Goal: Task Accomplishment & Management: Use online tool/utility

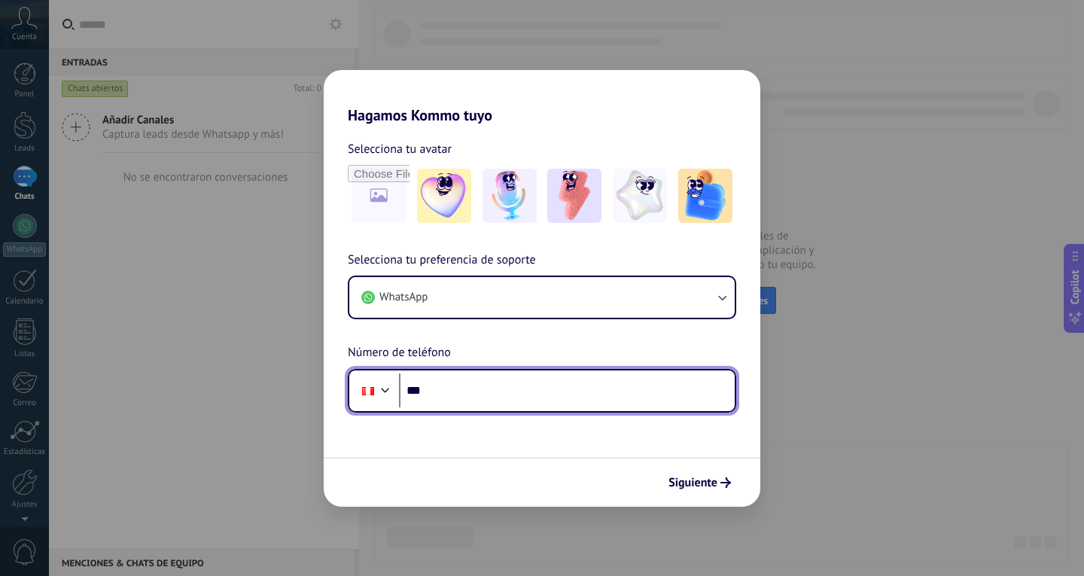
click at [468, 384] on input "***" at bounding box center [567, 390] width 336 height 35
click at [440, 386] on input "***" at bounding box center [567, 390] width 336 height 35
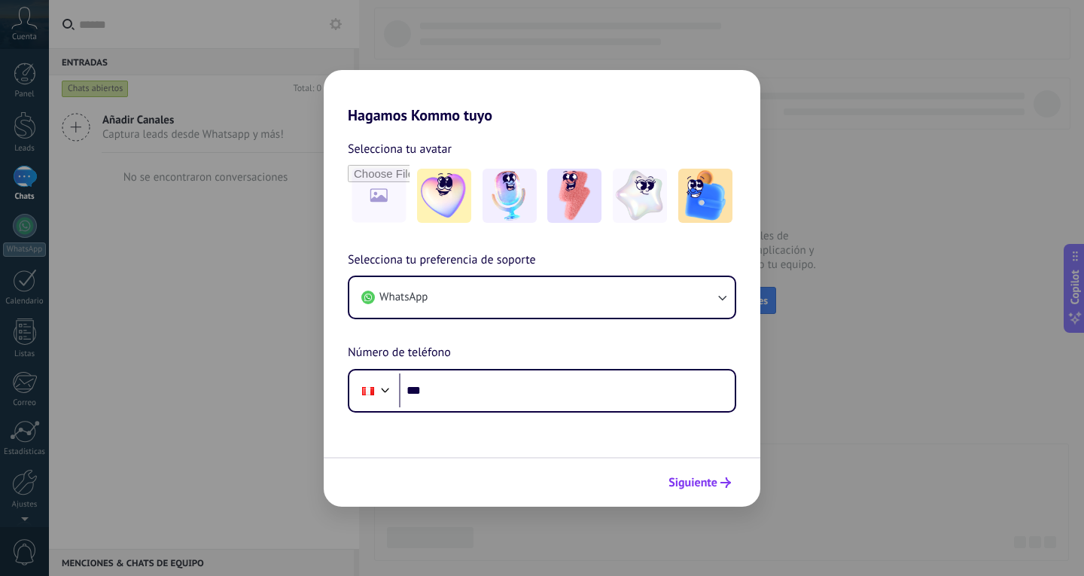
click at [719, 484] on span "Siguiente" at bounding box center [700, 482] width 62 height 11
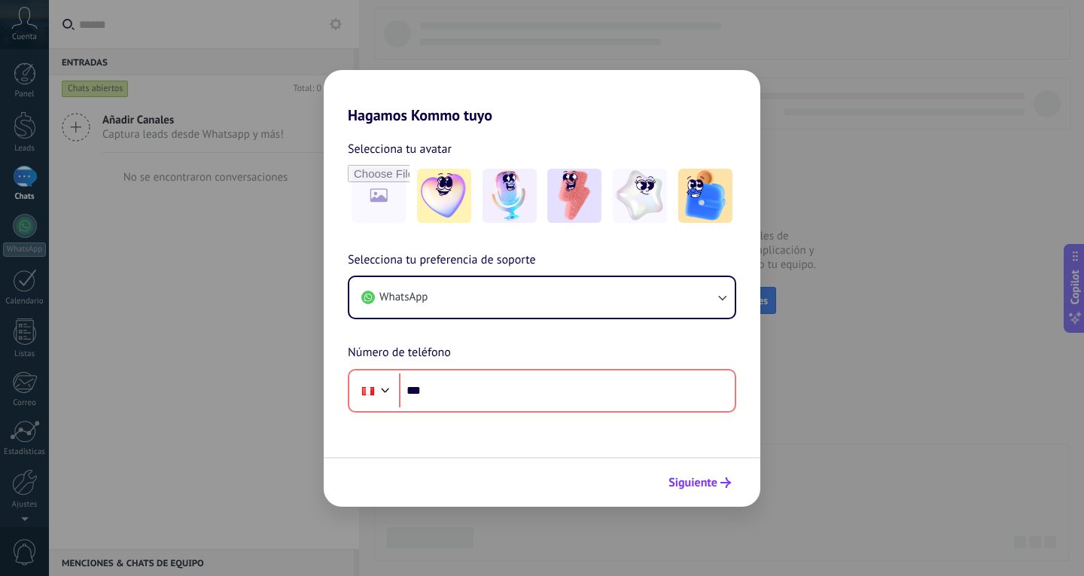
click at [719, 484] on span "Siguiente" at bounding box center [700, 482] width 62 height 11
click at [813, 121] on div "Hagamos Kommo tuyo Selecciona tu avatar Selecciona tu preferencia de soporte Wh…" at bounding box center [542, 288] width 1084 height 576
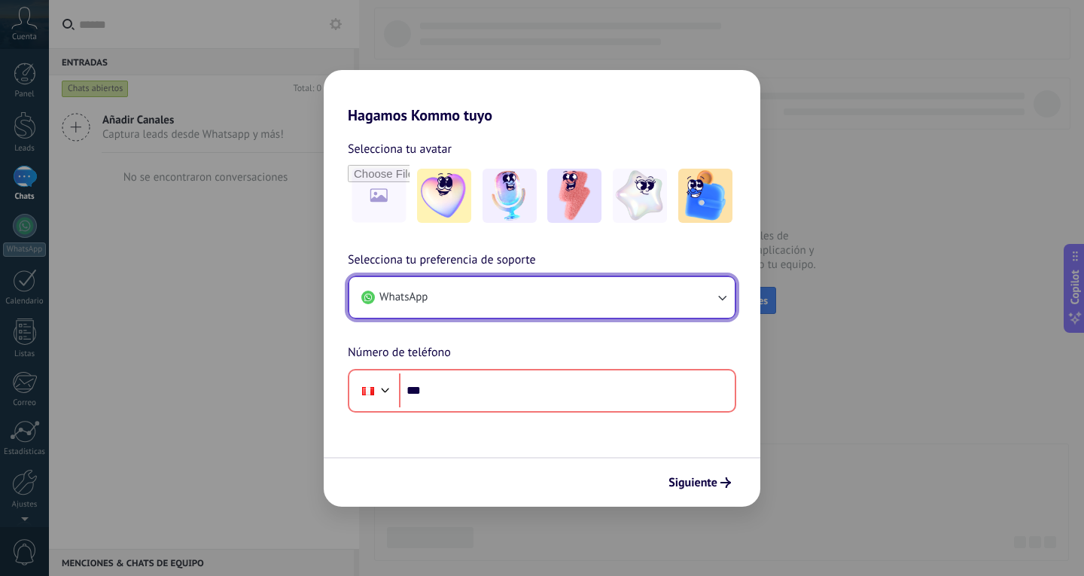
click at [448, 304] on button "WhatsApp" at bounding box center [542, 297] width 386 height 41
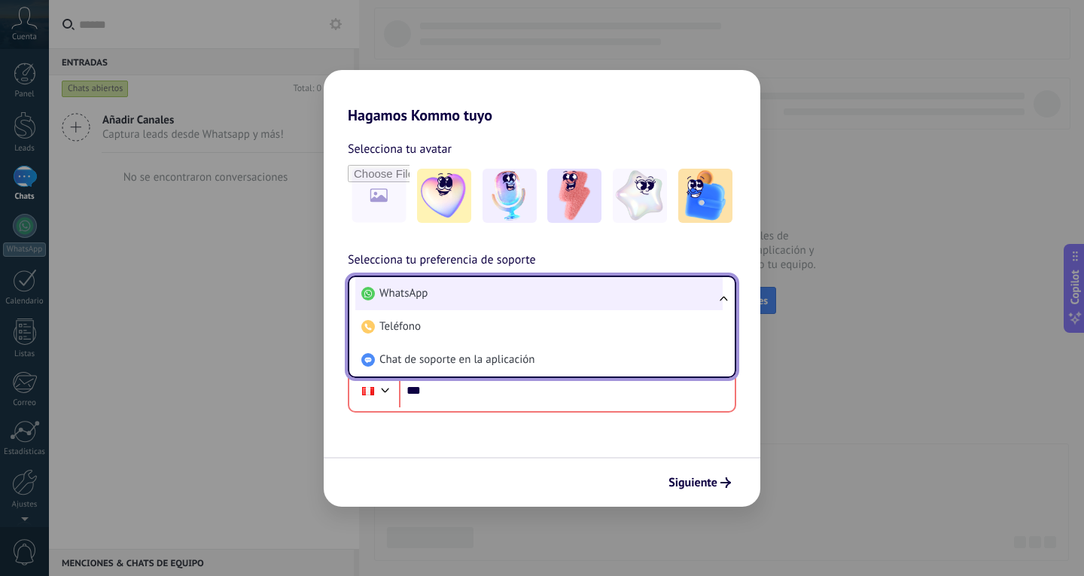
click at [448, 282] on li "WhatsApp" at bounding box center [538, 293] width 367 height 33
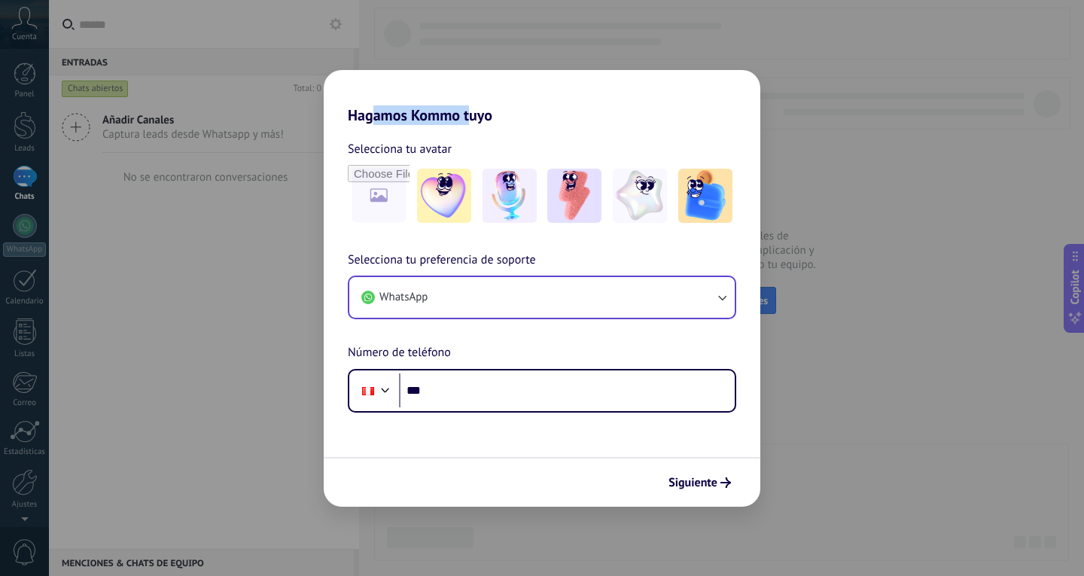
drag, startPoint x: 370, startPoint y: 115, endPoint x: 510, endPoint y: 187, distance: 156.9
click at [467, 115] on h2 "Hagamos Kommo tuyo" at bounding box center [542, 97] width 437 height 54
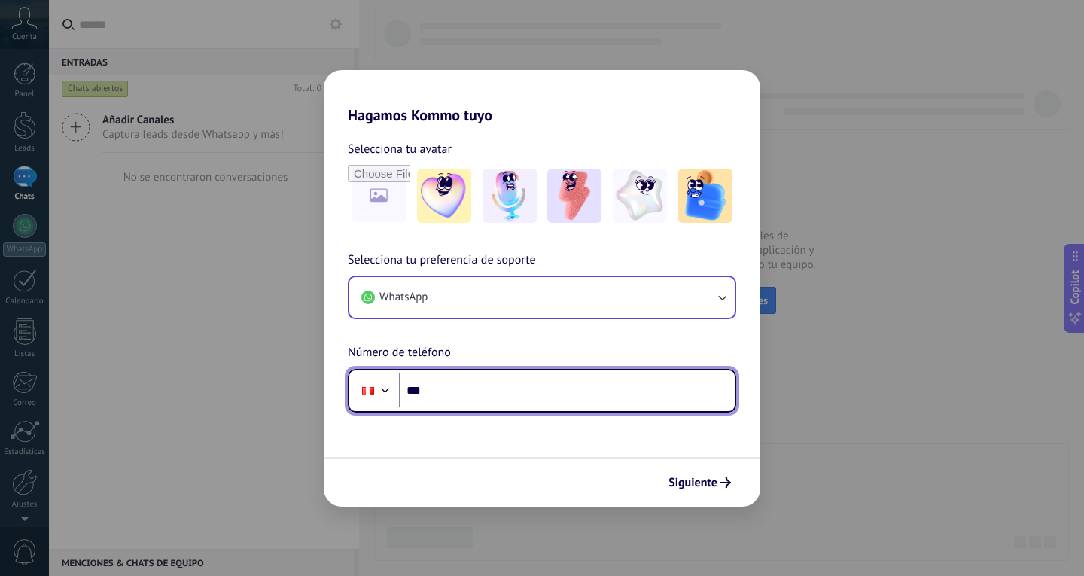
click at [496, 394] on input "***" at bounding box center [567, 390] width 336 height 35
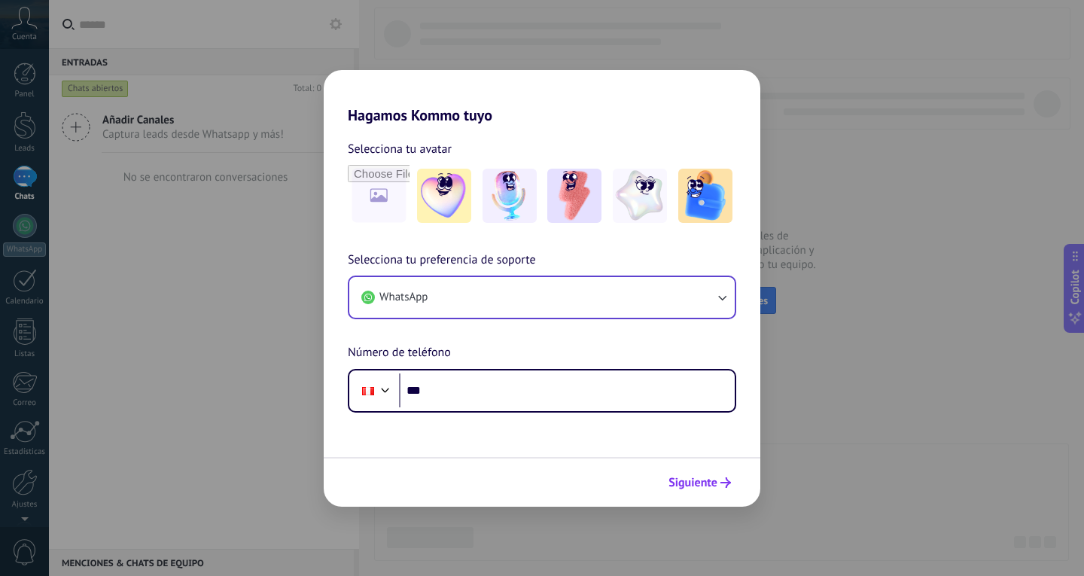
click at [698, 477] on span "Siguiente" at bounding box center [693, 482] width 49 height 11
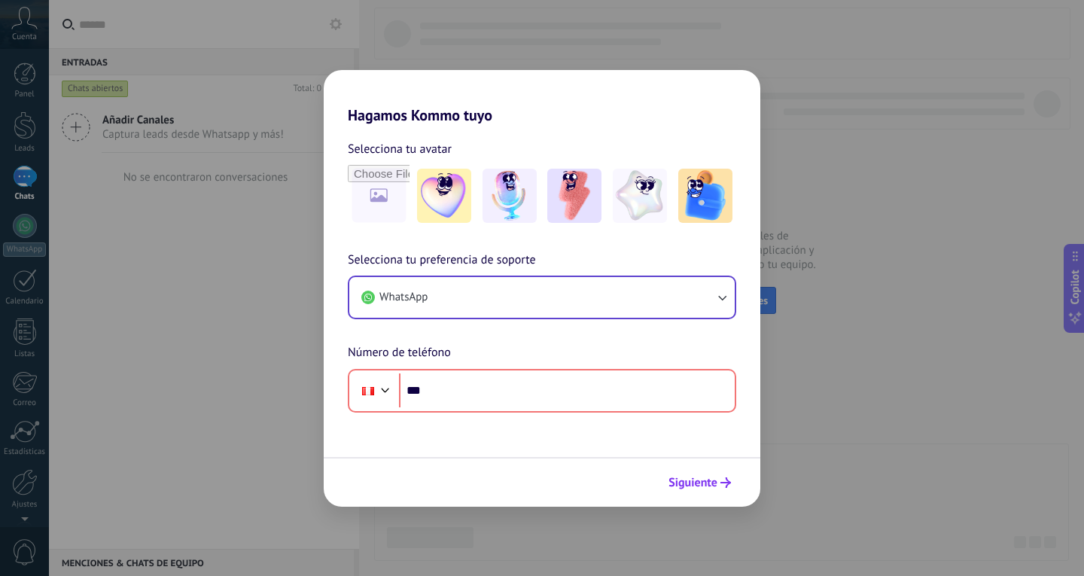
click at [698, 477] on span "Siguiente" at bounding box center [693, 482] width 49 height 11
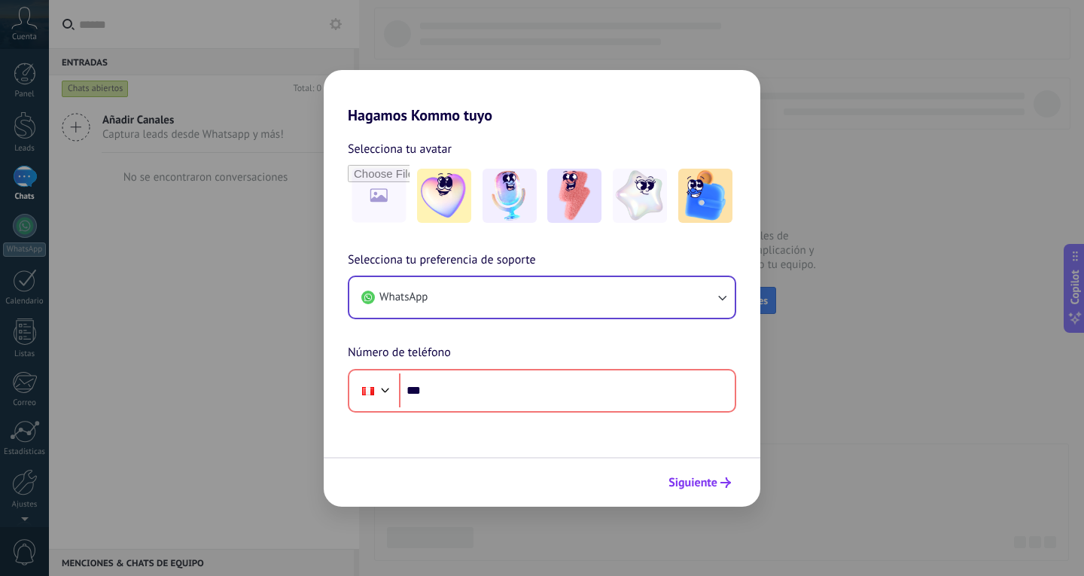
click at [698, 477] on span "Siguiente" at bounding box center [693, 482] width 49 height 11
click at [437, 209] on img at bounding box center [444, 196] width 54 height 54
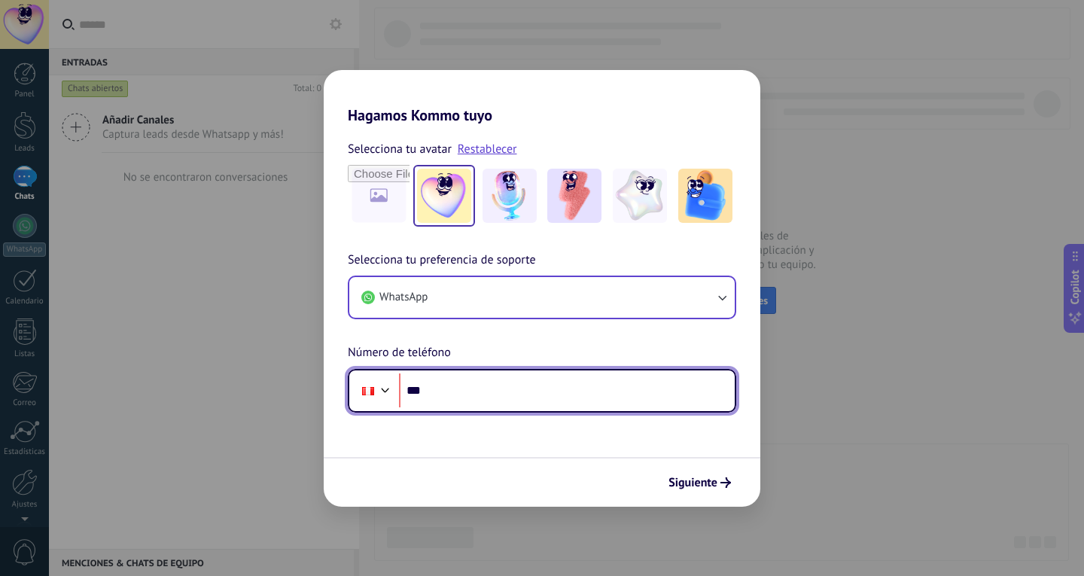
click at [450, 386] on input "***" at bounding box center [567, 390] width 336 height 35
type input "**********"
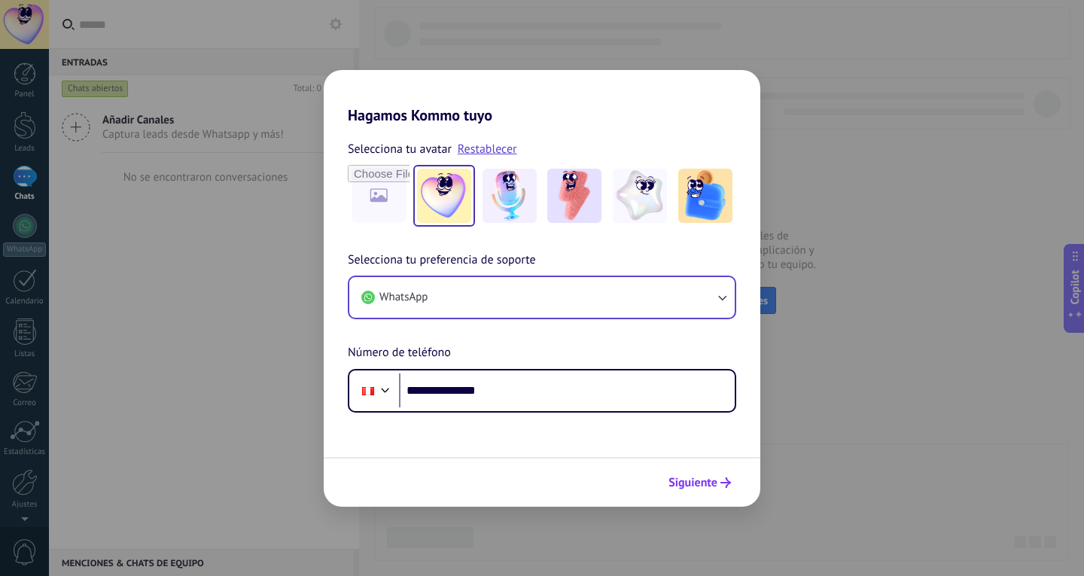
click at [697, 479] on span "Siguiente" at bounding box center [693, 482] width 49 height 11
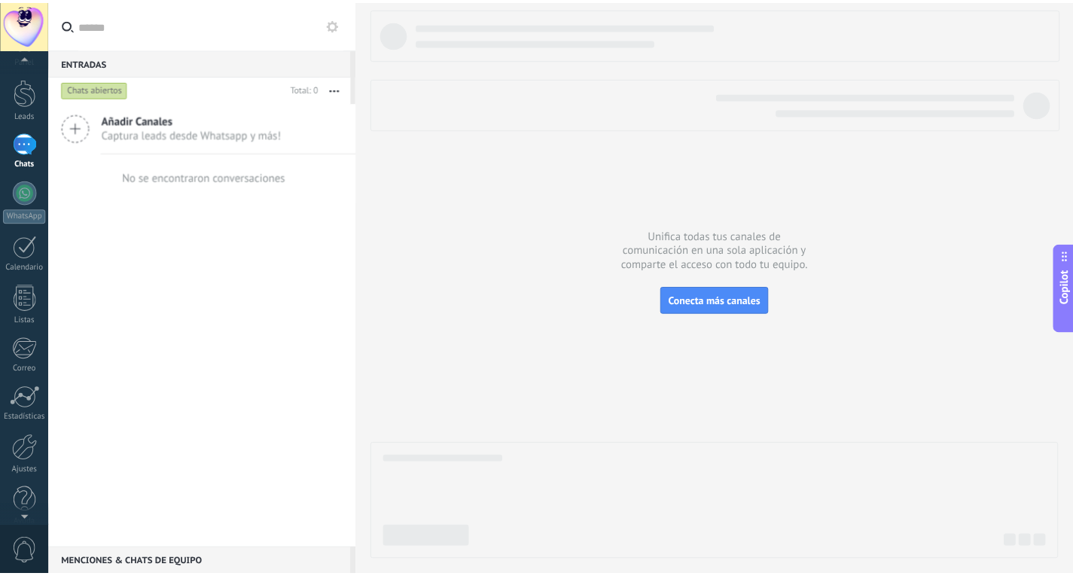
scroll to position [50, 0]
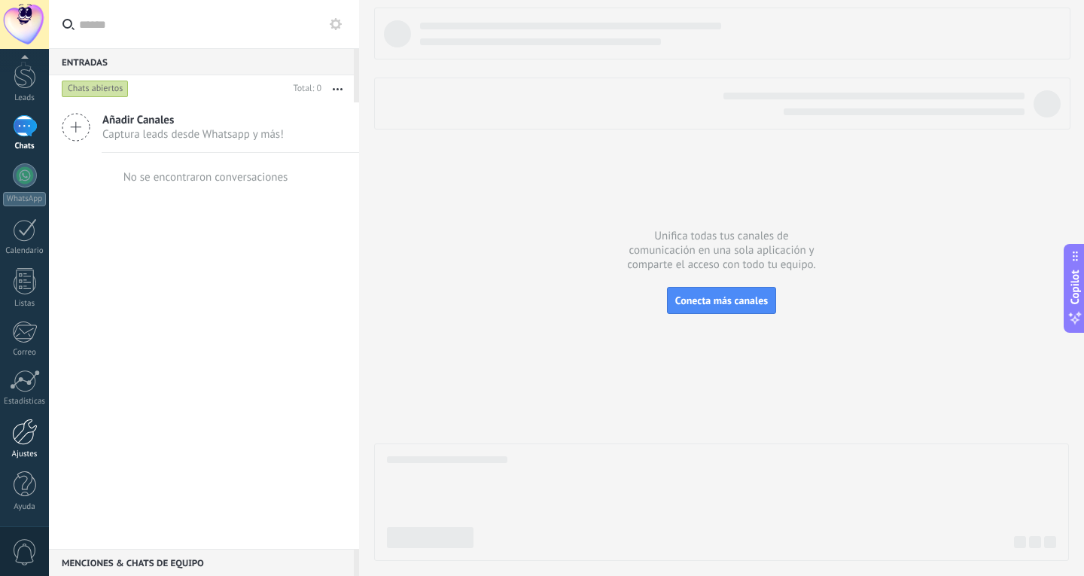
click at [30, 438] on div at bounding box center [25, 432] width 26 height 26
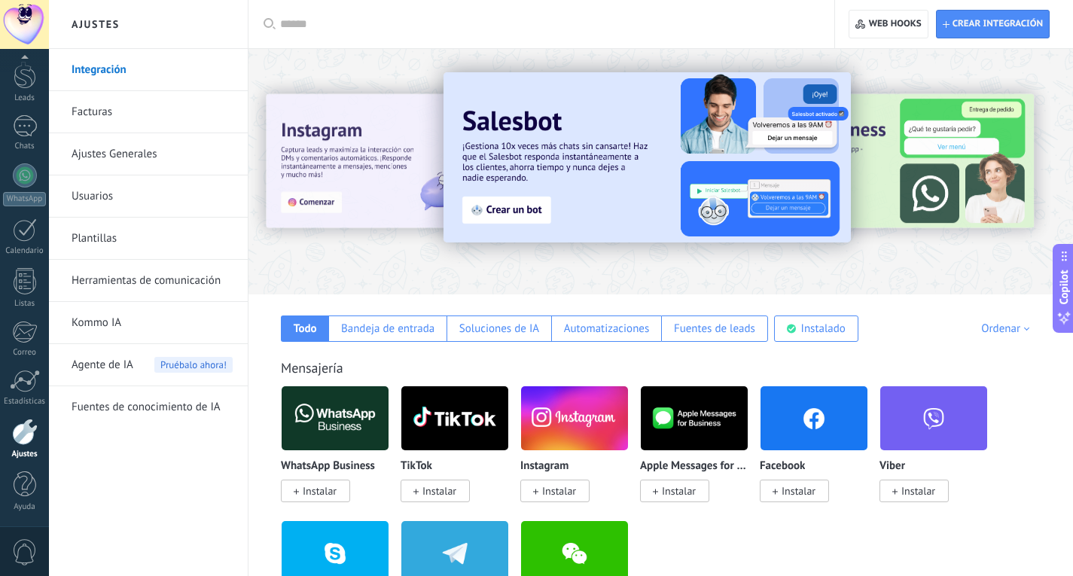
click at [381, 19] on input "text" at bounding box center [546, 25] width 533 height 16
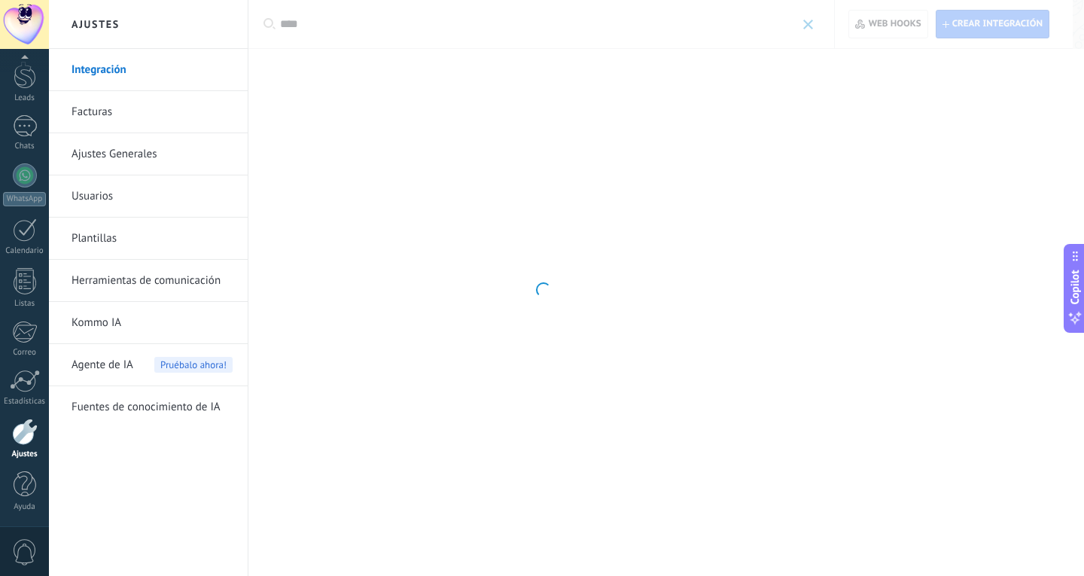
type input "****"
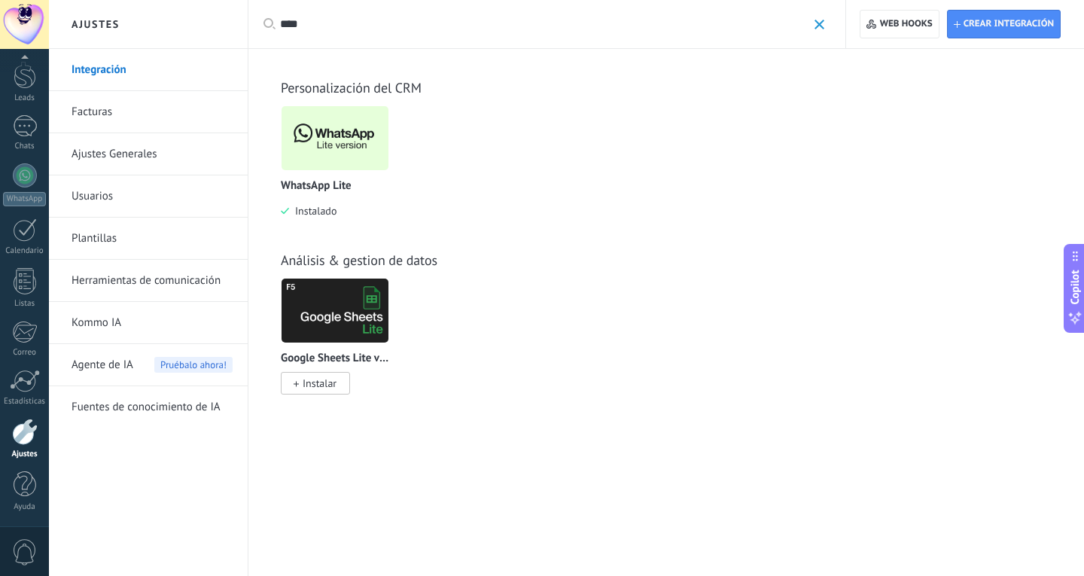
click at [333, 144] on img at bounding box center [335, 138] width 107 height 73
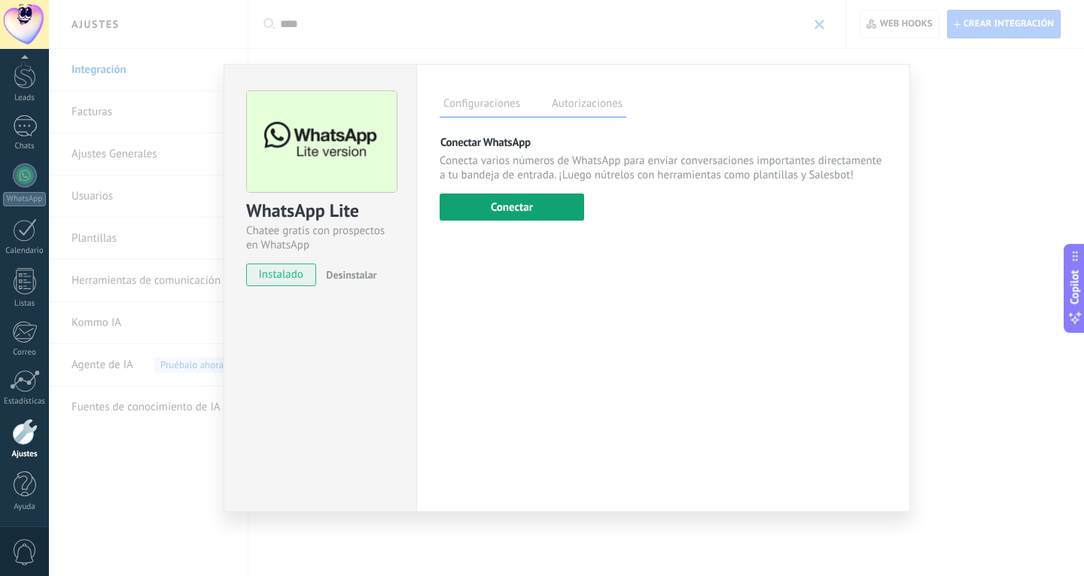
click at [487, 214] on button "Conectar" at bounding box center [512, 207] width 145 height 27
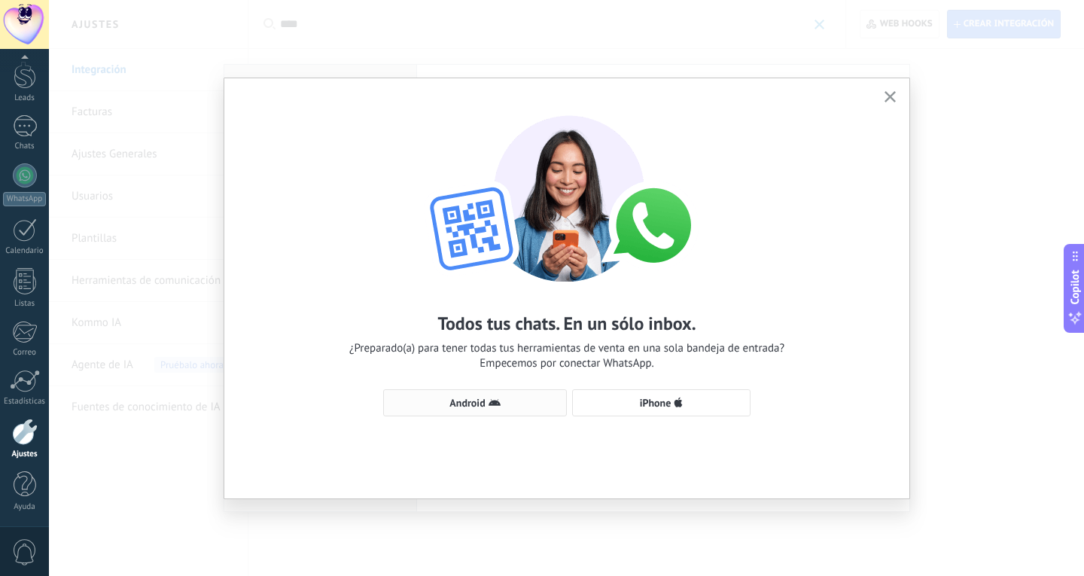
click at [486, 409] on button "Android" at bounding box center [475, 402] width 184 height 27
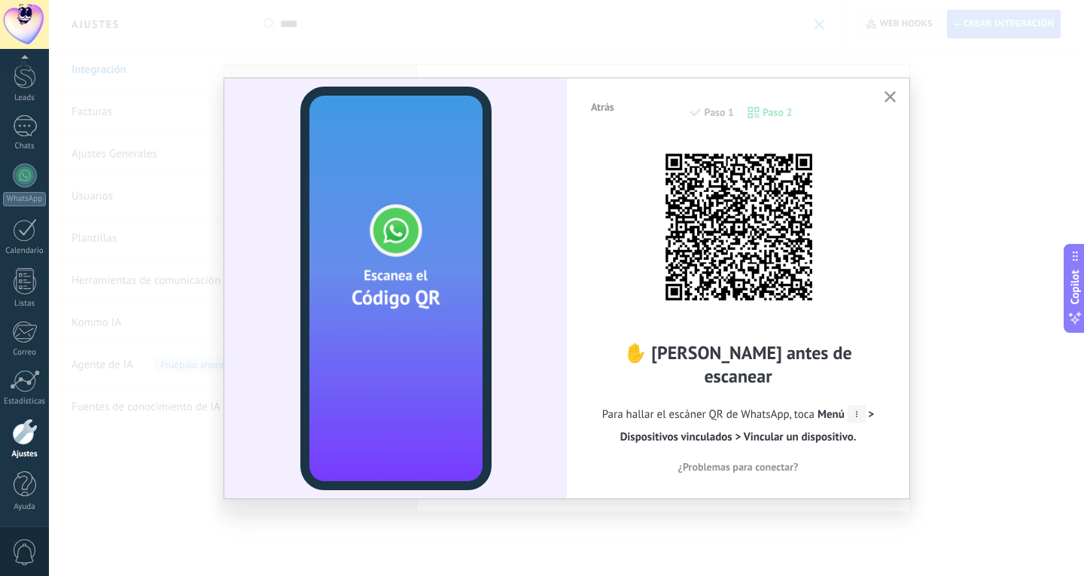
click at [728, 286] on img at bounding box center [739, 227] width 166 height 166
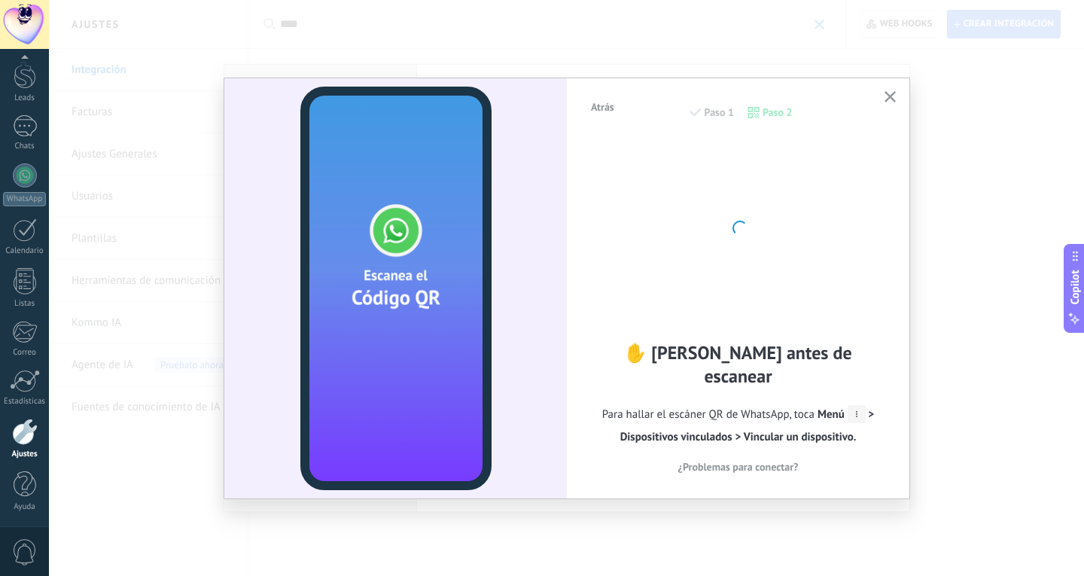
click at [864, 324] on div "✋ Lee antes de escanear Para hallar el escáner QR de WhatsApp, toca Menú > Disp…" at bounding box center [738, 307] width 297 height 336
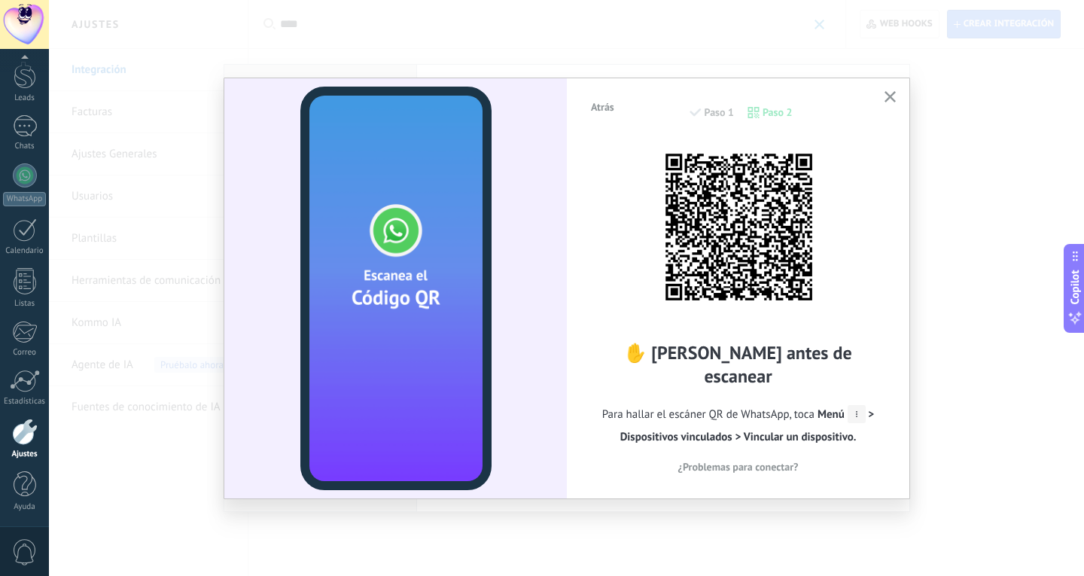
click at [728, 119] on div "Atrás Paso 1 Paso 2" at bounding box center [738, 120] width 297 height 38
click at [720, 110] on div "Atrás Paso 1 Paso 2" at bounding box center [738, 120] width 297 height 38
click at [608, 104] on span "Atrás" at bounding box center [602, 107] width 23 height 11
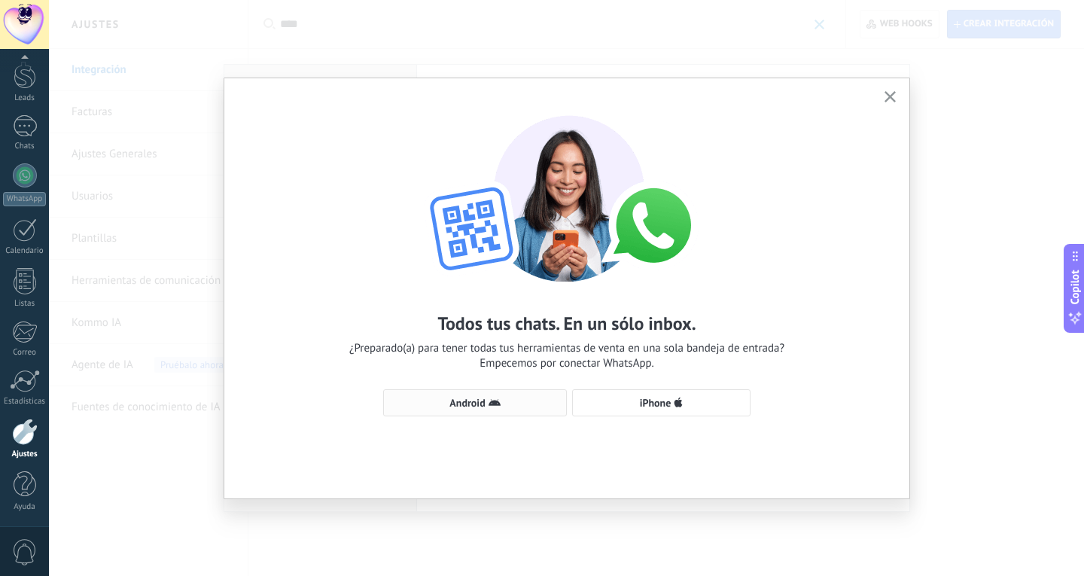
click at [499, 403] on icon "button" at bounding box center [495, 403] width 12 height 12
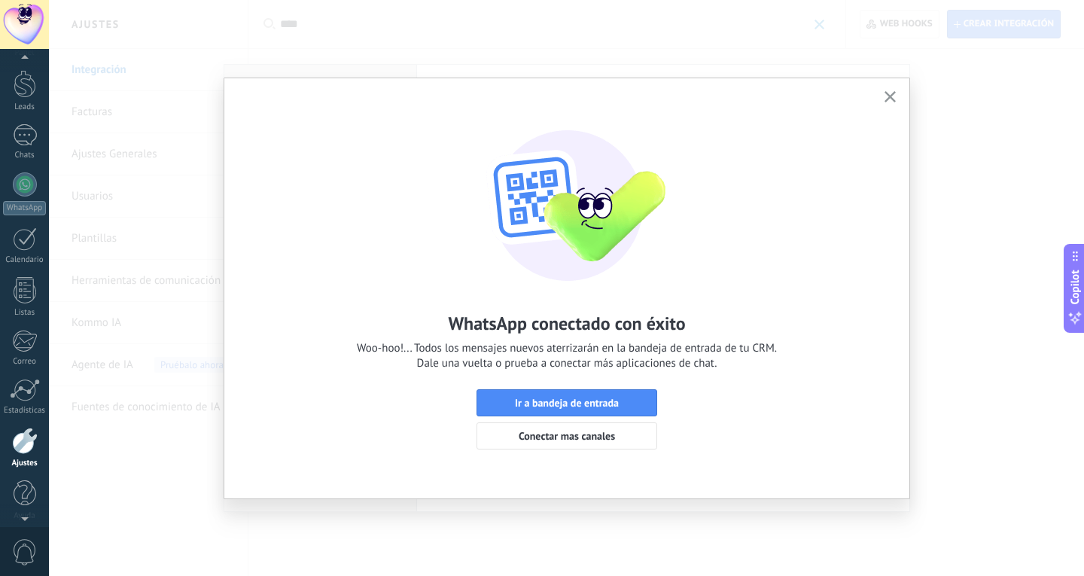
scroll to position [50, 0]
click at [688, 382] on div "WhatsApp conectado con éxito Woo-hoo!... Todos los mensajes nuevos aterrizarán …" at bounding box center [566, 275] width 685 height 394
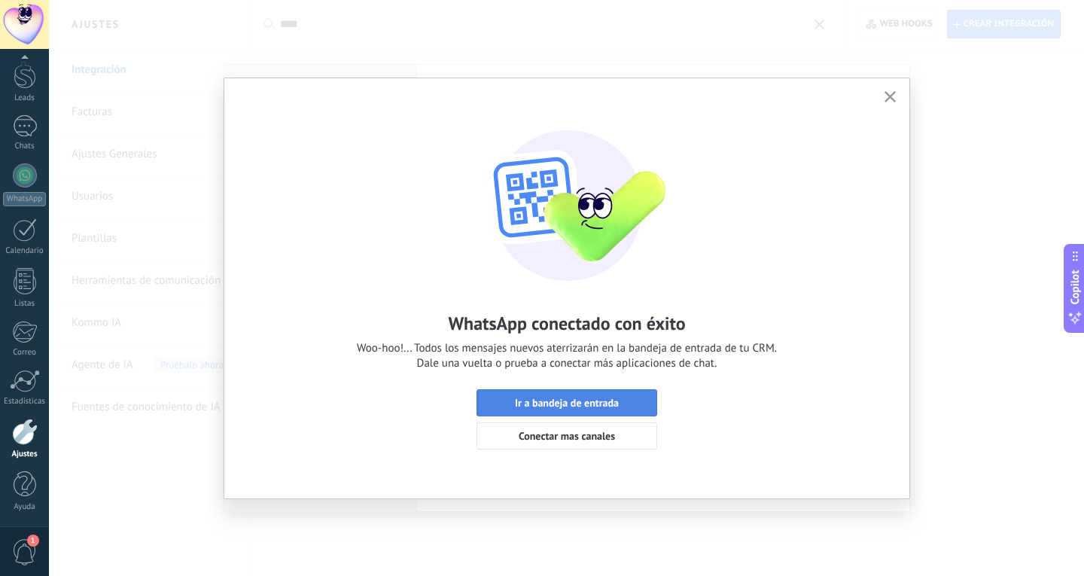
click at [636, 399] on span "Ir a bandeja de entrada" at bounding box center [567, 403] width 164 height 11
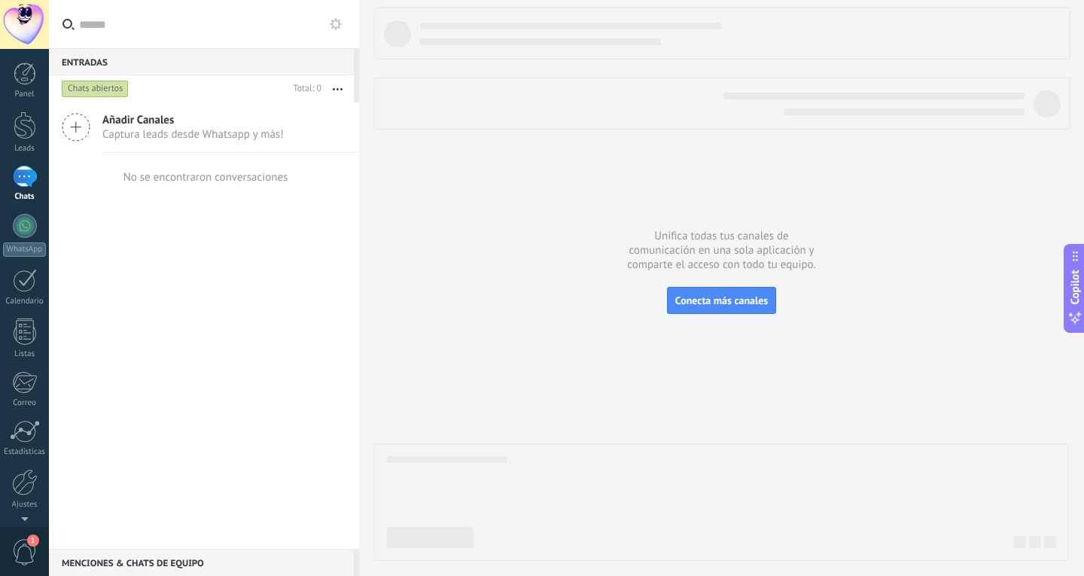
click at [333, 14] on input "text" at bounding box center [213, 24] width 268 height 48
click at [340, 23] on use at bounding box center [336, 24] width 12 height 12
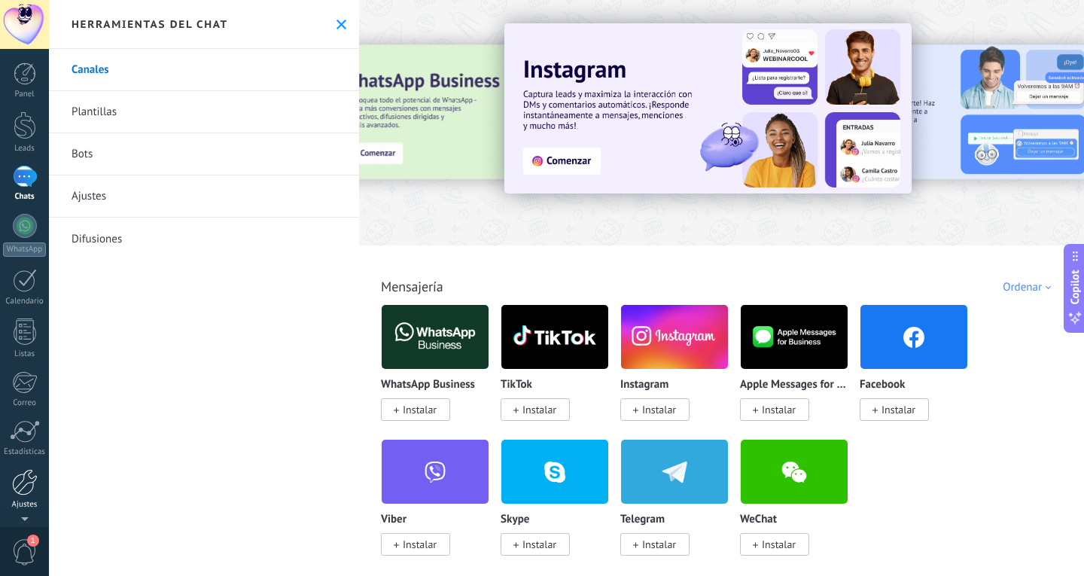
click at [11, 486] on link "Ajustes" at bounding box center [24, 489] width 49 height 41
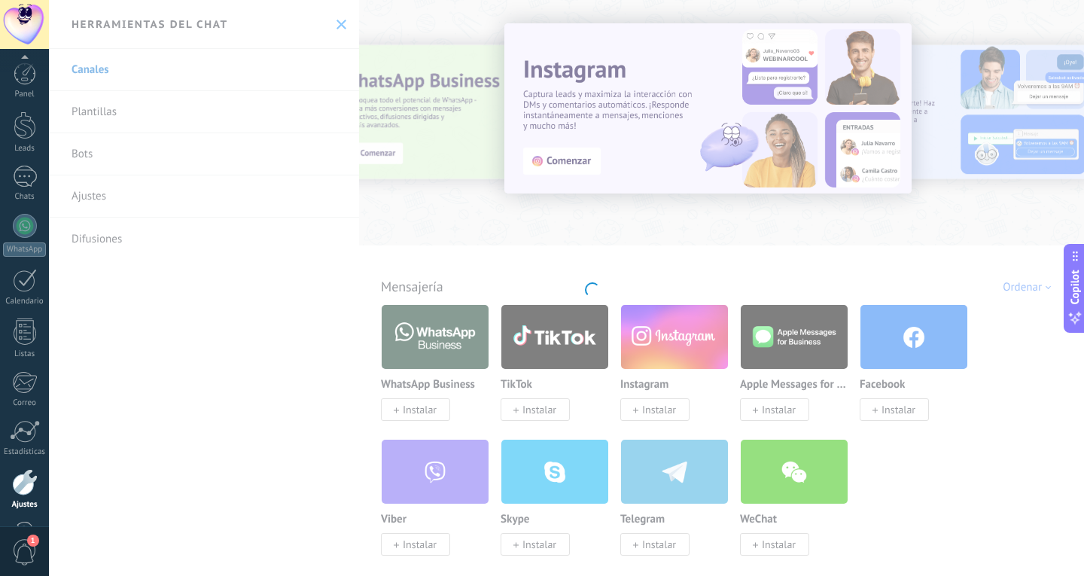
scroll to position [50, 0]
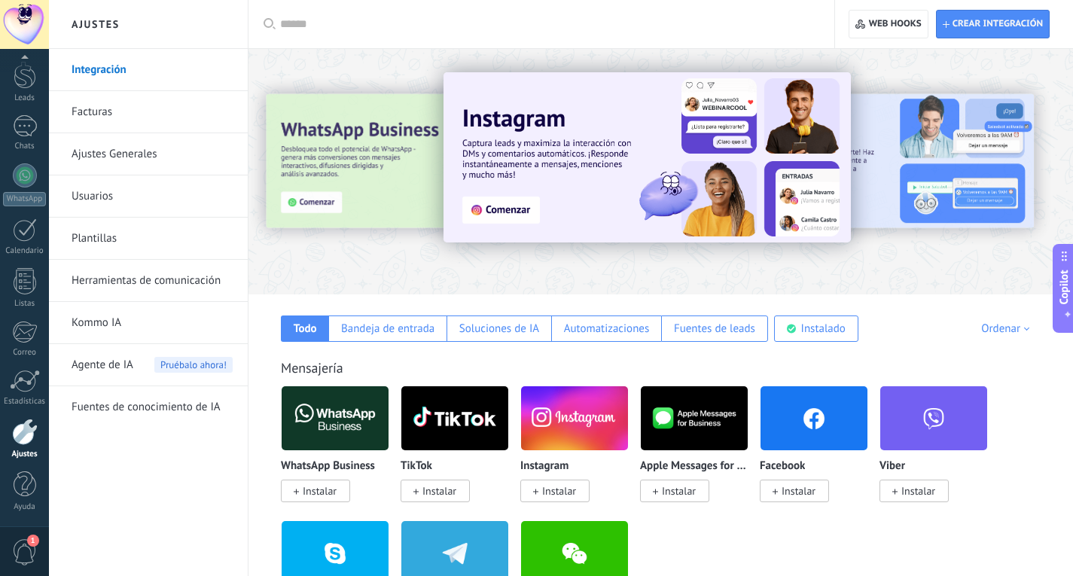
click at [391, 8] on div at bounding box center [546, 24] width 533 height 48
click at [390, 26] on input "text" at bounding box center [546, 25] width 533 height 16
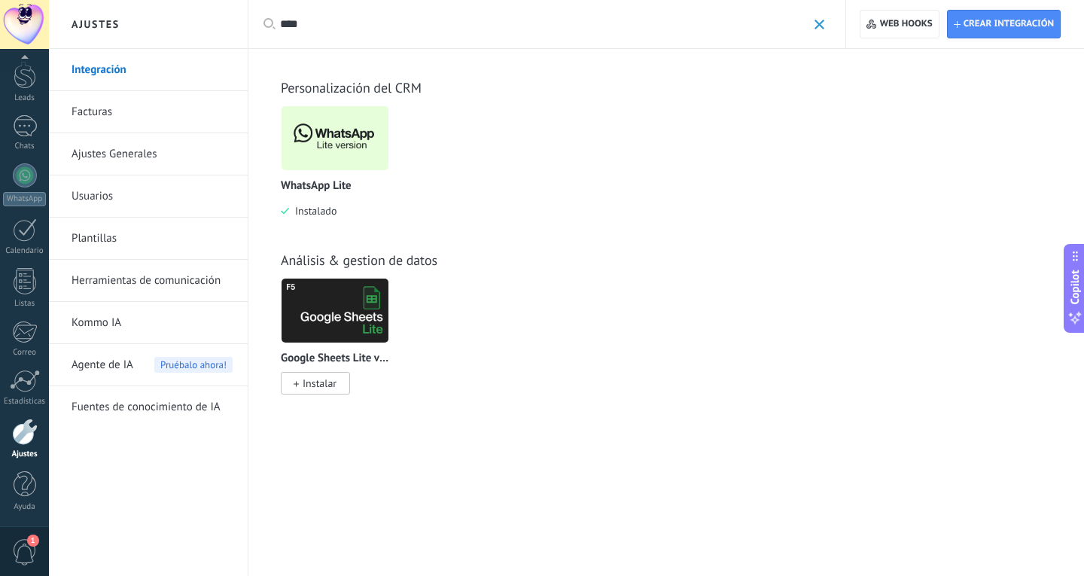
type input "****"
click at [376, 156] on img at bounding box center [335, 138] width 107 height 73
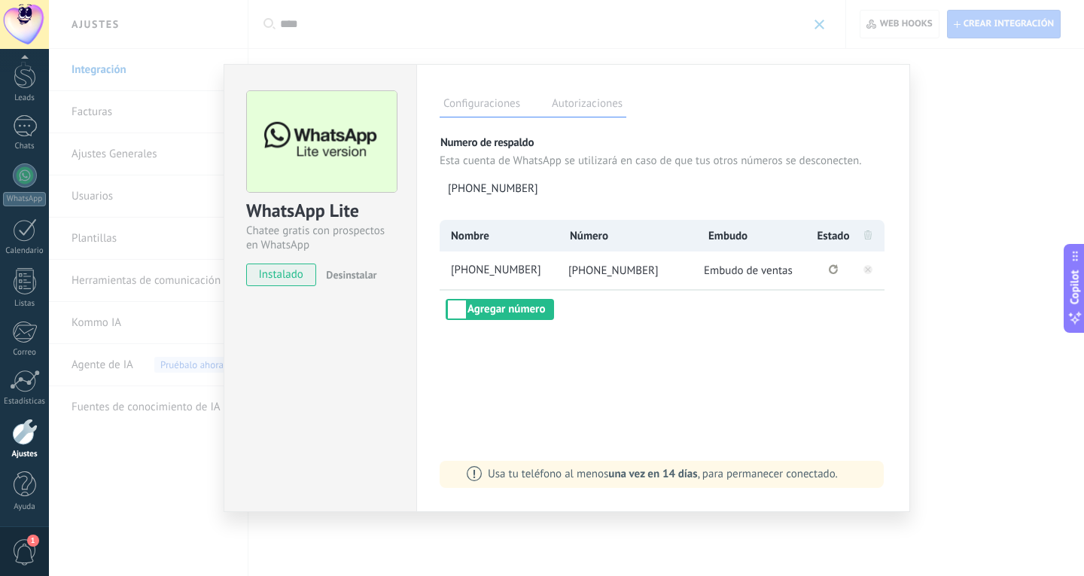
click at [593, 110] on label "Autorizaciones" at bounding box center [587, 106] width 78 height 22
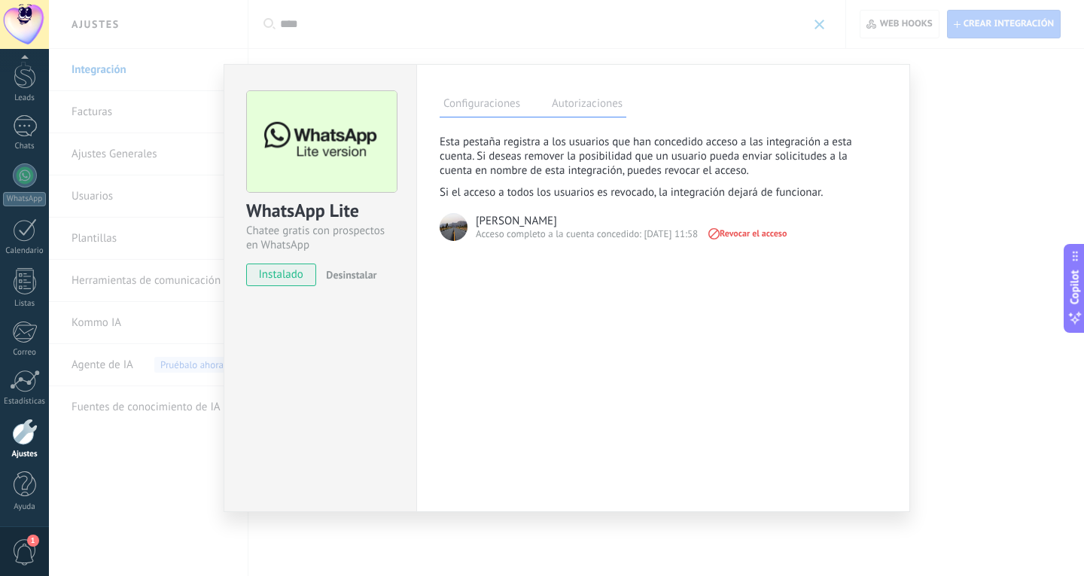
click at [489, 102] on label "Configuraciones" at bounding box center [482, 106] width 84 height 22
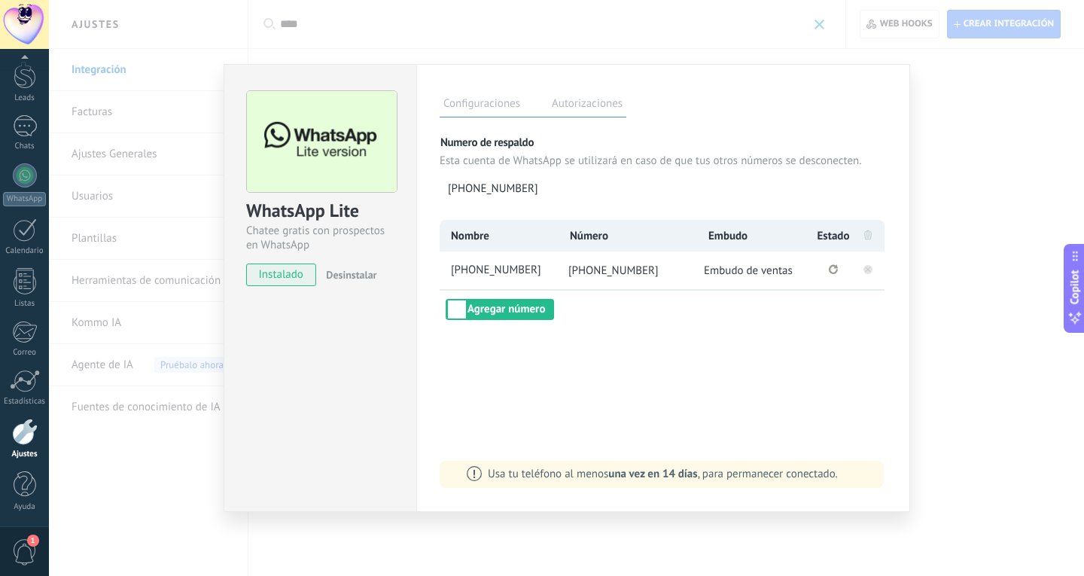
click at [870, 264] on icon at bounding box center [868, 269] width 18 height 18
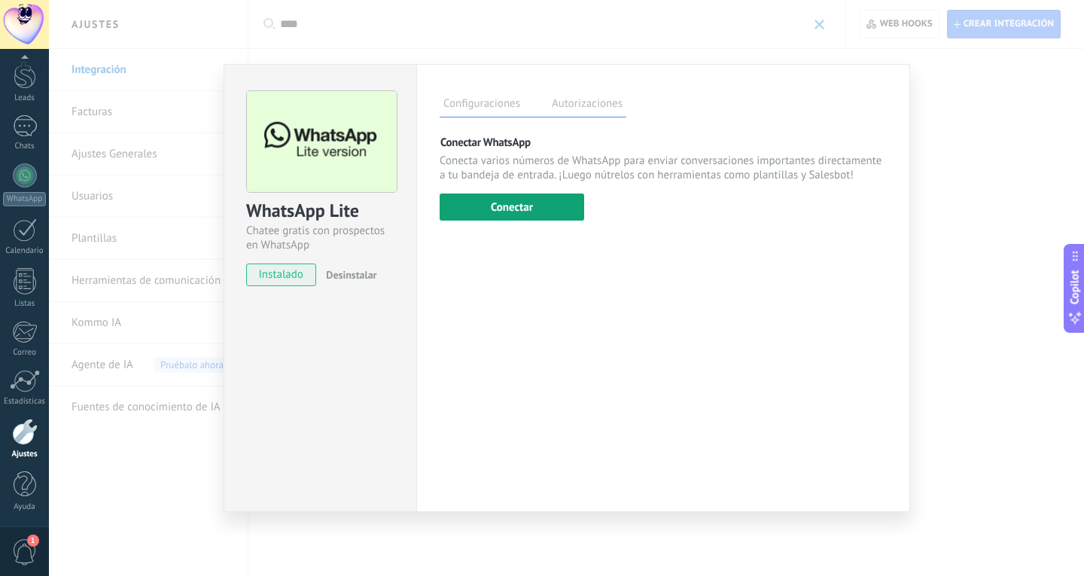
click at [555, 197] on button "Conectar" at bounding box center [512, 207] width 145 height 27
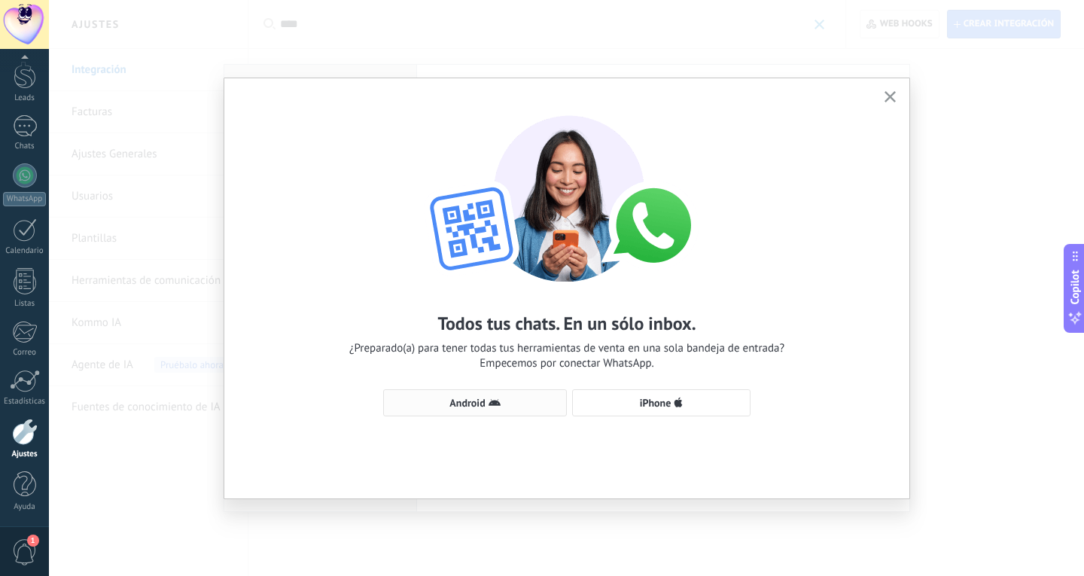
click at [473, 405] on span "Android" at bounding box center [467, 403] width 35 height 11
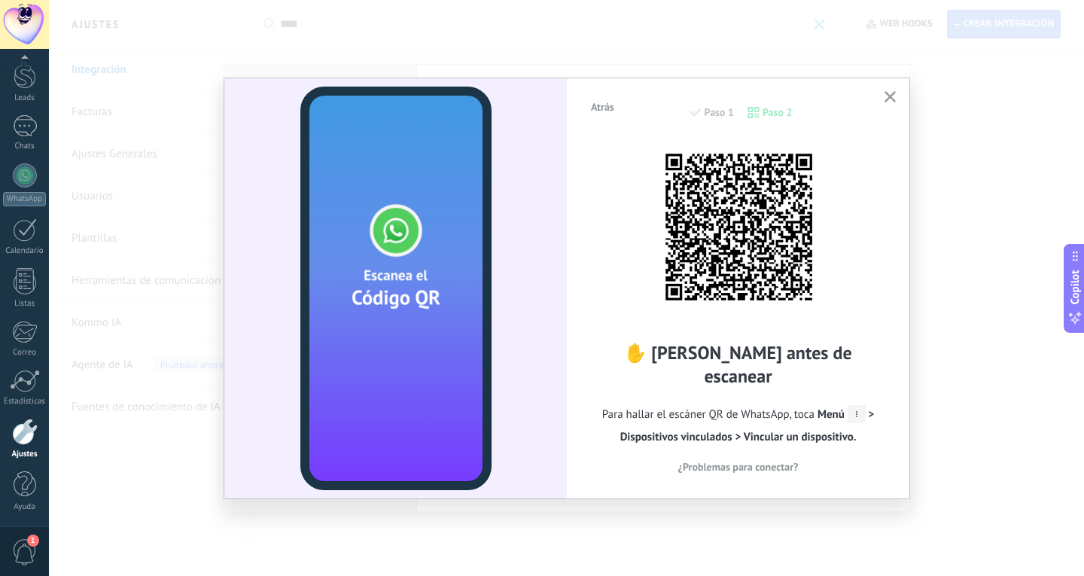
click at [754, 462] on span "¿Problemas para conectar?" at bounding box center [738, 467] width 120 height 11
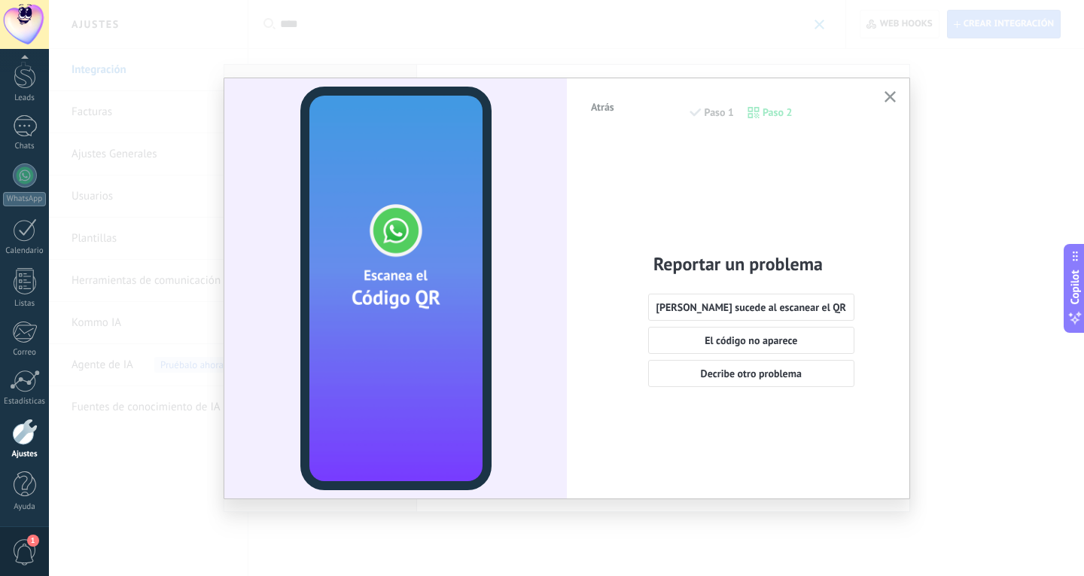
click at [607, 112] on span "Atrás" at bounding box center [602, 107] width 23 height 11
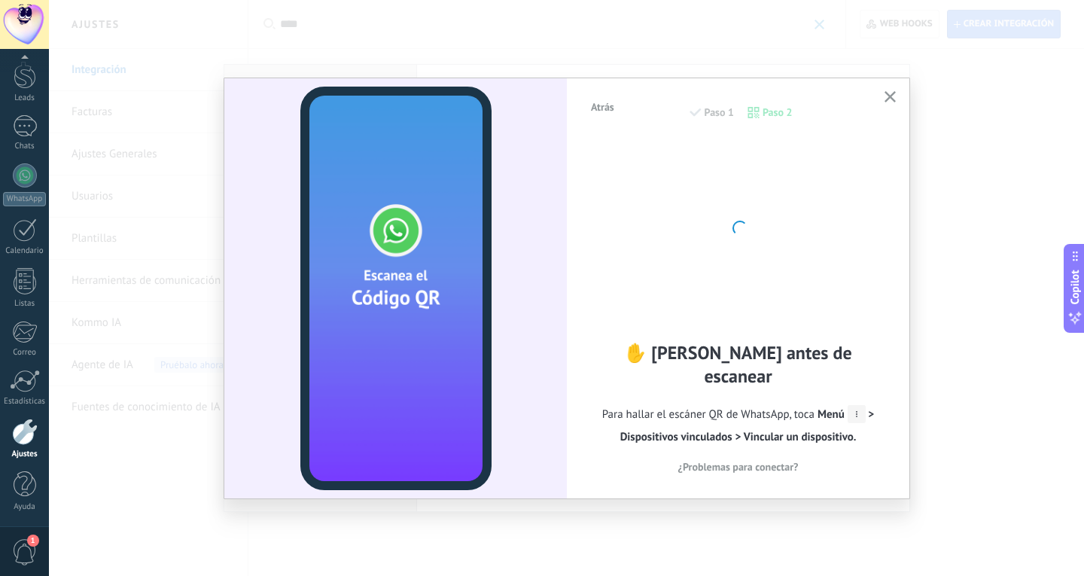
click at [616, 100] on button "Atrás" at bounding box center [602, 107] width 37 height 23
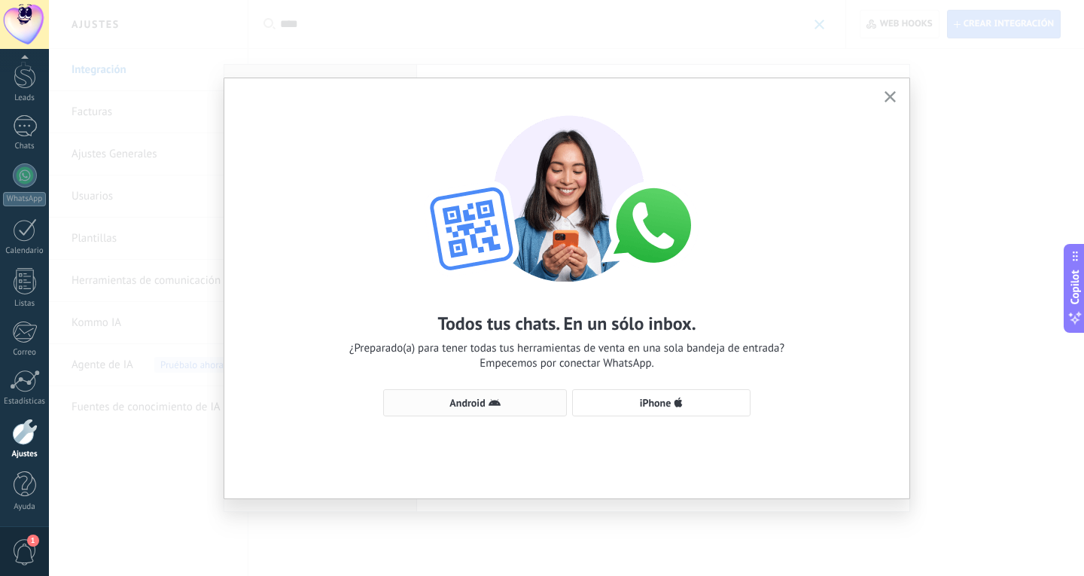
click at [517, 401] on span "Android" at bounding box center [475, 403] width 167 height 12
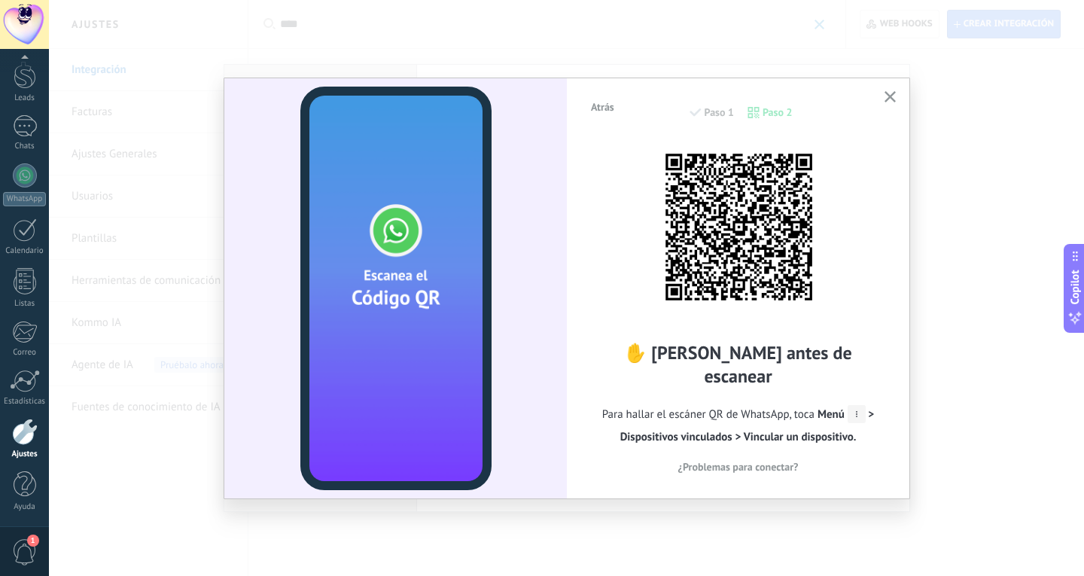
click at [604, 111] on span "Atrás" at bounding box center [602, 107] width 23 height 11
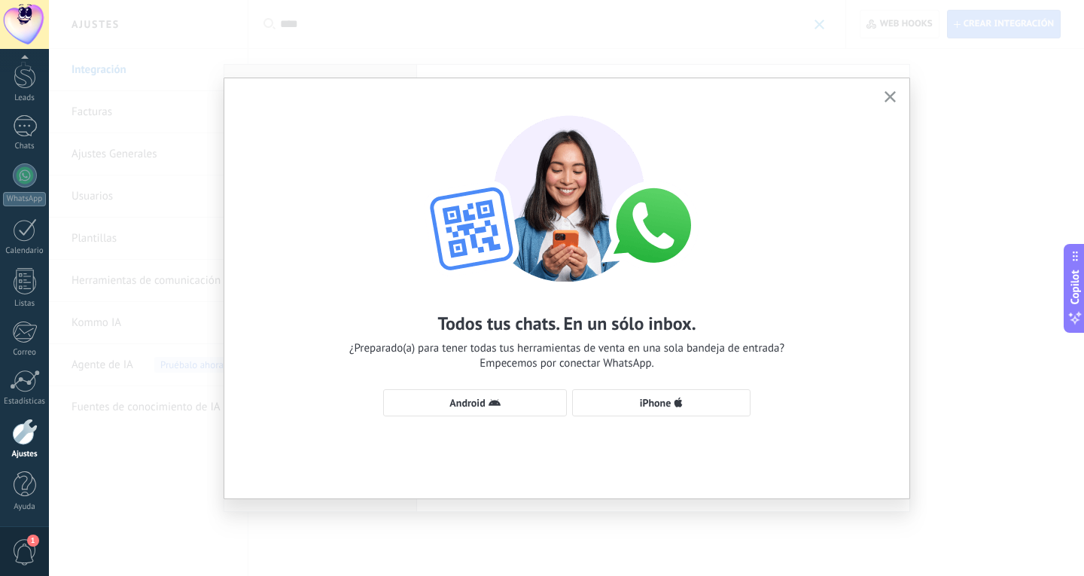
click at [678, 292] on div "Todos tus chats. En un sólo inbox. ¿Preparado(a) para tener todas tus herramien…" at bounding box center [566, 258] width 685 height 361
drag, startPoint x: 513, startPoint y: 388, endPoint x: 514, endPoint y: 395, distance: 7.7
click at [513, 388] on div "Todos tus chats. En un sólo inbox. ¿Preparado(a) para tener todas tus herramien…" at bounding box center [566, 258] width 685 height 361
click at [515, 398] on span "Android" at bounding box center [475, 403] width 167 height 12
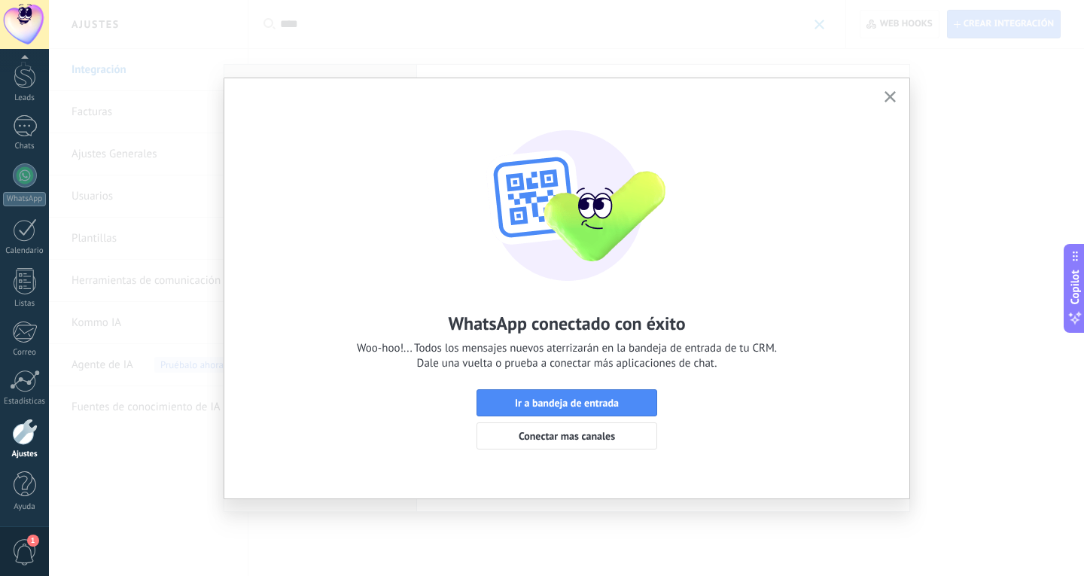
click at [515, 398] on span "Ir a bandeja de entrada" at bounding box center [567, 403] width 104 height 11
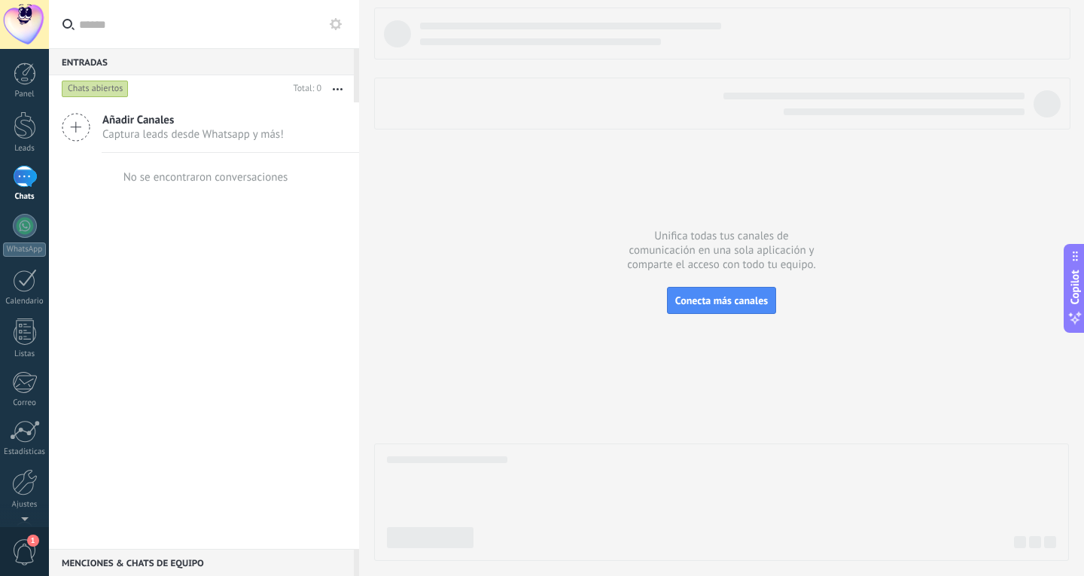
drag, startPoint x: 419, startPoint y: 219, endPoint x: 408, endPoint y: 219, distance: 10.5
click at [419, 219] on div at bounding box center [721, 284] width 695 height 553
click at [14, 192] on div "Chats" at bounding box center [25, 197] width 44 height 10
click at [21, 175] on div at bounding box center [25, 177] width 24 height 22
click at [11, 537] on div "1" at bounding box center [24, 551] width 49 height 50
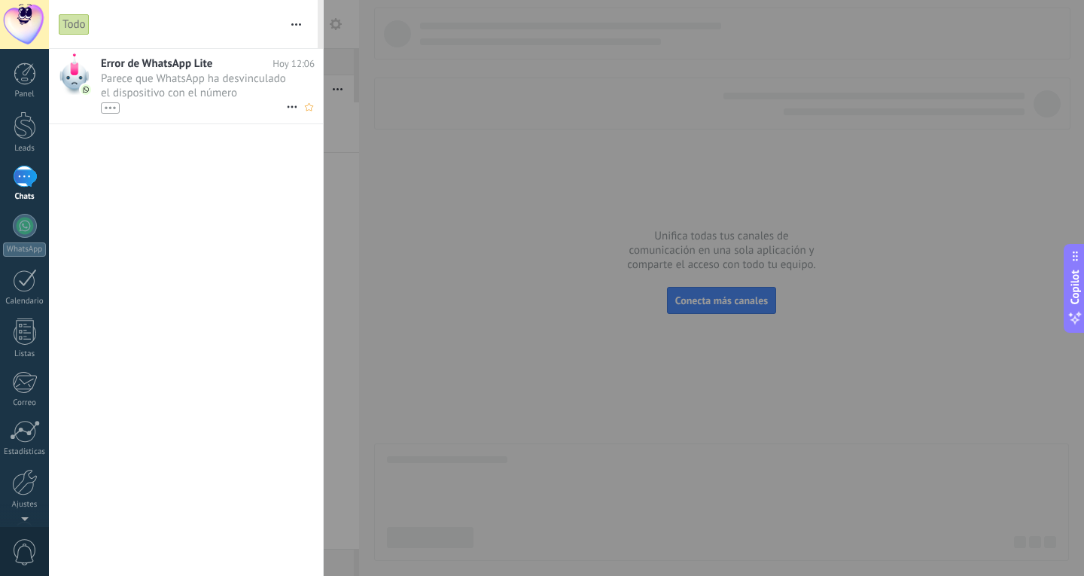
click at [200, 87] on span "Parece que WhatsApp ha desvinculado el dispositivo con el número (51926813390) …" at bounding box center [193, 93] width 185 height 42
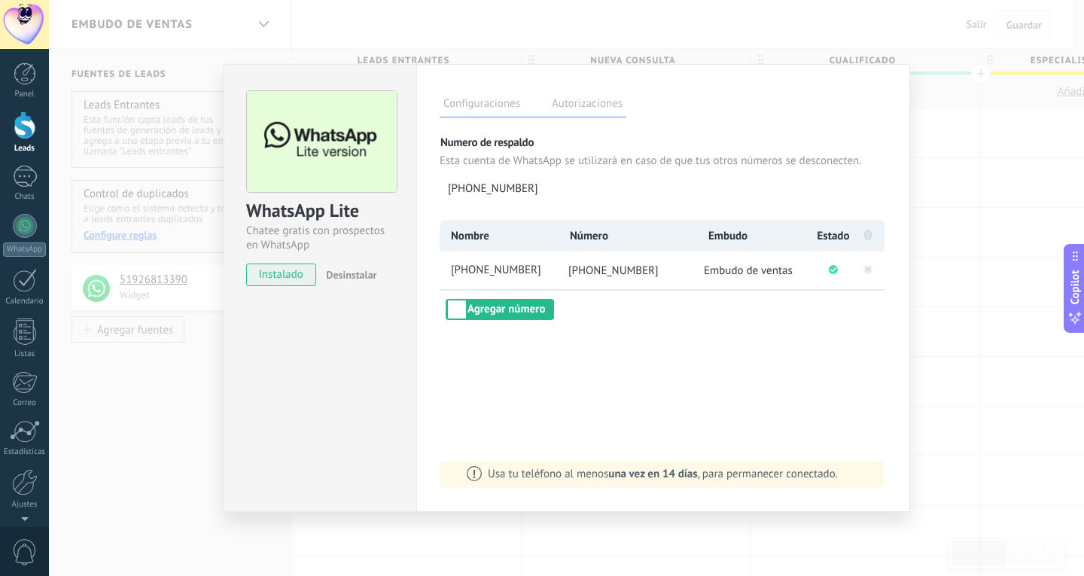
click at [807, 22] on div "WhatsApp Lite Chatee gratis con prospectos en WhatsApp instalado Desinstalar Co…" at bounding box center [566, 288] width 1035 height 576
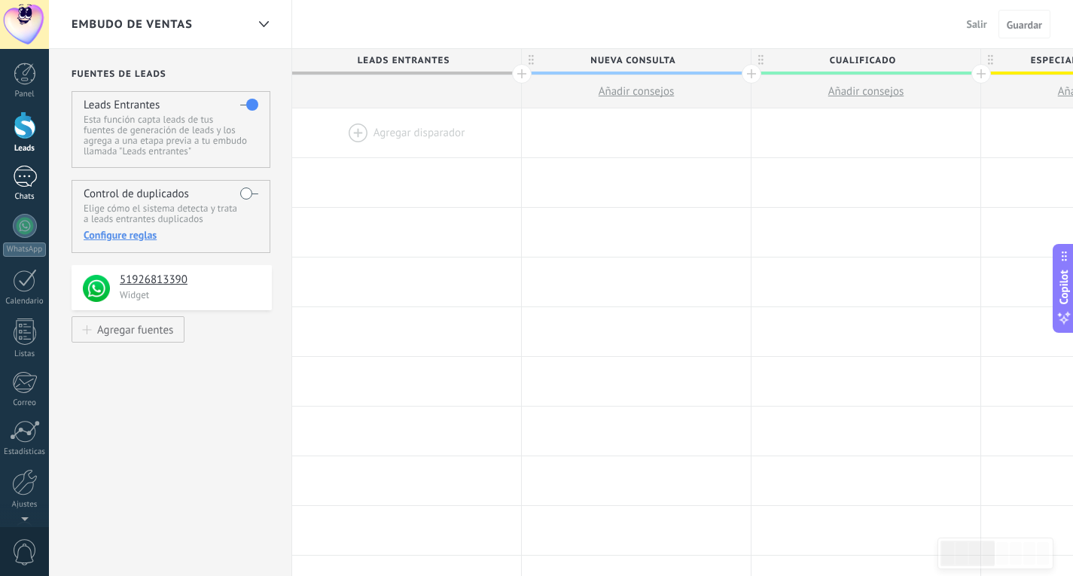
click at [22, 191] on link "Chats" at bounding box center [24, 184] width 49 height 36
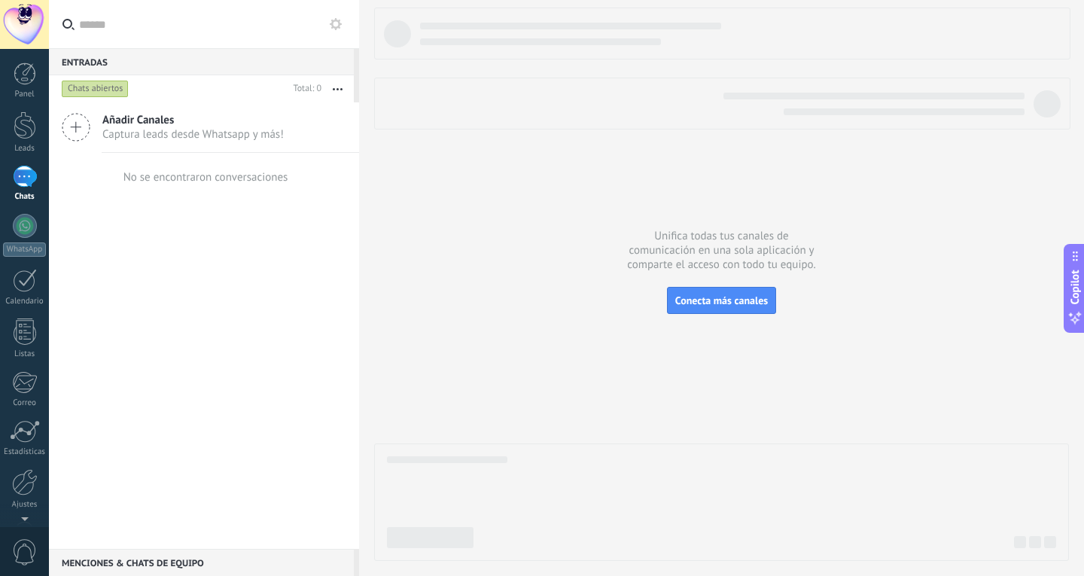
click at [192, 159] on div "No se encontraron conversaciones" at bounding box center [204, 177] width 168 height 48
click at [194, 130] on span "Captura leads desde Whatsapp y más!" at bounding box center [192, 134] width 181 height 14
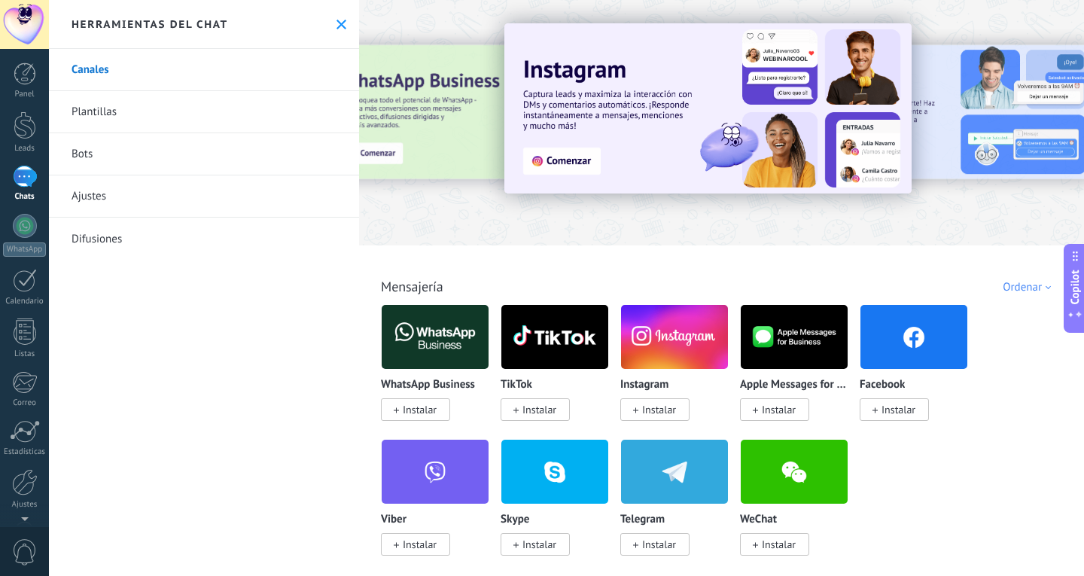
click at [338, 20] on icon at bounding box center [342, 25] width 10 height 10
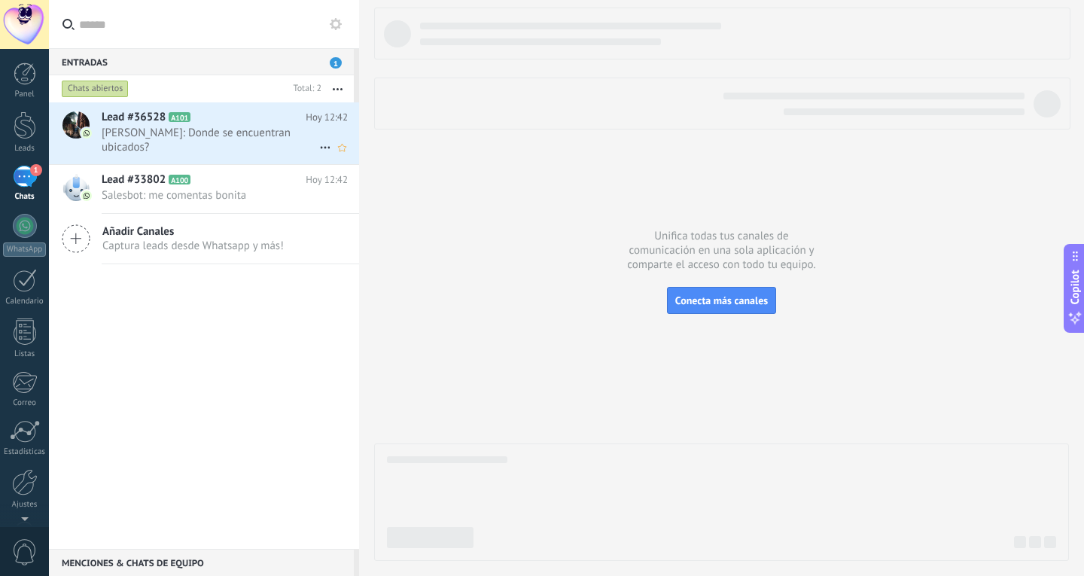
click at [248, 151] on span "Miliana Fernández: Donde se encuentran ubicados?" at bounding box center [211, 140] width 218 height 29
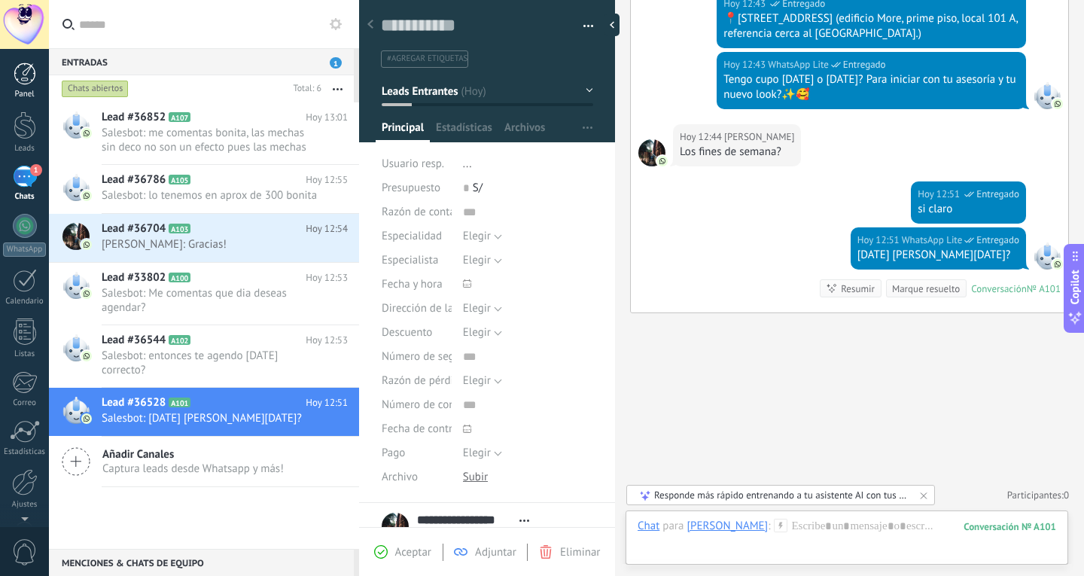
click at [34, 92] on div "Panel" at bounding box center [25, 95] width 44 height 10
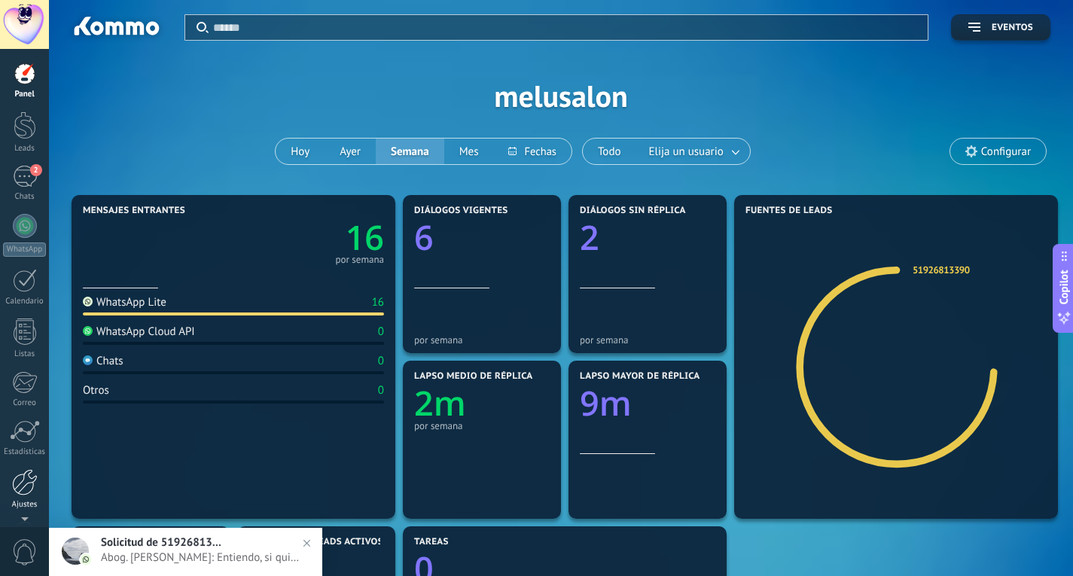
click at [25, 490] on div at bounding box center [25, 482] width 26 height 26
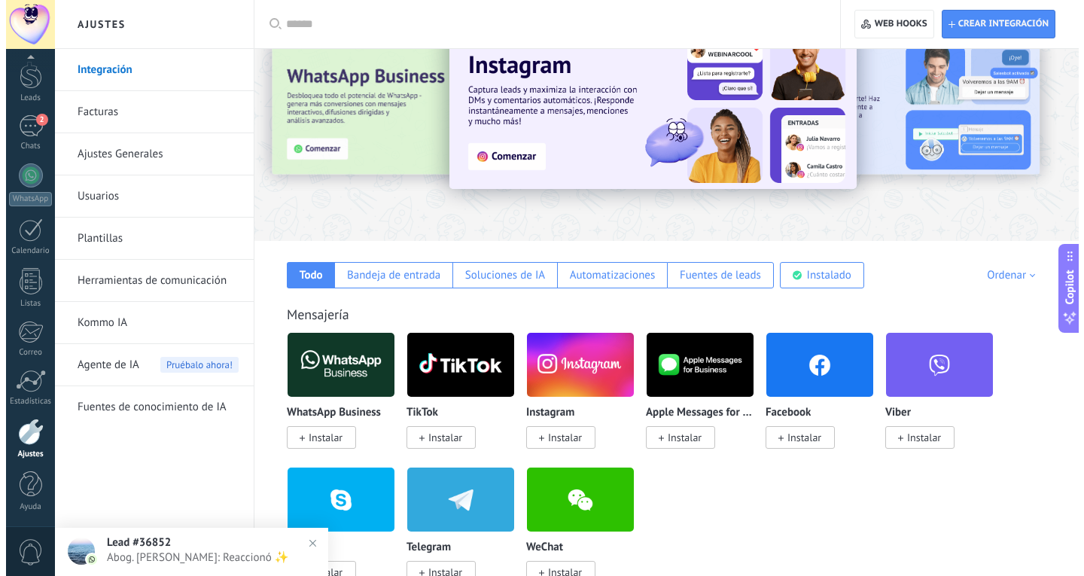
scroll to position [75, 0]
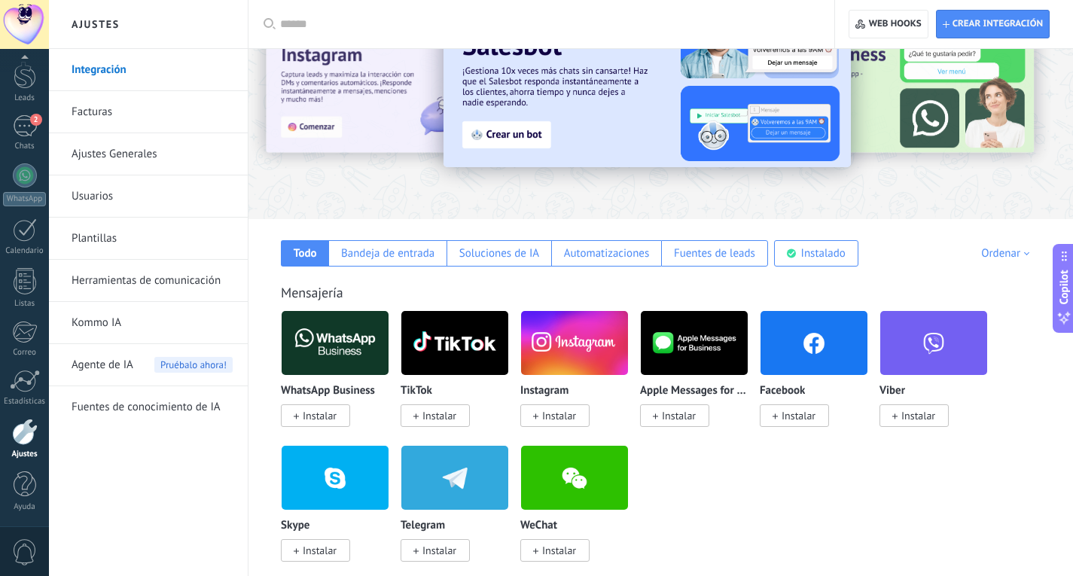
click at [797, 413] on span "Instalar" at bounding box center [799, 416] width 34 height 14
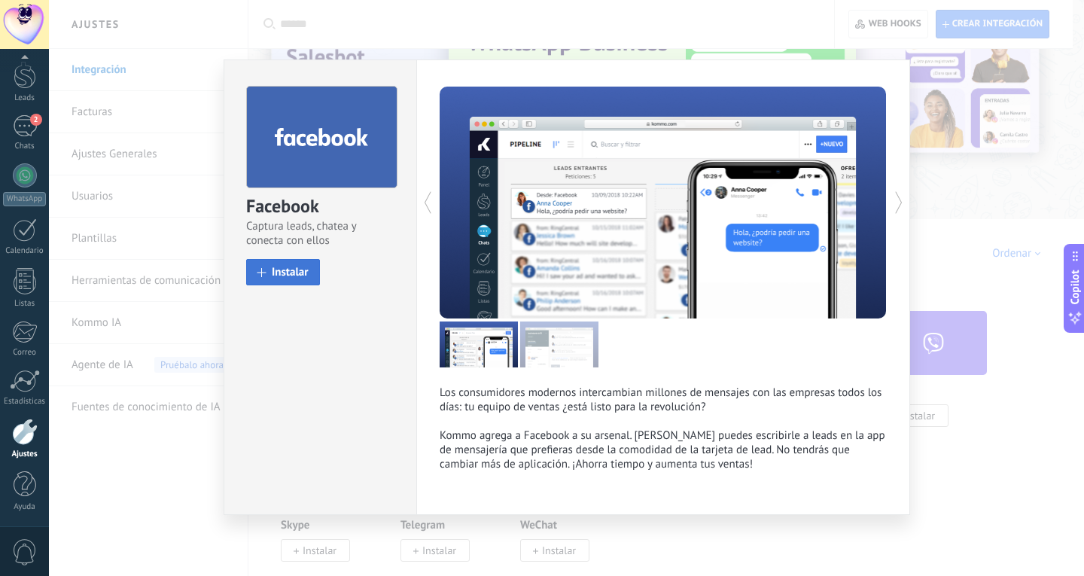
click at [306, 277] on span "Instalar" at bounding box center [290, 272] width 37 height 11
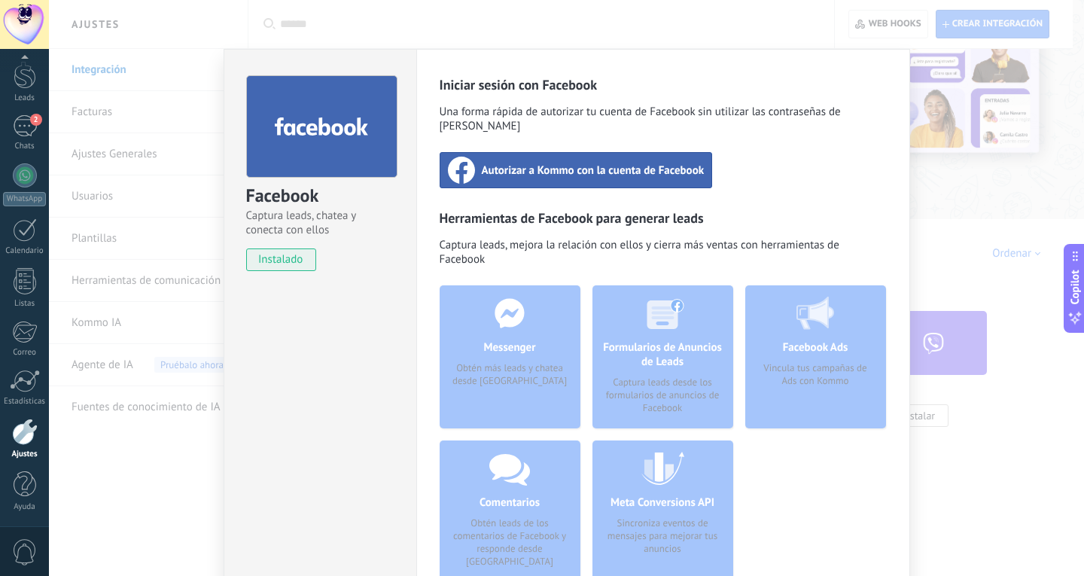
click at [637, 163] on span "Autorizar a Kommo con la cuenta de Facebook" at bounding box center [593, 170] width 223 height 15
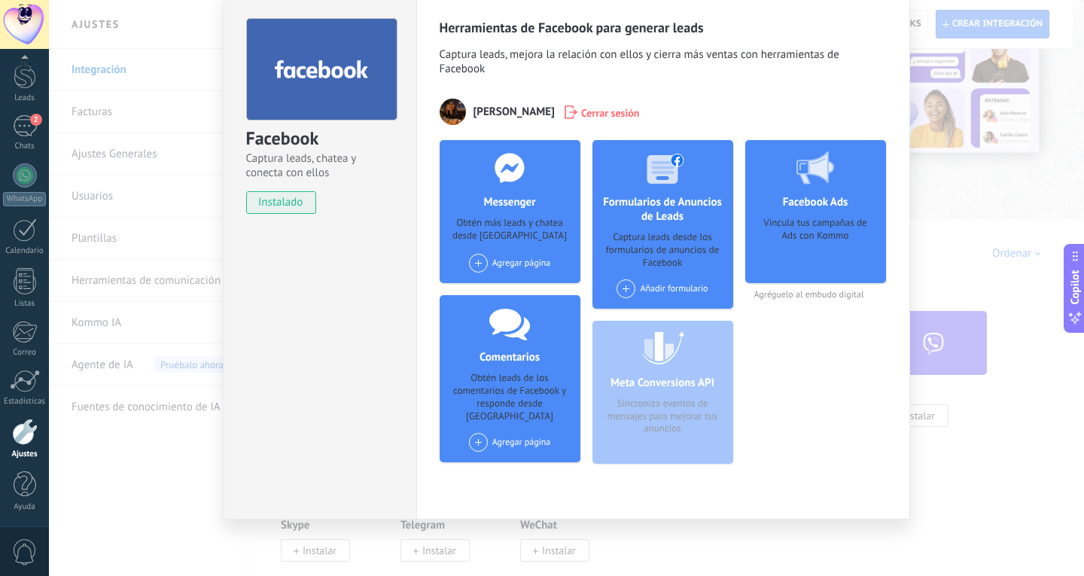
scroll to position [59, 0]
click at [484, 261] on span at bounding box center [478, 263] width 19 height 19
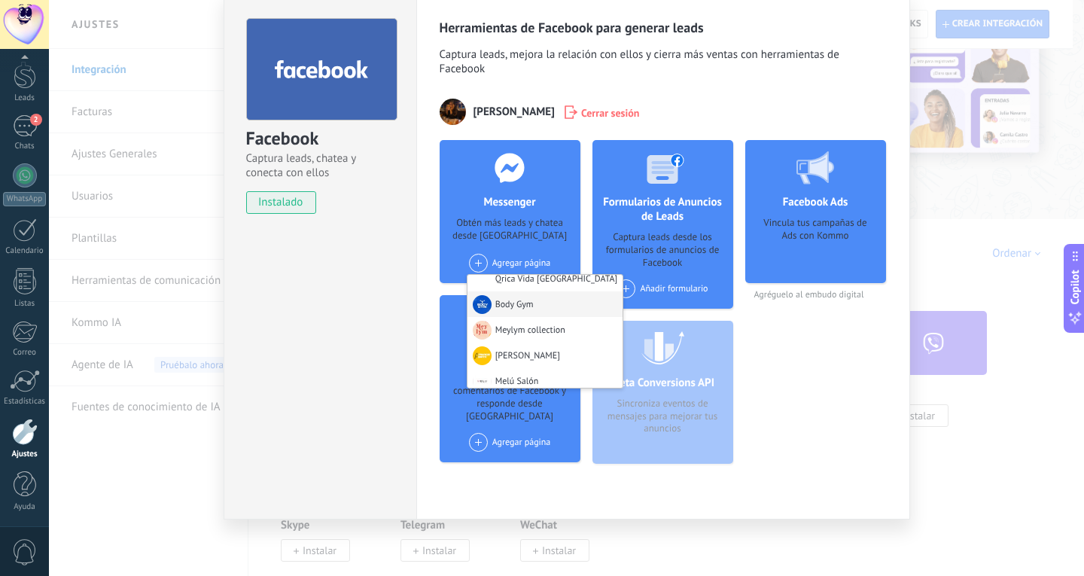
scroll to position [75, 0]
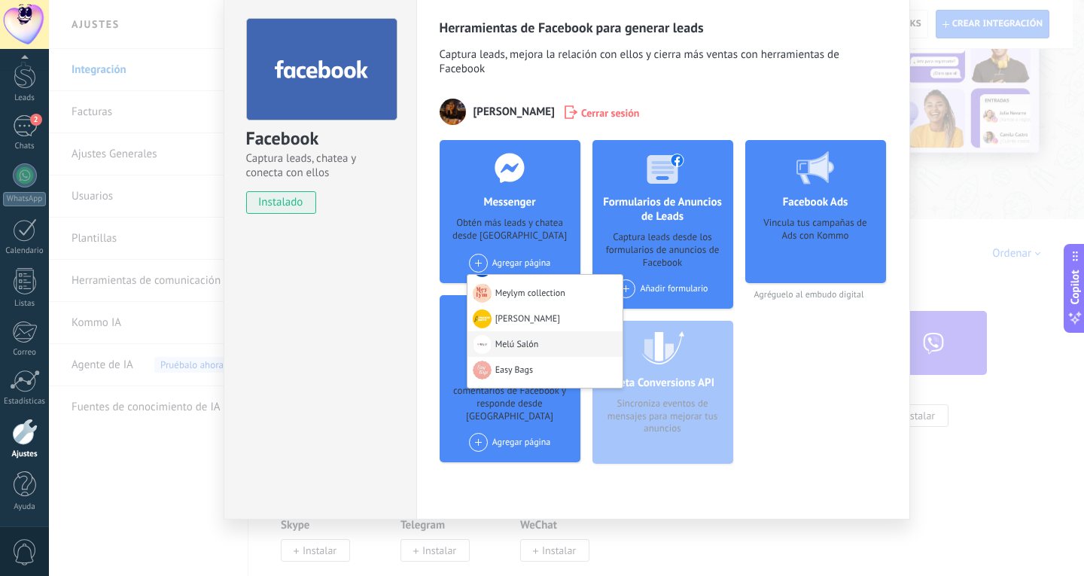
click at [518, 346] on div "Melú Salón" at bounding box center [545, 344] width 155 height 26
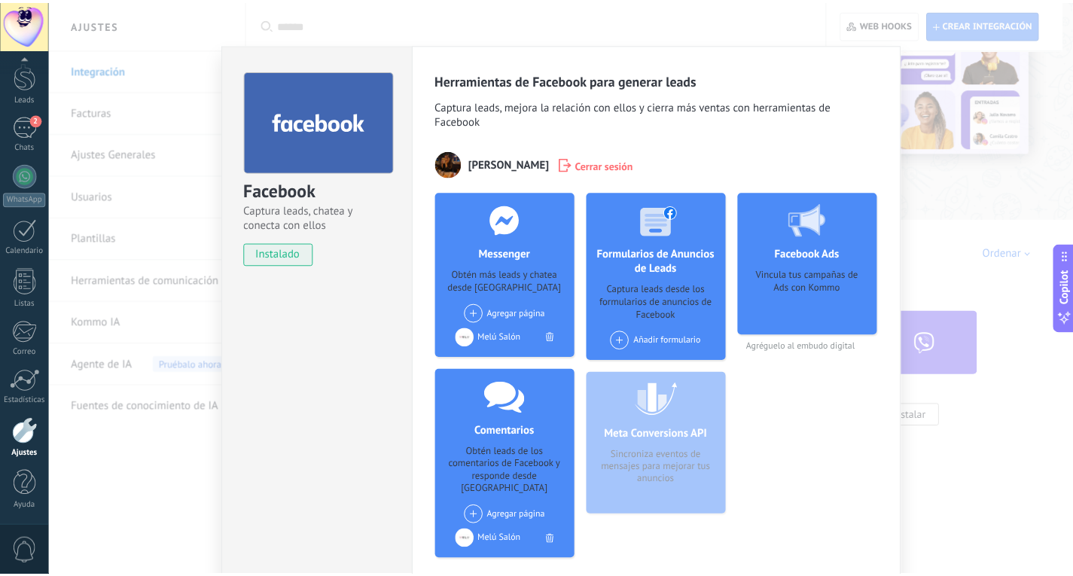
scroll to position [0, 0]
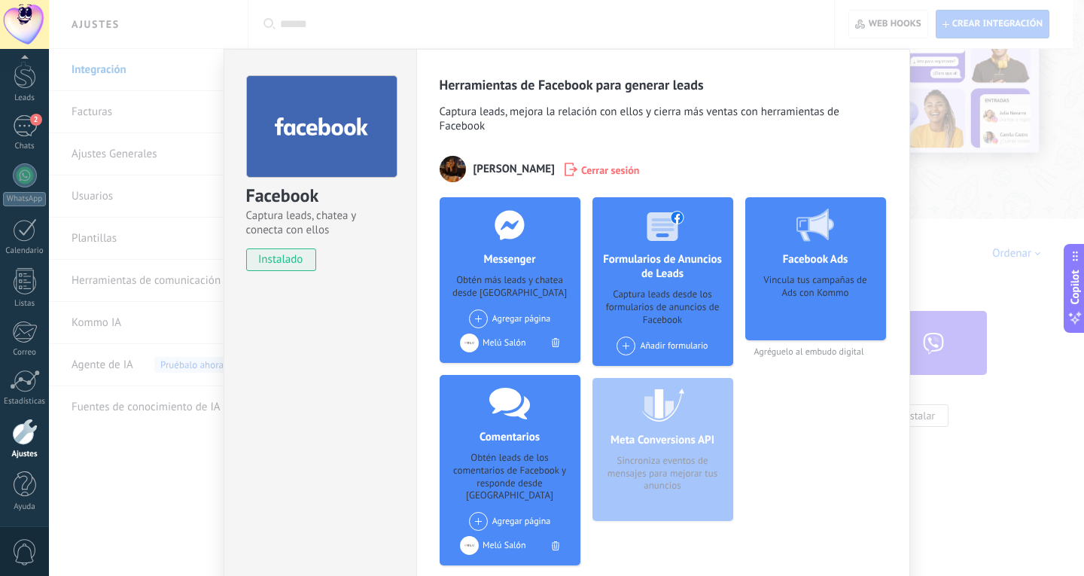
click at [1008, 224] on div "Facebook Captura leads, chatea y conecta con ellos instalado Desinstalar Herram…" at bounding box center [566, 288] width 1035 height 576
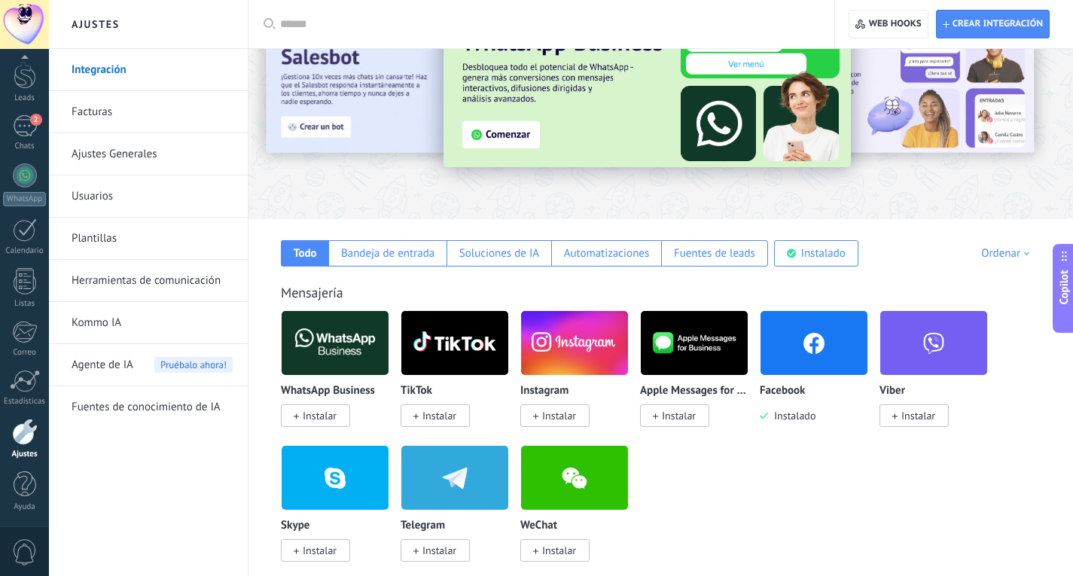
click at [550, 413] on span "Instalar" at bounding box center [559, 416] width 34 height 14
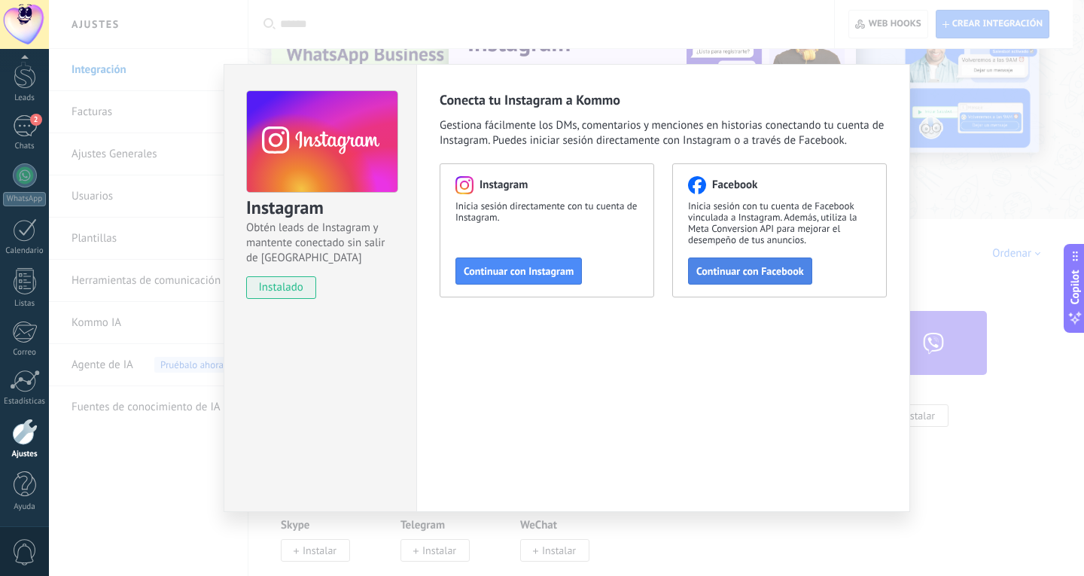
click at [758, 266] on span "Continuar con Facebook" at bounding box center [751, 271] width 108 height 11
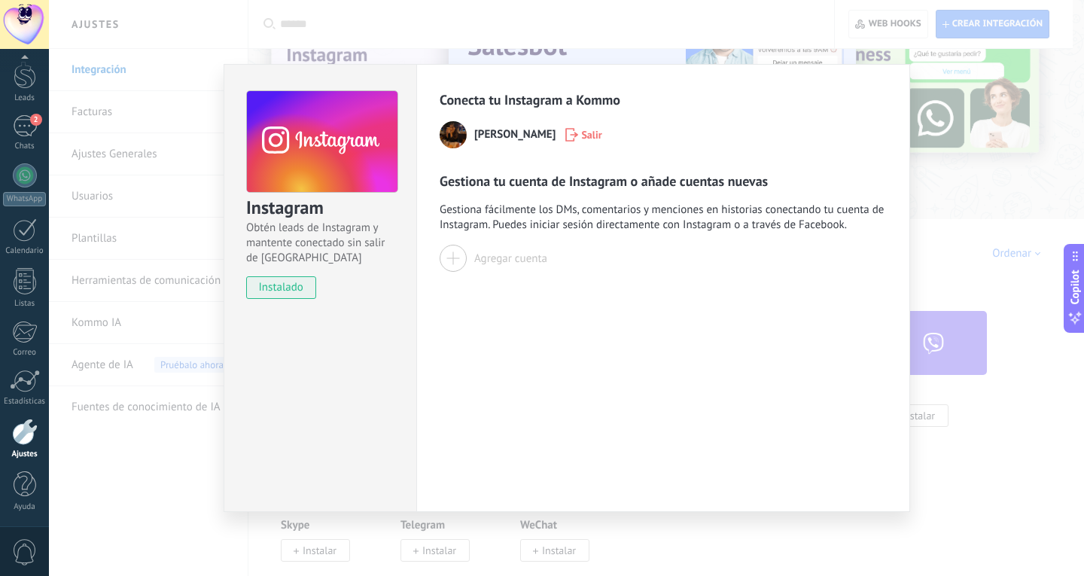
click at [489, 269] on button "Agregar cuenta" at bounding box center [494, 258] width 108 height 27
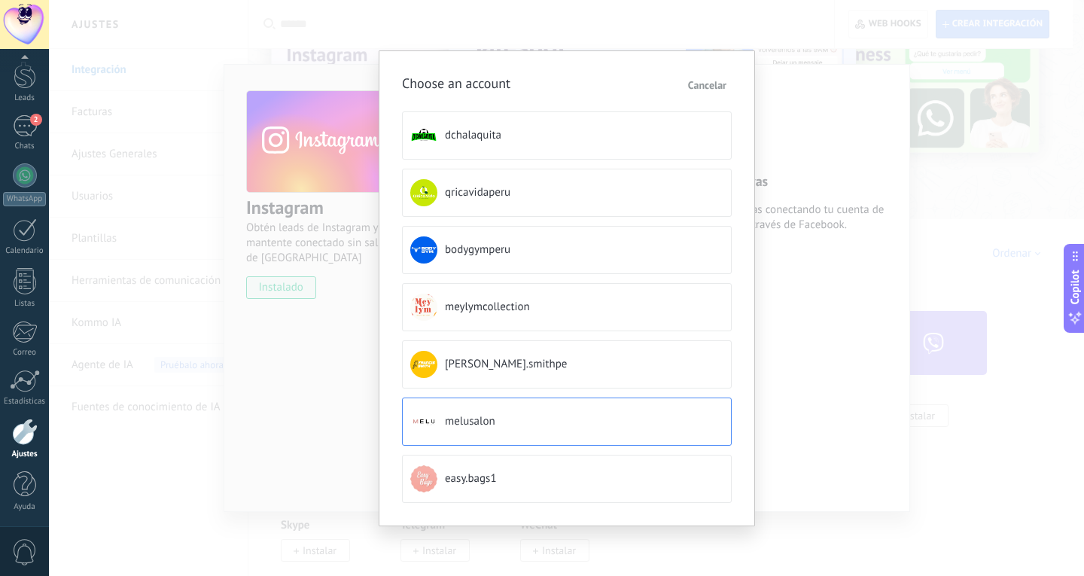
click at [488, 407] on button "melusalon" at bounding box center [567, 422] width 330 height 48
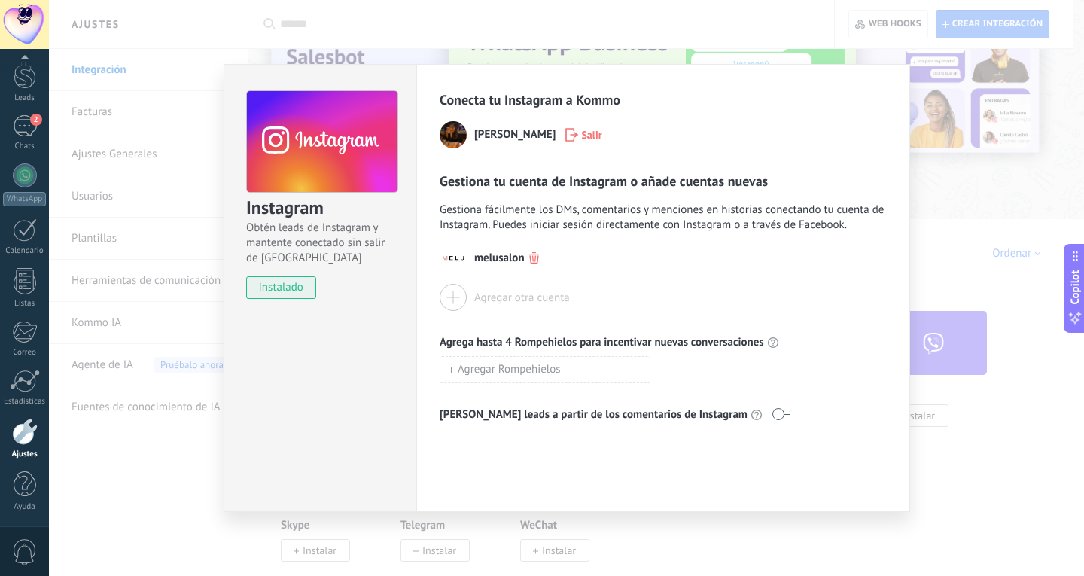
click at [991, 486] on div "Instagram Obtén leads de Instagram y mantente conectado sin salir de Kommo inst…" at bounding box center [566, 288] width 1035 height 576
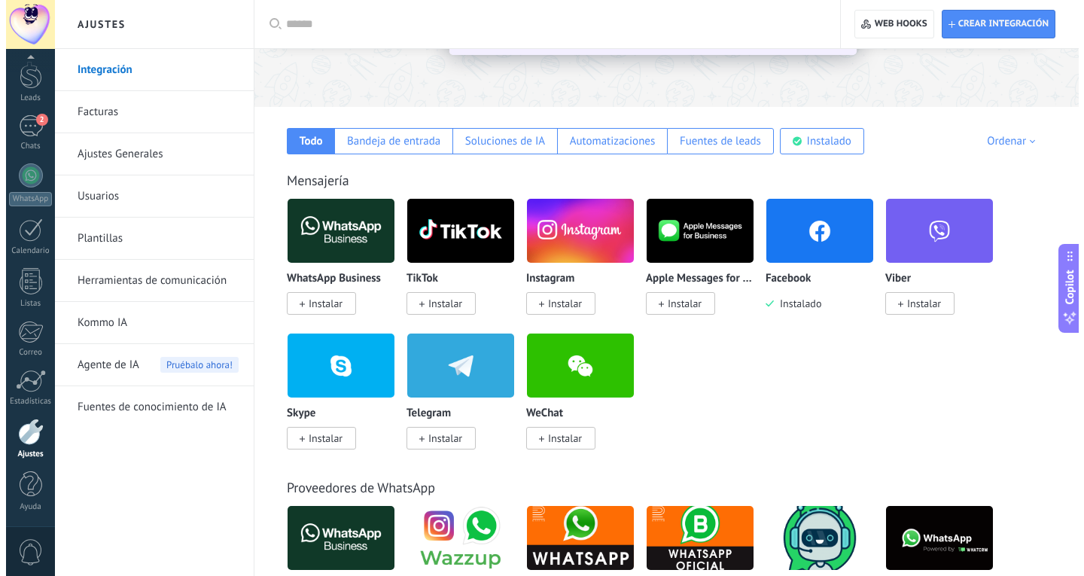
scroll to position [151, 0]
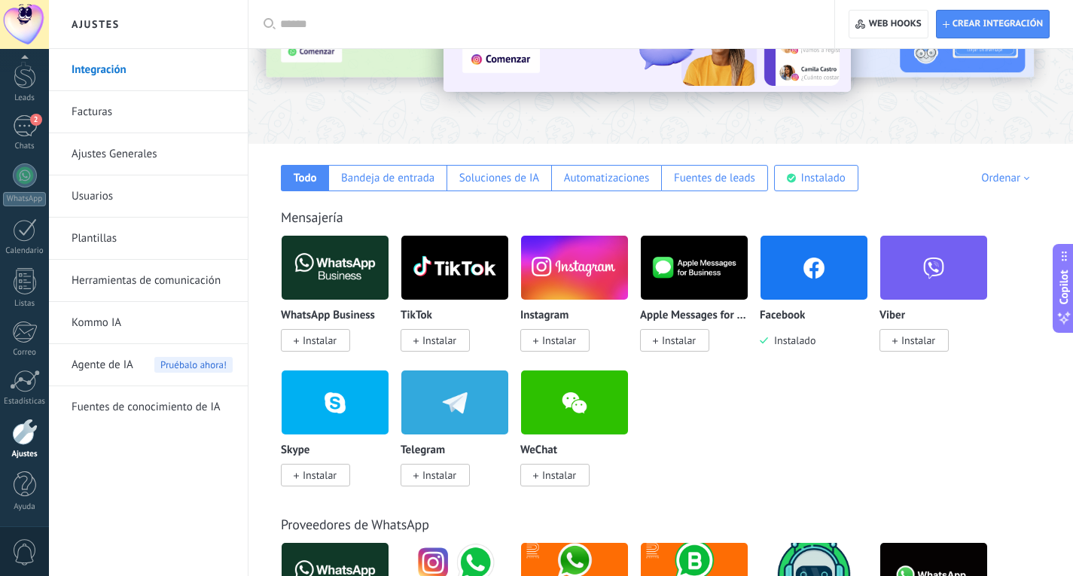
click at [445, 340] on span "Instalar" at bounding box center [439, 341] width 34 height 14
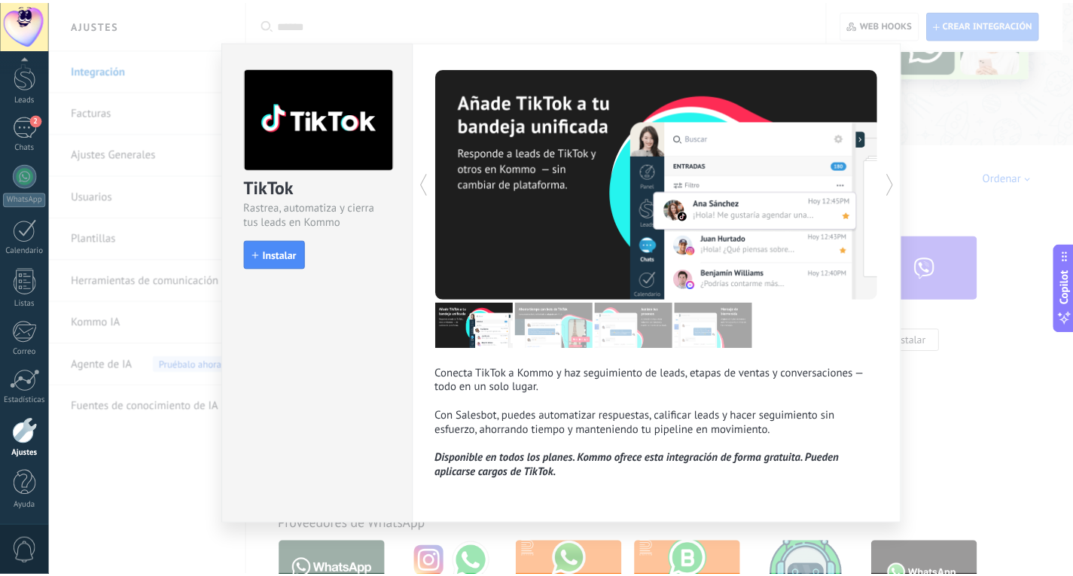
scroll to position [0, 0]
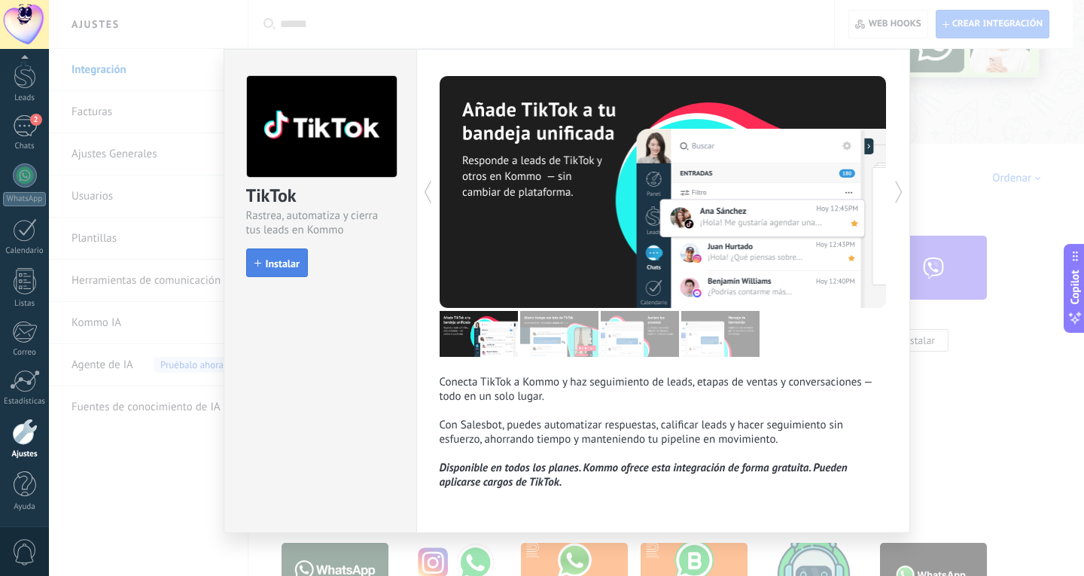
click at [278, 261] on span "Instalar" at bounding box center [283, 263] width 34 height 11
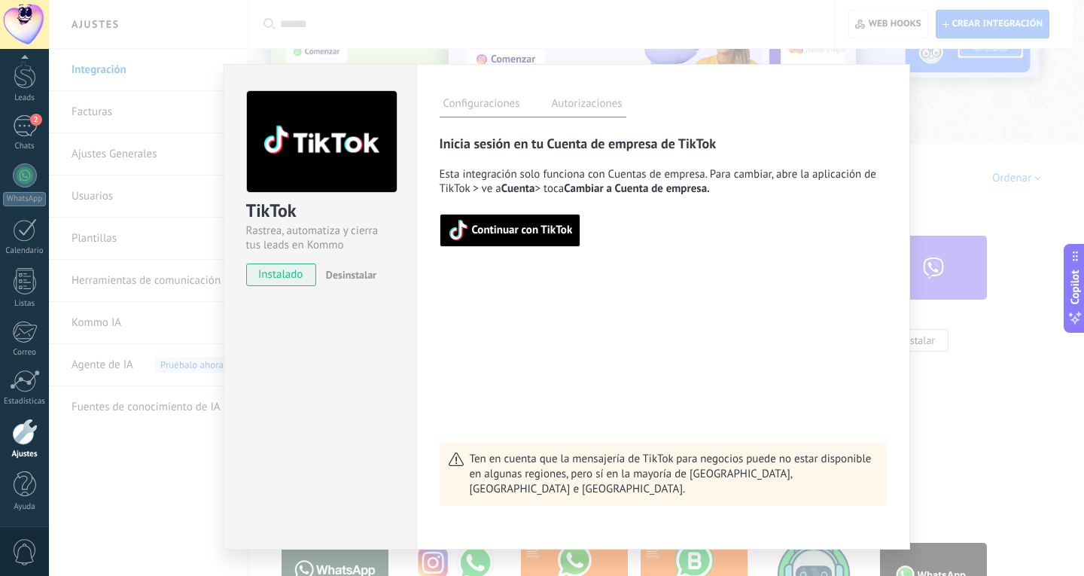
click at [536, 236] on span "Continuar con TikTok" at bounding box center [522, 230] width 101 height 11
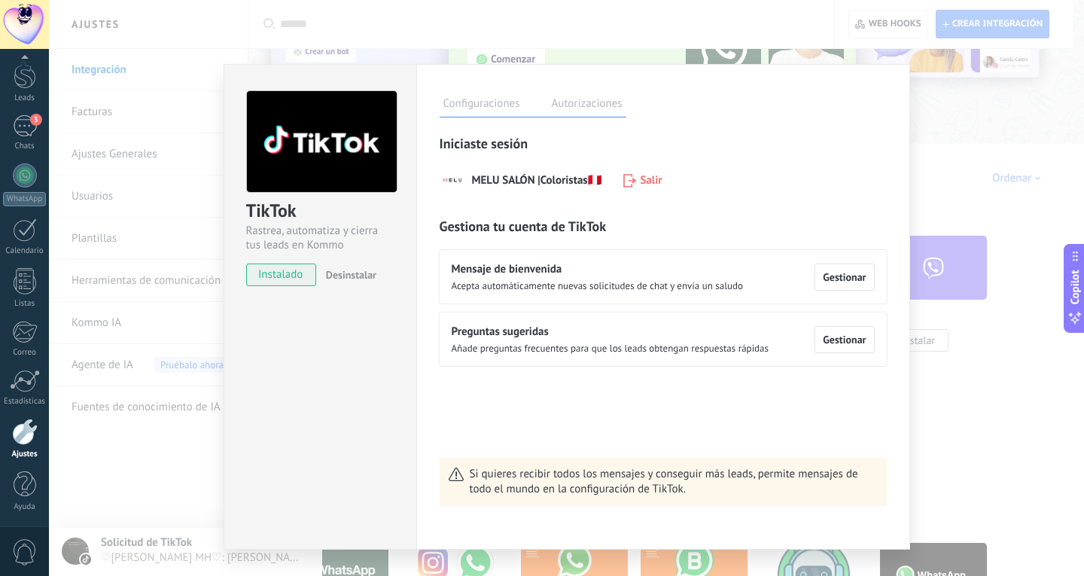
click at [974, 414] on div "TikTok Rastrea, automatiza y cierra tus leads en Kommo instalado Desinstalar Co…" at bounding box center [566, 288] width 1035 height 576
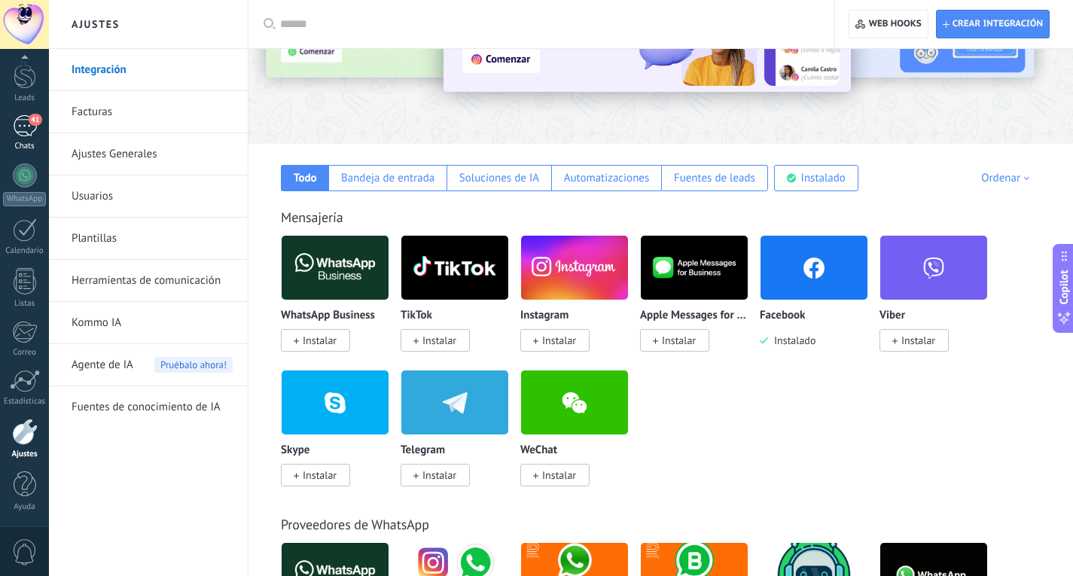
click at [34, 133] on div "41" at bounding box center [25, 126] width 24 height 22
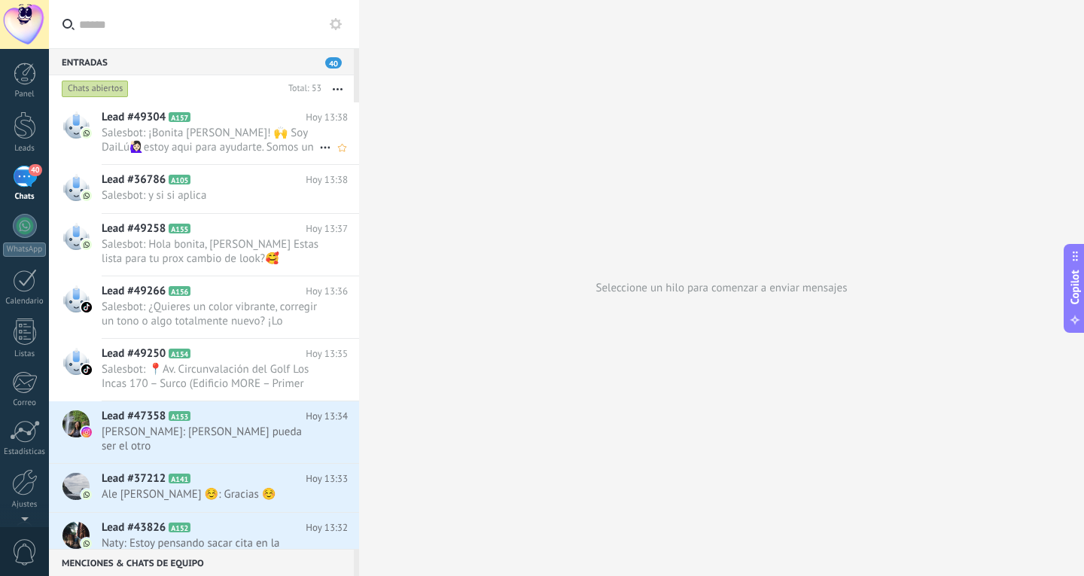
click at [217, 160] on div "Lead #49304 A157 Hoy 13:38 Salesbot: ¡Bonita bienvenida a Melú! 🙌 Soy DaiLú🙋🏻‍♀…" at bounding box center [231, 133] width 258 height 62
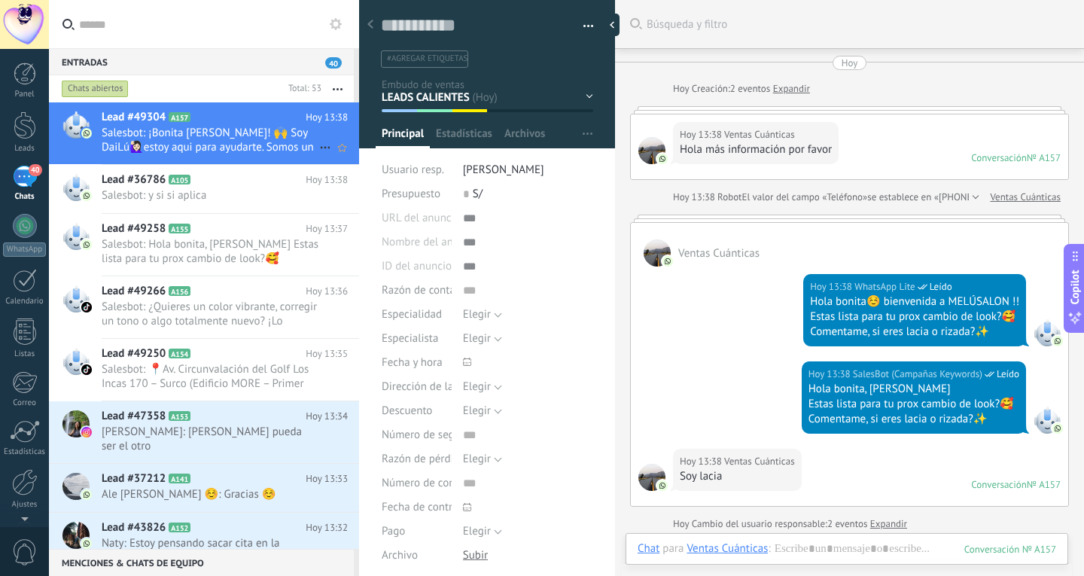
scroll to position [398, 0]
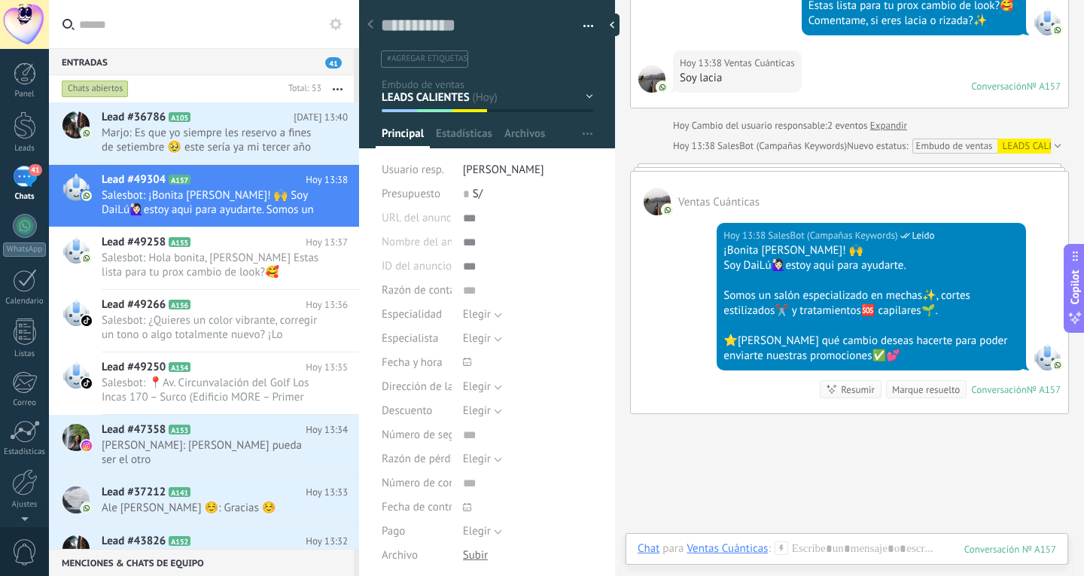
click at [194, 40] on input "text" at bounding box center [213, 24] width 268 height 48
click at [220, 40] on input "text" at bounding box center [213, 24] width 268 height 48
click at [639, 157] on div "Hoy Hoy Creación: 2 eventos Expandir Hoy 13:38 Ventas Cuánticas Hola más inform…" at bounding box center [849, 35] width 439 height 757
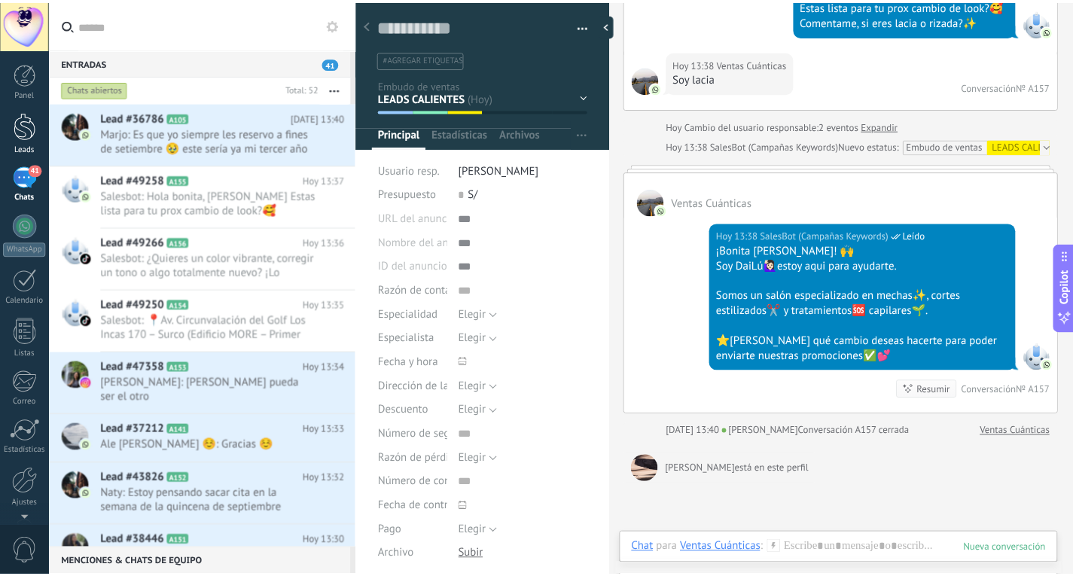
scroll to position [424, 0]
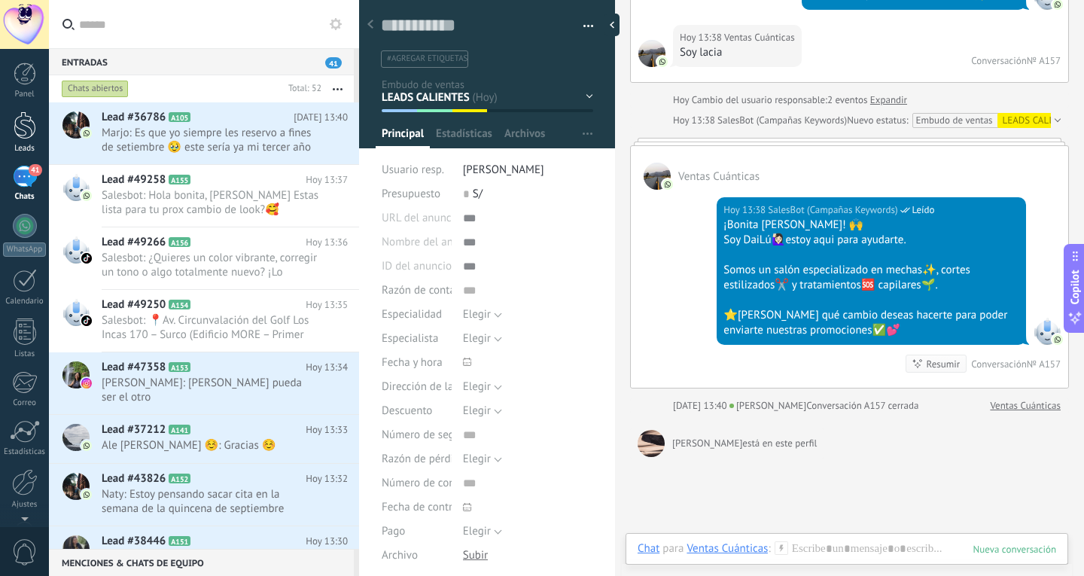
click at [17, 114] on div at bounding box center [25, 125] width 23 height 28
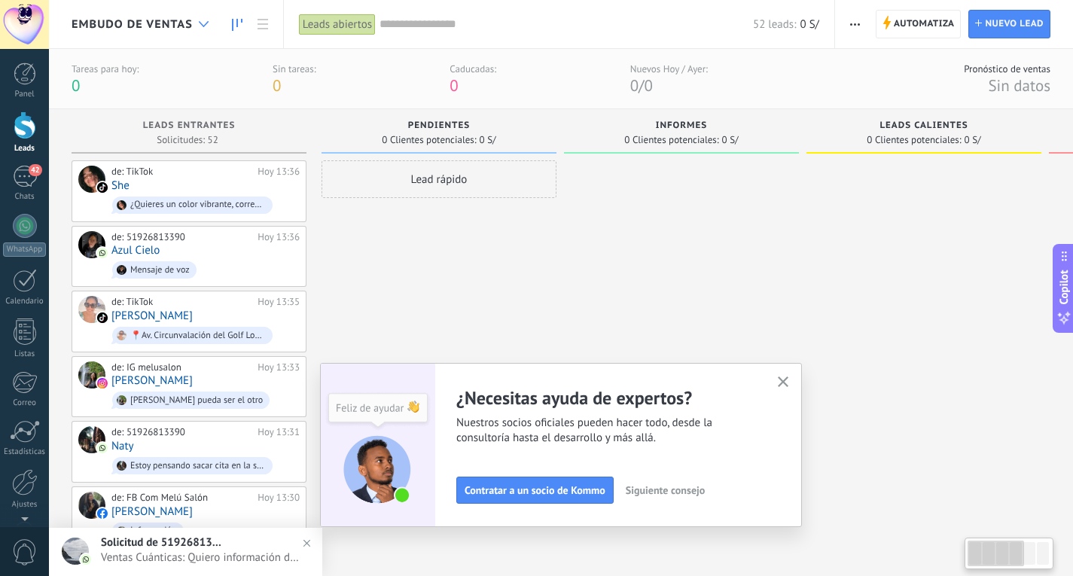
click at [203, 23] on icon at bounding box center [204, 24] width 10 height 6
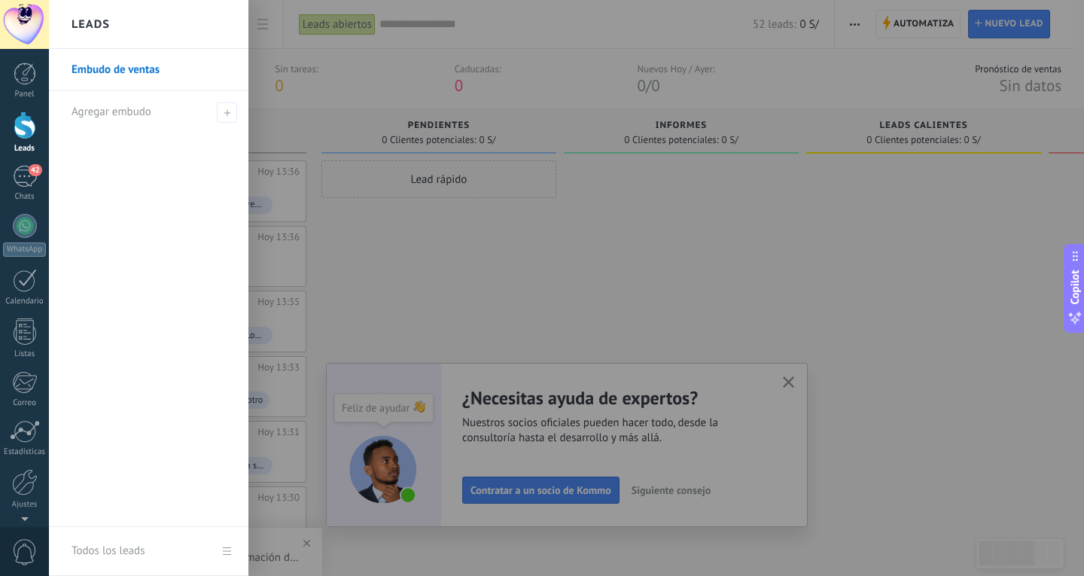
click at [203, 23] on div "Leads" at bounding box center [149, 24] width 200 height 49
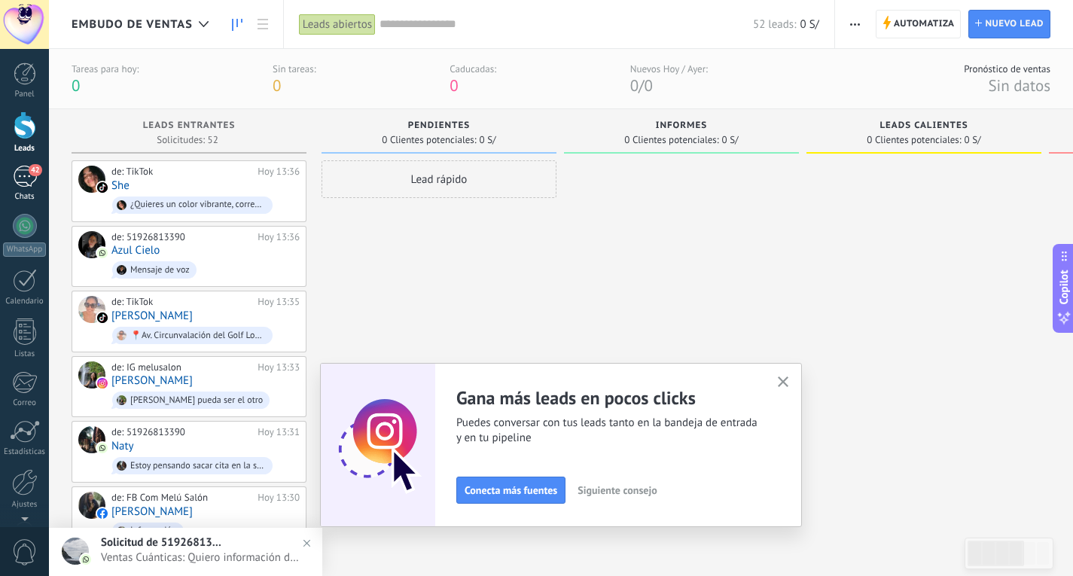
click at [28, 177] on div "42" at bounding box center [25, 177] width 24 height 22
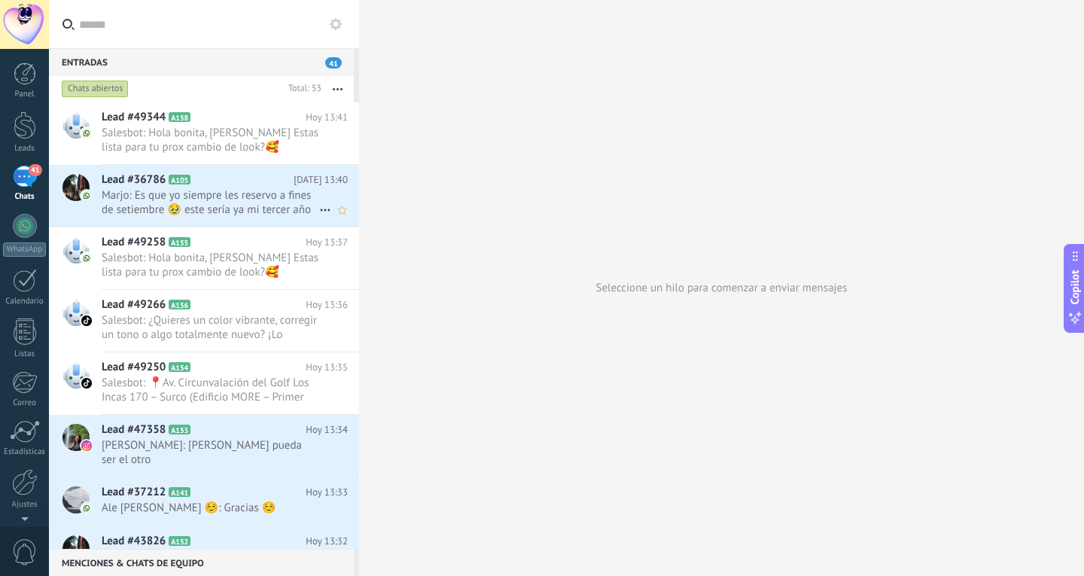
click at [169, 178] on span "A105" at bounding box center [180, 180] width 22 height 10
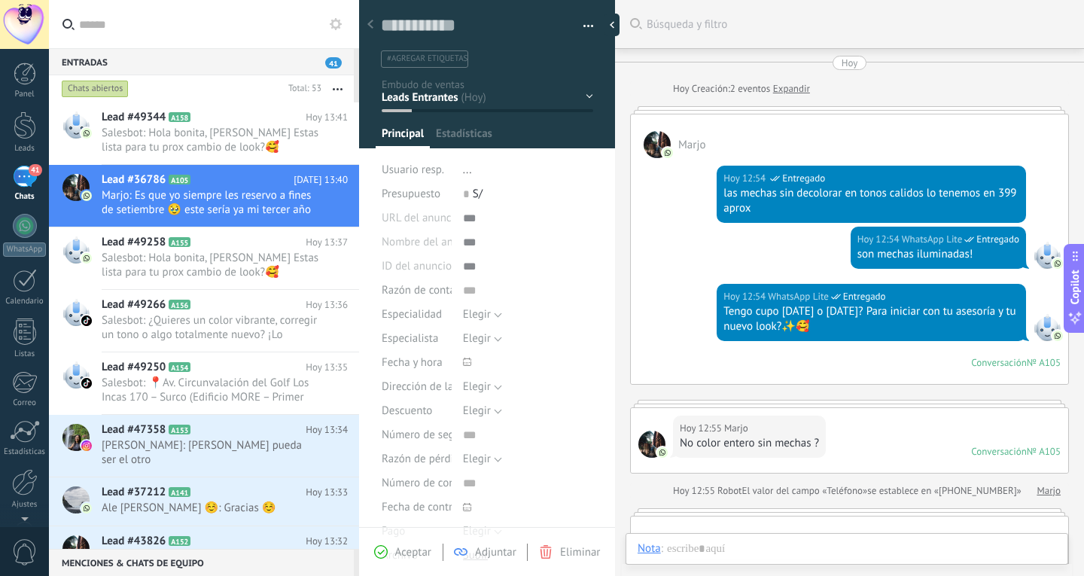
type textarea "**********"
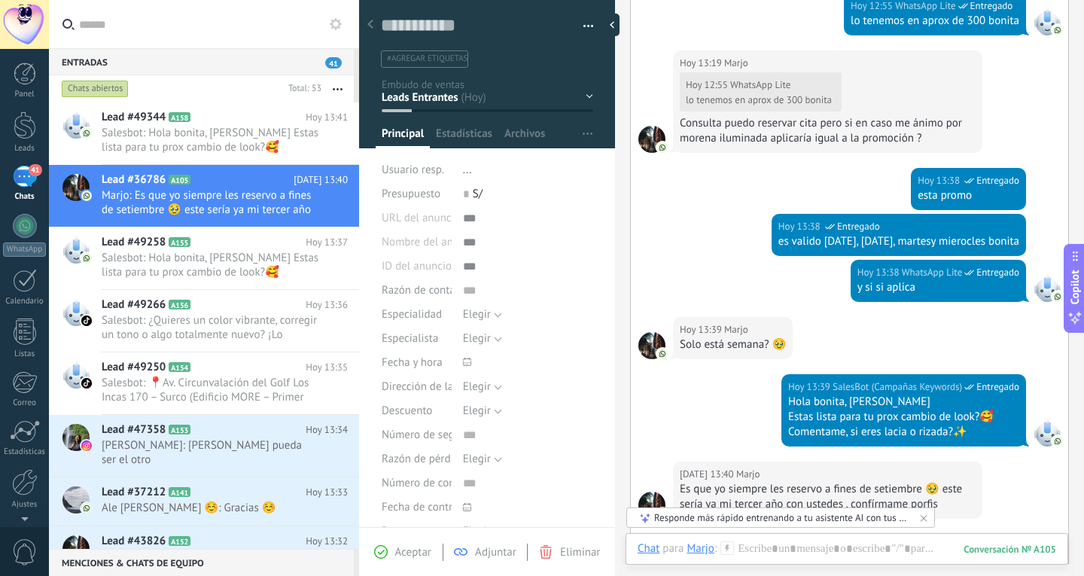
scroll to position [846, 0]
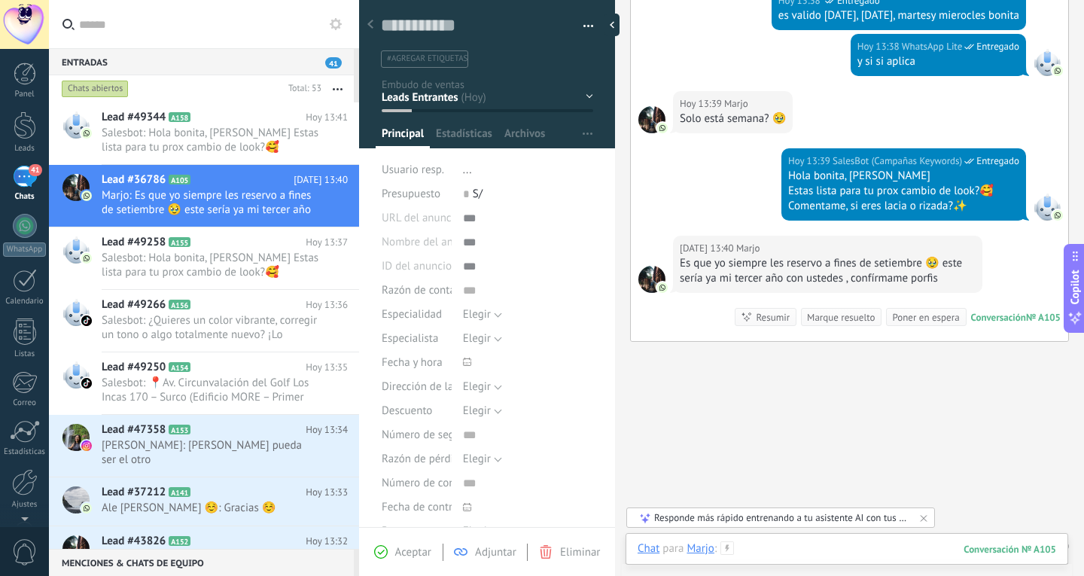
click at [806, 543] on div at bounding box center [847, 563] width 419 height 45
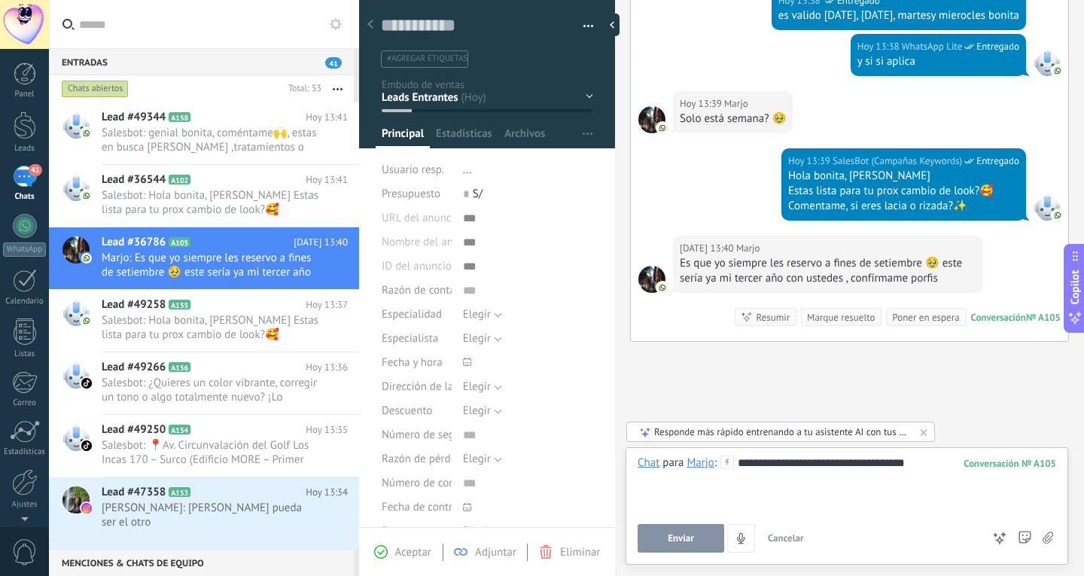
click at [669, 535] on span "Enviar" at bounding box center [681, 538] width 26 height 11
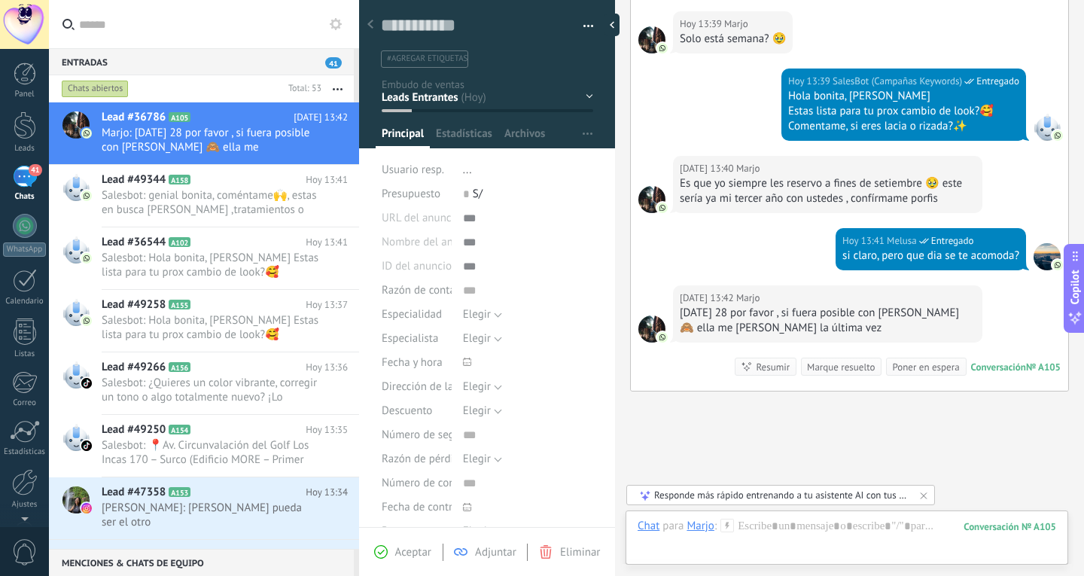
scroll to position [1004, 0]
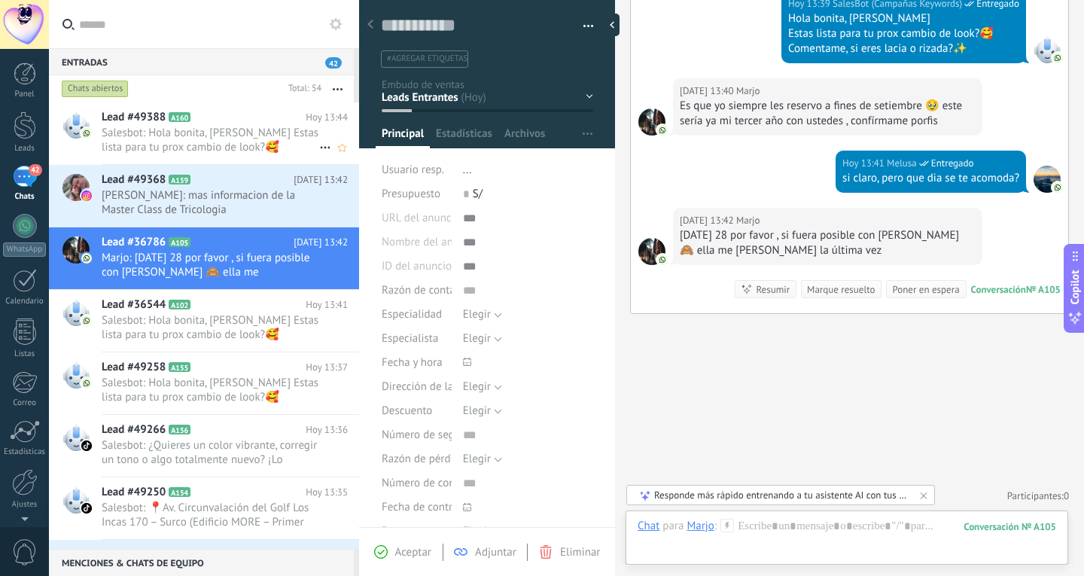
click at [270, 153] on span "Salesbot: Hola bonita, [PERSON_NAME] Estas lista para tu prox cambio de look?🥰 …" at bounding box center [211, 140] width 218 height 29
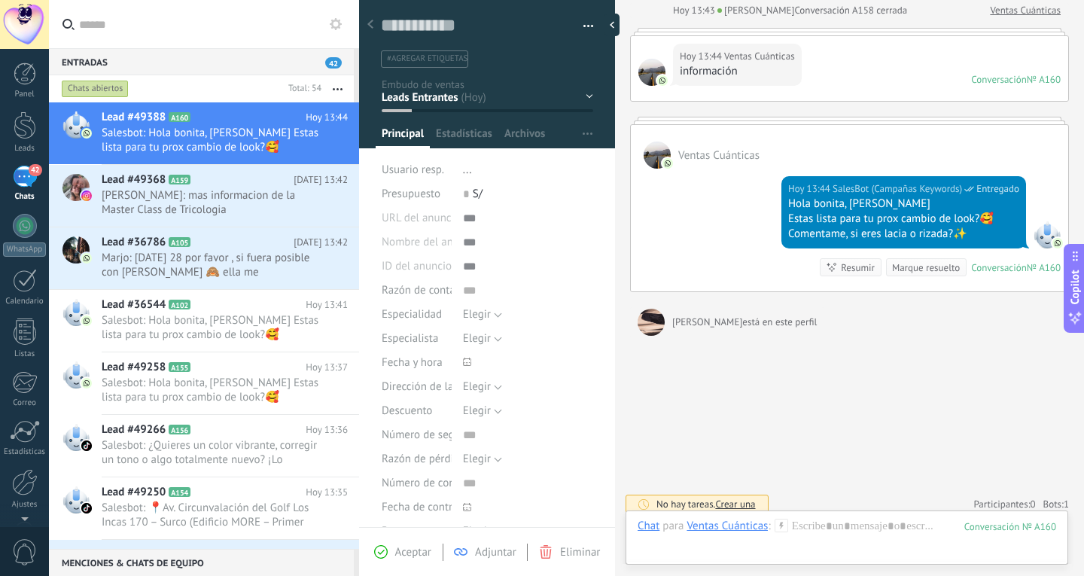
scroll to position [1160, 0]
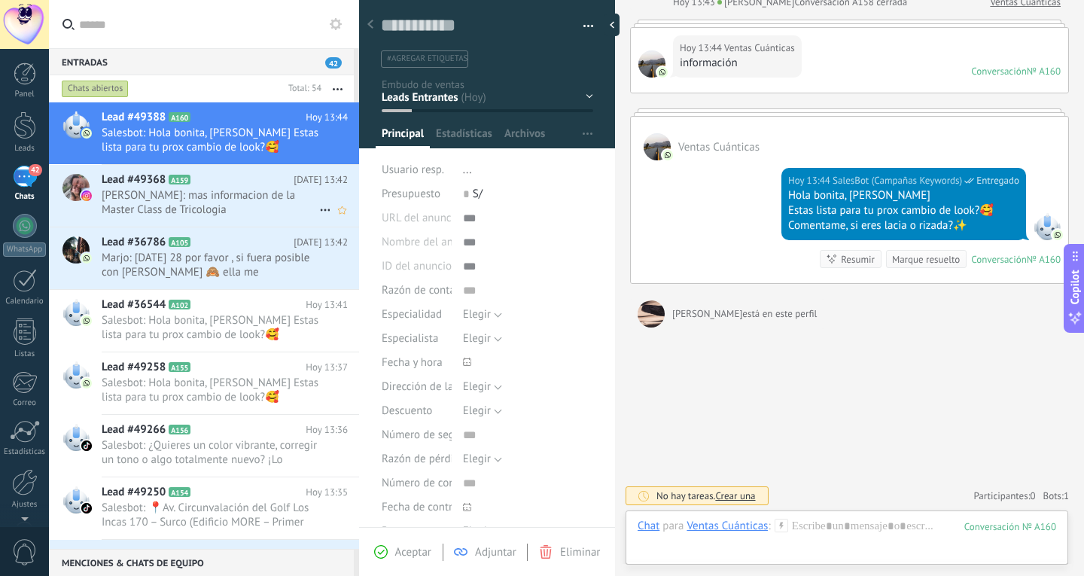
click at [218, 204] on span "Jackeline Rocio Portella Cabanillas: mas informacion de la Master Class de Tric…" at bounding box center [211, 202] width 218 height 29
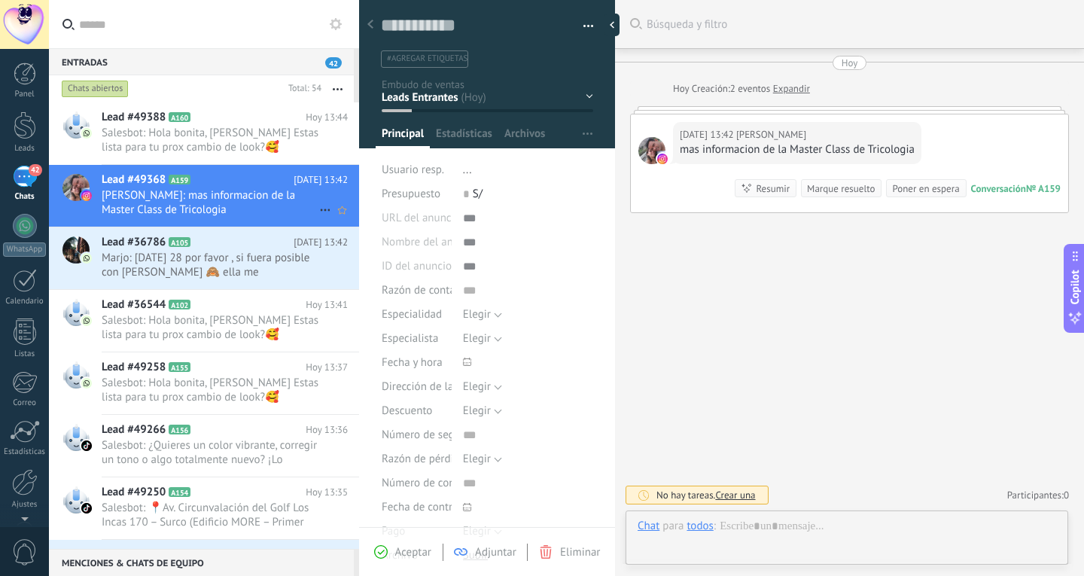
scroll to position [23, 0]
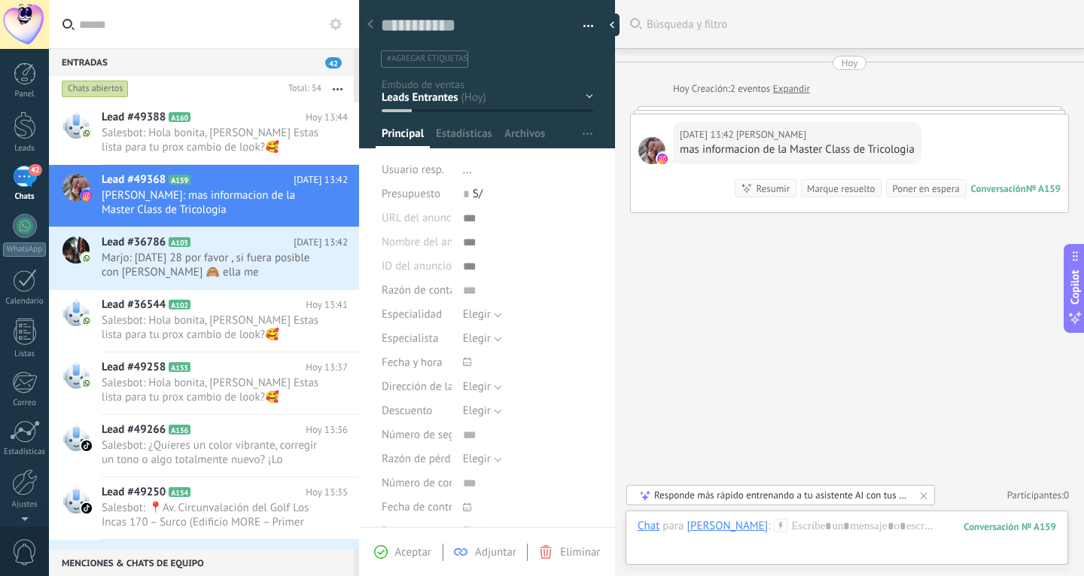
click at [887, 498] on div "Responde más rápido entrenando a tu asistente AI con tus fuentes de datos" at bounding box center [781, 495] width 255 height 13
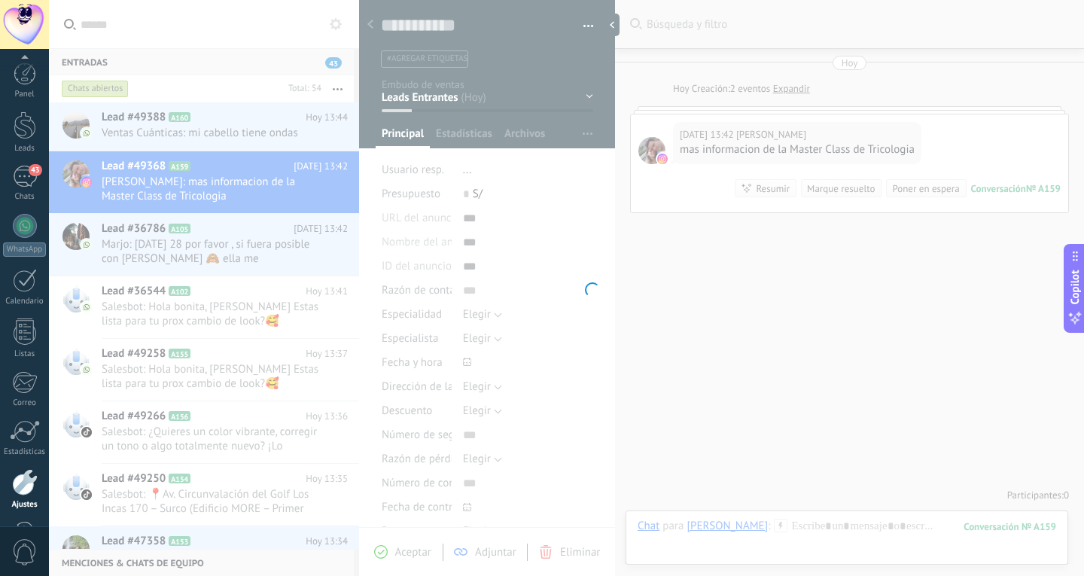
scroll to position [50, 0]
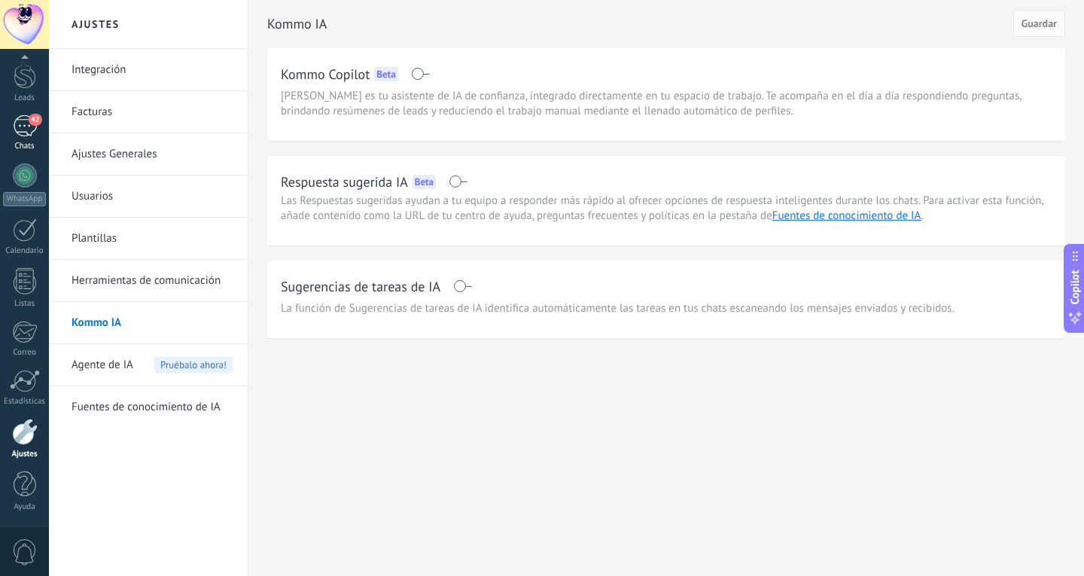
drag, startPoint x: 23, startPoint y: 140, endPoint x: 31, endPoint y: 148, distance: 10.6
click at [23, 140] on link "42 Chats" at bounding box center [24, 133] width 49 height 36
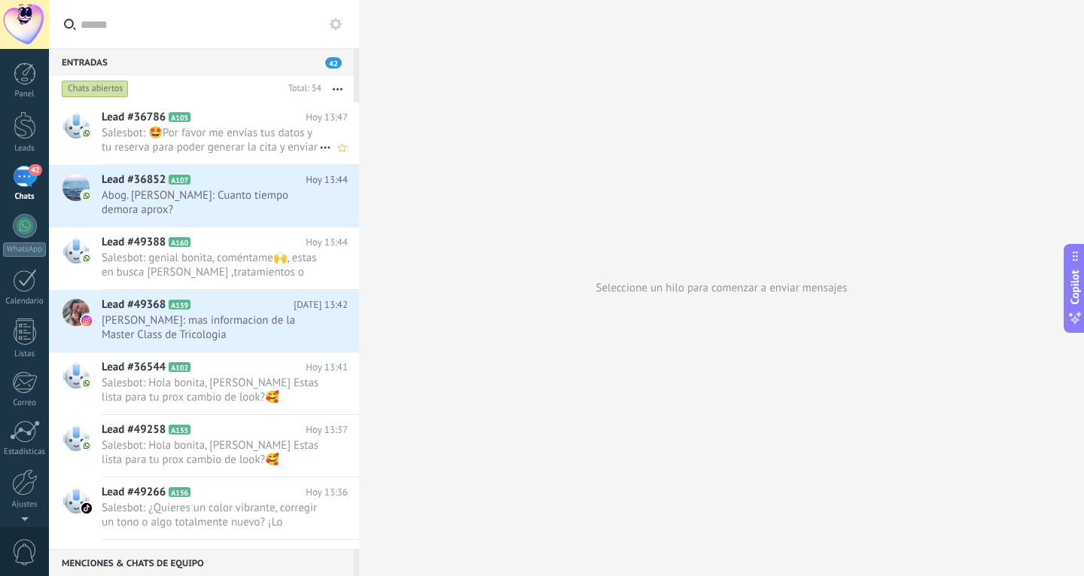
click at [224, 139] on span "Salesbot: 🤩Por favor me envías tus datos y tu reserva para poder generar la cit…" at bounding box center [211, 140] width 218 height 29
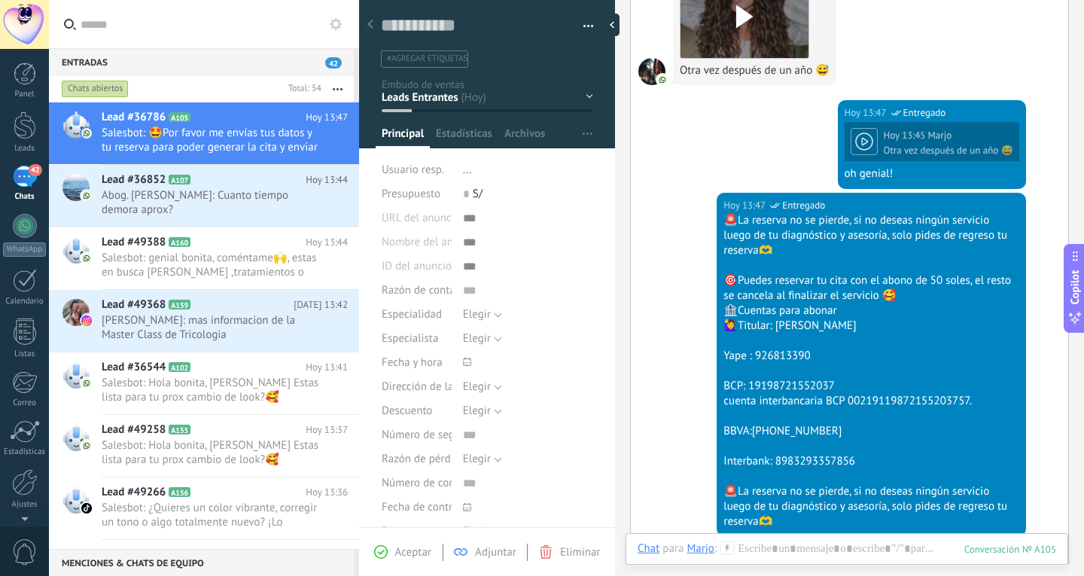
scroll to position [1267, 0]
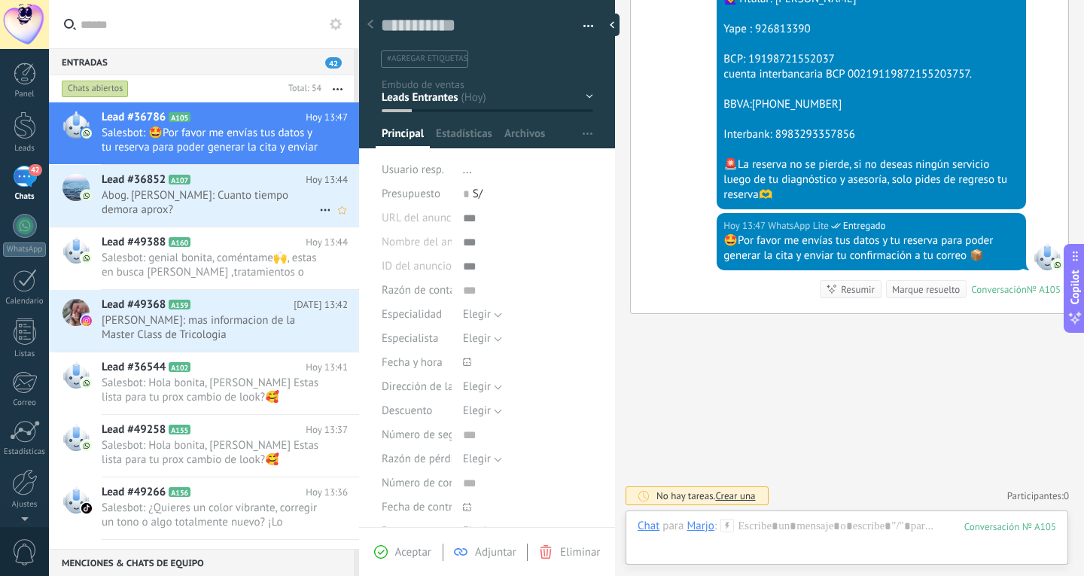
click at [192, 210] on span "Abog. Cristina Guevara: Cuanto tiempo demora aprox?" at bounding box center [211, 202] width 218 height 29
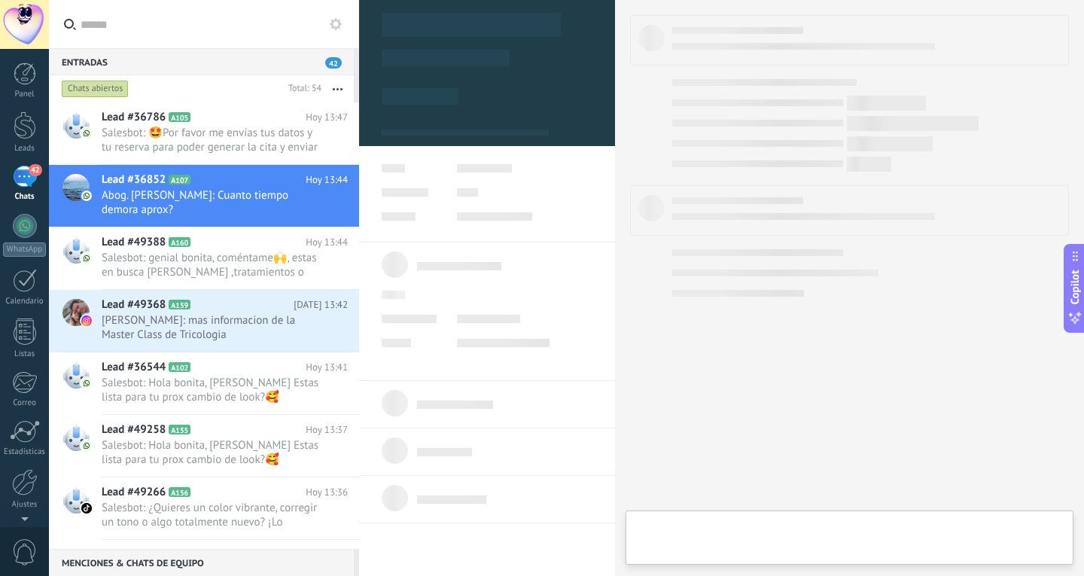
type textarea "**********"
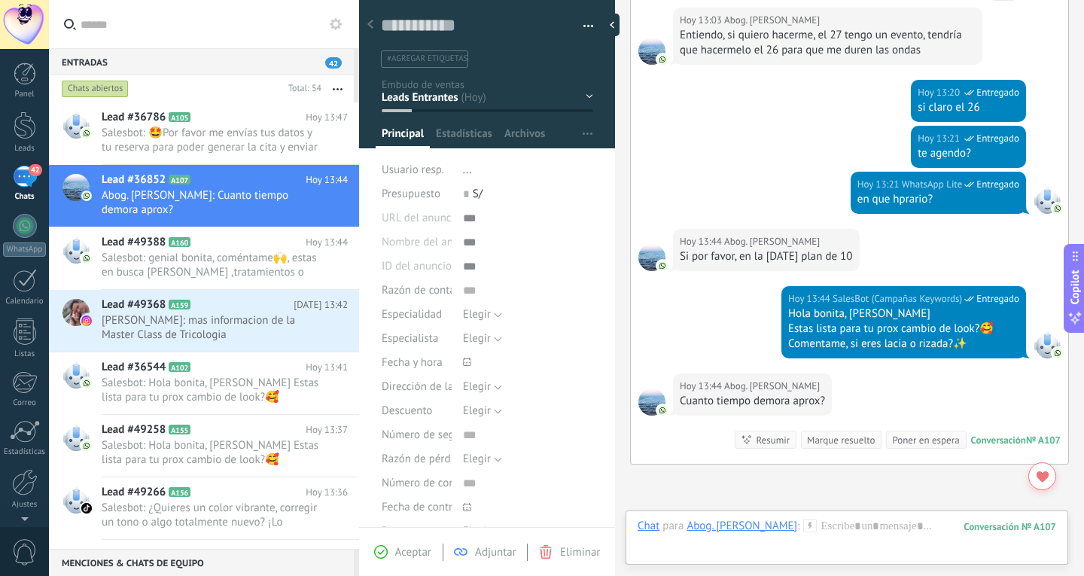
scroll to position [940, 0]
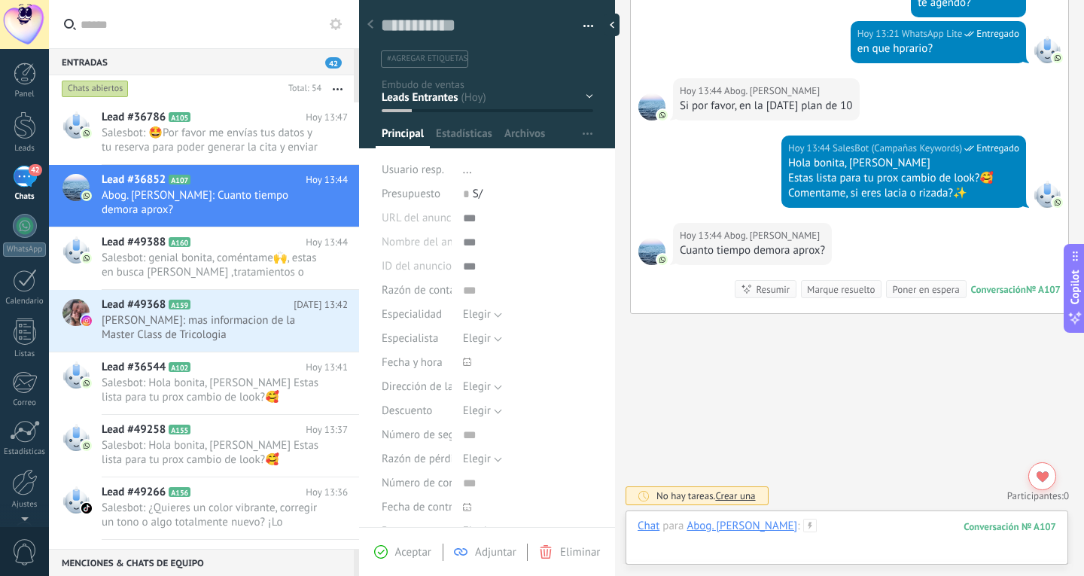
click at [724, 541] on div at bounding box center [847, 541] width 419 height 45
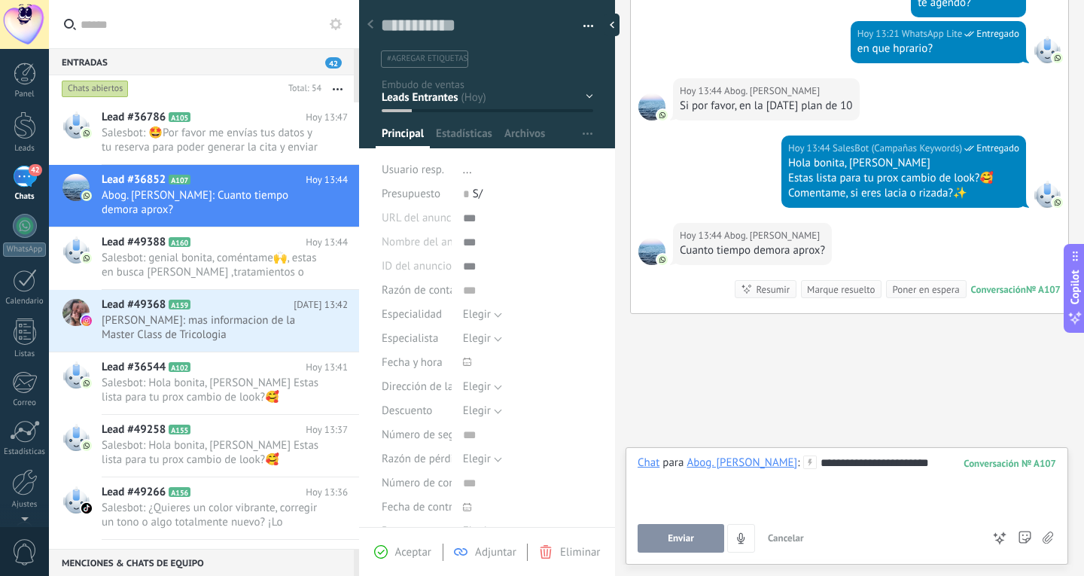
click at [681, 541] on span "Enviar" at bounding box center [681, 538] width 26 height 11
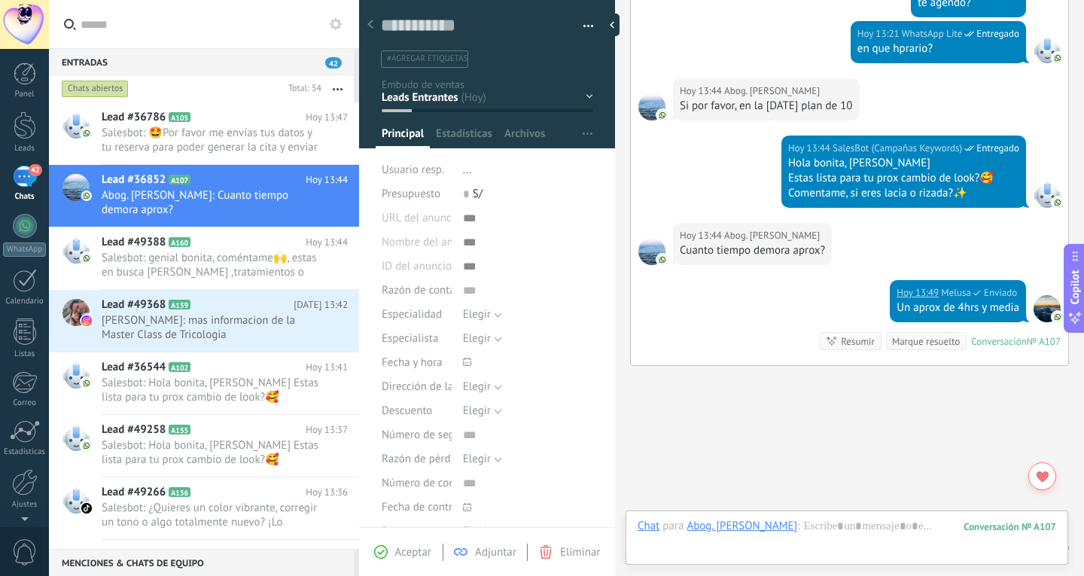
scroll to position [992, 0]
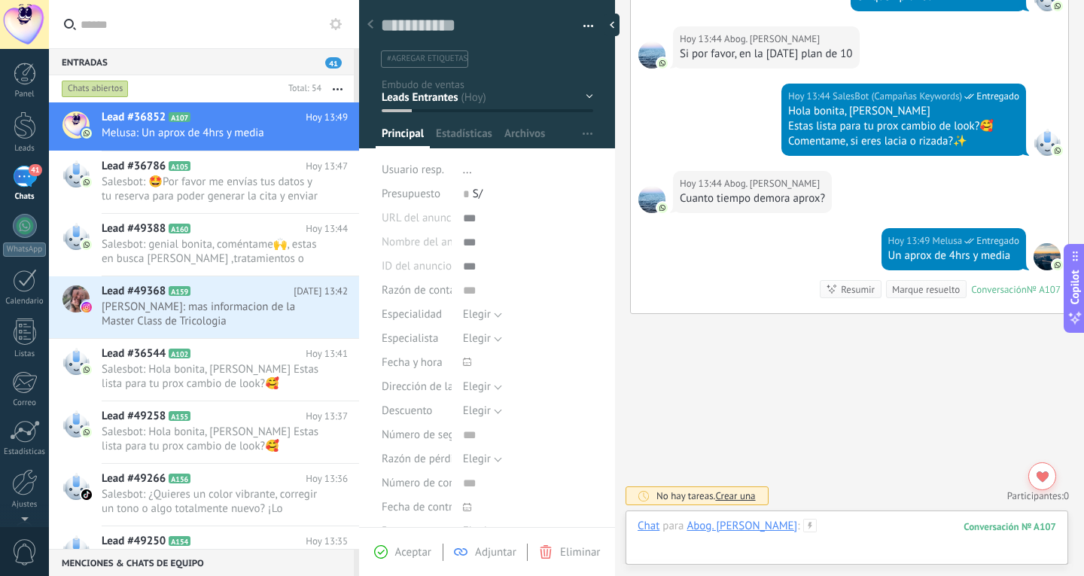
click at [766, 549] on div at bounding box center [847, 541] width 419 height 45
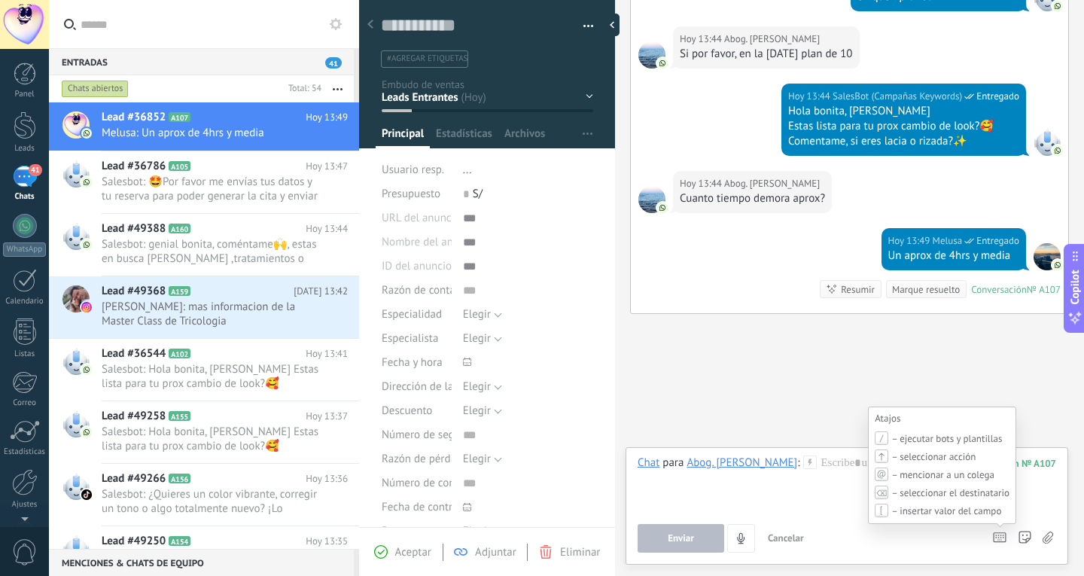
click at [995, 536] on icon at bounding box center [1000, 537] width 14 height 11
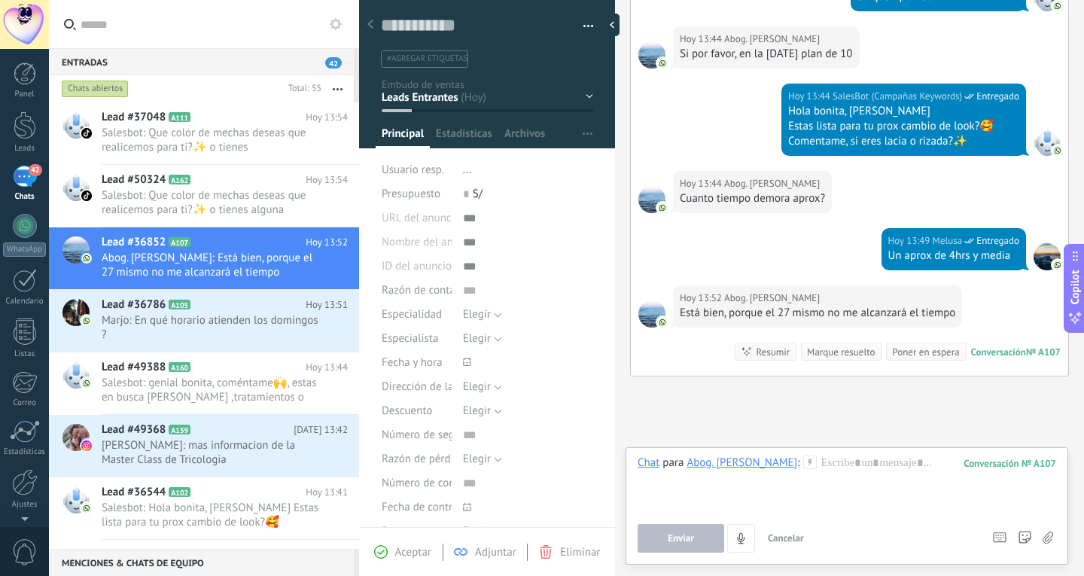
scroll to position [1054, 0]
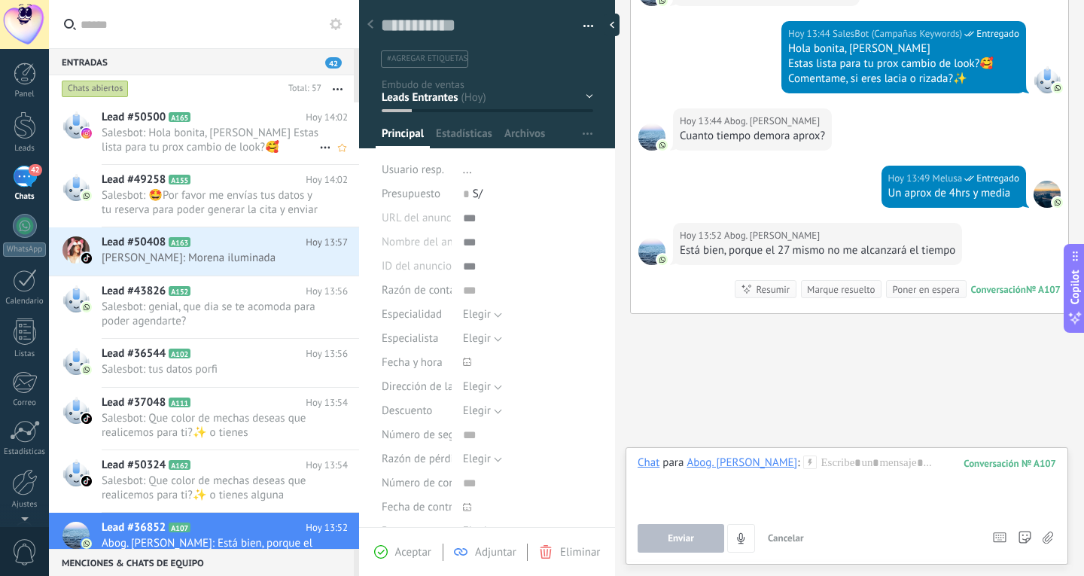
click at [248, 143] on span "Salesbot: Hola bonita, [PERSON_NAME] Estas lista para tu prox cambio de look?🥰 …" at bounding box center [211, 140] width 218 height 29
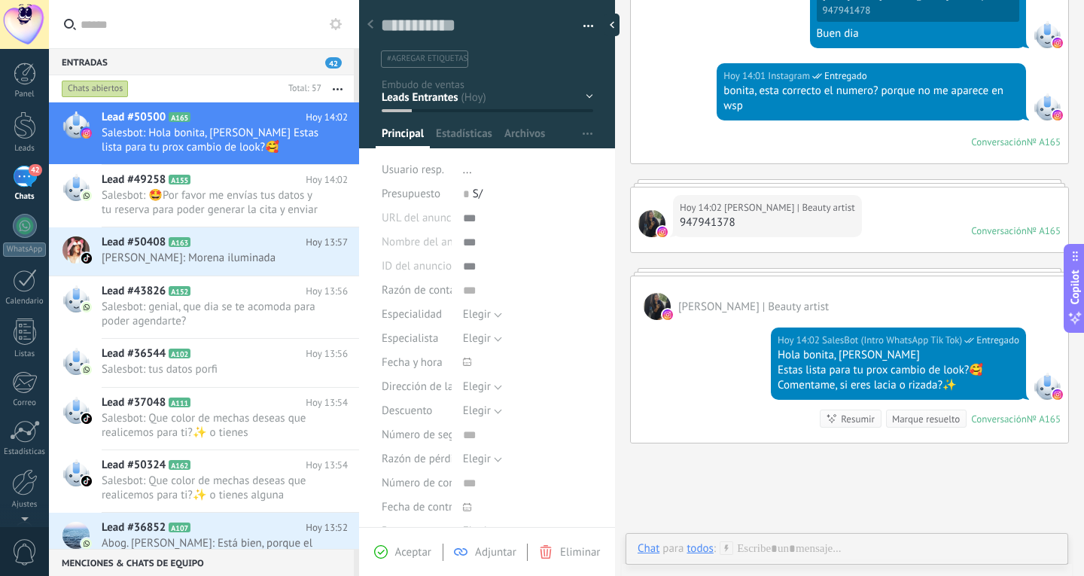
scroll to position [197, 0]
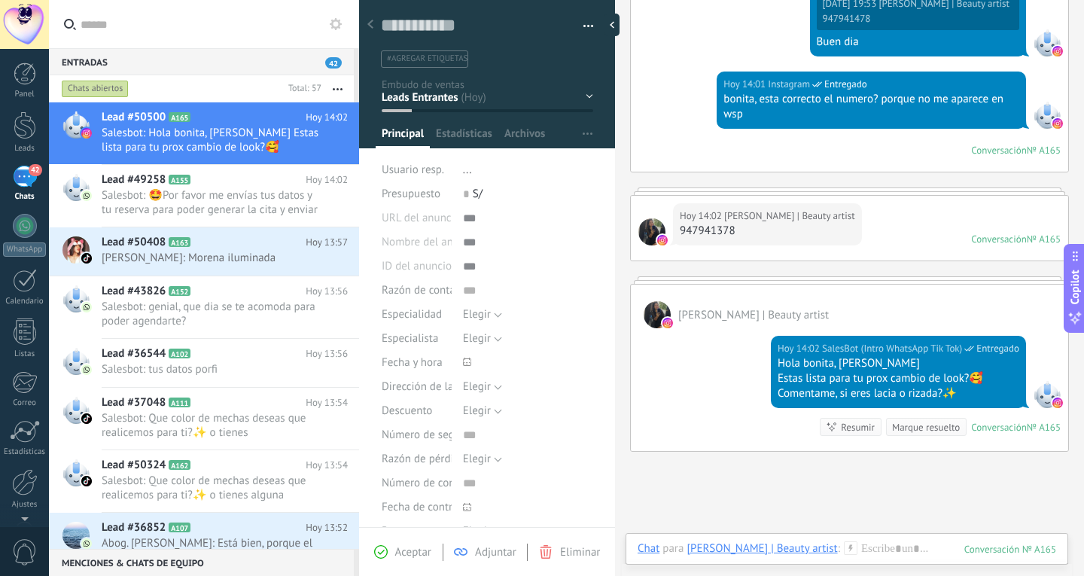
click at [706, 229] on div "947941378" at bounding box center [767, 231] width 175 height 15
copy div "947941378"
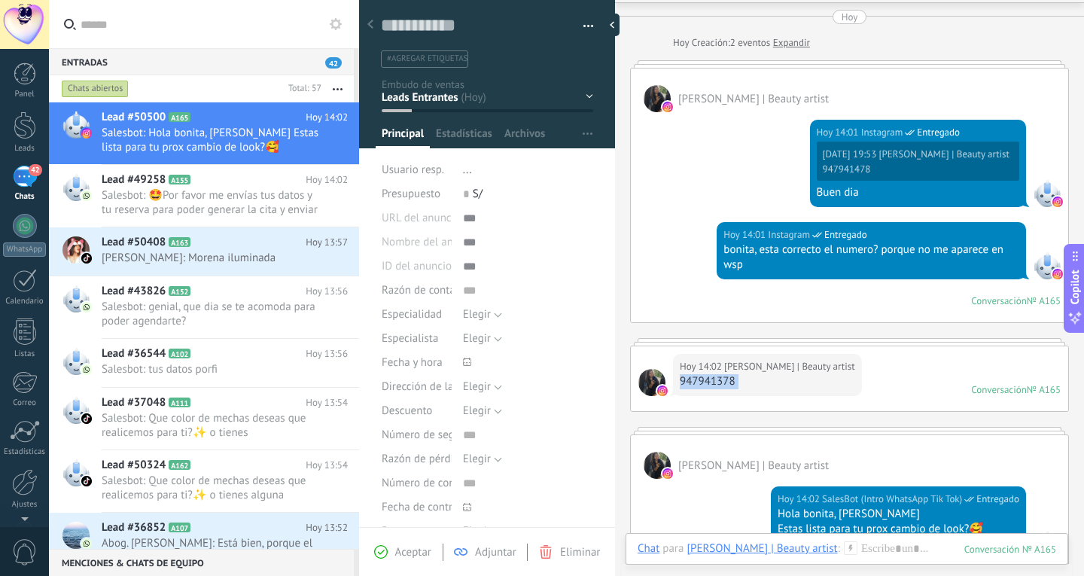
copy div "947941378"
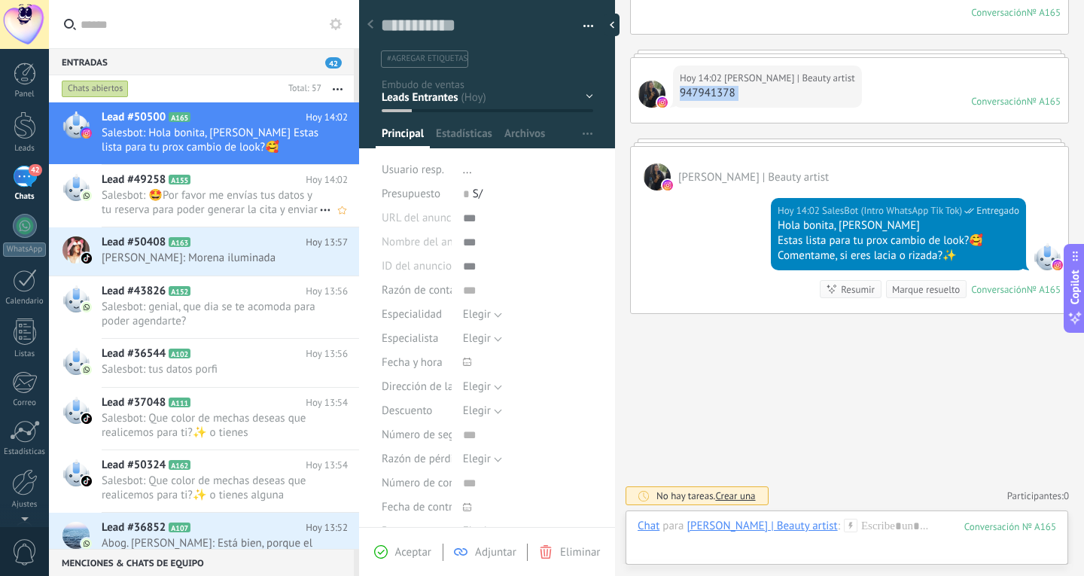
click at [181, 209] on span "Salesbot: 🤩Por favor me envías tus datos y tu reserva para poder generar la cit…" at bounding box center [211, 202] width 218 height 29
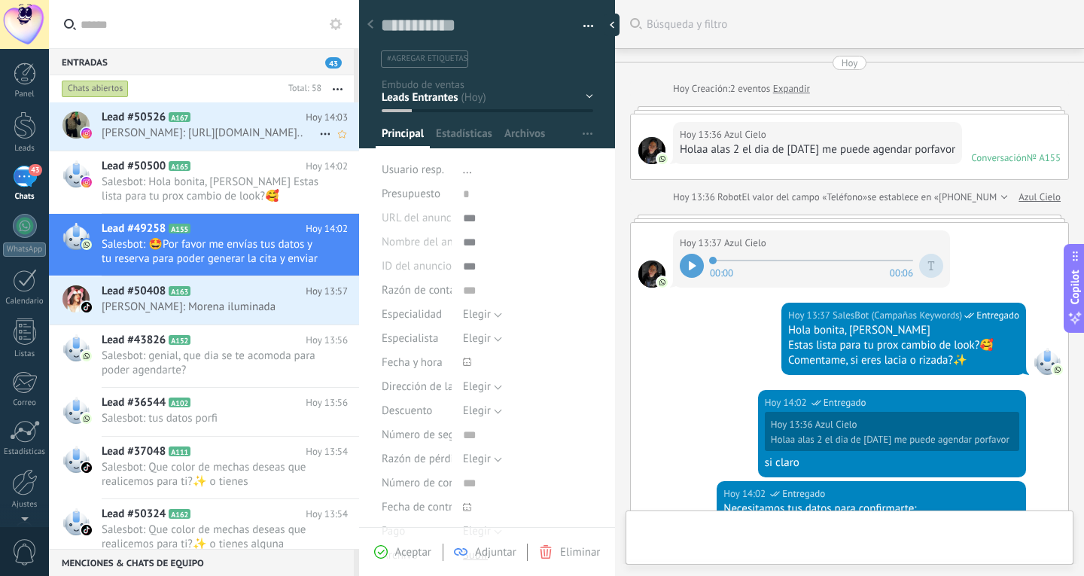
type textarea "**********"
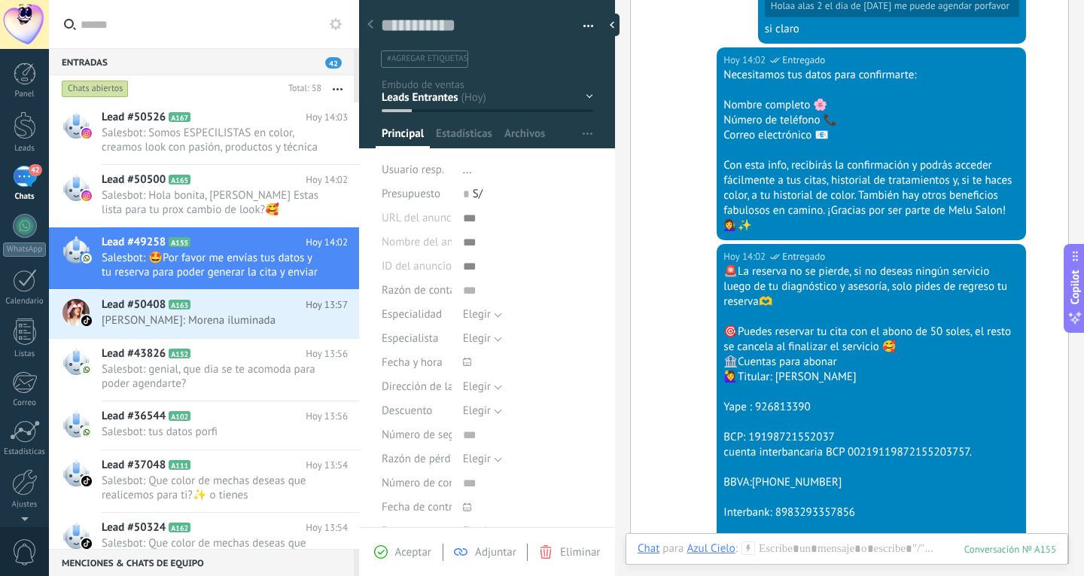
scroll to position [133, 0]
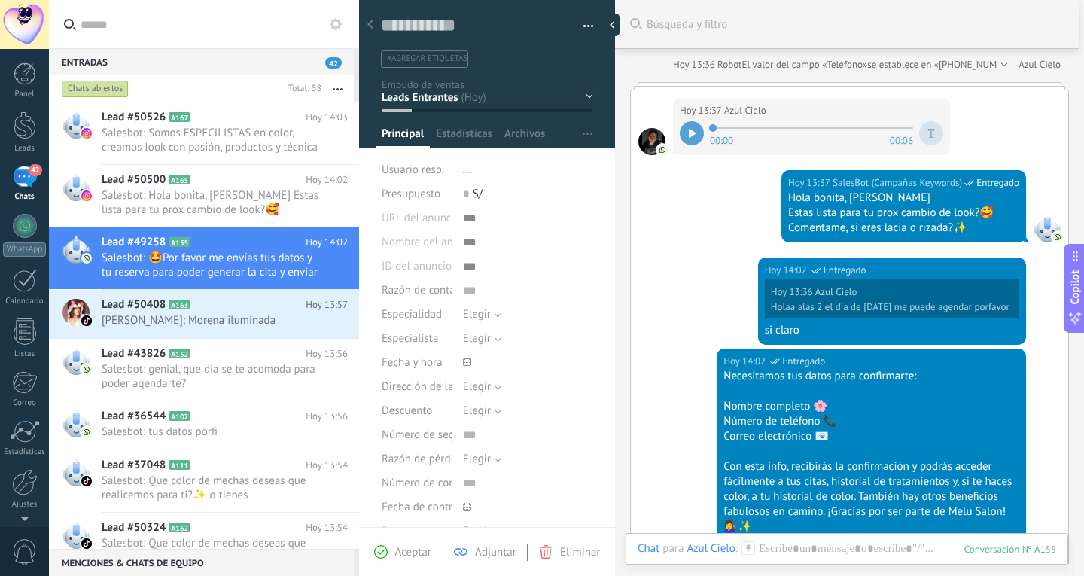
click at [700, 148] on div "00:00 00:06" at bounding box center [812, 133] width 264 height 30
click at [697, 145] on div at bounding box center [692, 133] width 24 height 24
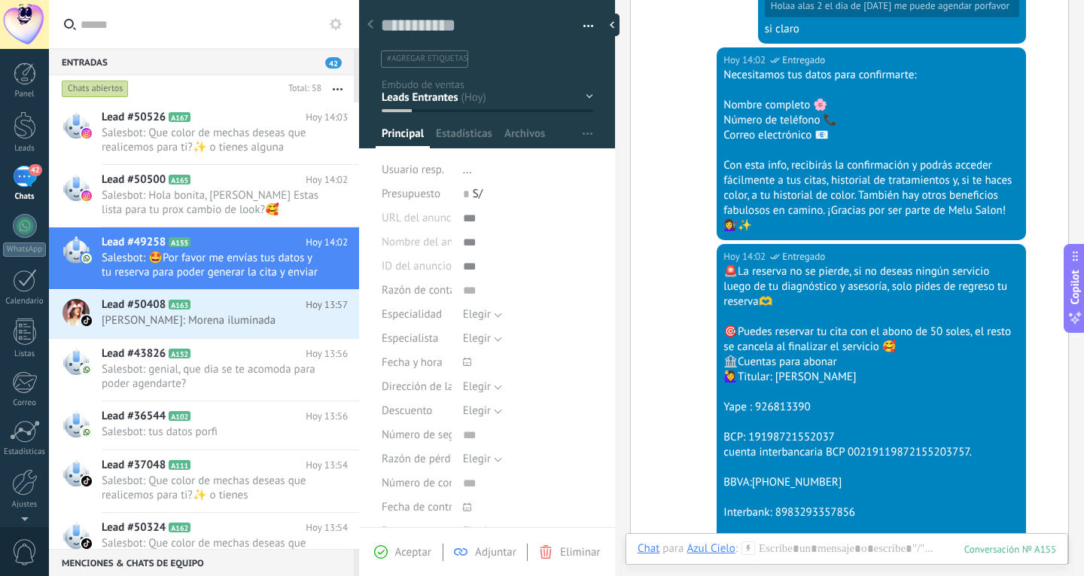
scroll to position [886, 0]
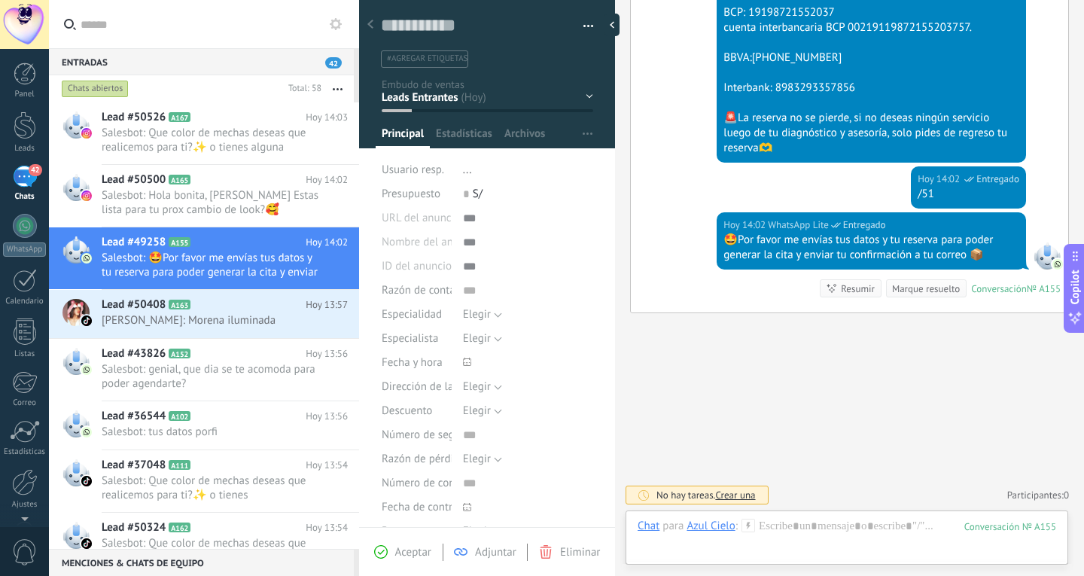
click at [739, 492] on span "Crear una" at bounding box center [735, 495] width 40 height 13
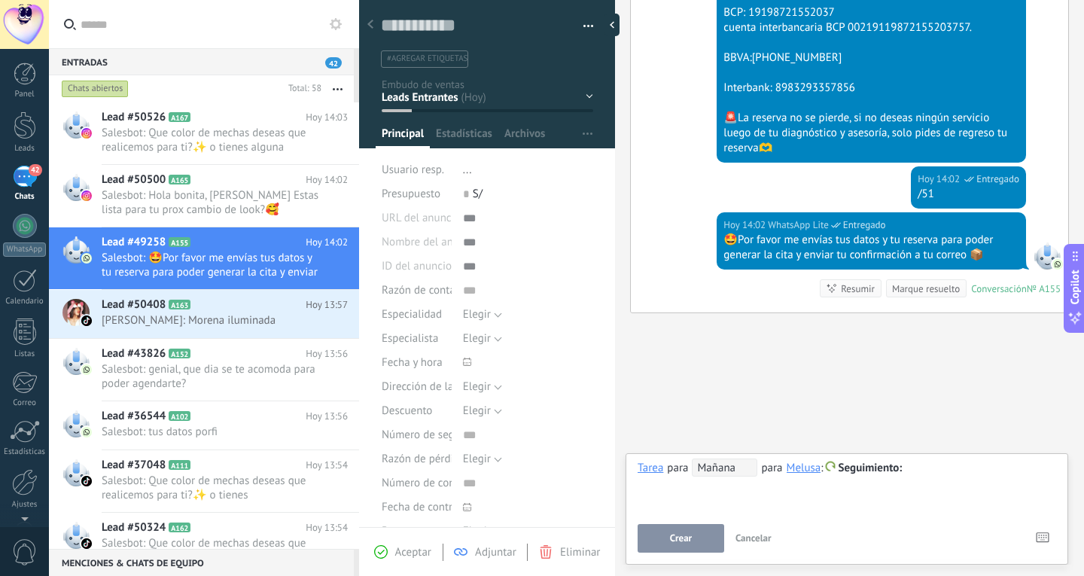
click at [792, 465] on div "Melusa" at bounding box center [804, 468] width 35 height 14
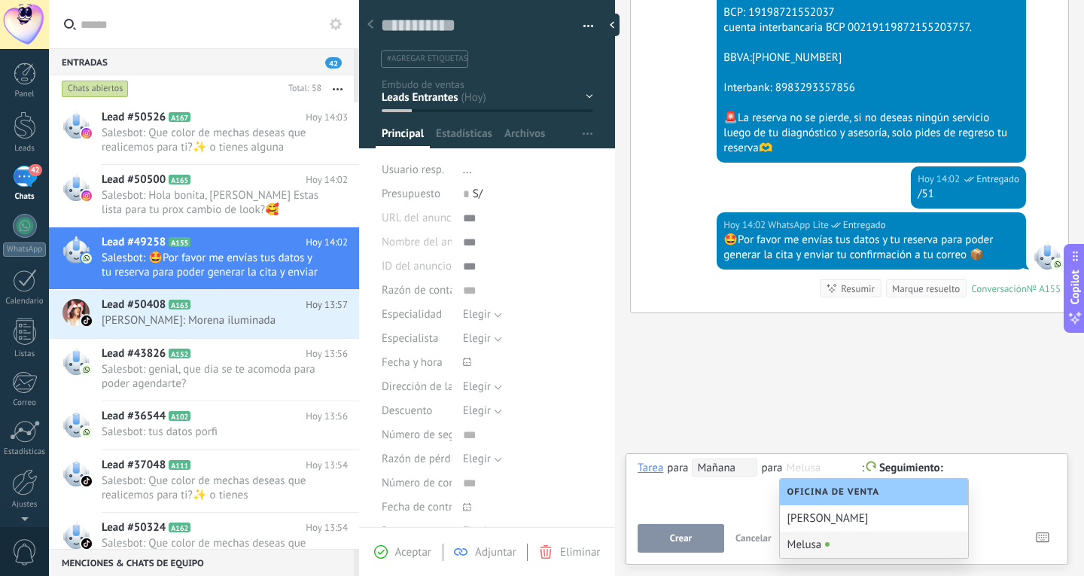
click at [823, 544] on div "Melusa" at bounding box center [874, 545] width 188 height 26
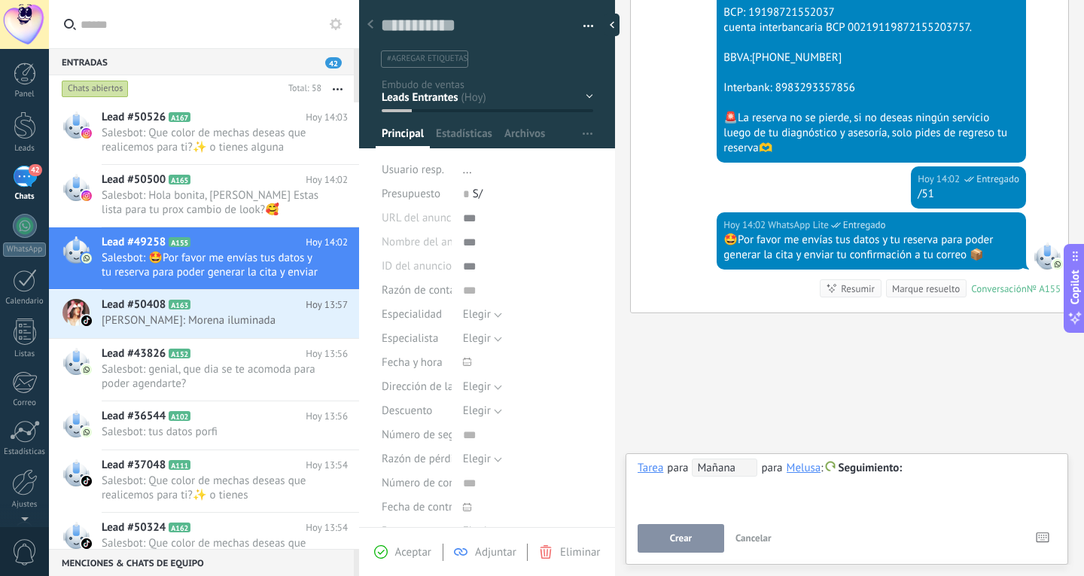
click at [901, 480] on div "**********" at bounding box center [847, 486] width 419 height 54
click at [695, 549] on button "Crear" at bounding box center [681, 538] width 87 height 29
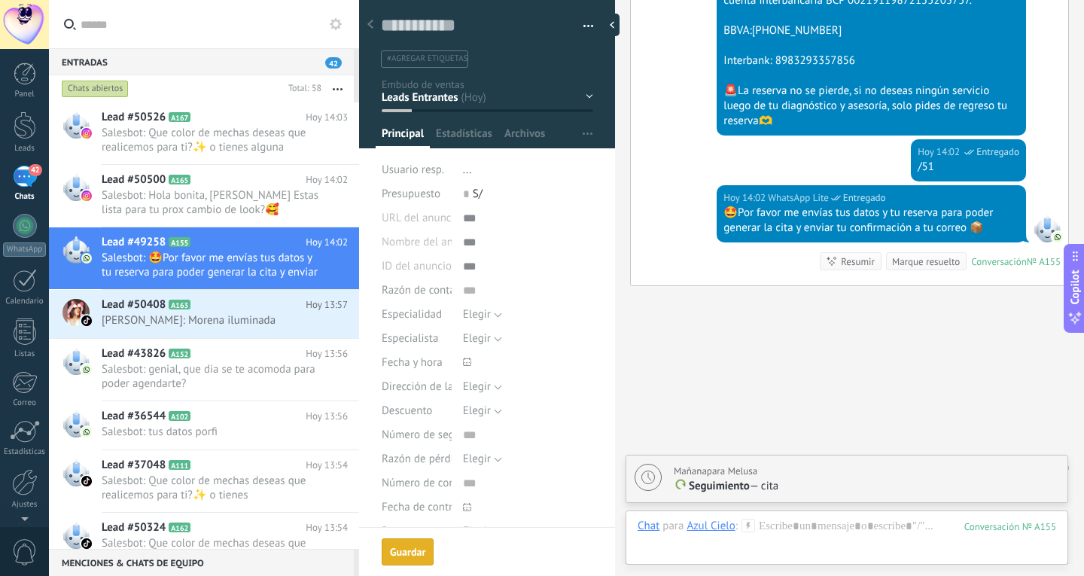
scroll to position [938, 0]
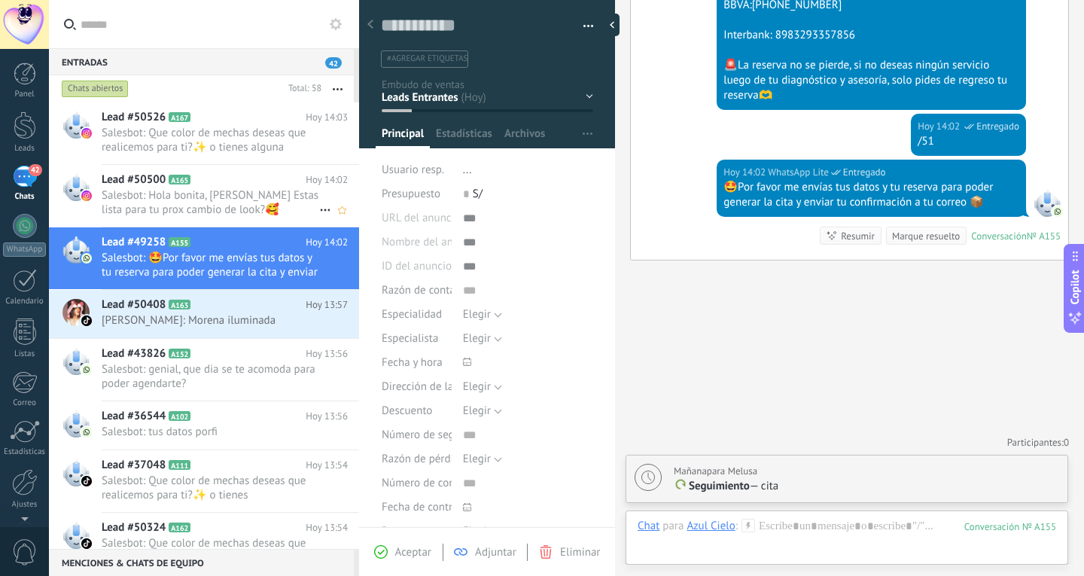
click at [250, 223] on div "Lead #50500 A165 Hoy 14:02 Salesbot: Hola bonita, bienvenida a Melu Estas lista…" at bounding box center [231, 196] width 258 height 62
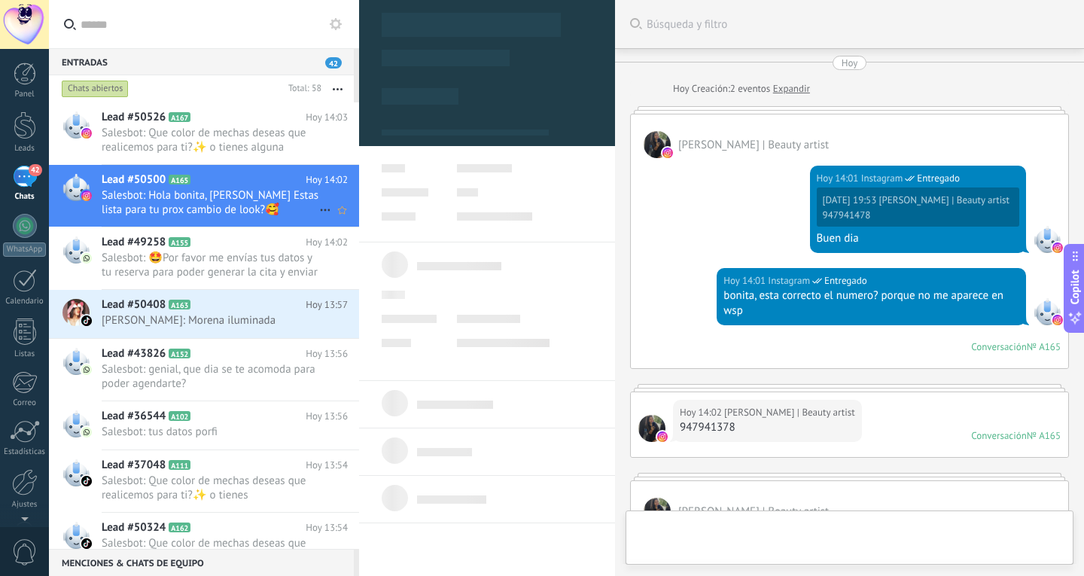
type textarea "**********"
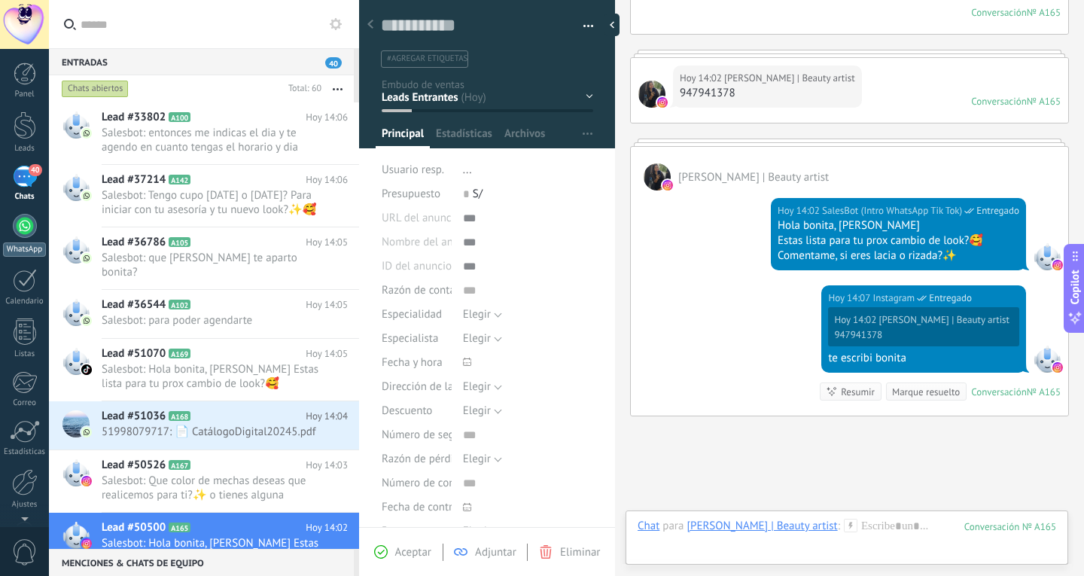
scroll to position [437, 0]
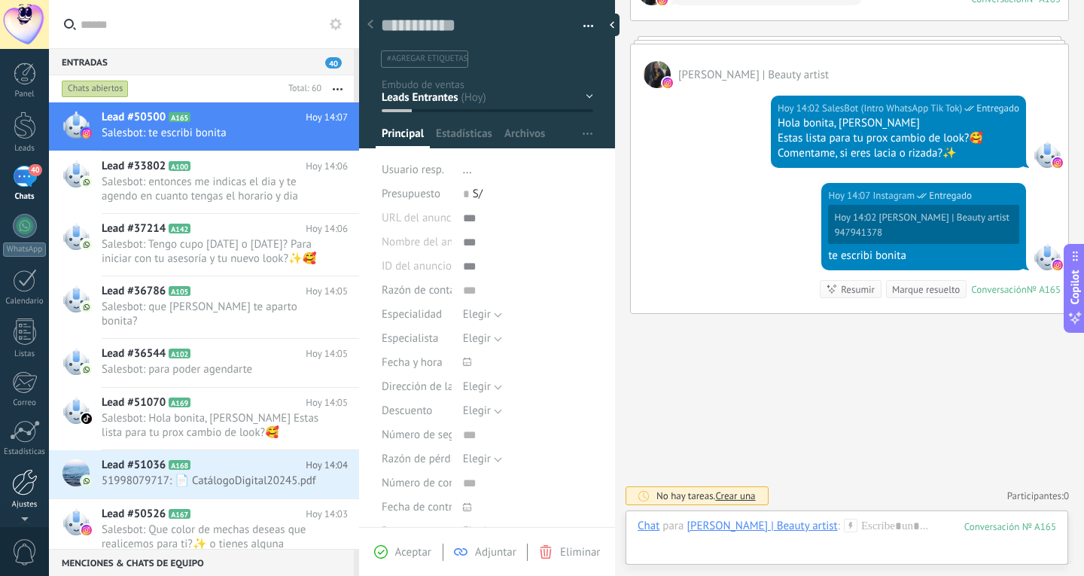
click at [35, 493] on div at bounding box center [25, 482] width 26 height 26
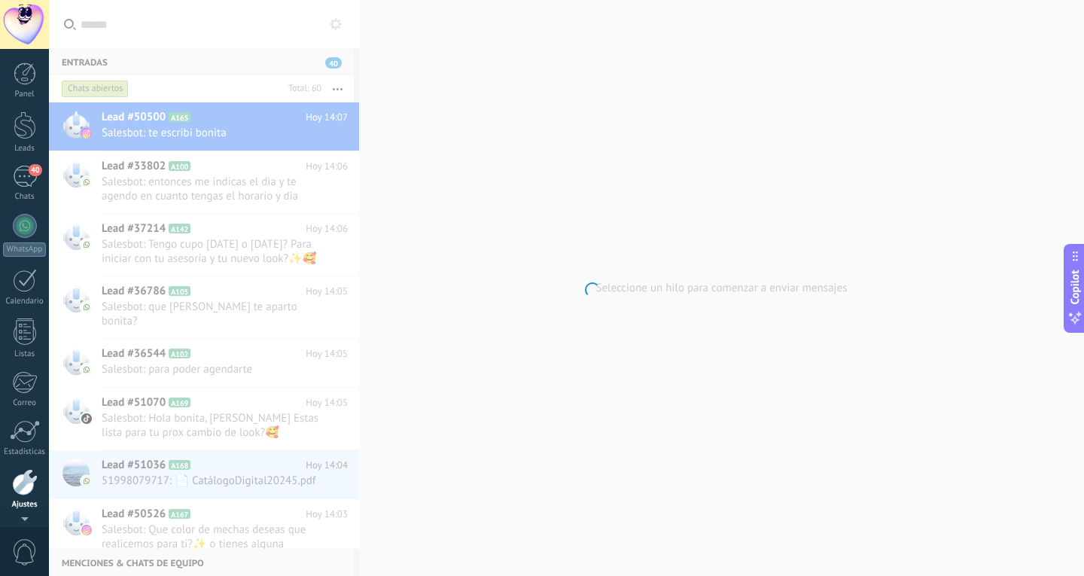
scroll to position [50, 0]
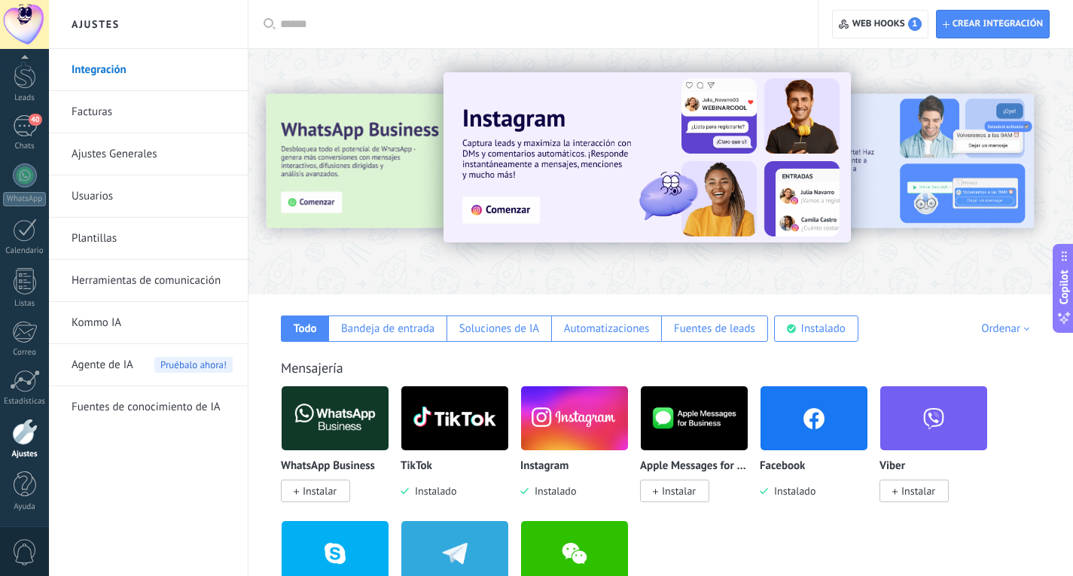
click at [131, 273] on link "Herramientas de comunicación" at bounding box center [152, 281] width 161 height 42
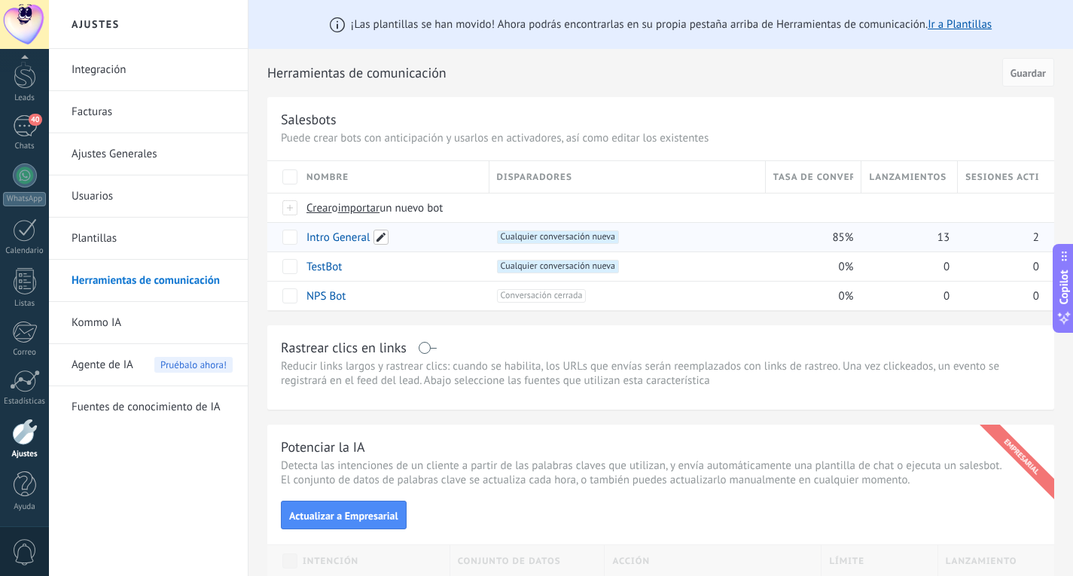
click at [382, 239] on span at bounding box center [380, 237] width 15 height 15
click at [521, 242] on span "Cualquier conversación nueva +0" at bounding box center [558, 237] width 122 height 14
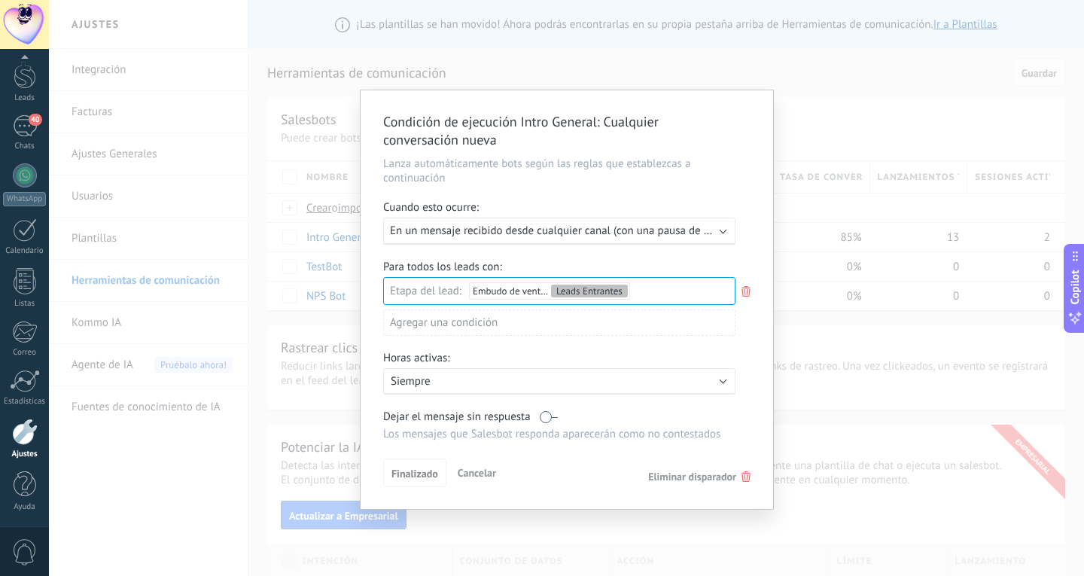
click at [816, 234] on div "Condición de ejecución Intro General : Cualquier conversación nueva Lanza autom…" at bounding box center [566, 288] width 1035 height 576
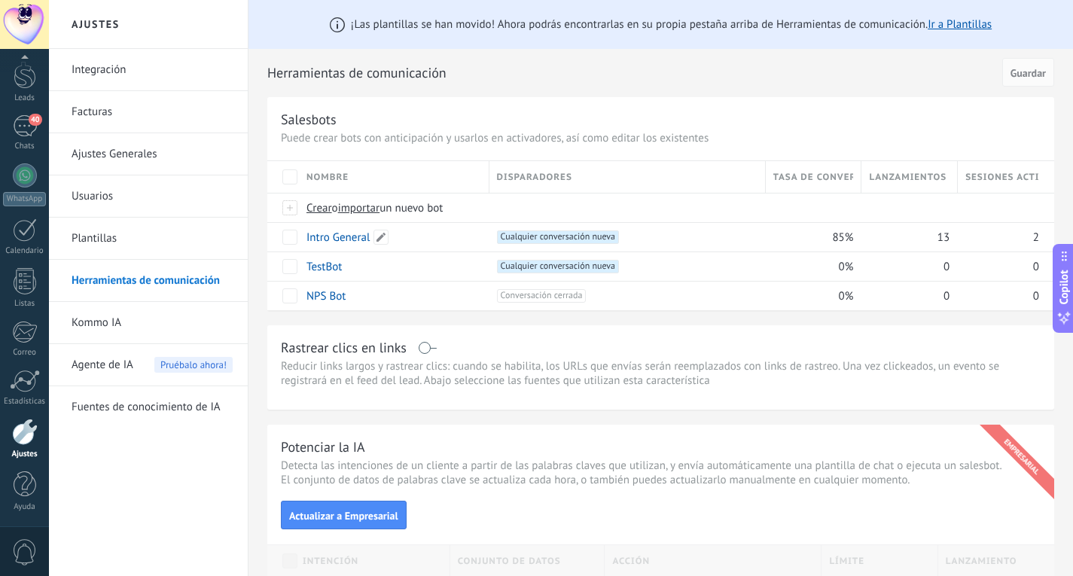
click at [352, 243] on link "Intro General" at bounding box center [337, 237] width 63 height 14
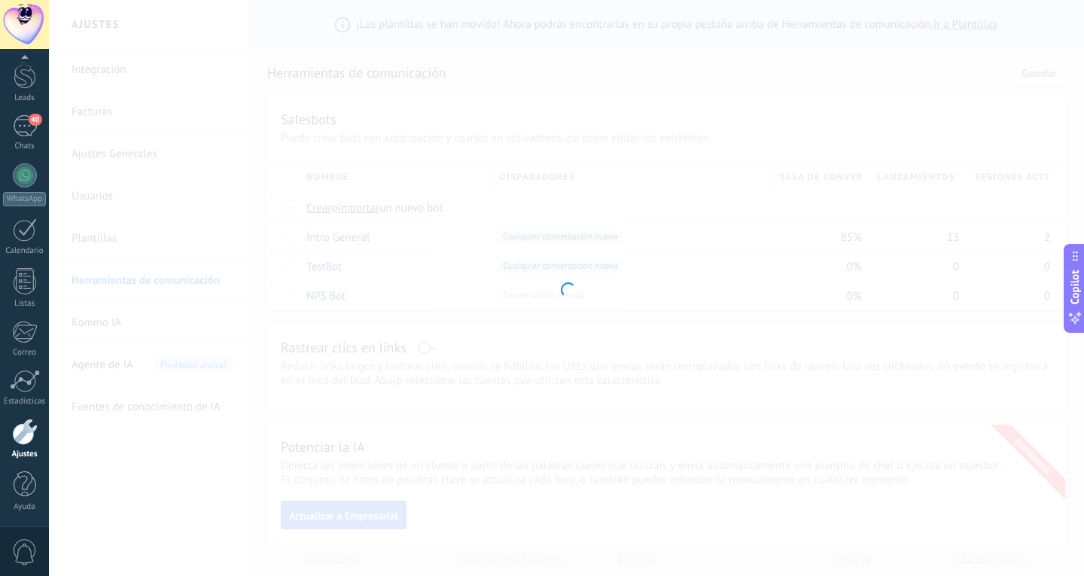
type input "**********"
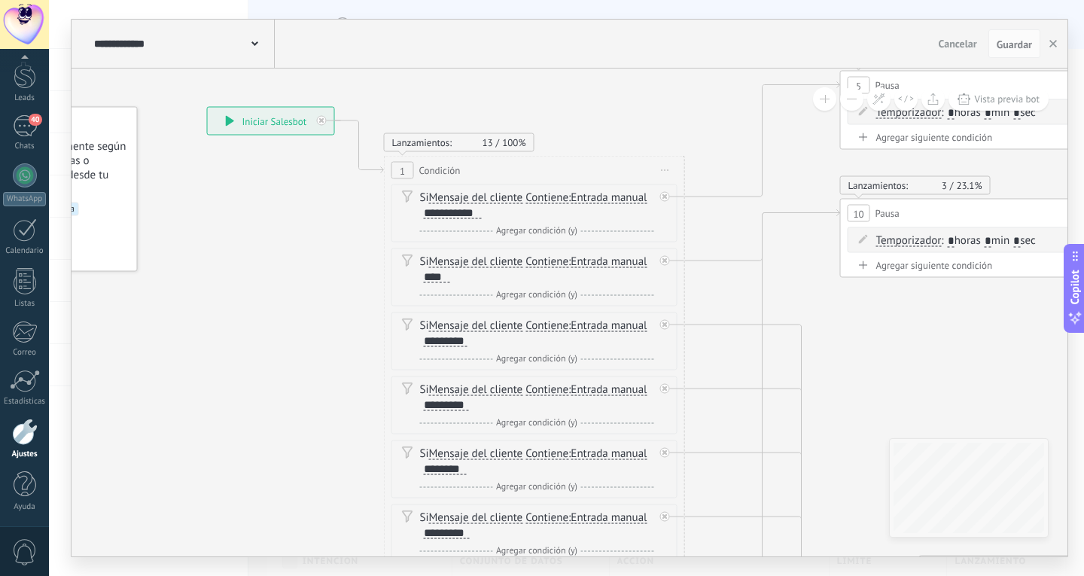
drag, startPoint x: 517, startPoint y: 404, endPoint x: 370, endPoint y: 341, distance: 159.2
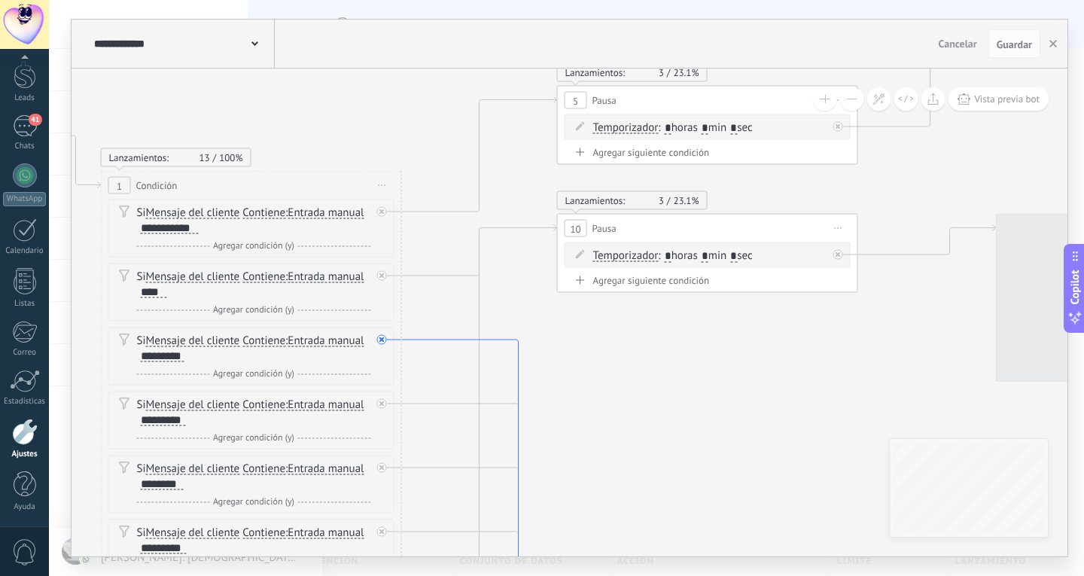
drag, startPoint x: 790, startPoint y: 373, endPoint x: 503, endPoint y: 392, distance: 287.5
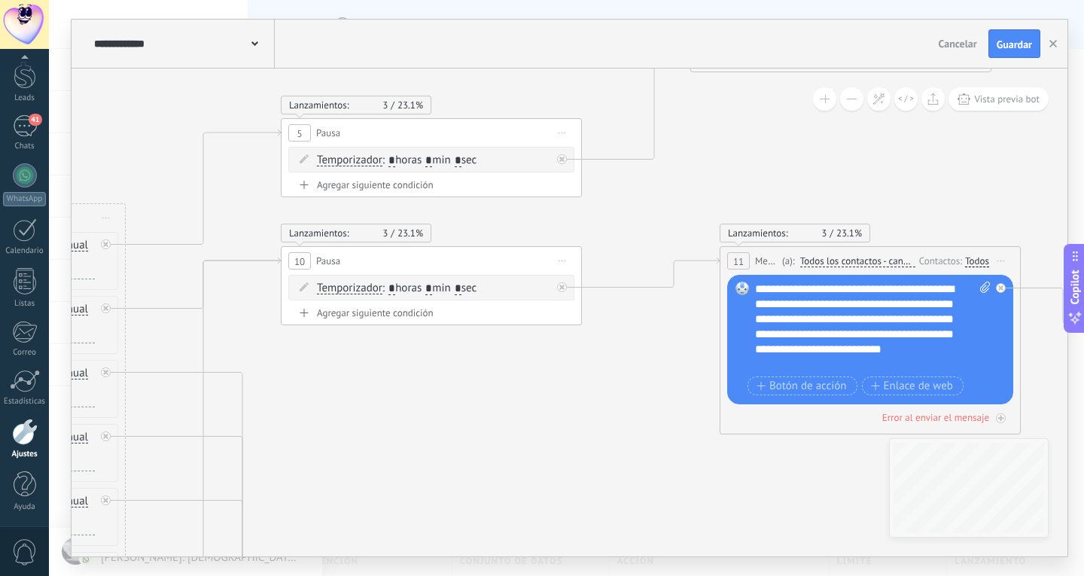
drag, startPoint x: 725, startPoint y: 388, endPoint x: 544, endPoint y: 415, distance: 183.5
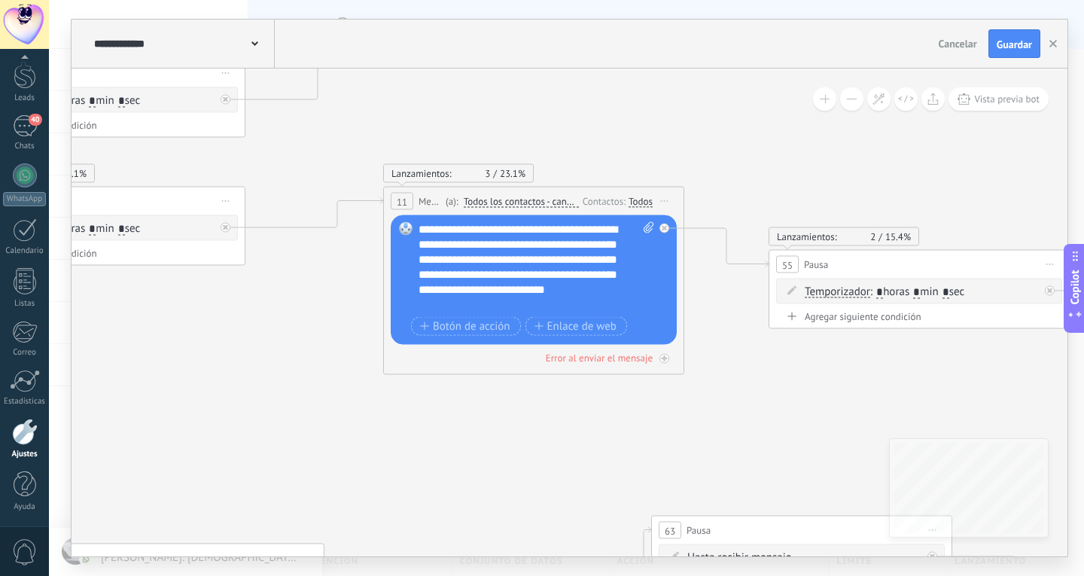
drag, startPoint x: 642, startPoint y: 414, endPoint x: 306, endPoint y: 354, distance: 341.2
click at [602, 242] on div "**********" at bounding box center [537, 267] width 236 height 90
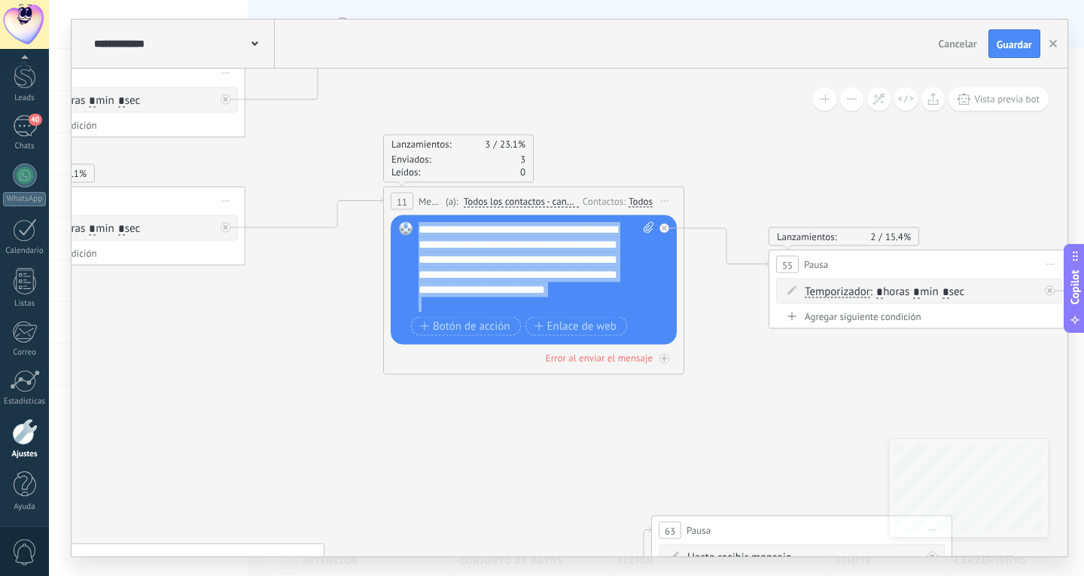
drag, startPoint x: 627, startPoint y: 304, endPoint x: 377, endPoint y: 175, distance: 280.5
paste div
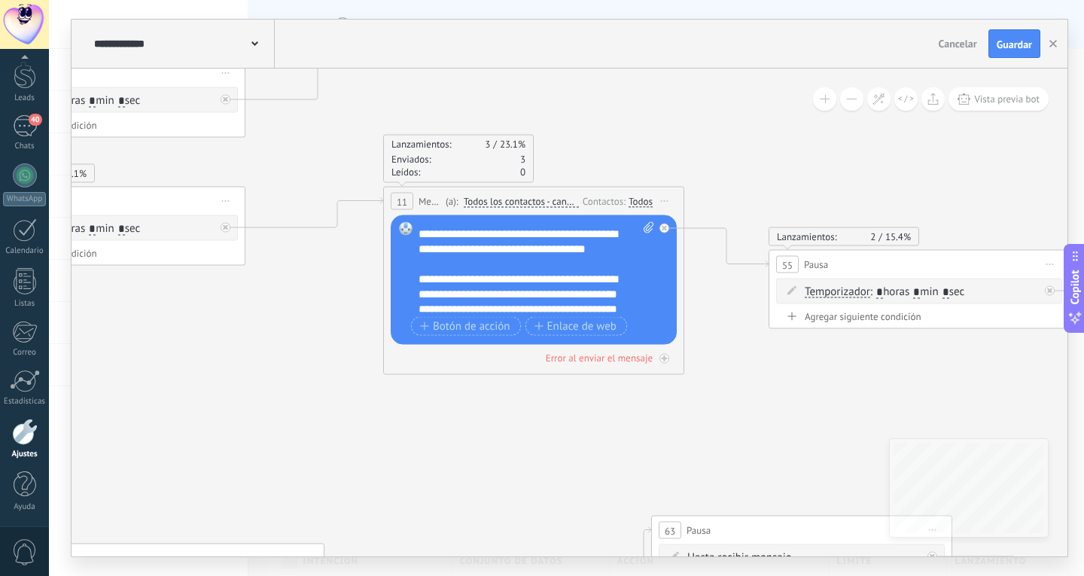
scroll to position [196, 0]
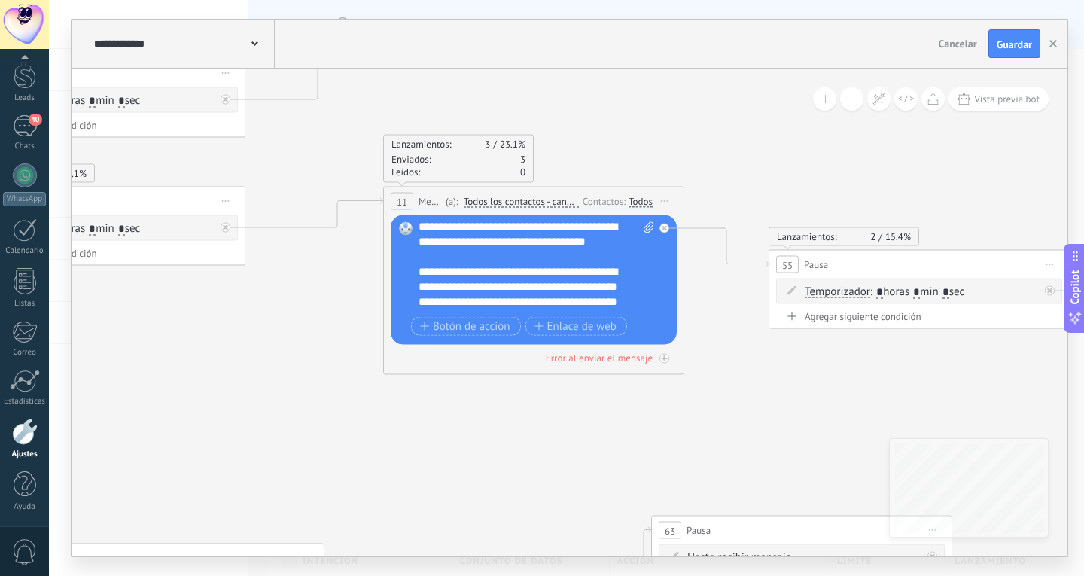
scroll to position [196, 0]
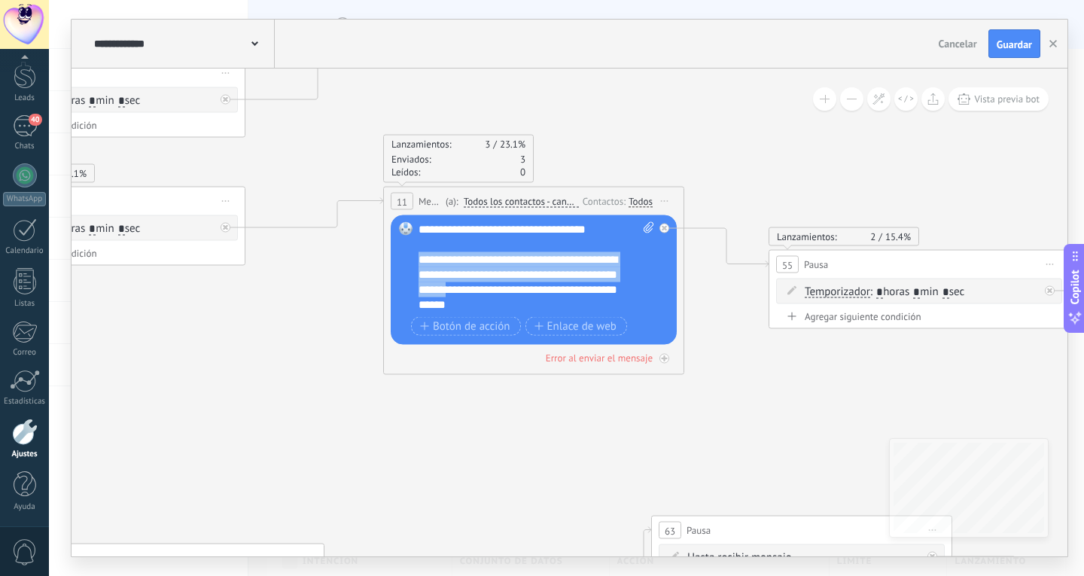
drag, startPoint x: 424, startPoint y: 258, endPoint x: 517, endPoint y: 293, distance: 99.6
click at [517, 293] on div "**********" at bounding box center [523, 259] width 209 height 105
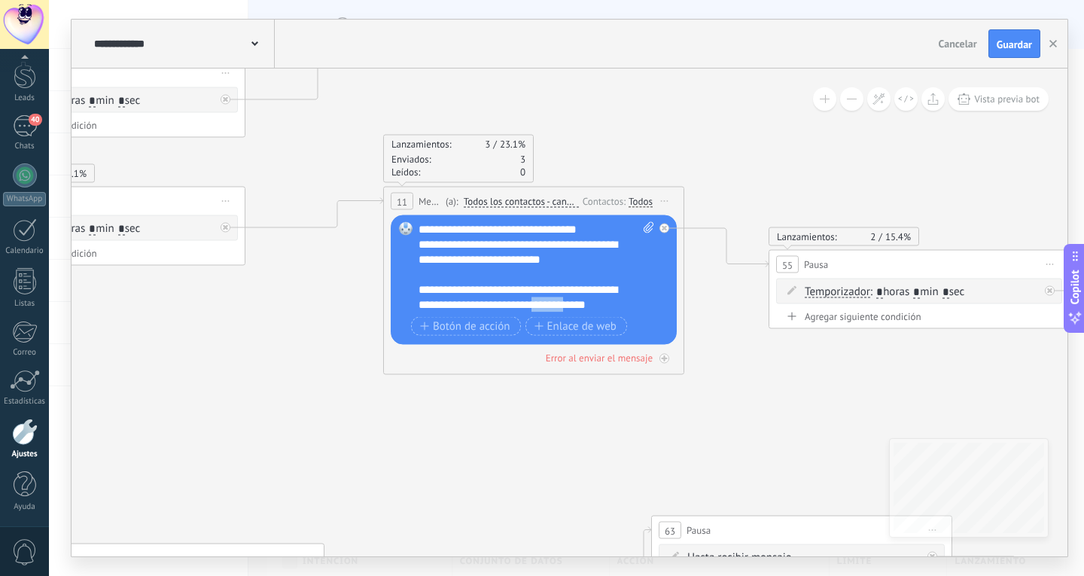
scroll to position [127, 0]
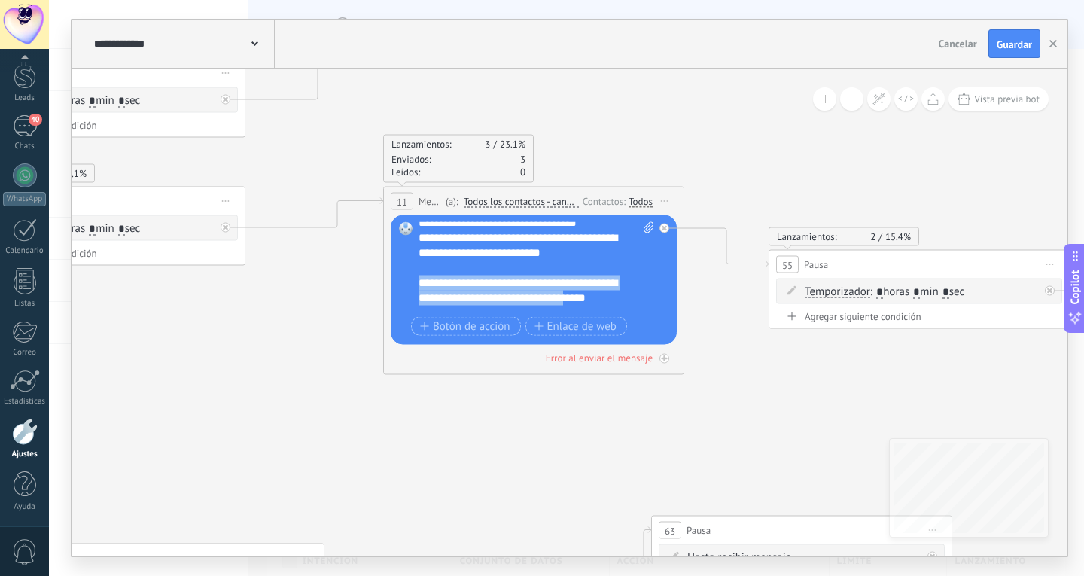
drag, startPoint x: 578, startPoint y: 303, endPoint x: 415, endPoint y: 282, distance: 164.9
click at [415, 282] on div "Reemplazar Quitar Convertir a mensaje de voz Arrastre la imagen aquí para adjun…" at bounding box center [534, 280] width 286 height 130
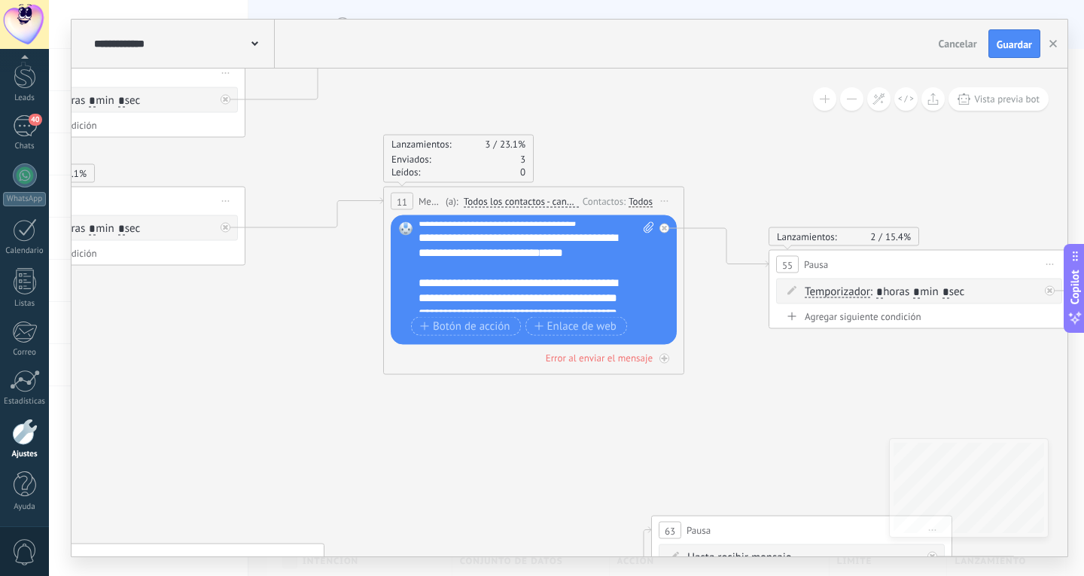
scroll to position [151, 0]
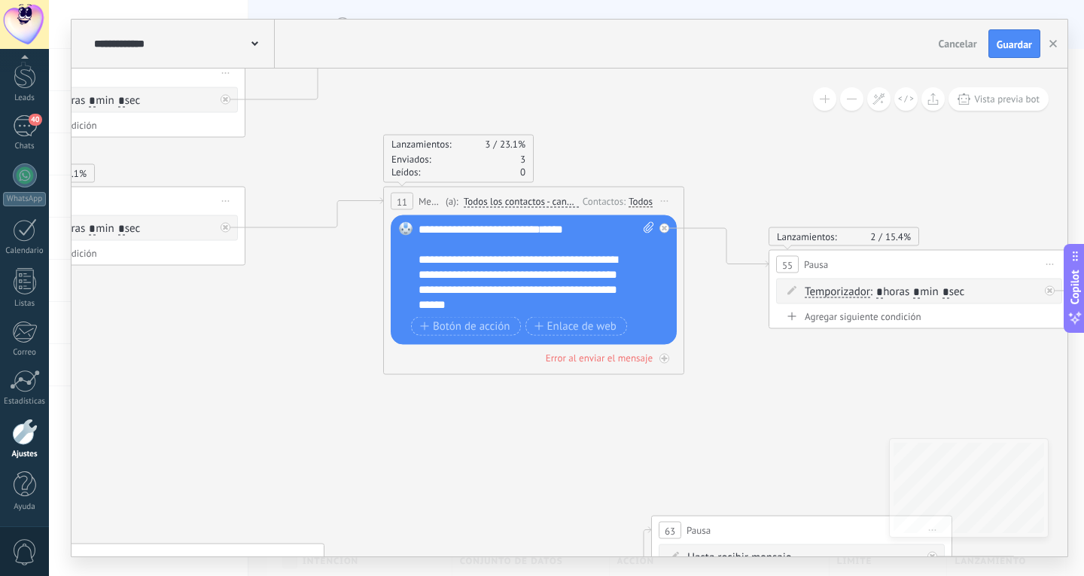
click at [1024, 53] on button "Guardar" at bounding box center [1015, 43] width 52 height 29
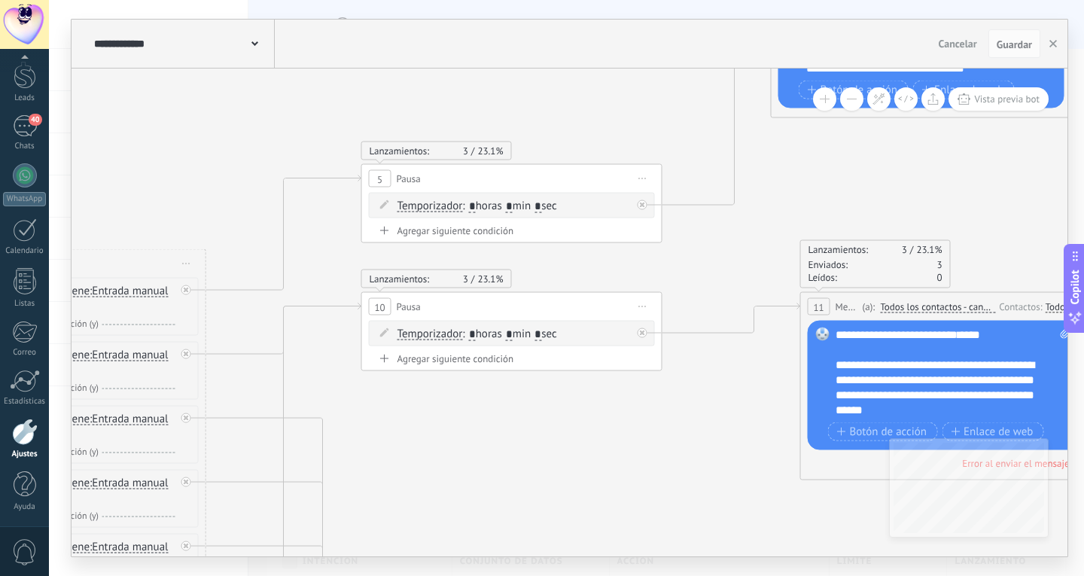
drag, startPoint x: 311, startPoint y: 422, endPoint x: 715, endPoint y: 514, distance: 414.1
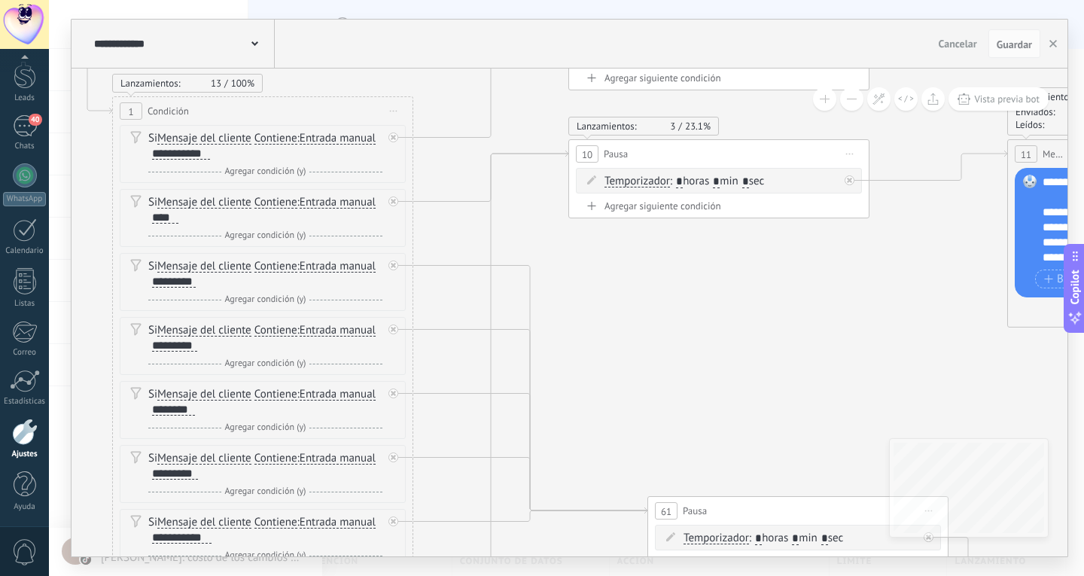
drag, startPoint x: 494, startPoint y: 435, endPoint x: 697, endPoint y: 288, distance: 250.8
click at [21, 129] on div "36" at bounding box center [25, 126] width 24 height 22
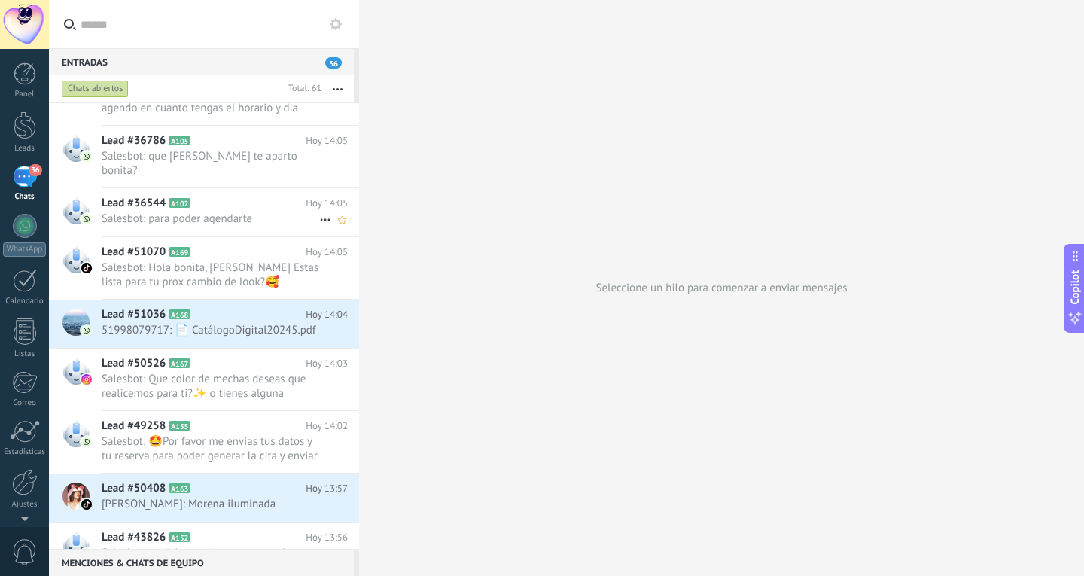
scroll to position [453, 0]
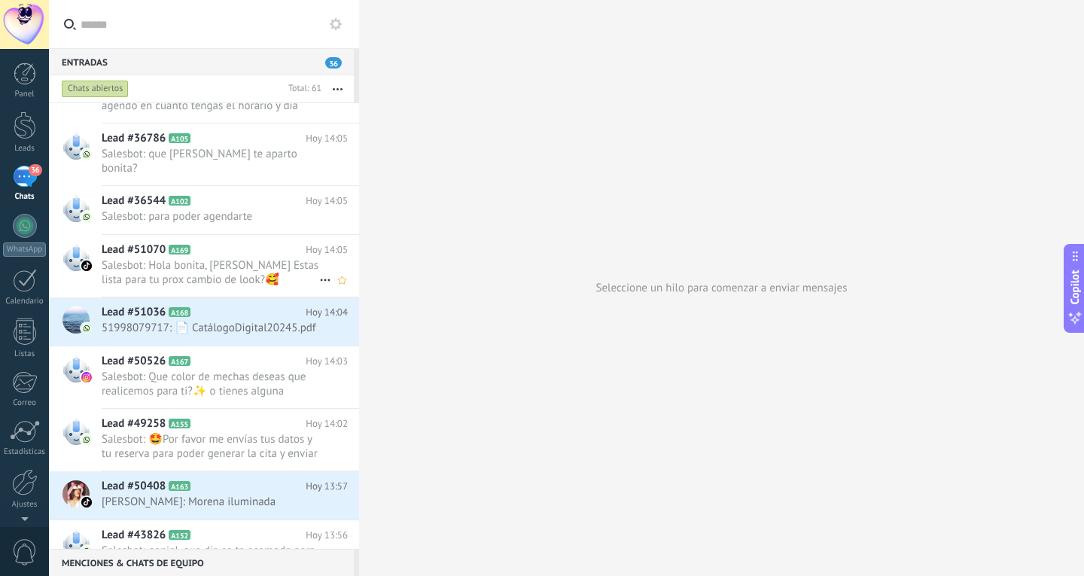
click at [241, 260] on span "Salesbot: Hola bonita, [PERSON_NAME] Estas lista para tu prox cambio de look?🥰 …" at bounding box center [211, 272] width 218 height 29
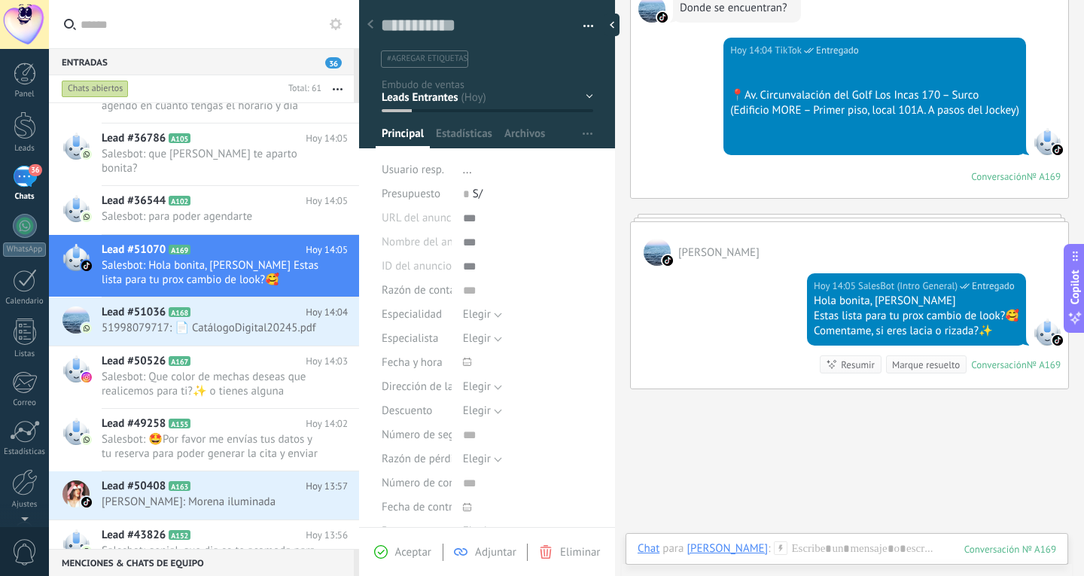
scroll to position [348, 0]
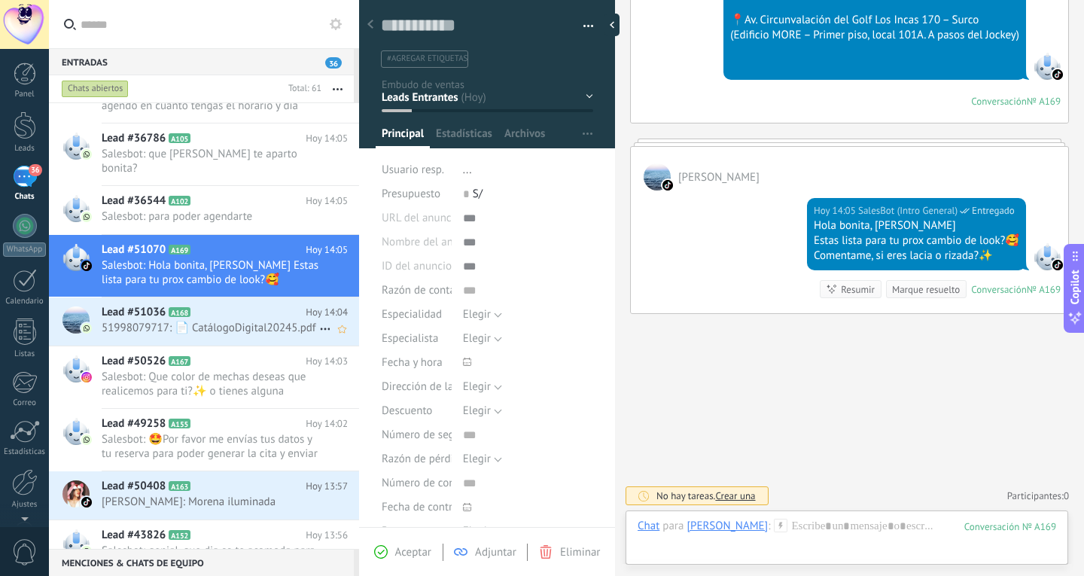
click at [175, 322] on span "51998079717: 📄 CatálogoDigital20245.pdf" at bounding box center [211, 328] width 218 height 14
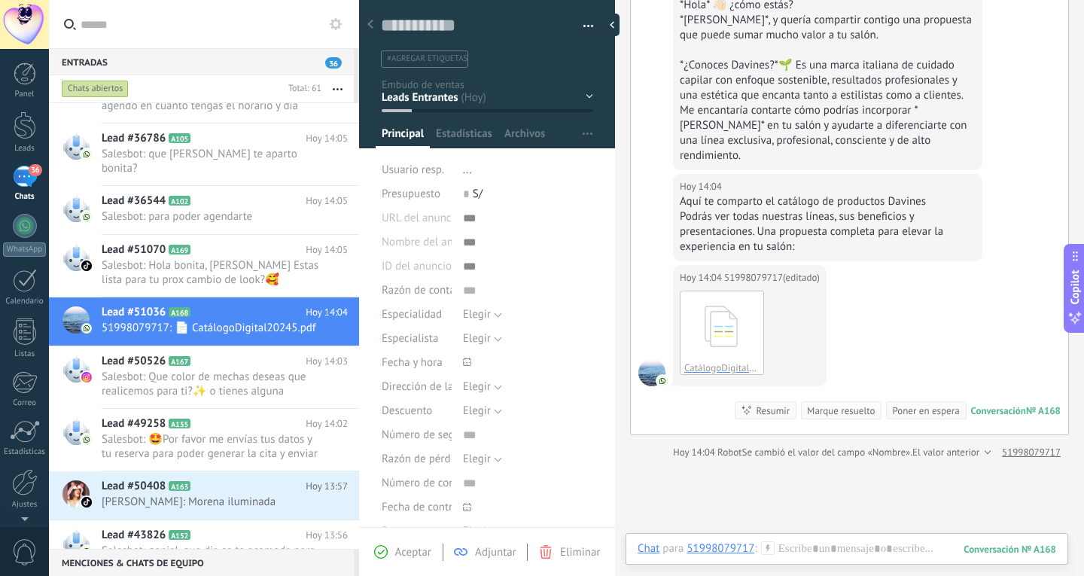
scroll to position [465, 0]
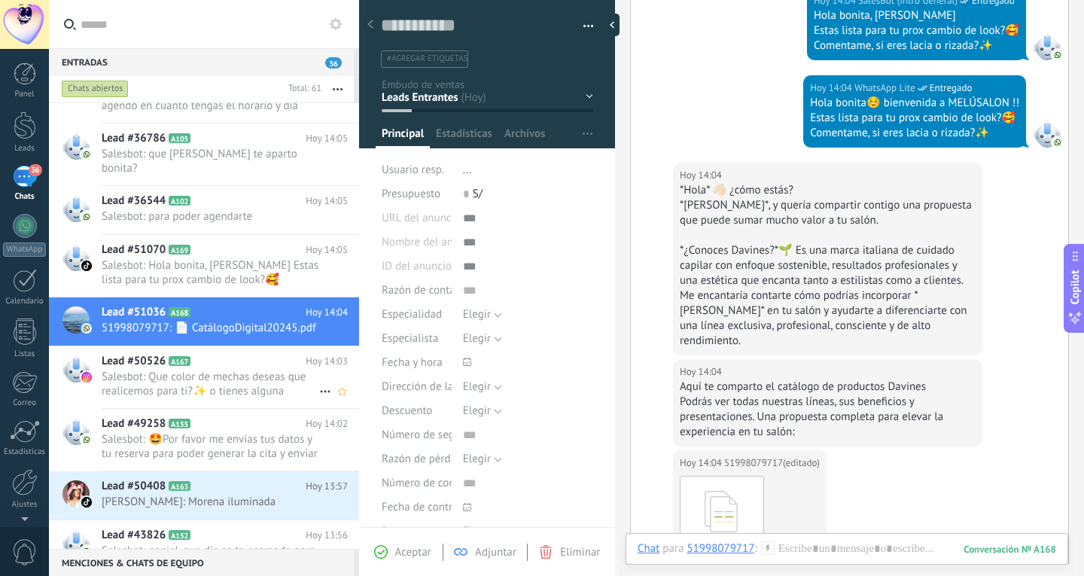
click at [264, 395] on span "Salesbot: Que color de mechas deseas que realicemos para ti?✨ o tienes alguna r…" at bounding box center [211, 384] width 218 height 29
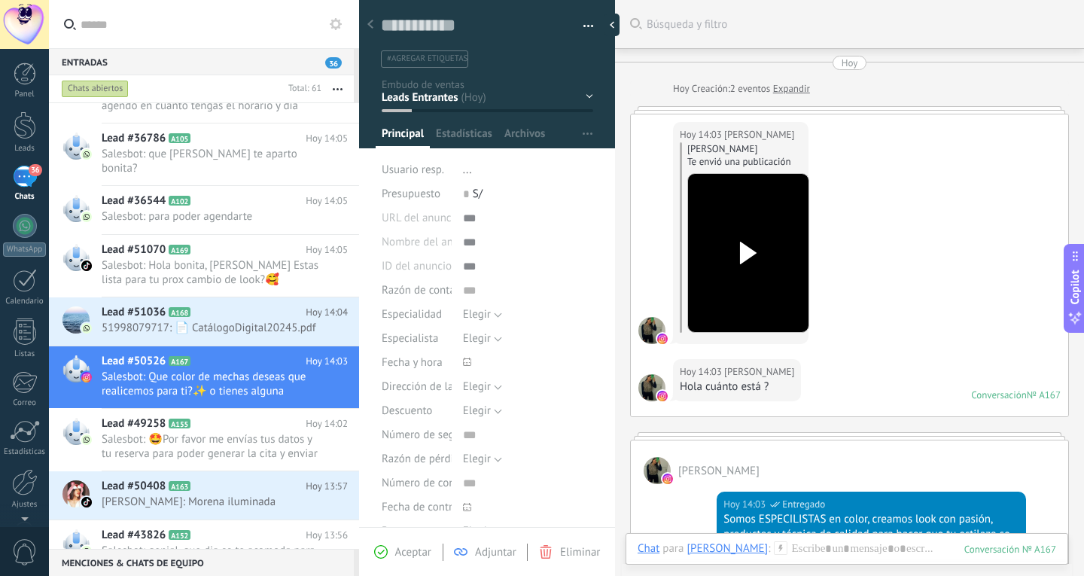
click at [754, 240] on div at bounding box center [748, 253] width 84 height 111
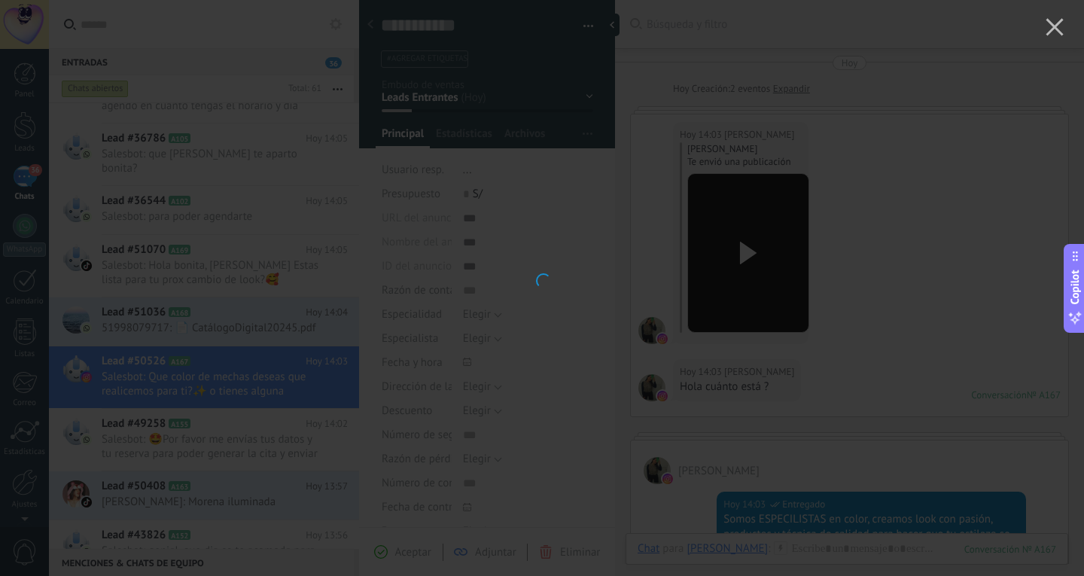
click at [831, 264] on div at bounding box center [542, 288] width 1084 height 576
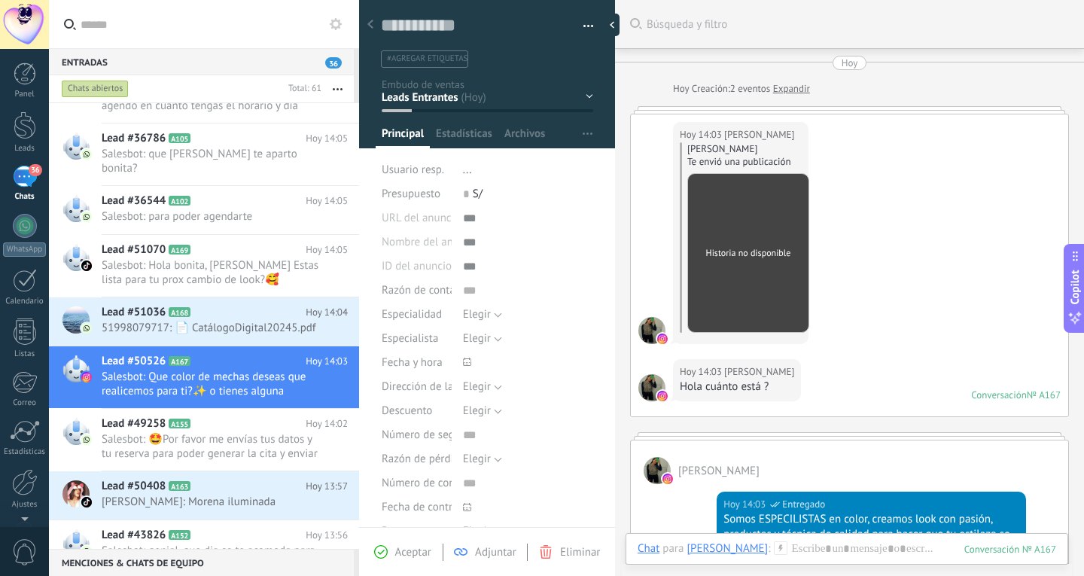
click at [809, 90] on link "Expandir" at bounding box center [791, 88] width 37 height 15
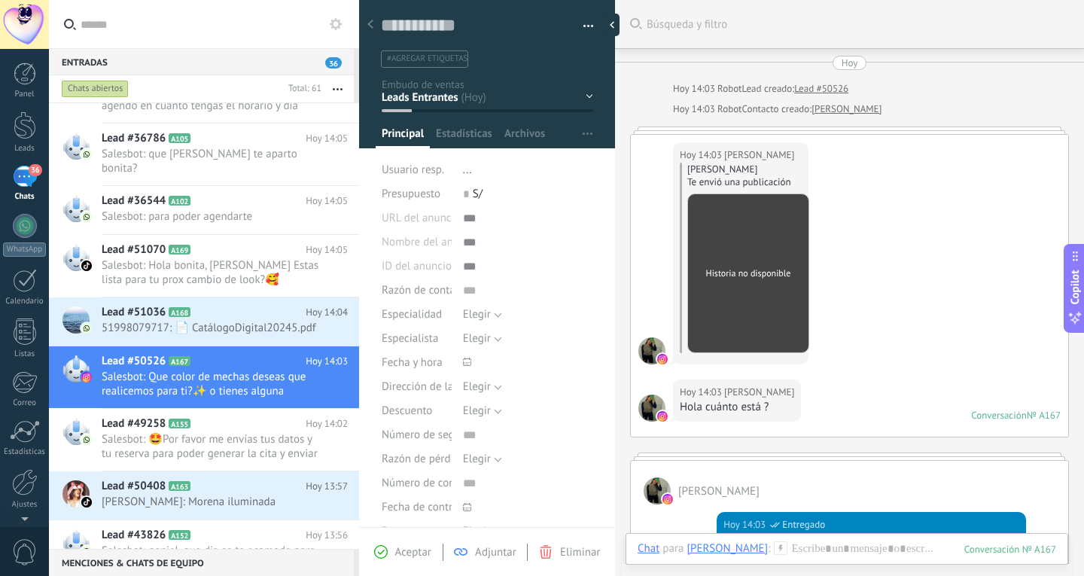
click at [750, 291] on div "Historia no disponible" at bounding box center [748, 274] width 122 height 160
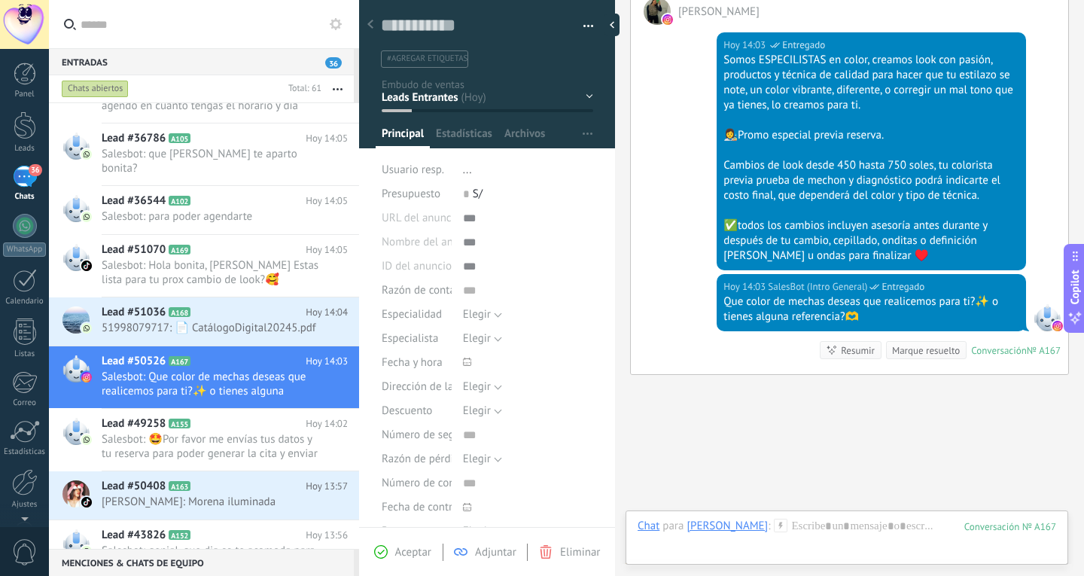
scroll to position [540, 0]
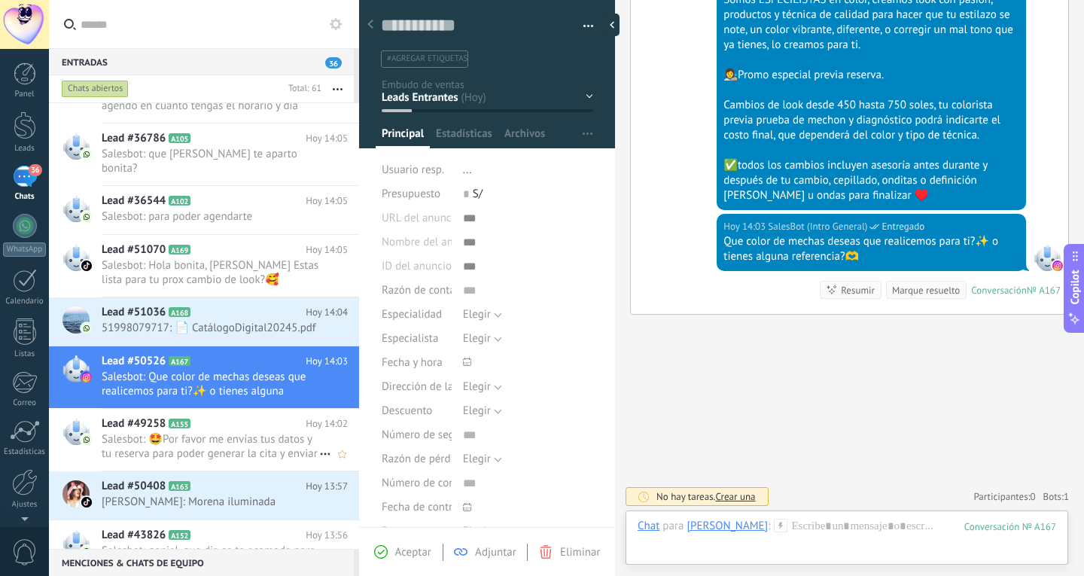
click at [193, 424] on h2 "Lead #49258 A155" at bounding box center [204, 423] width 204 height 15
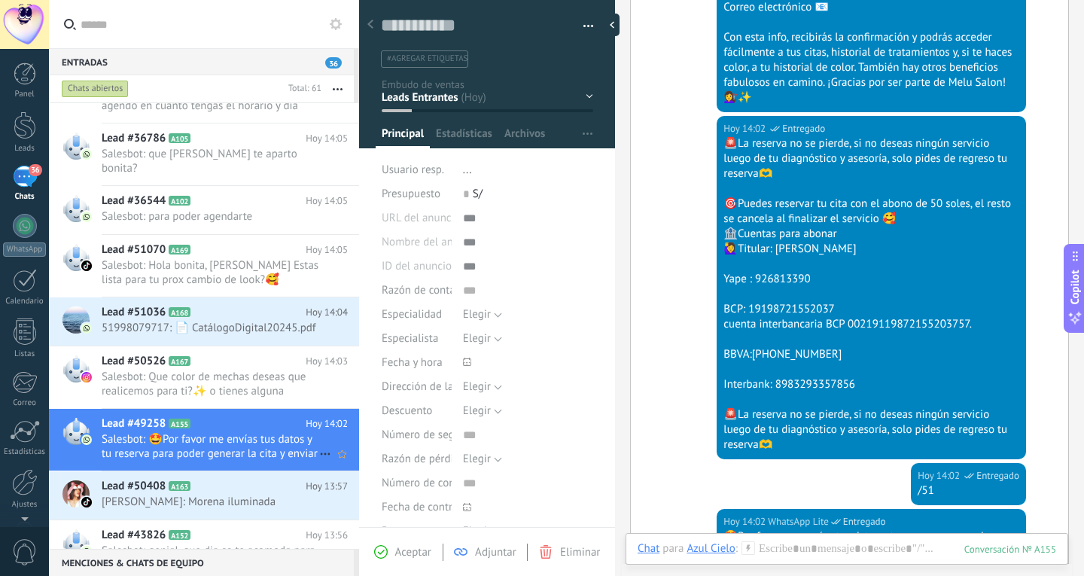
scroll to position [678, 0]
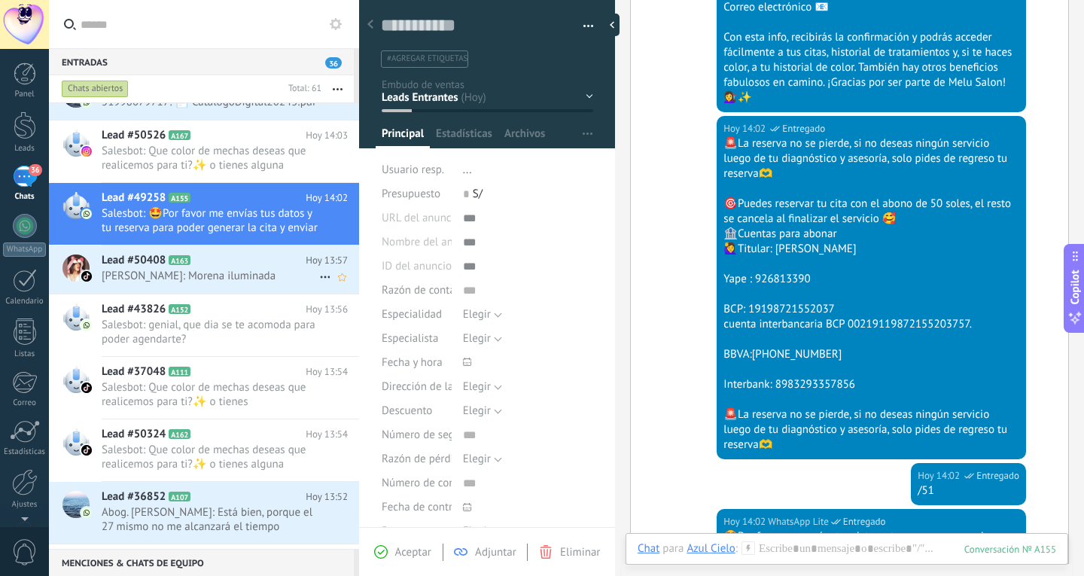
click at [230, 275] on span "María Luisa Poma: Morena iluminada" at bounding box center [211, 276] width 218 height 14
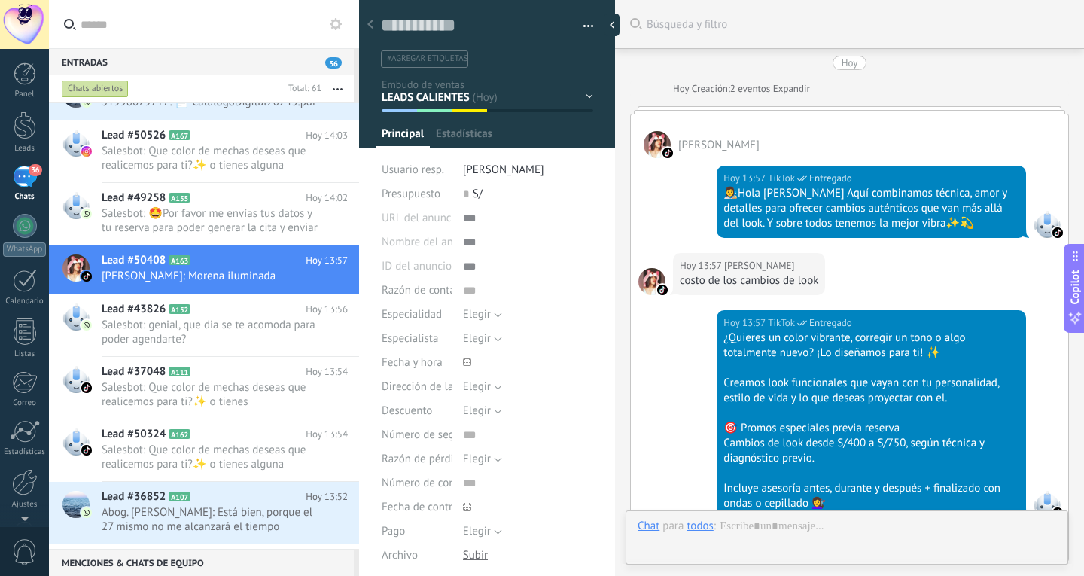
type textarea "**********"
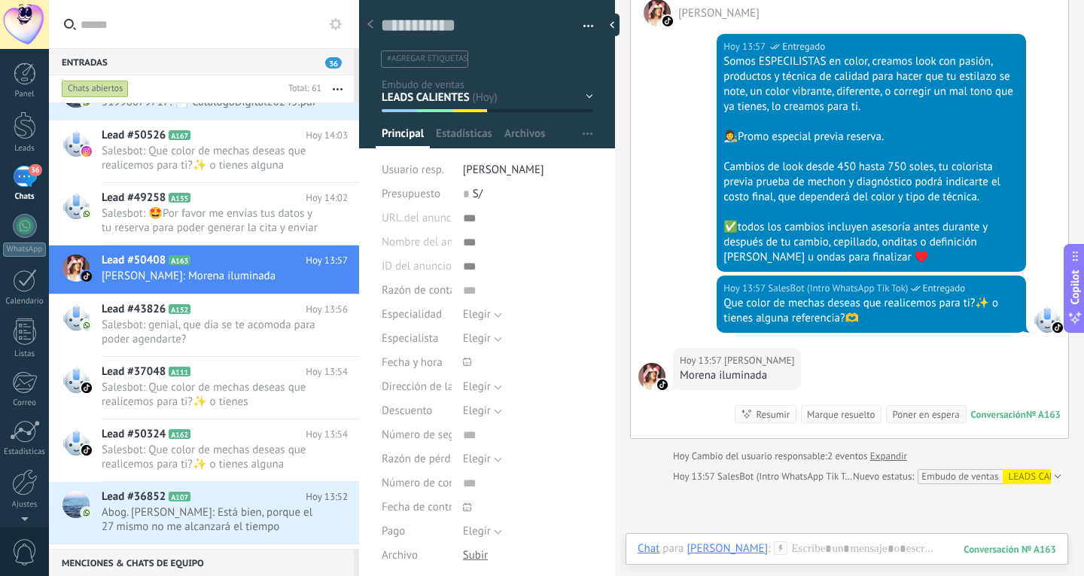
scroll to position [773, 0]
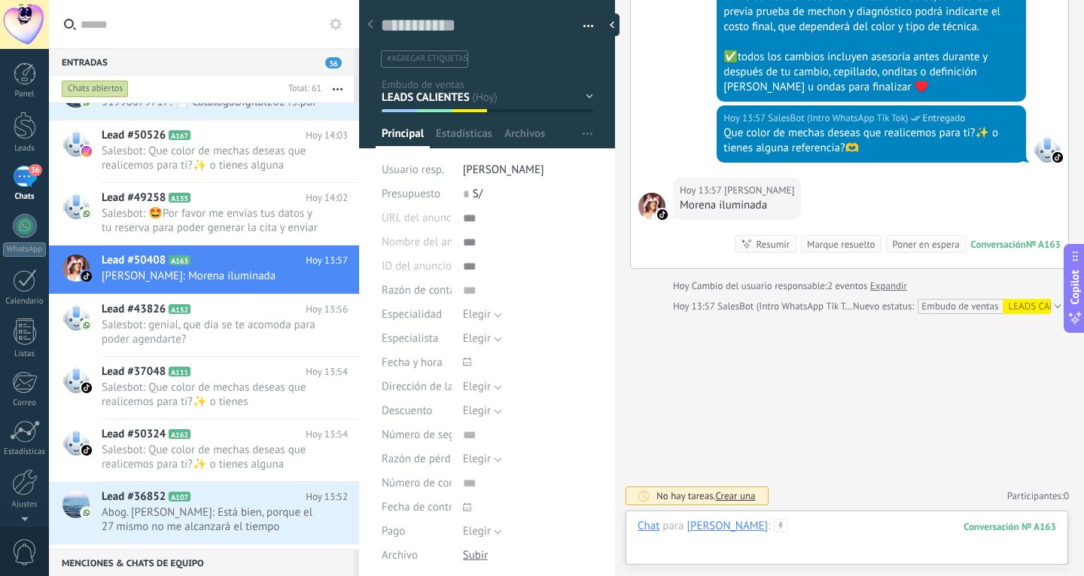
click at [834, 522] on div at bounding box center [847, 541] width 419 height 45
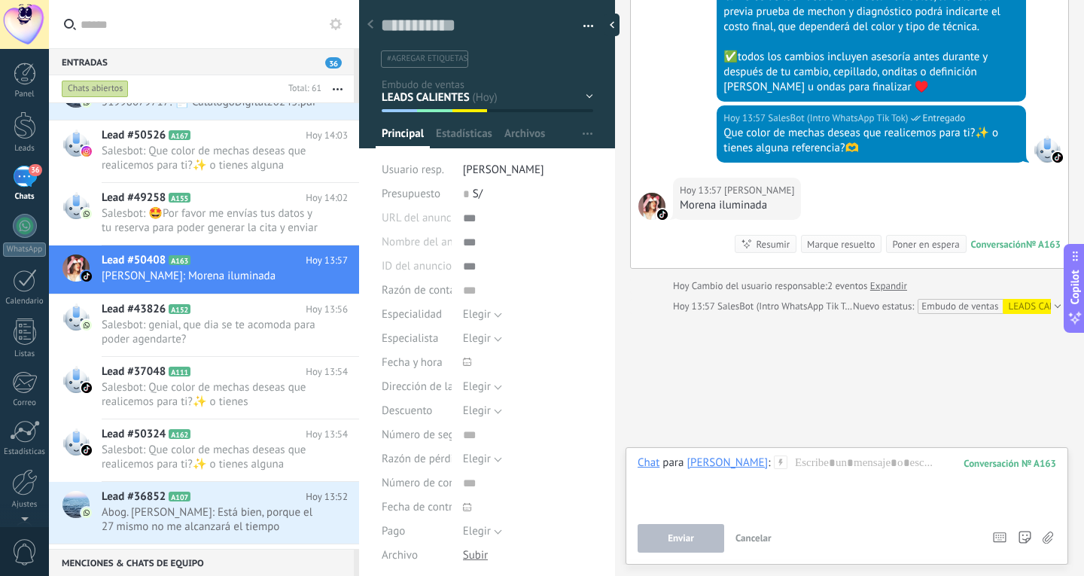
click at [779, 460] on icon at bounding box center [781, 463] width 14 height 14
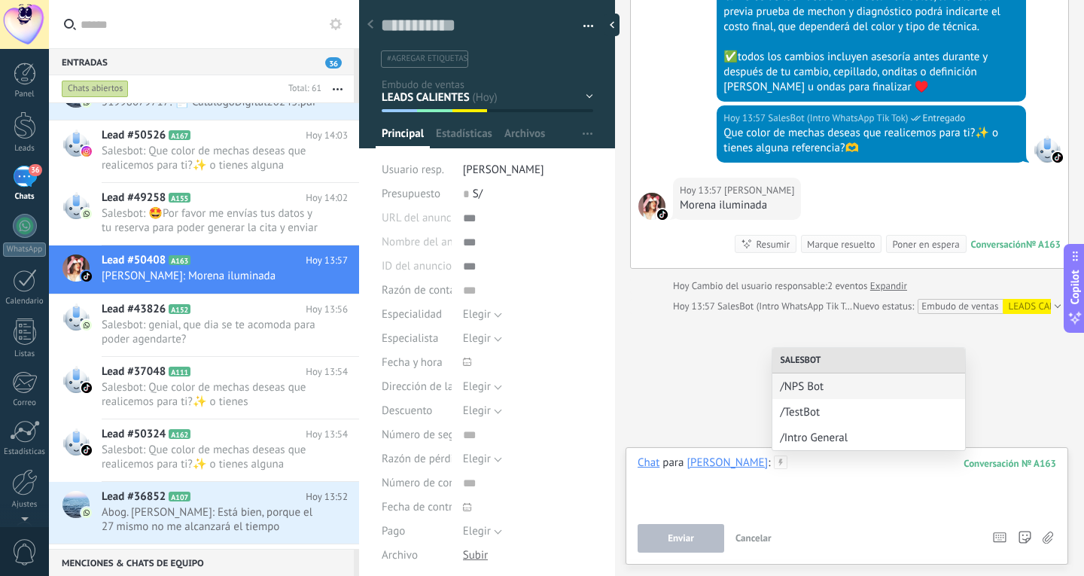
click at [816, 471] on div at bounding box center [847, 484] width 419 height 57
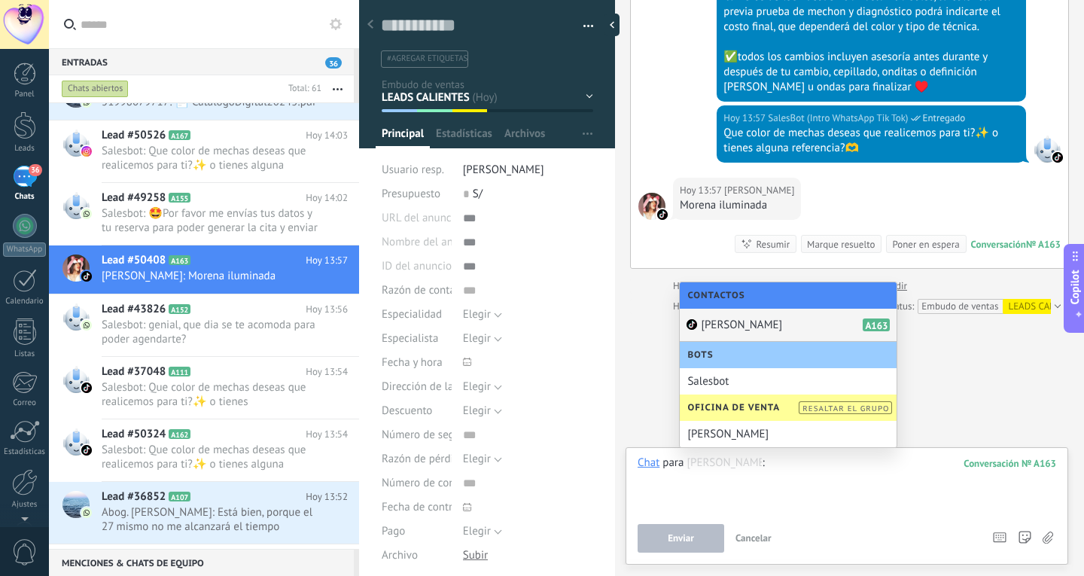
click at [755, 532] on button "Cancelar" at bounding box center [754, 538] width 48 height 29
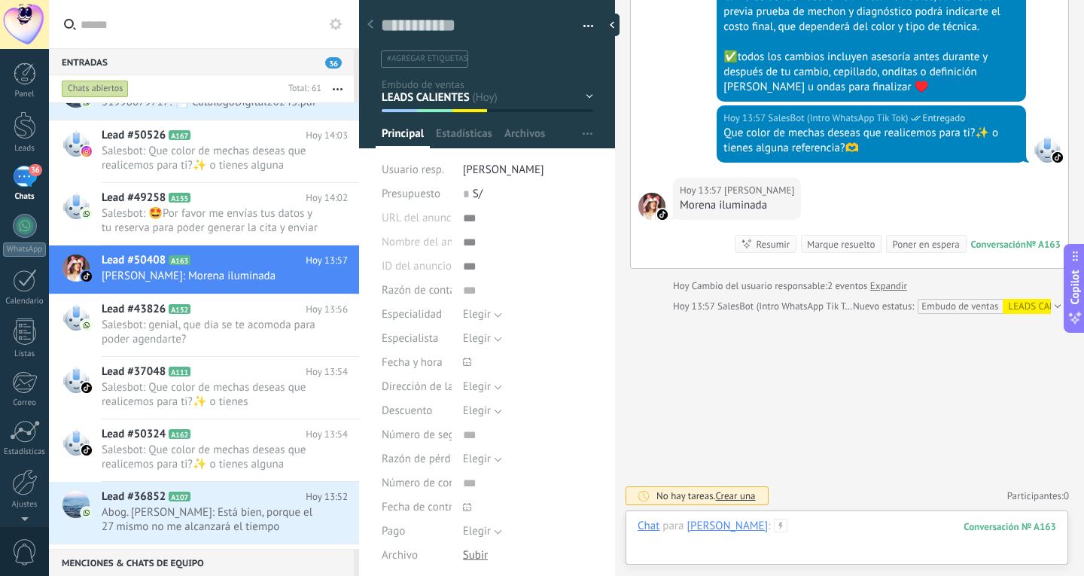
click at [873, 530] on div at bounding box center [847, 541] width 419 height 45
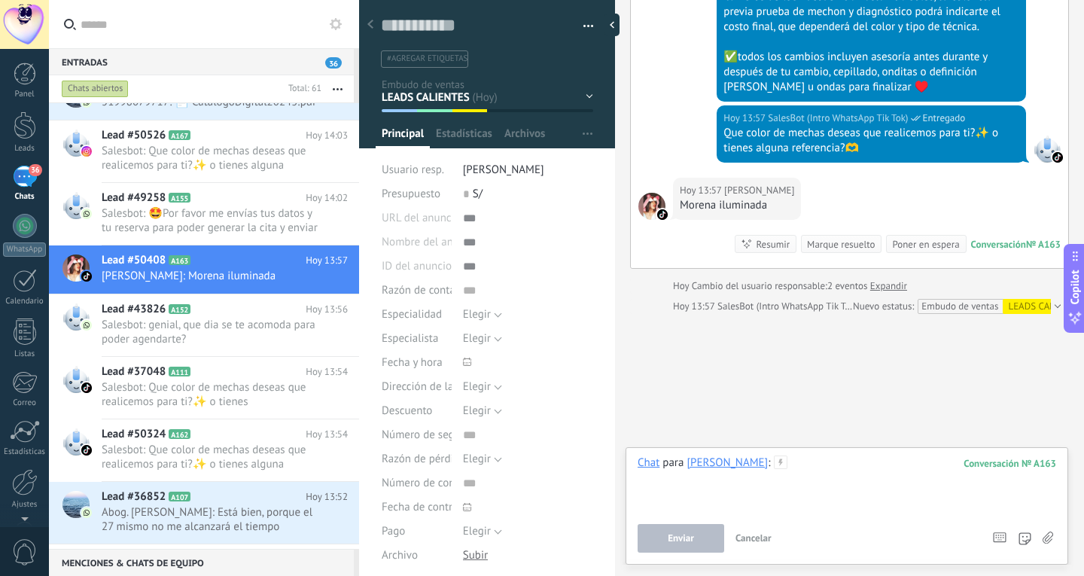
click at [841, 469] on div at bounding box center [847, 484] width 419 height 57
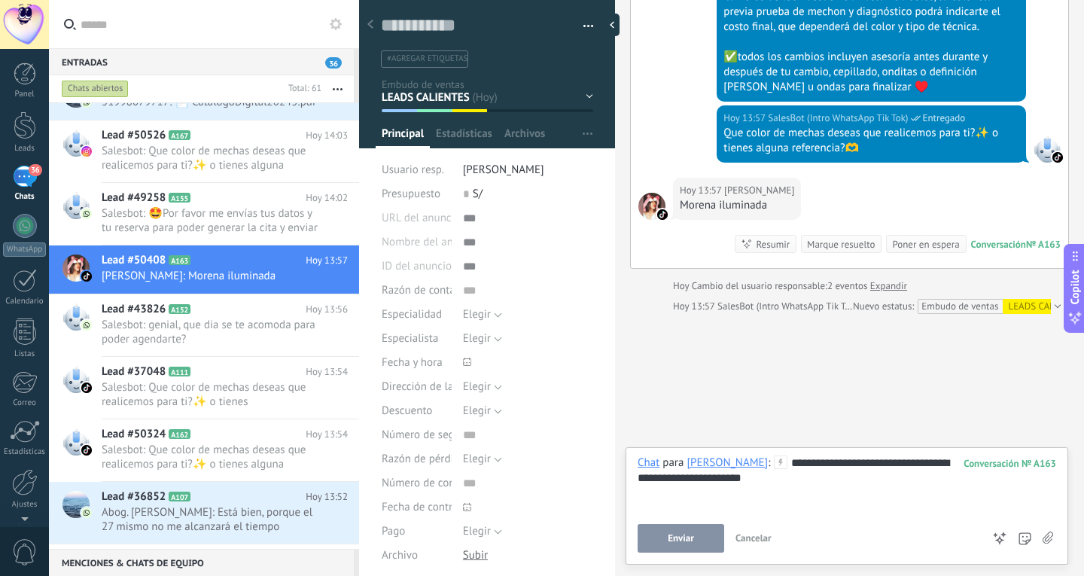
click at [684, 541] on span "Enviar" at bounding box center [681, 538] width 26 height 11
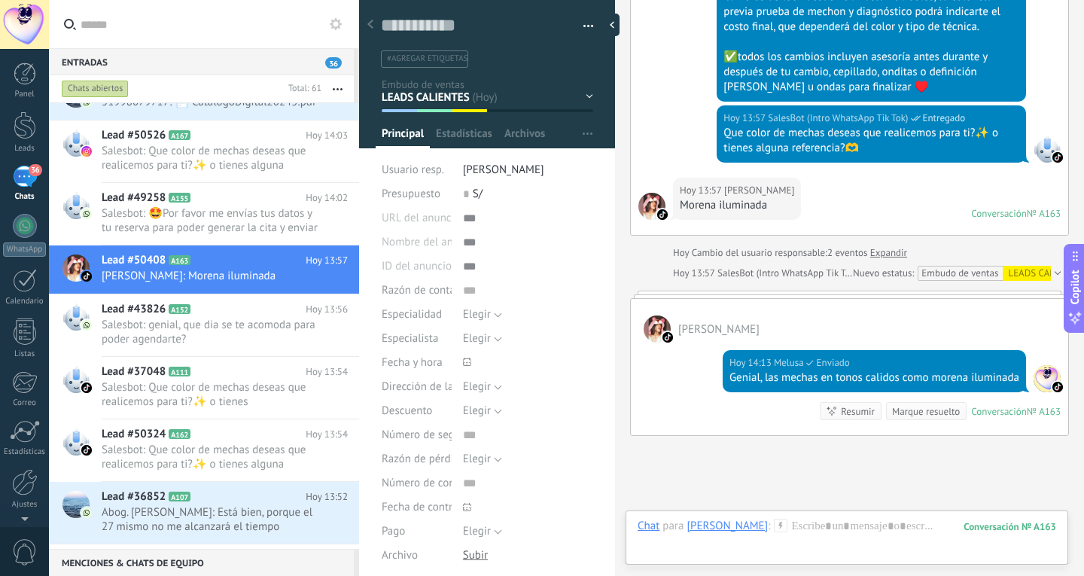
scroll to position [730, 0]
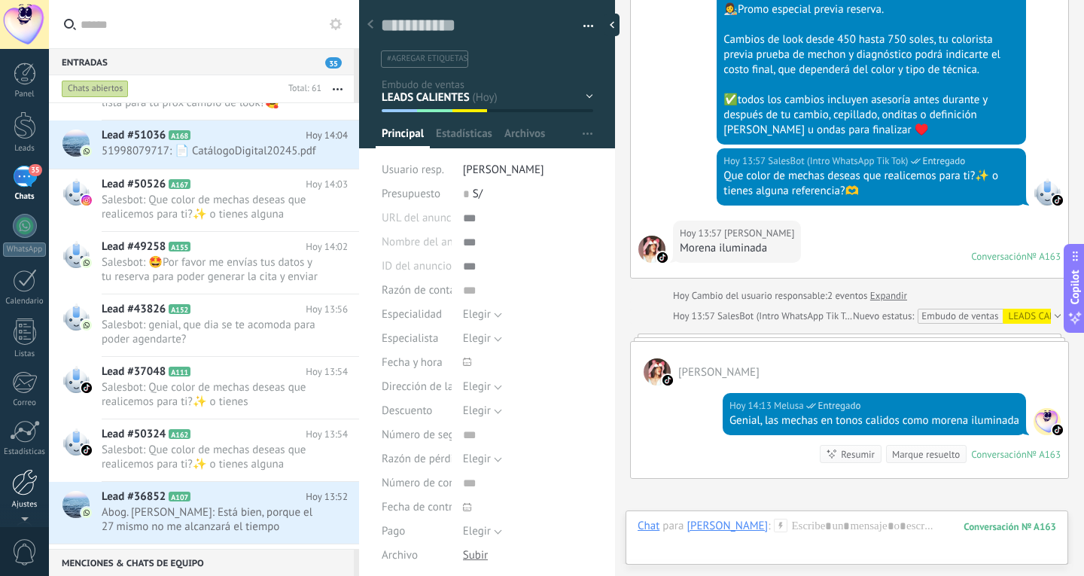
click at [15, 494] on div at bounding box center [25, 482] width 26 height 26
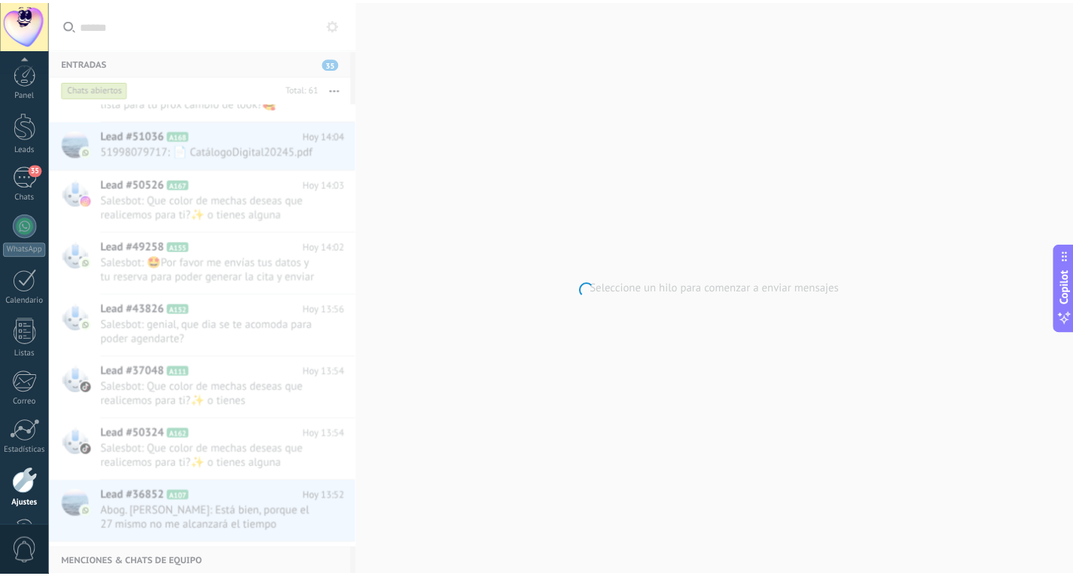
scroll to position [50, 0]
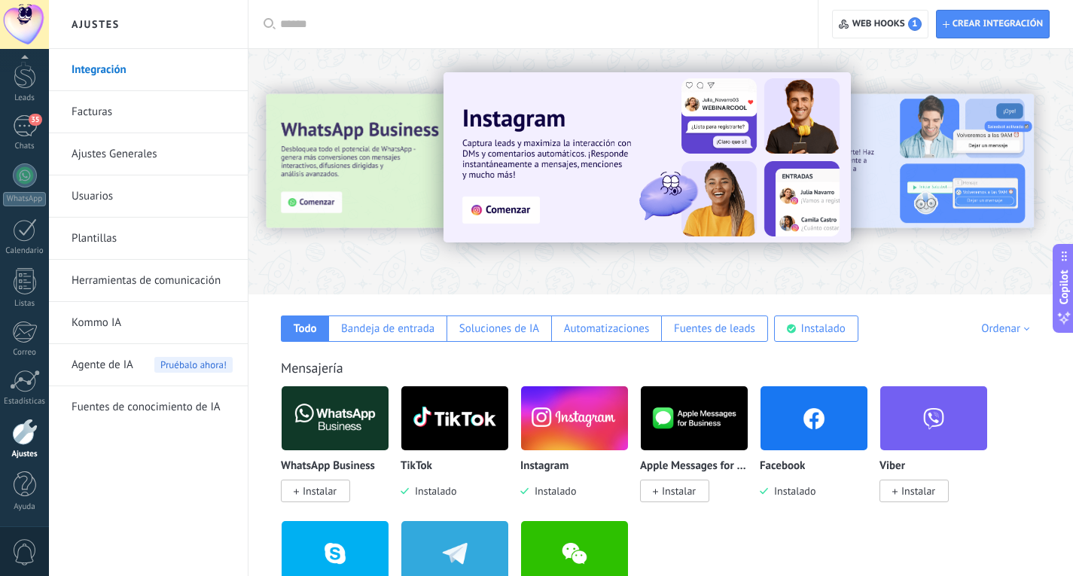
click at [151, 277] on link "Herramientas de comunicación" at bounding box center [152, 281] width 161 height 42
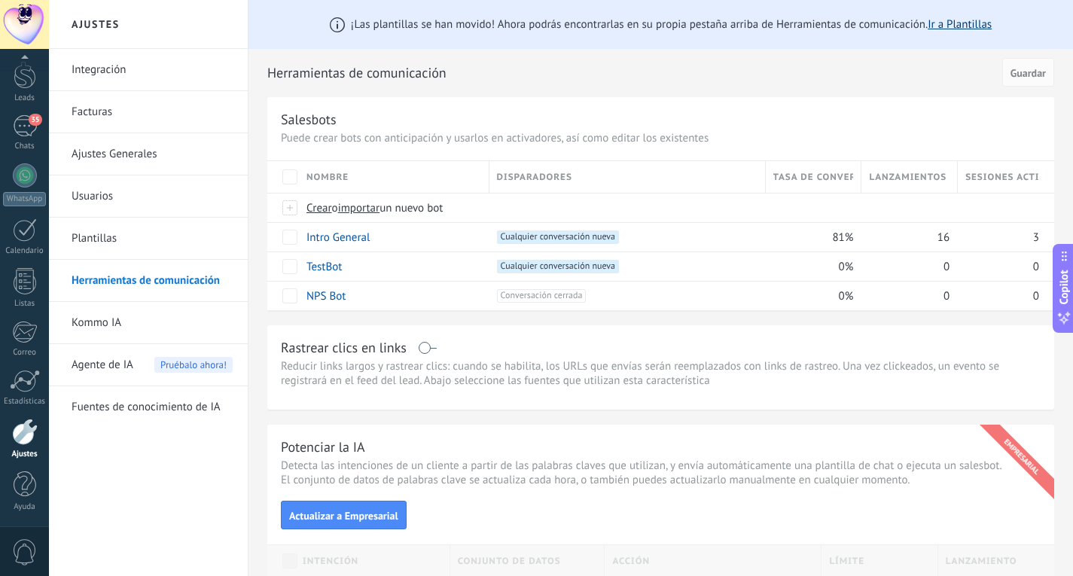
click at [949, 30] on link "Ir a Plantillas" at bounding box center [960, 24] width 64 height 14
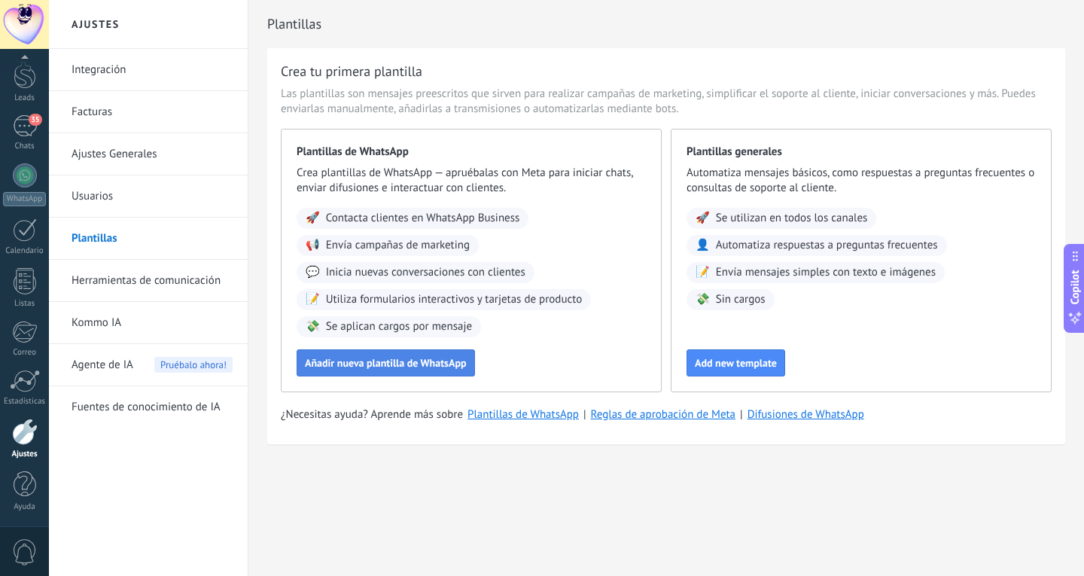
click at [444, 365] on span "Añadir nueva plantilla de WhatsApp" at bounding box center [386, 363] width 162 height 11
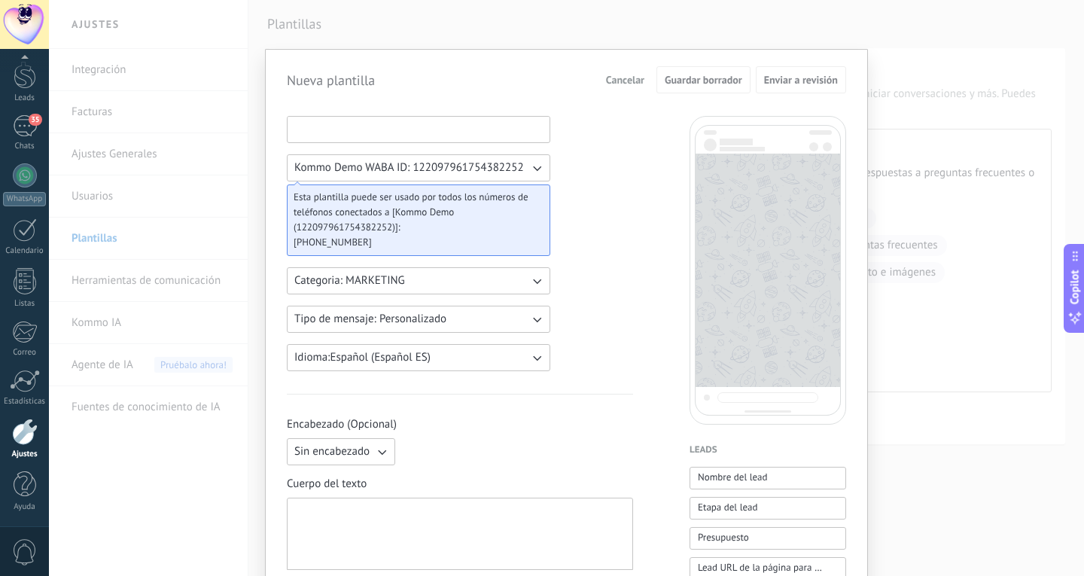
click at [439, 130] on input at bounding box center [419, 129] width 262 height 24
click at [447, 279] on button "Categoria: MARKETING" at bounding box center [419, 280] width 264 height 27
click at [519, 319] on button "Tipo de mensaje: Personalizado" at bounding box center [419, 319] width 264 height 27
click at [519, 319] on li "Personalizado" at bounding box center [414, 319] width 272 height 26
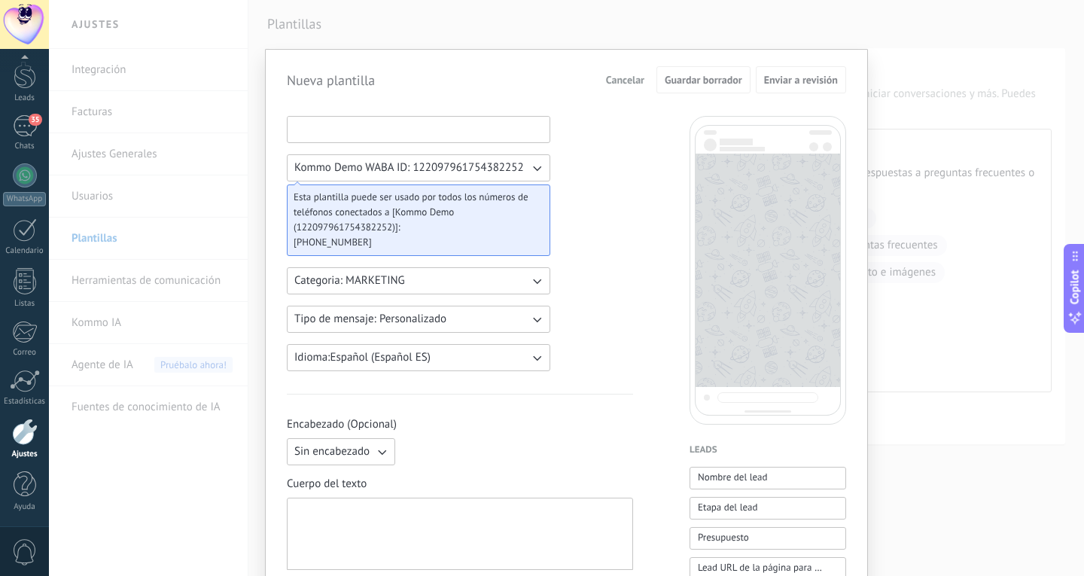
click at [462, 130] on input at bounding box center [419, 129] width 262 height 24
type input "****"
click at [486, 509] on div at bounding box center [459, 534] width 331 height 59
paste div
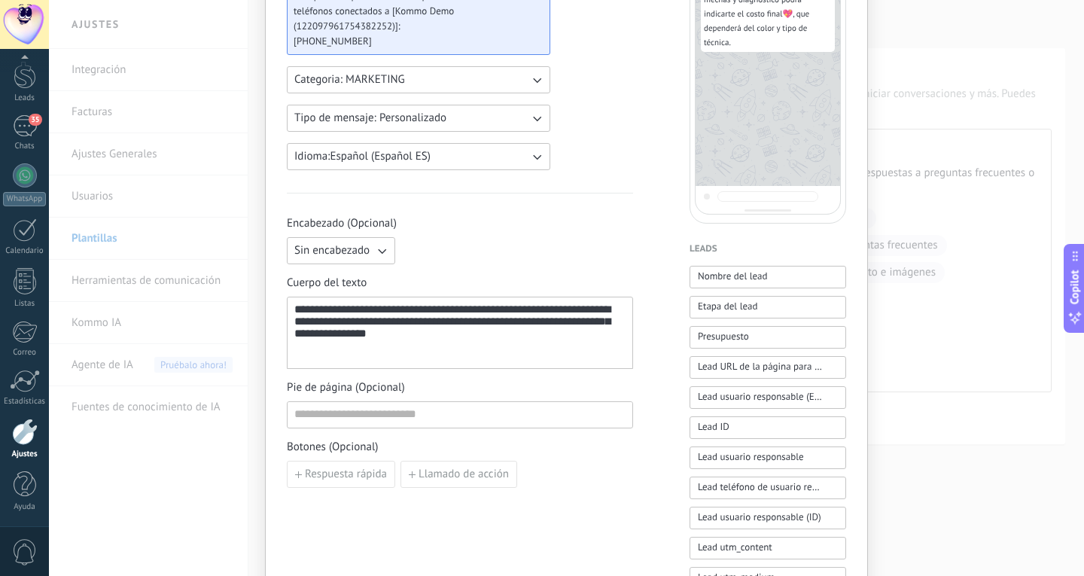
scroll to position [226, 0]
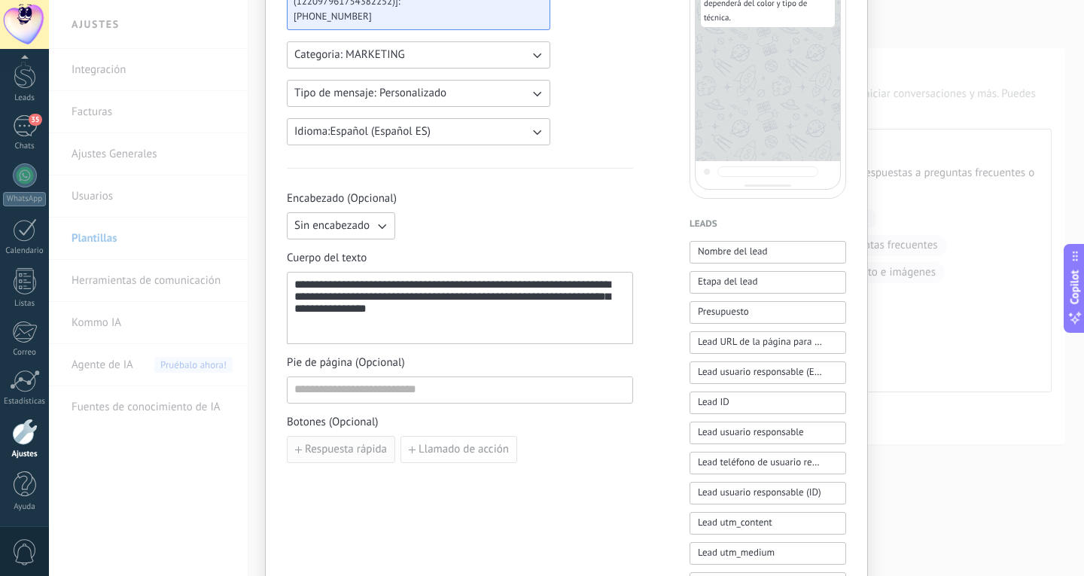
click at [355, 447] on span "Respuesta rápida" at bounding box center [346, 449] width 82 height 11
click at [397, 454] on input at bounding box center [372, 449] width 168 height 24
type input "*"
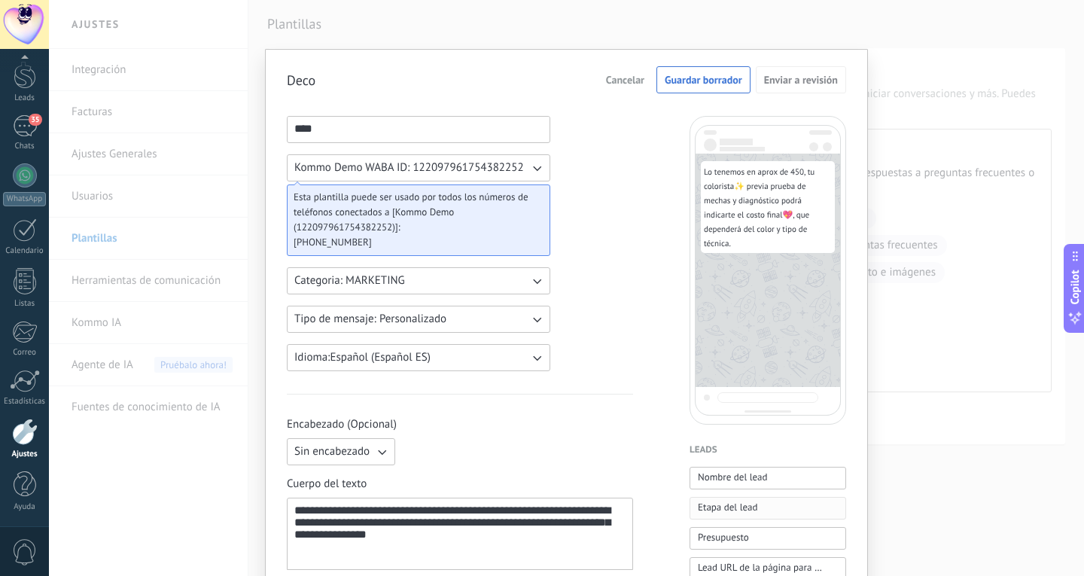
scroll to position [0, 0]
click at [716, 84] on span "Guardar borrador" at bounding box center [704, 80] width 78 height 11
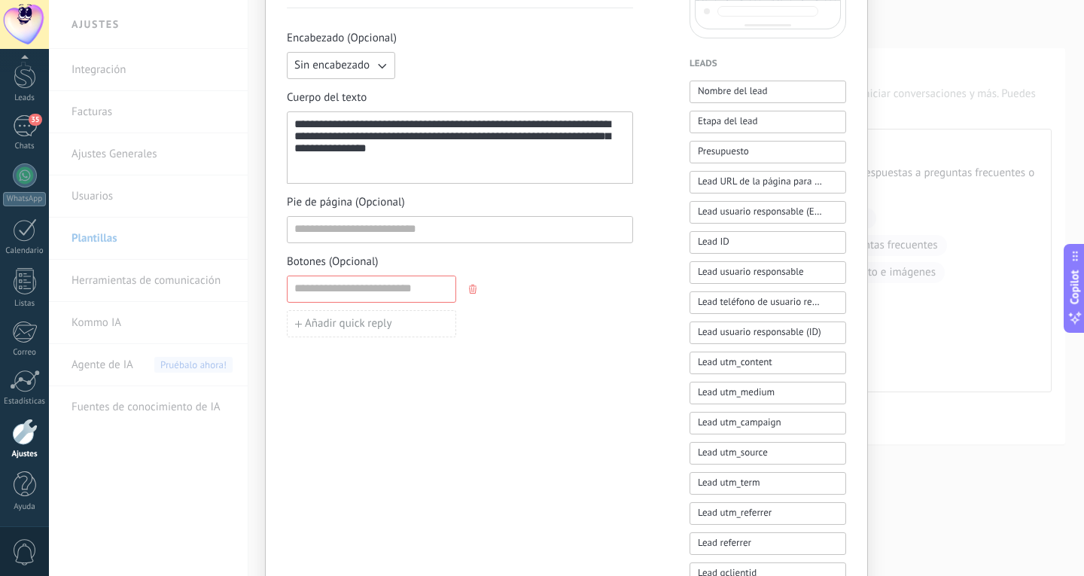
click at [470, 287] on icon "button" at bounding box center [473, 289] width 8 height 9
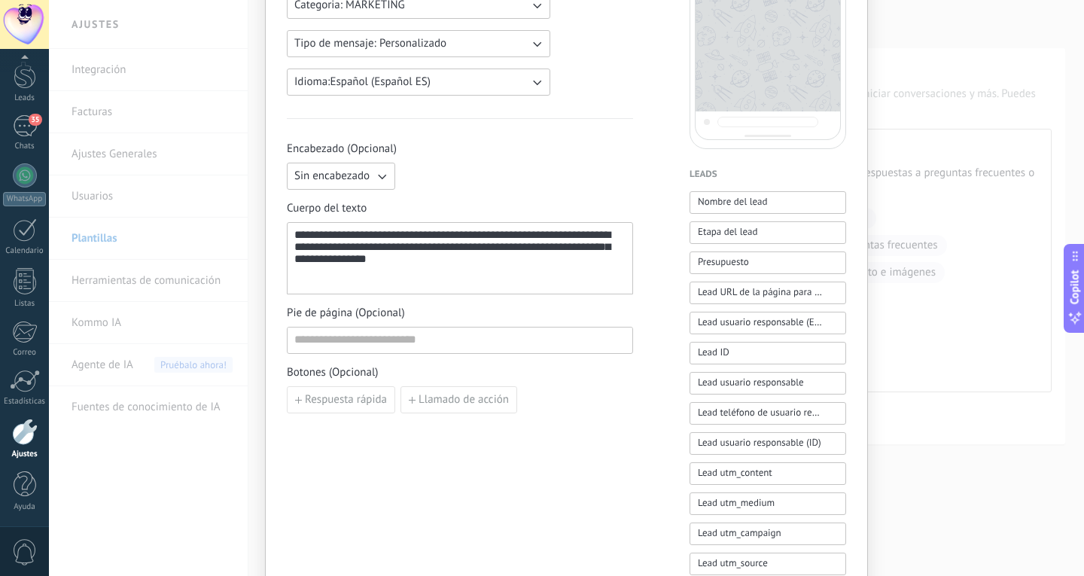
scroll to position [10, 0]
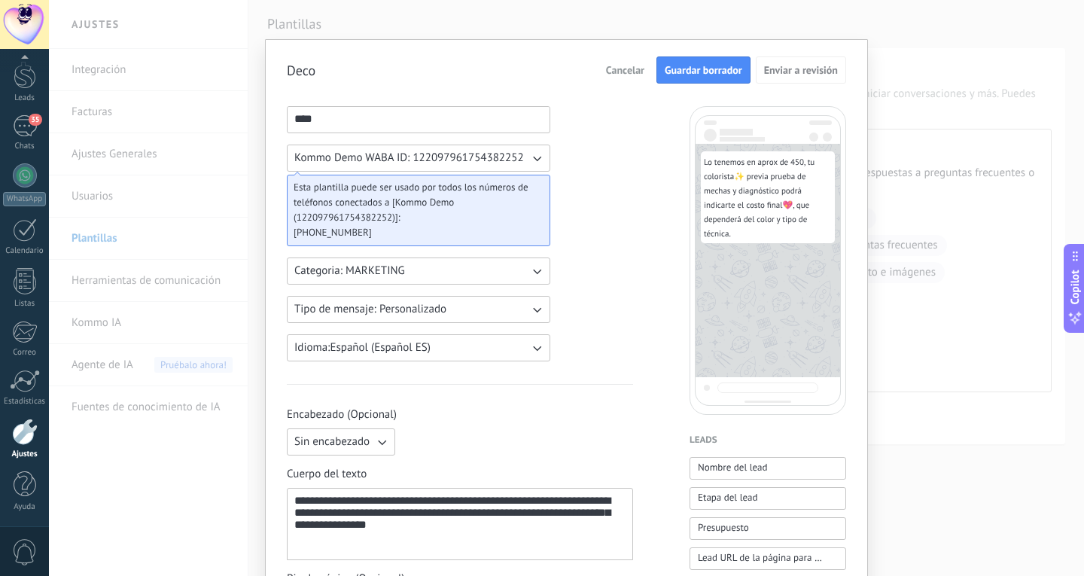
click at [724, 65] on span "Guardar borrador" at bounding box center [704, 70] width 78 height 11
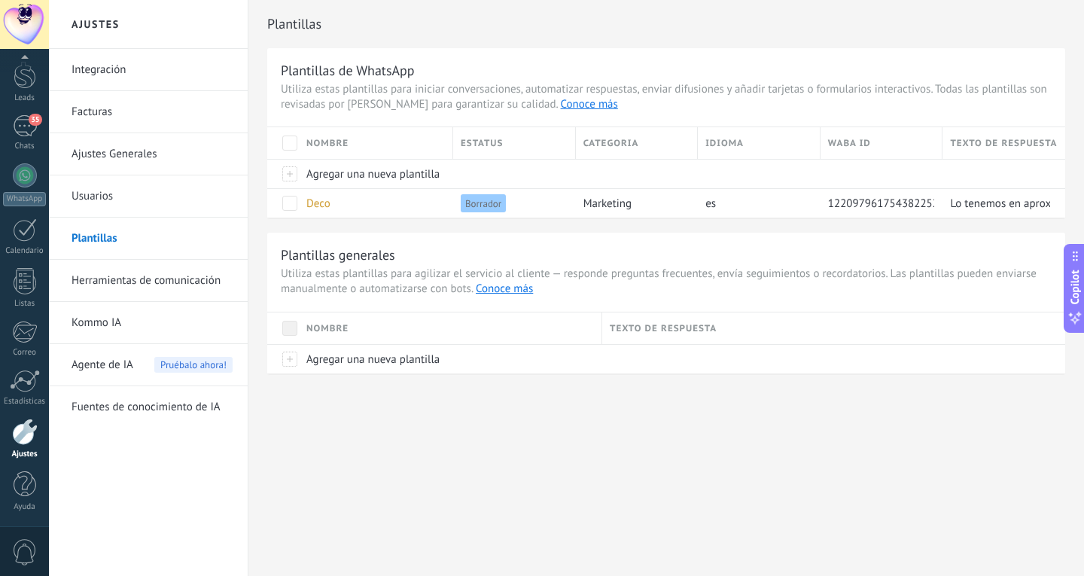
click at [578, 421] on div "Plantillas Plantillas de WhatsApp Utiliza estas plantillas para iniciar convers…" at bounding box center [666, 218] width 836 height 437
click at [502, 206] on span "Borrador" at bounding box center [483, 203] width 45 height 18
click at [304, 203] on div "Deco" at bounding box center [372, 203] width 147 height 29
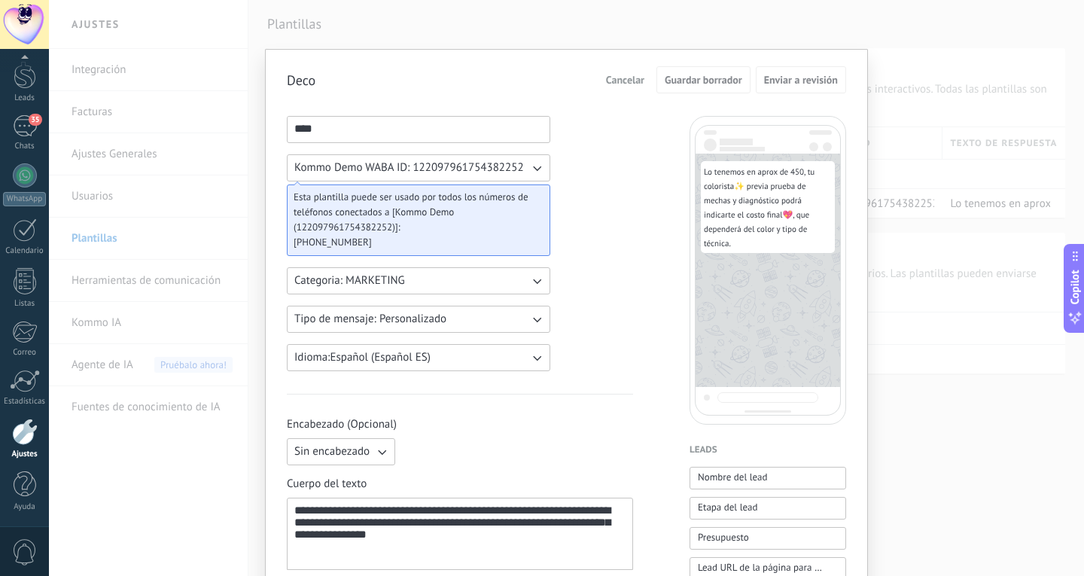
click at [295, 203] on div "**********" at bounding box center [566, 288] width 1035 height 576
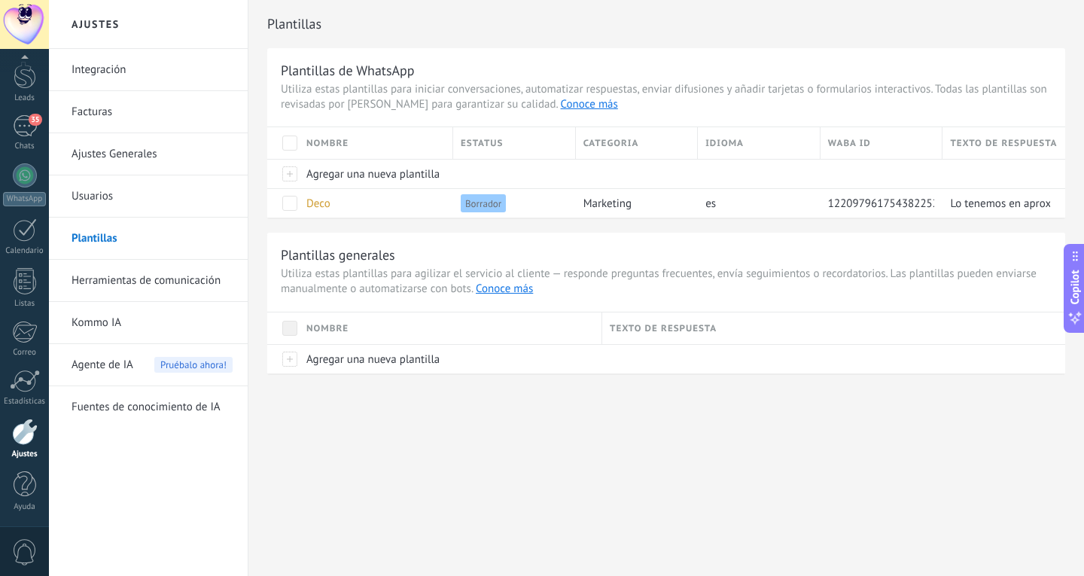
click at [295, 203] on span at bounding box center [289, 203] width 15 height 15
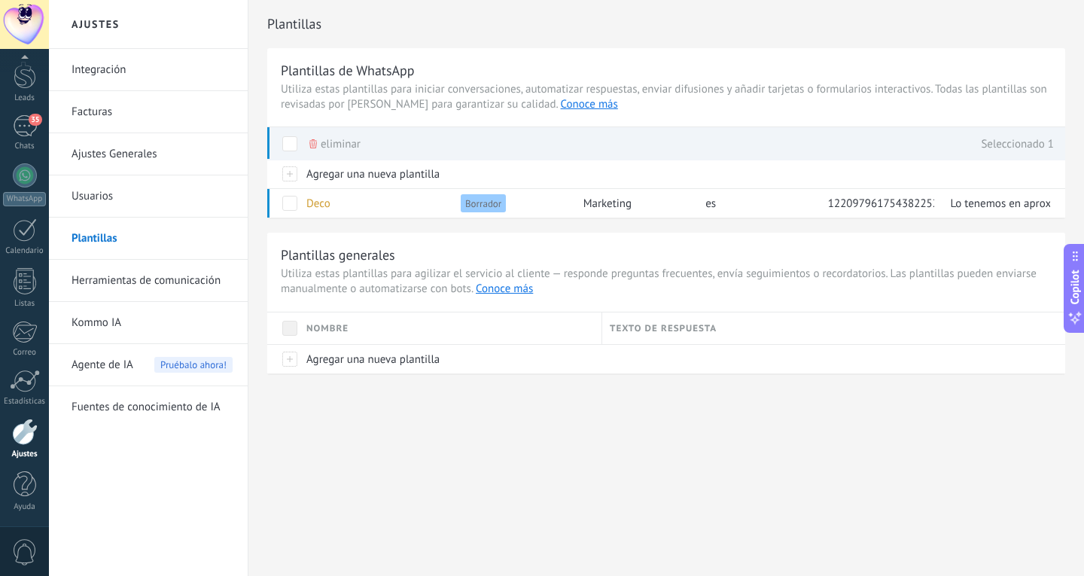
click at [295, 203] on span at bounding box center [289, 203] width 15 height 15
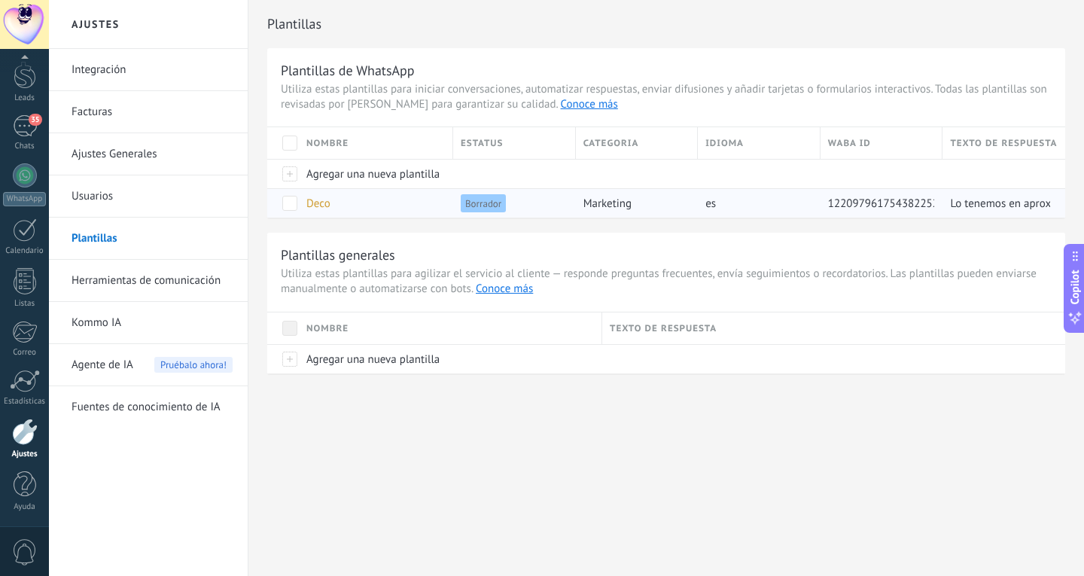
click at [316, 202] on span "Deco" at bounding box center [318, 204] width 24 height 14
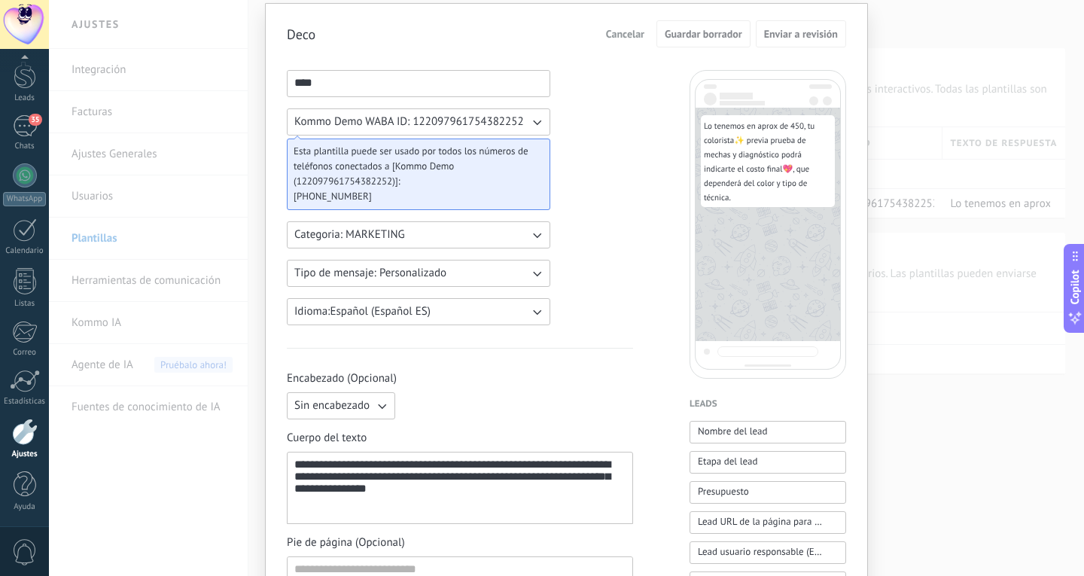
scroll to position [75, 0]
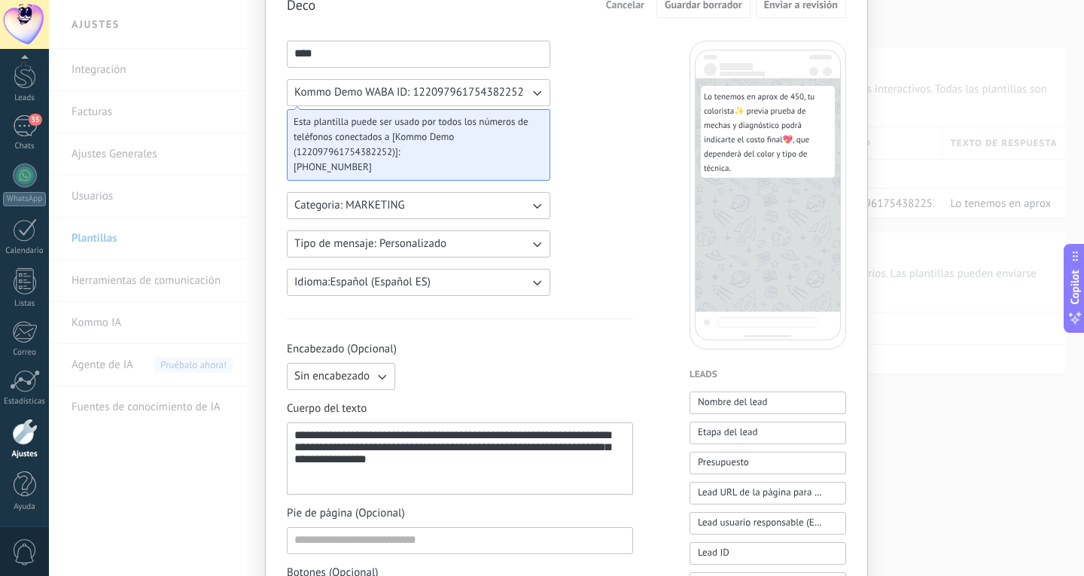
click at [502, 473] on div "**********" at bounding box center [459, 458] width 331 height 59
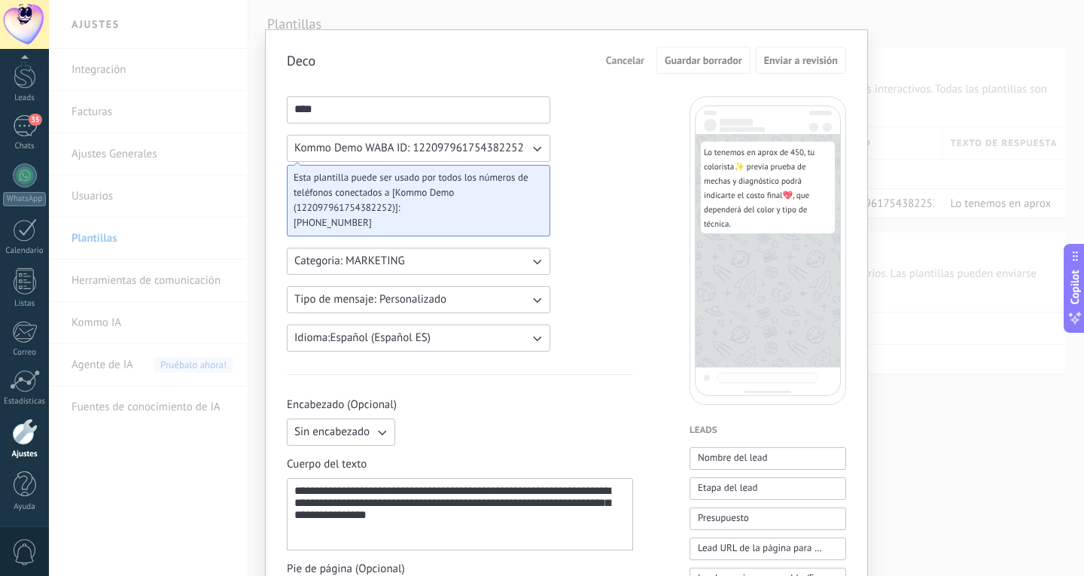
scroll to position [0, 0]
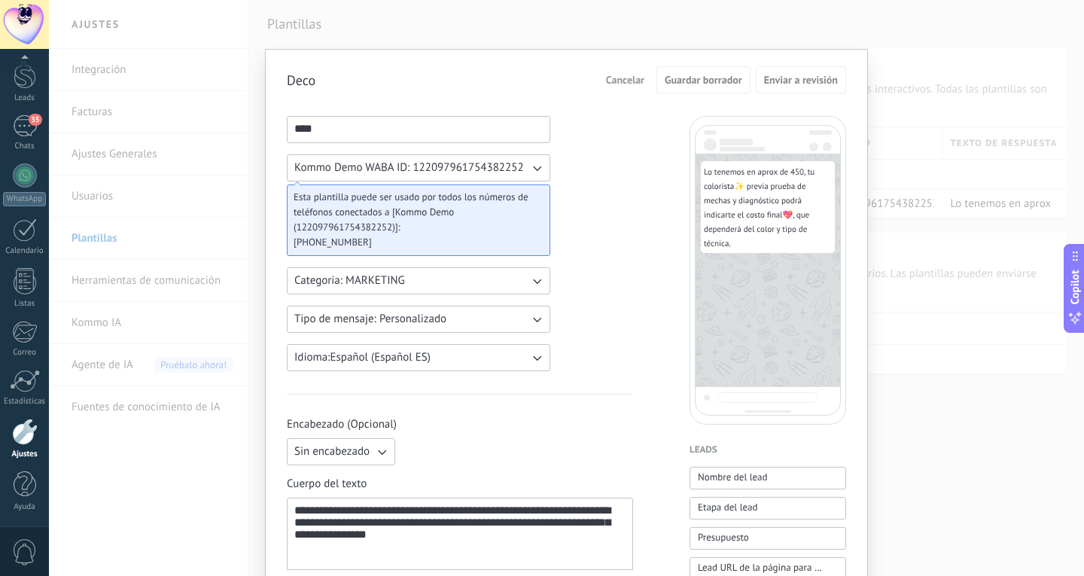
click at [634, 87] on button "Cancelar" at bounding box center [625, 80] width 52 height 23
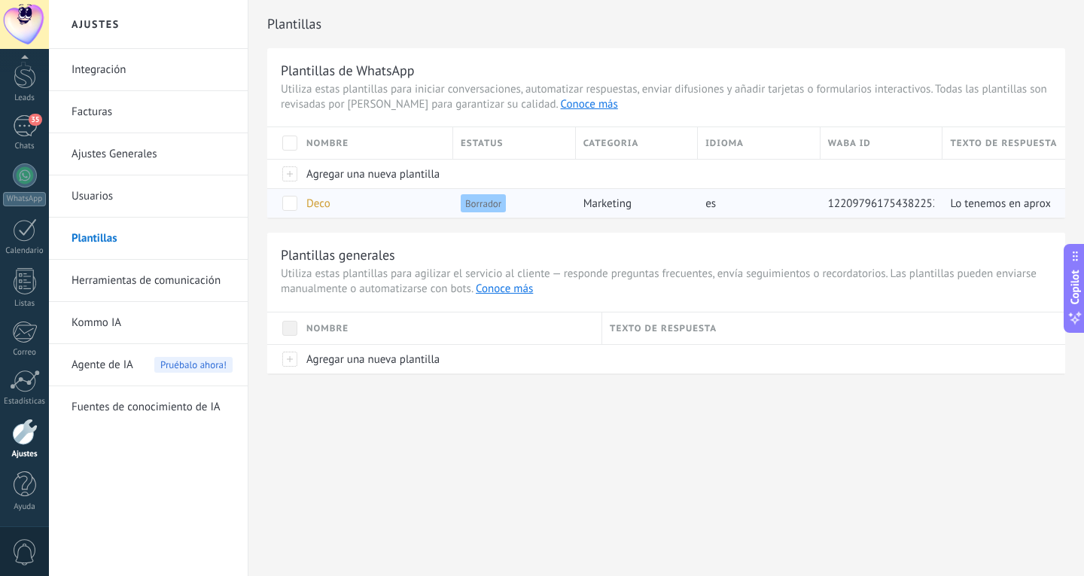
click at [475, 197] on span "Borrador" at bounding box center [483, 203] width 45 height 18
click at [481, 205] on span "Borrador" at bounding box center [483, 203] width 45 height 18
click at [963, 212] on div "Lo tenemos en aprox de 450, tu colorista✨ previa prueba de mechas y diagnóstico…" at bounding box center [997, 203] width 108 height 29
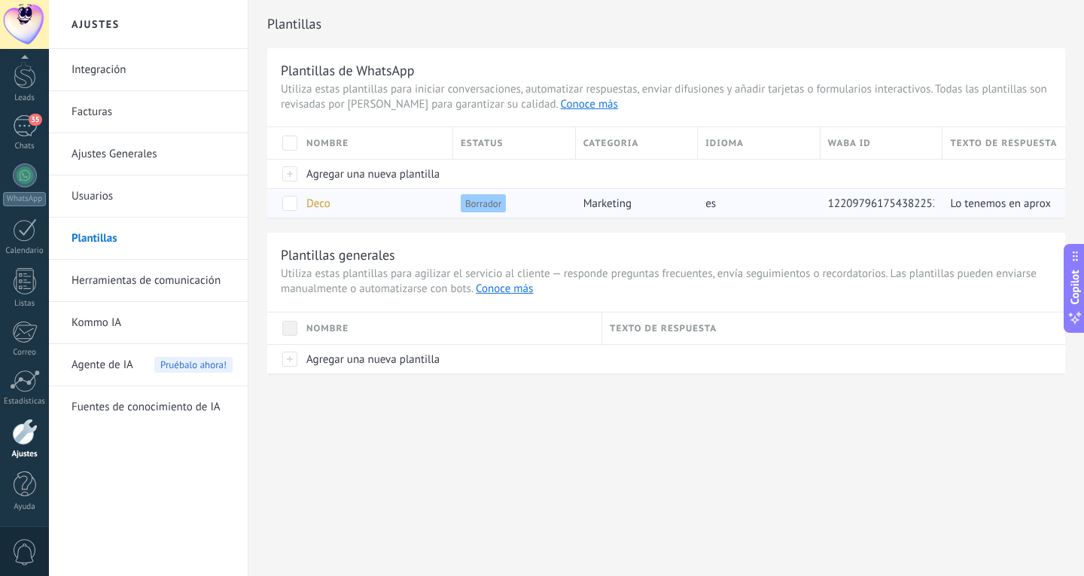
click at [318, 203] on span "Deco" at bounding box center [318, 204] width 24 height 14
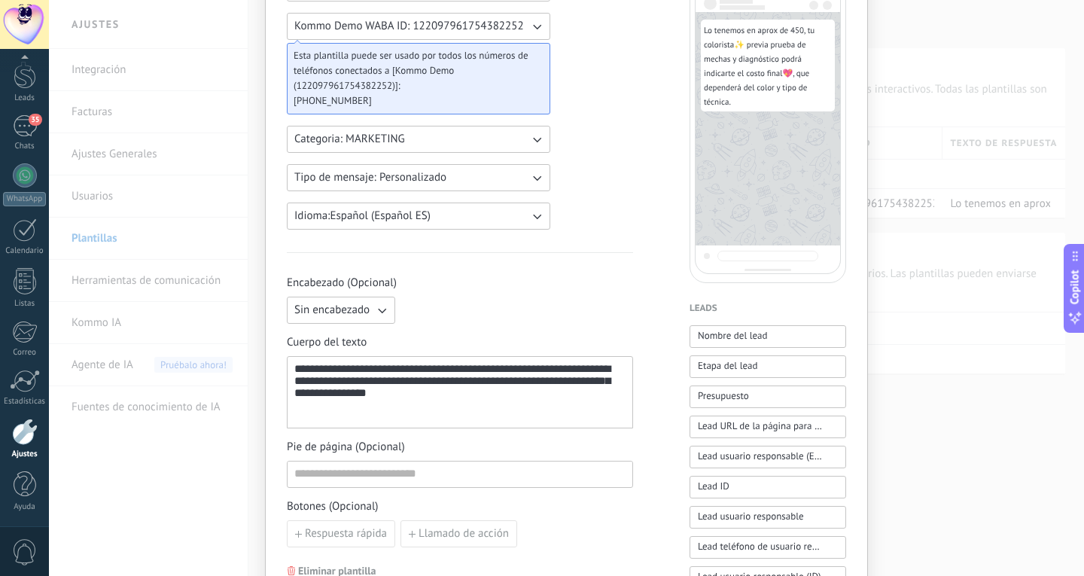
scroll to position [301, 0]
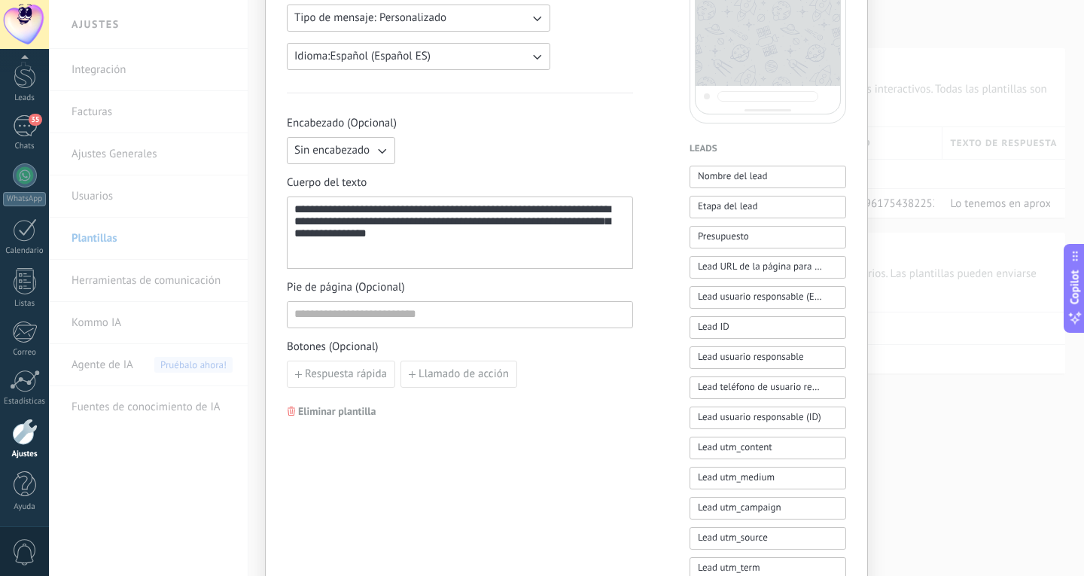
click at [399, 227] on div "**********" at bounding box center [459, 232] width 331 height 59
copy div "**********"
click at [370, 150] on button "Sin encabezado" at bounding box center [341, 150] width 108 height 27
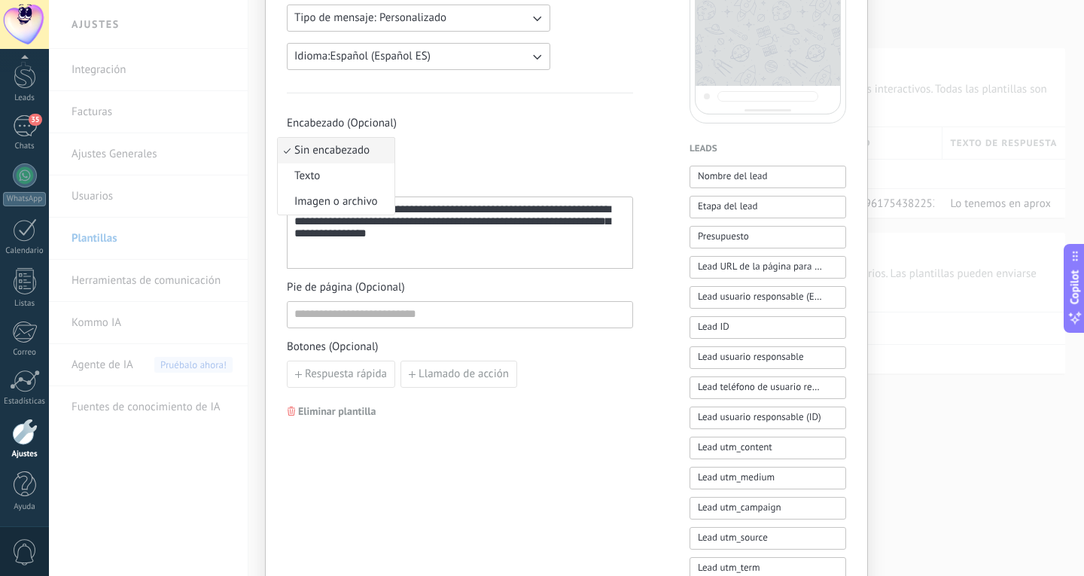
click at [514, 173] on div "**********" at bounding box center [460, 252] width 346 height 272
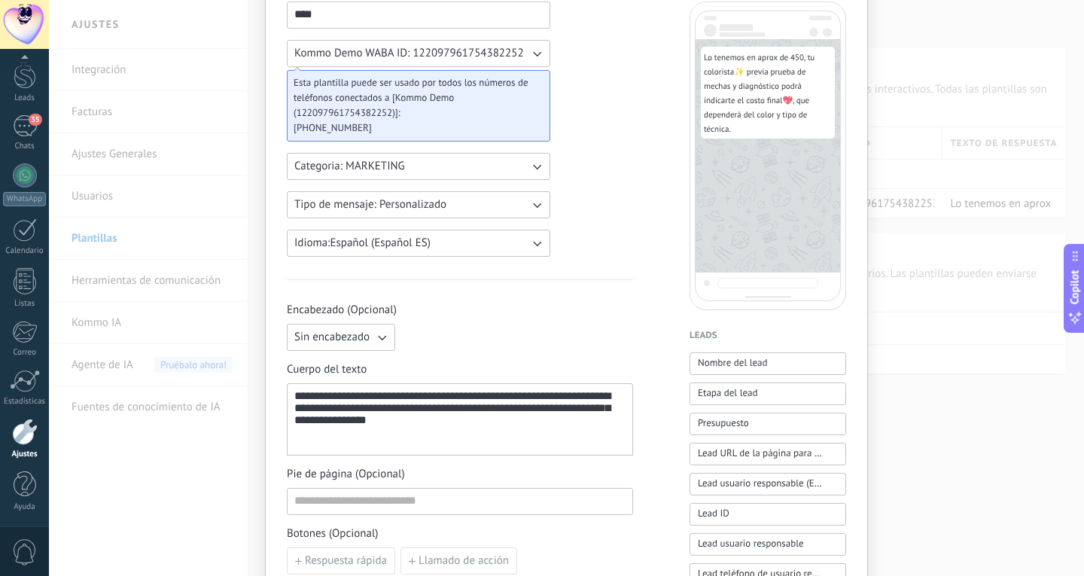
scroll to position [0, 0]
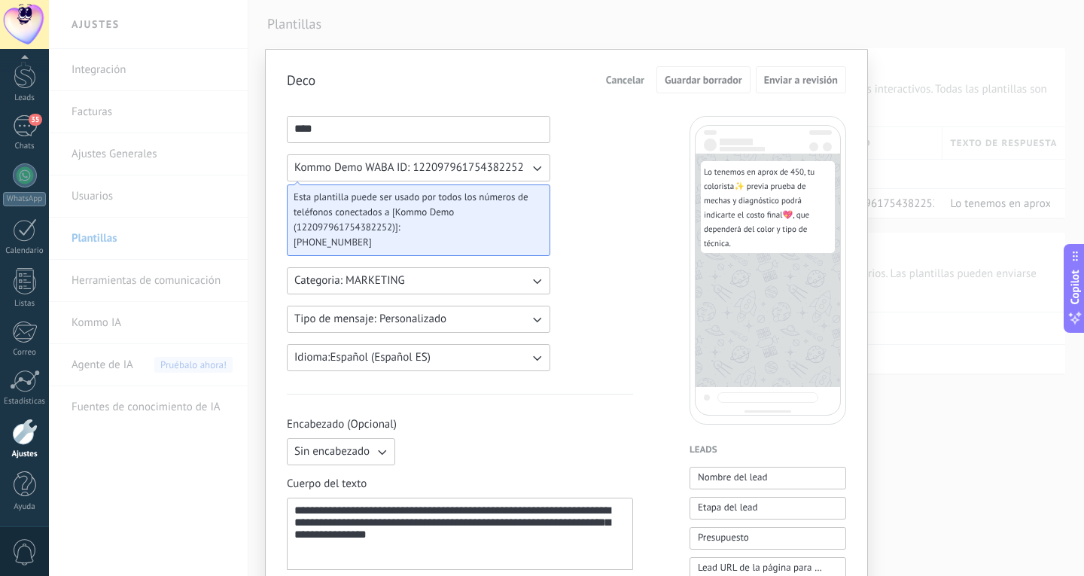
click at [640, 77] on span "Cancelar" at bounding box center [625, 80] width 38 height 11
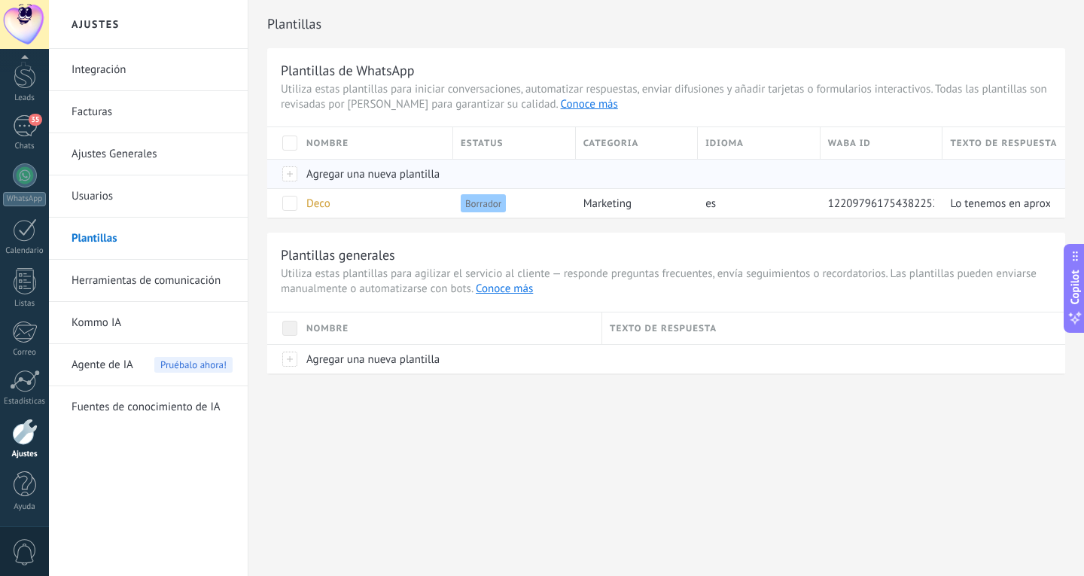
click at [338, 174] on span "Agregar una nueva plantilla" at bounding box center [372, 174] width 133 height 14
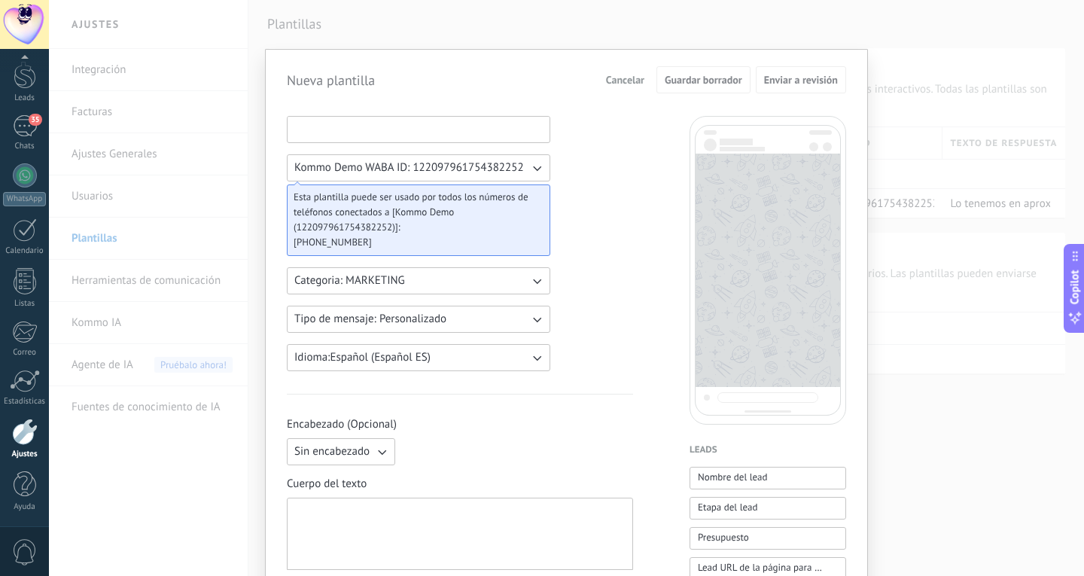
click at [383, 132] on input at bounding box center [419, 129] width 262 height 24
type input "****"
click at [340, 495] on div "Cuerpo del texto" at bounding box center [460, 523] width 346 height 93
click at [347, 509] on div at bounding box center [459, 534] width 331 height 59
paste div
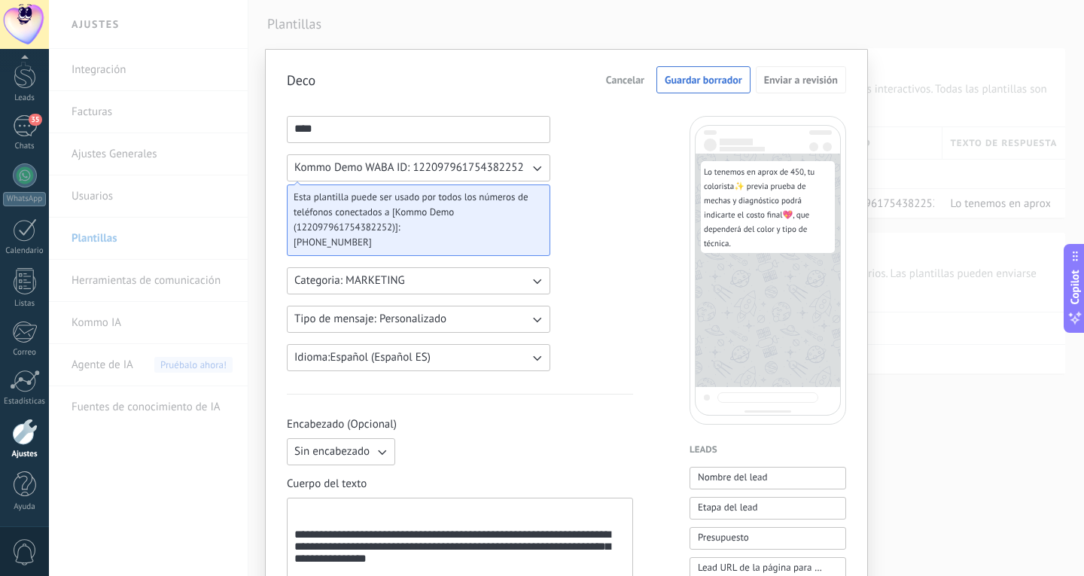
click at [297, 541] on div "**********" at bounding box center [459, 549] width 331 height 89
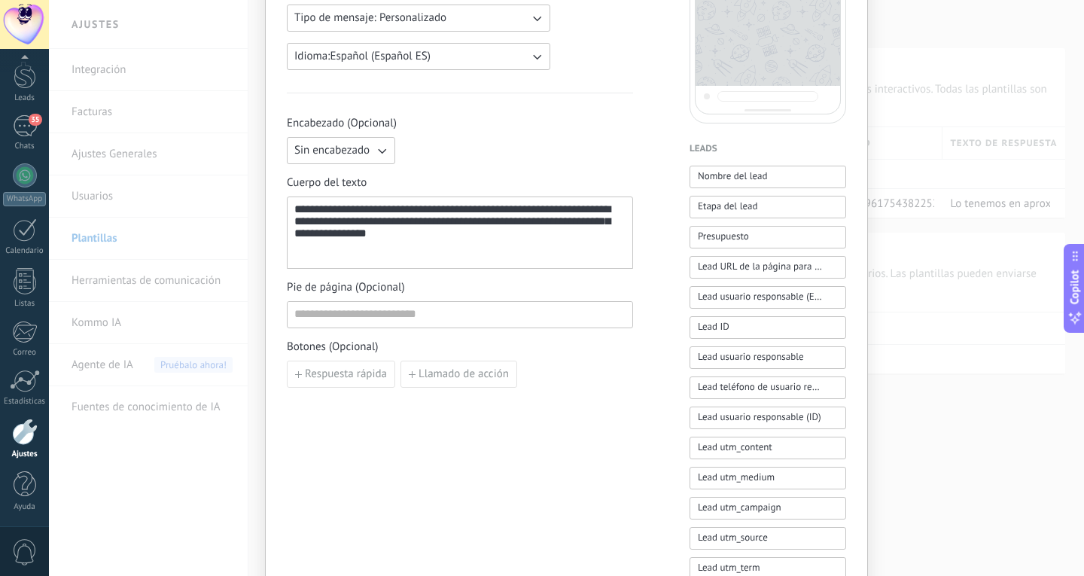
scroll to position [377, 0]
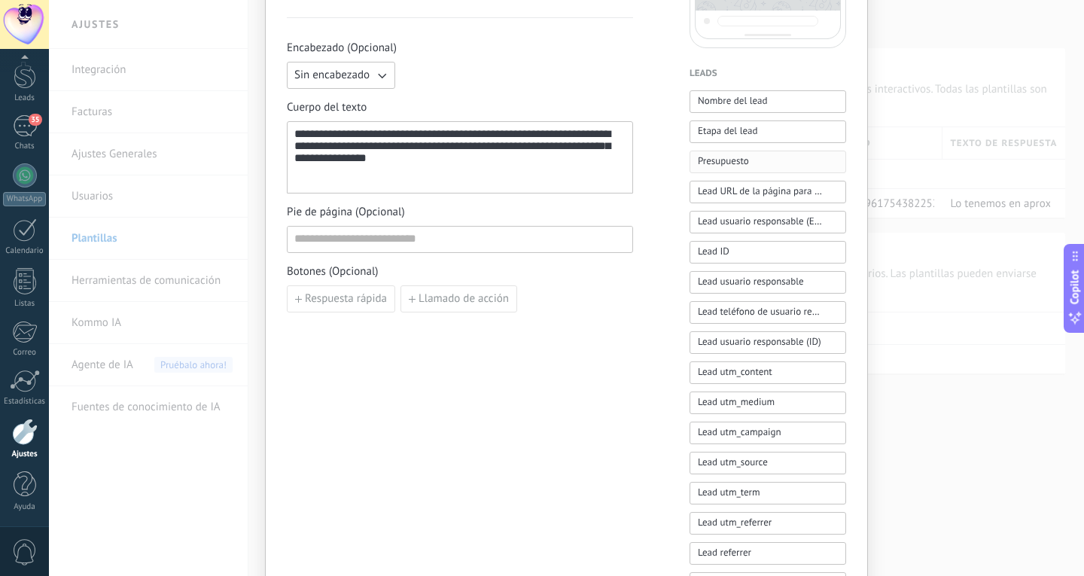
click at [782, 164] on button "Presupuesto" at bounding box center [768, 162] width 157 height 23
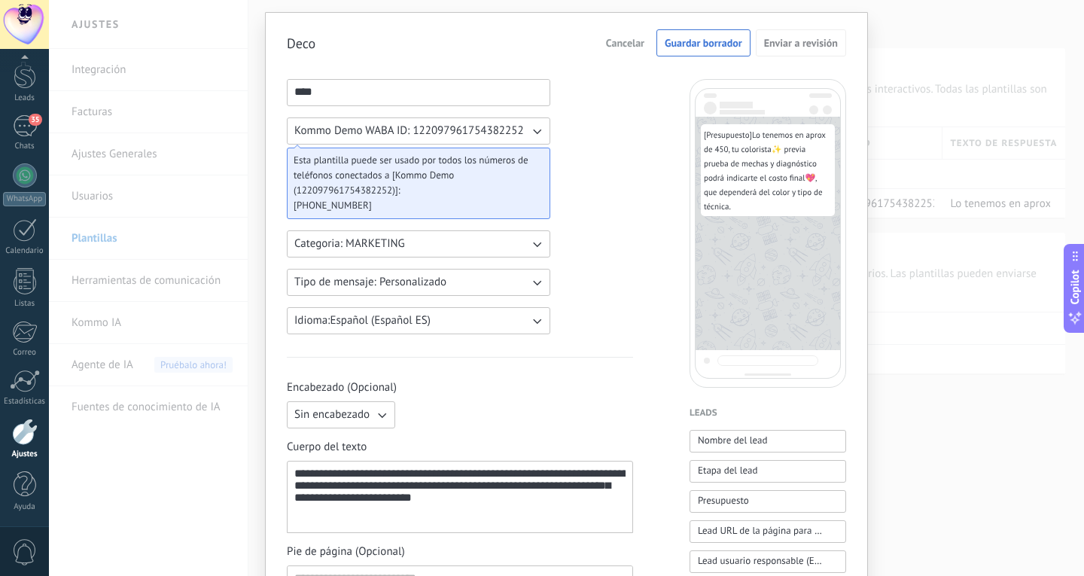
scroll to position [0, 0]
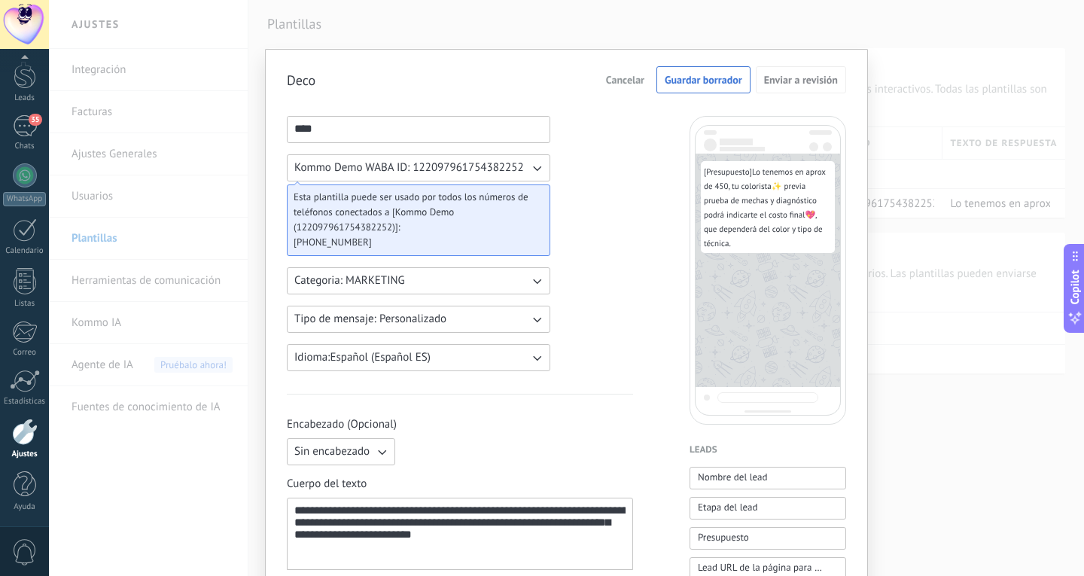
click at [623, 81] on span "Cancelar" at bounding box center [625, 80] width 38 height 11
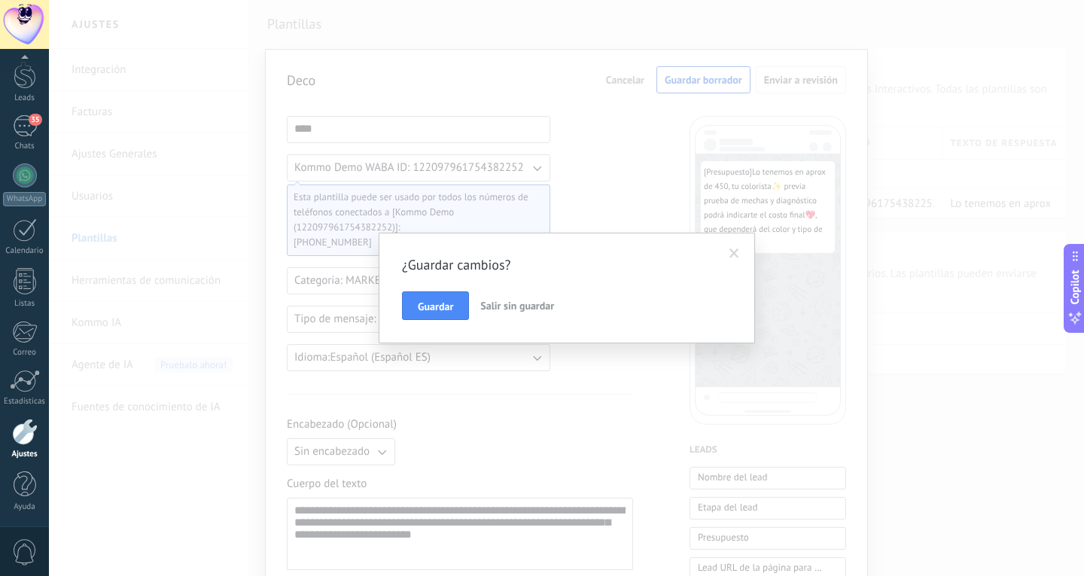
click at [493, 305] on span "Salir sin guardar" at bounding box center [517, 306] width 74 height 14
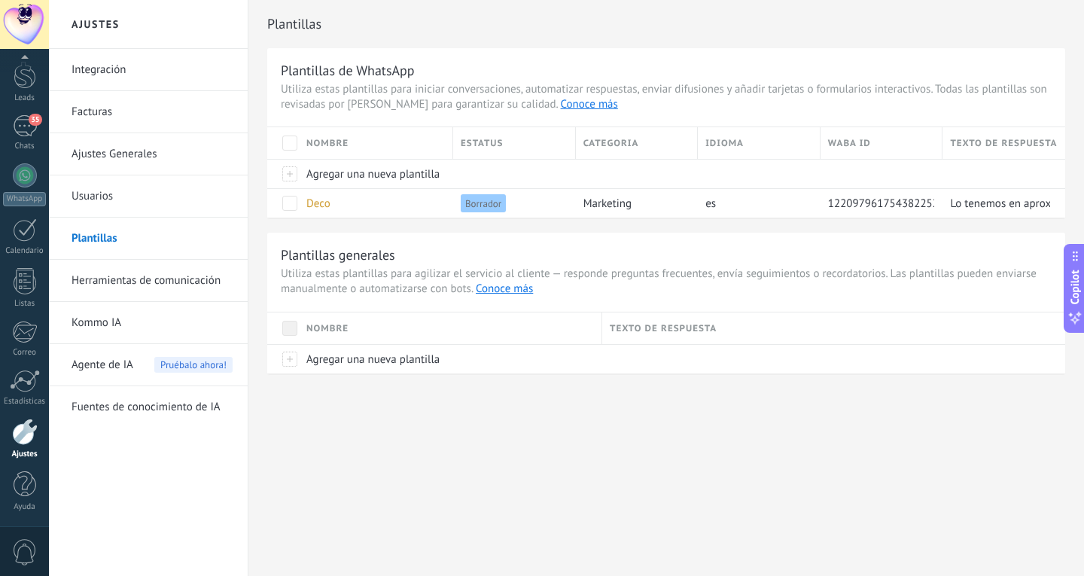
click at [145, 240] on link "Plantillas" at bounding box center [152, 239] width 161 height 42
click at [561, 103] on link "Conoce más" at bounding box center [589, 104] width 57 height 14
click at [19, 120] on div "35" at bounding box center [25, 126] width 24 height 22
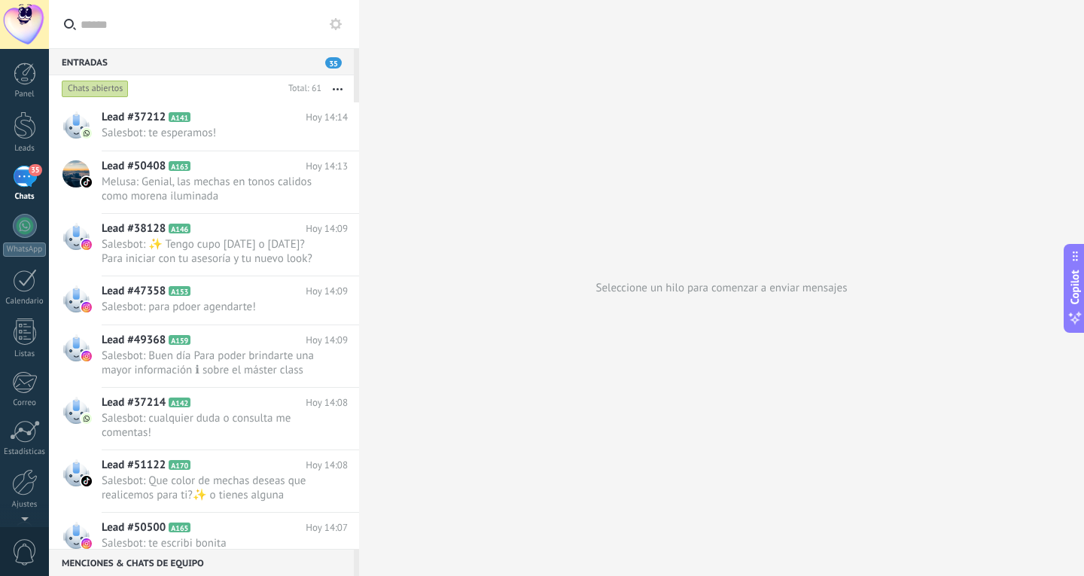
click at [219, 142] on div "Lead #37212 A141 Hoy 14:14 Salesbot: te esperamos!" at bounding box center [231, 125] width 258 height 47
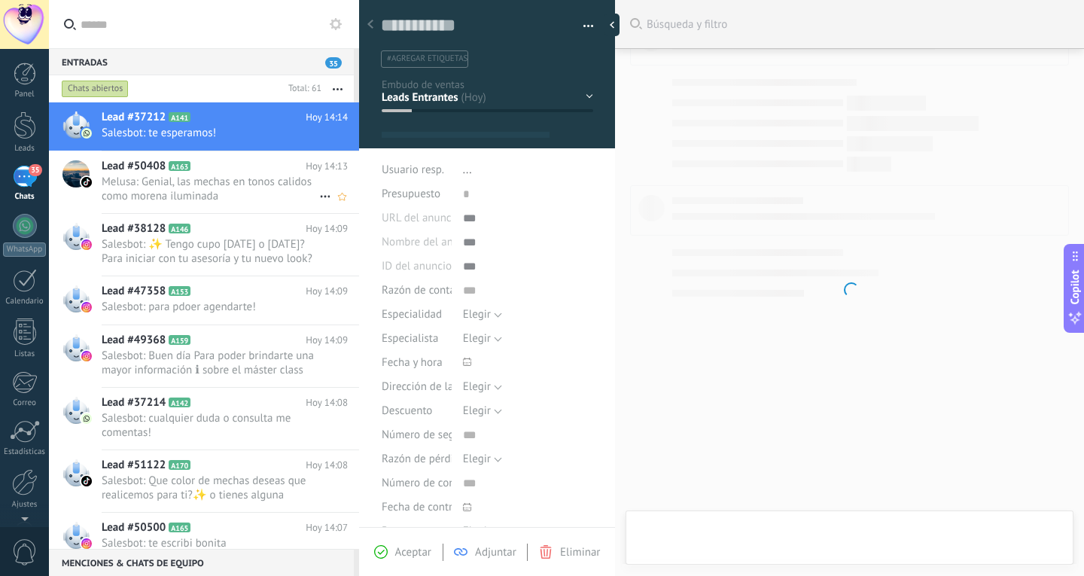
click at [220, 184] on span "Melusa: Genial, las mechas en tonos calidos como morena iluminada" at bounding box center [211, 189] width 218 height 29
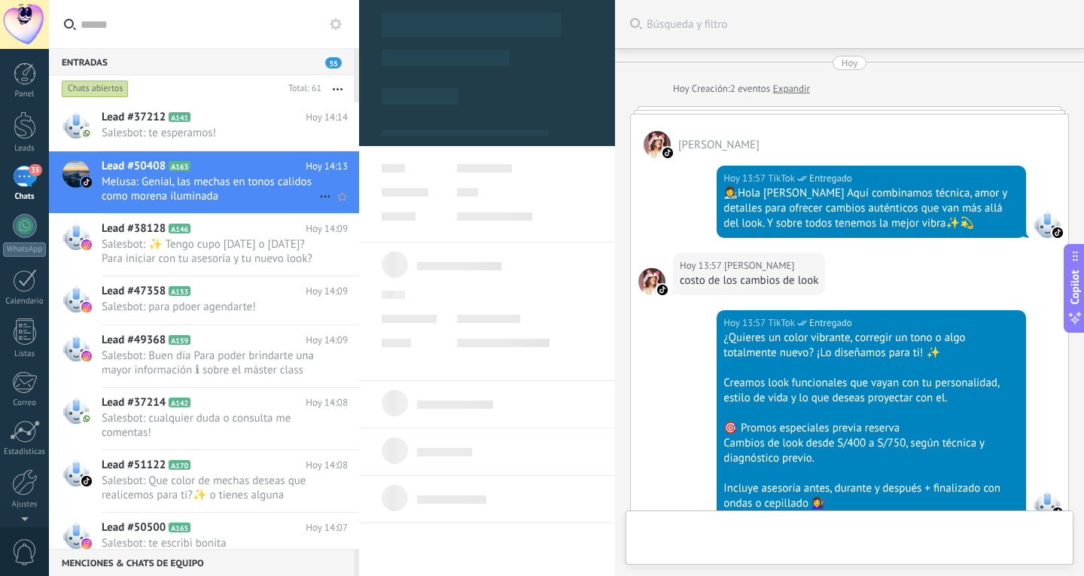
scroll to position [895, 0]
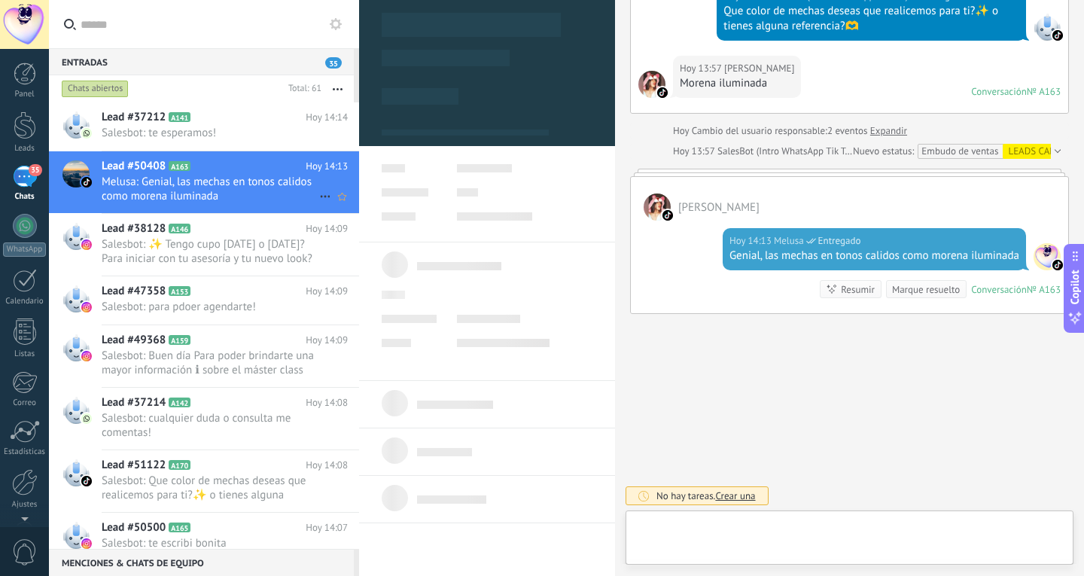
type textarea "**********"
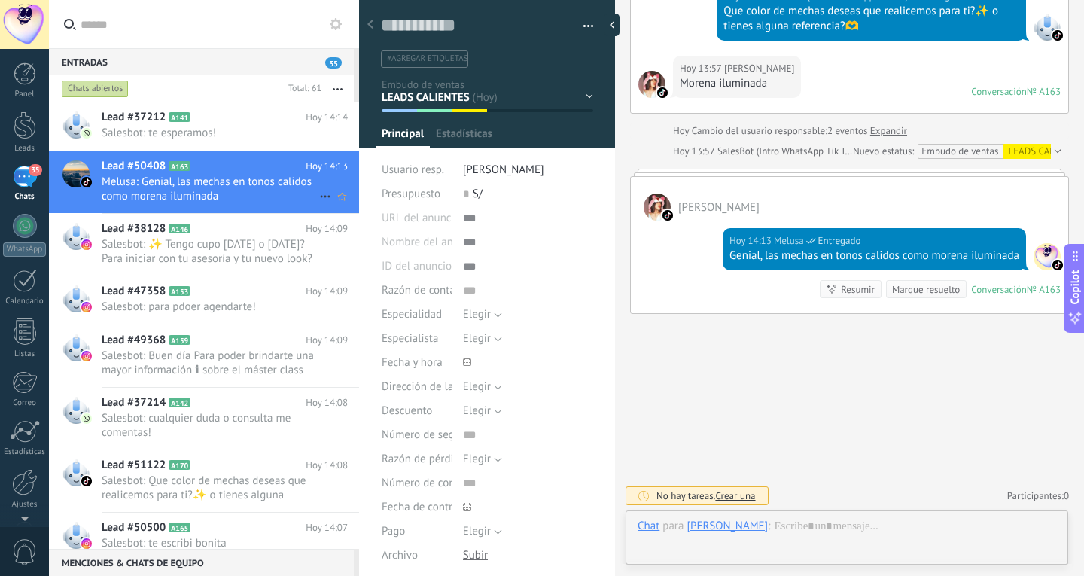
scroll to position [23, 0]
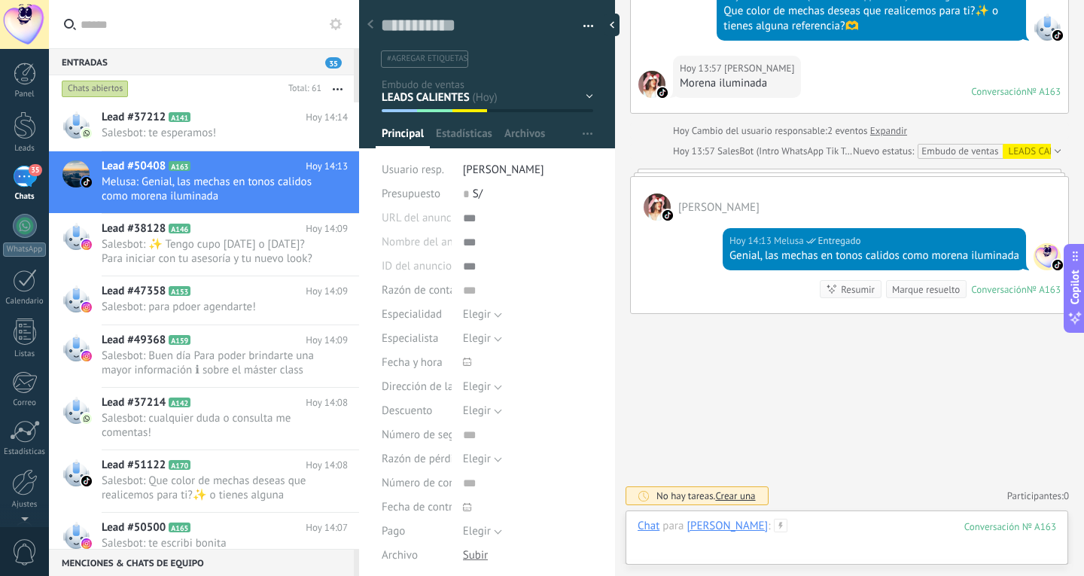
click at [834, 526] on div at bounding box center [847, 541] width 419 height 45
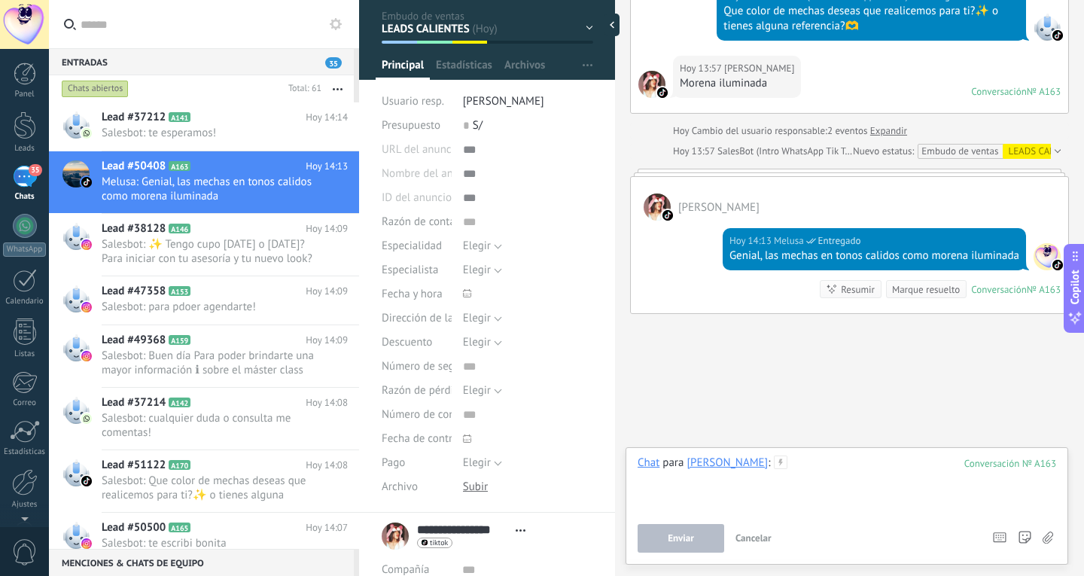
scroll to position [0, 0]
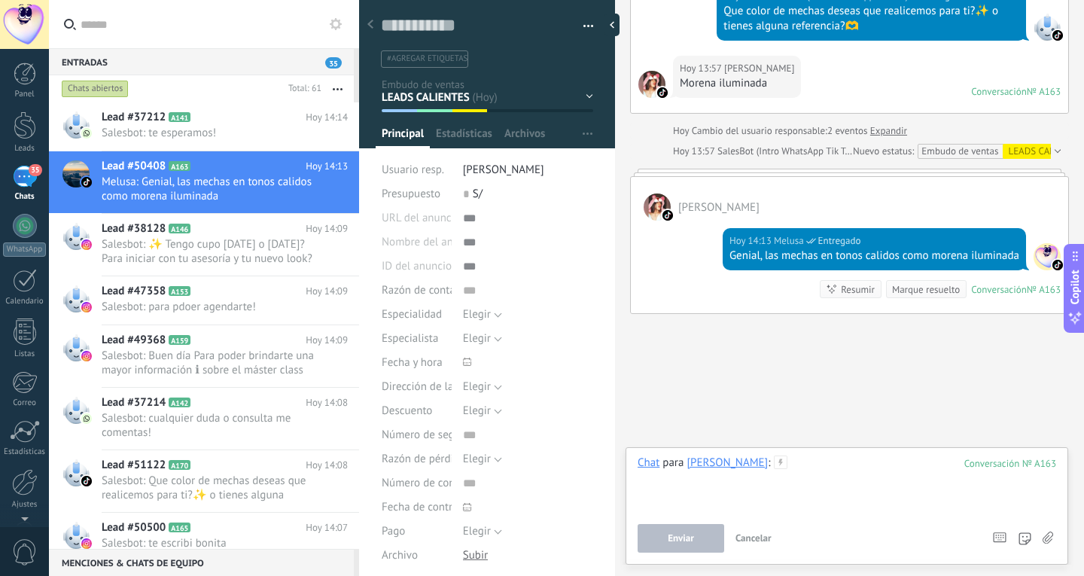
click at [828, 458] on div at bounding box center [847, 484] width 419 height 57
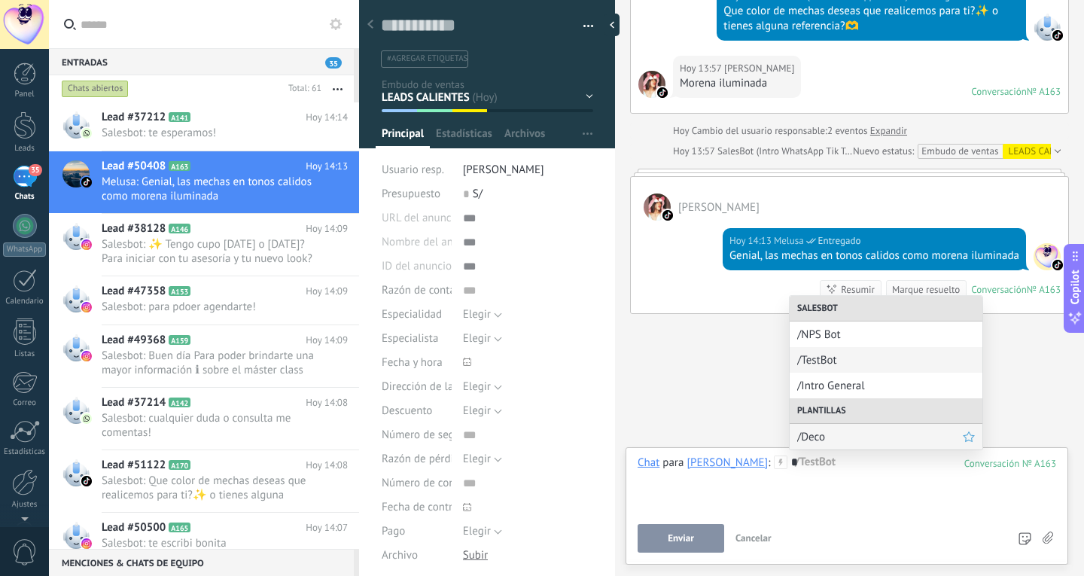
click at [834, 440] on span "/Deco" at bounding box center [880, 437] width 166 height 14
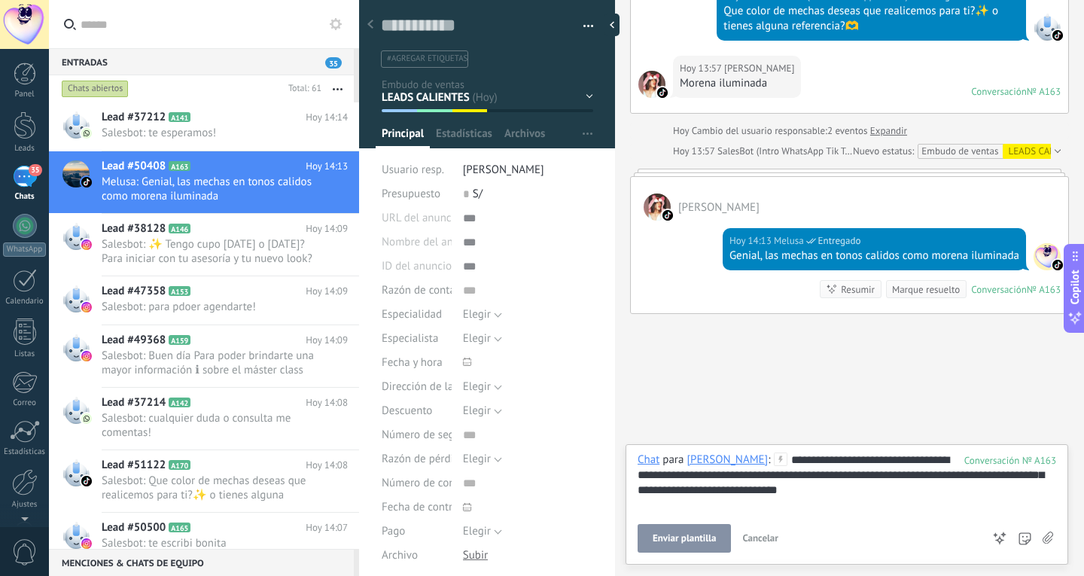
click at [666, 540] on span "Enviar plantilla" at bounding box center [684, 538] width 63 height 11
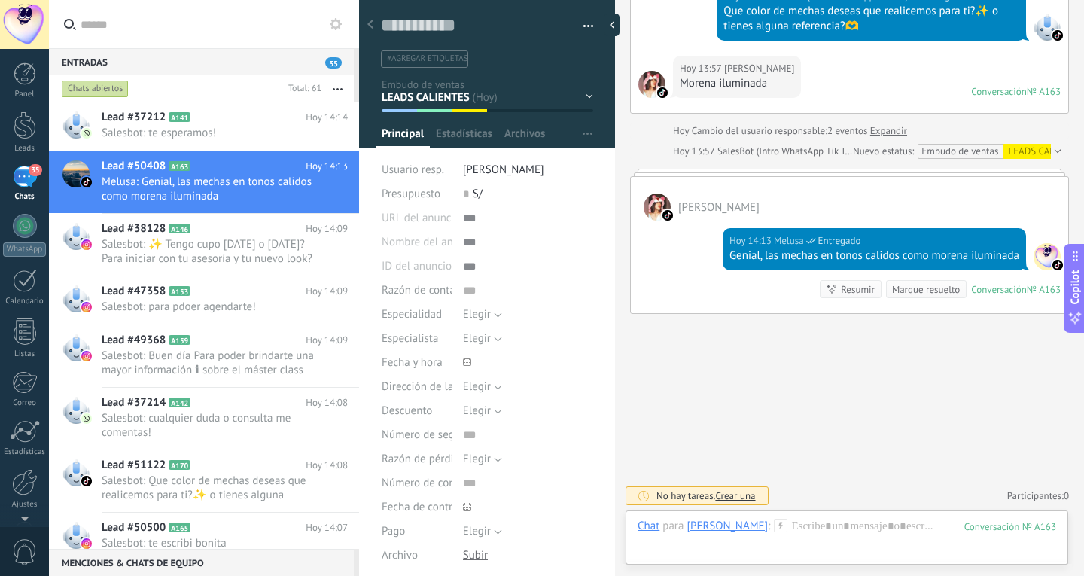
scroll to position [971, 0]
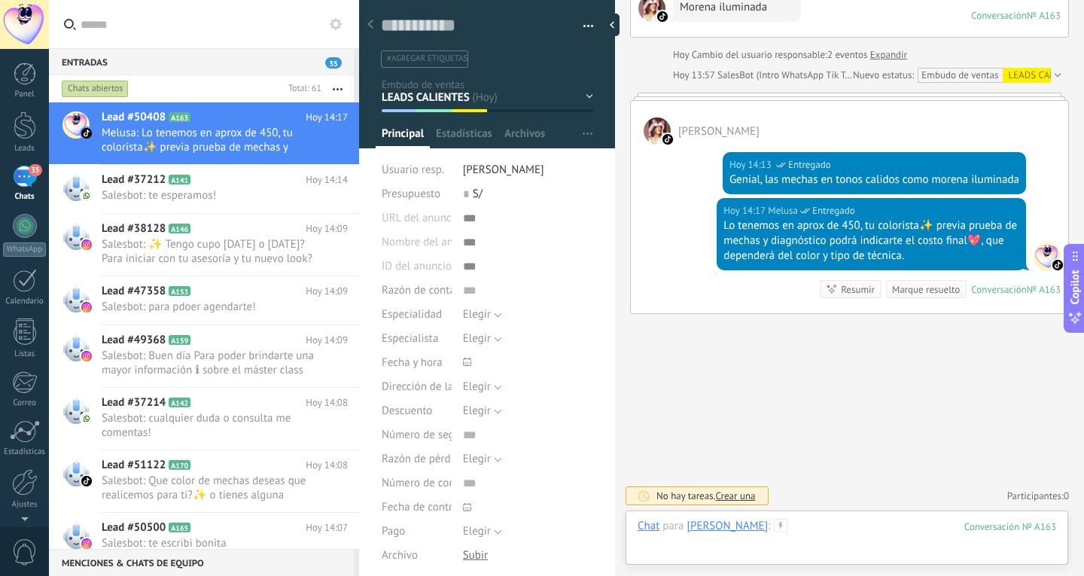
click at [808, 527] on div at bounding box center [847, 541] width 419 height 45
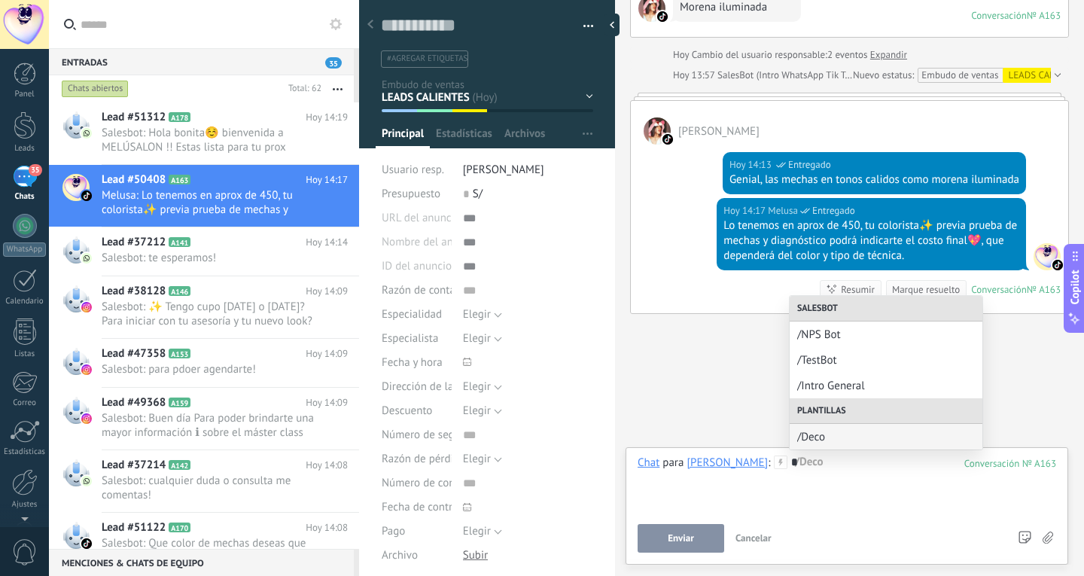
click at [815, 478] on div "*" at bounding box center [847, 484] width 419 height 57
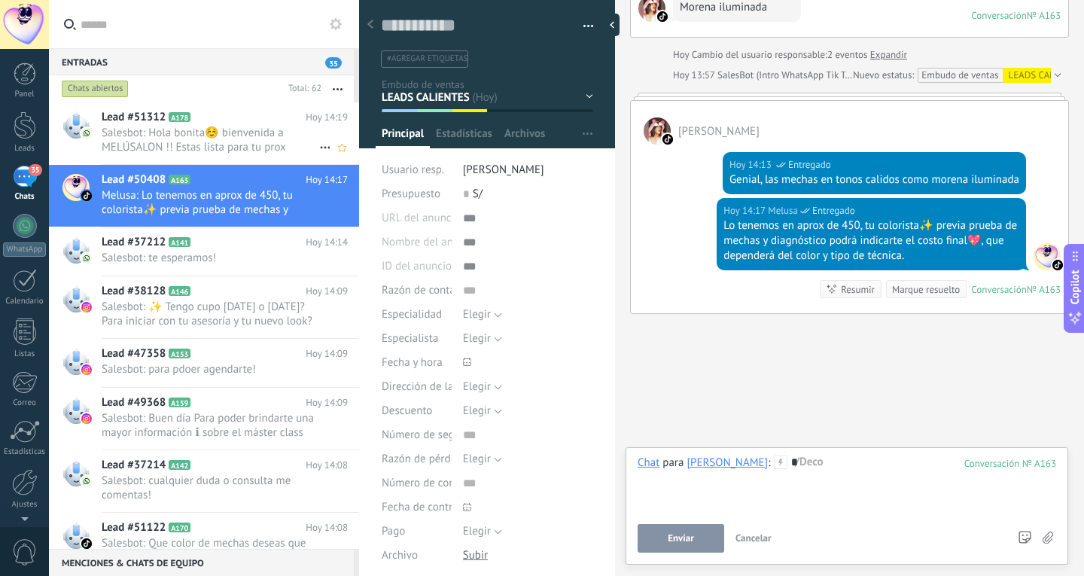
click at [217, 139] on span "Salesbot: Hola bonita☺️ bienvenida a MELÚSALON !! Estas lista para tu prox camb…" at bounding box center [211, 140] width 218 height 29
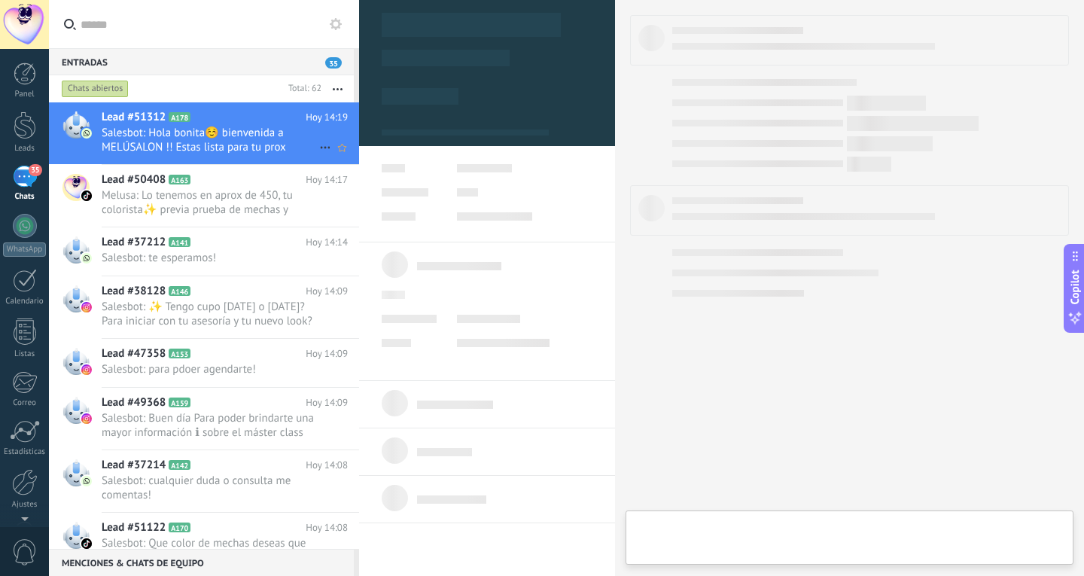
type textarea "**********"
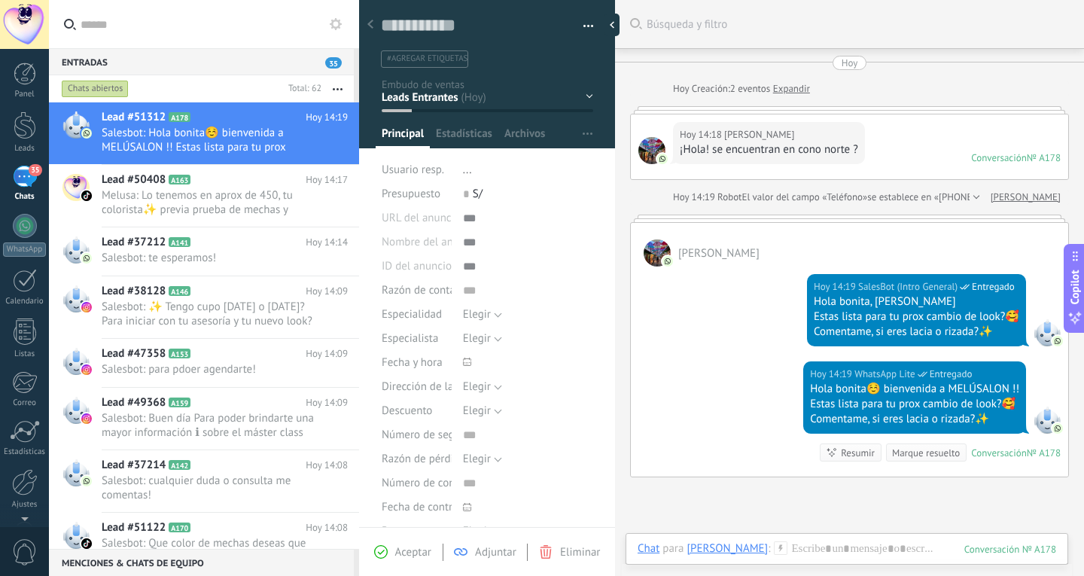
click at [840, 540] on div "Chat Correo Nota Tarea Chat para Zoila Maldonado : 178 Enviar Cancelar Rastrear…" at bounding box center [847, 560] width 443 height 54
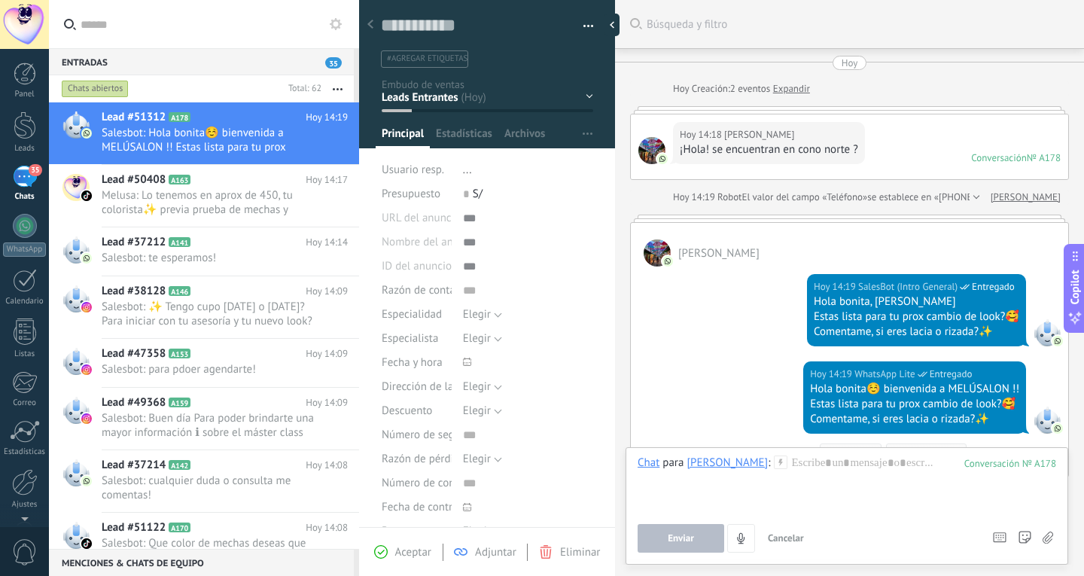
click at [844, 556] on div "Chat Correo Nota Tarea Chat para Zoila Maldonado : 178 Enviar Cancelar Rastrear…" at bounding box center [847, 505] width 443 height 117
click at [843, 474] on div at bounding box center [847, 484] width 419 height 57
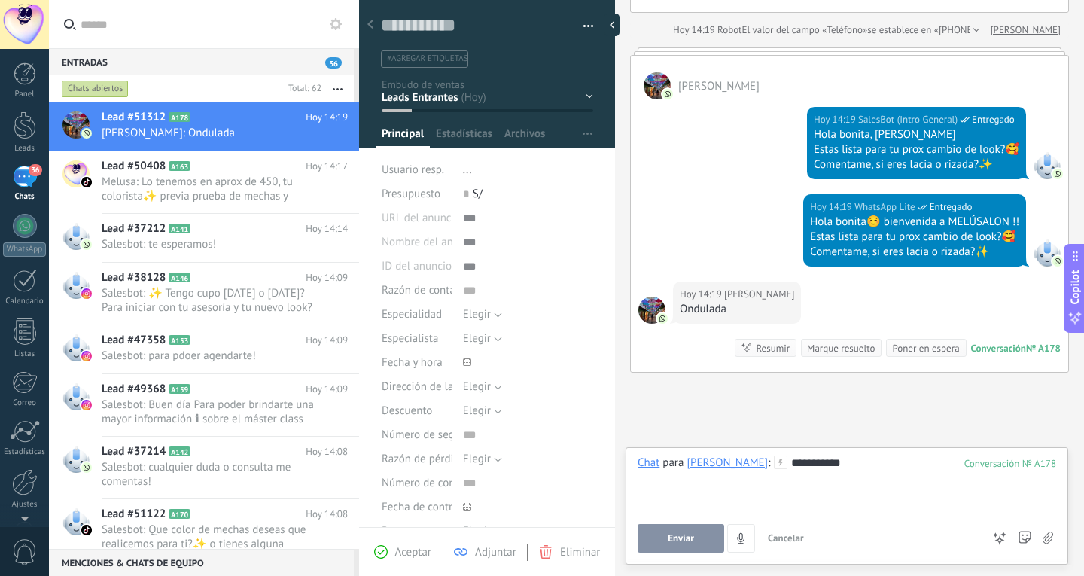
scroll to position [226, 0]
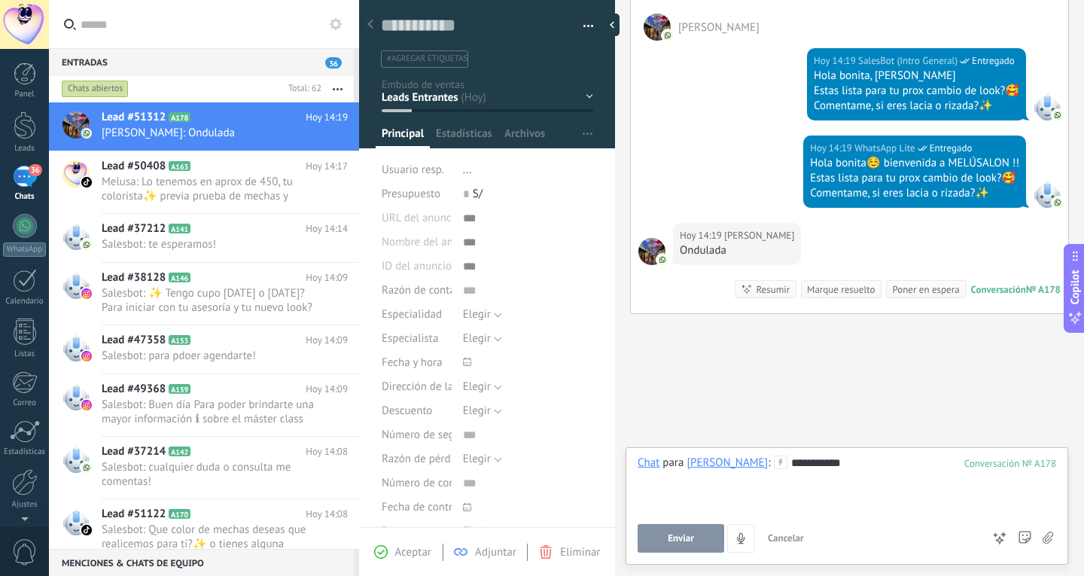
click at [687, 531] on button "Enviar" at bounding box center [681, 538] width 87 height 29
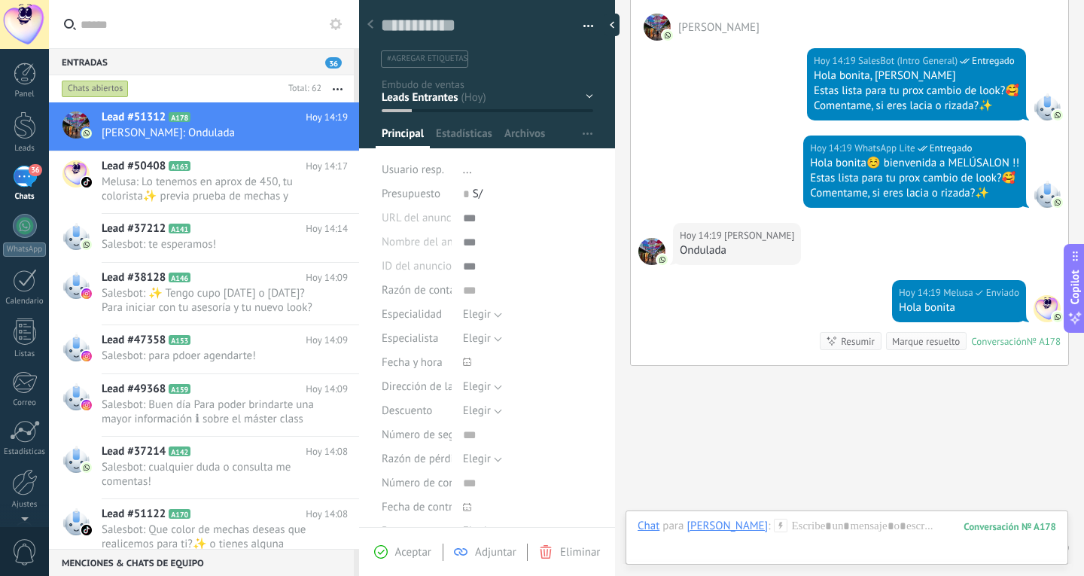
scroll to position [278, 0]
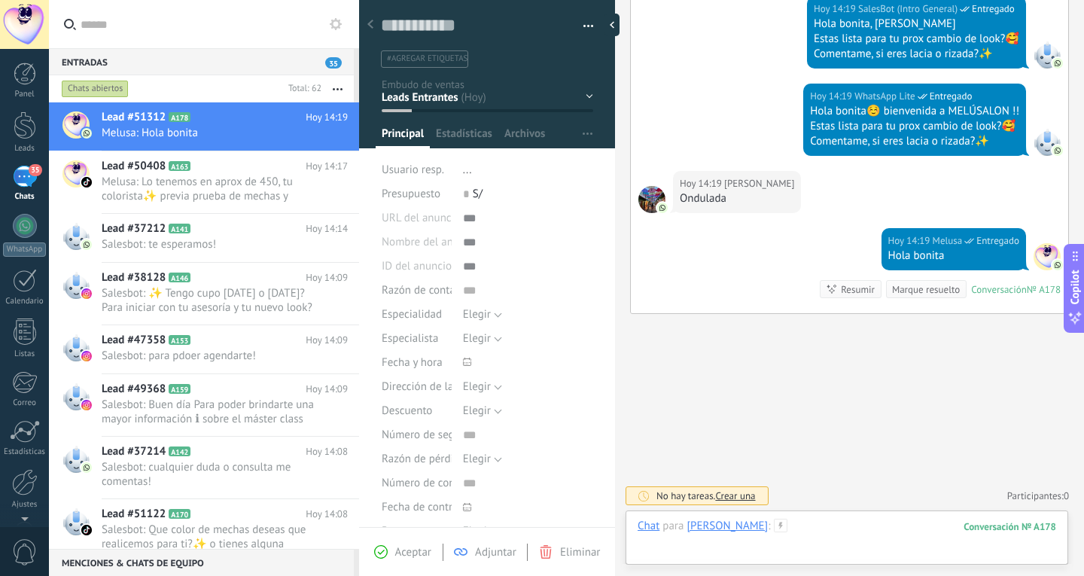
click at [846, 529] on div at bounding box center [847, 541] width 419 height 45
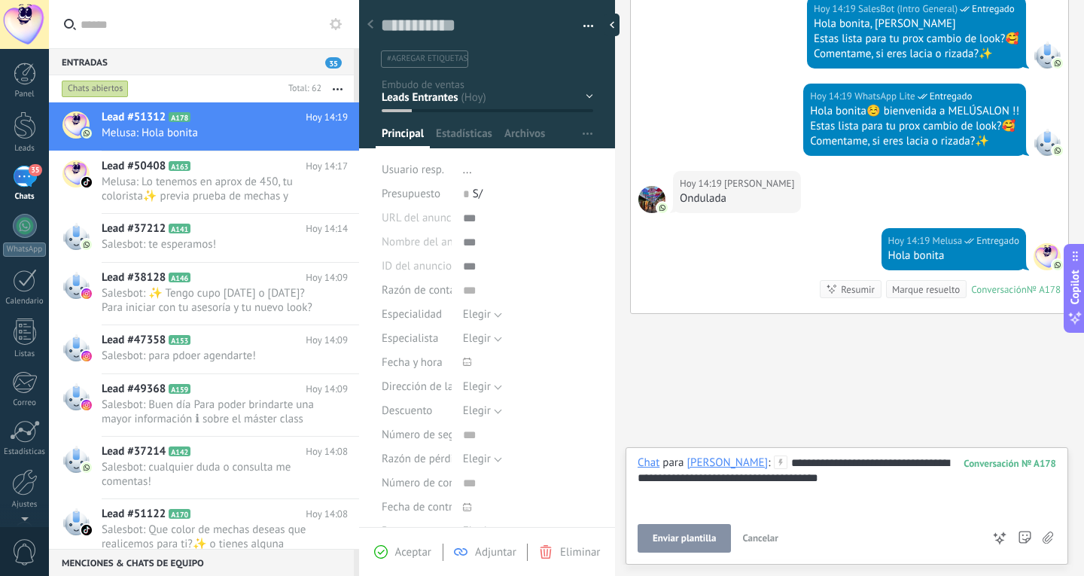
click at [810, 471] on div "**********" at bounding box center [847, 484] width 419 height 57
copy div "****"
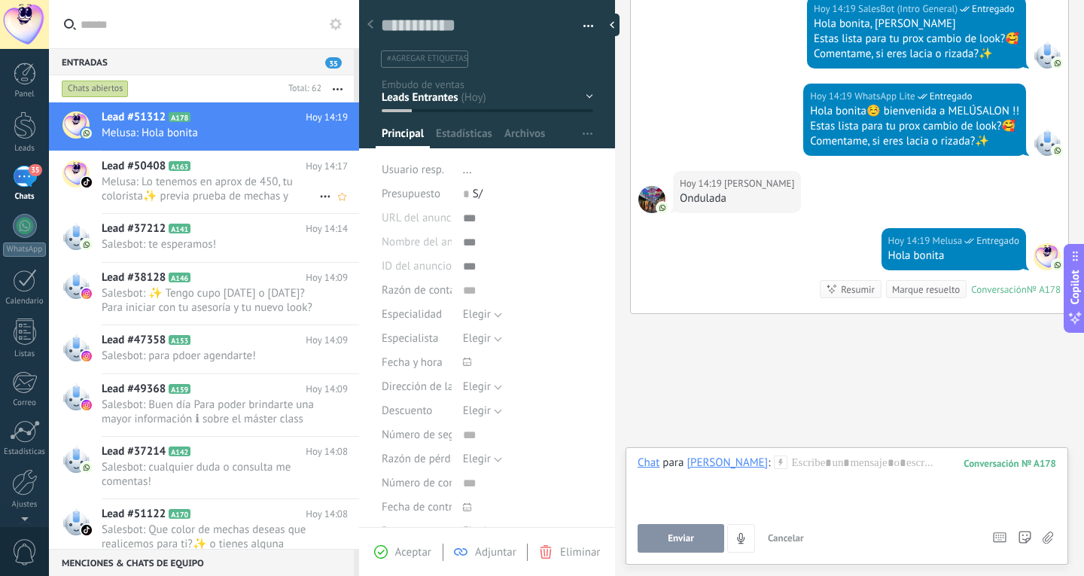
click at [251, 206] on div "Lead #50408 A163 Hoy 14:17 Melusa: Lo tenemos en aprox de 450, tu colorista✨ pr…" at bounding box center [231, 182] width 258 height 62
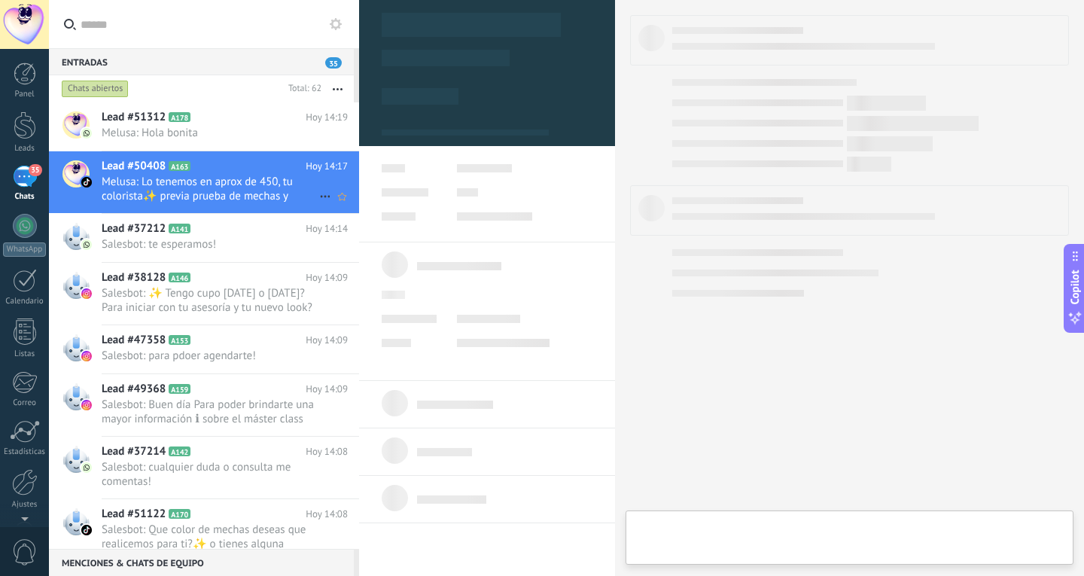
type textarea "**********"
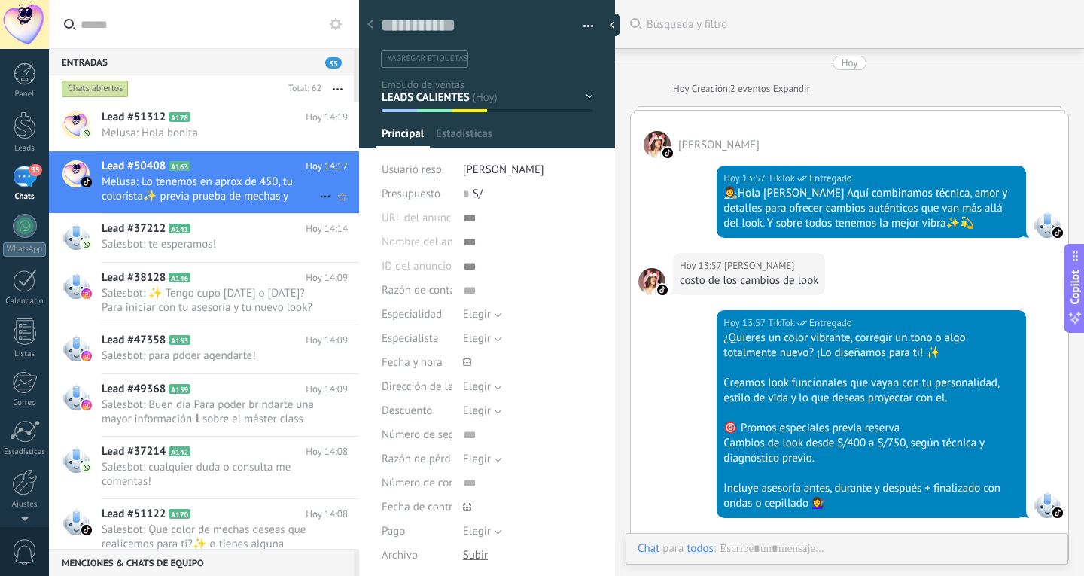
scroll to position [937, 0]
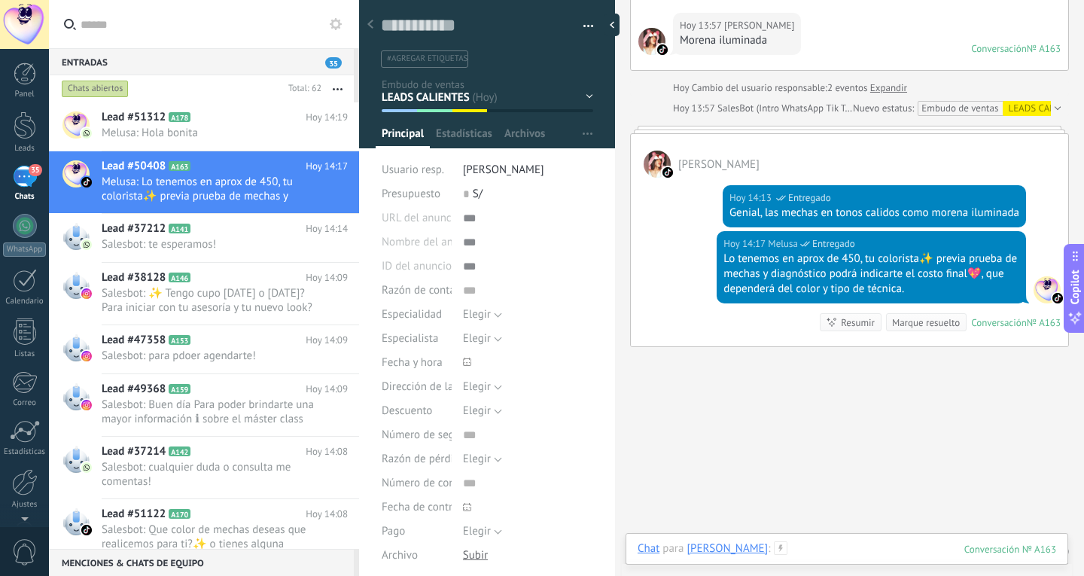
click at [837, 544] on div at bounding box center [847, 563] width 419 height 45
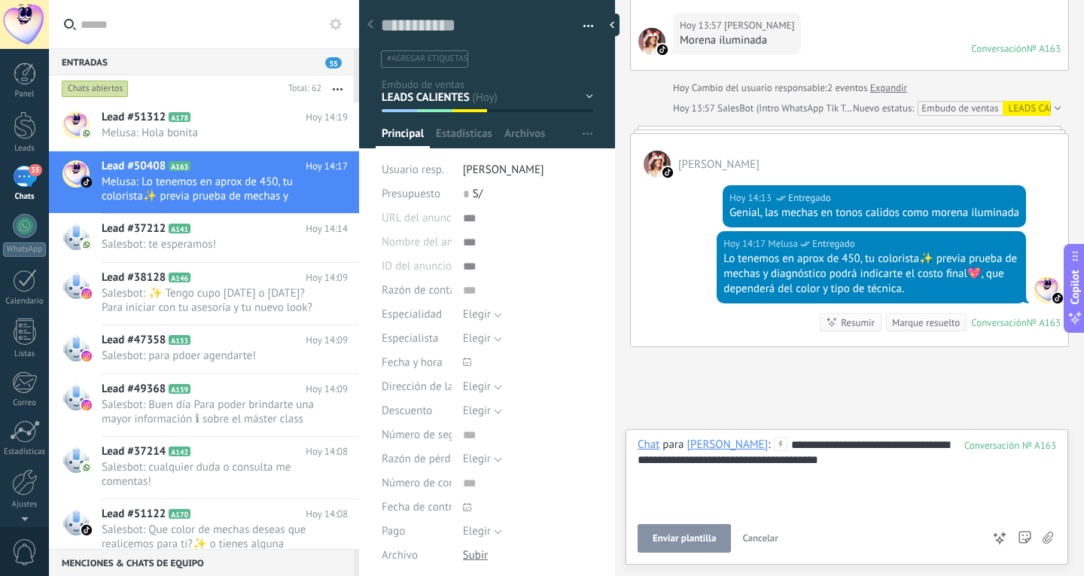
click at [706, 529] on button "Enviar plantilla" at bounding box center [684, 538] width 93 height 29
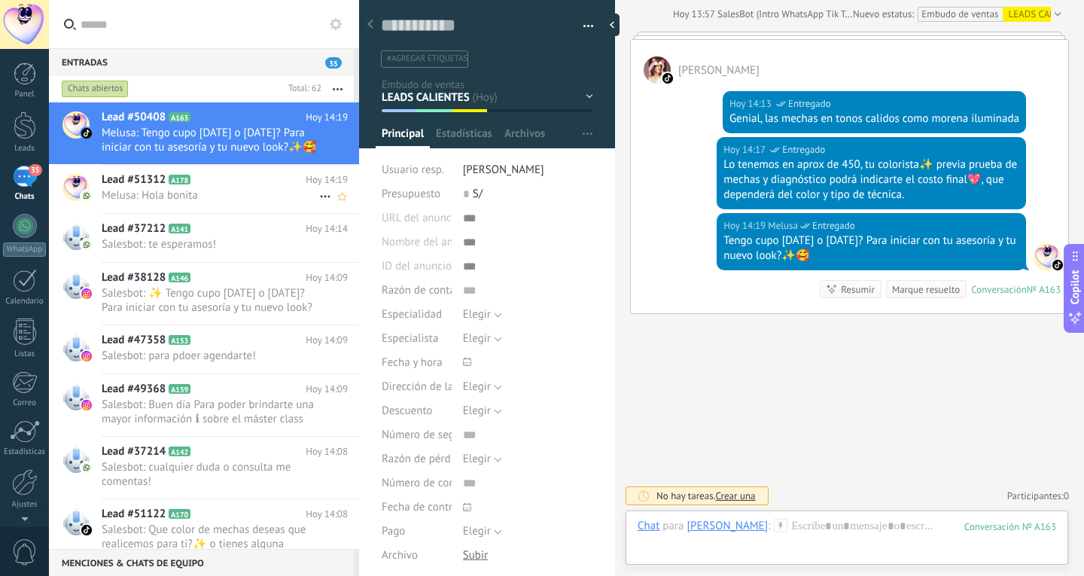
click at [260, 200] on span "Melusa: Hola bonita" at bounding box center [211, 195] width 218 height 14
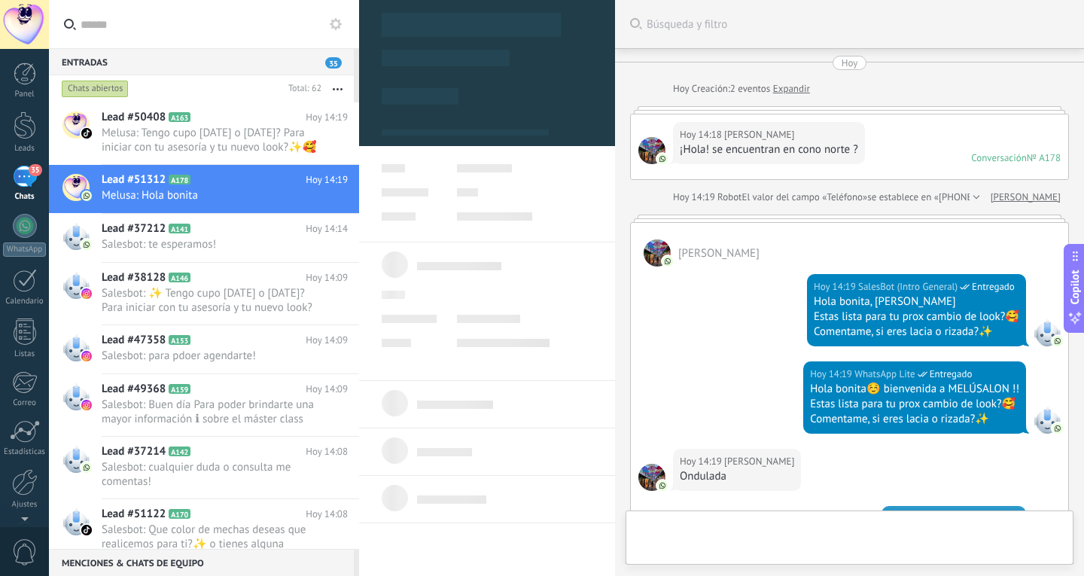
type textarea "**********"
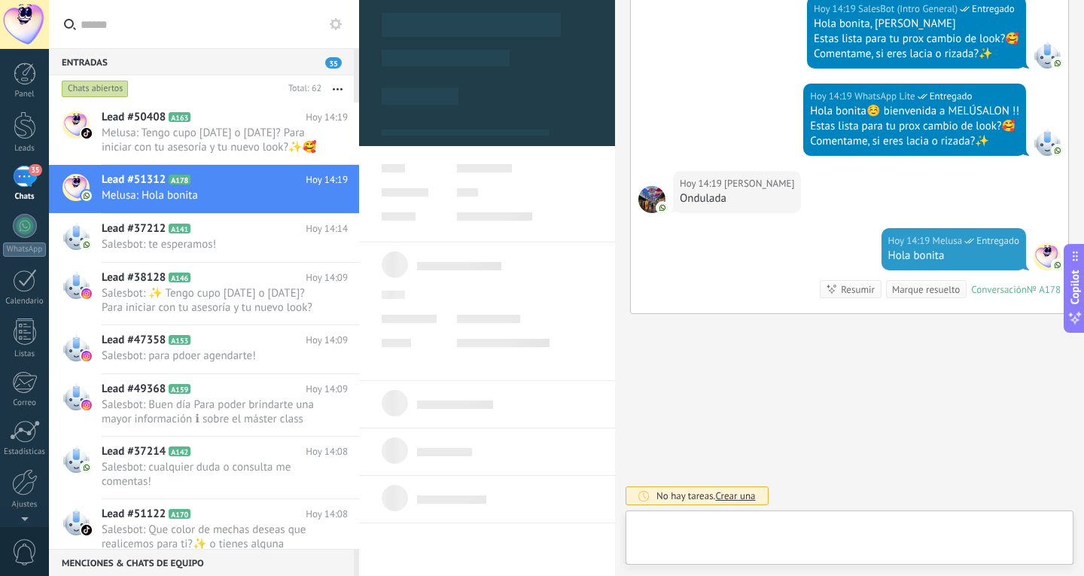
scroll to position [23, 0]
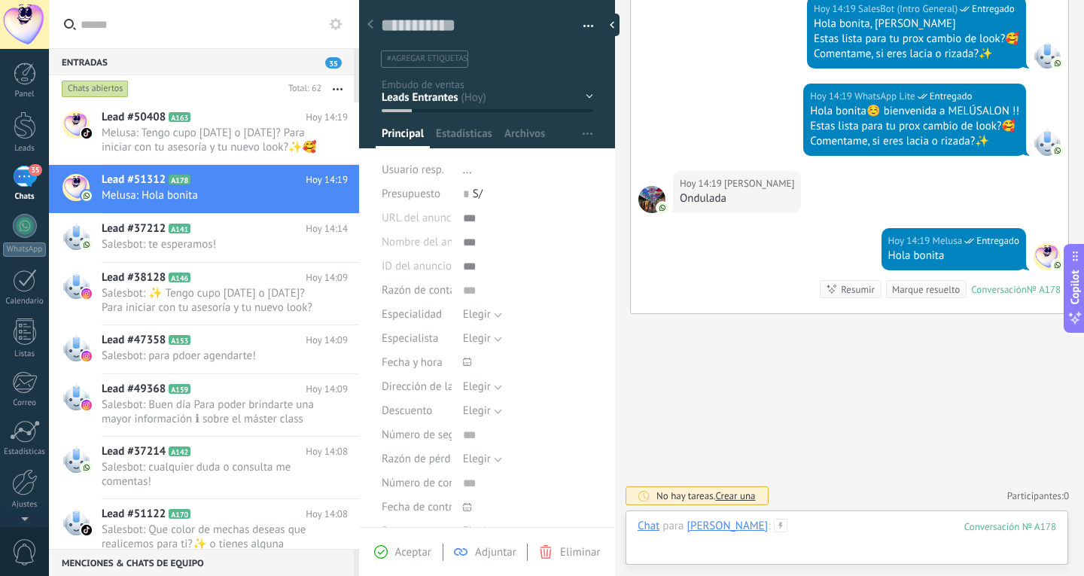
click at [817, 526] on div at bounding box center [847, 541] width 419 height 45
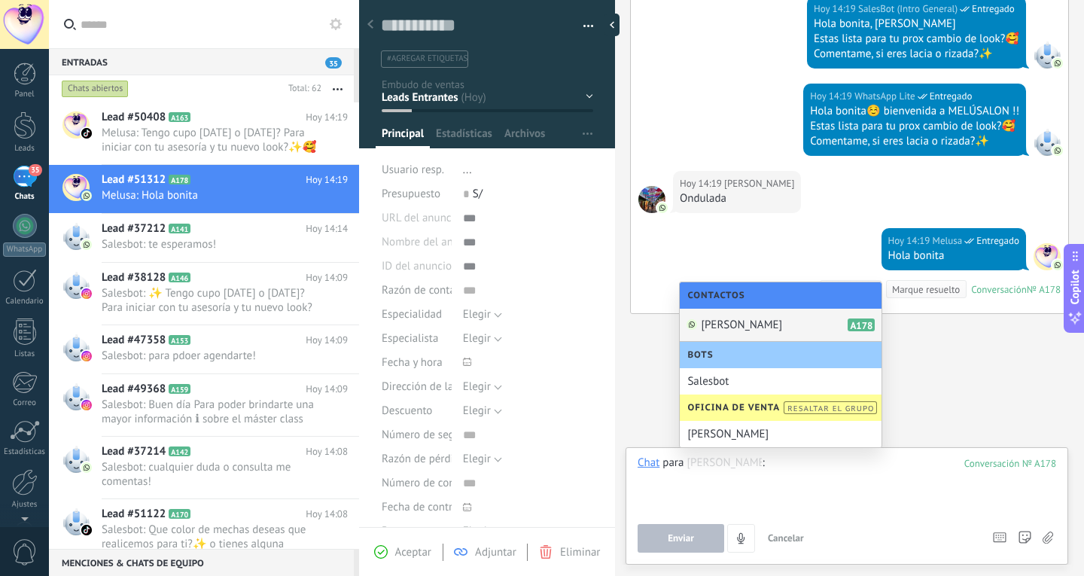
click at [950, 385] on div "Buscar Búsqueda y filtro Carga más Hoy Hoy Creación: 2 eventos Expandir Hoy 14:…" at bounding box center [849, 149] width 469 height 855
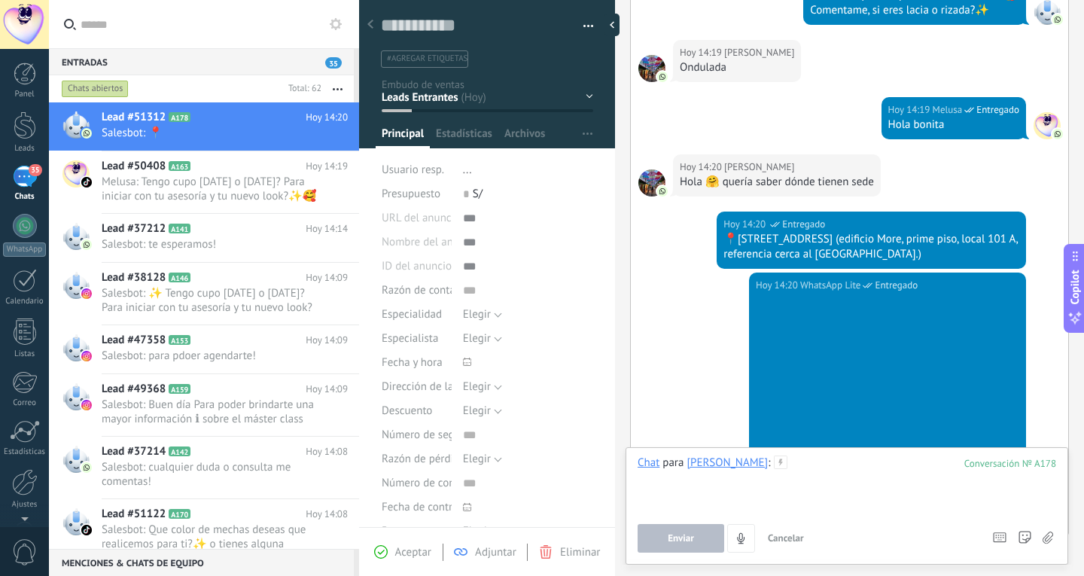
scroll to position [343, 0]
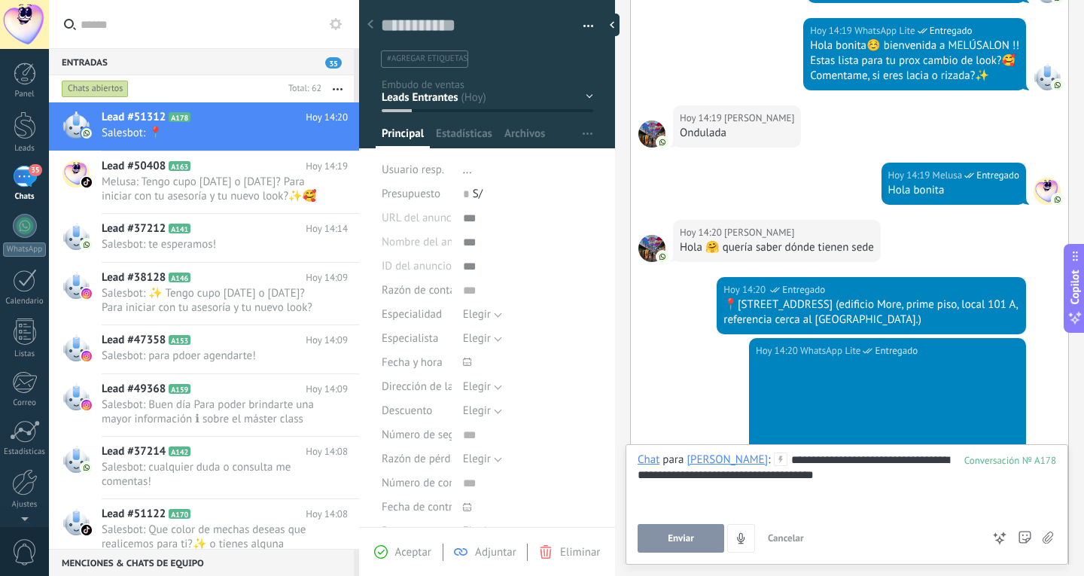
click at [693, 532] on button "Enviar" at bounding box center [681, 538] width 87 height 29
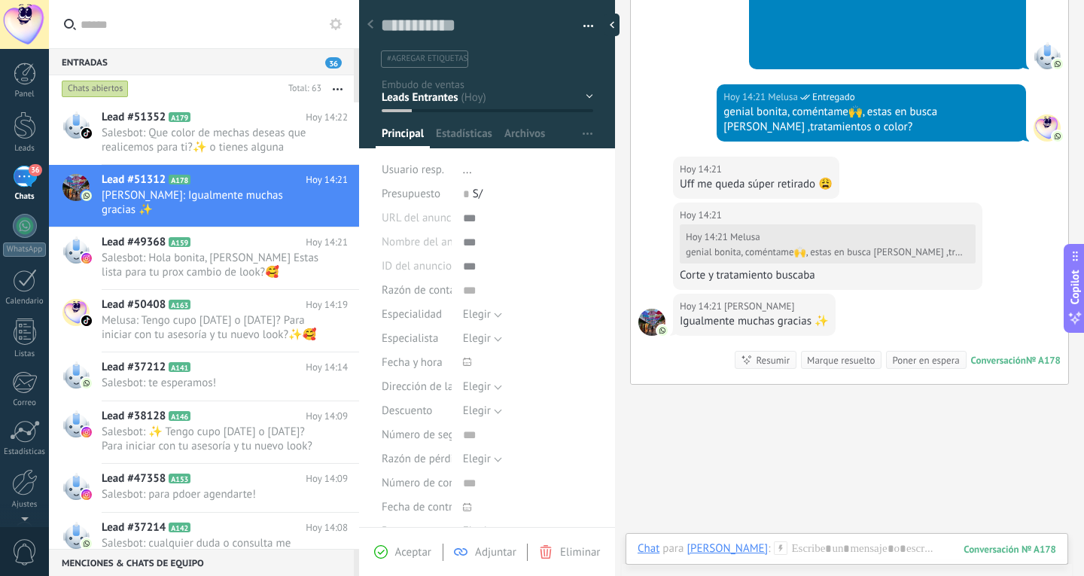
scroll to position [766, 0]
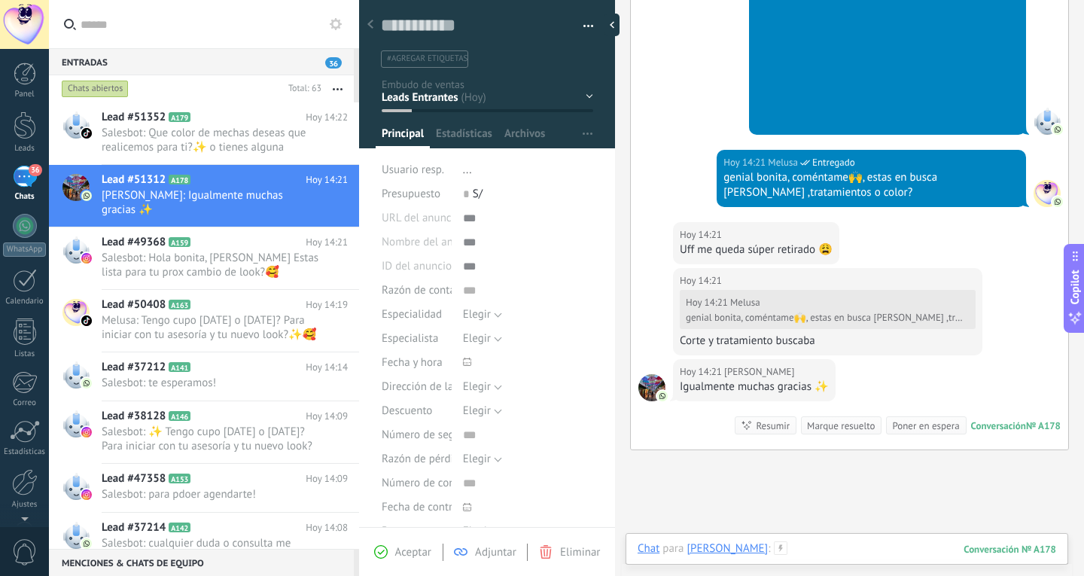
click at [824, 547] on div at bounding box center [847, 563] width 419 height 45
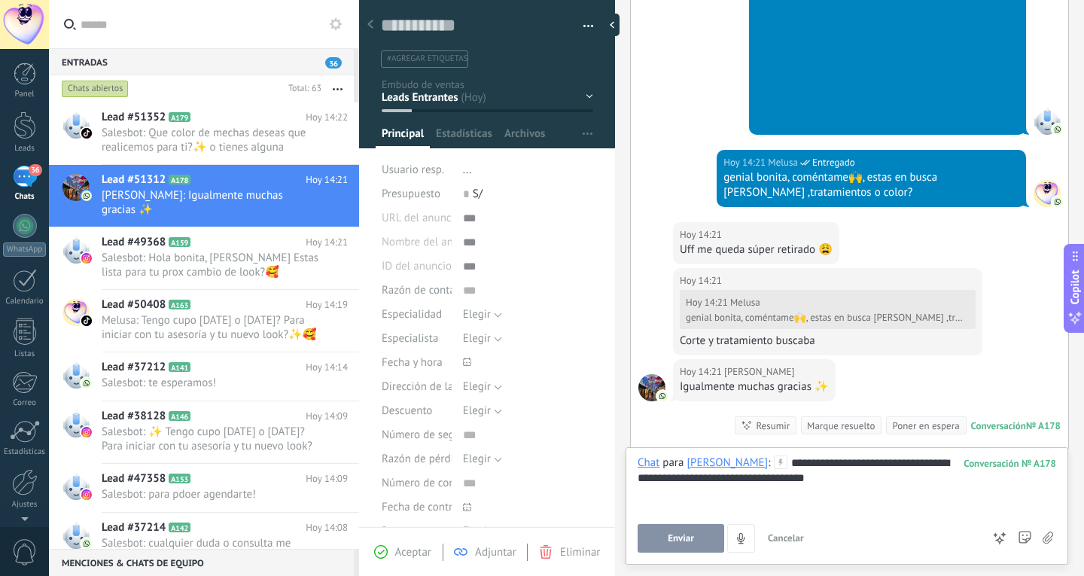
click at [688, 538] on span "Enviar" at bounding box center [681, 538] width 26 height 11
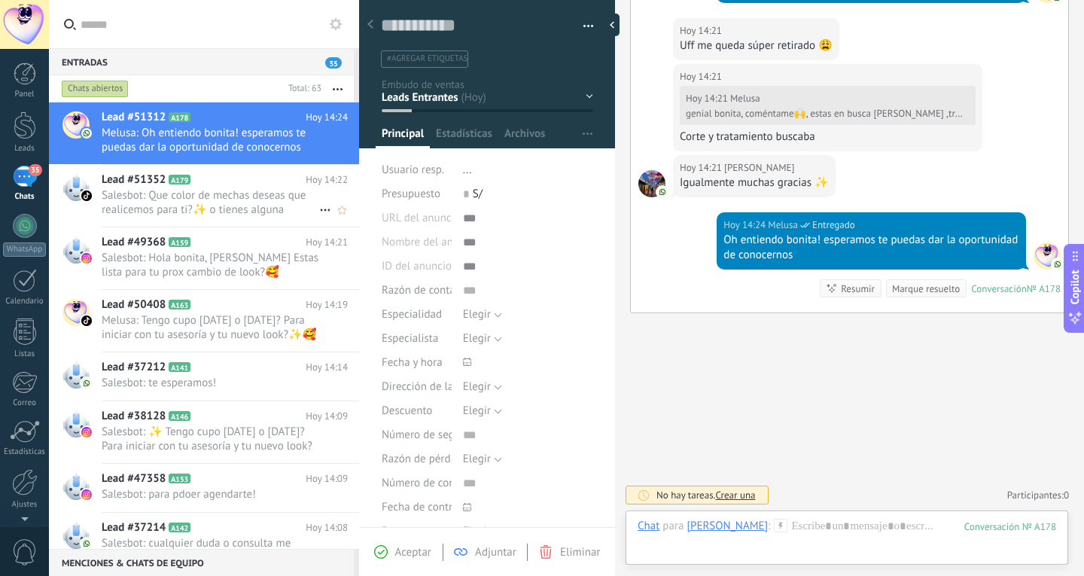
click at [233, 201] on span "Salesbot: Que color de mechas deseas que realicemos para ti?✨ o tienes alguna r…" at bounding box center [211, 202] width 218 height 29
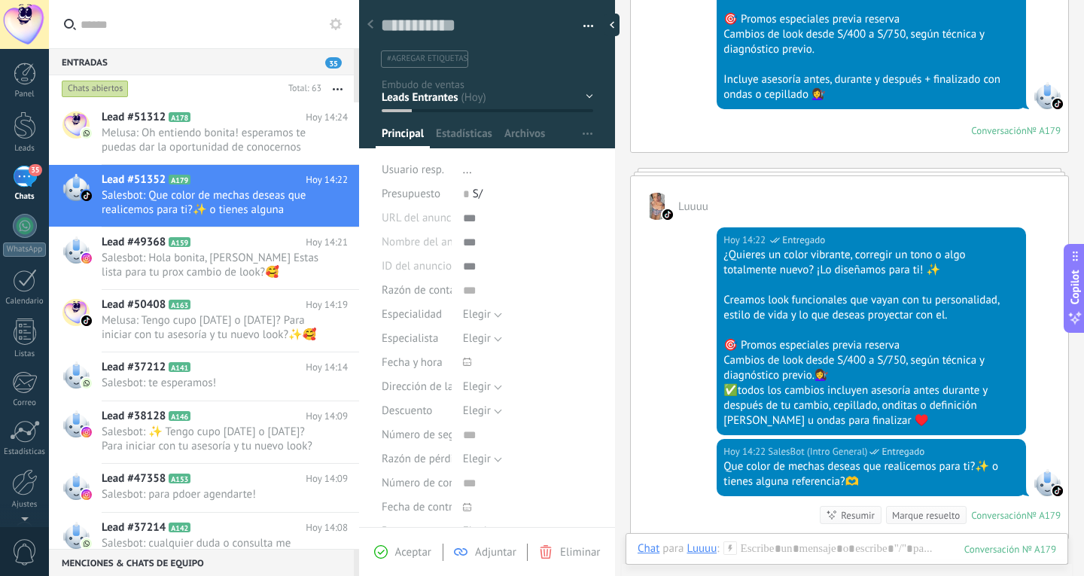
scroll to position [619, 0]
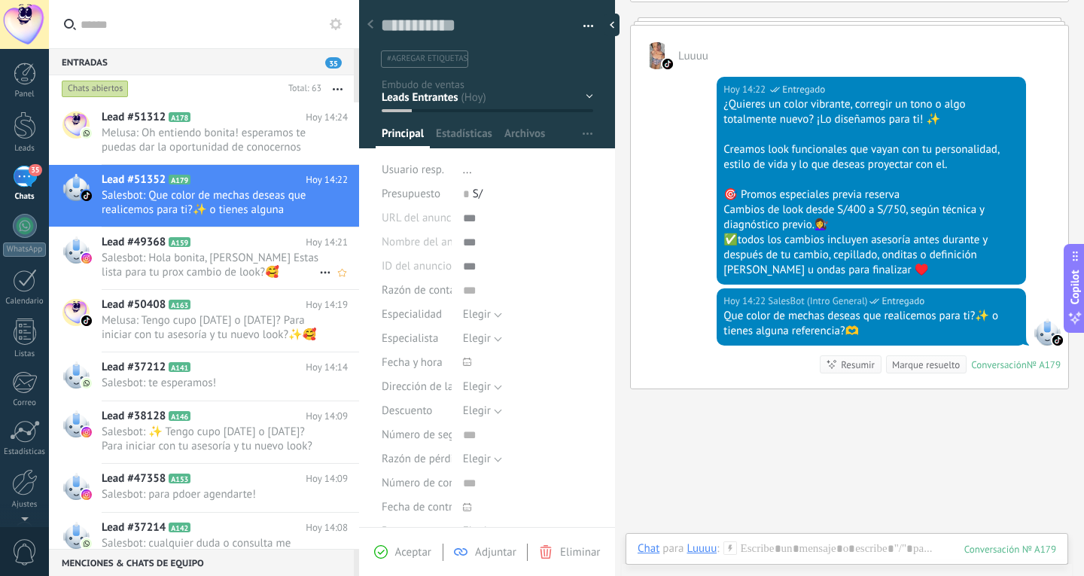
click at [191, 273] on span "Salesbot: Hola bonita, [PERSON_NAME] Estas lista para tu prox cambio de look?🥰 …" at bounding box center [211, 265] width 218 height 29
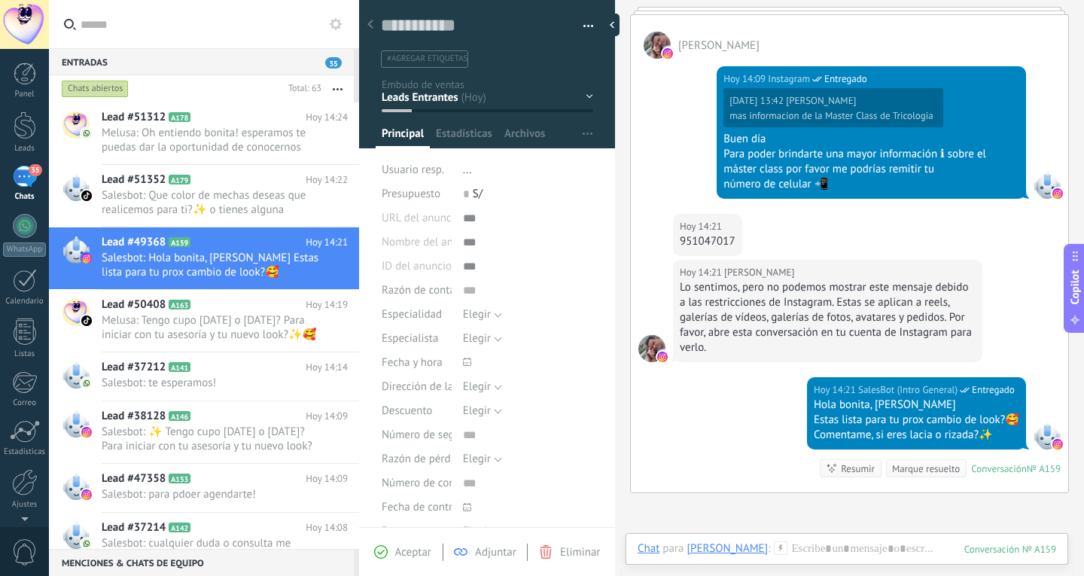
scroll to position [184, 0]
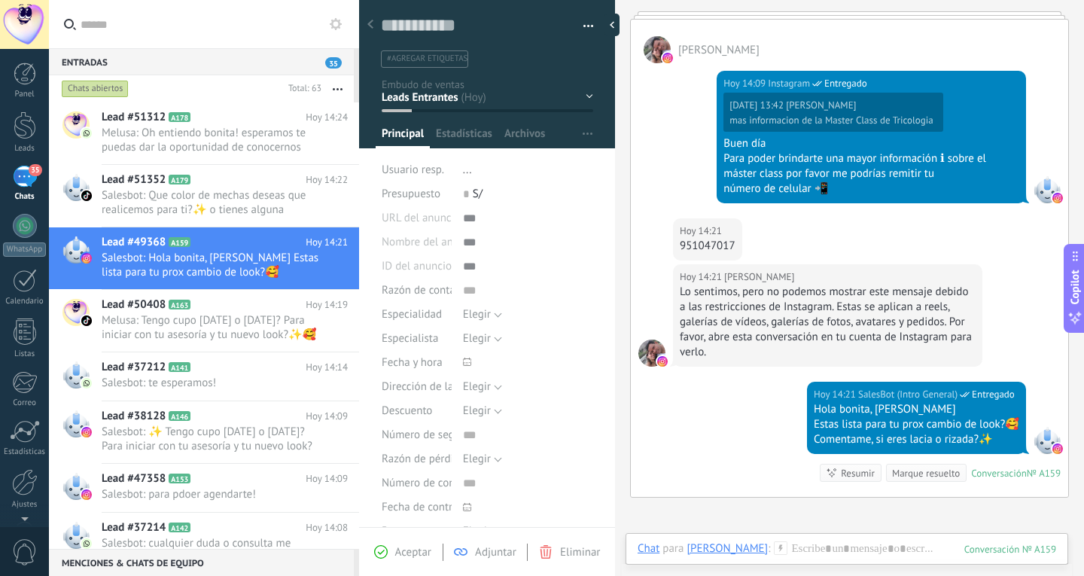
click at [721, 248] on div "951047017" at bounding box center [708, 246] width 56 height 15
copy div "951047017"
click at [189, 117] on span "A178" at bounding box center [180, 117] width 22 height 10
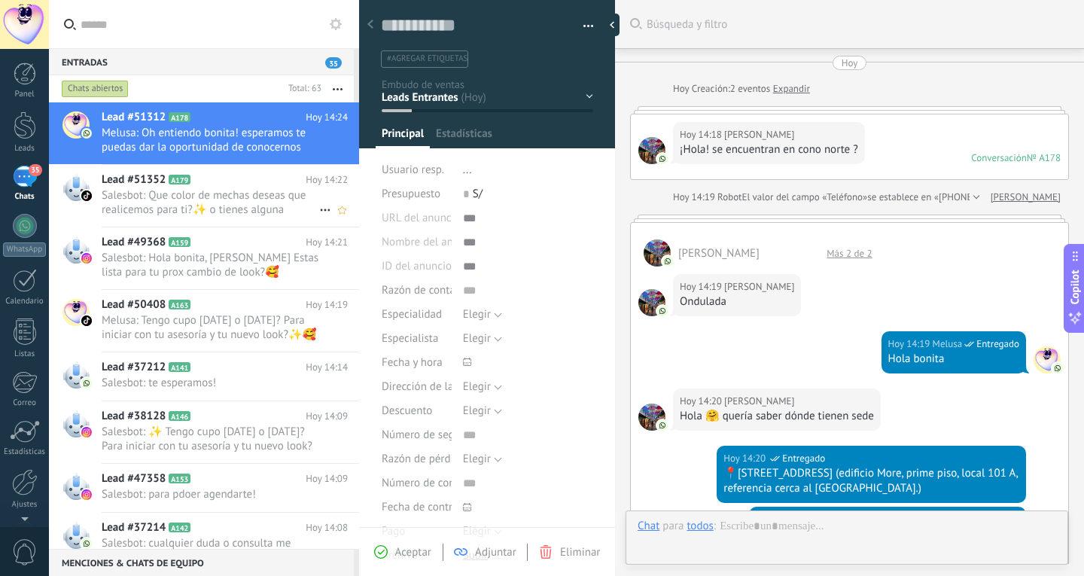
scroll to position [783, 0]
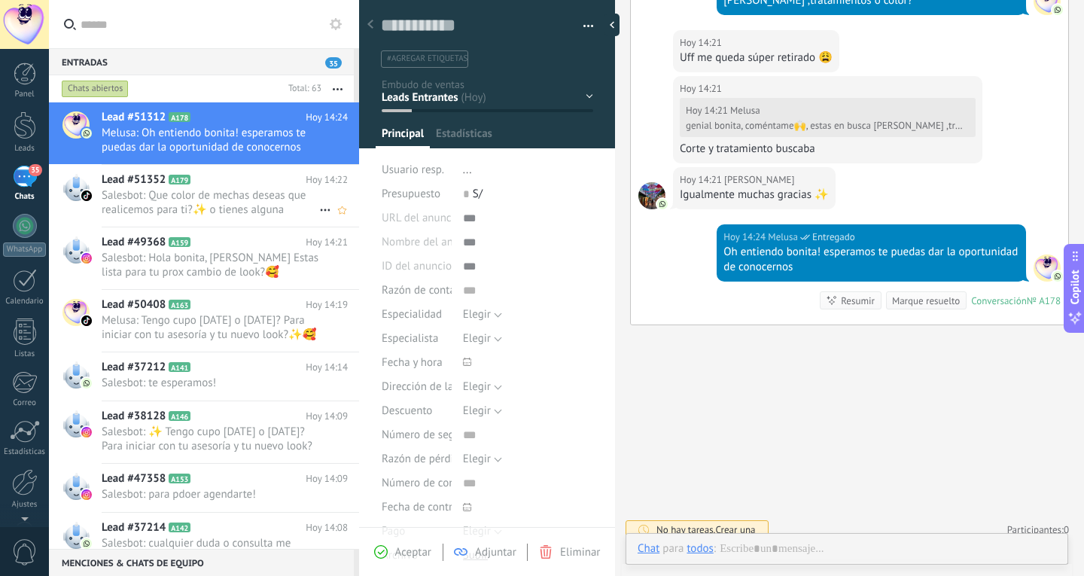
click at [213, 209] on span "Salesbot: Que color de mechas deseas que realicemos para ti?✨ o tienes alguna r…" at bounding box center [211, 202] width 218 height 29
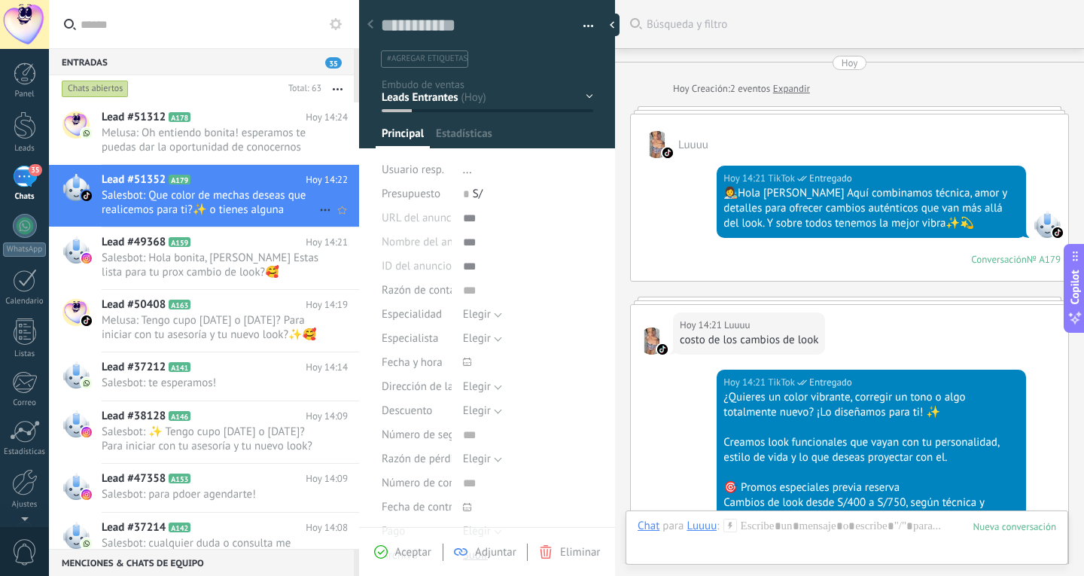
scroll to position [669, 0]
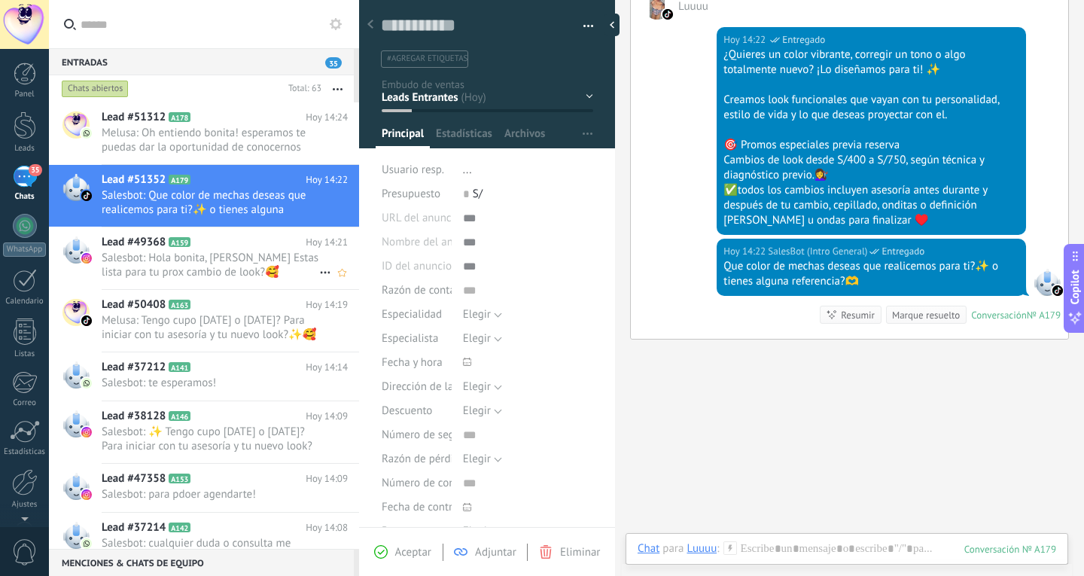
click at [272, 283] on div "Lead #49368 A159 Hoy 14:21 Salesbot: Hola bonita, bienvenida a Melu Estas lista…" at bounding box center [231, 258] width 258 height 62
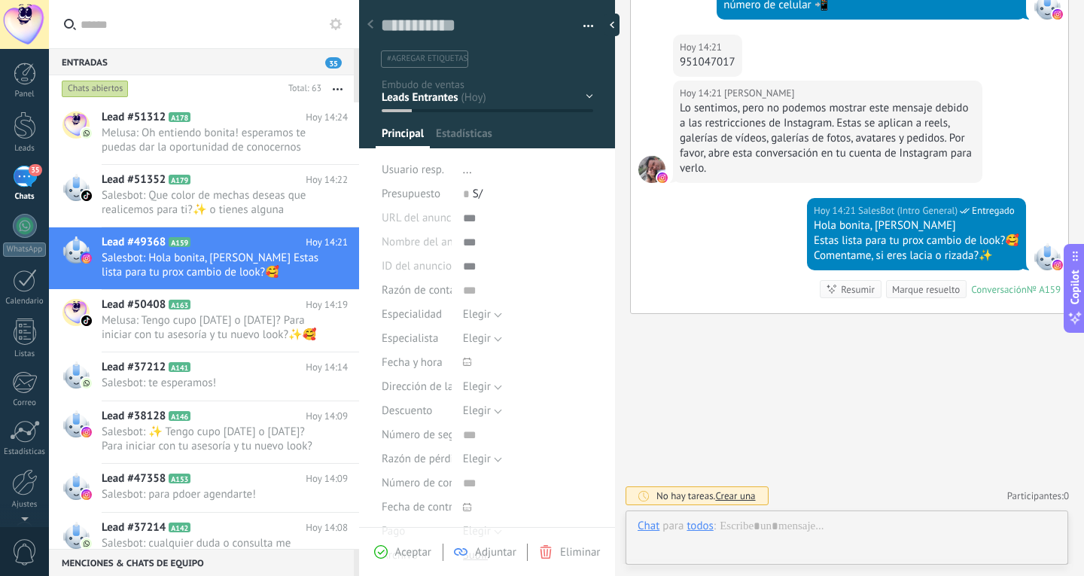
scroll to position [23, 0]
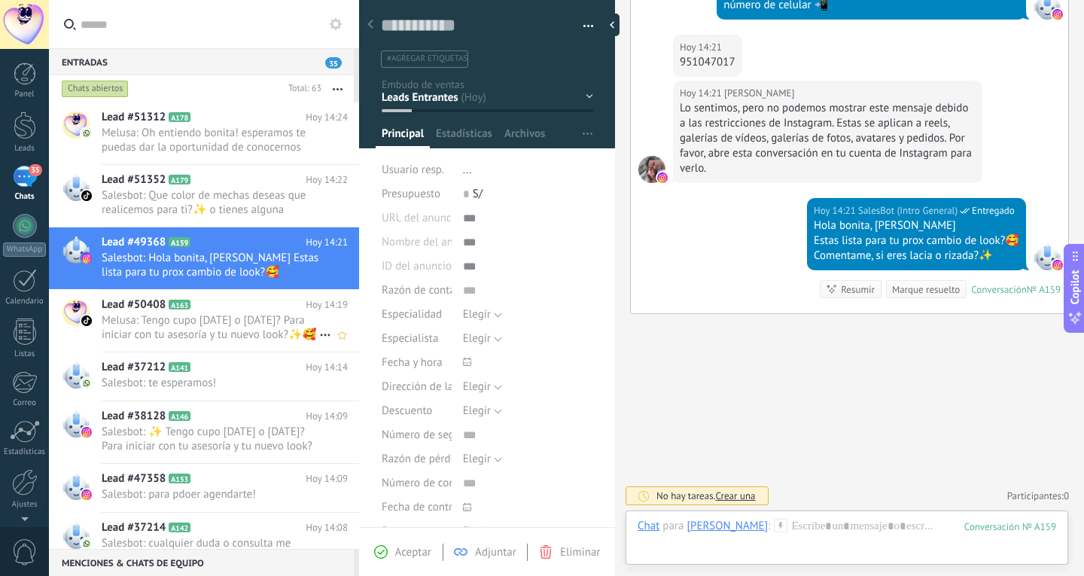
click at [126, 322] on span "Melusa: Tengo cupo [DATE] o [DATE]? Para iniciar con tu asesoría y tu nuevo loo…" at bounding box center [211, 327] width 218 height 29
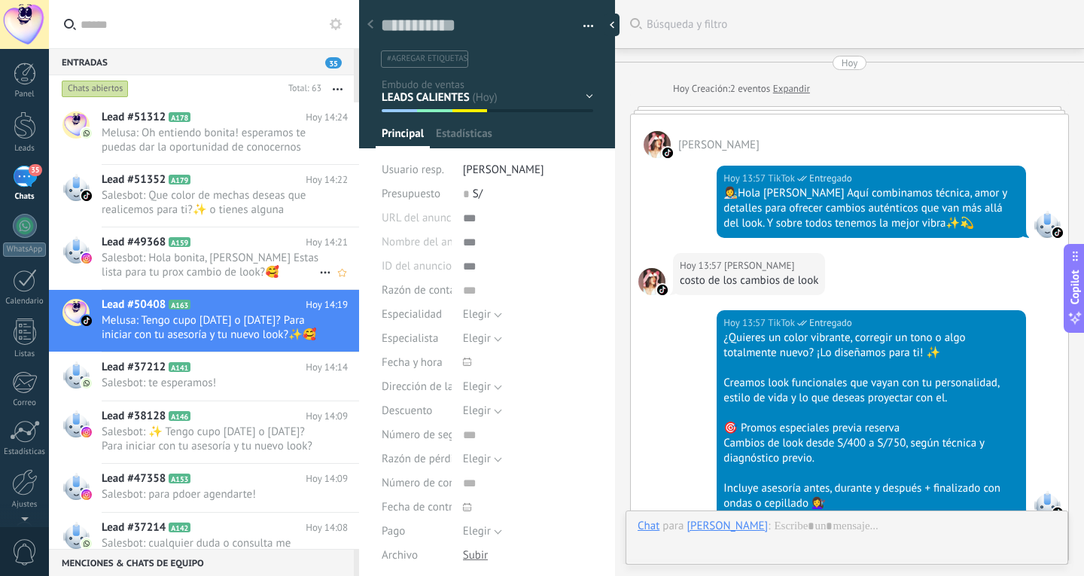
scroll to position [23, 0]
click at [169, 258] on span "Salesbot: Hola bonita, [PERSON_NAME] Estas lista para tu prox cambio de look?🥰 …" at bounding box center [211, 265] width 218 height 29
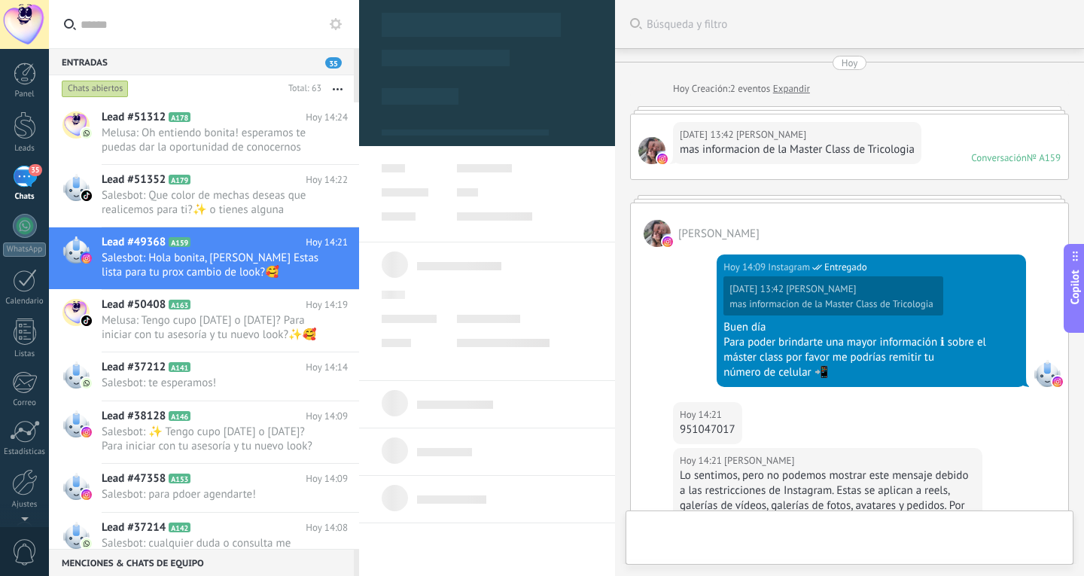
type textarea "**********"
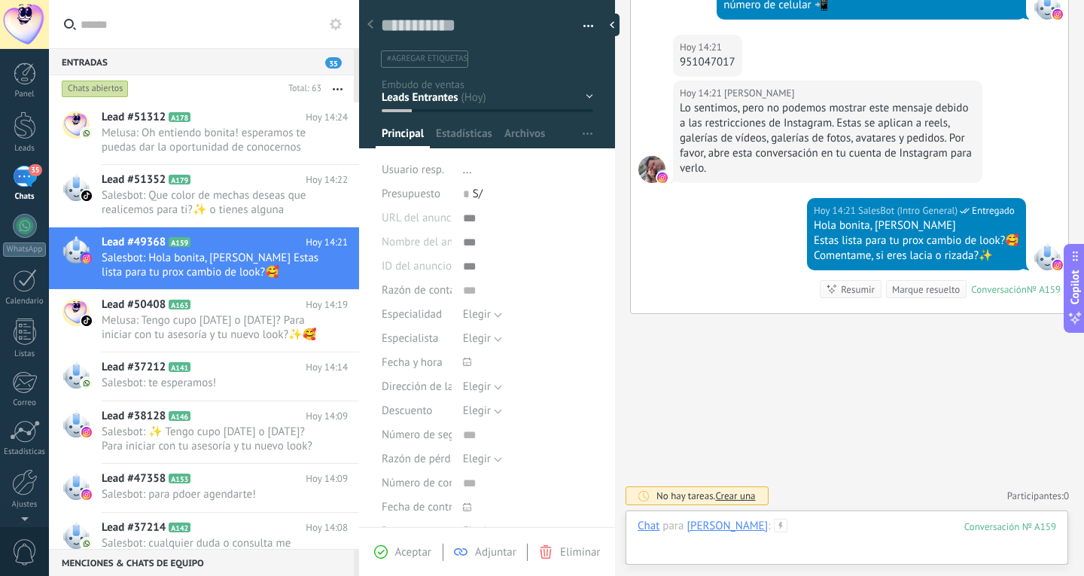
click at [895, 544] on div at bounding box center [847, 541] width 419 height 45
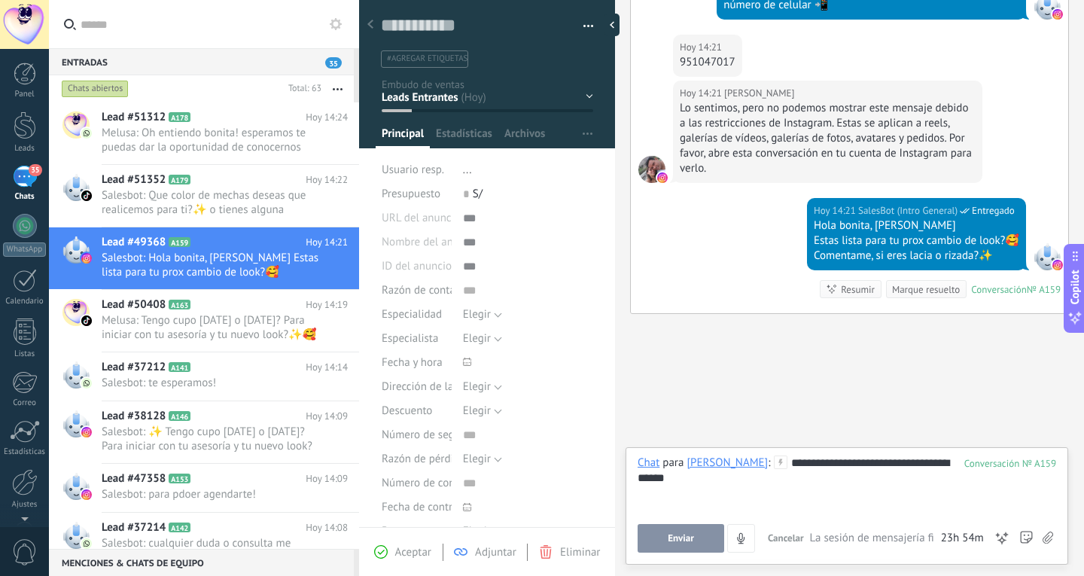
click at [904, 540] on span "La sesión de mensajería finaliza en:" at bounding box center [873, 538] width 127 height 15
click at [691, 532] on button "Enviar" at bounding box center [681, 538] width 87 height 29
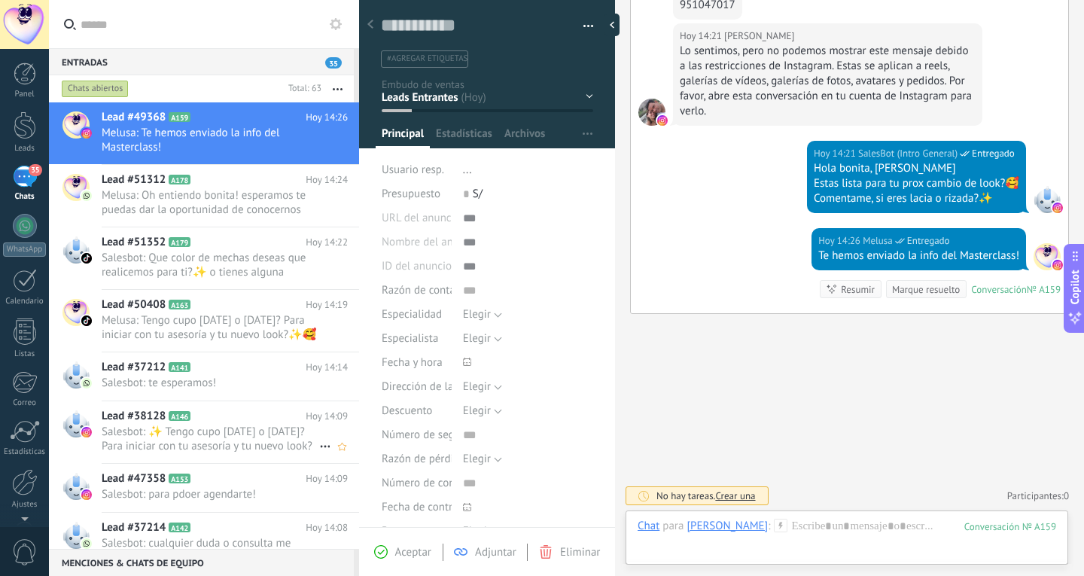
click at [235, 419] on h2 "Lead #38128 A146" at bounding box center [204, 416] width 204 height 15
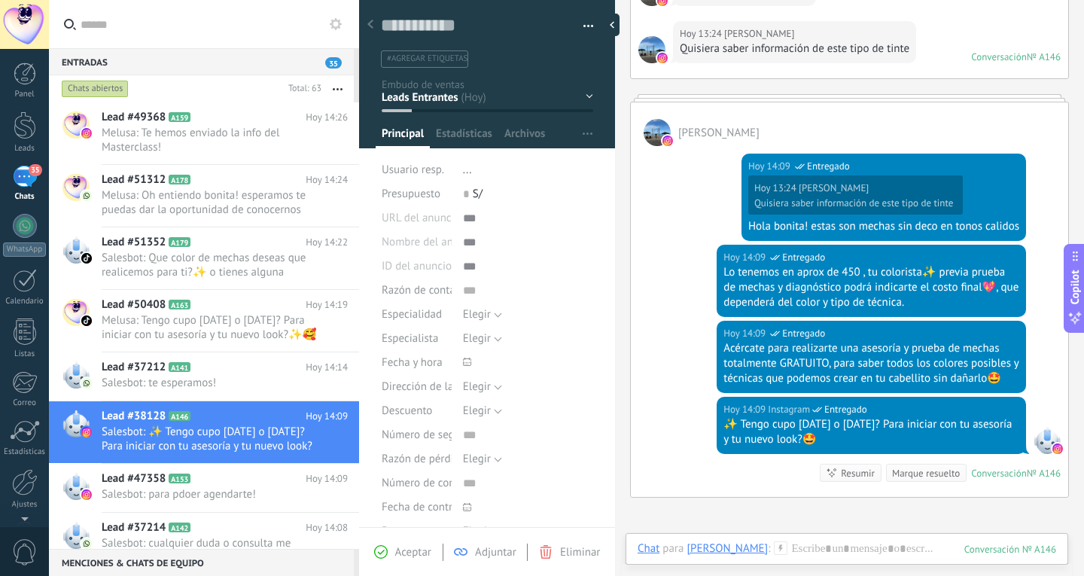
scroll to position [383, 0]
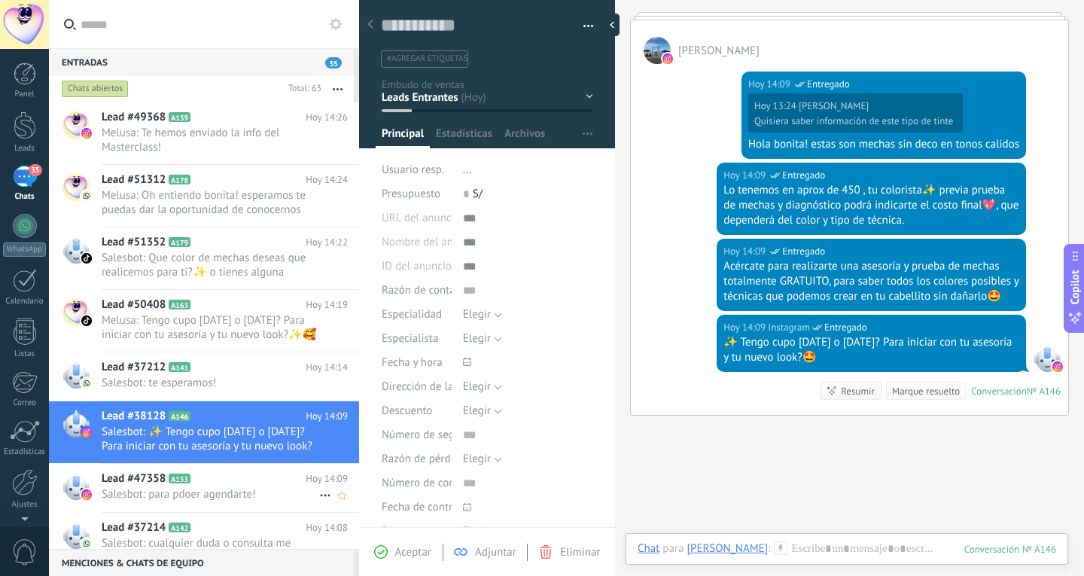
click at [209, 485] on h2 "Lead #47358 A153" at bounding box center [204, 478] width 204 height 15
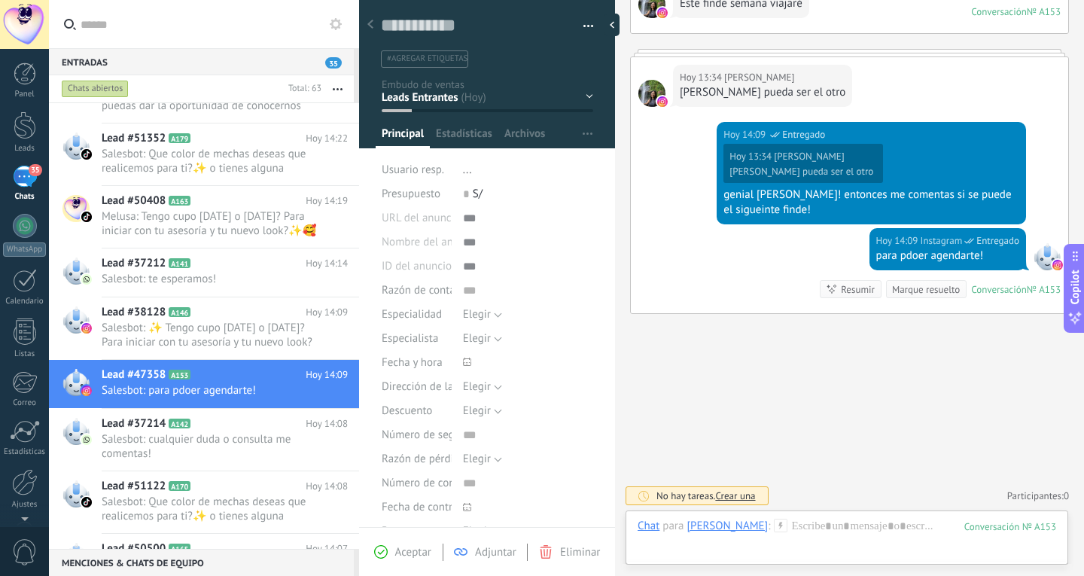
scroll to position [227, 0]
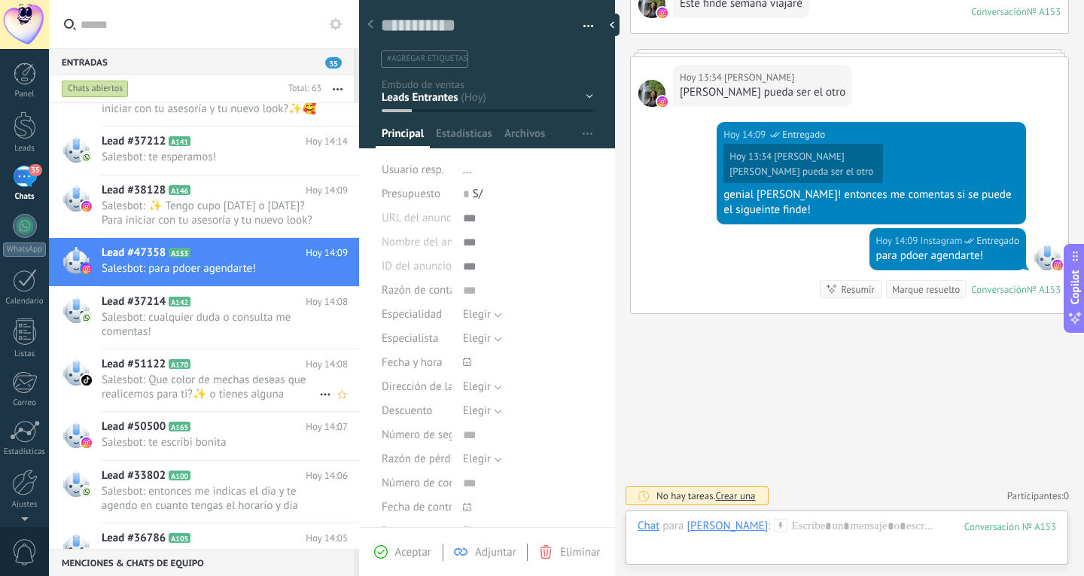
click at [223, 388] on span "Salesbot: Que color de mechas deseas que realicemos para ti?✨ o tienes alguna r…" at bounding box center [211, 387] width 218 height 29
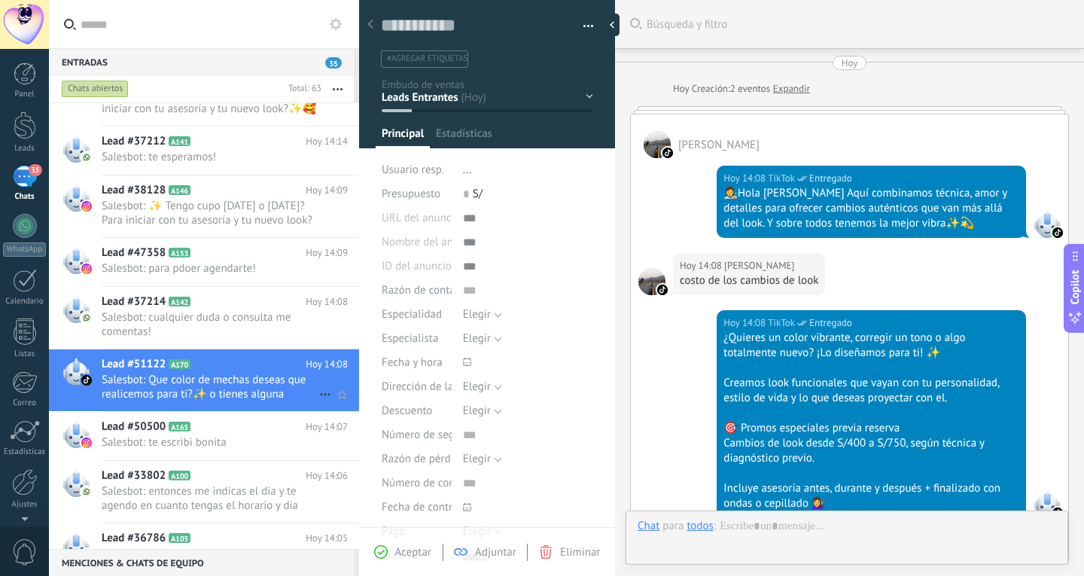
scroll to position [609, 0]
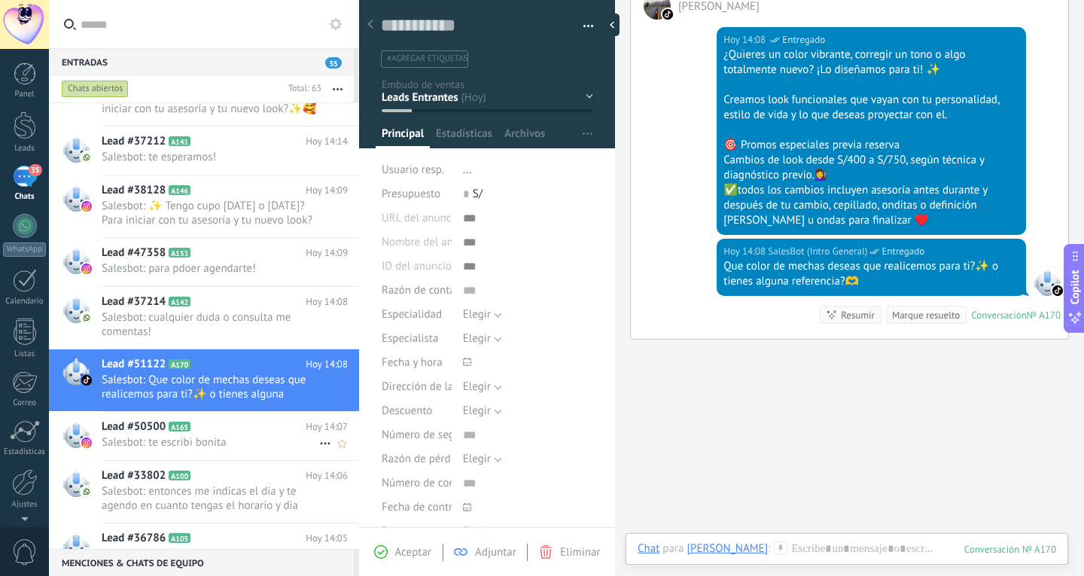
click at [230, 444] on span "Salesbot: te escribi bonita" at bounding box center [211, 442] width 218 height 14
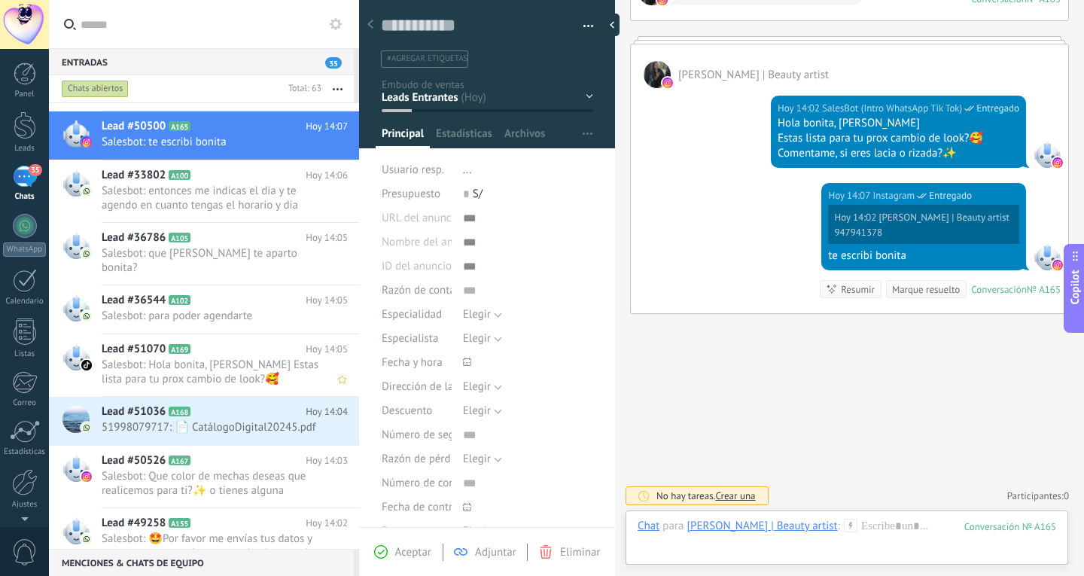
scroll to position [528, 0]
click at [230, 419] on span "51998079717: 📄 CatálogoDigital20245.pdf" at bounding box center [211, 426] width 218 height 14
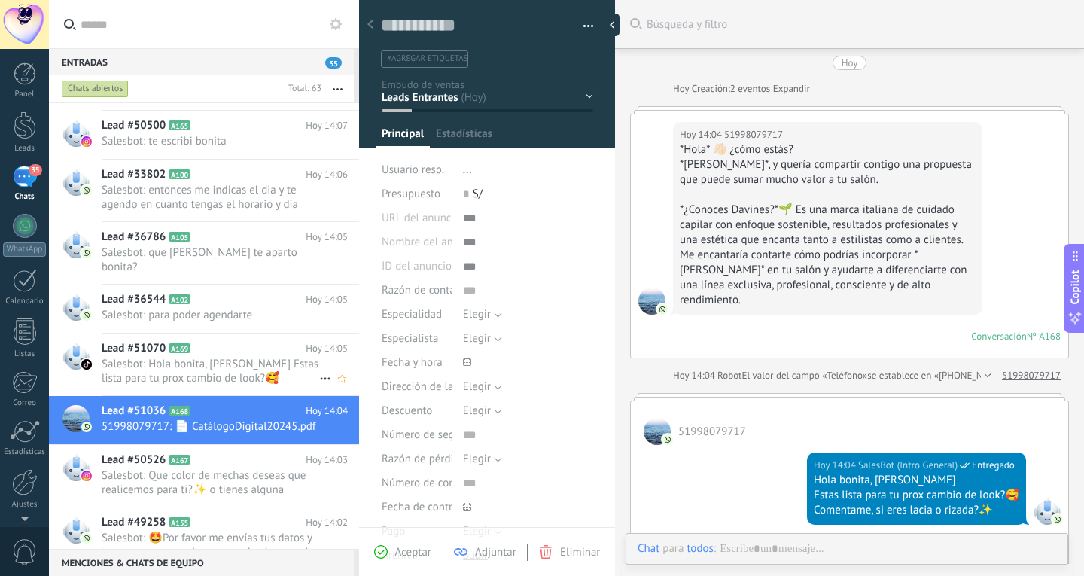
scroll to position [681, 0]
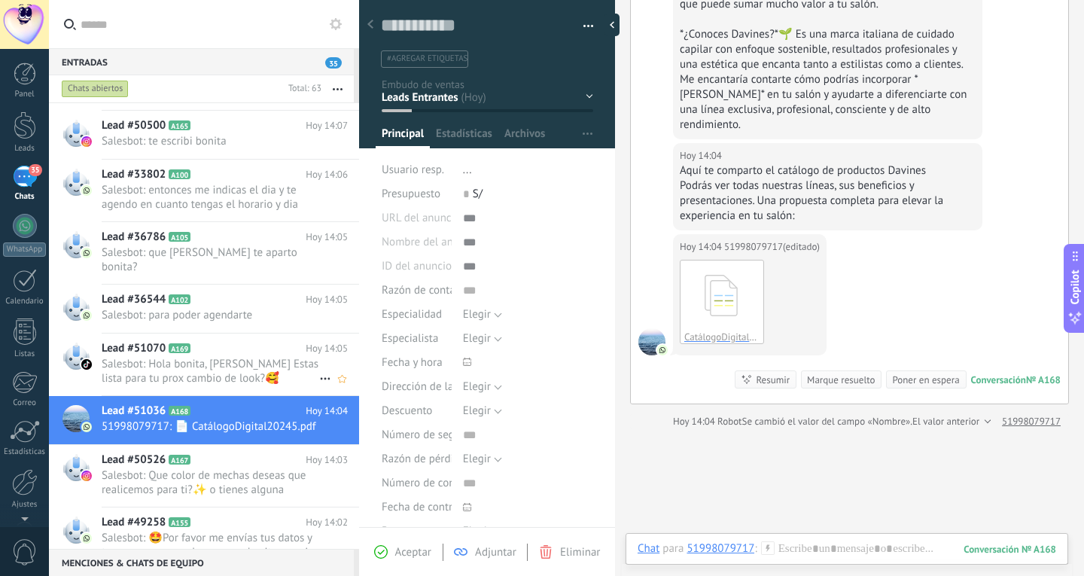
click at [224, 371] on span "Salesbot: Hola bonita, [PERSON_NAME] Estas lista para tu prox cambio de look?🥰 …" at bounding box center [211, 371] width 218 height 29
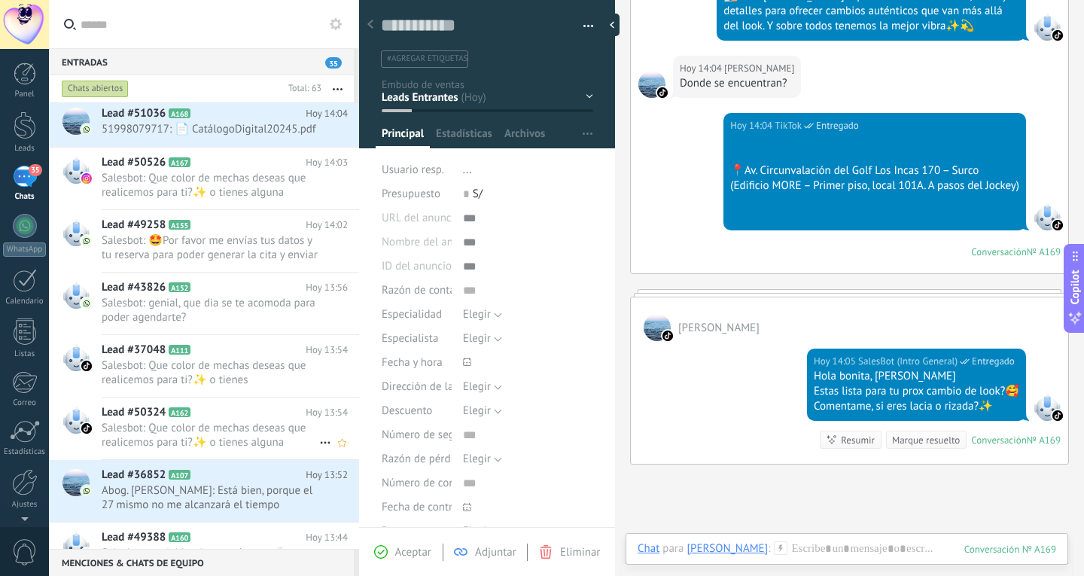
scroll to position [829, 0]
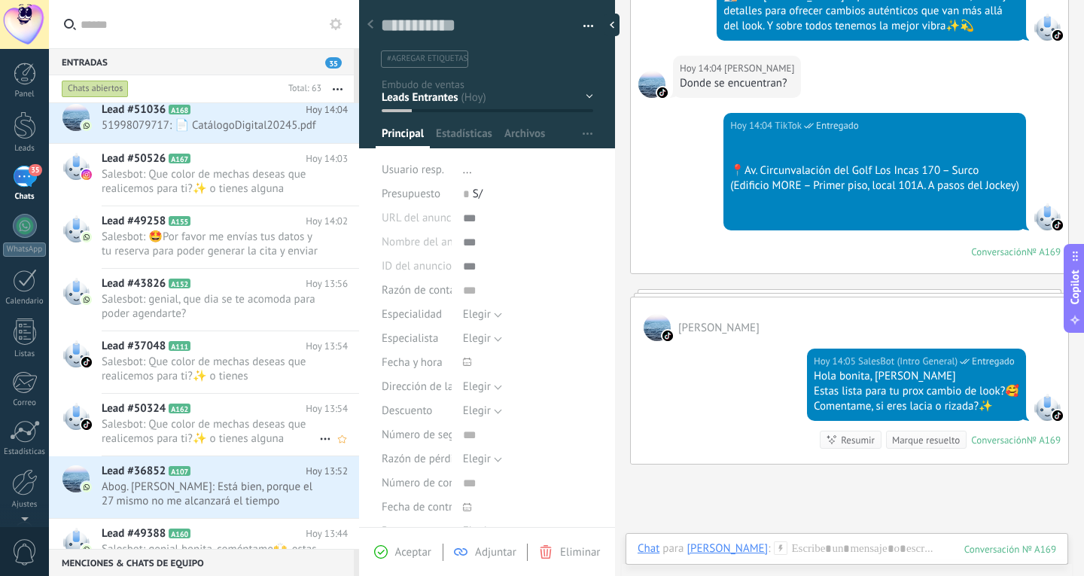
click at [220, 415] on h2 "Lead #50324 A162" at bounding box center [204, 408] width 204 height 15
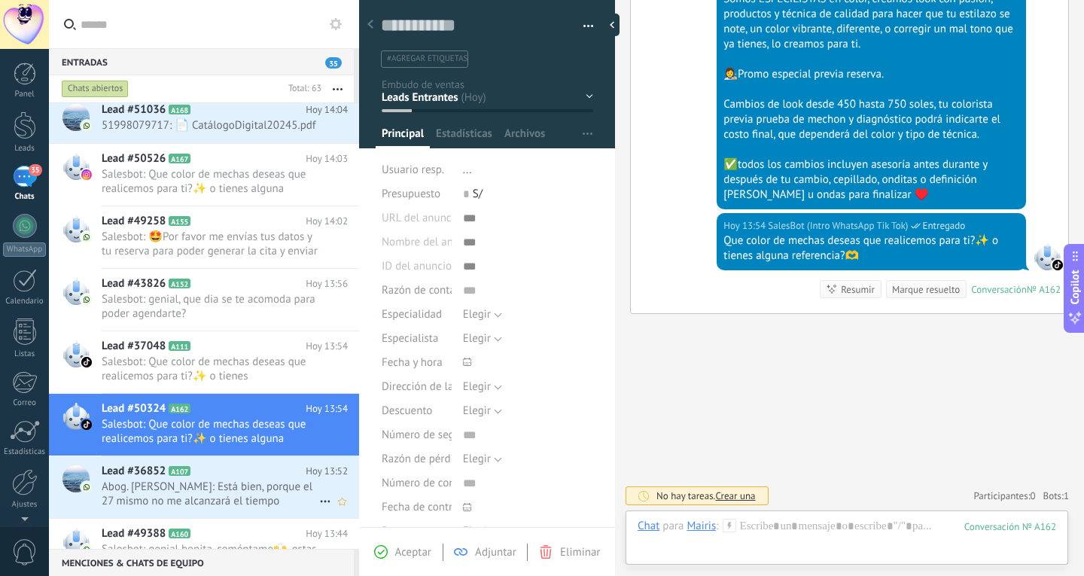
click at [291, 459] on div "Lead #36852 A107 Hoy 13:52 Abog. Cristina Guevara: Está bien, porque el 27 mism…" at bounding box center [231, 487] width 258 height 62
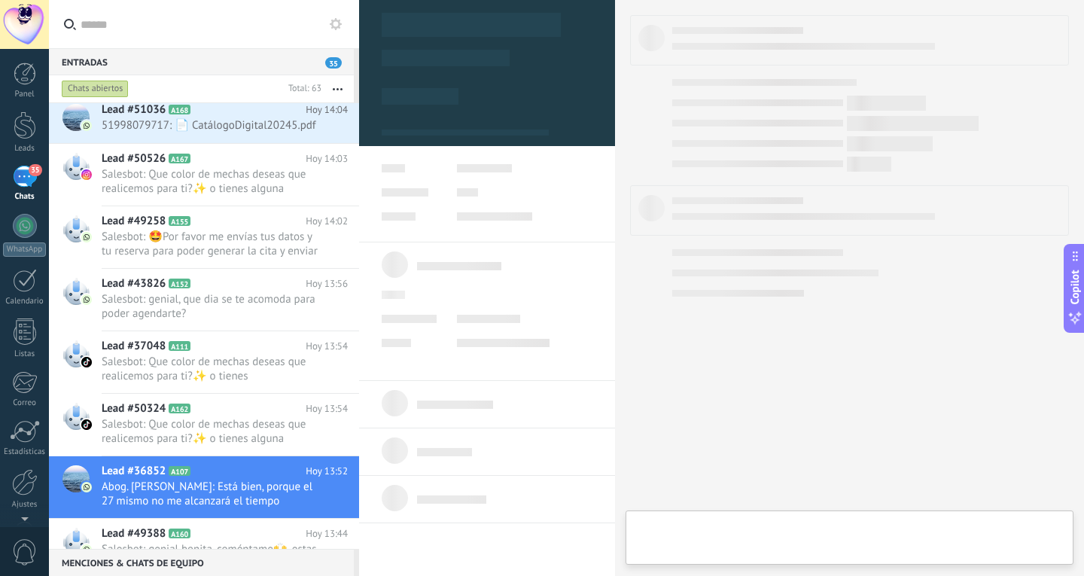
type textarea "**********"
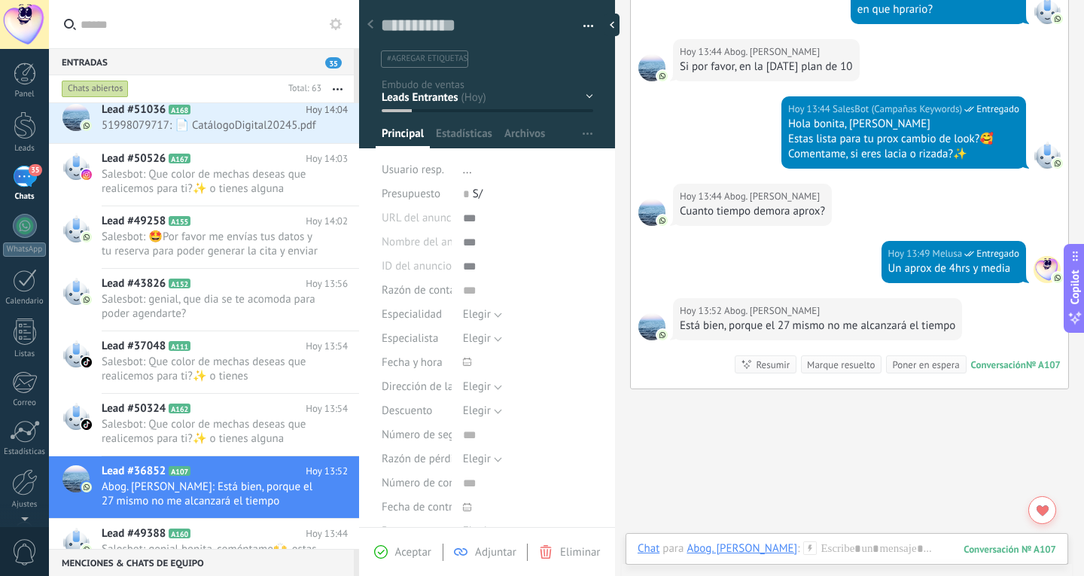
drag, startPoint x: 889, startPoint y: 541, endPoint x: 889, endPoint y: 550, distance: 9.8
click at [889, 547] on div "Chat Correo Nota Tarea Chat para Abog. Cristina Guevara : 107 Enviar Cancelar R…" at bounding box center [847, 560] width 443 height 54
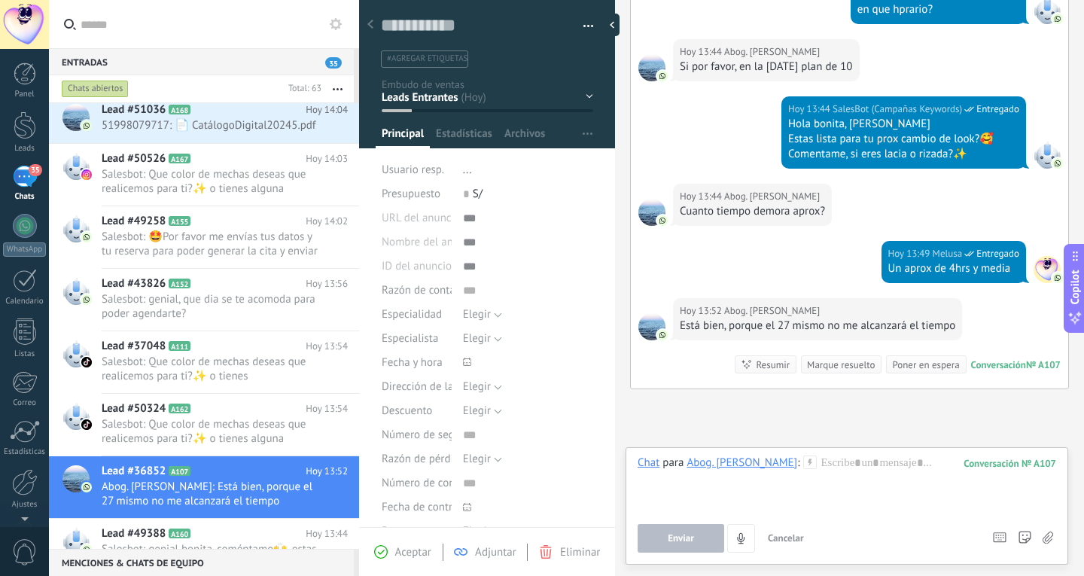
click at [889, 550] on div "Enviar Cancelar Rastrear clics en links ? Reducir links largos y rastrear clics…" at bounding box center [808, 538] width 341 height 29
click at [893, 480] on div at bounding box center [847, 484] width 419 height 57
click at [694, 541] on button "Enviar" at bounding box center [681, 538] width 87 height 29
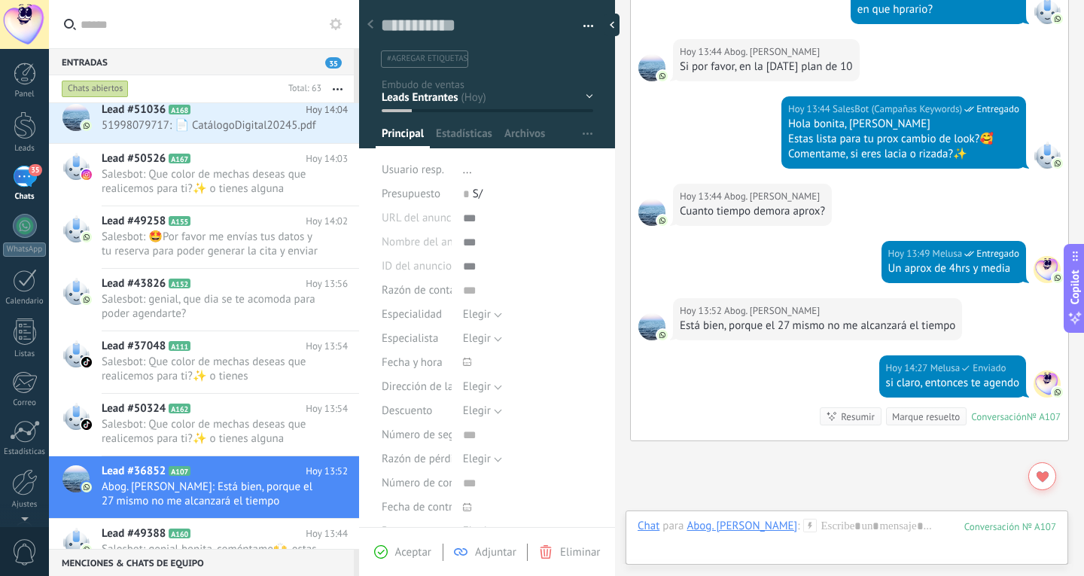
scroll to position [1045, 0]
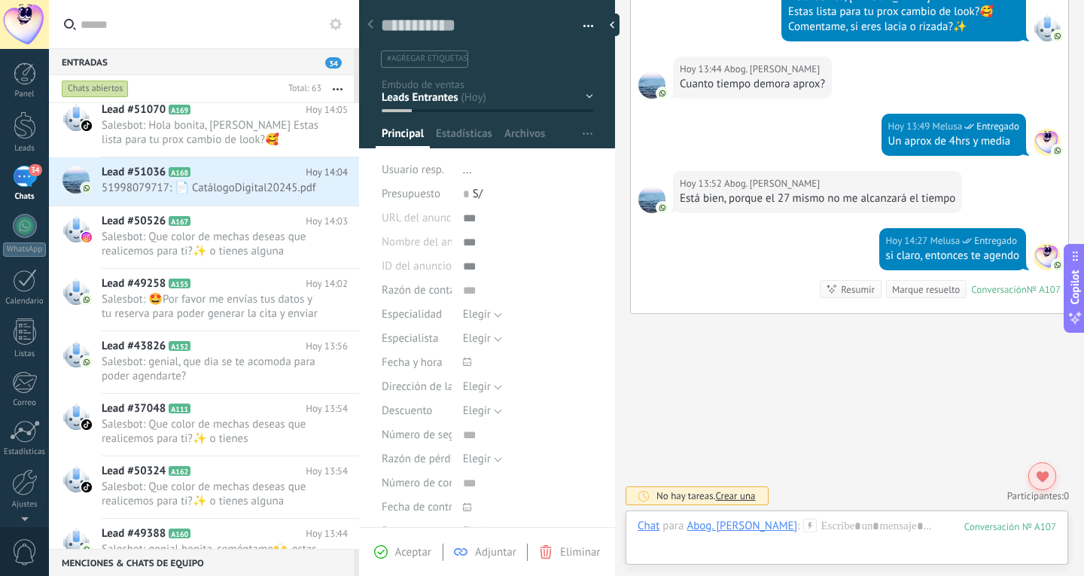
click at [1035, 473] on div at bounding box center [1043, 476] width 28 height 28
click at [1057, 488] on div "No hay tareas. Crear una Participantes: 0 Agregar usuario Bots: 0" at bounding box center [849, 495] width 439 height 25
click at [1064, 498] on span "0" at bounding box center [1066, 495] width 5 height 13
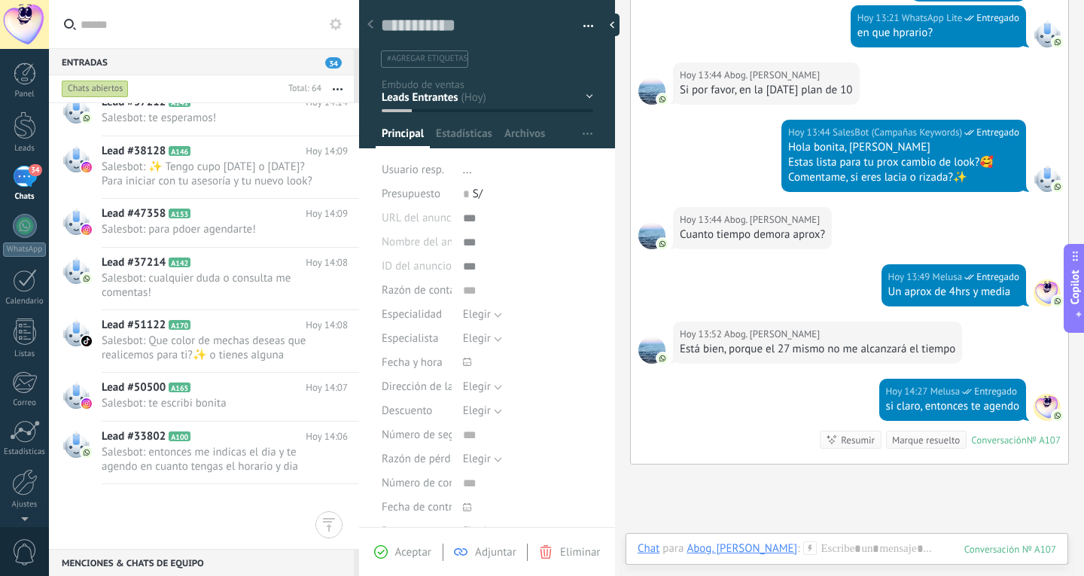
scroll to position [0, 0]
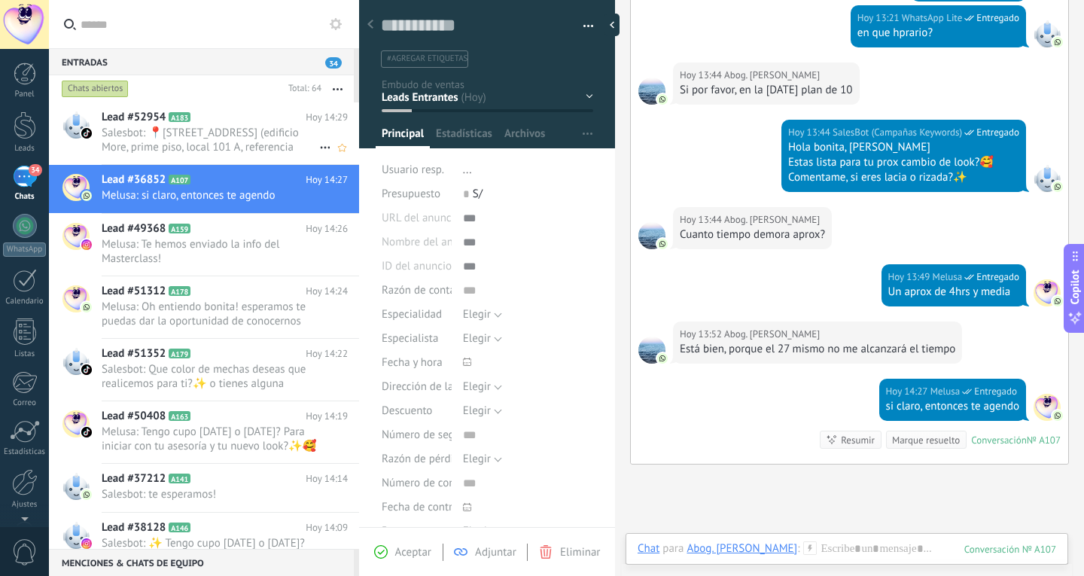
click at [226, 151] on span "Salesbot: 📍[STREET_ADDRESS] (edificio More, prime piso, local 101 A, referencia…" at bounding box center [211, 140] width 218 height 29
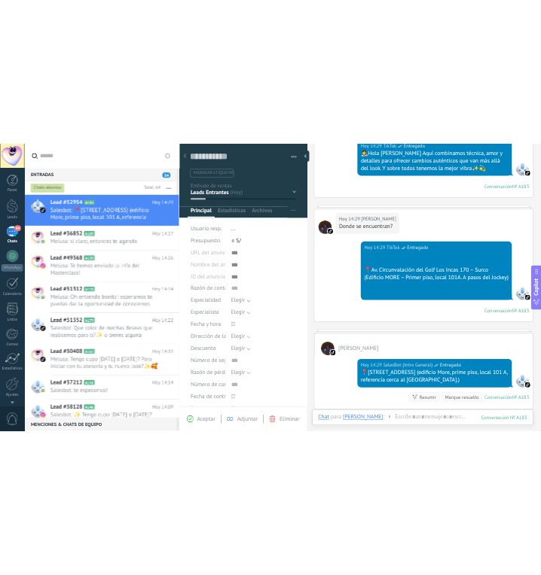
scroll to position [407, 0]
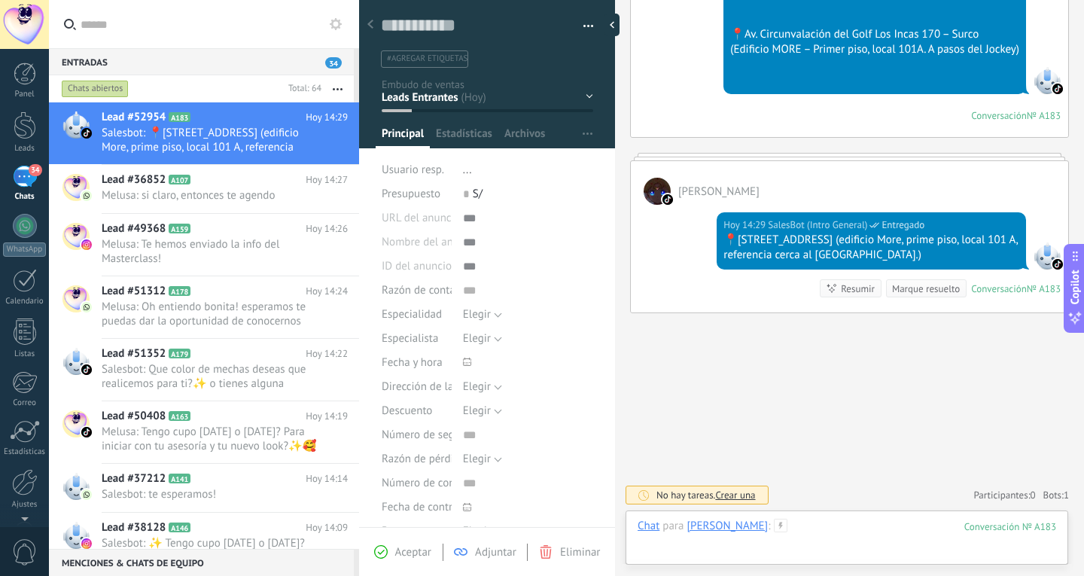
click at [814, 532] on div at bounding box center [847, 541] width 419 height 45
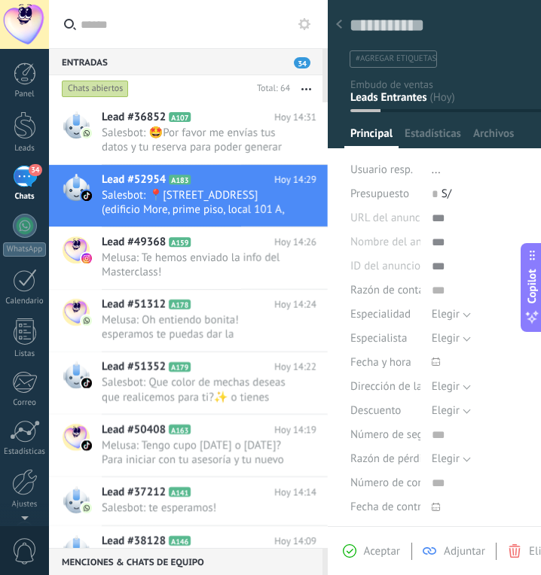
scroll to position [14, 0]
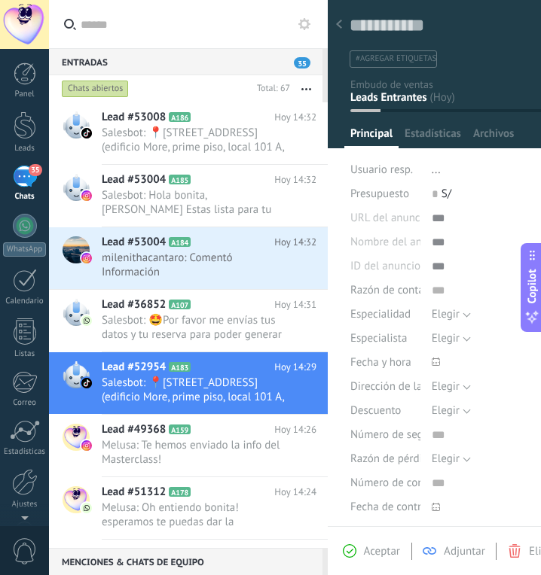
click at [345, 31] on div at bounding box center [338, 25] width 21 height 29
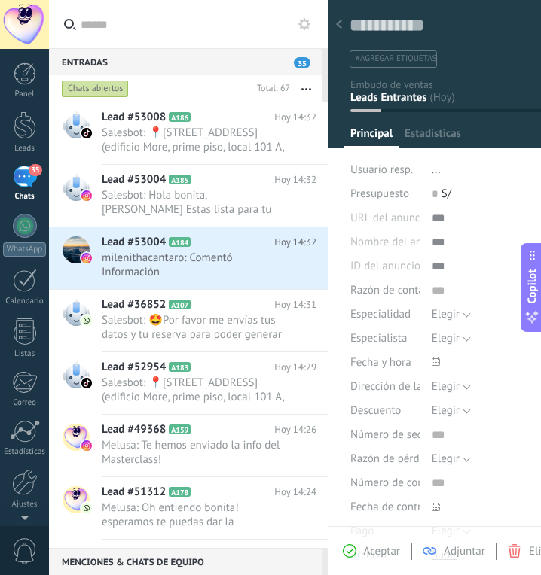
scroll to position [23, 0]
click at [341, 31] on div at bounding box center [338, 25] width 21 height 29
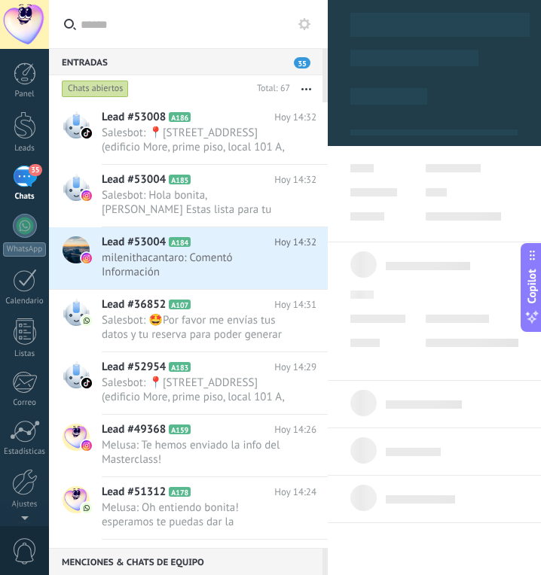
type textarea "**********"
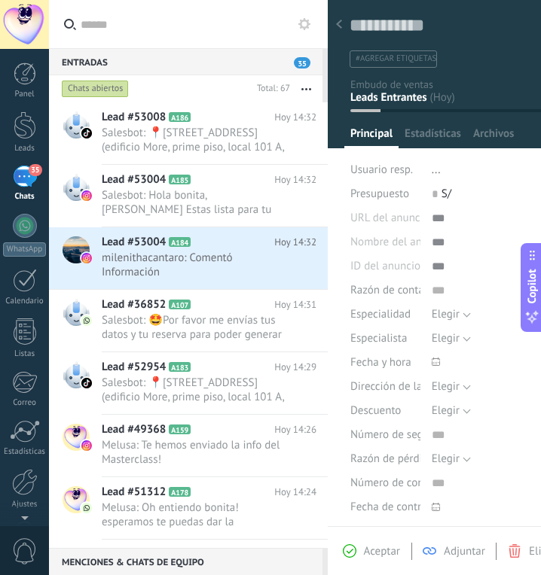
scroll to position [1314, 0]
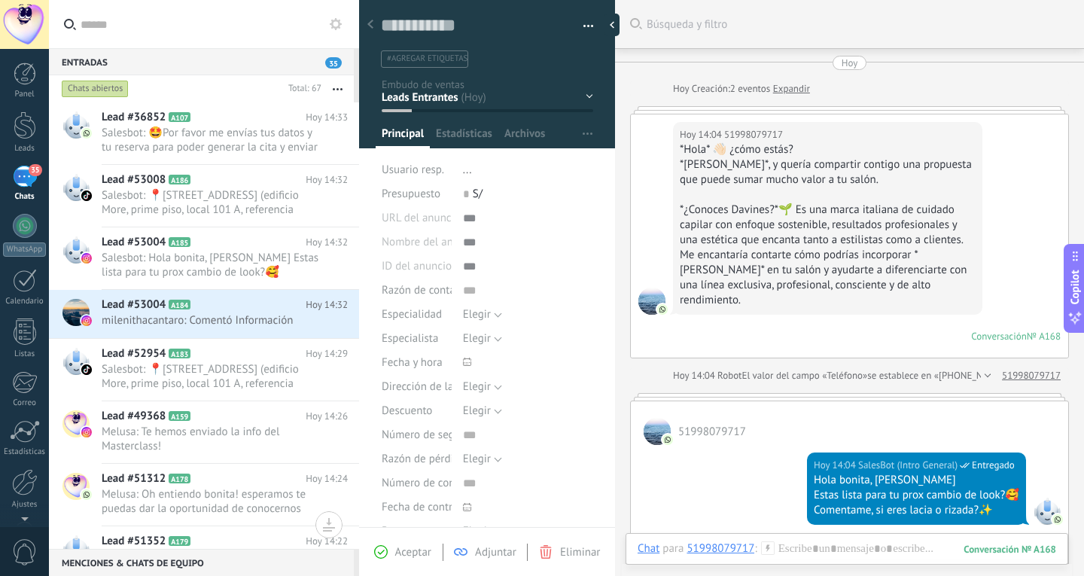
scroll to position [14, 0]
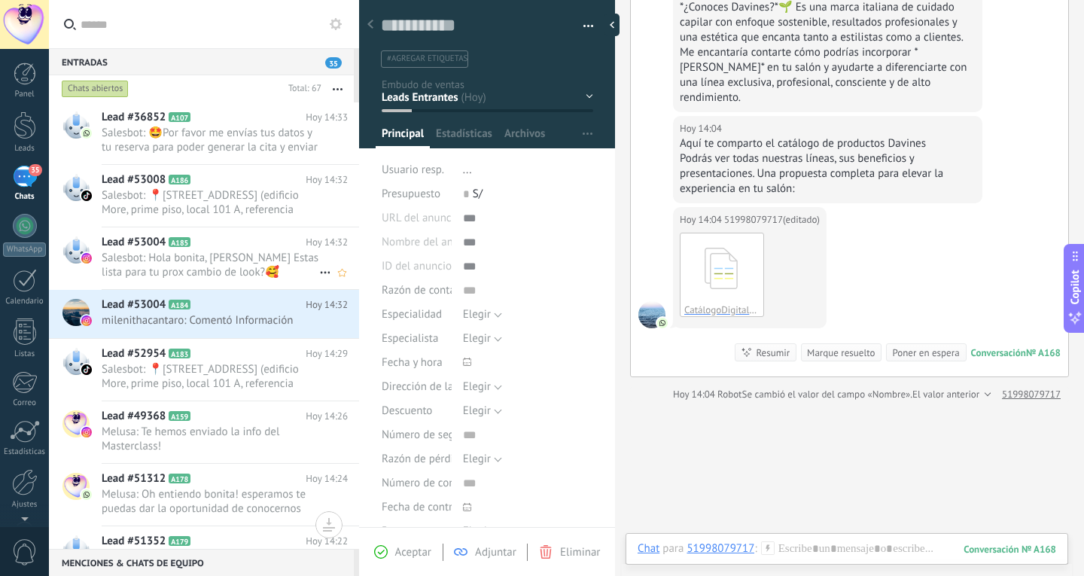
click at [207, 264] on span "Salesbot: Hola bonita, [PERSON_NAME] Estas lista para tu prox cambio de look?🥰 …" at bounding box center [211, 265] width 218 height 29
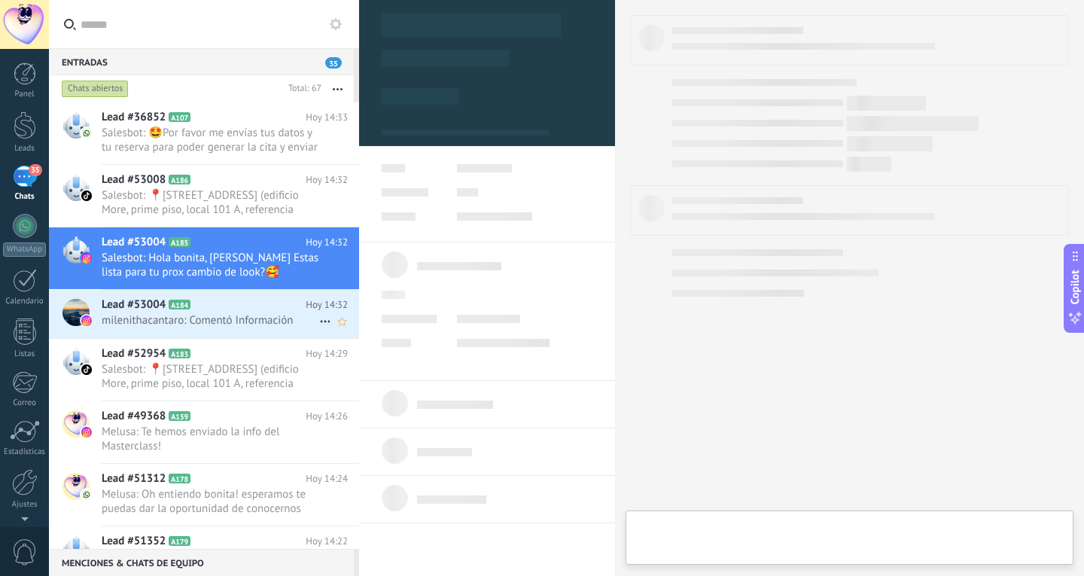
click at [209, 316] on span "milenithacantaro: Comentó Información" at bounding box center [211, 320] width 218 height 14
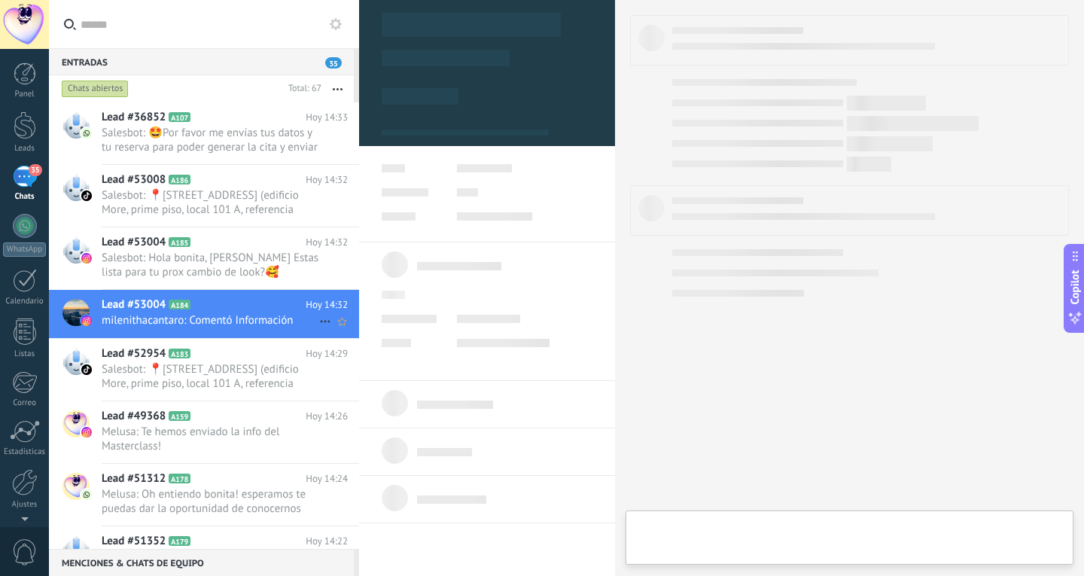
type textarea "**********"
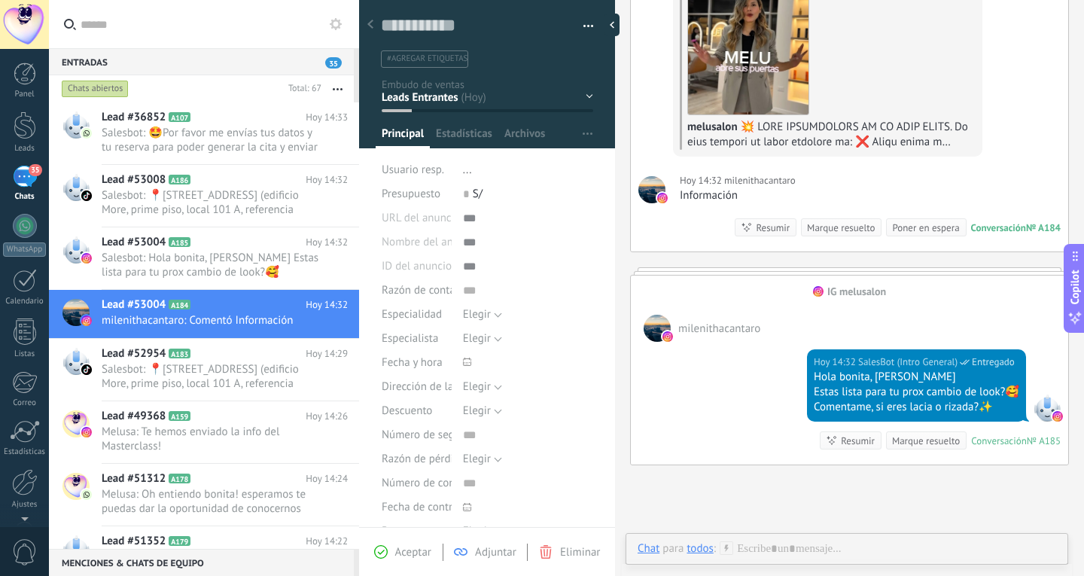
scroll to position [278, 0]
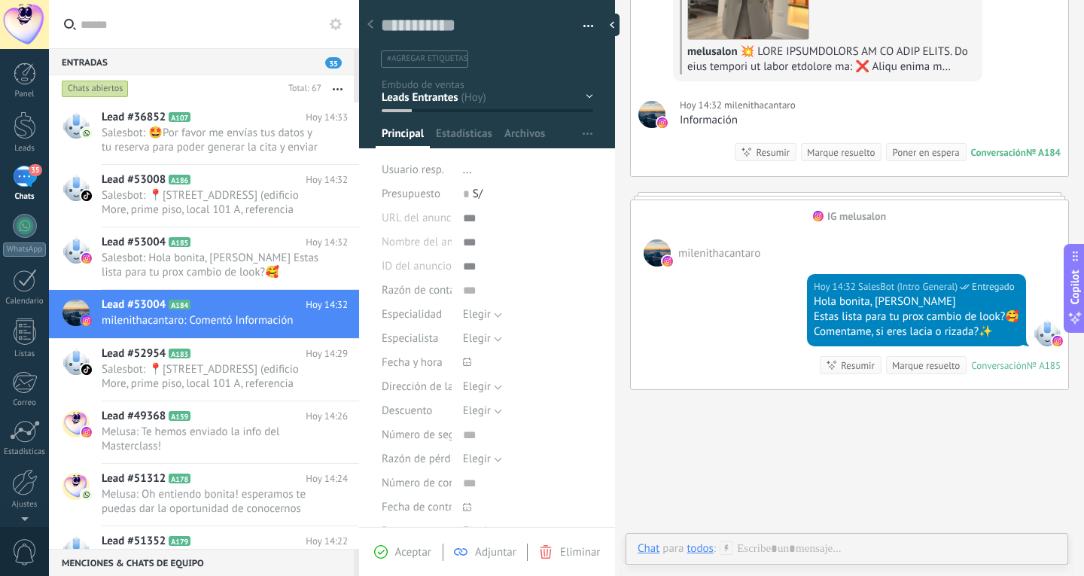
click at [792, 539] on div "Chat Correo Nota Tarea Chat para todos : Enviar Cancelar Rastrear clics en link…" at bounding box center [847, 560] width 443 height 54
click at [792, 543] on div "Enviar Cancelar Rastrear clics en links ? Reducir links largos y rastrear clics…" at bounding box center [808, 538] width 341 height 29
click at [739, 255] on span "milenithacantaro" at bounding box center [719, 253] width 82 height 14
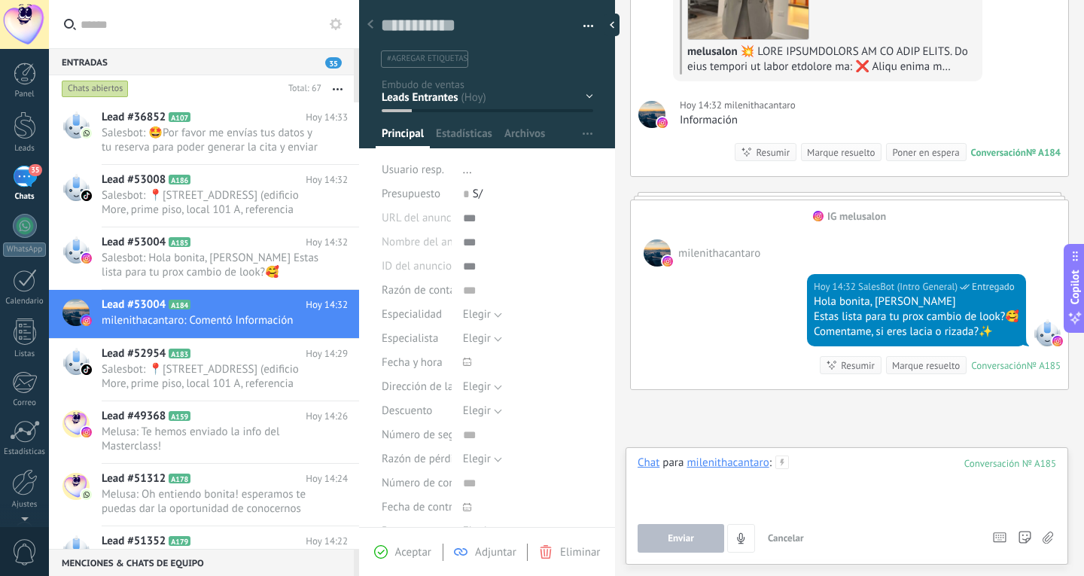
click at [857, 466] on div at bounding box center [847, 484] width 419 height 57
paste div
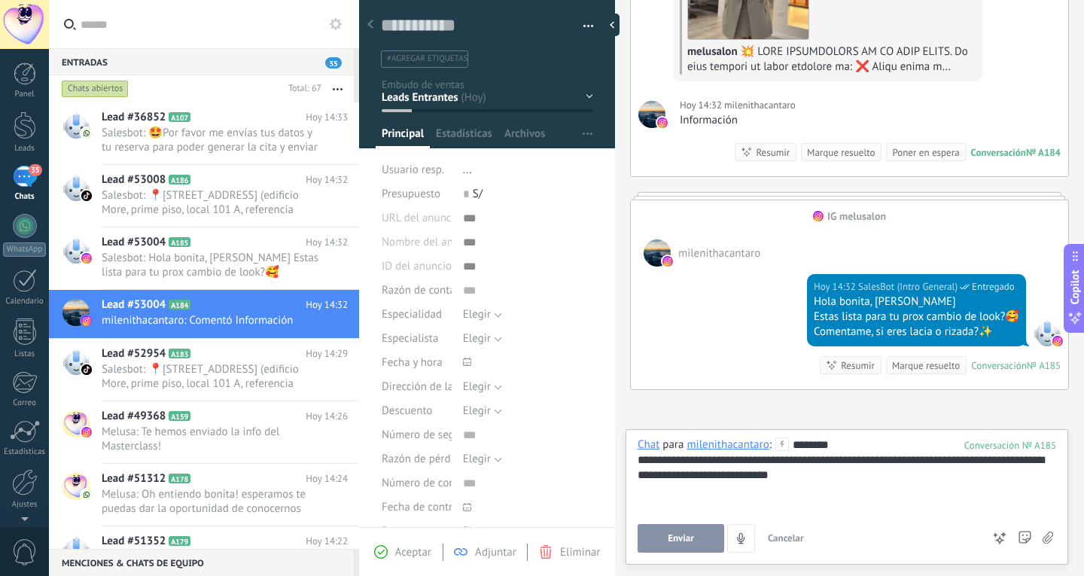
click at [657, 530] on button "Enviar" at bounding box center [681, 538] width 87 height 29
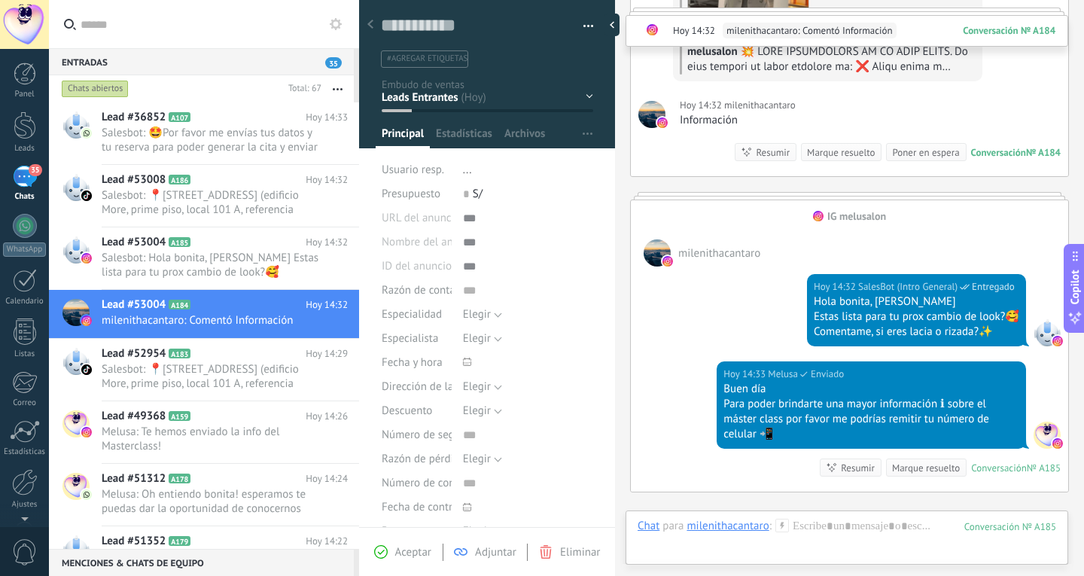
scroll to position [456, 0]
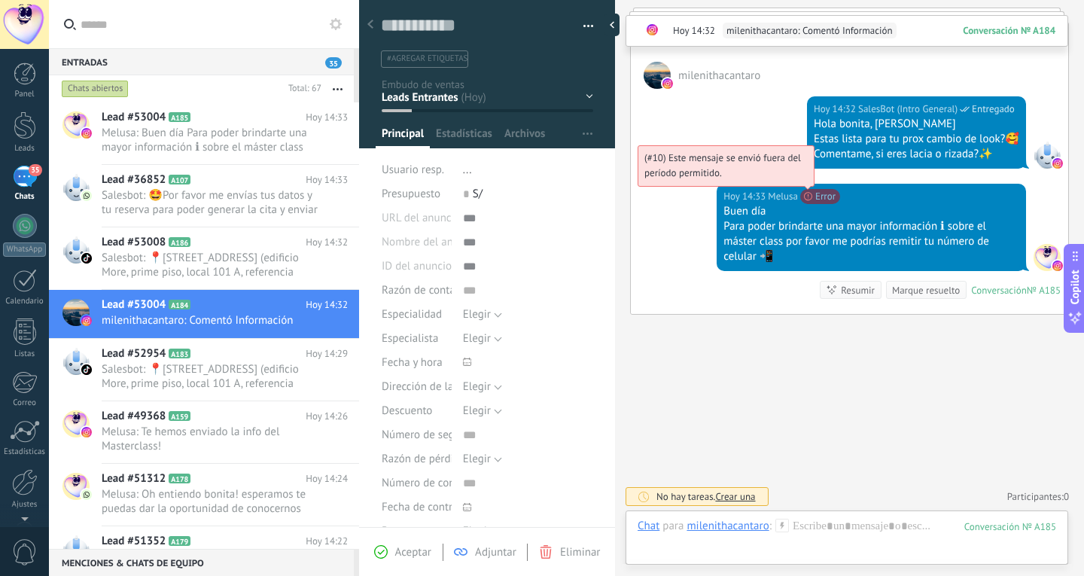
click at [801, 179] on span "(#10) Este mensaje se envió fuera del período permitido." at bounding box center [723, 165] width 157 height 28
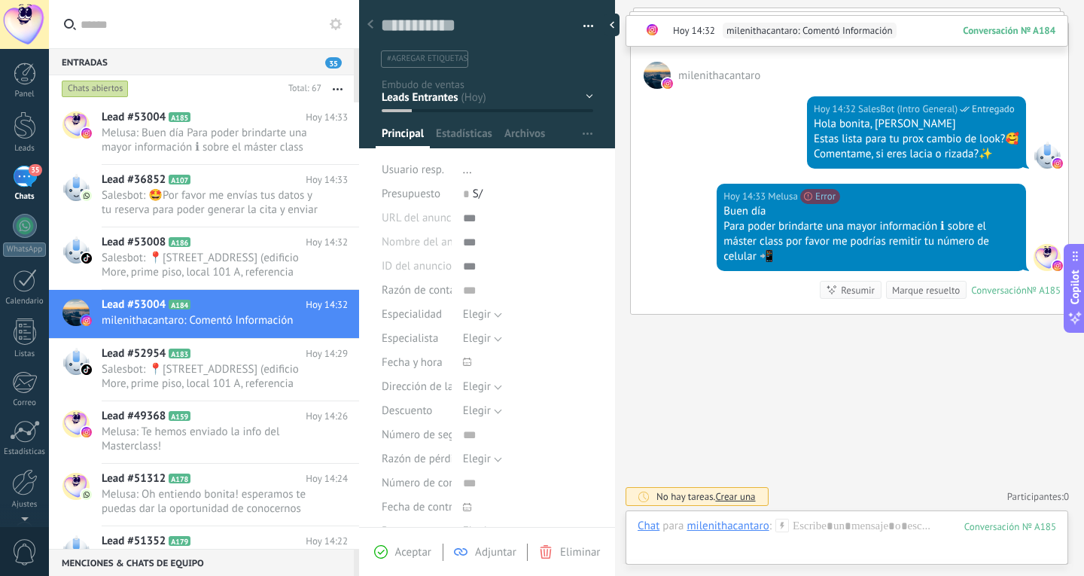
click at [683, 240] on div "[DATE] 14:33 Melusa (#10) Este mensaje se envió fuera del período permitido. Er…" at bounding box center [849, 249] width 437 height 130
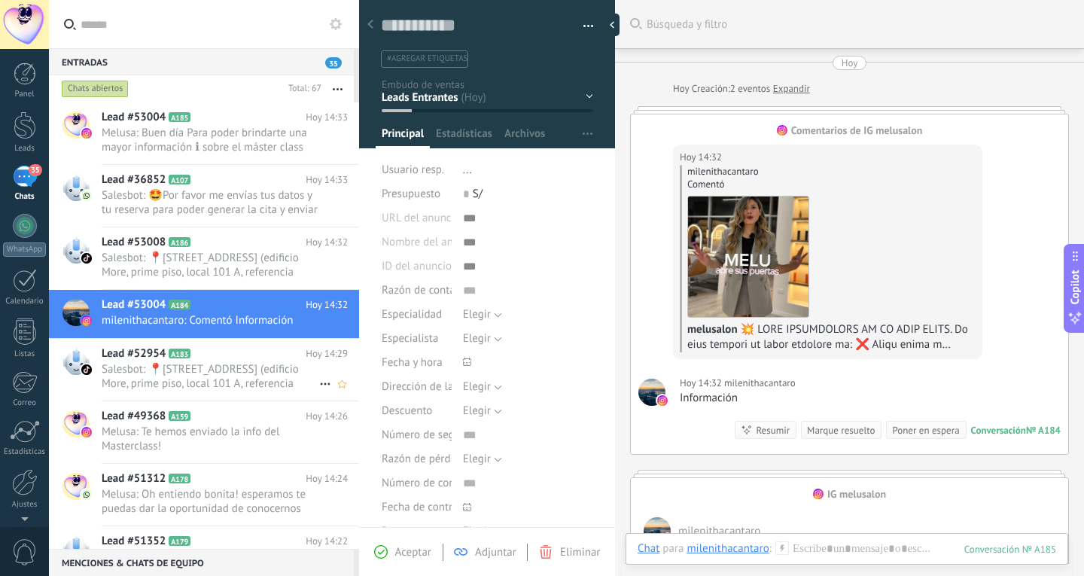
scroll to position [151, 0]
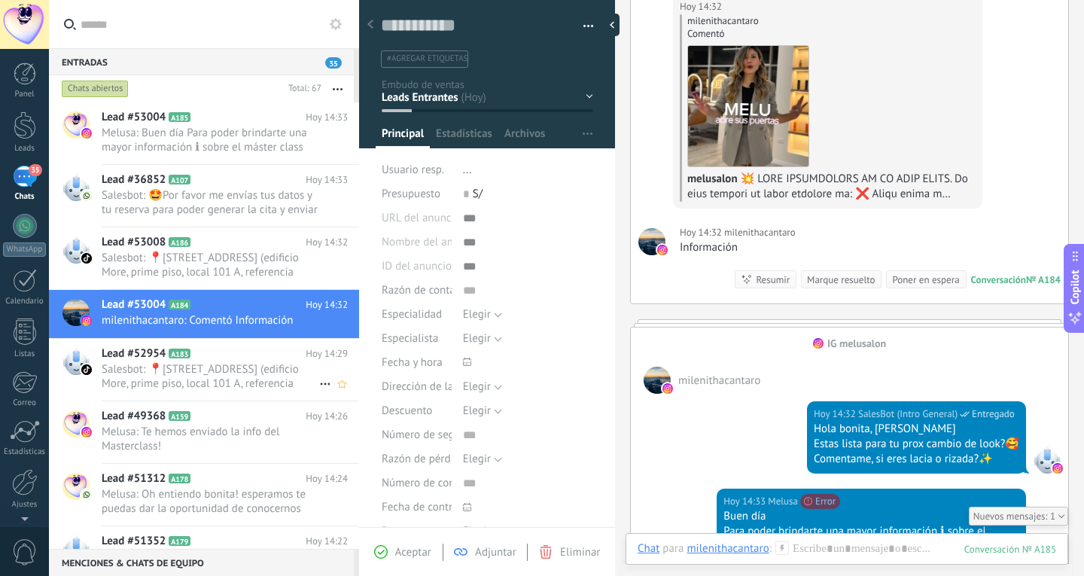
click at [238, 387] on span "Salesbot: 📍[STREET_ADDRESS] (edificio More, prime piso, local 101 A, referencia…" at bounding box center [211, 376] width 218 height 29
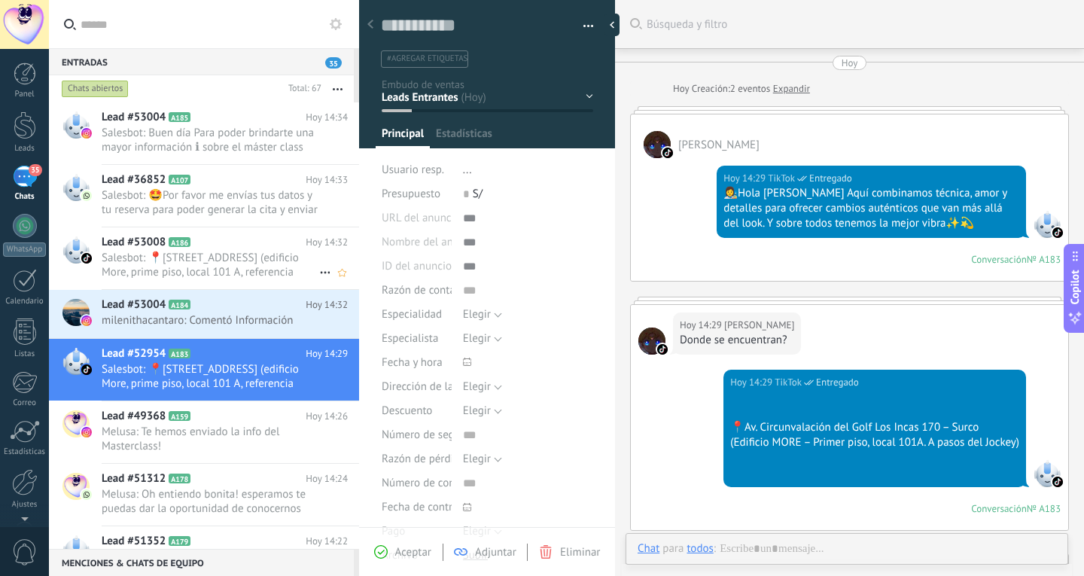
scroll to position [345, 0]
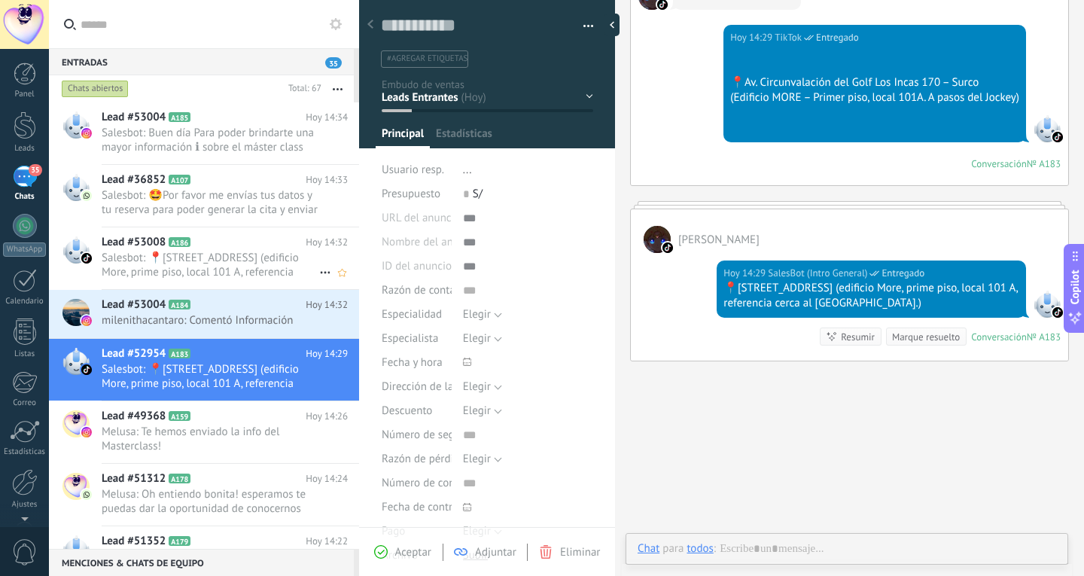
click at [250, 273] on span "Salesbot: 📍[STREET_ADDRESS] (edificio More, prime piso, local 101 A, referencia…" at bounding box center [211, 265] width 218 height 29
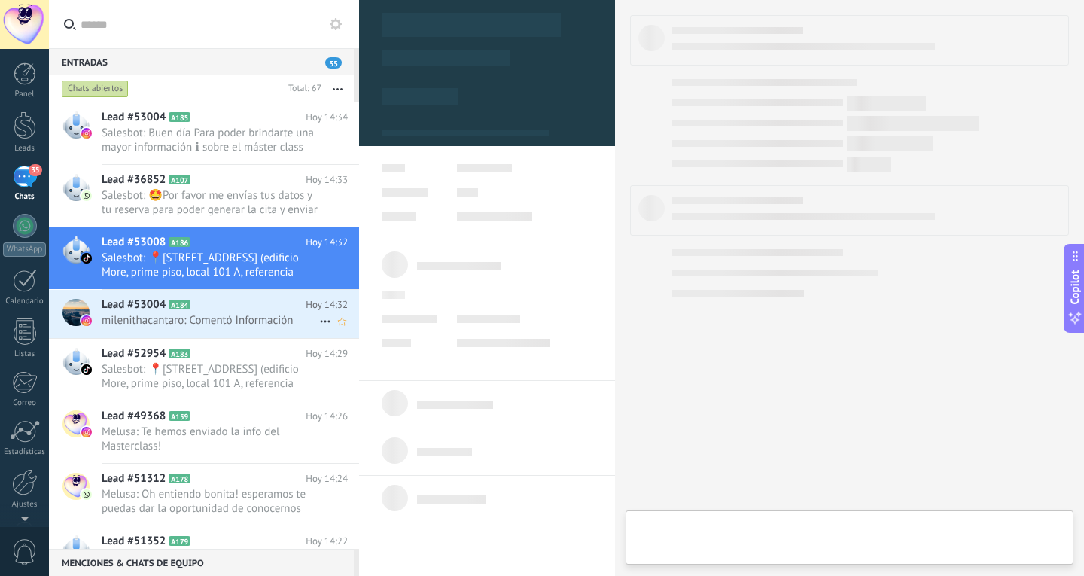
click at [245, 312] on div "Lead #53004 A184 [DATE] 14:32 [GEOGRAPHIC_DATA]: Comentó Información" at bounding box center [231, 313] width 258 height 47
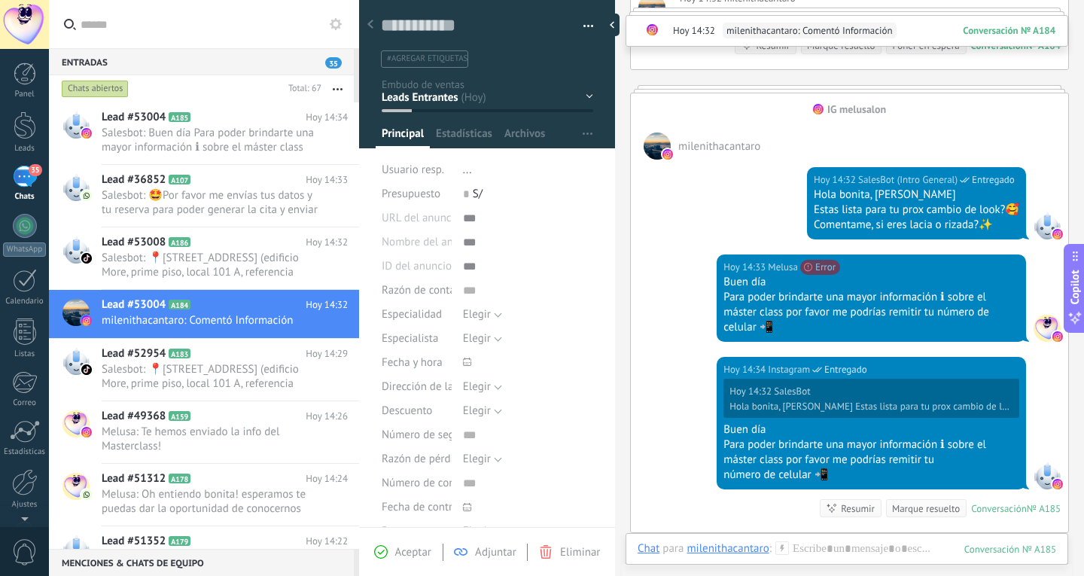
scroll to position [377, 0]
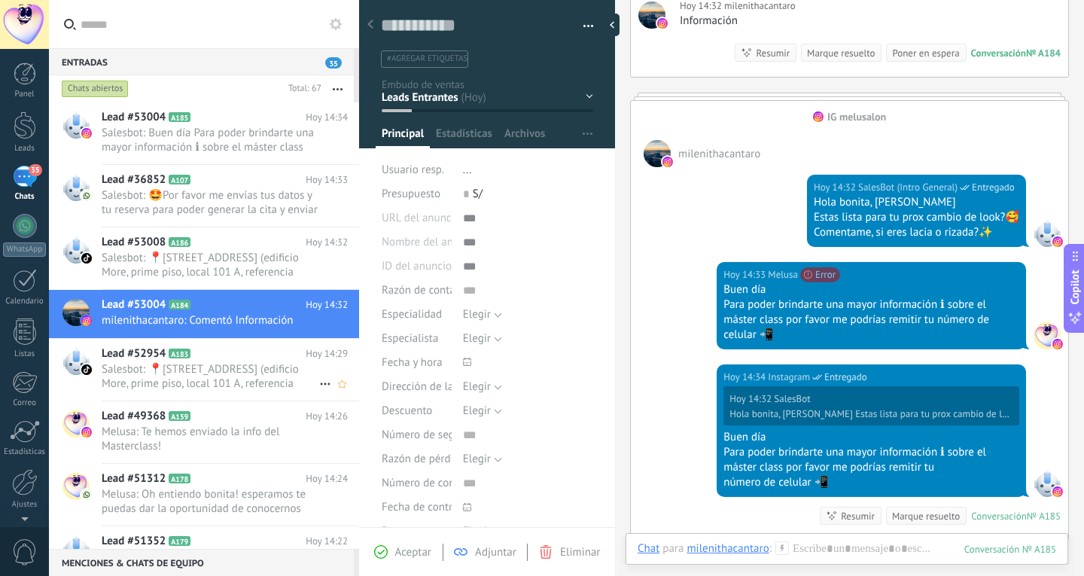
click at [196, 377] on span "Salesbot: 📍[STREET_ADDRESS] (edificio More, prime piso, local 101 A, referencia…" at bounding box center [211, 376] width 218 height 29
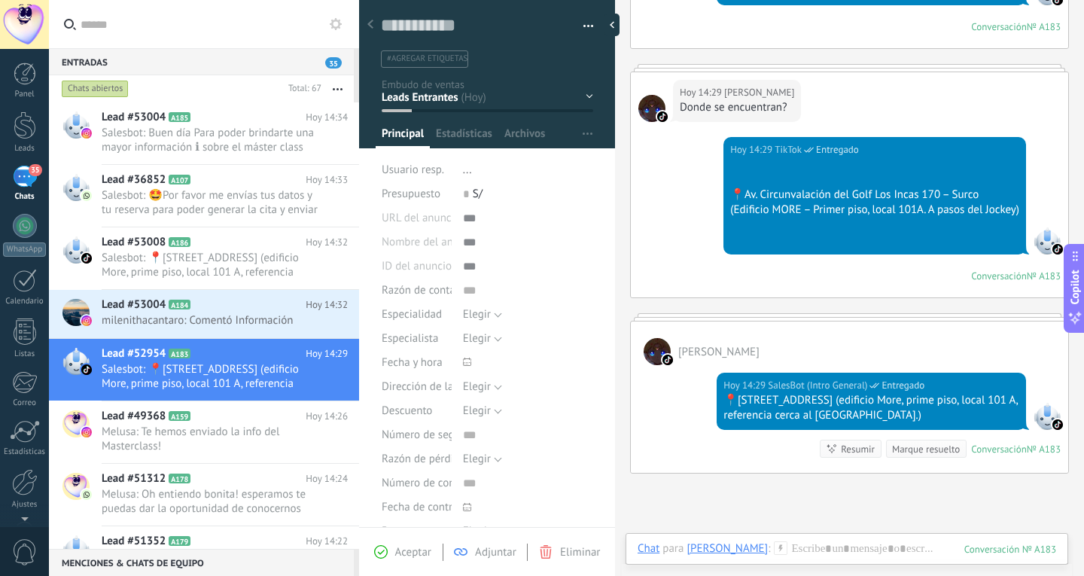
scroll to position [257, 0]
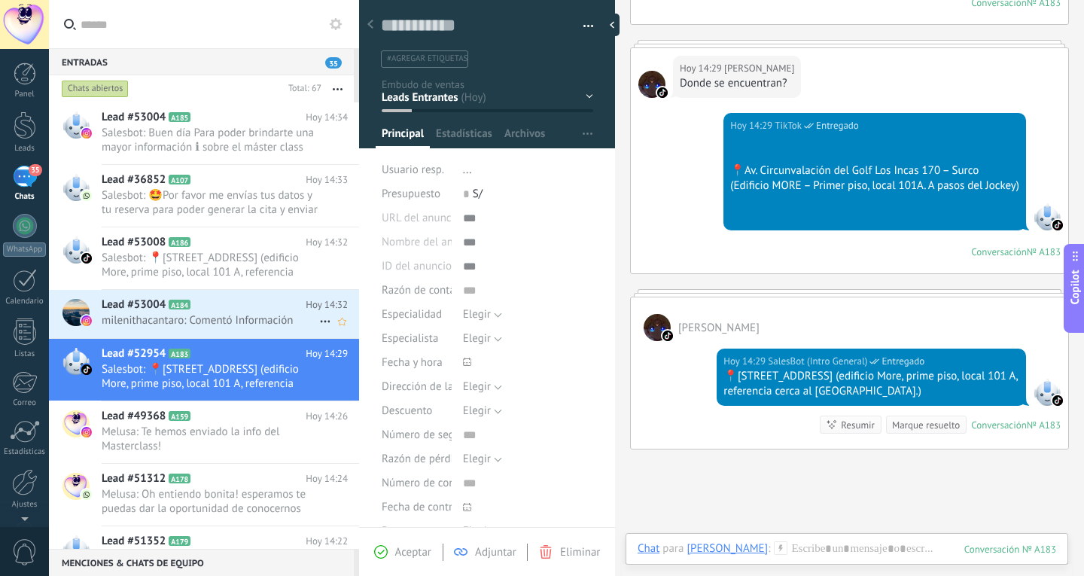
click at [191, 325] on span "milenithacantaro: Comentó Información" at bounding box center [211, 320] width 218 height 14
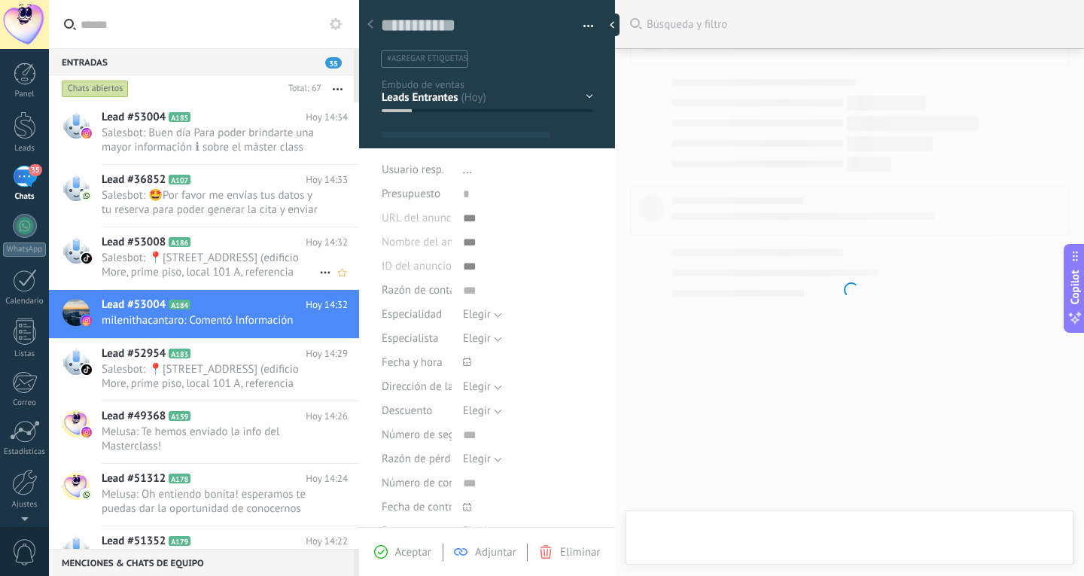
scroll to position [23, 0]
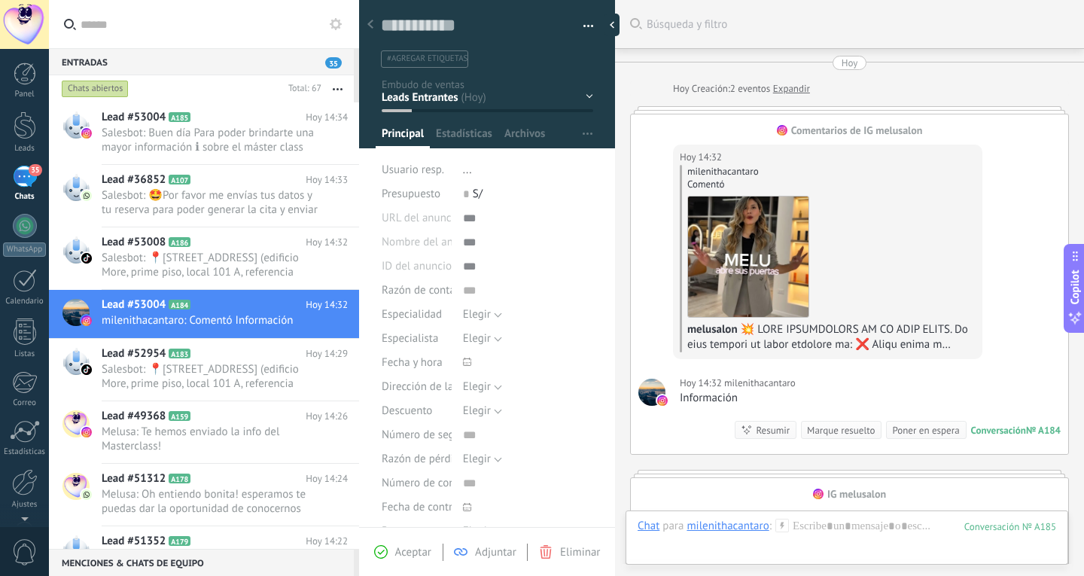
click at [814, 133] on div "Comentarios de IG melusalon" at bounding box center [857, 130] width 132 height 14
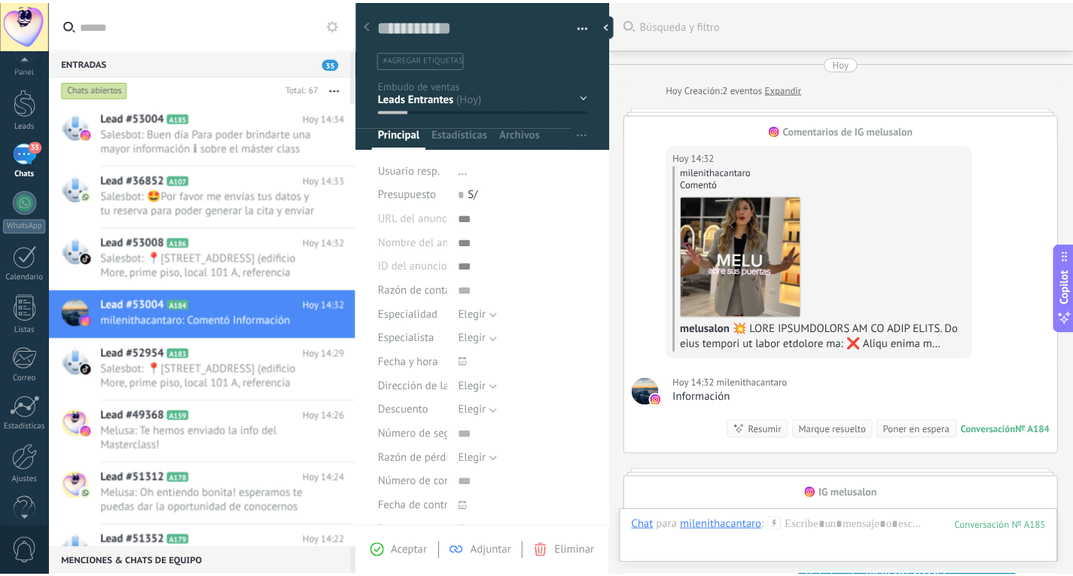
scroll to position [0, 0]
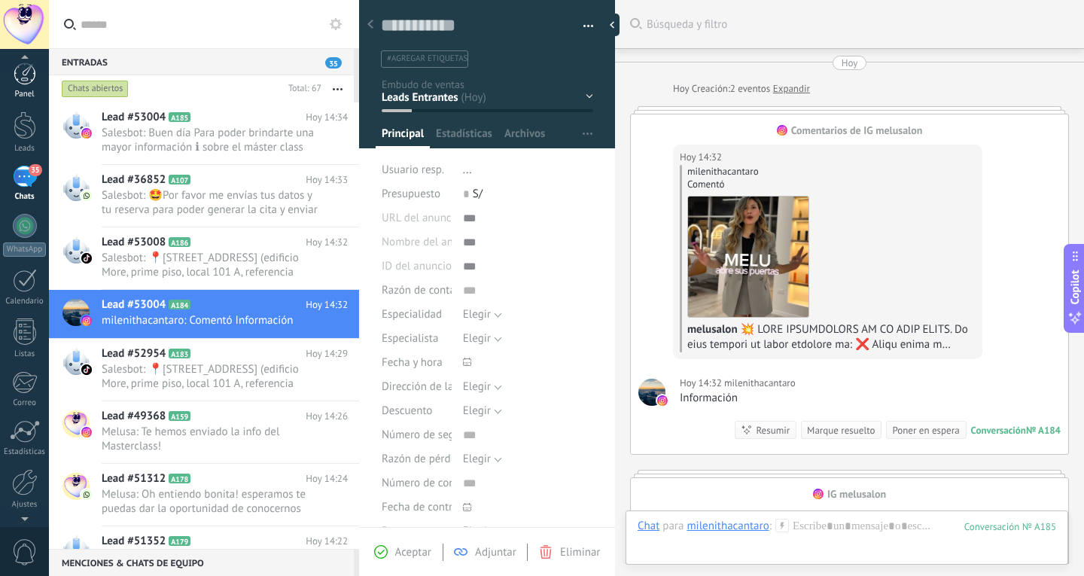
click at [21, 90] on div "Panel" at bounding box center [25, 95] width 44 height 10
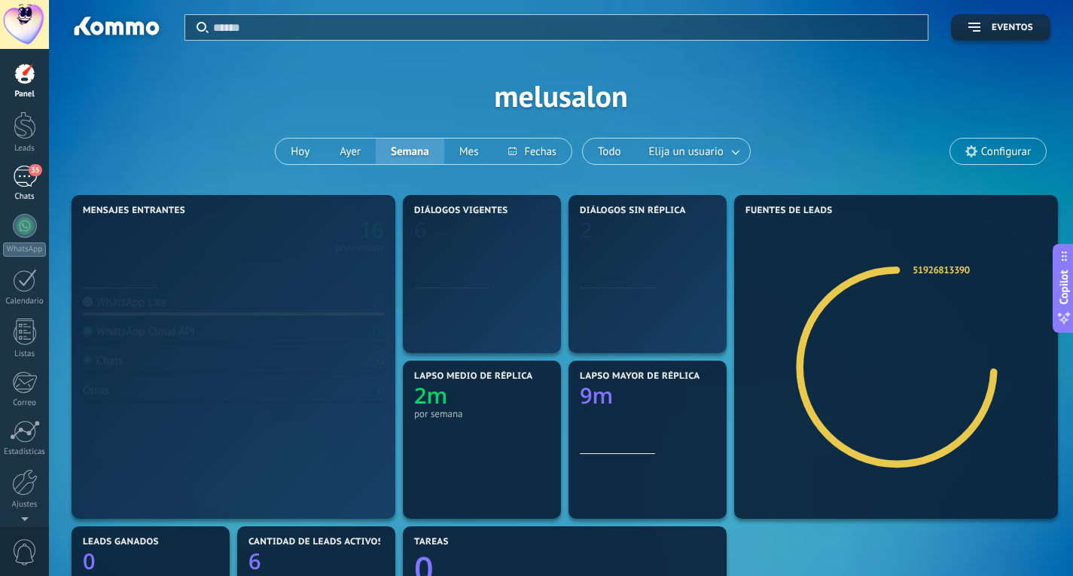
click at [30, 169] on span "35" at bounding box center [35, 170] width 13 height 12
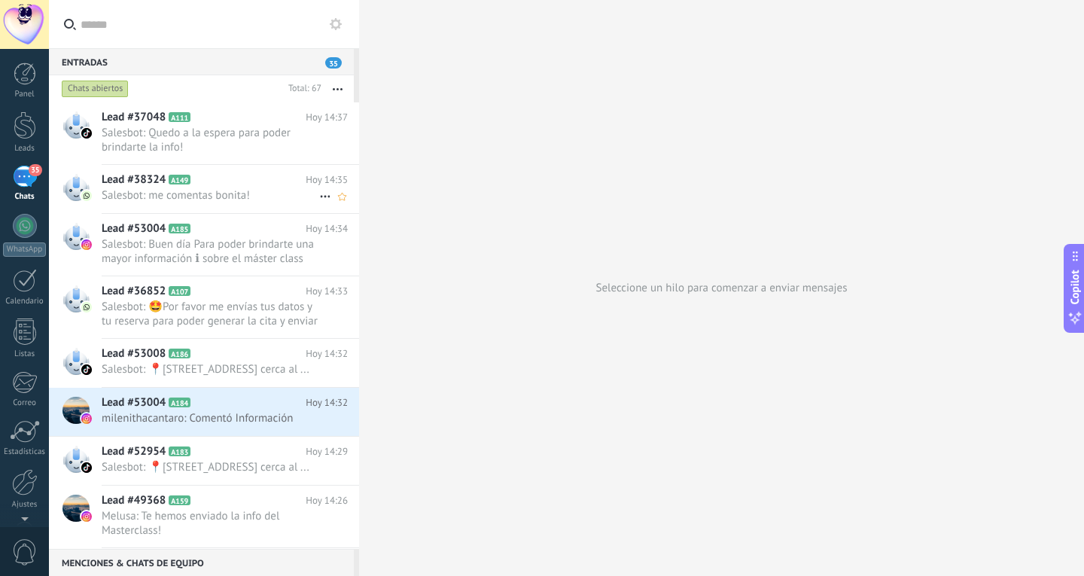
click at [221, 203] on div "Lead #38324 A149 Hoy 14:35 Salesbot: me comentas bonita!" at bounding box center [231, 188] width 258 height 47
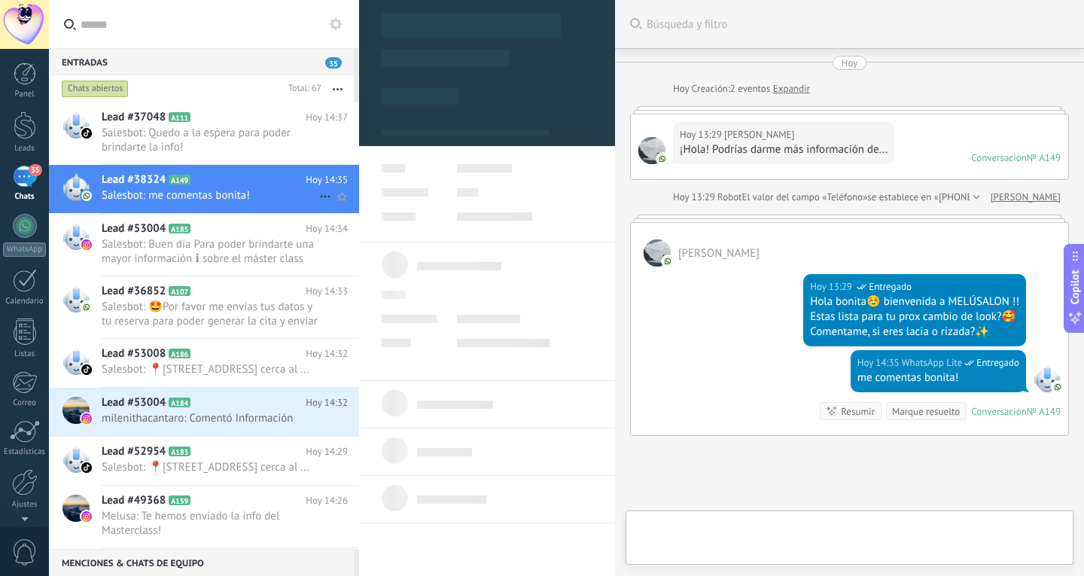
scroll to position [23, 0]
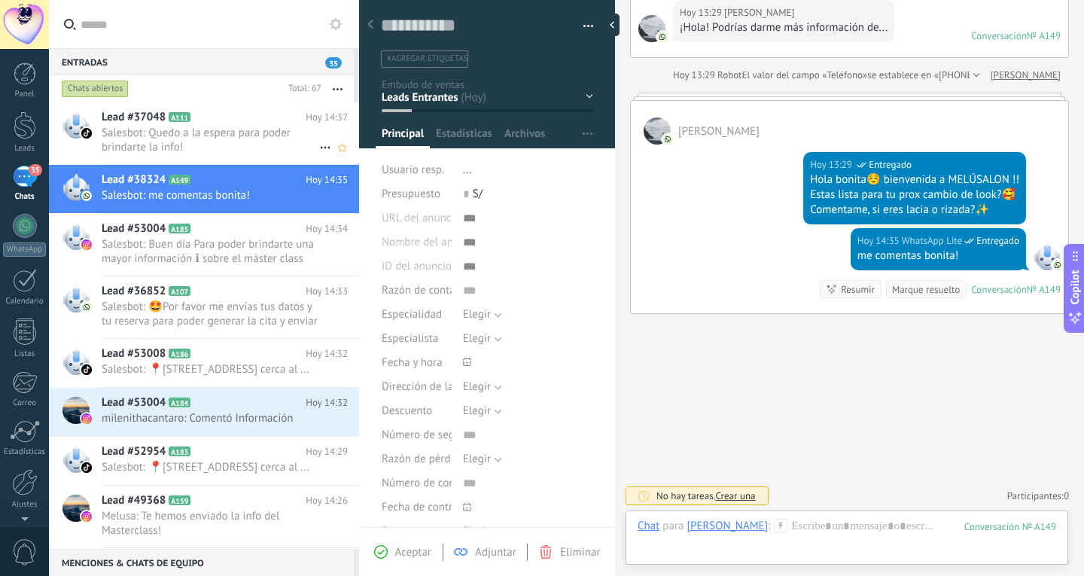
click at [231, 163] on div "Lead #37048 A111 Hoy 14:37 Salesbot: Quedo a la espera para poder brindarte la …" at bounding box center [231, 133] width 258 height 62
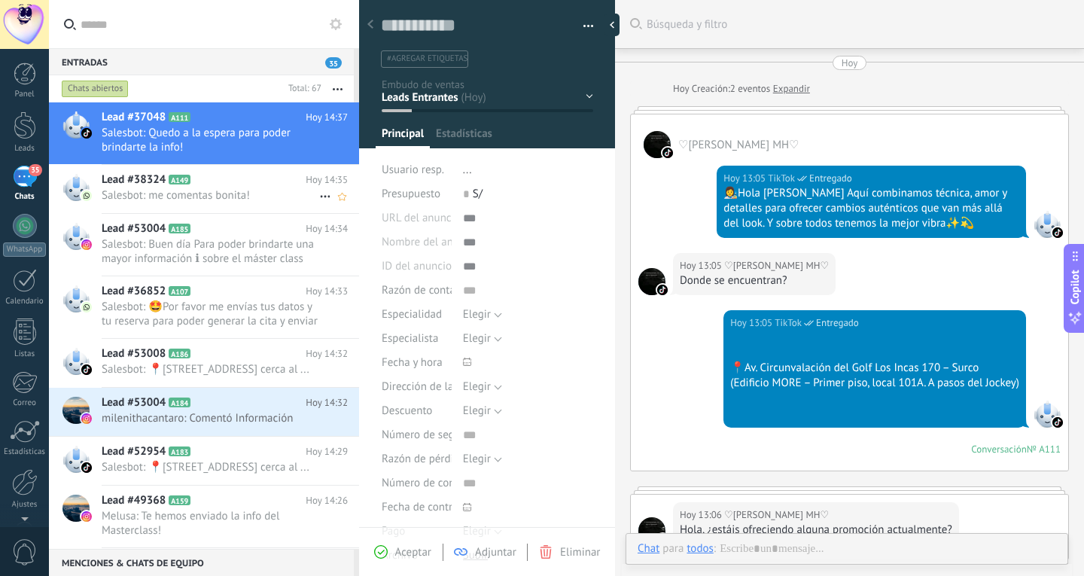
scroll to position [677, 0]
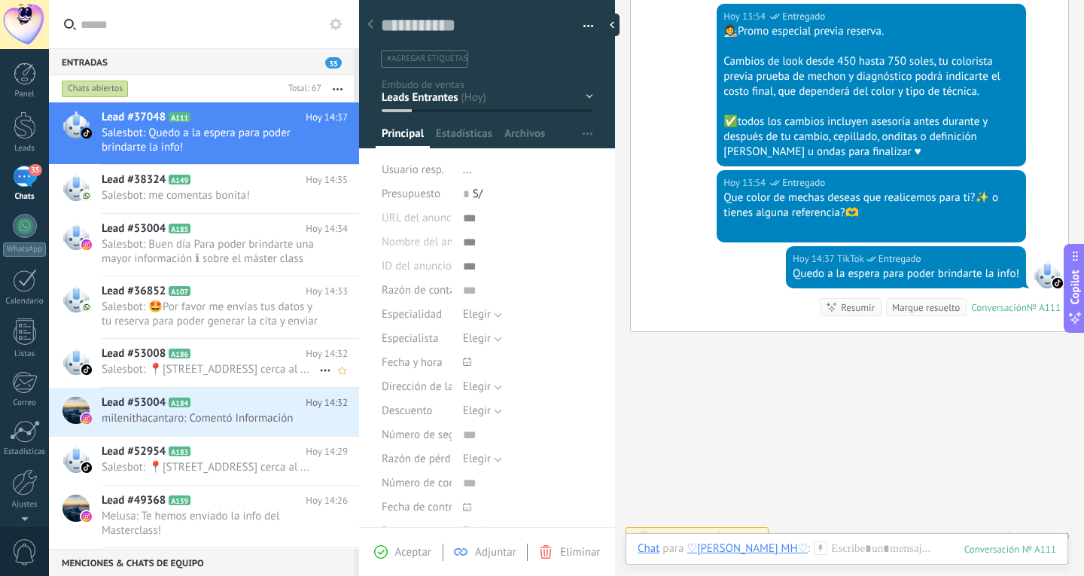
click at [243, 386] on div "Lead #53008 A186 Hoy 14:32 Salesbot: 📍Av circunvalación del Golf los Incas 170,…" at bounding box center [231, 362] width 258 height 47
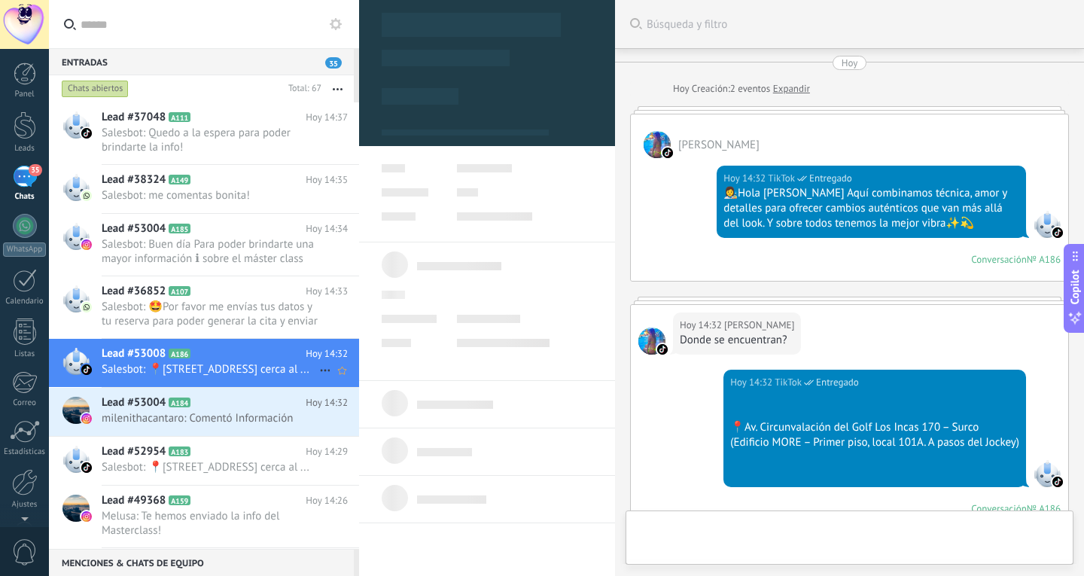
type textarea "**********"
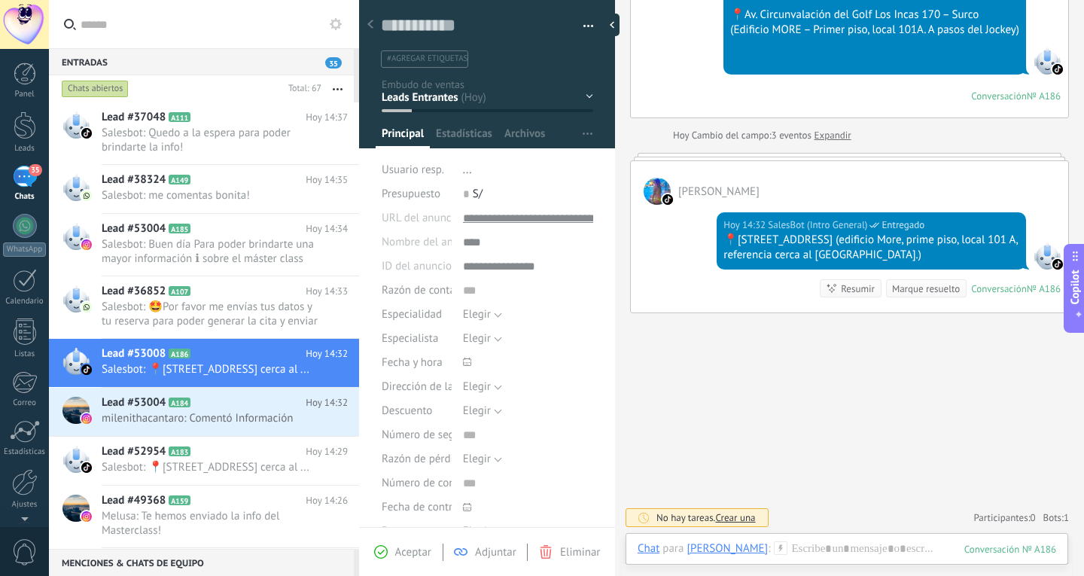
scroll to position [427, 0]
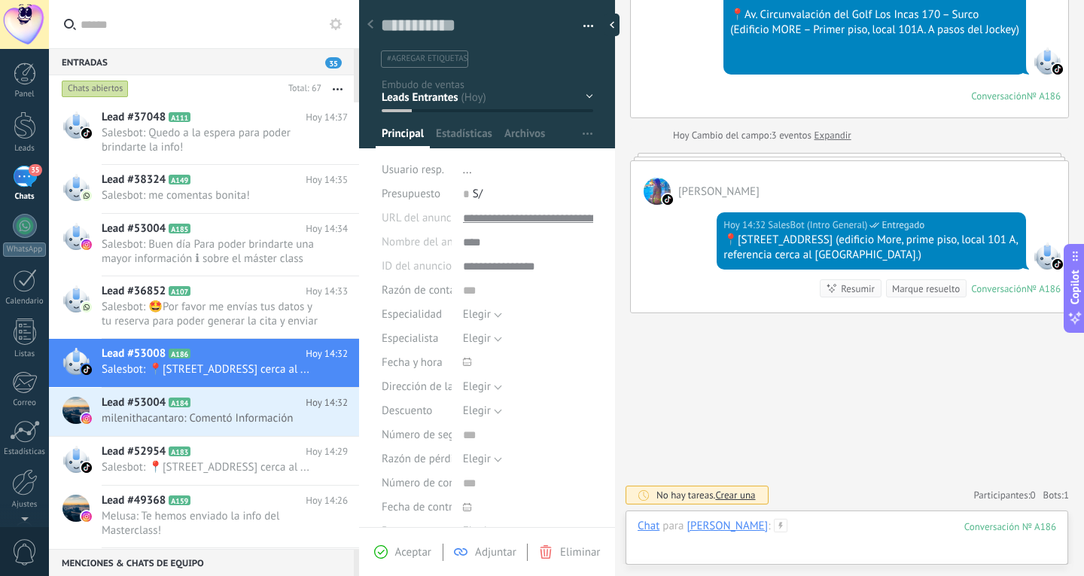
click at [823, 522] on div at bounding box center [847, 541] width 419 height 45
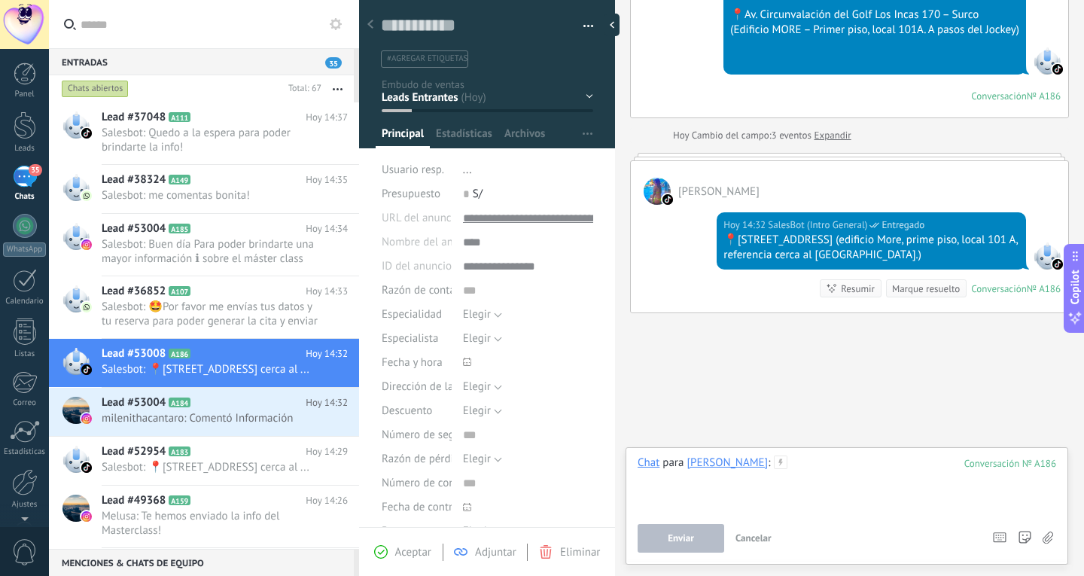
drag, startPoint x: 823, startPoint y: 522, endPoint x: 866, endPoint y: 472, distance: 65.7
click at [865, 472] on div at bounding box center [847, 484] width 419 height 57
paste div
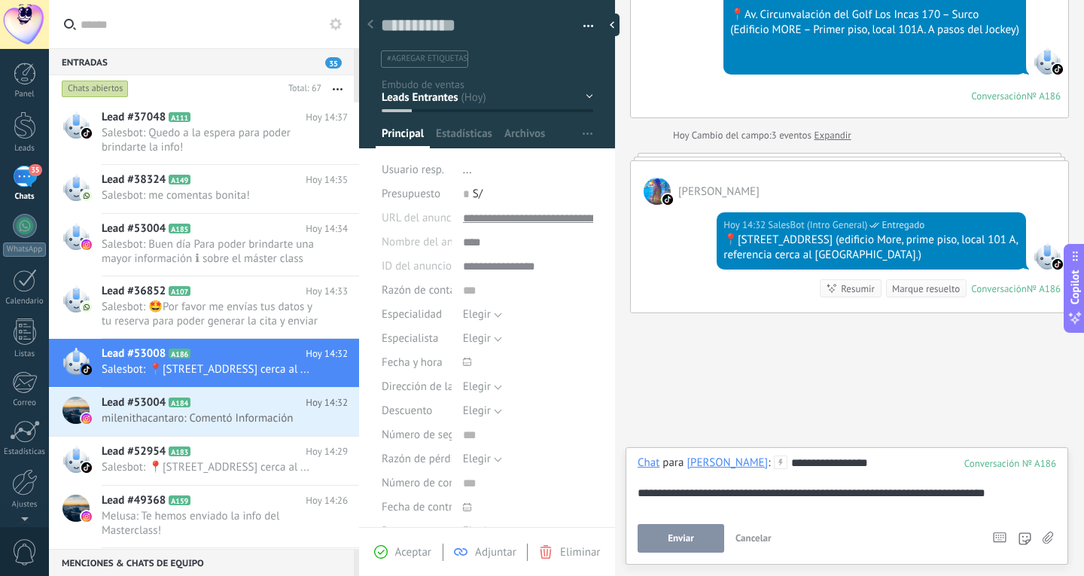
click at [712, 536] on button "Enviar" at bounding box center [681, 538] width 87 height 29
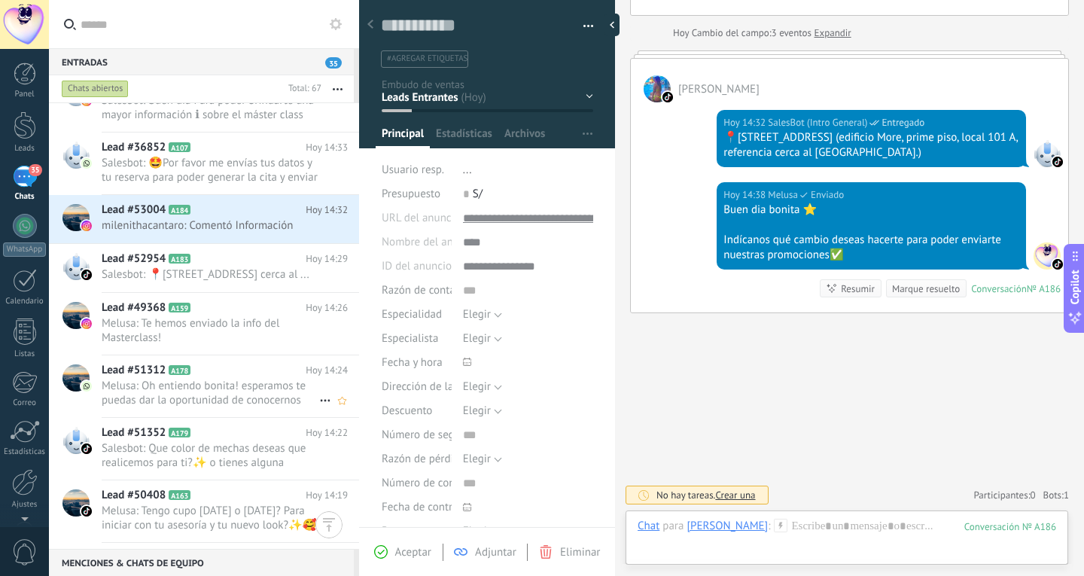
scroll to position [302, 0]
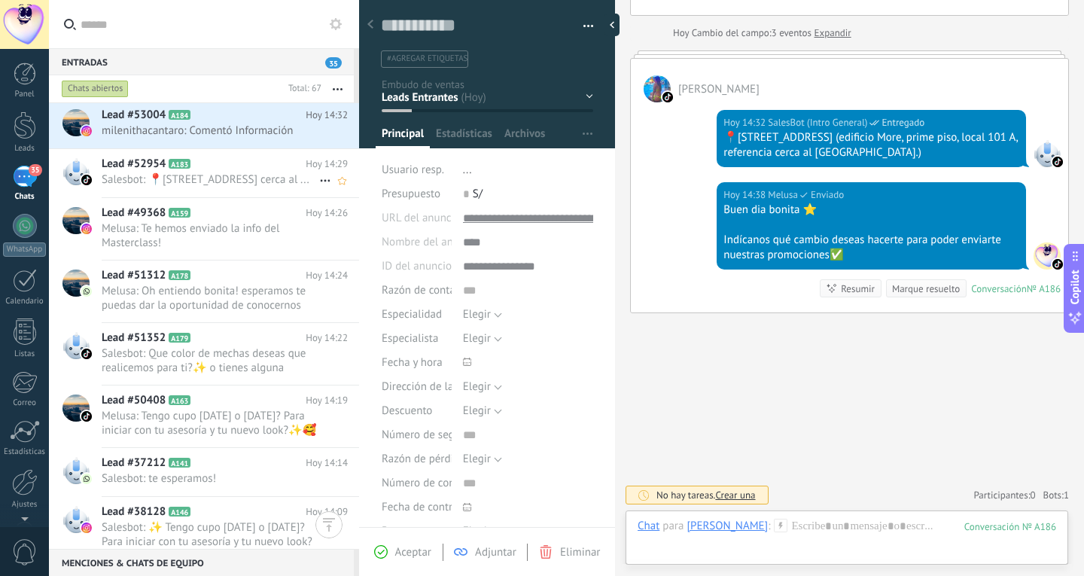
click at [225, 187] on span "Salesbot: 📍[STREET_ADDRESS] cerca al ..." at bounding box center [211, 179] width 218 height 14
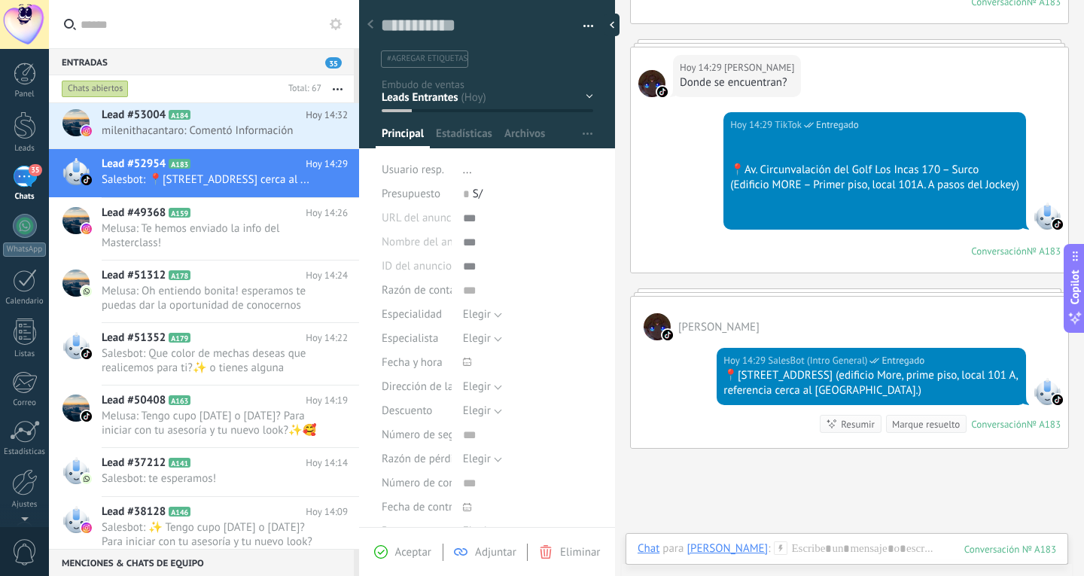
scroll to position [257, 0]
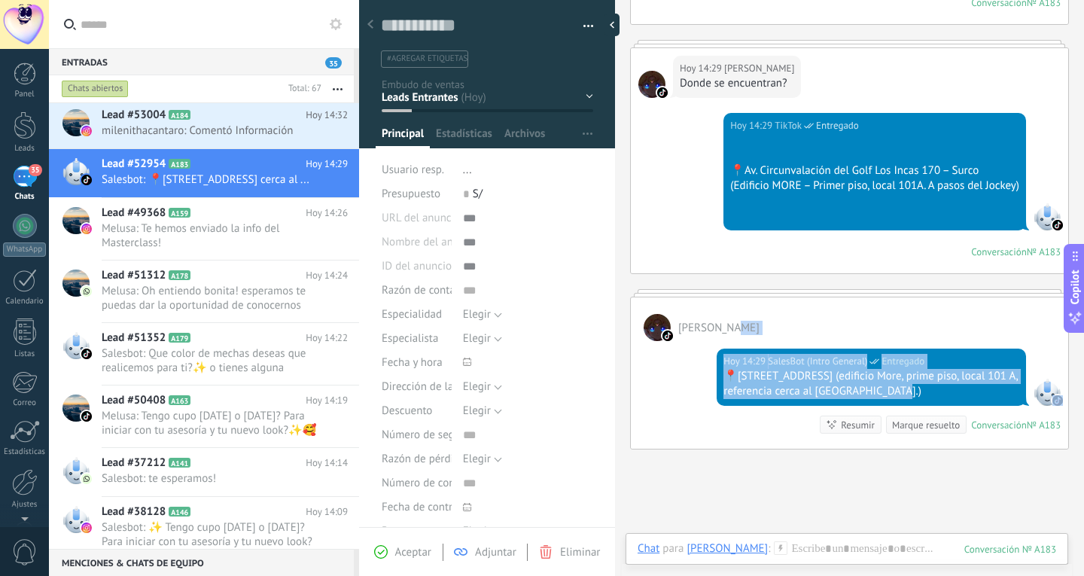
drag, startPoint x: 887, startPoint y: 340, endPoint x: 891, endPoint y: 385, distance: 44.6
click at [891, 385] on div "Rosa Vega Hoy 14:29 SalesBot (Intro General) Entregado 📍Av circunvalación del G…" at bounding box center [849, 373] width 439 height 153
click at [890, 326] on div "[PERSON_NAME]" at bounding box center [849, 319] width 437 height 44
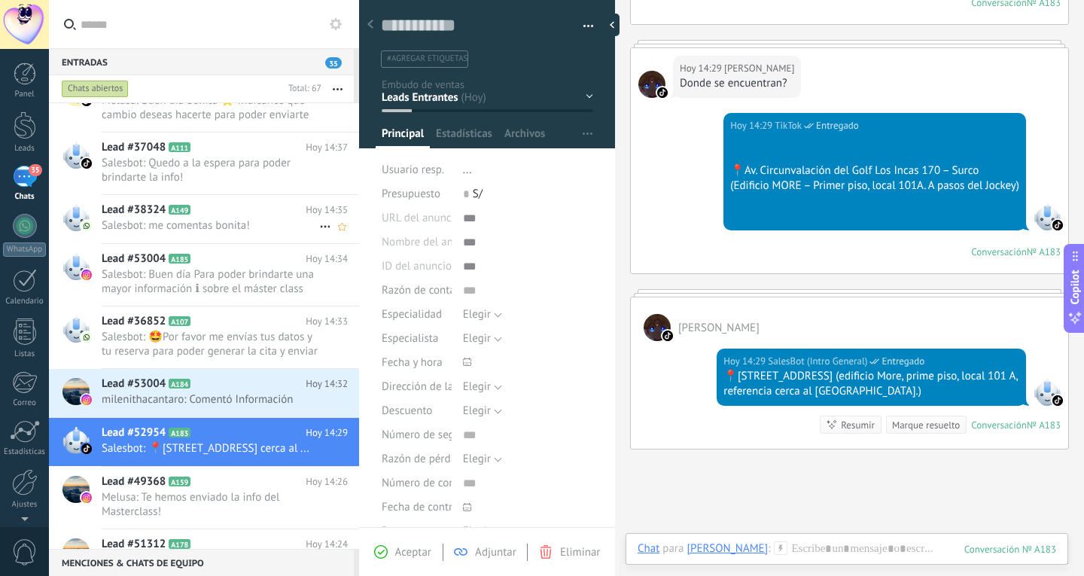
scroll to position [0, 0]
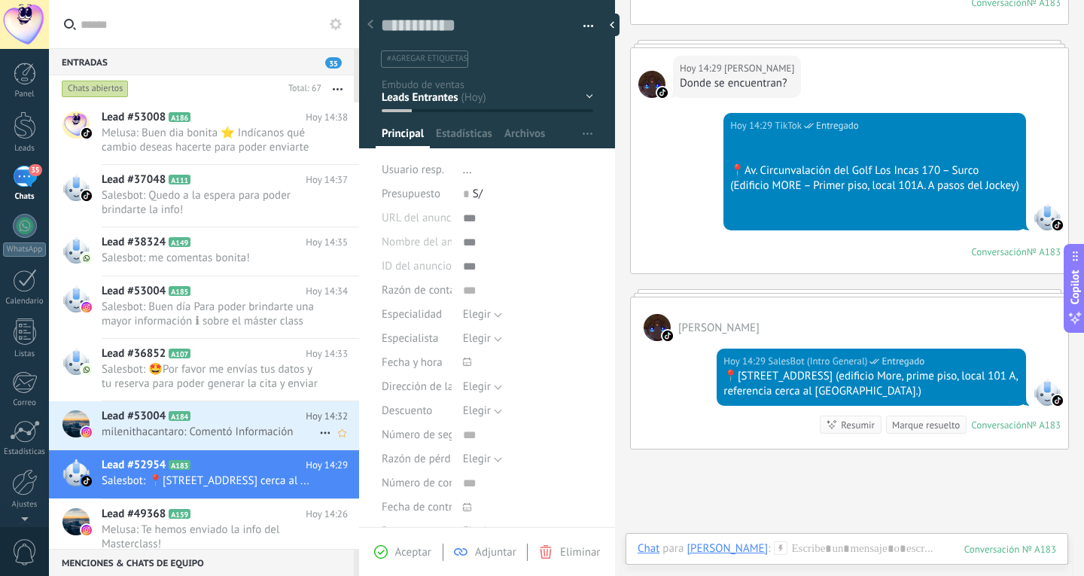
click at [231, 435] on span "milenithacantaro: Comentó Información" at bounding box center [211, 432] width 218 height 14
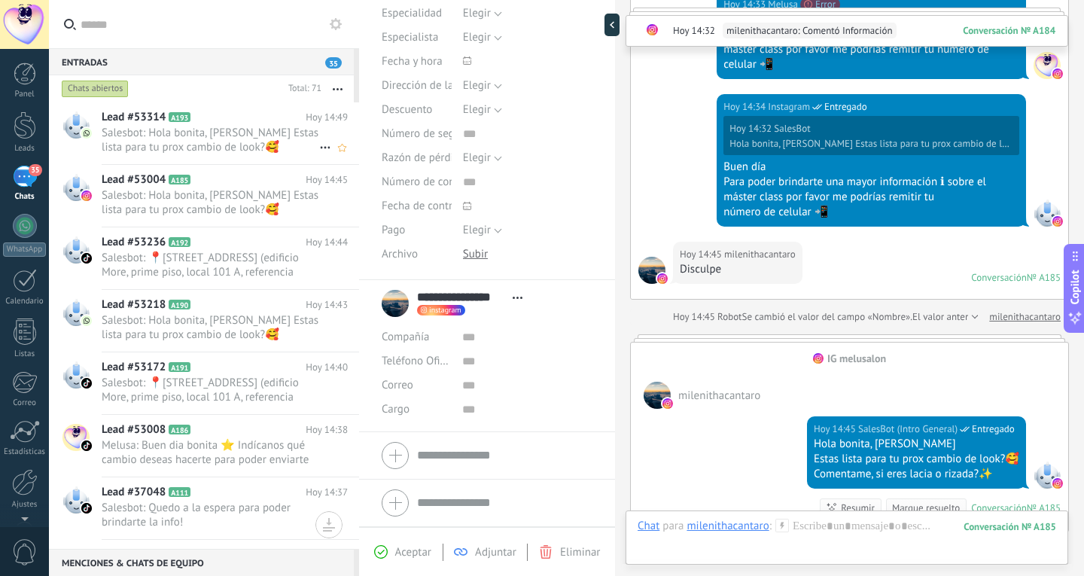
click at [221, 120] on h2 "Lead #53314 A193" at bounding box center [204, 117] width 204 height 15
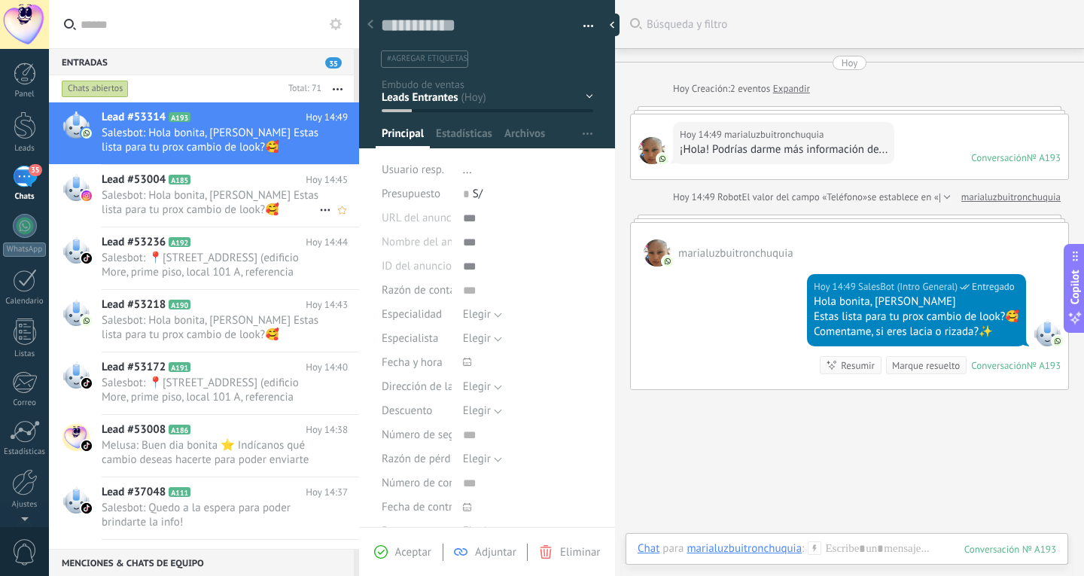
click at [278, 205] on span "Salesbot: Hola bonita, [PERSON_NAME] Estas lista para tu prox cambio de look?🥰 …" at bounding box center [211, 202] width 218 height 29
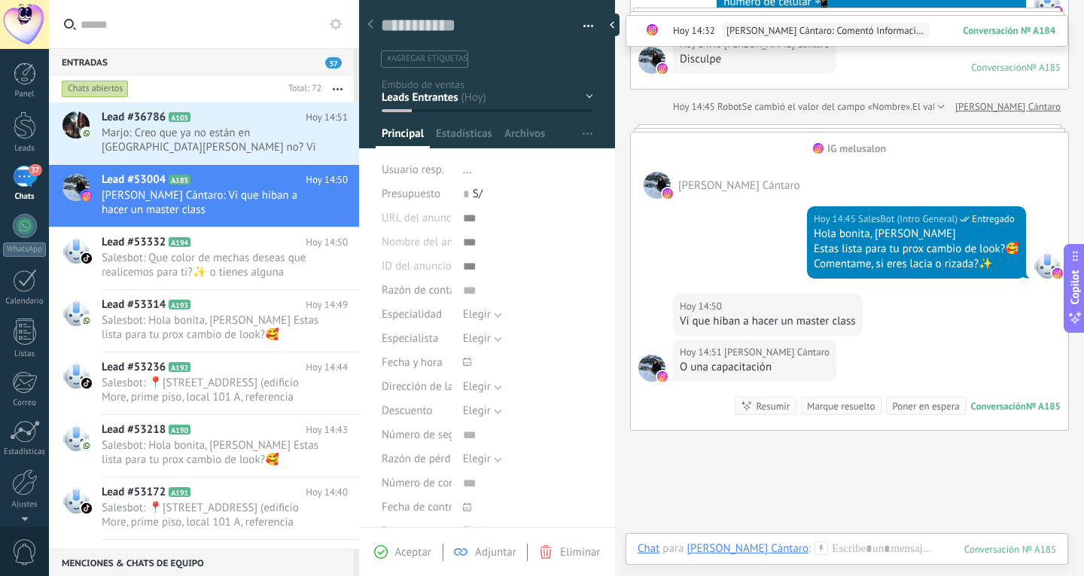
scroll to position [940, 0]
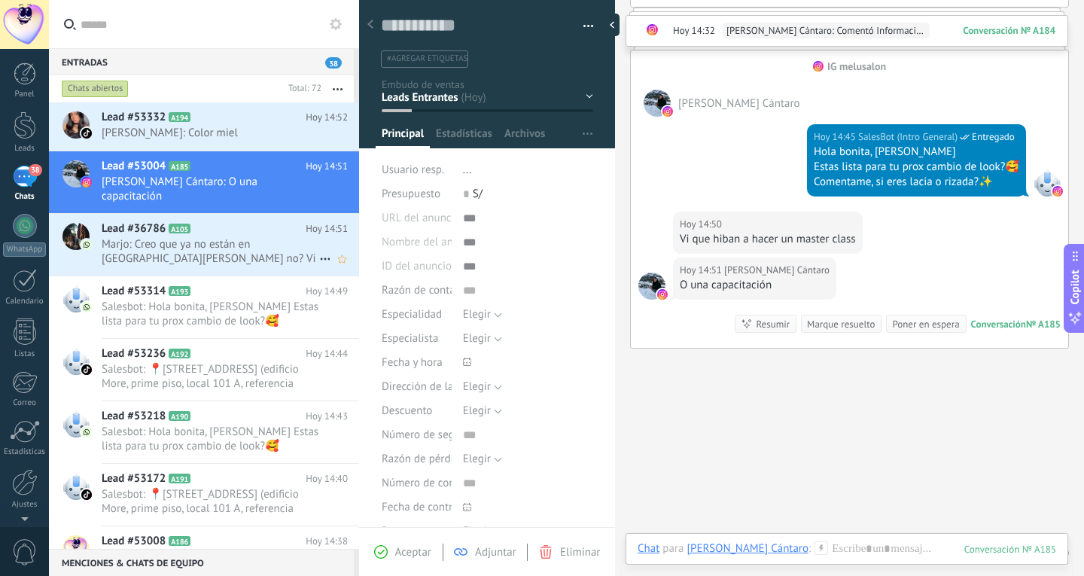
click at [302, 237] on span "Marjo: Creo que ya no están en San Borja no? Vi en sus historias" at bounding box center [211, 251] width 218 height 29
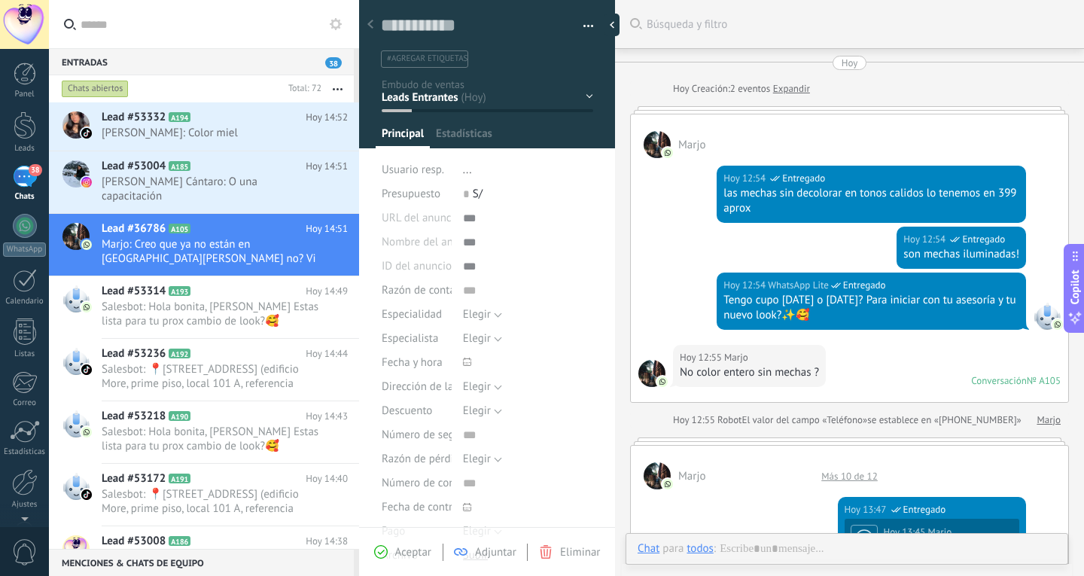
type textarea "**********"
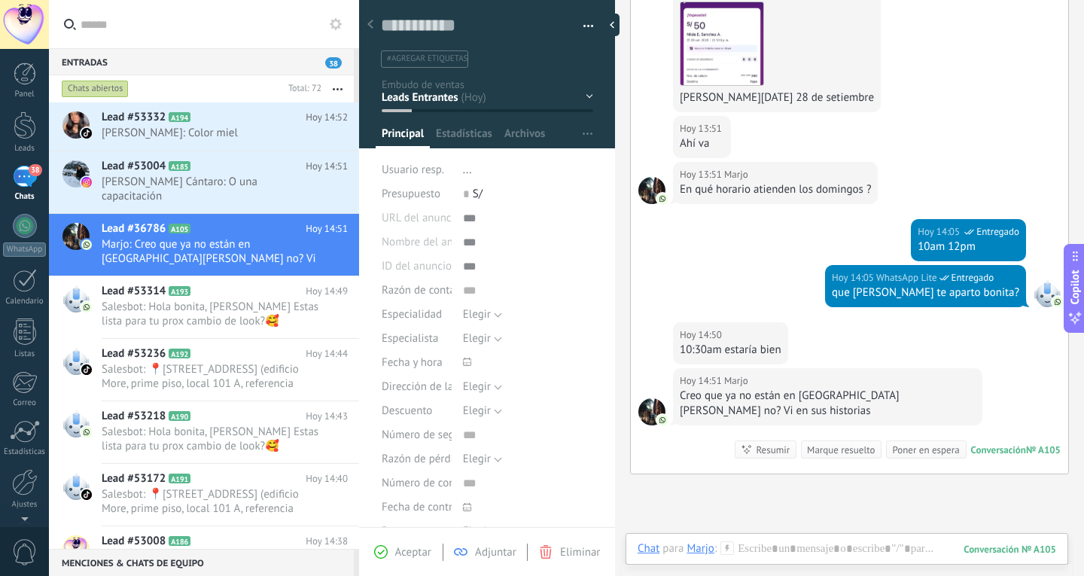
scroll to position [1008, 0]
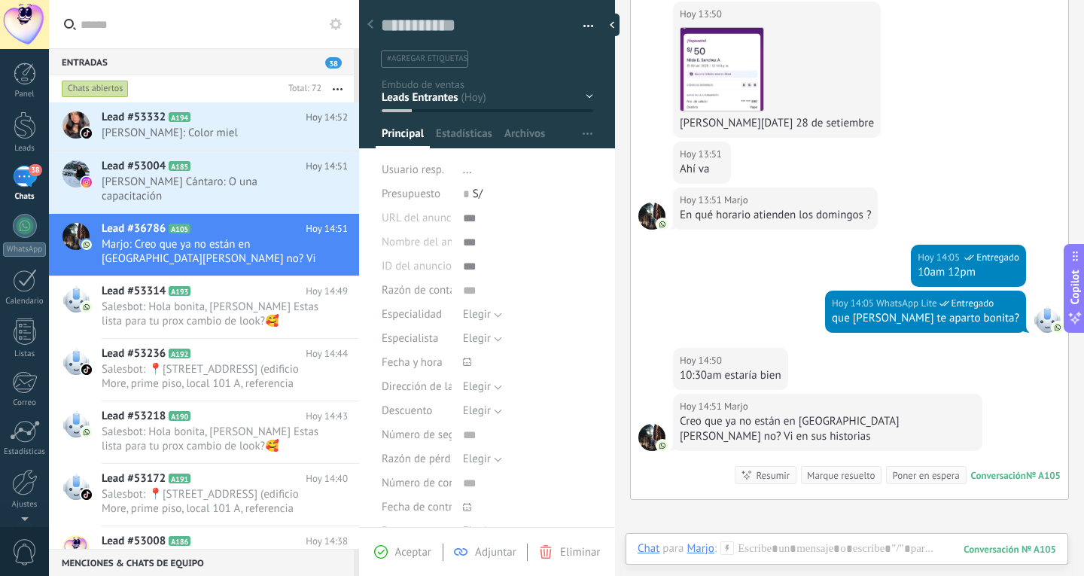
click at [898, 541] on div "Chat Correo Nota Tarea Chat para Marjo : 105 Enviar Cancelar Rastrear clics en …" at bounding box center [847, 560] width 443 height 54
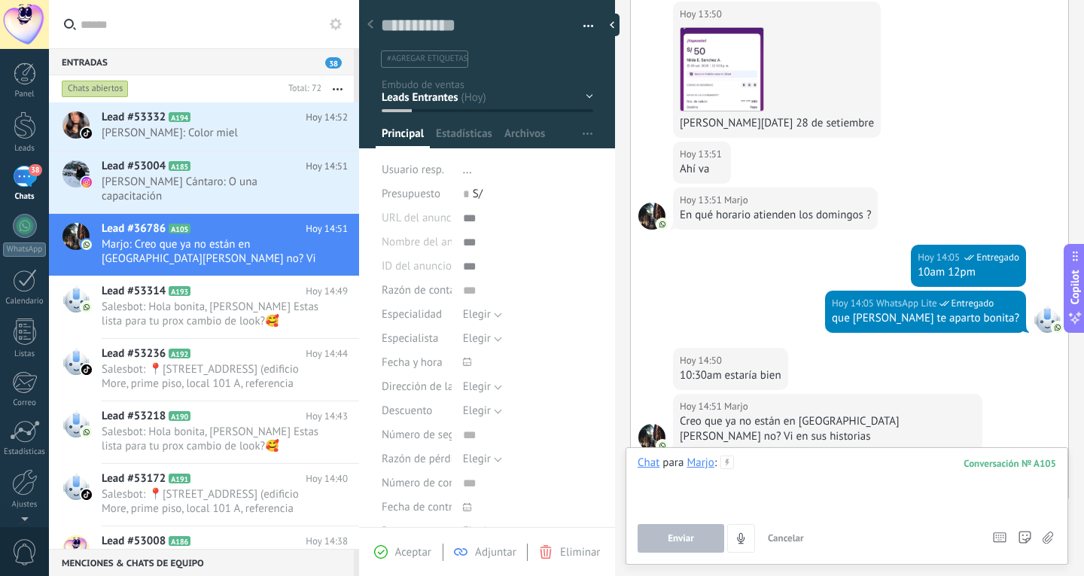
click at [886, 483] on div at bounding box center [847, 484] width 419 height 57
click at [696, 546] on button "Enviar" at bounding box center [681, 538] width 87 height 29
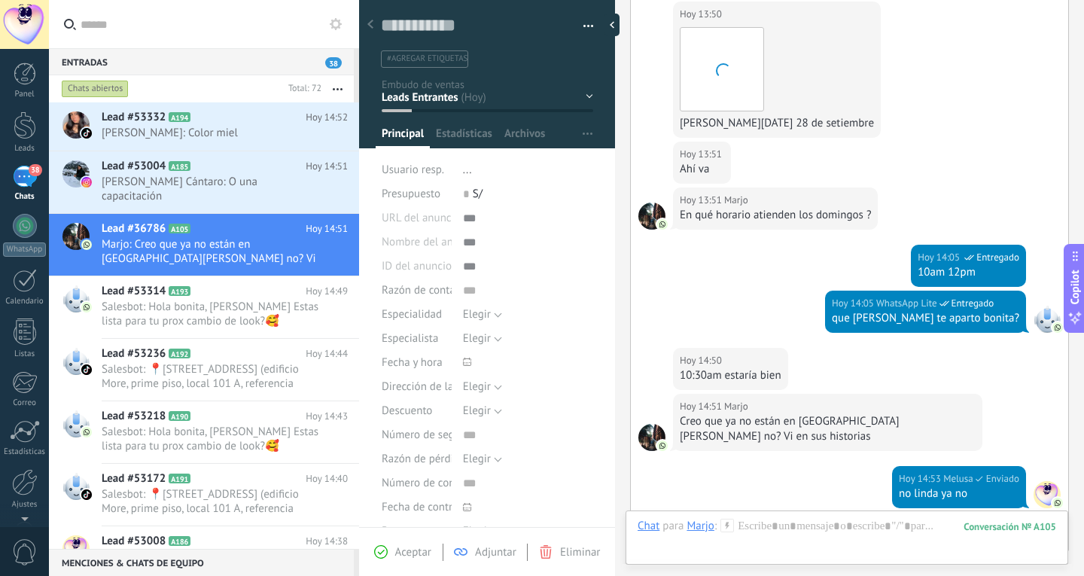
scroll to position [1230, 0]
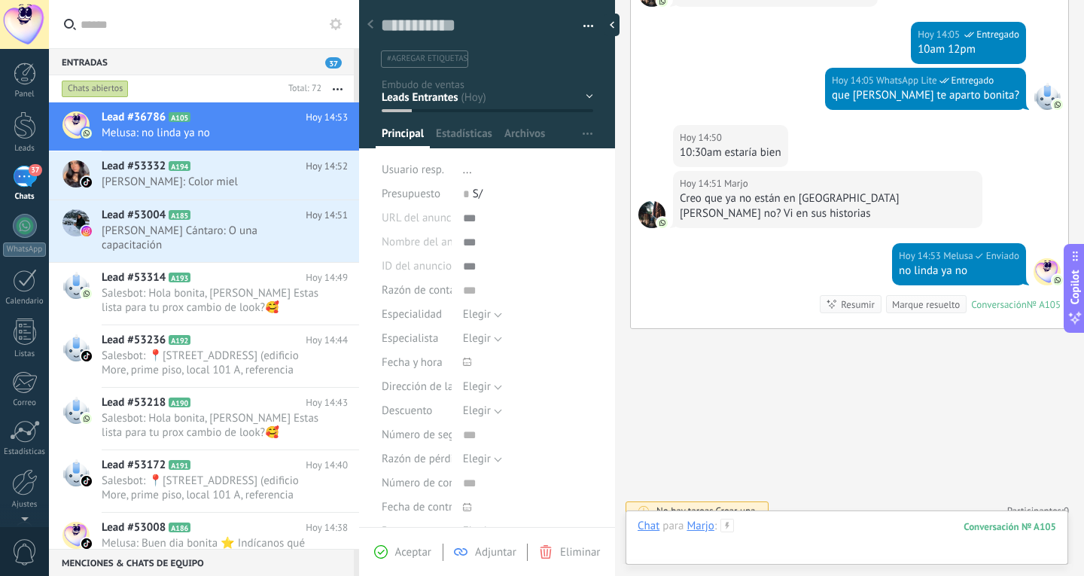
click at [751, 520] on div at bounding box center [847, 541] width 419 height 45
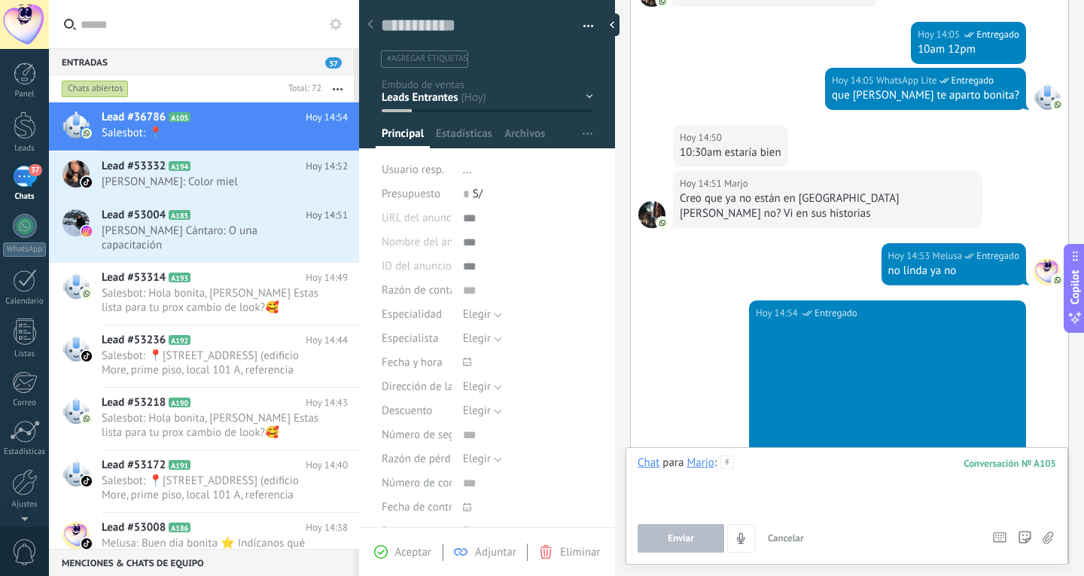
scroll to position [1686, 0]
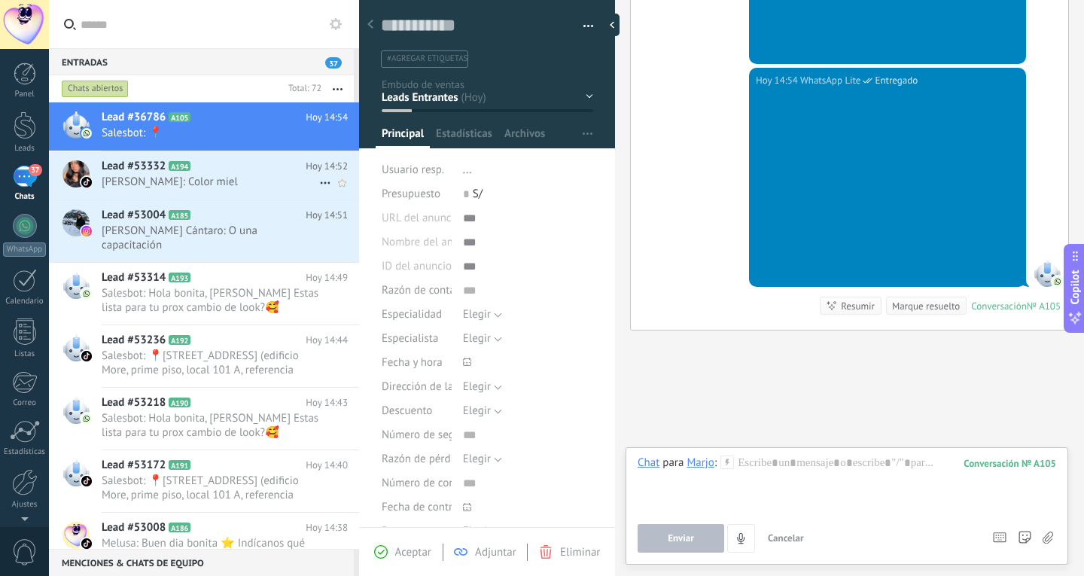
click at [200, 176] on span "Blas Anabelen: Color miel" at bounding box center [211, 182] width 218 height 14
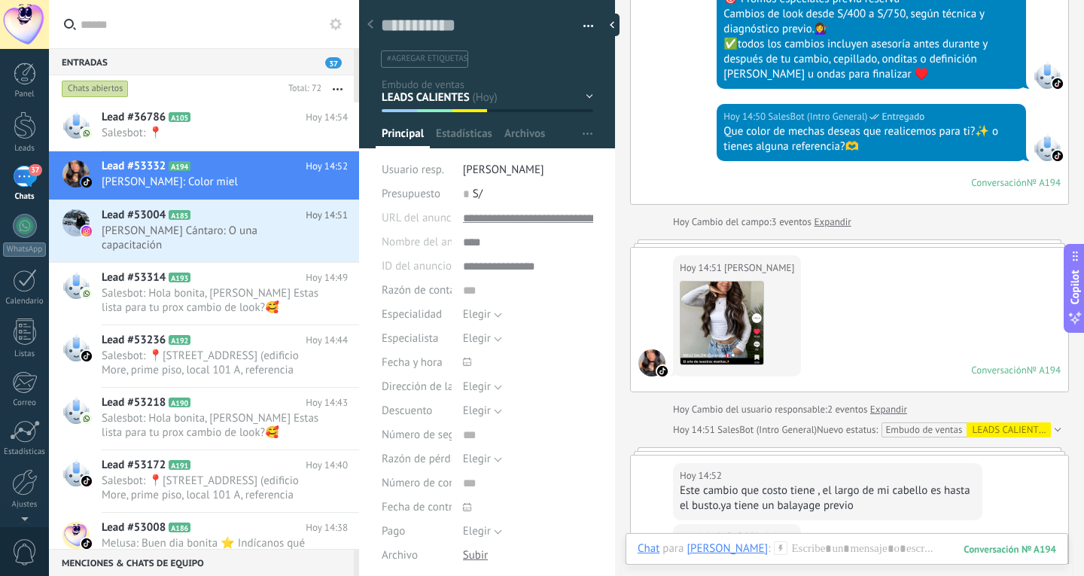
scroll to position [906, 0]
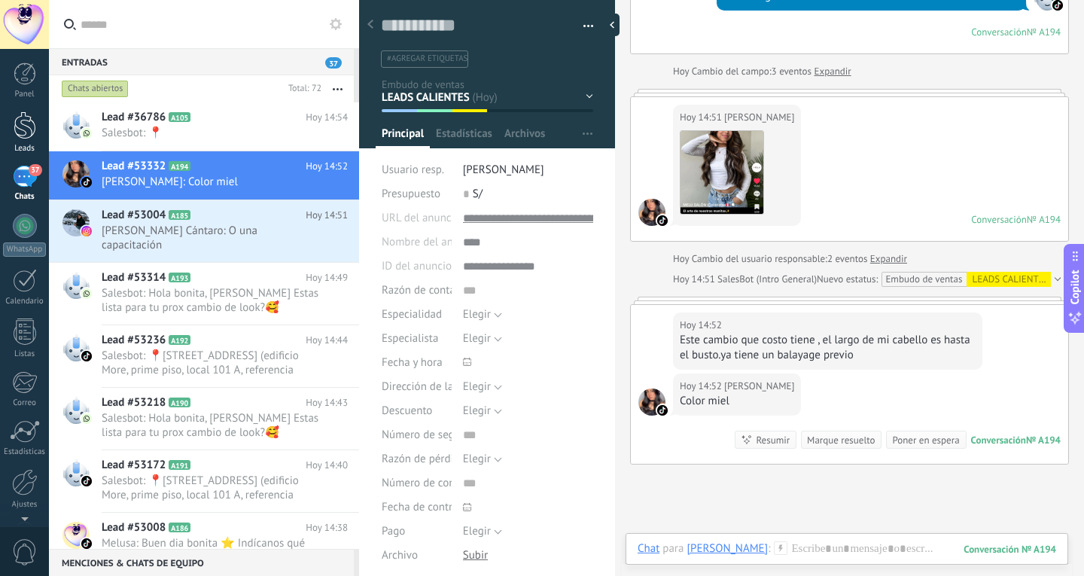
click at [20, 139] on link "Leads" at bounding box center [24, 132] width 49 height 42
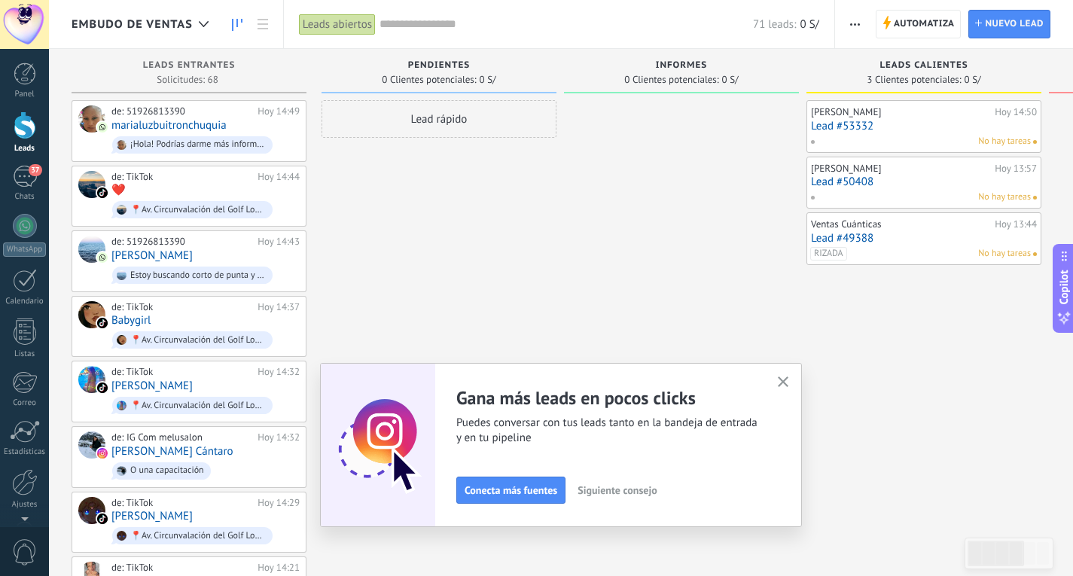
click at [877, 147] on div "No hay tareas" at bounding box center [920, 142] width 221 height 14
click at [881, 131] on link "Lead #53332" at bounding box center [924, 126] width 226 height 13
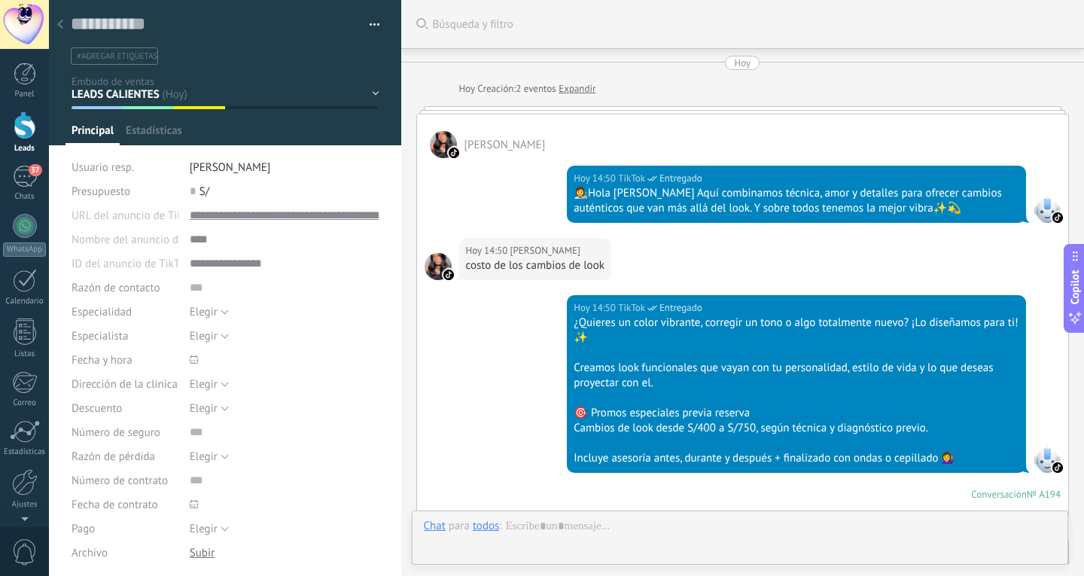
type textarea "**********"
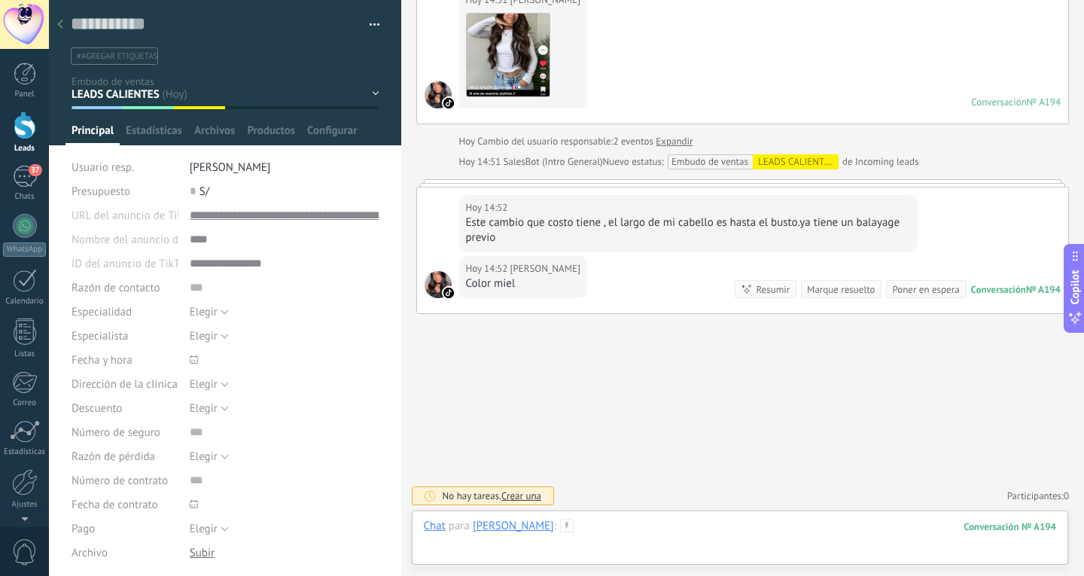
click at [639, 528] on div at bounding box center [740, 541] width 633 height 45
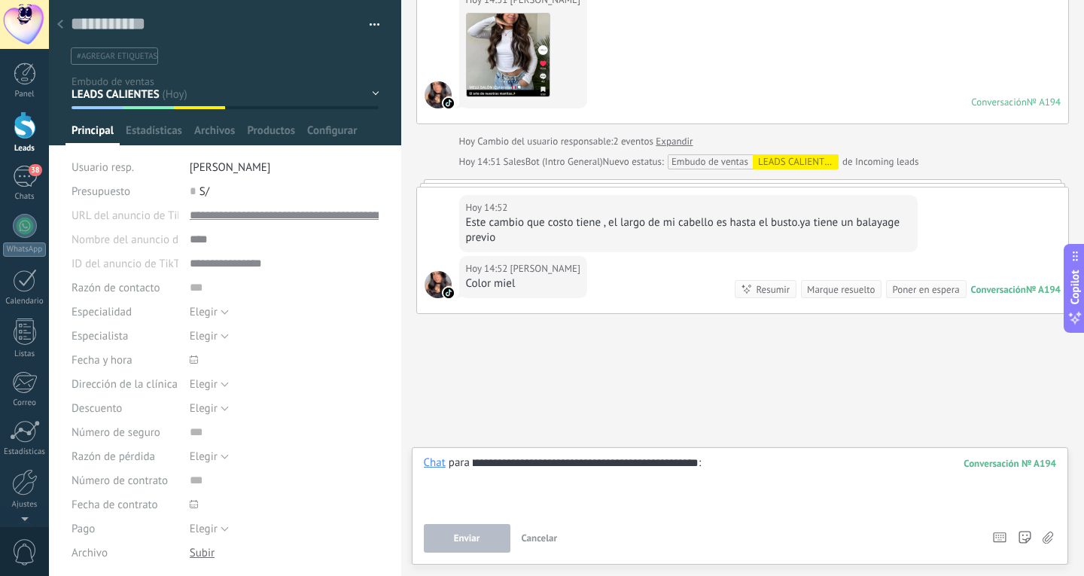
type input "**********"
click at [678, 467] on div at bounding box center [740, 484] width 633 height 57
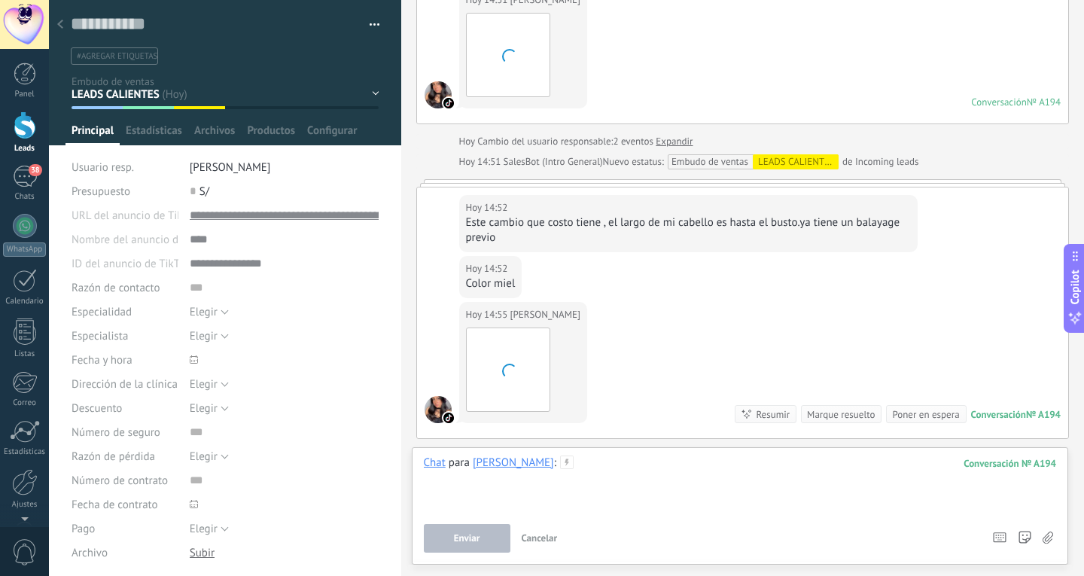
scroll to position [1058, 0]
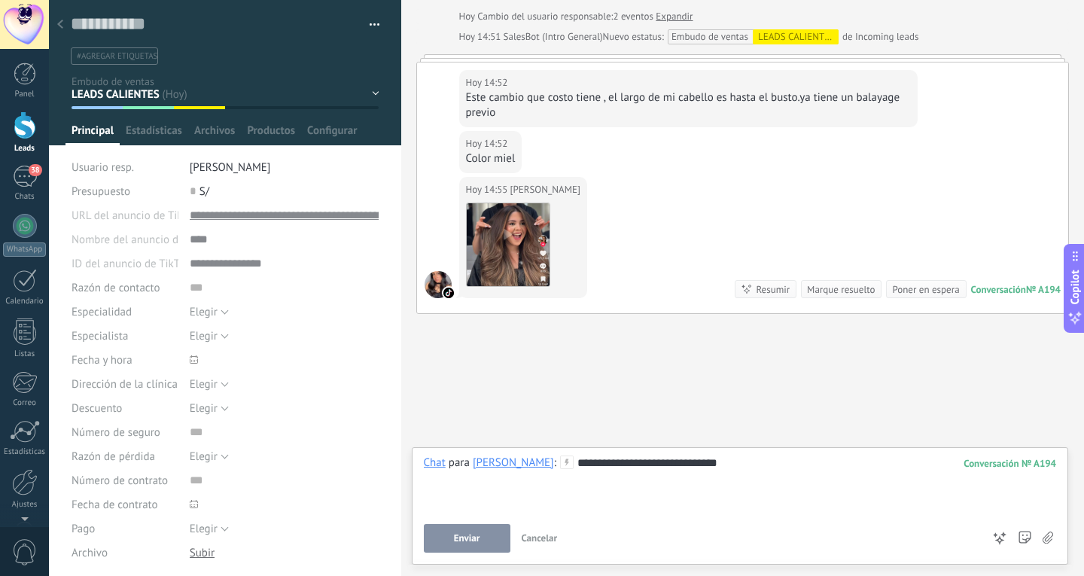
click at [494, 541] on button "Enviar" at bounding box center [467, 538] width 87 height 29
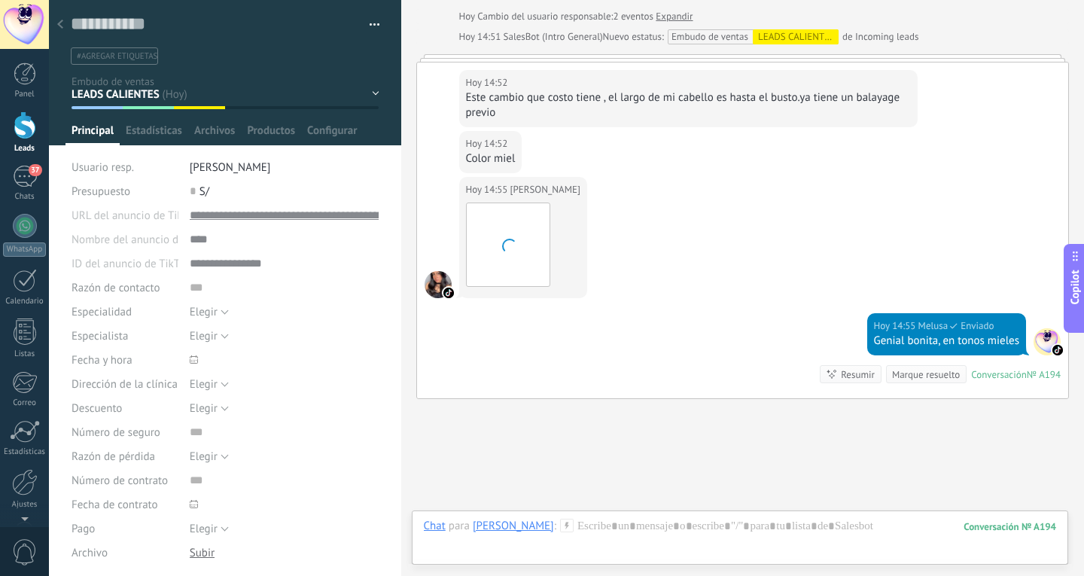
scroll to position [1143, 0]
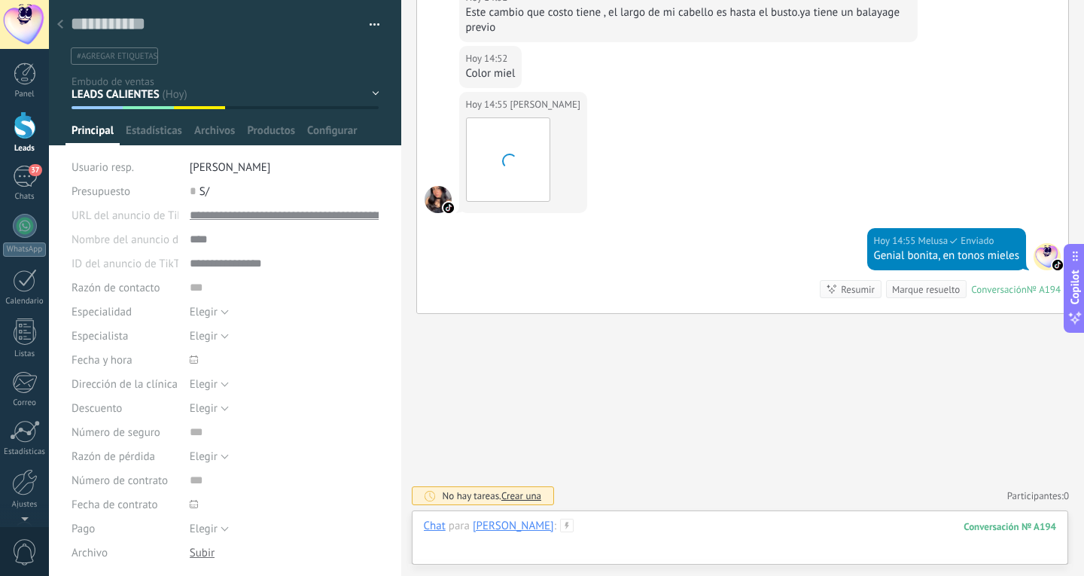
click at [619, 527] on div at bounding box center [740, 541] width 633 height 45
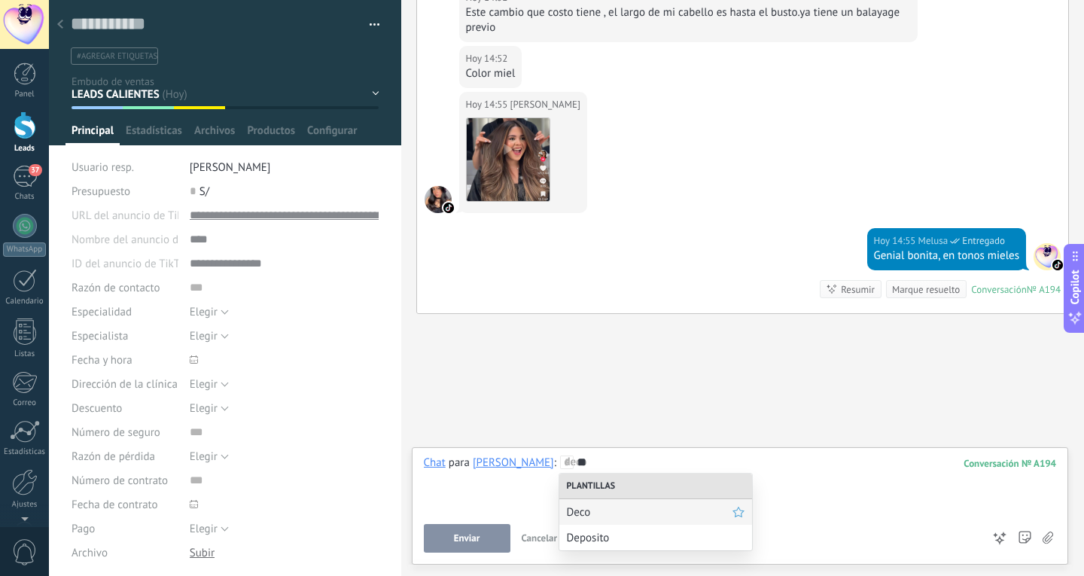
click at [616, 521] on div "Deco" at bounding box center [655, 512] width 193 height 26
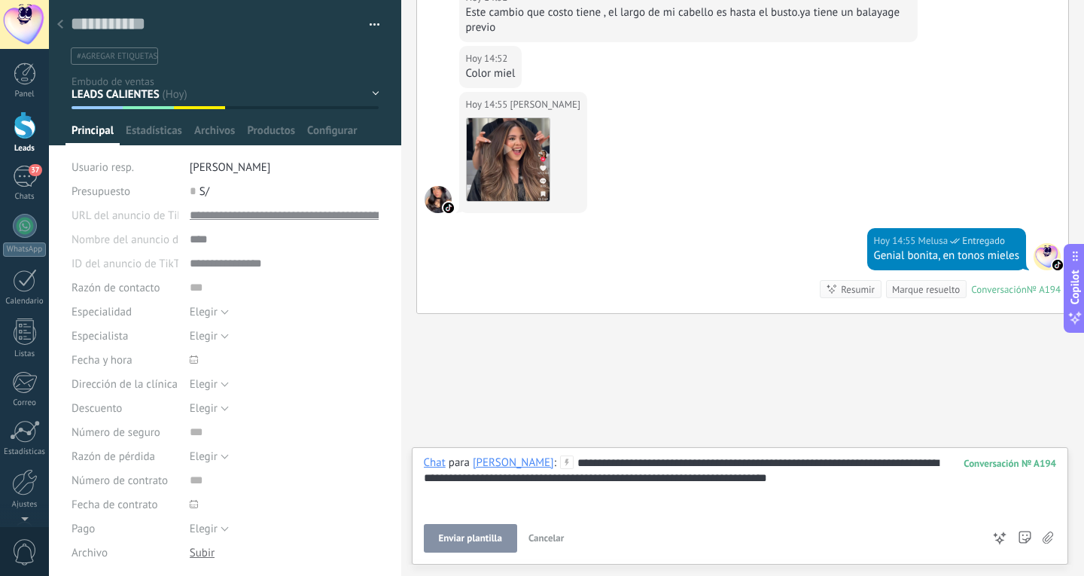
click at [692, 466] on div "**********" at bounding box center [740, 484] width 633 height 57
click at [466, 536] on span "Enviar" at bounding box center [467, 538] width 26 height 11
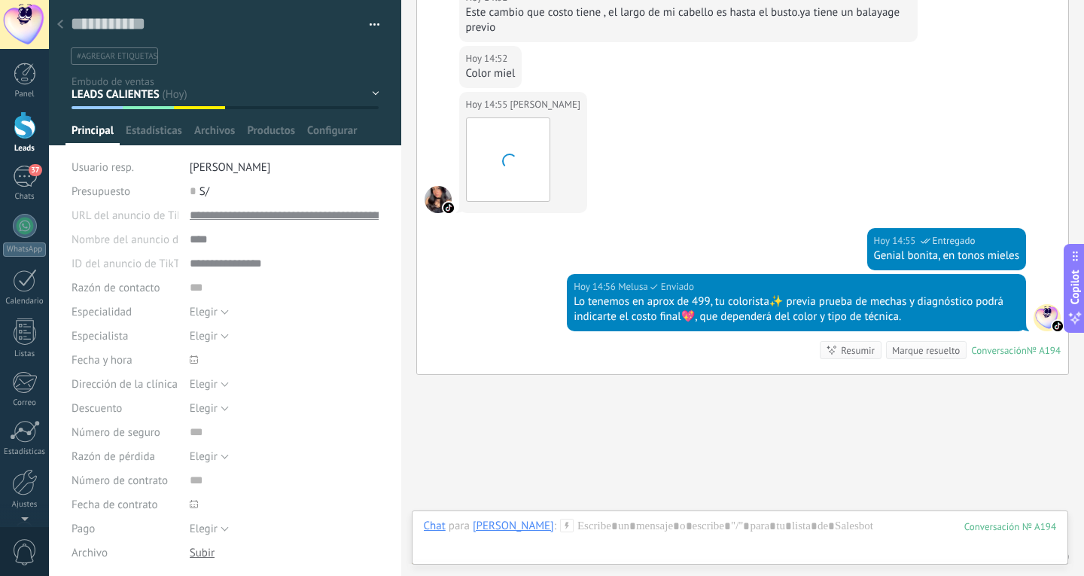
scroll to position [1204, 0]
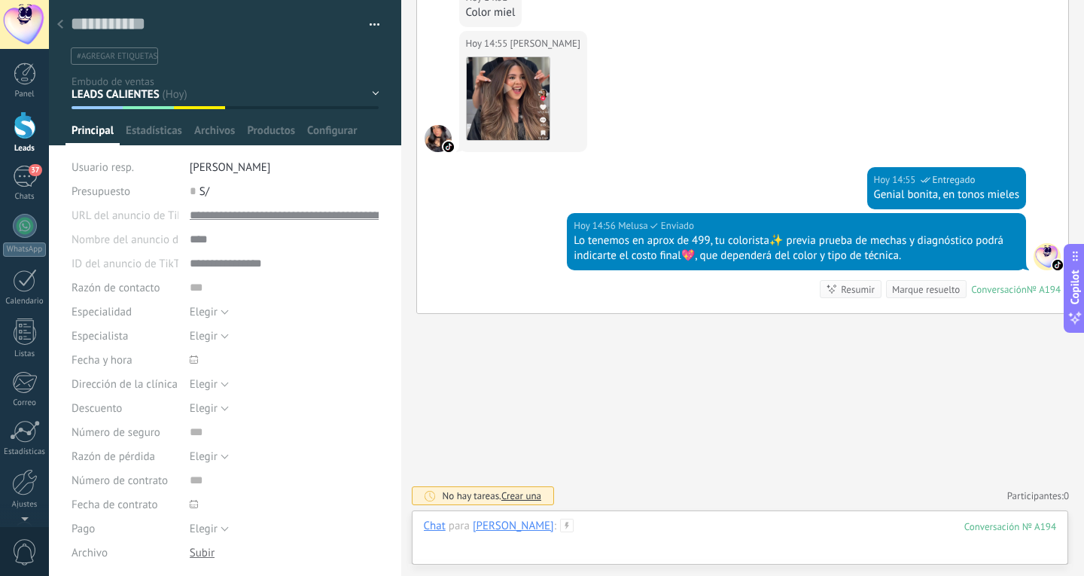
click at [645, 538] on div at bounding box center [740, 541] width 633 height 45
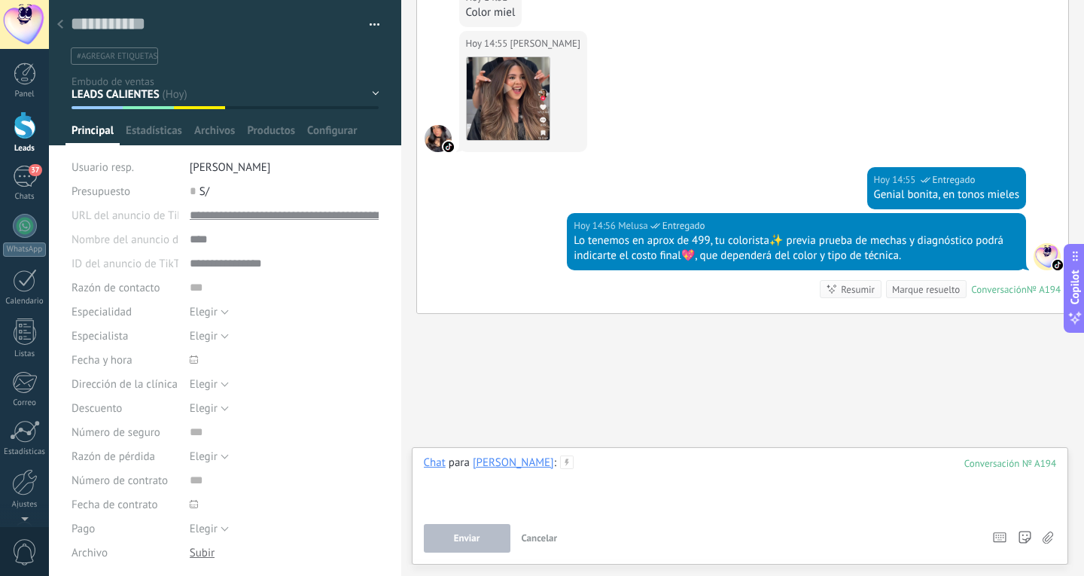
click at [721, 478] on div at bounding box center [740, 484] width 633 height 57
paste div
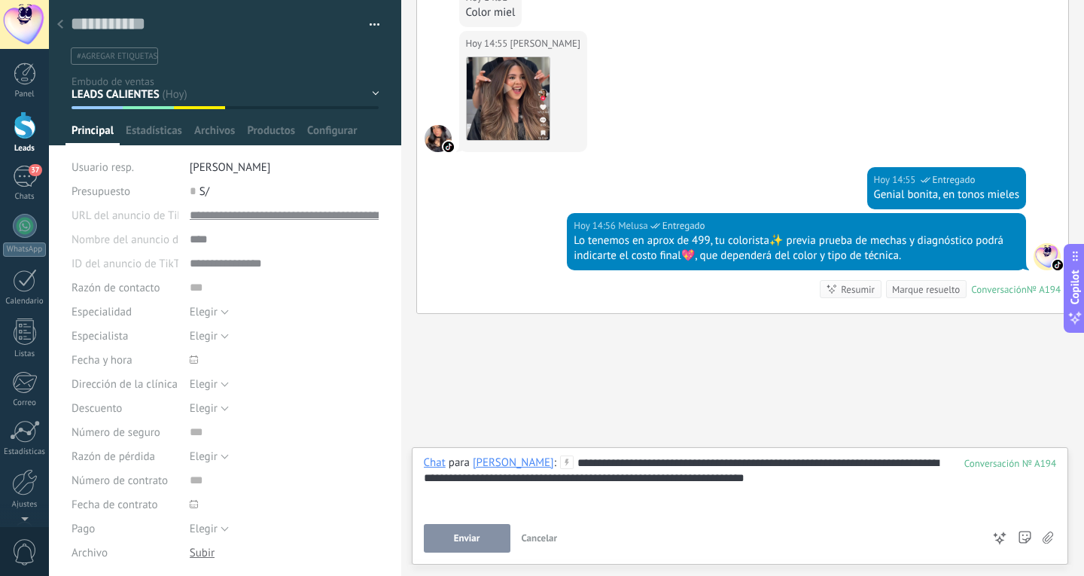
click at [447, 533] on button "Enviar" at bounding box center [467, 538] width 87 height 29
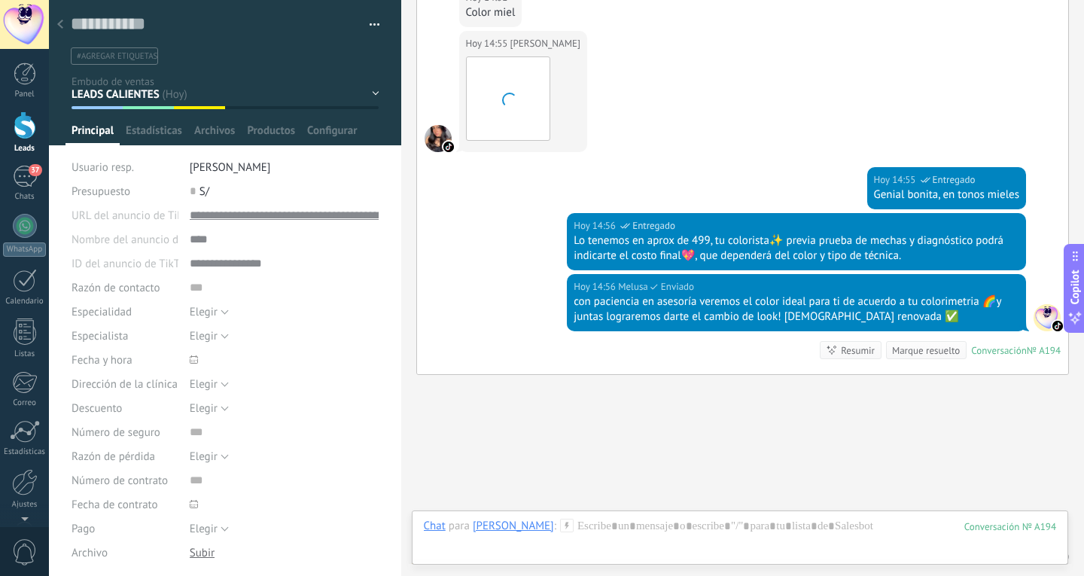
scroll to position [1265, 0]
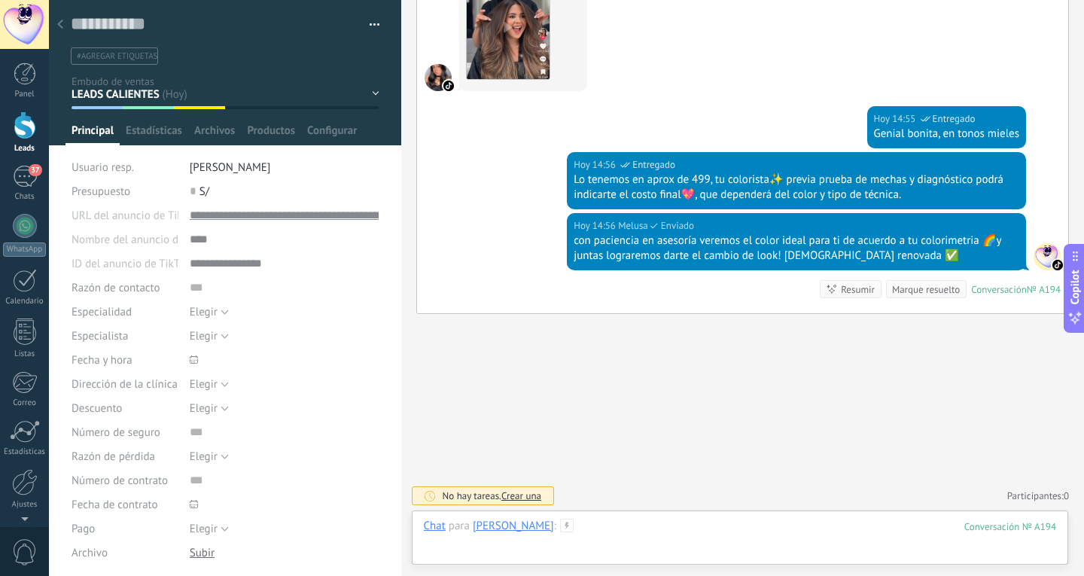
click at [611, 523] on div at bounding box center [740, 541] width 633 height 45
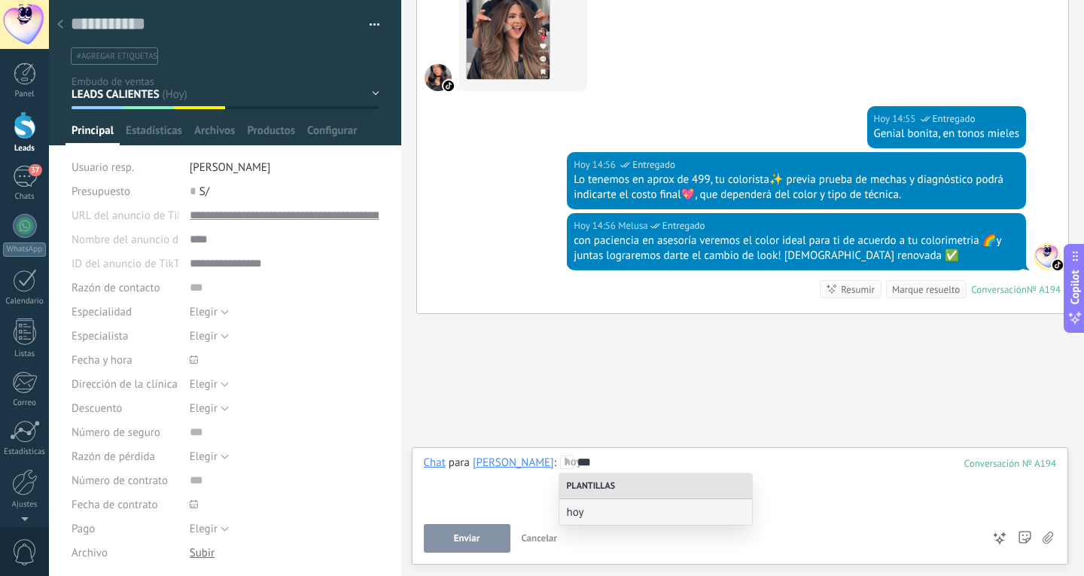
click at [611, 523] on div "hoy" at bounding box center [655, 512] width 193 height 26
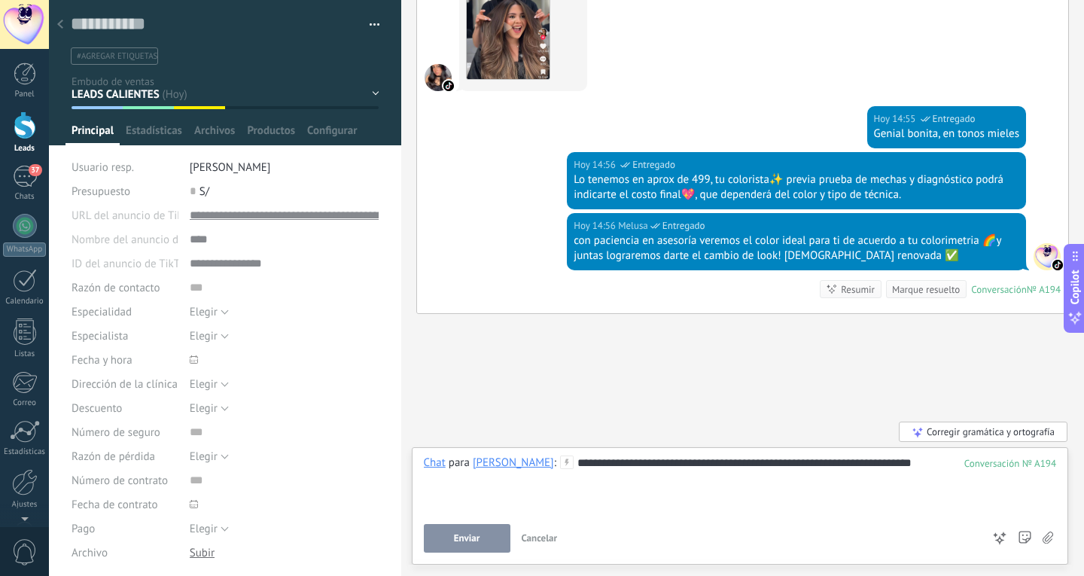
click at [498, 532] on button "Enviar" at bounding box center [467, 538] width 87 height 29
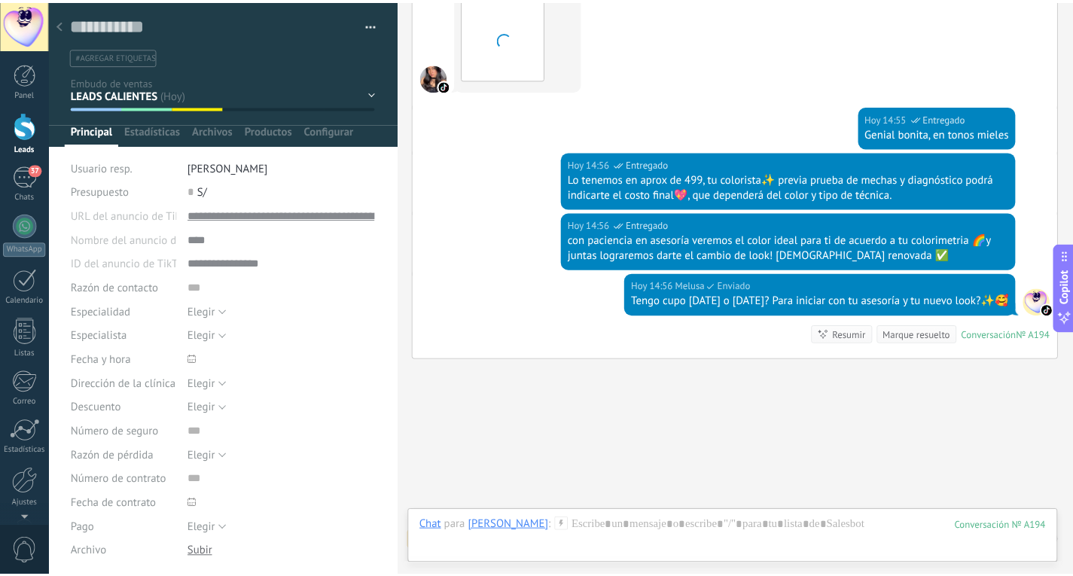
scroll to position [1311, 0]
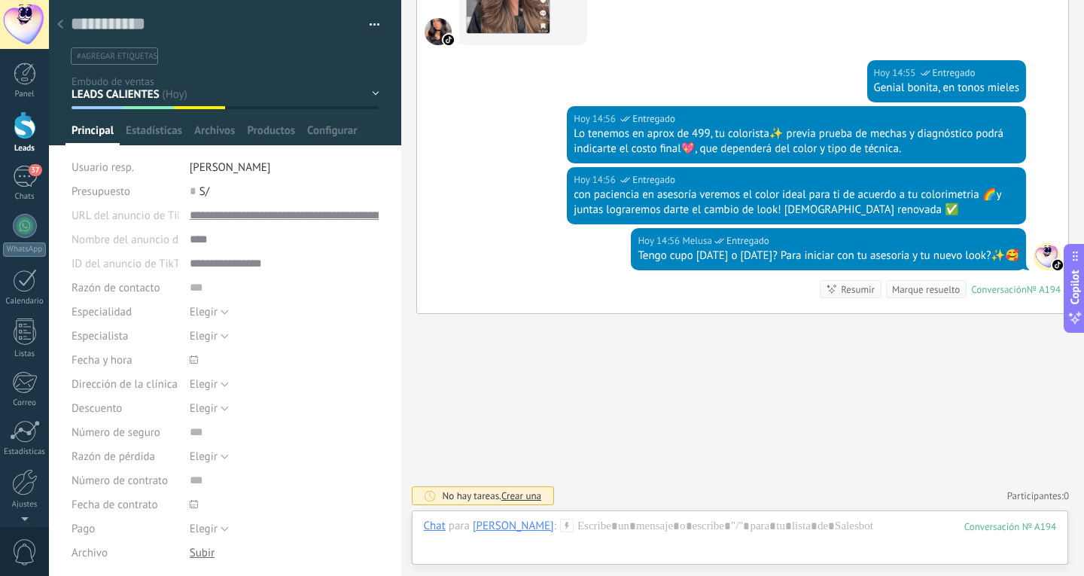
click at [59, 24] on use at bounding box center [60, 24] width 6 height 9
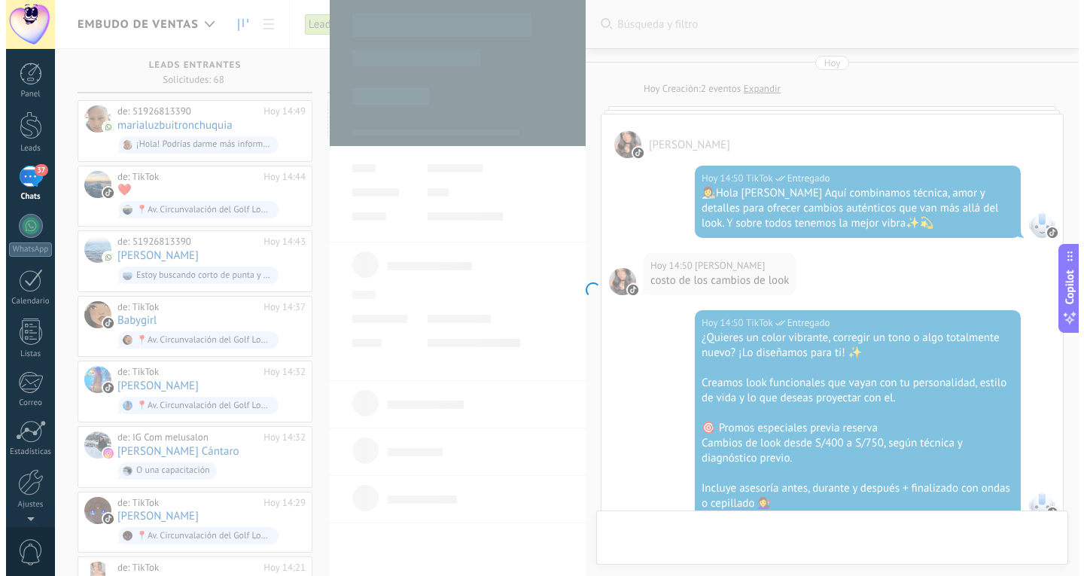
scroll to position [1447, 0]
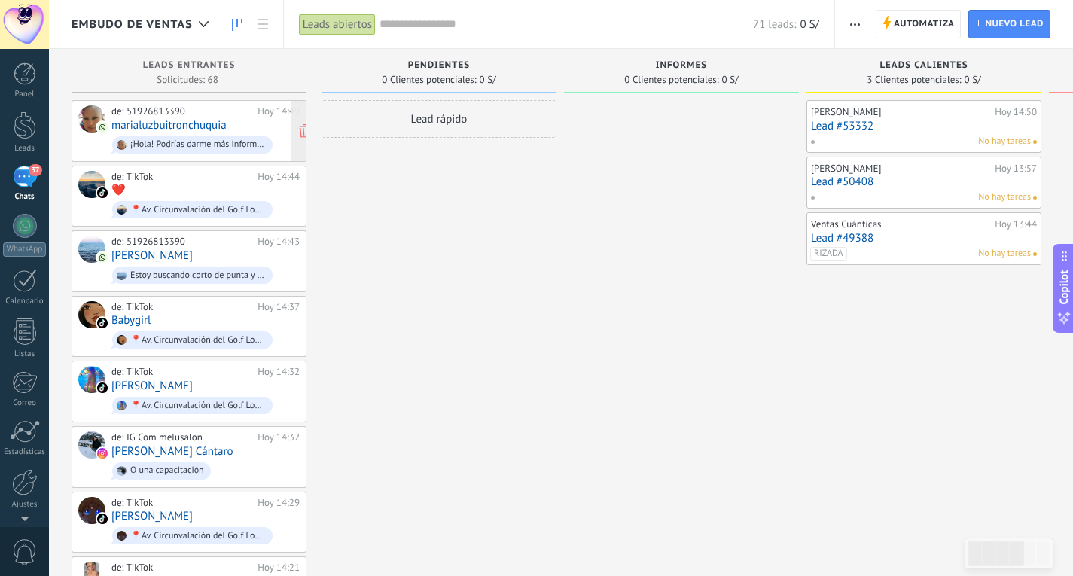
click at [248, 126] on div "de: 51926813390 Hoy 14:49 marialuzbuitronchuquia ¡Hola! Podrías darme más infor…" at bounding box center [205, 130] width 188 height 51
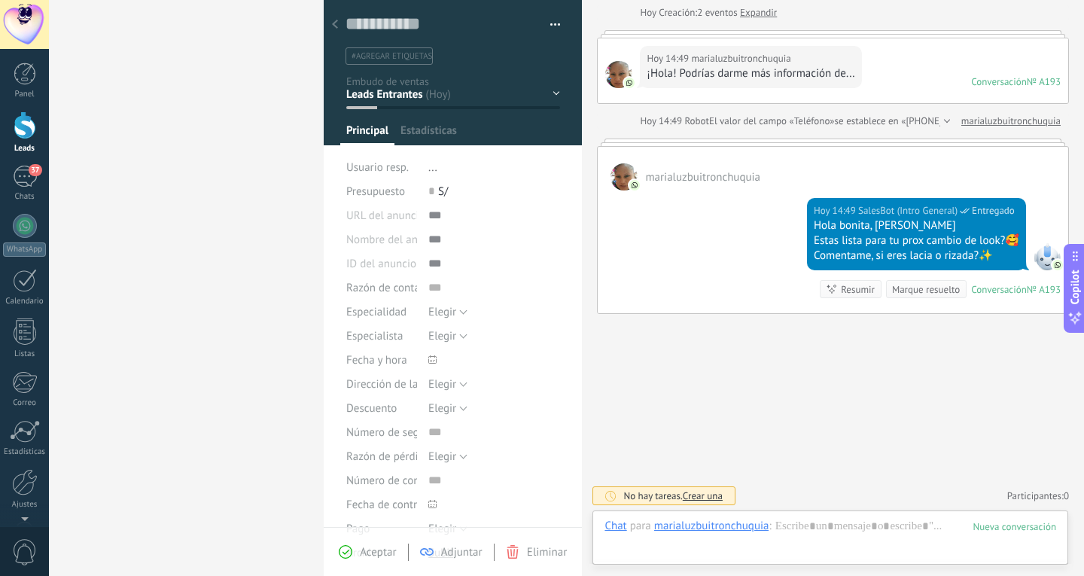
scroll to position [23, 0]
click at [15, 121] on div at bounding box center [25, 125] width 23 height 28
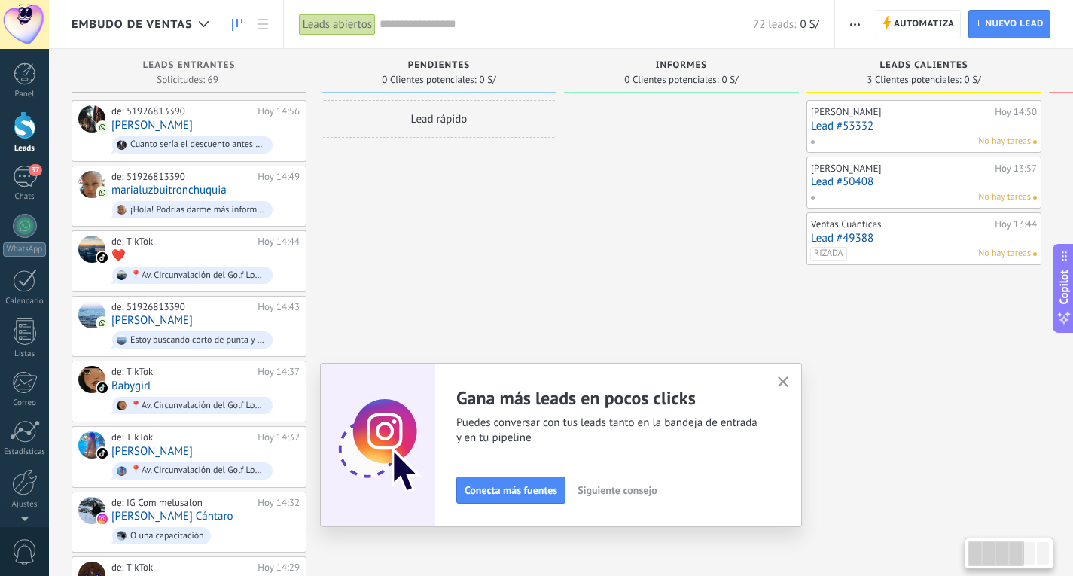
click at [212, 191] on link "marialuzbuitronchuquia" at bounding box center [168, 190] width 115 height 13
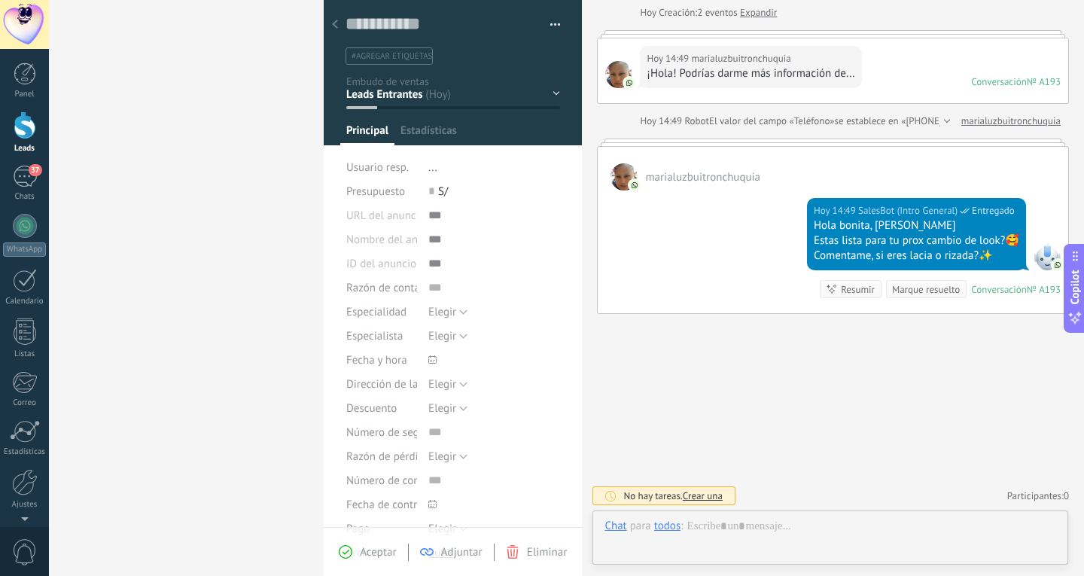
scroll to position [23, 0]
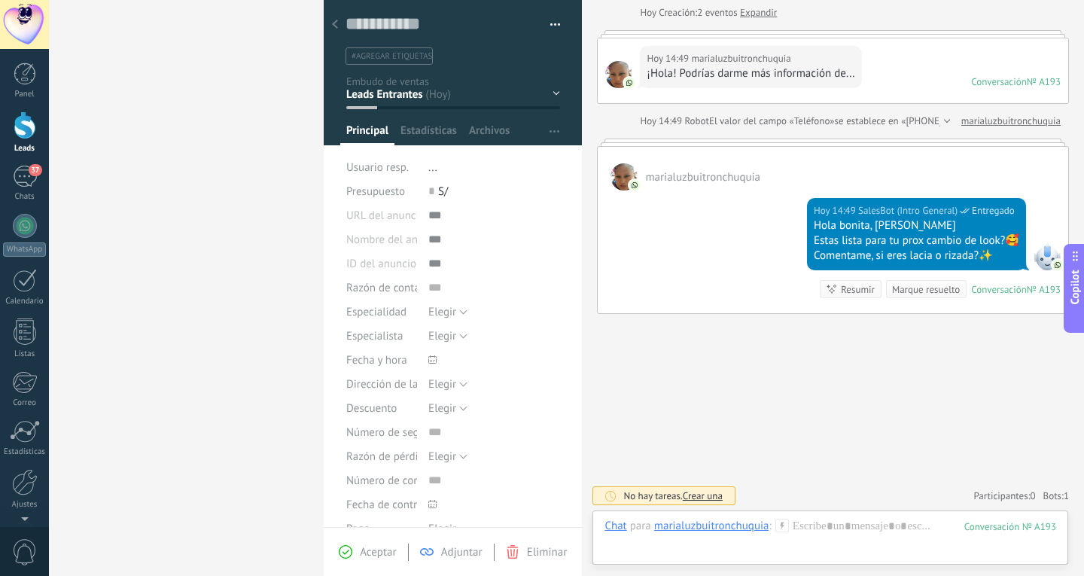
click at [27, 117] on div at bounding box center [25, 125] width 23 height 28
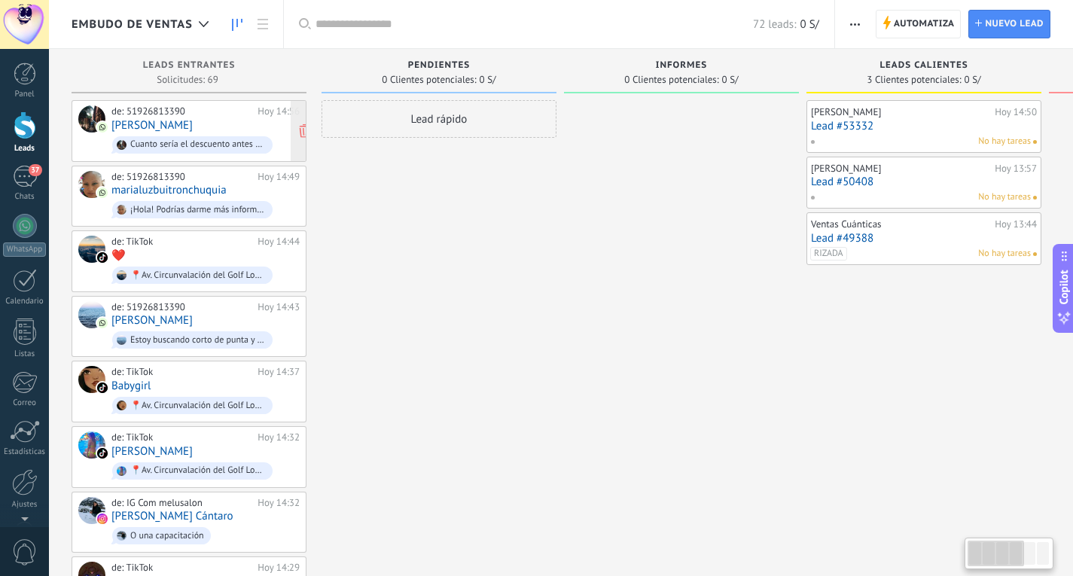
click at [185, 124] on link "Jackeline Portella" at bounding box center [151, 125] width 81 height 13
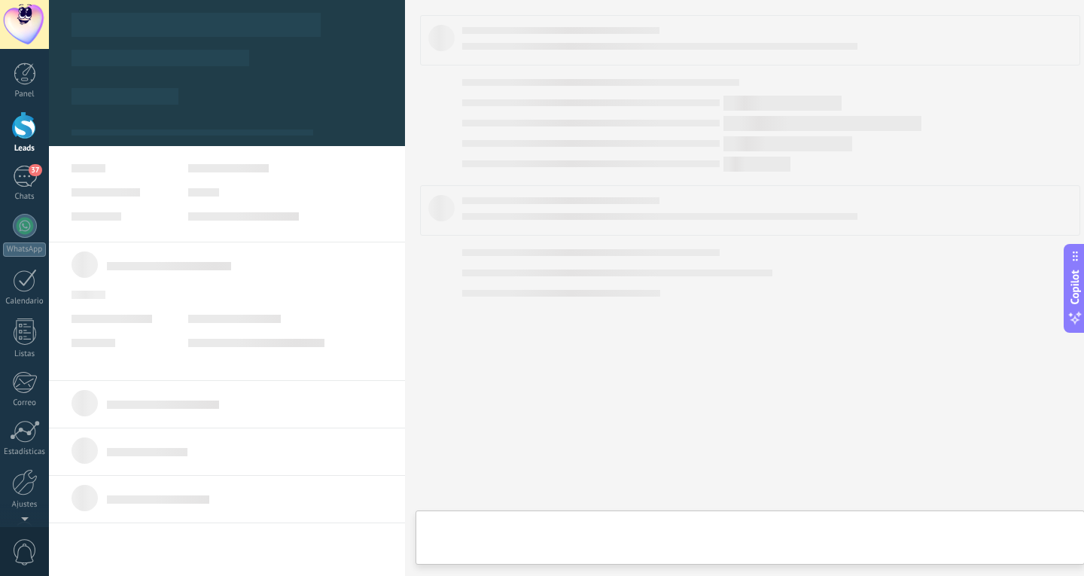
type textarea "**********"
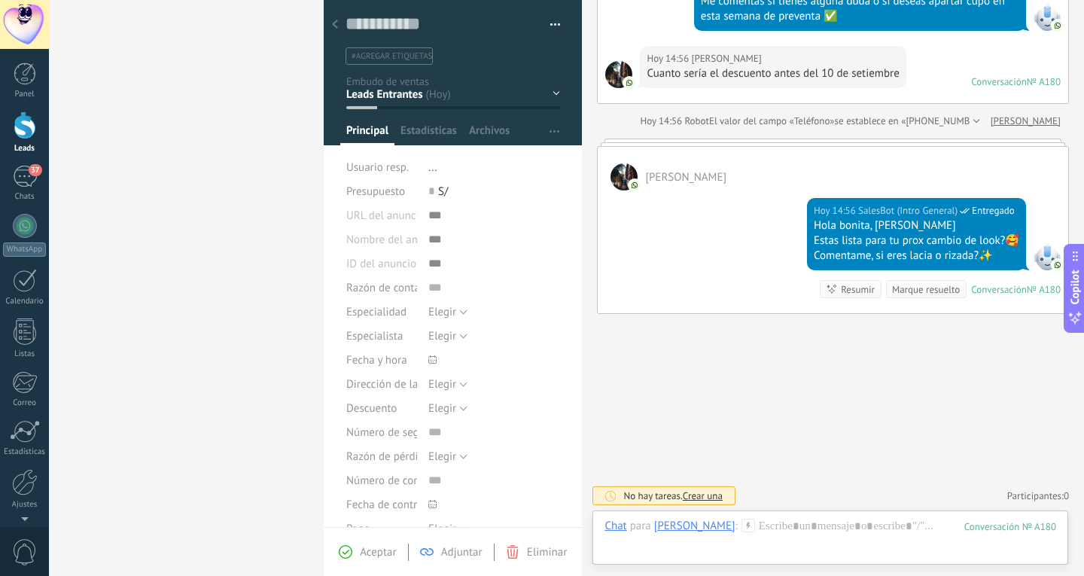
scroll to position [752, 0]
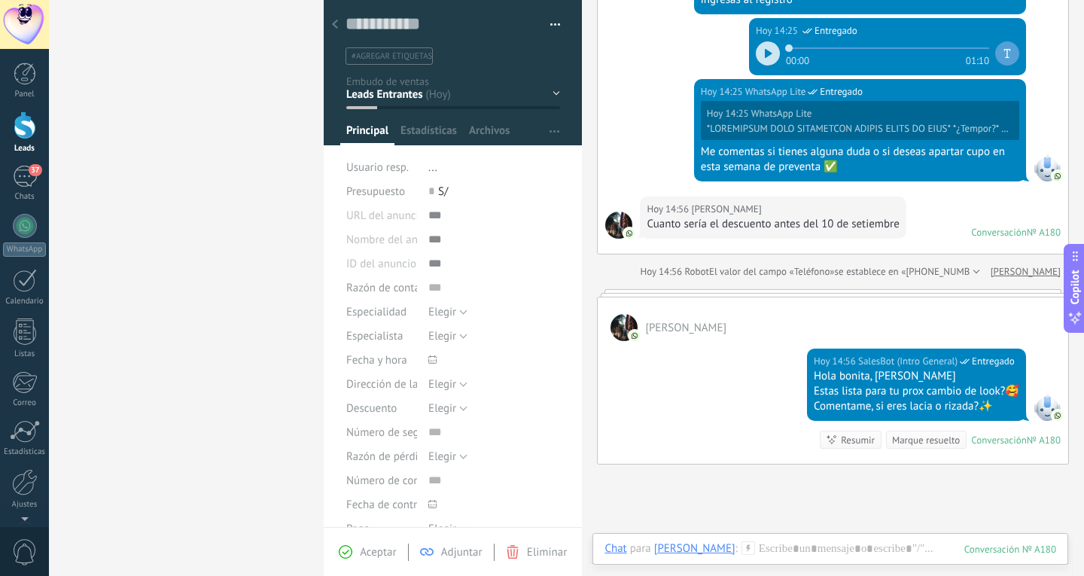
click at [878, 230] on div "Cuanto sería el descuento antes del 10 de setiembre" at bounding box center [773, 224] width 252 height 15
click at [926, 229] on div "Hoy 14:56 Jackeline Portella Cuanto sería el descuento antes del 10 de setiembr…" at bounding box center [833, 225] width 471 height 57
click at [925, 224] on div "Hoy 14:56 Jackeline Portella Cuanto sería el descuento antes del 10 de setiembr…" at bounding box center [833, 225] width 471 height 57
click at [845, 223] on div "Cuanto sería el descuento antes del 10 de setiembre" at bounding box center [773, 224] width 252 height 15
drag, startPoint x: 809, startPoint y: 216, endPoint x: 847, endPoint y: 224, distance: 39.1
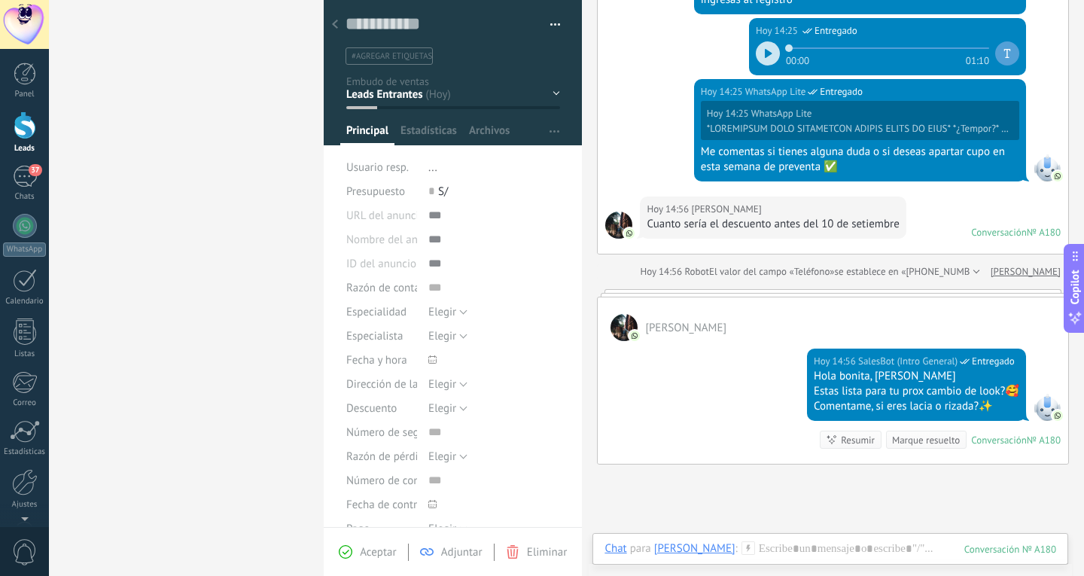
click at [847, 224] on div "Cuanto sería el descuento antes del 10 de setiembre" at bounding box center [773, 224] width 252 height 15
click at [989, 234] on div "Conversación" at bounding box center [999, 232] width 56 height 13
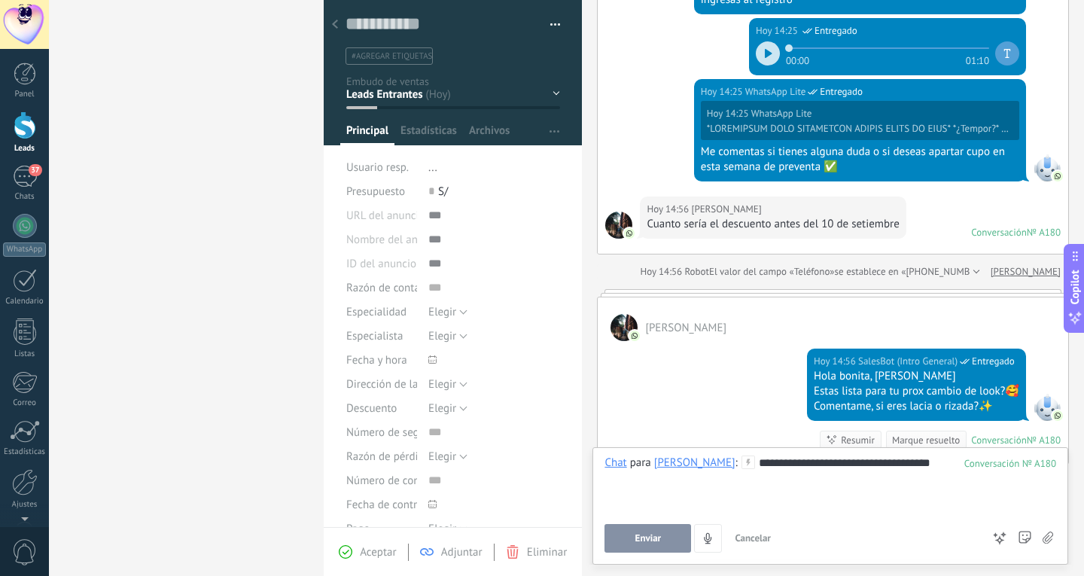
click at [669, 549] on button "Enviar" at bounding box center [648, 538] width 87 height 29
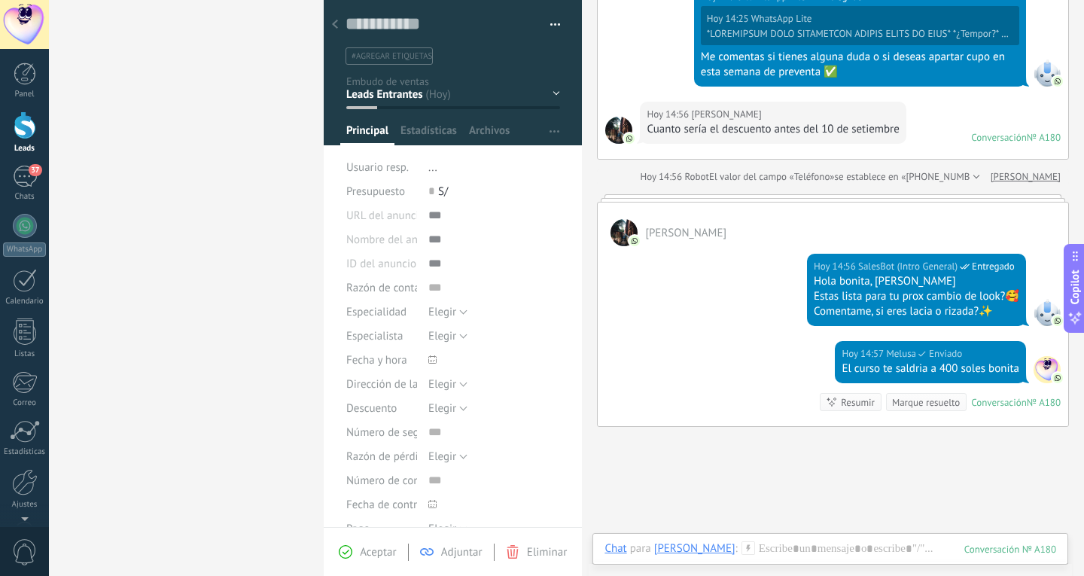
scroll to position [809, 0]
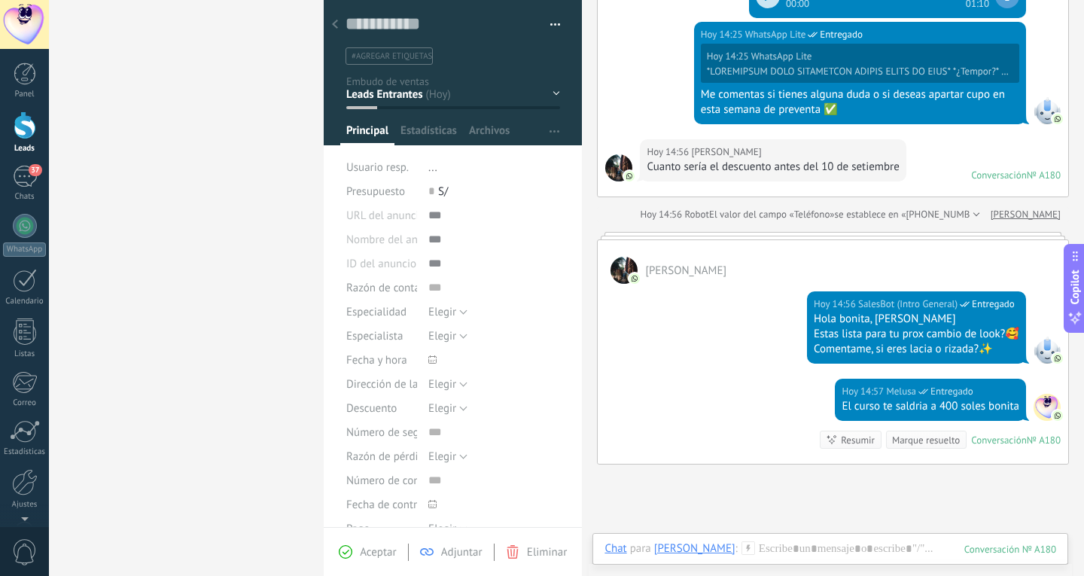
click at [990, 181] on div "Hoy 14:56 Jackeline Portella Cuanto sería el descuento antes del 10 de setiembr…" at bounding box center [833, 167] width 471 height 57
click at [990, 178] on div "Conversación" at bounding box center [999, 175] width 56 height 13
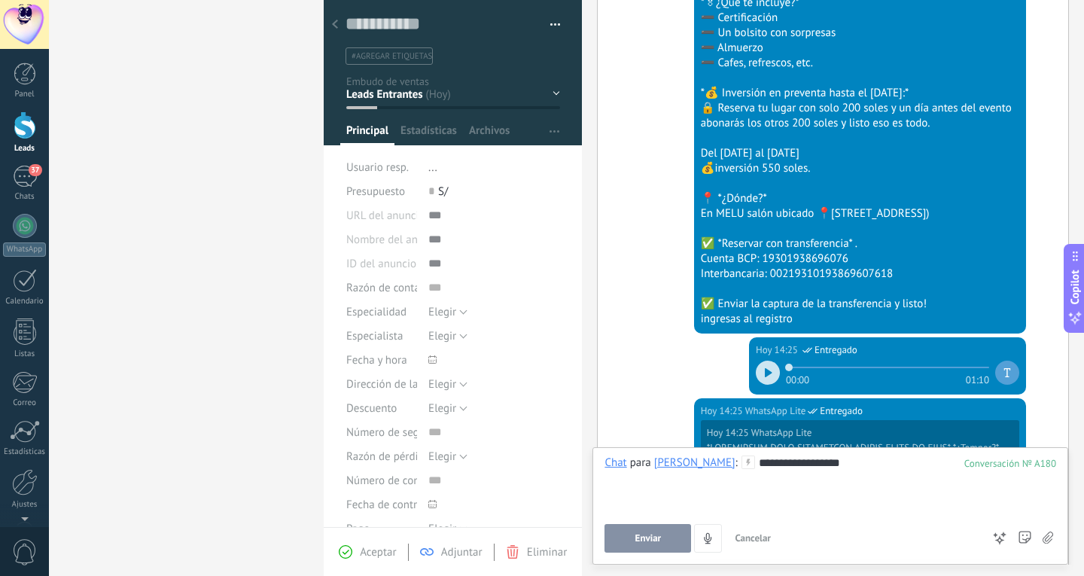
scroll to position [959, 0]
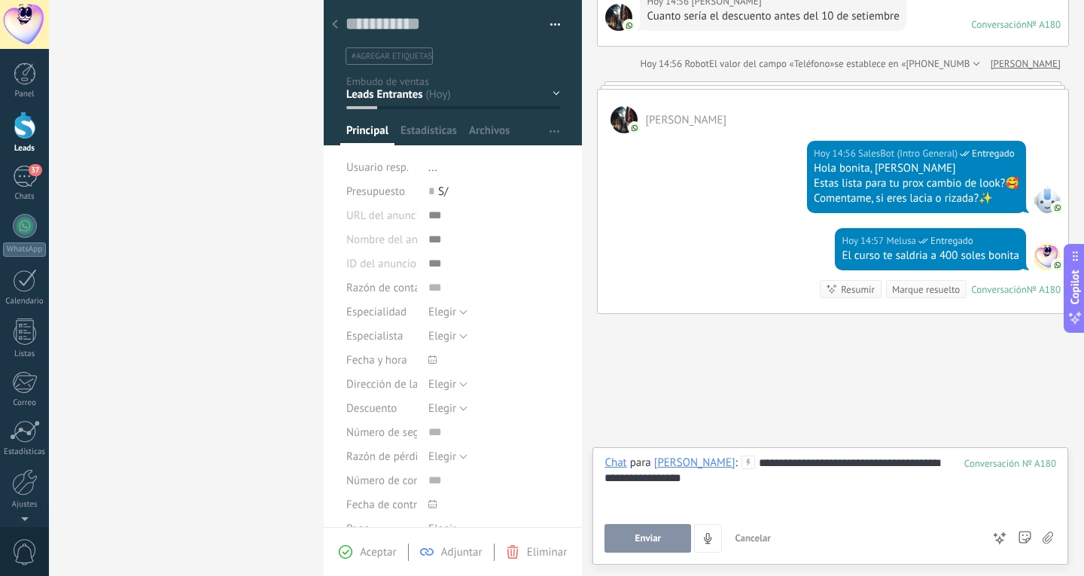
click at [669, 547] on button "Enviar" at bounding box center [648, 538] width 87 height 29
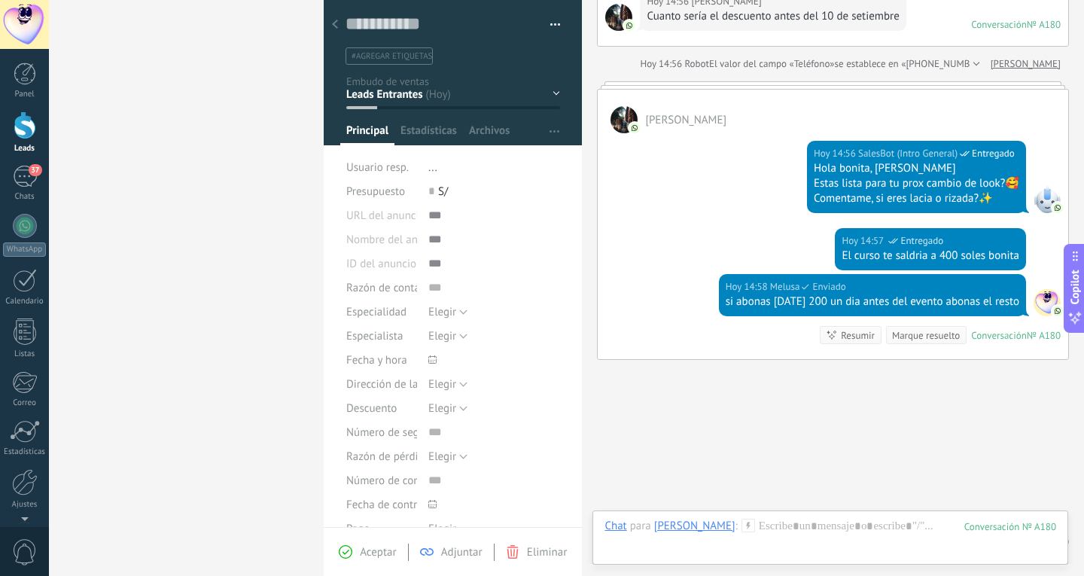
scroll to position [1005, 0]
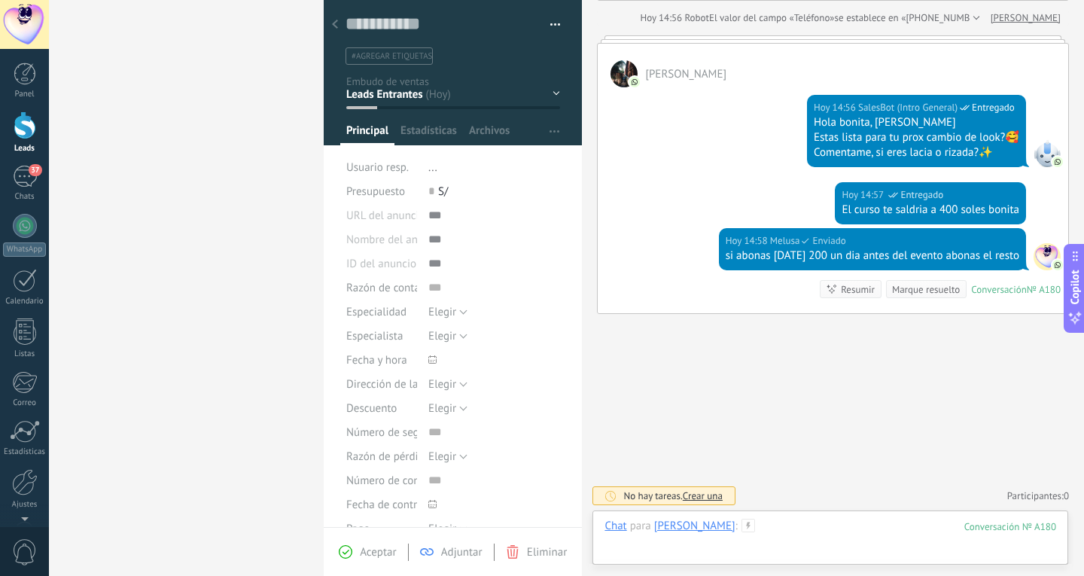
click at [788, 531] on div at bounding box center [831, 541] width 452 height 45
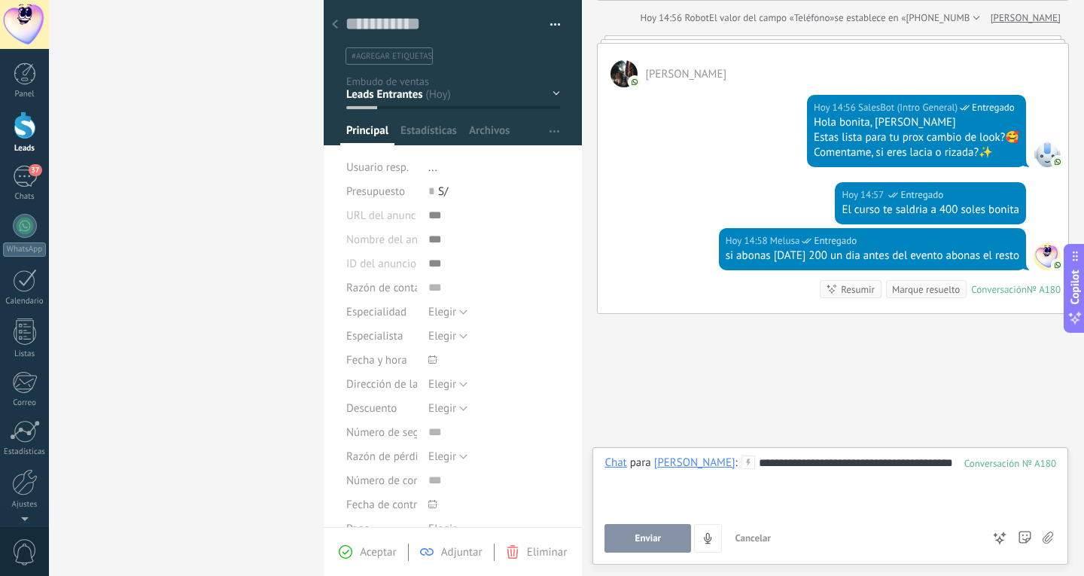
click at [662, 526] on button "Enviar" at bounding box center [648, 538] width 87 height 29
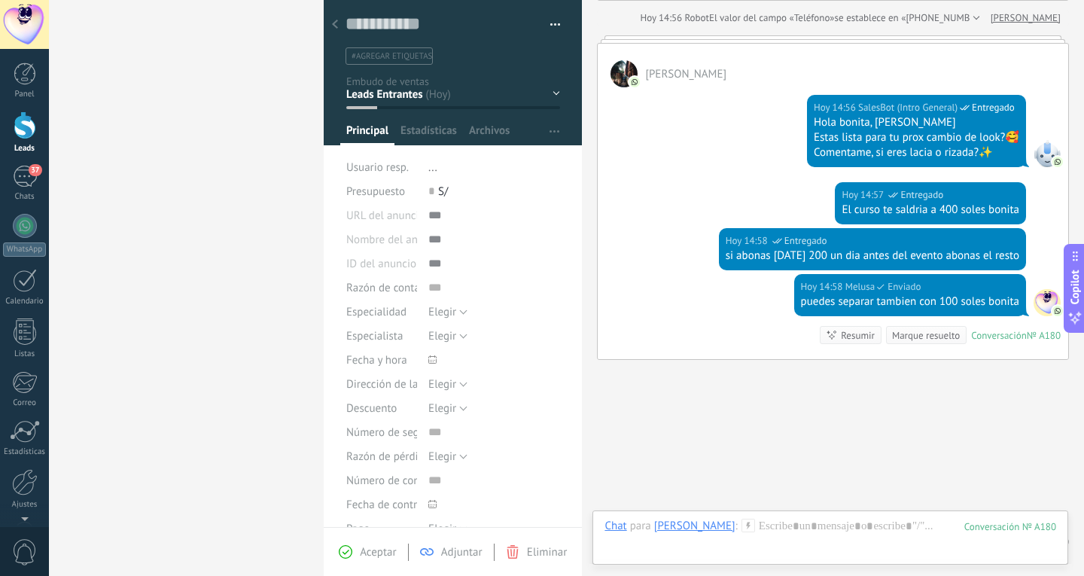
scroll to position [1051, 0]
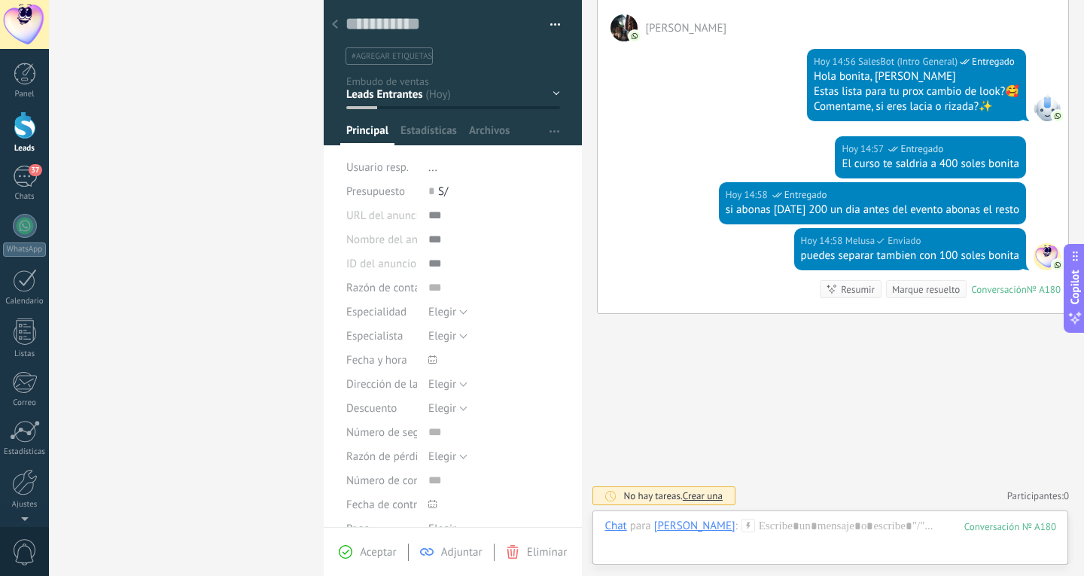
click at [38, 117] on link "Leads" at bounding box center [24, 132] width 49 height 42
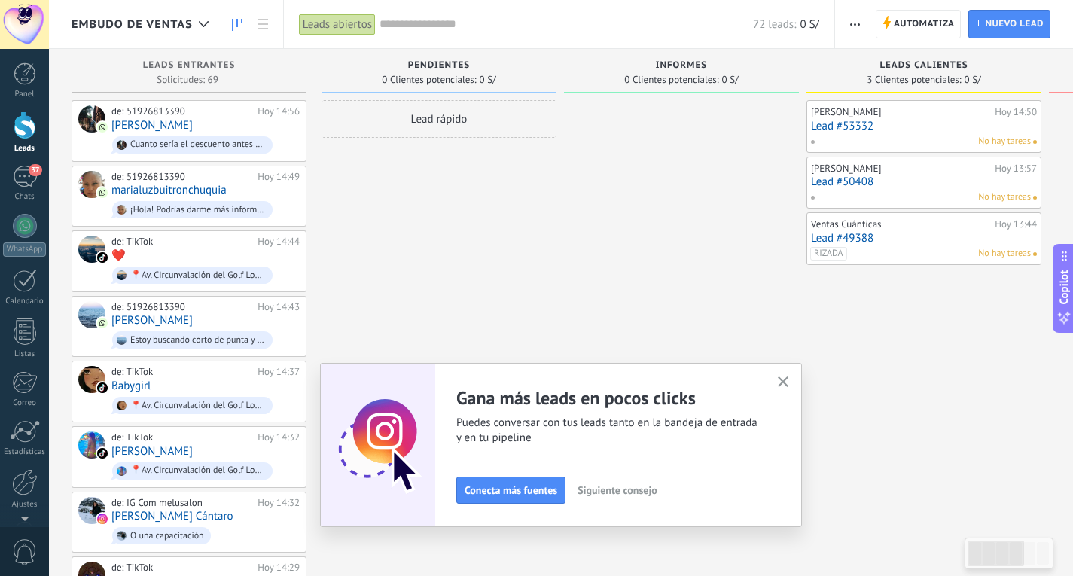
click at [944, 140] on div "No hay tareas" at bounding box center [920, 142] width 221 height 14
click at [916, 175] on div "María Luisa Poma Hoy 13:57 Lead #50408 No hay tareas" at bounding box center [924, 183] width 226 height 44
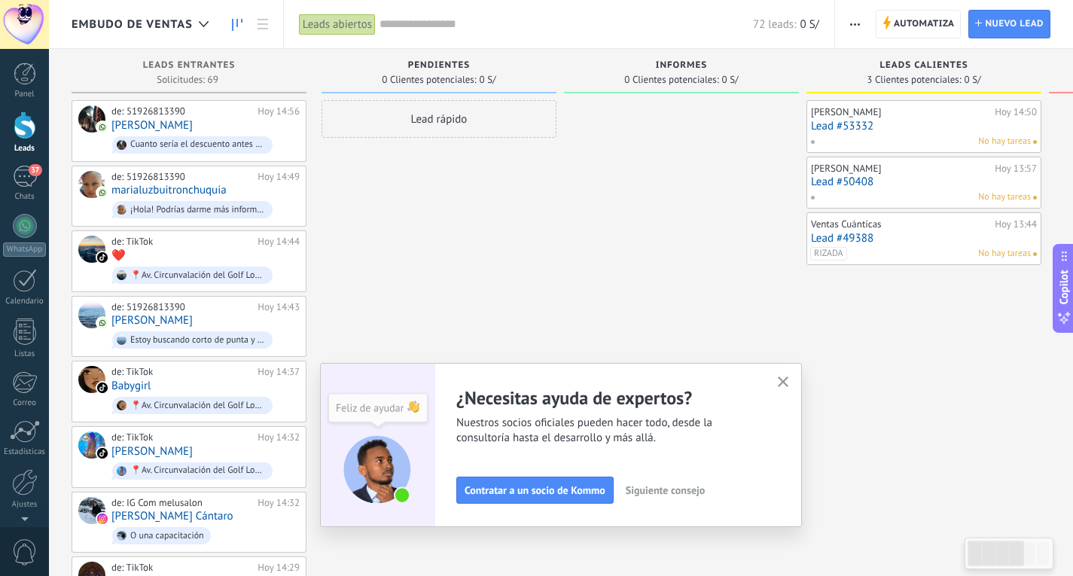
click at [912, 178] on link "Lead #50408" at bounding box center [924, 181] width 226 height 13
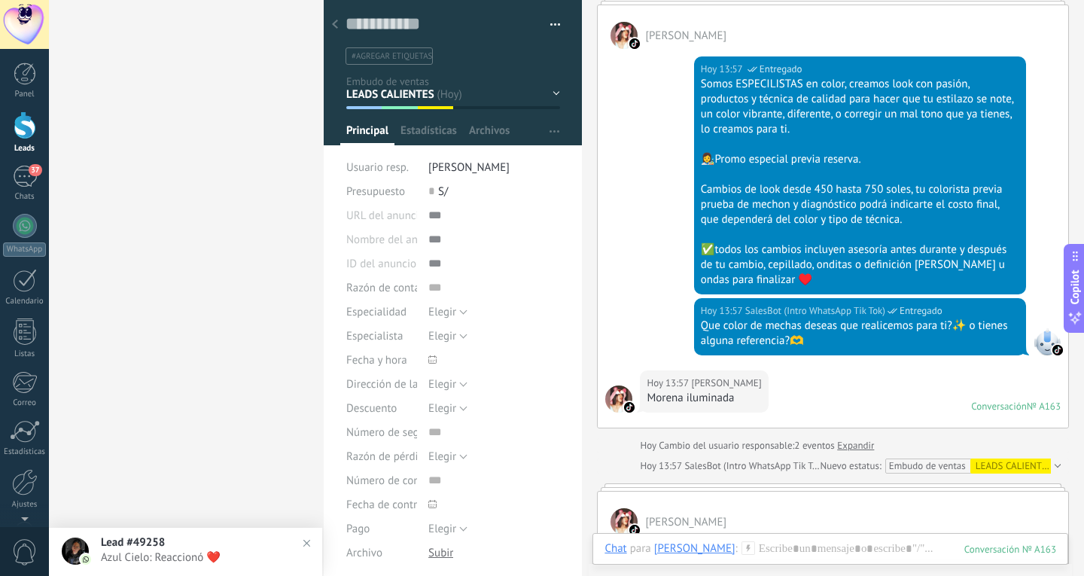
scroll to position [1032, 0]
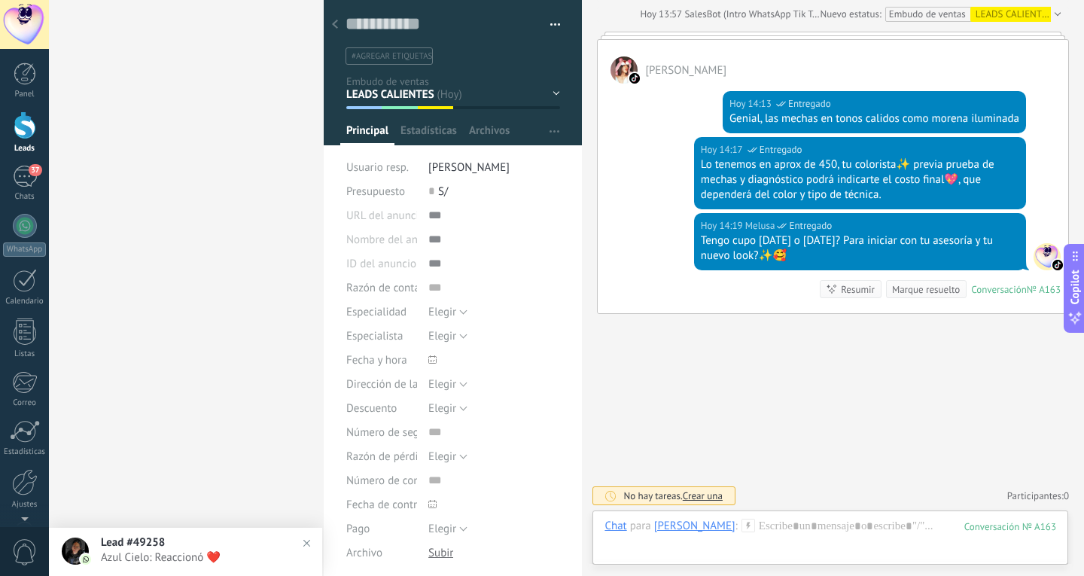
click at [27, 127] on div at bounding box center [25, 125] width 23 height 28
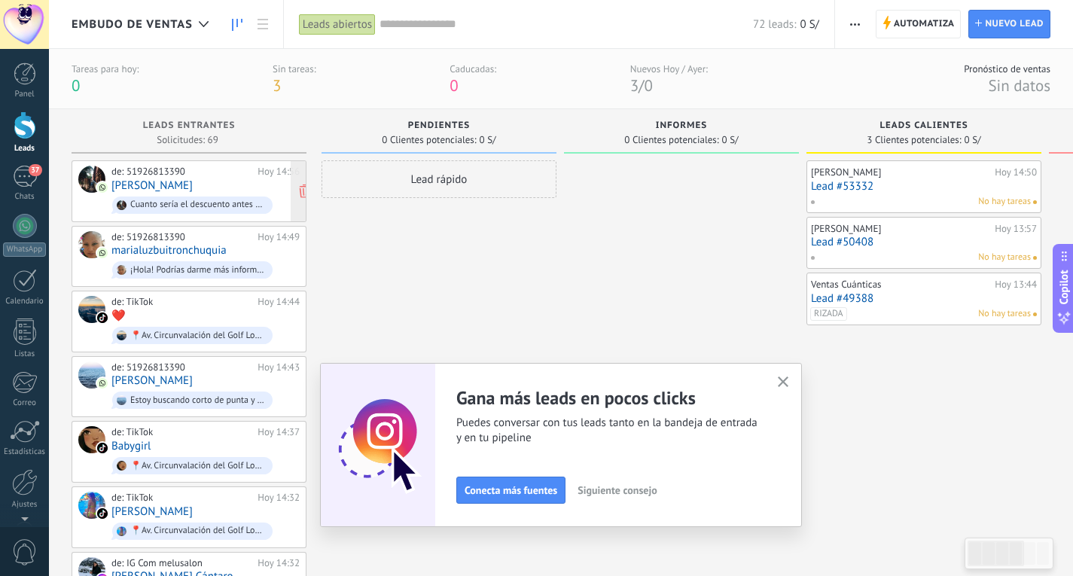
click at [201, 179] on div "de: 51926813390 Hoy 14:56 Jackeline Portella Cuanto sería el descuento antes de…" at bounding box center [205, 191] width 188 height 51
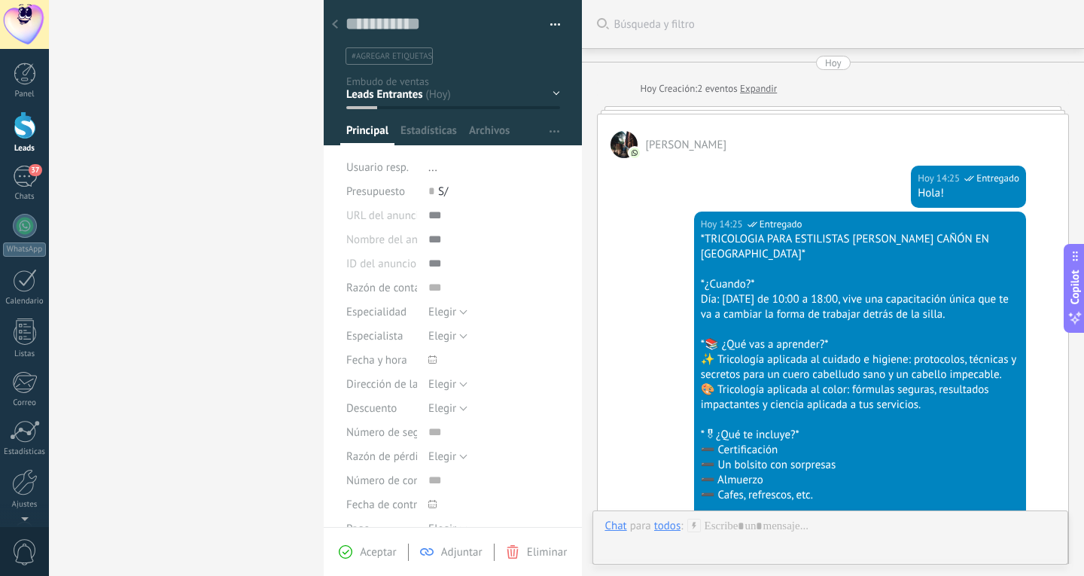
scroll to position [1051, 0]
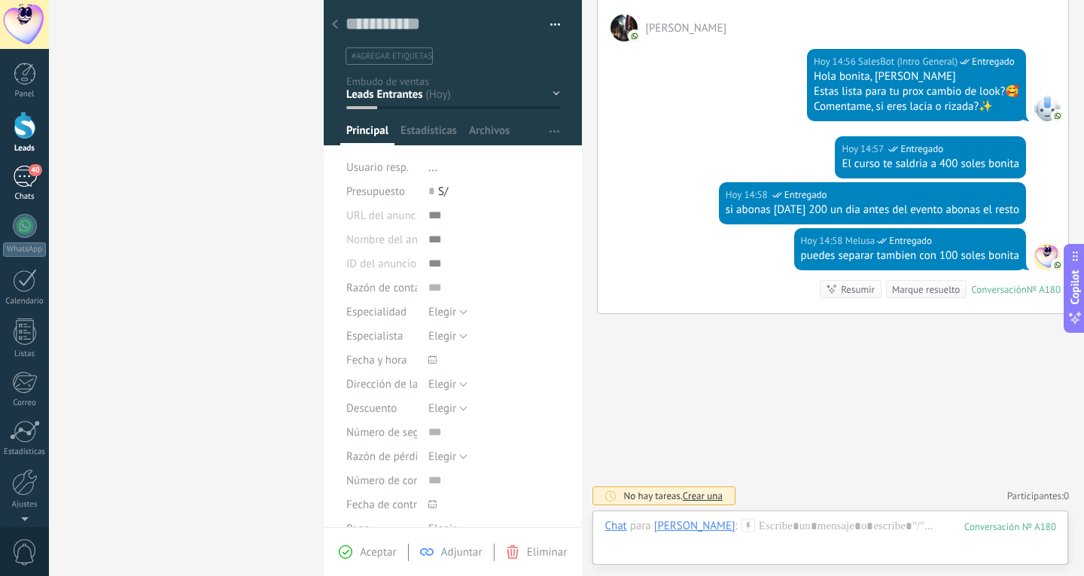
click at [35, 184] on div "40" at bounding box center [25, 177] width 24 height 22
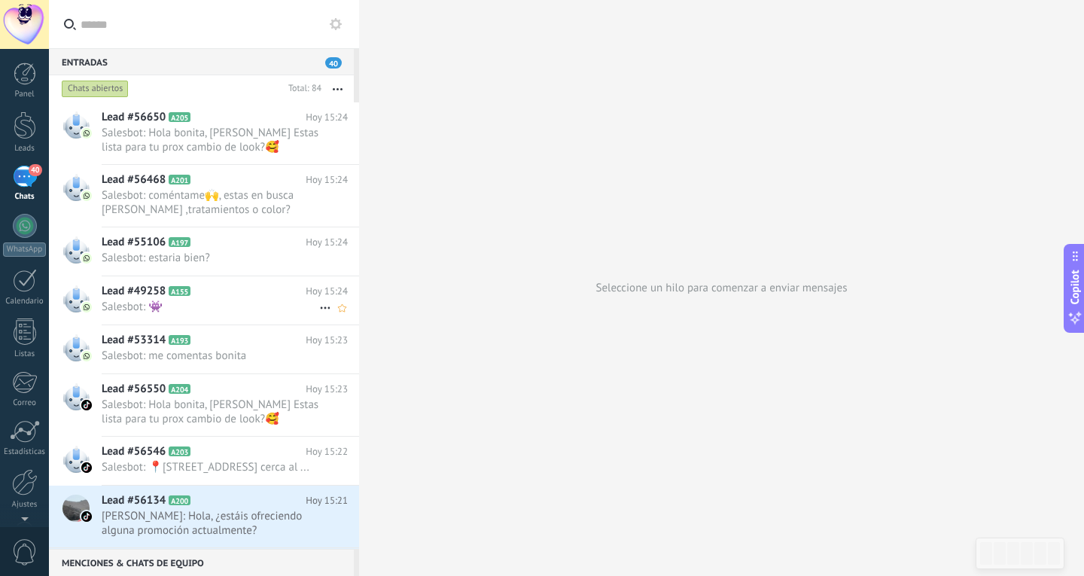
click at [210, 320] on div "Lead #49258 A155 Hoy 15:24 Salesbot: 👾" at bounding box center [231, 299] width 258 height 47
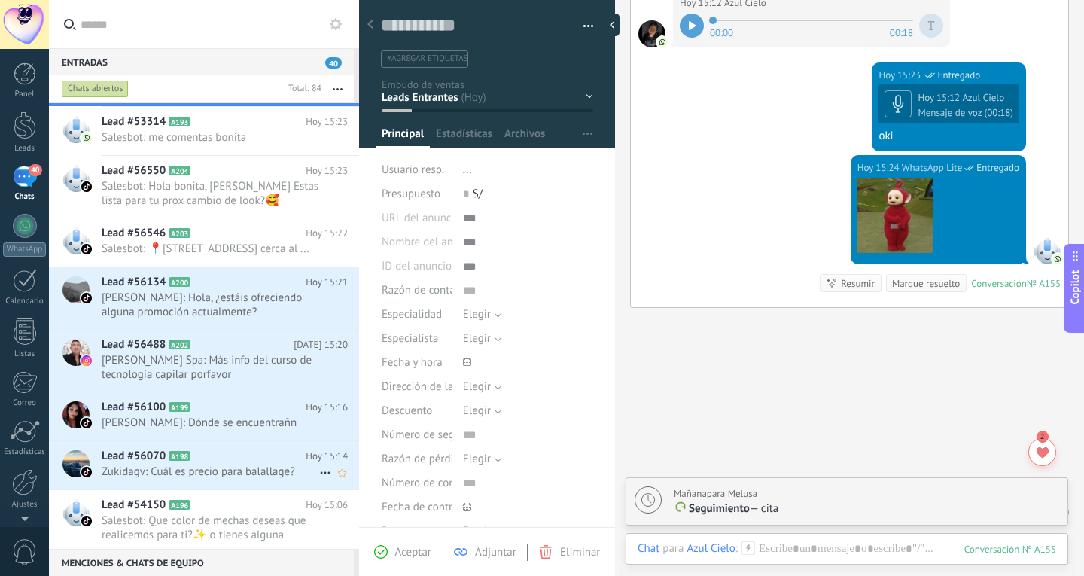
scroll to position [302, 0]
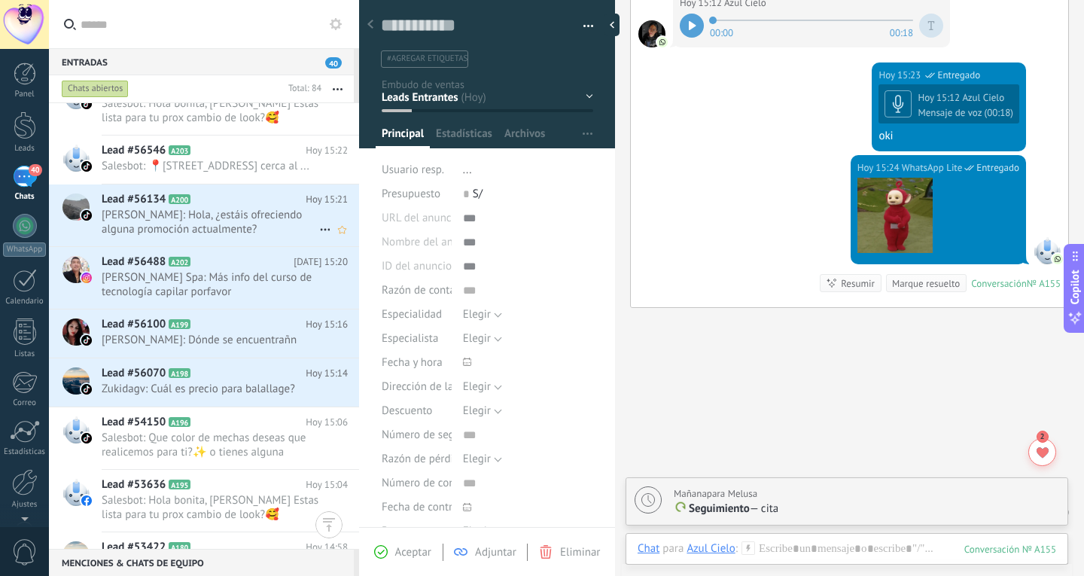
click at [218, 236] on span "Benjamin Barrantes: Hola, ¿estáis ofreciendo alguna promoción actualmente?" at bounding box center [211, 222] width 218 height 29
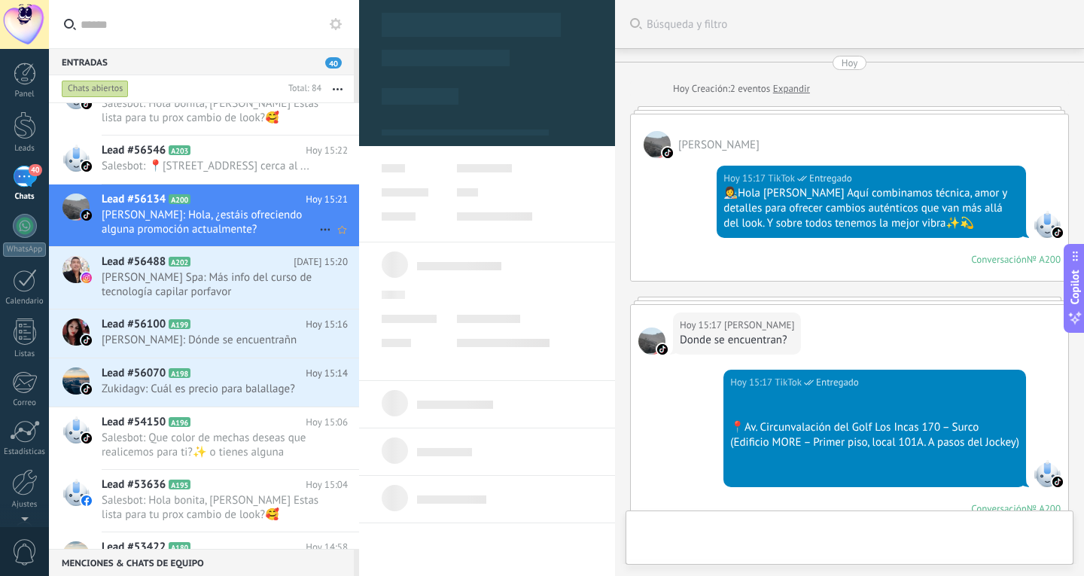
type textarea "**********"
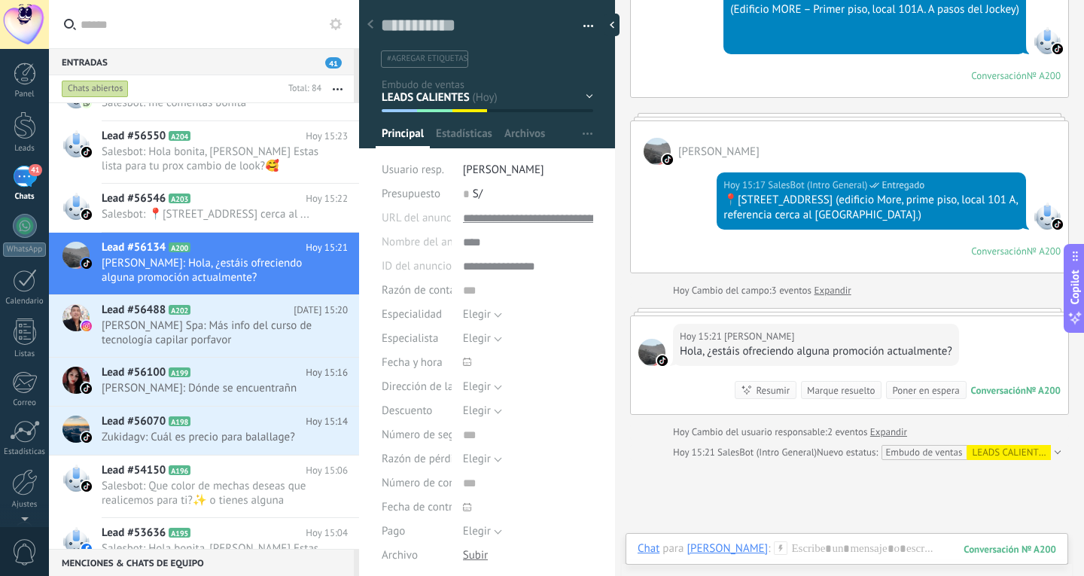
scroll to position [594, 0]
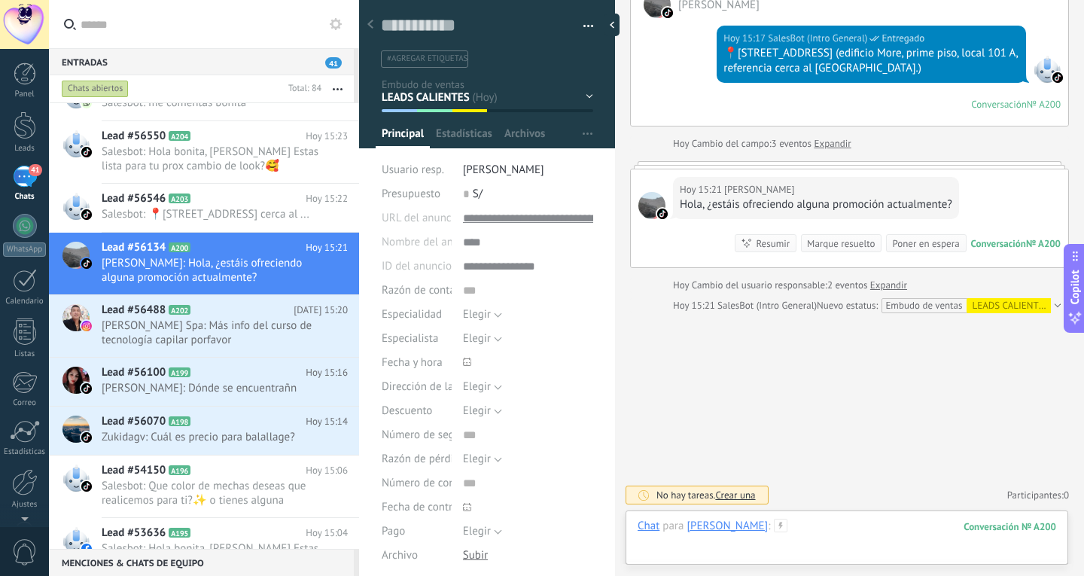
click at [837, 519] on div at bounding box center [847, 541] width 419 height 45
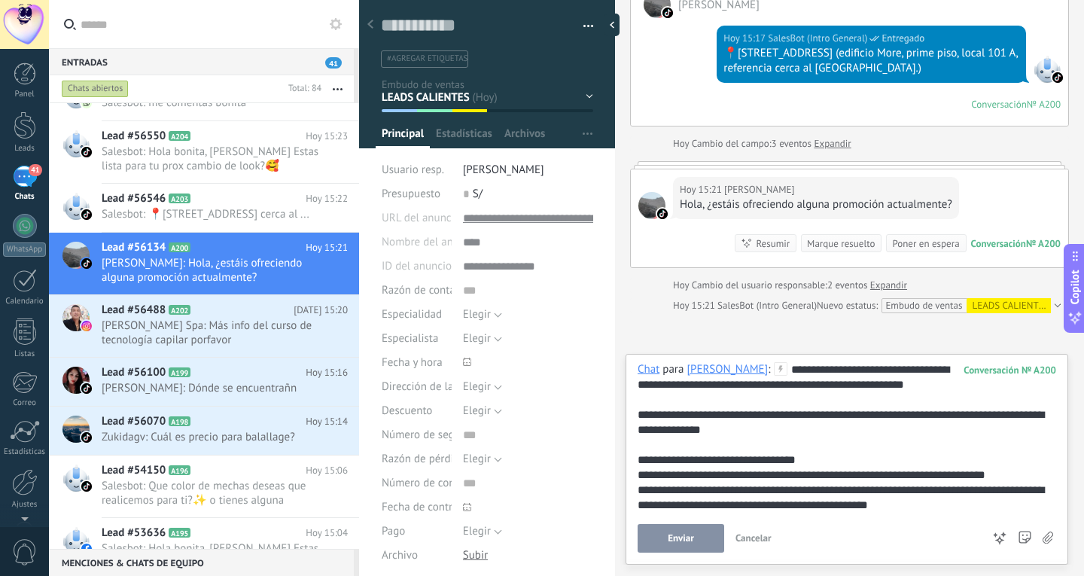
click at [643, 492] on div "**********" at bounding box center [847, 498] width 419 height 30
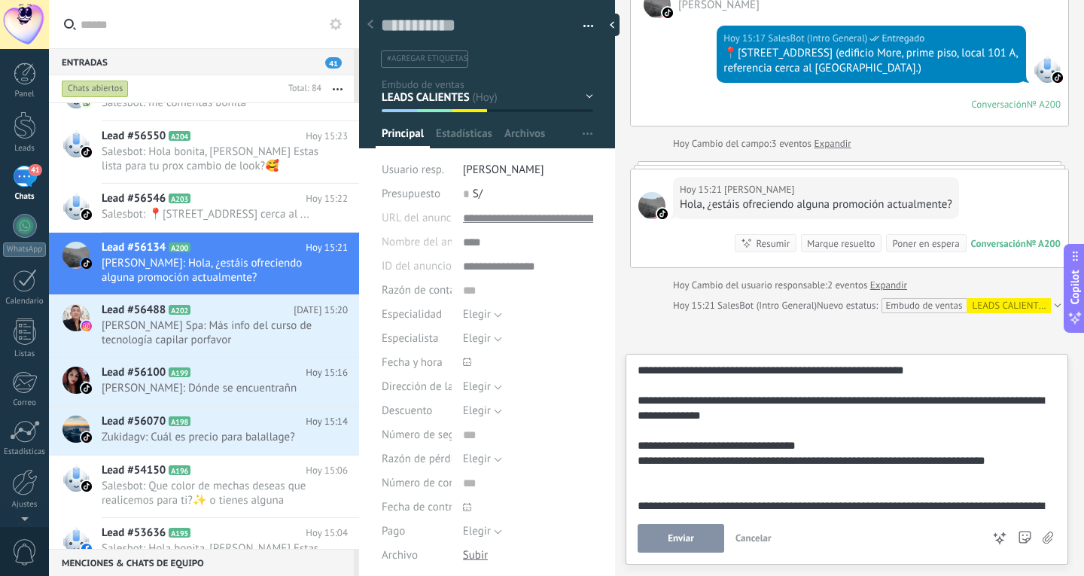
scroll to position [0, 0]
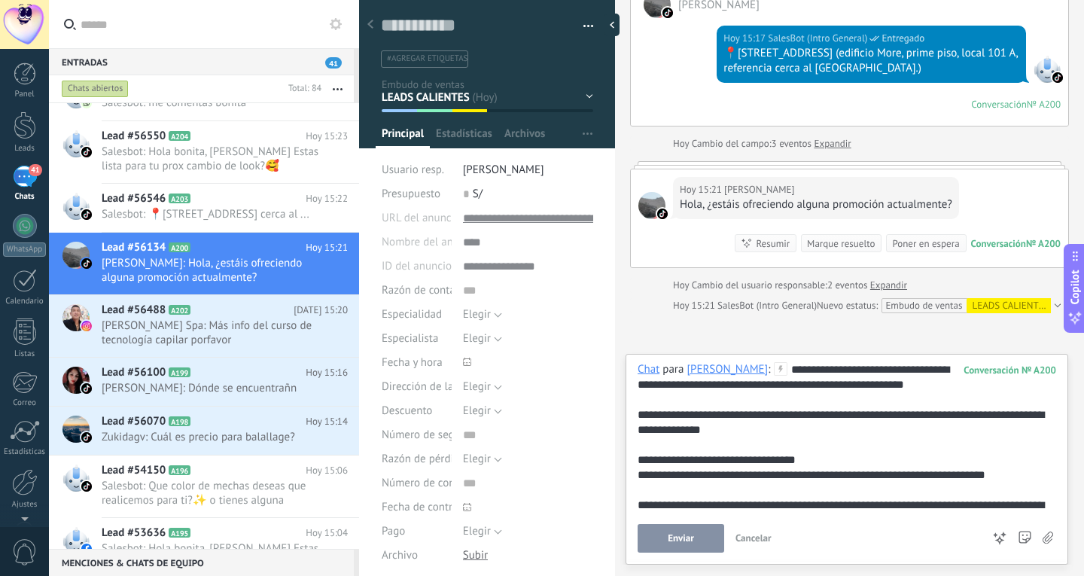
click at [712, 550] on button "Enviar" at bounding box center [681, 538] width 87 height 29
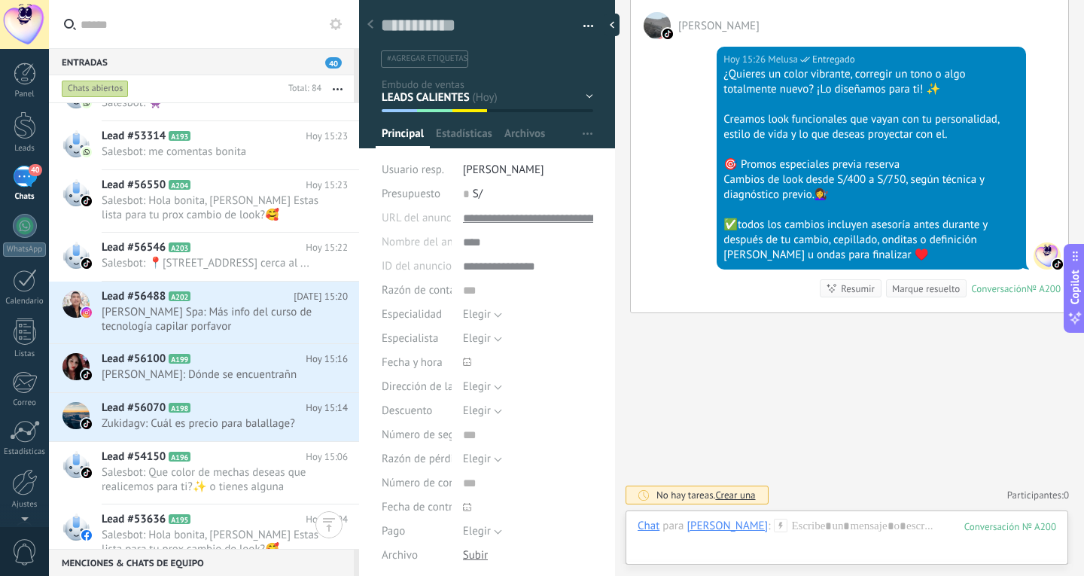
click at [818, 514] on div "Chat Correo Nota Tarea Chat para Benjamin Barrantes : 200 Enviar Cancelar Rastr…" at bounding box center [847, 538] width 443 height 54
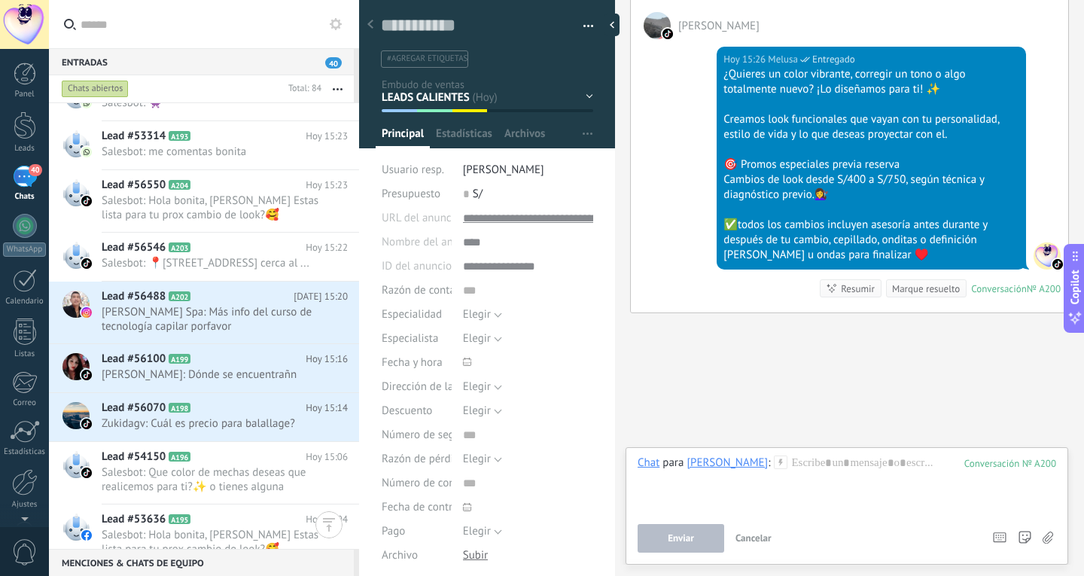
click at [828, 538] on div "Enviar Cancelar Rastrear clics en links ? Reducir links largos y rastrear clics…" at bounding box center [808, 538] width 341 height 29
click at [861, 468] on div at bounding box center [847, 484] width 419 height 57
paste div
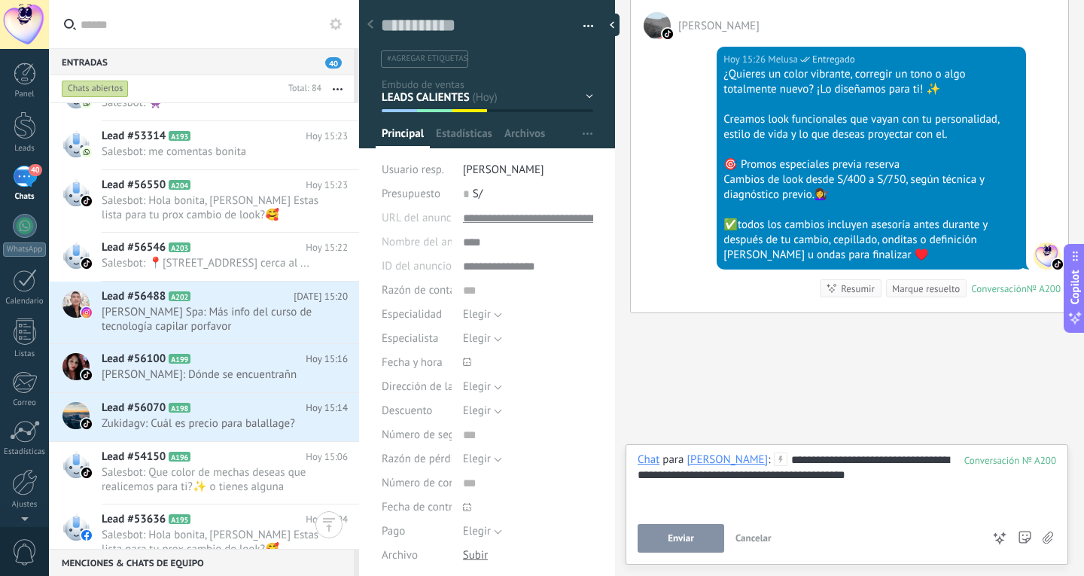
click at [681, 538] on span "Enviar" at bounding box center [681, 538] width 26 height 11
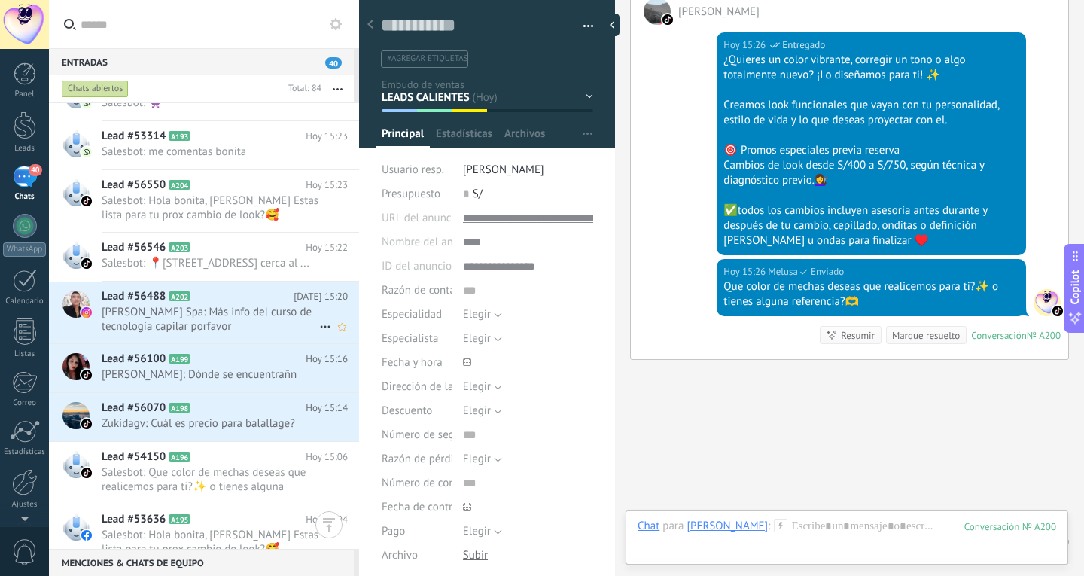
scroll to position [958, 0]
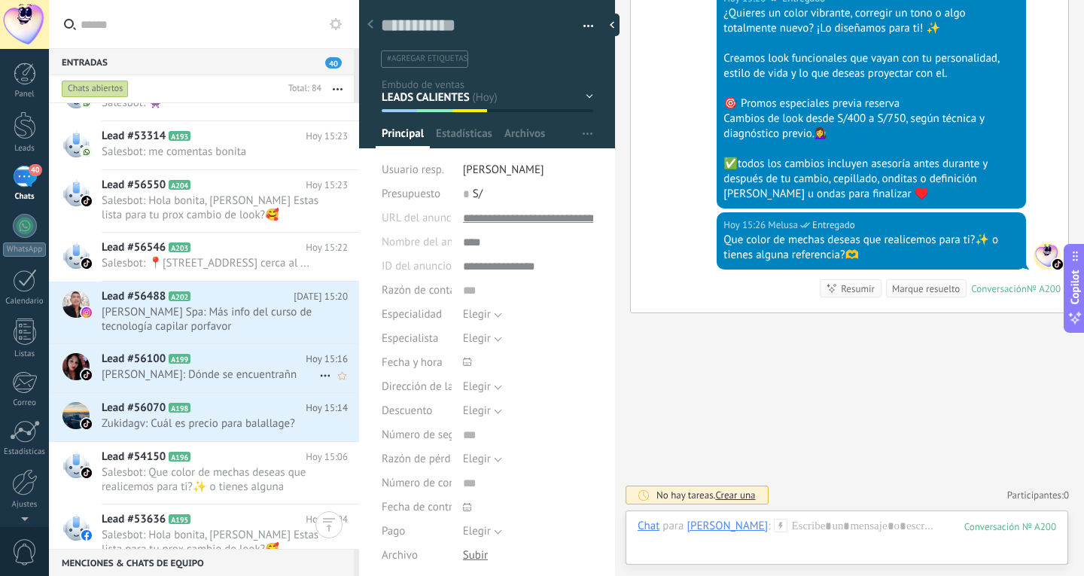
click at [236, 392] on div "Lead #56100 A199 Hoy 15:16 Yohany Lazo Leon: Dónde se encuentrañn" at bounding box center [231, 367] width 258 height 47
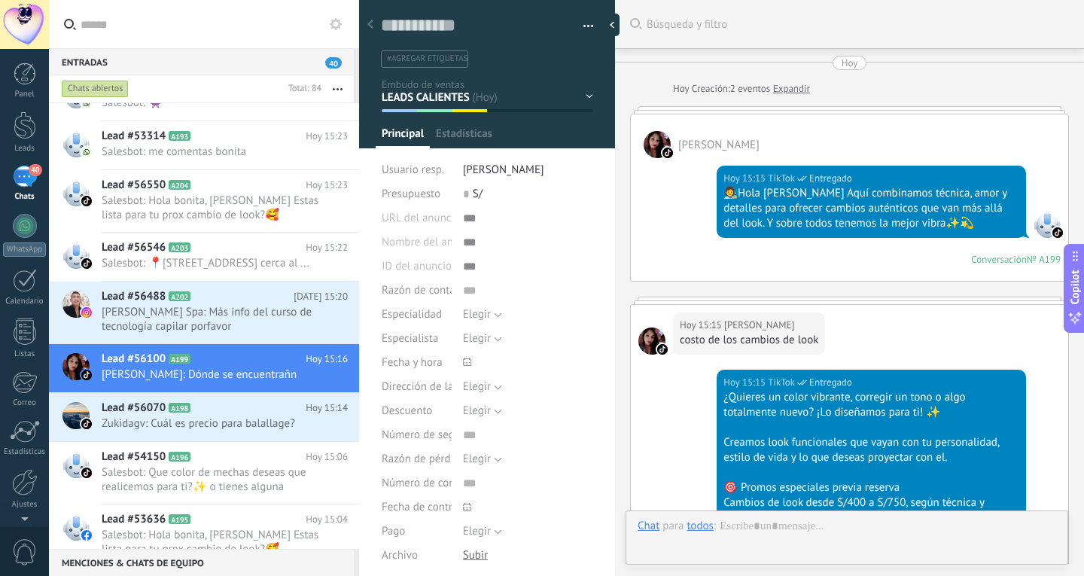
type textarea "**********"
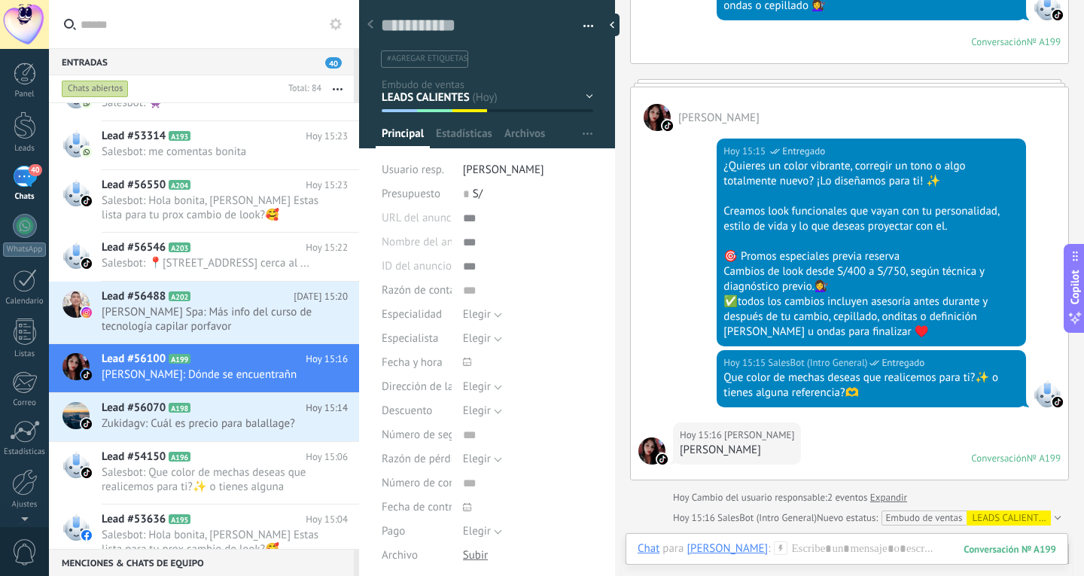
scroll to position [707, 0]
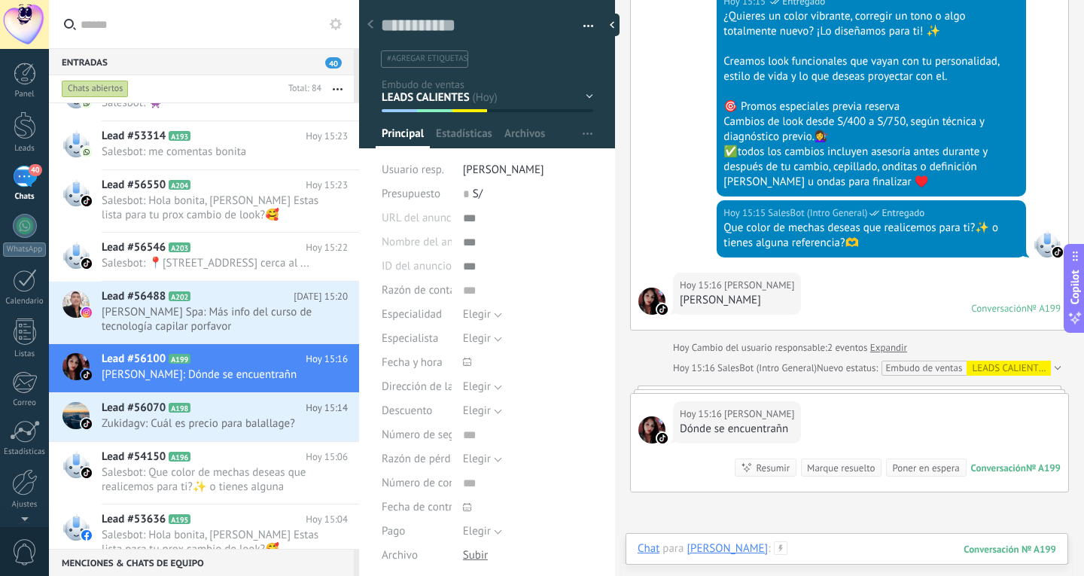
click at [837, 543] on div at bounding box center [847, 563] width 419 height 45
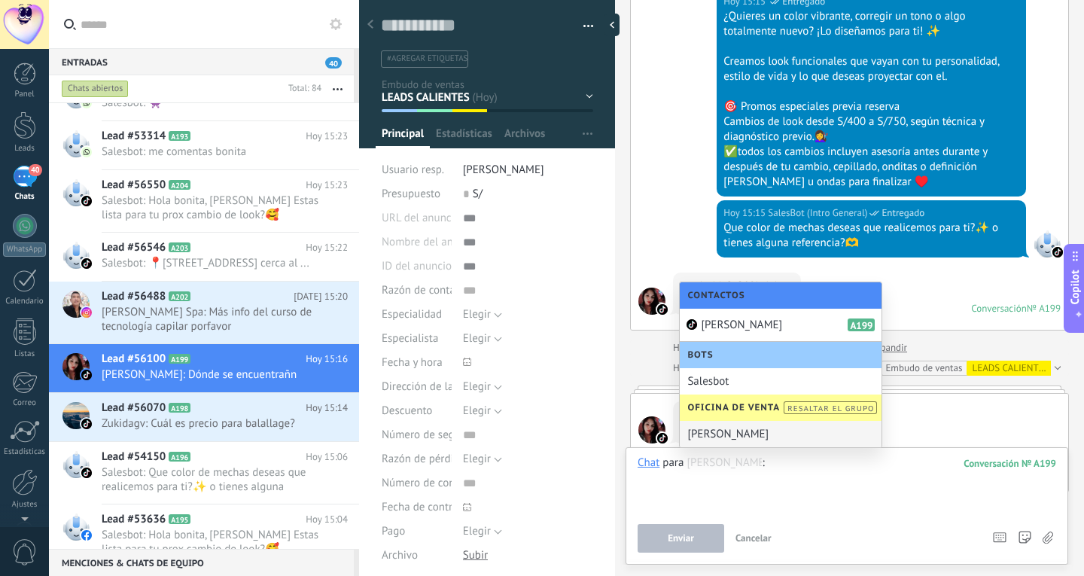
click at [842, 496] on div at bounding box center [847, 484] width 419 height 57
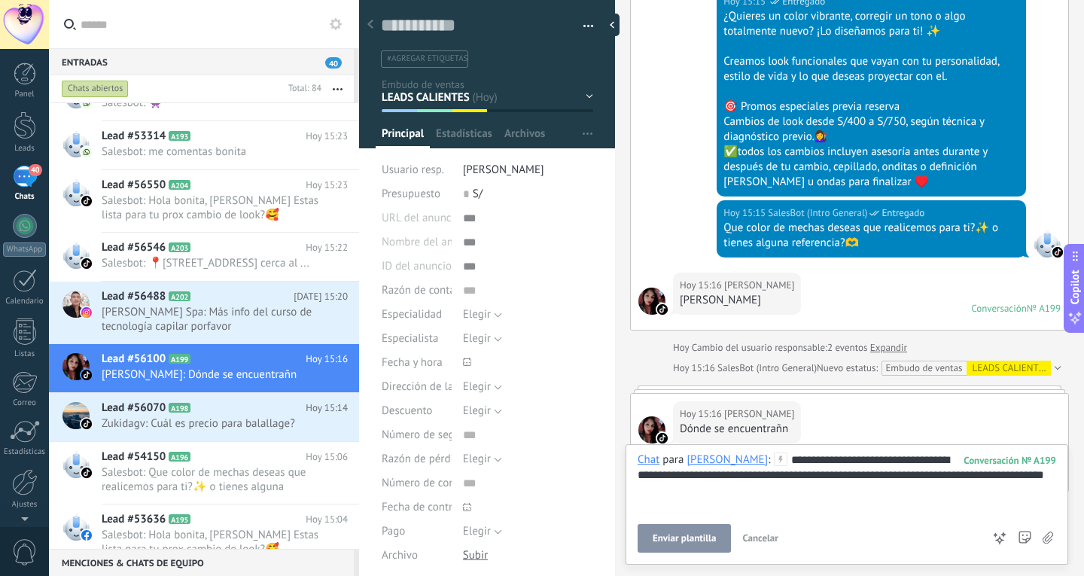
click at [722, 543] on button "Enviar plantilla" at bounding box center [684, 538] width 93 height 29
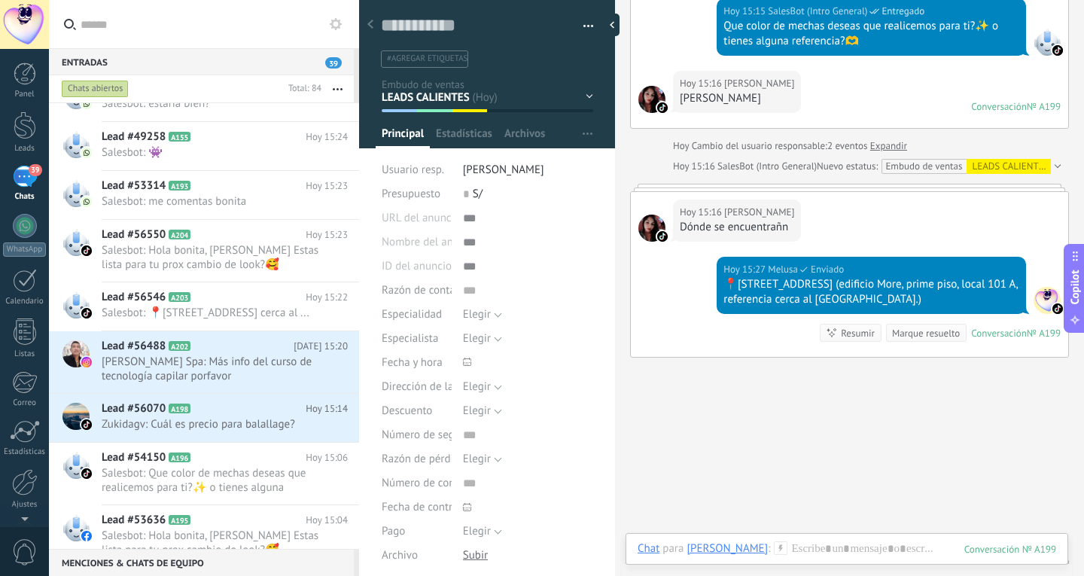
scroll to position [817, 0]
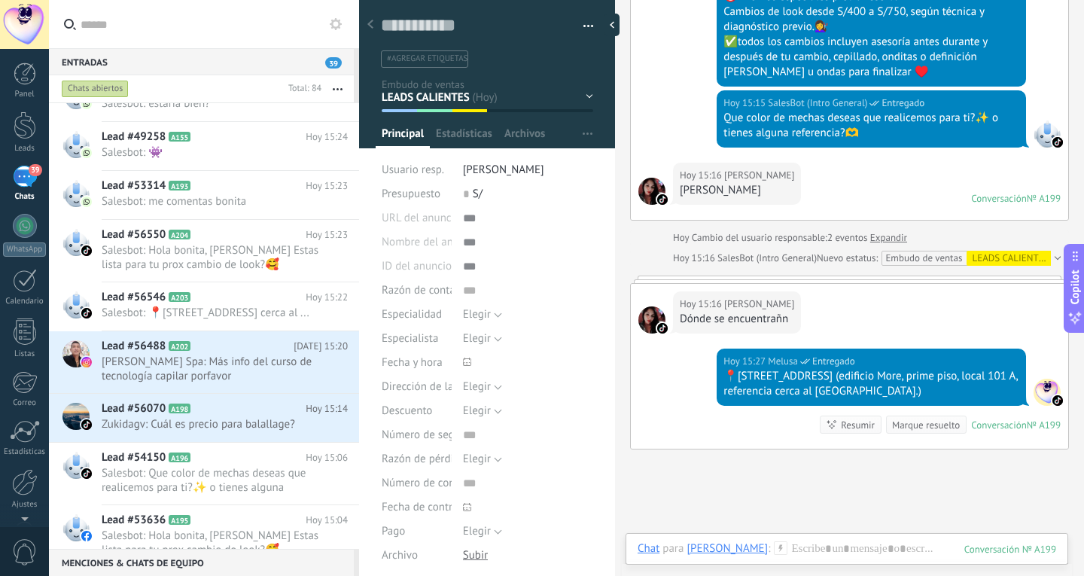
click at [1009, 198] on div "Conversación" at bounding box center [999, 198] width 56 height 13
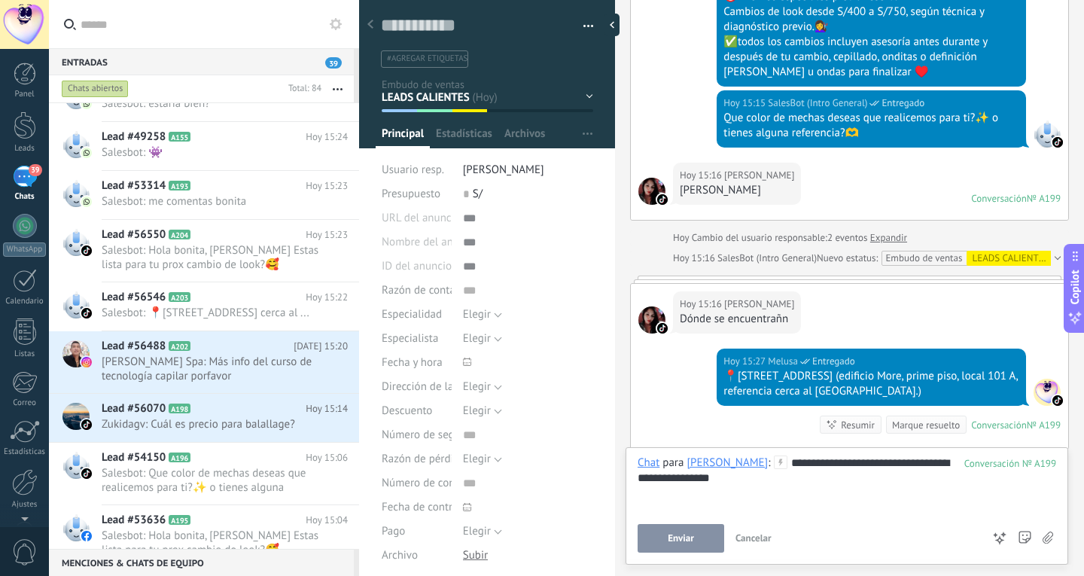
click at [714, 542] on button "Enviar" at bounding box center [681, 538] width 87 height 29
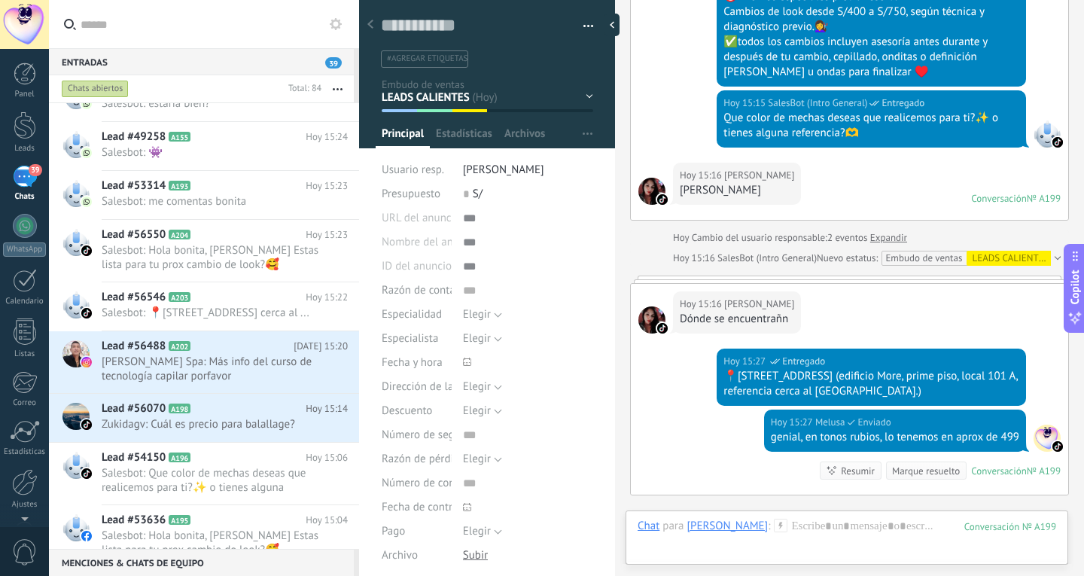
scroll to position [1014, 0]
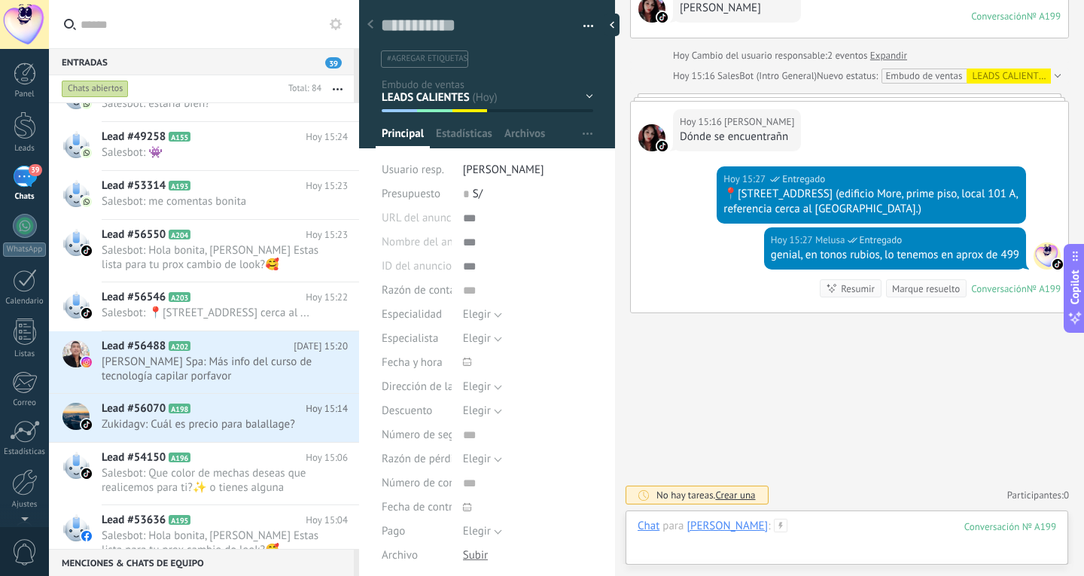
click at [850, 526] on div at bounding box center [847, 541] width 419 height 45
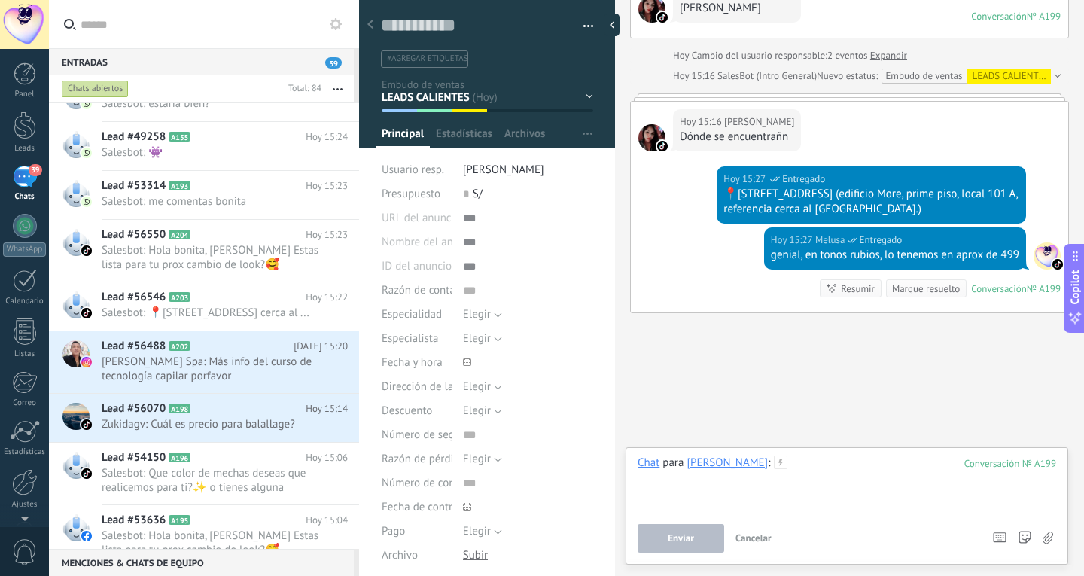
paste div
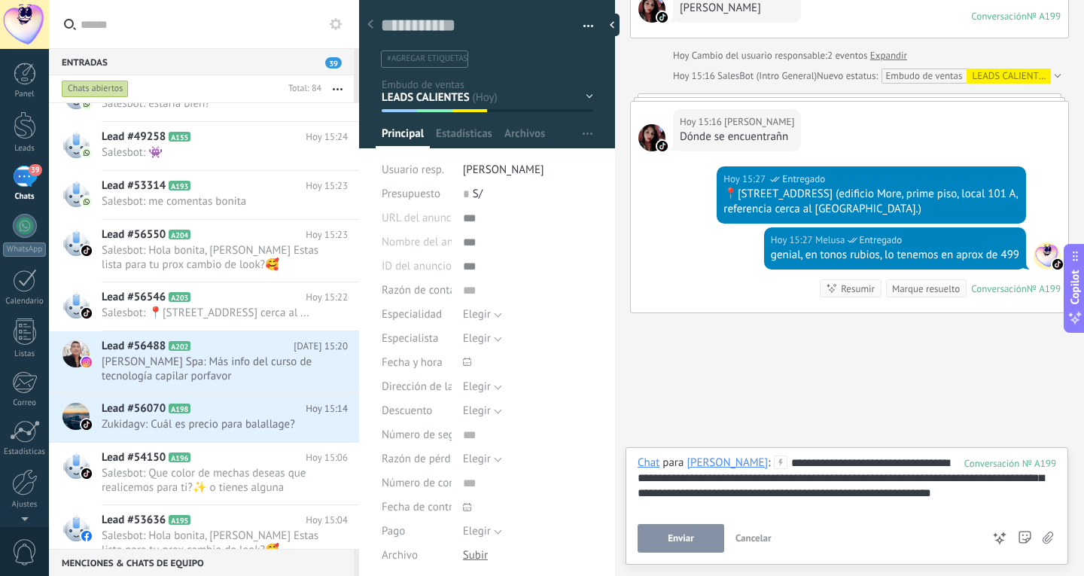
click at [672, 532] on button "Enviar" at bounding box center [681, 538] width 87 height 29
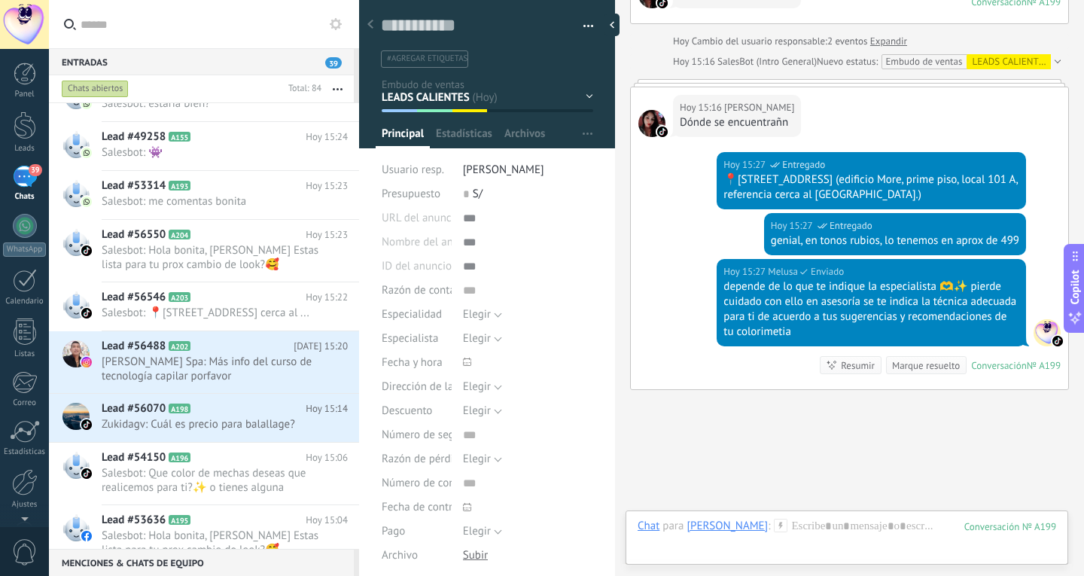
scroll to position [1105, 0]
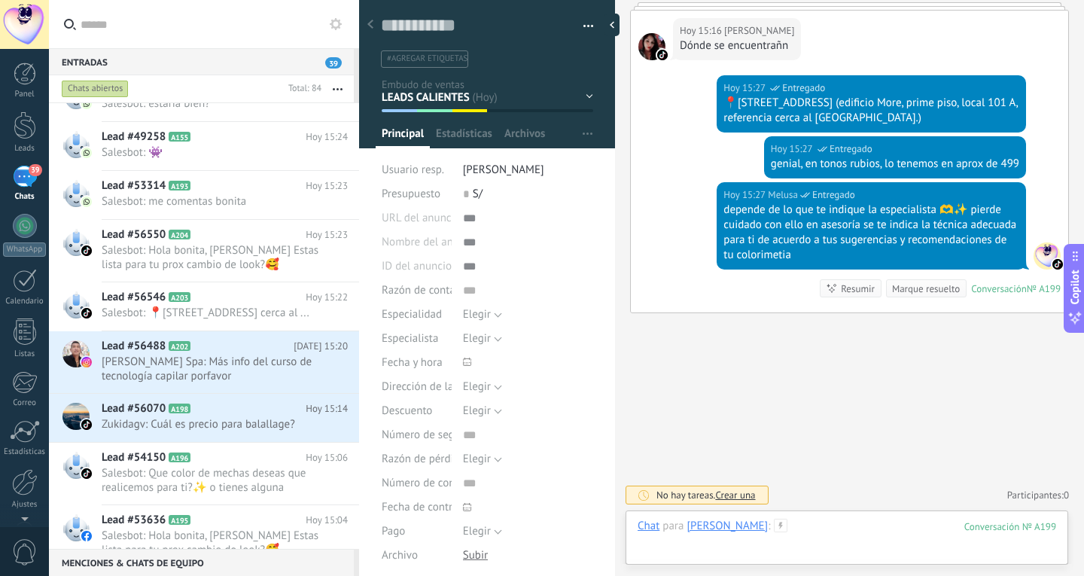
click at [840, 528] on div at bounding box center [847, 541] width 419 height 45
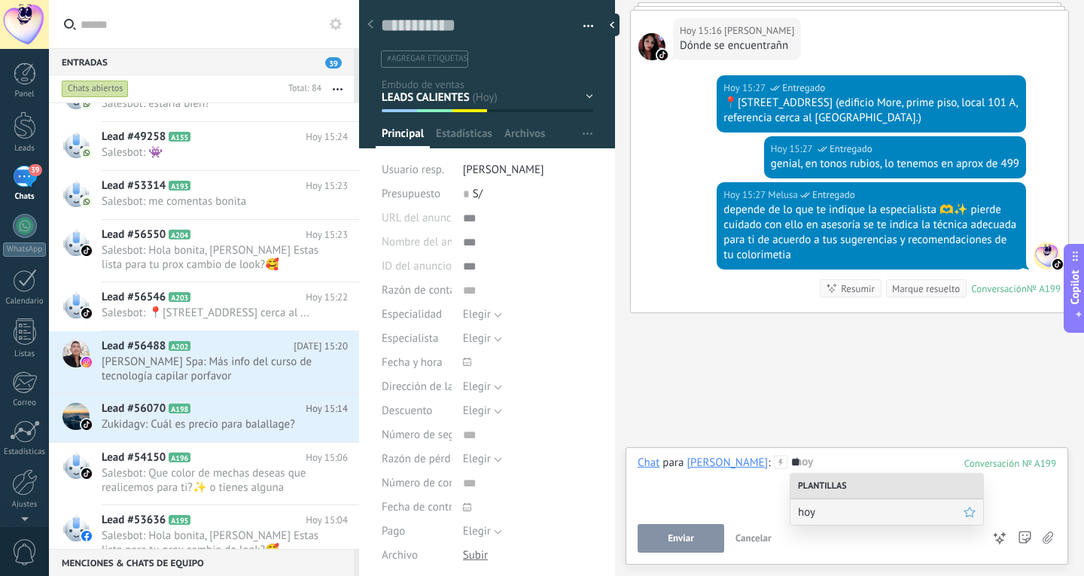
click at [851, 517] on span "hoy" at bounding box center [881, 512] width 166 height 14
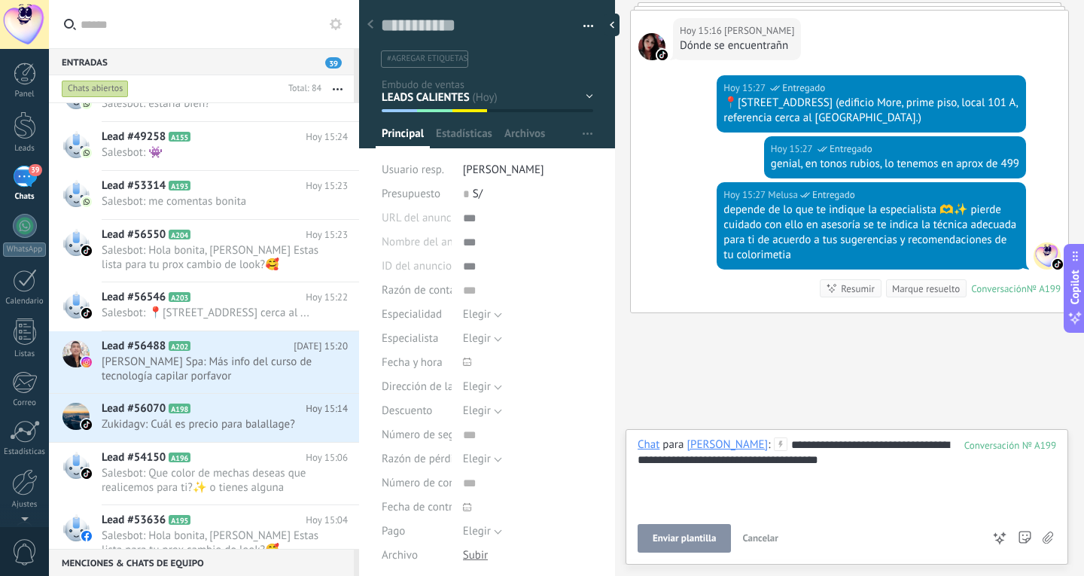
click at [687, 534] on span "Enviar plantilla" at bounding box center [684, 538] width 63 height 11
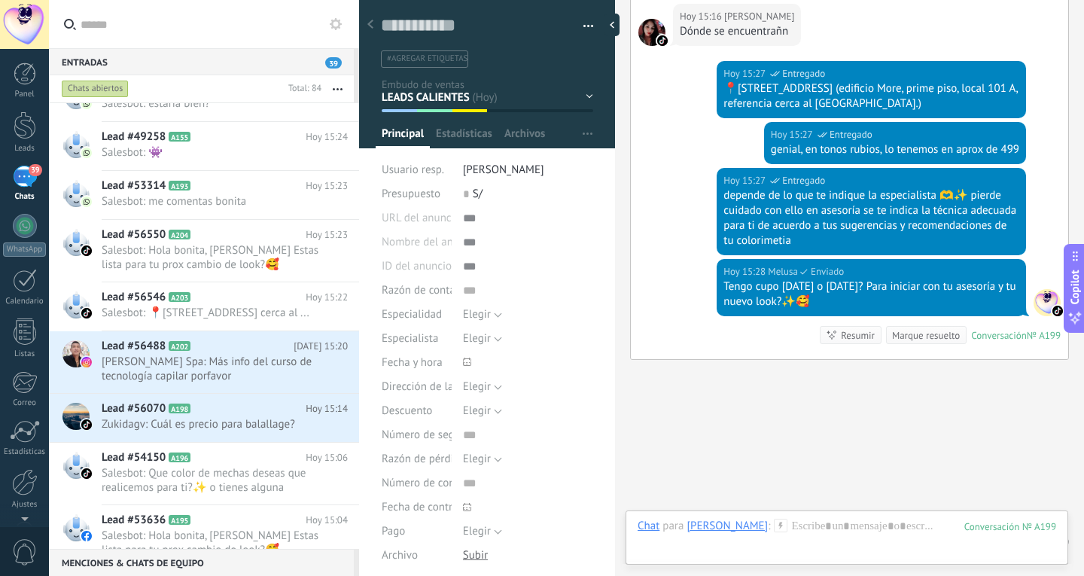
scroll to position [1166, 0]
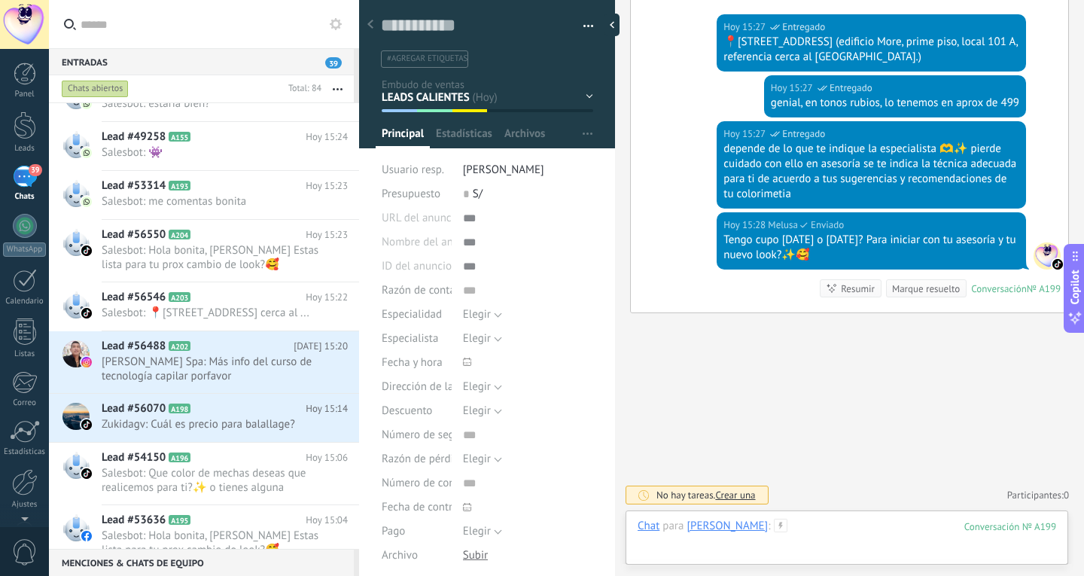
click at [964, 536] on div at bounding box center [847, 541] width 419 height 45
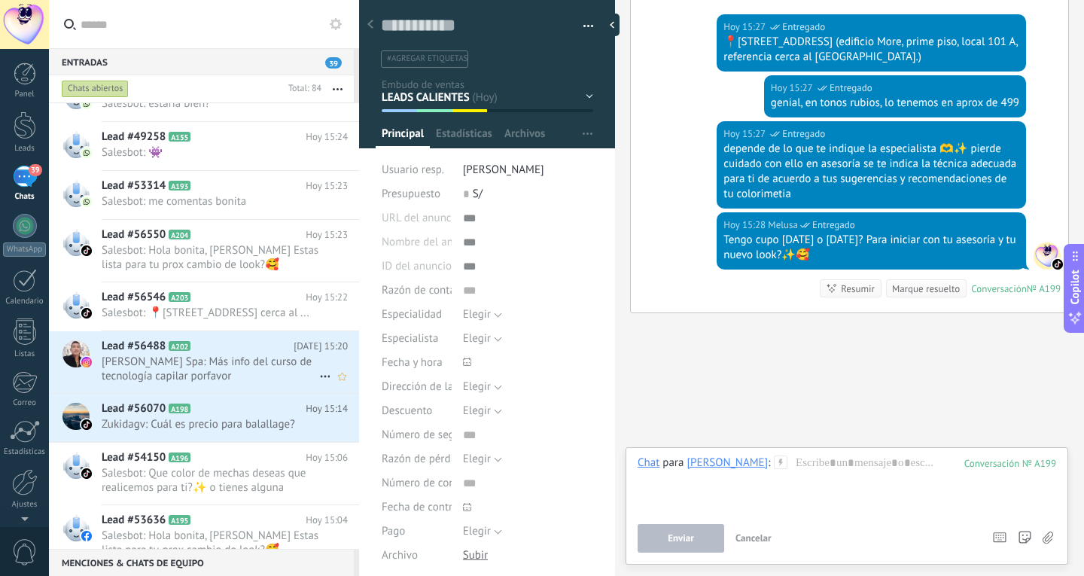
click at [228, 381] on span "Luis Alberto Spa: Más info del curso de tecnología capilar porfavor" at bounding box center [211, 369] width 218 height 29
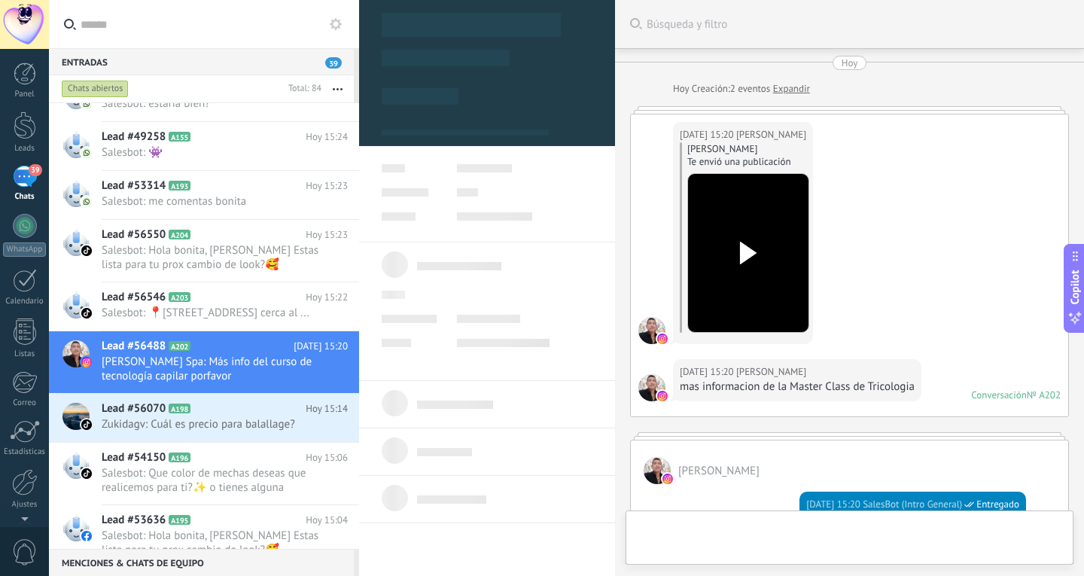
type textarea "**********"
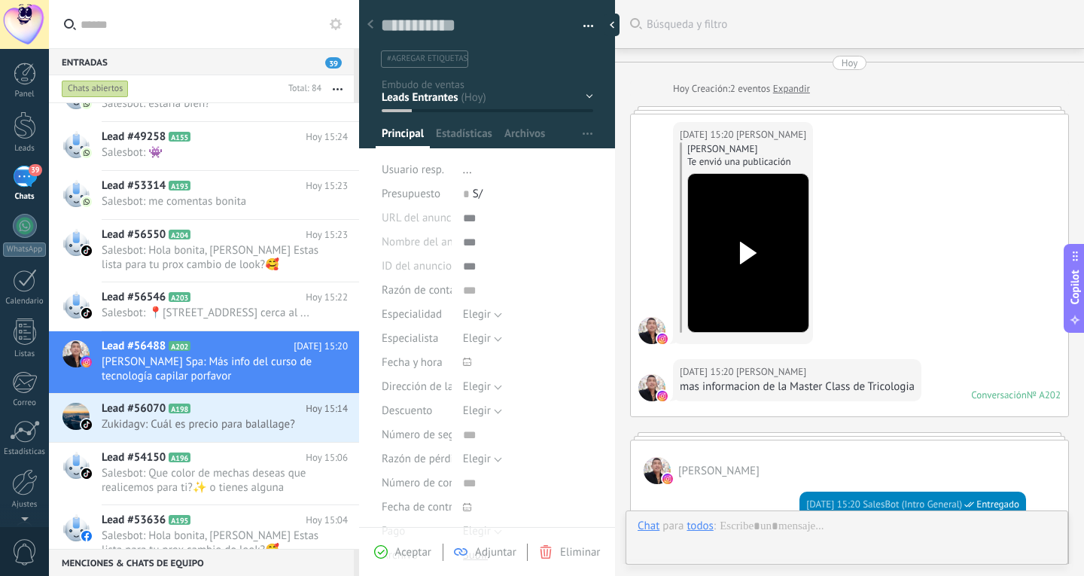
scroll to position [355, 0]
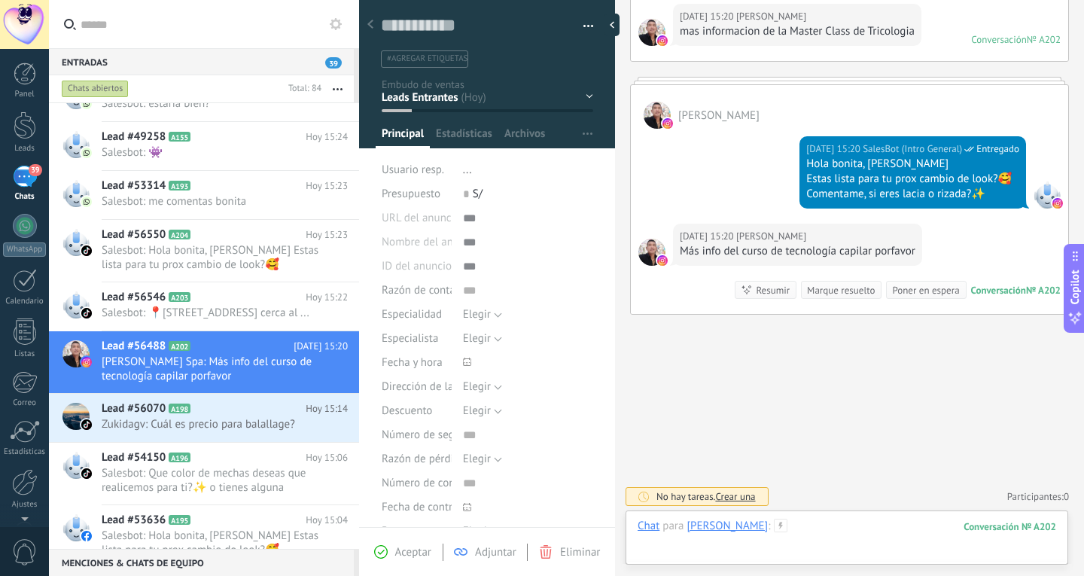
click at [853, 523] on div at bounding box center [847, 541] width 419 height 45
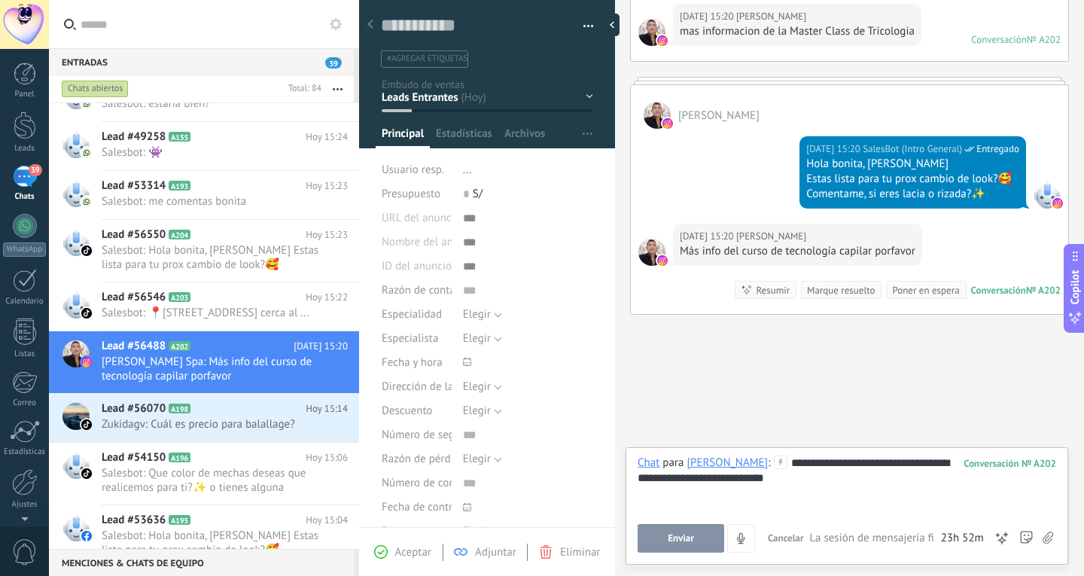
click at [663, 539] on button "Enviar" at bounding box center [681, 538] width 87 height 29
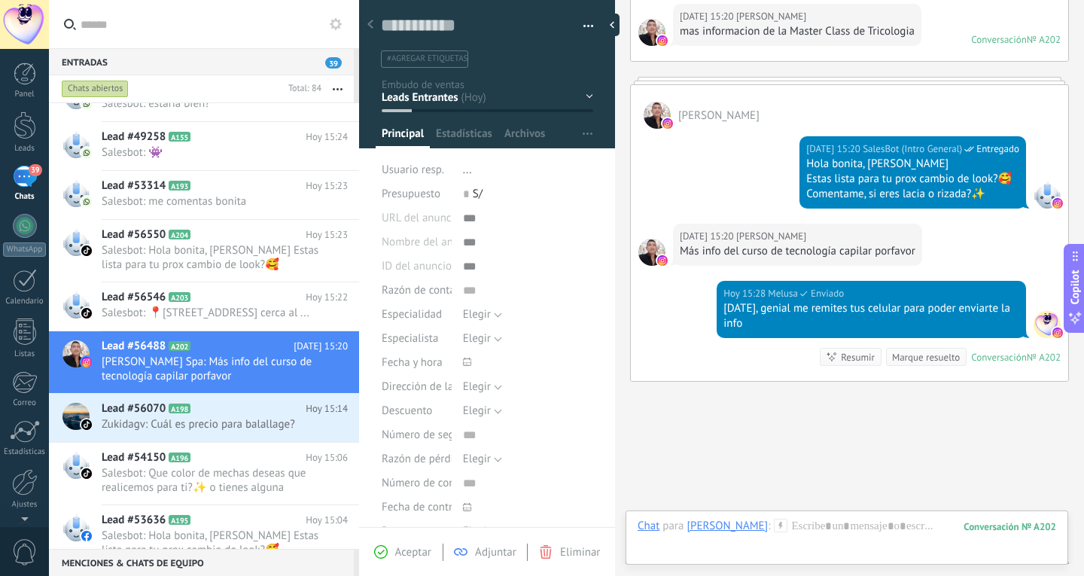
scroll to position [422, 0]
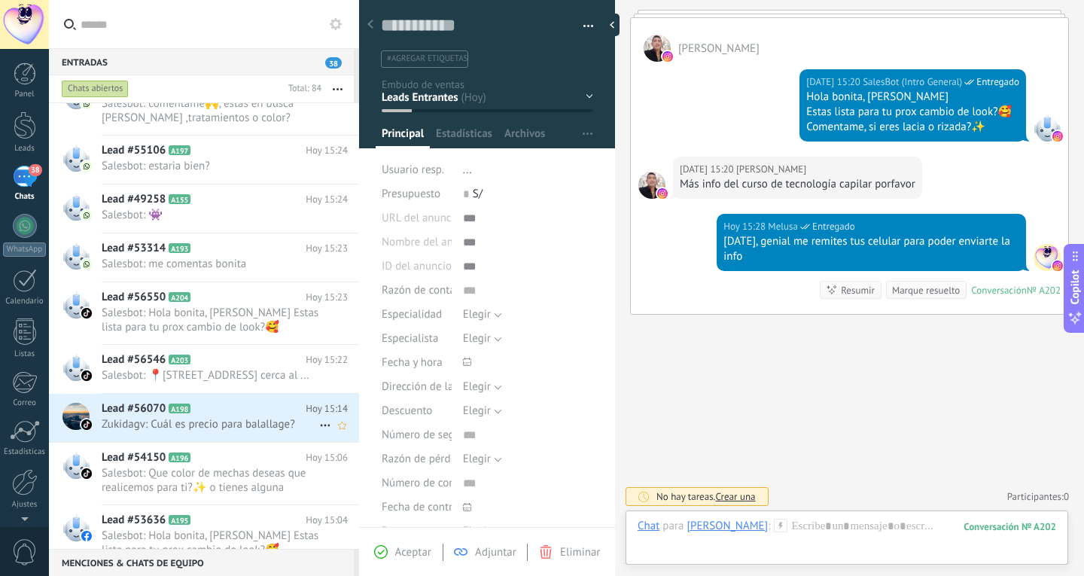
click at [253, 431] on span "Zukidagv: Cuál es precio para balallage?" at bounding box center [211, 424] width 218 height 14
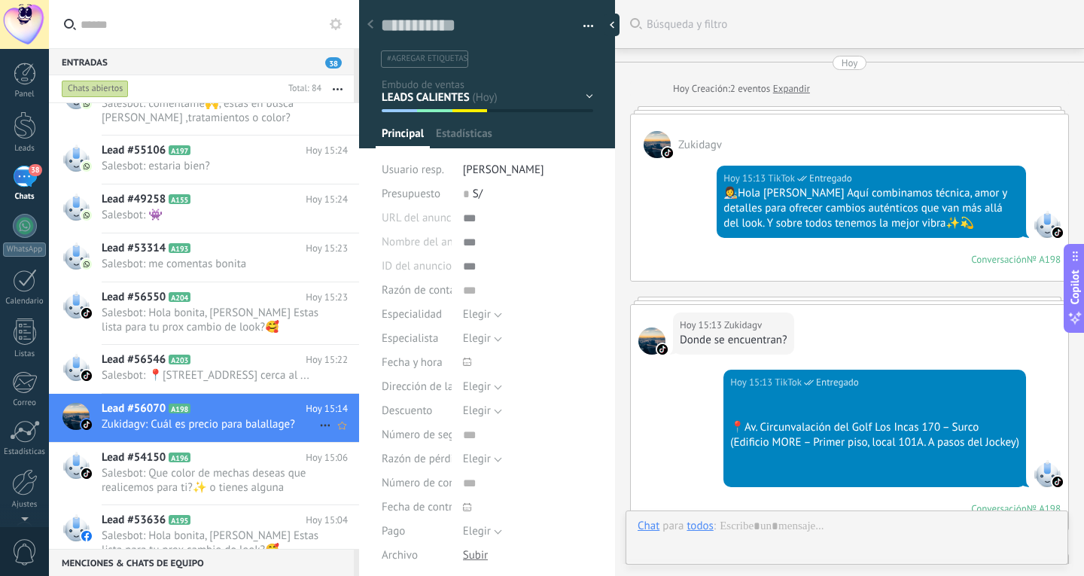
type textarea "**********"
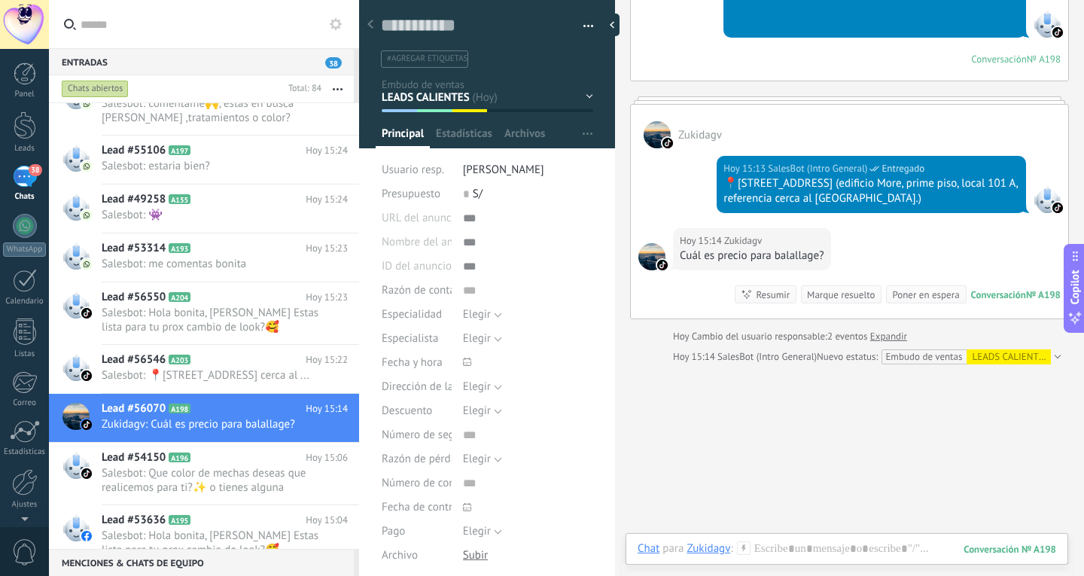
click at [982, 301] on div "Conversación" at bounding box center [998, 294] width 55 height 13
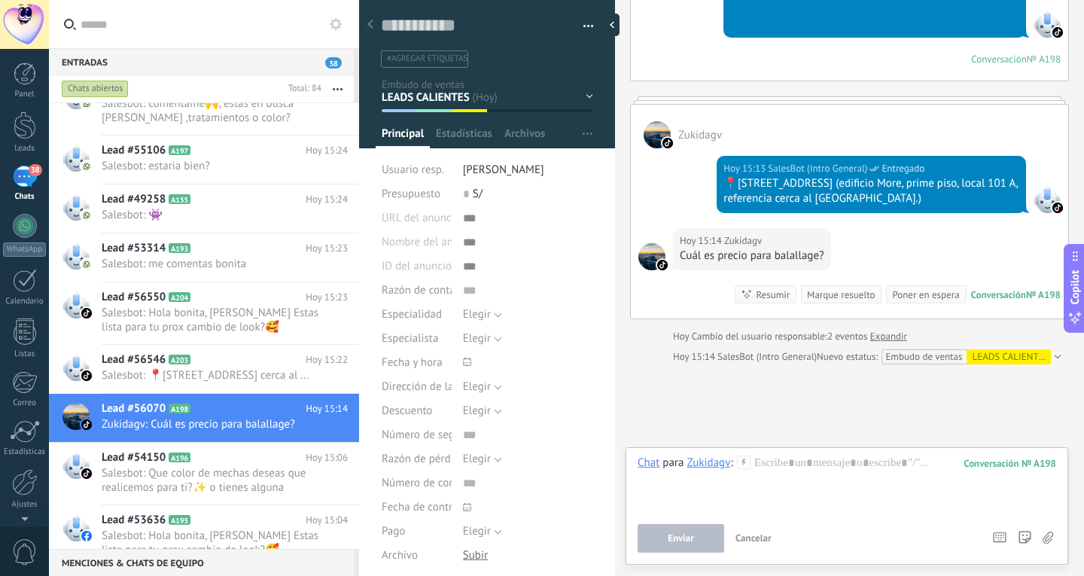
click at [779, 462] on div at bounding box center [847, 484] width 419 height 57
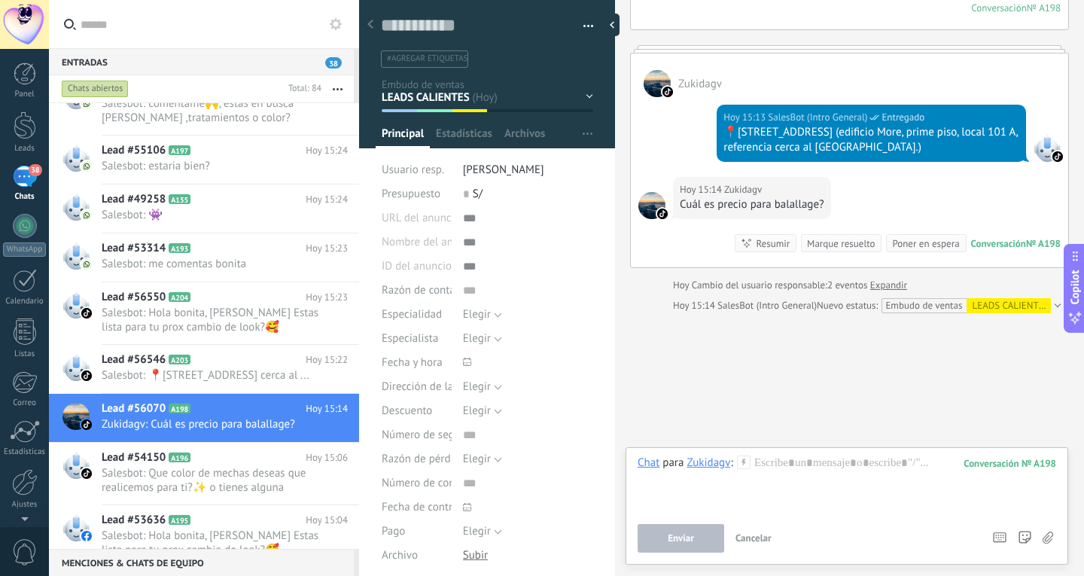
scroll to position [515, 0]
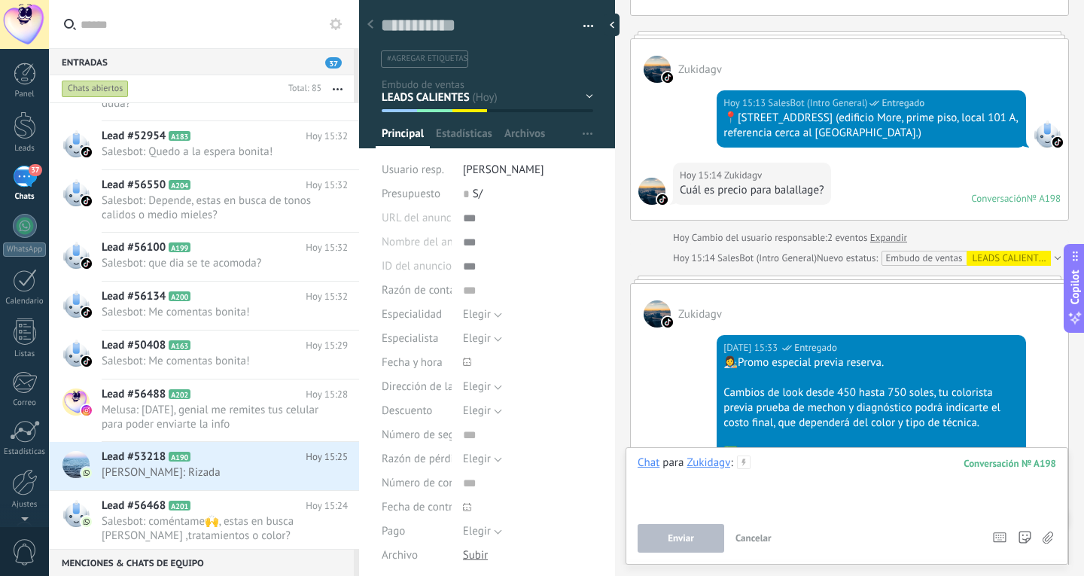
scroll to position [552, 0]
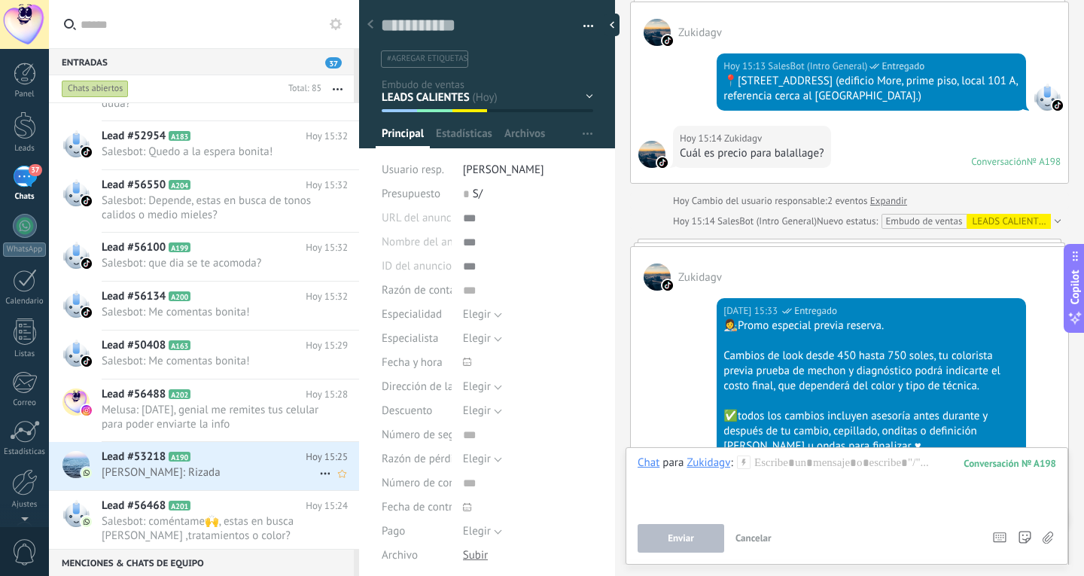
drag, startPoint x: 184, startPoint y: 475, endPoint x: 245, endPoint y: 468, distance: 60.6
click at [184, 475] on span "[PERSON_NAME]: Rizada" at bounding box center [211, 472] width 218 height 14
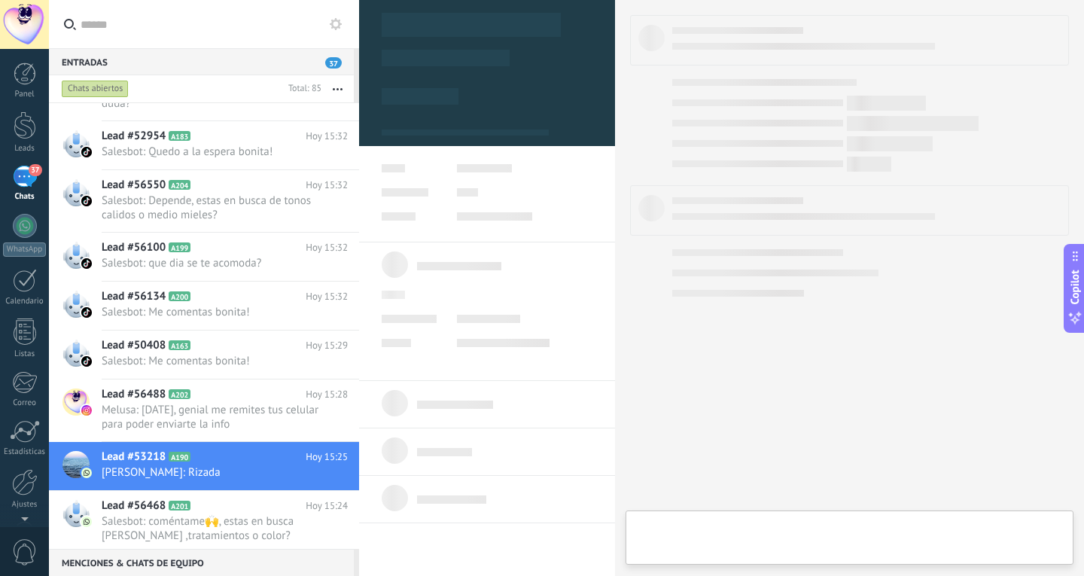
type textarea "**********"
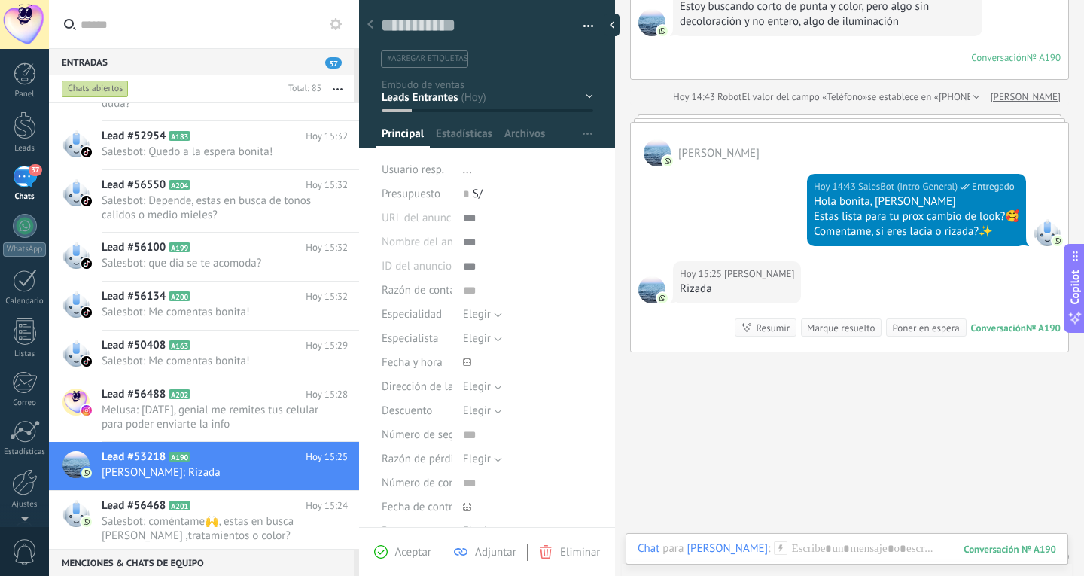
scroll to position [414, 0]
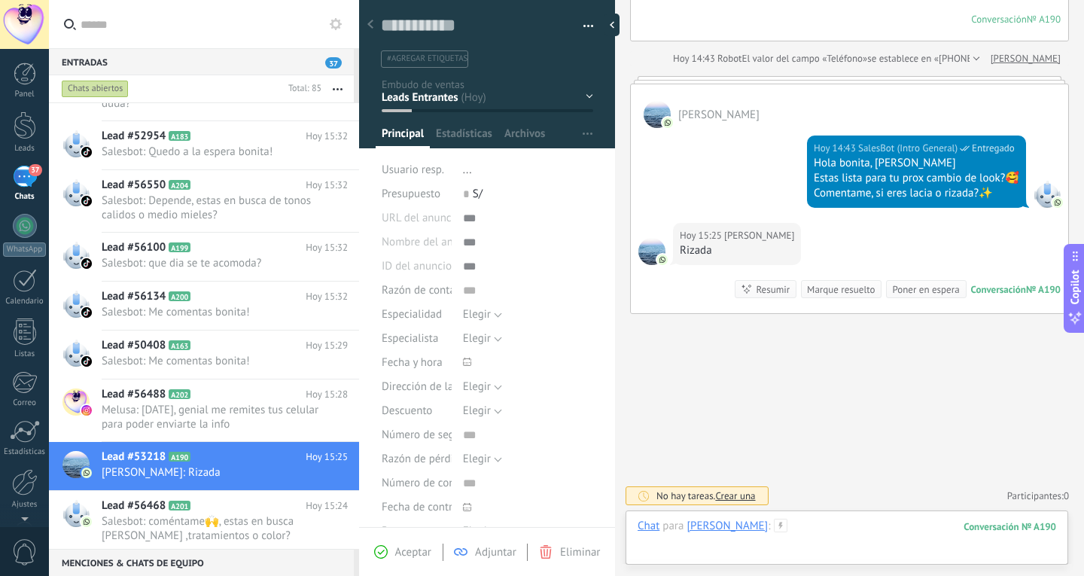
click at [816, 532] on div at bounding box center [847, 541] width 419 height 45
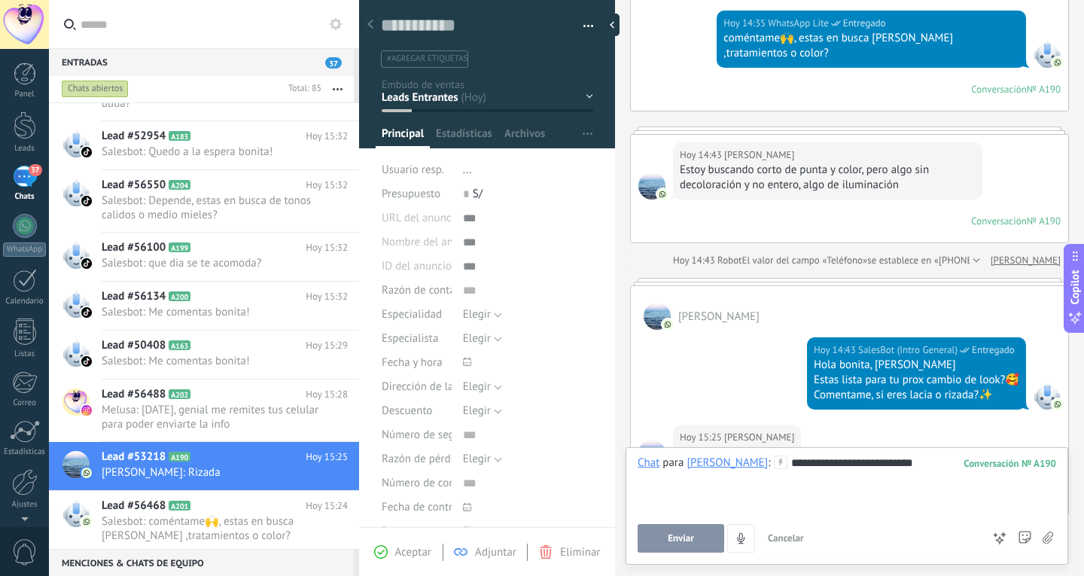
scroll to position [113, 0]
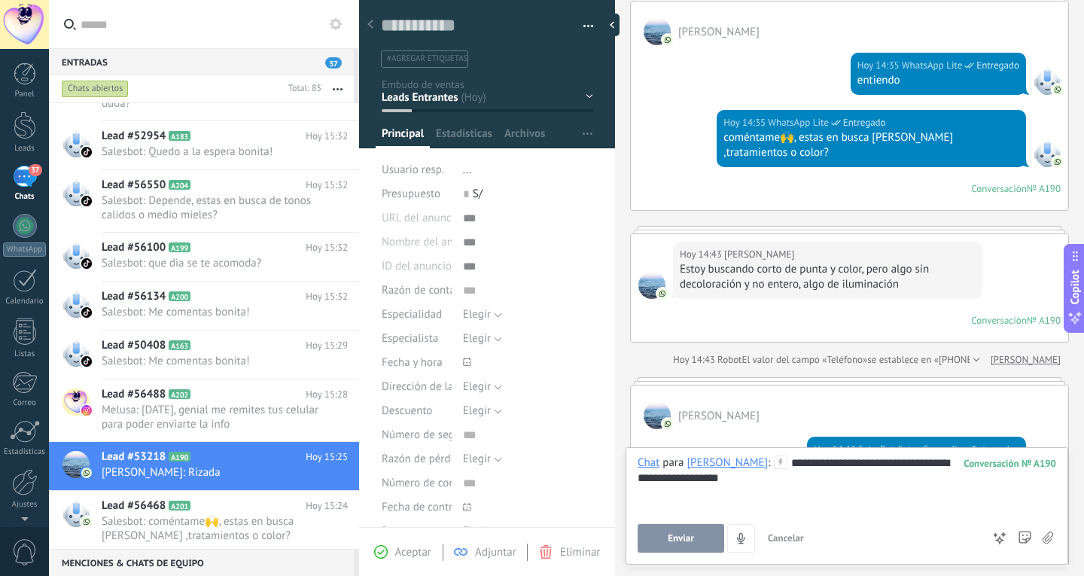
click at [684, 532] on button "Enviar" at bounding box center [681, 538] width 87 height 29
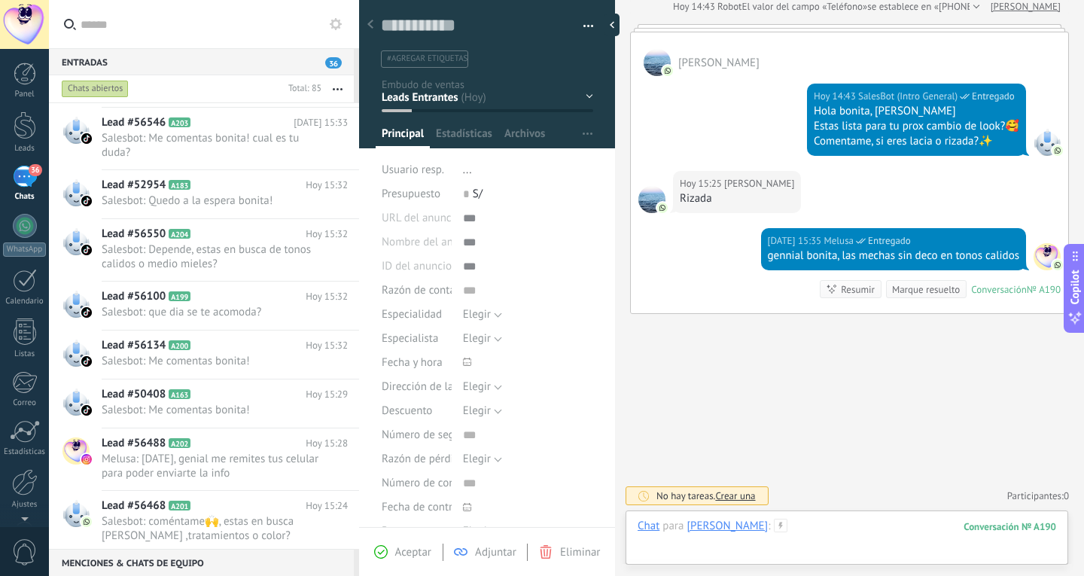
click at [788, 524] on div at bounding box center [847, 541] width 419 height 45
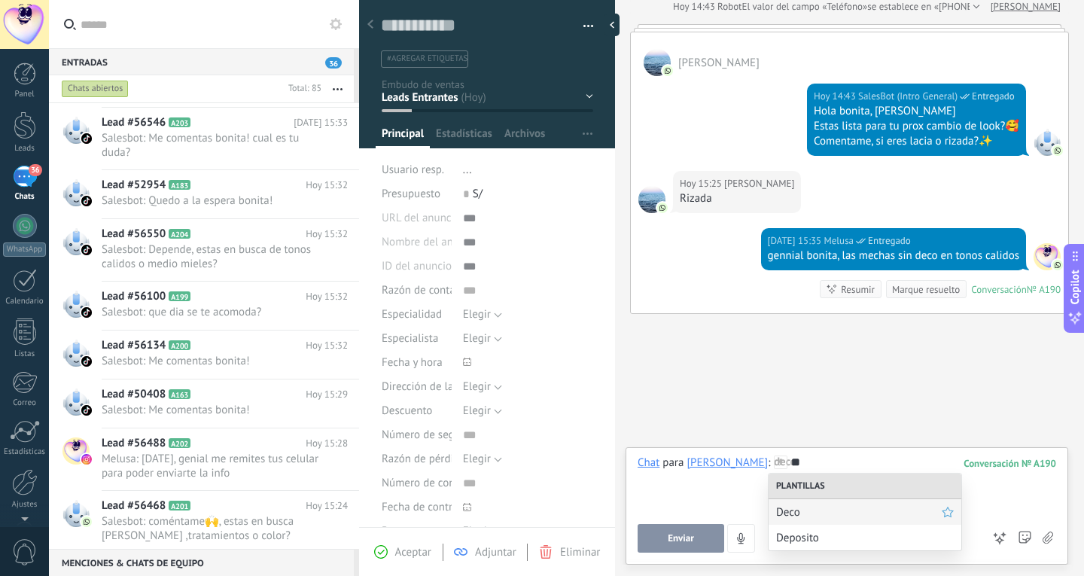
click at [807, 516] on span "Deco" at bounding box center [859, 512] width 166 height 14
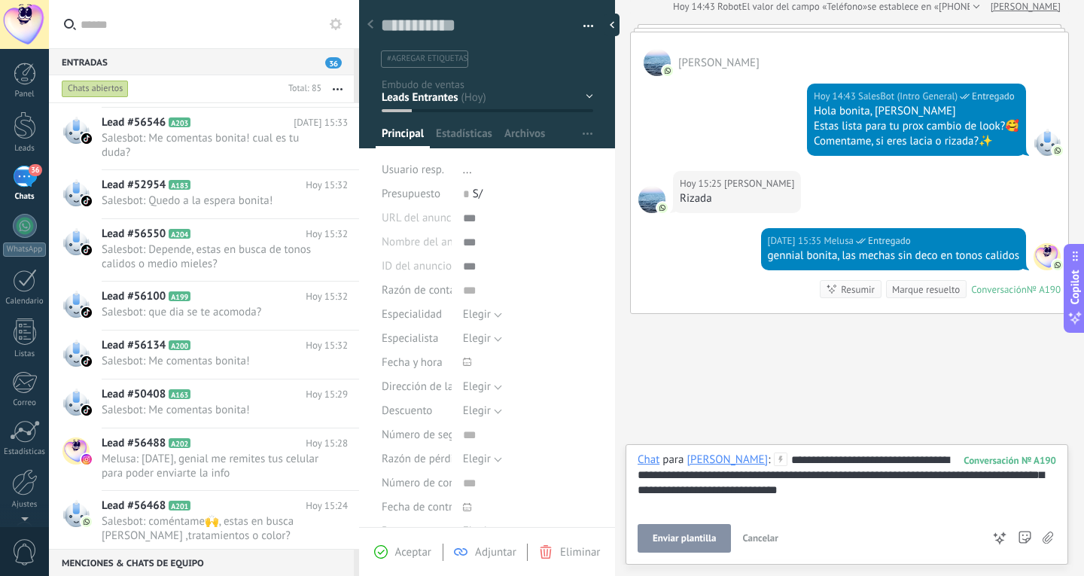
click at [639, 530] on button "Enviar plantilla" at bounding box center [684, 538] width 93 height 29
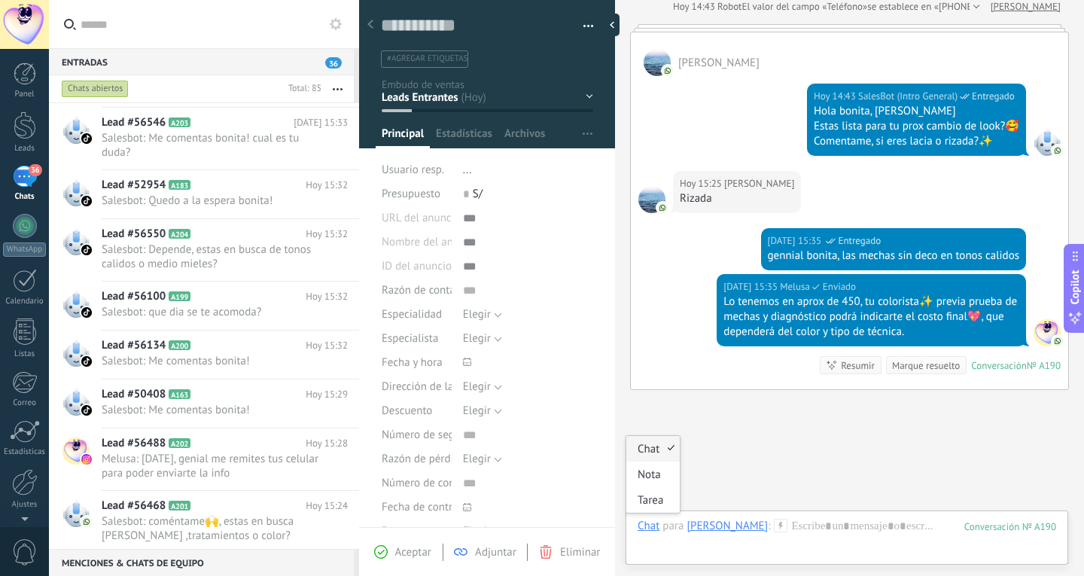
scroll to position [542, 0]
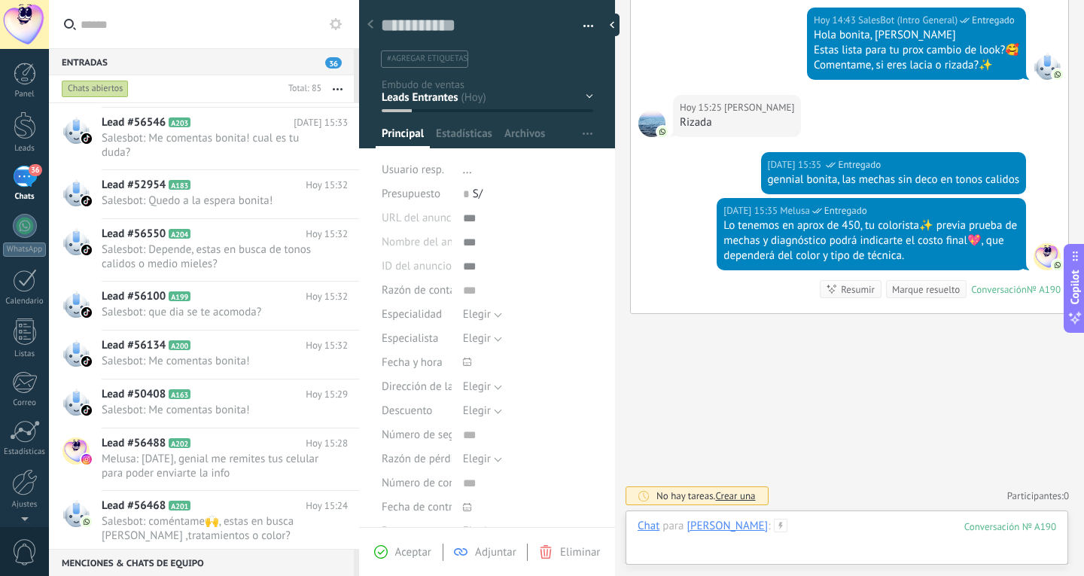
click at [810, 545] on div at bounding box center [847, 541] width 419 height 45
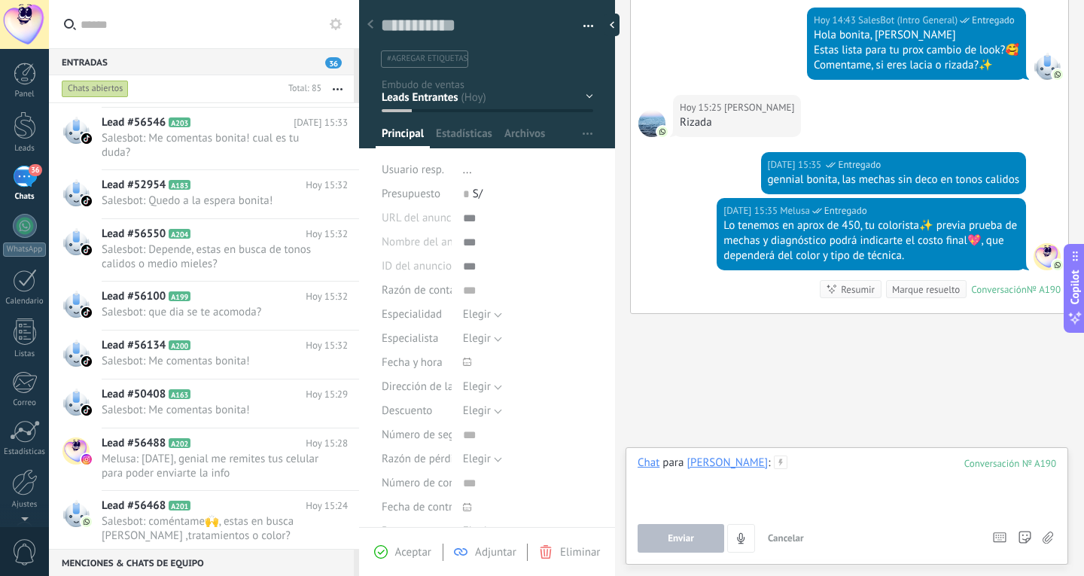
click at [795, 456] on div at bounding box center [847, 484] width 419 height 57
paste div
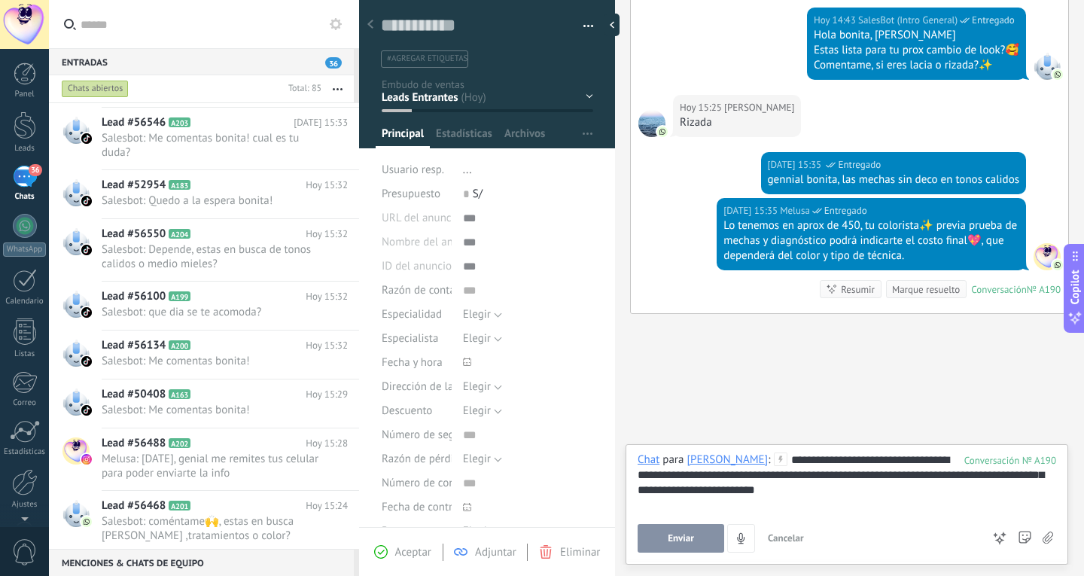
click at [687, 532] on button "Enviar" at bounding box center [681, 538] width 87 height 29
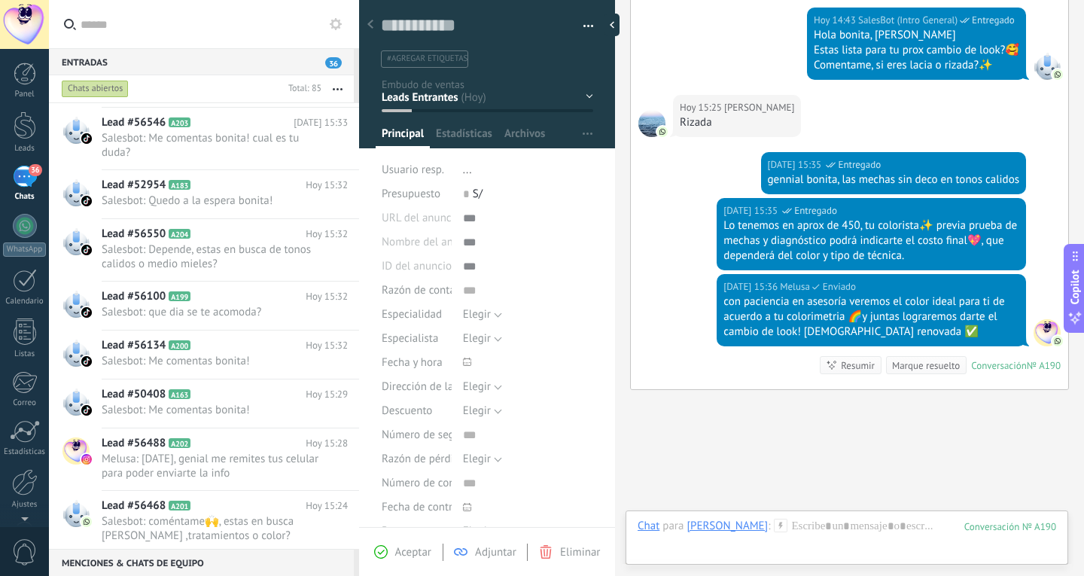
scroll to position [618, 0]
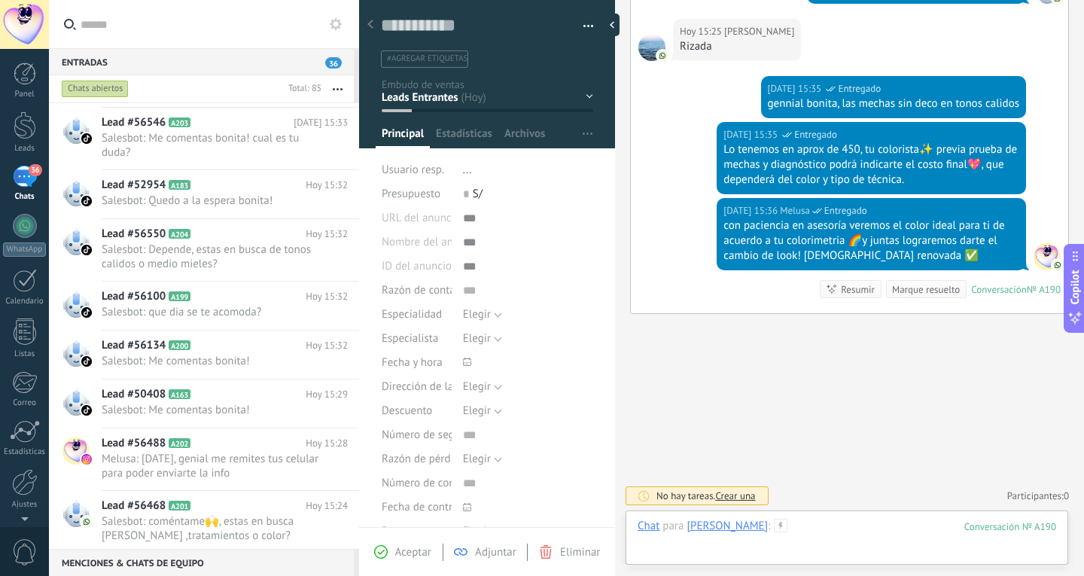
click at [853, 522] on div at bounding box center [847, 541] width 419 height 45
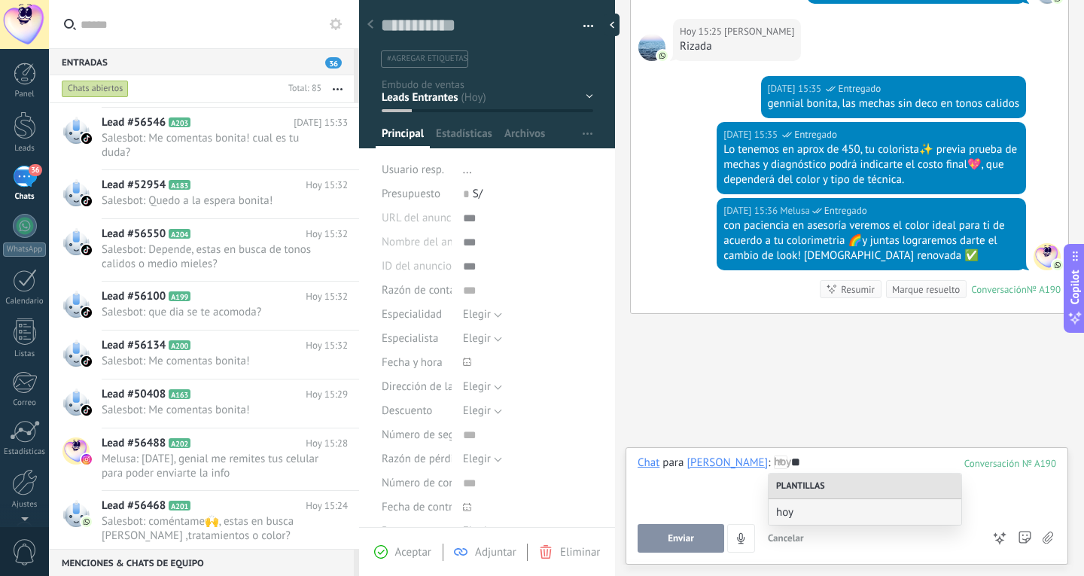
click at [853, 522] on div "hoy" at bounding box center [865, 512] width 193 height 26
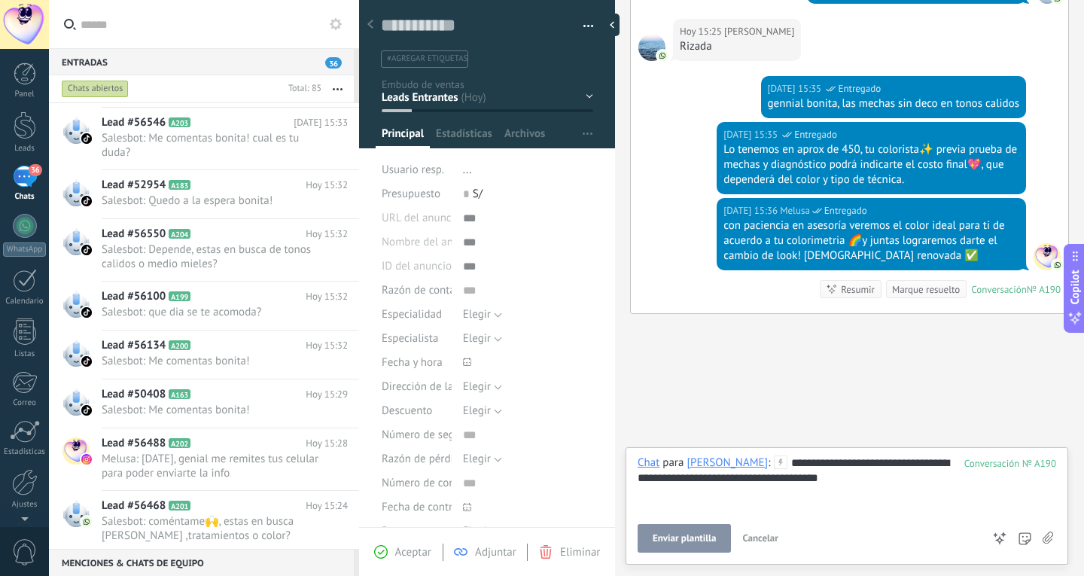
click at [690, 538] on span "Enviar plantilla" at bounding box center [684, 538] width 63 height 11
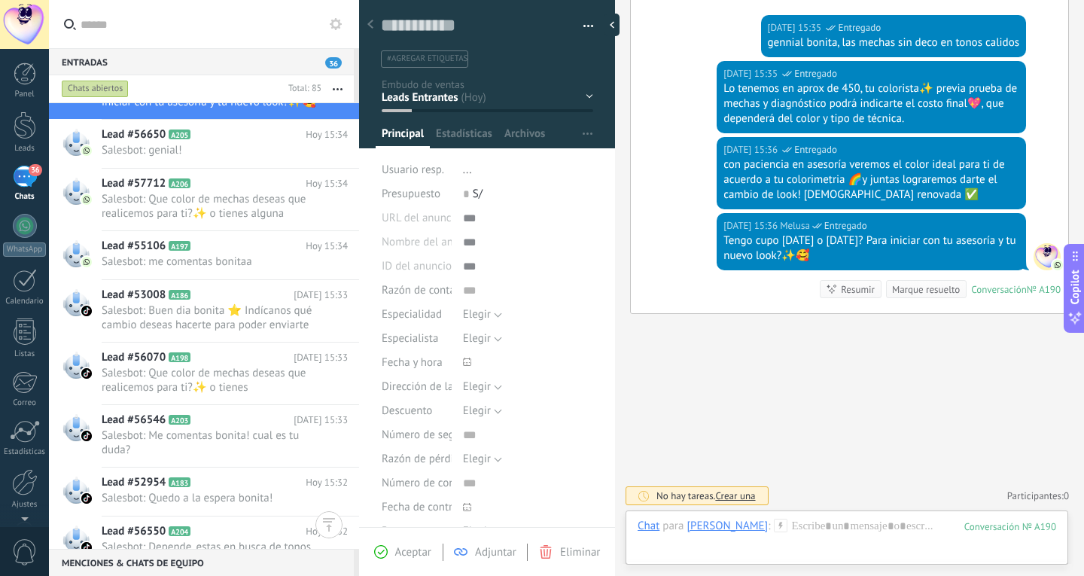
scroll to position [0, 0]
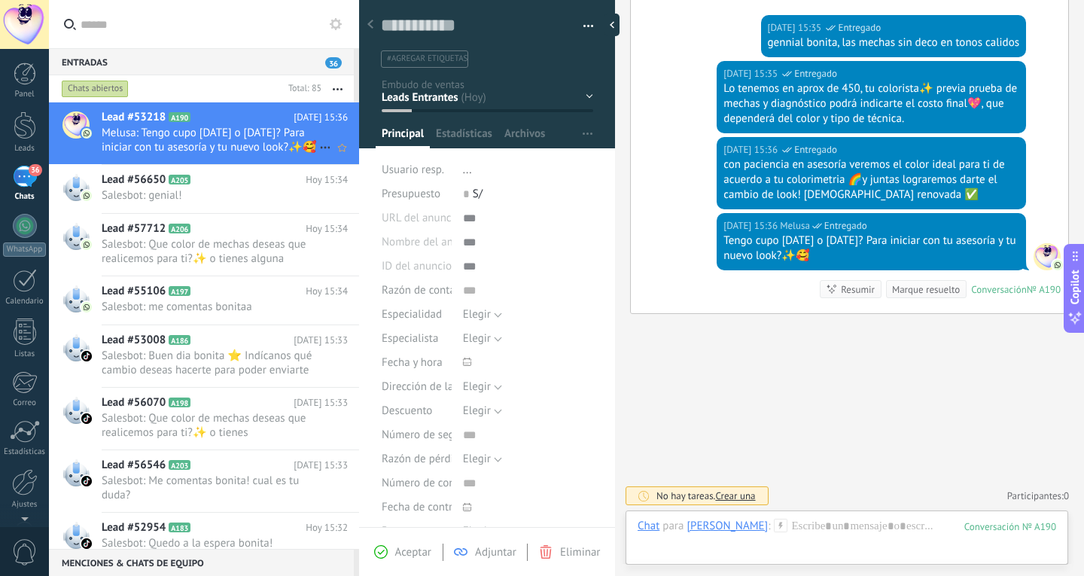
click at [223, 158] on div "Lead #53218 A190 Hoy 15:36 Melusa: Tengo cupo hoy o mañana? Para iniciar con tu…" at bounding box center [231, 133] width 258 height 62
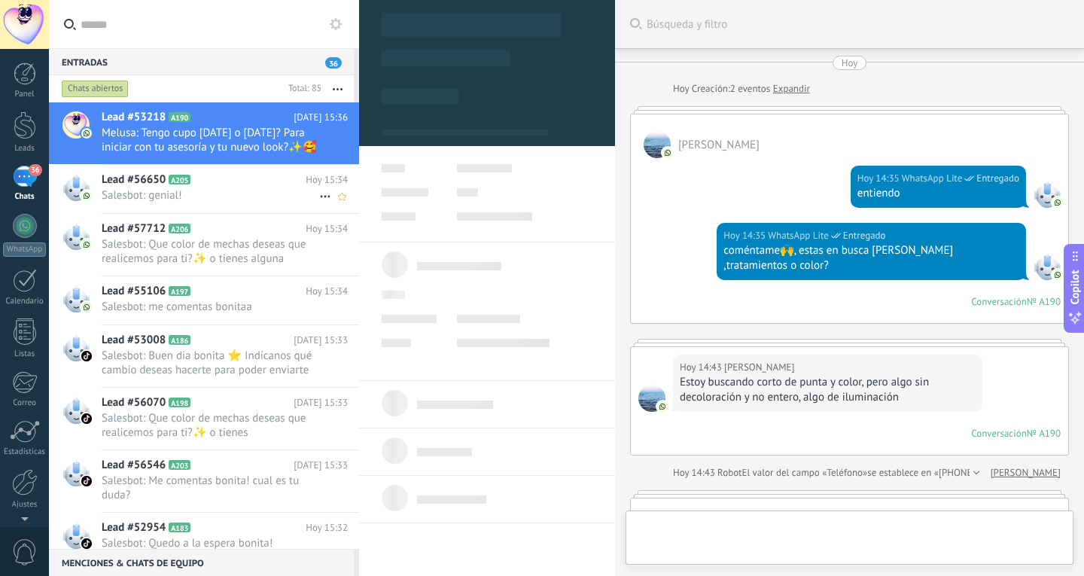
click at [233, 196] on span "Salesbot: genial!" at bounding box center [211, 195] width 218 height 14
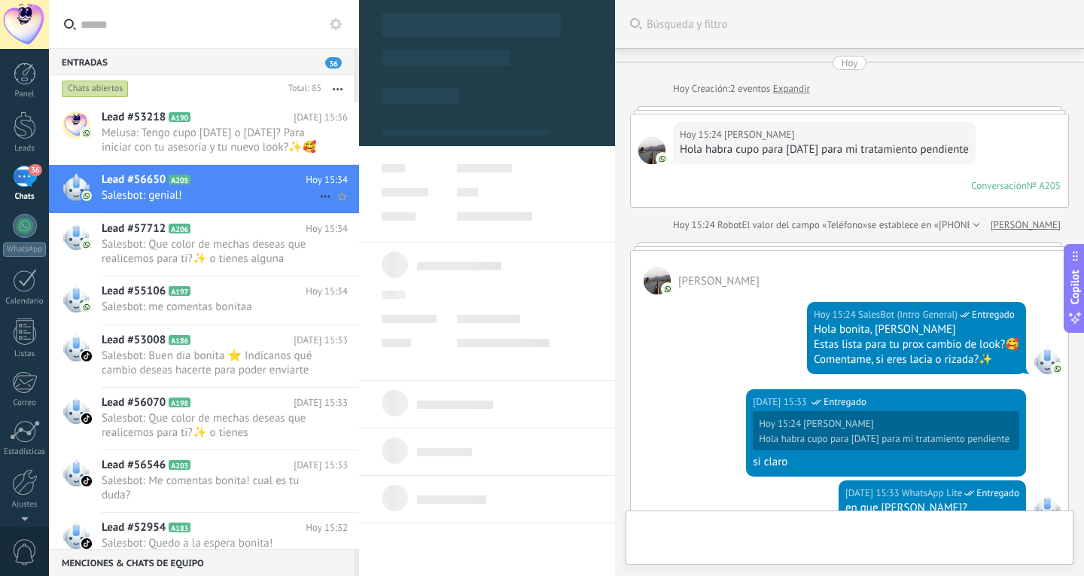
scroll to position [499, 0]
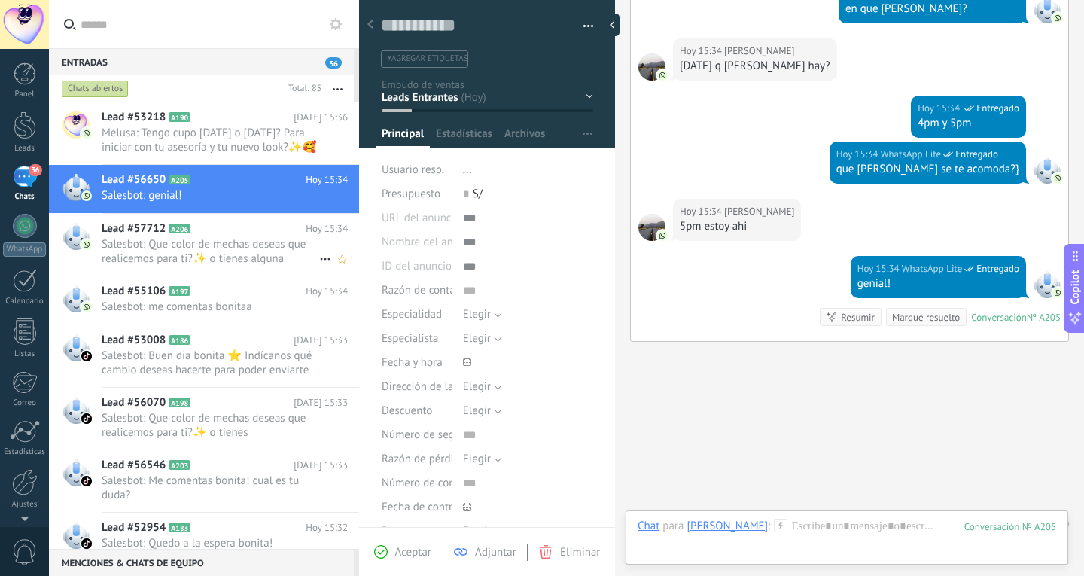
click at [233, 263] on span "Salesbot: Que color de mechas deseas que realicemos para ti?✨ o tienes alguna r…" at bounding box center [211, 251] width 218 height 29
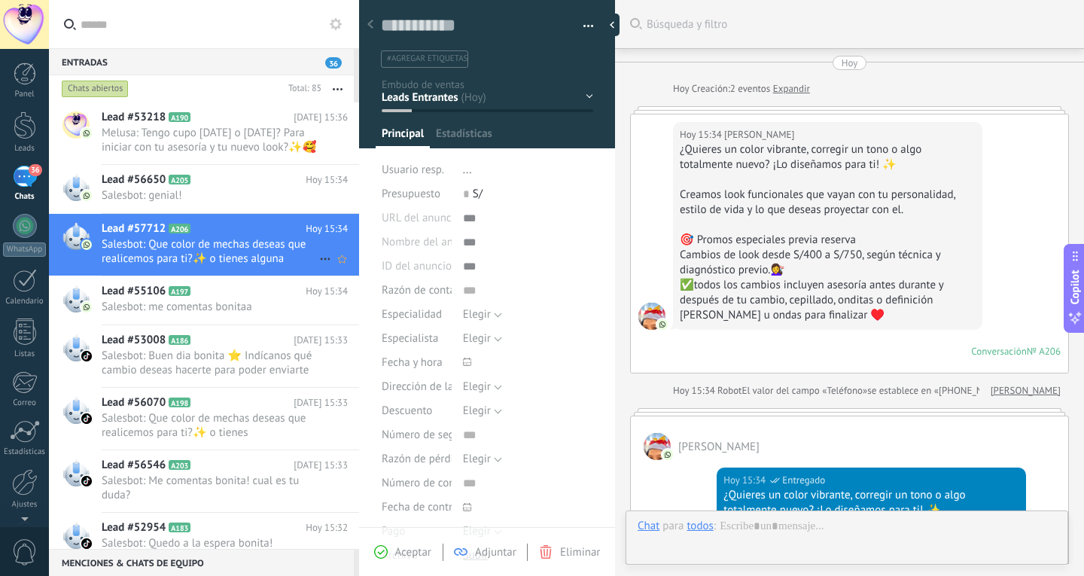
scroll to position [456, 0]
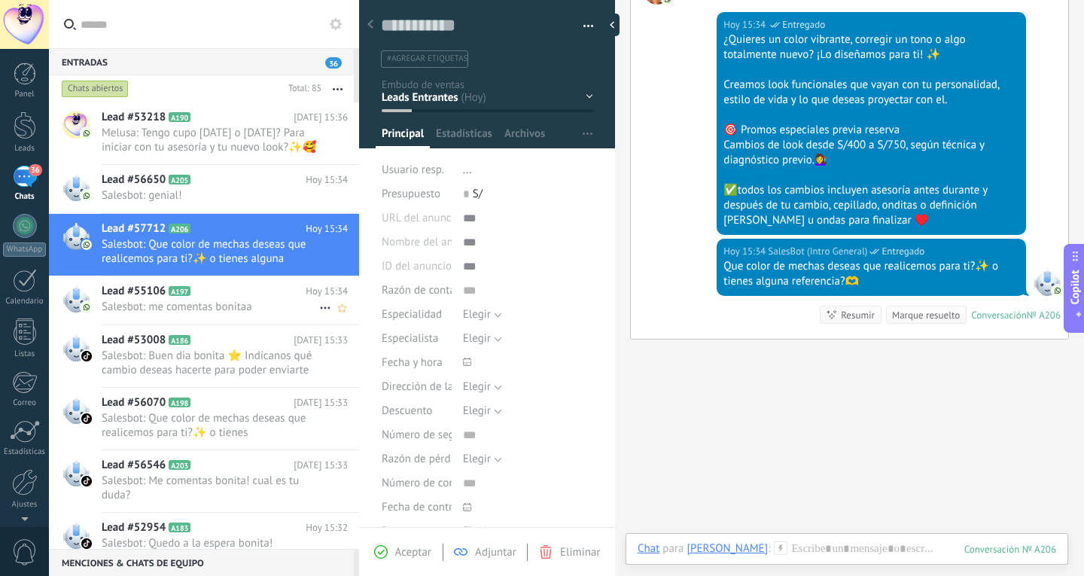
click at [232, 323] on div "Lead #55106 A197 Hoy 15:34 Salesbot: me comentas bonitaa" at bounding box center [231, 299] width 258 height 47
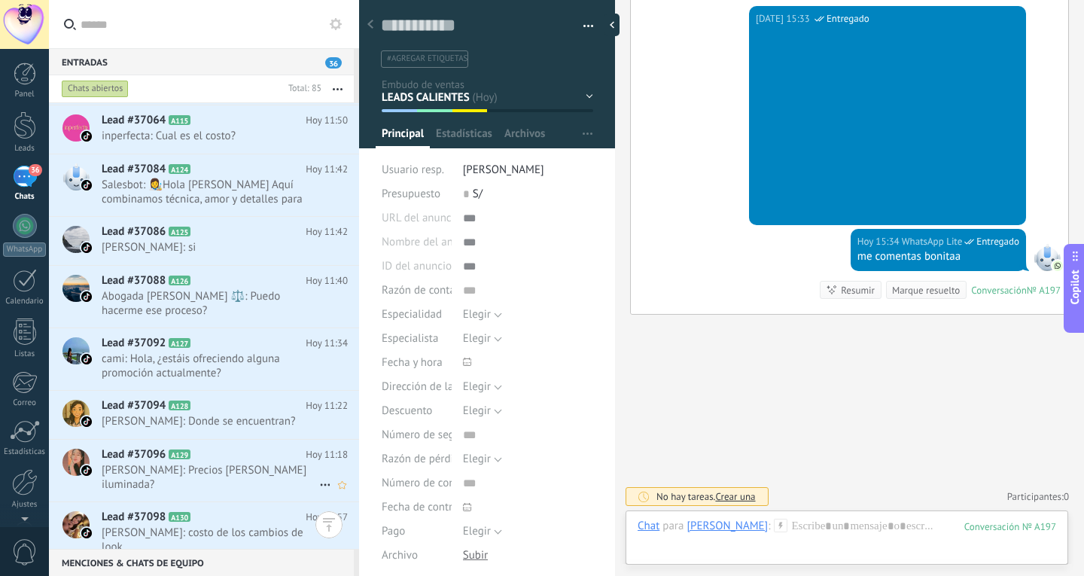
scroll to position [4108, 0]
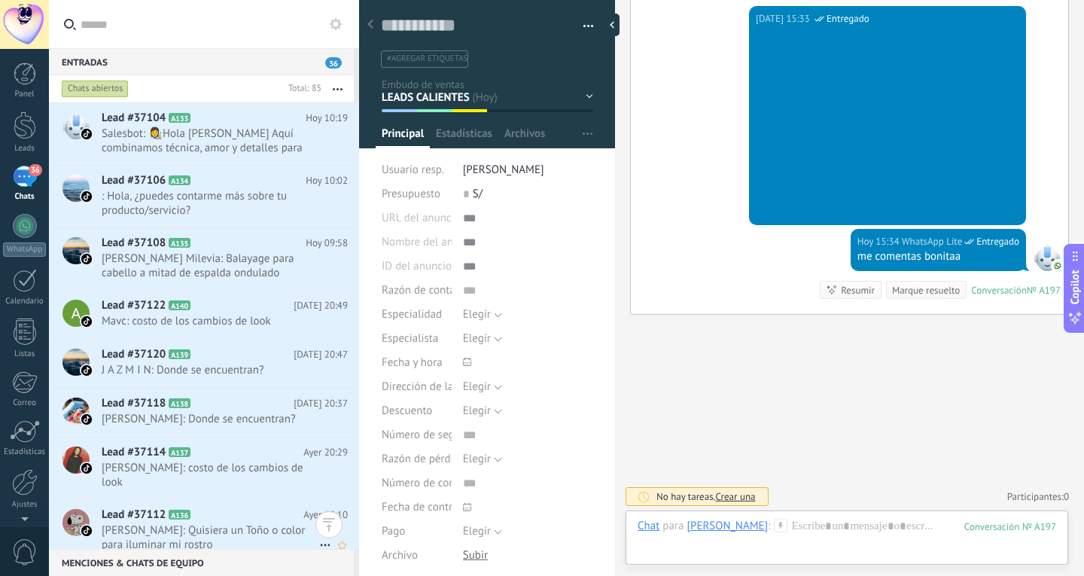
click at [225, 508] on h2 "Lead #37112 A136" at bounding box center [203, 515] width 202 height 15
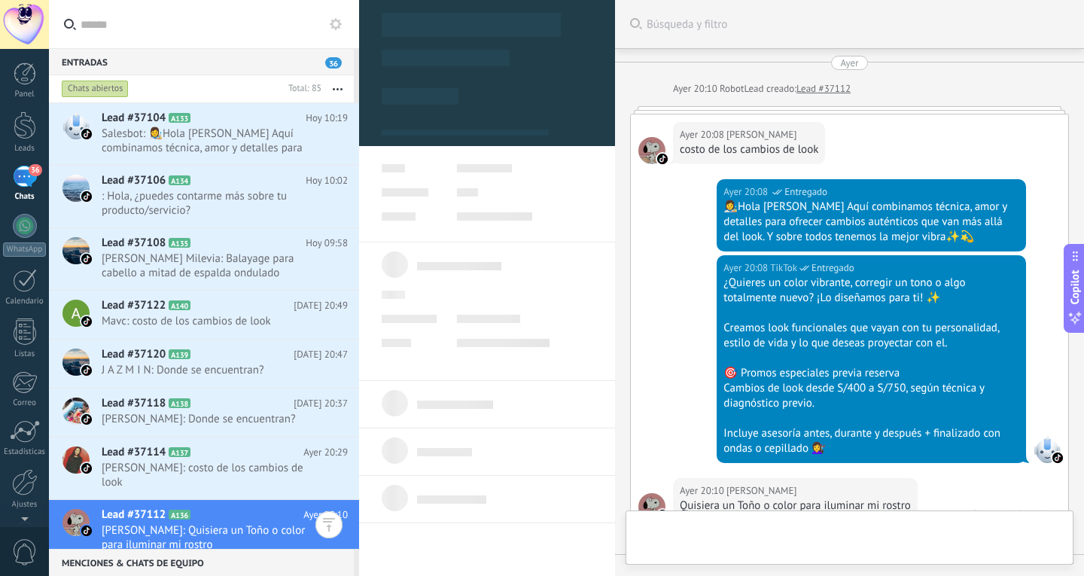
type textarea "**********"
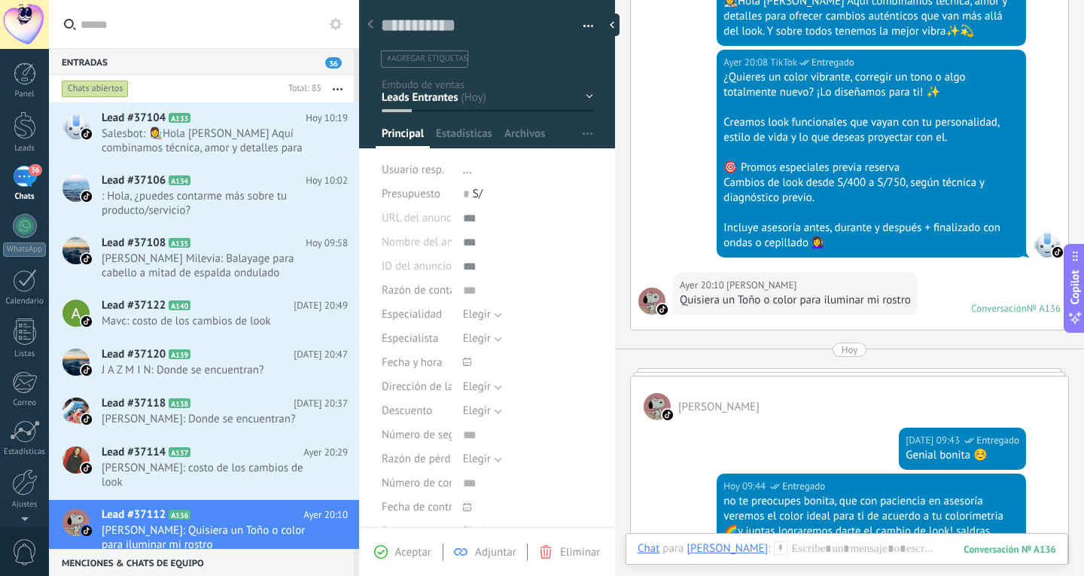
scroll to position [582, 0]
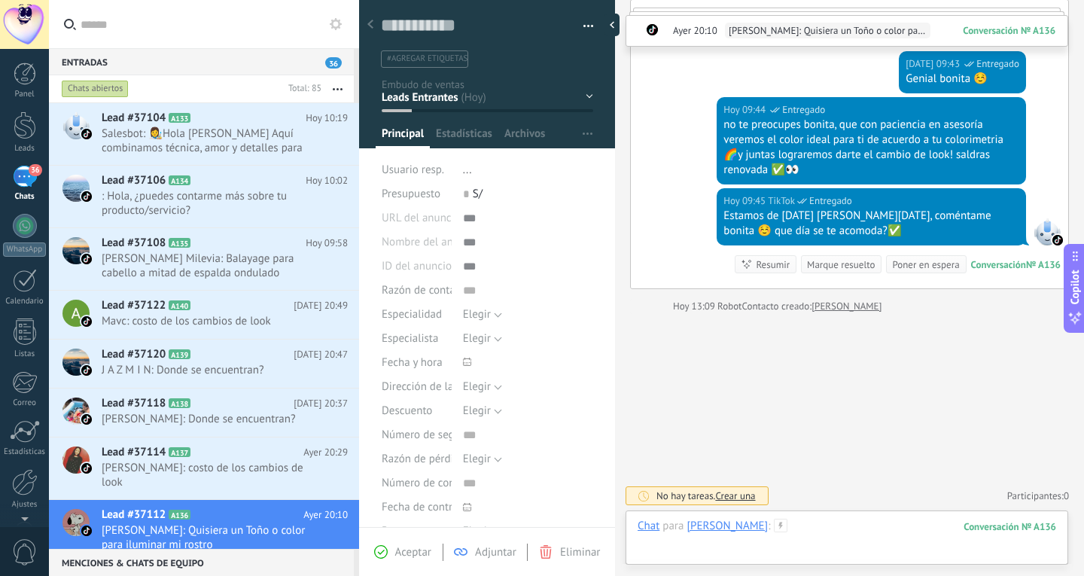
click at [873, 534] on div at bounding box center [847, 541] width 419 height 45
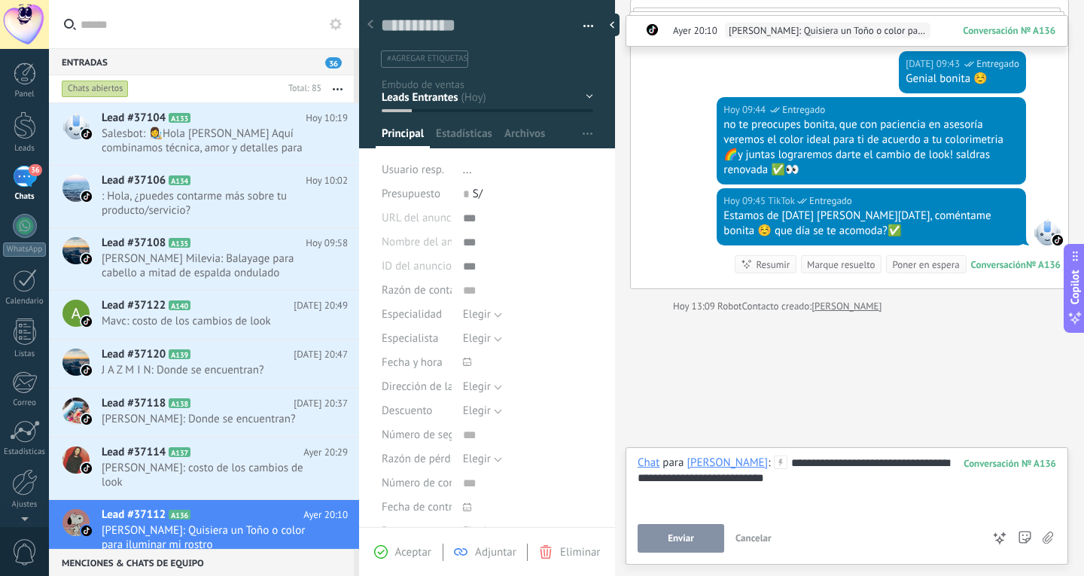
click at [685, 536] on span "Enviar" at bounding box center [681, 538] width 26 height 11
click at [160, 461] on span "[PERSON_NAME]: costo de los cambios de look" at bounding box center [211, 475] width 218 height 29
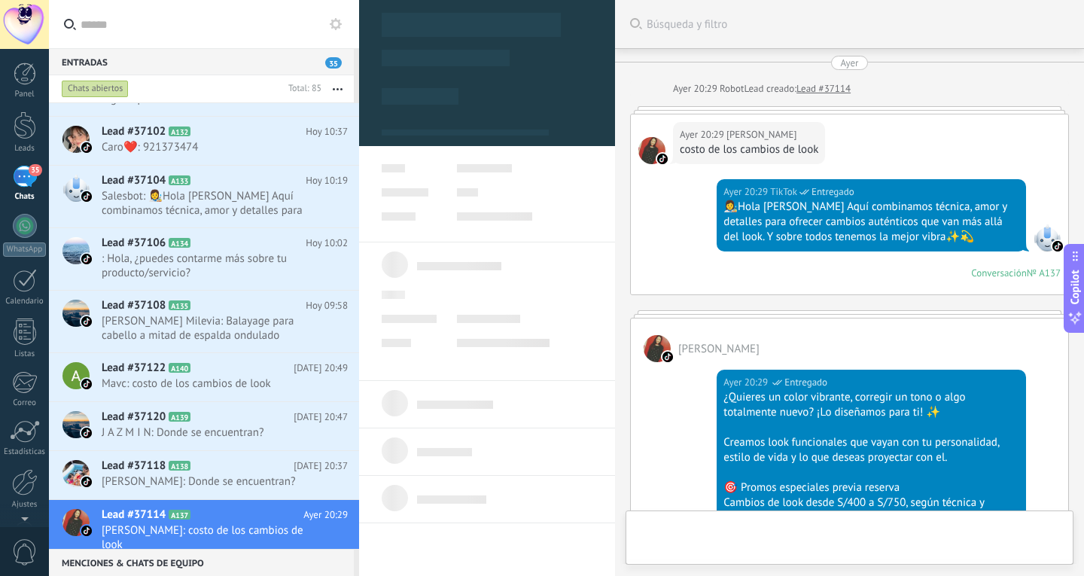
type textarea "**********"
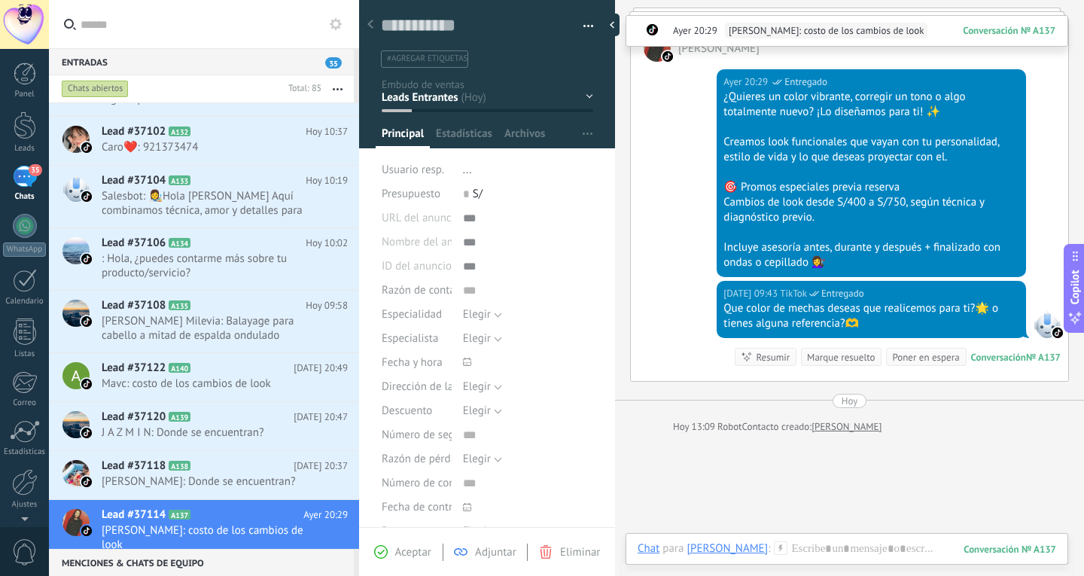
scroll to position [301, 0]
click at [843, 549] on div at bounding box center [847, 563] width 419 height 45
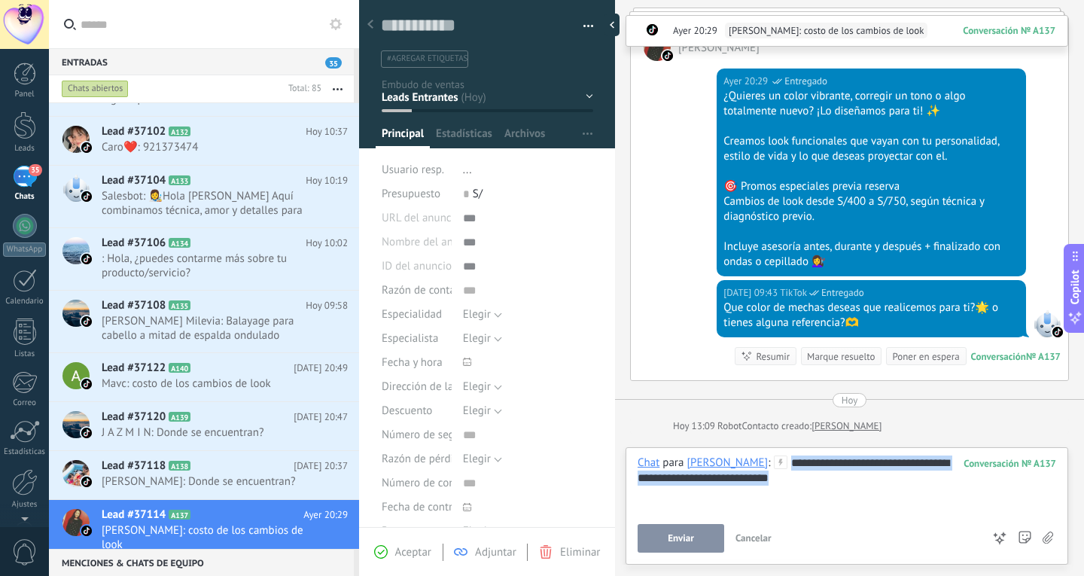
drag, startPoint x: 810, startPoint y: 468, endPoint x: 828, endPoint y: 495, distance: 32.2
click at [828, 495] on div "**********" at bounding box center [847, 484] width 419 height 57
copy div "**********"
click at [832, 471] on div "**" at bounding box center [847, 484] width 419 height 57
click at [834, 456] on div "**" at bounding box center [847, 484] width 419 height 57
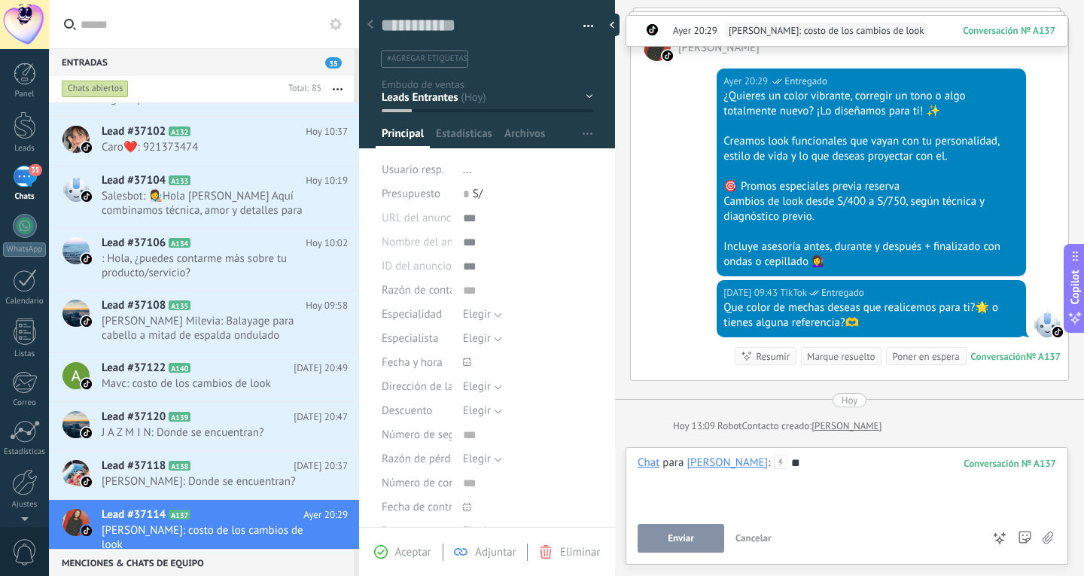
click at [834, 456] on div "**" at bounding box center [847, 484] width 419 height 57
click at [714, 532] on button "Enviar" at bounding box center [681, 538] width 87 height 29
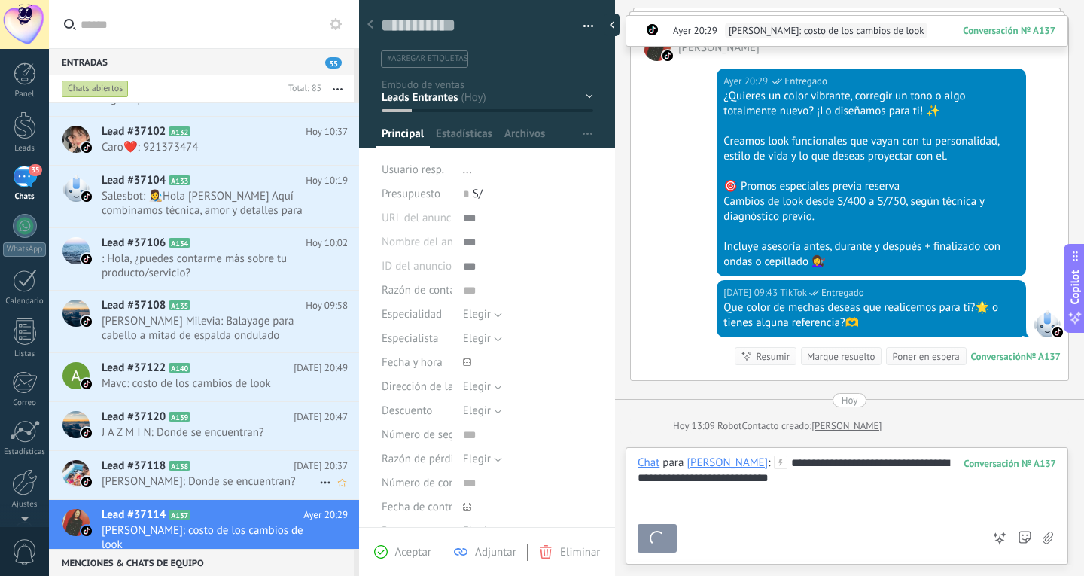
scroll to position [411, 0]
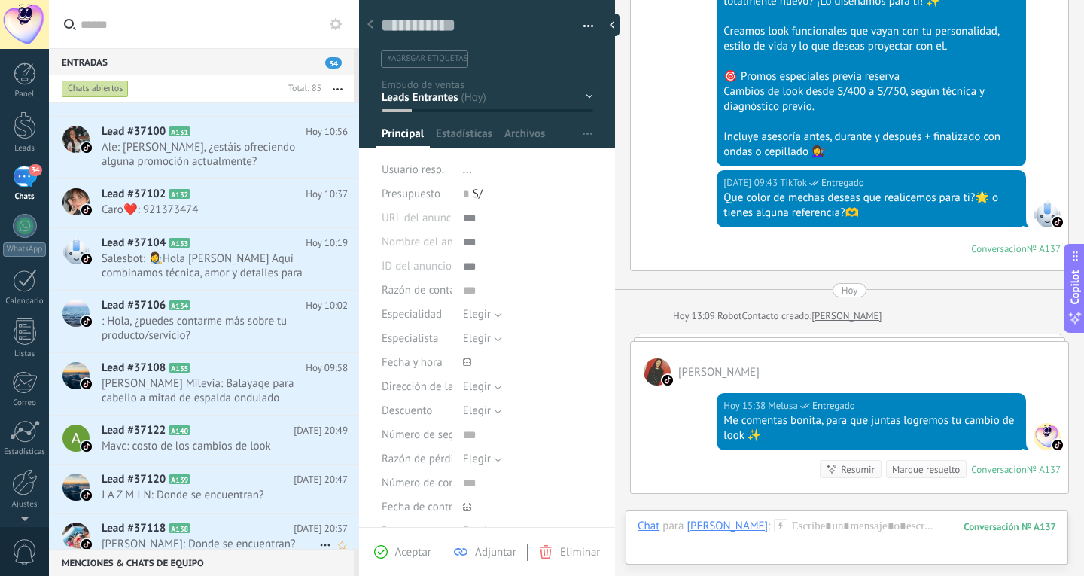
click at [219, 521] on h2 "Lead #37118 A138" at bounding box center [198, 528] width 192 height 15
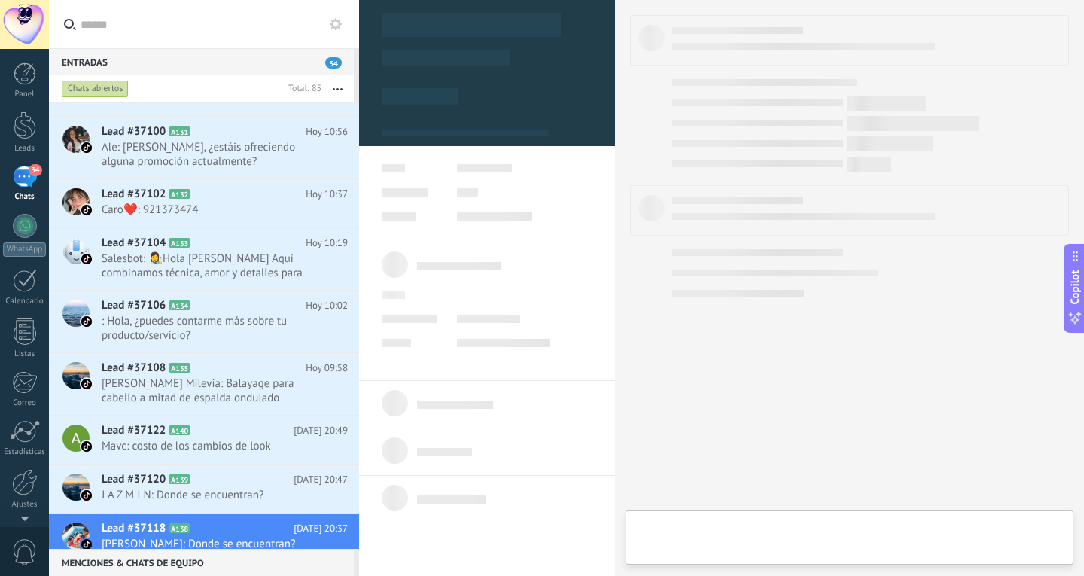
type textarea "**********"
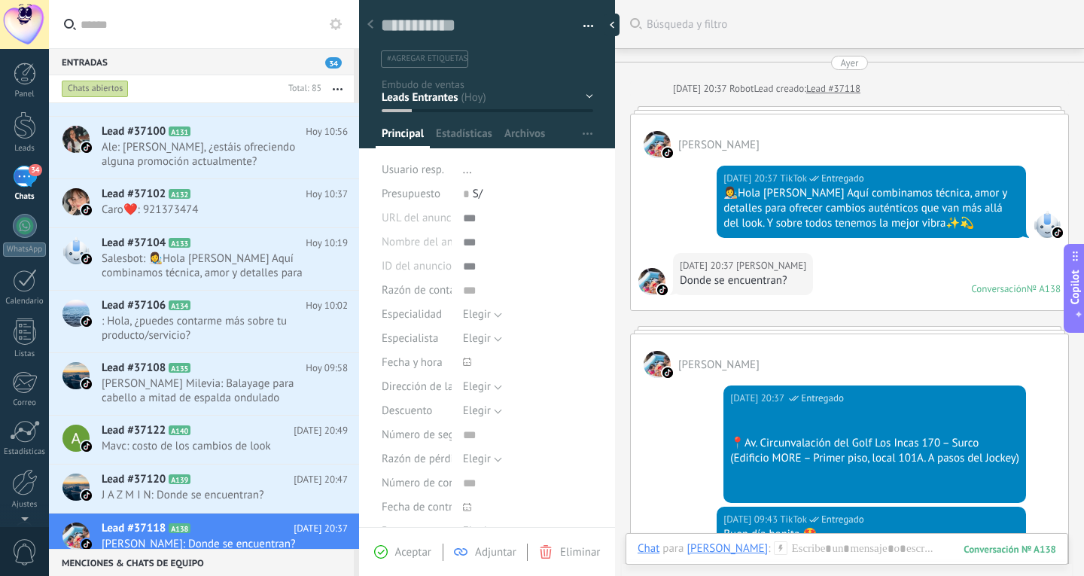
click at [732, 447] on div "📍Av. Circunvalación del Golf Los Incas 170 – Surco" at bounding box center [874, 443] width 289 height 15
click at [799, 437] on div "📍Av. Circunvalación del Golf Los Incas 170 – Surco" at bounding box center [874, 443] width 289 height 15
click at [860, 406] on div at bounding box center [874, 413] width 289 height 15
click at [873, 399] on div "Ayer 20:37 TikTok Entregado" at bounding box center [874, 398] width 289 height 15
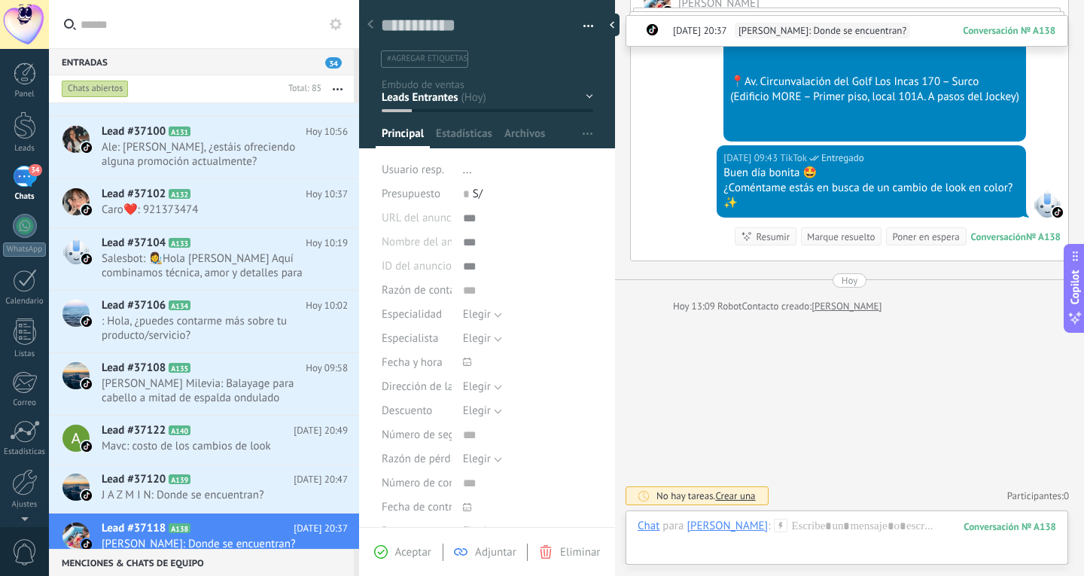
scroll to position [286, 0]
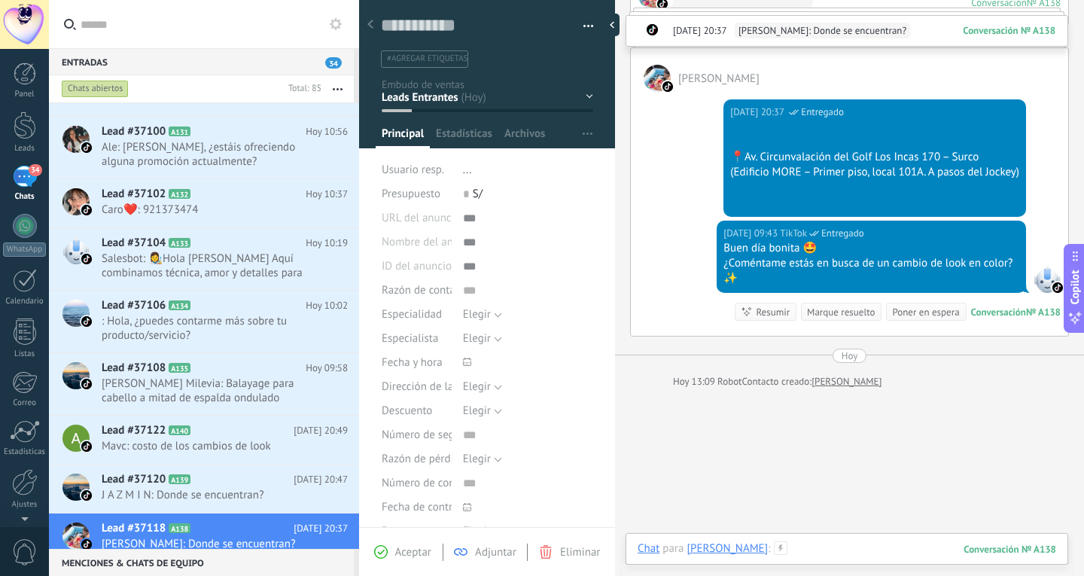
click at [863, 543] on div at bounding box center [847, 563] width 419 height 45
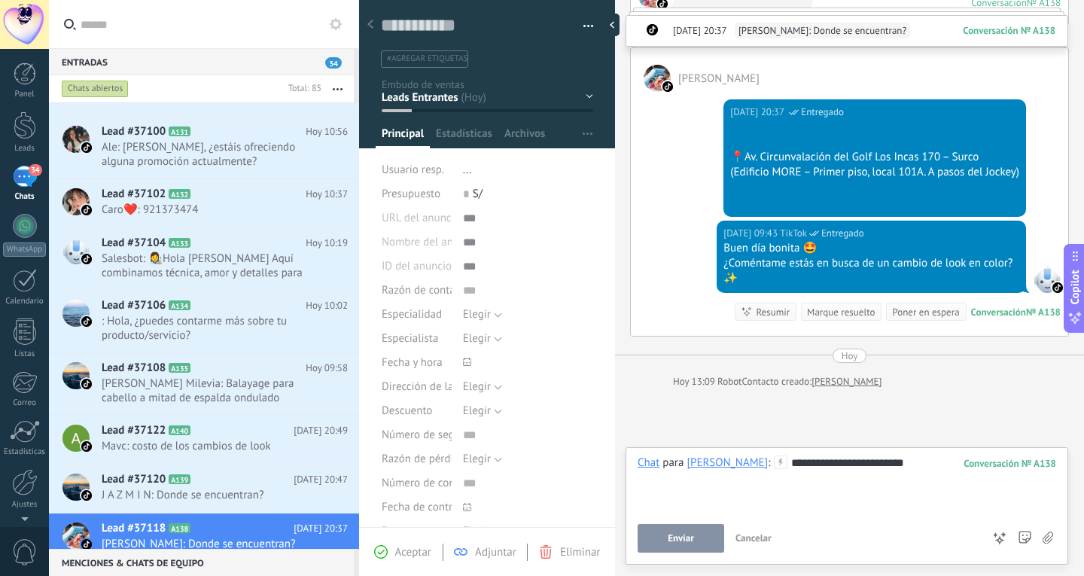
click at [694, 538] on button "Enviar" at bounding box center [681, 538] width 87 height 29
click at [258, 489] on div "Lead #37120 A139 Ayer 20:47 J A Z M I N: Donde se encuentran?" at bounding box center [231, 488] width 258 height 47
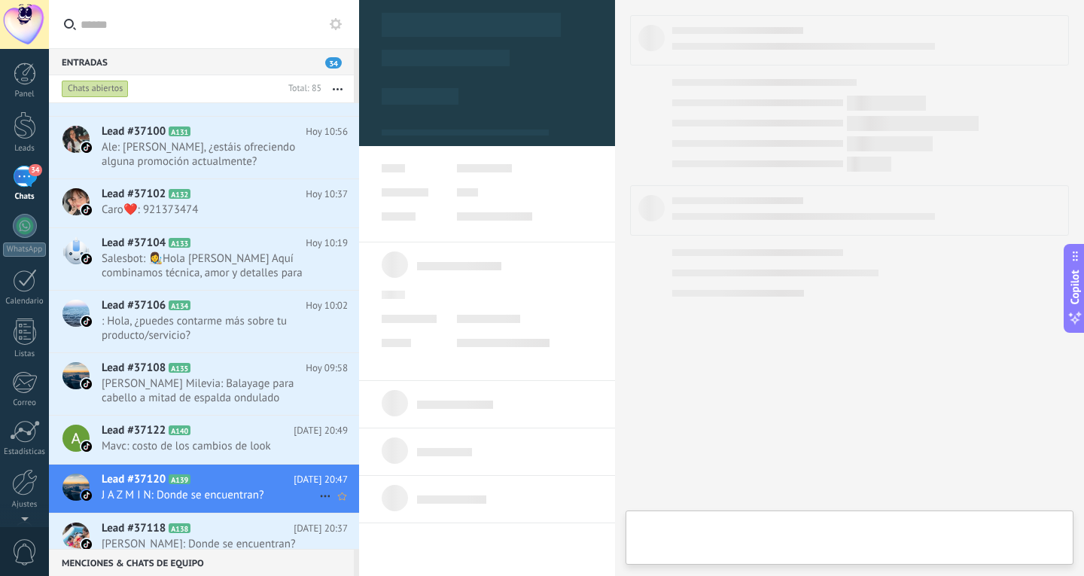
type textarea "**********"
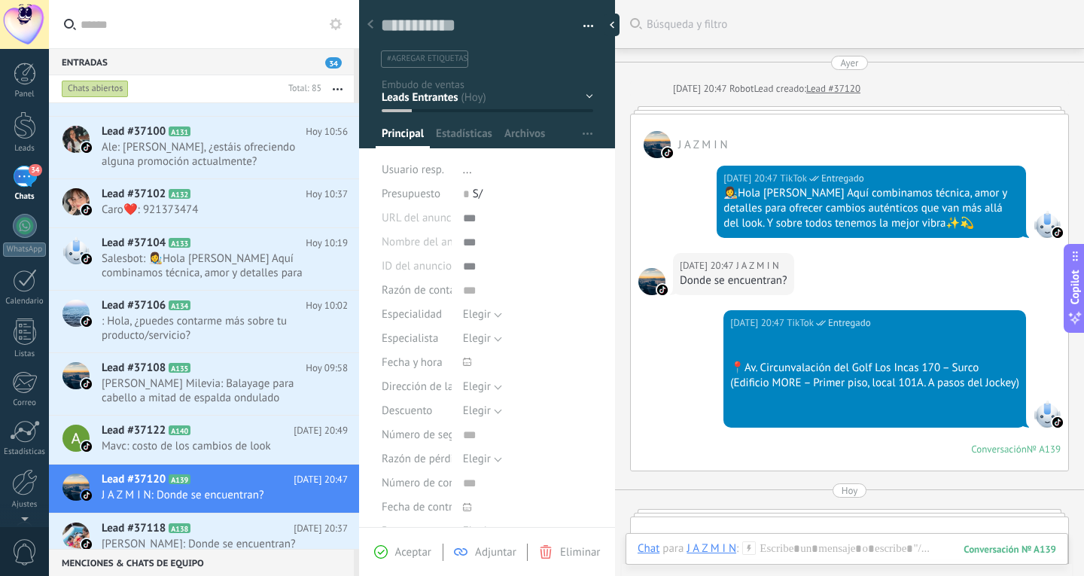
scroll to position [377, 0]
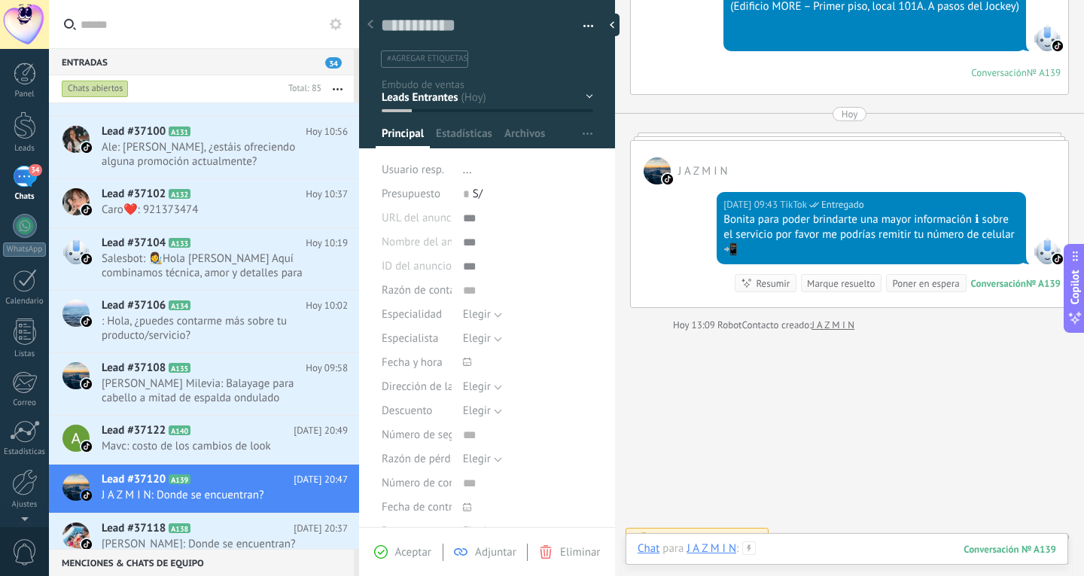
click at [831, 546] on div at bounding box center [847, 563] width 419 height 45
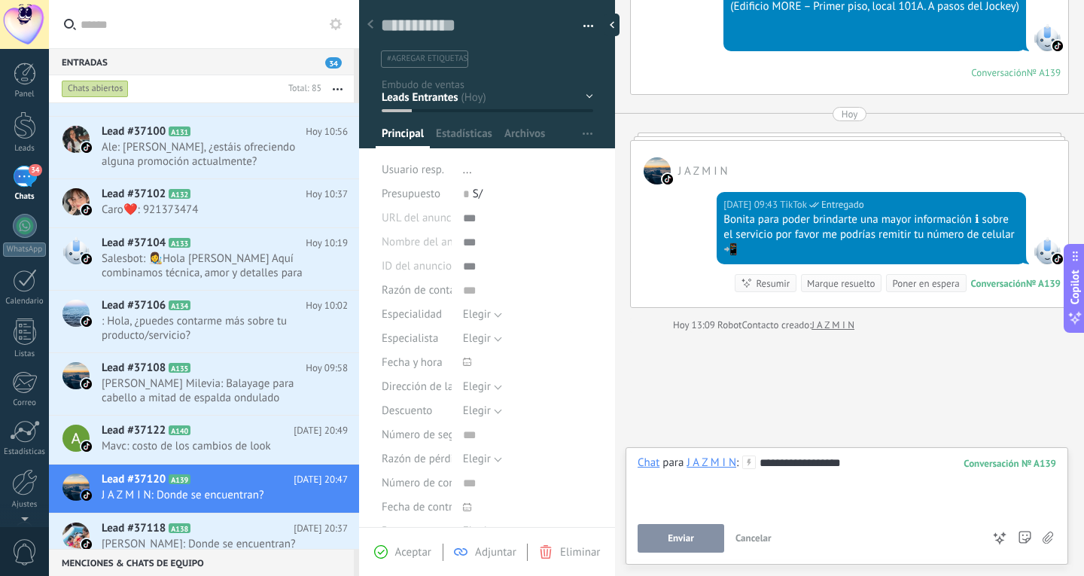
click at [700, 538] on button "Enviar" at bounding box center [681, 538] width 87 height 29
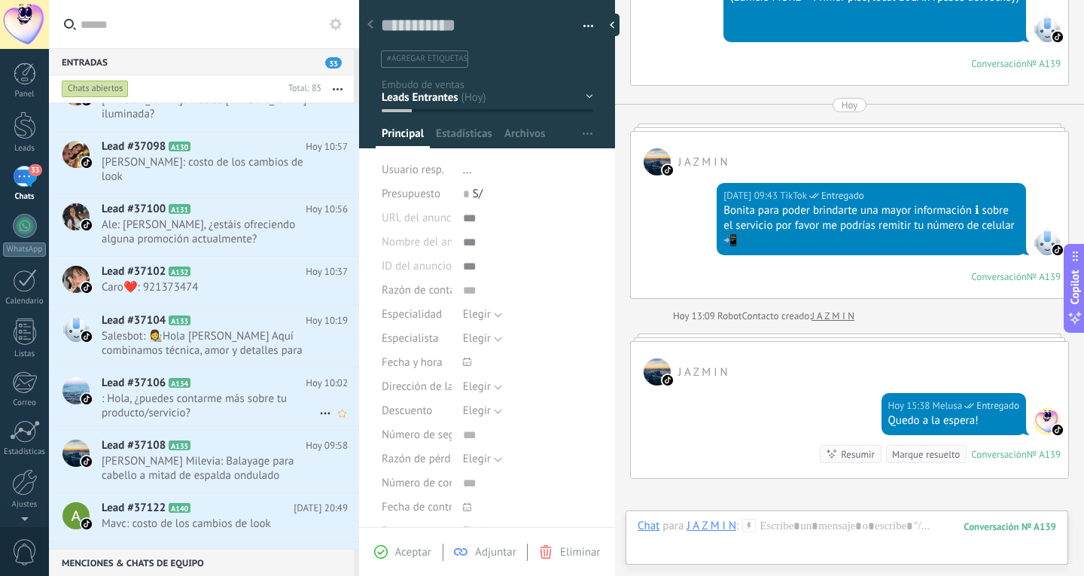
click at [259, 395] on span "️: Hola, ¿puedes contarme más sobre tu producto/servicio?" at bounding box center [211, 406] width 218 height 29
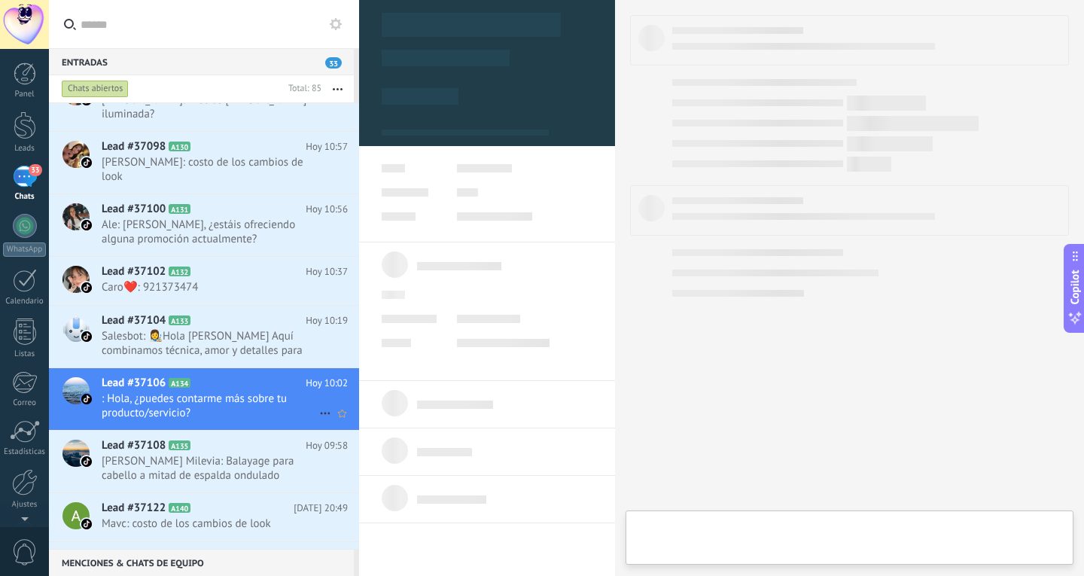
type textarea "**********"
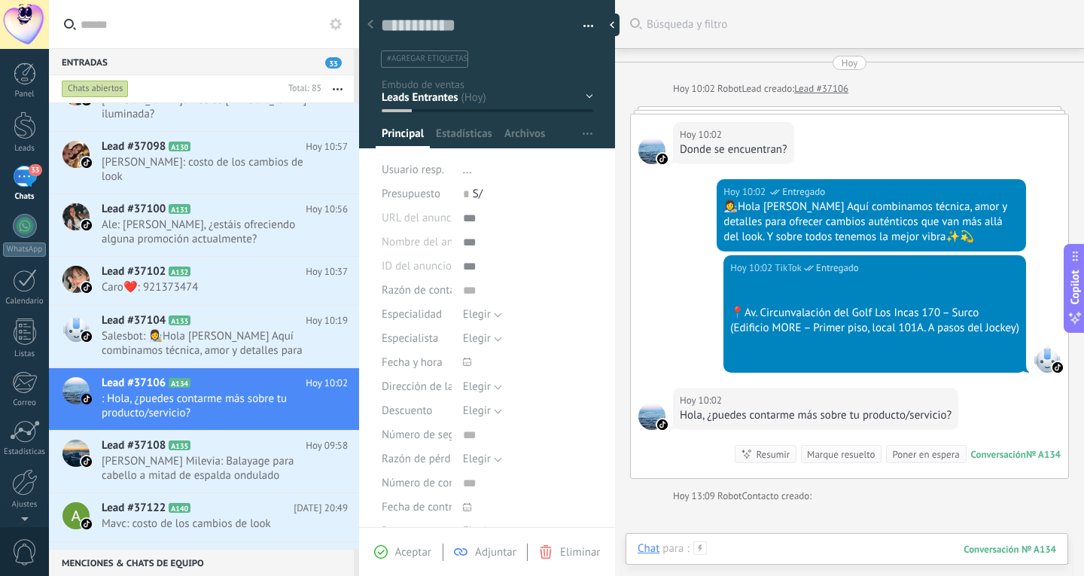
click at [799, 550] on div at bounding box center [847, 563] width 419 height 45
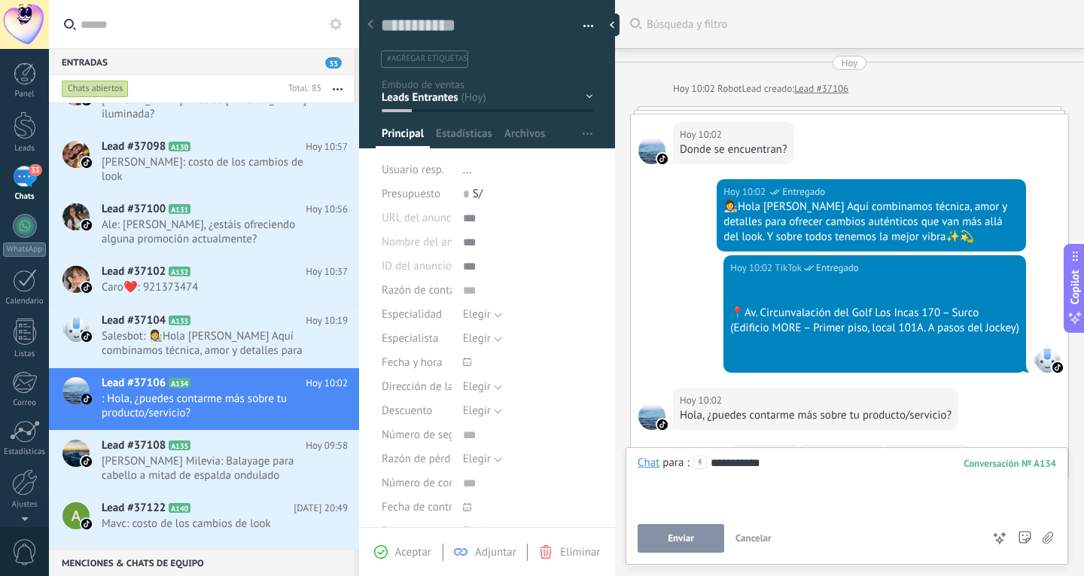
click at [705, 547] on button "Enviar" at bounding box center [681, 538] width 87 height 29
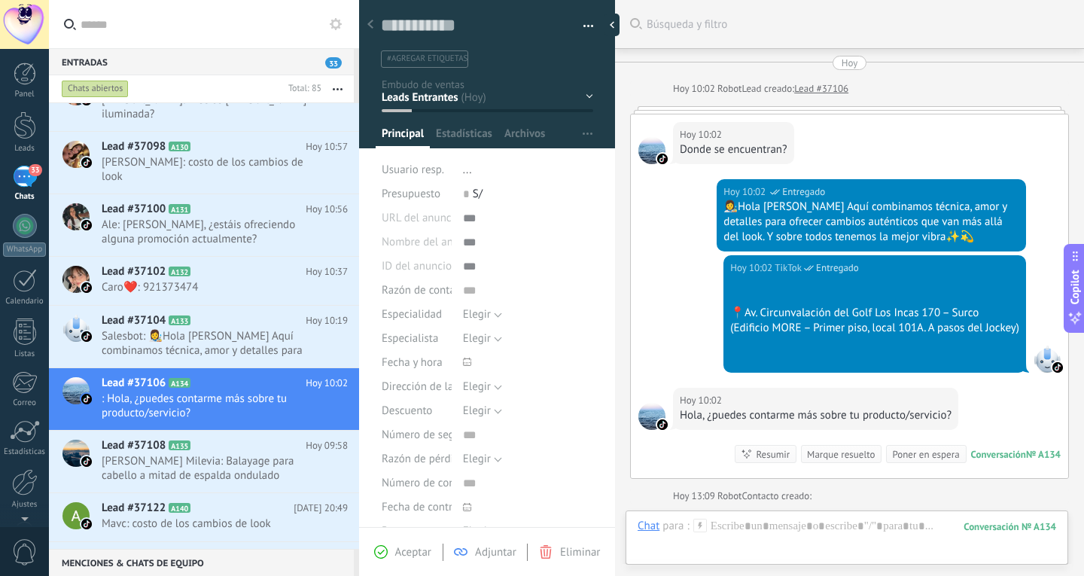
scroll to position [147, 0]
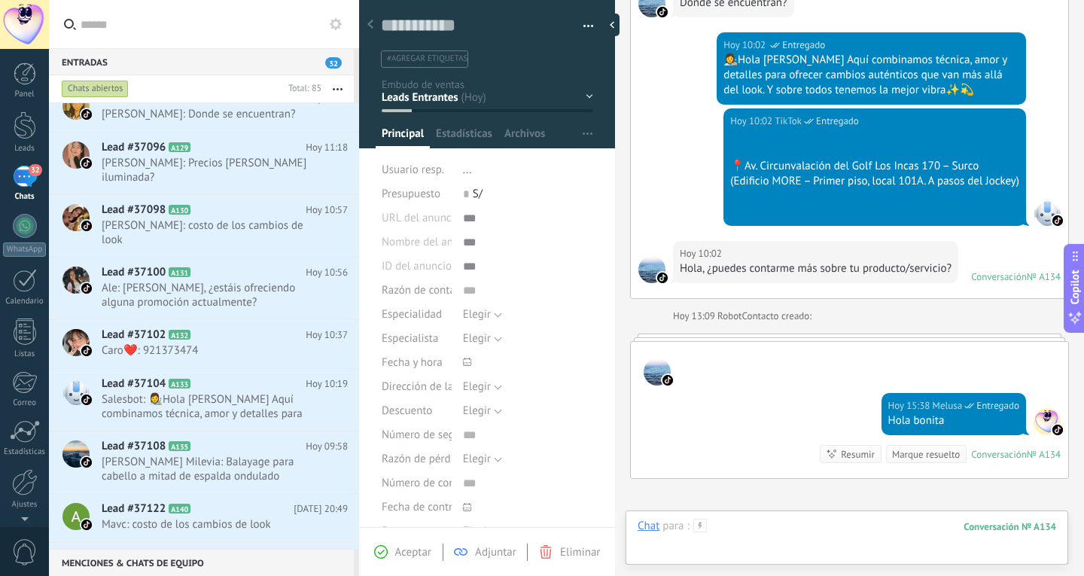
click at [788, 532] on div at bounding box center [847, 541] width 419 height 45
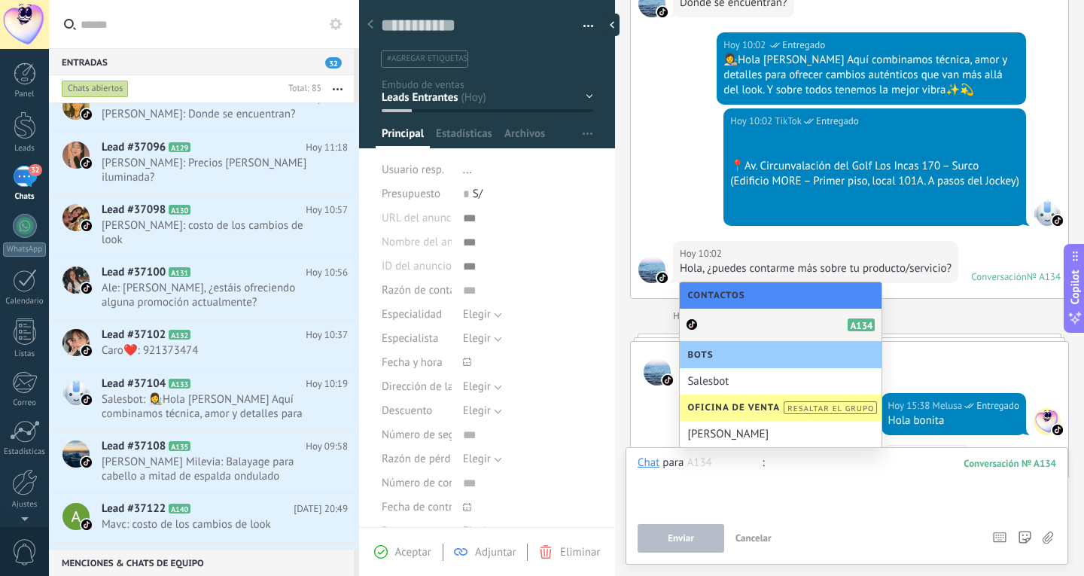
click at [773, 512] on div at bounding box center [847, 484] width 419 height 57
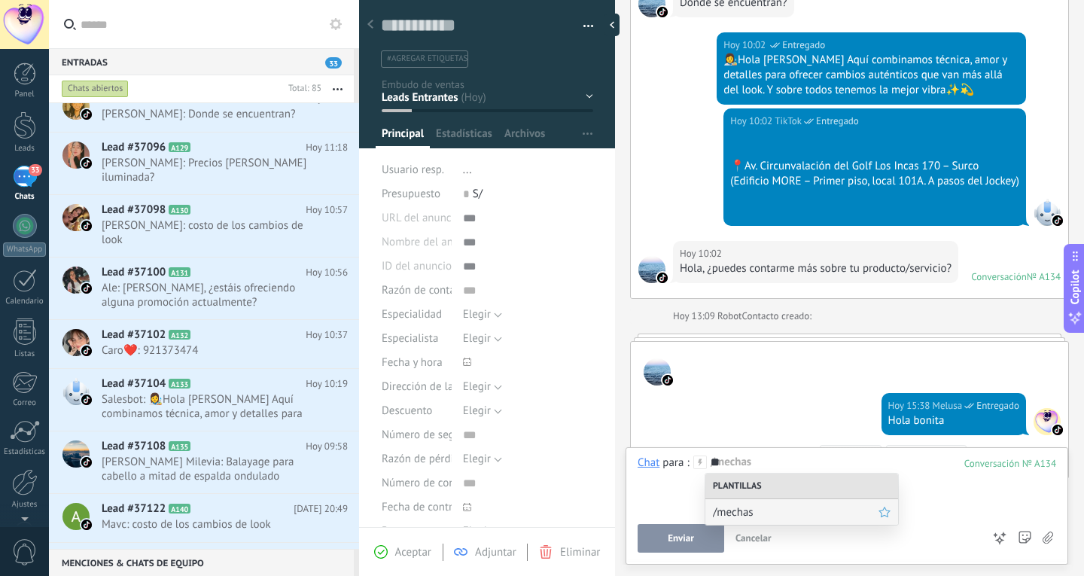
click at [748, 514] on span "/mechas" at bounding box center [796, 512] width 166 height 14
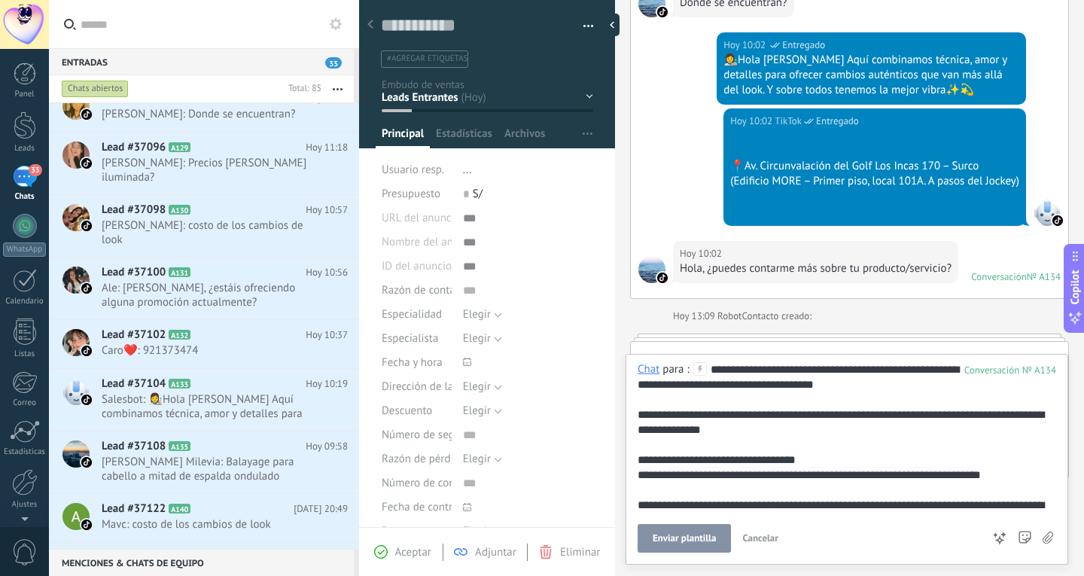
scroll to position [29, 0]
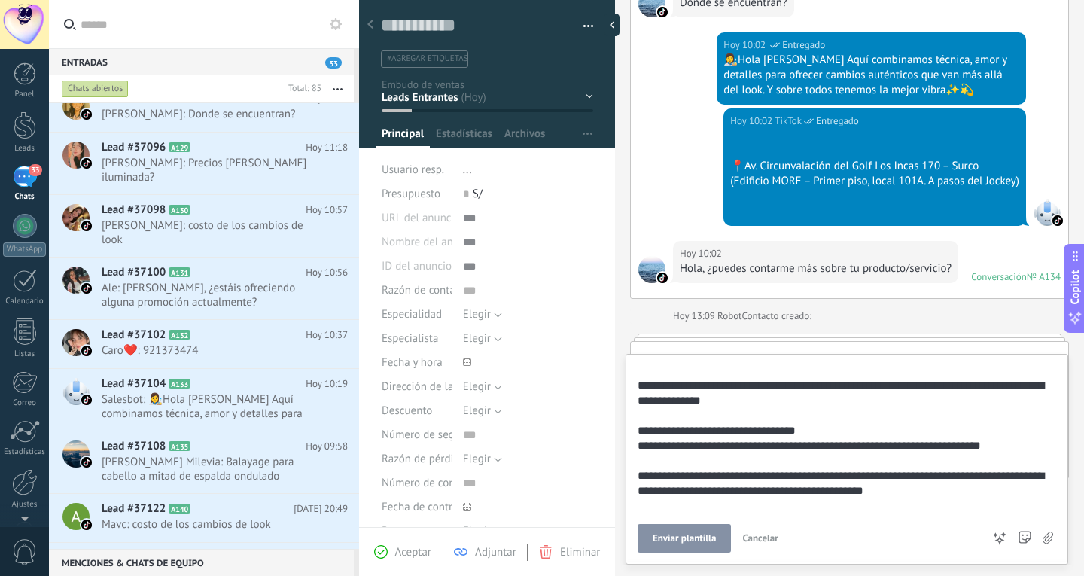
click at [693, 547] on button "Enviar plantilla" at bounding box center [684, 538] width 93 height 29
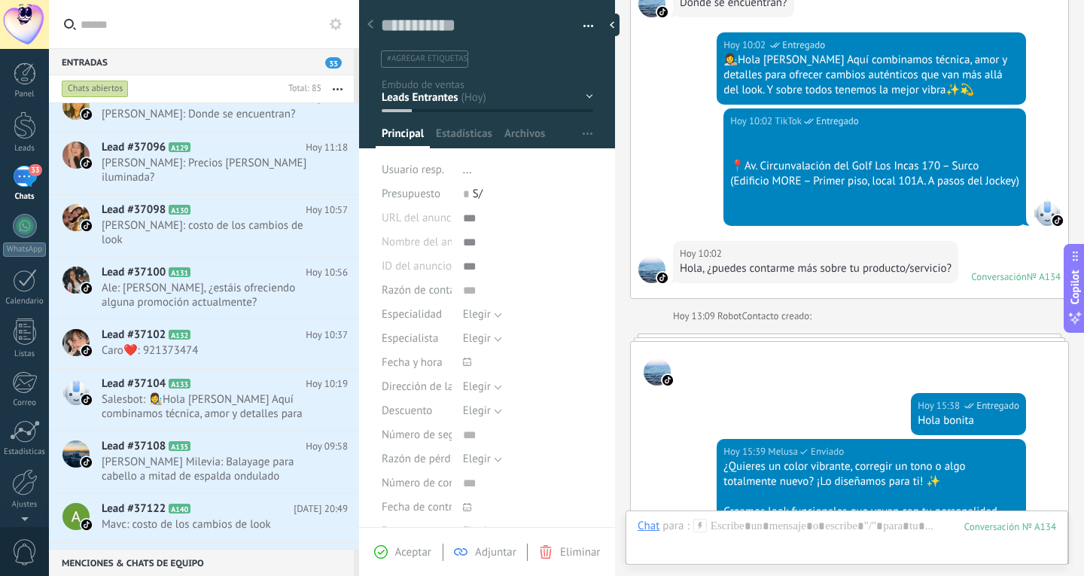
scroll to position [538, 0]
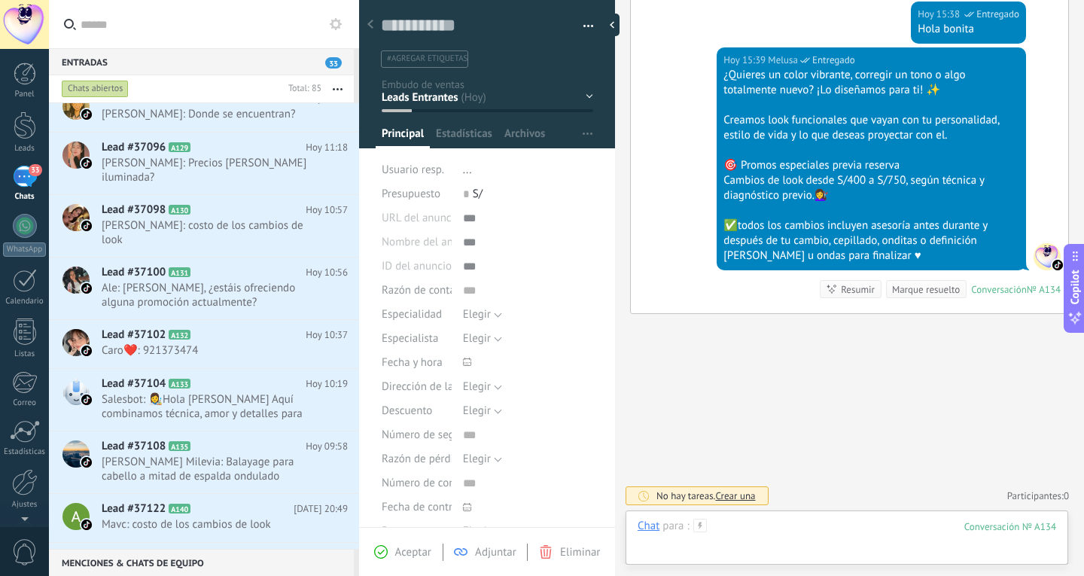
click at [752, 529] on div at bounding box center [847, 541] width 419 height 45
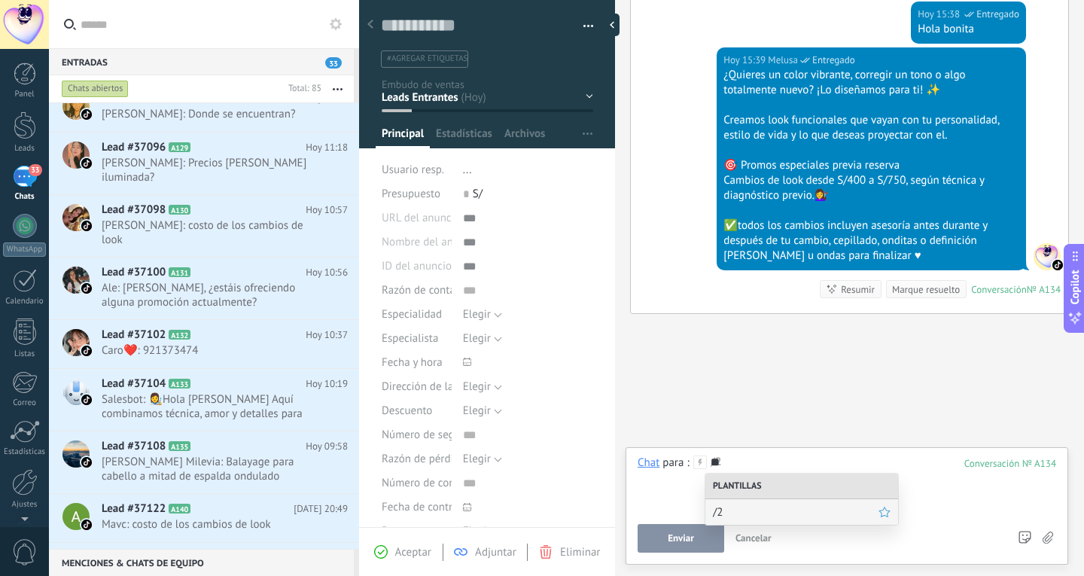
click at [764, 520] on div "/2" at bounding box center [802, 512] width 193 height 26
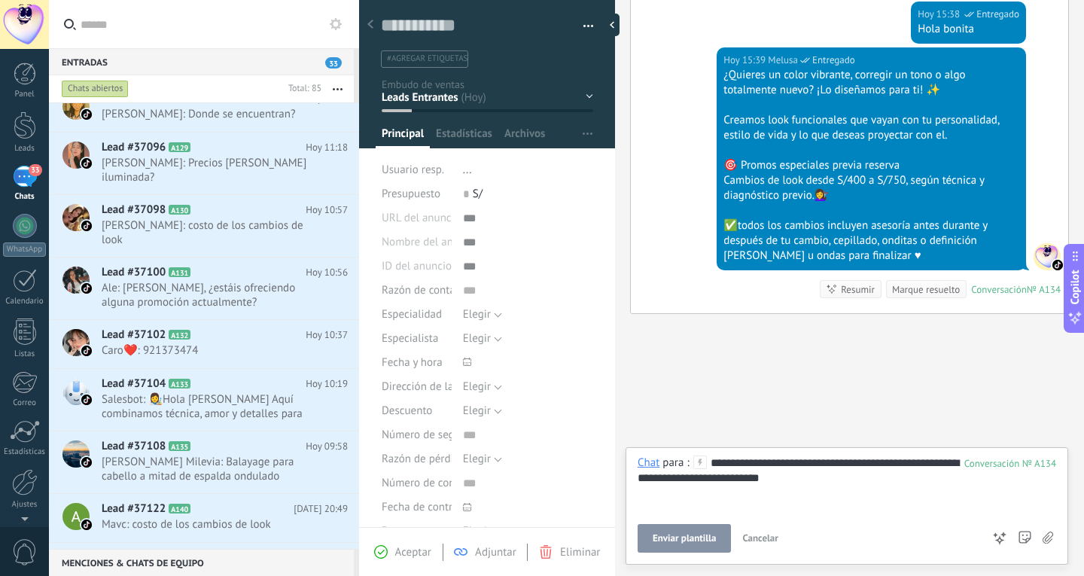
click at [697, 533] on span "Enviar plantilla" at bounding box center [684, 538] width 63 height 11
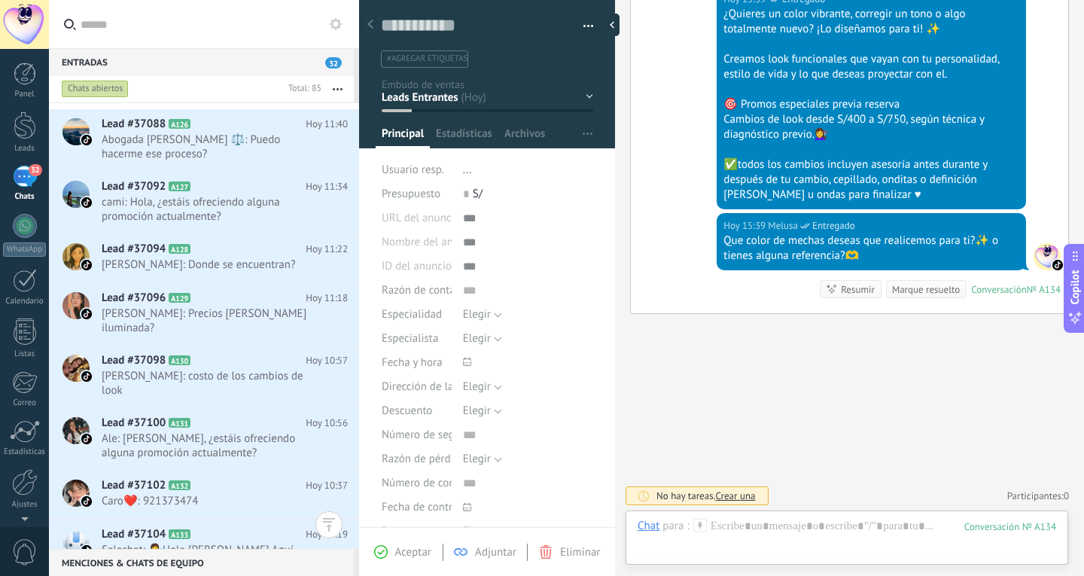
scroll to position [4137, 0]
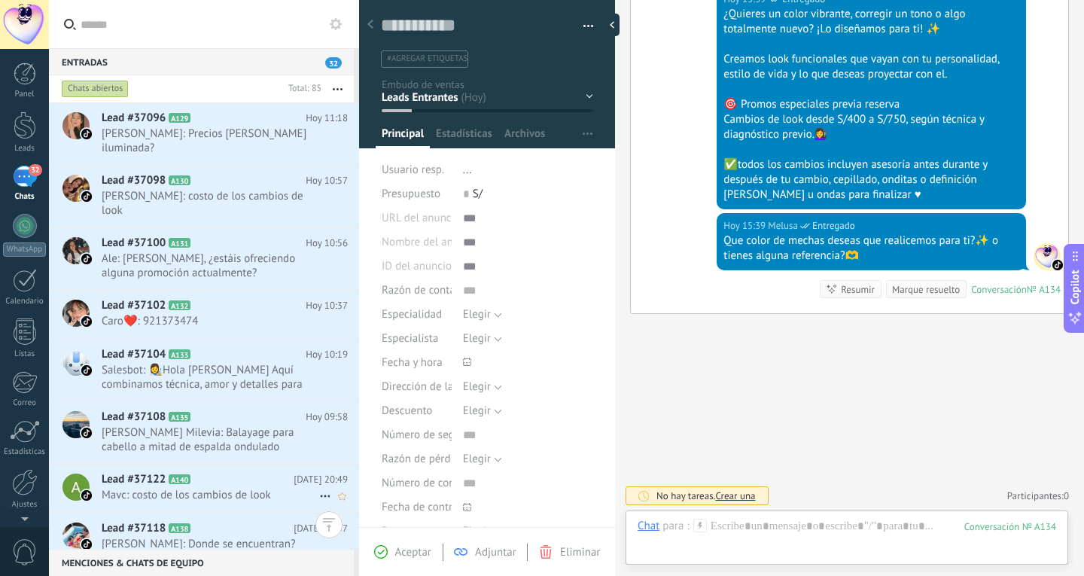
click at [169, 495] on div "Lead #37122 A140 Ayer 20:49 Mavc: costo de los cambios de look" at bounding box center [231, 488] width 258 height 47
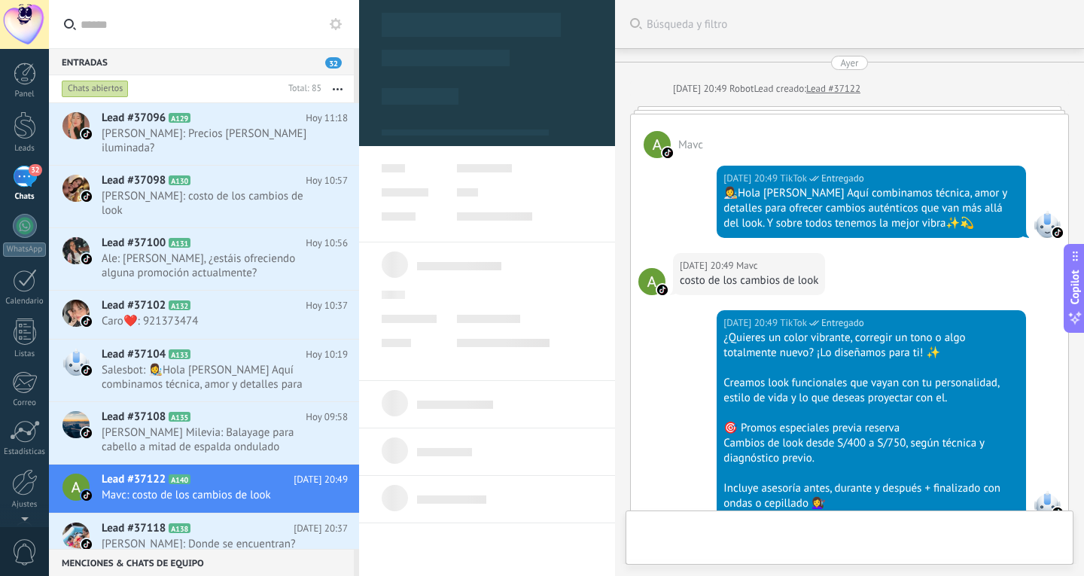
type textarea "**********"
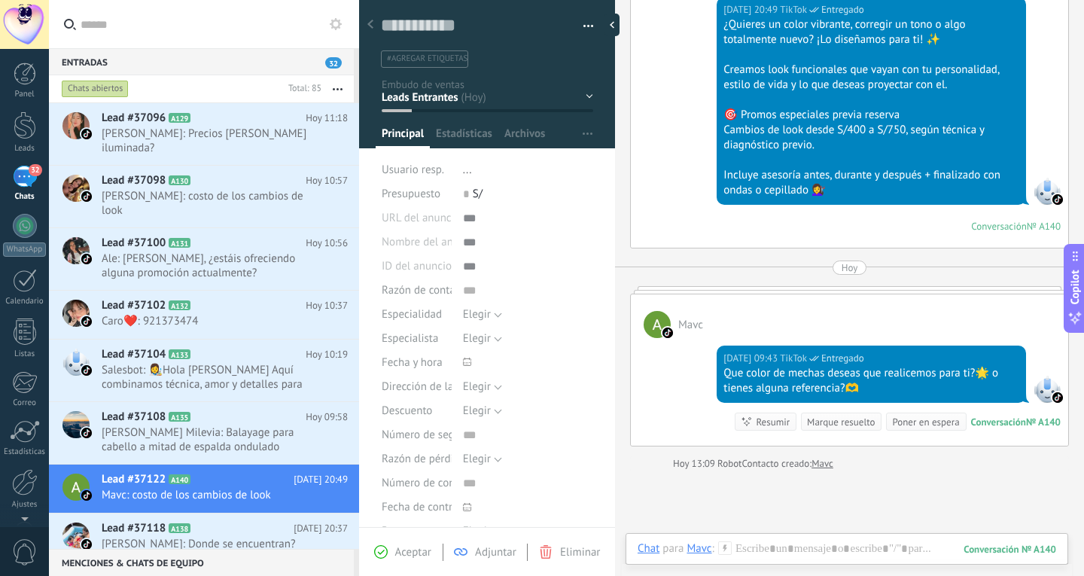
scroll to position [471, 0]
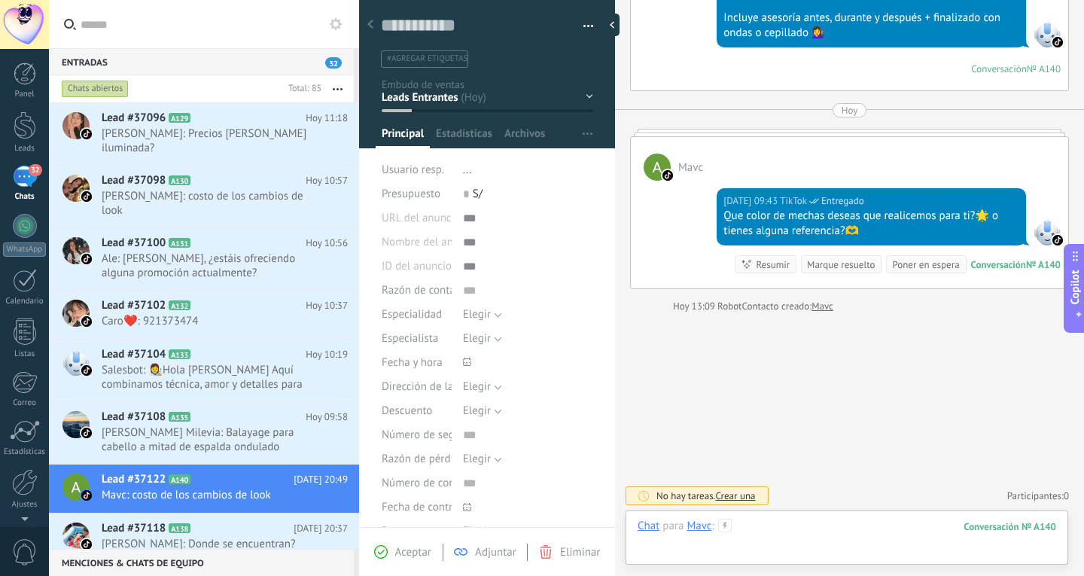
click at [797, 535] on div at bounding box center [847, 541] width 419 height 45
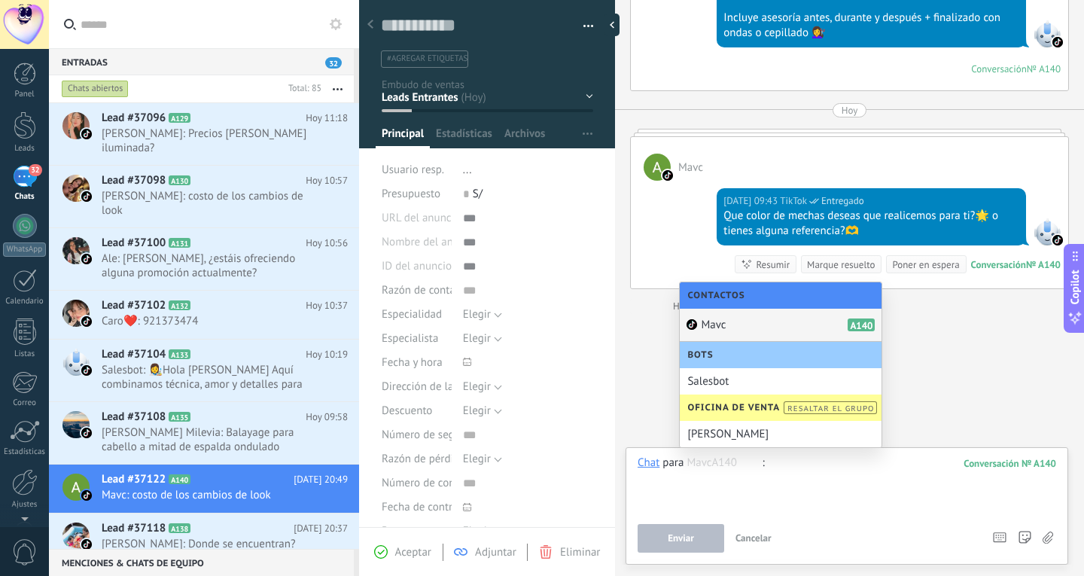
click at [822, 489] on div at bounding box center [847, 484] width 419 height 57
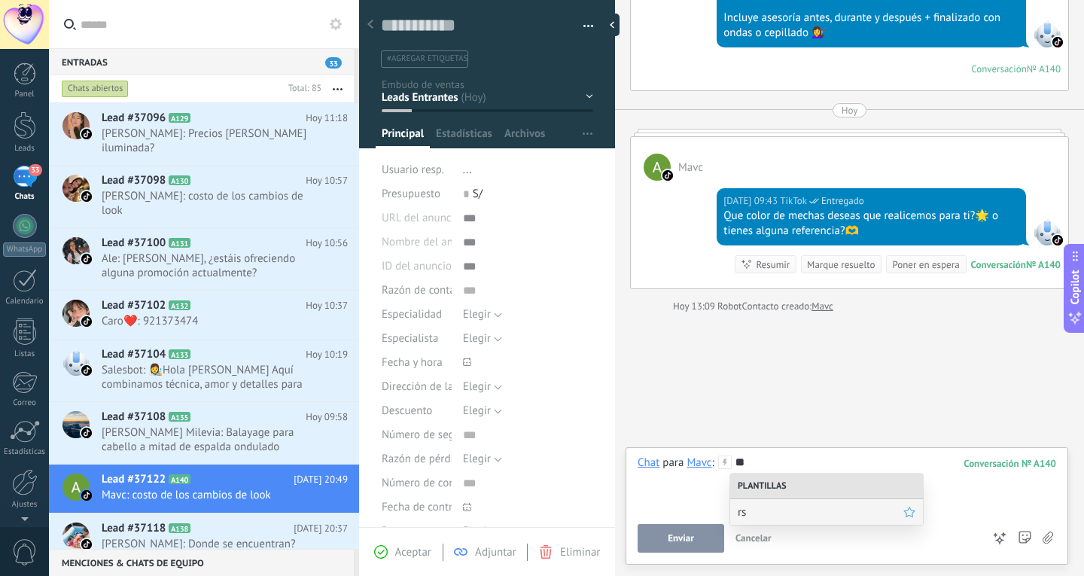
click at [770, 499] on div "rs" at bounding box center [826, 512] width 193 height 26
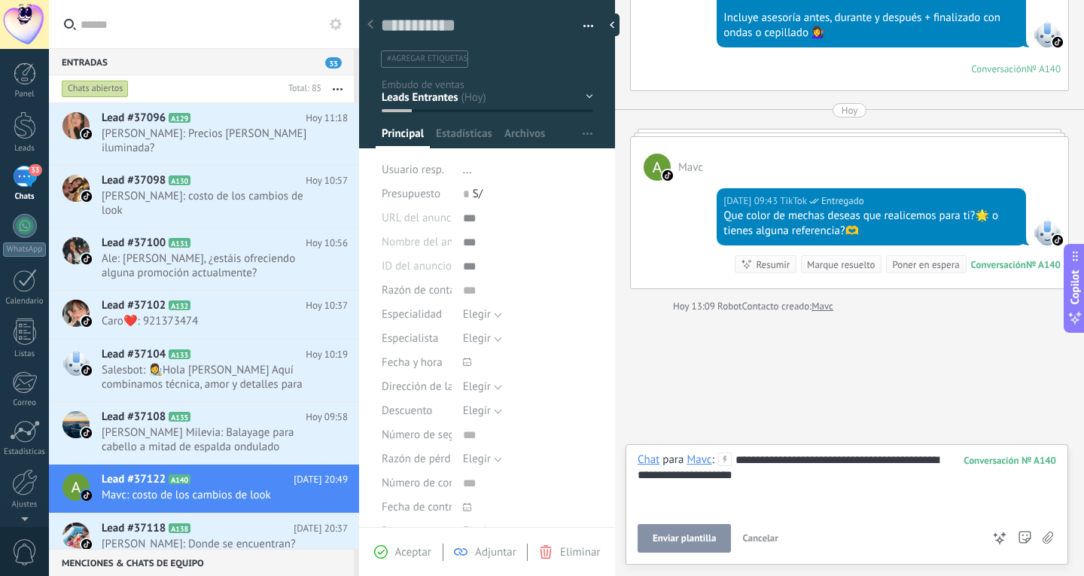
click at [705, 547] on button "Enviar plantilla" at bounding box center [684, 538] width 93 height 29
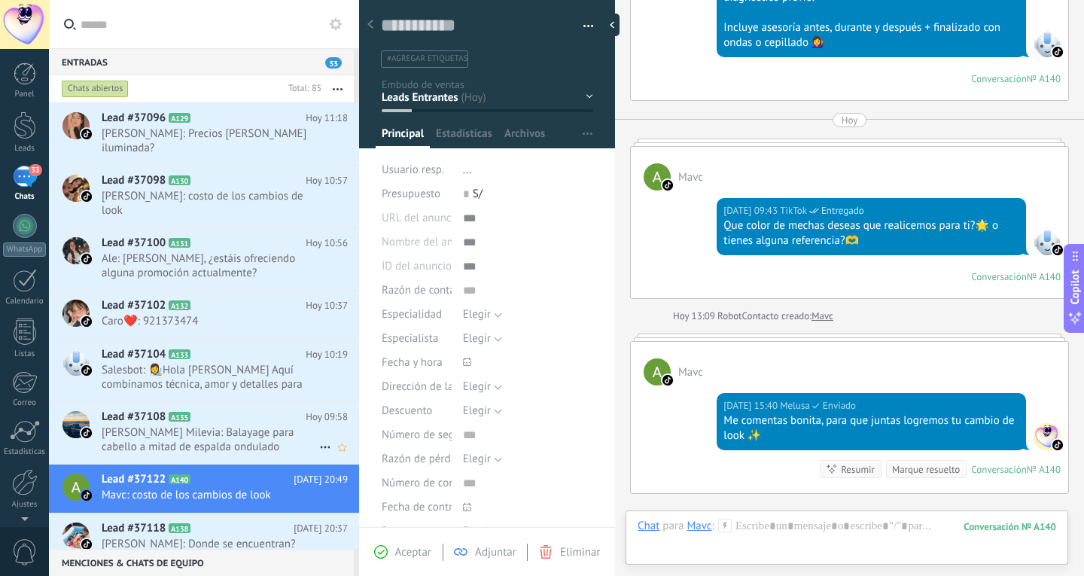
click at [203, 432] on div "Lead #37108 A135 Hoy 09:58 Teresita Milevia: Balayage para cabello a mitad de e…" at bounding box center [231, 433] width 258 height 62
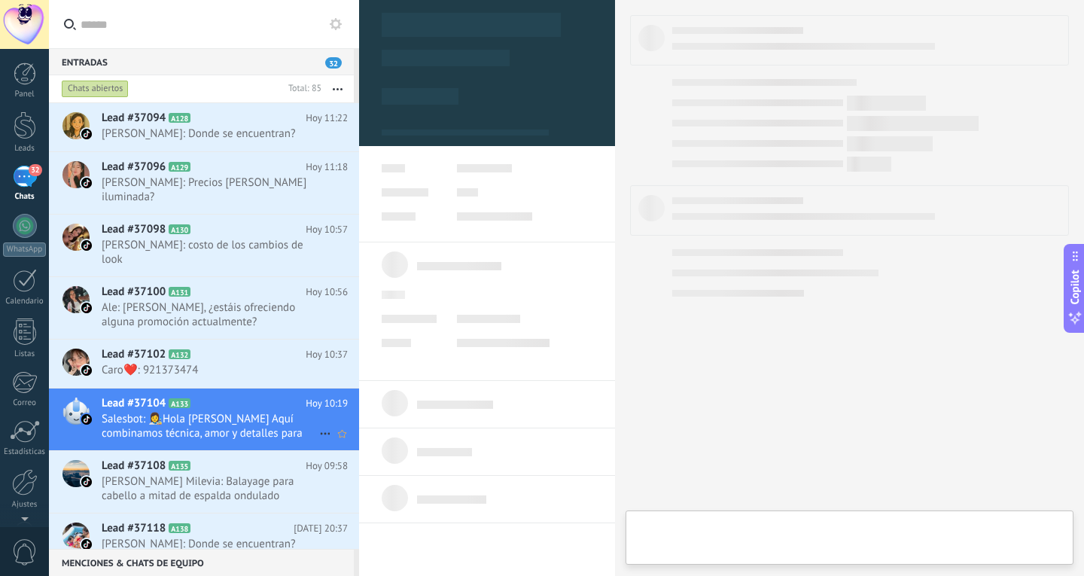
type textarea "**********"
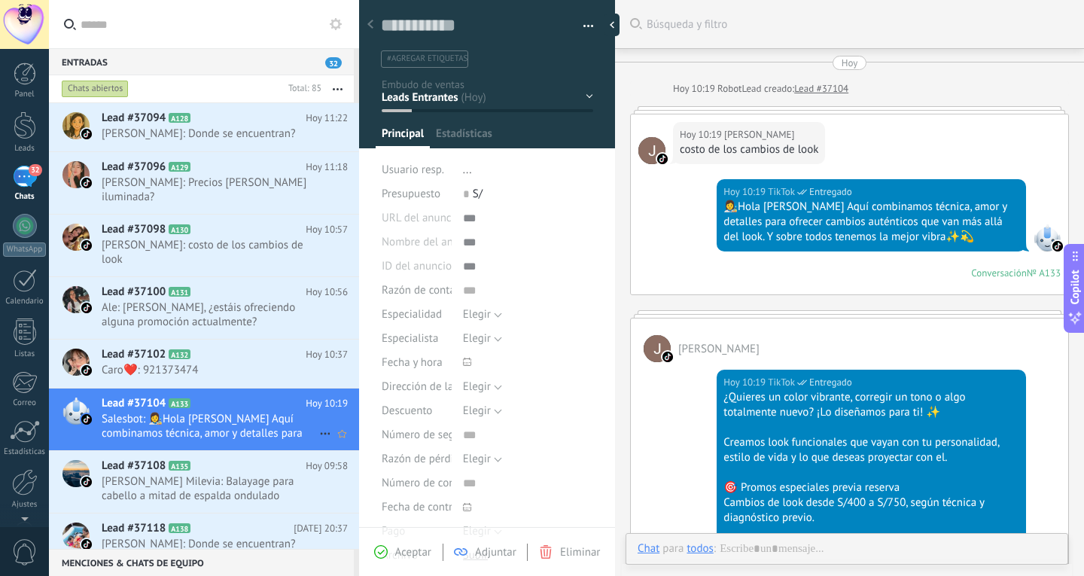
scroll to position [177, 0]
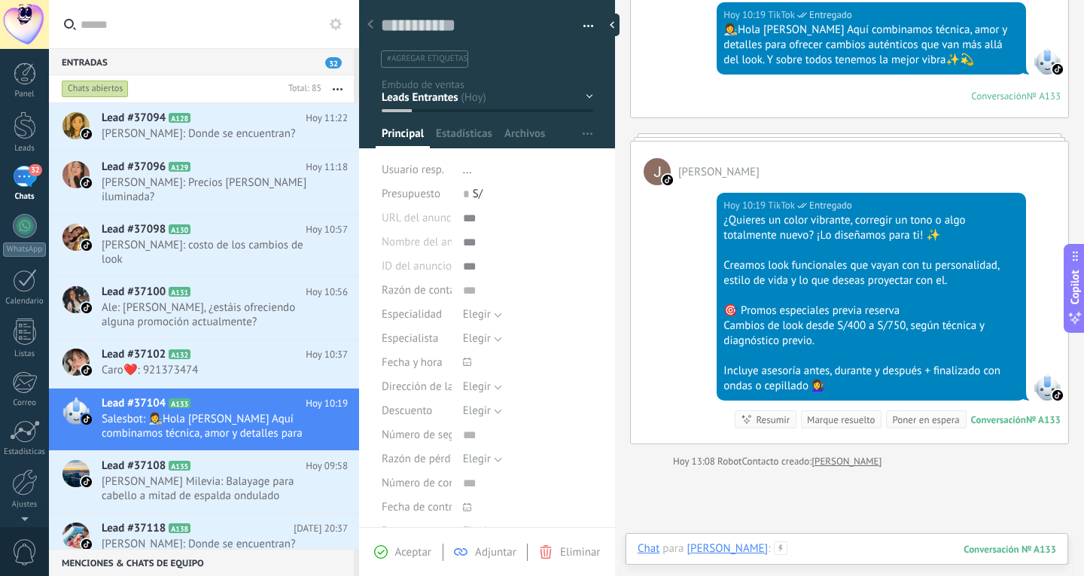
click at [791, 543] on div at bounding box center [847, 563] width 419 height 45
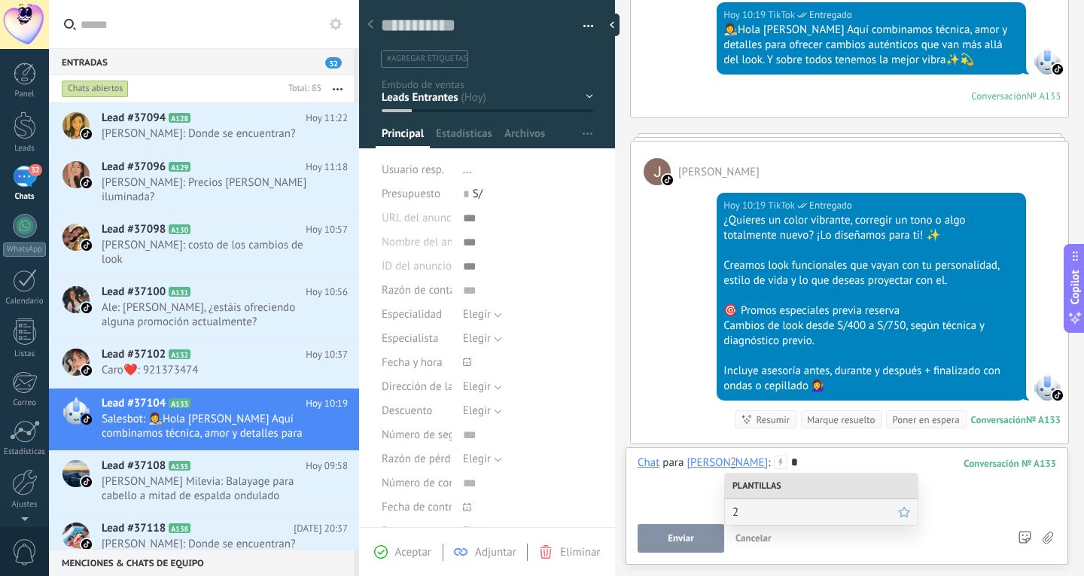
click at [792, 504] on div "2" at bounding box center [821, 512] width 193 height 26
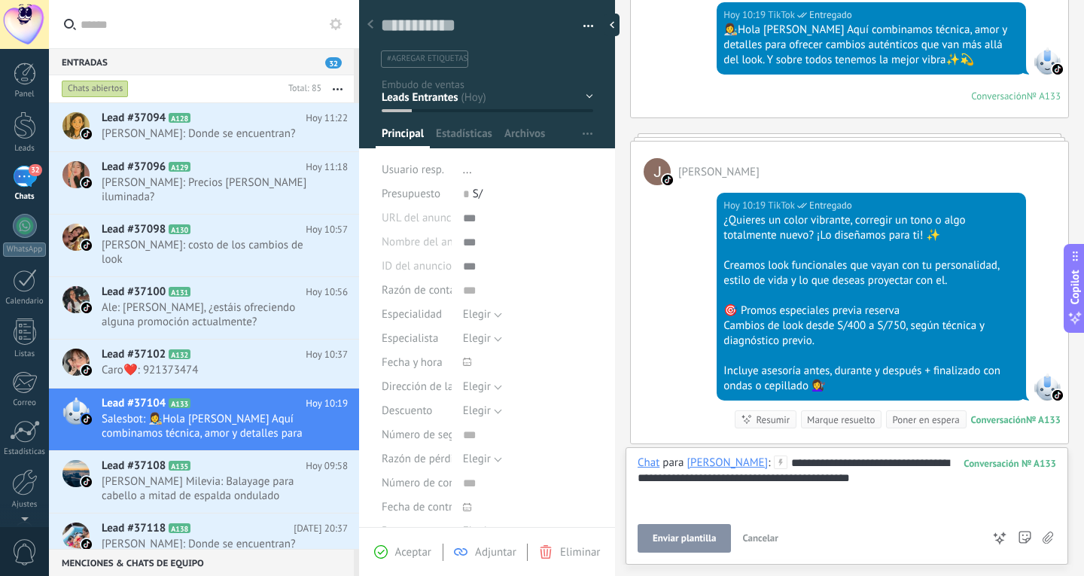
click at [697, 541] on span "Enviar plantilla" at bounding box center [684, 538] width 63 height 11
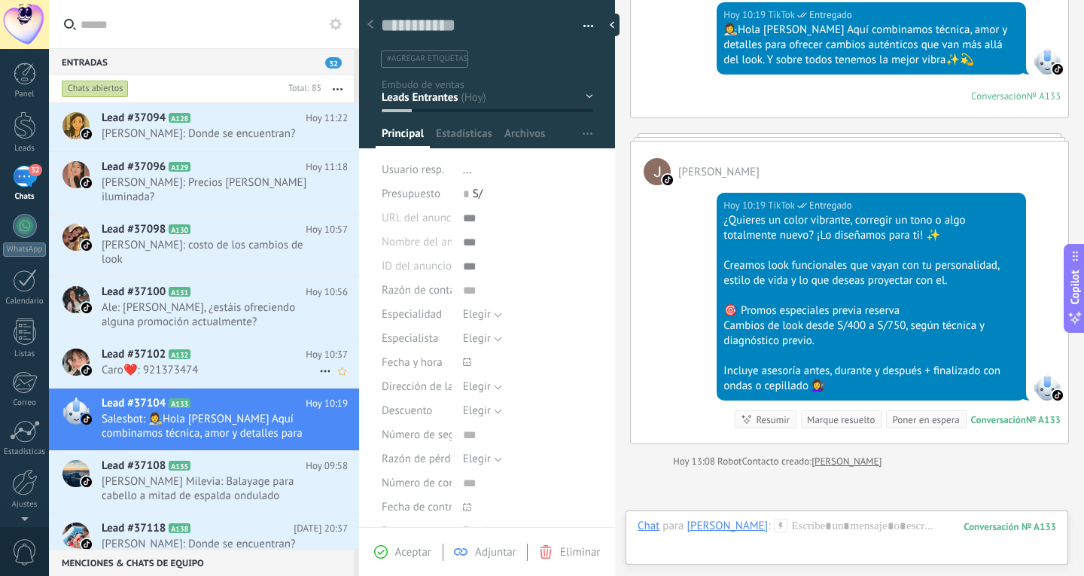
scroll to position [322, 0]
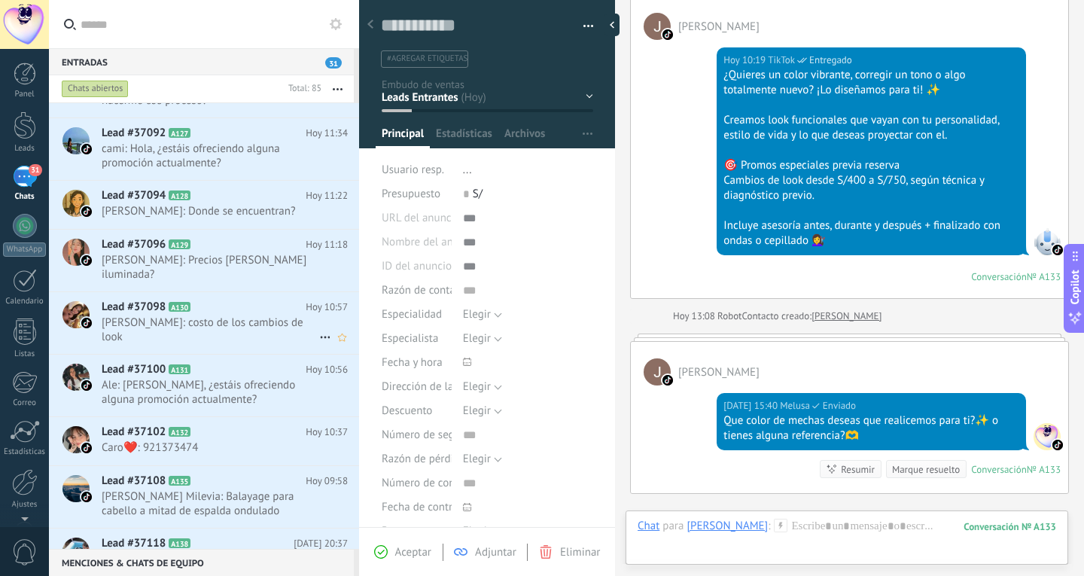
click at [232, 362] on h2 "Lead #37100 A131" at bounding box center [204, 369] width 204 height 15
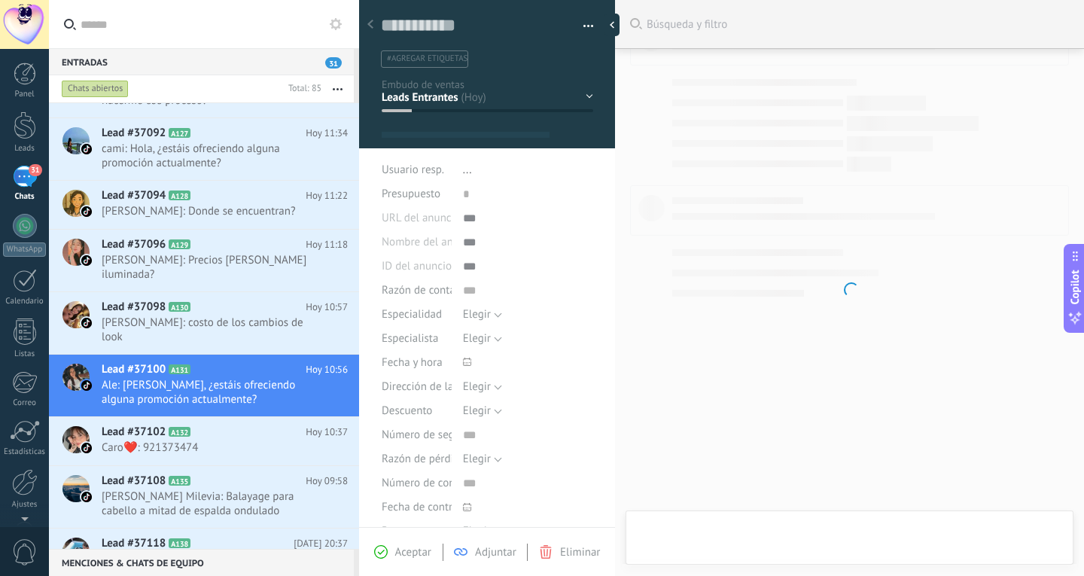
type textarea "**********"
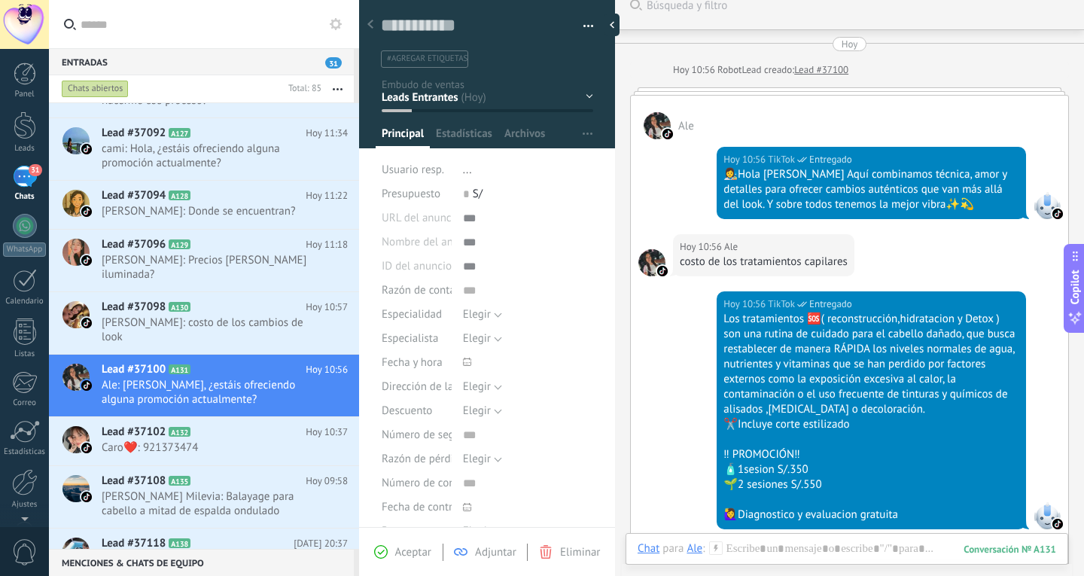
scroll to position [320, 0]
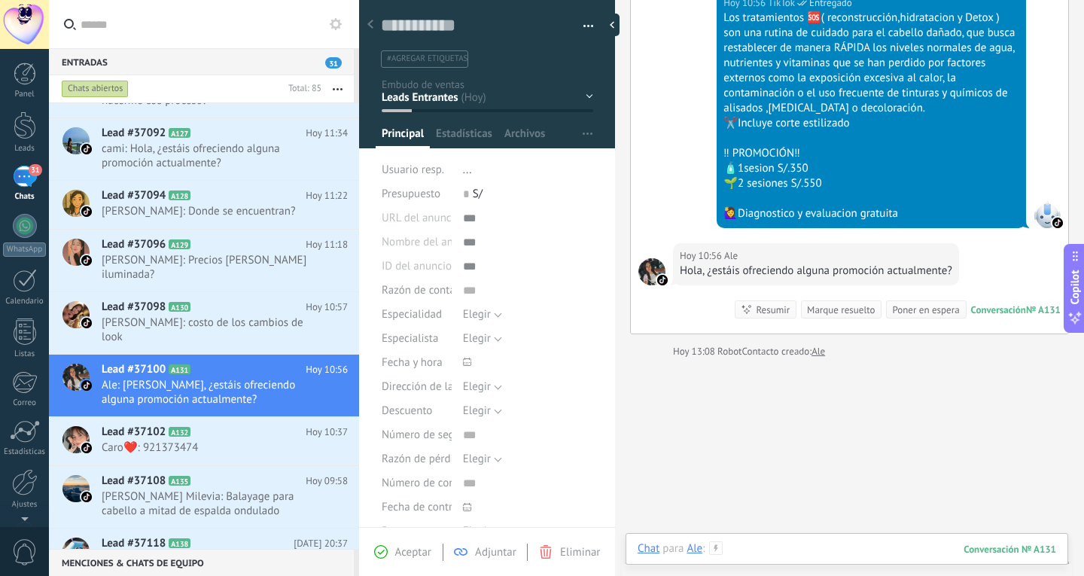
click at [744, 547] on div at bounding box center [847, 563] width 419 height 45
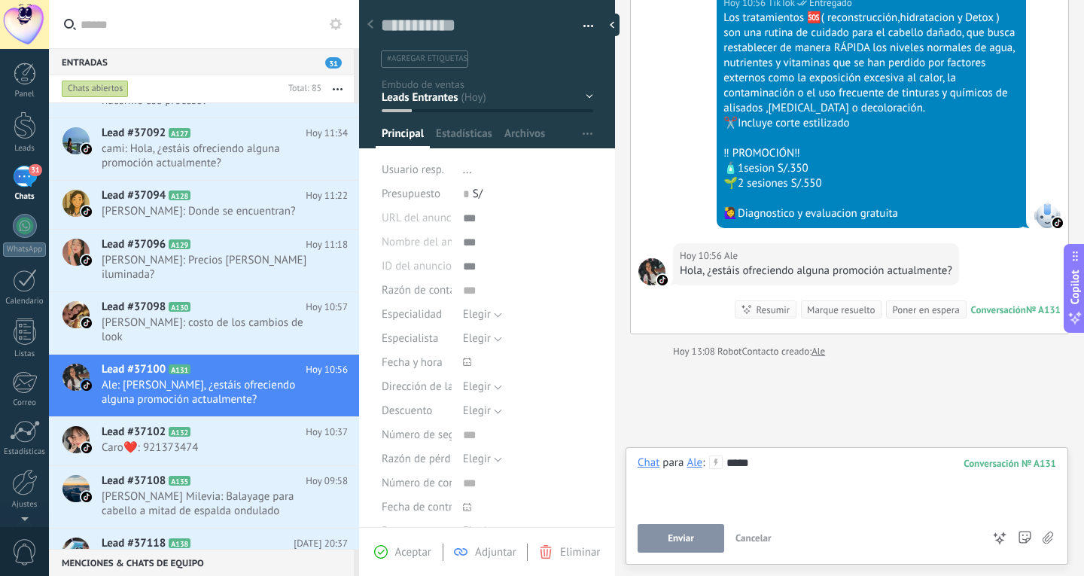
click at [705, 536] on button "Enviar" at bounding box center [681, 538] width 87 height 29
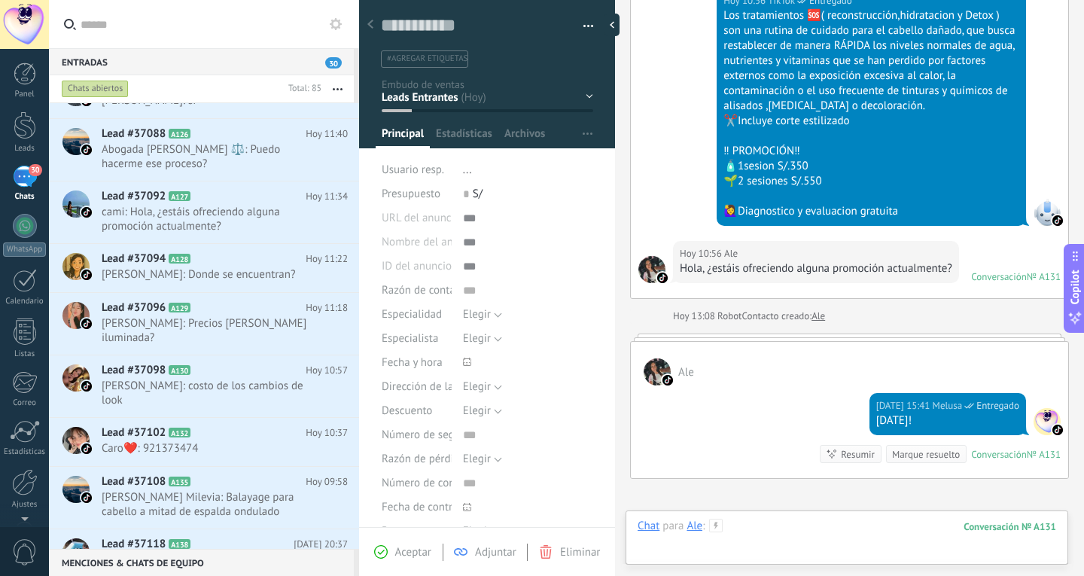
click at [803, 525] on div at bounding box center [847, 541] width 419 height 45
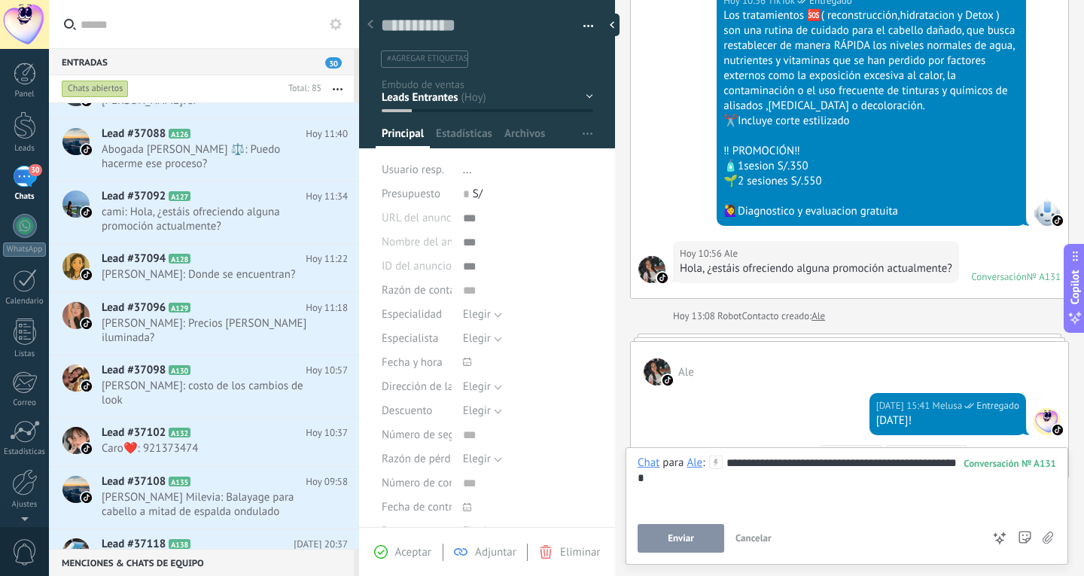
click at [701, 535] on button "Enviar" at bounding box center [681, 538] width 87 height 29
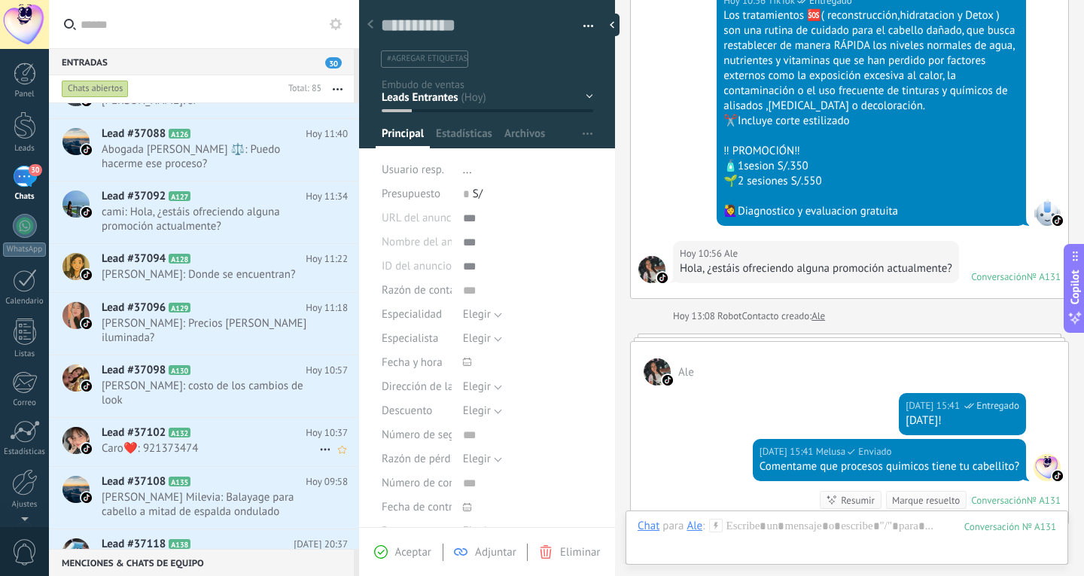
scroll to position [533, 0]
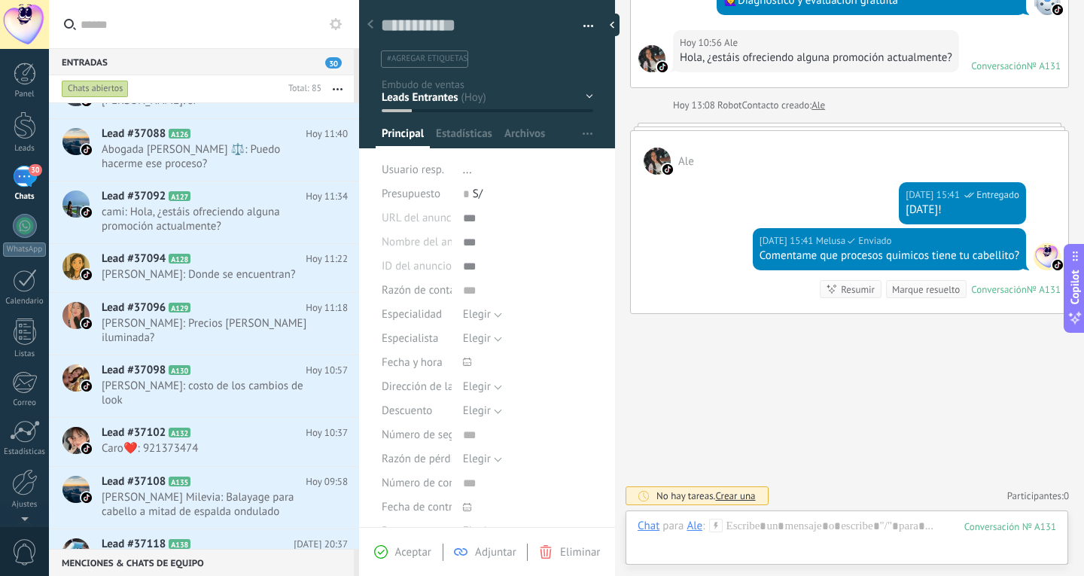
click at [275, 529] on div "Lead #37118 A138 Ayer 20:37 Cinthia Trujillo: Donde se encuentran?" at bounding box center [231, 552] width 258 height 47
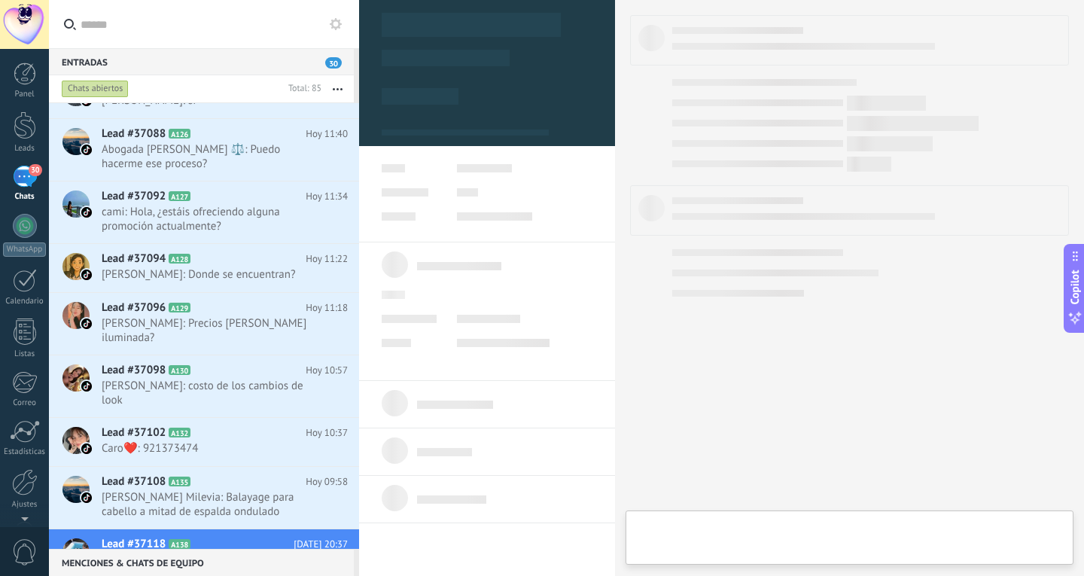
type textarea "**********"
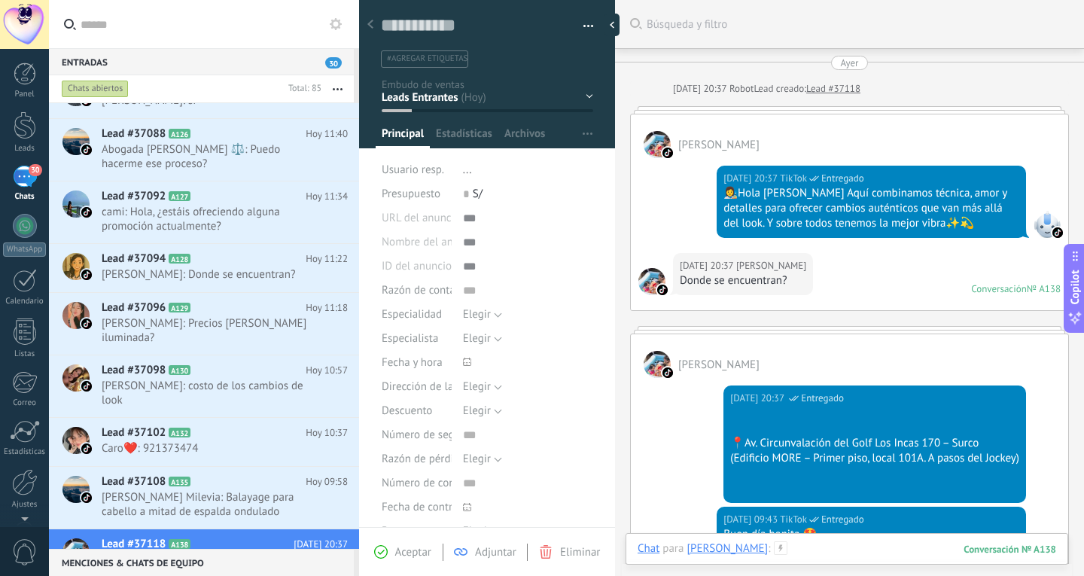
click at [816, 559] on div at bounding box center [847, 563] width 419 height 45
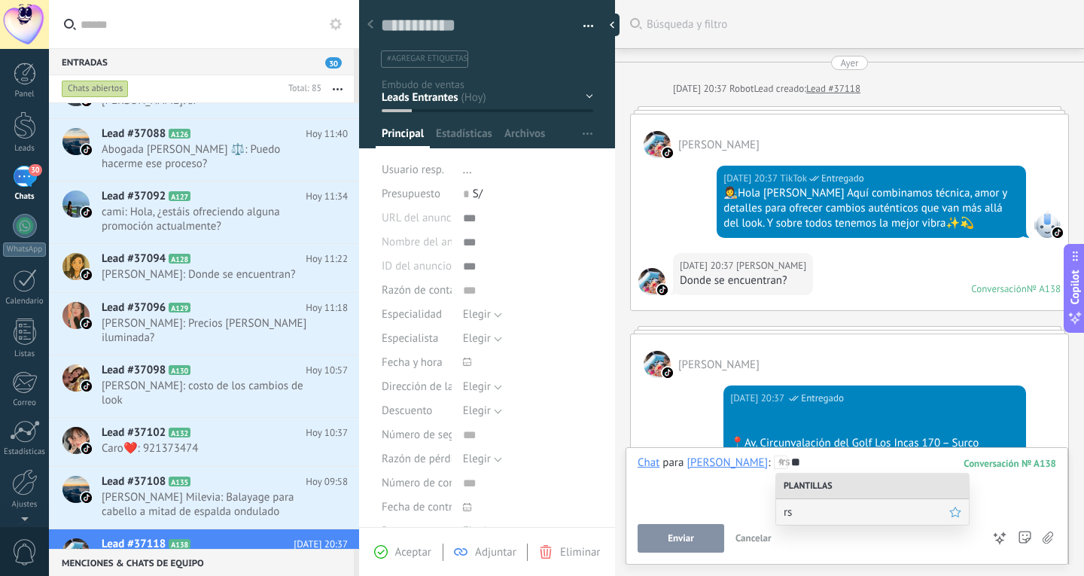
click at [833, 518] on span "rs" at bounding box center [867, 512] width 166 height 14
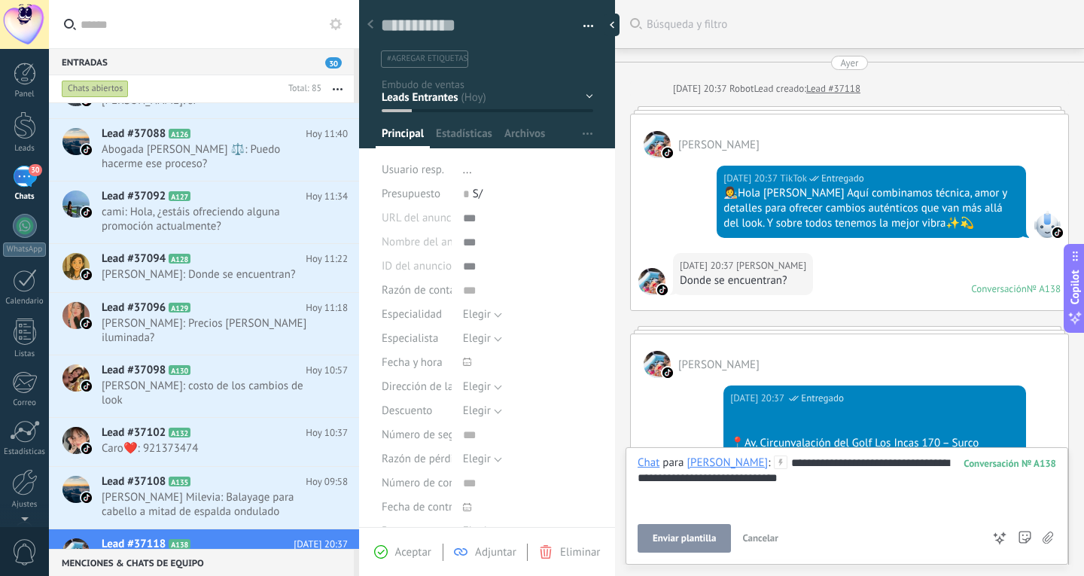
click at [671, 535] on span "Enviar plantilla" at bounding box center [684, 538] width 63 height 11
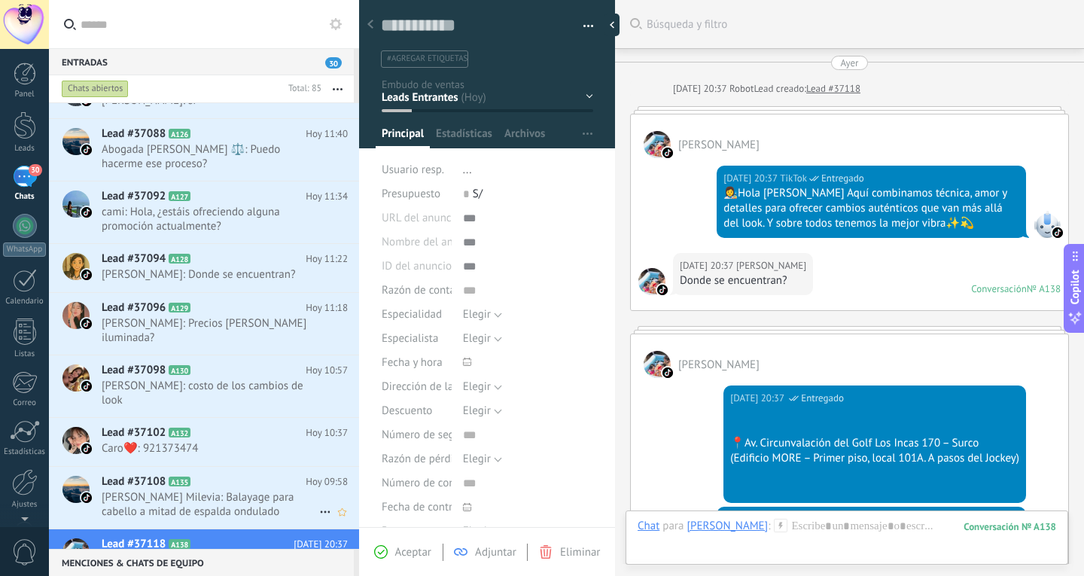
scroll to position [352, 0]
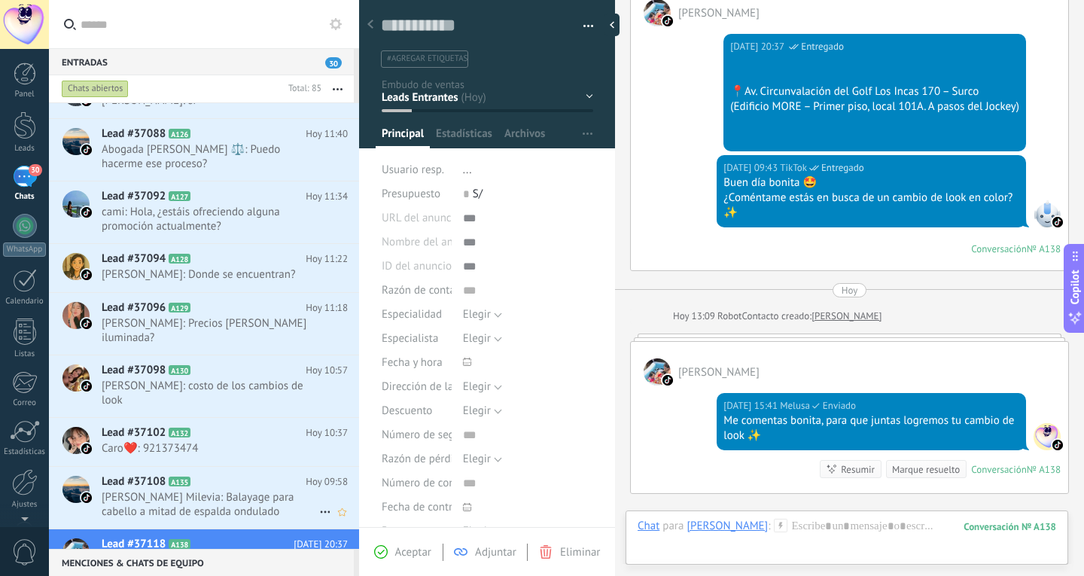
click at [277, 490] on span "Teresita Milevia: Balayage para cabello a mitad de espalda ondulado" at bounding box center [211, 504] width 218 height 29
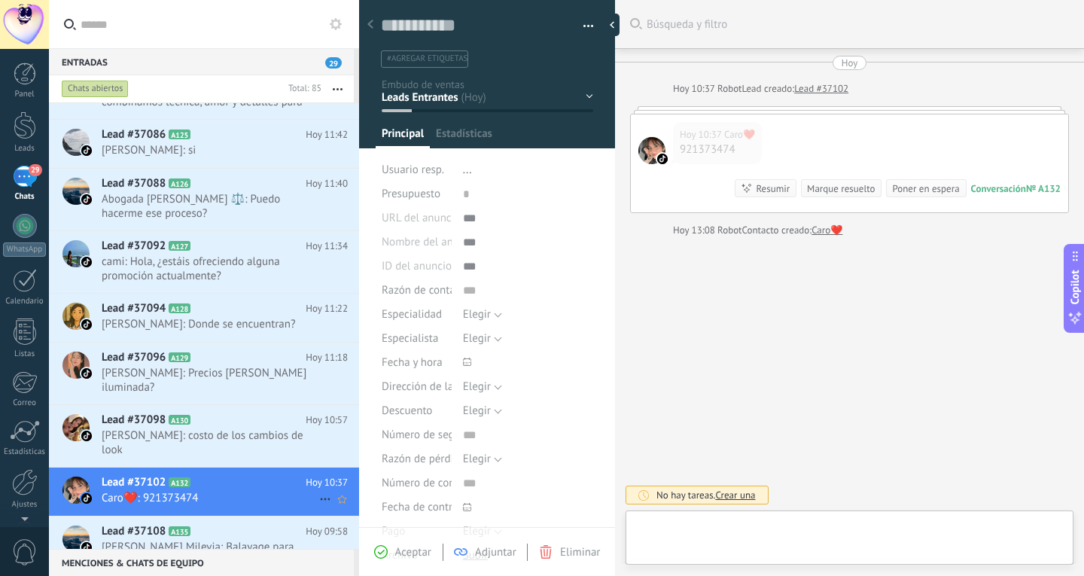
type textarea "**********"
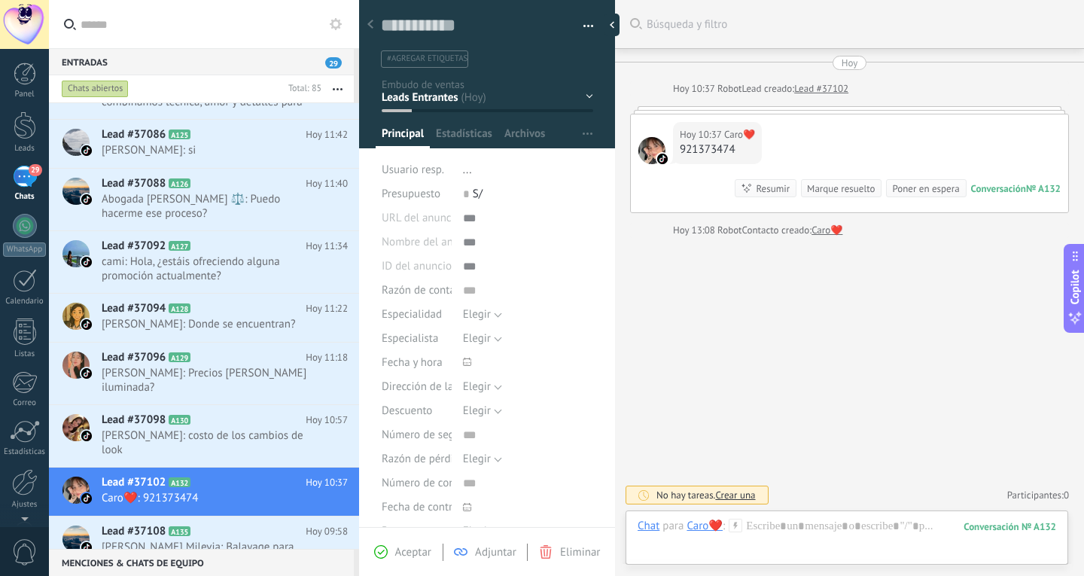
click at [721, 151] on div "921373474" at bounding box center [717, 149] width 75 height 15
copy div "921373474"
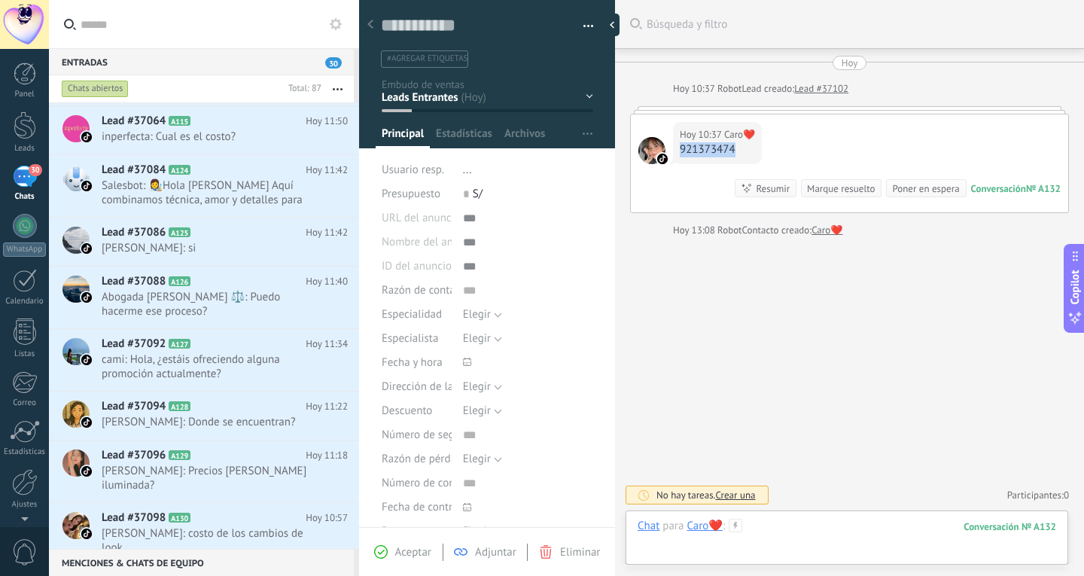
click at [755, 522] on div at bounding box center [847, 541] width 419 height 45
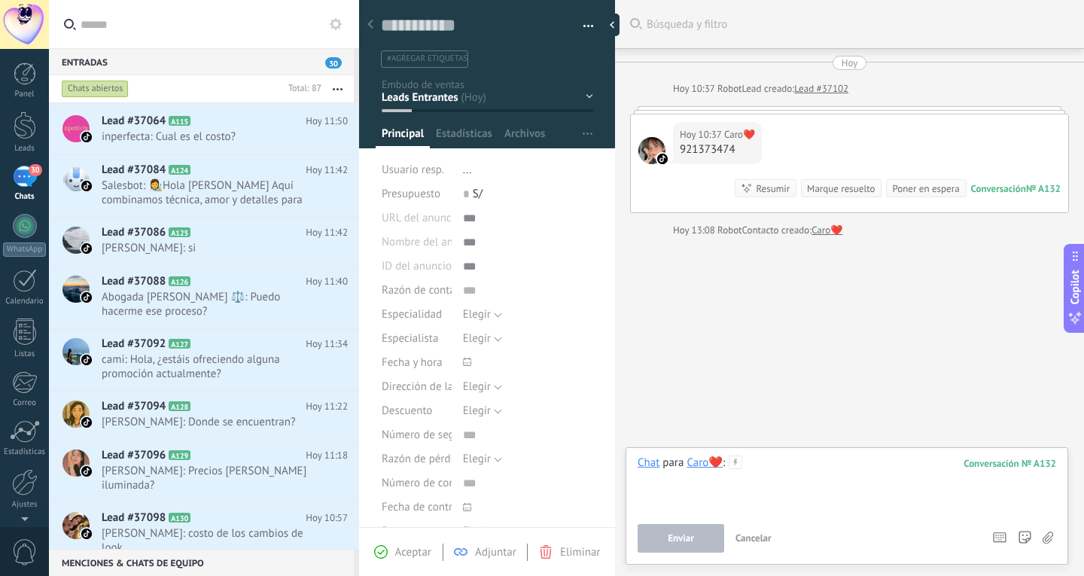
click at [768, 497] on div at bounding box center [847, 484] width 419 height 57
click at [700, 535] on button "Enviar" at bounding box center [681, 538] width 87 height 29
click at [256, 507] on div "Lead #37098 A130 Hoy 10:57 Sara Vasquez: costo de los cambios de look" at bounding box center [231, 534] width 258 height 62
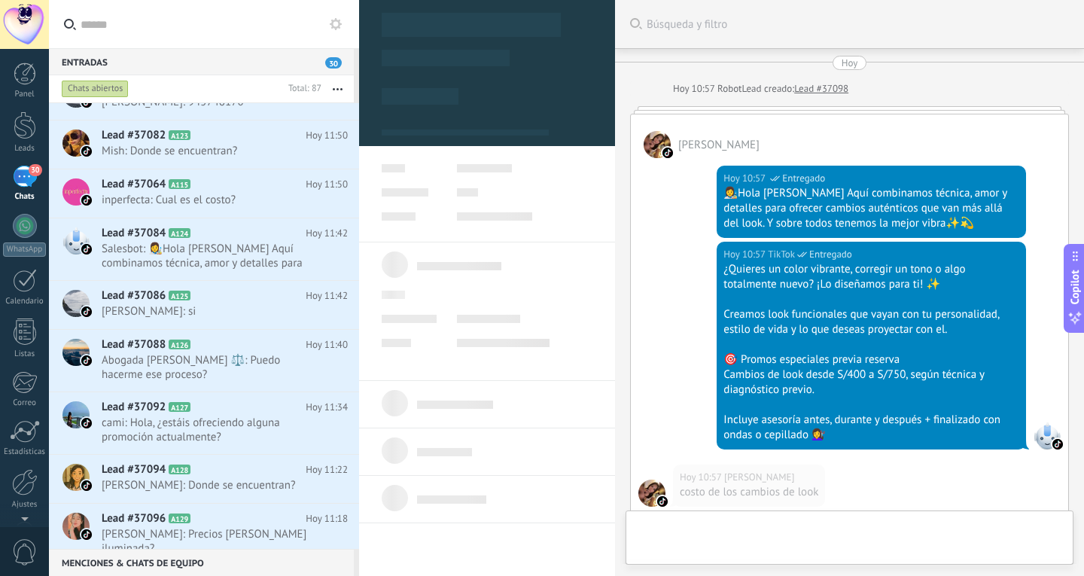
type textarea "**********"
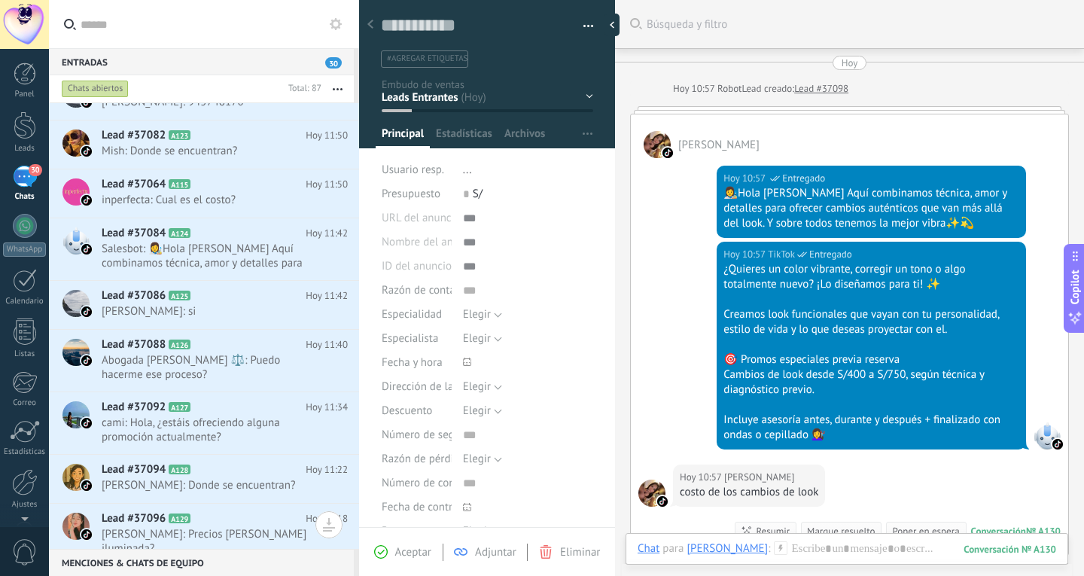
scroll to position [267, 0]
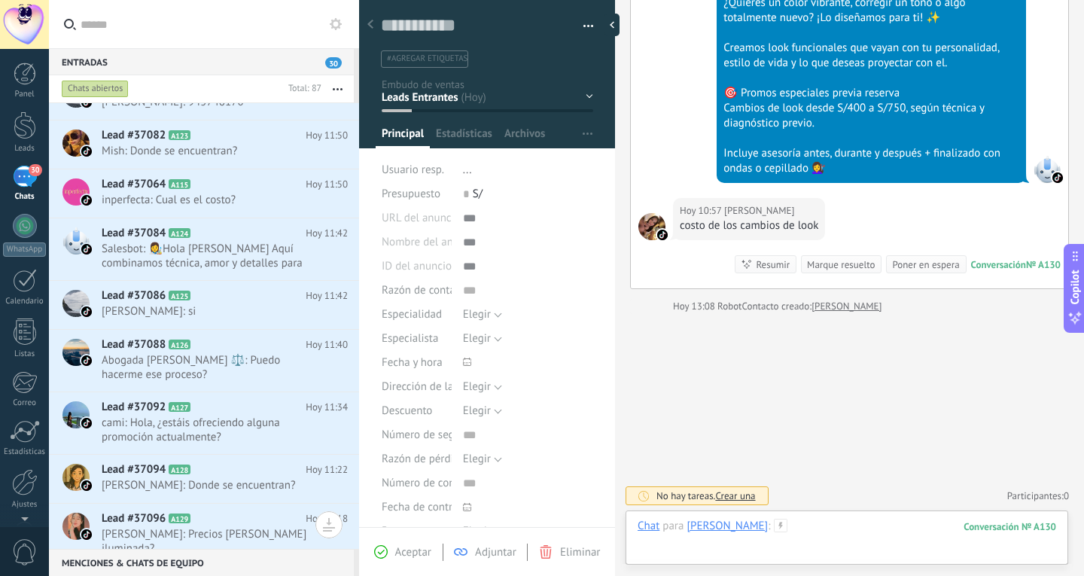
click at [863, 525] on div at bounding box center [847, 541] width 419 height 45
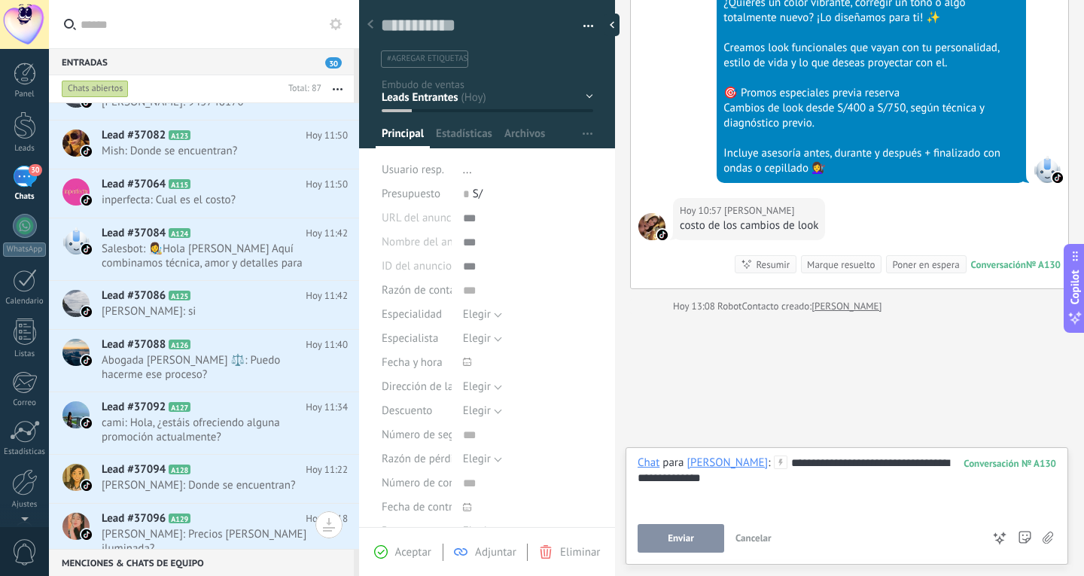
click at [671, 538] on span "Enviar" at bounding box center [681, 538] width 26 height 11
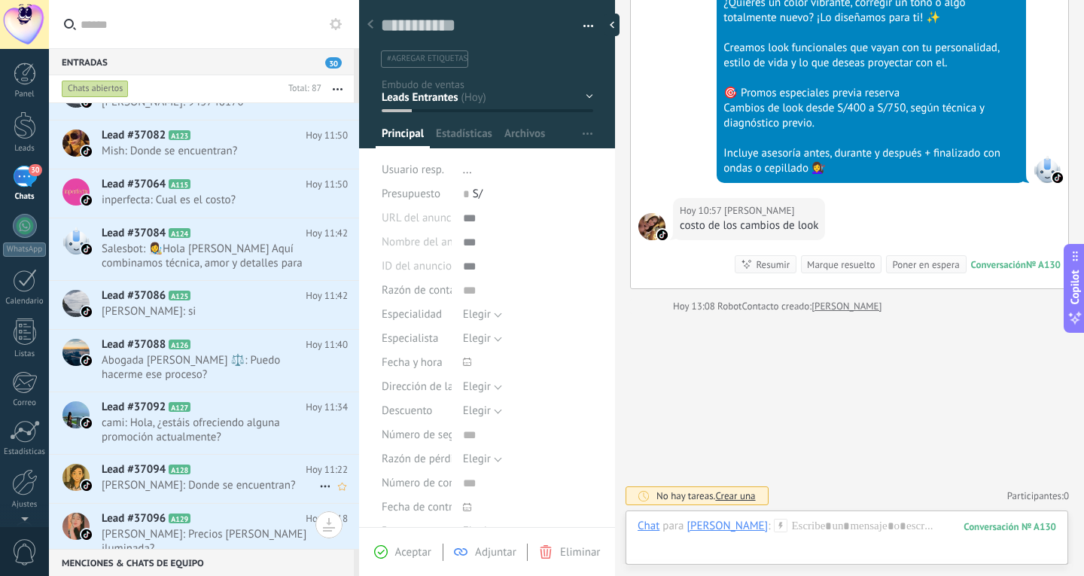
scroll to position [224, 0]
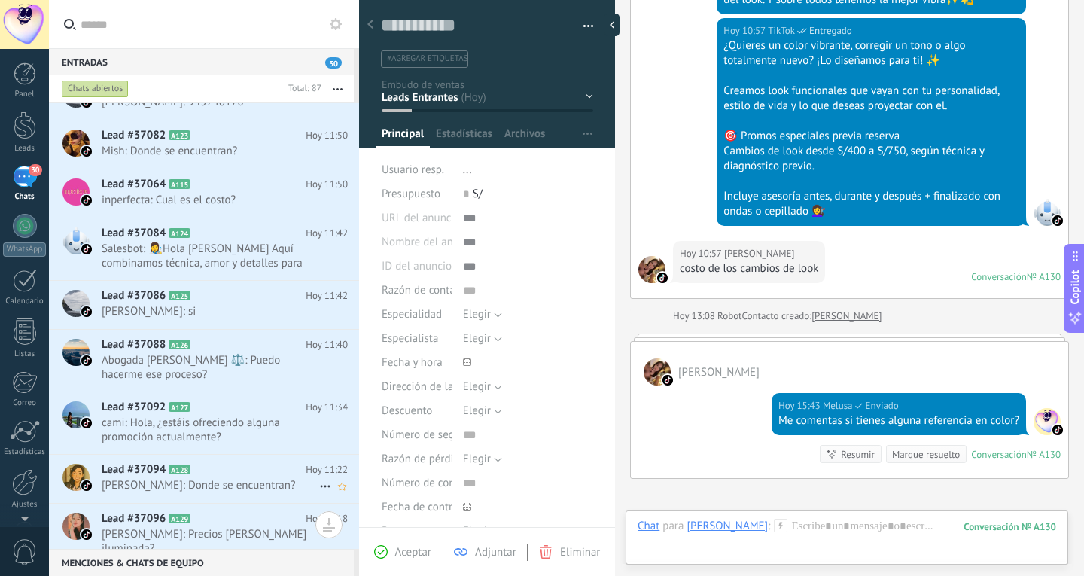
click at [245, 462] on div "Lead #37094 A128 Hoy 11:22 Eva: Donde se encuentran?" at bounding box center [231, 478] width 258 height 47
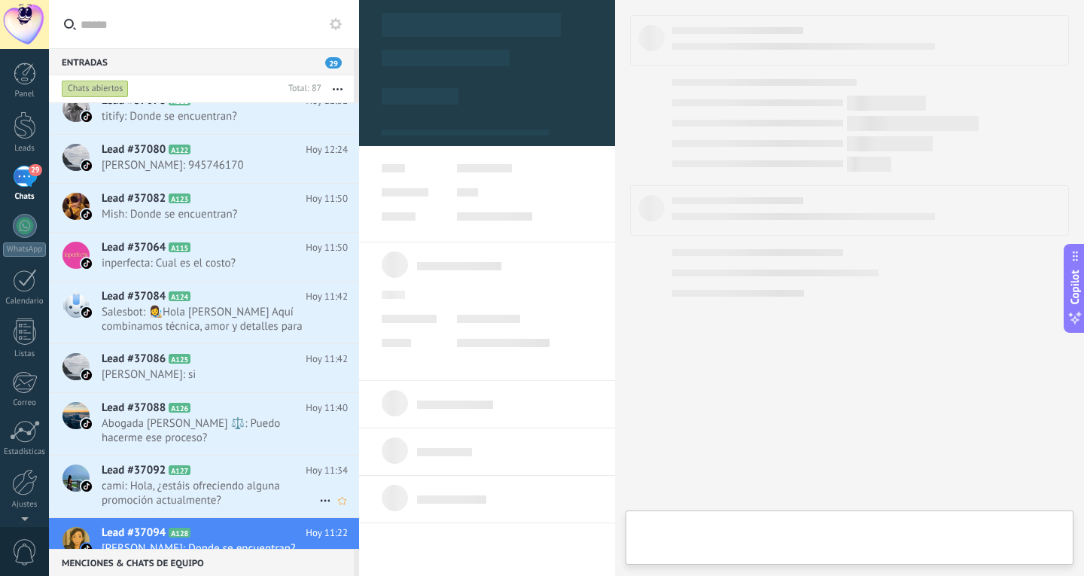
type textarea "**********"
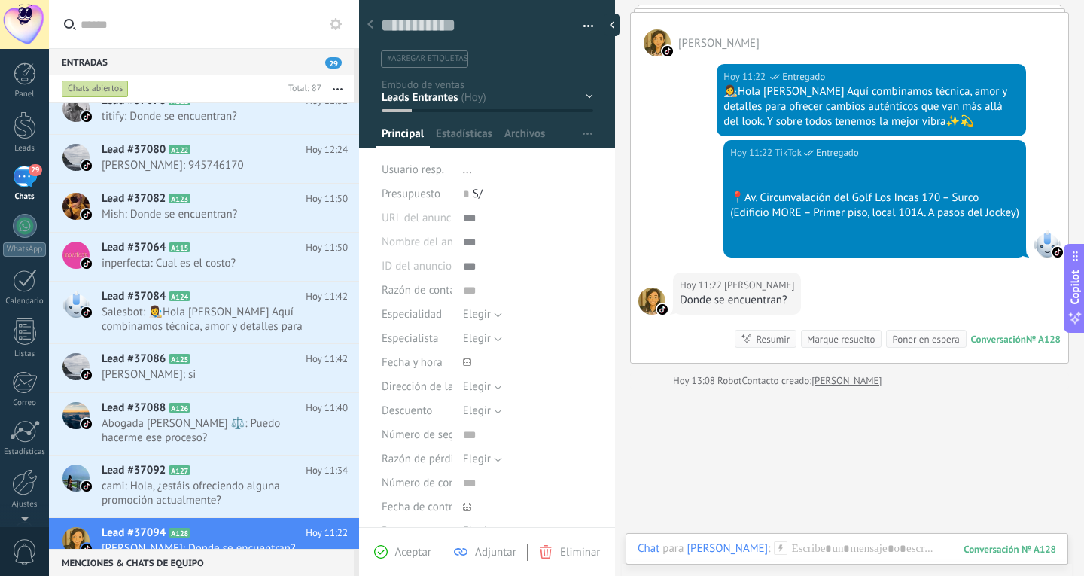
scroll to position [101, 0]
click at [847, 553] on div at bounding box center [847, 563] width 419 height 45
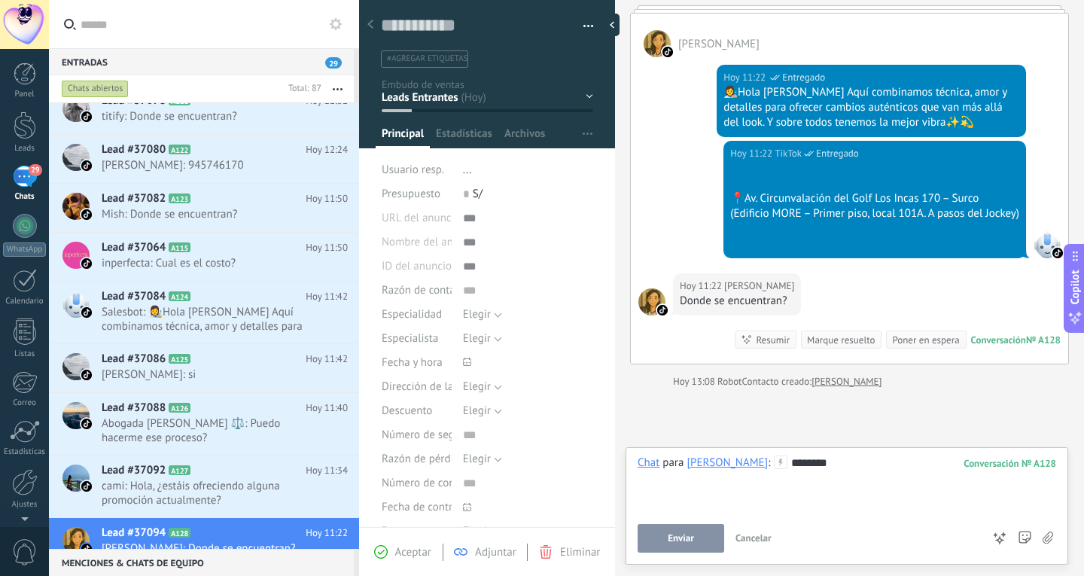
click at [785, 213] on div "(Edificio MORE – Primer piso, local 101A. A pasos del Jockey)" at bounding box center [874, 213] width 289 height 15
click at [776, 209] on div "(Edificio MORE – Primer piso, local 101A. A pasos del Jockey)" at bounding box center [874, 213] width 289 height 15
click at [798, 462] on div "*******" at bounding box center [847, 484] width 419 height 57
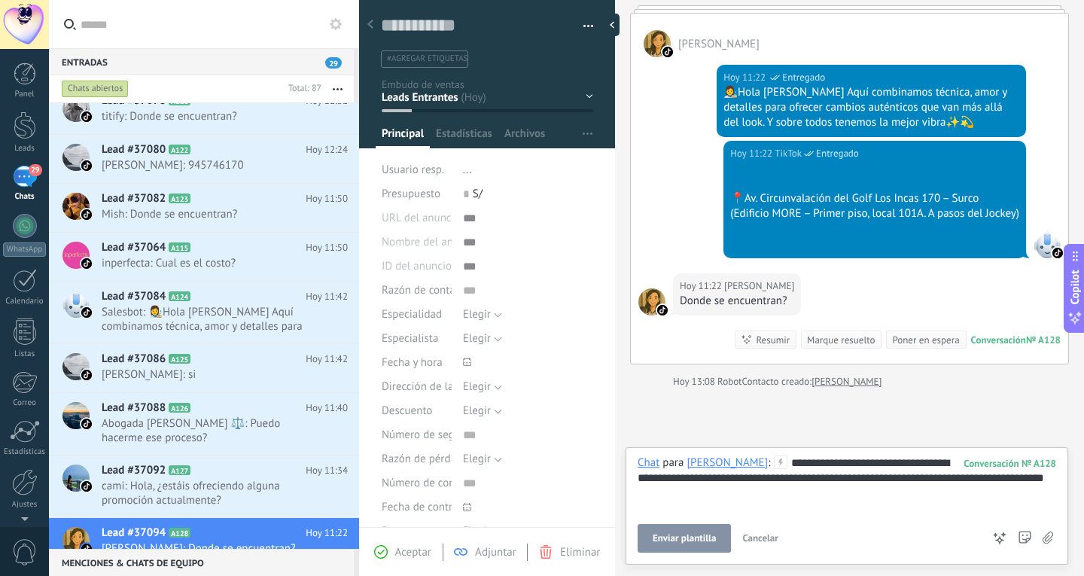
click at [691, 532] on button "Enviar plantilla" at bounding box center [684, 538] width 93 height 29
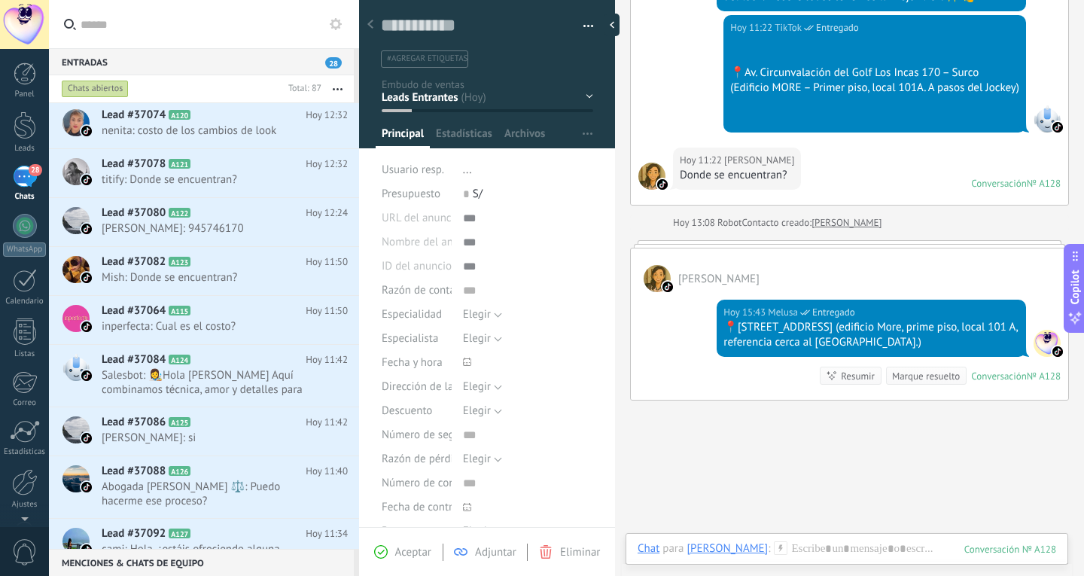
scroll to position [178, 0]
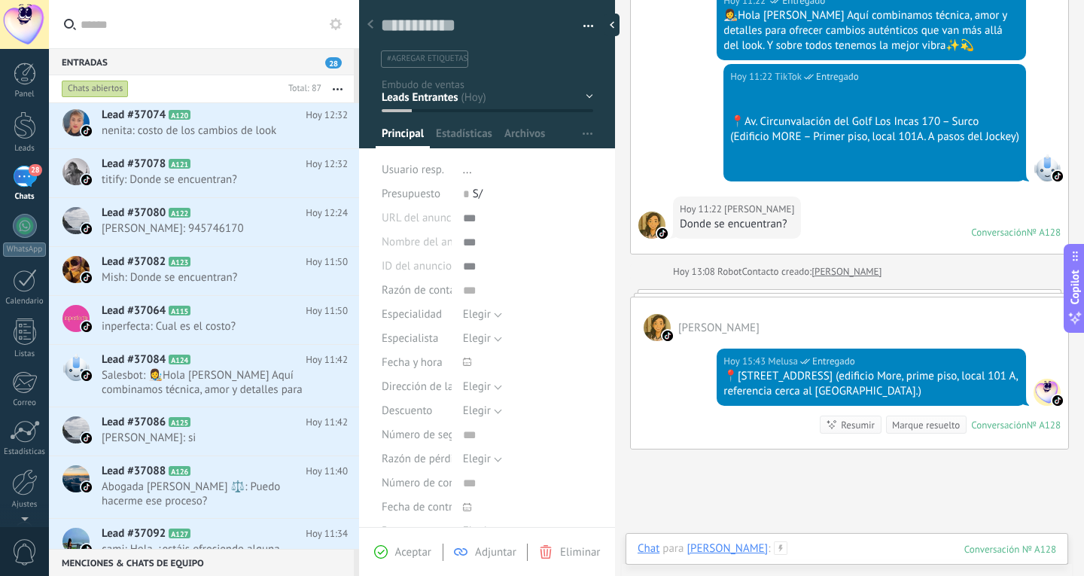
click at [789, 551] on div at bounding box center [847, 563] width 419 height 45
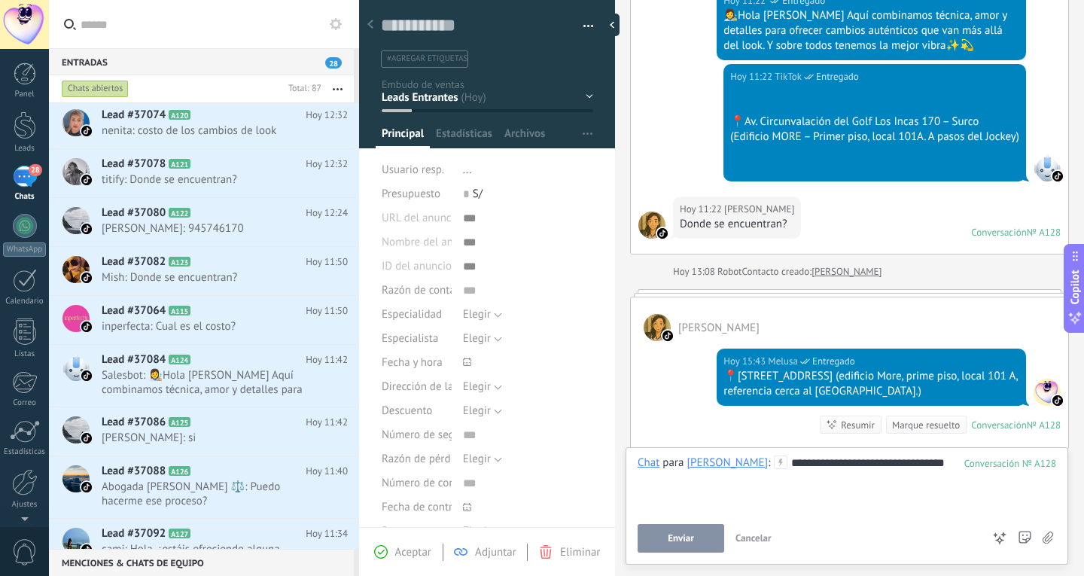
click at [672, 537] on span "Enviar" at bounding box center [681, 538] width 26 height 11
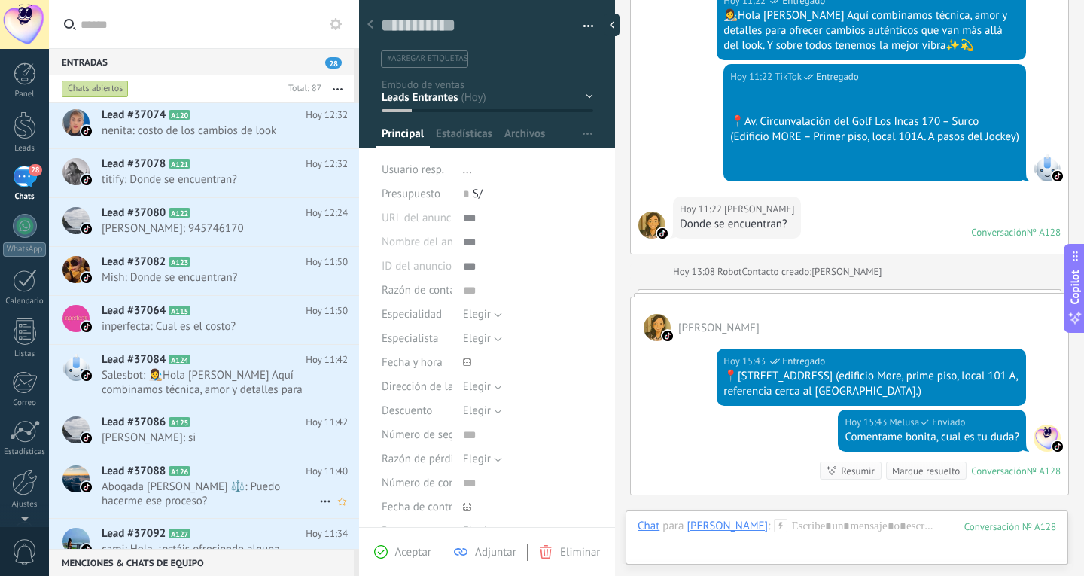
scroll to position [374, 0]
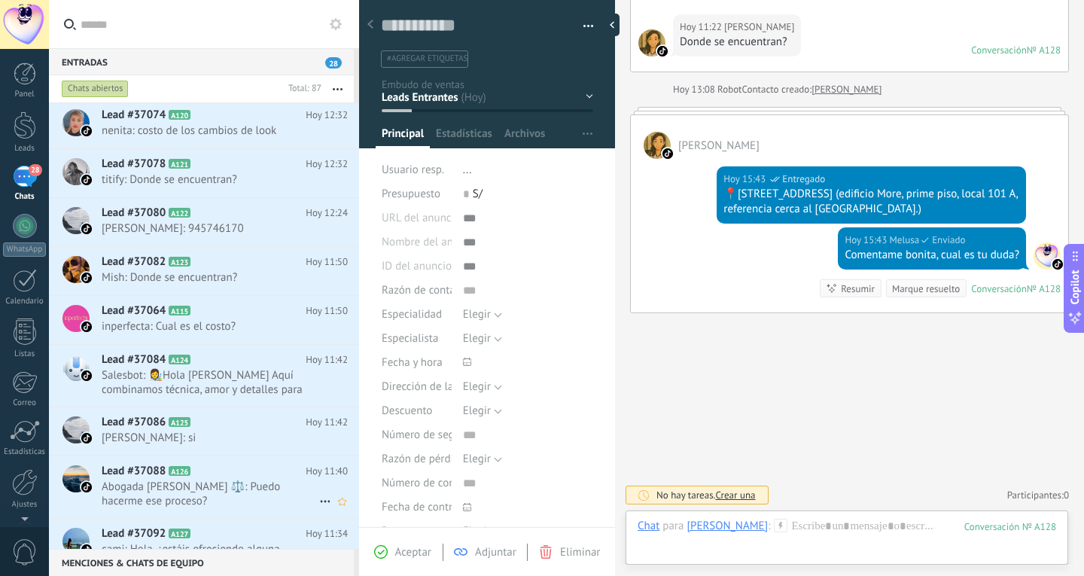
click at [263, 464] on h2 "Lead #37088 A126" at bounding box center [204, 471] width 204 height 15
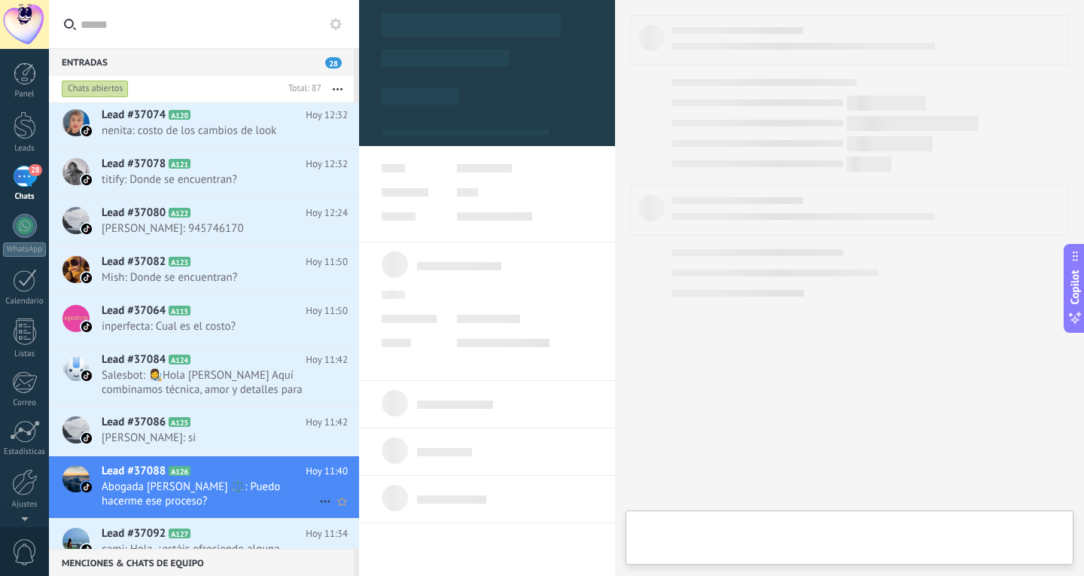
type textarea "**********"
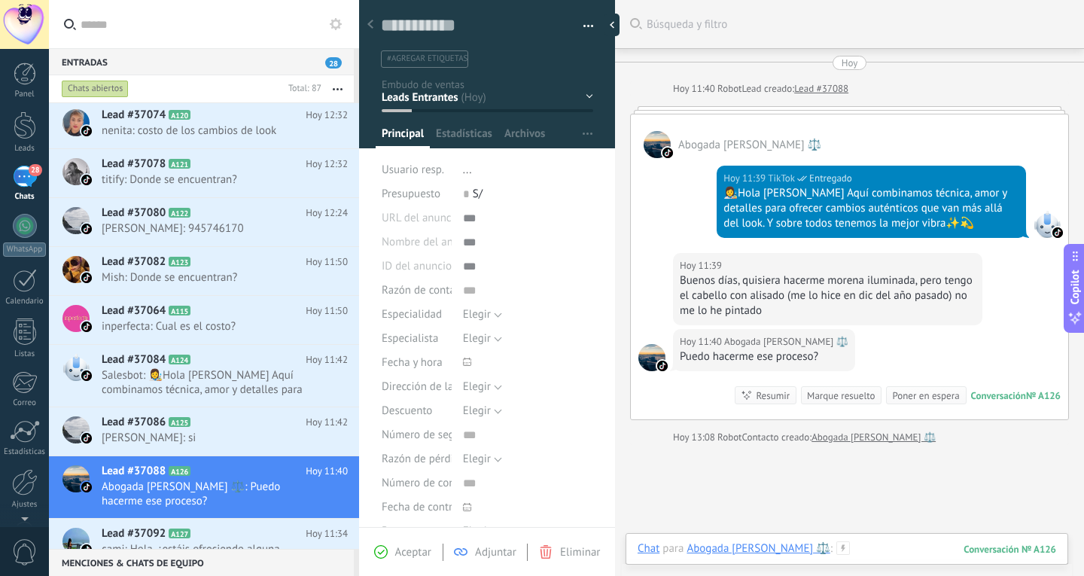
click at [881, 547] on div at bounding box center [847, 563] width 419 height 45
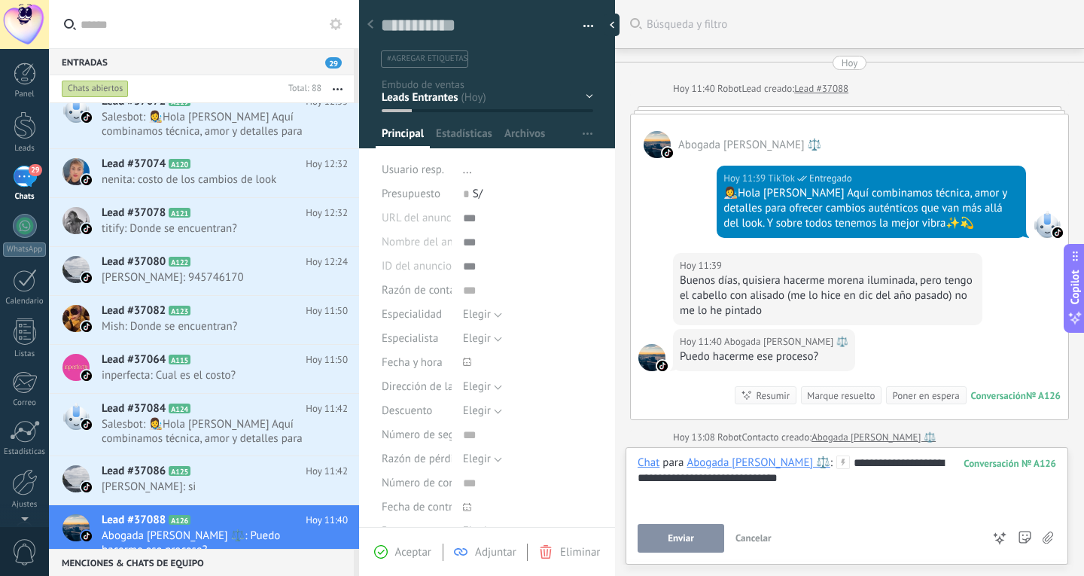
click at [675, 533] on span "Enviar" at bounding box center [681, 538] width 26 height 11
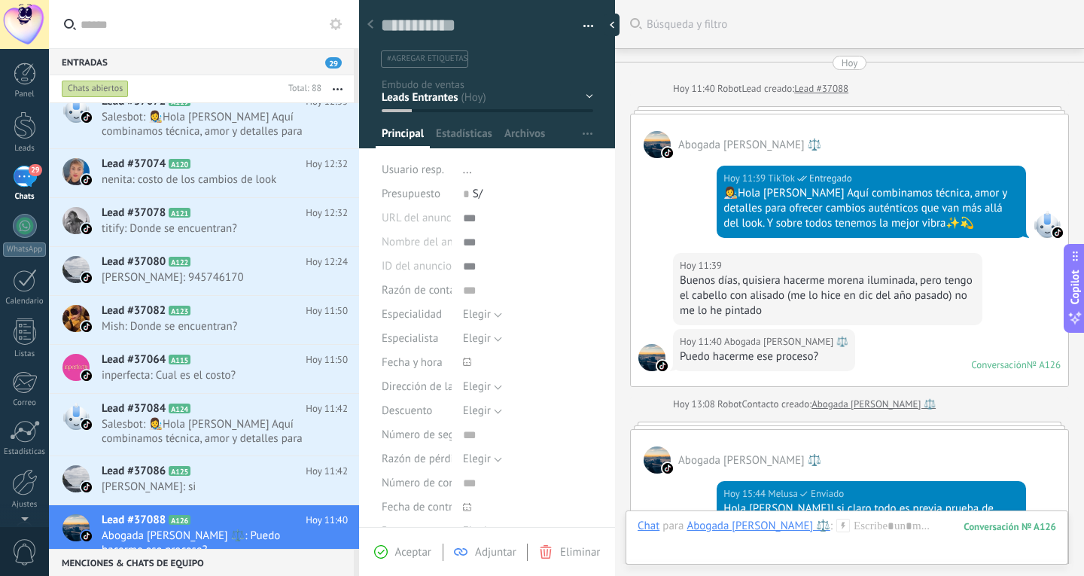
scroll to position [88, 0]
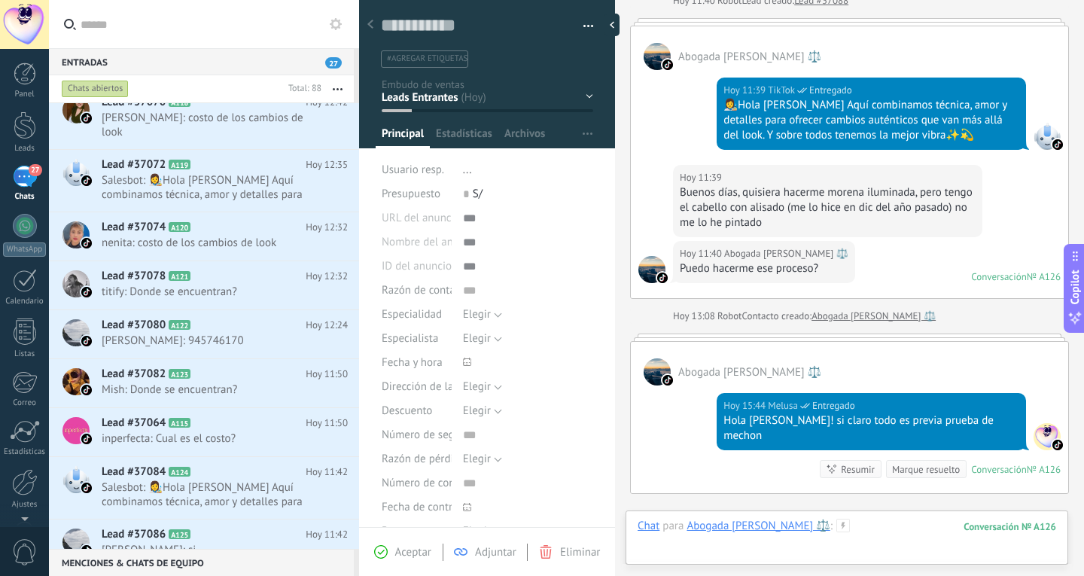
click at [883, 526] on div at bounding box center [847, 541] width 419 height 45
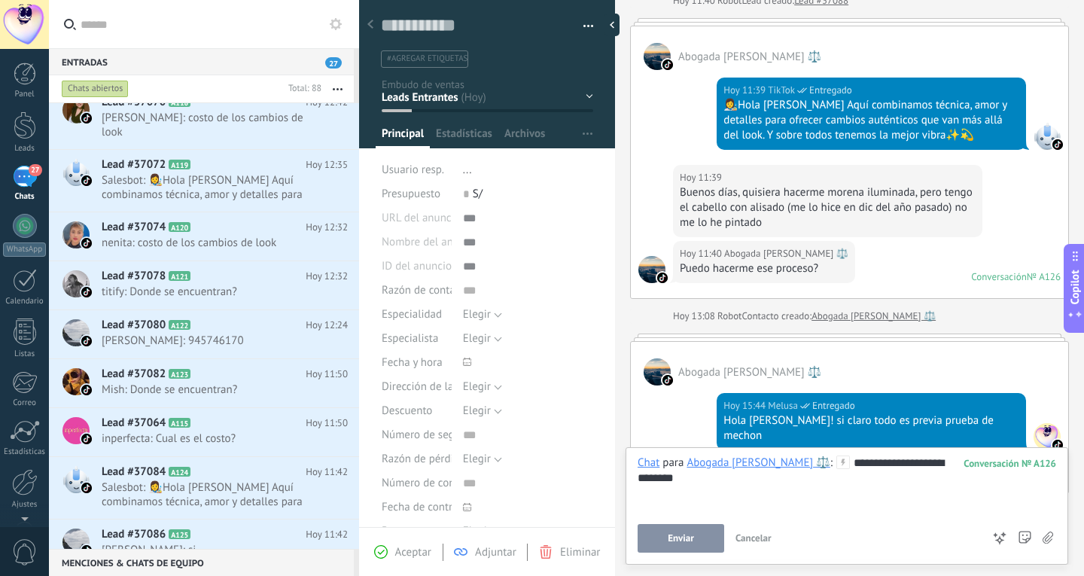
click at [668, 532] on button "Enviar" at bounding box center [681, 538] width 87 height 29
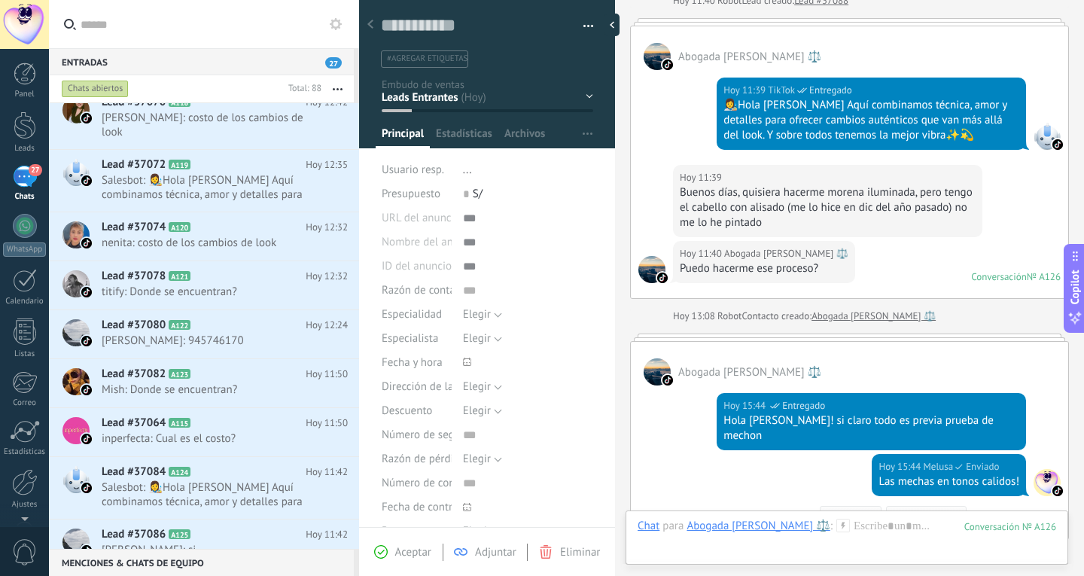
scroll to position [299, 0]
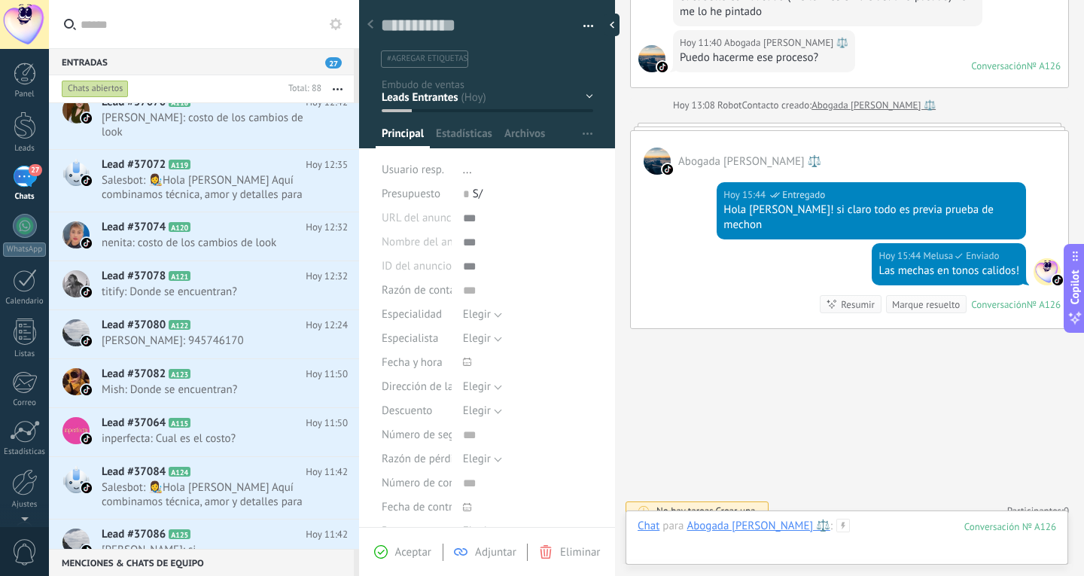
click at [892, 525] on div at bounding box center [847, 541] width 419 height 45
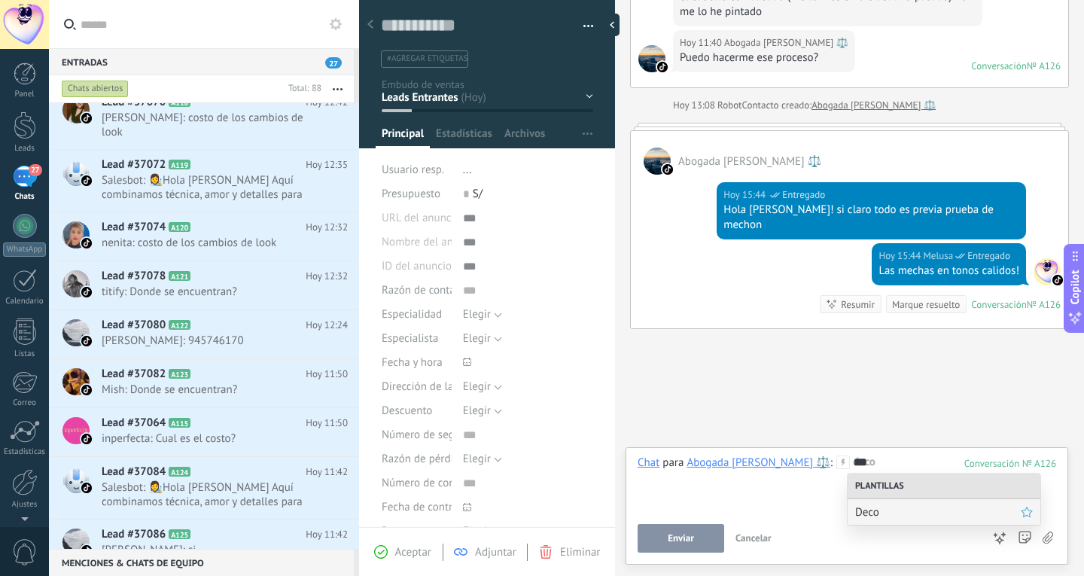
click at [895, 518] on span "Deco" at bounding box center [938, 512] width 166 height 14
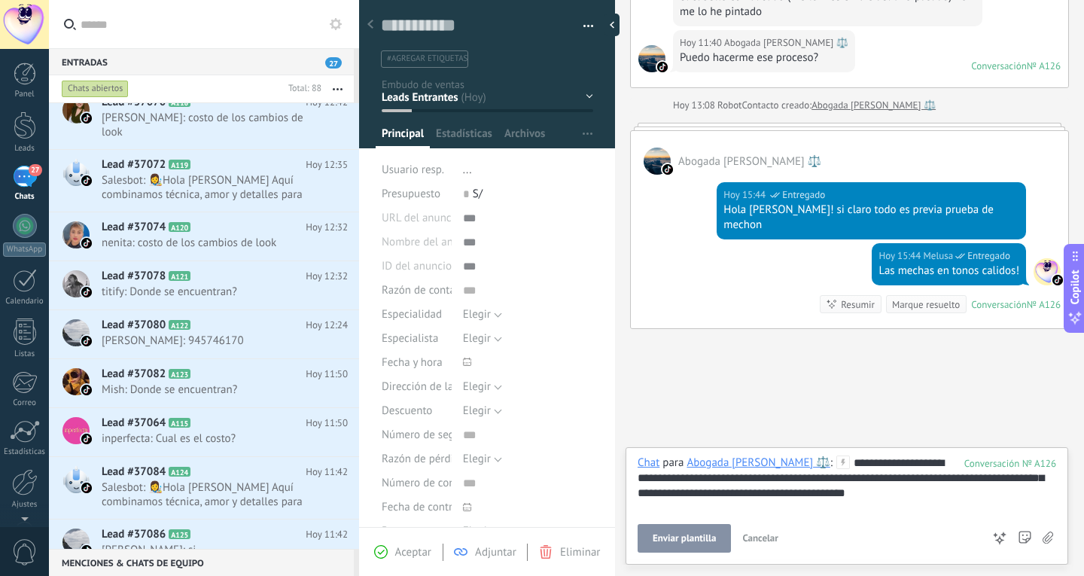
click at [895, 518] on div "**********" at bounding box center [847, 504] width 419 height 97
click at [700, 536] on span "Enviar plantilla" at bounding box center [684, 538] width 63 height 11
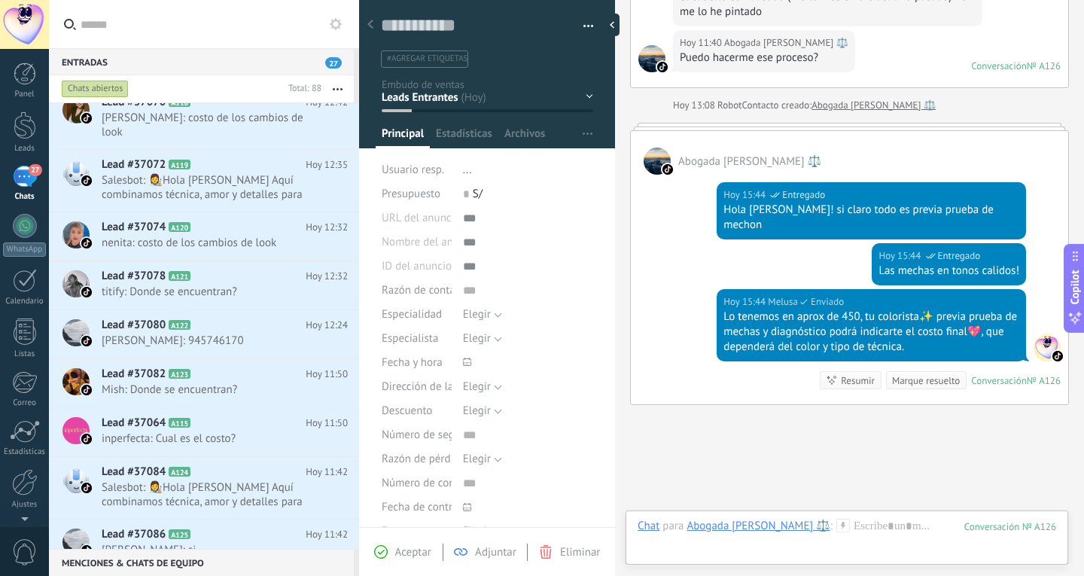
scroll to position [375, 0]
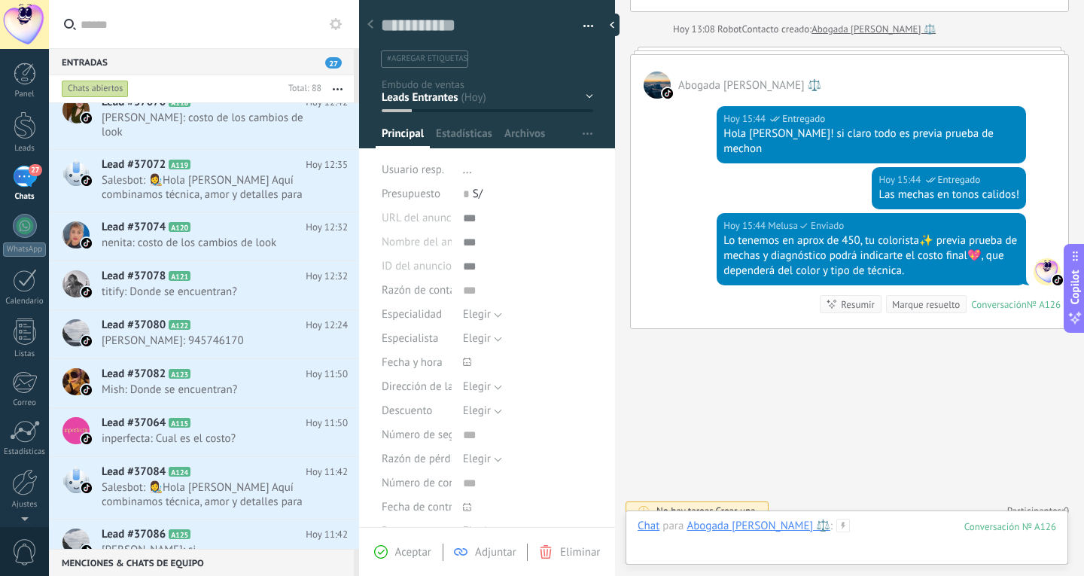
click at [864, 523] on div at bounding box center [847, 541] width 419 height 45
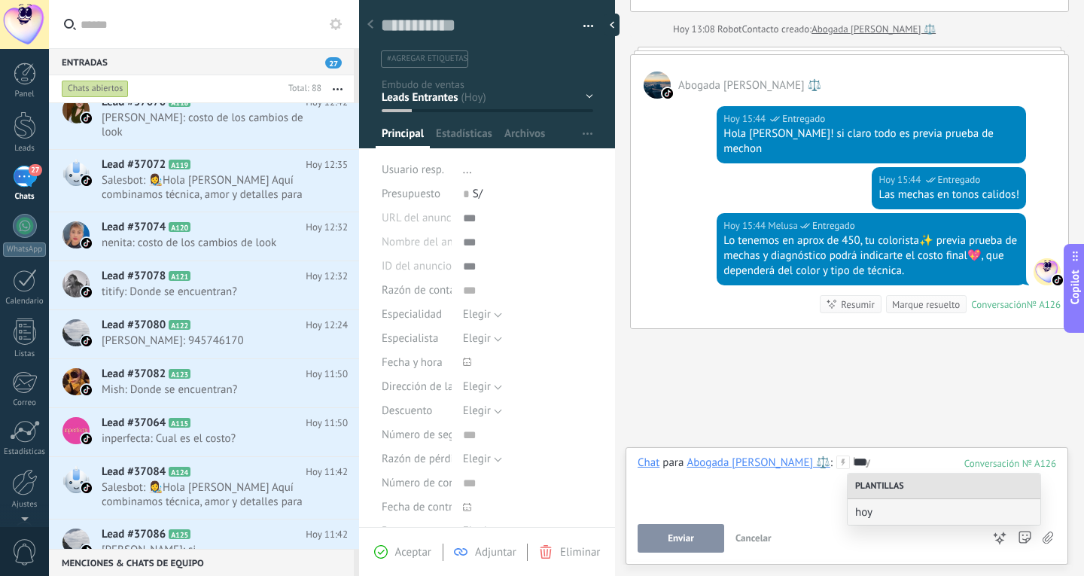
click at [864, 523] on div "hoy" at bounding box center [944, 512] width 193 height 26
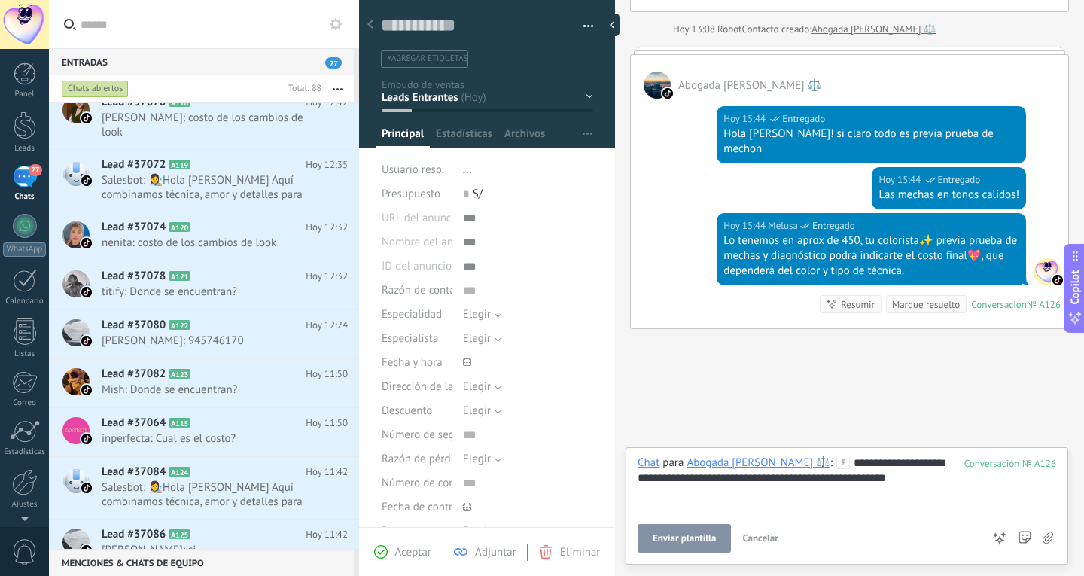
click at [689, 538] on span "Enviar plantilla" at bounding box center [684, 538] width 63 height 11
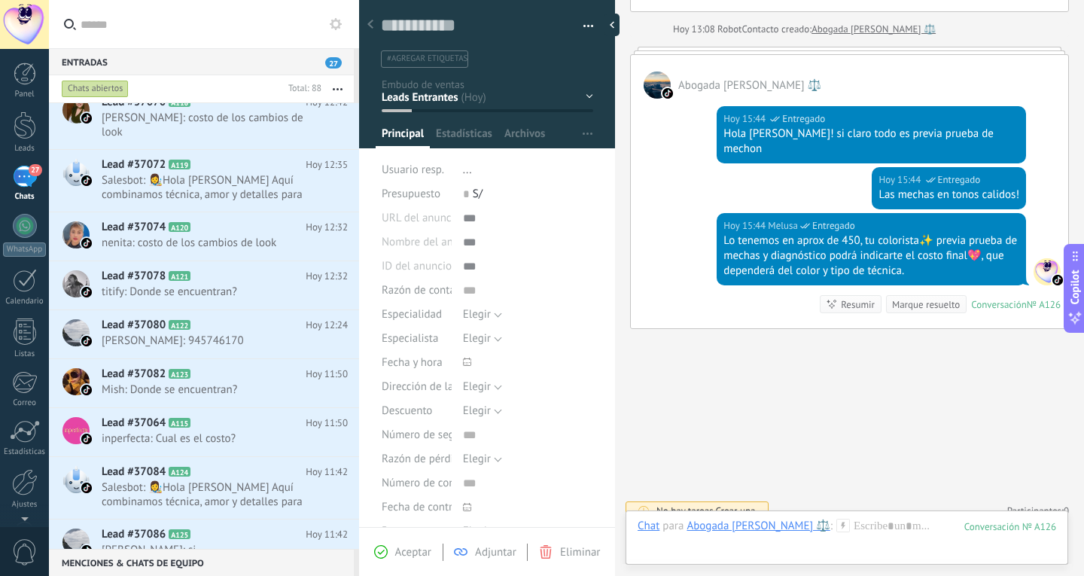
scroll to position [436, 0]
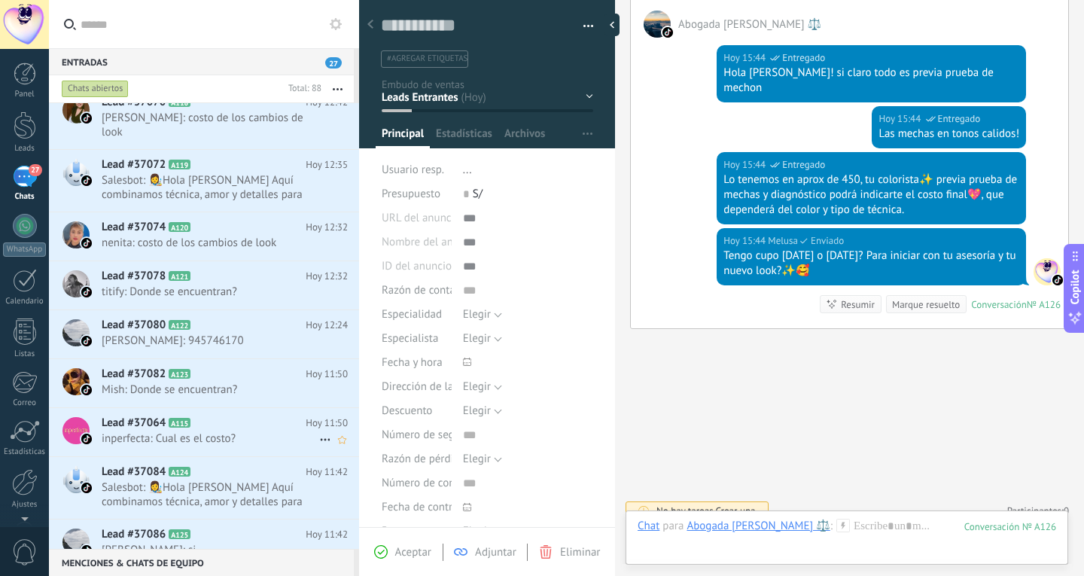
click at [277, 437] on div "Lead #37064 A115 Hoy 11:50 inperfecta: Cual es el costo?" at bounding box center [231, 431] width 258 height 47
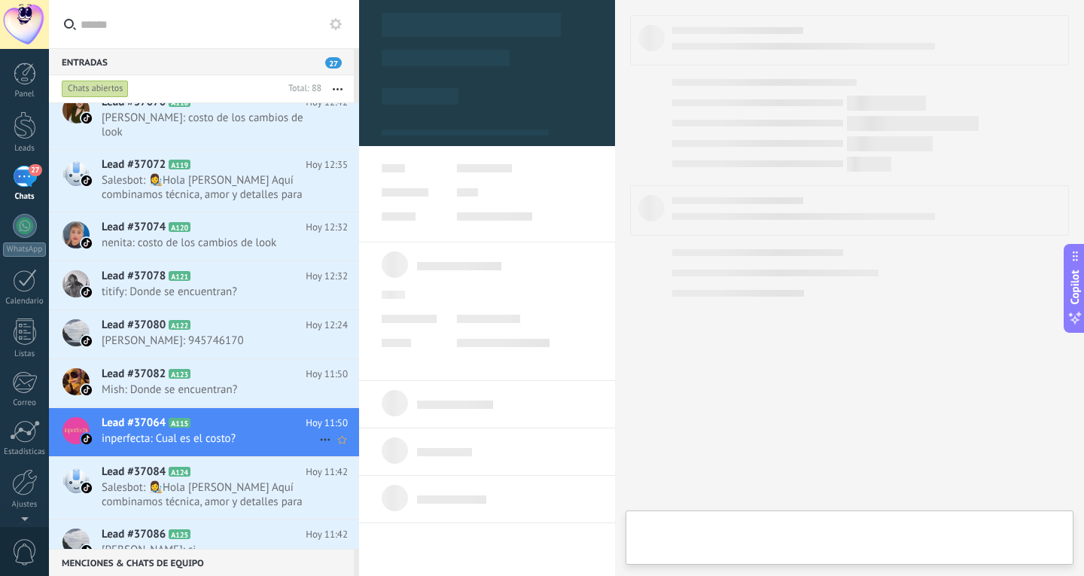
type textarea "**********"
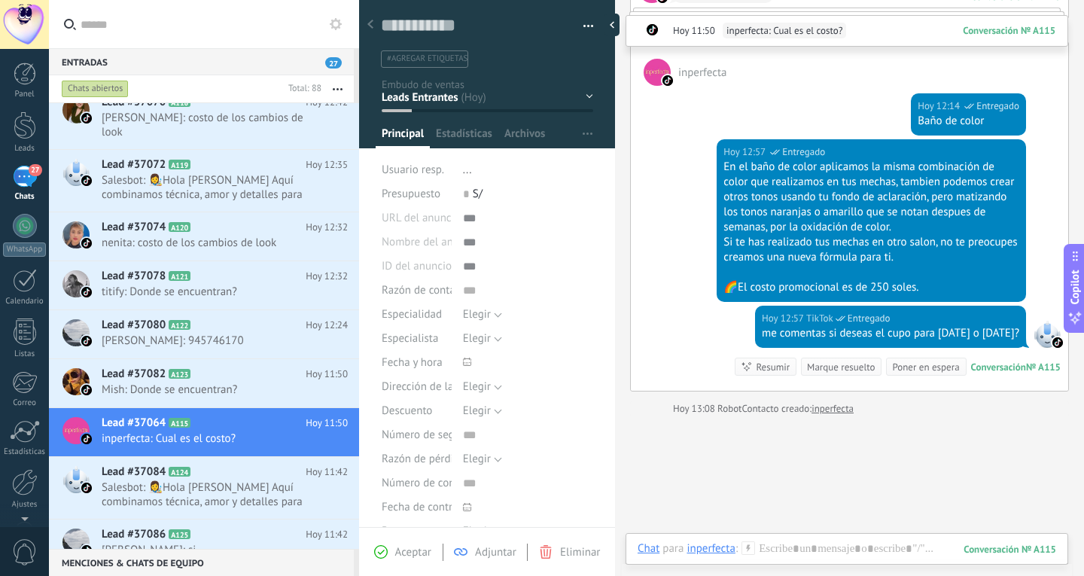
scroll to position [1156, 0]
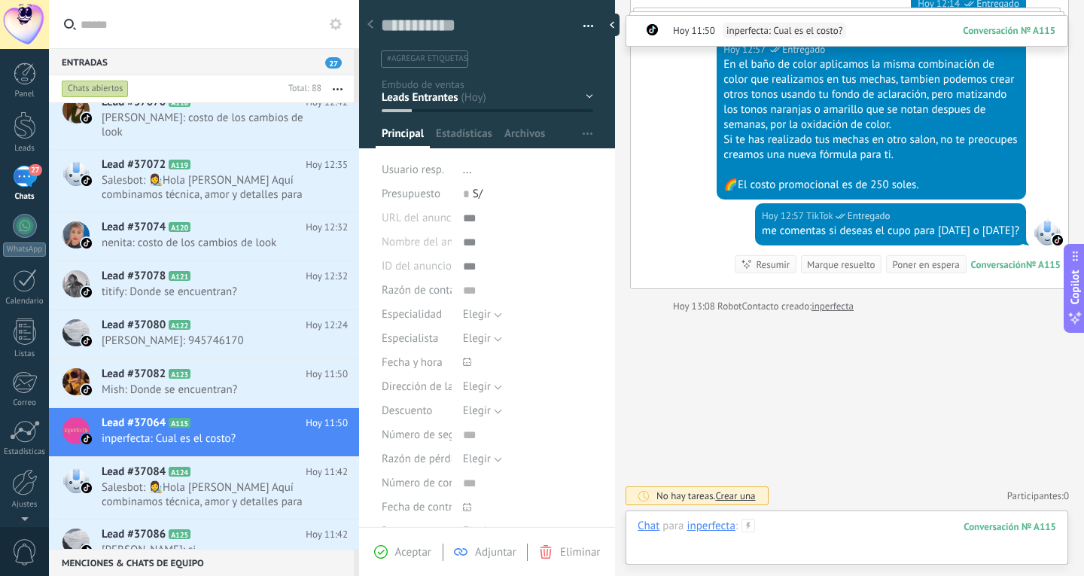
click at [790, 521] on div at bounding box center [847, 541] width 419 height 45
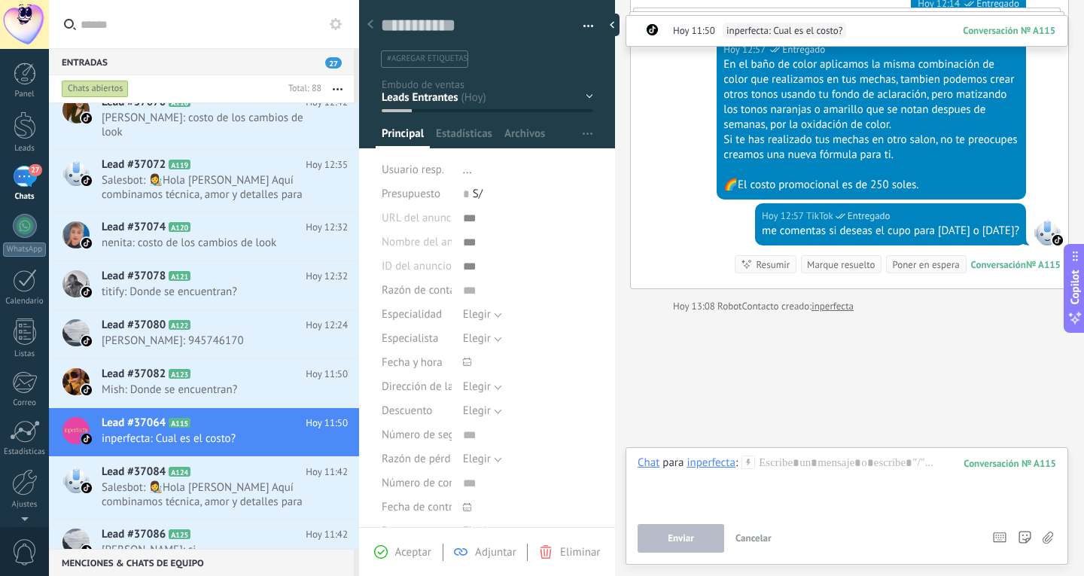
click at [792, 528] on div "Enviar Cancelar Rastrear clics en links ? Reducir links largos y rastrear clics…" at bounding box center [808, 538] width 341 height 29
click at [812, 477] on div at bounding box center [847, 484] width 419 height 57
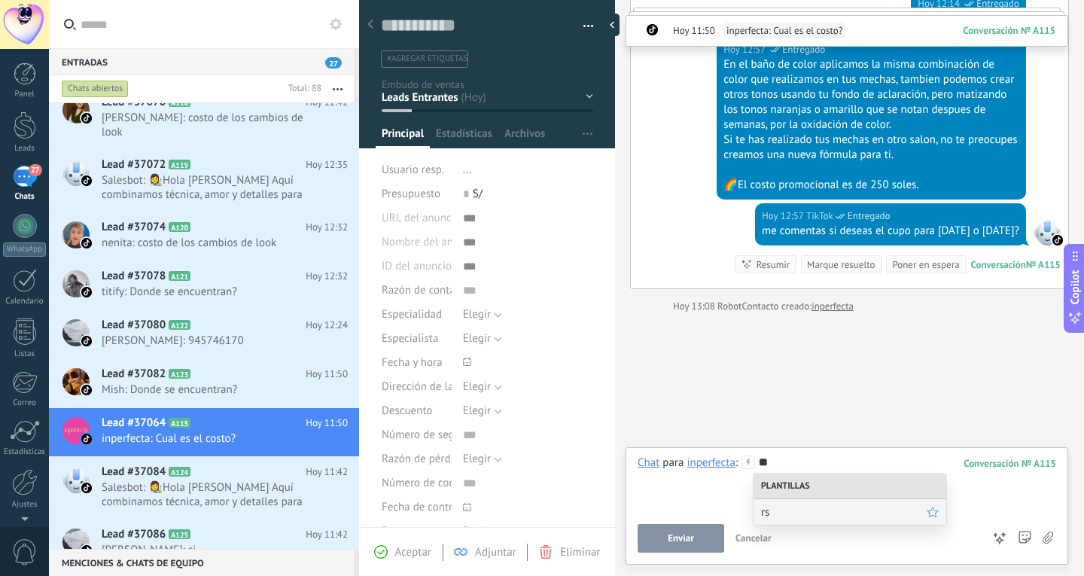
click at [800, 513] on span "rs" at bounding box center [844, 512] width 166 height 14
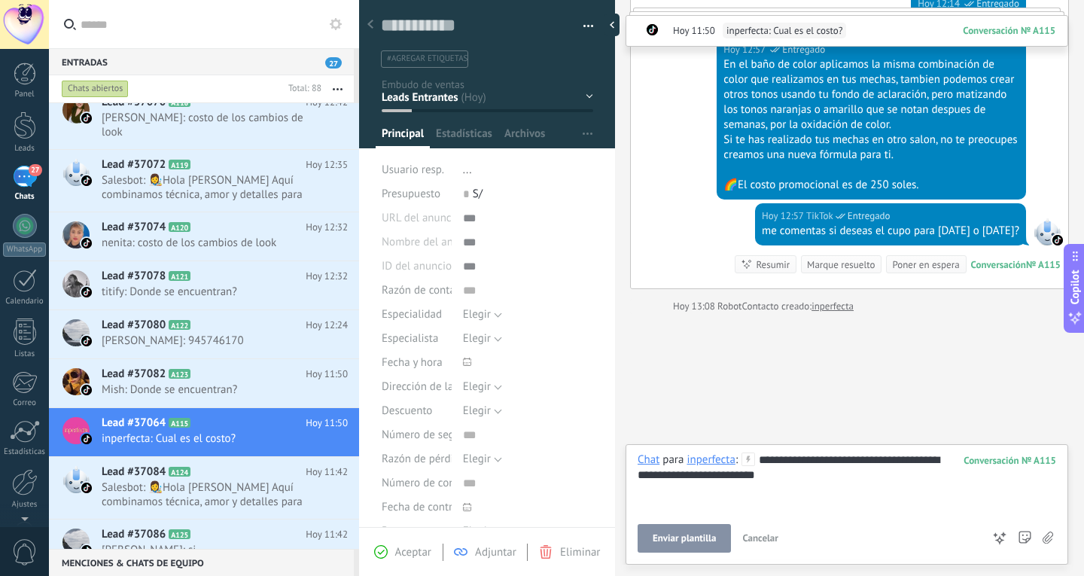
click at [675, 527] on button "Enviar plantilla" at bounding box center [684, 538] width 93 height 29
click at [247, 383] on span "Mish: Donde se encuentran?" at bounding box center [211, 390] width 218 height 14
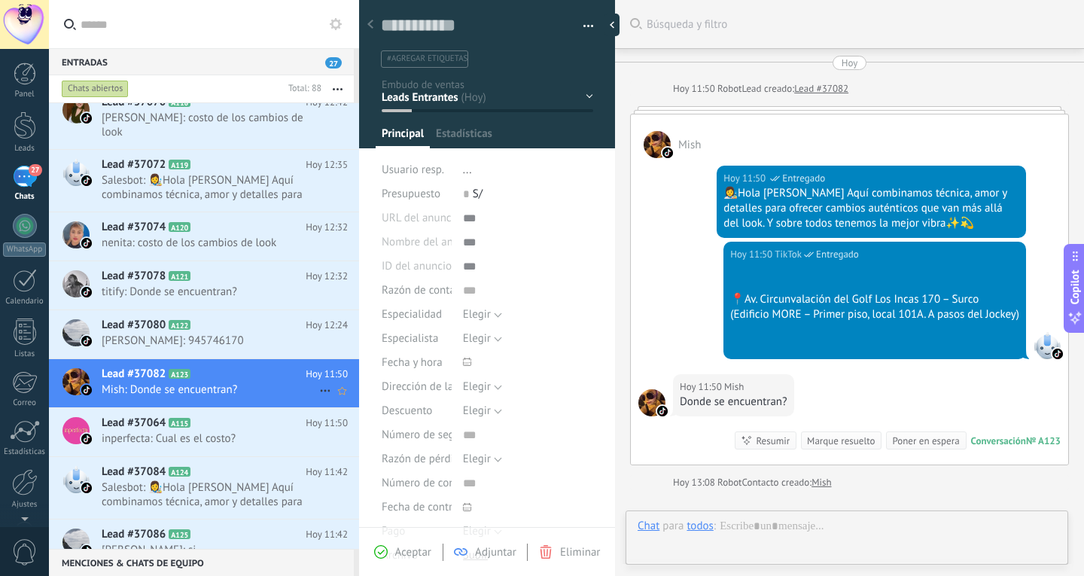
type textarea "**********"
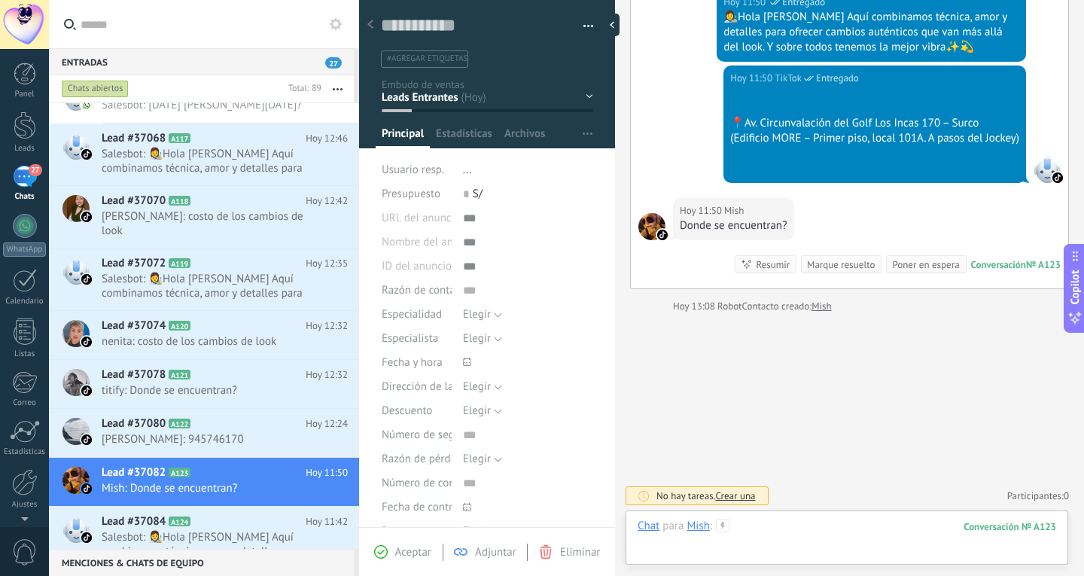
click at [794, 526] on div at bounding box center [847, 541] width 419 height 45
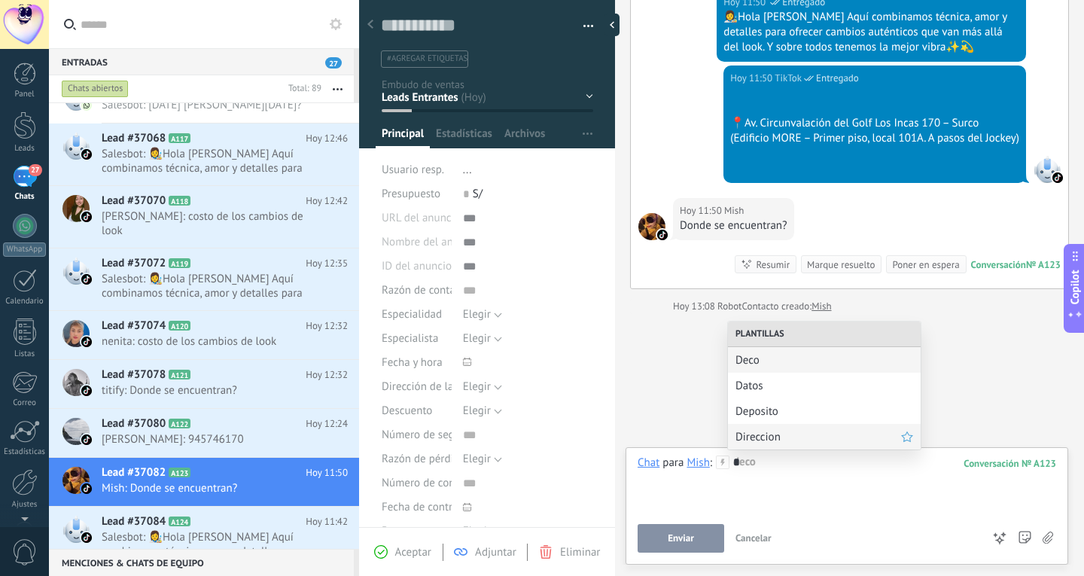
click at [799, 438] on span "Direccion" at bounding box center [819, 437] width 166 height 14
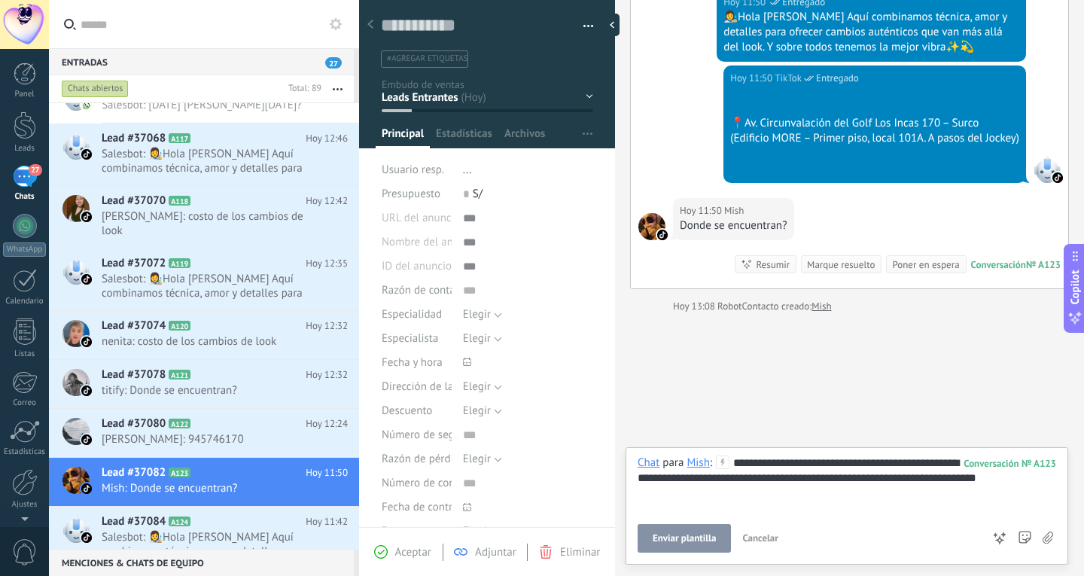
click at [692, 542] on span "Enviar plantilla" at bounding box center [684, 538] width 63 height 11
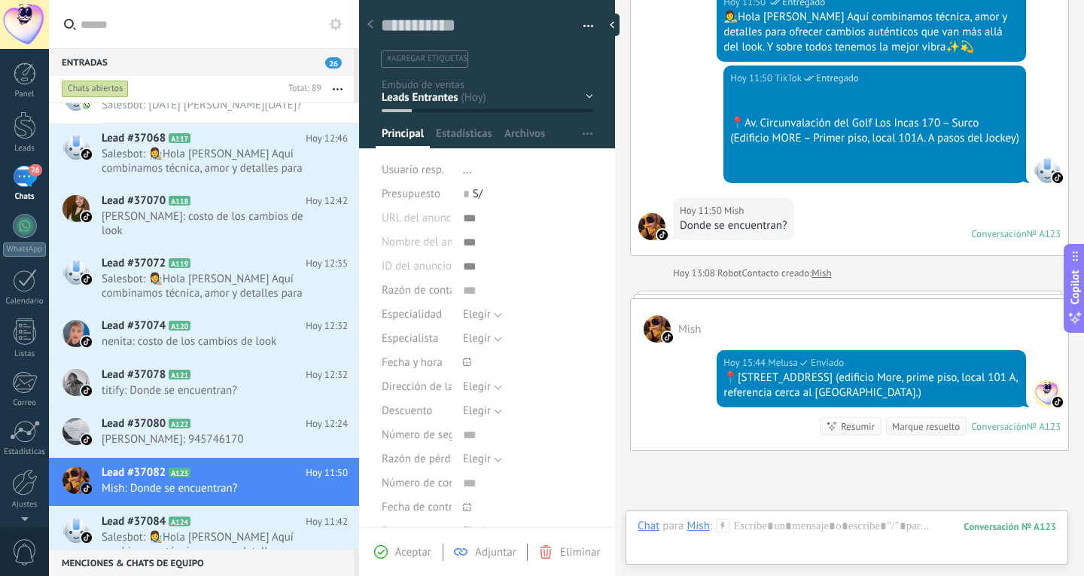
scroll to position [133, 0]
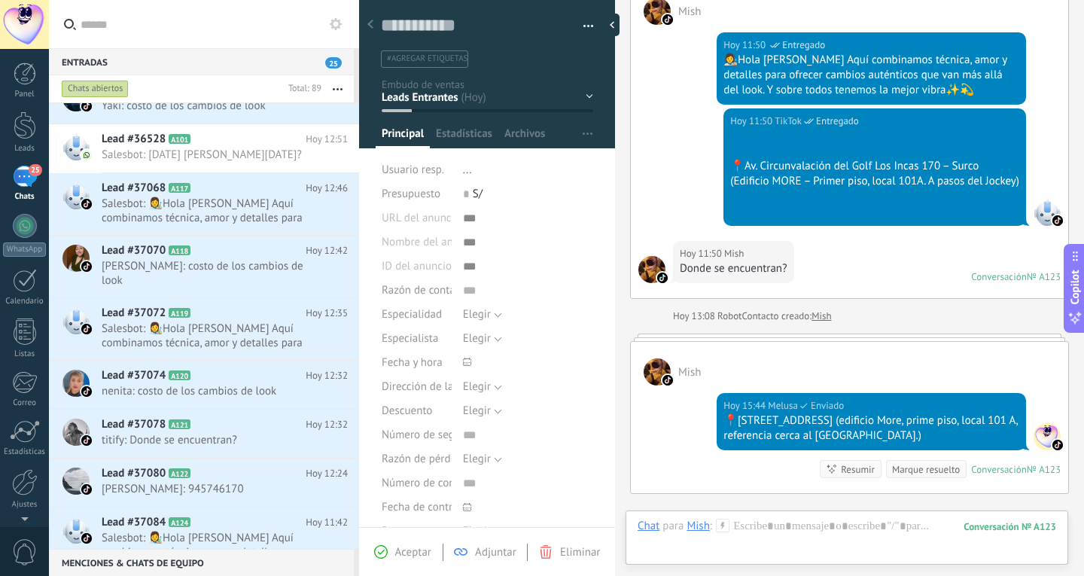
click at [991, 273] on div "Conversación" at bounding box center [999, 276] width 56 height 13
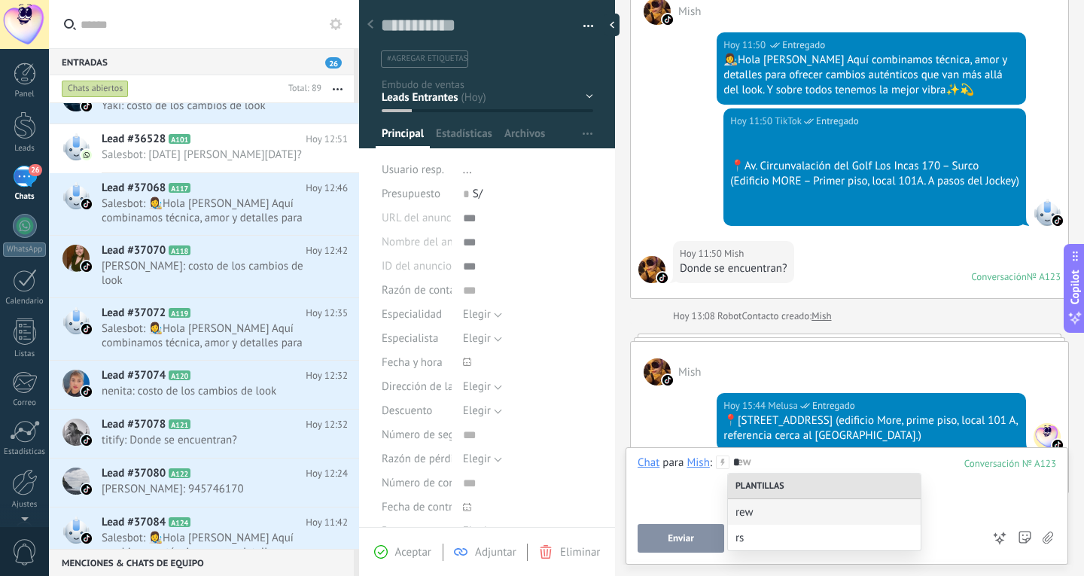
click at [794, 459] on div "*" at bounding box center [847, 484] width 419 height 57
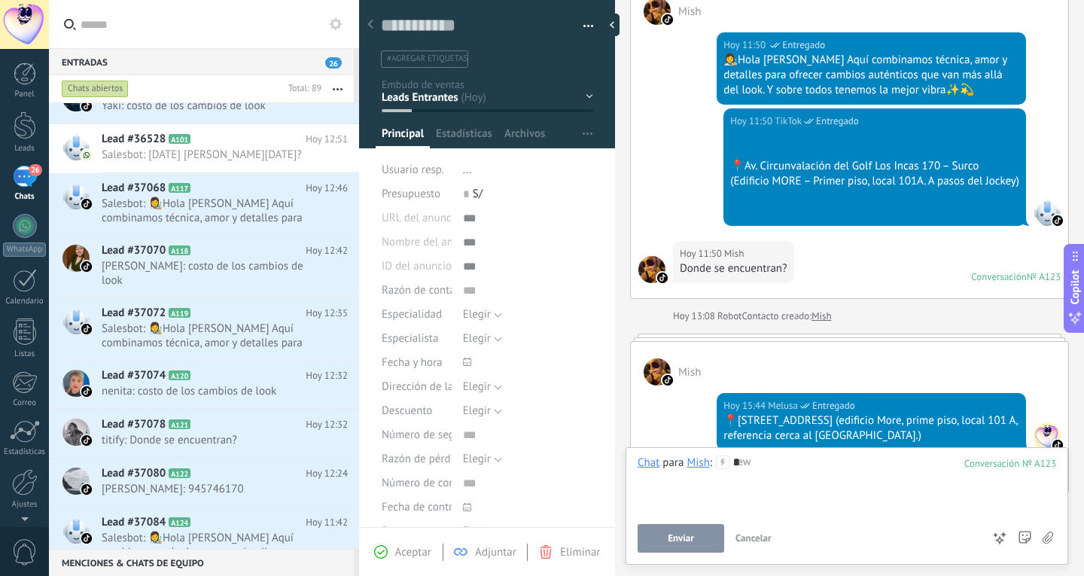
click at [794, 459] on div "*" at bounding box center [847, 484] width 419 height 57
click at [828, 493] on div "*" at bounding box center [847, 484] width 419 height 57
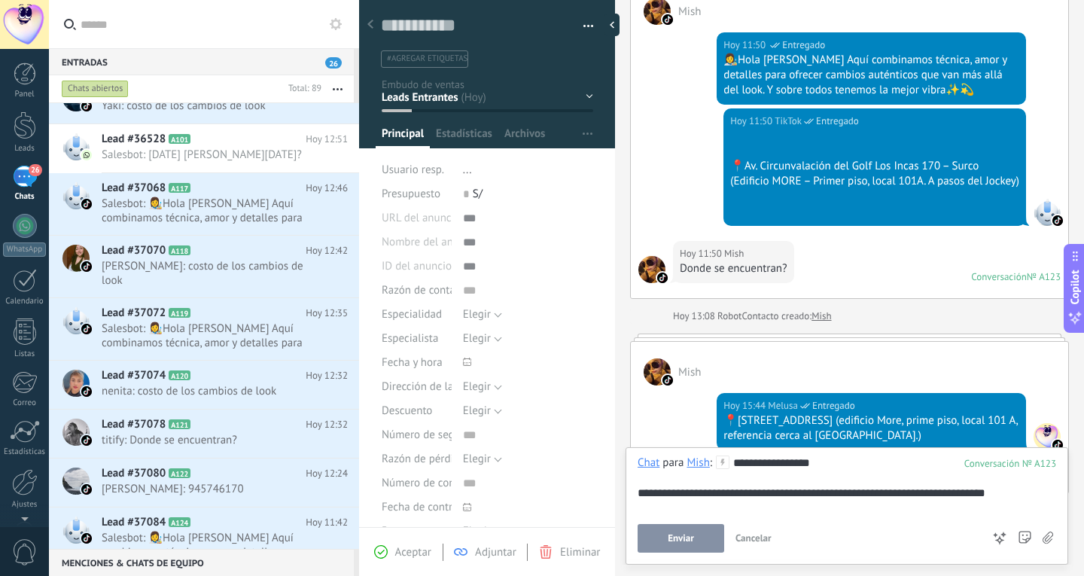
click at [667, 537] on button "Enviar" at bounding box center [681, 538] width 87 height 29
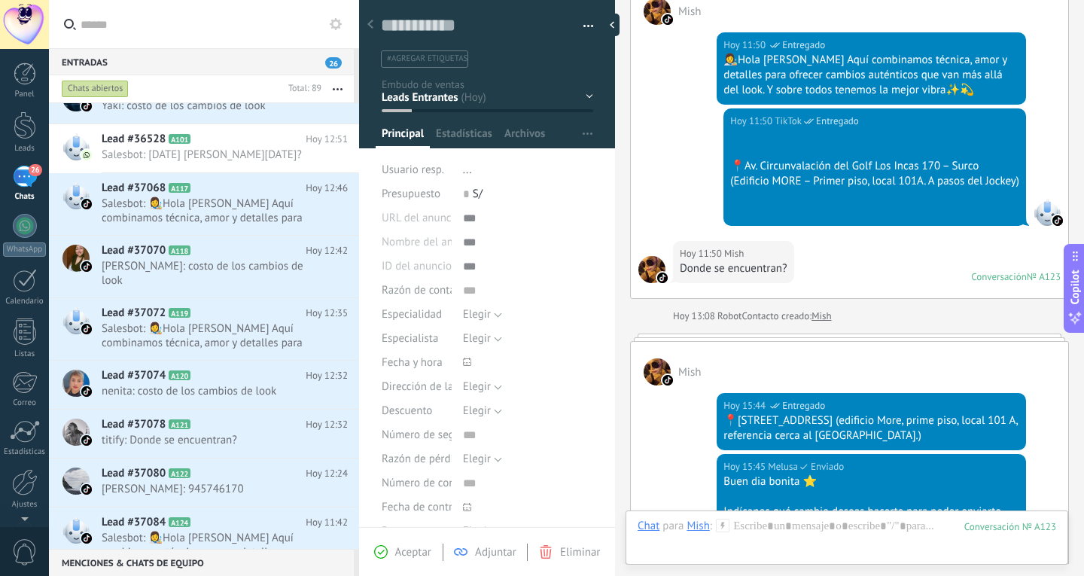
scroll to position [419, 0]
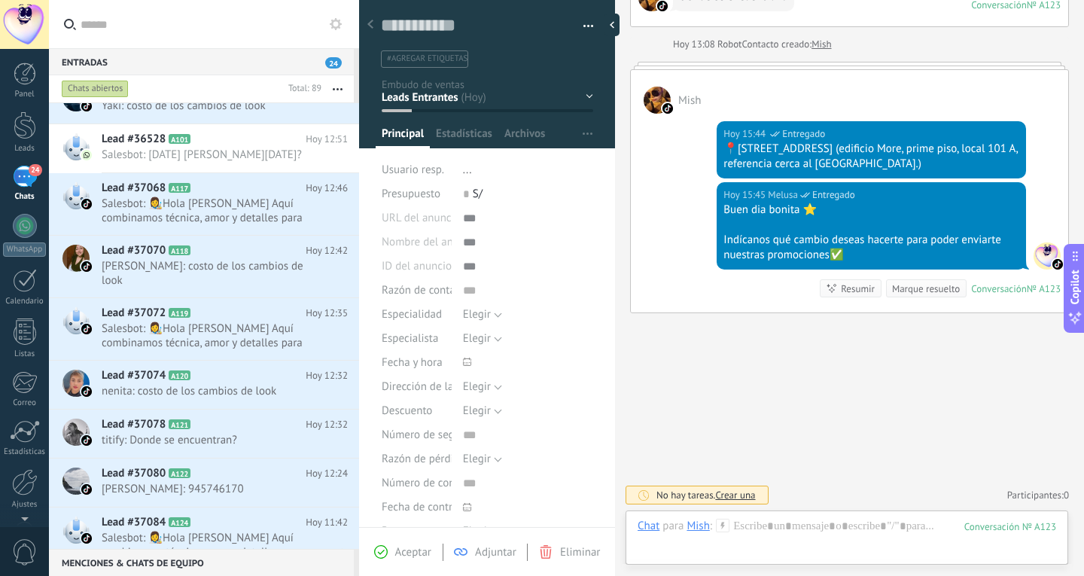
click at [228, 531] on span "Salesbot: 👩‍🎨Hola [PERSON_NAME] Aquí combinamos técnica, amor y detalles para o…" at bounding box center [211, 545] width 218 height 29
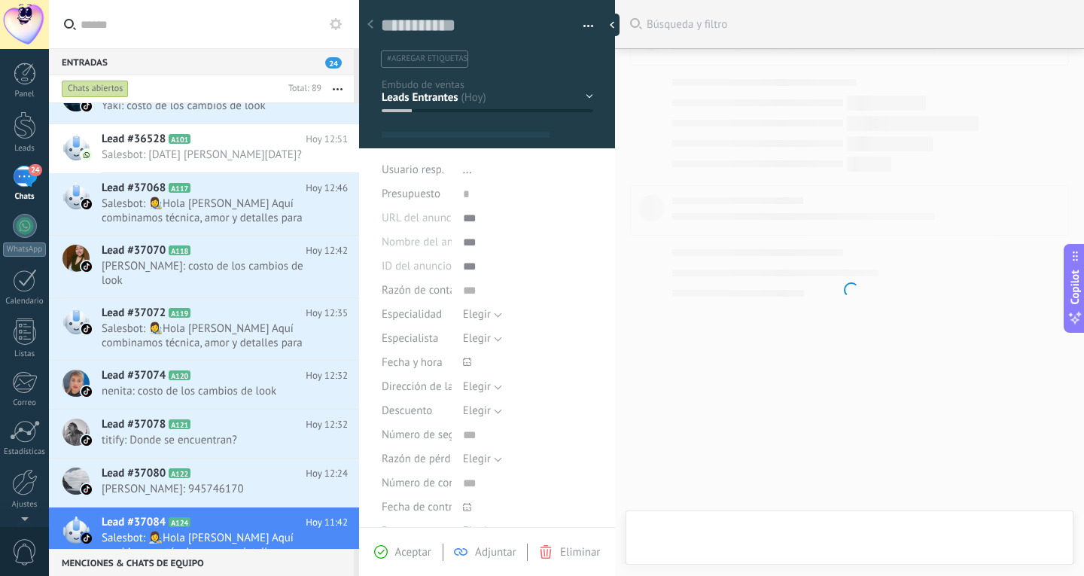
type textarea "**********"
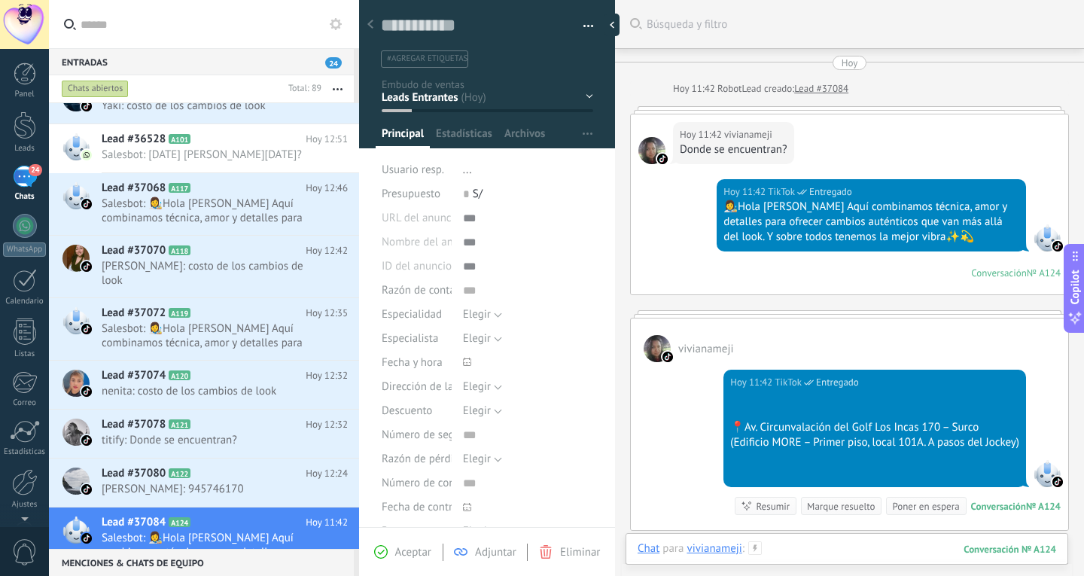
click at [779, 549] on div at bounding box center [847, 563] width 419 height 45
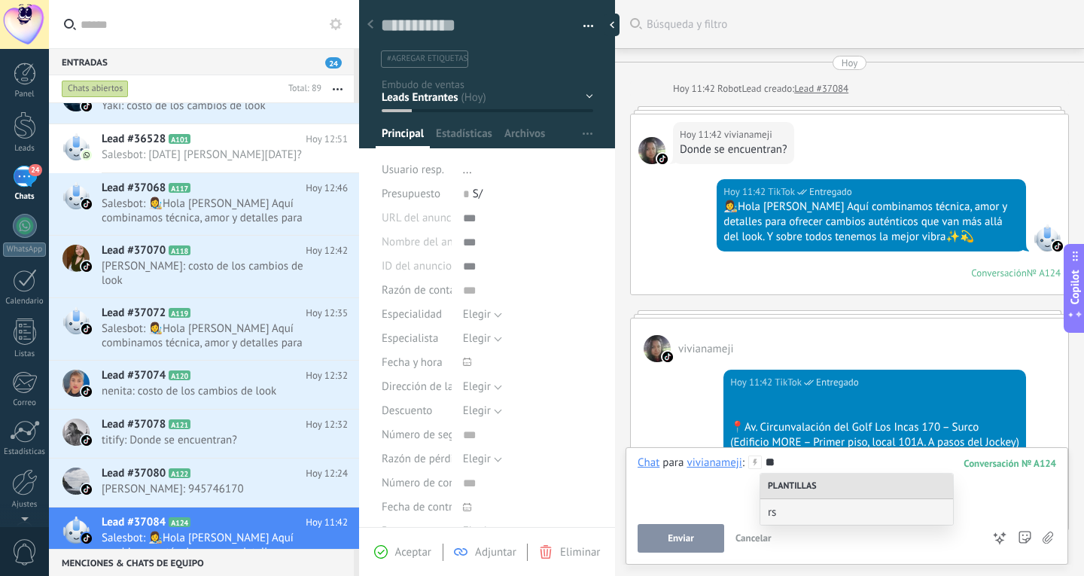
click at [823, 468] on div "**" at bounding box center [847, 484] width 419 height 57
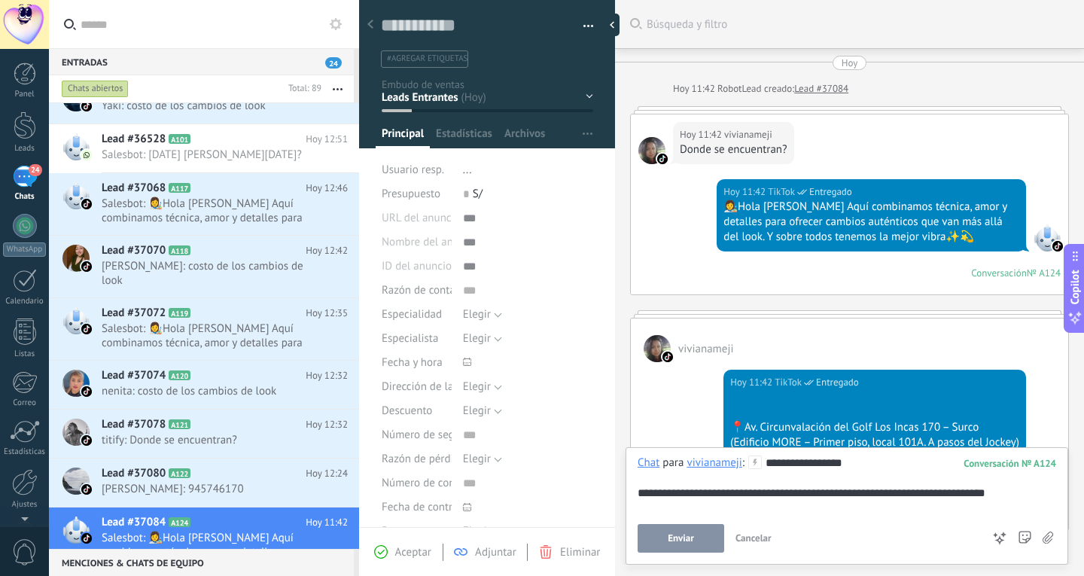
click at [703, 544] on button "Enviar" at bounding box center [681, 538] width 87 height 29
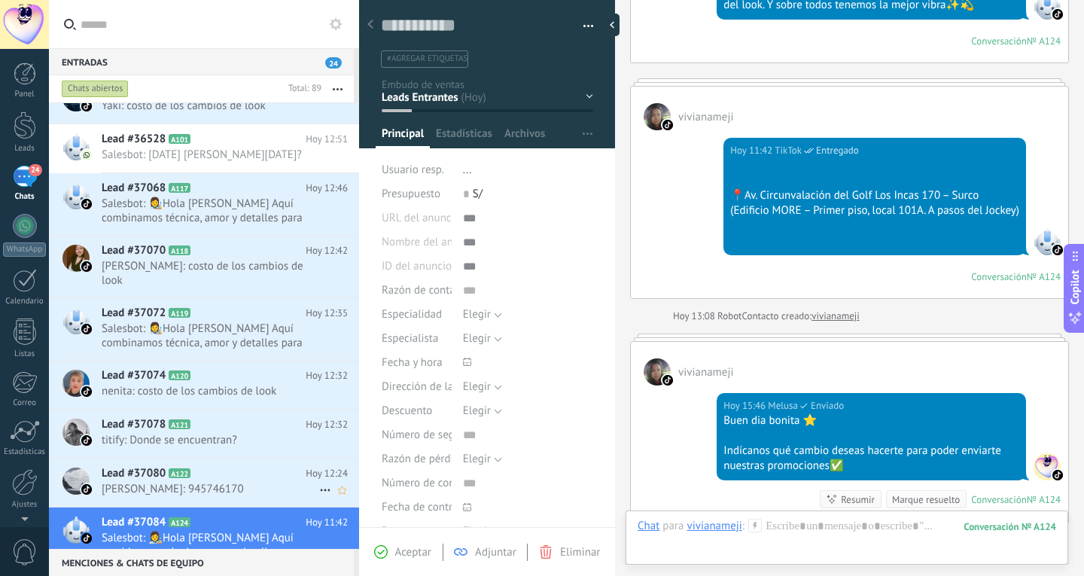
click at [238, 466] on h2 "Lead #37080 A122" at bounding box center [204, 473] width 204 height 15
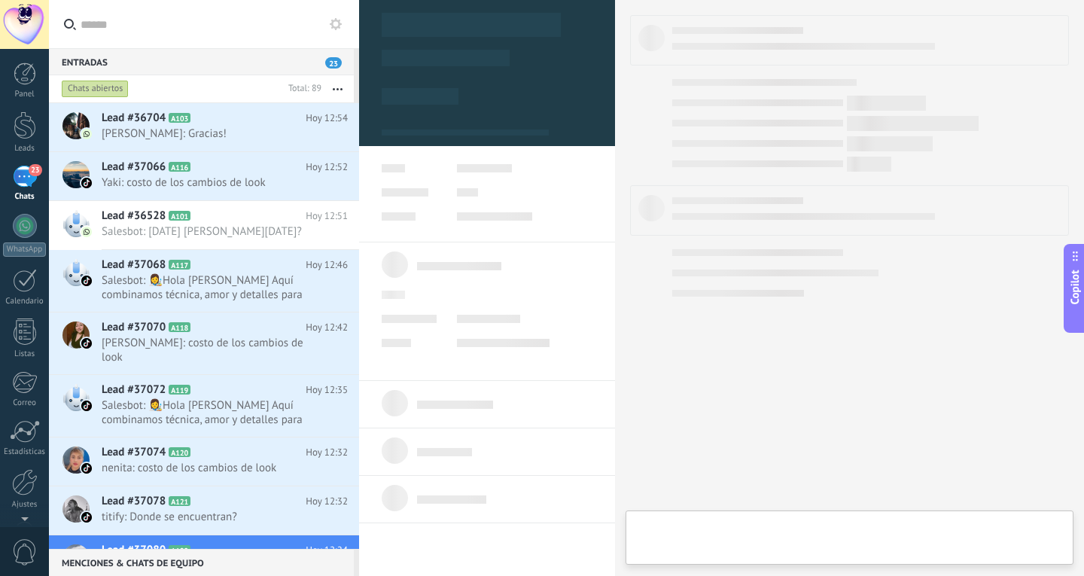
type textarea "**********"
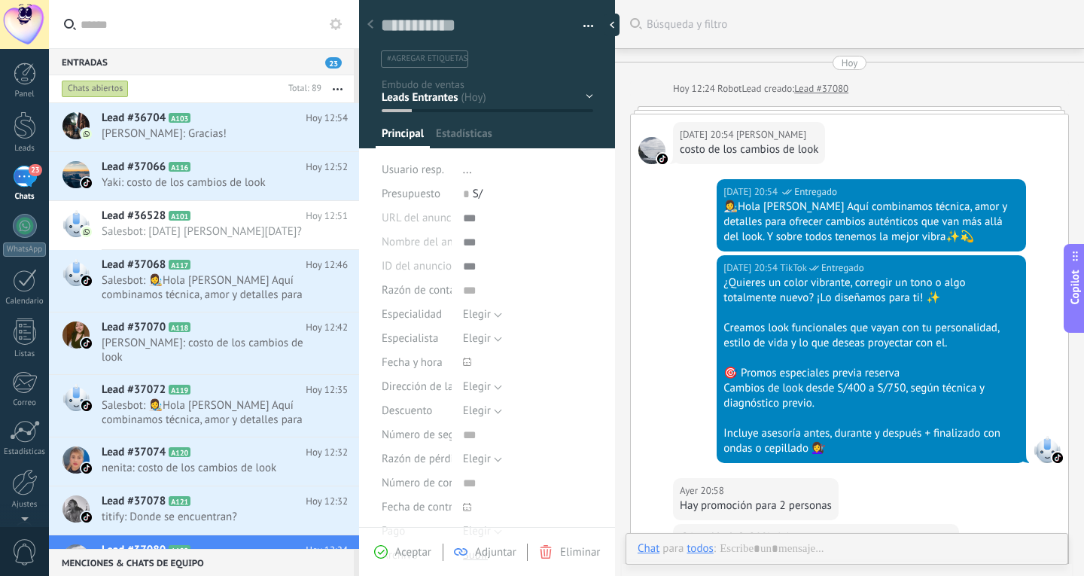
scroll to position [471, 0]
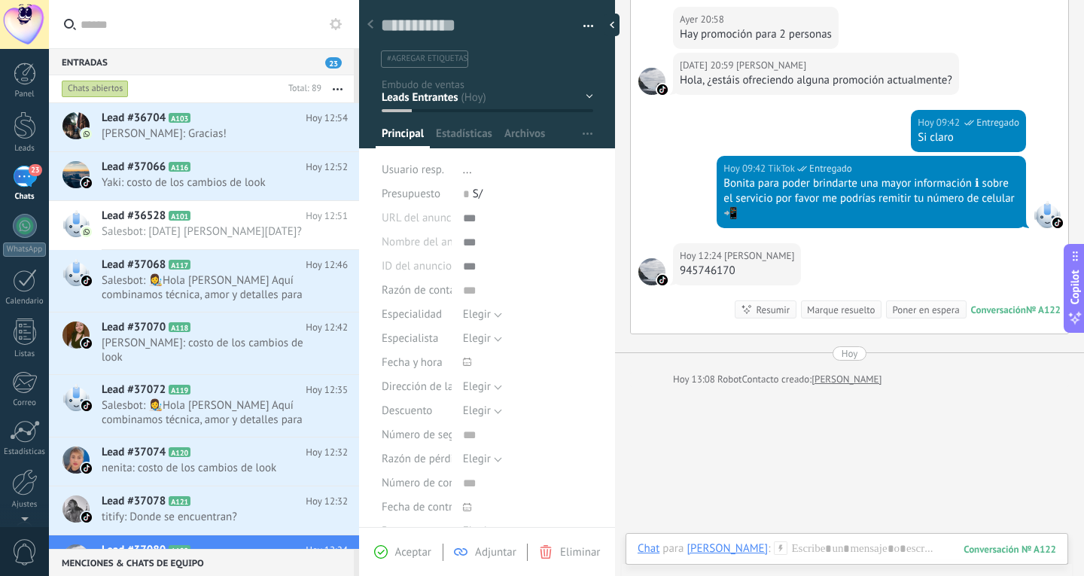
click at [728, 270] on div "945746170" at bounding box center [737, 271] width 114 height 15
copy div "945746170"
click at [791, 538] on div "Chat Correo Nota Tarea Chat para Rosa Daniela : 122 Enviar Cancelar Rastrear cl…" at bounding box center [847, 560] width 443 height 54
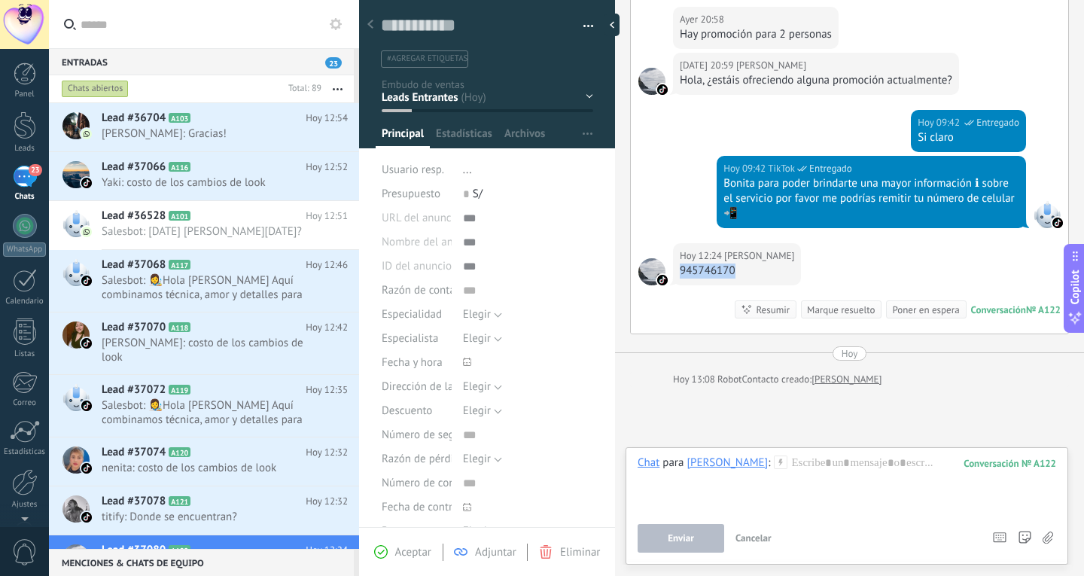
click at [797, 550] on div "Enviar Cancelar Rastrear clics en links ? Reducir links largos y rastrear clics…" at bounding box center [808, 538] width 341 height 29
click at [832, 486] on div at bounding box center [847, 484] width 419 height 57
click at [855, 472] on div at bounding box center [847, 484] width 419 height 57
click at [716, 532] on button "Enviar" at bounding box center [681, 538] width 87 height 29
click at [254, 494] on h2 "Lead #37078 A121" at bounding box center [204, 501] width 204 height 15
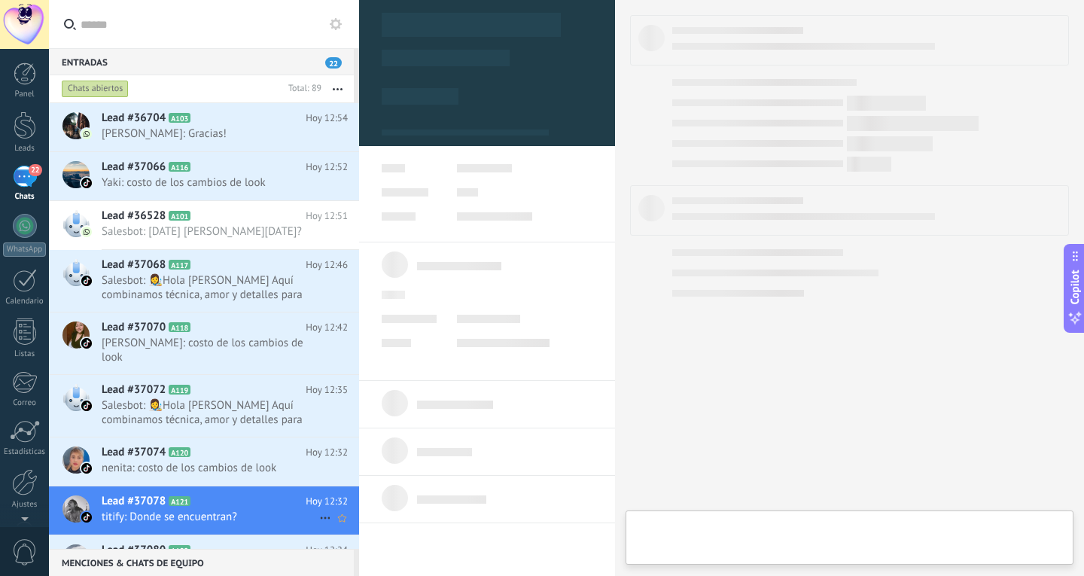
type textarea "**********"
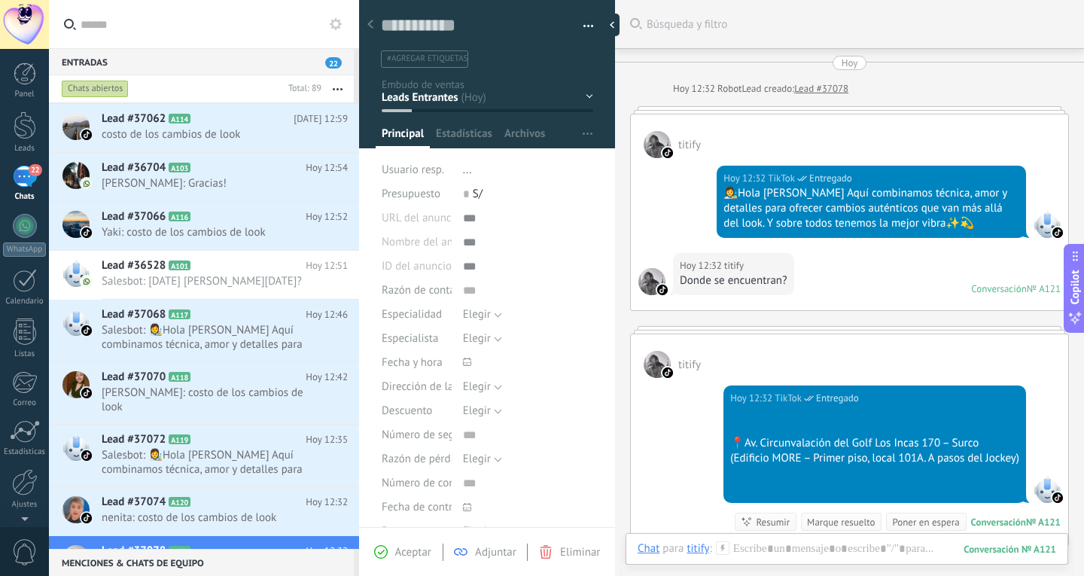
click at [824, 273] on div "Hoy 12:32 titify Donde se encuentran? Conversación № A121 Conversación № A121" at bounding box center [849, 281] width 437 height 57
click at [974, 285] on div "Conversación" at bounding box center [999, 288] width 56 height 13
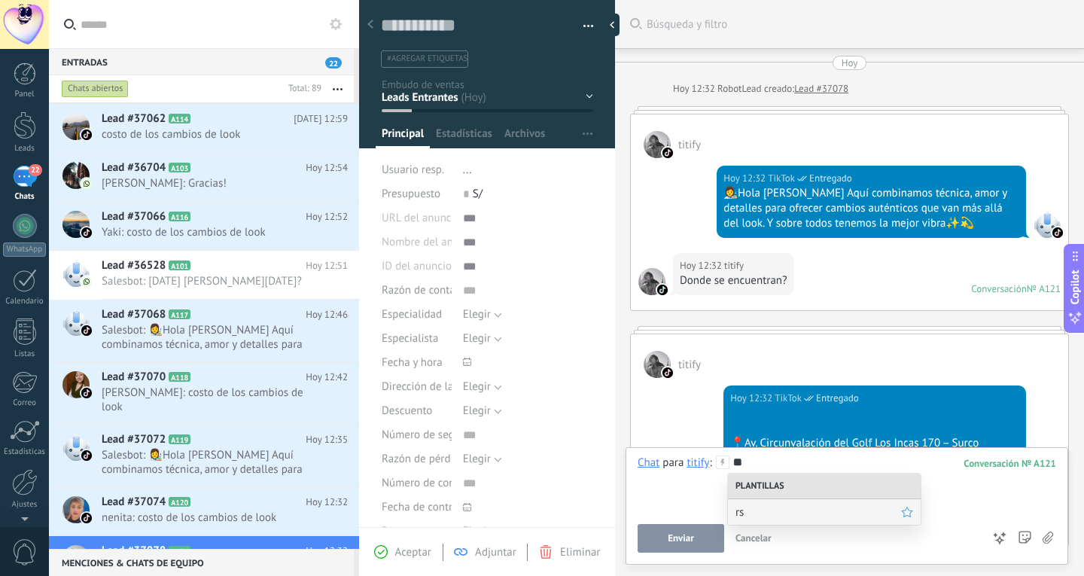
click at [750, 511] on span "rs" at bounding box center [819, 512] width 166 height 14
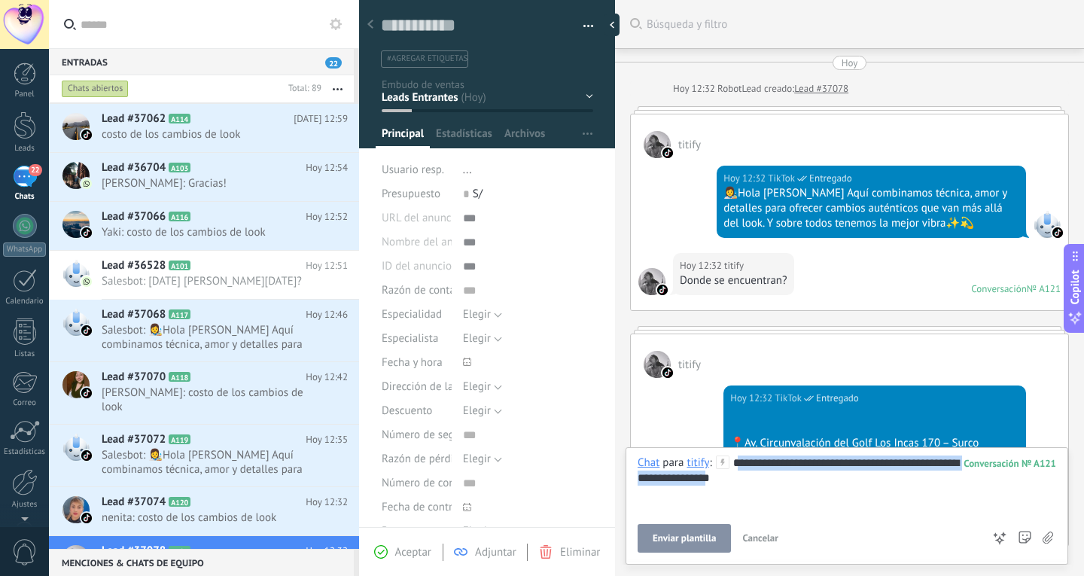
drag, startPoint x: 738, startPoint y: 466, endPoint x: 787, endPoint y: 509, distance: 65.1
click at [787, 509] on div "**********" at bounding box center [847, 484] width 419 height 57
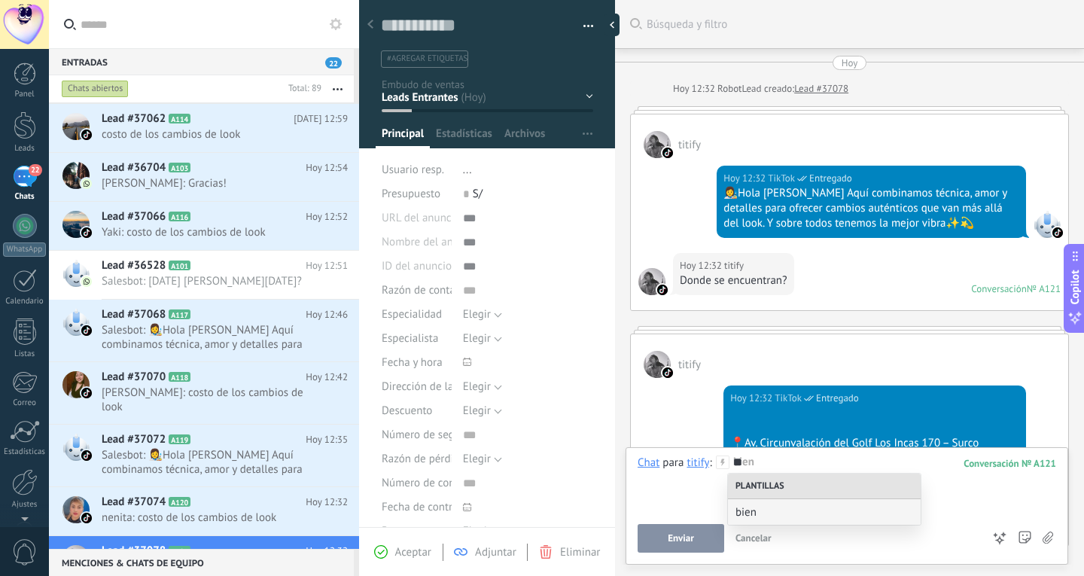
click at [785, 523] on div "bien" at bounding box center [824, 512] width 193 height 26
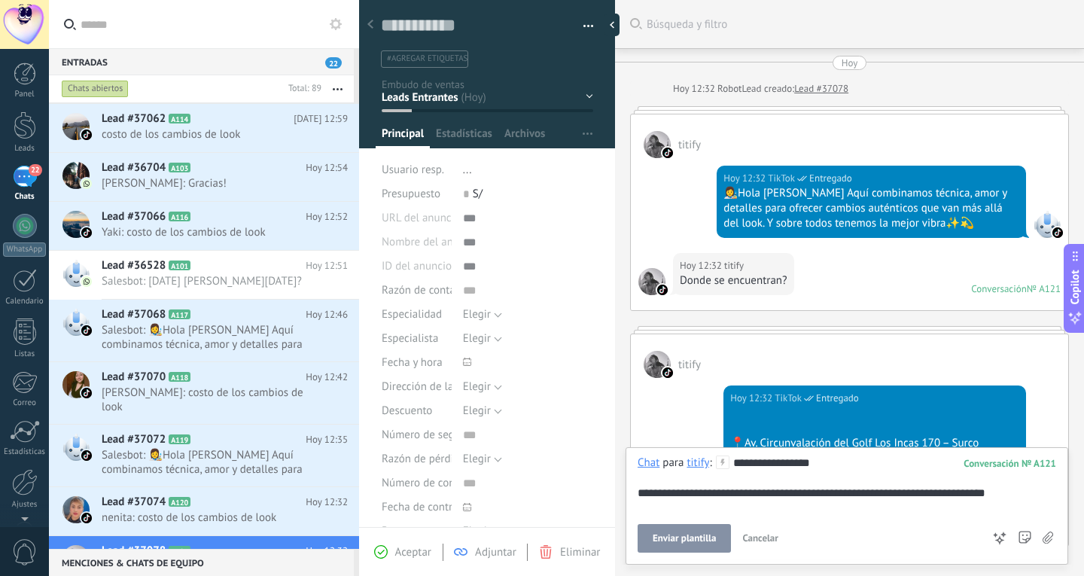
click at [683, 544] on span "Enviar plantilla" at bounding box center [684, 538] width 63 height 11
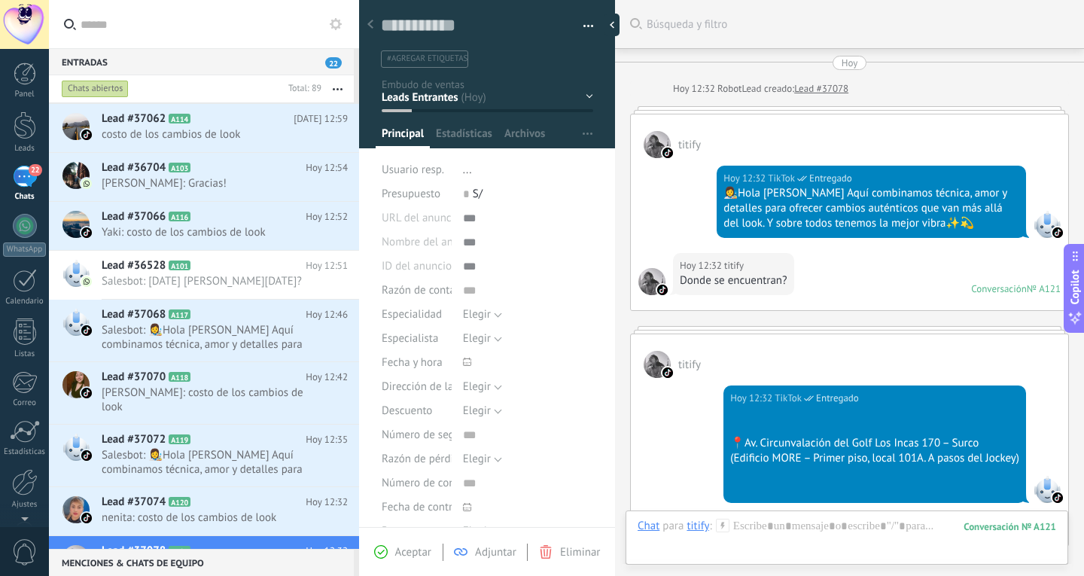
scroll to position [248, 0]
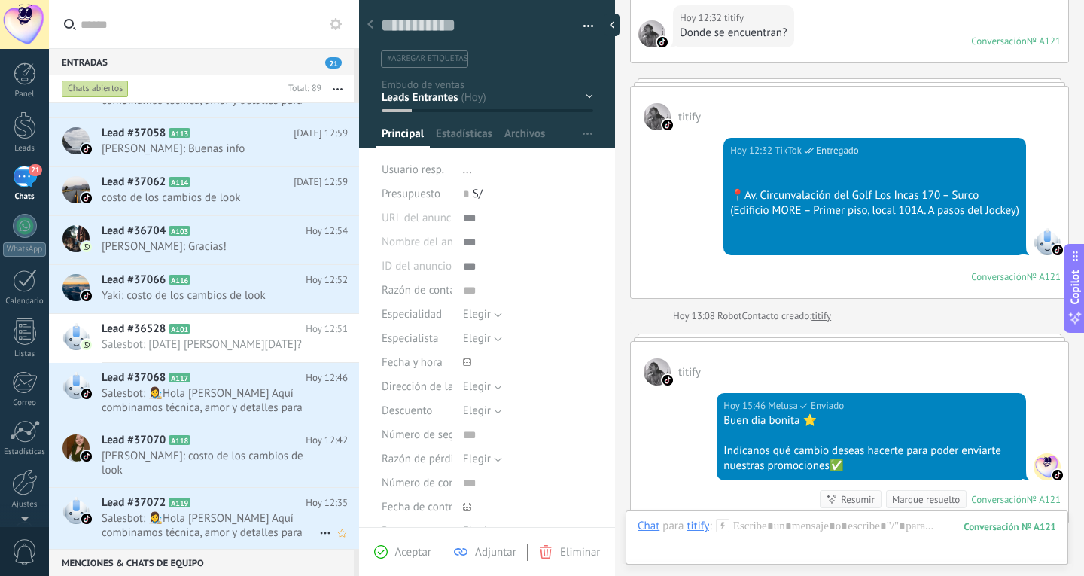
click at [194, 511] on span "Salesbot: 👩‍🎨Hola [PERSON_NAME] Aquí combinamos técnica, amor y detalles para o…" at bounding box center [211, 525] width 218 height 29
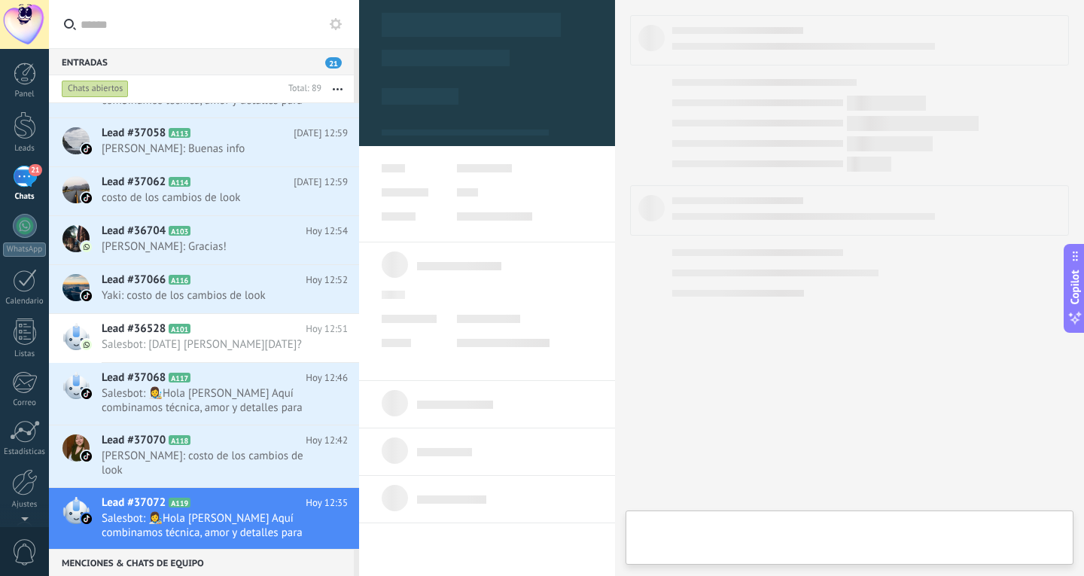
type textarea "**********"
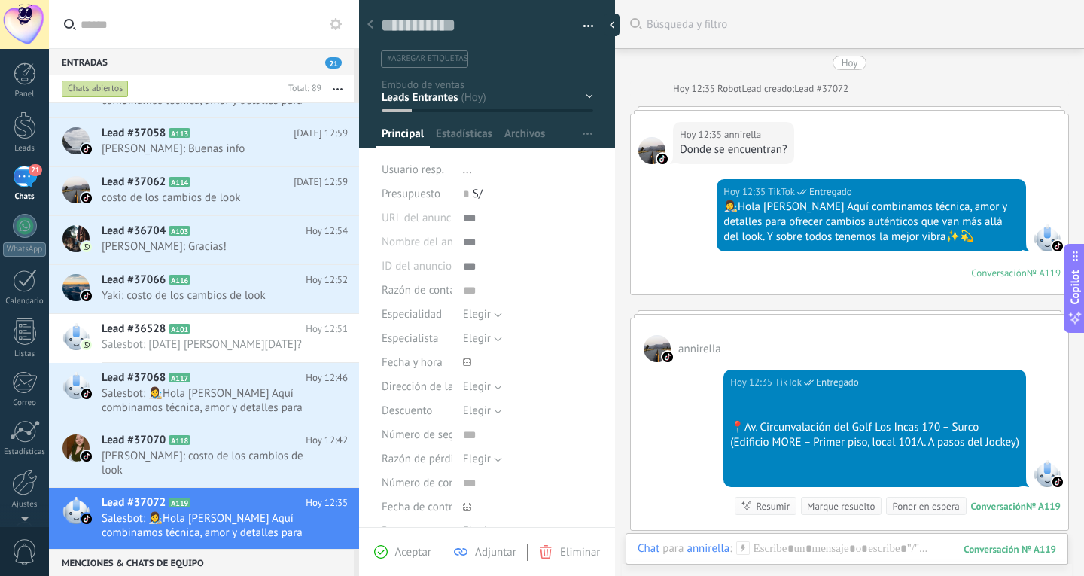
click at [1013, 268] on div "Conversación" at bounding box center [999, 273] width 56 height 13
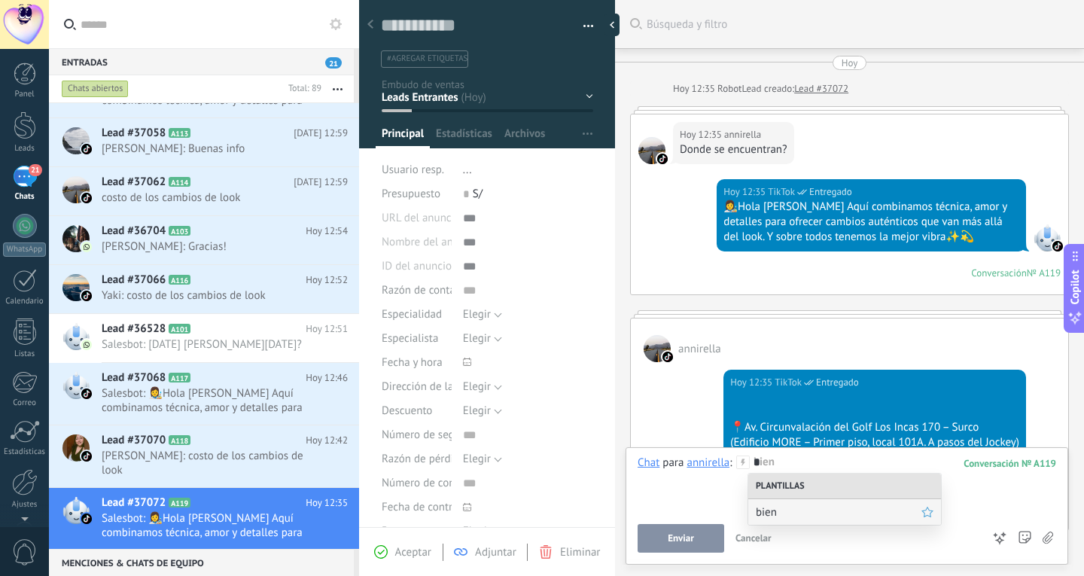
click at [806, 503] on div "bien" at bounding box center [844, 512] width 193 height 26
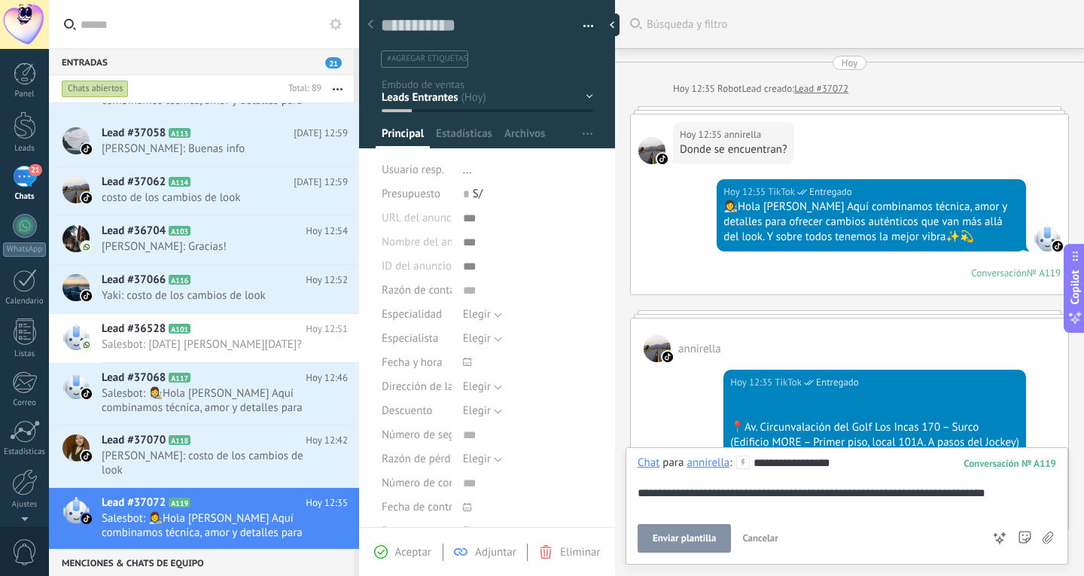
click at [663, 540] on span "Enviar plantilla" at bounding box center [684, 538] width 63 height 11
click at [181, 456] on span "Xiomara: costo de los cambios de look" at bounding box center [211, 463] width 218 height 29
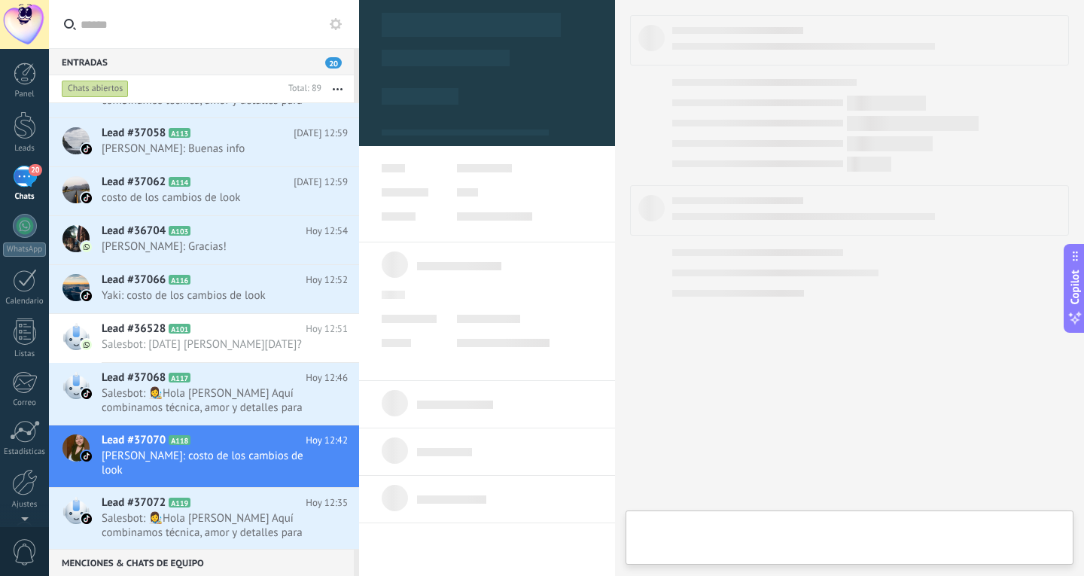
scroll to position [4151, 0]
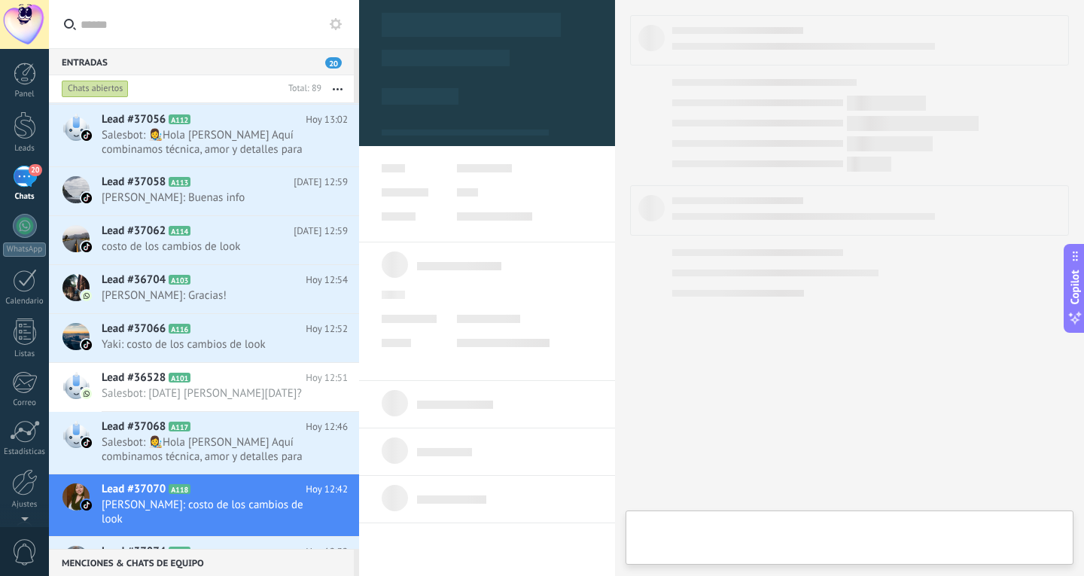
type textarea "**********"
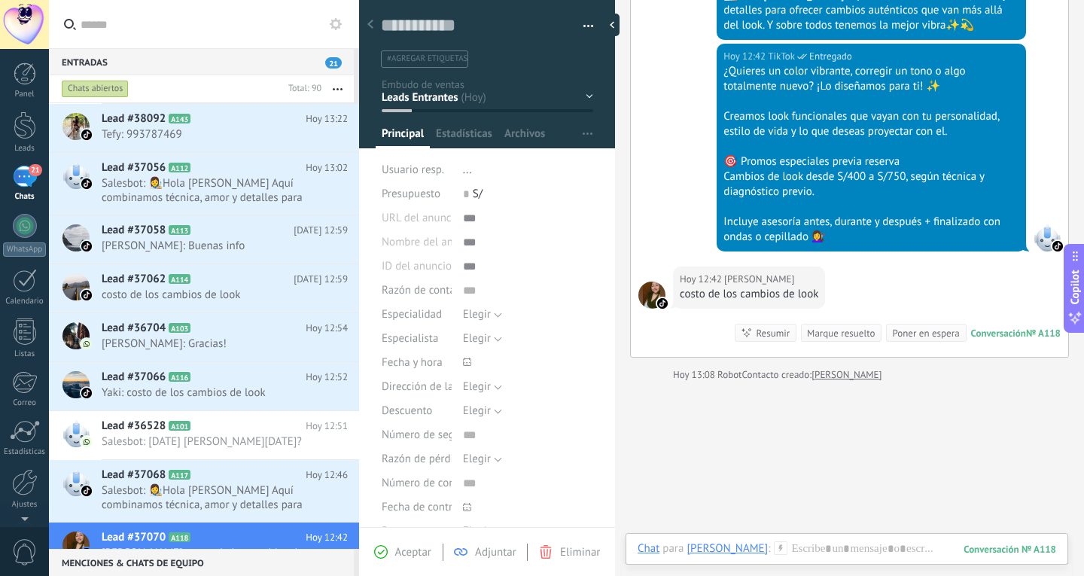
scroll to position [226, 0]
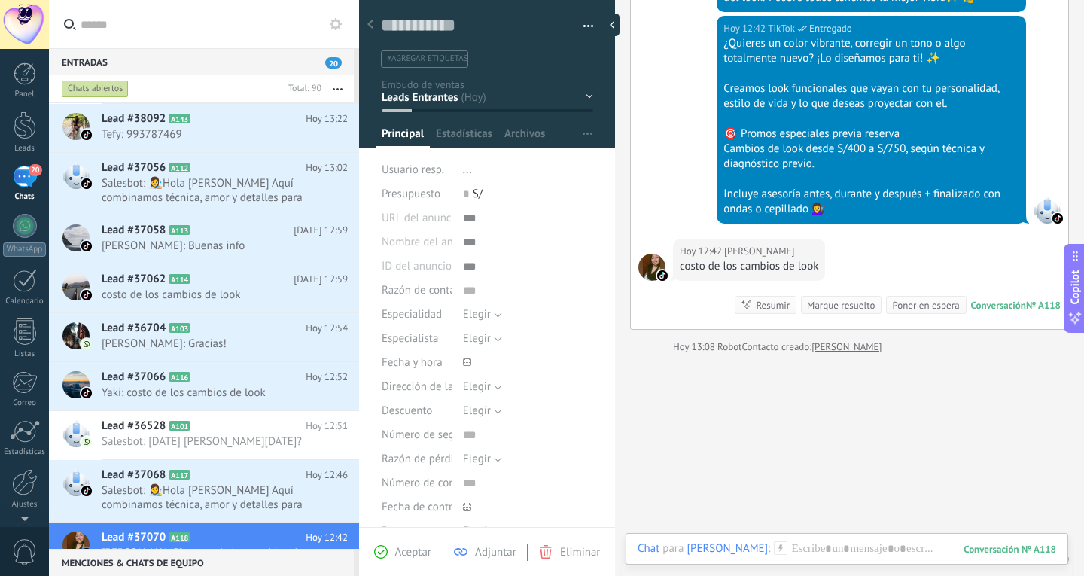
click at [860, 248] on div "Hoy 12:42 Xiomara costo de los cambios de look Conversación № A118 Conversación…" at bounding box center [849, 284] width 437 height 90
click at [1026, 304] on div "№ A118" at bounding box center [1043, 305] width 35 height 13
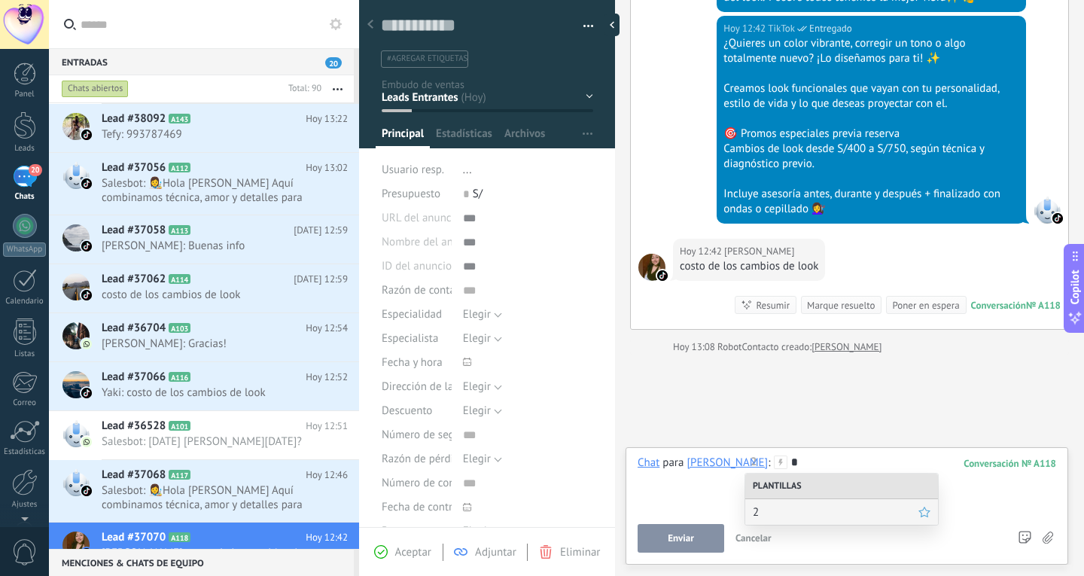
click at [805, 503] on div "2" at bounding box center [841, 512] width 193 height 26
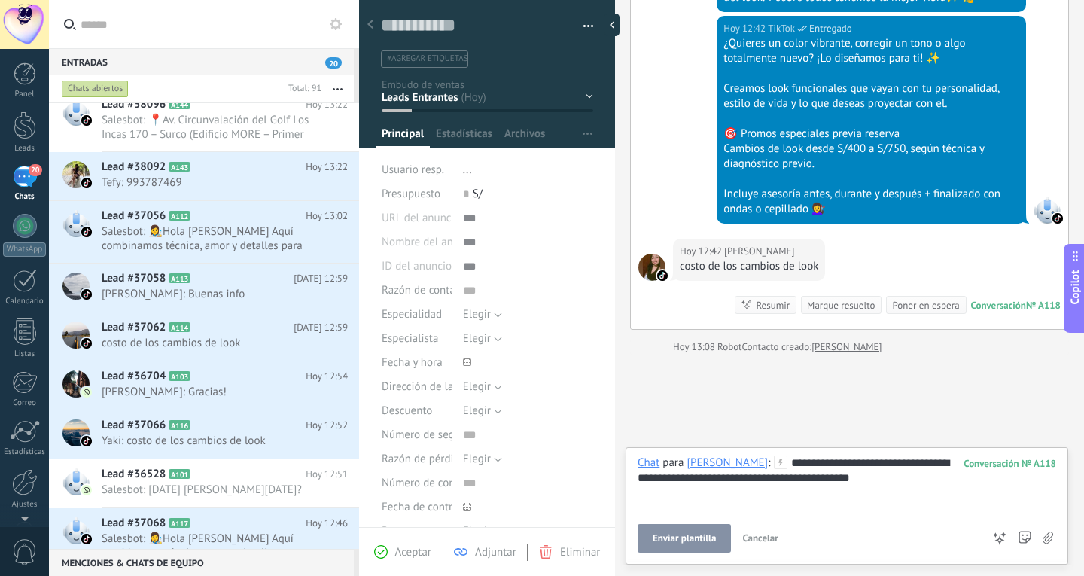
click at [688, 540] on span "Enviar plantilla" at bounding box center [684, 538] width 63 height 11
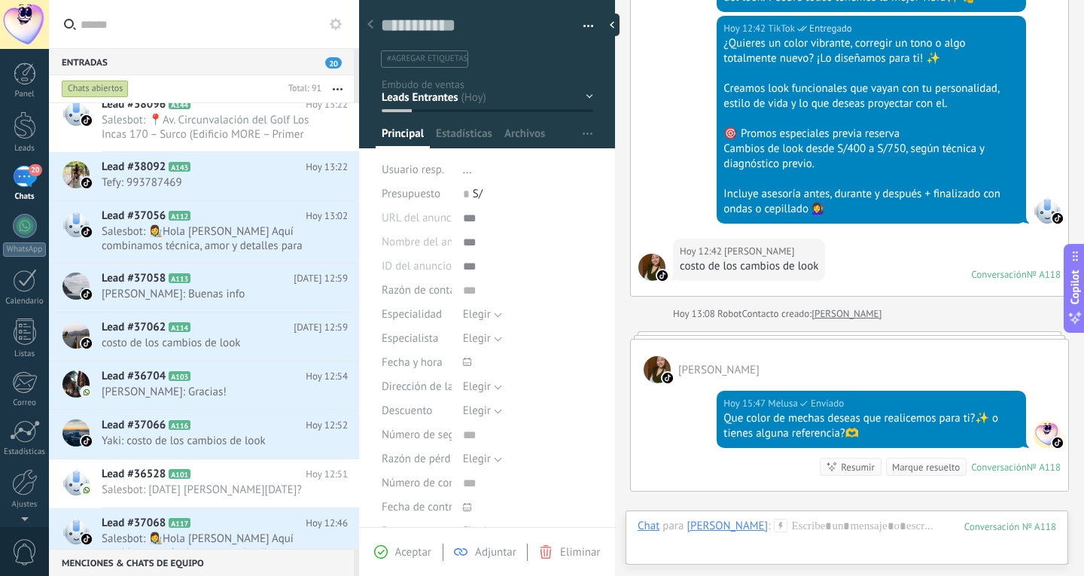
scroll to position [404, 0]
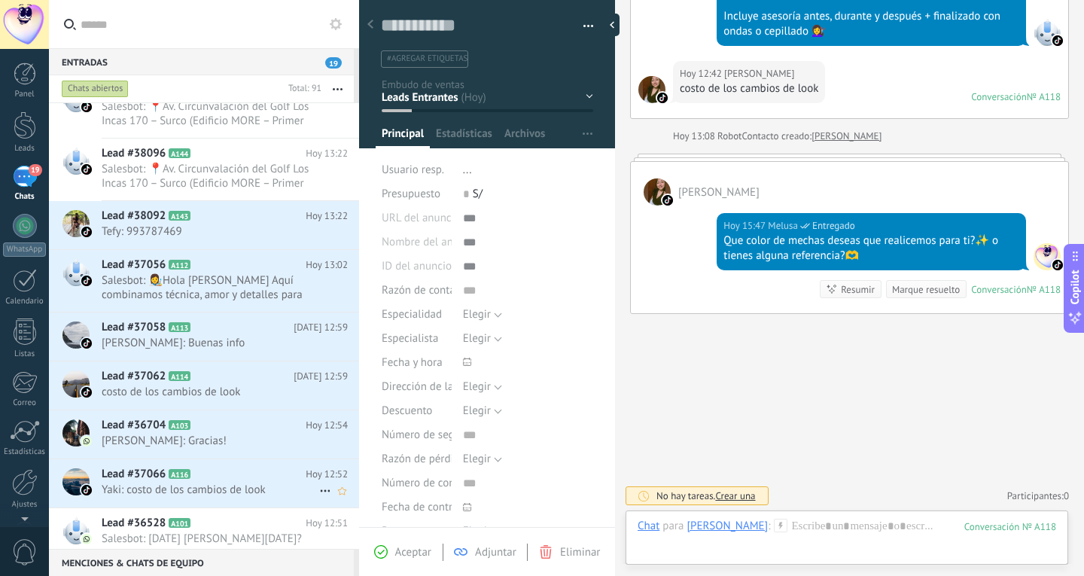
click at [212, 479] on h2 "Lead #37066 A116" at bounding box center [204, 474] width 204 height 15
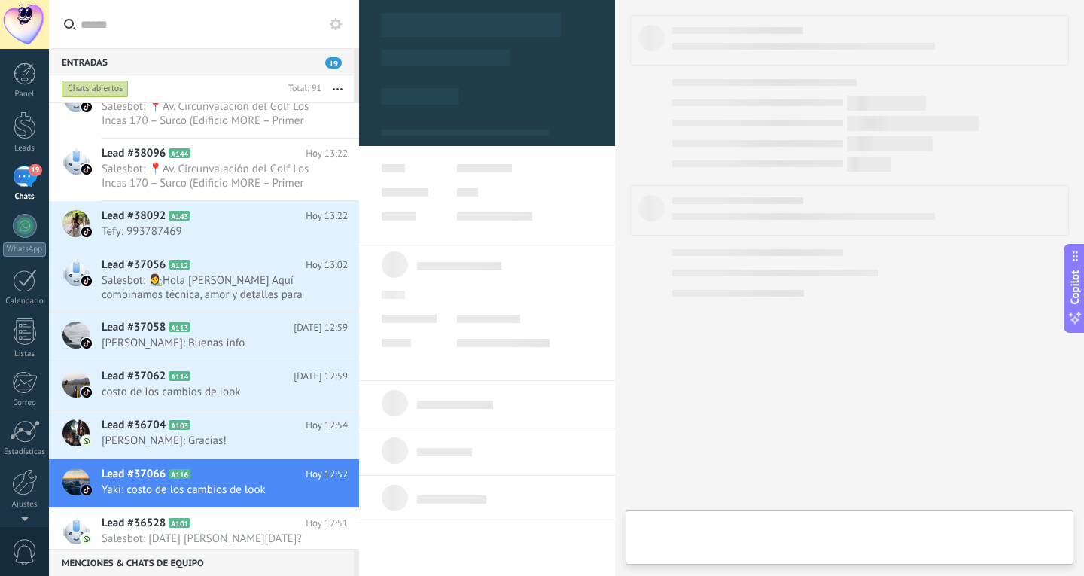
type textarea "**********"
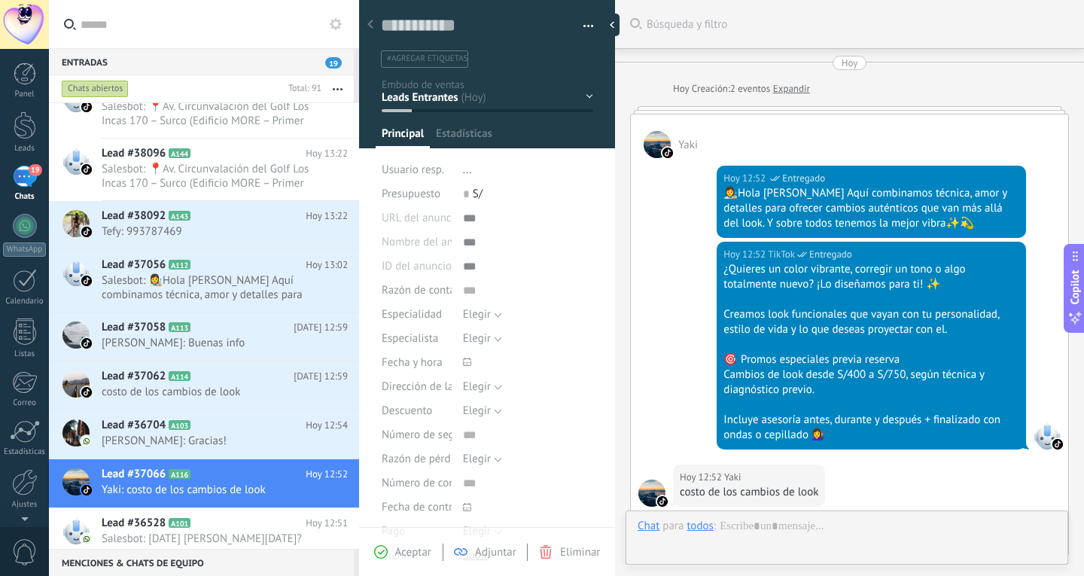
scroll to position [242, 0]
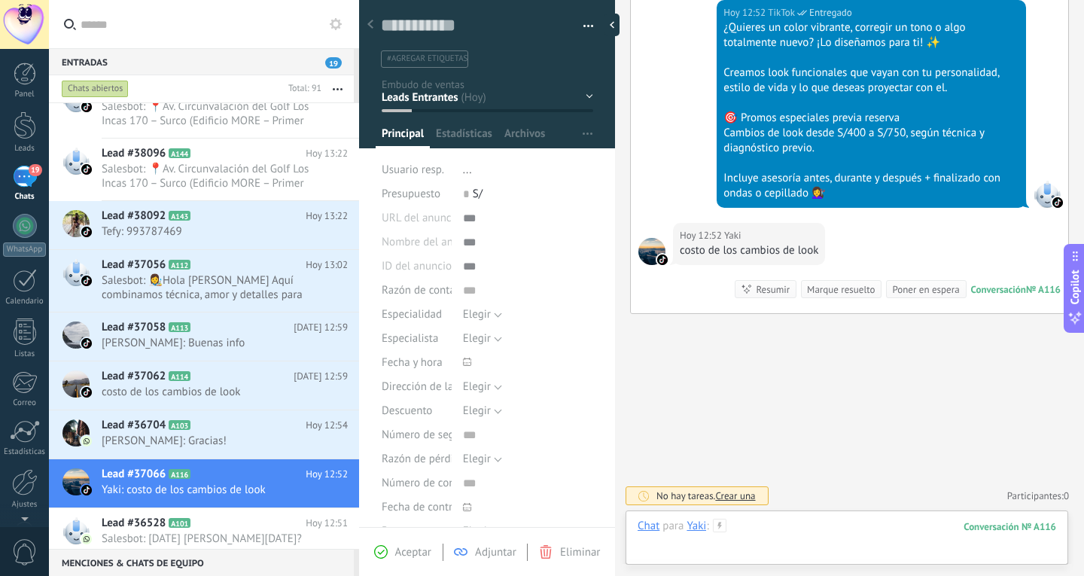
click at [775, 533] on div at bounding box center [847, 541] width 419 height 45
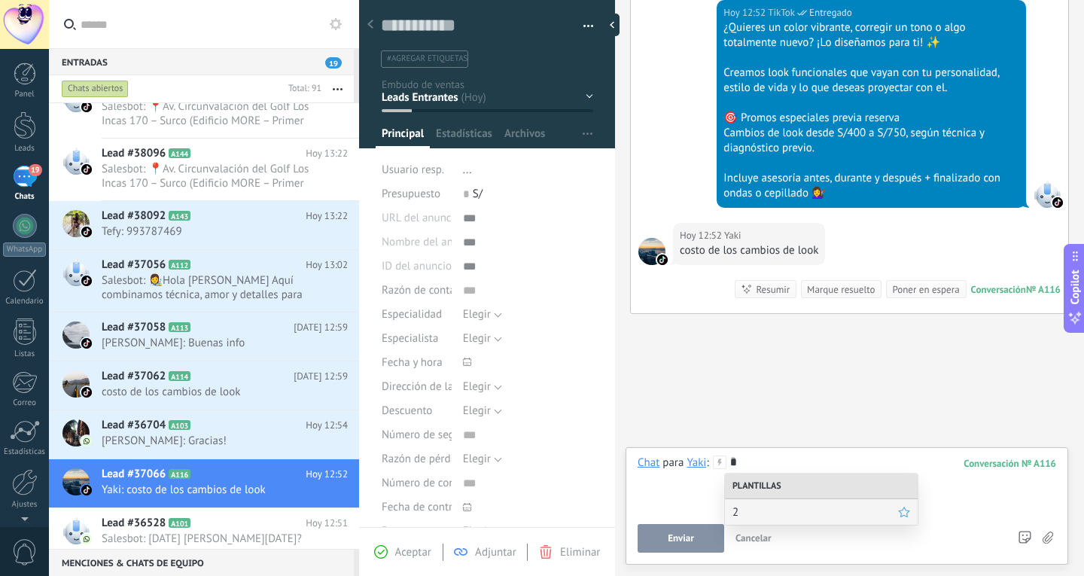
click at [777, 510] on span "2" at bounding box center [816, 512] width 166 height 14
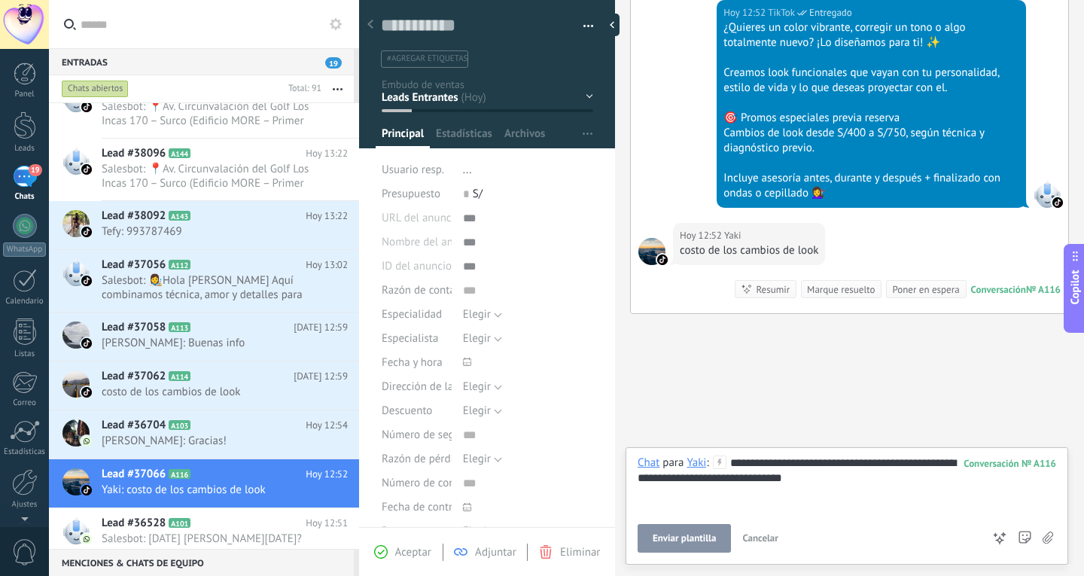
click at [693, 544] on span "Enviar plantilla" at bounding box center [684, 538] width 63 height 11
click at [201, 445] on span "Ana: Gracias!" at bounding box center [211, 441] width 218 height 14
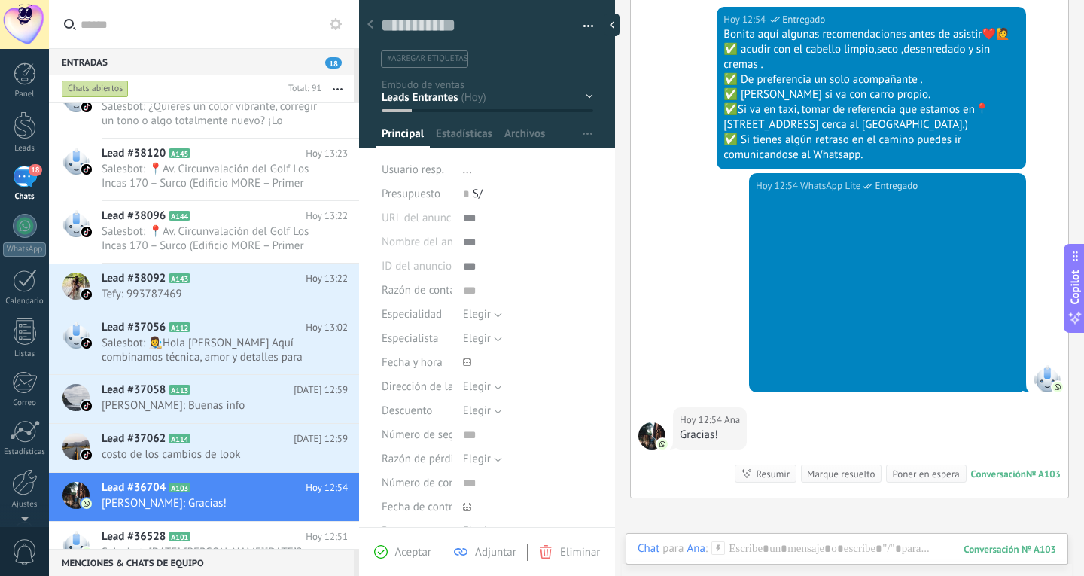
scroll to position [651, 0]
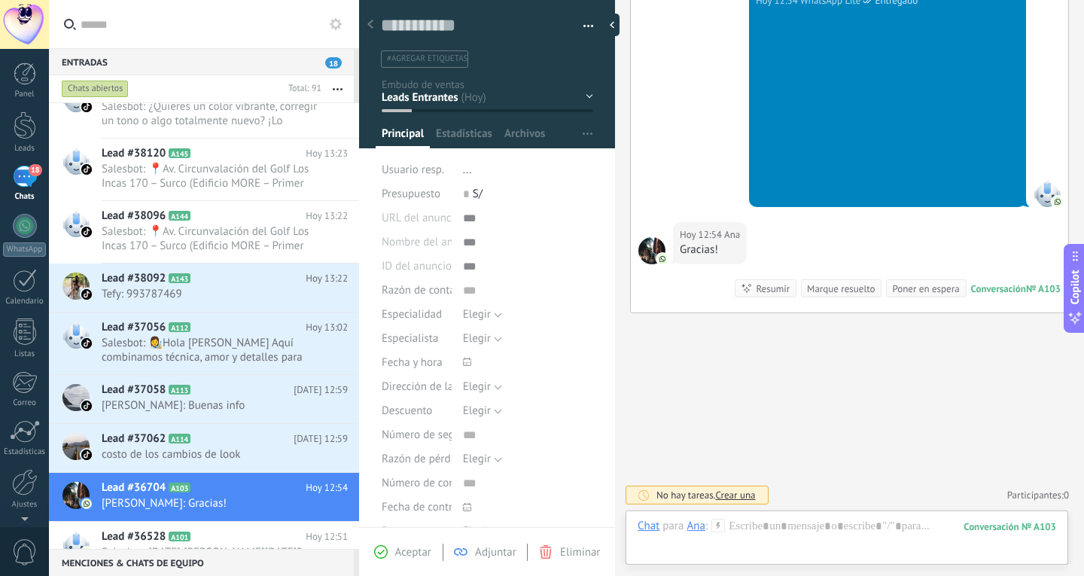
click at [847, 290] on div "Marque resuelto" at bounding box center [841, 289] width 68 height 14
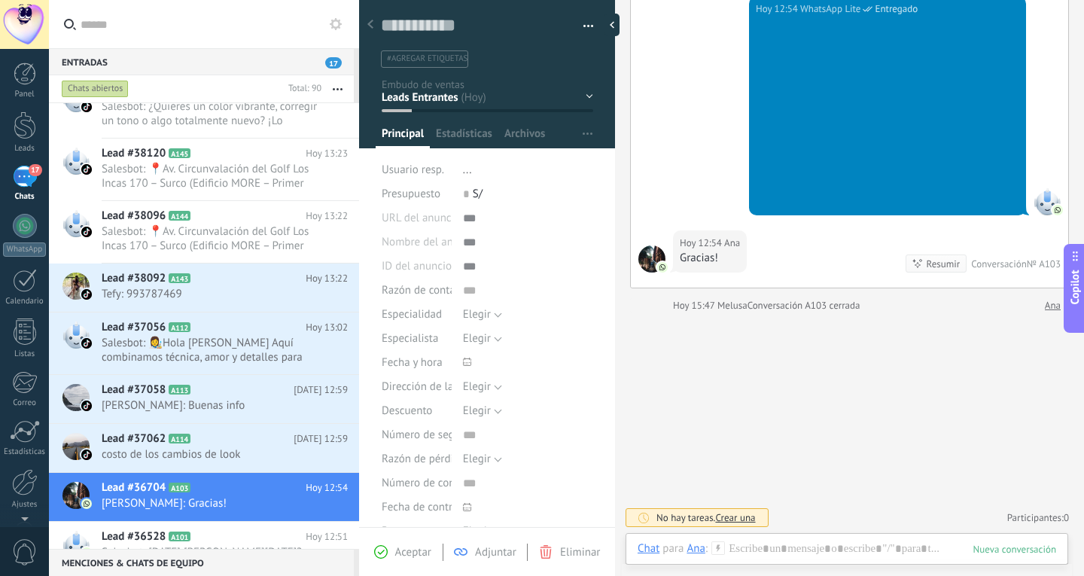
scroll to position [642, 0]
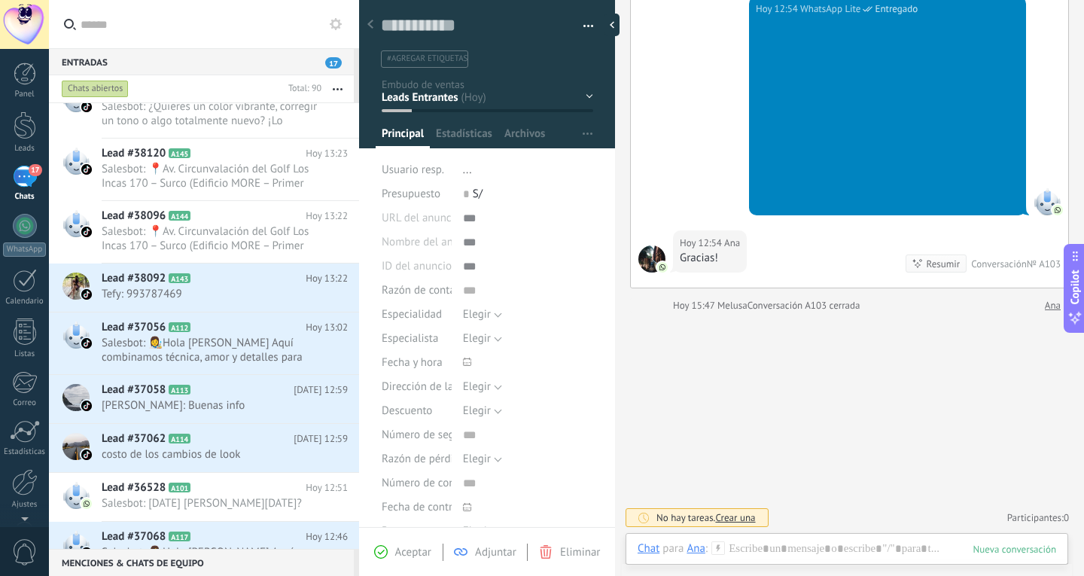
click at [1048, 307] on link "Ana" at bounding box center [1053, 305] width 16 height 15
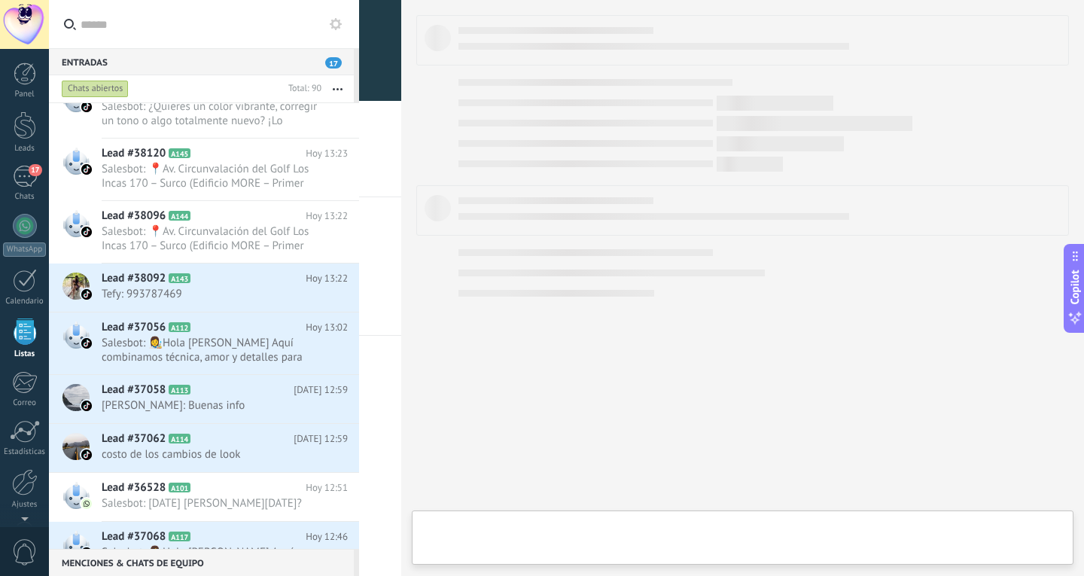
scroll to position [39, 0]
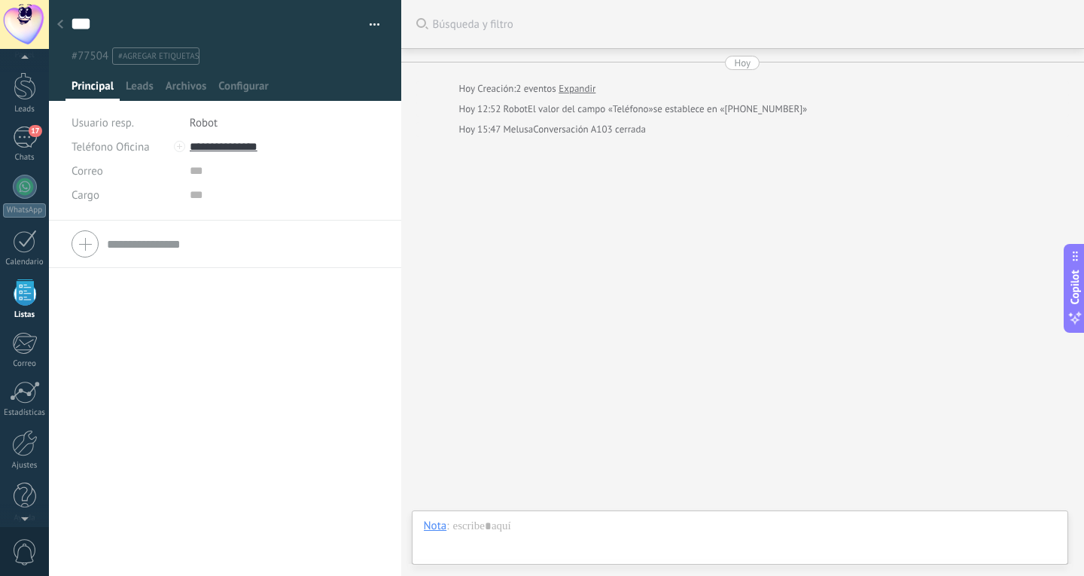
click at [67, 29] on div at bounding box center [60, 25] width 21 height 29
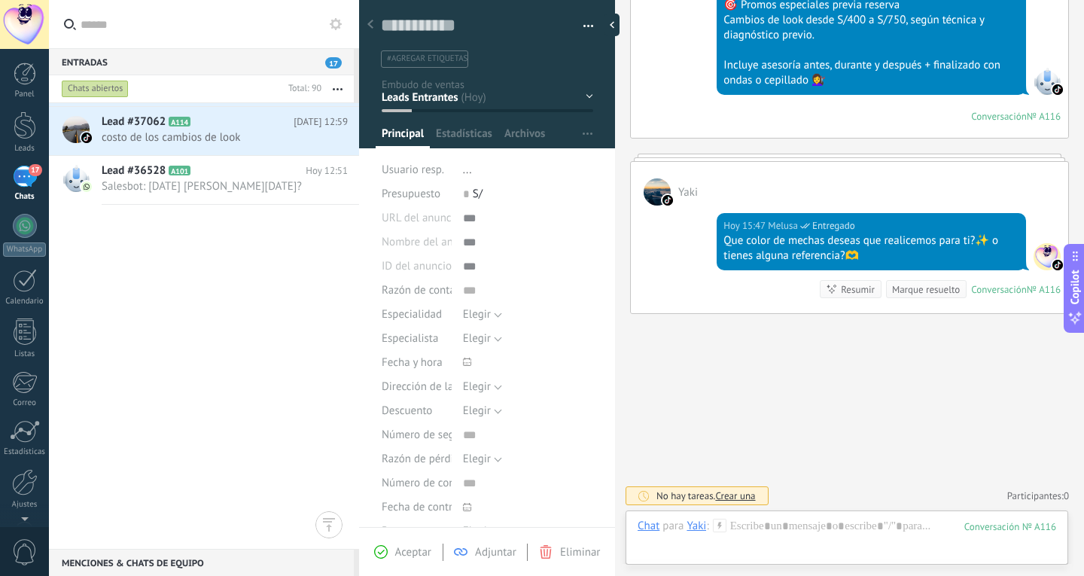
scroll to position [4458, 0]
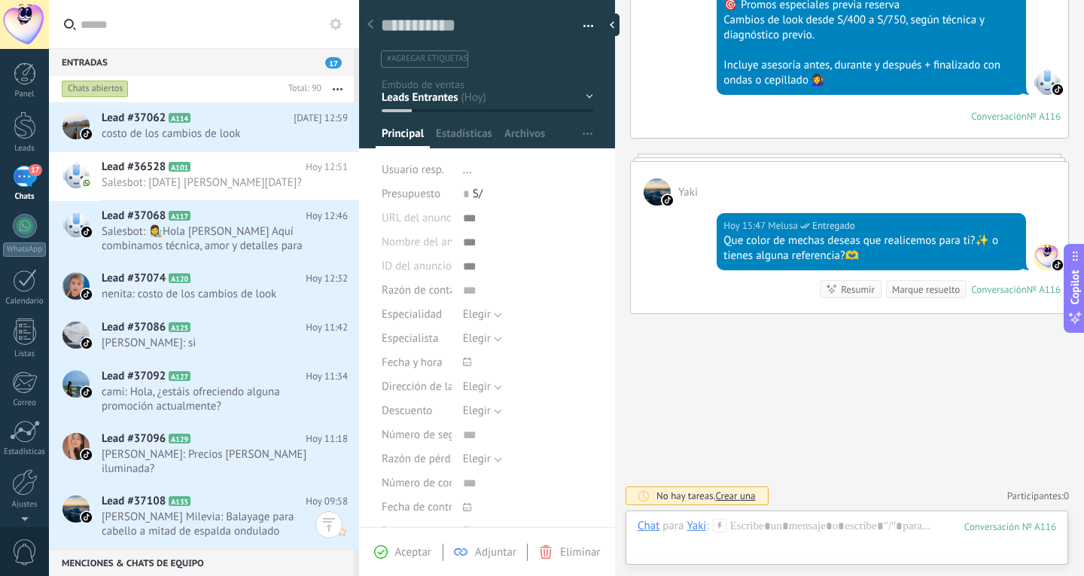
click at [224, 532] on span "Teresita Milevia: Balayage para cabello a mitad de espalda ondulado" at bounding box center [211, 524] width 218 height 29
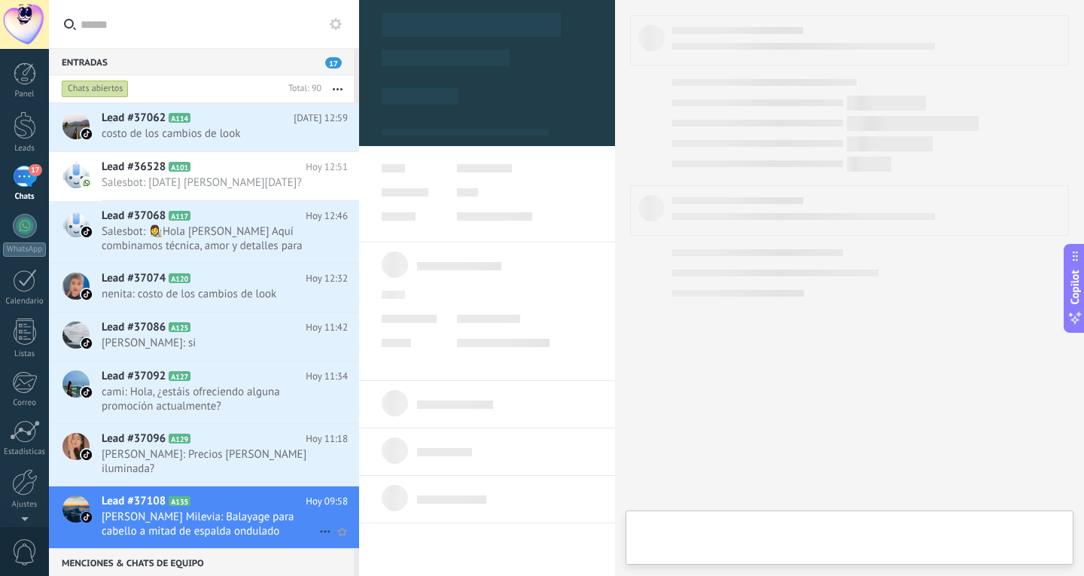
type textarea "**********"
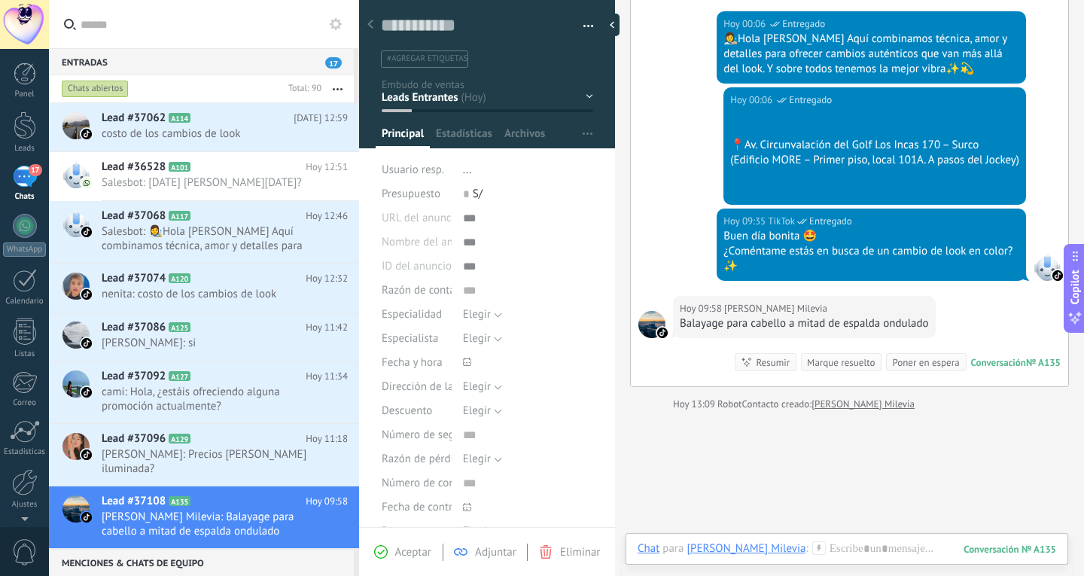
scroll to position [266, 0]
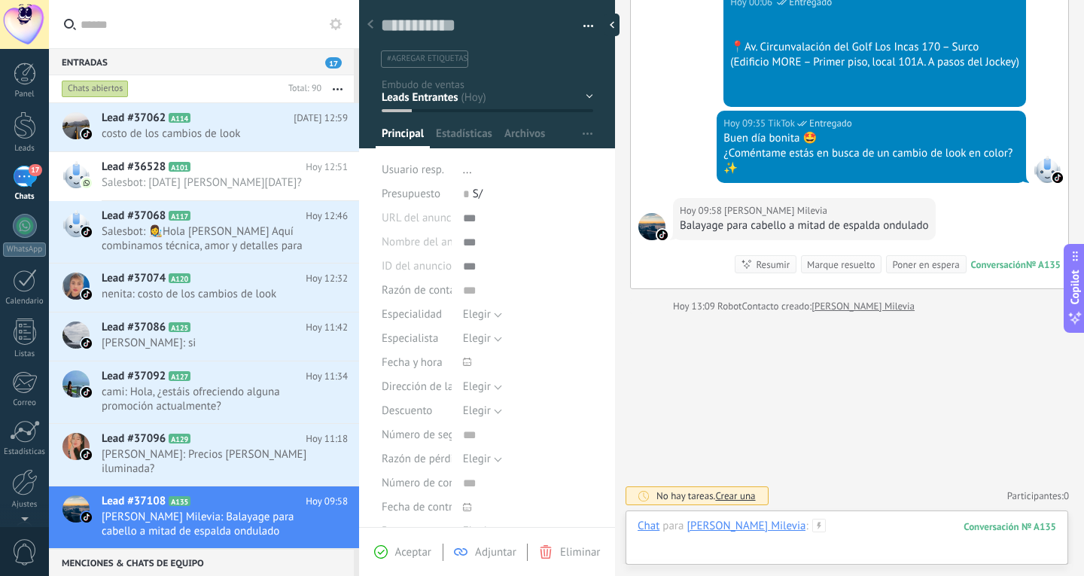
click at [837, 528] on div at bounding box center [847, 541] width 419 height 45
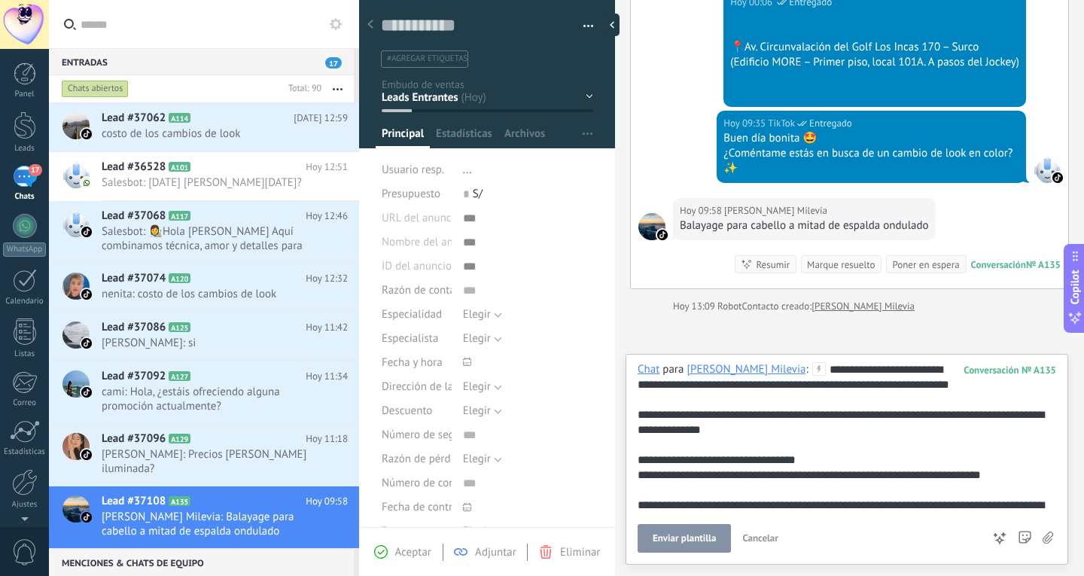
scroll to position [0, 0]
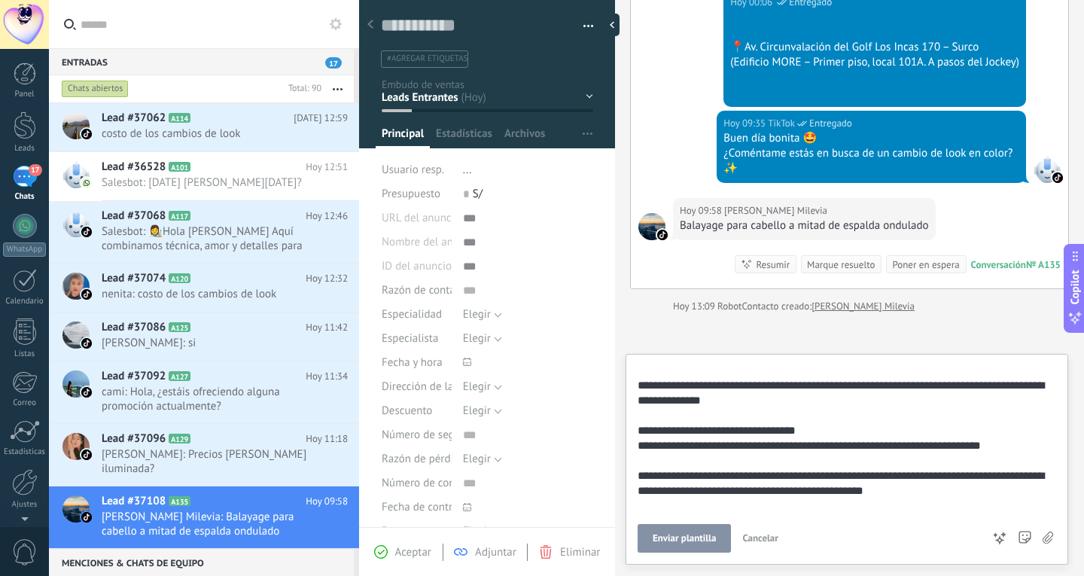
click at [703, 538] on span "Enviar plantilla" at bounding box center [684, 538] width 63 height 11
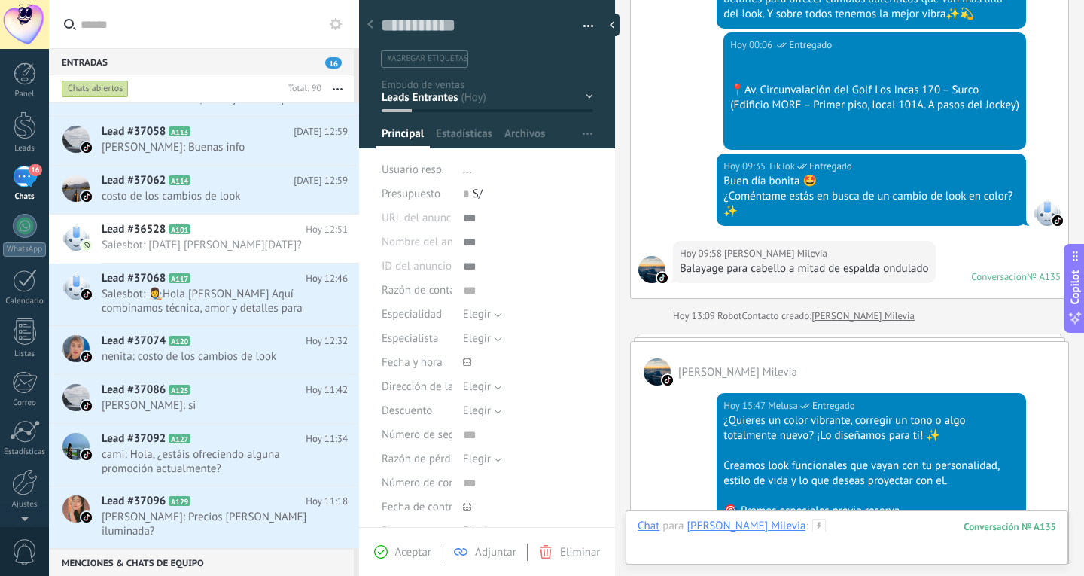
click at [822, 527] on div at bounding box center [847, 541] width 419 height 45
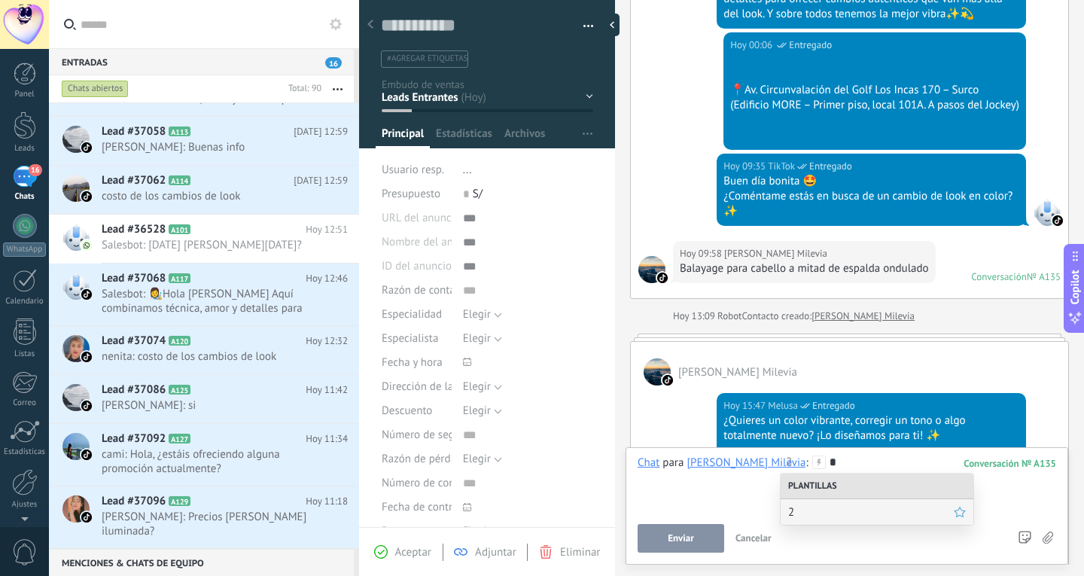
click at [829, 508] on span "2" at bounding box center [871, 512] width 166 height 14
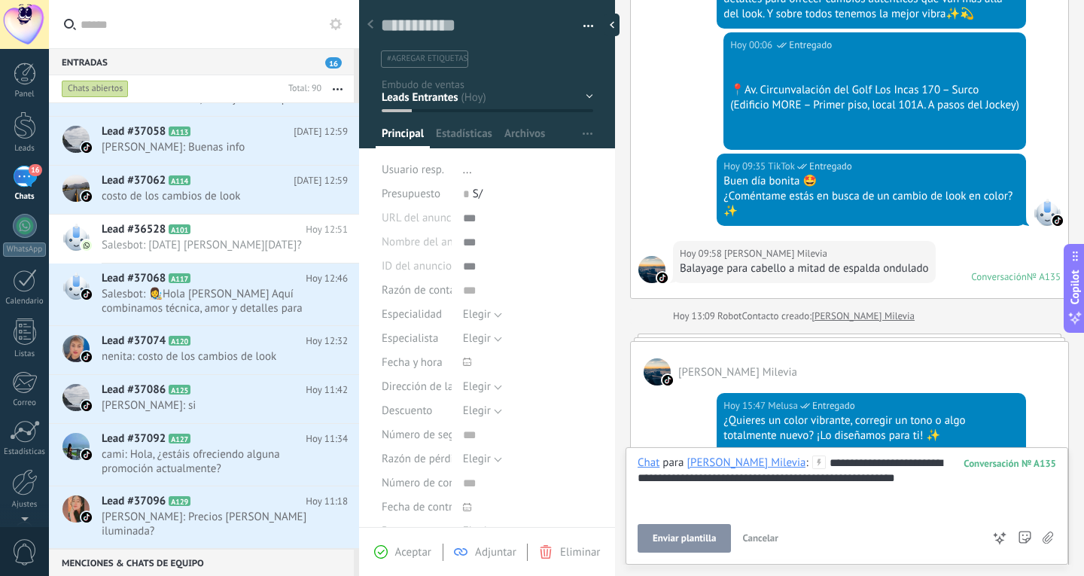
click at [690, 536] on span "Enviar plantilla" at bounding box center [684, 538] width 63 height 11
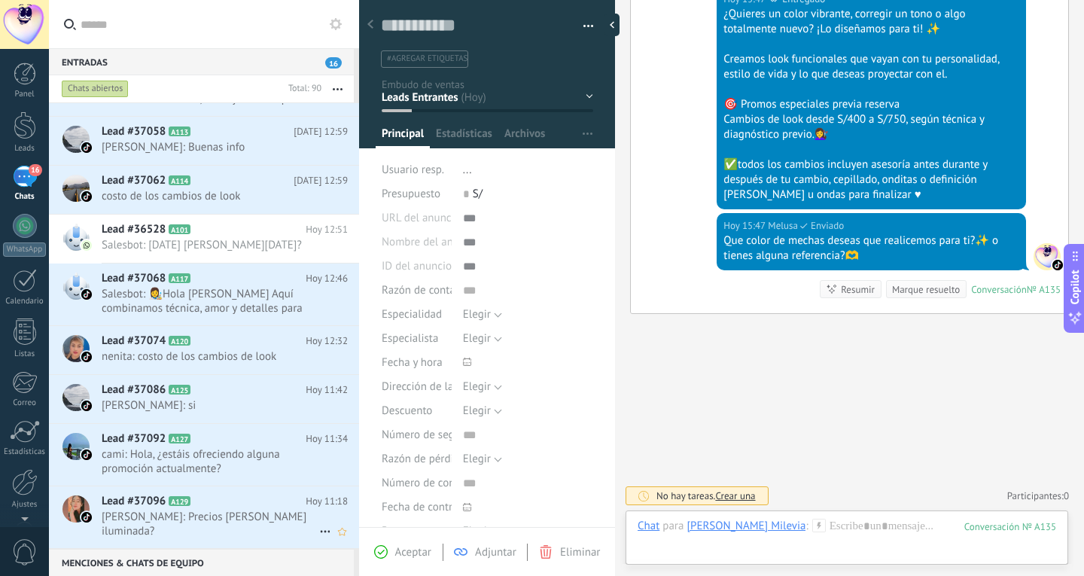
click at [219, 514] on span "Gloria Yllanes: Precios de morena iluminada?" at bounding box center [211, 524] width 218 height 29
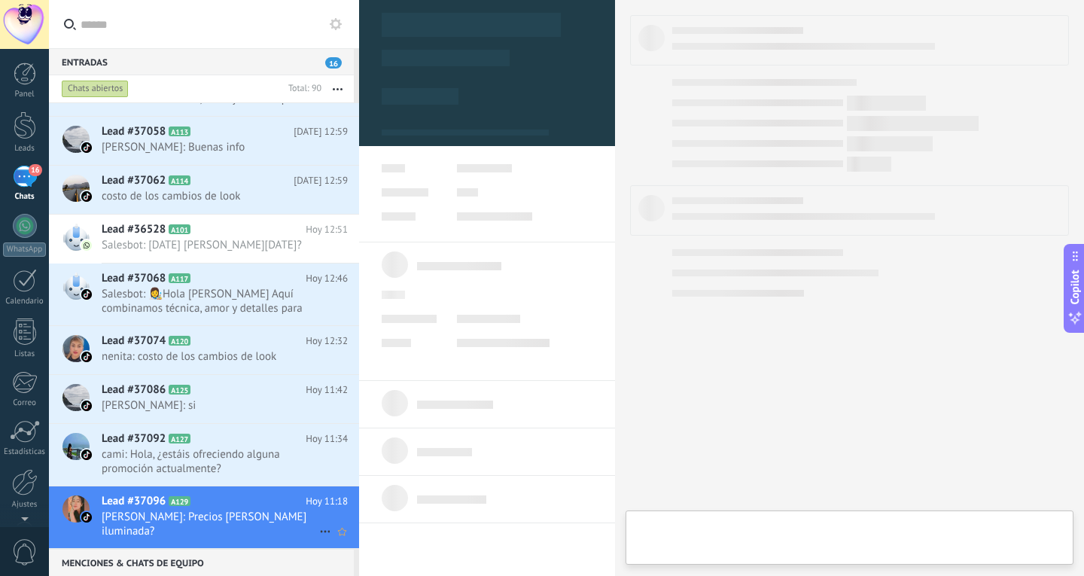
type textarea "**********"
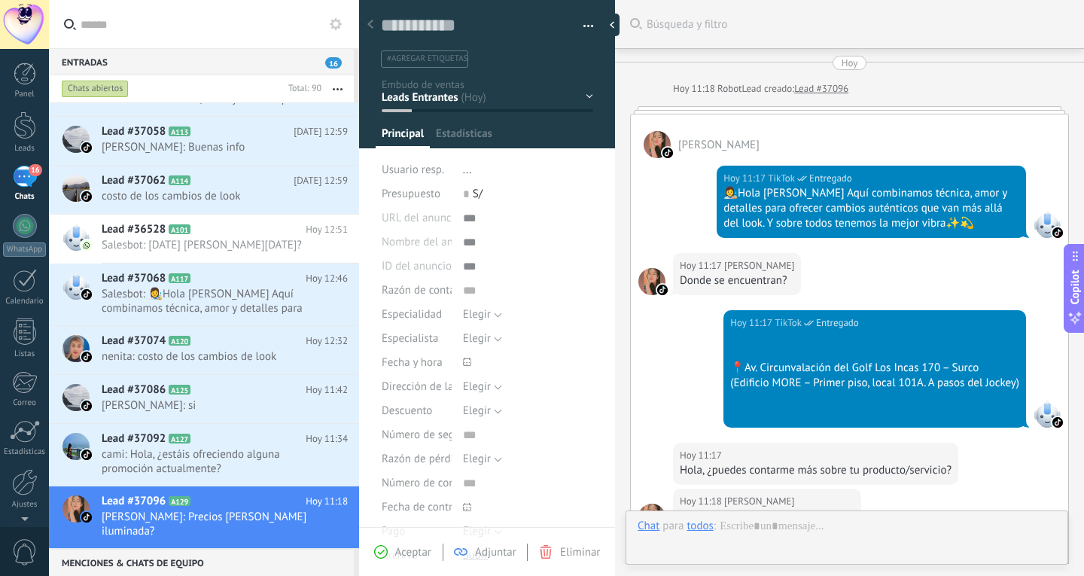
scroll to position [23, 0]
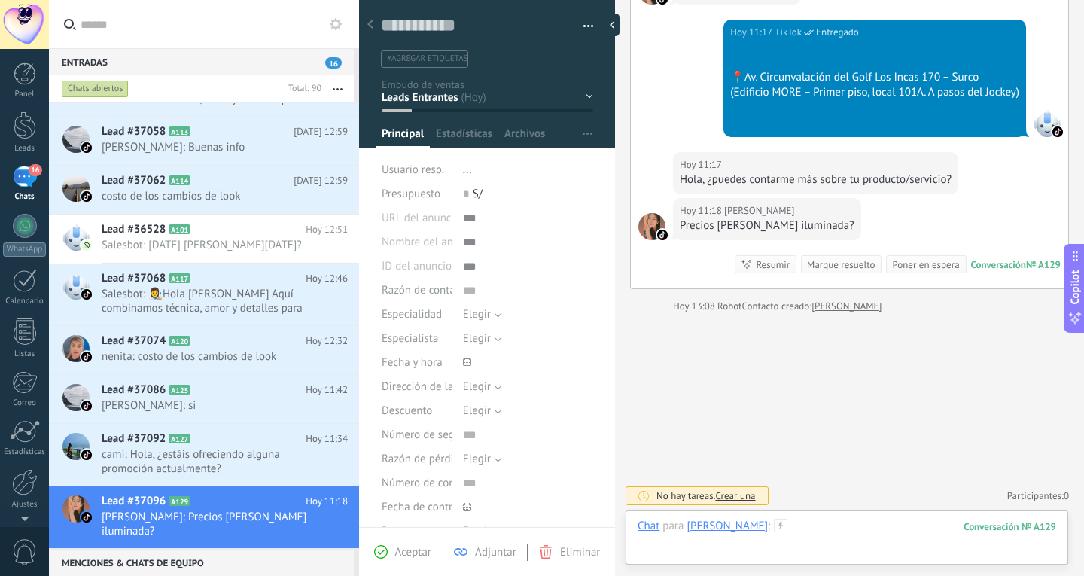
click at [837, 538] on div at bounding box center [847, 541] width 419 height 45
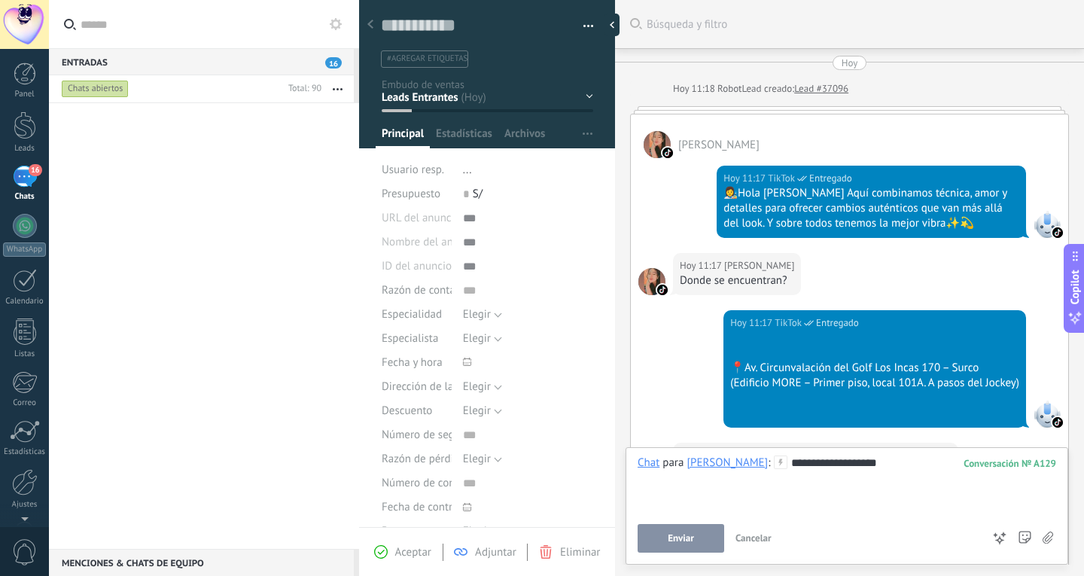
scroll to position [23, 0]
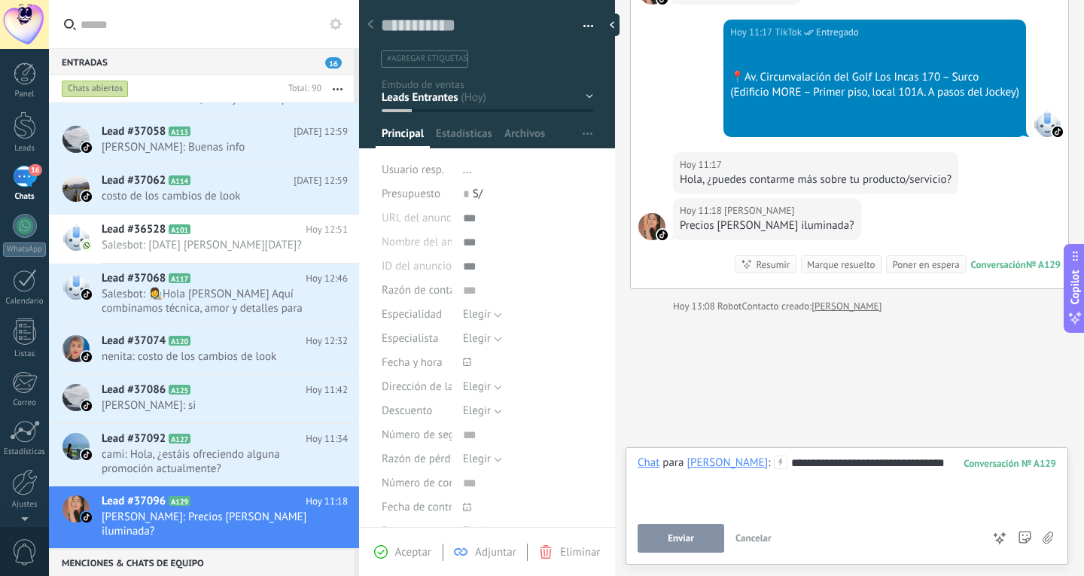
click at [678, 535] on span "Enviar" at bounding box center [681, 538] width 26 height 11
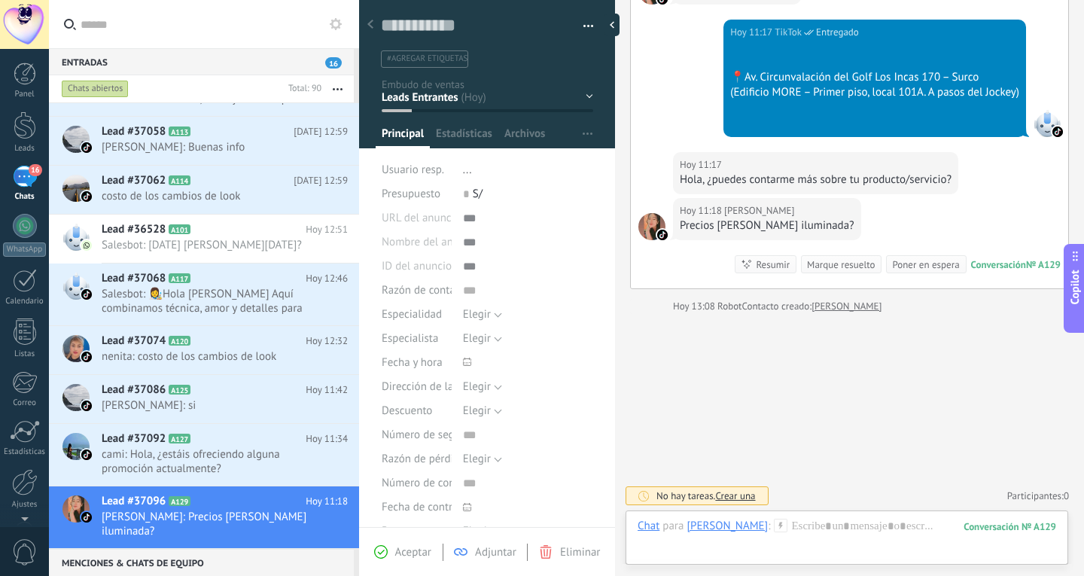
scroll to position [248, 0]
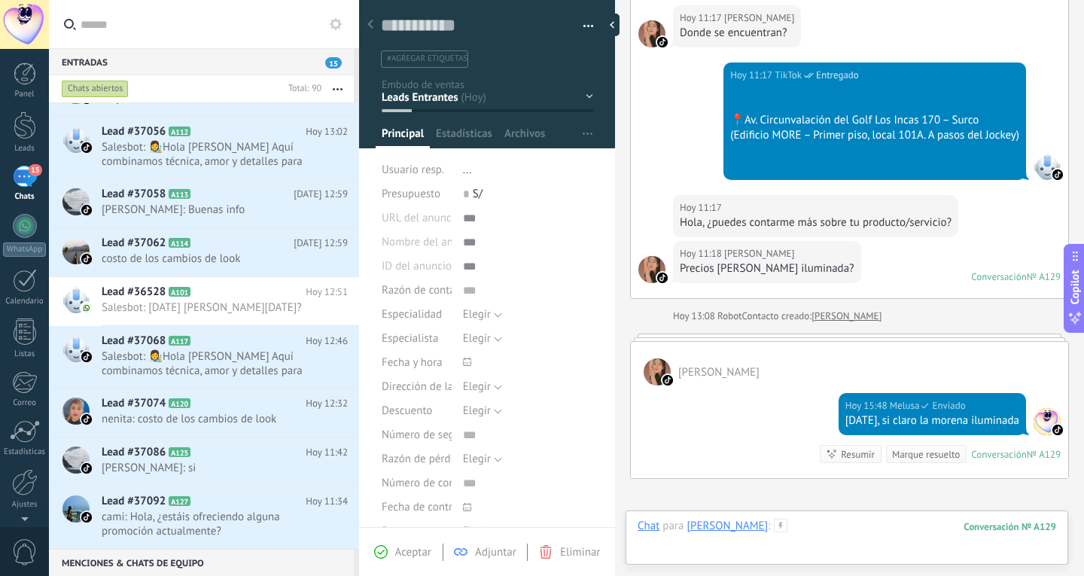
click at [795, 524] on div at bounding box center [847, 541] width 419 height 45
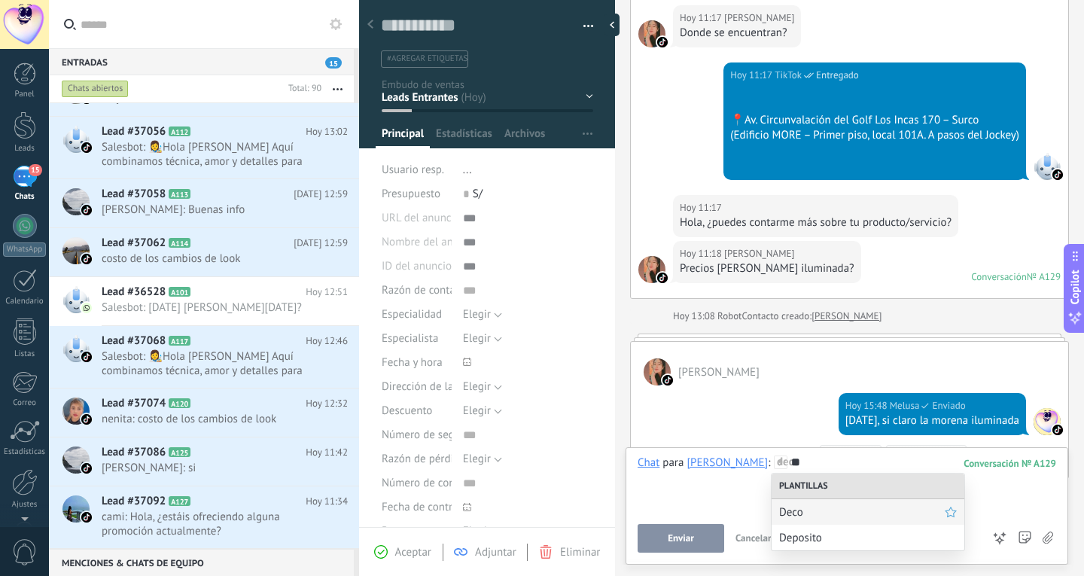
click at [802, 514] on span "Deco" at bounding box center [862, 512] width 166 height 14
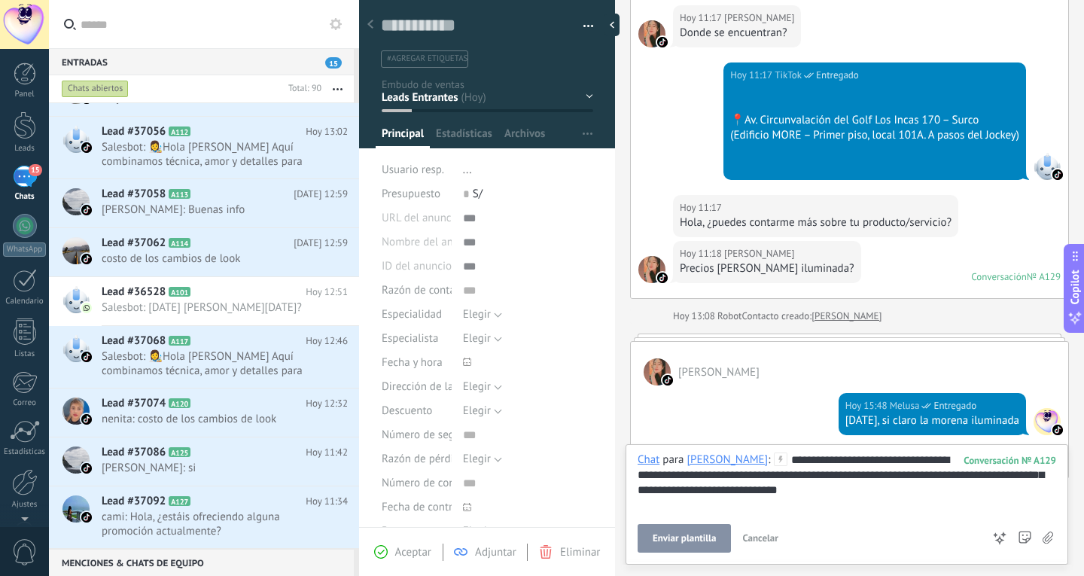
click at [670, 541] on span "Enviar plantilla" at bounding box center [684, 538] width 63 height 11
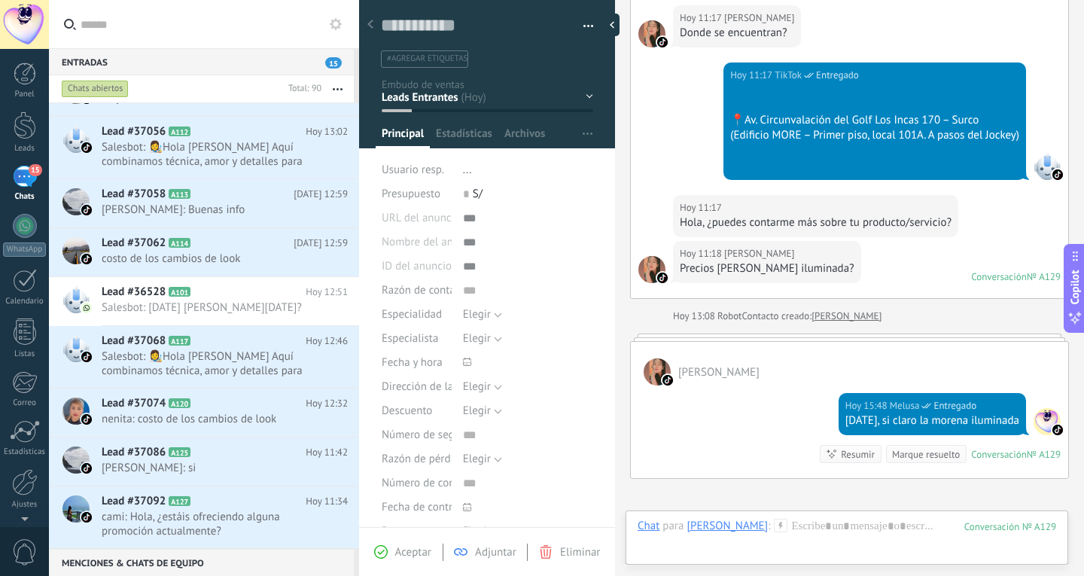
scroll to position [489, 0]
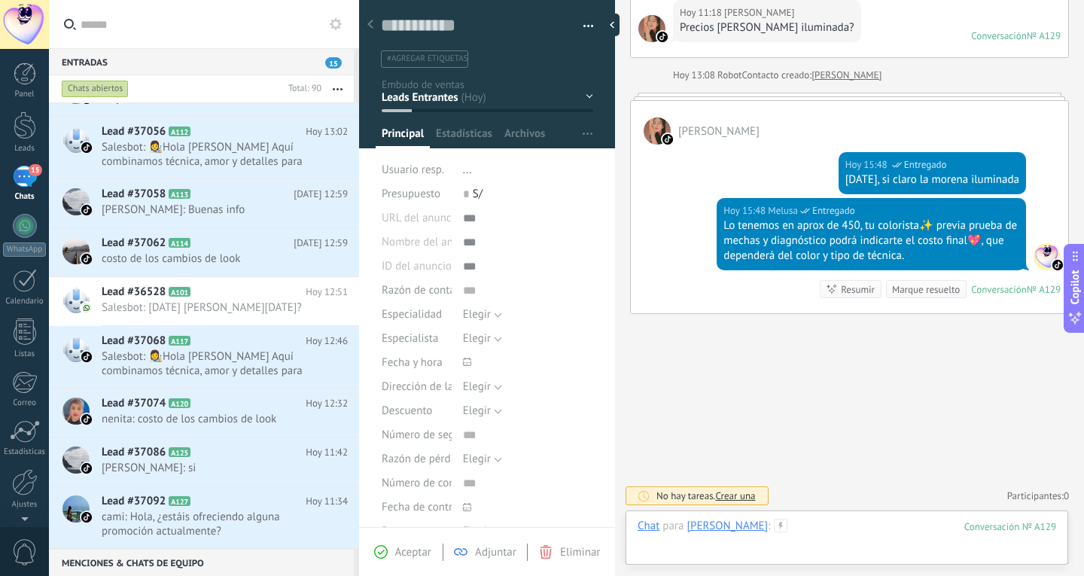
click at [789, 522] on div at bounding box center [847, 541] width 419 height 45
paste div
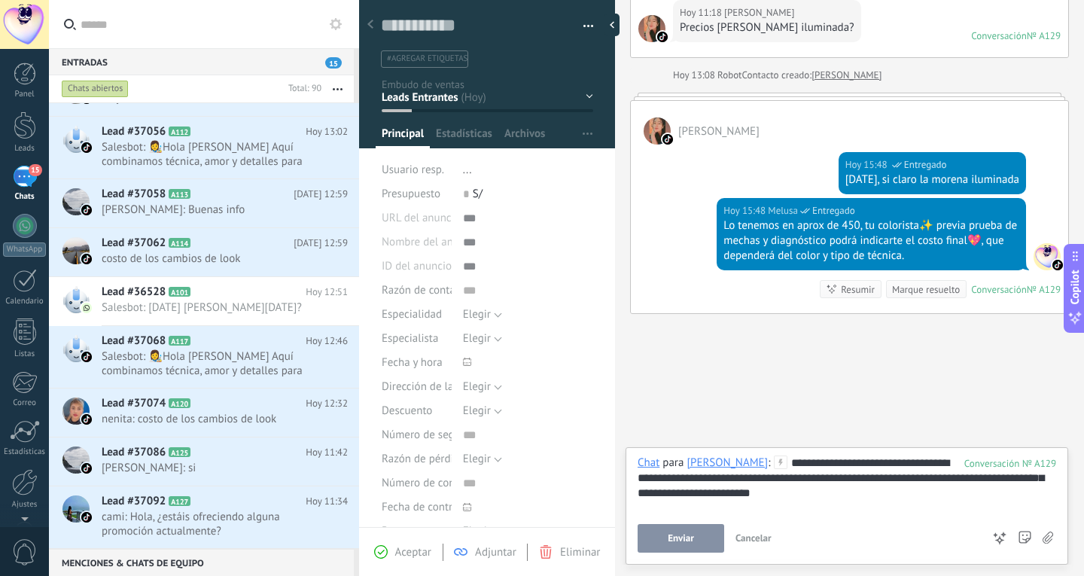
click at [777, 461] on div "**********" at bounding box center [847, 484] width 419 height 57
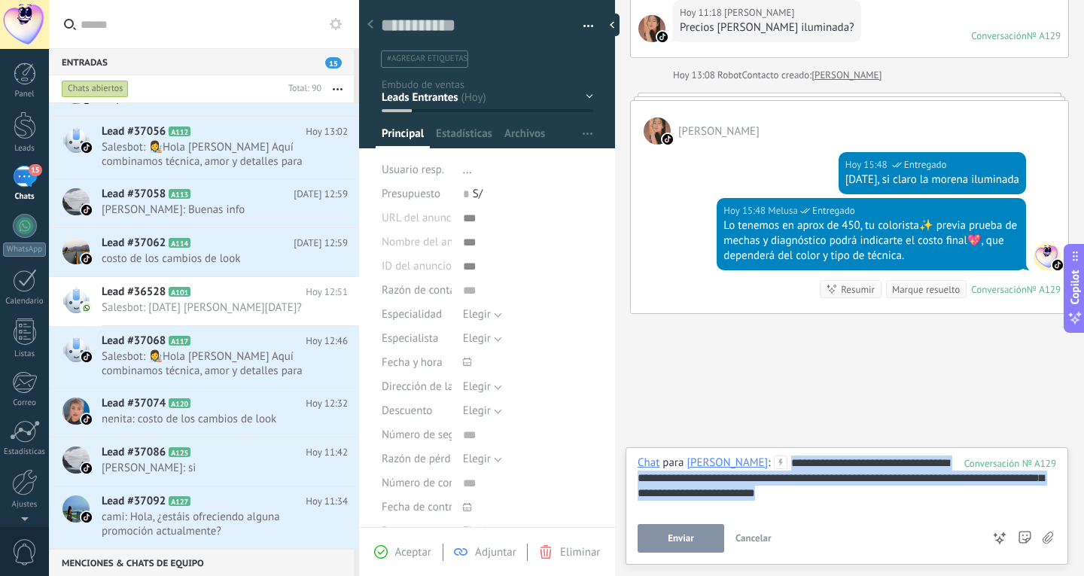
drag, startPoint x: 777, startPoint y: 470, endPoint x: 784, endPoint y: 499, distance: 30.1
click at [784, 499] on div "**********" at bounding box center [847, 484] width 419 height 57
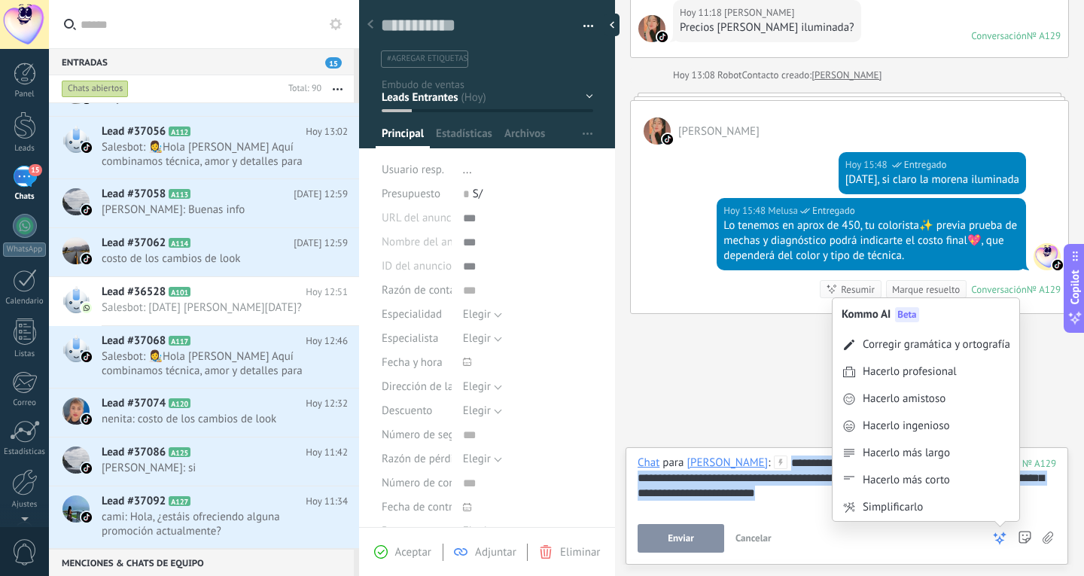
click at [997, 545] on icon at bounding box center [999, 538] width 15 height 15
click at [951, 400] on div "Hacerlo amistoso" at bounding box center [926, 399] width 187 height 27
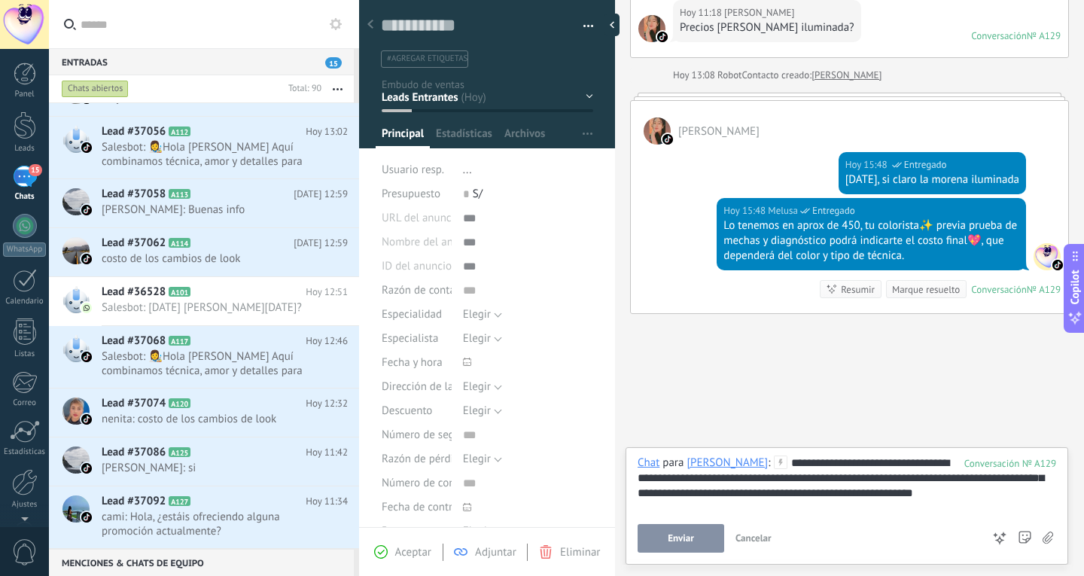
click at [703, 543] on button "Enviar" at bounding box center [681, 538] width 87 height 29
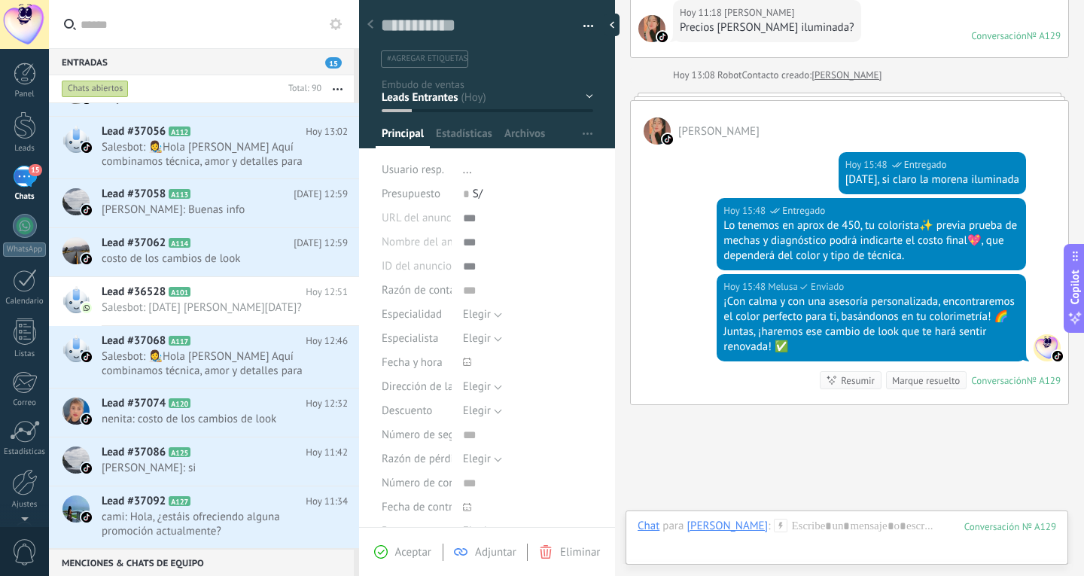
scroll to position [580, 0]
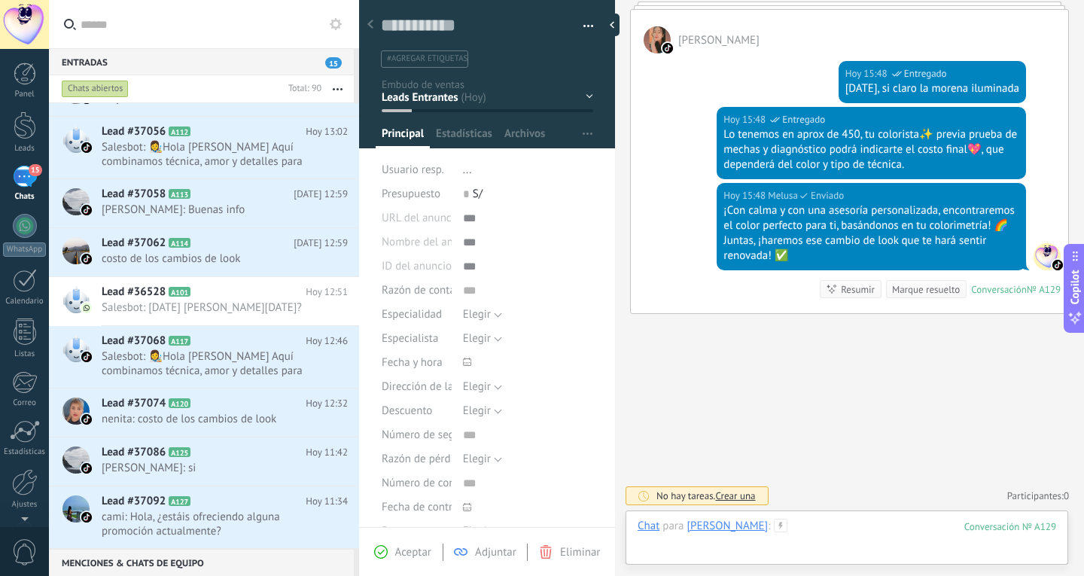
click at [846, 525] on div at bounding box center [847, 541] width 419 height 45
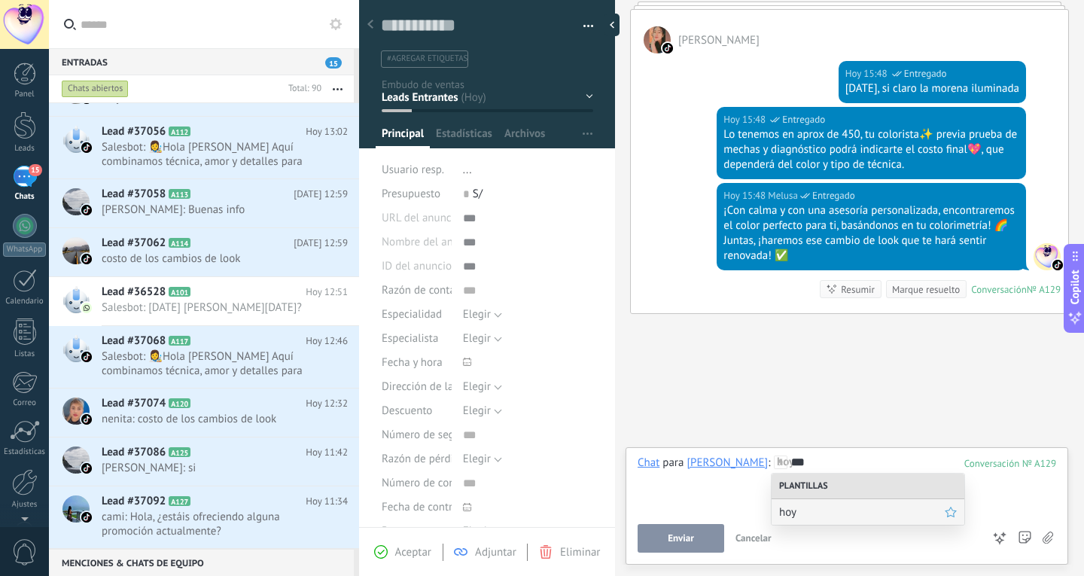
click at [858, 518] on span "hoy" at bounding box center [862, 512] width 166 height 14
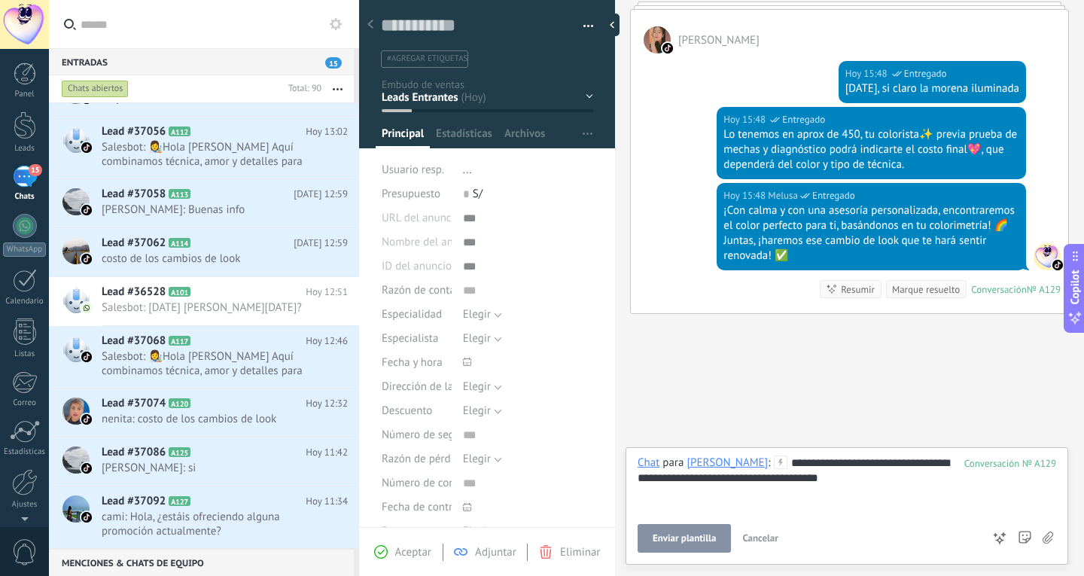
click at [705, 541] on span "Enviar plantilla" at bounding box center [684, 538] width 63 height 11
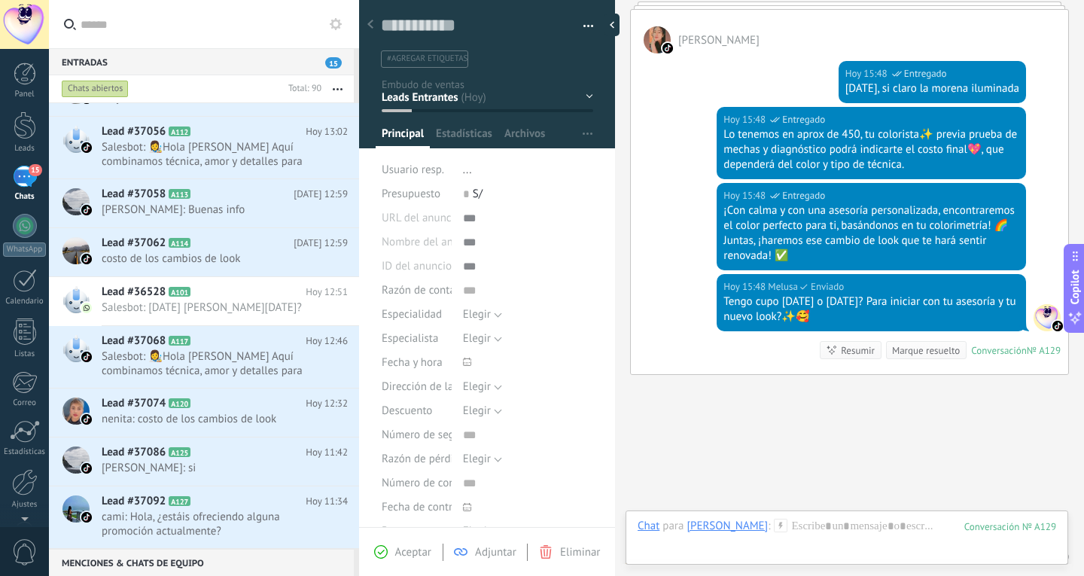
scroll to position [641, 0]
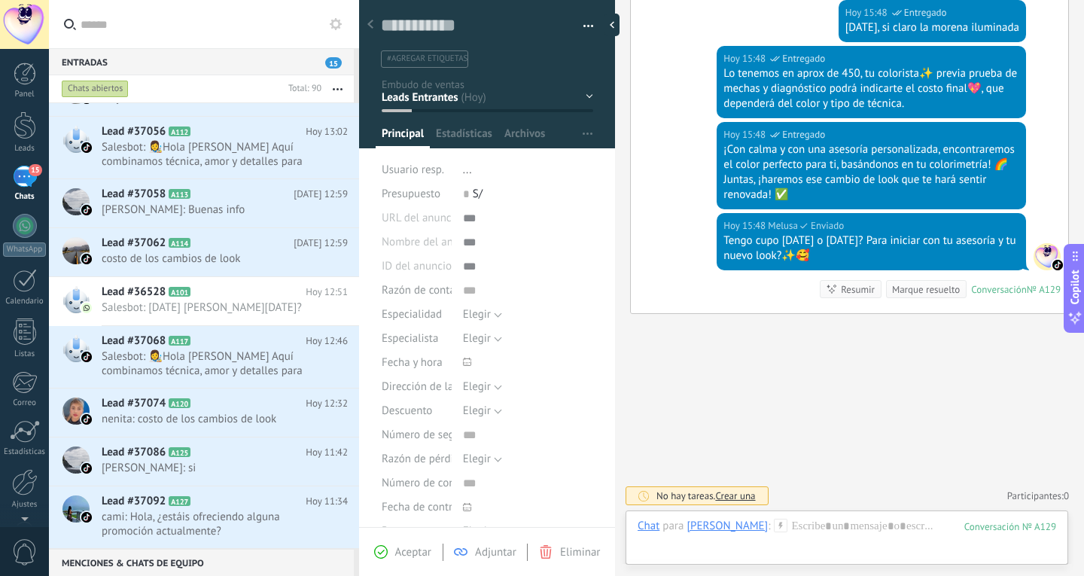
click at [794, 177] on div "¡Con calma y con una asesoría personalizada, encontraremos el color perfecto pa…" at bounding box center [872, 172] width 296 height 60
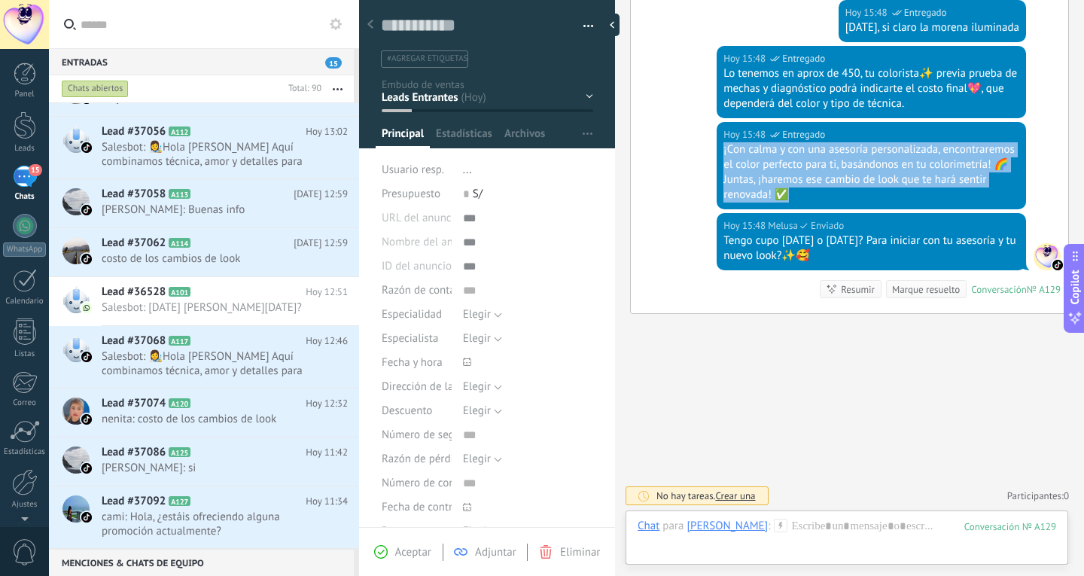
click at [794, 177] on div "¡Con calma y con una asesoría personalizada, encontraremos el color perfecto pa…" at bounding box center [872, 172] width 296 height 60
copy div "¡Con calma y con una asesoría personalizada, encontraremos el color perfecto pa…"
click at [202, 520] on span "cami: Hola, ¿estáis ofreciendo alguna promoción actualmente?" at bounding box center [211, 524] width 218 height 29
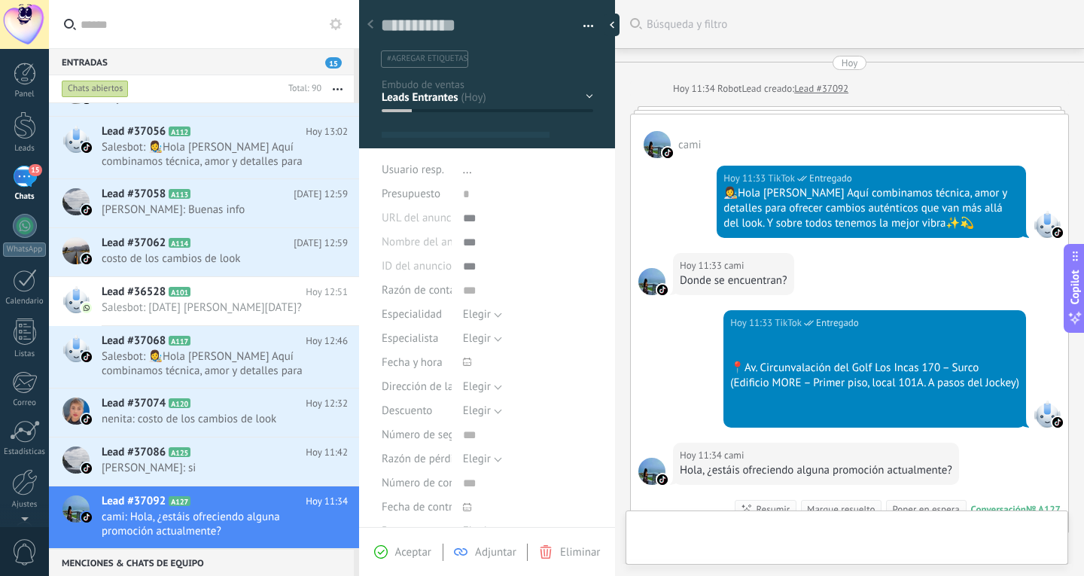
type textarea "**********"
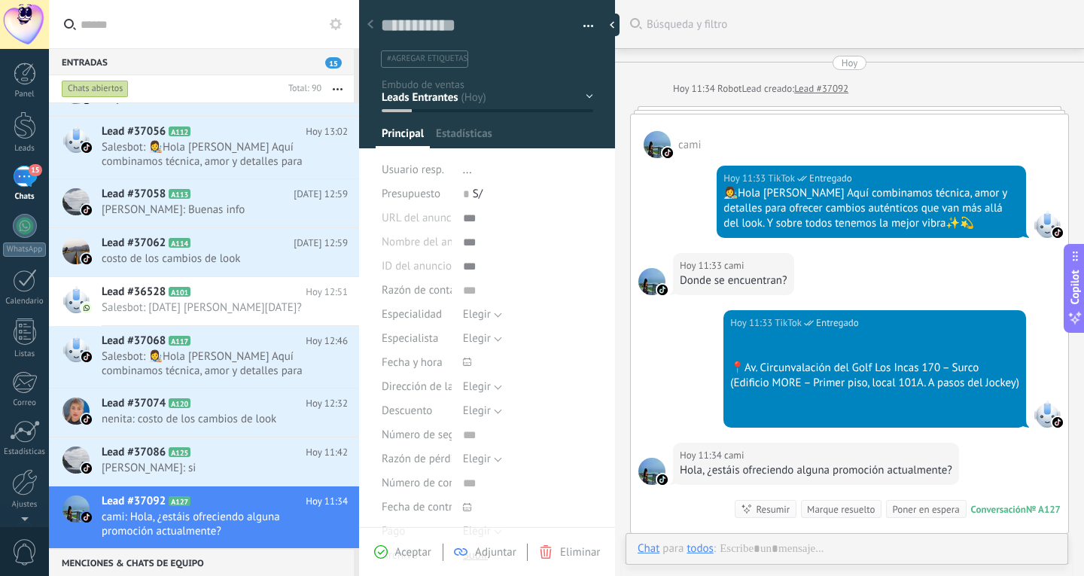
scroll to position [200, 0]
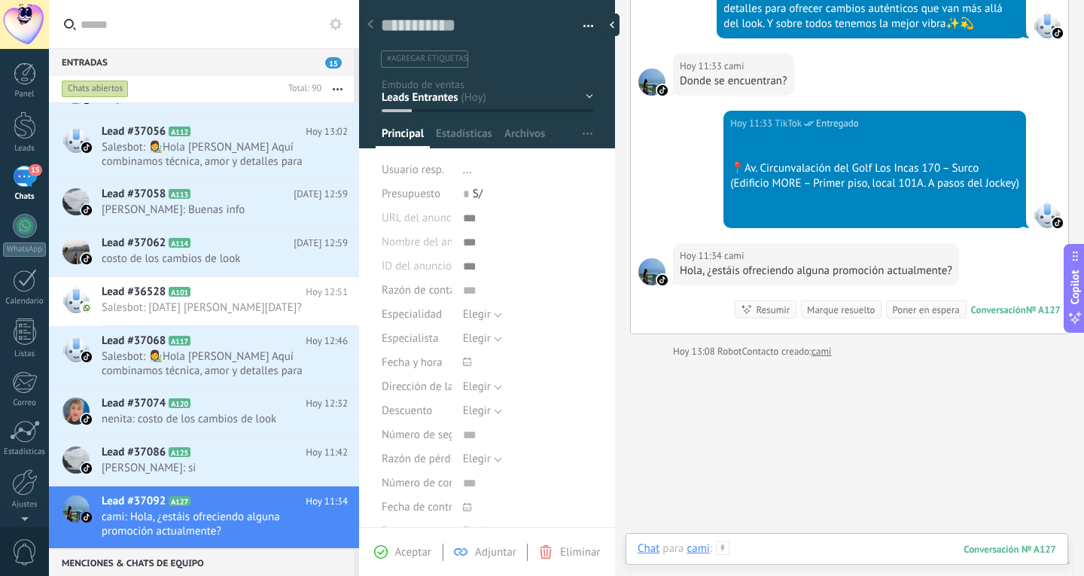
click at [867, 542] on div at bounding box center [847, 563] width 419 height 45
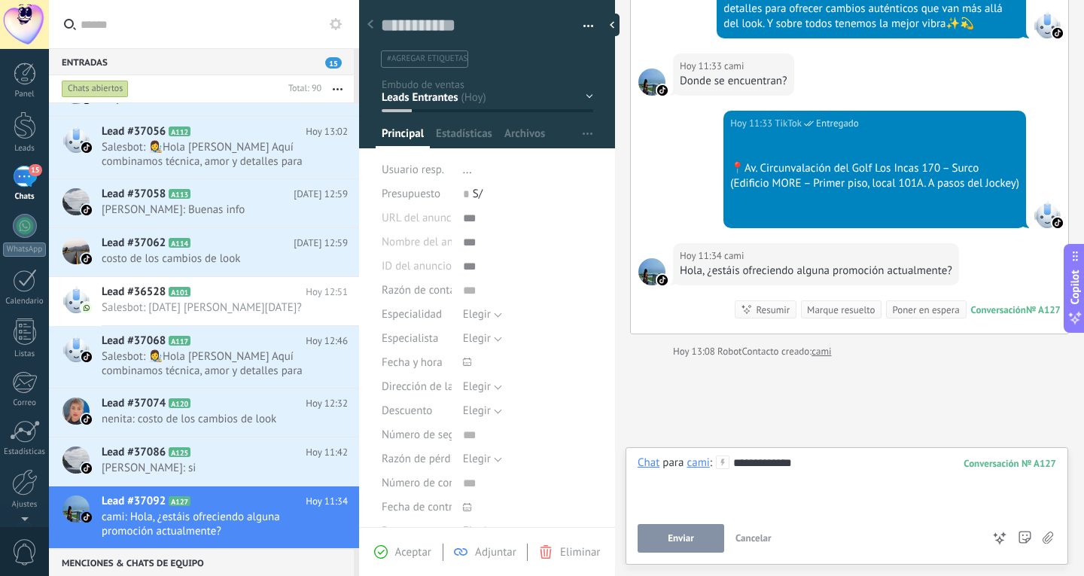
click at [692, 535] on span "Enviar" at bounding box center [681, 538] width 26 height 11
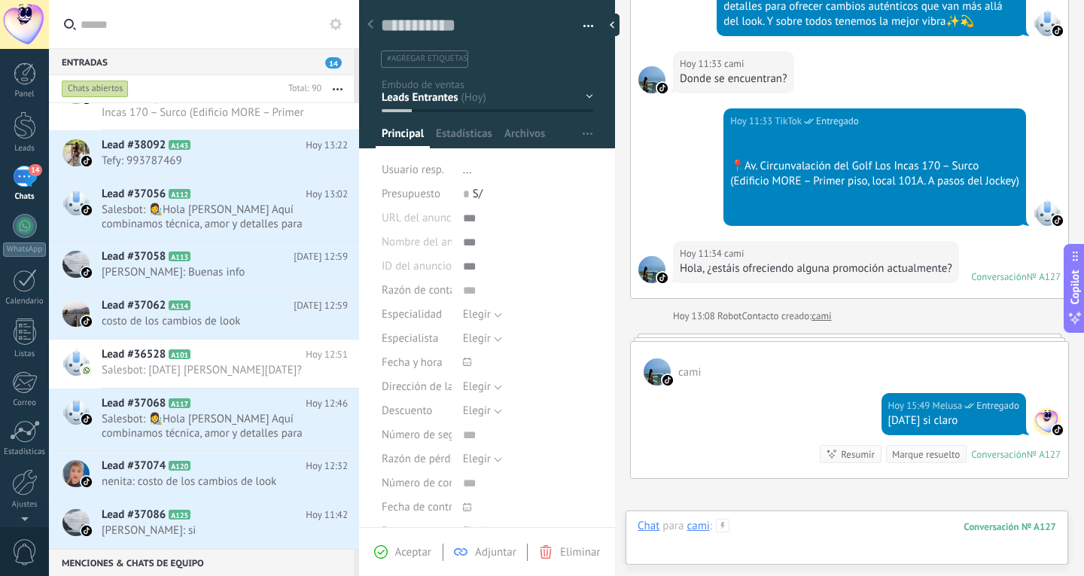
click at [786, 535] on div at bounding box center [847, 541] width 419 height 45
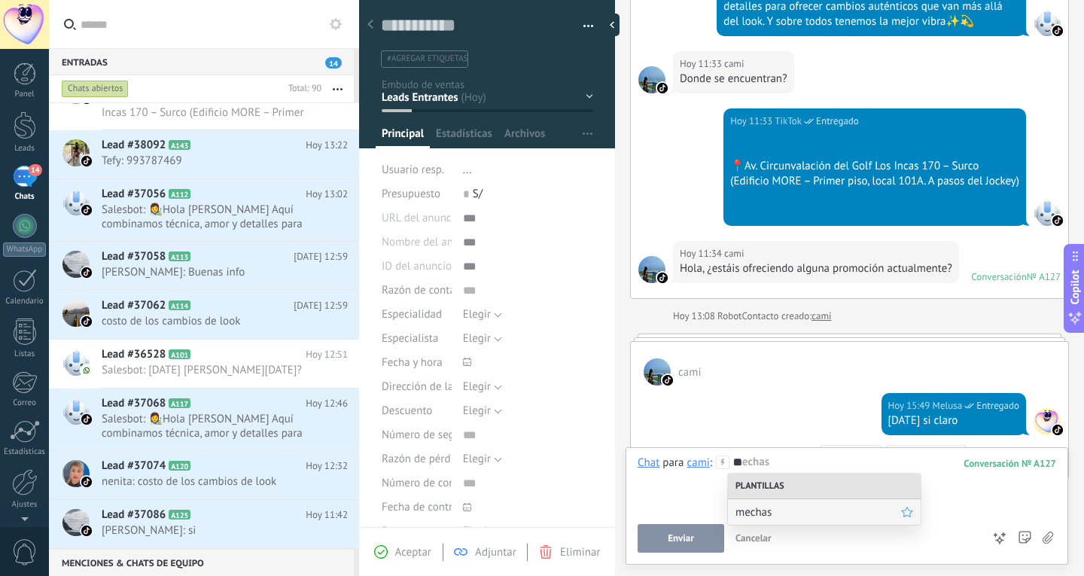
click at [809, 508] on span "mechas" at bounding box center [819, 512] width 166 height 14
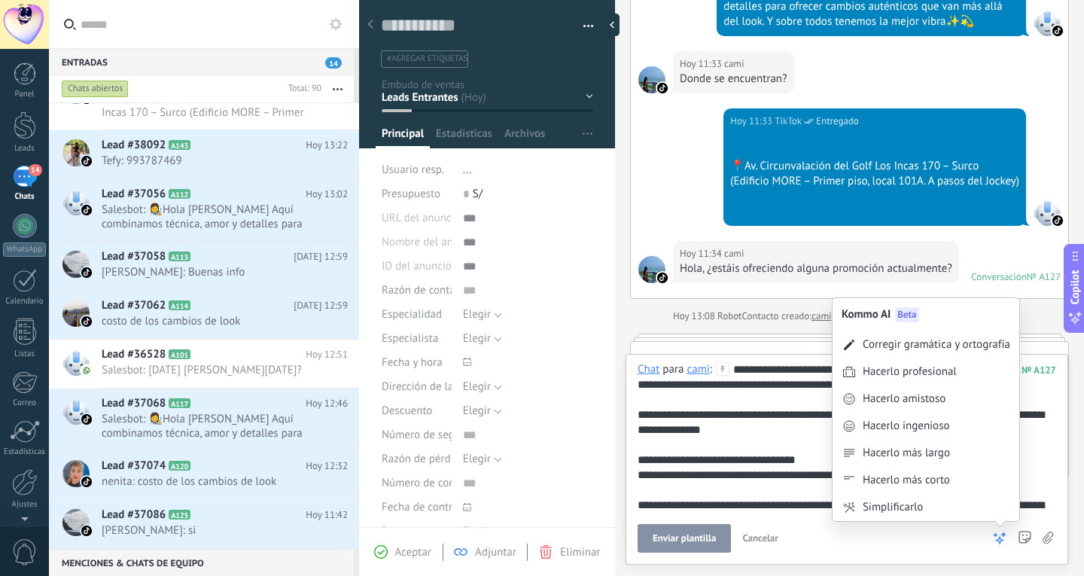
click at [1002, 544] on icon at bounding box center [999, 538] width 15 height 15
click at [958, 424] on div "Hacerlo ingenioso" at bounding box center [926, 426] width 187 height 27
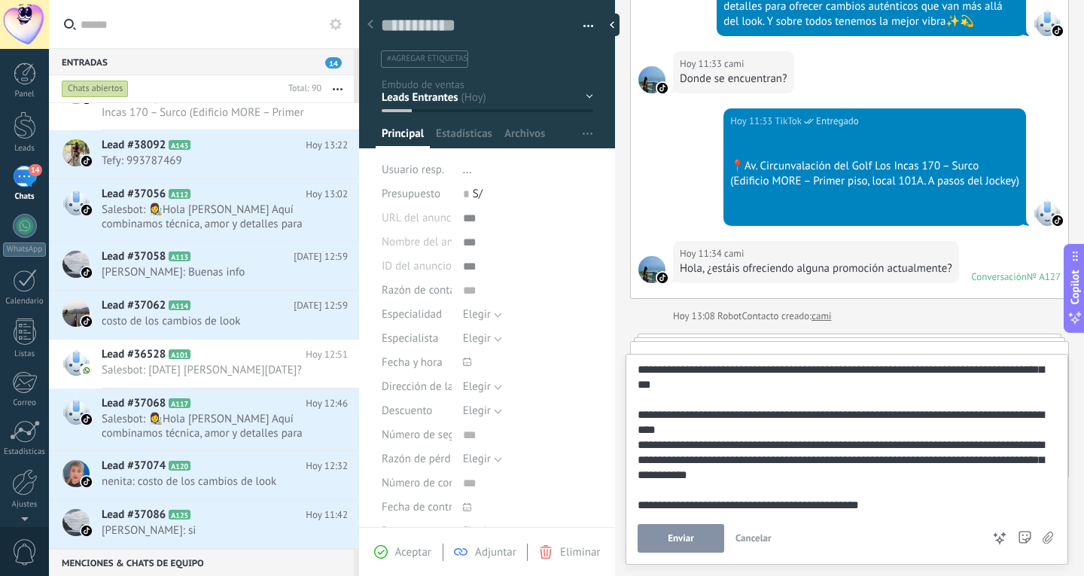
scroll to position [0, 0]
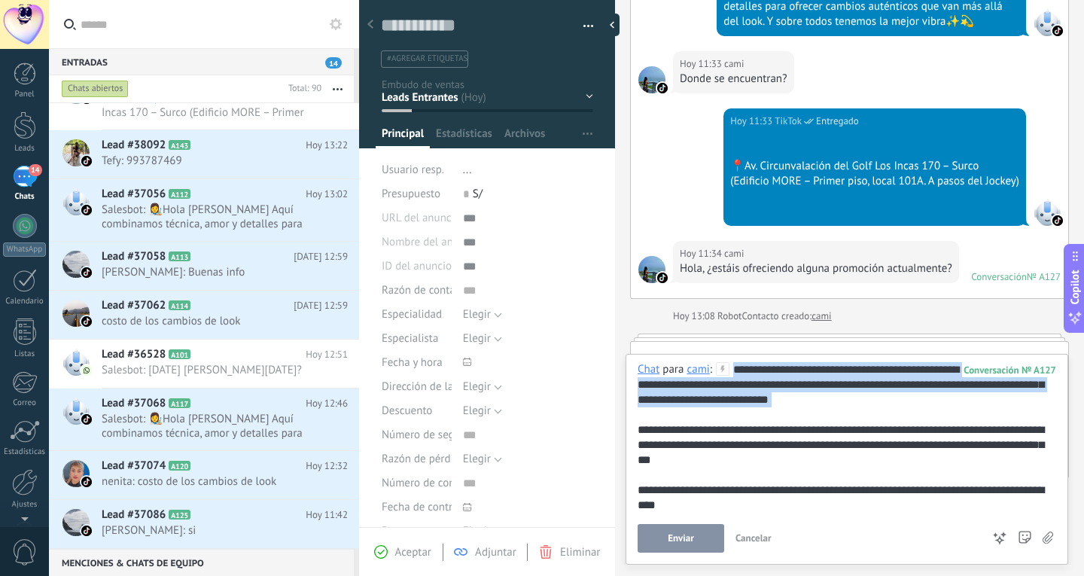
drag, startPoint x: 735, startPoint y: 369, endPoint x: 857, endPoint y: 416, distance: 130.9
click at [857, 416] on div "**********" at bounding box center [844, 512] width 413 height 301
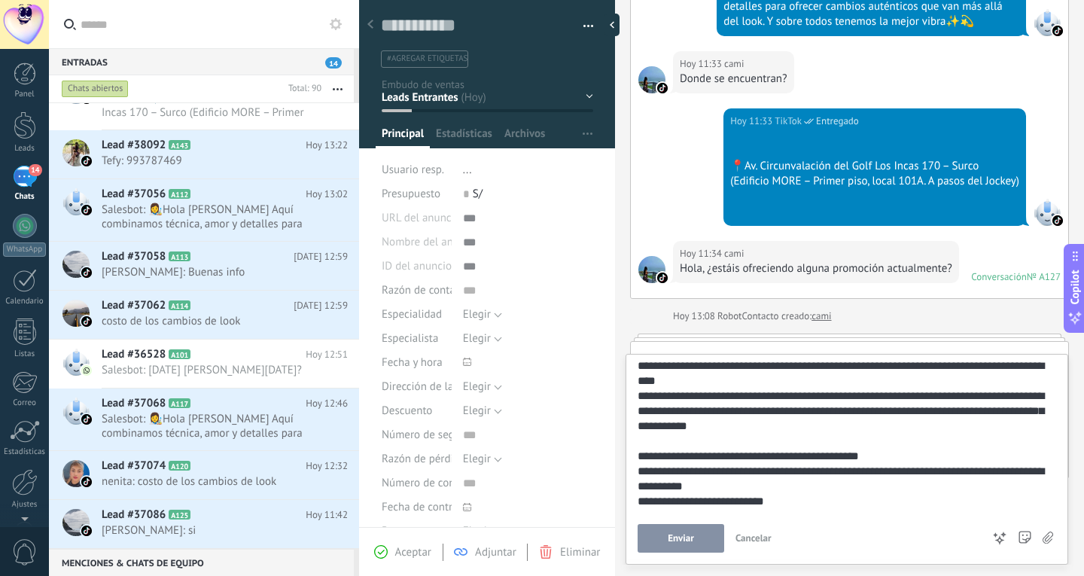
scroll to position [105, 0]
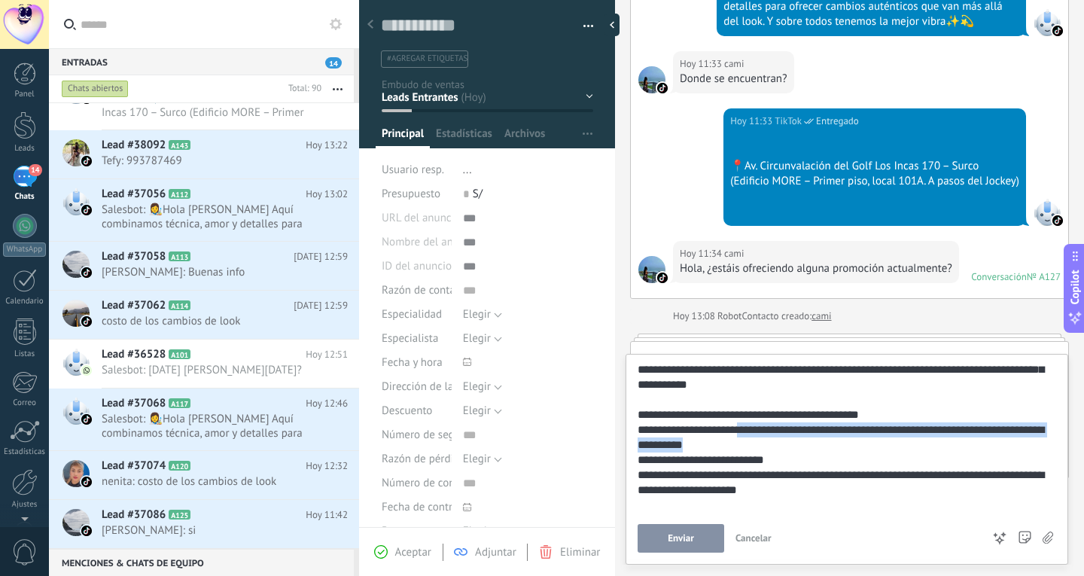
drag, startPoint x: 744, startPoint y: 447, endPoint x: 754, endPoint y: 456, distance: 13.3
click at [754, 456] on div "**********" at bounding box center [844, 385] width 413 height 256
click at [775, 465] on div "**********" at bounding box center [844, 385] width 413 height 256
drag, startPoint x: 1028, startPoint y: 441, endPoint x: 720, endPoint y: 462, distance: 308.6
click at [720, 462] on div "**********" at bounding box center [844, 385] width 413 height 256
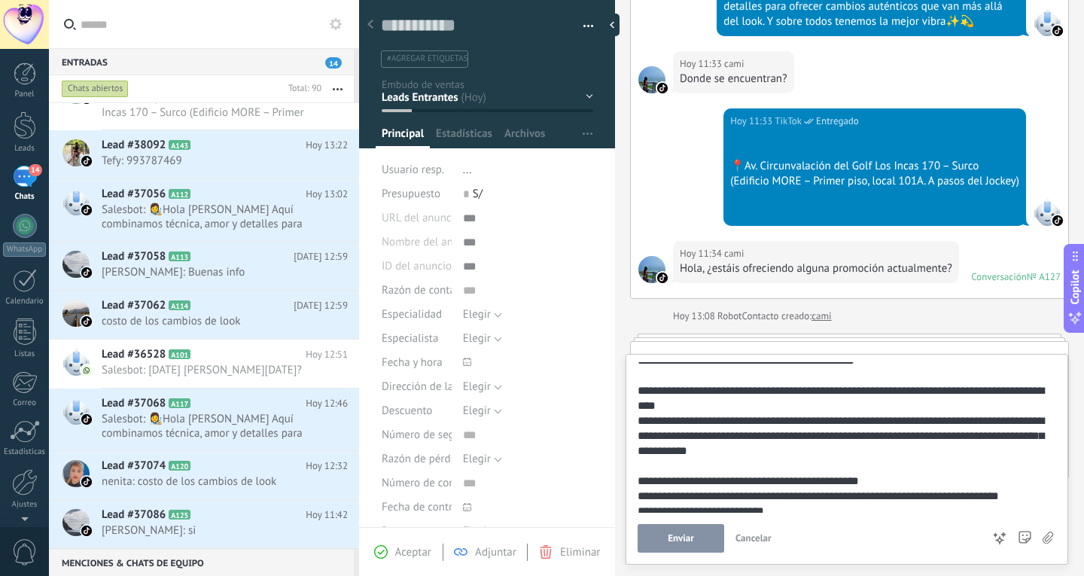
scroll to position [0, 0]
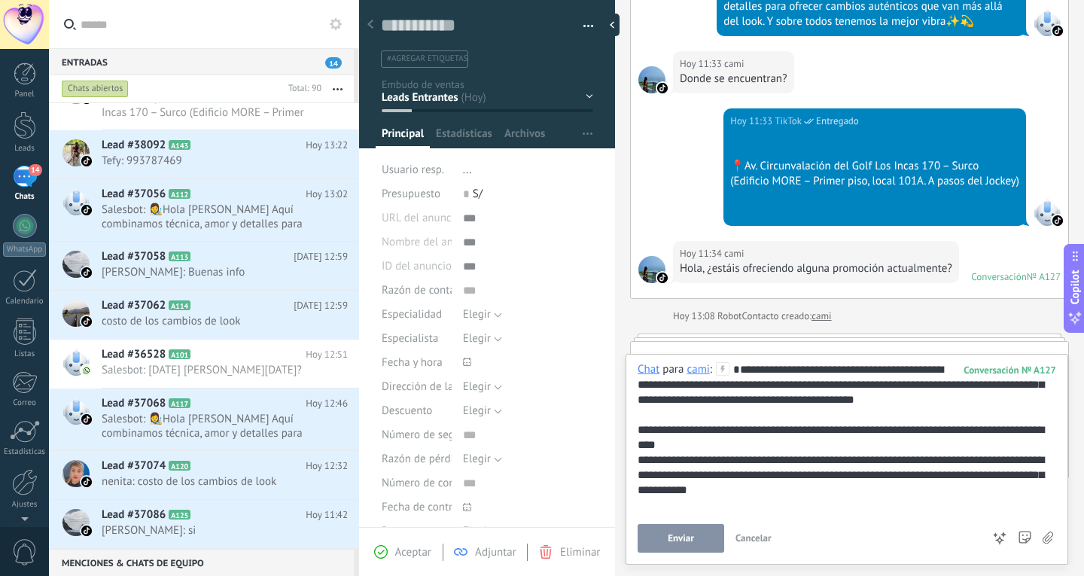
click at [708, 532] on button "Enviar" at bounding box center [681, 538] width 87 height 29
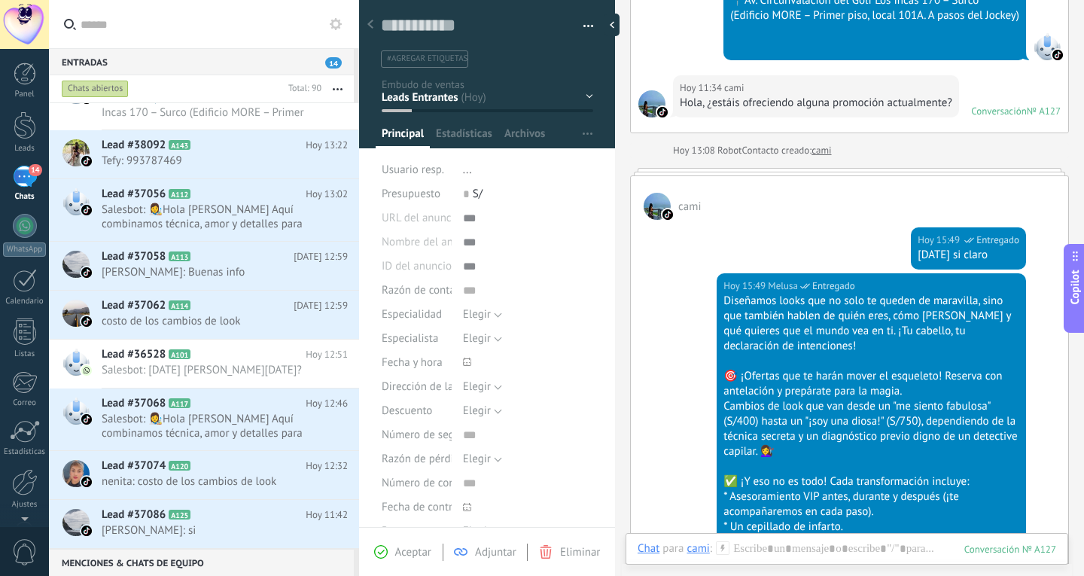
scroll to position [669, 0]
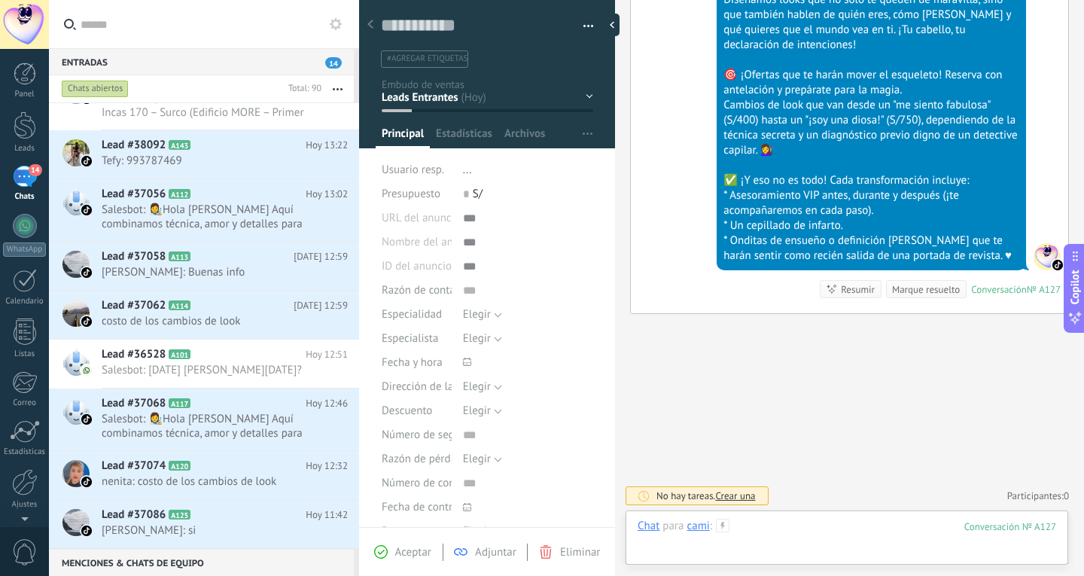
click at [851, 544] on div at bounding box center [847, 541] width 419 height 45
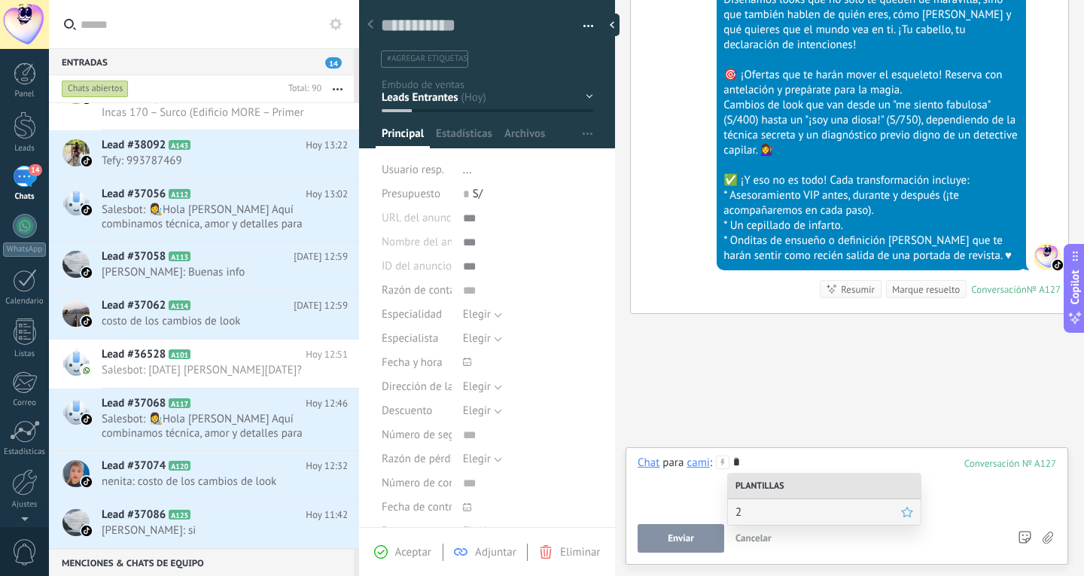
click at [832, 503] on div "2" at bounding box center [824, 512] width 193 height 26
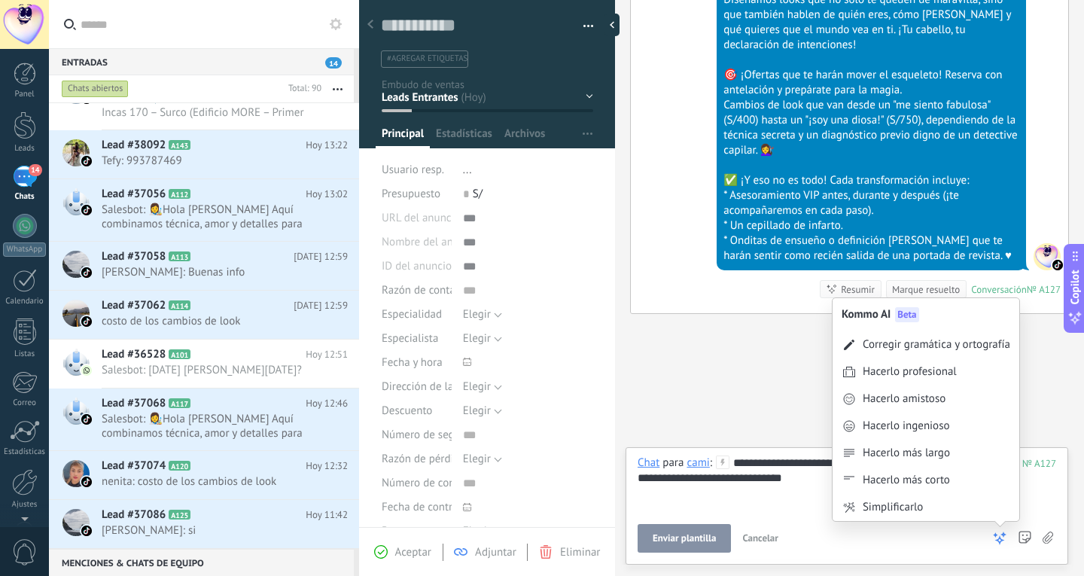
click at [995, 535] on use at bounding box center [1000, 538] width 11 height 11
click at [976, 403] on div "Hacerlo amistoso" at bounding box center [926, 399] width 187 height 27
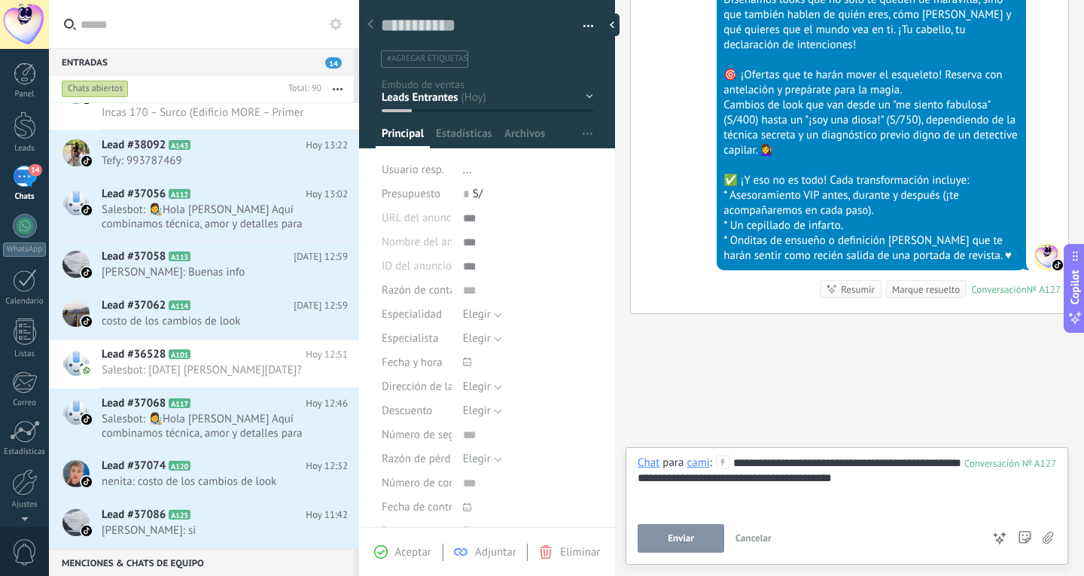
click at [701, 541] on button "Enviar" at bounding box center [681, 538] width 87 height 29
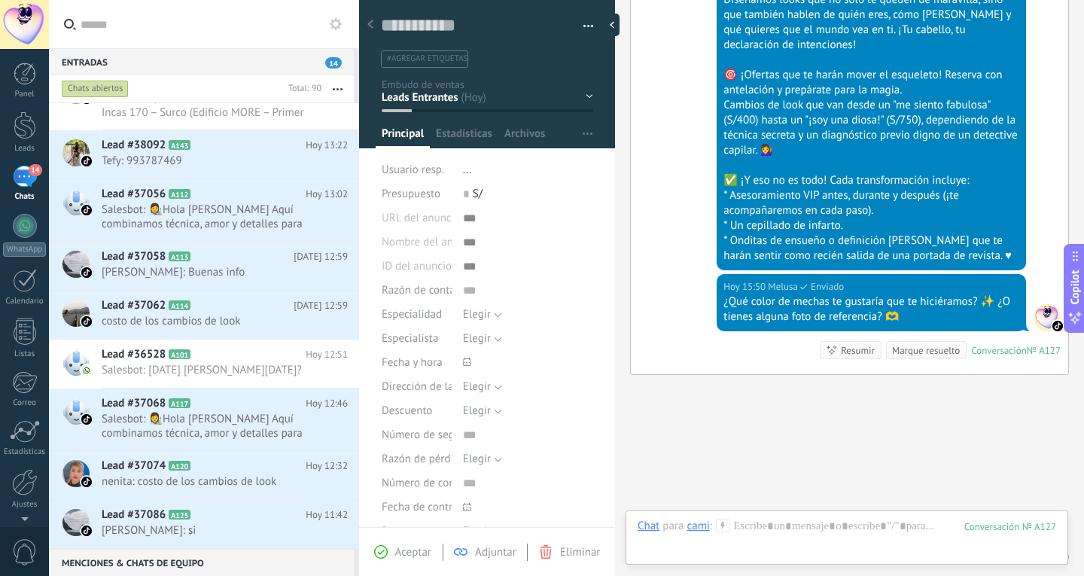
scroll to position [730, 0]
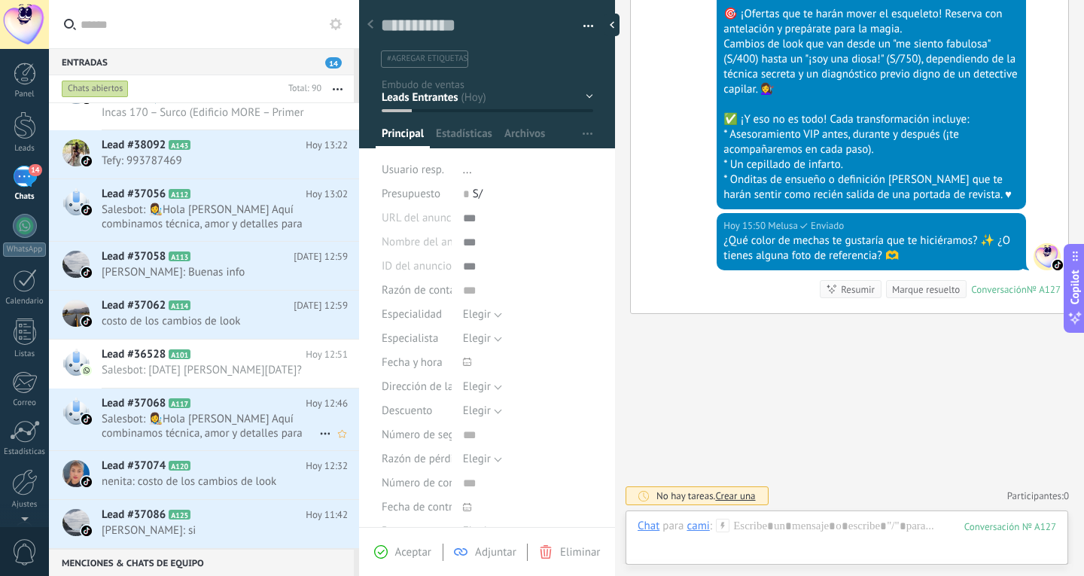
click at [258, 428] on span "Salesbot: 👩‍🎨Hola [PERSON_NAME] Aquí combinamos técnica, amor y detalles para o…" at bounding box center [211, 426] width 218 height 29
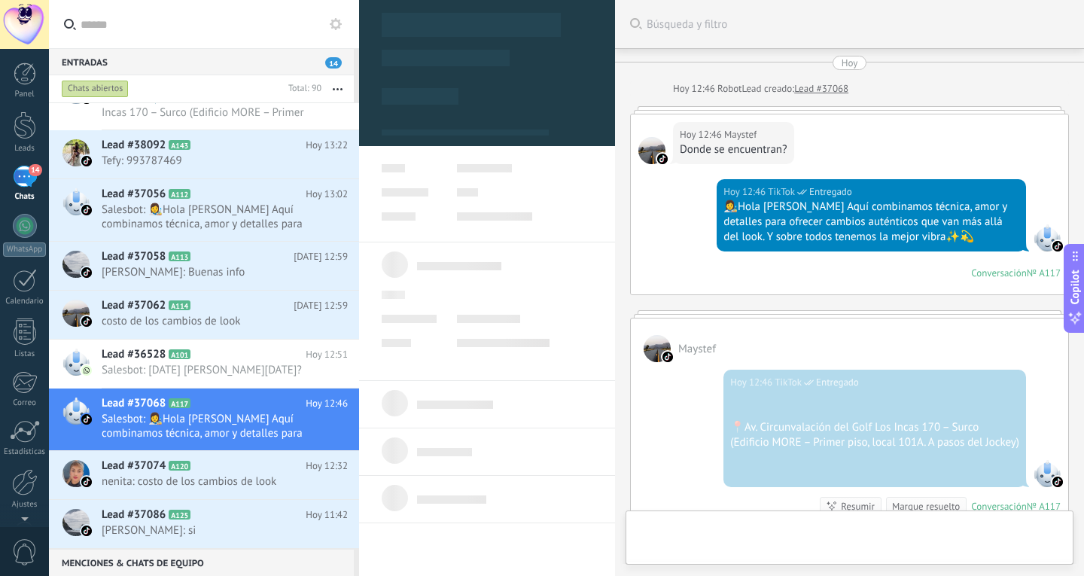
scroll to position [242, 0]
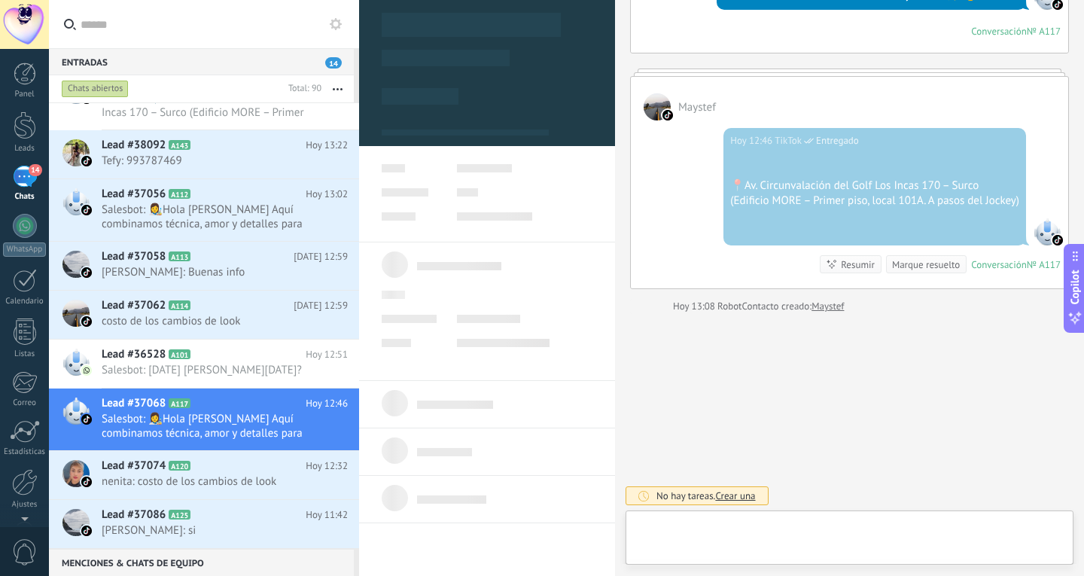
type textarea "**********"
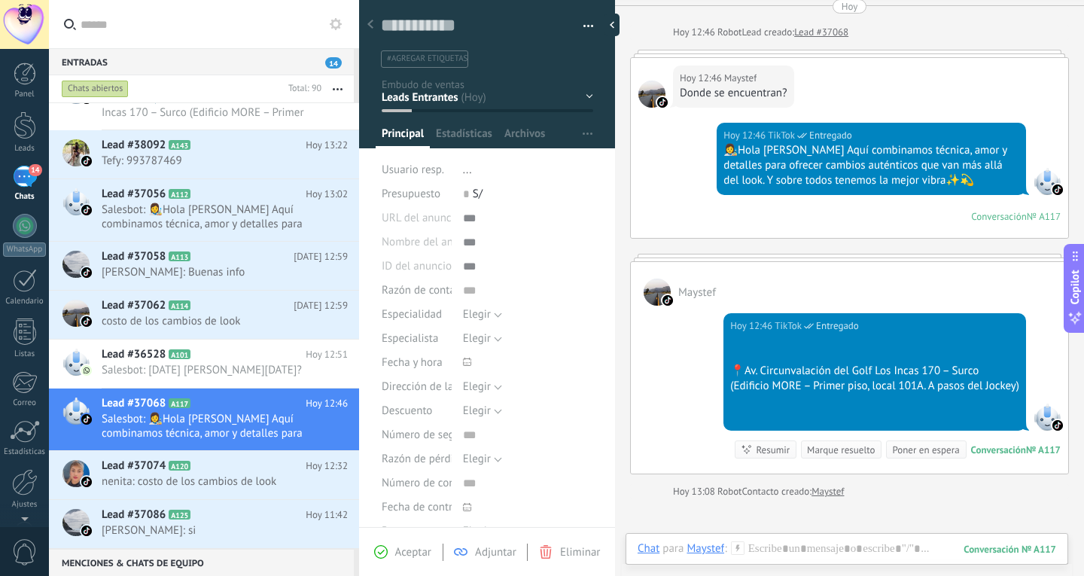
scroll to position [0, 0]
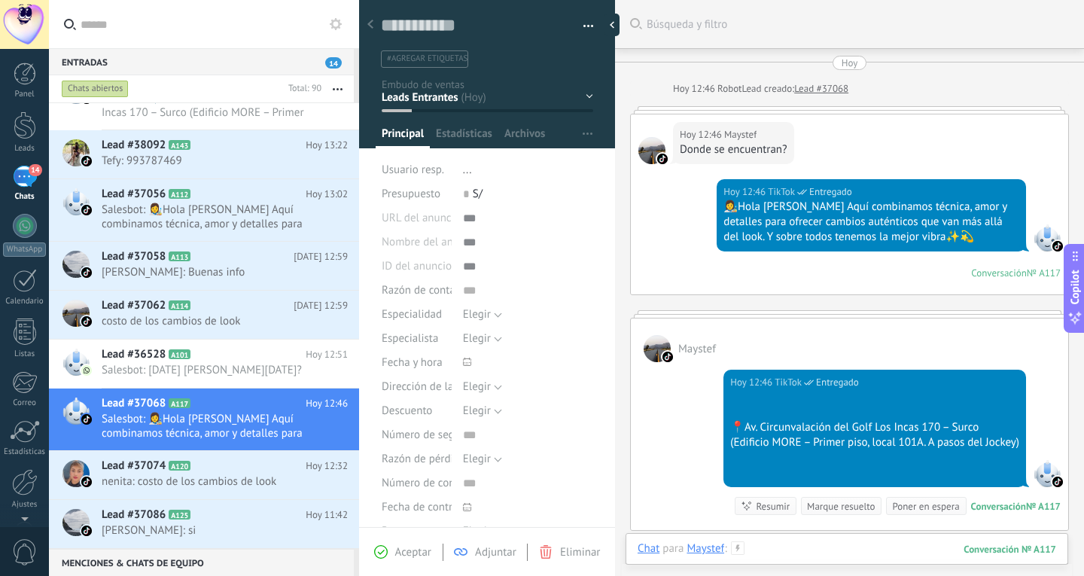
click at [834, 553] on div at bounding box center [847, 563] width 419 height 45
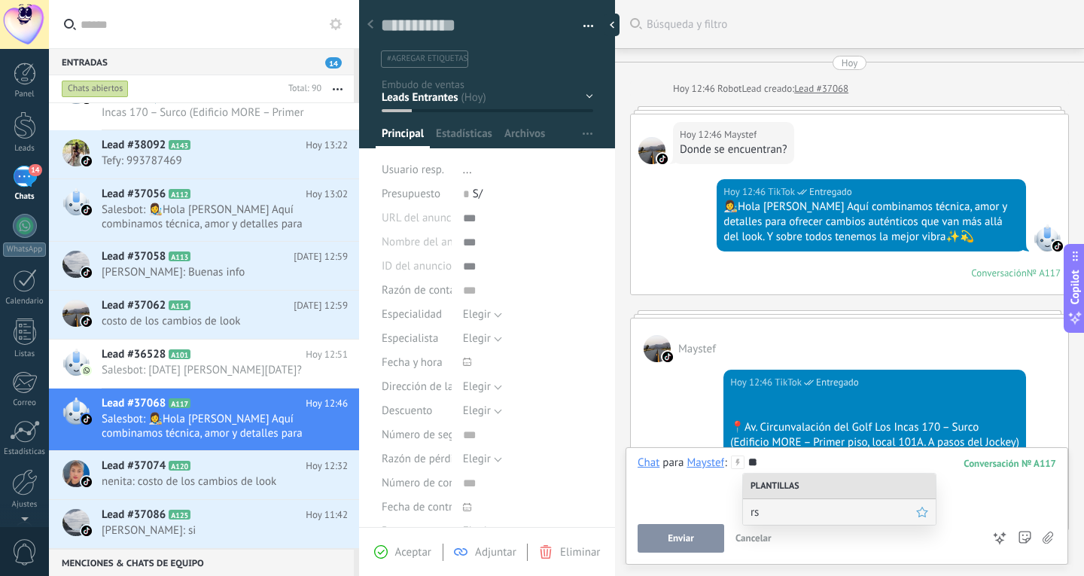
click at [830, 516] on span "rs" at bounding box center [834, 512] width 166 height 14
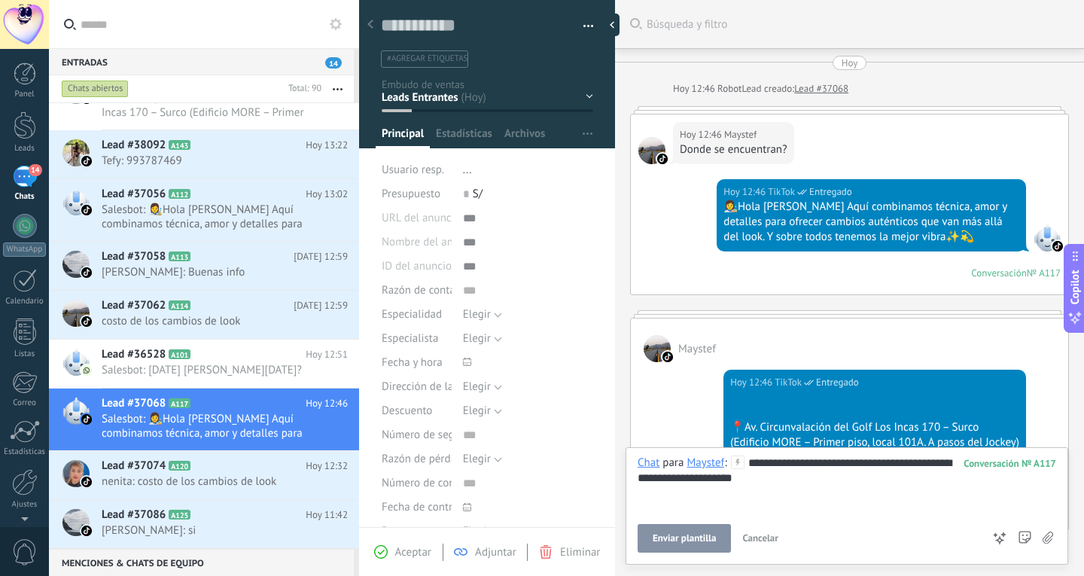
click at [727, 538] on button "Enviar plantilla" at bounding box center [684, 538] width 93 height 29
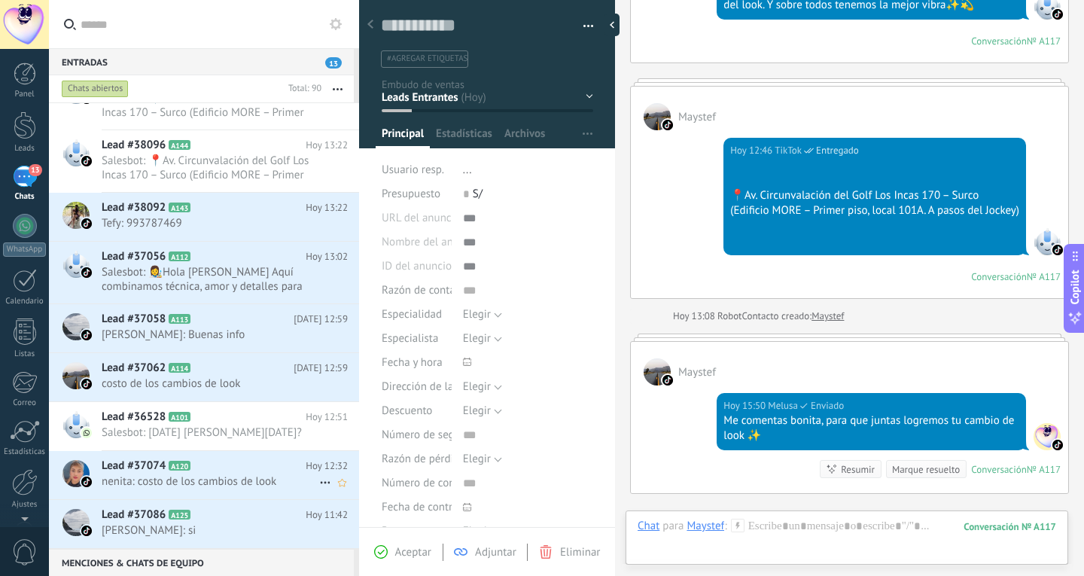
click at [196, 473] on h2 "Lead #37074 A120" at bounding box center [204, 466] width 204 height 15
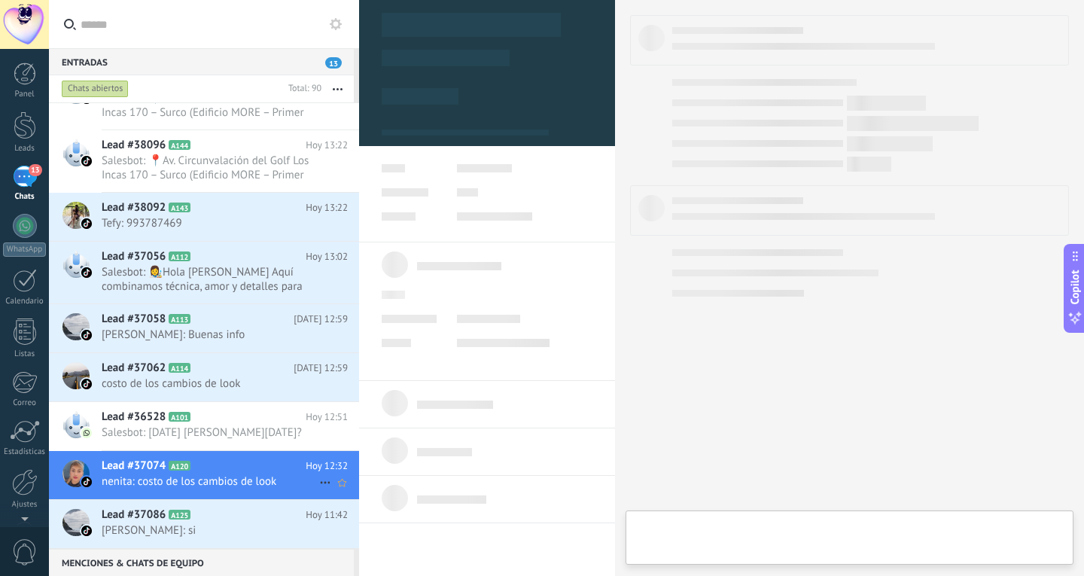
type textarea "**********"
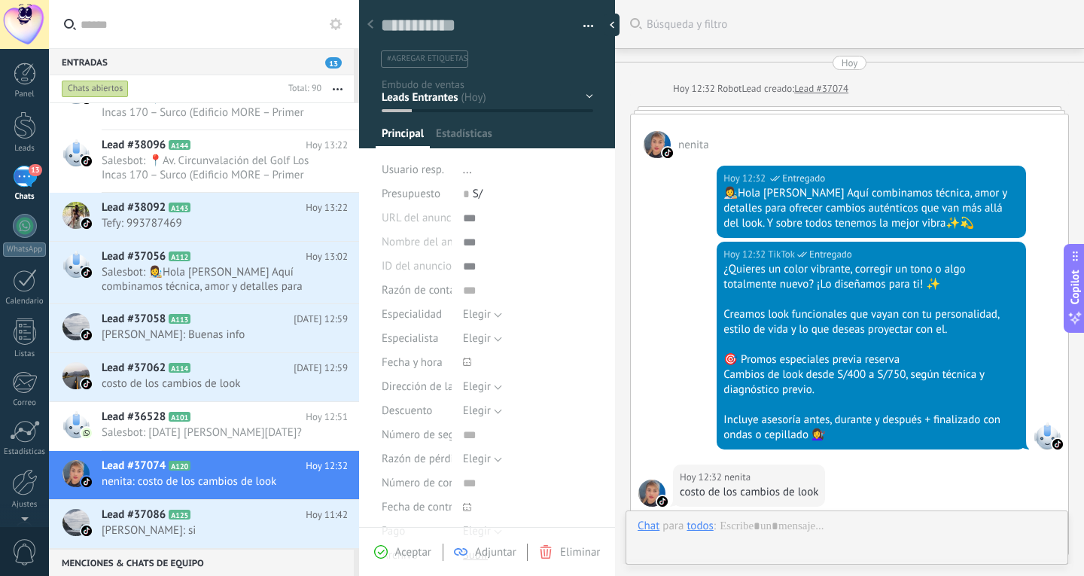
scroll to position [267, 0]
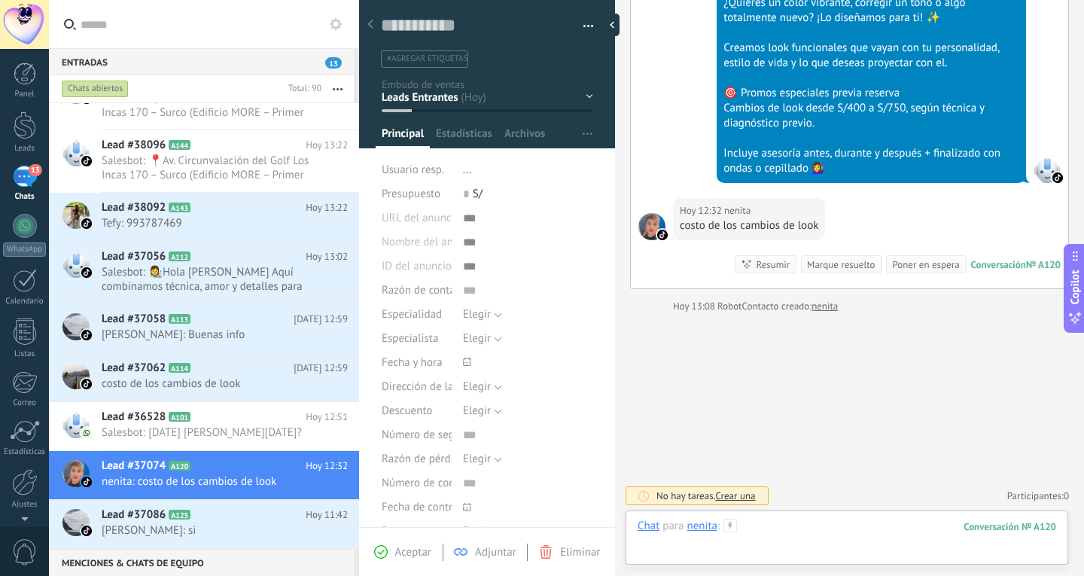
click at [828, 526] on div at bounding box center [847, 541] width 419 height 45
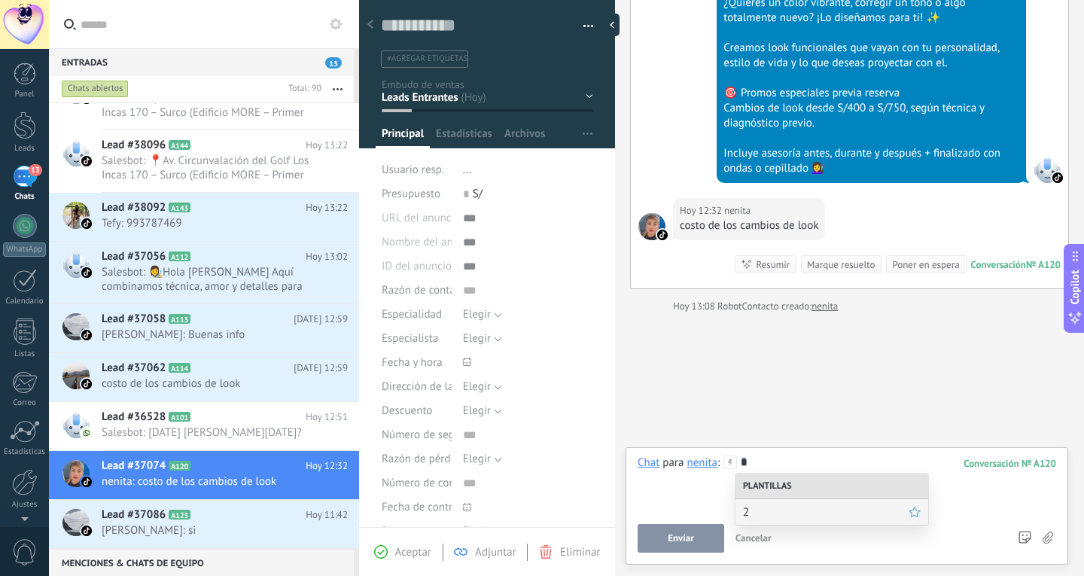
click at [828, 508] on span "2" at bounding box center [826, 512] width 166 height 14
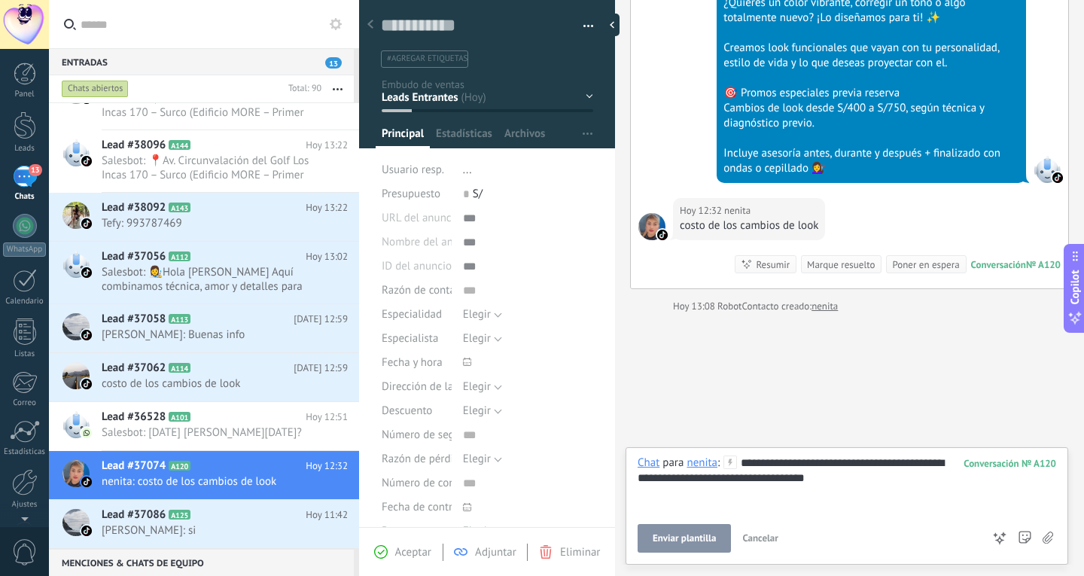
click at [784, 477] on div "**********" at bounding box center [847, 484] width 419 height 57
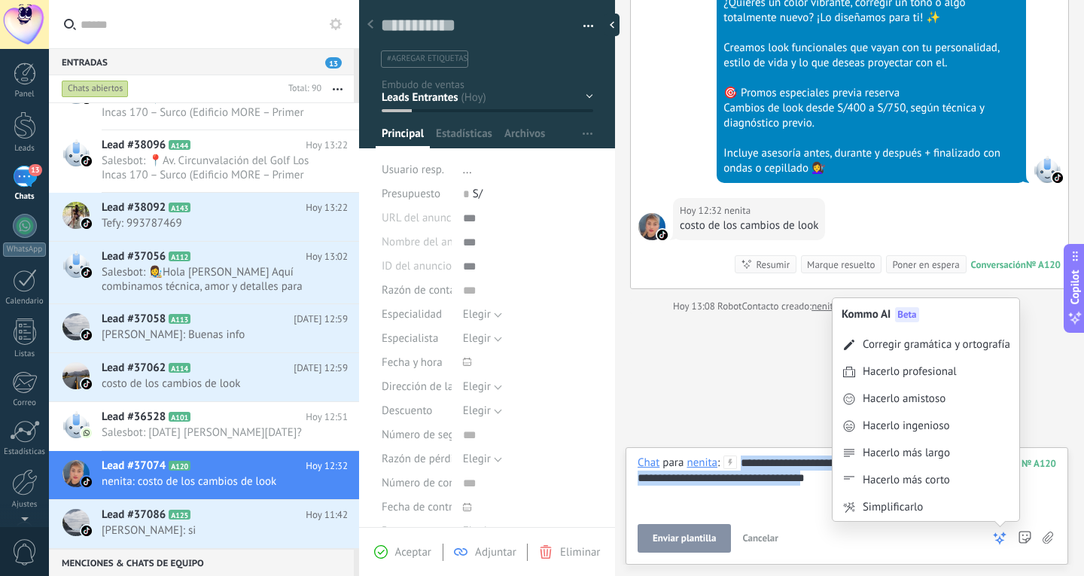
click at [999, 535] on icon at bounding box center [999, 538] width 15 height 15
click at [957, 434] on div "Hacerlo ingenioso" at bounding box center [926, 426] width 187 height 27
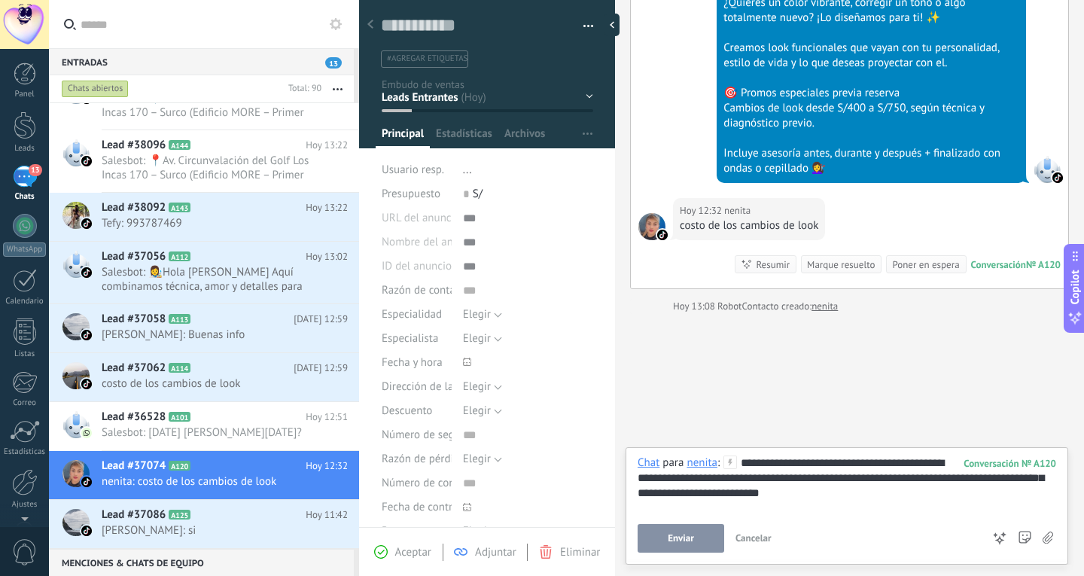
scroll to position [0, 0]
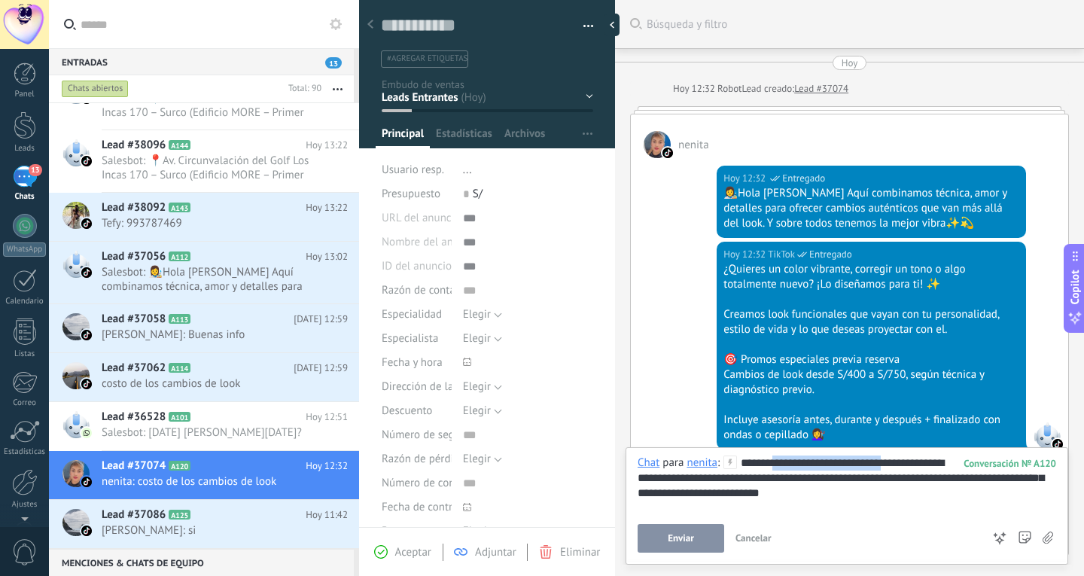
drag, startPoint x: 770, startPoint y: 459, endPoint x: 888, endPoint y: 453, distance: 117.6
click at [888, 453] on div "**********" at bounding box center [847, 505] width 443 height 117
click at [882, 459] on div "**********" at bounding box center [847, 484] width 419 height 57
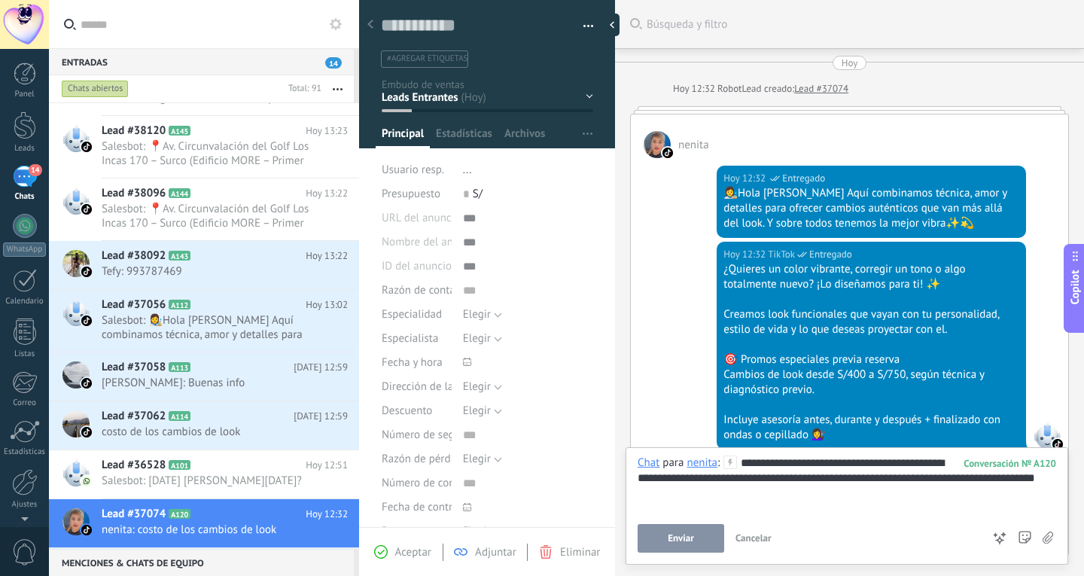
click at [685, 532] on button "Enviar" at bounding box center [681, 538] width 87 height 29
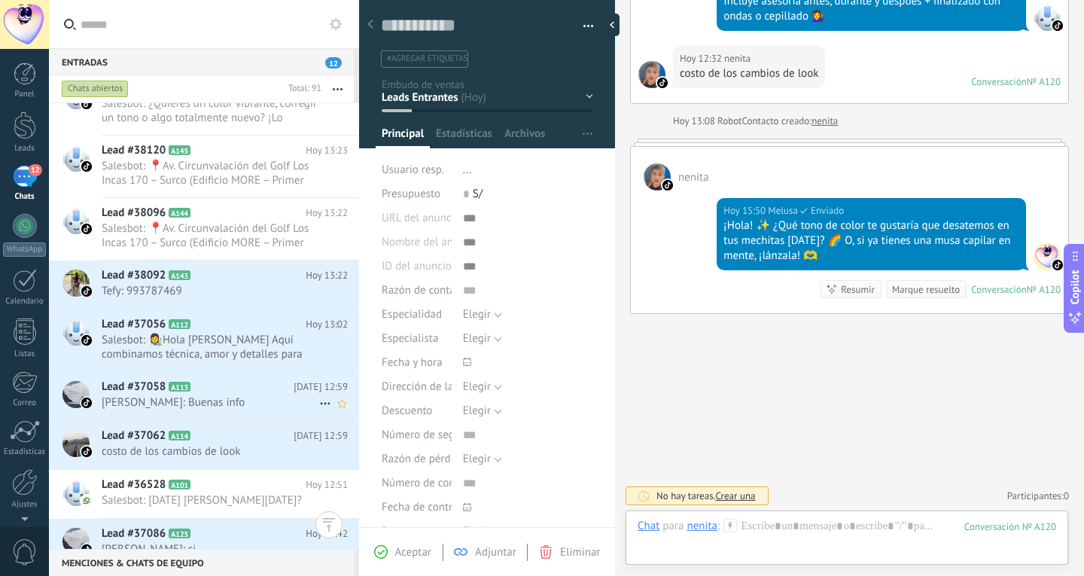
scroll to position [4506, 0]
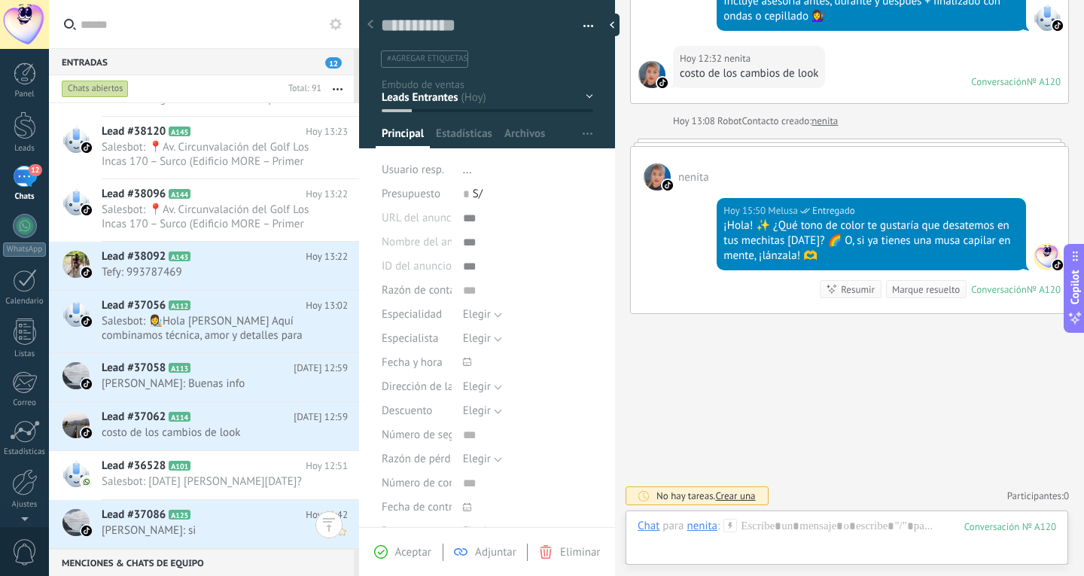
click at [226, 514] on h2 "Lead #37086 A125" at bounding box center [204, 515] width 204 height 15
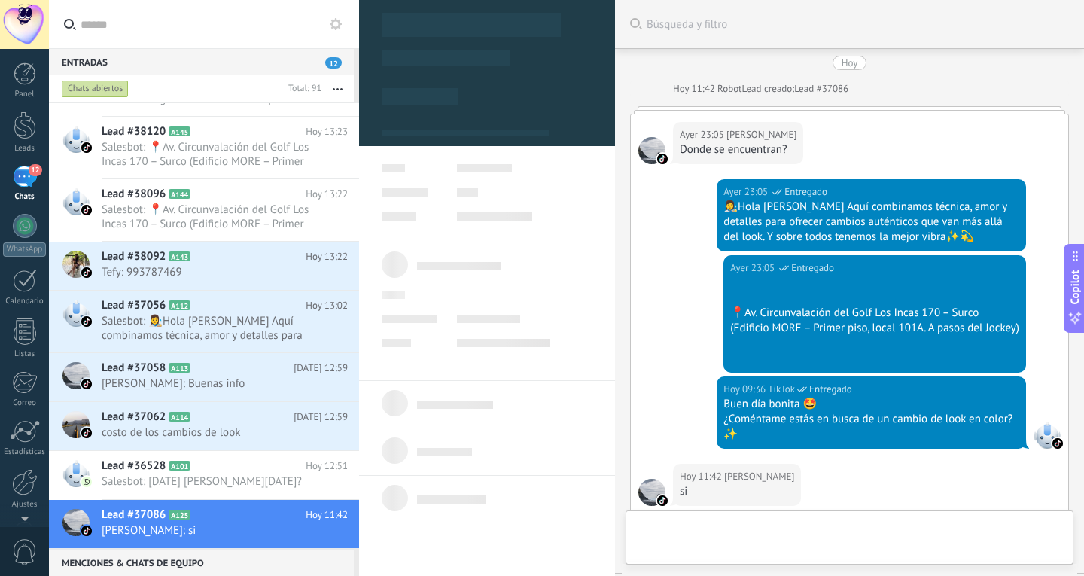
scroll to position [294, 0]
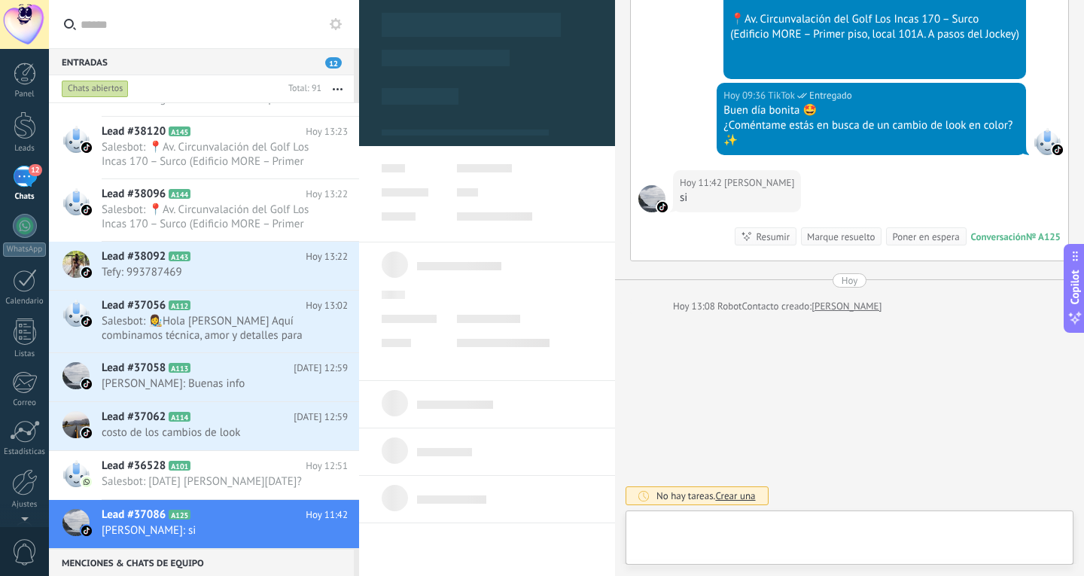
type textarea "**********"
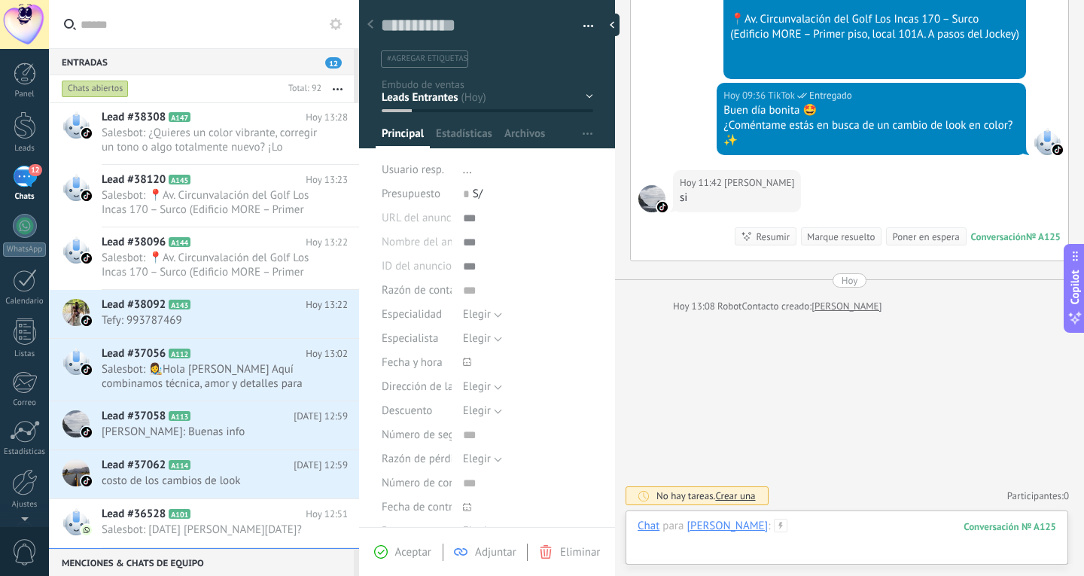
click at [858, 529] on div at bounding box center [847, 541] width 419 height 45
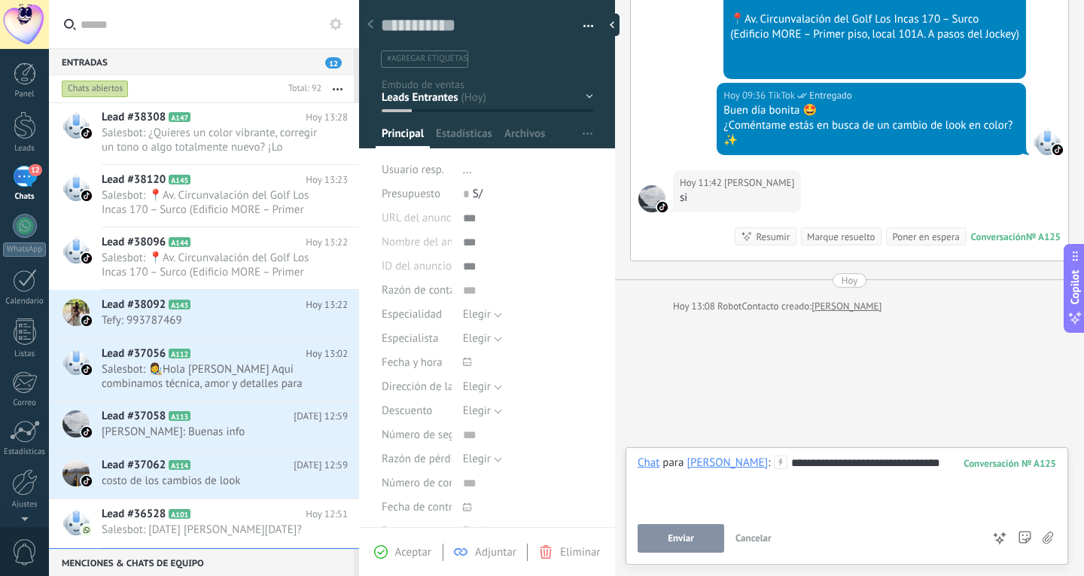
click at [691, 545] on button "Enviar" at bounding box center [681, 538] width 87 height 29
click at [147, 259] on span "Salesbot: 📍Av. Circunvalación del Golf Los Incas 170 – Surco (Edificio MORE – P…" at bounding box center [211, 265] width 218 height 29
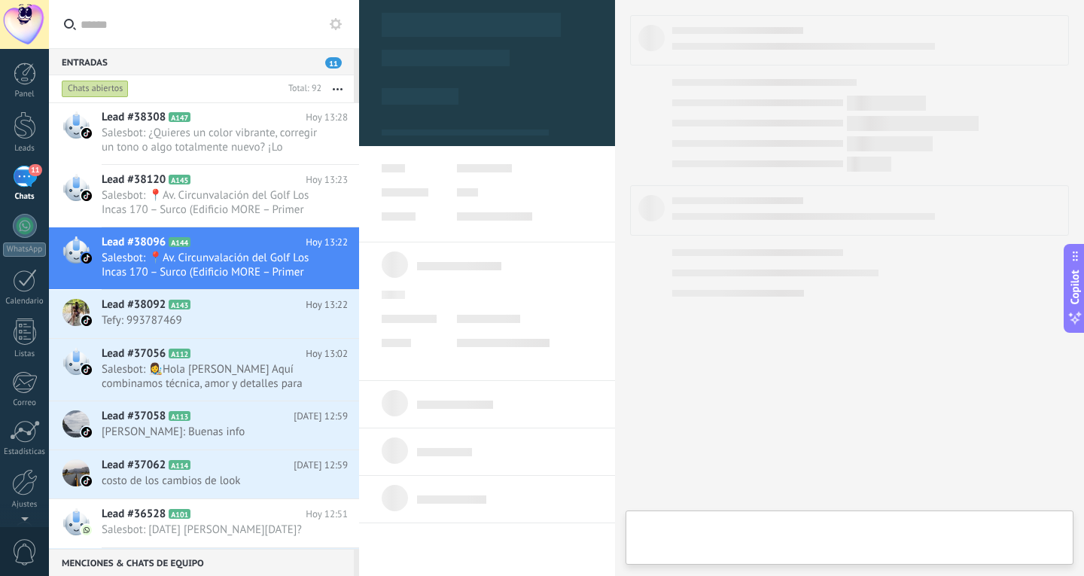
type textarea "**********"
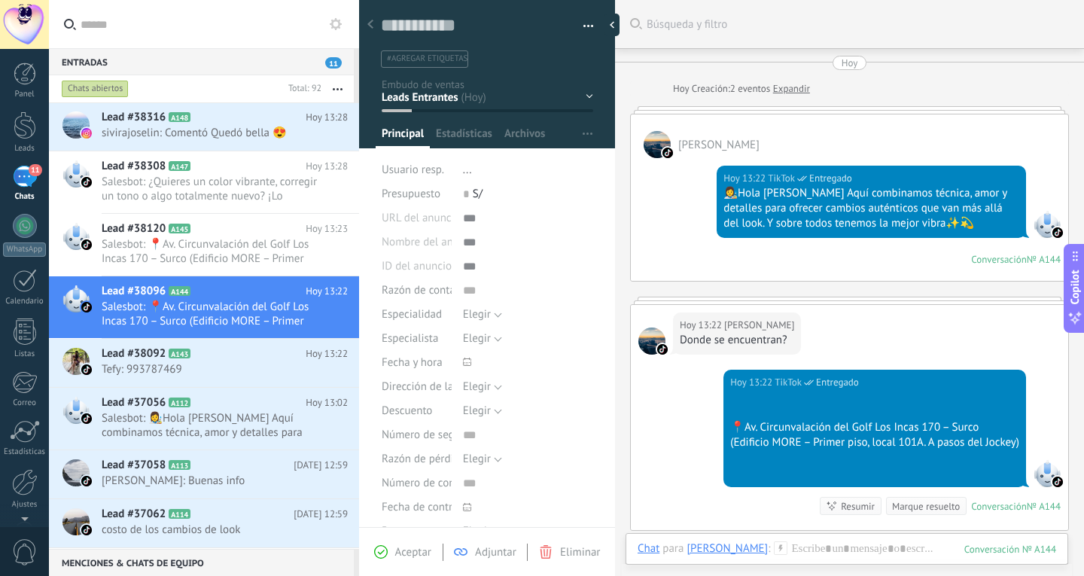
scroll to position [151, 0]
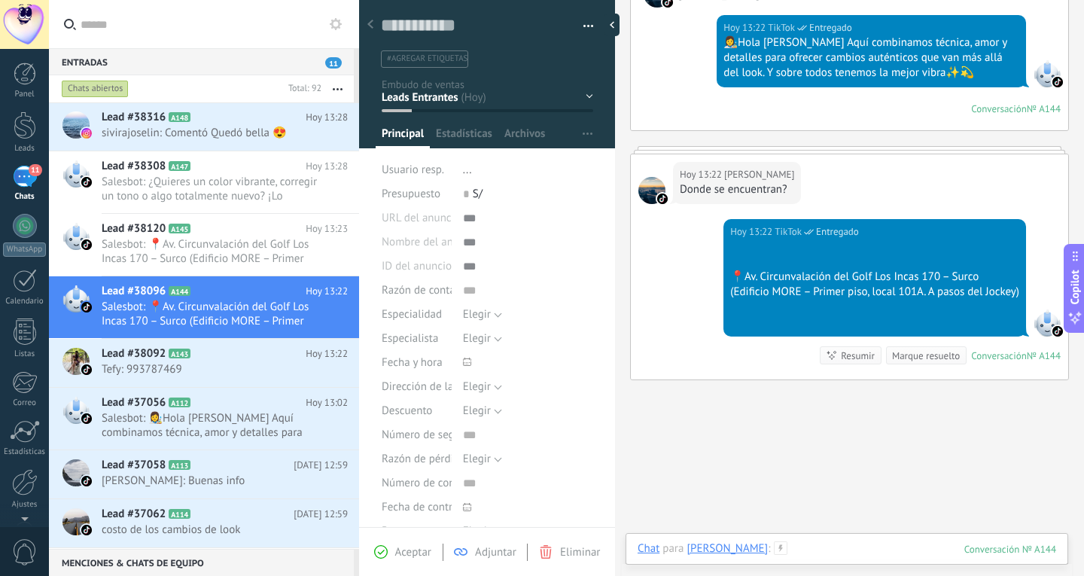
click at [842, 550] on div at bounding box center [847, 563] width 419 height 45
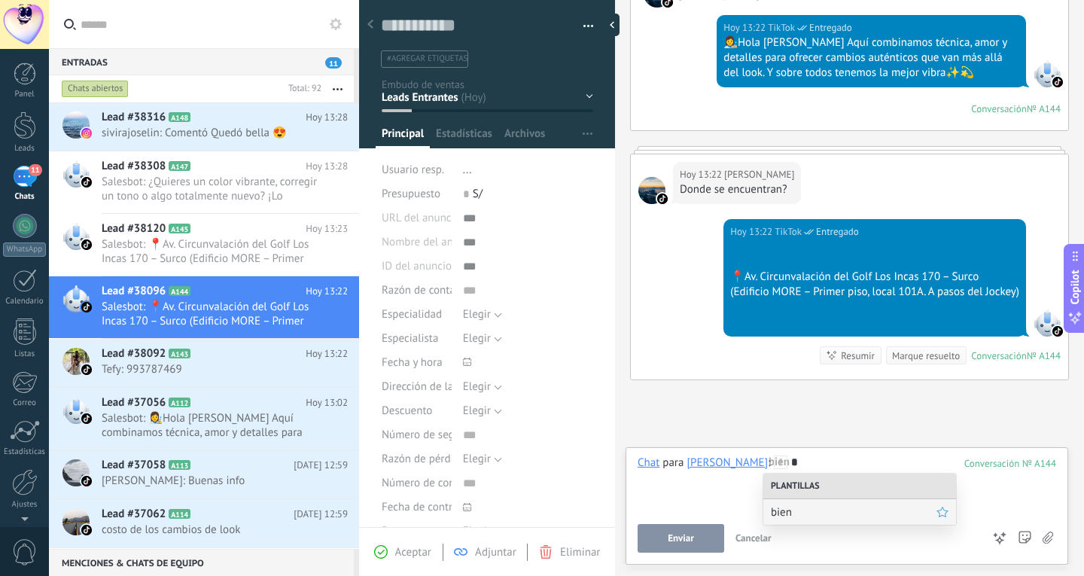
click at [840, 515] on span "bien" at bounding box center [854, 512] width 166 height 14
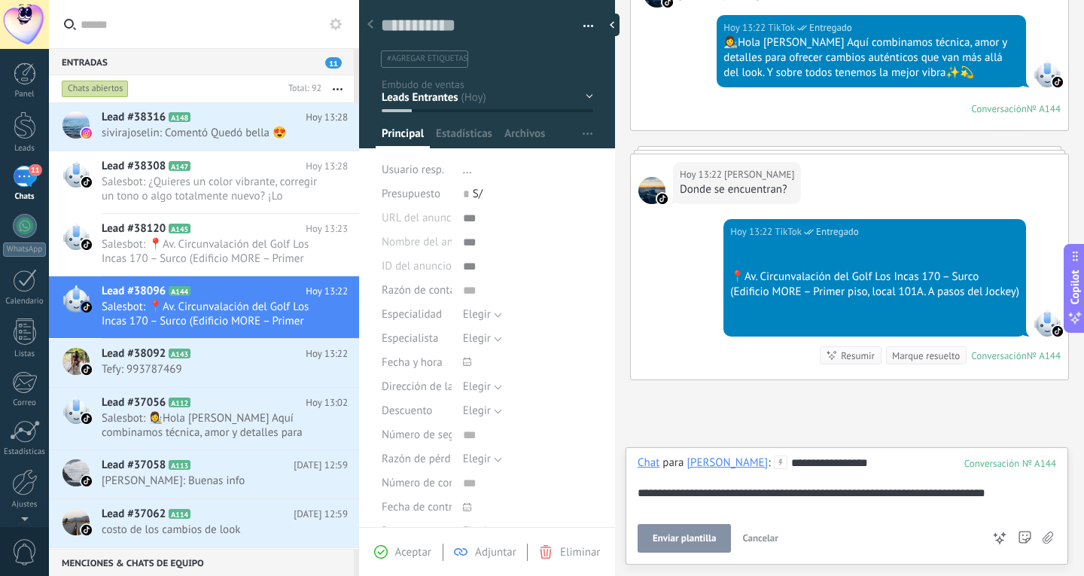
click at [687, 539] on span "Enviar plantilla" at bounding box center [684, 538] width 63 height 11
click at [291, 265] on span "Salesbot: 📍Av. Circunvalación del Golf Los Incas 170 – Surco (Edificio MORE – P…" at bounding box center [211, 251] width 218 height 29
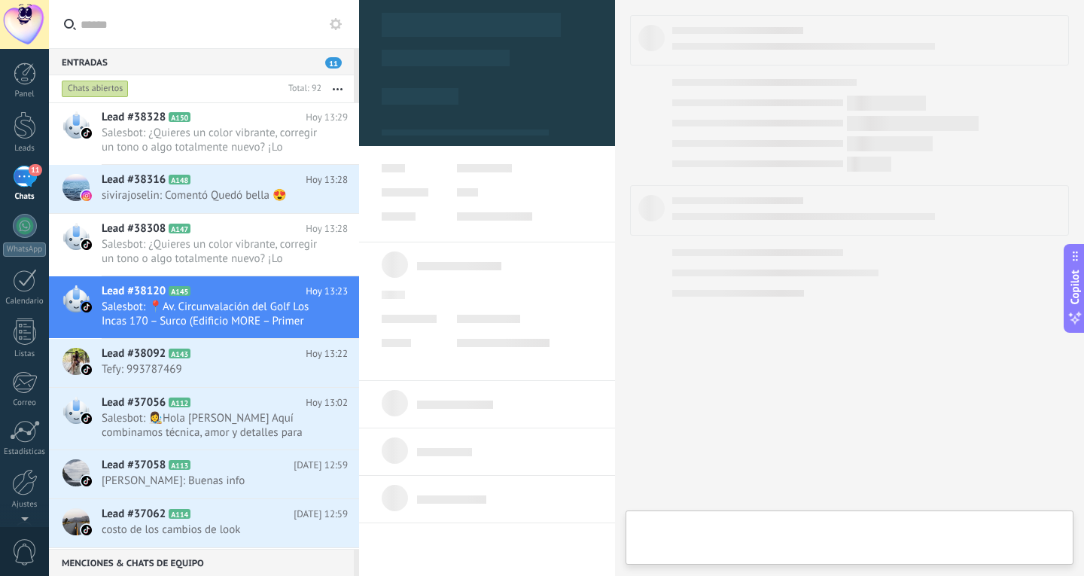
type textarea "**********"
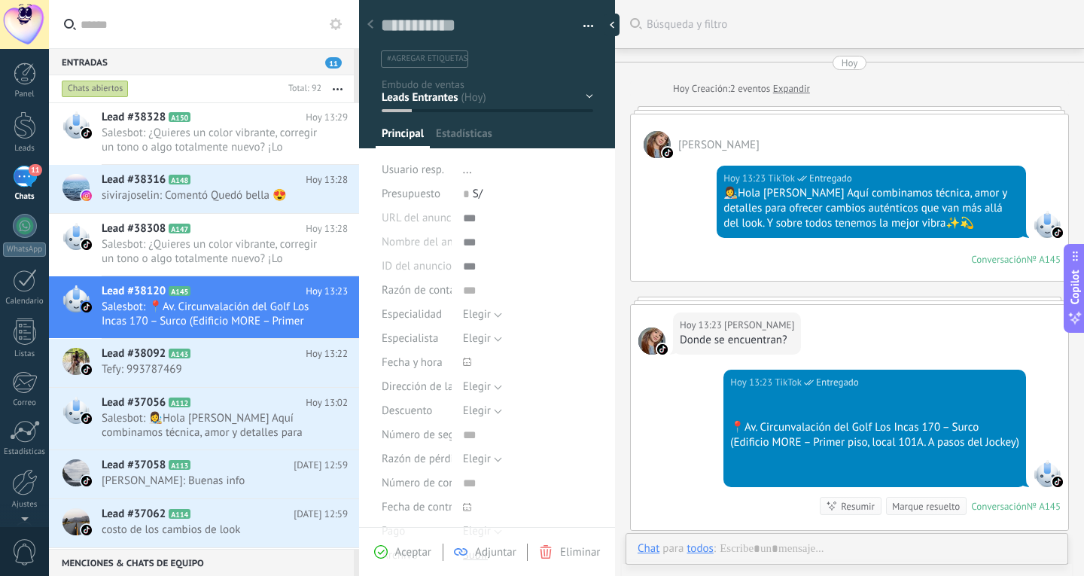
scroll to position [161, 0]
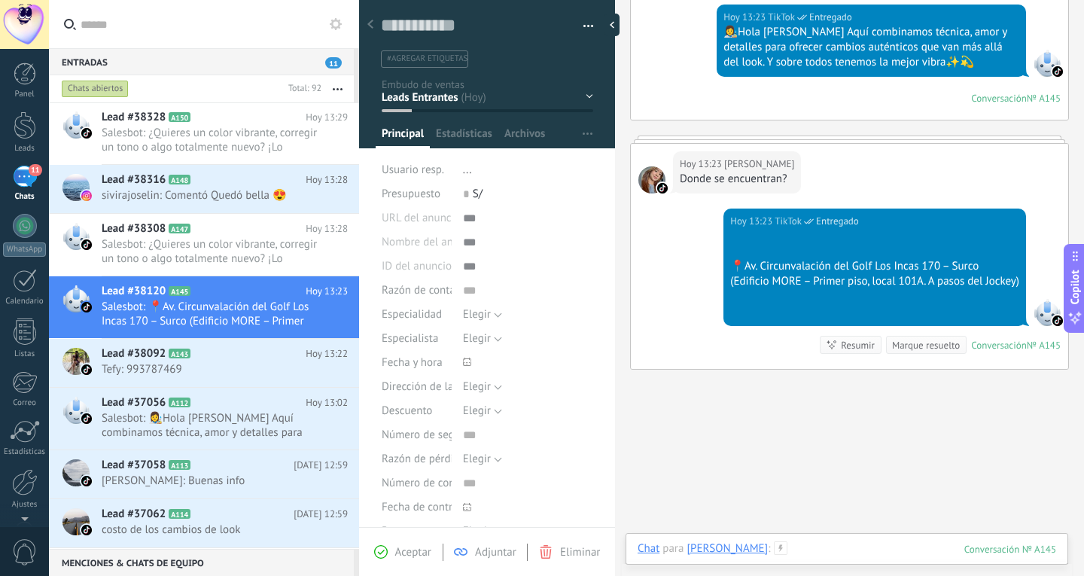
click at [797, 547] on div at bounding box center [847, 563] width 419 height 45
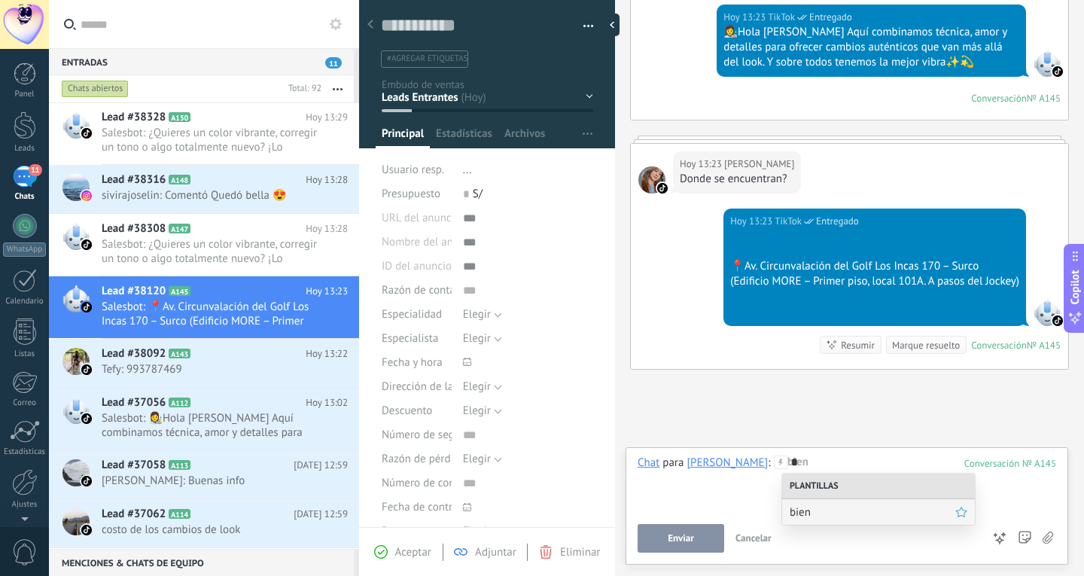
click at [793, 514] on span "bien" at bounding box center [873, 512] width 166 height 14
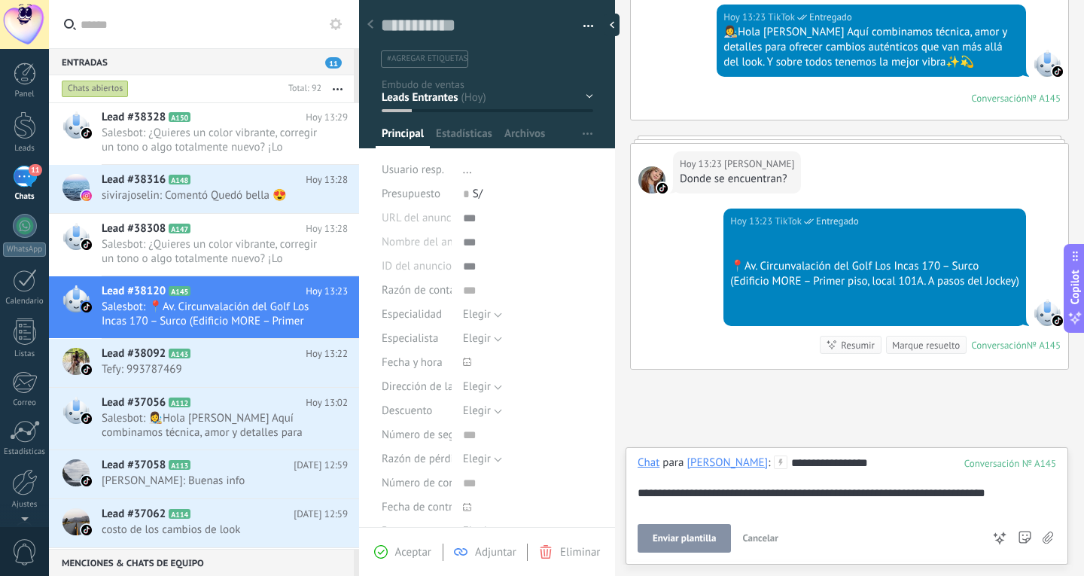
click at [694, 535] on span "Enviar plantilla" at bounding box center [684, 538] width 63 height 11
click at [239, 242] on span "Salesbot: ¿Quieres un color vibrante, corregir un tono o algo totalmente nuevo?…" at bounding box center [211, 251] width 218 height 29
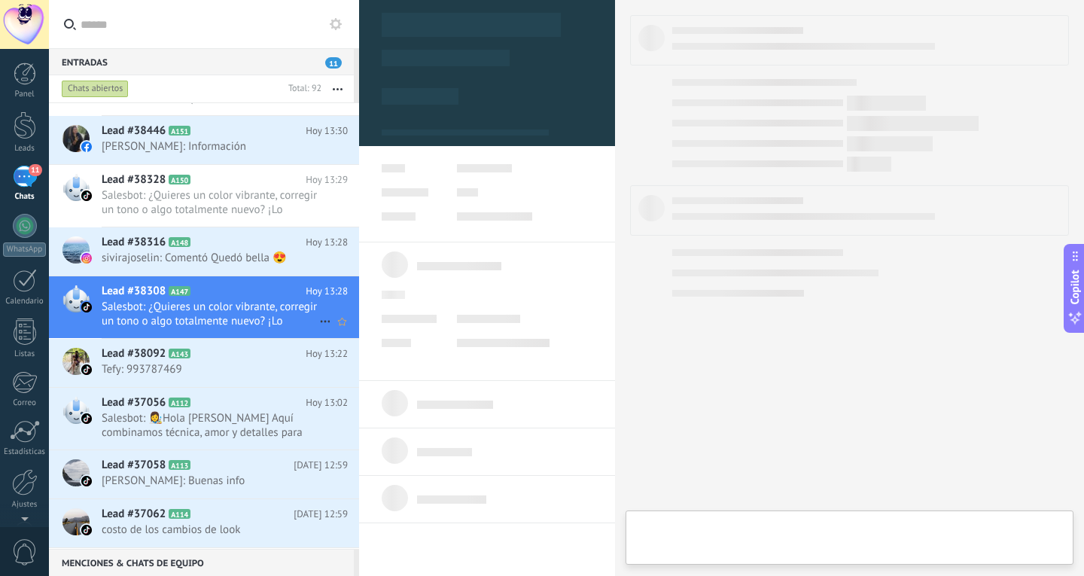
type textarea "**********"
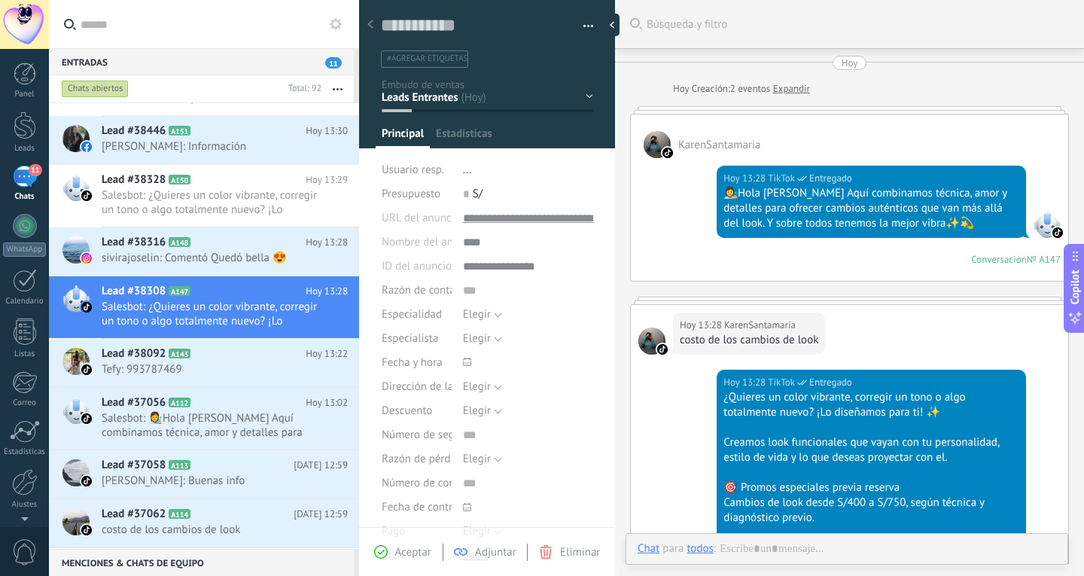
scroll to position [206, 0]
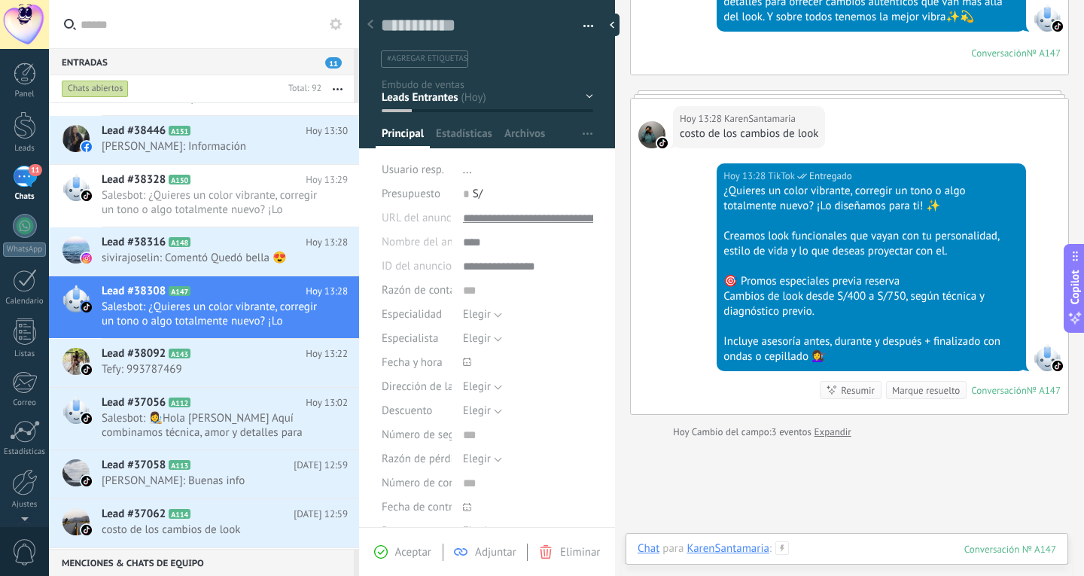
click at [858, 552] on div at bounding box center [847, 563] width 419 height 45
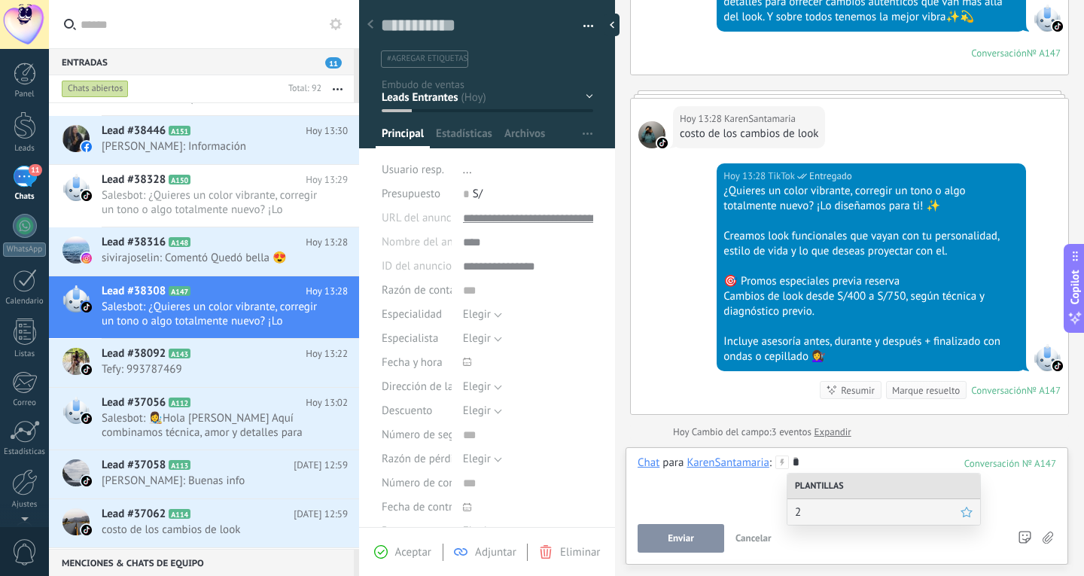
click at [867, 506] on span "2" at bounding box center [878, 512] width 166 height 14
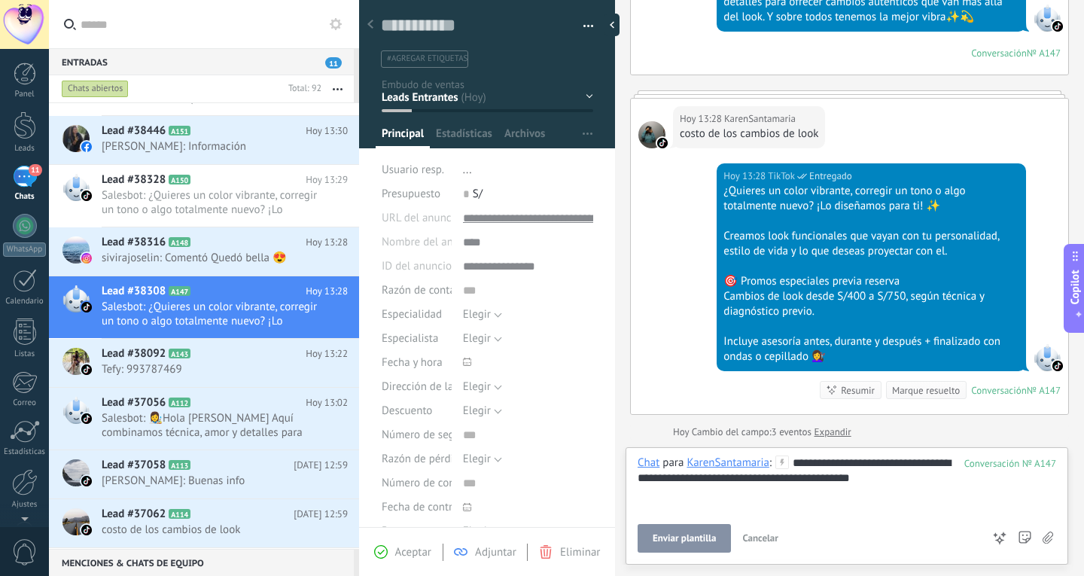
click at [697, 541] on span "Enviar plantilla" at bounding box center [684, 538] width 63 height 11
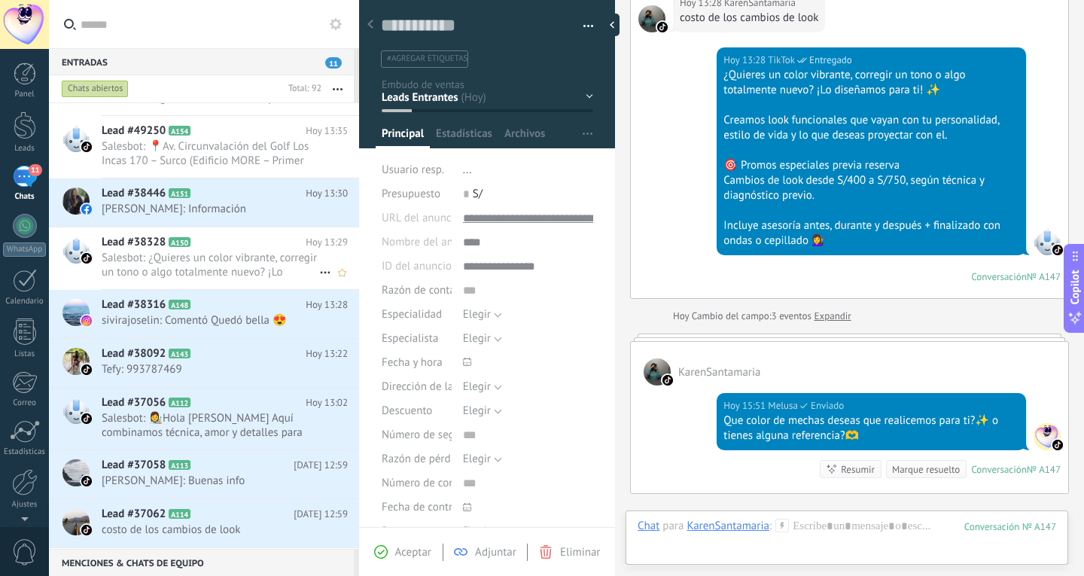
click at [181, 260] on span "Salesbot: ¿Quieres un color vibrante, corregir un tono o algo totalmente nuevo?…" at bounding box center [211, 265] width 218 height 29
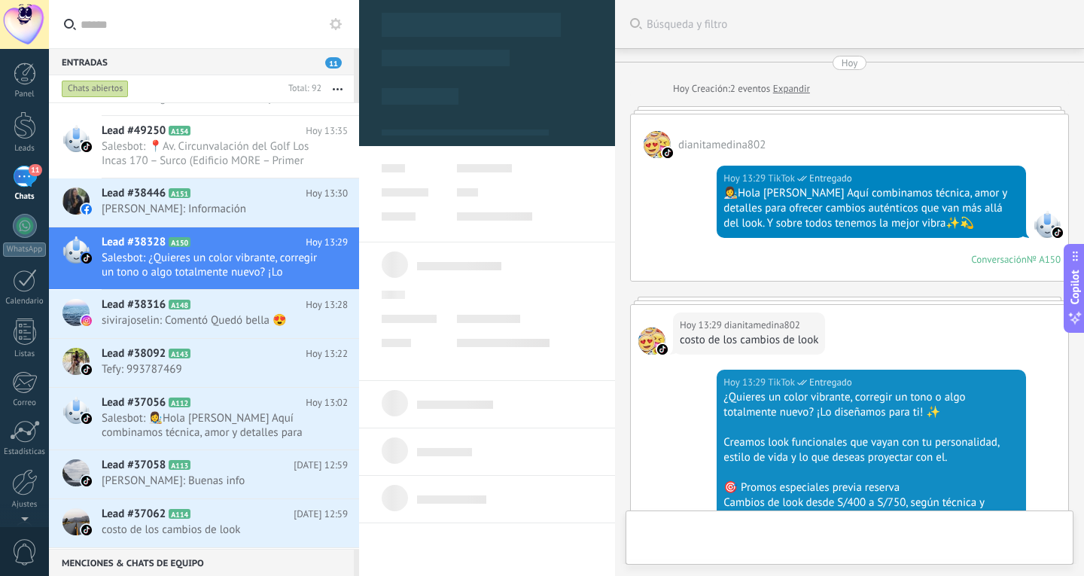
type textarea "**********"
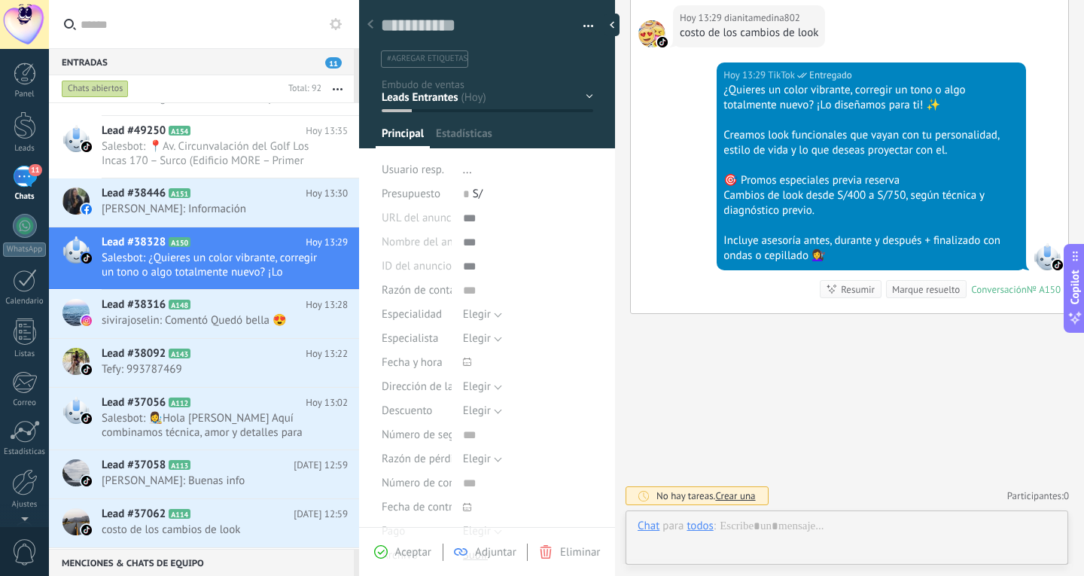
scroll to position [23, 0]
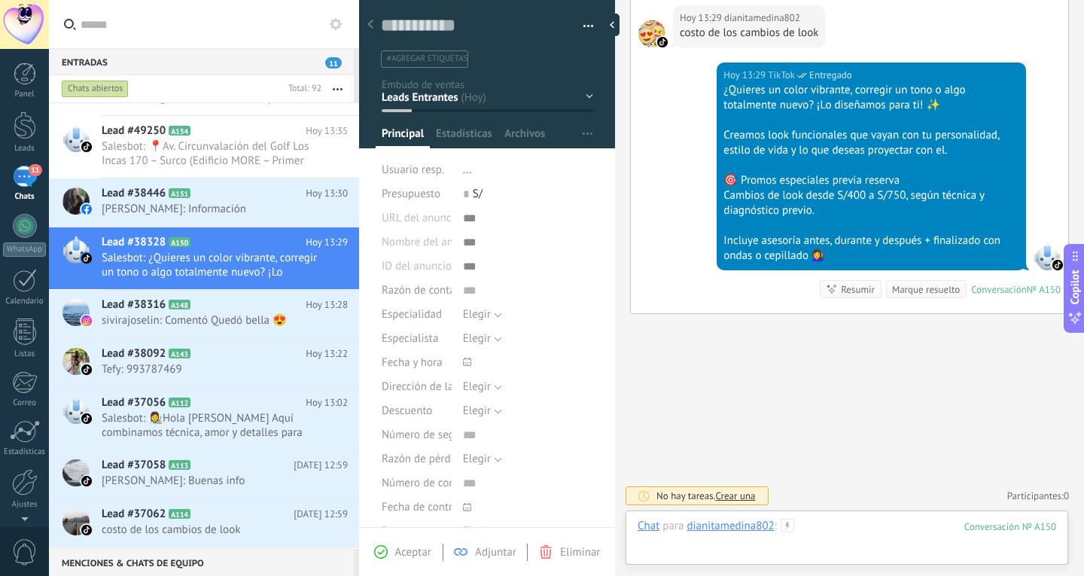
click at [809, 519] on div at bounding box center [847, 541] width 419 height 45
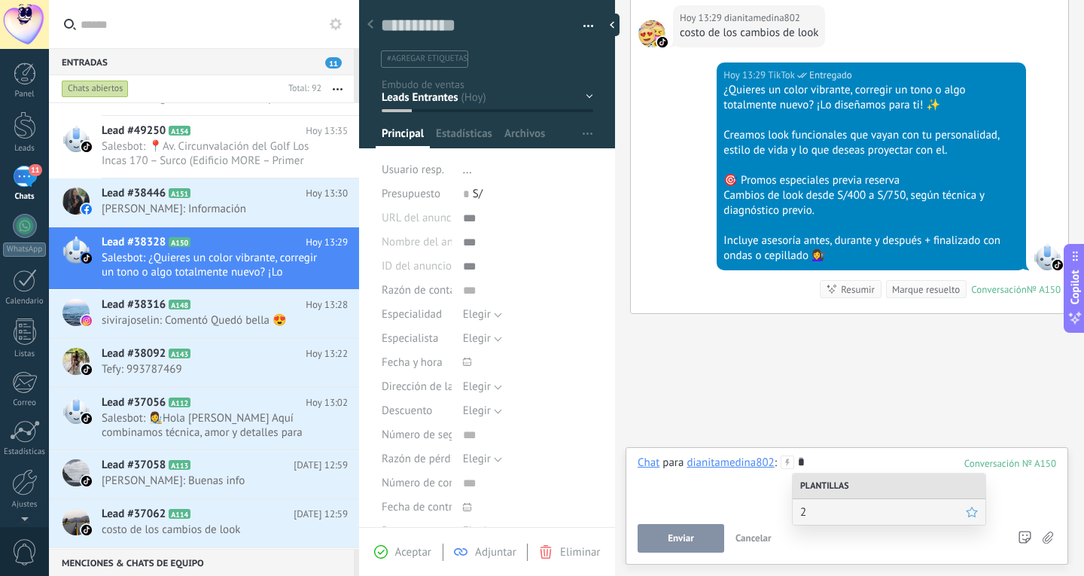
click at [816, 511] on span "2" at bounding box center [883, 512] width 166 height 14
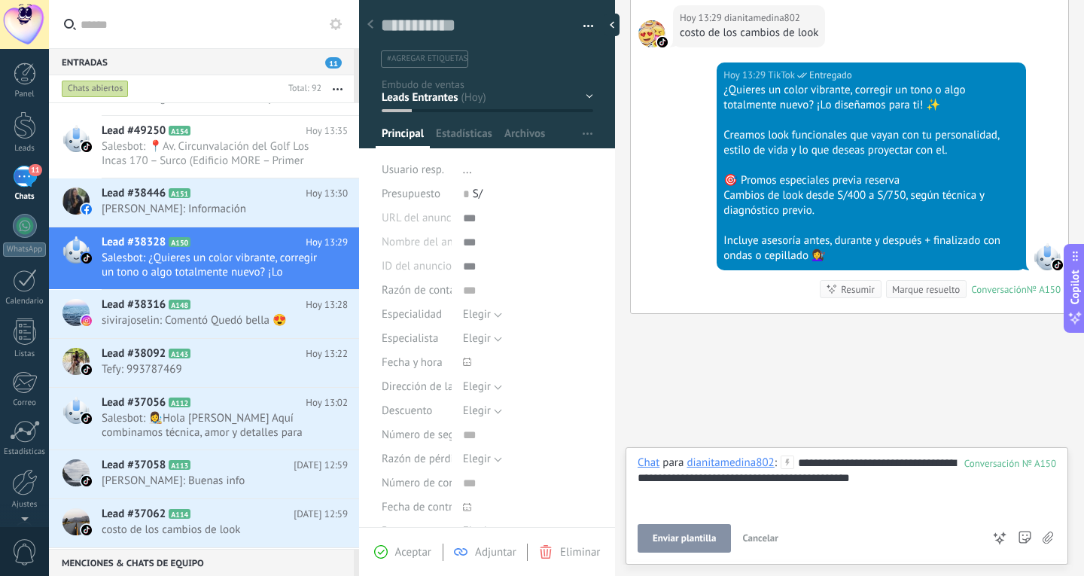
click at [992, 539] on icon at bounding box center [999, 538] width 15 height 15
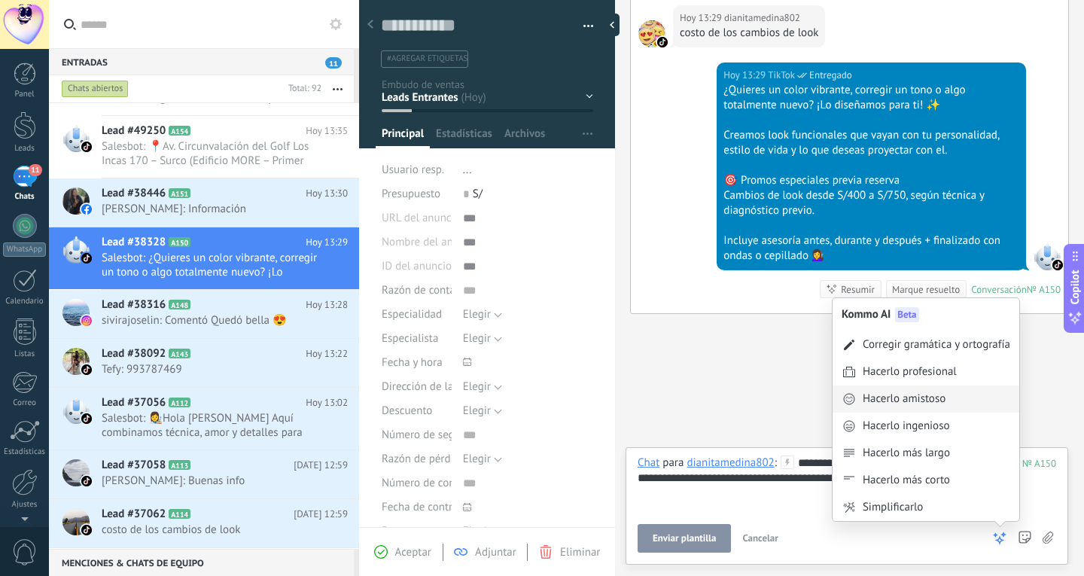
click at [944, 406] on div "Hacerlo amistoso" at bounding box center [904, 399] width 83 height 15
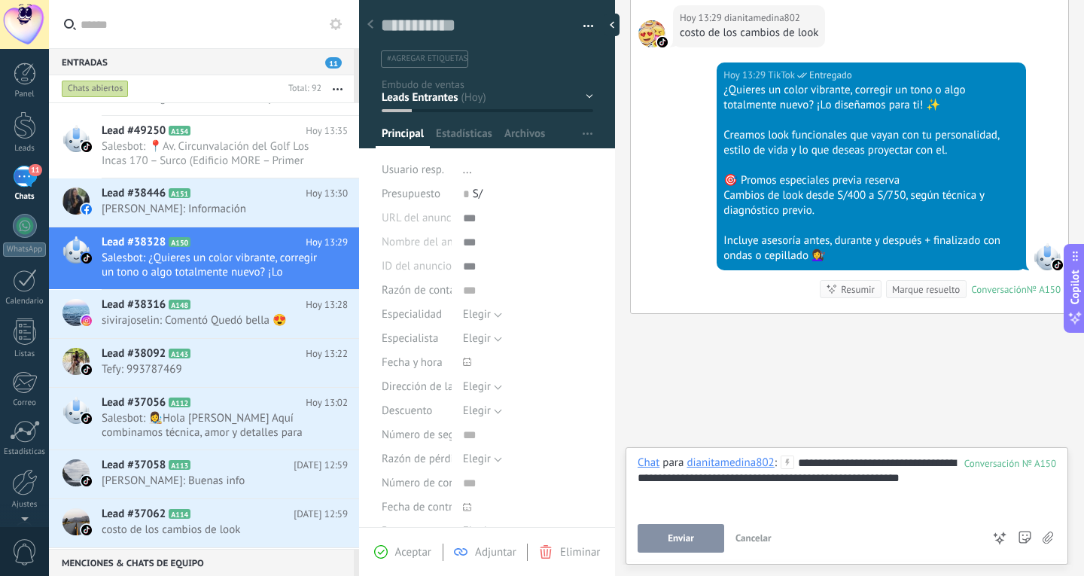
click at [693, 544] on span "Enviar" at bounding box center [681, 538] width 26 height 11
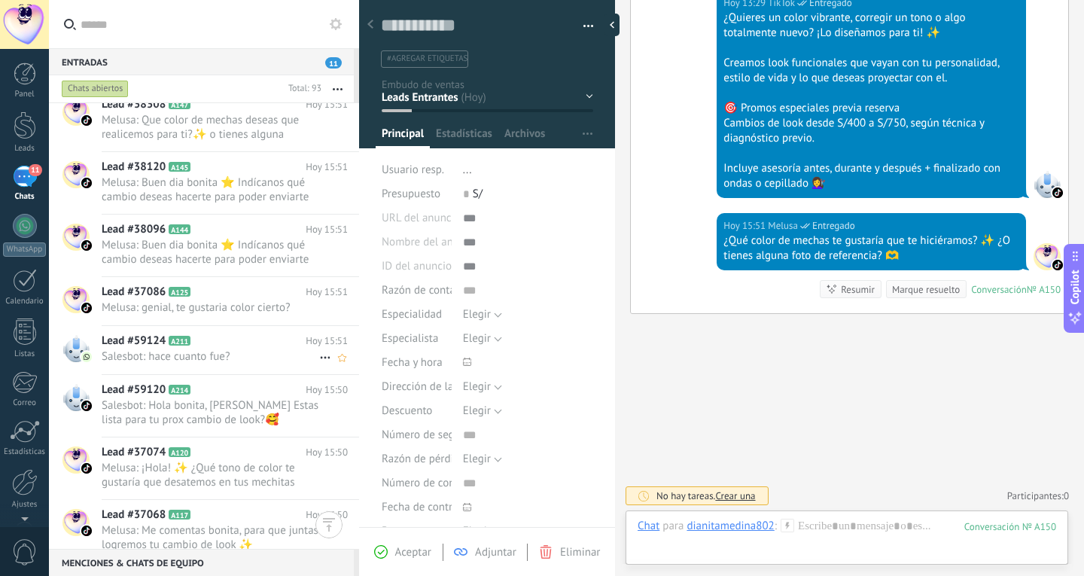
scroll to position [0, 0]
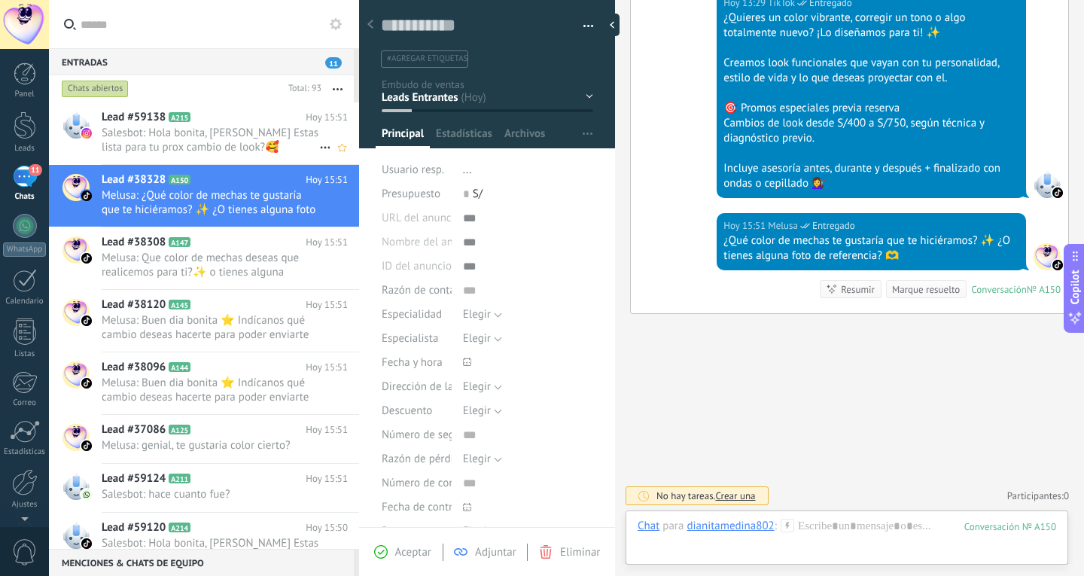
click at [248, 154] on span "Salesbot: Hola bonita, [PERSON_NAME] Estas lista para tu prox cambio de look?🥰 …" at bounding box center [211, 140] width 218 height 29
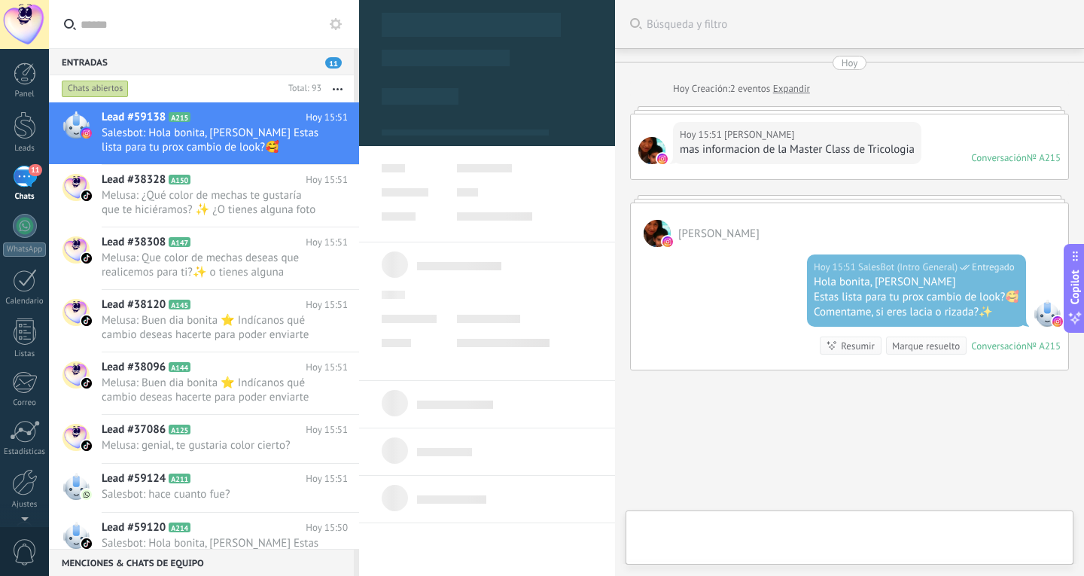
scroll to position [56, 0]
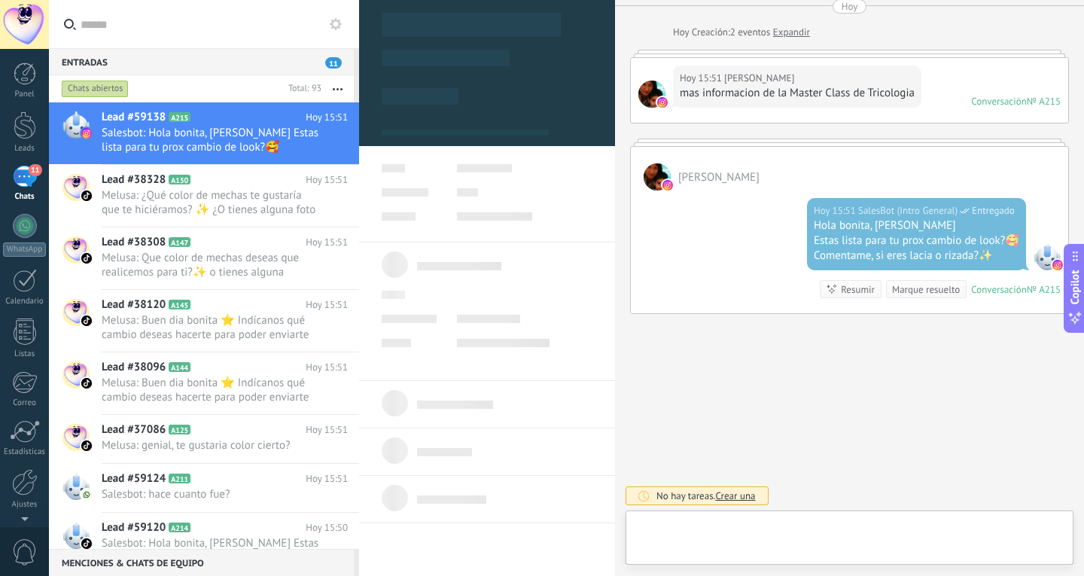
type textarea "**********"
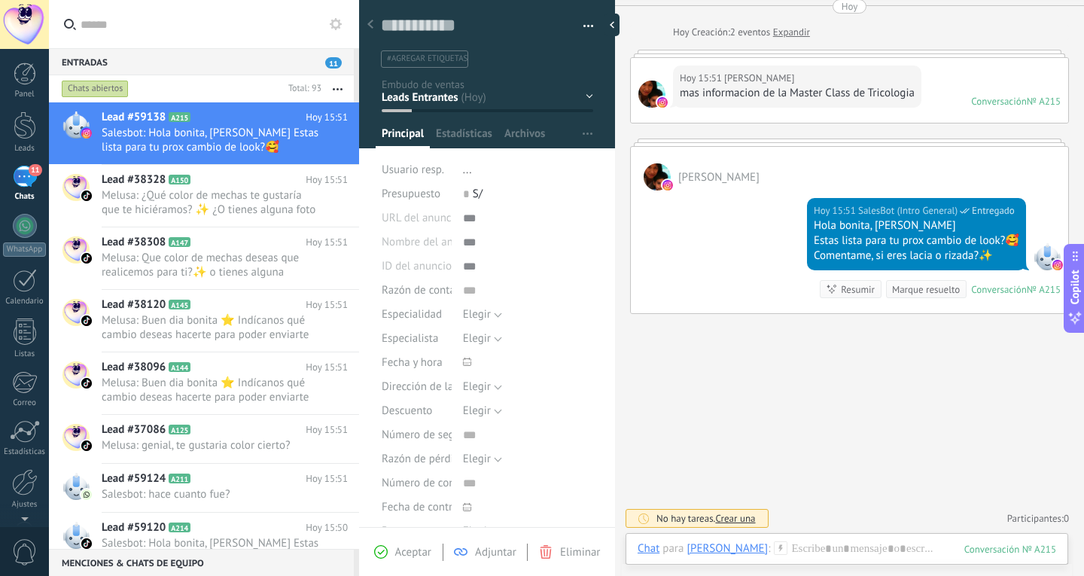
scroll to position [0, 0]
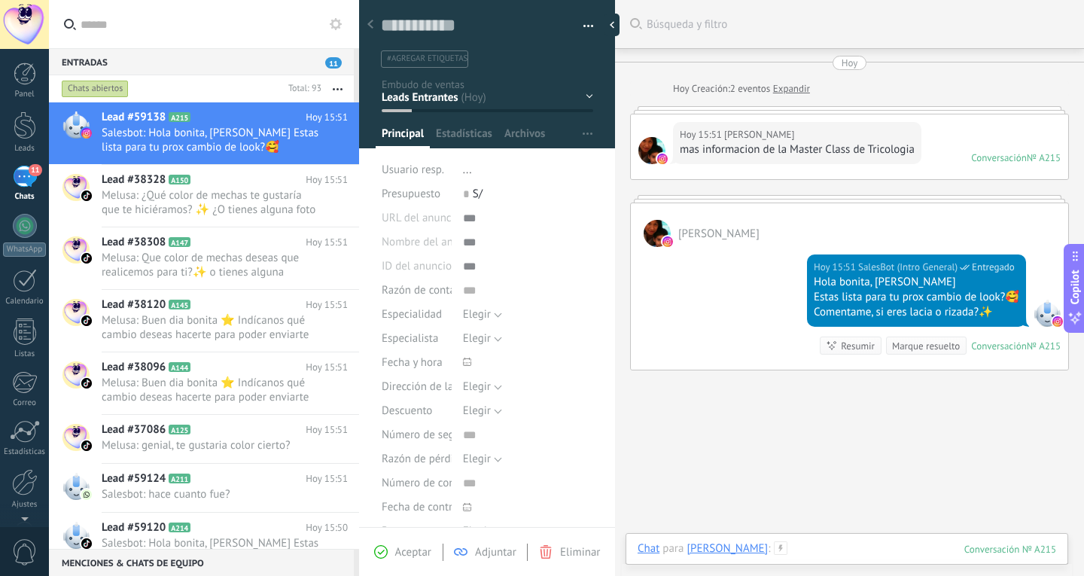
click at [791, 556] on div at bounding box center [847, 563] width 419 height 45
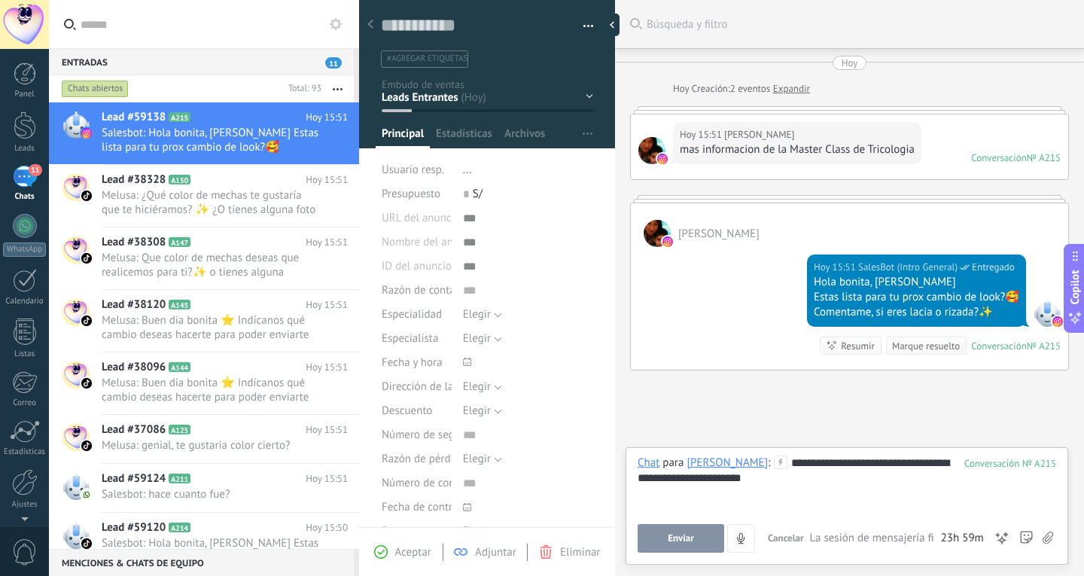
click at [675, 537] on span "Enviar" at bounding box center [681, 538] width 26 height 11
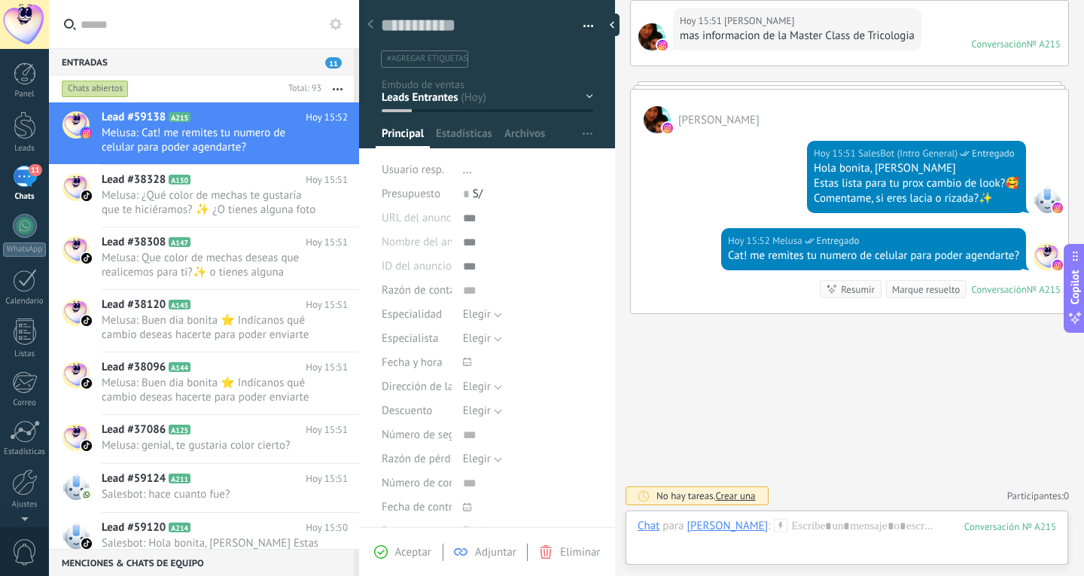
click at [1052, 194] on div at bounding box center [1047, 199] width 27 height 27
click at [205, 198] on span "Melusa: ¿Qué color de mechas te gustaría que te hiciéramos? ✨ ¿O tienes alguna …" at bounding box center [211, 202] width 218 height 29
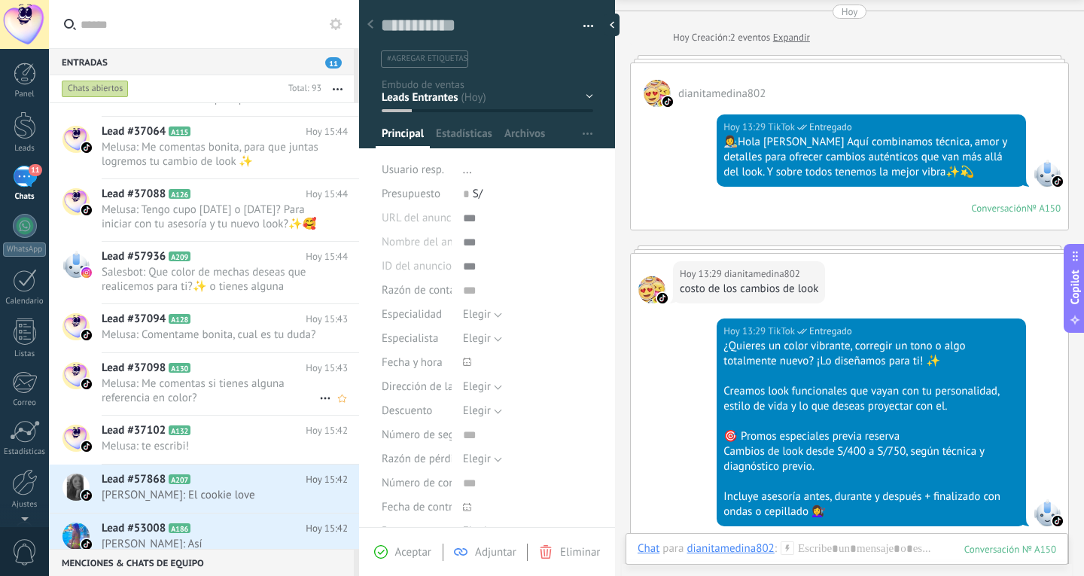
scroll to position [1582, 0]
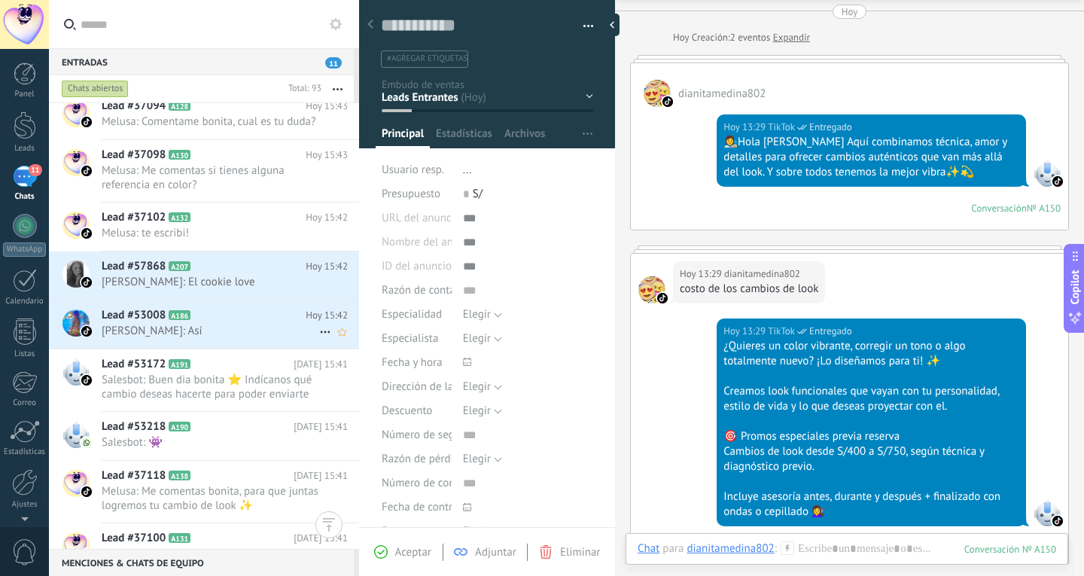
click at [243, 338] on span "Alexandra Ortiz: Así" at bounding box center [211, 331] width 218 height 14
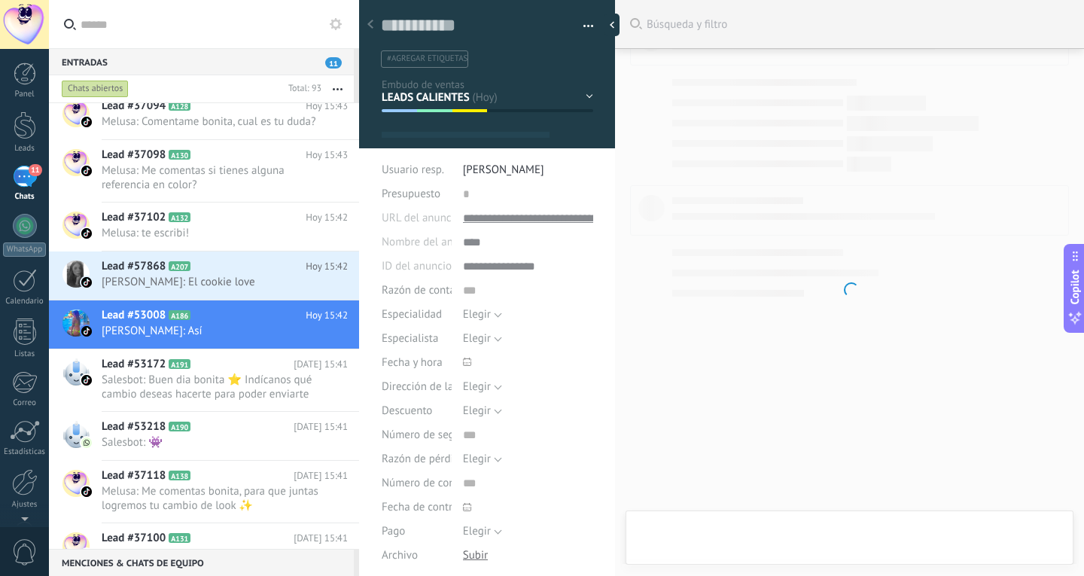
type textarea "**********"
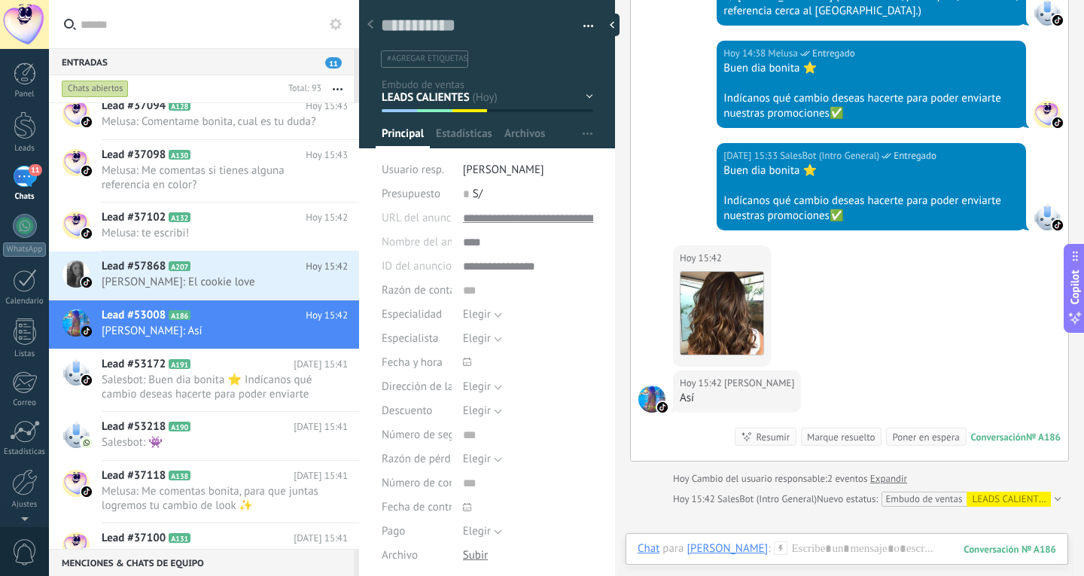
scroll to position [799, 0]
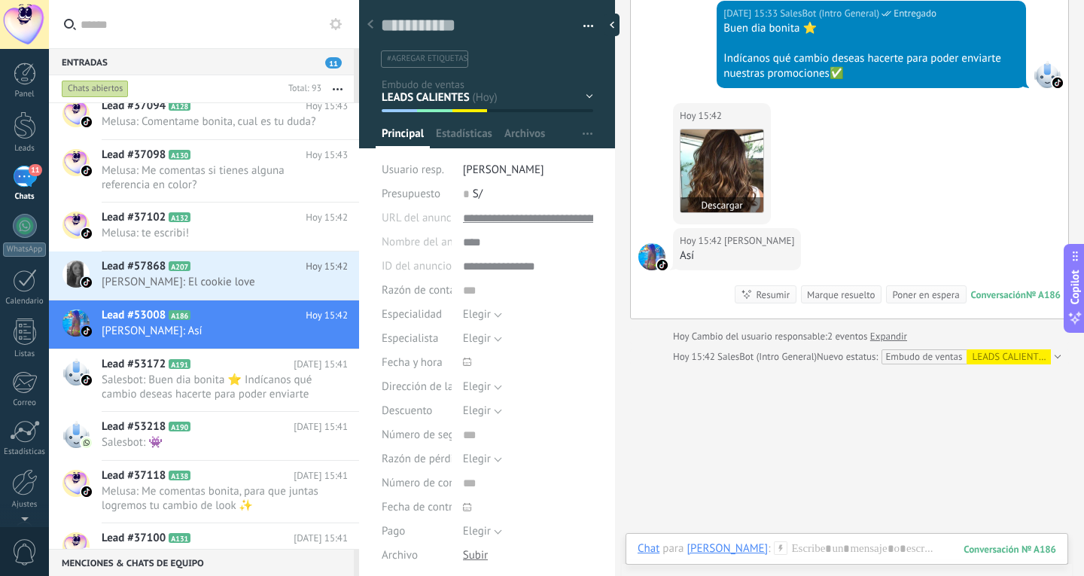
click at [738, 202] on img at bounding box center [722, 171] width 83 height 83
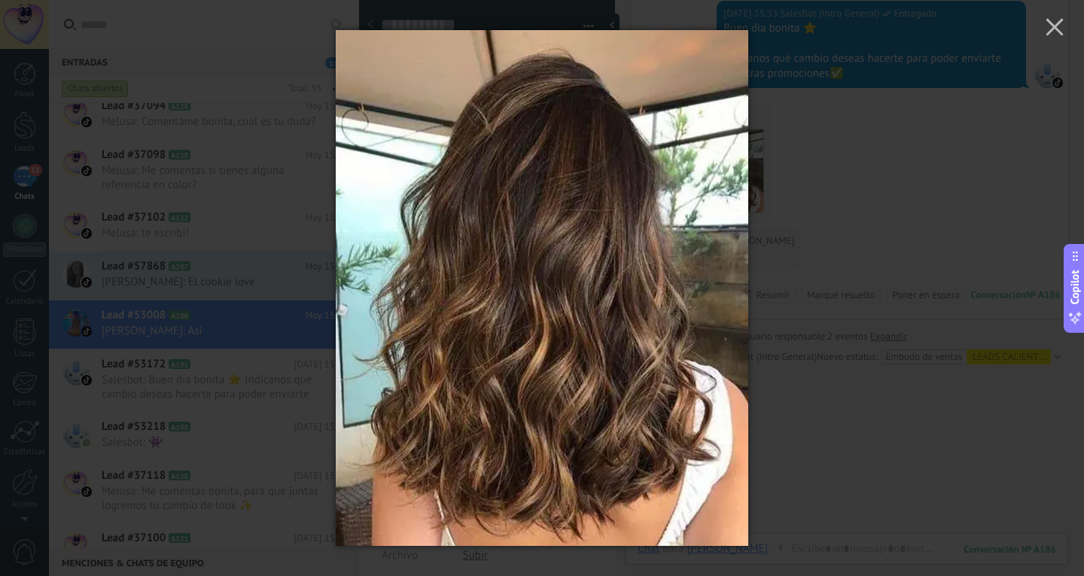
click at [884, 158] on div at bounding box center [542, 288] width 1084 height 576
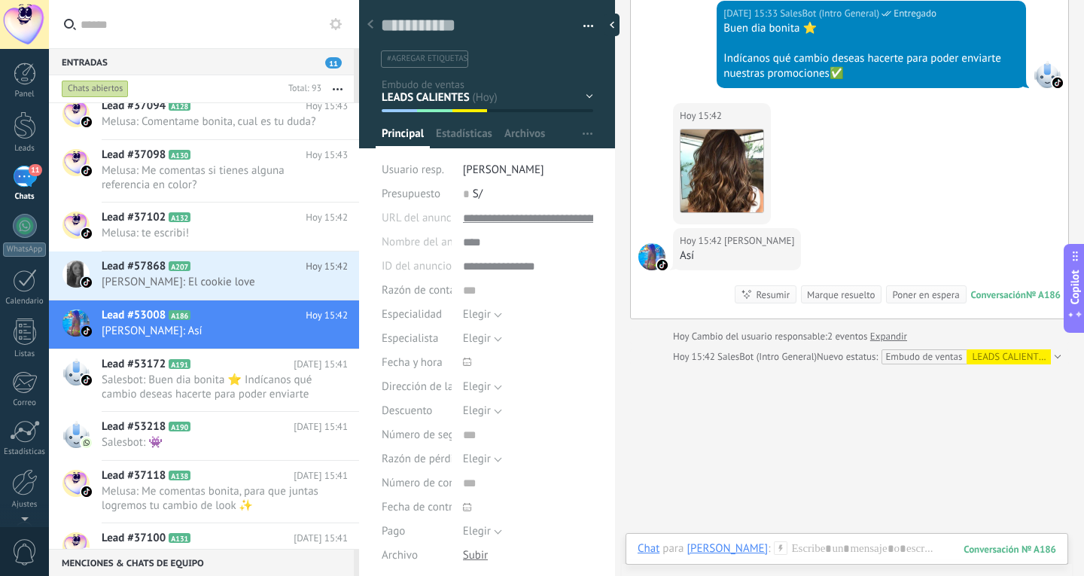
click at [822, 260] on div "Hoy 15:42 Alexandra Ortiz Así Conversación № A186 Conversación № A186 Resumir R…" at bounding box center [849, 273] width 437 height 90
click at [911, 547] on div at bounding box center [847, 563] width 419 height 45
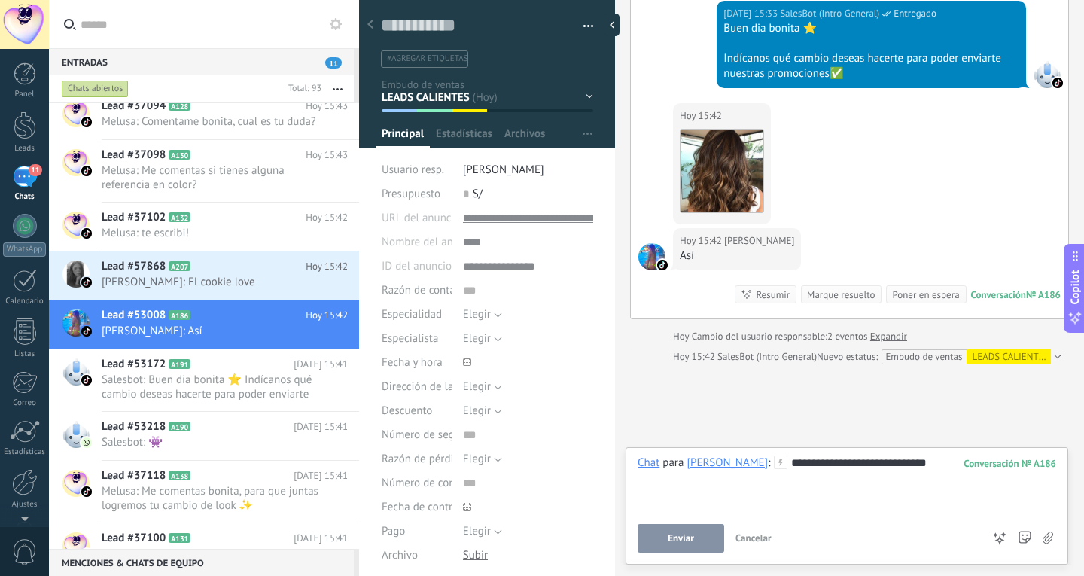
click at [680, 539] on span "Enviar" at bounding box center [681, 538] width 26 height 11
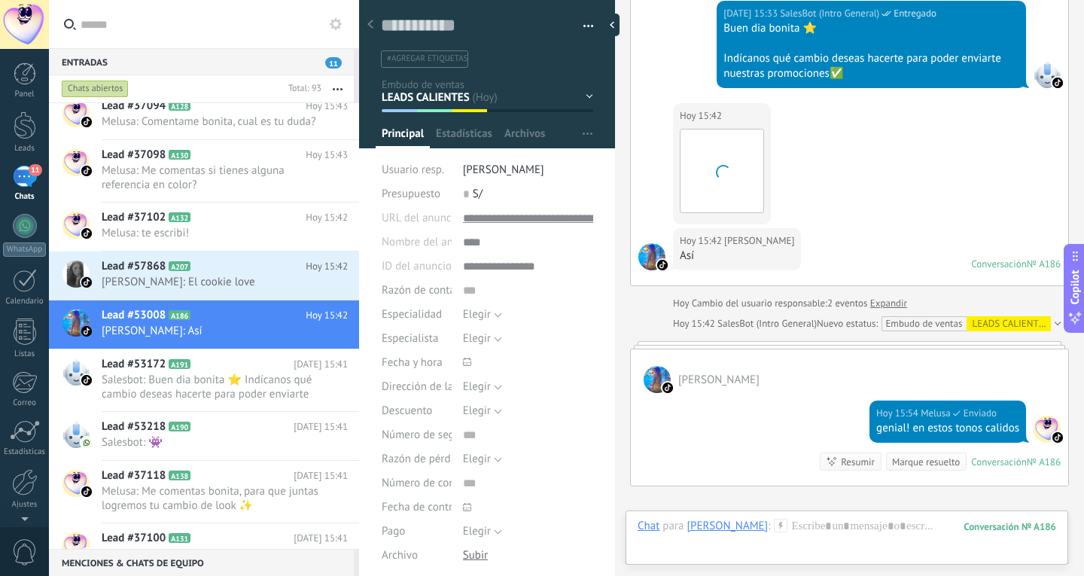
scroll to position [822, 0]
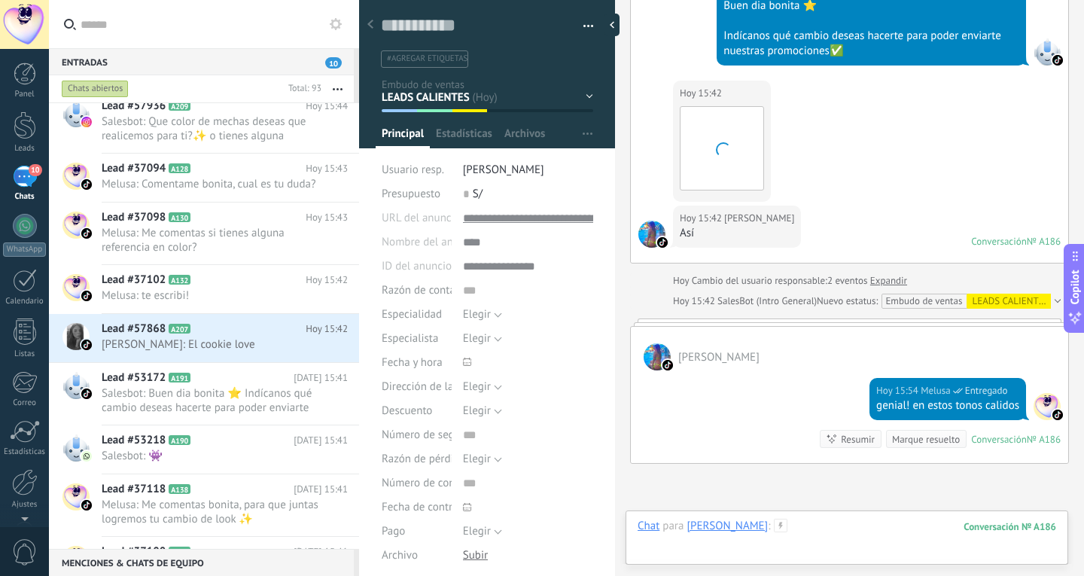
click at [922, 529] on div at bounding box center [847, 541] width 419 height 45
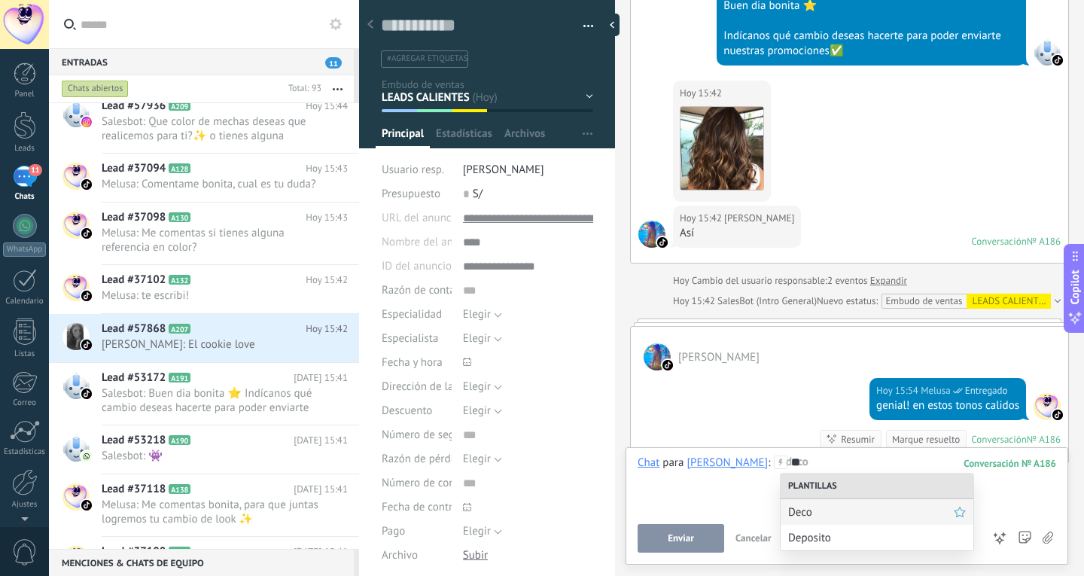
click at [843, 522] on div "Deco" at bounding box center [877, 512] width 193 height 26
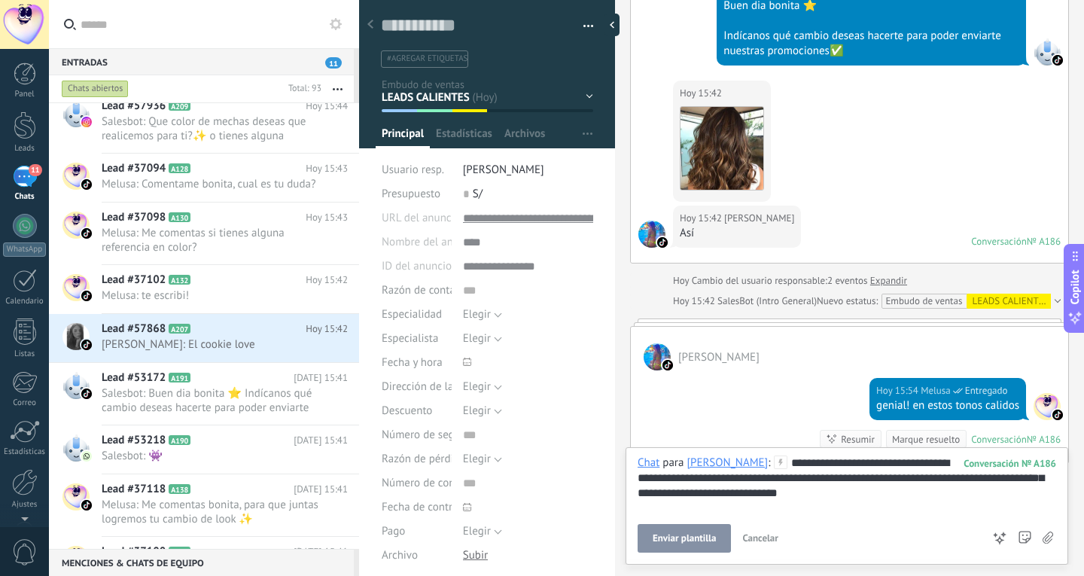
click at [689, 544] on span "Enviar plantilla" at bounding box center [684, 538] width 63 height 11
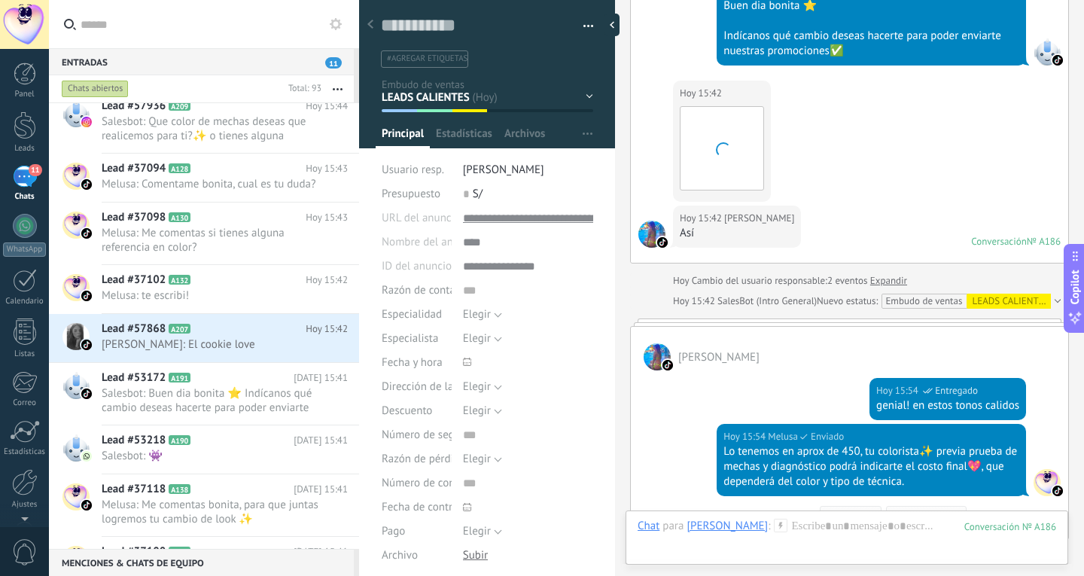
scroll to position [1062, 0]
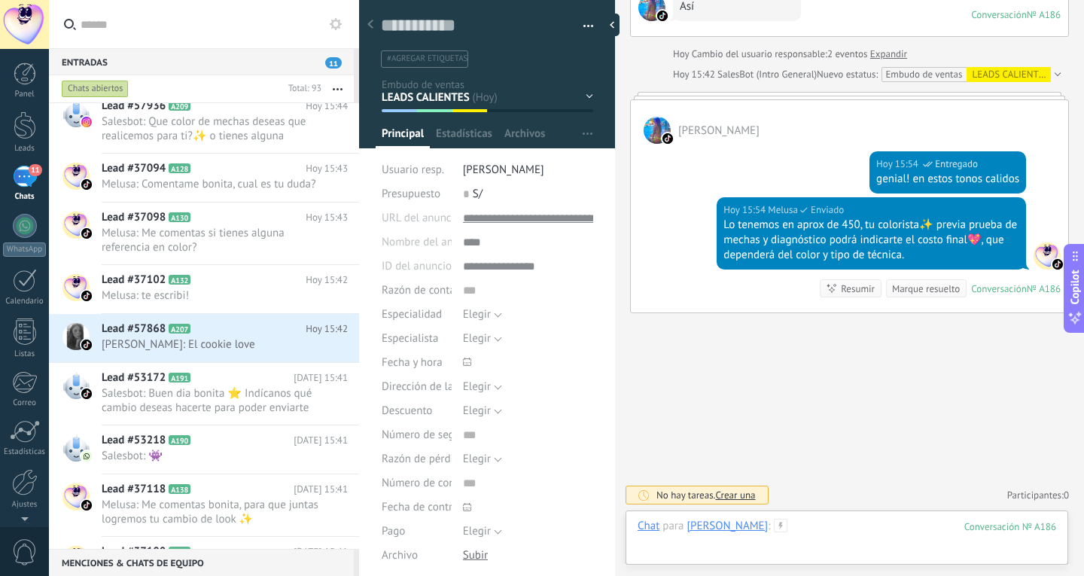
click at [832, 523] on div at bounding box center [847, 541] width 419 height 45
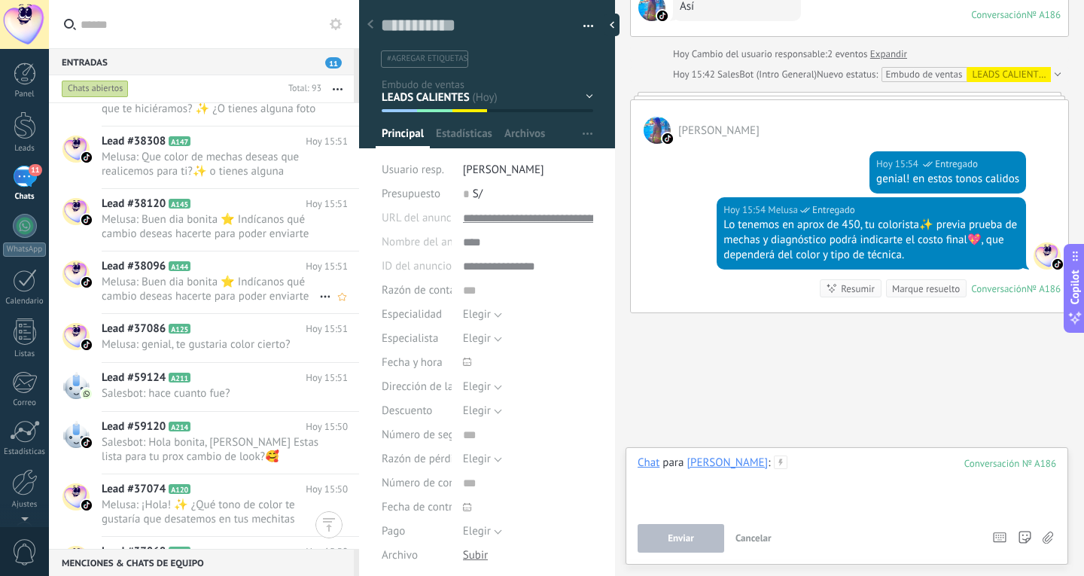
scroll to position [0, 0]
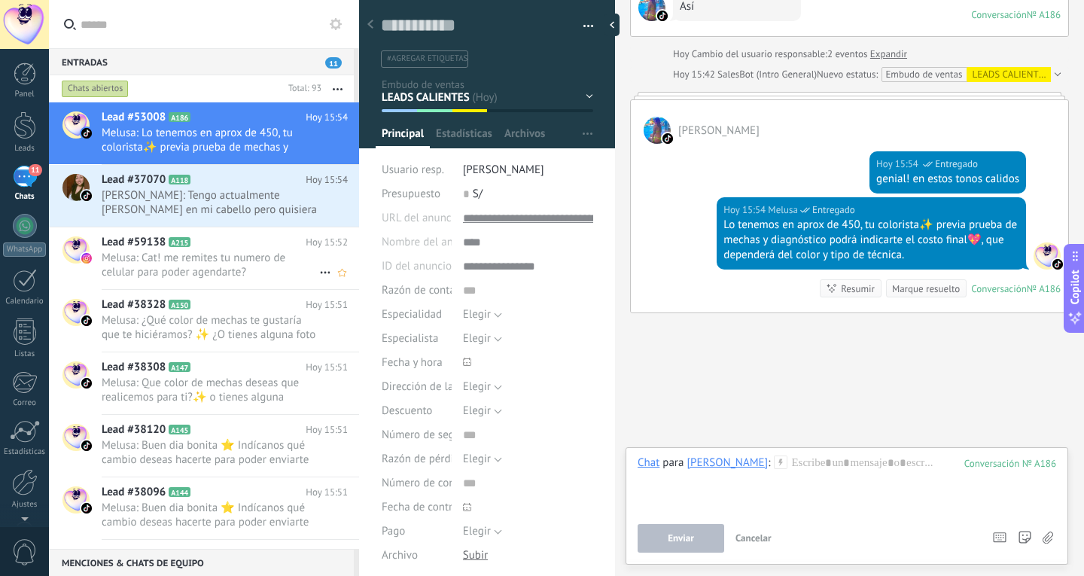
click at [257, 272] on span "Melusa: Cat! me remites tu numero de celular para poder agendarte?" at bounding box center [211, 265] width 218 height 29
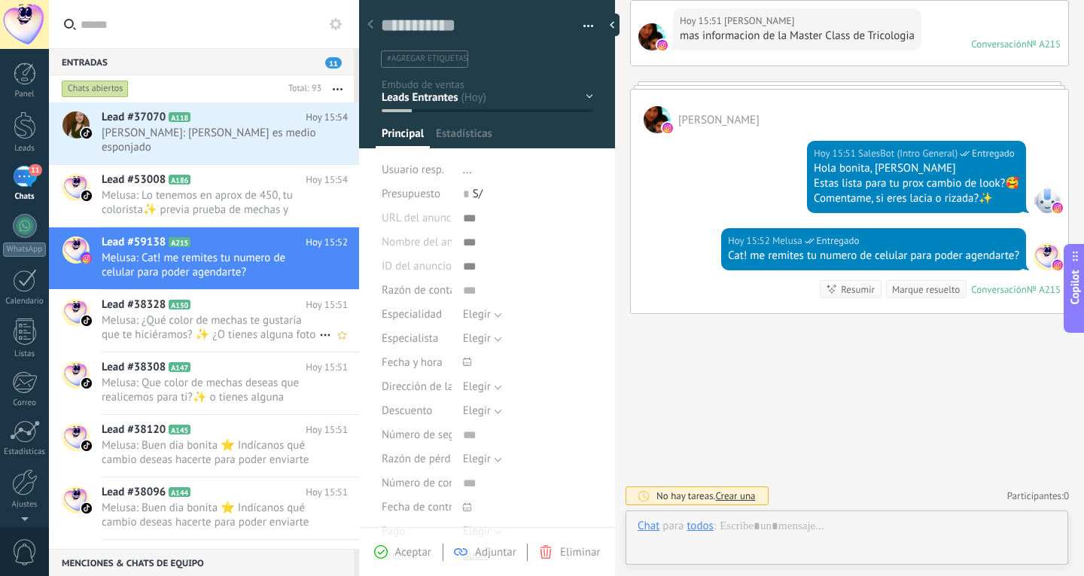
scroll to position [23, 0]
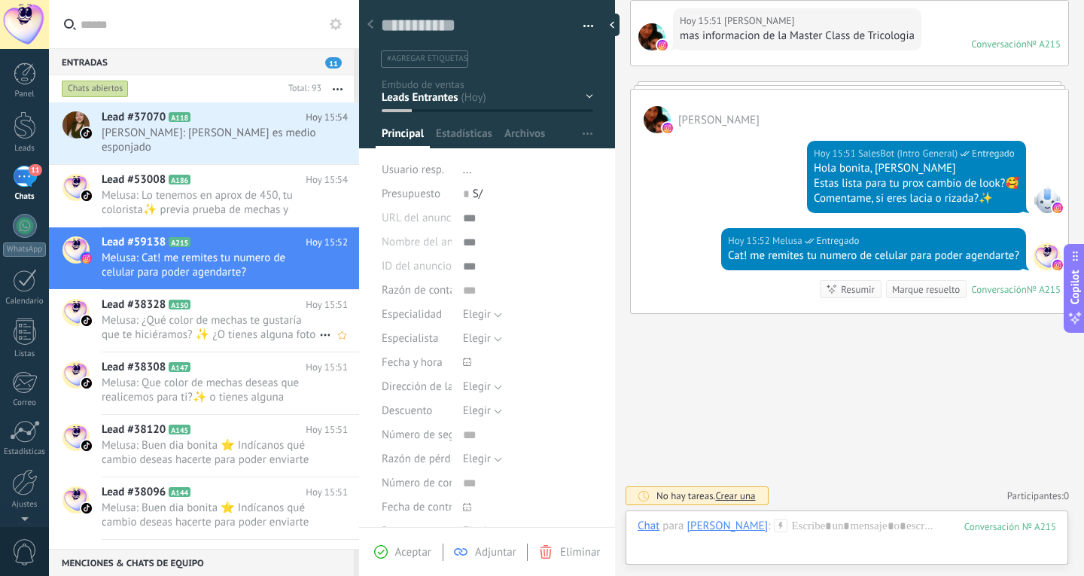
click at [255, 313] on span "Melusa: ¿Qué color de mechas te gustaría que te hiciéramos? ✨ ¿O tienes alguna …" at bounding box center [211, 327] width 218 height 29
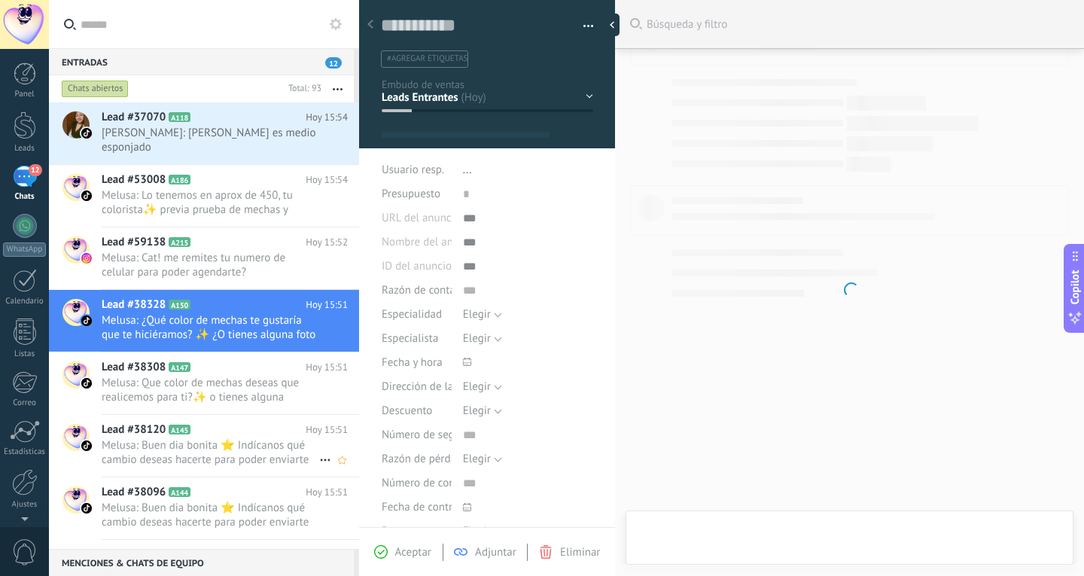
scroll to position [23, 0]
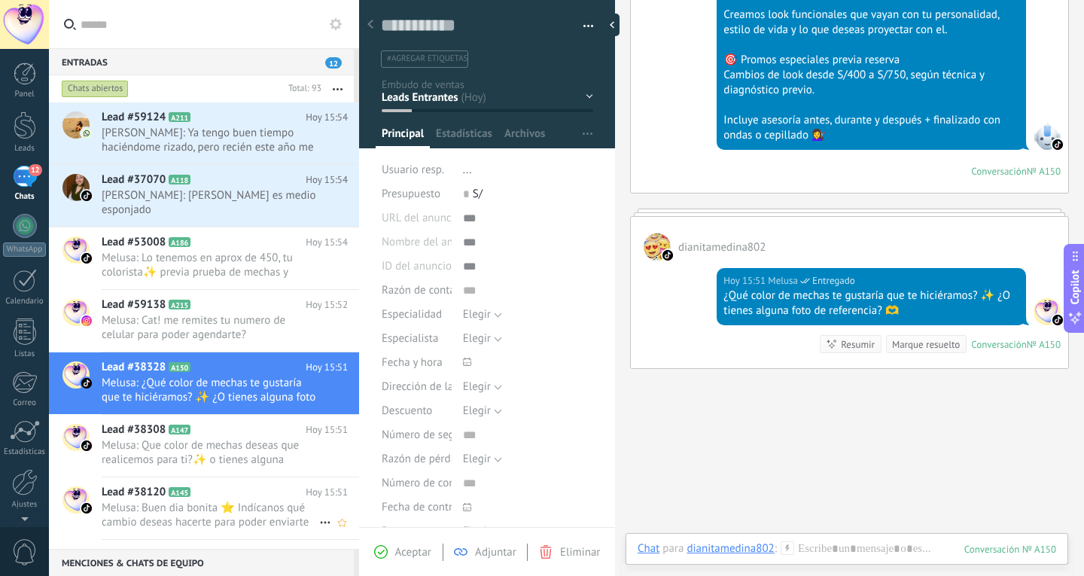
click at [239, 508] on span "Melusa: Buen dia bonita ⭐ Indícanos qué cambio deseas hacerte para poder enviar…" at bounding box center [211, 515] width 218 height 29
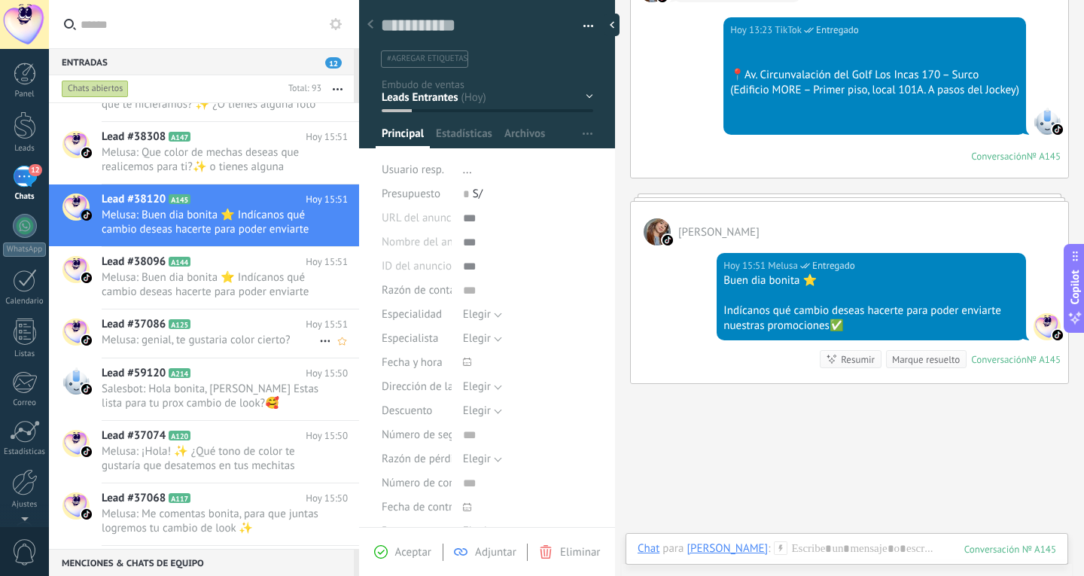
scroll to position [302, 0]
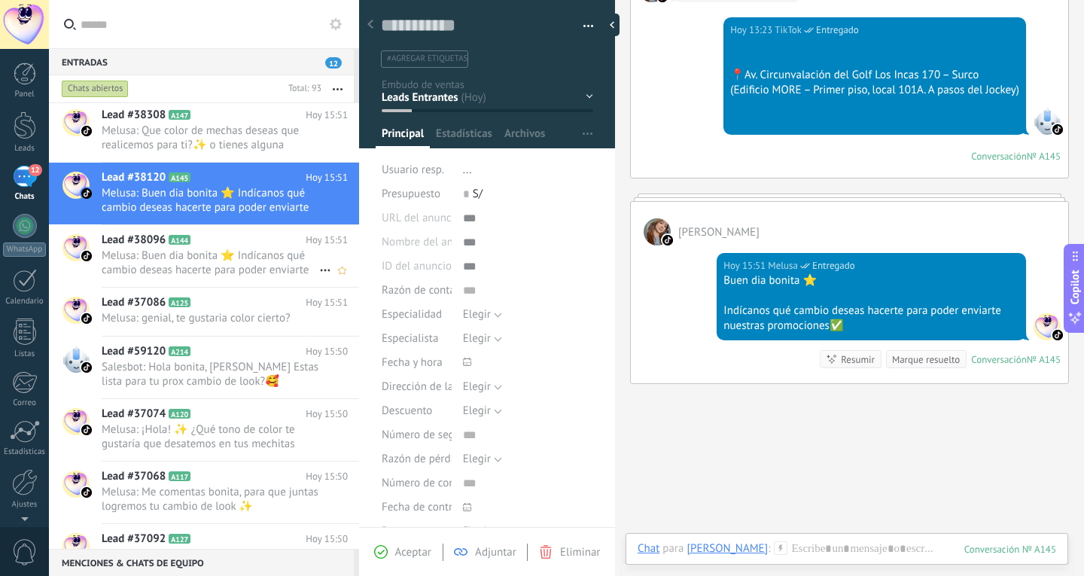
click at [220, 267] on span "Melusa: Buen dia bonita ⭐ Indícanos qué cambio deseas hacerte para poder enviar…" at bounding box center [211, 262] width 218 height 29
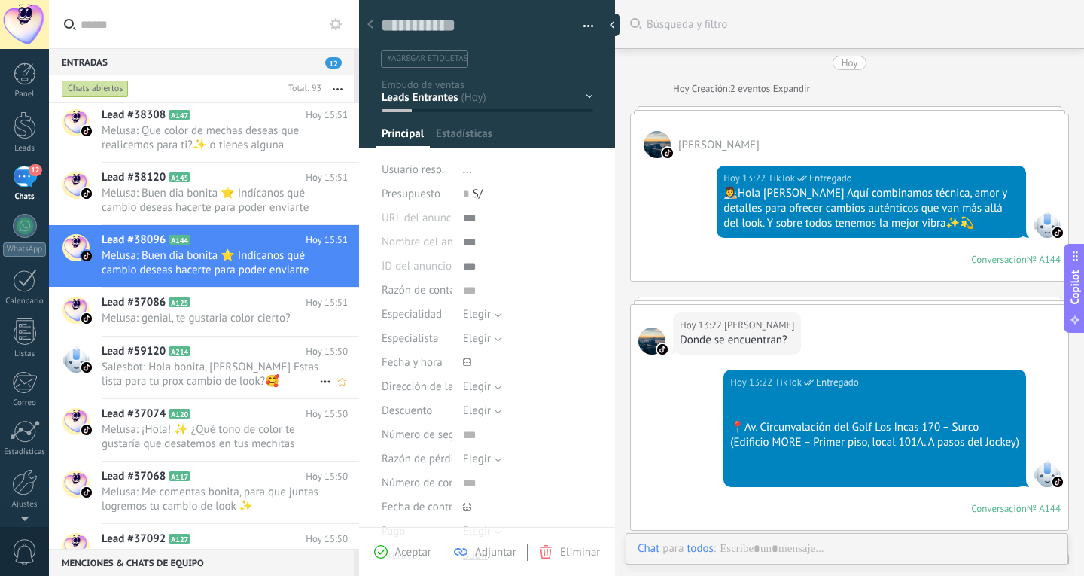
scroll to position [352, 0]
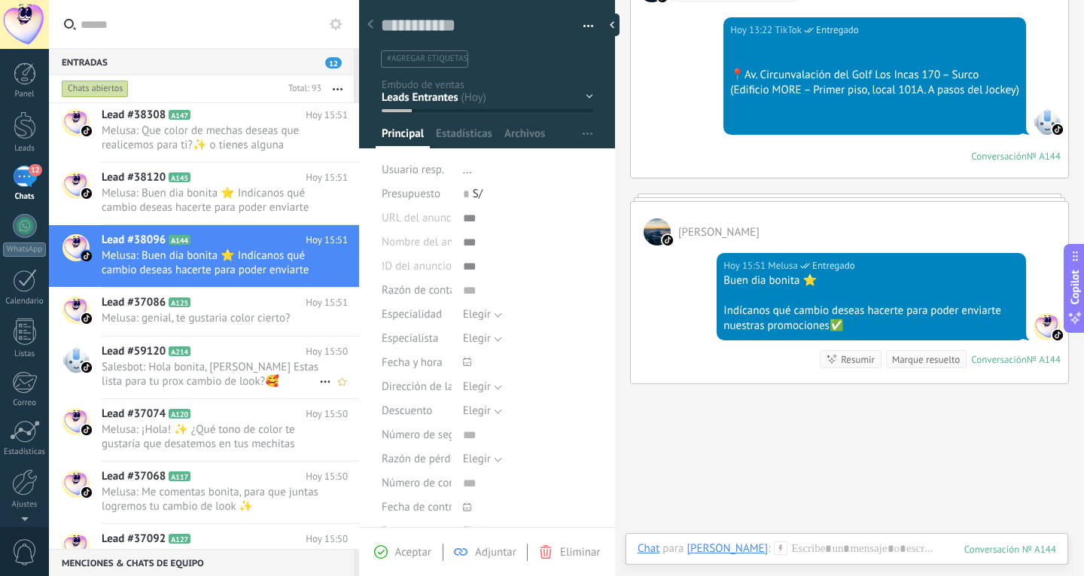
click at [224, 389] on div "Lead #59120 A214 Hoy 15:50 Salesbot: Hola bonita, bienvenida a Melu Estas lista…" at bounding box center [231, 368] width 258 height 62
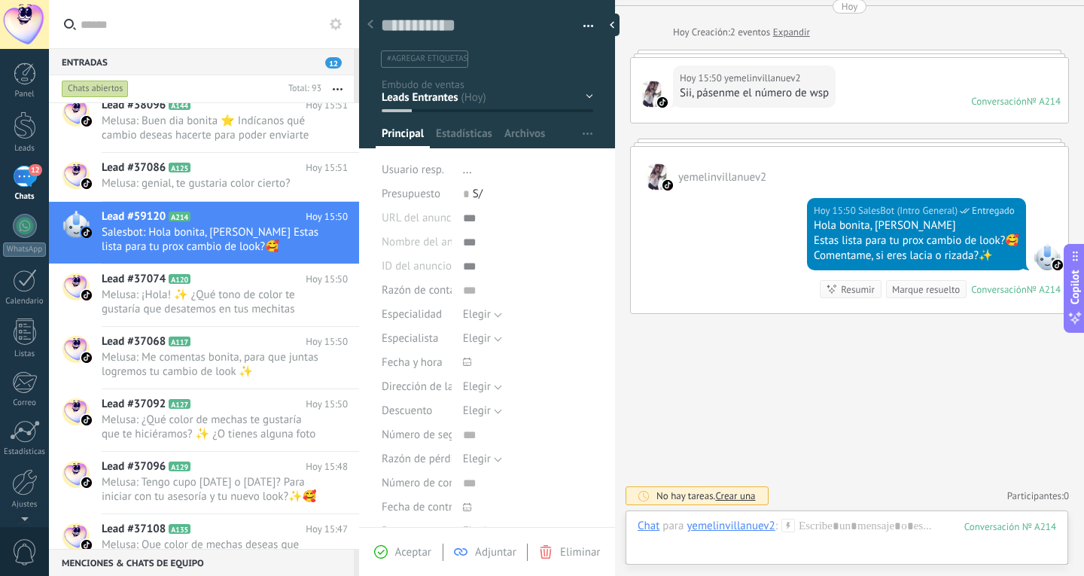
scroll to position [528, 0]
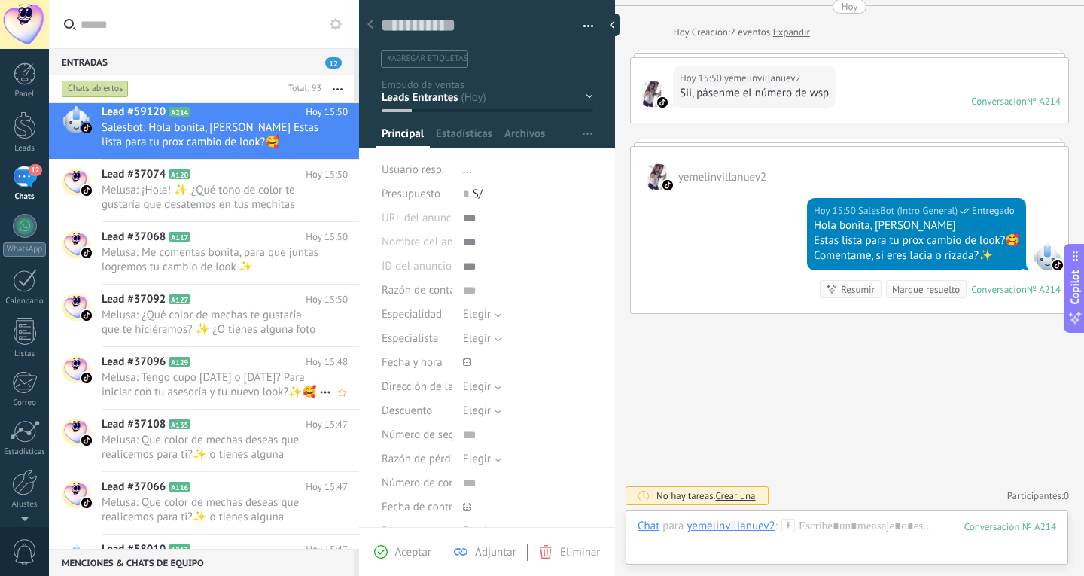
click at [252, 395] on span "Melusa: Tengo cupo [DATE] o [DATE]? Para iniciar con tu asesoría y tu nuevo loo…" at bounding box center [211, 384] width 218 height 29
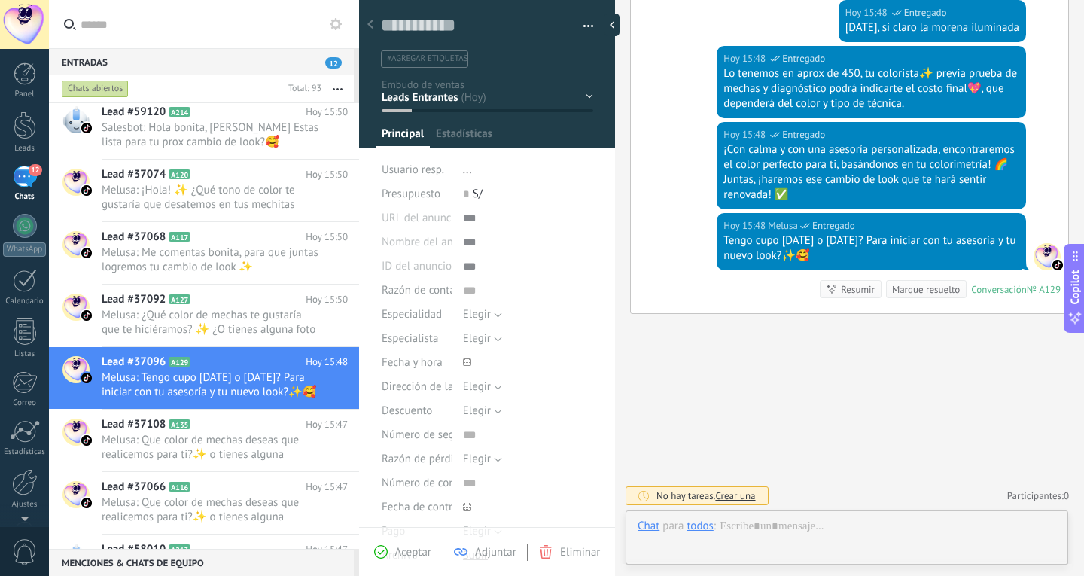
scroll to position [23, 0]
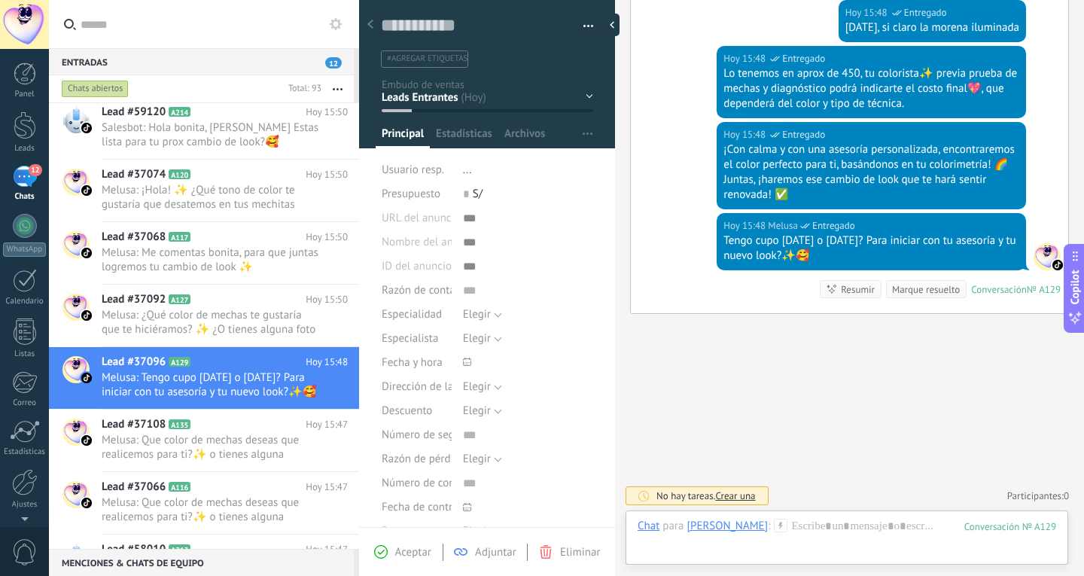
click at [791, 172] on div "¡Con calma y con una asesoría personalizada, encontraremos el color perfecto pa…" at bounding box center [872, 172] width 296 height 60
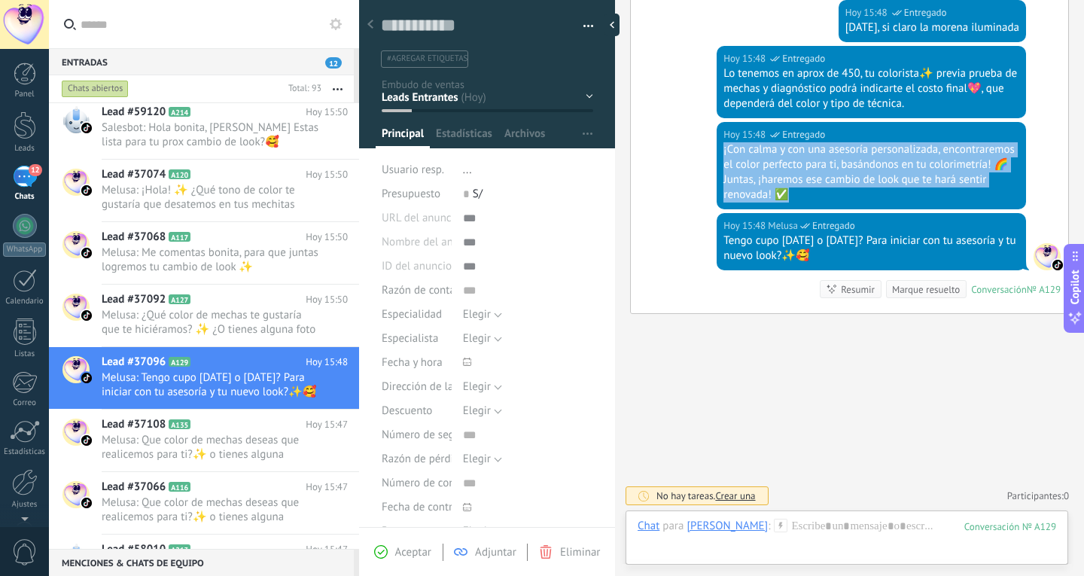
click at [791, 172] on div "¡Con calma y con una asesoría personalizada, encontraremos el color perfecto pa…" at bounding box center [872, 172] width 296 height 60
copy div "¡Con calma y con una asesoría personalizada, encontraremos el color perfecto pa…"
click at [261, 361] on h2 "Lead #37096 A129" at bounding box center [204, 362] width 204 height 15
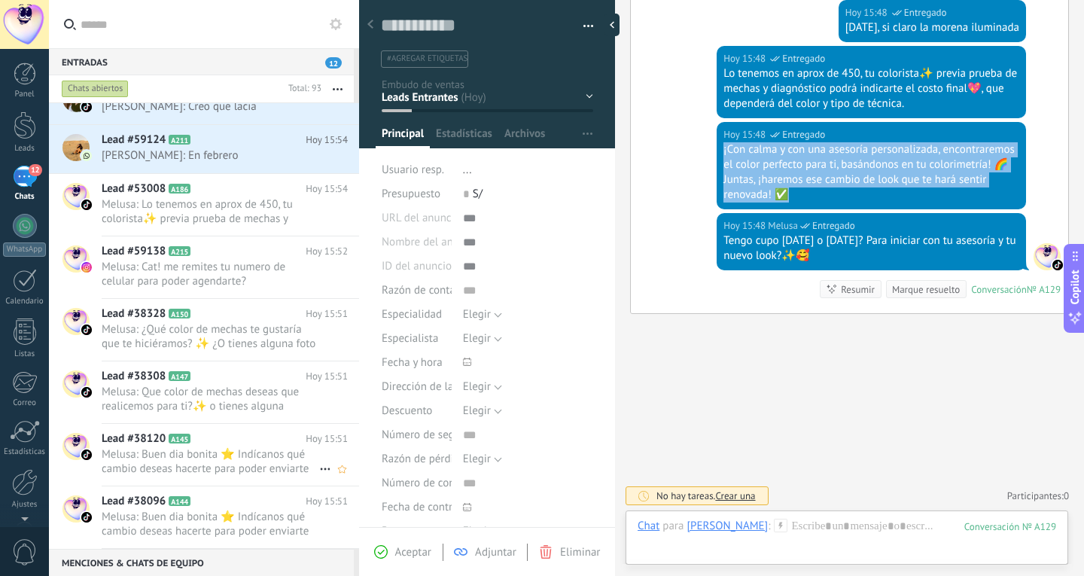
scroll to position [0, 0]
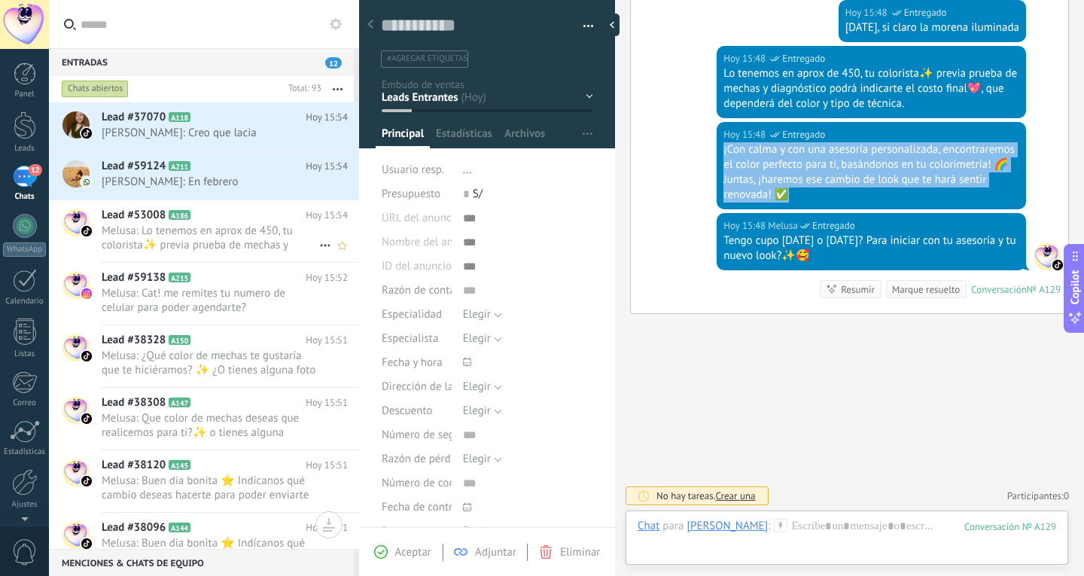
click at [229, 252] on span "Melusa: Lo tenemos en aprox de 450, tu colorista✨ previa prueba de mechas y dia…" at bounding box center [211, 238] width 218 height 29
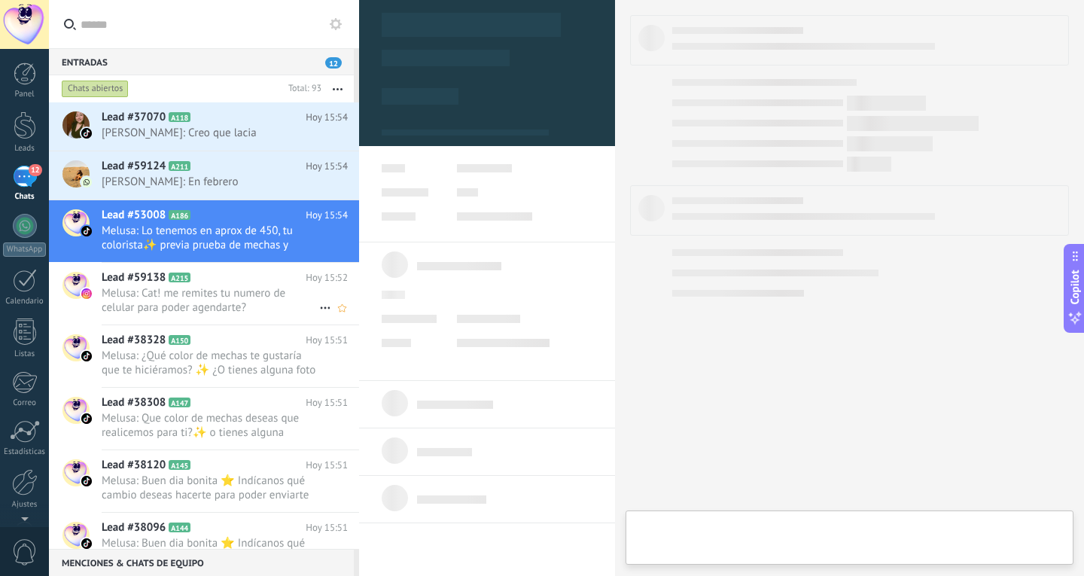
type textarea "**********"
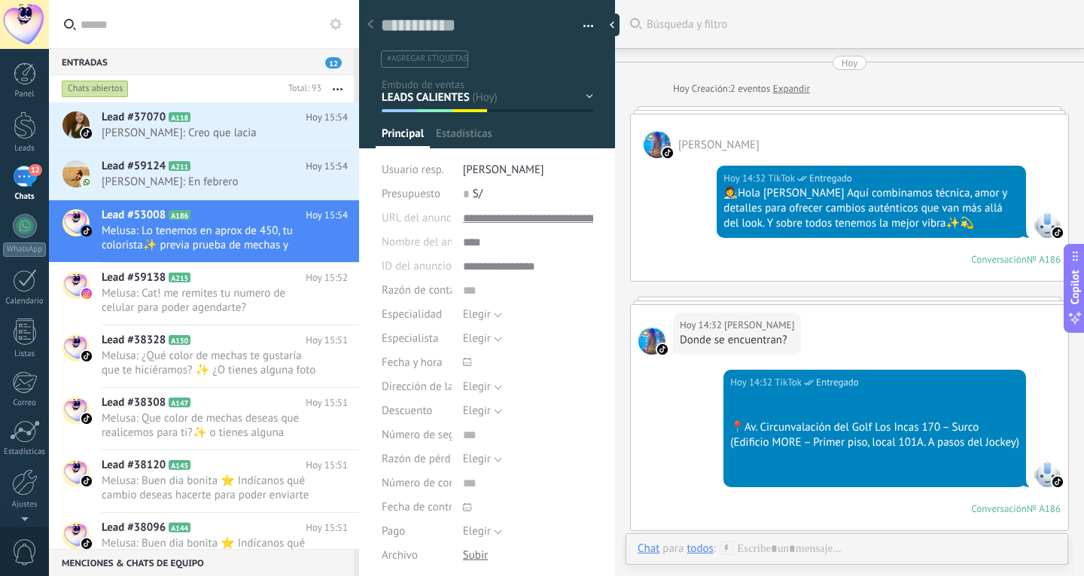
scroll to position [1041, 0]
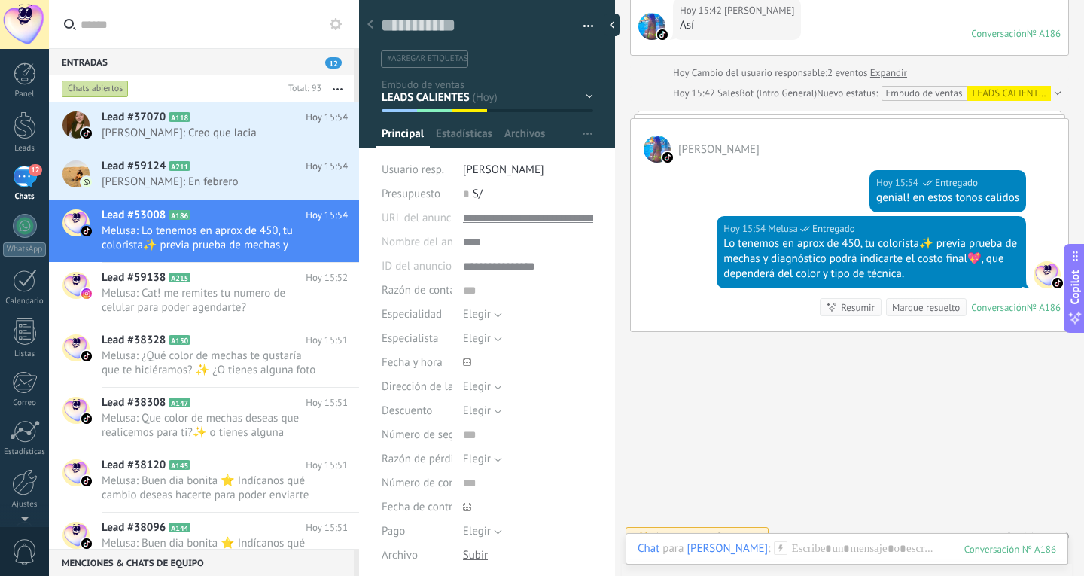
click at [821, 548] on div at bounding box center [847, 563] width 419 height 45
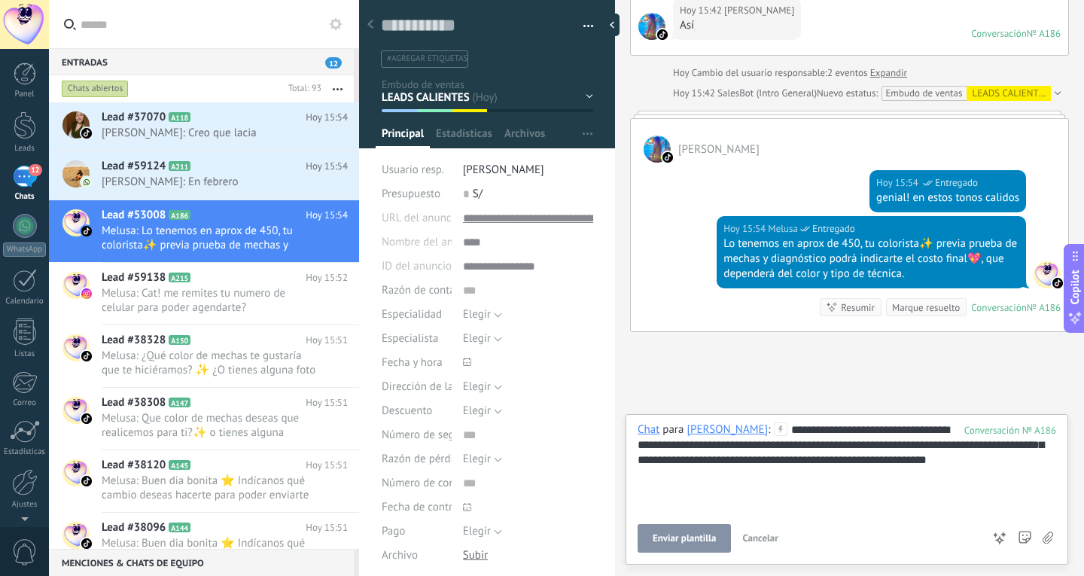
click at [645, 535] on button "Enviar plantilla" at bounding box center [684, 538] width 93 height 29
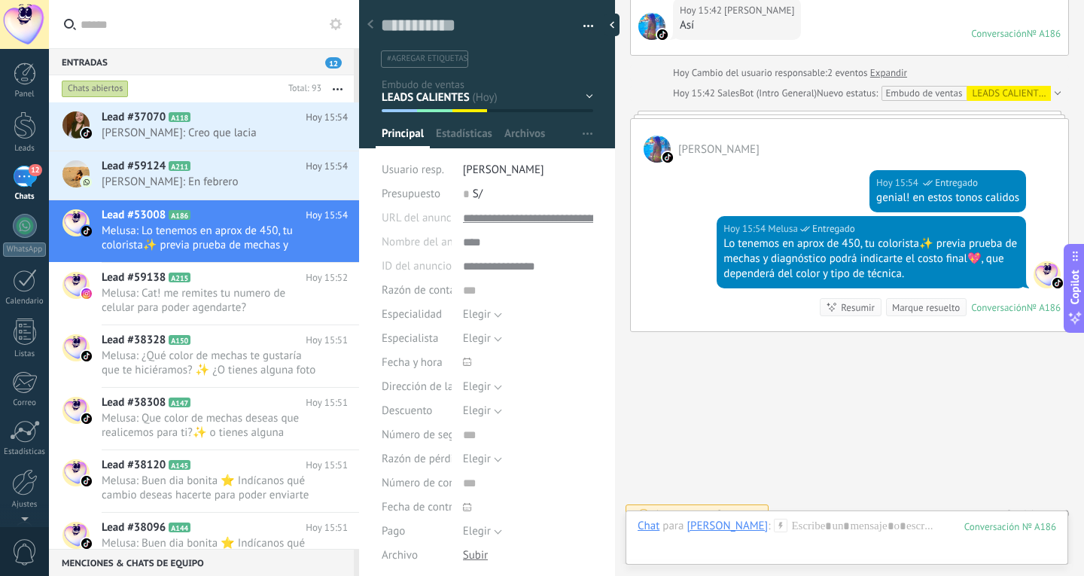
scroll to position [1165, 0]
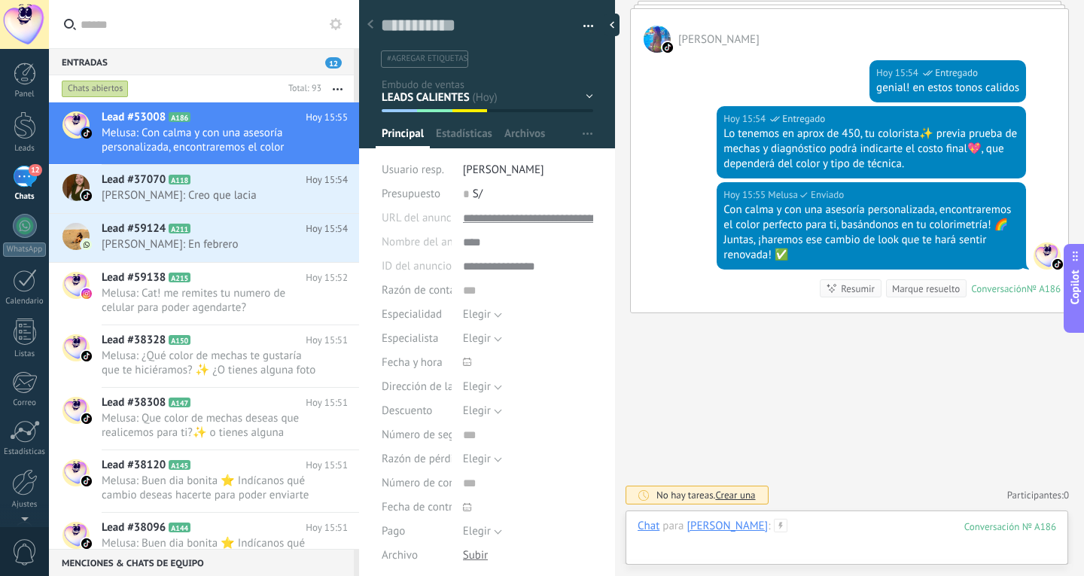
click at [816, 522] on div at bounding box center [847, 541] width 419 height 45
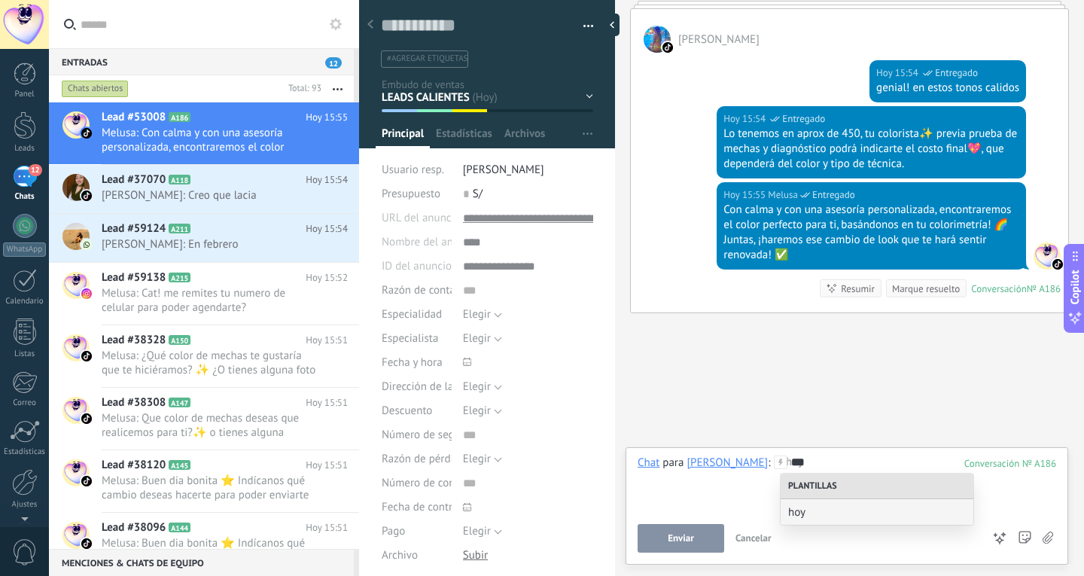
click at [816, 522] on div "hoy" at bounding box center [877, 512] width 193 height 26
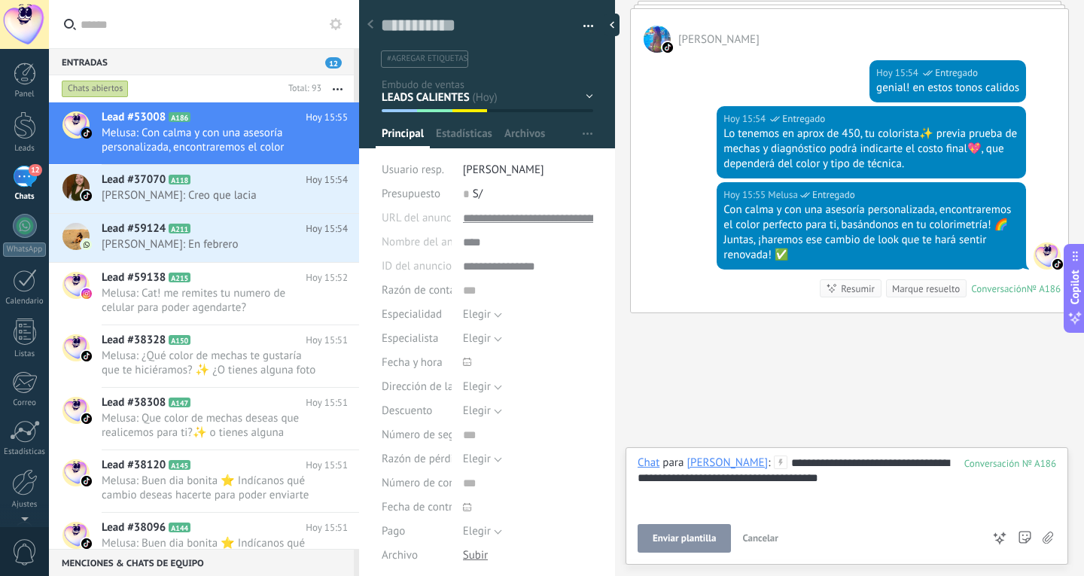
click at [687, 529] on button "Enviar plantilla" at bounding box center [684, 538] width 93 height 29
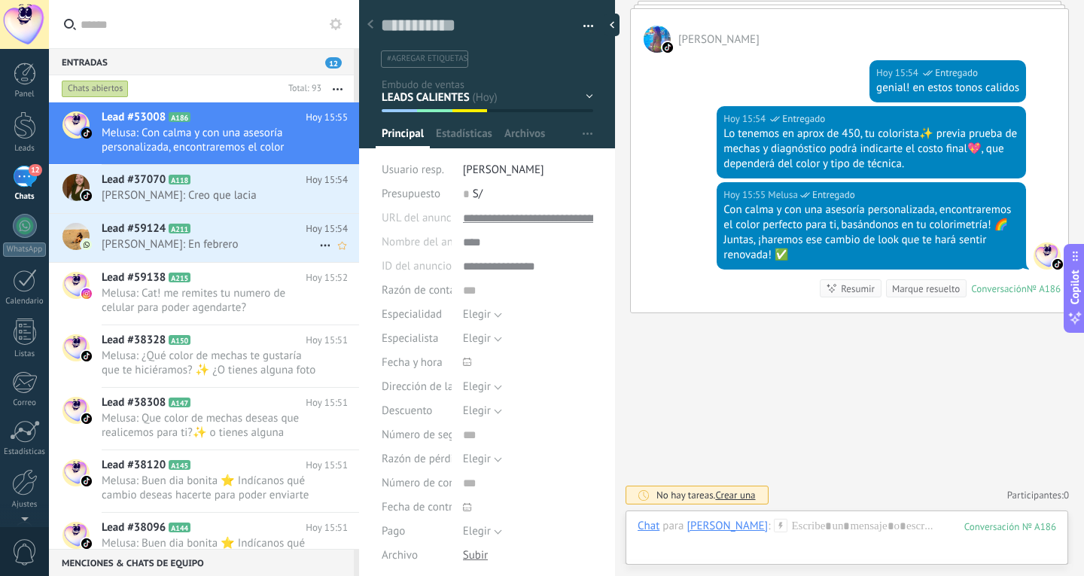
scroll to position [1226, 0]
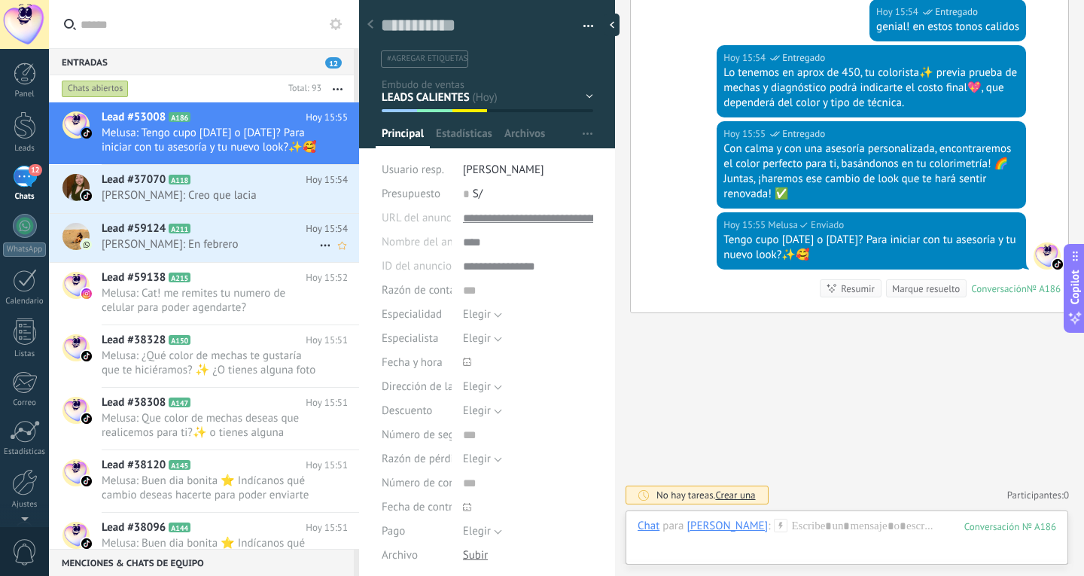
click at [219, 225] on h2 "Lead #59124 A211" at bounding box center [204, 228] width 204 height 15
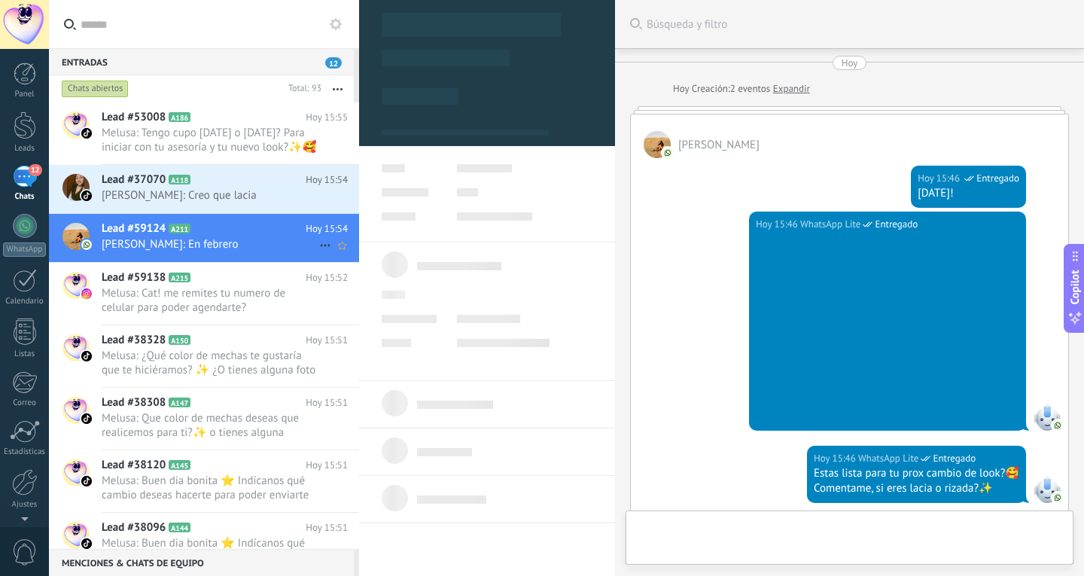
type textarea "**********"
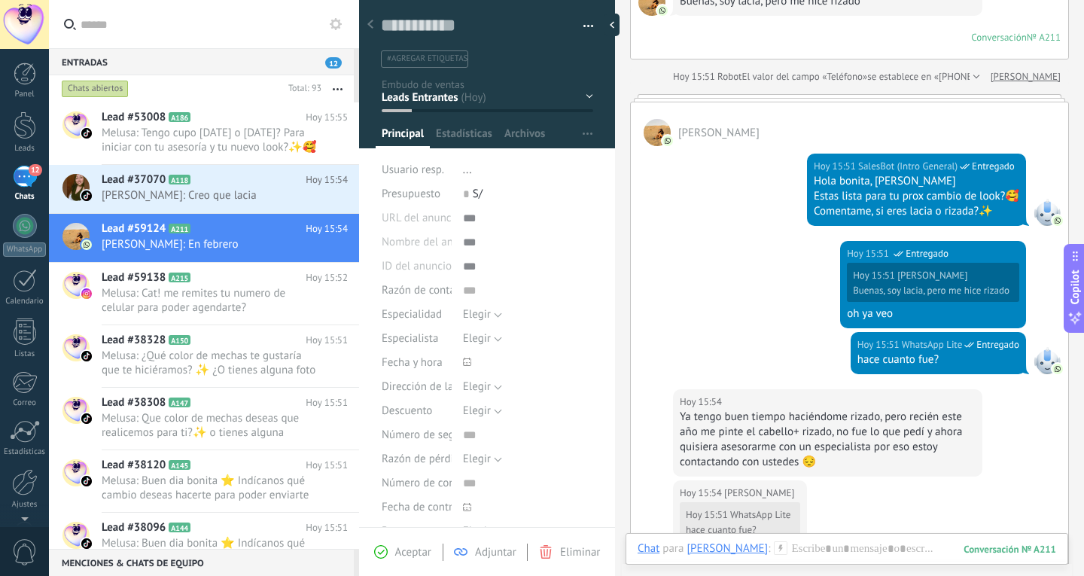
scroll to position [725, 0]
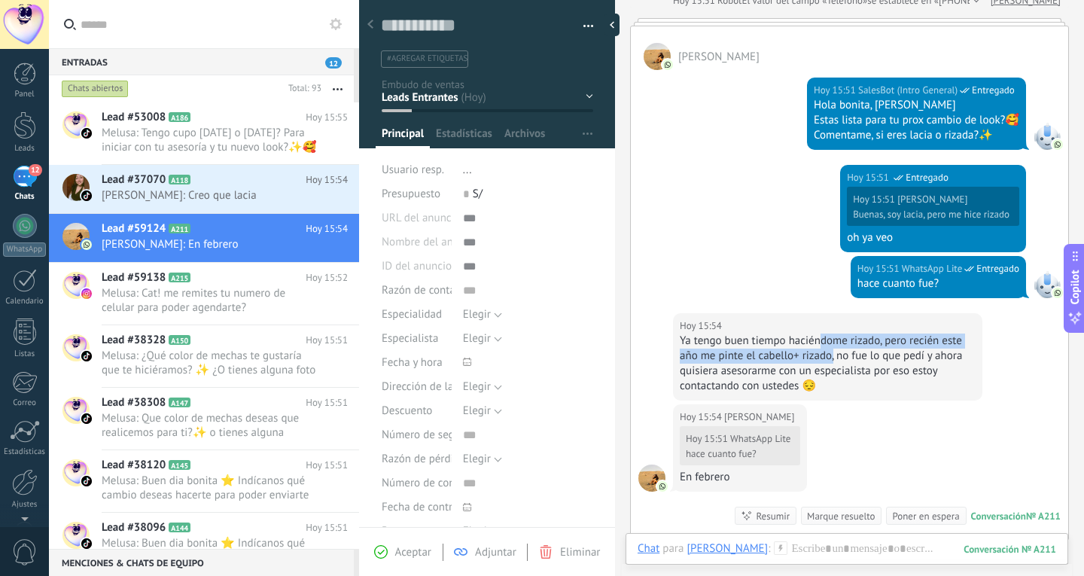
drag, startPoint x: 818, startPoint y: 344, endPoint x: 834, endPoint y: 356, distance: 20.5
click at [834, 356] on div "Ya tengo buen tiempo haciéndome rizado, pero recién este año me pinte el cabell…" at bounding box center [828, 364] width 296 height 60
click at [853, 353] on div "Ya tengo buen tiempo haciéndome rizado, pero recién este año me pinte el cabell…" at bounding box center [828, 364] width 296 height 60
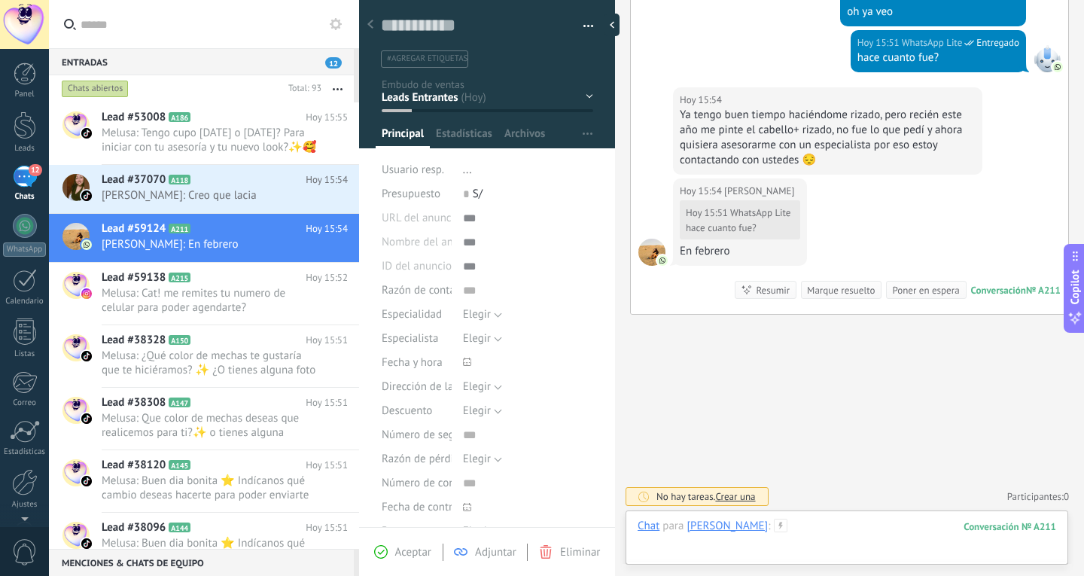
click at [901, 520] on div at bounding box center [847, 541] width 419 height 45
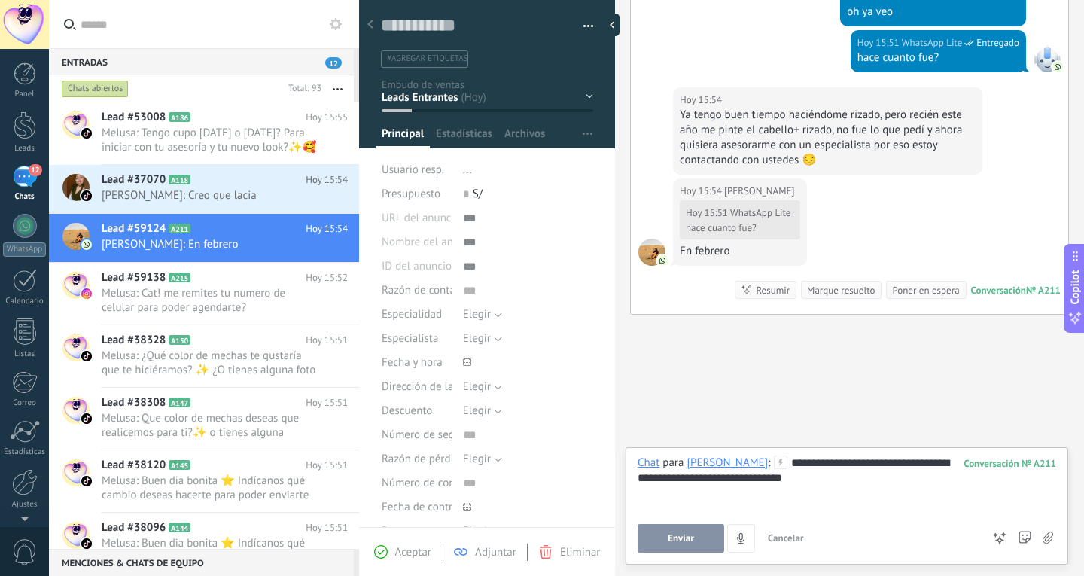
click at [723, 537] on button "Enviar" at bounding box center [681, 538] width 87 height 29
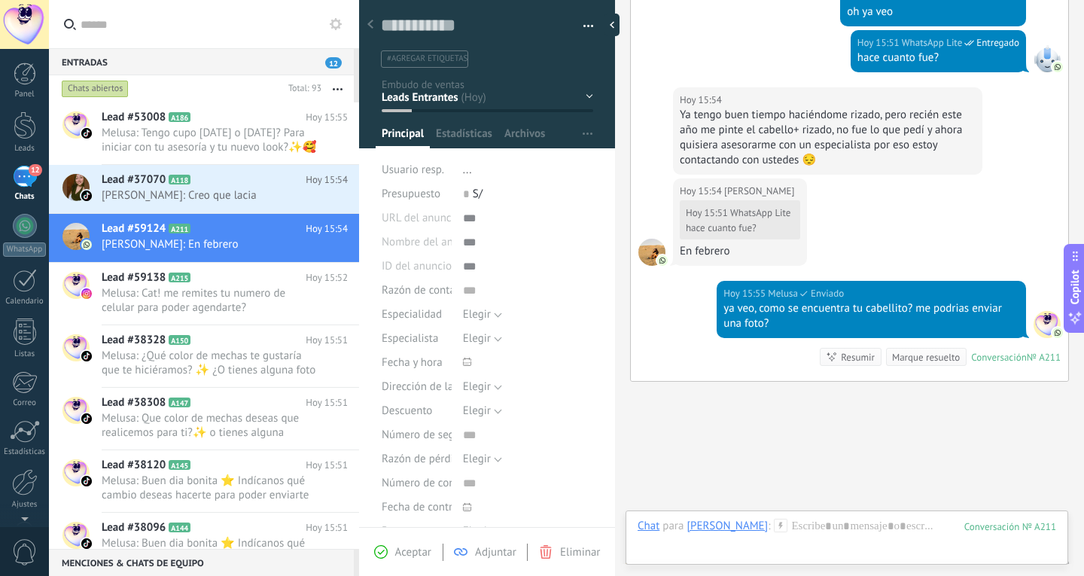
scroll to position [1018, 0]
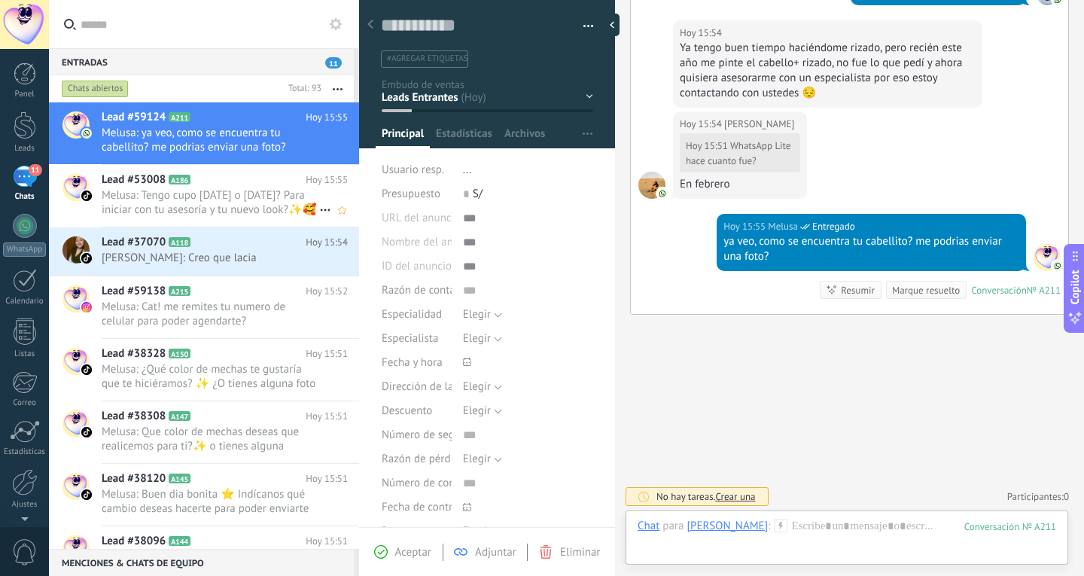
click at [175, 193] on span "Melusa: Tengo cupo [DATE] o [DATE]? Para iniciar con tu asesoría y tu nuevo loo…" at bounding box center [211, 202] width 218 height 29
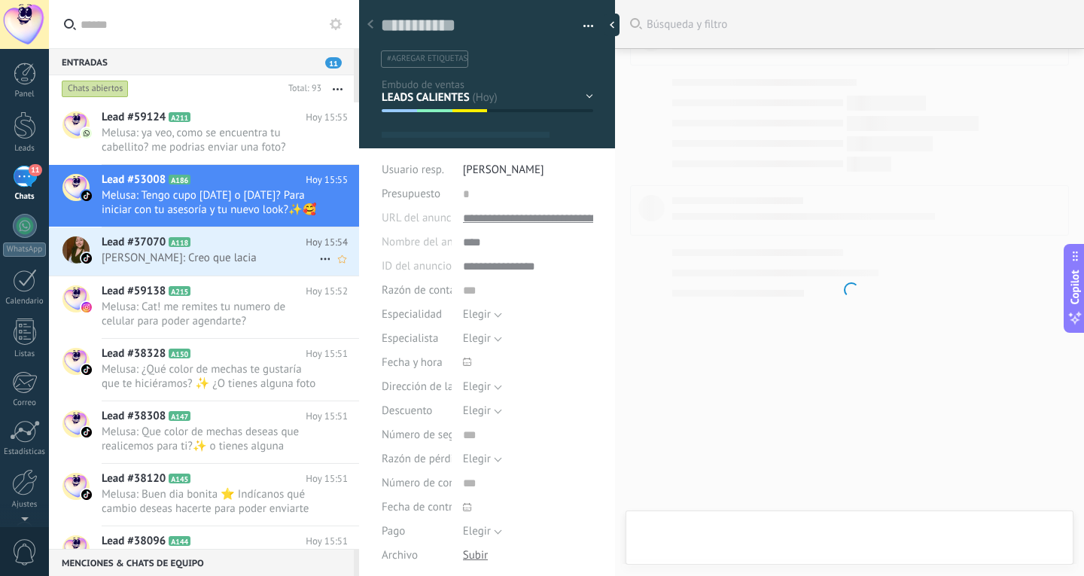
scroll to position [23, 0]
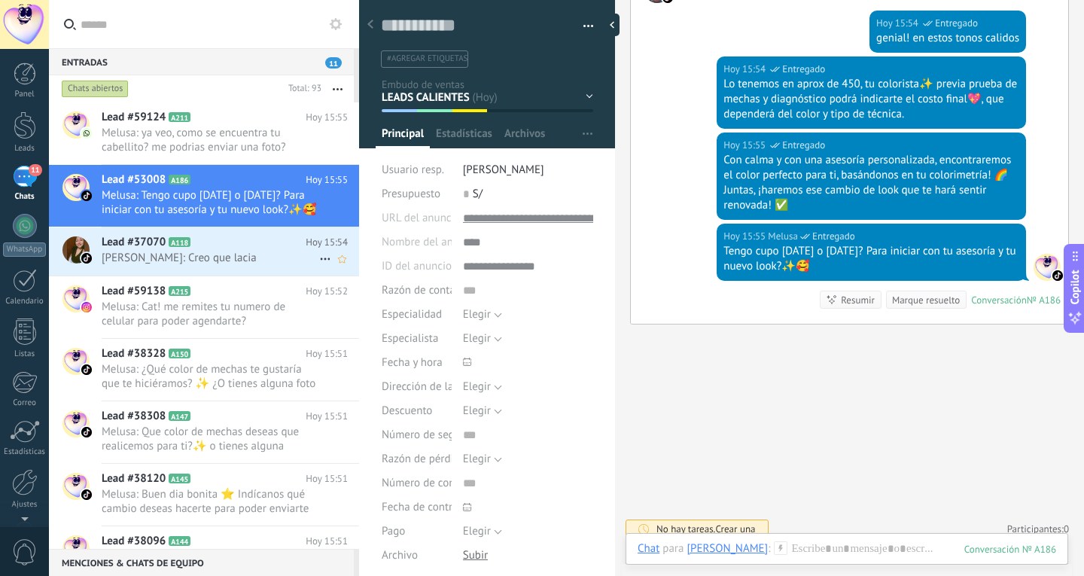
click at [217, 265] on div "Lead #37070 A118 Hoy 15:54 Xiomara: Creo que lacia" at bounding box center [231, 250] width 258 height 47
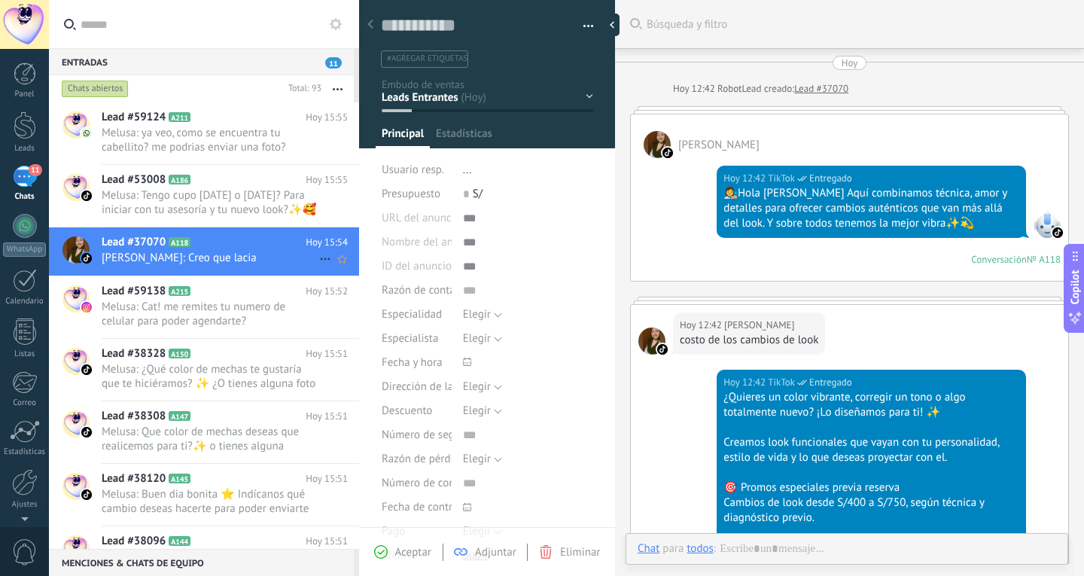
type textarea "**********"
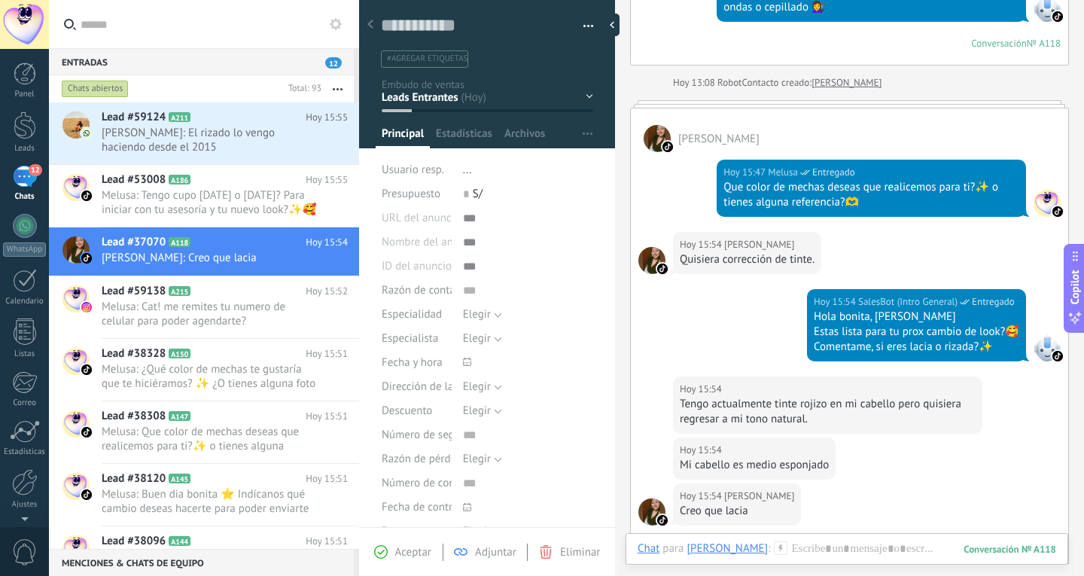
scroll to position [645, 0]
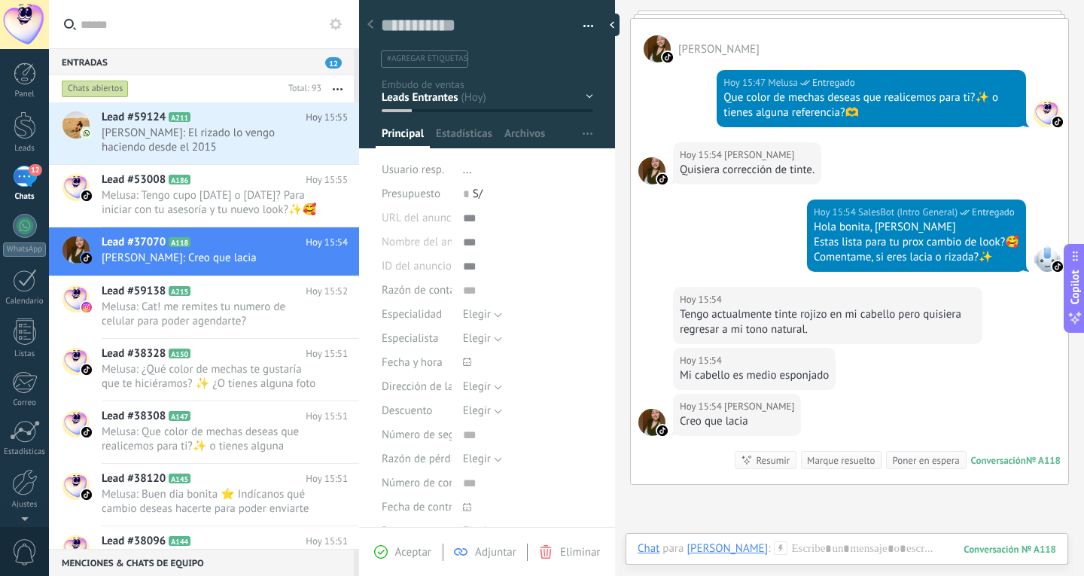
click at [860, 319] on div "Tengo actualmente tinte rojizo en mi cabello pero quisiera regresar a mi tono n…" at bounding box center [828, 322] width 296 height 30
click at [765, 365] on div "Hoy 15:54 Xiomara" at bounding box center [754, 360] width 149 height 15
click at [770, 379] on div "Mi cabello es medio esponjado" at bounding box center [754, 375] width 149 height 15
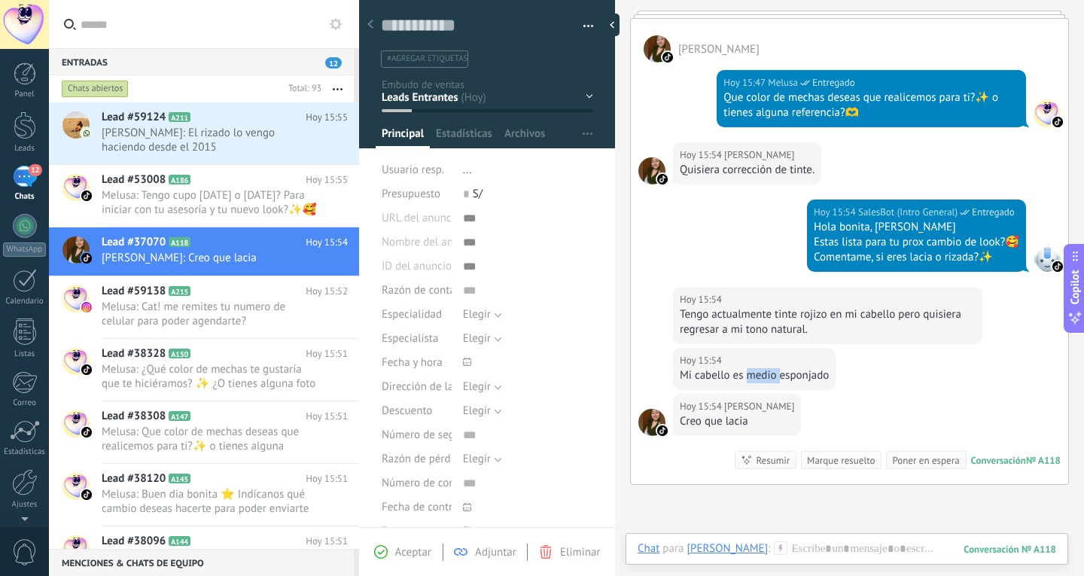
click at [770, 379] on div "Mi cabello es medio esponjado" at bounding box center [754, 375] width 149 height 15
click at [805, 542] on div at bounding box center [847, 563] width 419 height 45
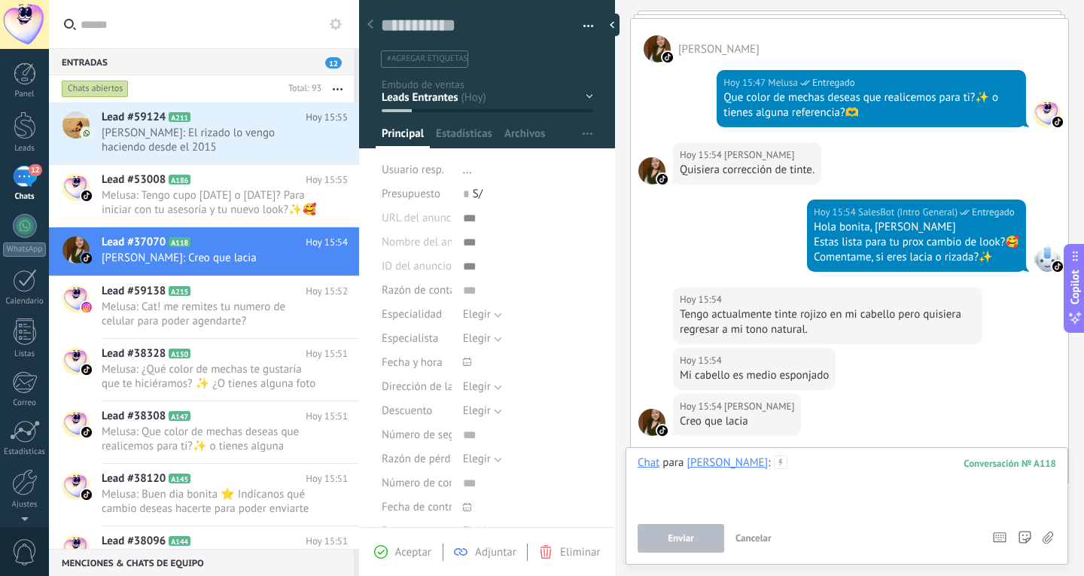
click at [825, 511] on div at bounding box center [847, 484] width 419 height 57
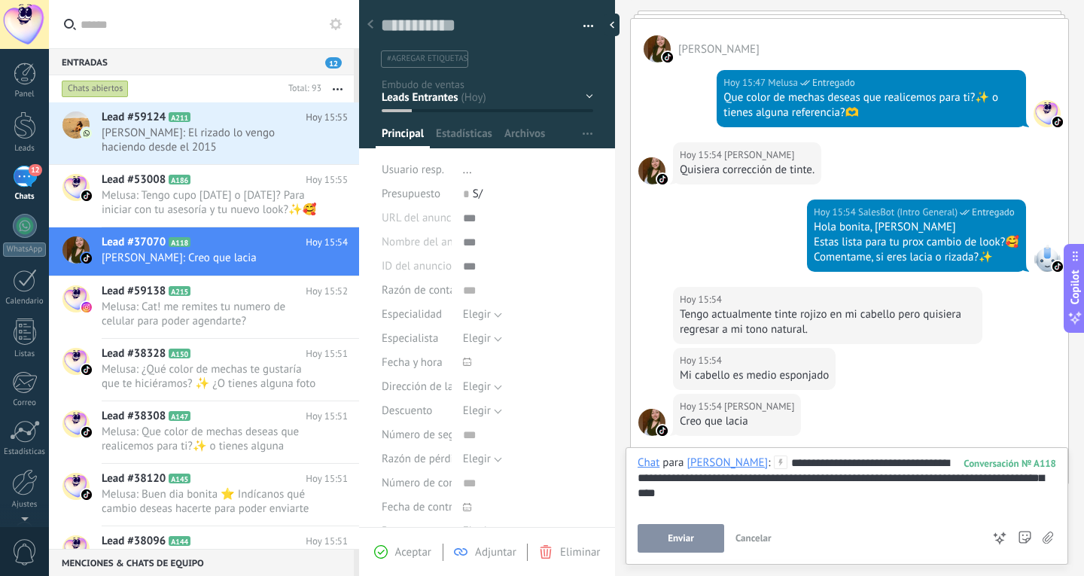
click at [703, 546] on button "Enviar" at bounding box center [681, 538] width 87 height 29
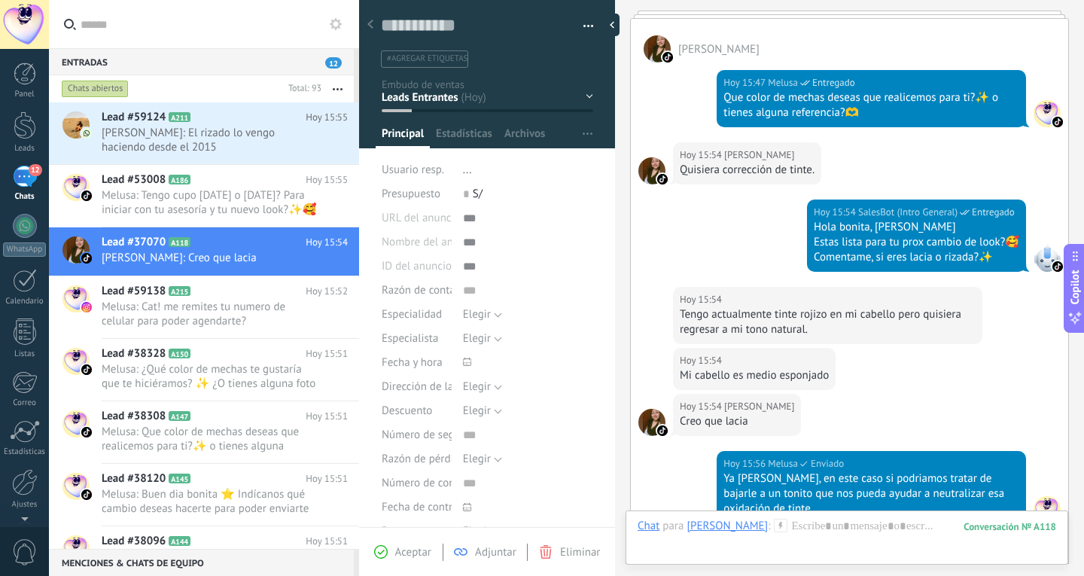
scroll to position [898, 0]
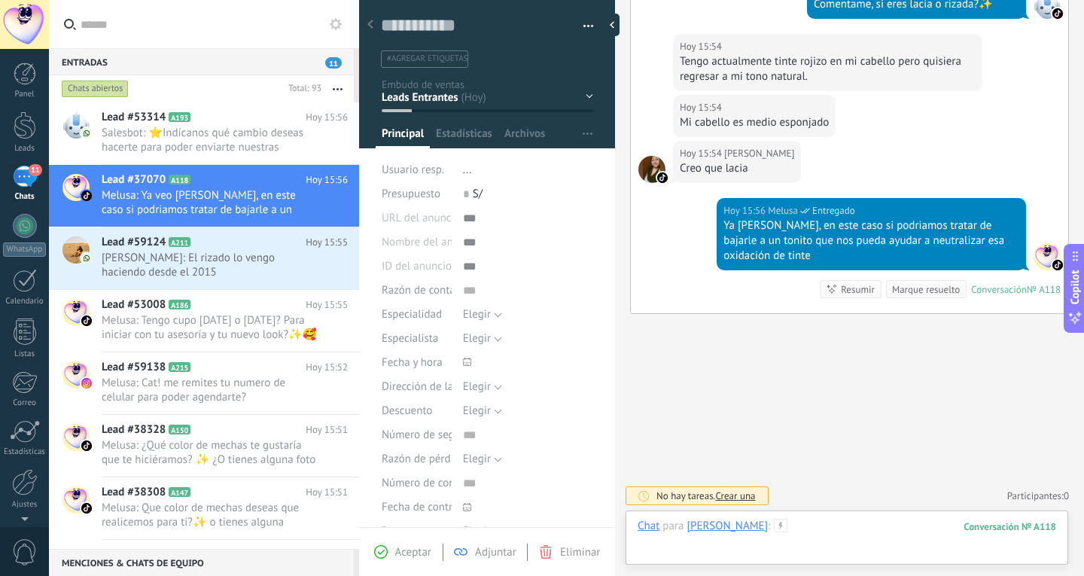
click at [810, 533] on div at bounding box center [847, 541] width 419 height 45
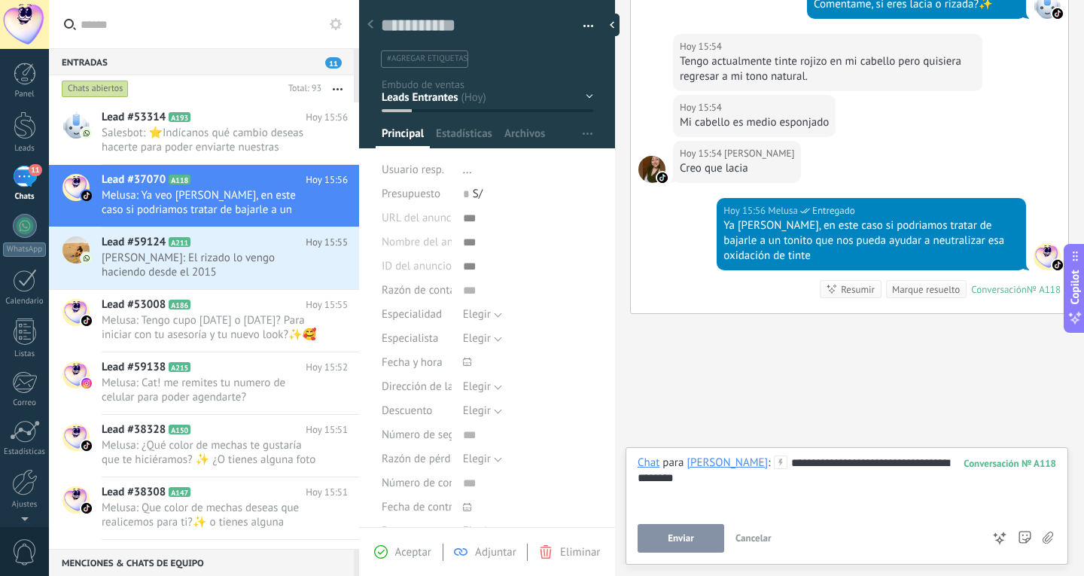
click at [704, 537] on button "Enviar" at bounding box center [681, 538] width 87 height 29
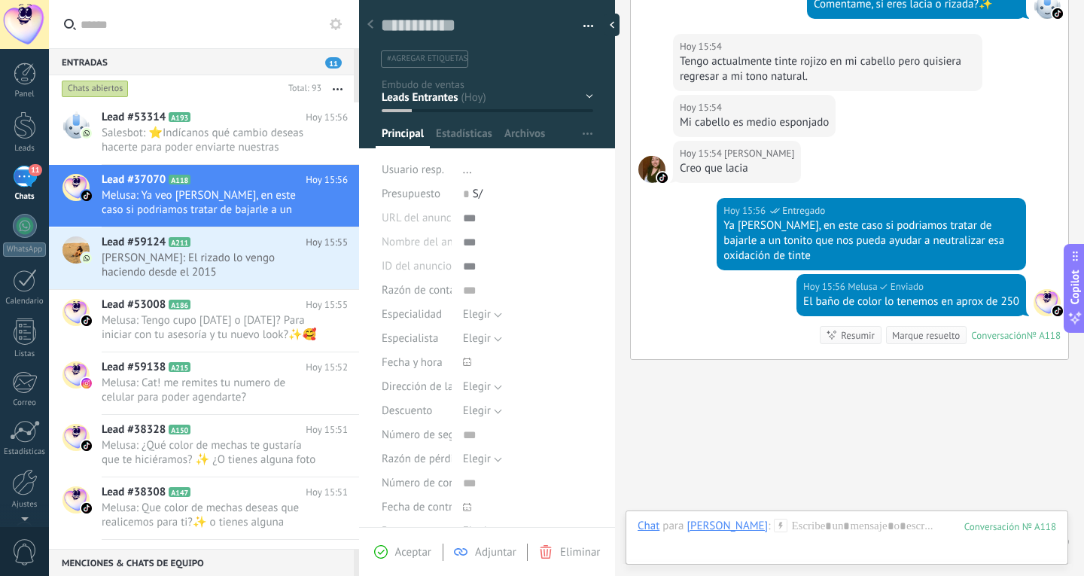
scroll to position [944, 0]
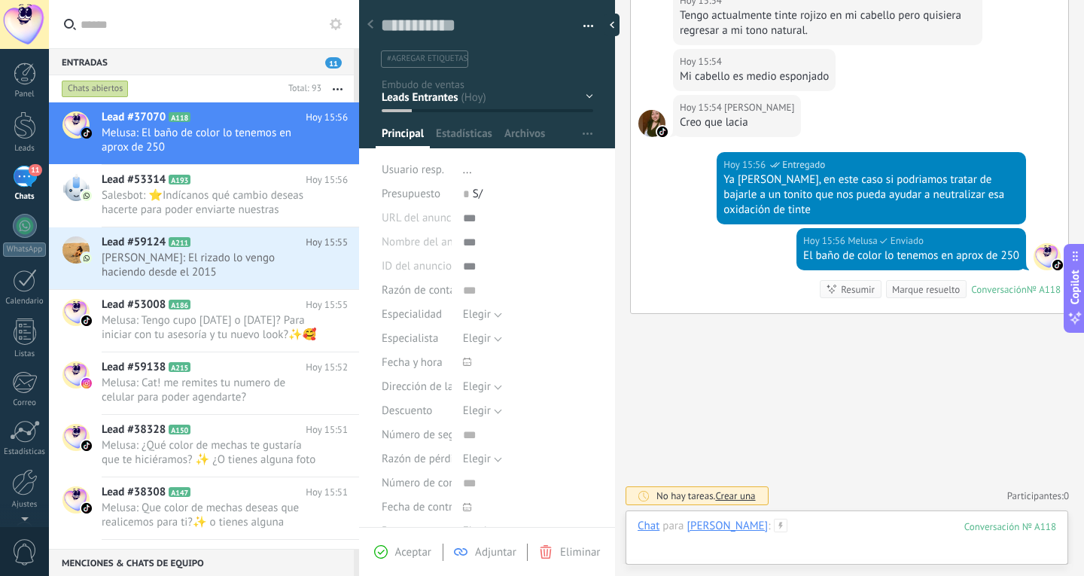
click at [802, 523] on div at bounding box center [847, 541] width 419 height 45
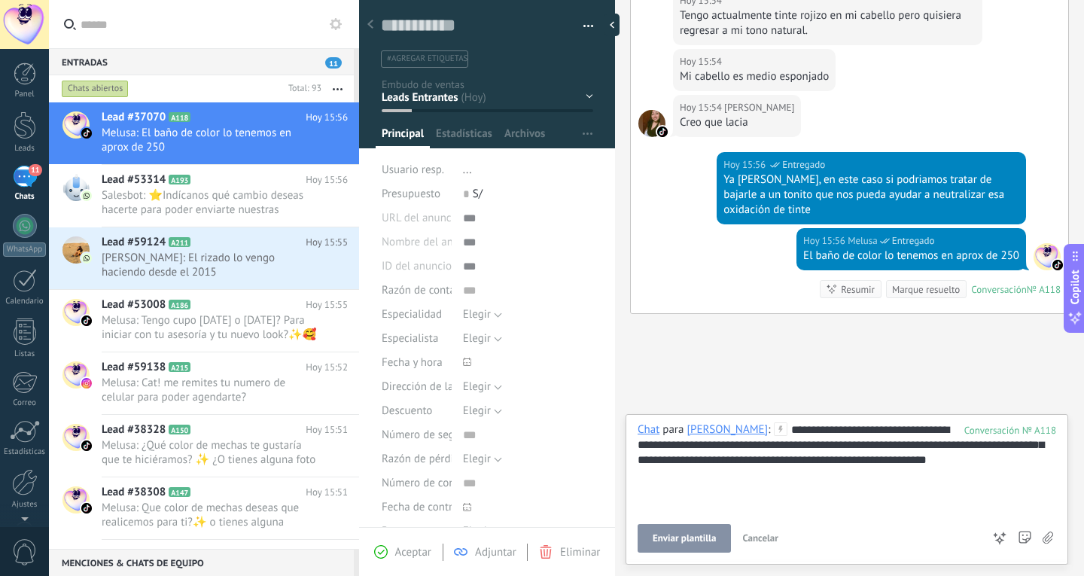
click at [685, 540] on span "Enviar plantilla" at bounding box center [684, 538] width 63 height 11
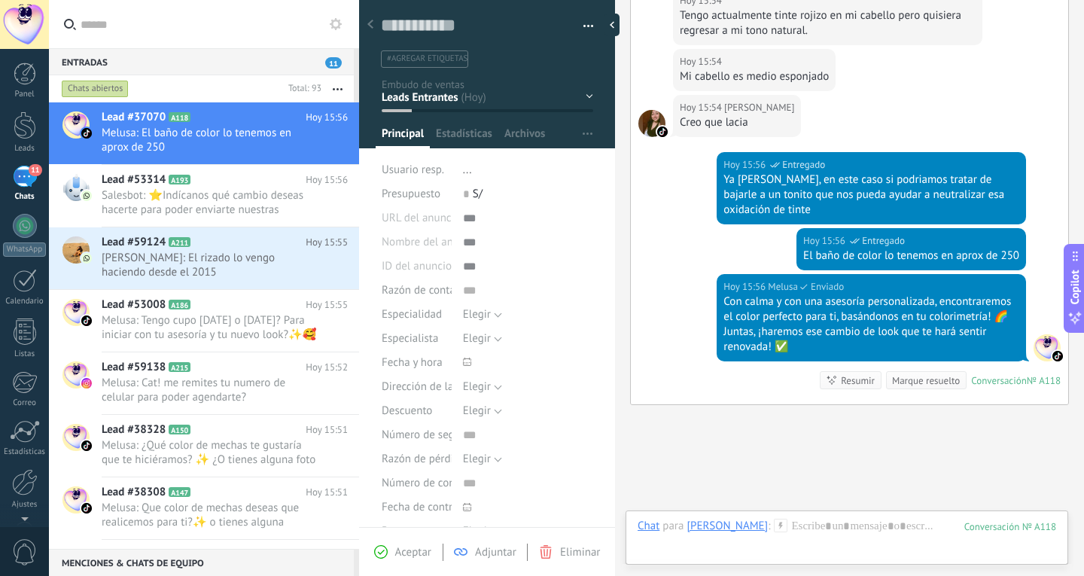
scroll to position [1035, 0]
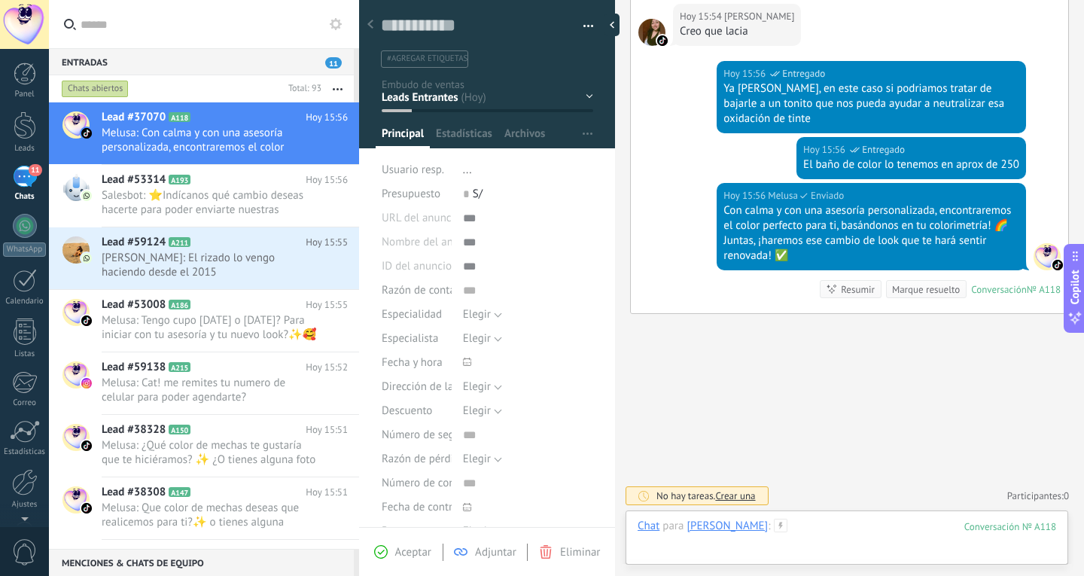
click at [829, 524] on div at bounding box center [847, 541] width 419 height 45
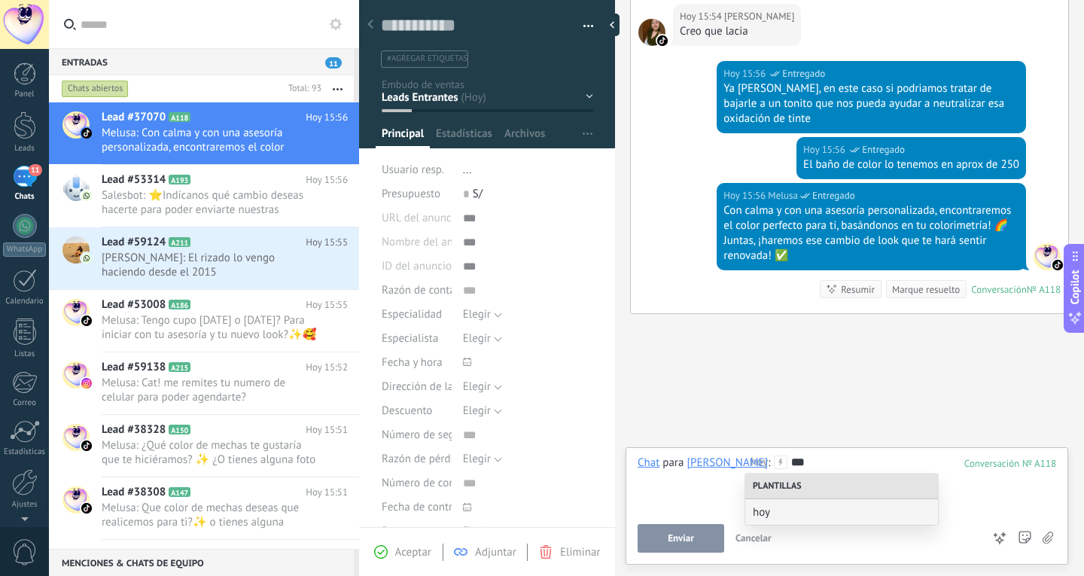
click at [829, 524] on div "hoy" at bounding box center [841, 512] width 193 height 26
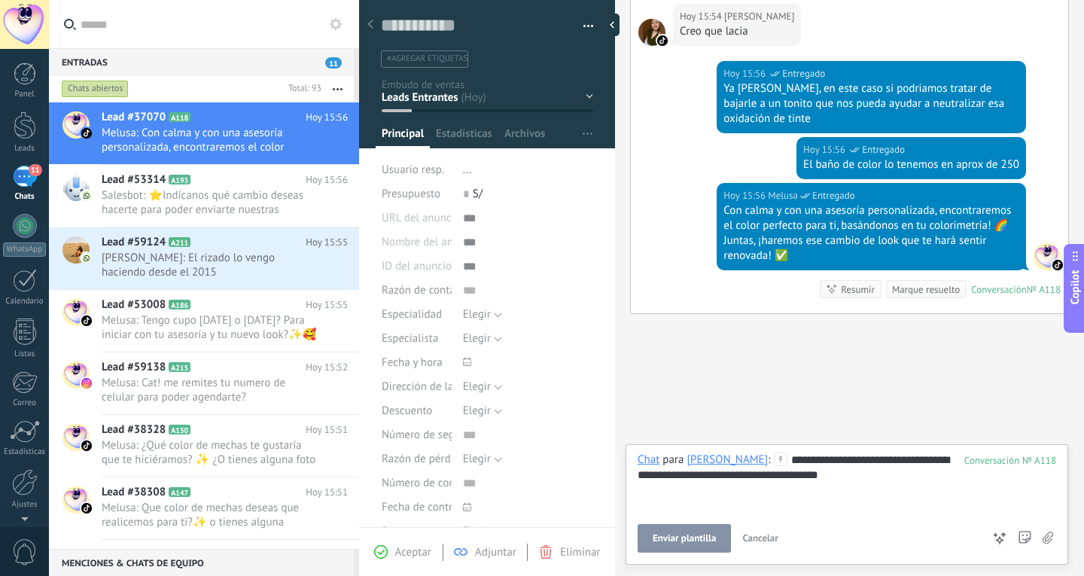
click at [719, 525] on button "Enviar plantilla" at bounding box center [684, 538] width 93 height 29
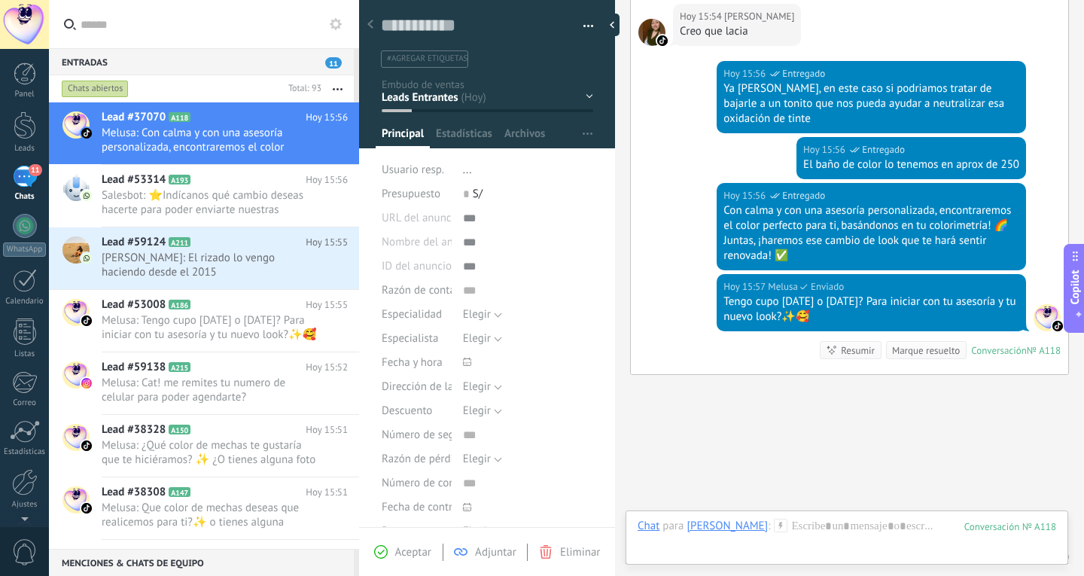
scroll to position [1096, 0]
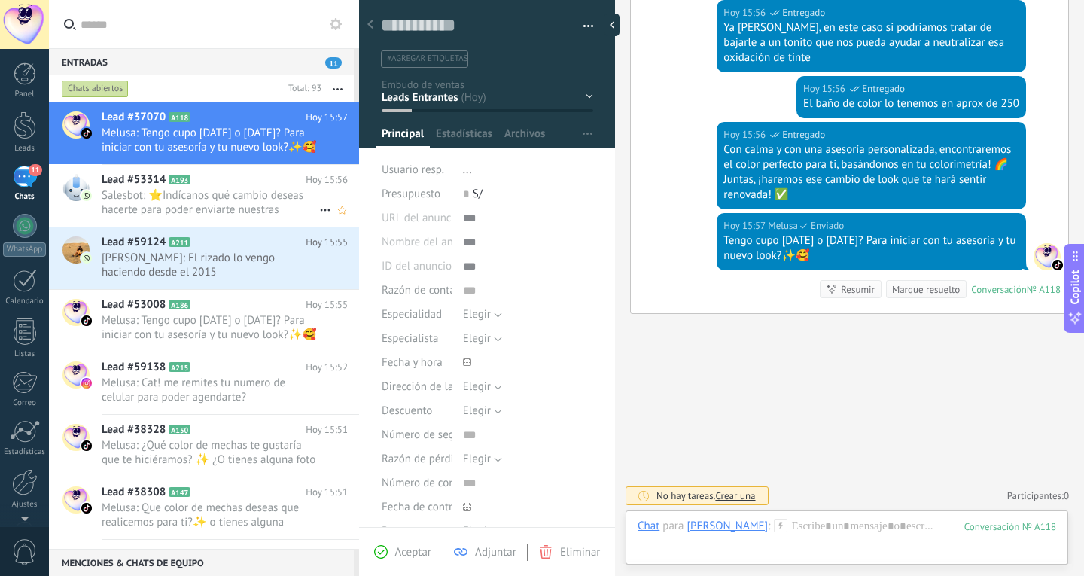
click at [271, 205] on span "Salesbot: ⭐Indícanos qué cambio deseas hacerte para poder enviarte nuestras pro…" at bounding box center [211, 202] width 218 height 29
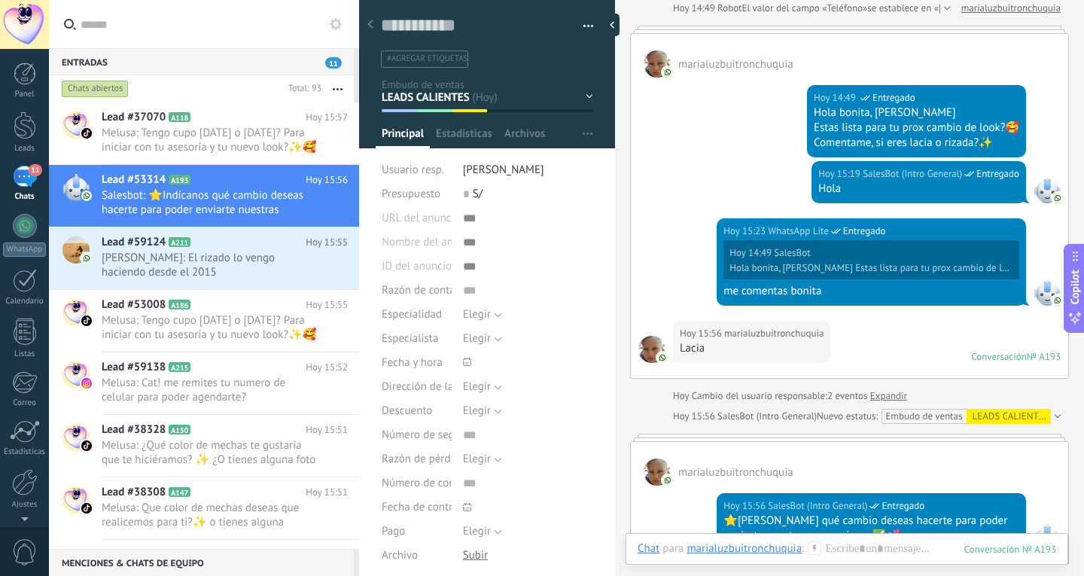
scroll to position [301, 0]
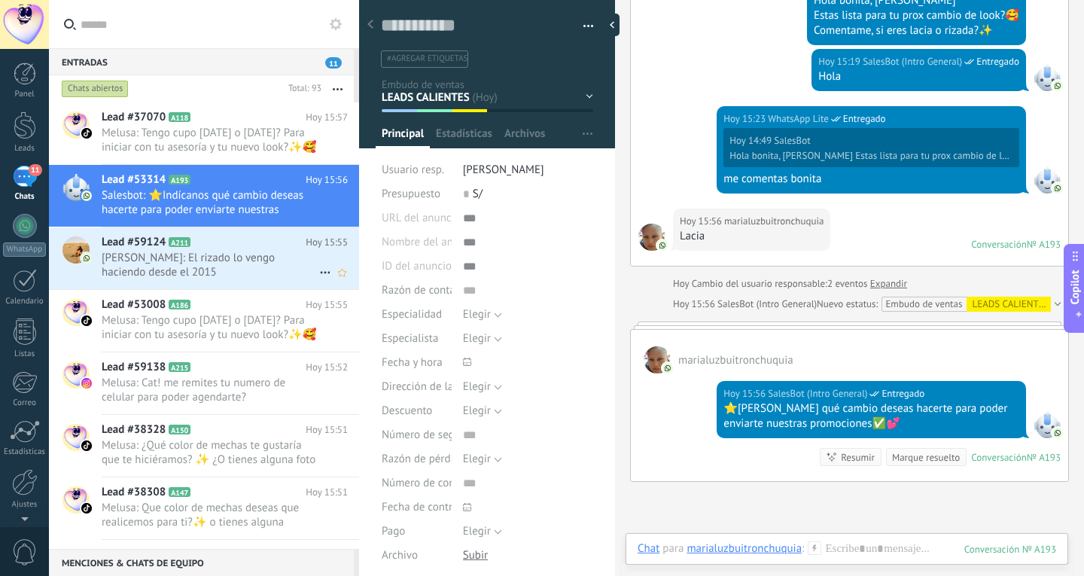
click at [160, 272] on span "Daniela Corrales: El rizado lo vengo haciendo desde el 2015" at bounding box center [211, 265] width 218 height 29
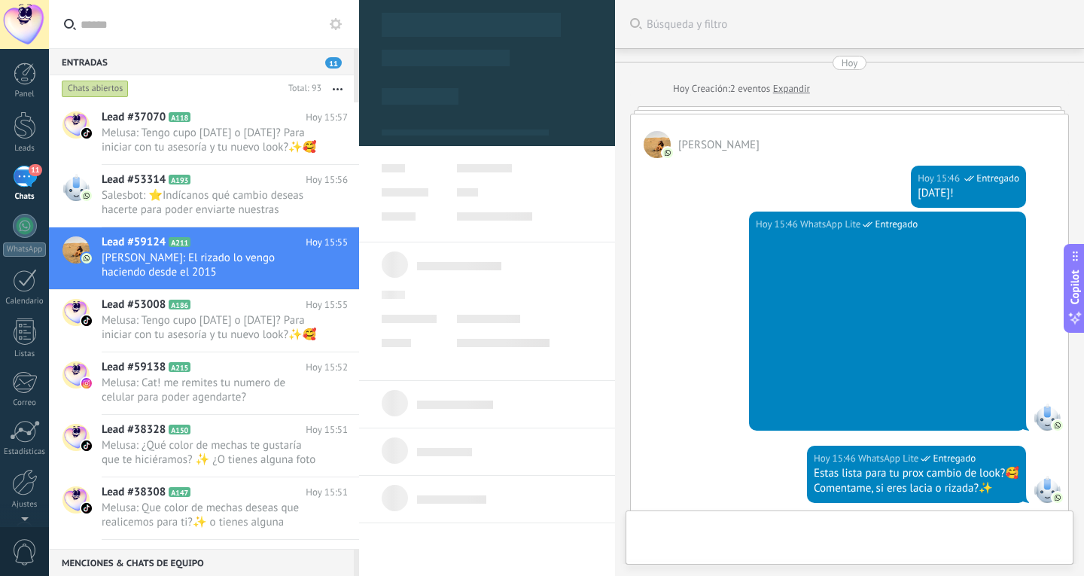
scroll to position [1081, 0]
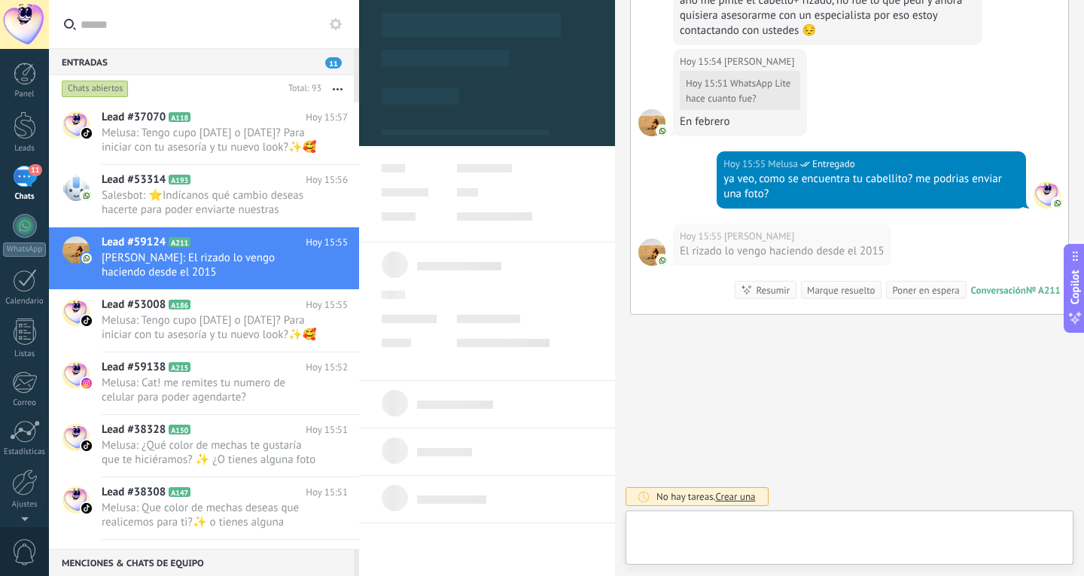
type textarea "**********"
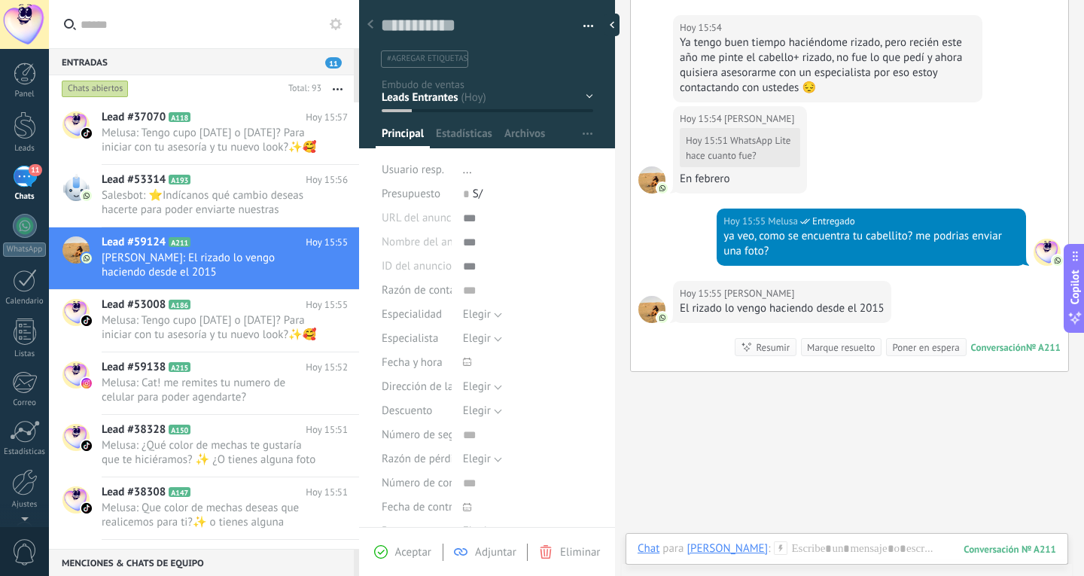
scroll to position [1005, 0]
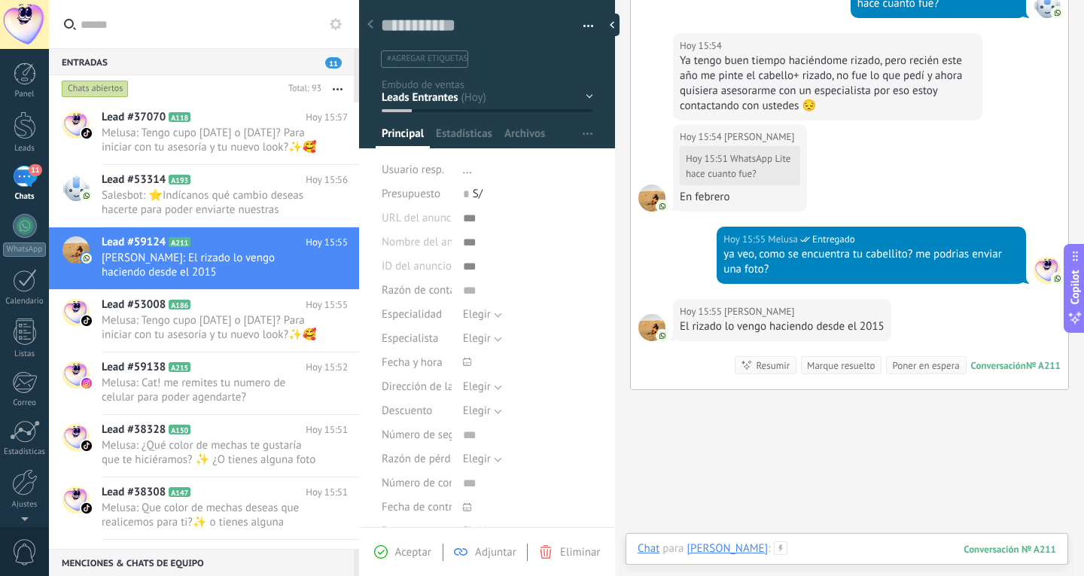
click at [857, 543] on div at bounding box center [847, 563] width 419 height 45
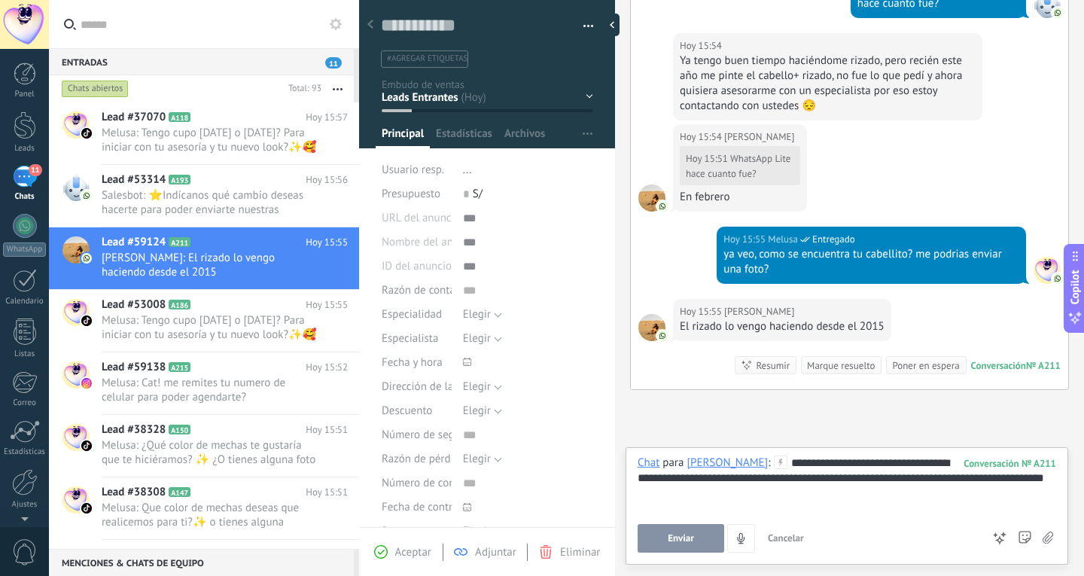
click at [697, 538] on button "Enviar" at bounding box center [681, 538] width 87 height 29
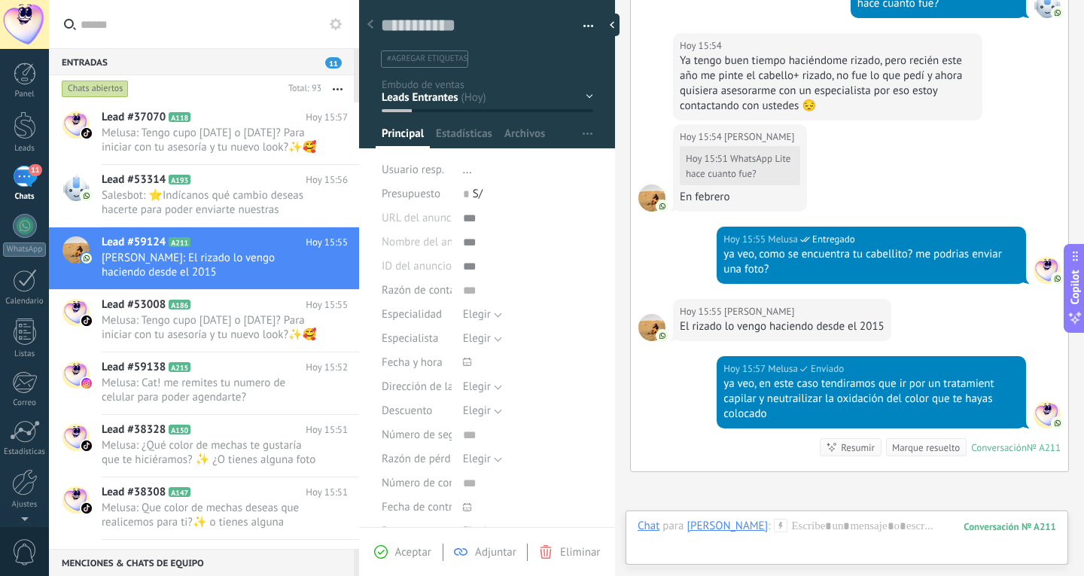
scroll to position [1163, 0]
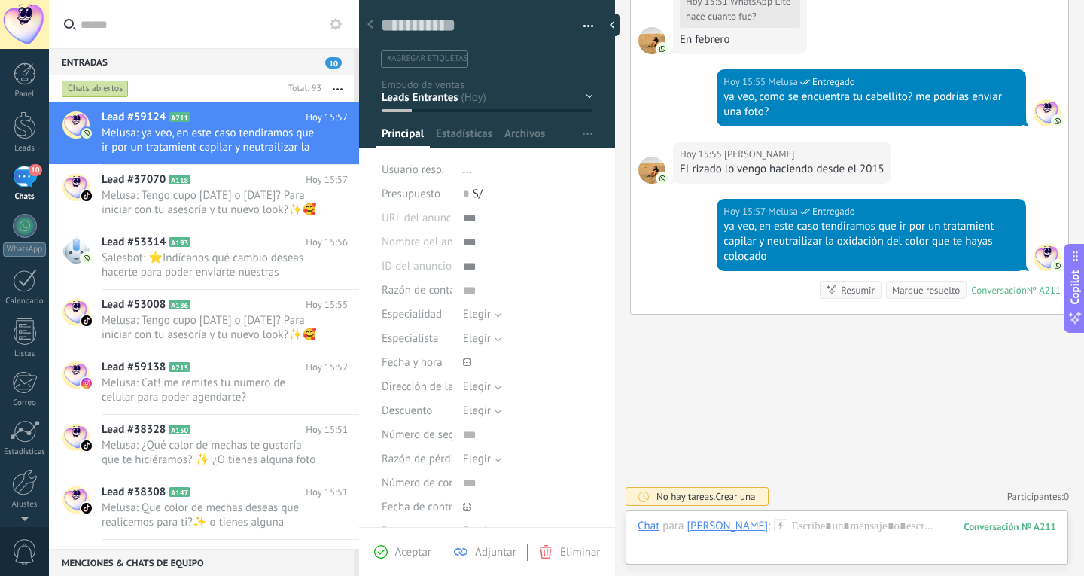
click at [796, 518] on div "Chat Correo Nota Tarea Chat para Daniela Corrales : 211 Enviar Cancelar Rastrea…" at bounding box center [847, 538] width 443 height 54
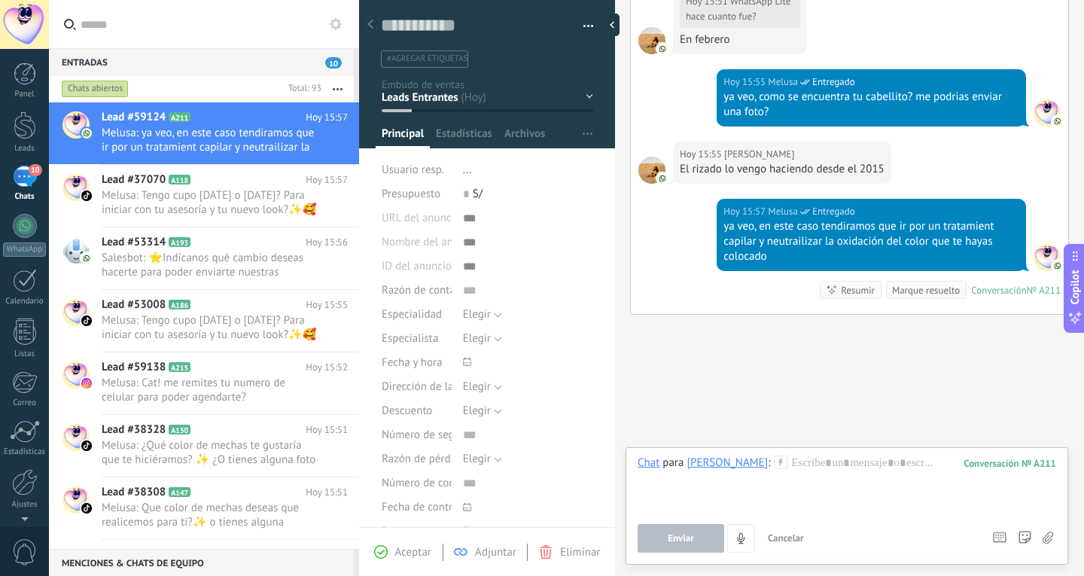
click at [809, 524] on div "Enviar Cancelar Rastrear clics en links ? Reducir links largos y rastrear clics…" at bounding box center [808, 538] width 341 height 29
click at [830, 474] on div at bounding box center [847, 484] width 419 height 57
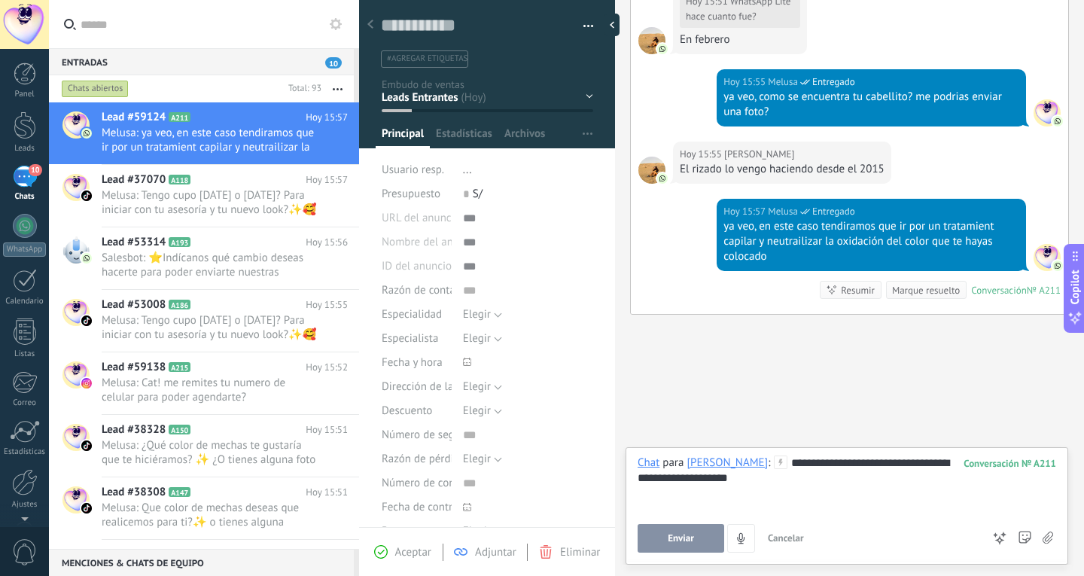
click at [690, 526] on button "Enviar" at bounding box center [681, 538] width 87 height 29
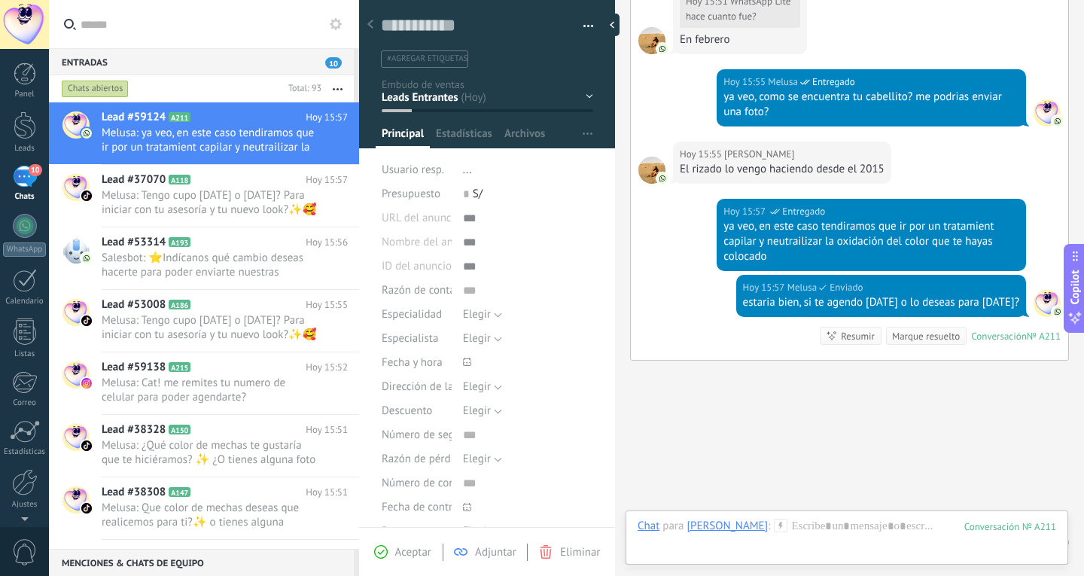
scroll to position [1209, 0]
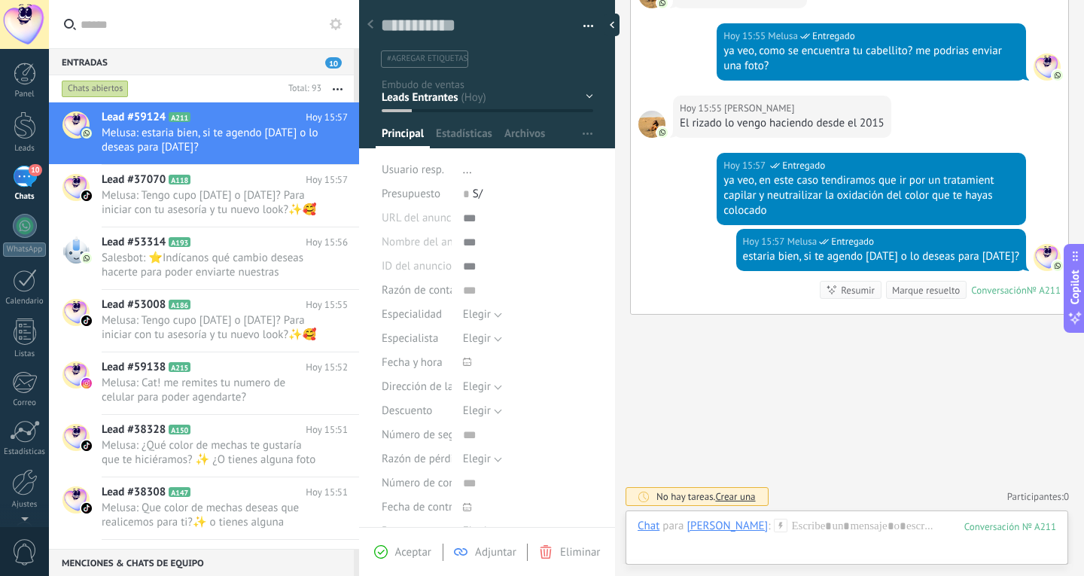
click at [740, 497] on span "Crear una" at bounding box center [735, 496] width 40 height 13
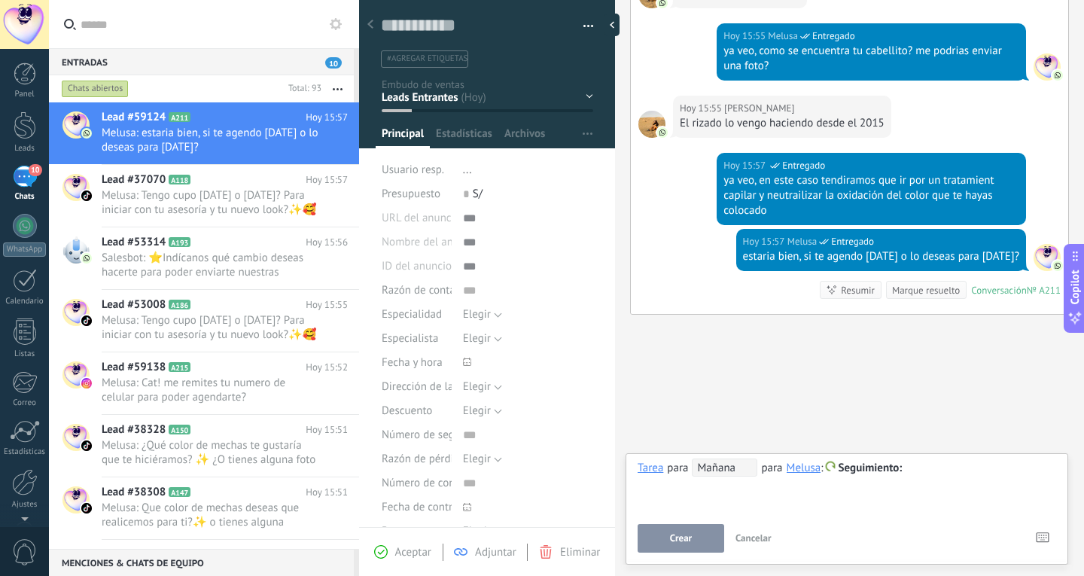
click at [708, 541] on button "Crear" at bounding box center [681, 538] width 87 height 29
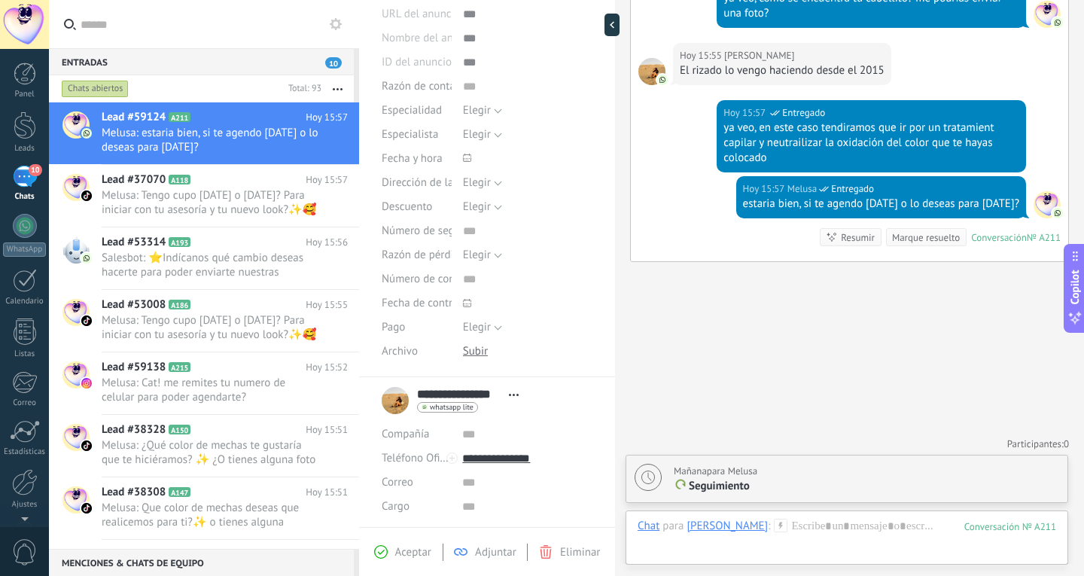
scroll to position [301, 0]
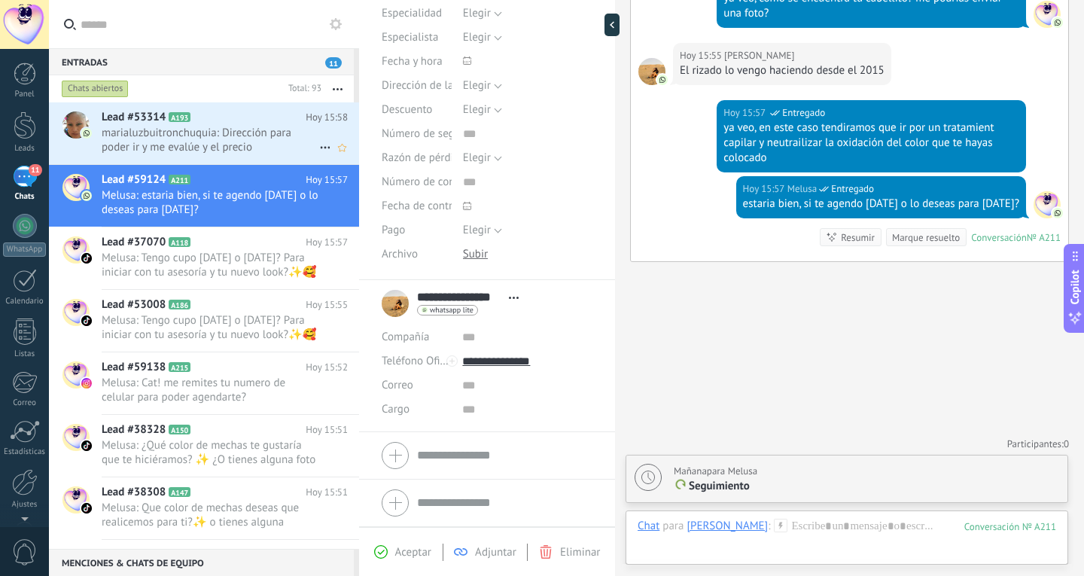
click at [267, 157] on div "Lead #53314 A193 Hoy 15:58 marialuzbuitronchuquia: Dirección para poder ir y me…" at bounding box center [231, 133] width 258 height 62
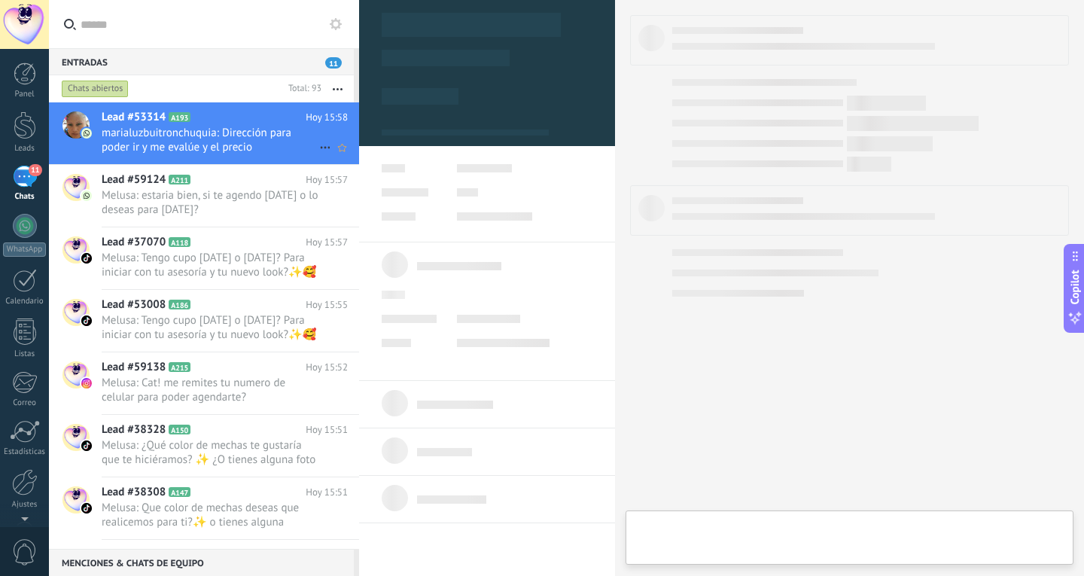
type textarea "**********"
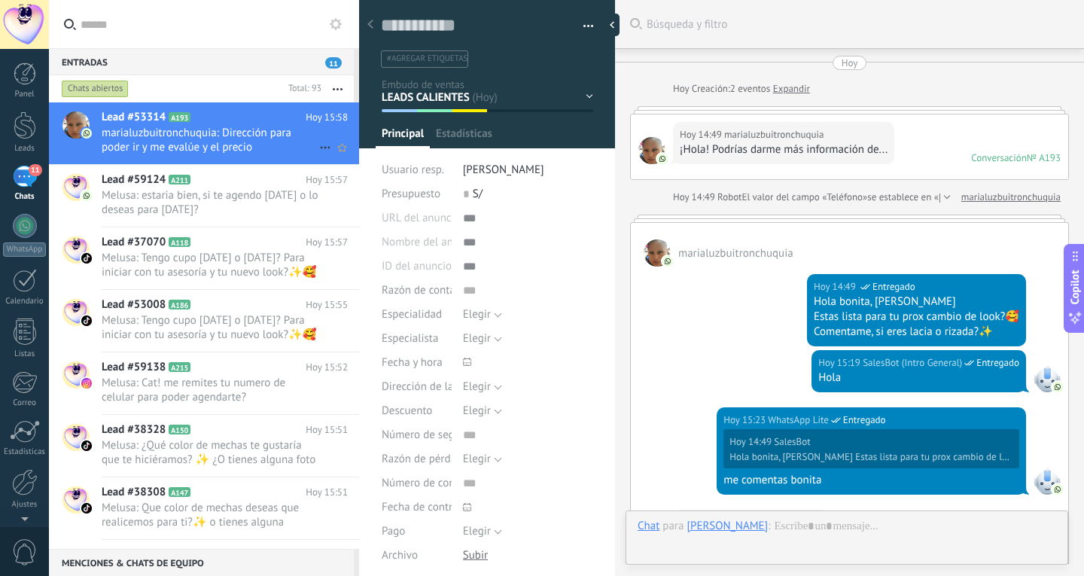
scroll to position [532, 0]
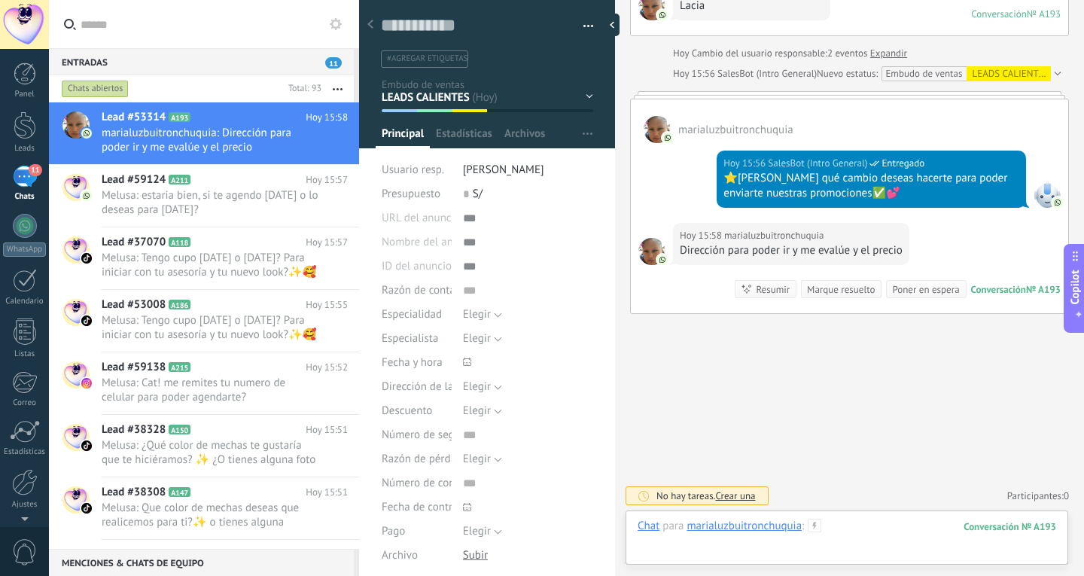
click at [849, 527] on div at bounding box center [847, 541] width 419 height 45
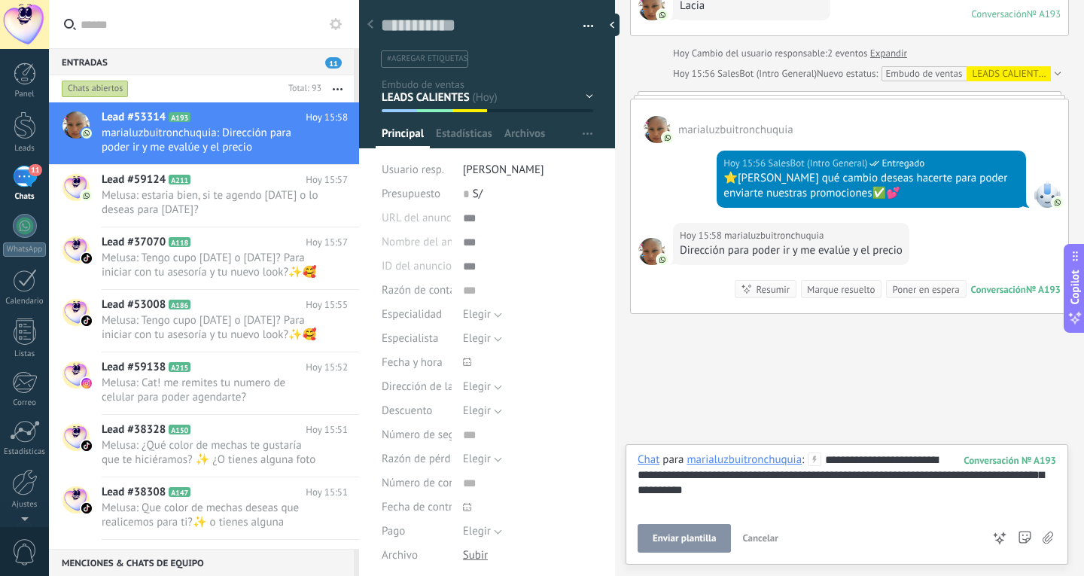
click at [732, 532] on div "Enviar plantilla Cancelar Rastrear clics en links ? Reducir links largos y rast…" at bounding box center [810, 538] width 344 height 29
click at [724, 536] on button "Enviar plantilla" at bounding box center [684, 538] width 93 height 29
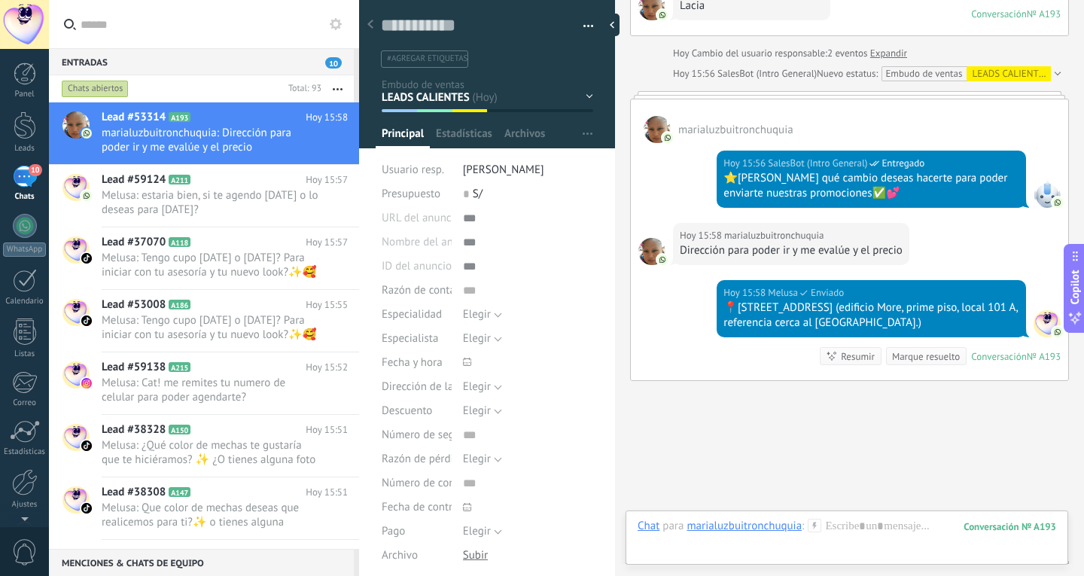
scroll to position [614, 0]
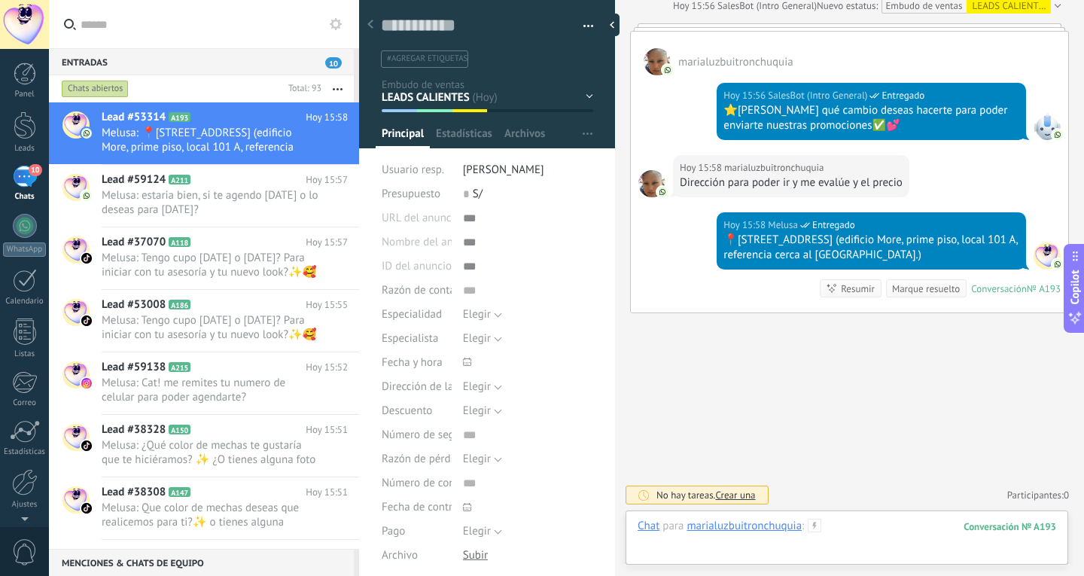
click at [889, 526] on div at bounding box center [847, 541] width 419 height 45
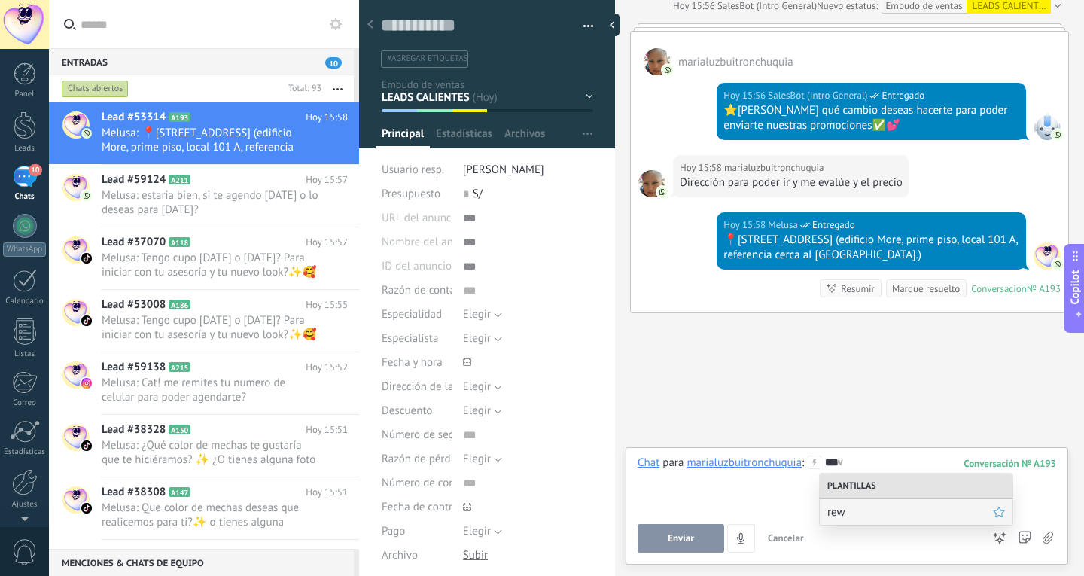
click at [889, 517] on span "rew" at bounding box center [911, 512] width 166 height 14
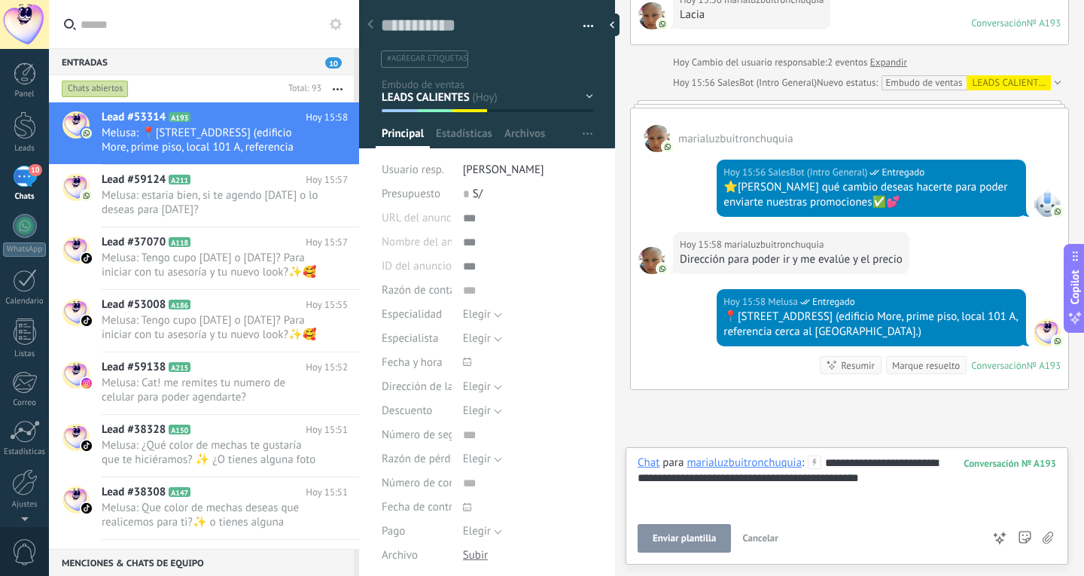
scroll to position [463, 0]
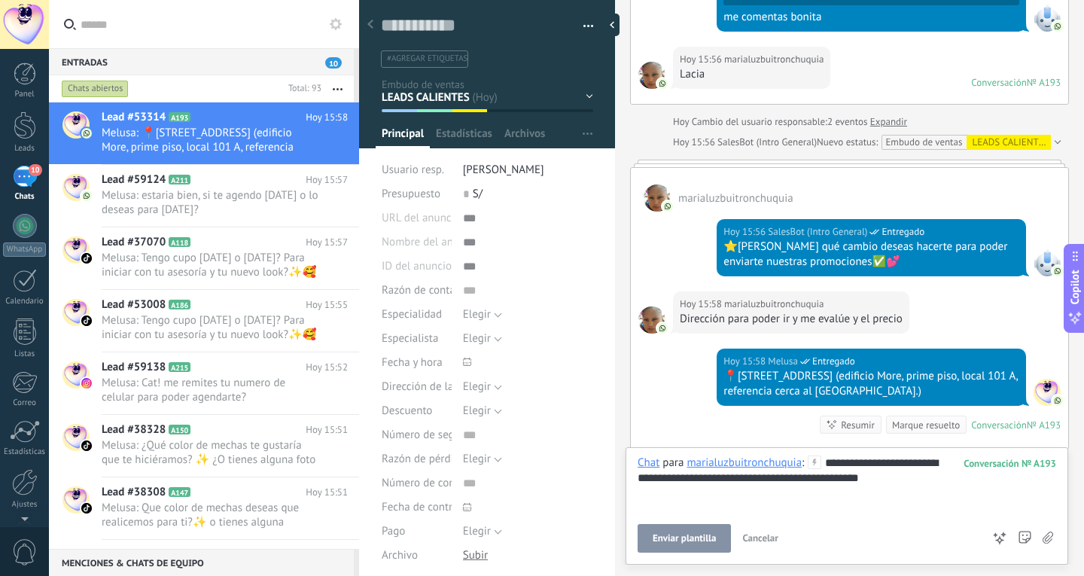
click at [1013, 84] on div "Conversación" at bounding box center [999, 82] width 56 height 13
click at [700, 528] on button "Enviar" at bounding box center [681, 538] width 87 height 29
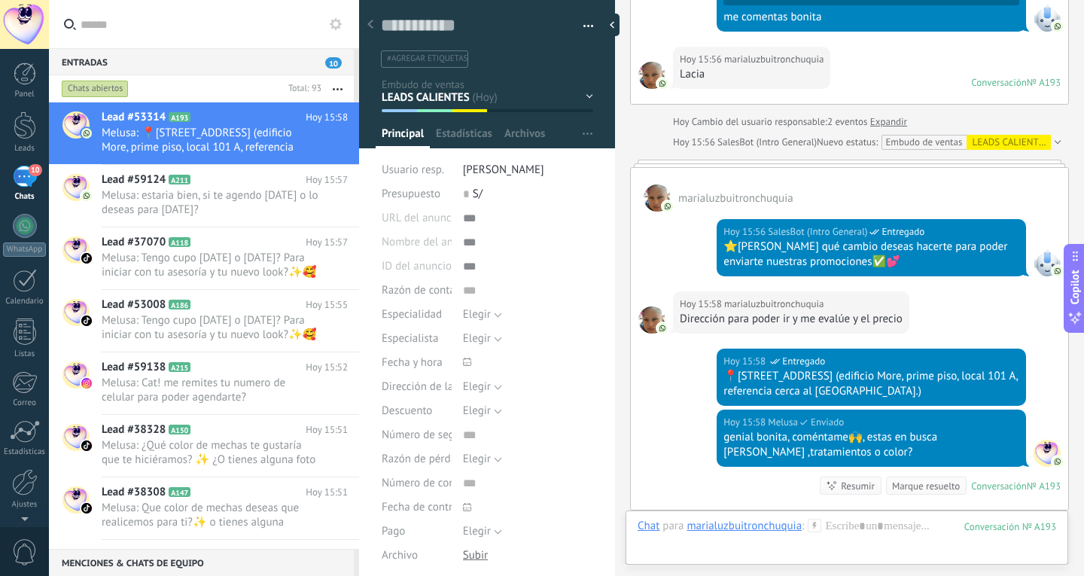
scroll to position [675, 0]
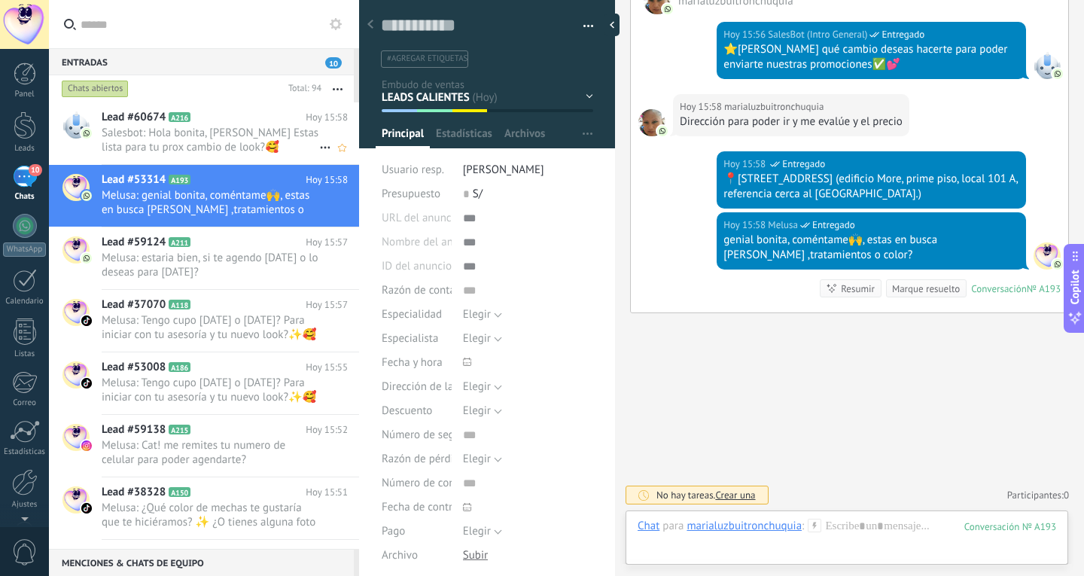
click at [210, 154] on span "Salesbot: Hola bonita, [PERSON_NAME] Estas lista para tu prox cambio de look?🥰 …" at bounding box center [211, 140] width 218 height 29
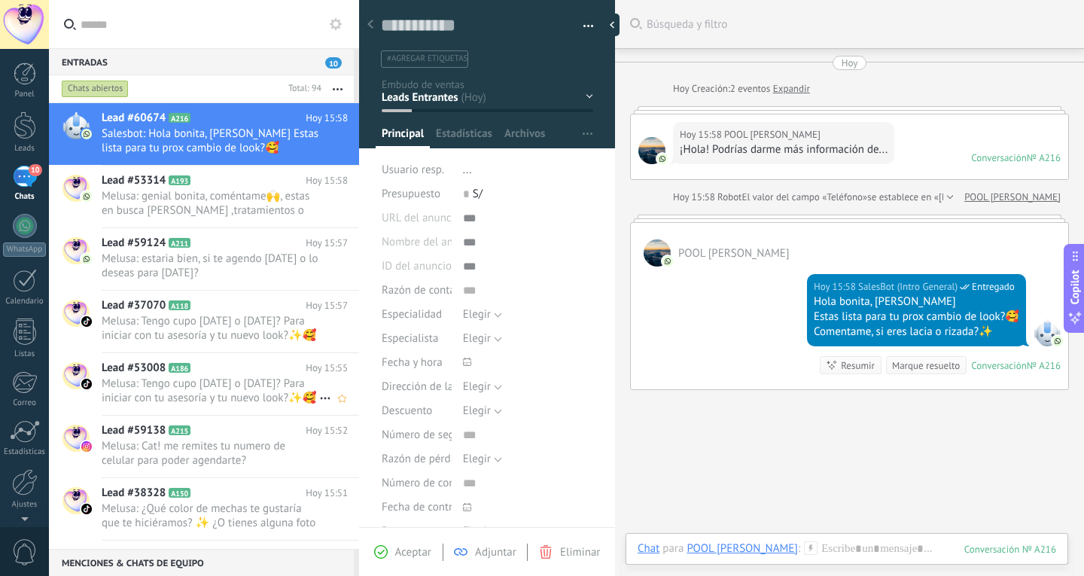
scroll to position [302, 0]
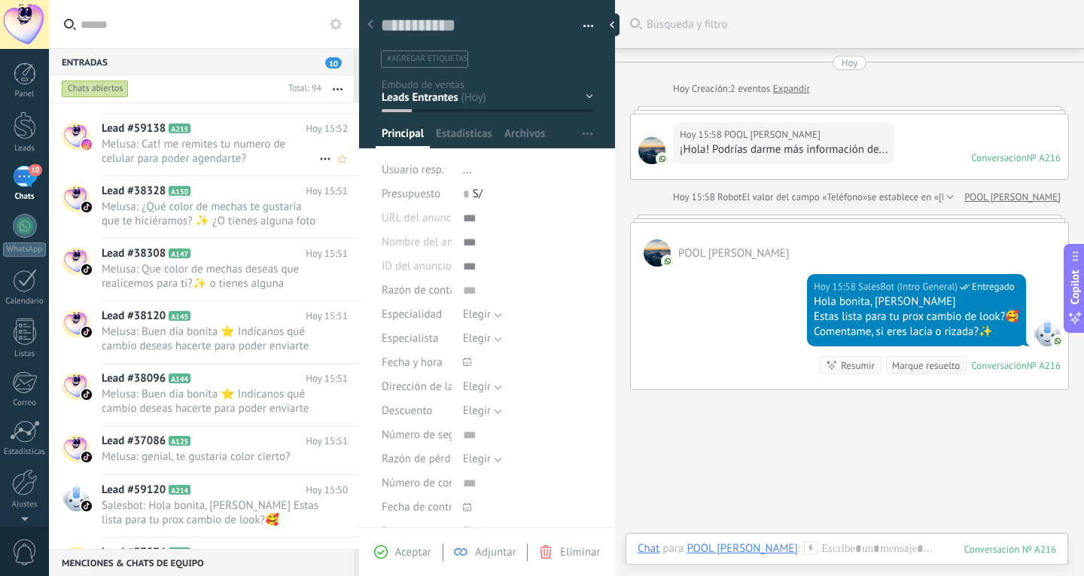
click at [198, 410] on span "Melusa: Buen dia bonita ⭐ Indícanos qué cambio deseas hacerte para poder enviar…" at bounding box center [211, 401] width 218 height 29
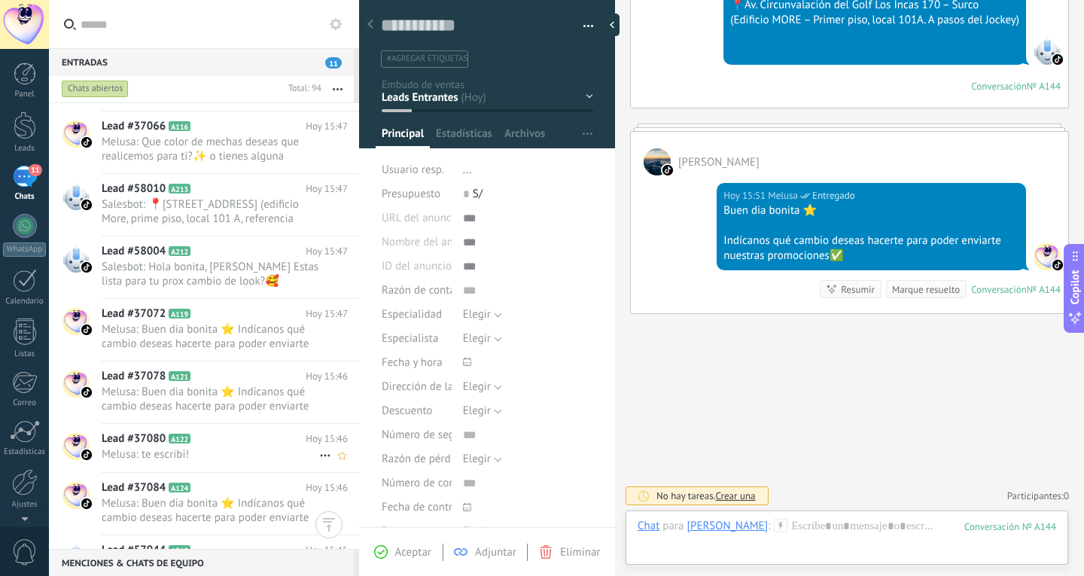
scroll to position [1055, 0]
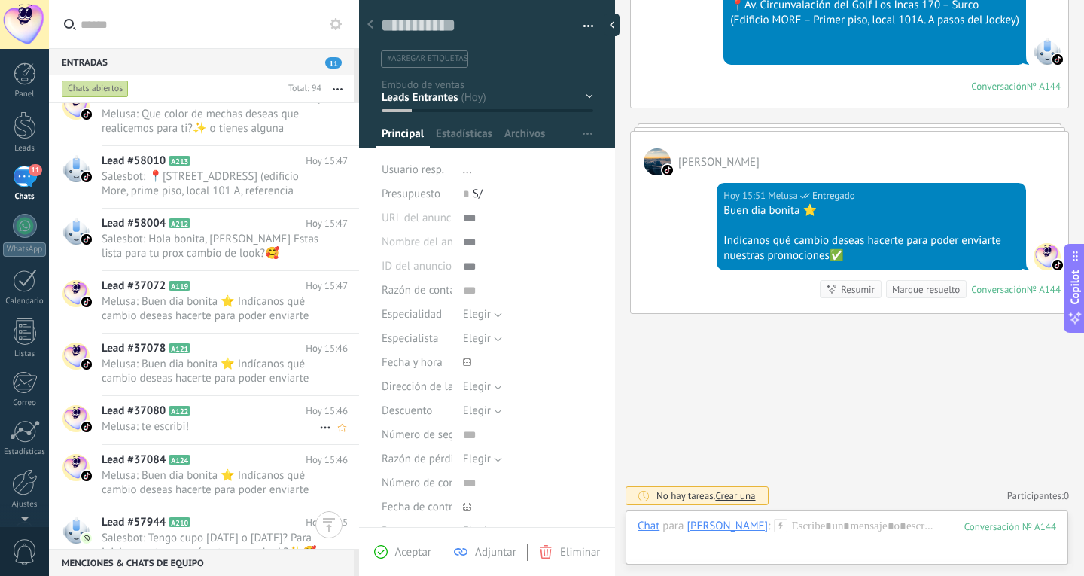
click at [202, 413] on h2 "Lead #37080 A122" at bounding box center [204, 411] width 204 height 15
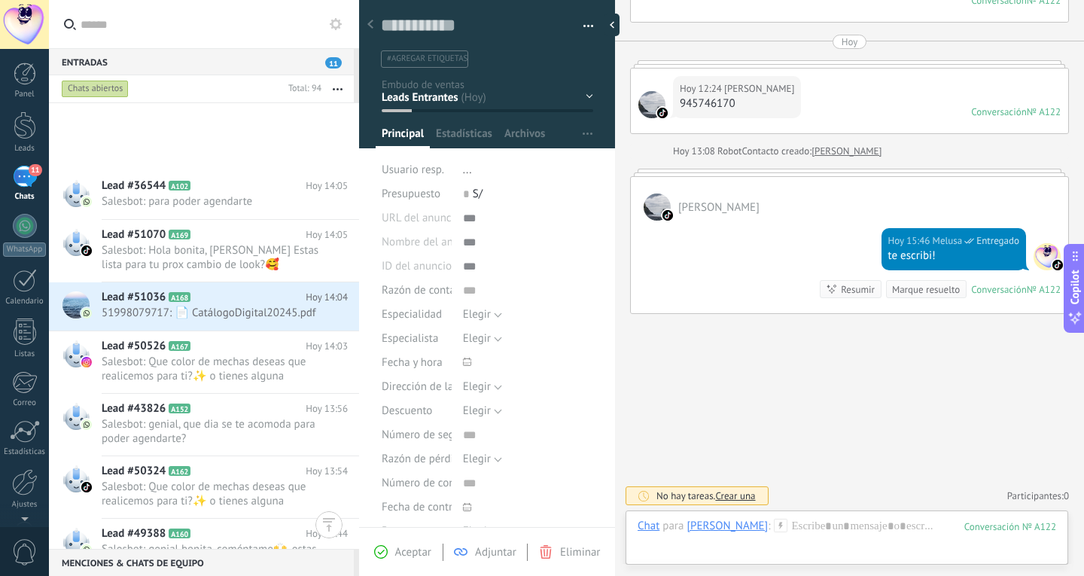
scroll to position [4968, 0]
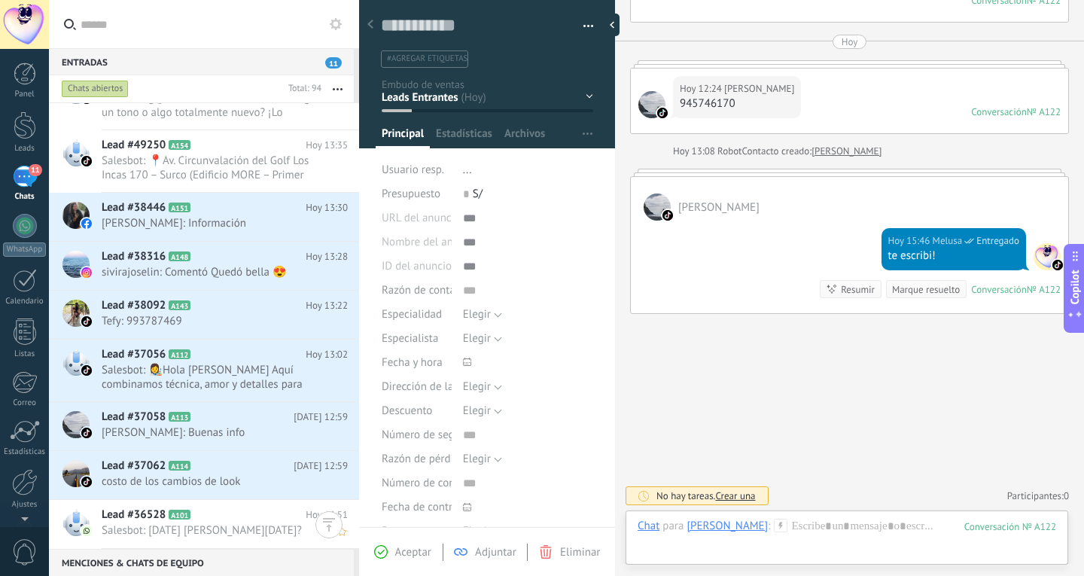
click at [252, 527] on span "Salesbot: sabado o domingo?" at bounding box center [211, 530] width 218 height 14
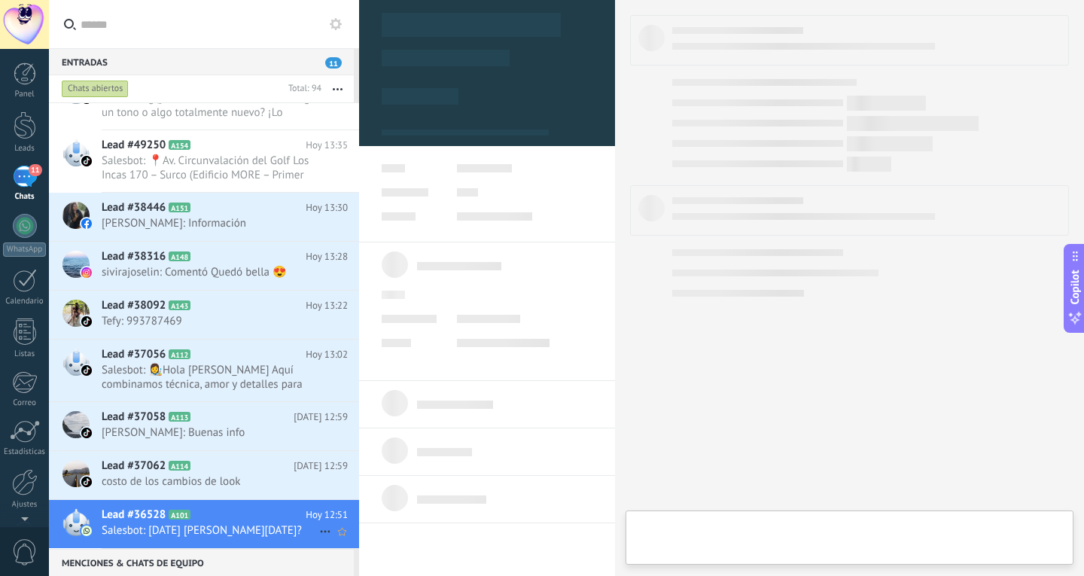
type textarea "**********"
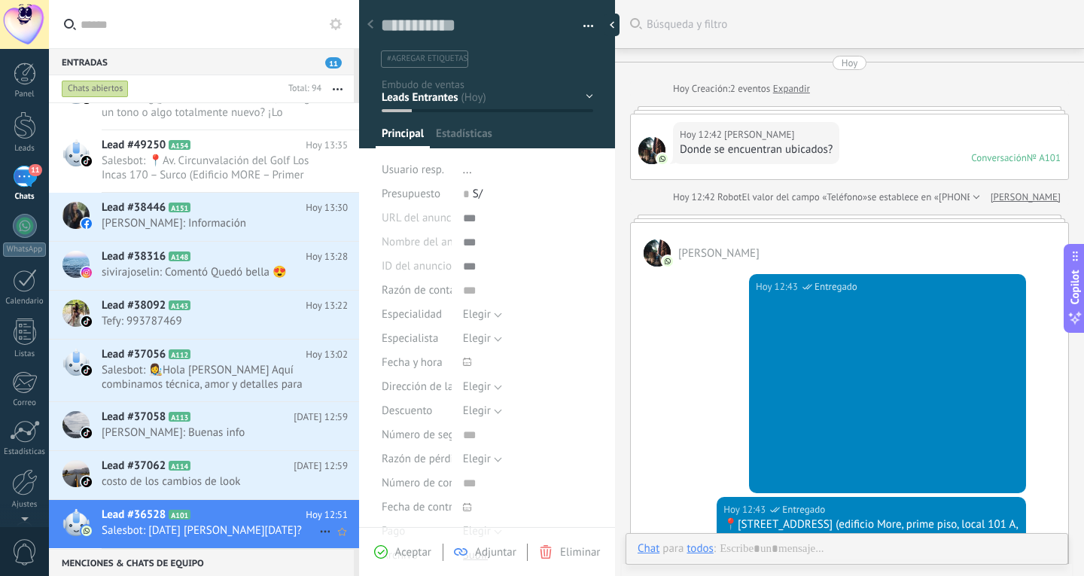
scroll to position [502, 0]
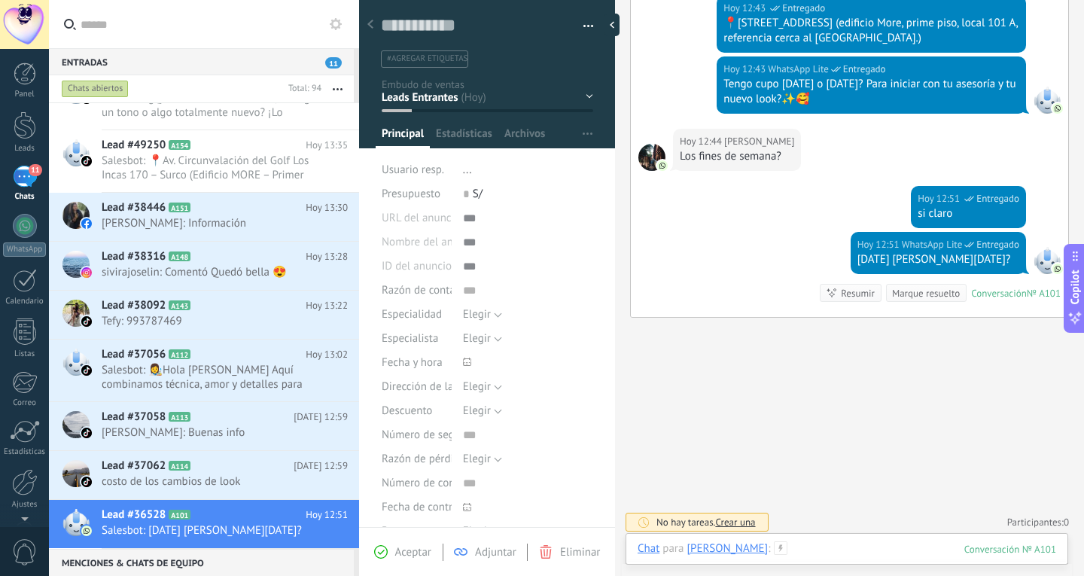
click at [856, 546] on div at bounding box center [847, 563] width 419 height 45
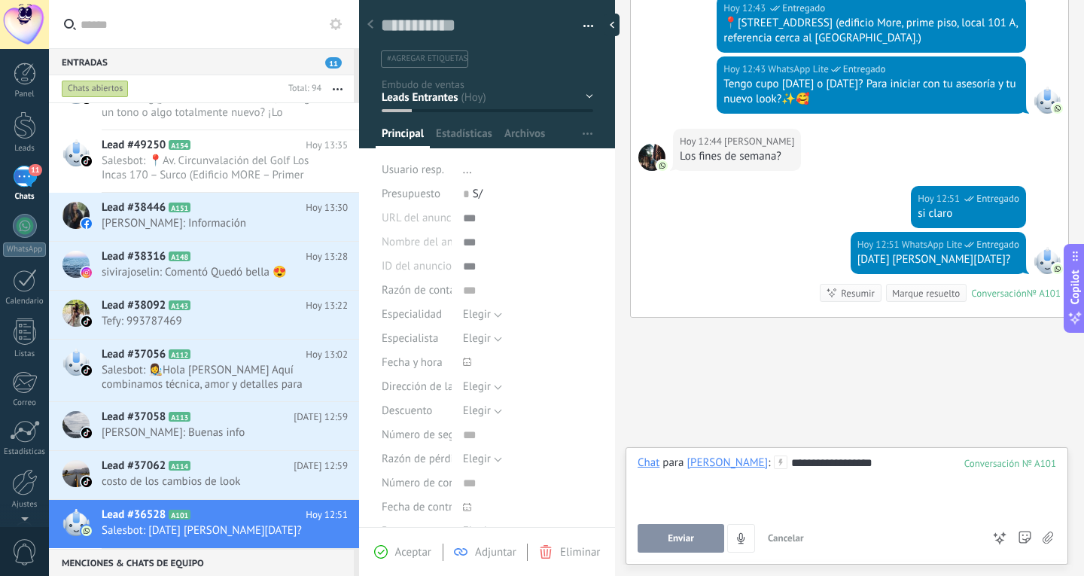
click at [691, 535] on span "Enviar" at bounding box center [681, 538] width 26 height 11
click at [222, 480] on span "costo de los cambios de look" at bounding box center [211, 481] width 218 height 14
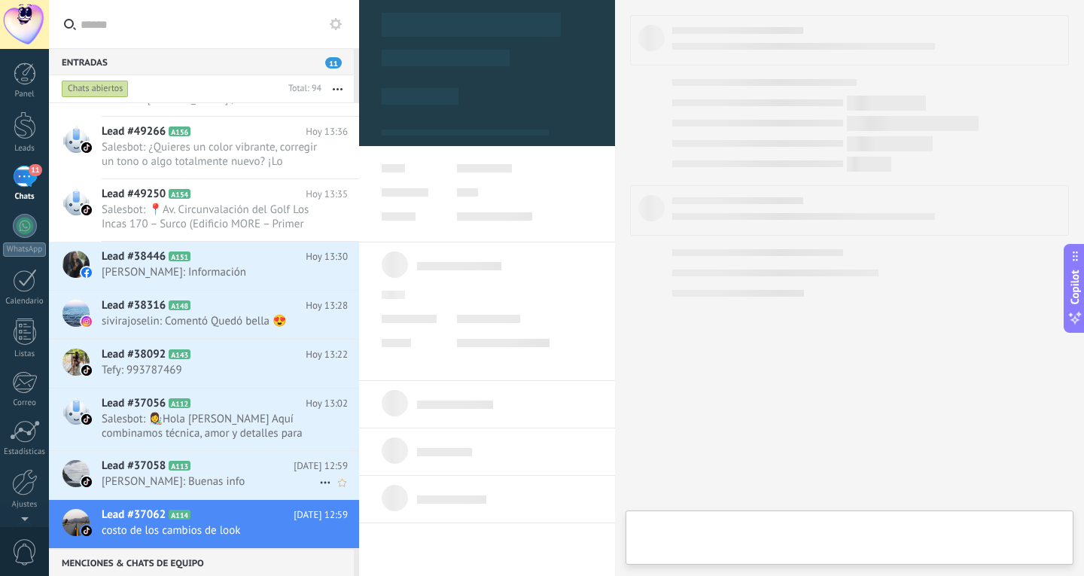
type textarea "**********"
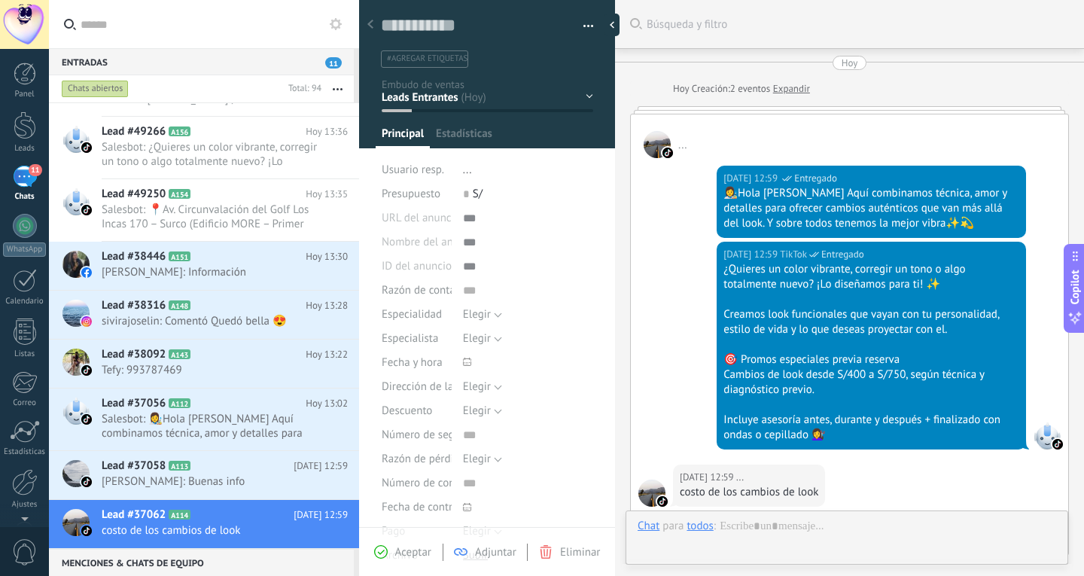
scroll to position [242, 0]
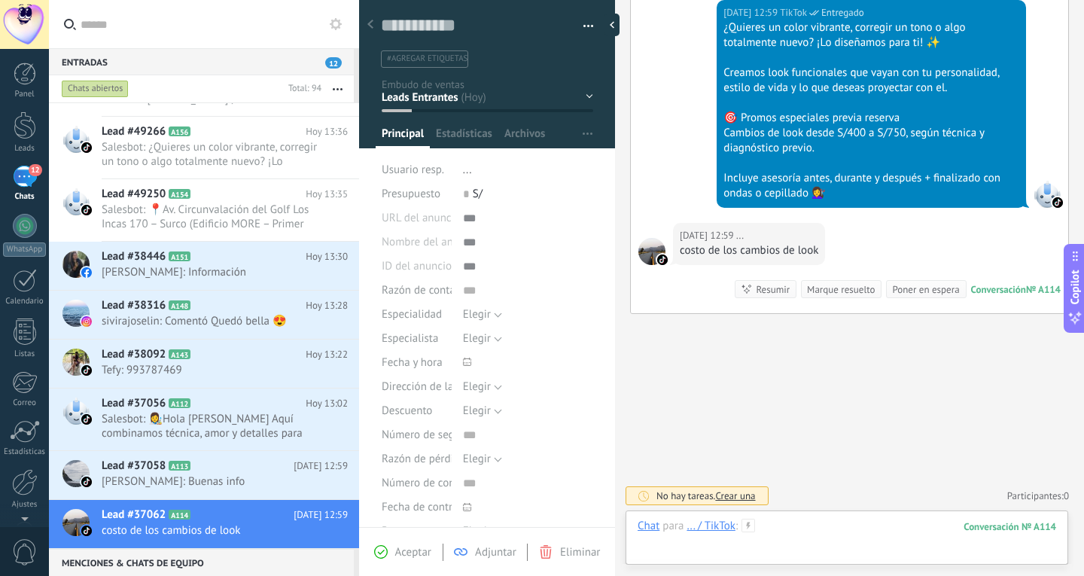
click at [837, 527] on div at bounding box center [847, 541] width 419 height 45
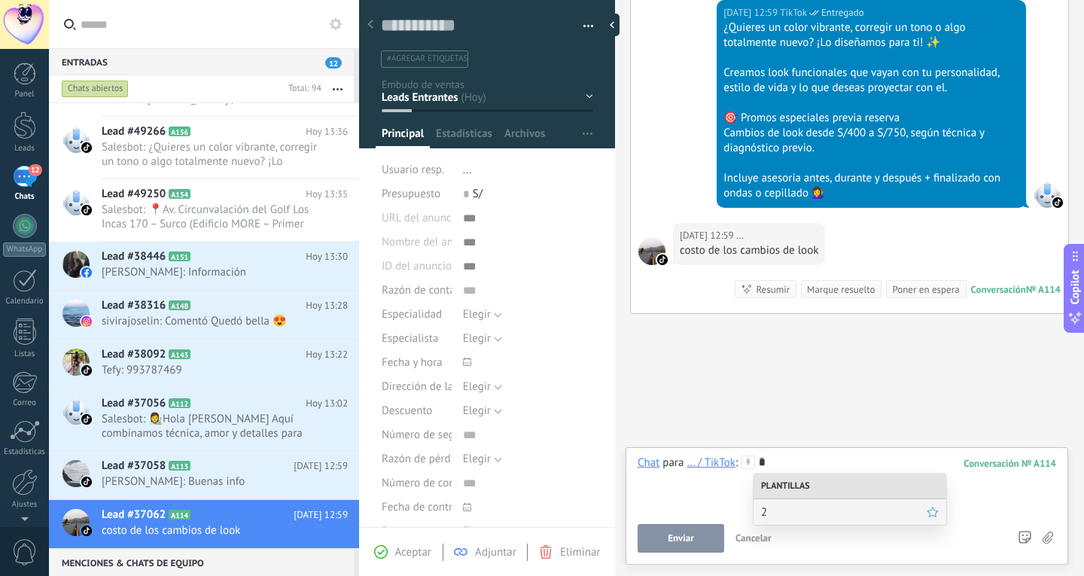
click at [838, 509] on span "2" at bounding box center [844, 512] width 166 height 14
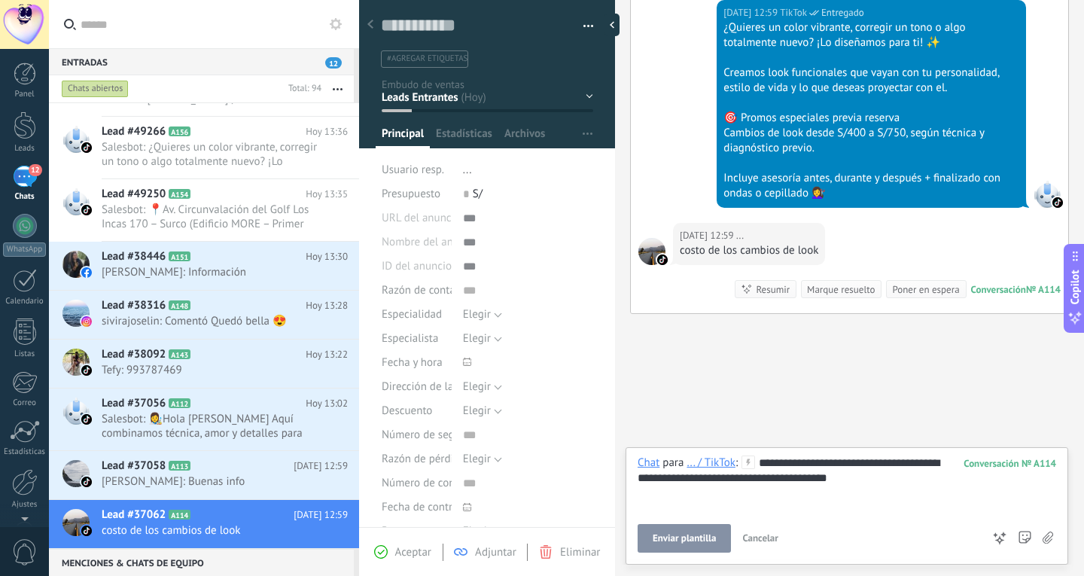
click at [857, 475] on div "**********" at bounding box center [847, 484] width 419 height 57
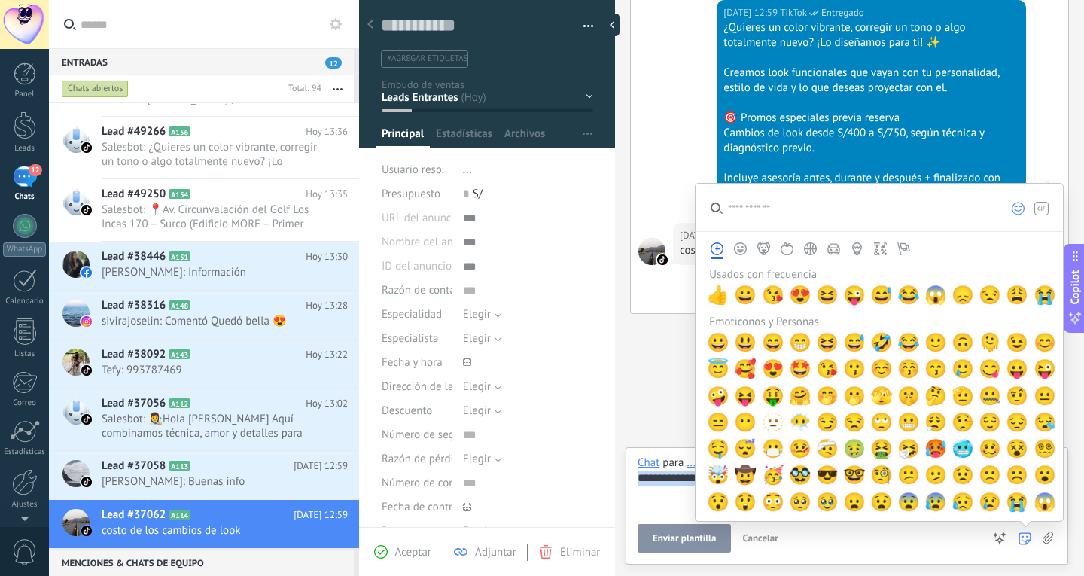
click at [1000, 541] on icon at bounding box center [999, 538] width 15 height 15
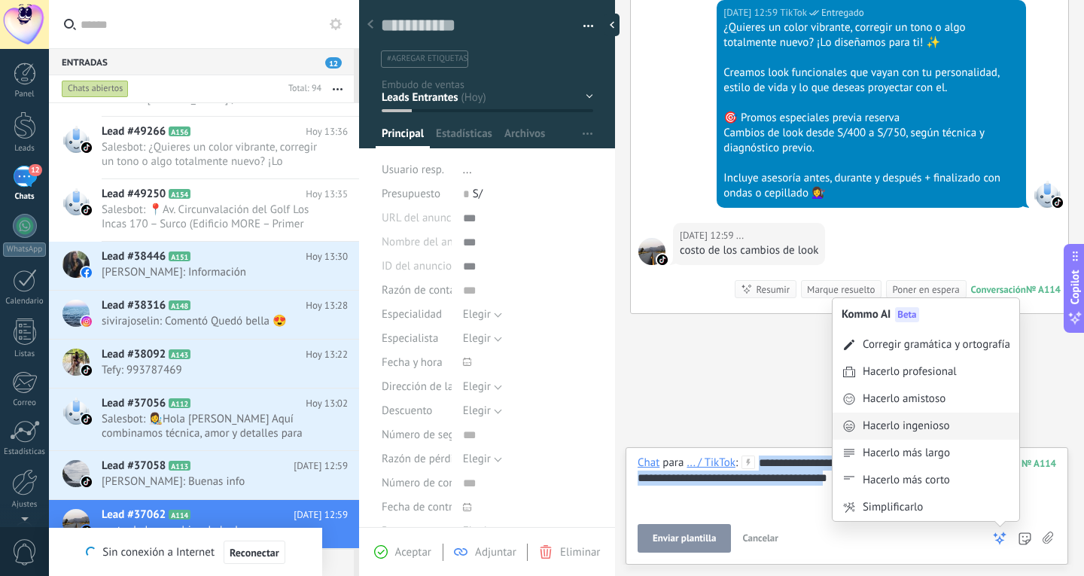
click at [950, 429] on div "Hacerlo ingenioso" at bounding box center [906, 426] width 87 height 15
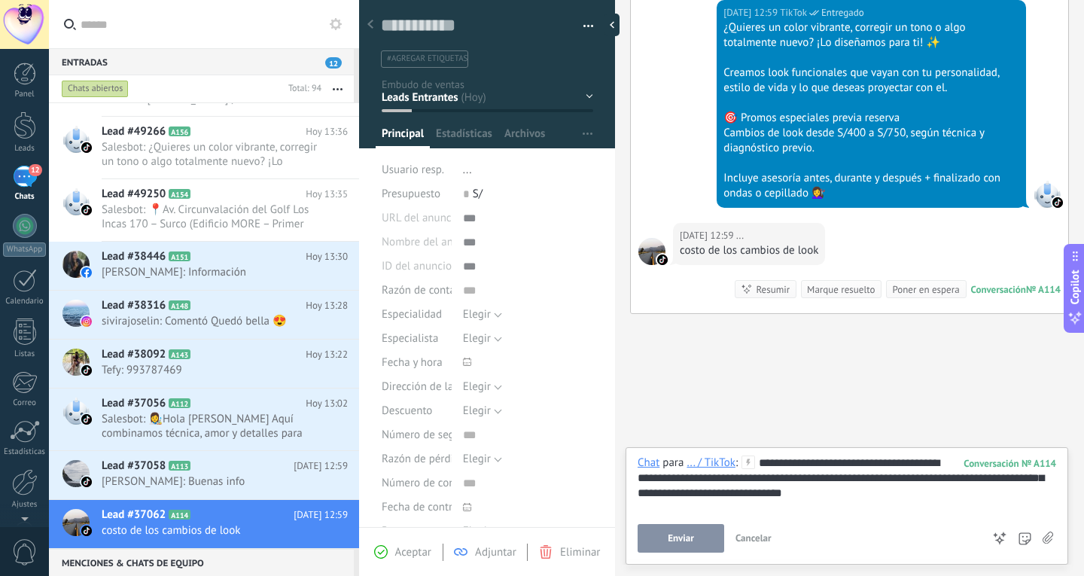
click at [812, 466] on div "**********" at bounding box center [847, 484] width 419 height 57
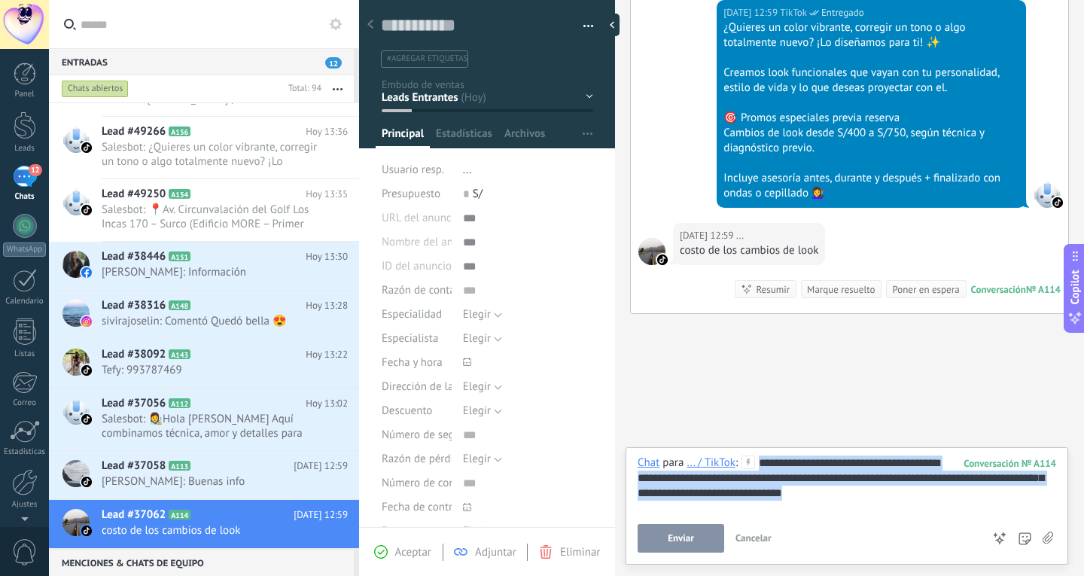
click at [812, 466] on div "**********" at bounding box center [847, 484] width 419 height 57
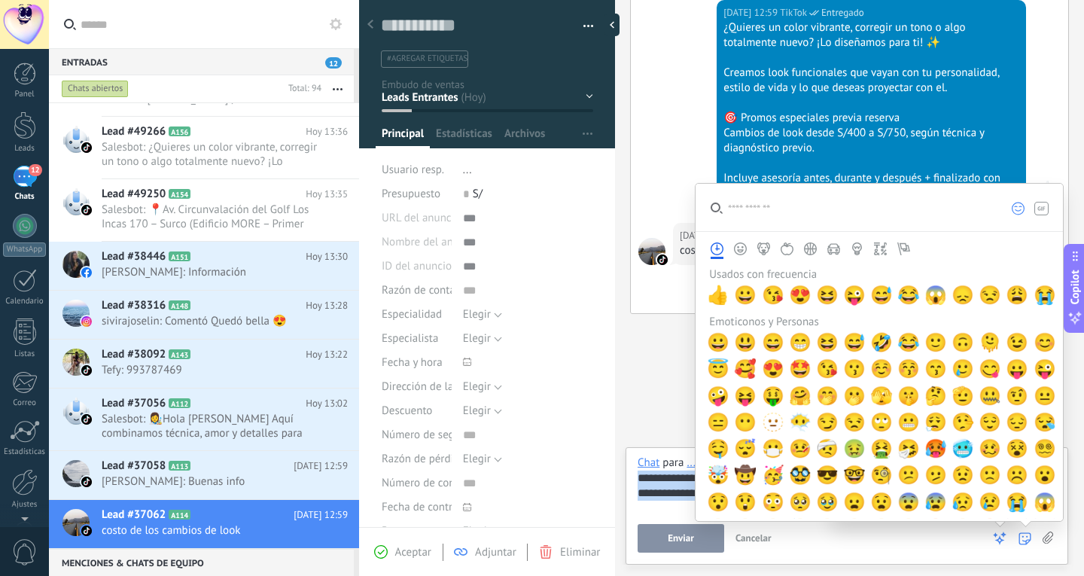
click at [1004, 537] on use at bounding box center [1000, 538] width 11 height 11
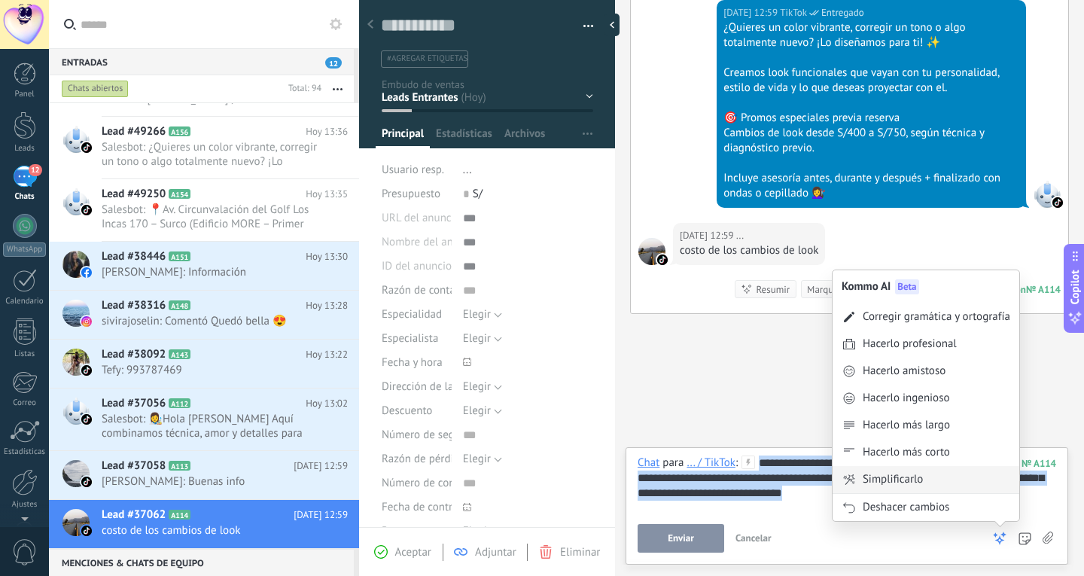
click at [953, 478] on div "Simplificarlo" at bounding box center [926, 479] width 187 height 27
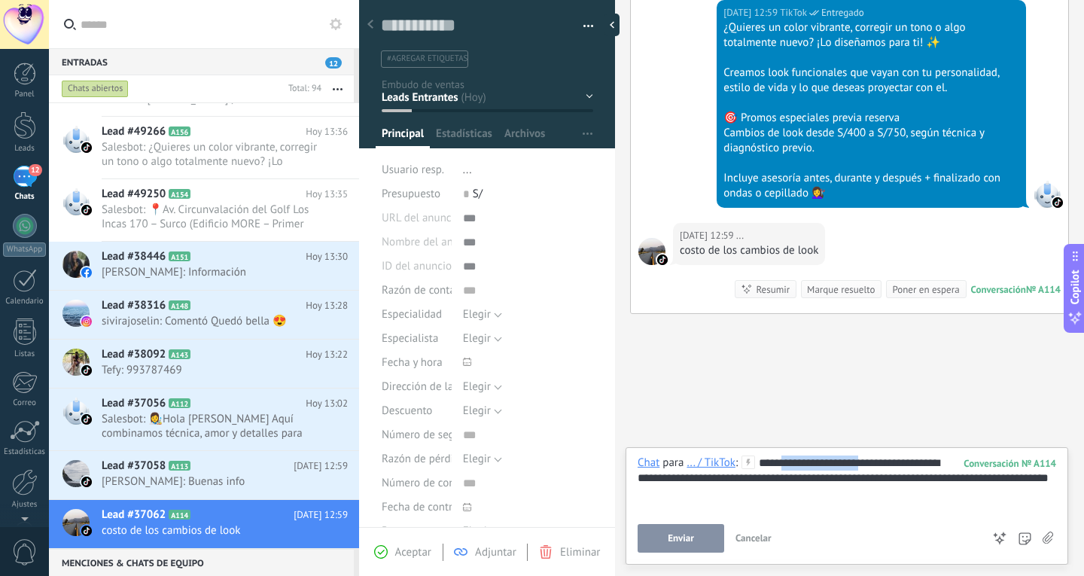
drag, startPoint x: 785, startPoint y: 464, endPoint x: 862, endPoint y: 466, distance: 76.8
click at [862, 466] on div "**********" at bounding box center [847, 484] width 419 height 57
click at [872, 467] on div "**********" at bounding box center [847, 484] width 419 height 57
drag, startPoint x: 642, startPoint y: 481, endPoint x: 721, endPoint y: 486, distance: 79.2
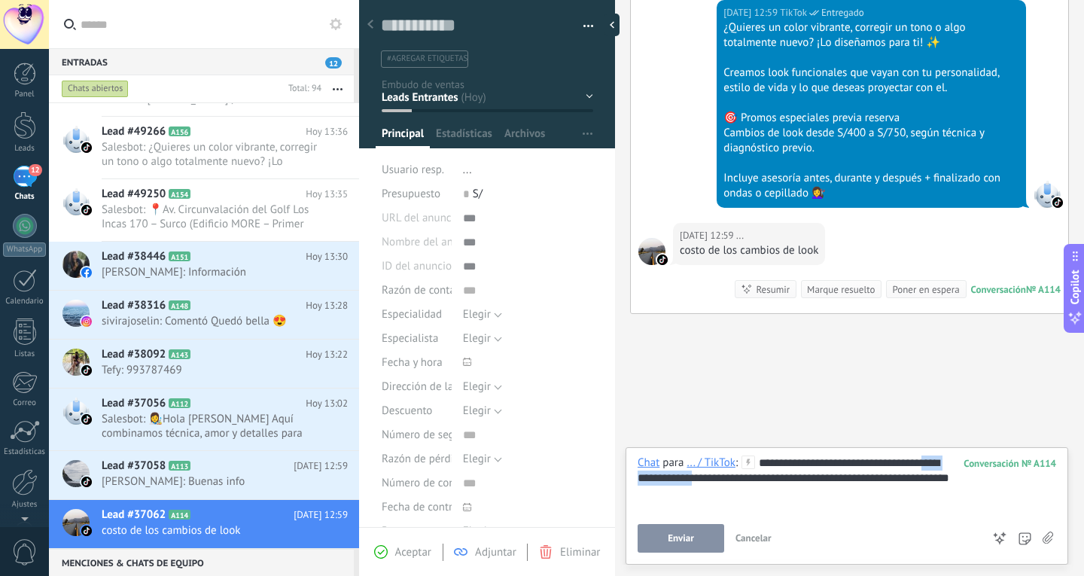
click at [725, 483] on div "**********" at bounding box center [847, 484] width 419 height 57
click at [706, 491] on div "**********" at bounding box center [847, 484] width 419 height 57
drag, startPoint x: 639, startPoint y: 477, endPoint x: 761, endPoint y: 480, distance: 121.3
click at [761, 480] on div "**********" at bounding box center [847, 484] width 419 height 57
click at [894, 483] on div "**********" at bounding box center [847, 484] width 419 height 57
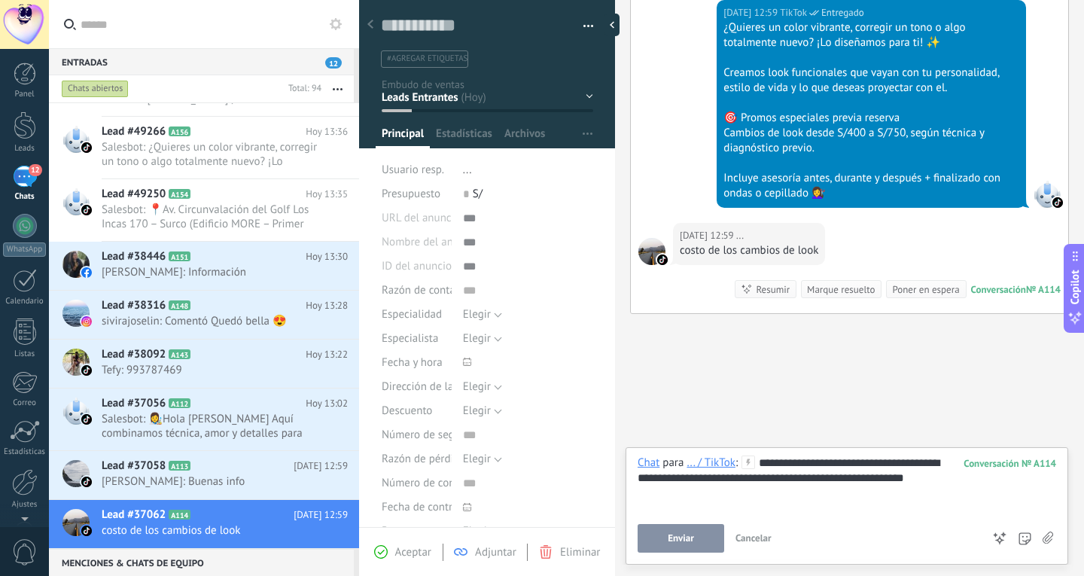
click at [740, 491] on div "**********" at bounding box center [847, 484] width 419 height 57
drag, startPoint x: 758, startPoint y: 465, endPoint x: 962, endPoint y: 525, distance: 212.6
click at [962, 525] on div "**********" at bounding box center [847, 504] width 419 height 97
click at [681, 541] on span "Enviar plantilla" at bounding box center [684, 538] width 63 height 11
click at [254, 472] on h2 "Lead #37058 A113" at bounding box center [198, 466] width 192 height 15
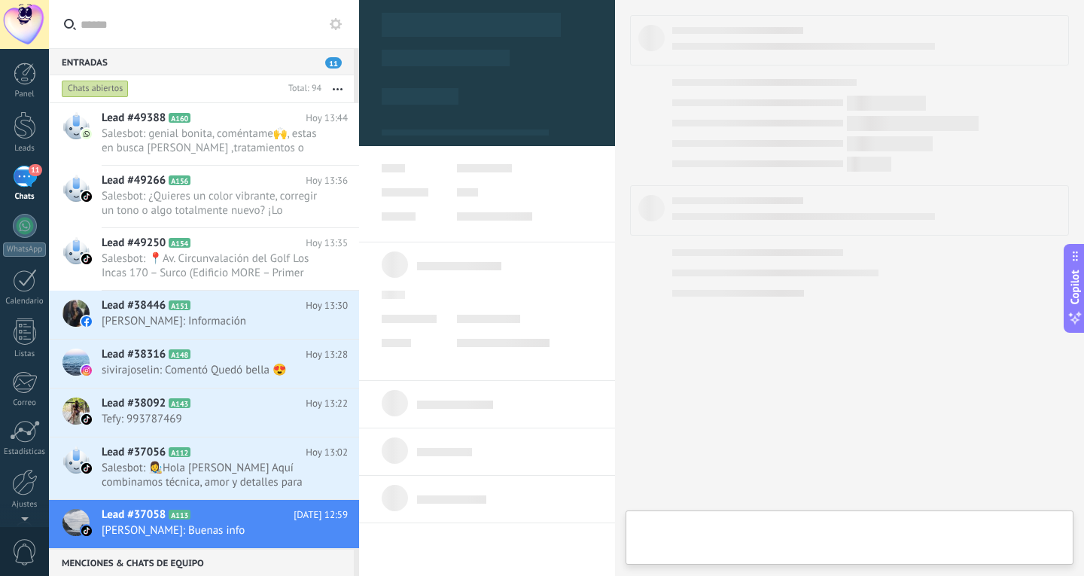
type textarea "**********"
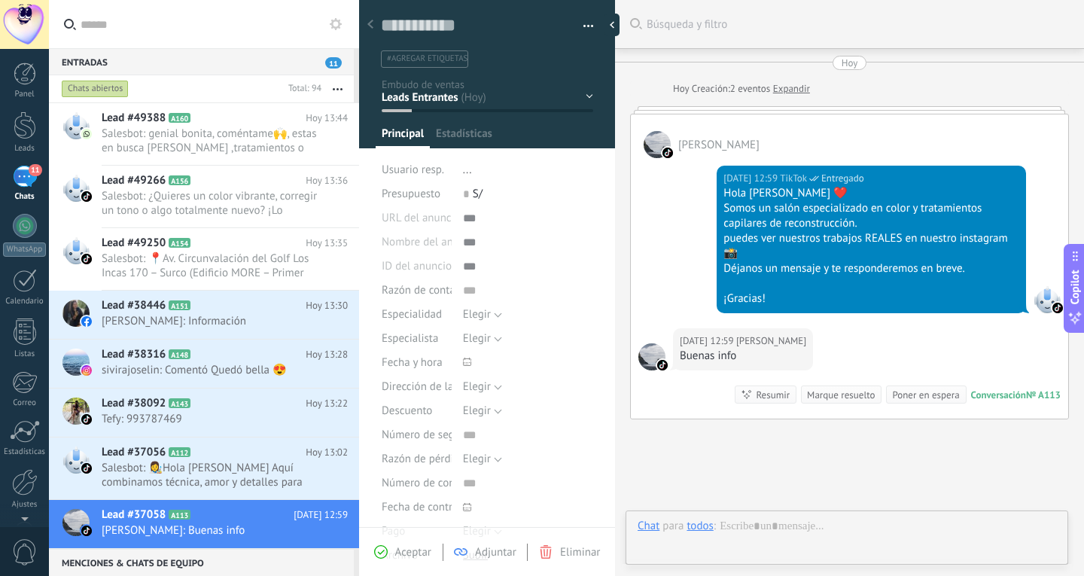
scroll to position [105, 0]
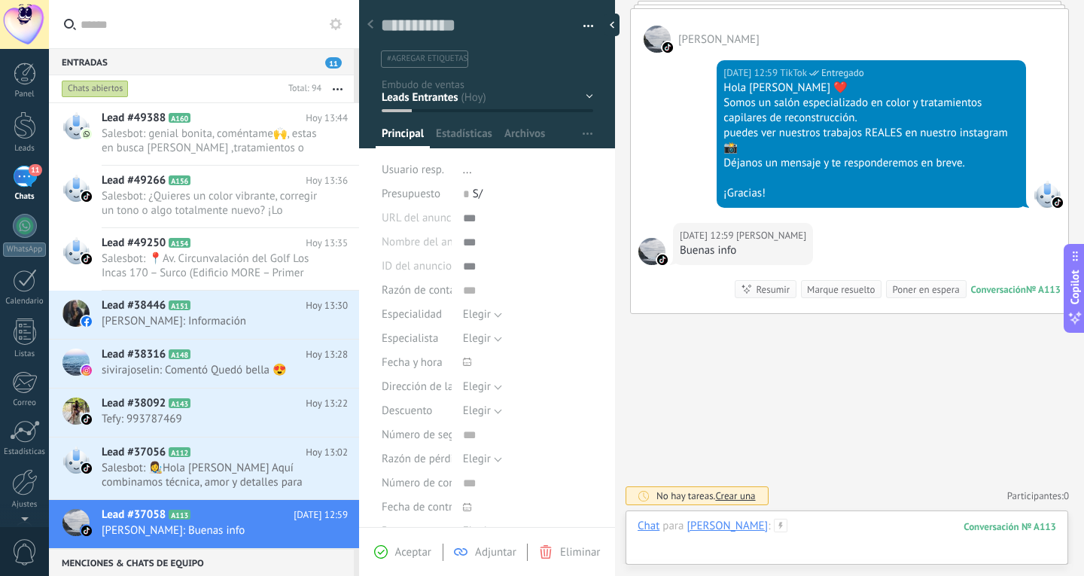
click at [821, 524] on div at bounding box center [847, 541] width 419 height 45
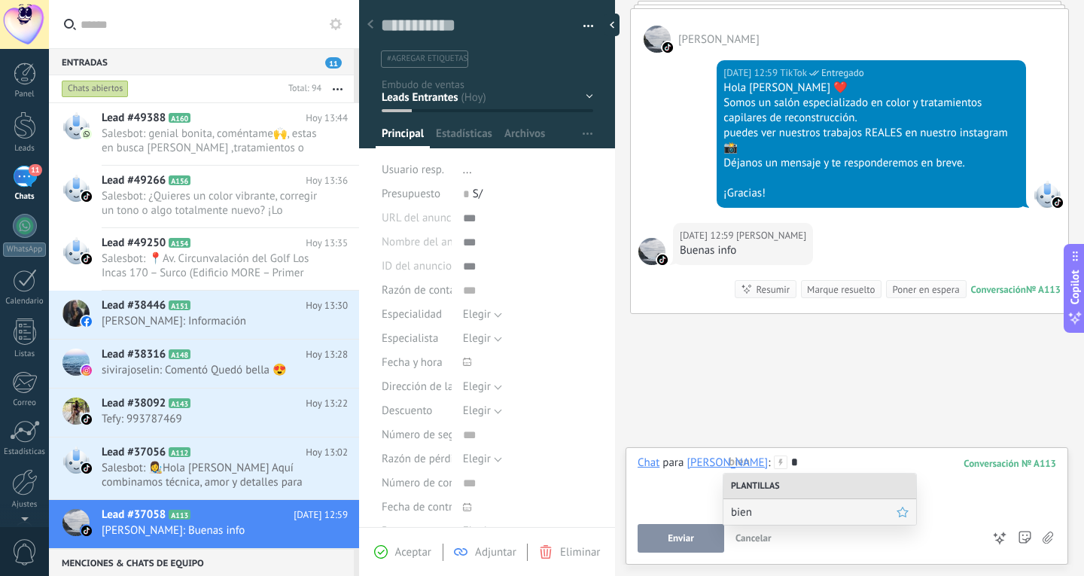
click at [821, 504] on div "bien" at bounding box center [820, 512] width 193 height 26
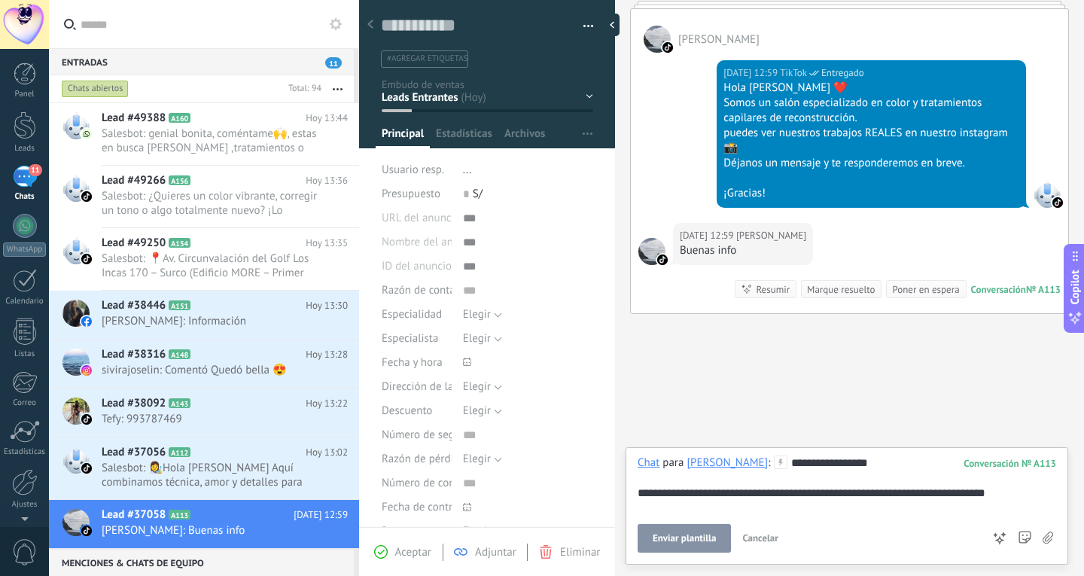
click at [715, 538] on span "Enviar plantilla" at bounding box center [684, 538] width 63 height 11
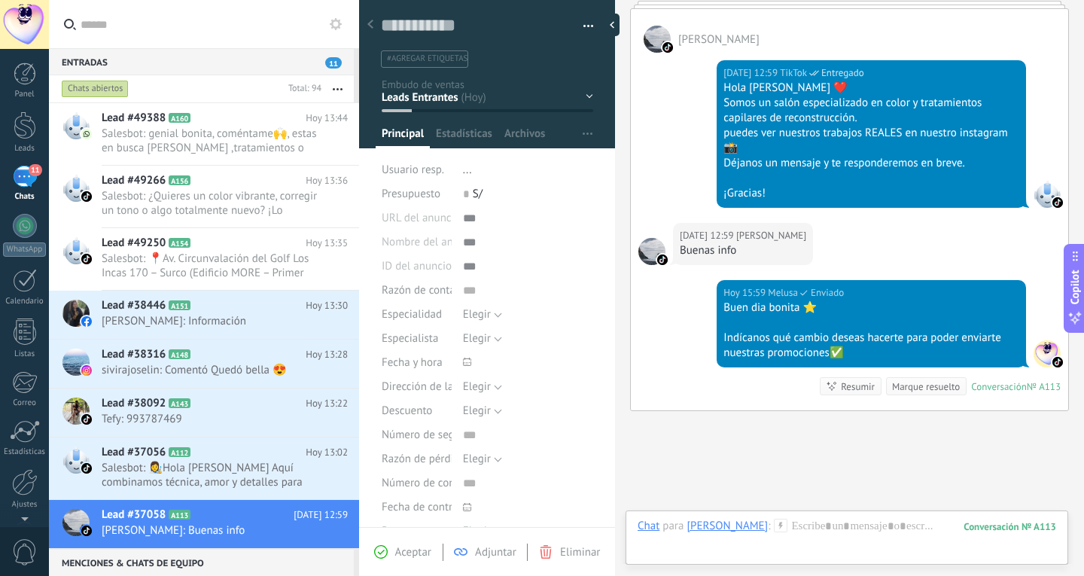
scroll to position [203, 0]
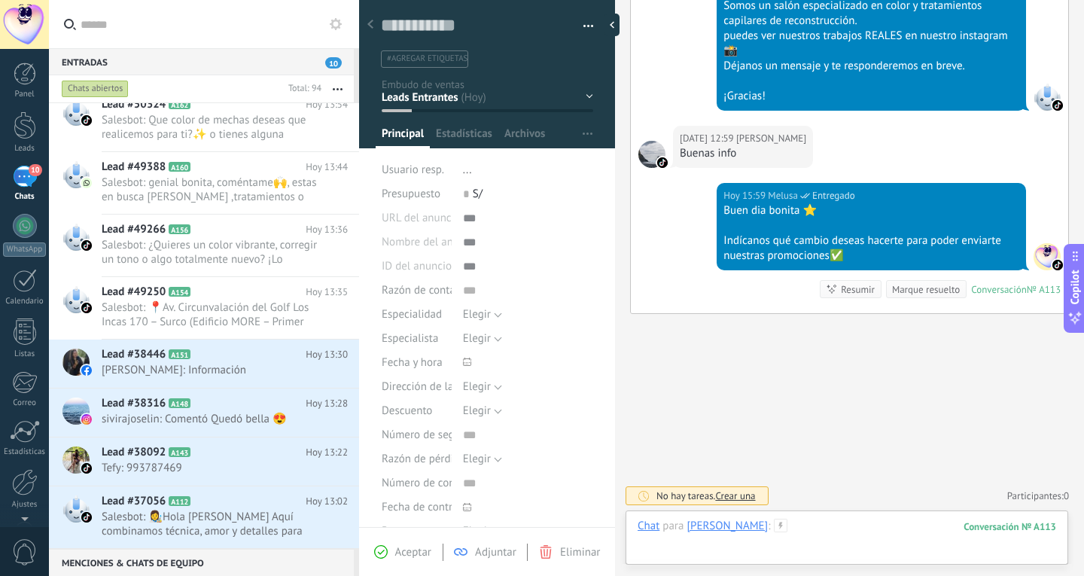
click at [856, 529] on div at bounding box center [847, 541] width 419 height 45
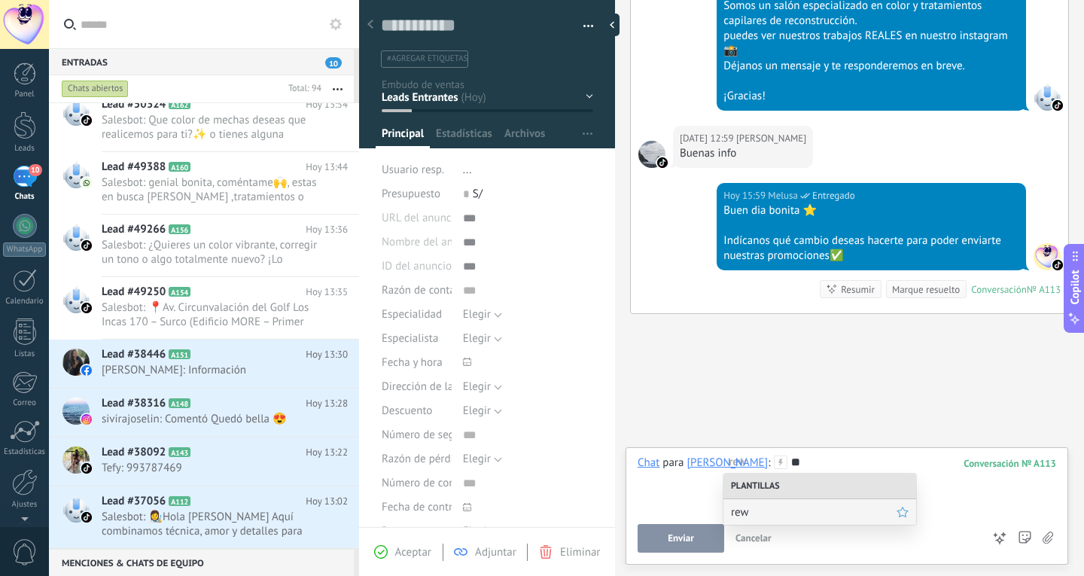
click at [862, 508] on span "rew" at bounding box center [814, 512] width 166 height 14
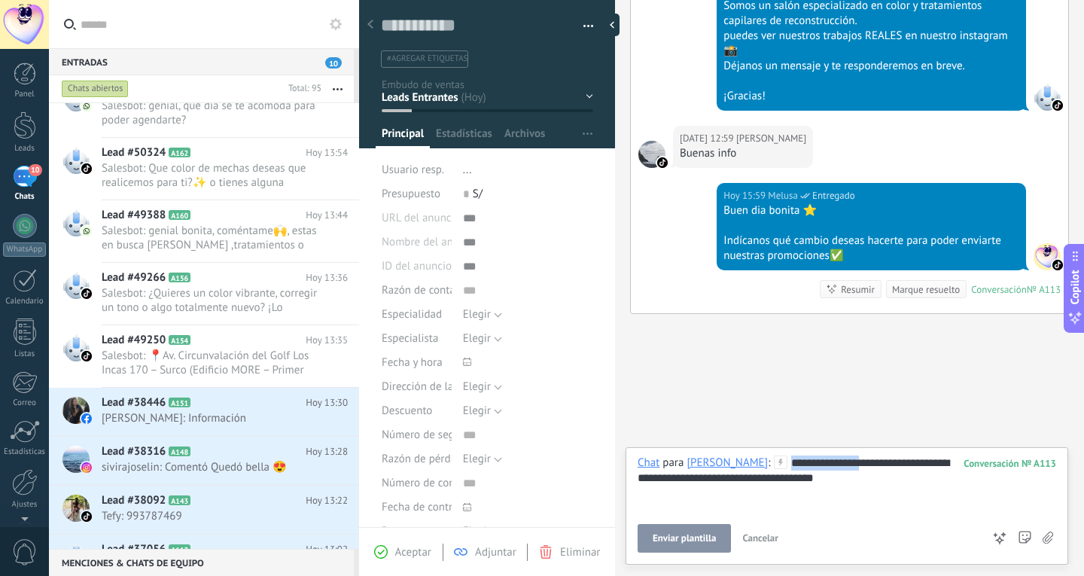
drag, startPoint x: 799, startPoint y: 459, endPoint x: 727, endPoint y: 447, distance: 72.5
click at [727, 447] on div "**********" at bounding box center [849, 288] width 469 height 576
click at [673, 523] on div "**********" at bounding box center [847, 504] width 419 height 97
click at [672, 531] on button "Enviar" at bounding box center [681, 538] width 87 height 29
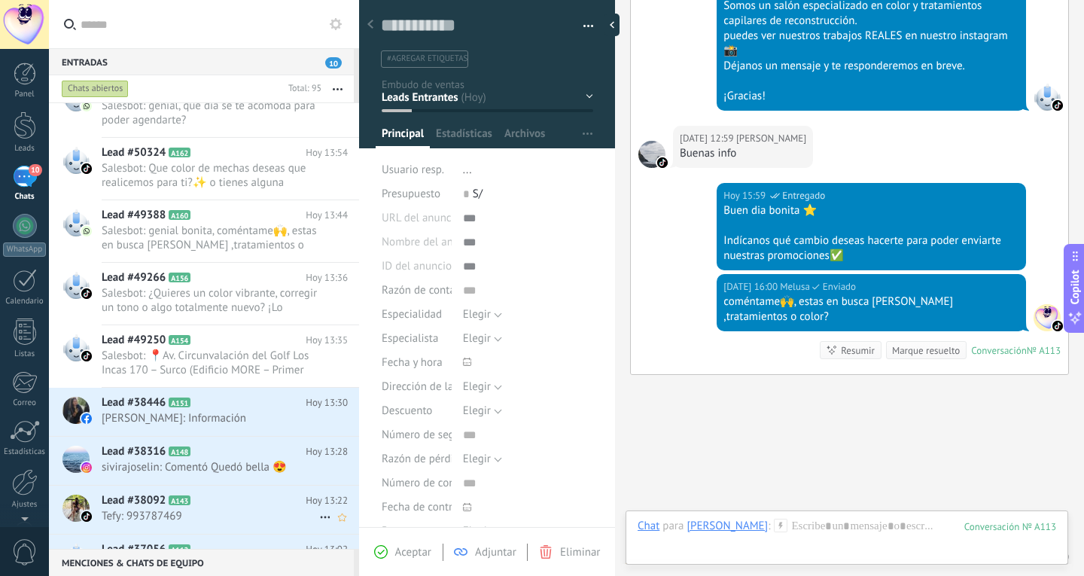
scroll to position [264, 0]
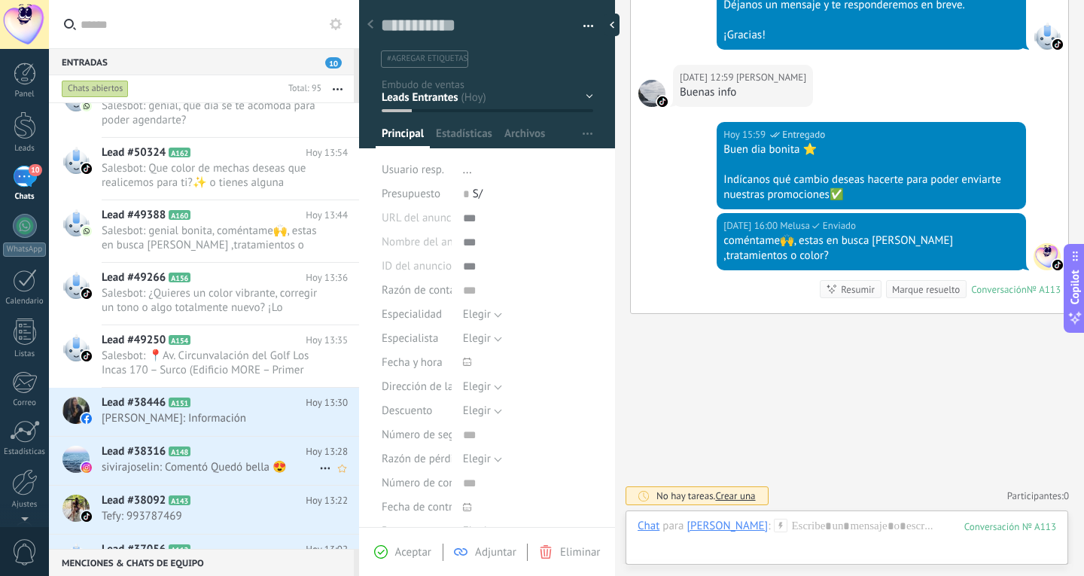
click at [169, 474] on span "sivirajoselin: Comentó Quedó bella 😍" at bounding box center [211, 467] width 218 height 14
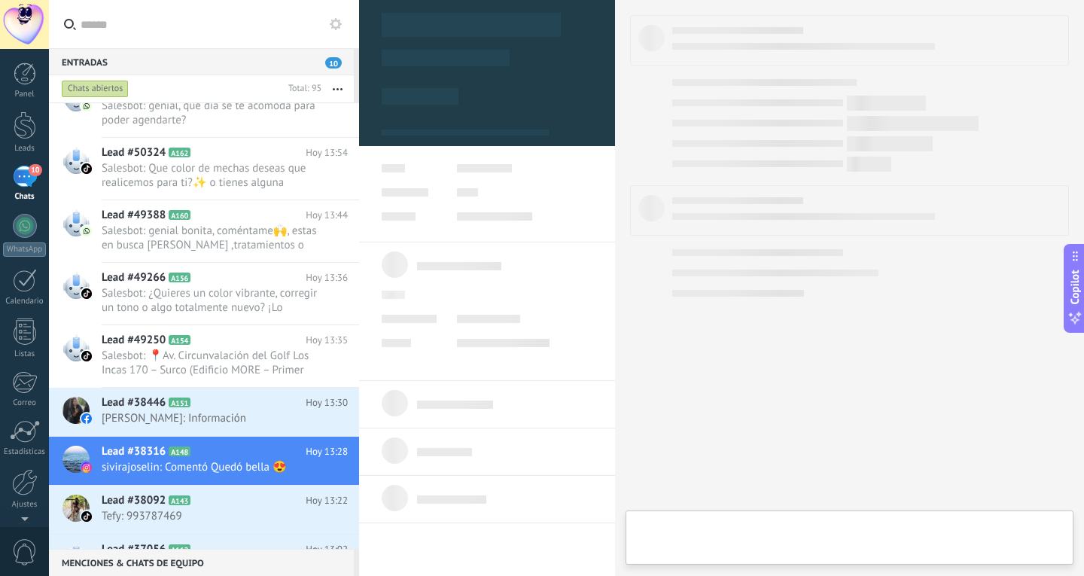
type textarea "**********"
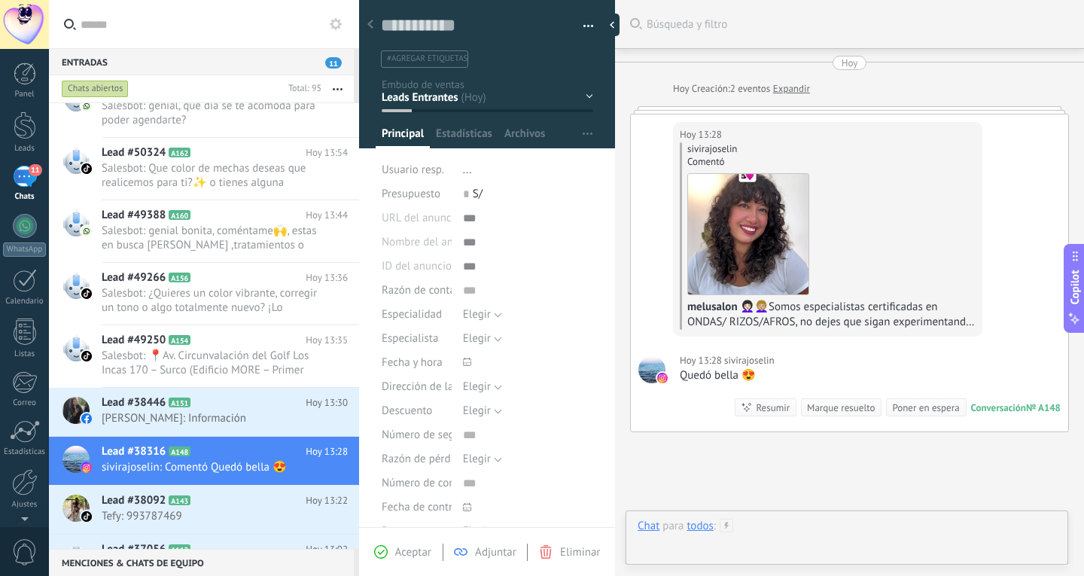
click at [769, 526] on div at bounding box center [847, 541] width 419 height 45
click at [706, 459] on div "todos" at bounding box center [700, 463] width 26 height 14
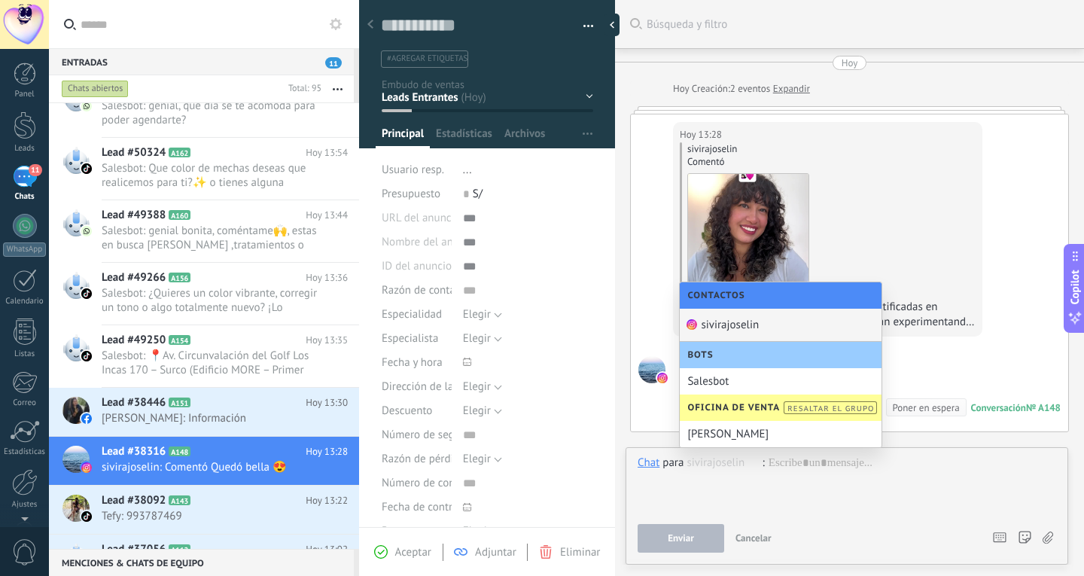
click at [744, 322] on div "sivirajoselin" at bounding box center [781, 325] width 202 height 33
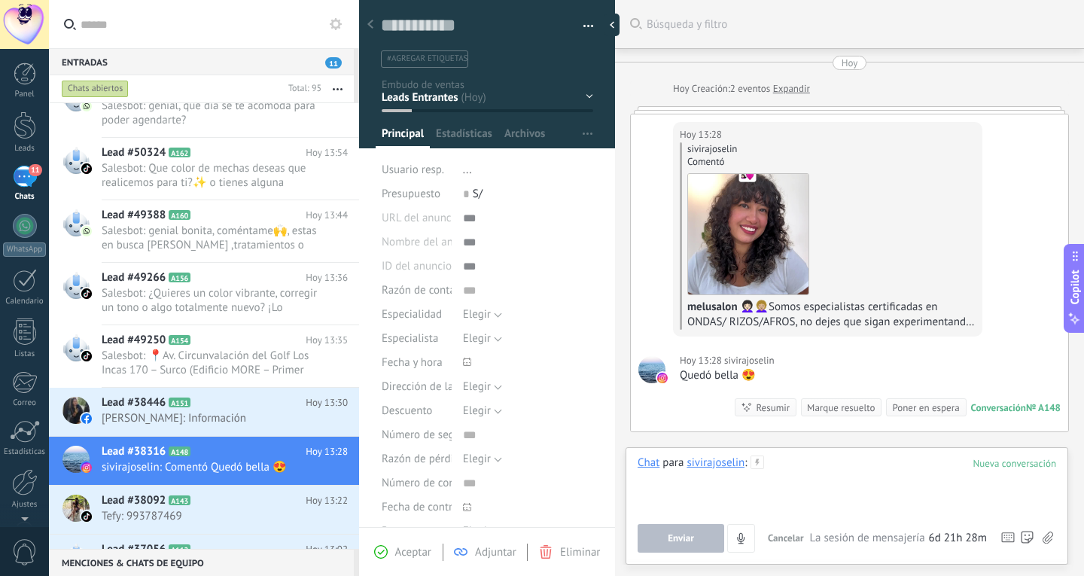
click at [782, 461] on div at bounding box center [847, 484] width 419 height 57
click at [697, 531] on button "Enviar" at bounding box center [681, 538] width 87 height 29
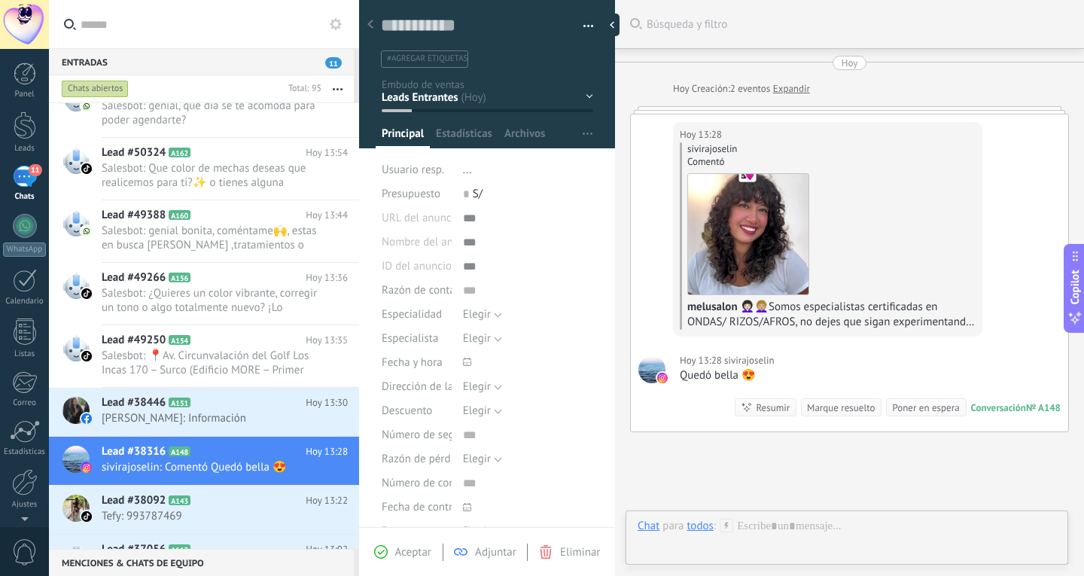
scroll to position [141, 0]
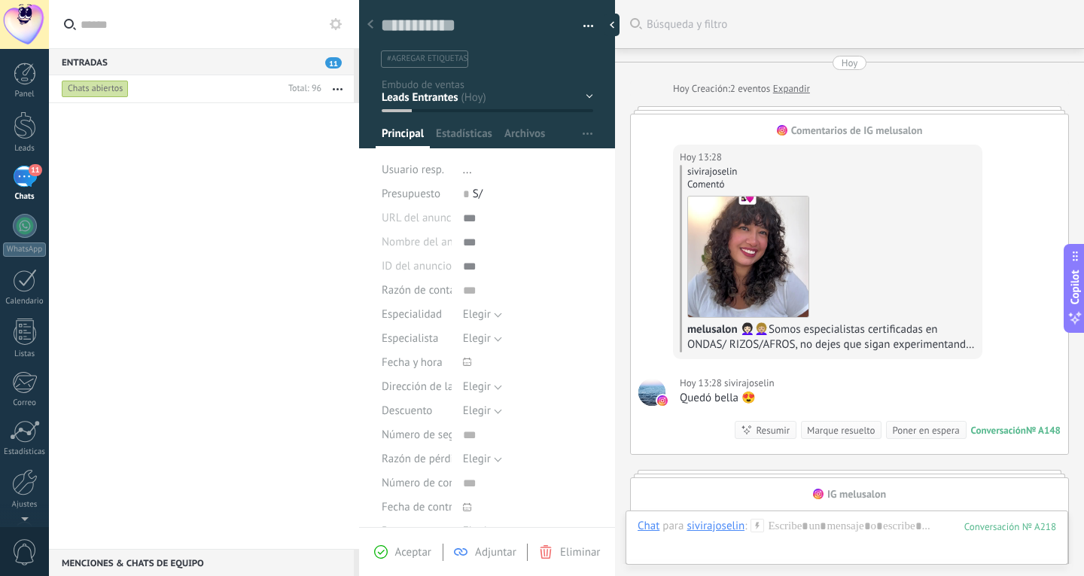
scroll to position [23, 0]
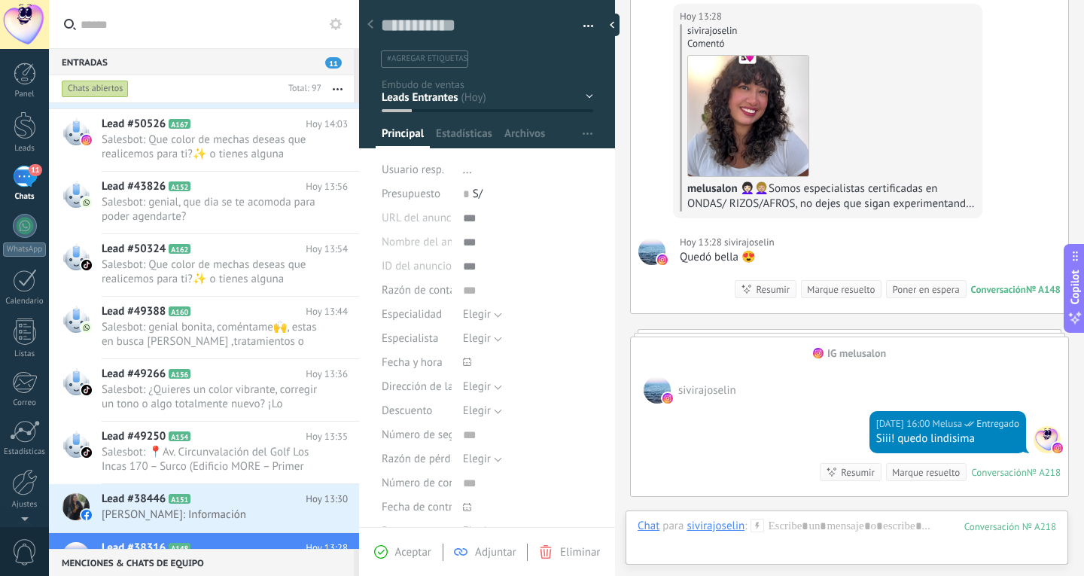
click at [576, 24] on button "button" at bounding box center [583, 26] width 22 height 23
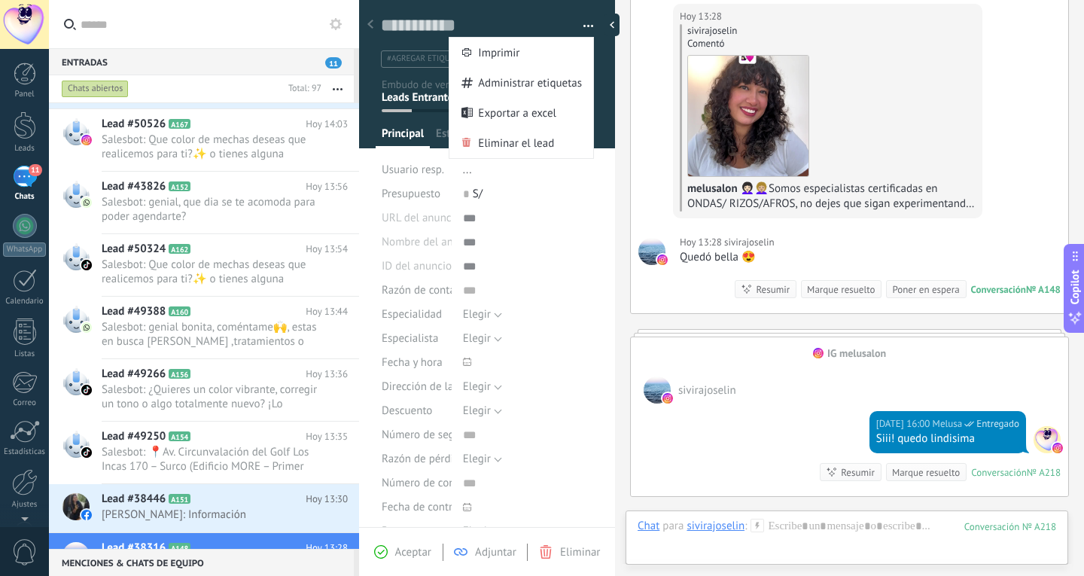
click at [577, 28] on button "button" at bounding box center [583, 26] width 22 height 23
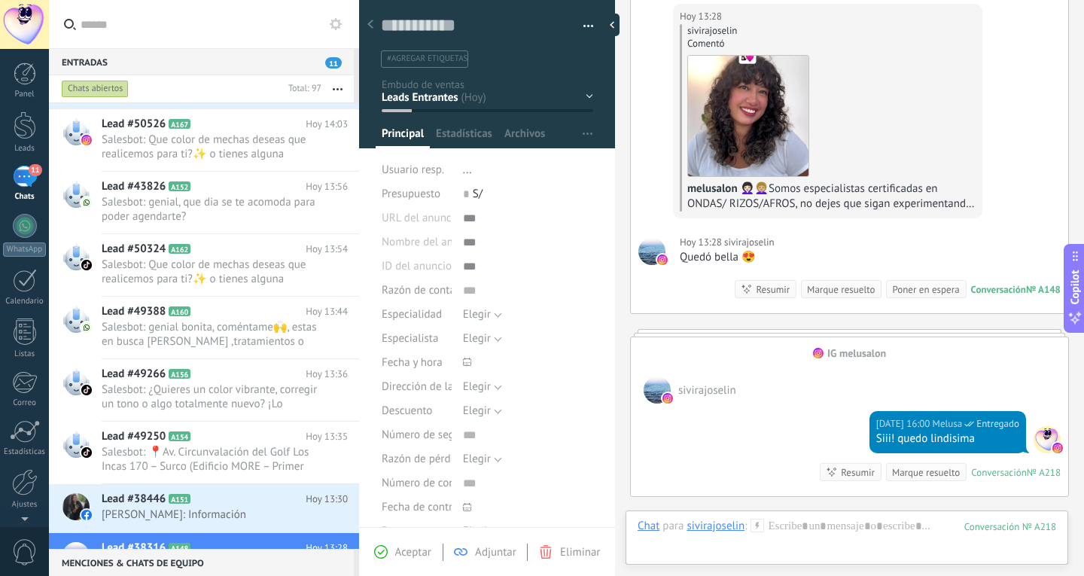
scroll to position [0, 0]
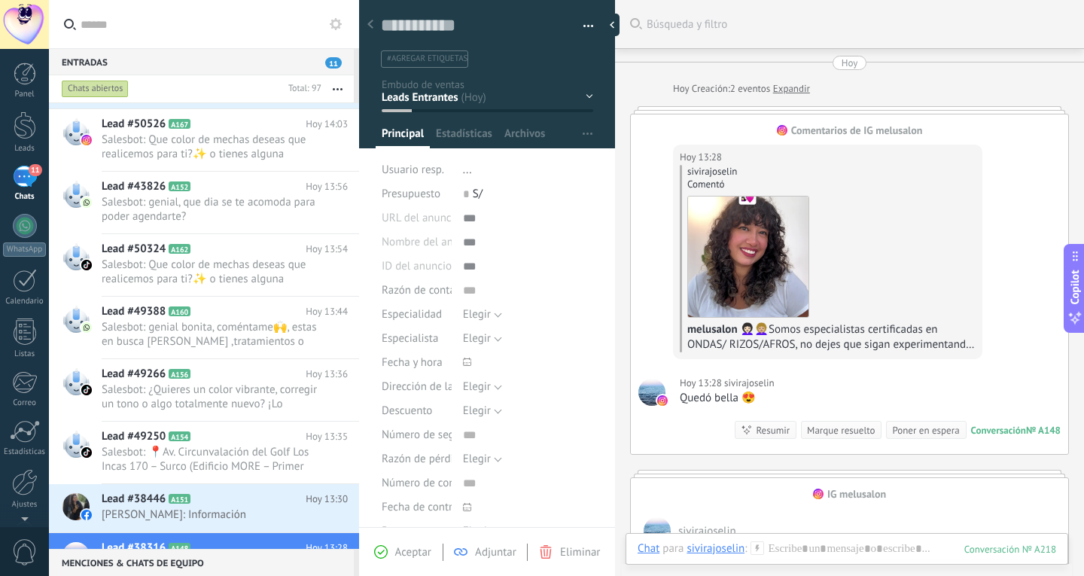
drag, startPoint x: 806, startPoint y: 377, endPoint x: 745, endPoint y: 392, distance: 62.3
click at [745, 392] on div "Quedó bella 😍" at bounding box center [727, 398] width 95 height 15
click at [762, 285] on img at bounding box center [748, 257] width 120 height 120
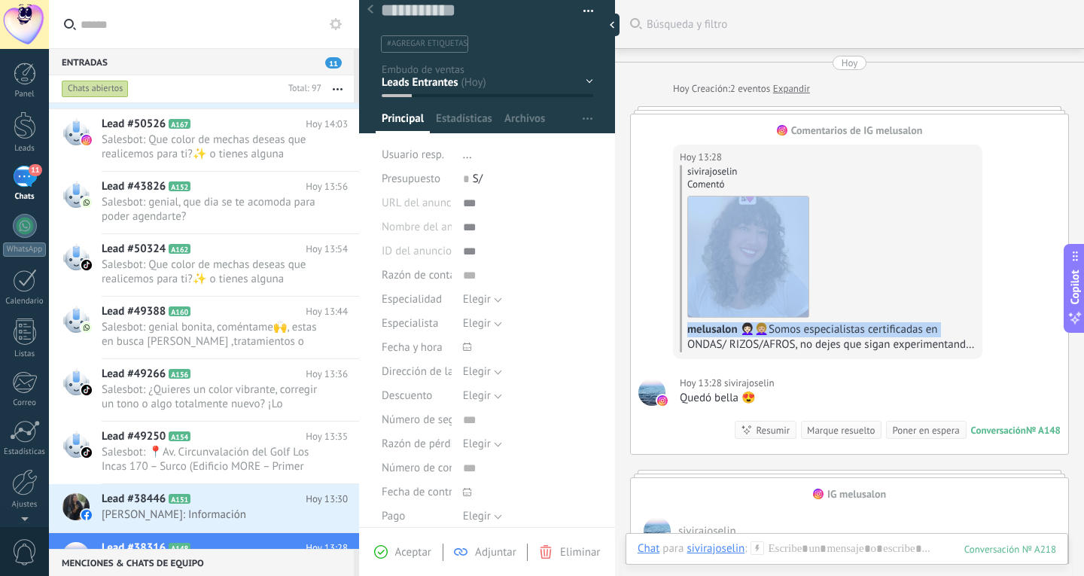
drag, startPoint x: 644, startPoint y: 312, endPoint x: 635, endPoint y: 348, distance: 37.3
click at [635, 348] on div "[DATE] 13:28 sivirajoselin sivirajoselin Comentó melusalon 👩🏻‍🦱👩🏼‍🦱Somos especi…" at bounding box center [849, 250] width 437 height 226
click at [636, 271] on div "[DATE] 13:28 sivirajoselin sivirajoselin Comentó melusalon 👩🏻‍🦱👩🏼‍🦱Somos especi…" at bounding box center [849, 250] width 437 height 226
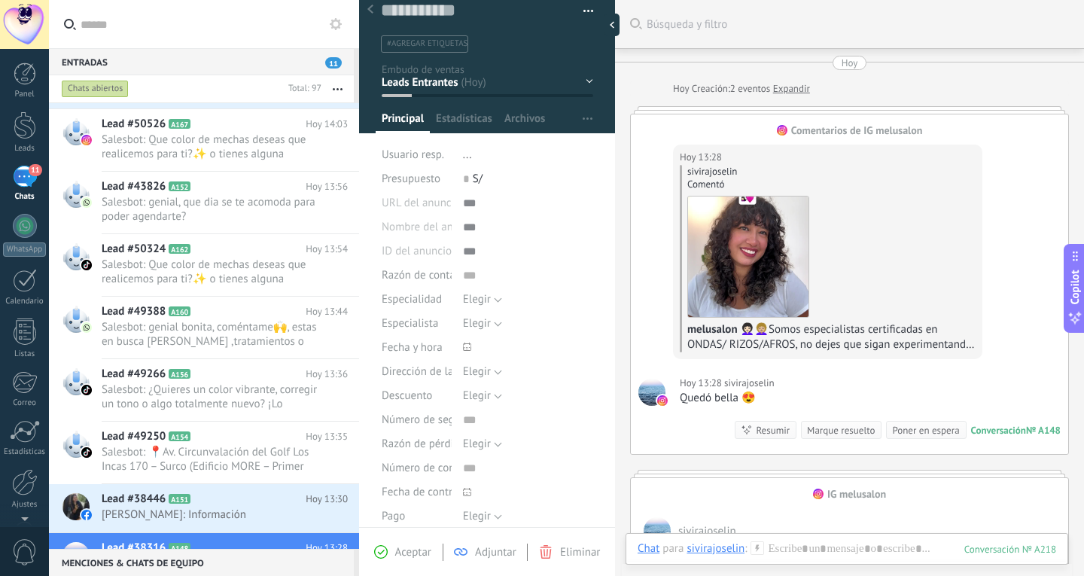
click at [788, 87] on link "Expandir" at bounding box center [791, 88] width 37 height 15
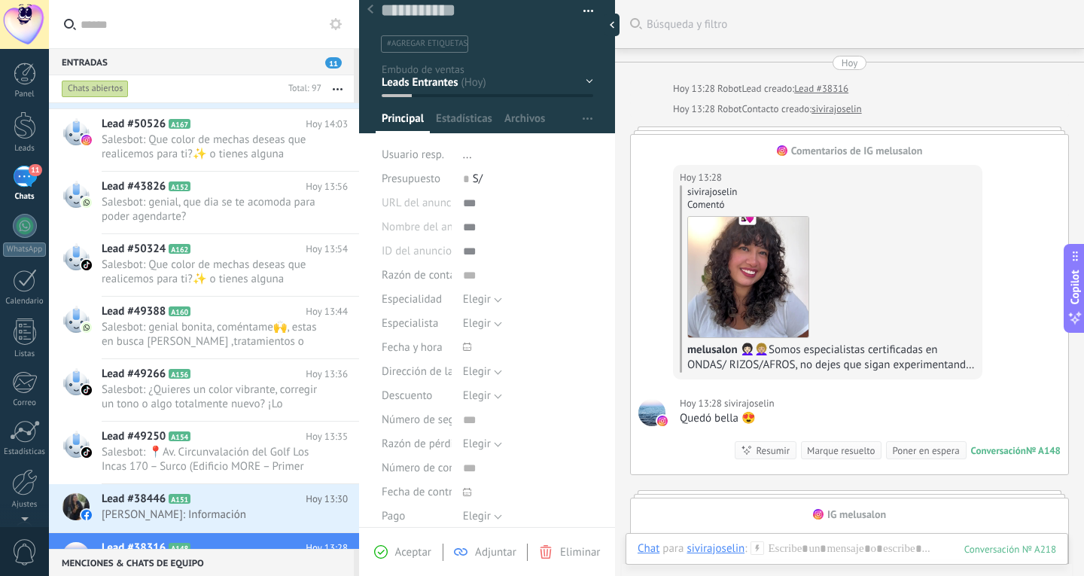
scroll to position [0, 0]
click at [1035, 447] on div "№ A148" at bounding box center [1043, 450] width 35 height 13
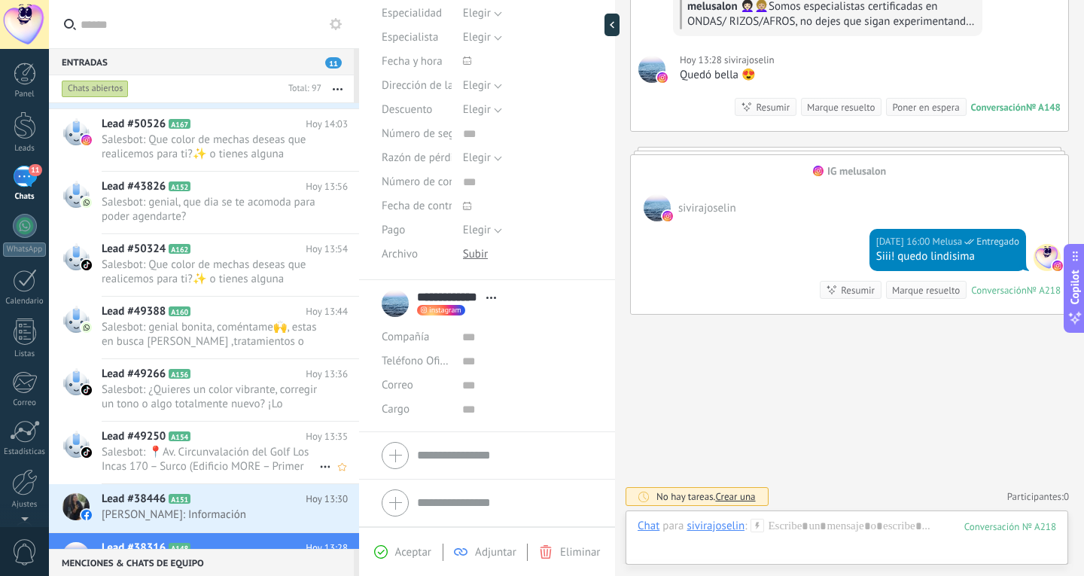
scroll to position [5126, 0]
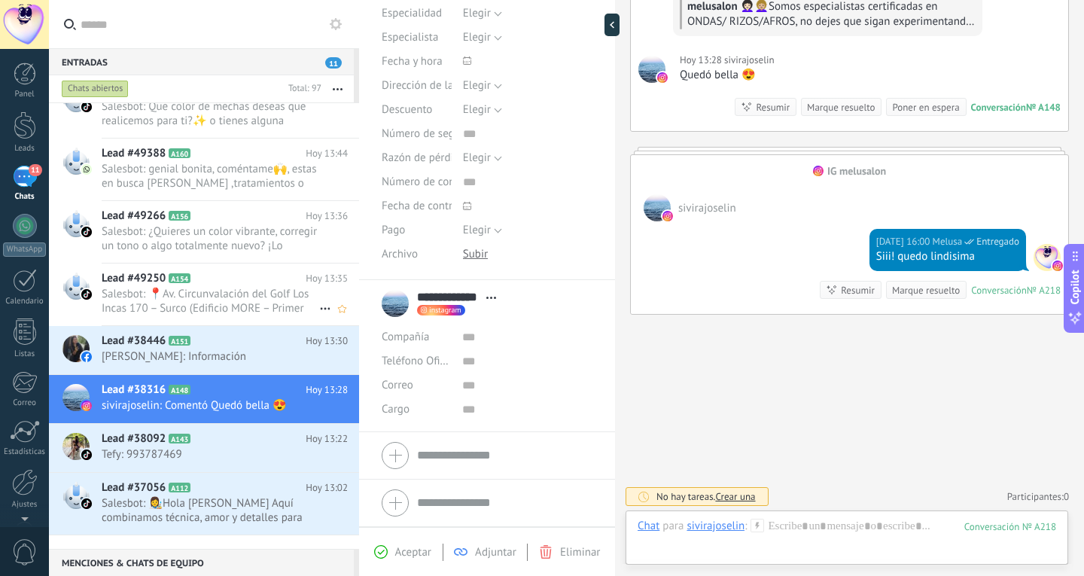
click at [223, 316] on span "Salesbot: 📍Av. Circunvalación del Golf Los Incas 170 – Surco (Edificio MORE – P…" at bounding box center [211, 301] width 218 height 29
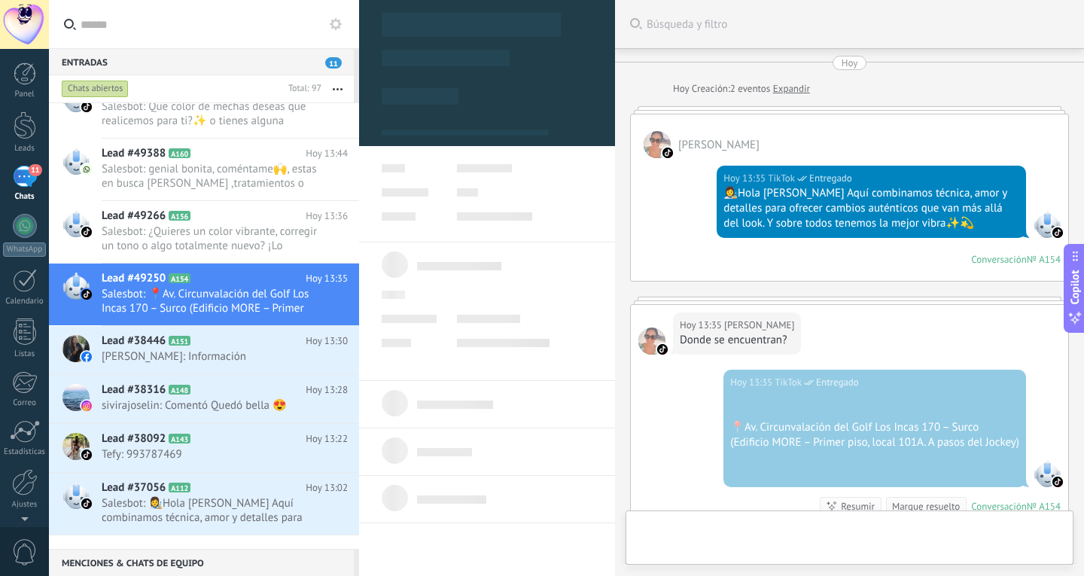
type textarea "**********"
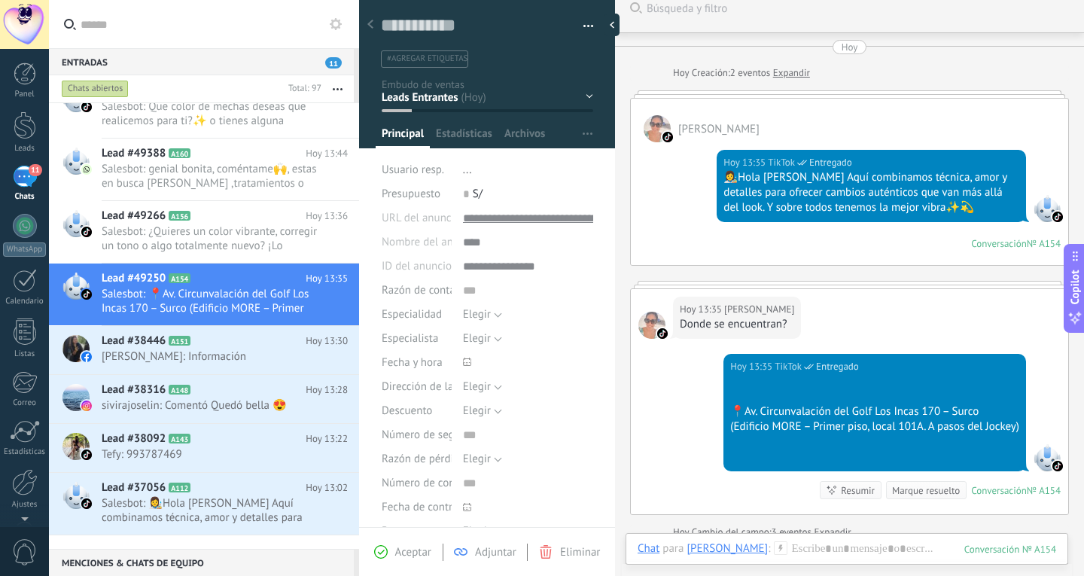
scroll to position [242, 0]
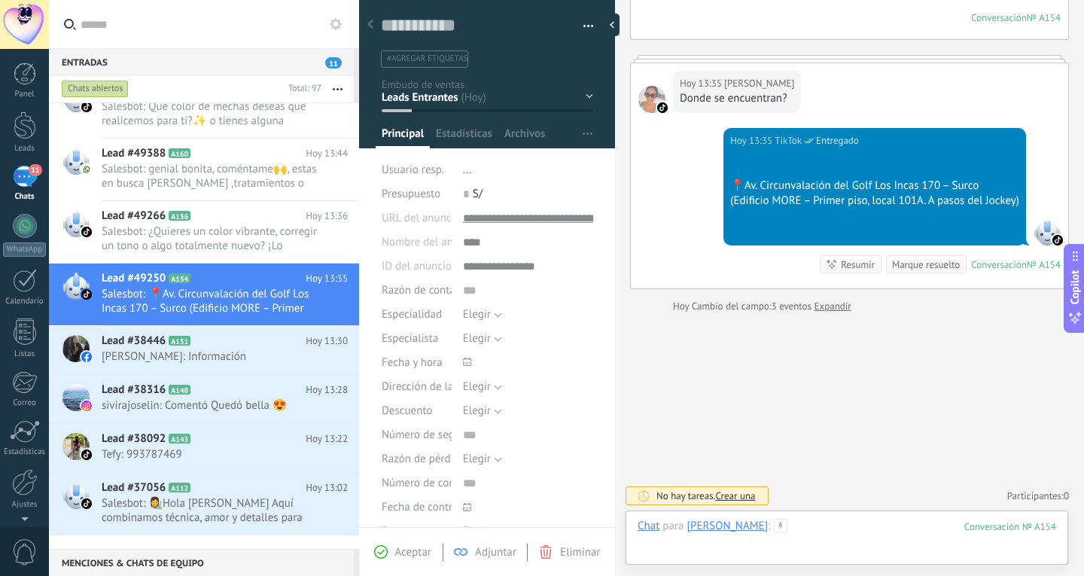
click at [864, 519] on div at bounding box center [847, 541] width 419 height 45
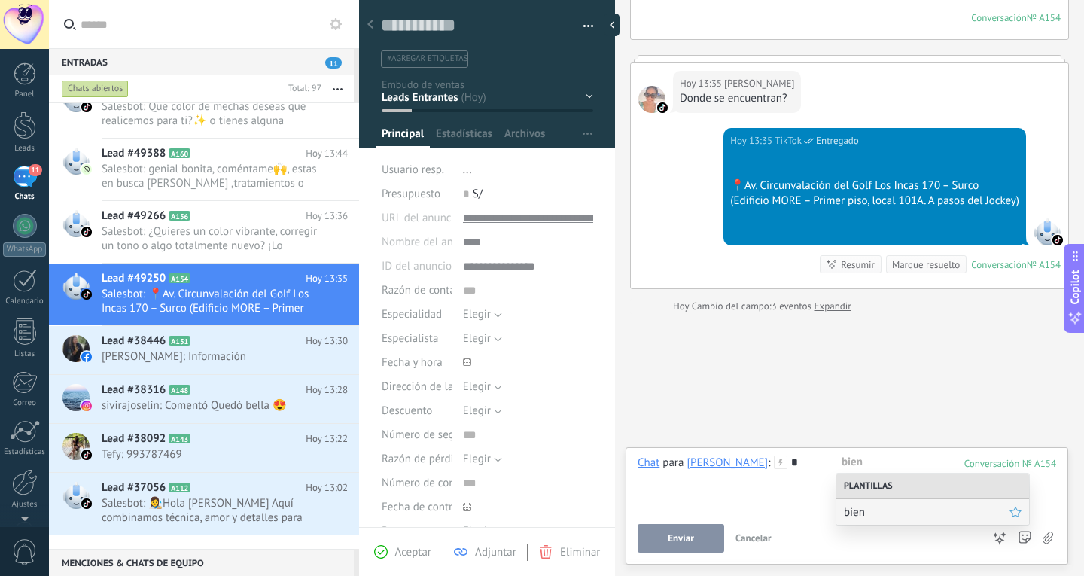
click at [878, 508] on span "bien" at bounding box center [927, 512] width 166 height 14
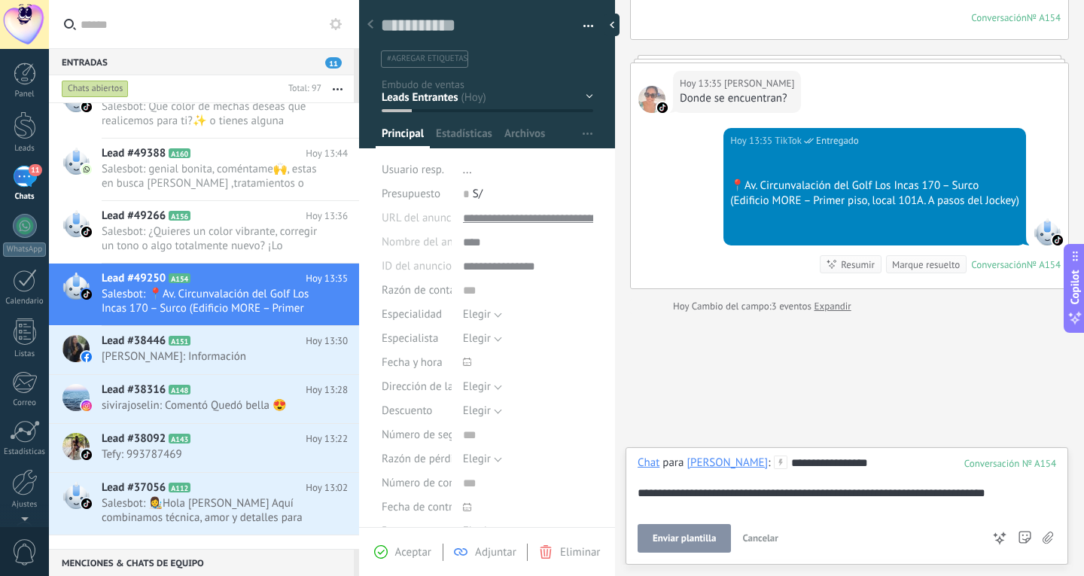
click at [657, 533] on span "Enviar plantilla" at bounding box center [684, 538] width 63 height 11
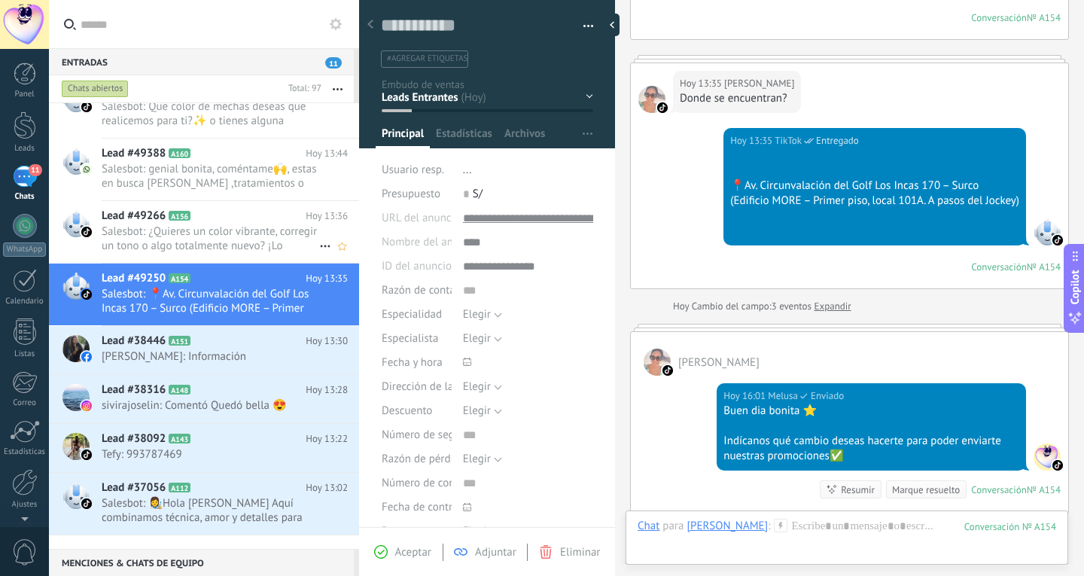
scroll to position [232, 0]
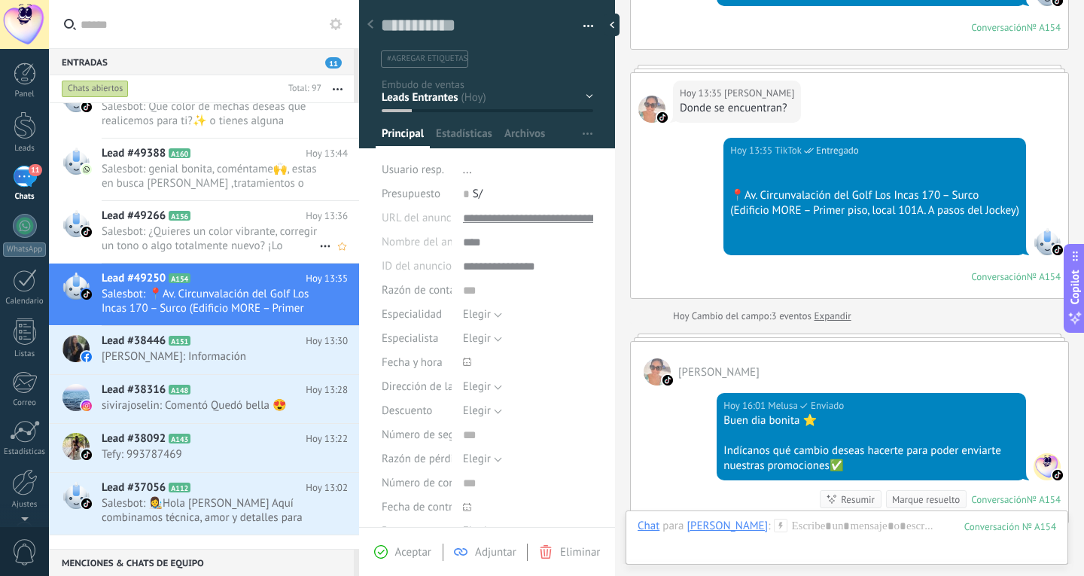
click at [214, 253] on span "Salesbot: ¿Quieres un color vibrante, corregir un tono o algo totalmente nuevo?…" at bounding box center [211, 238] width 218 height 29
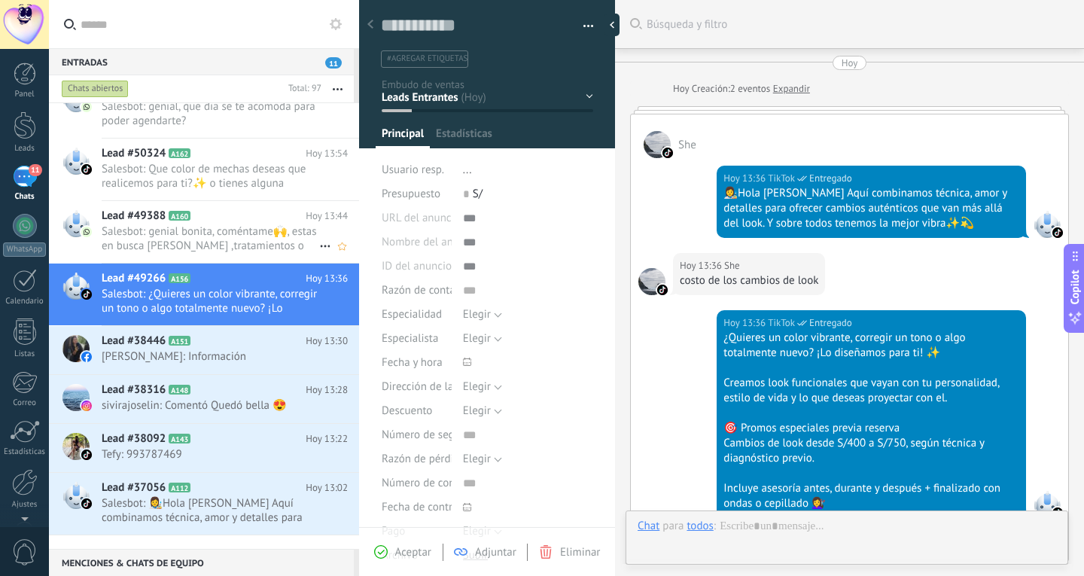
type textarea "**********"
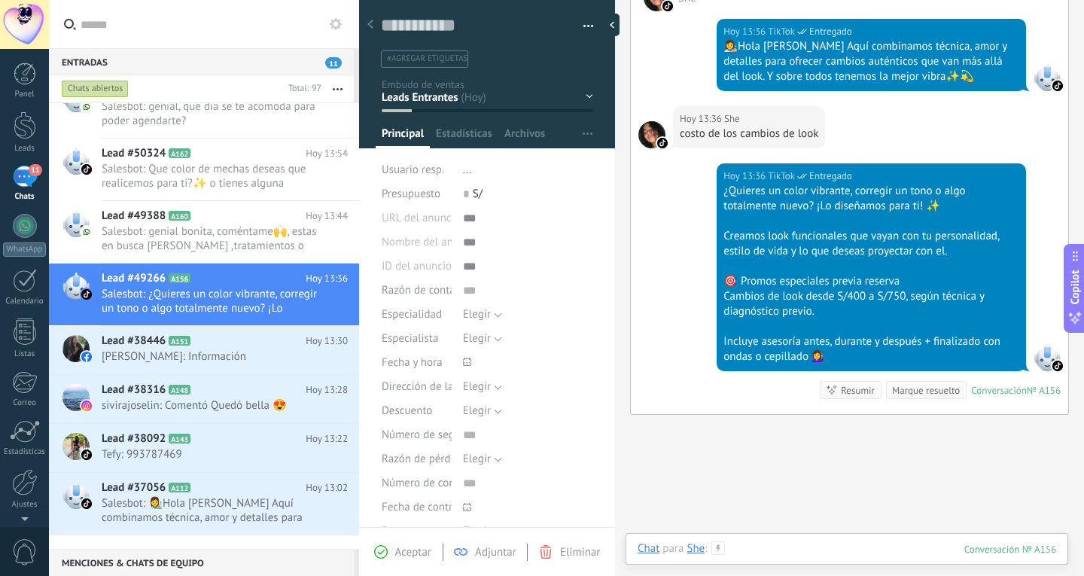
click at [819, 546] on div at bounding box center [847, 563] width 419 height 45
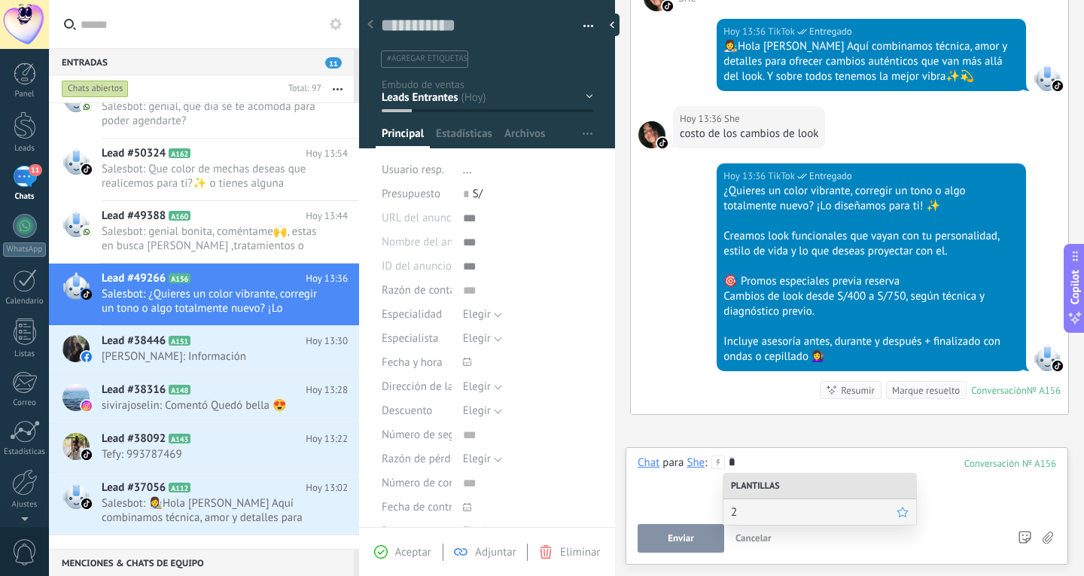
click at [819, 503] on div "2" at bounding box center [820, 512] width 193 height 26
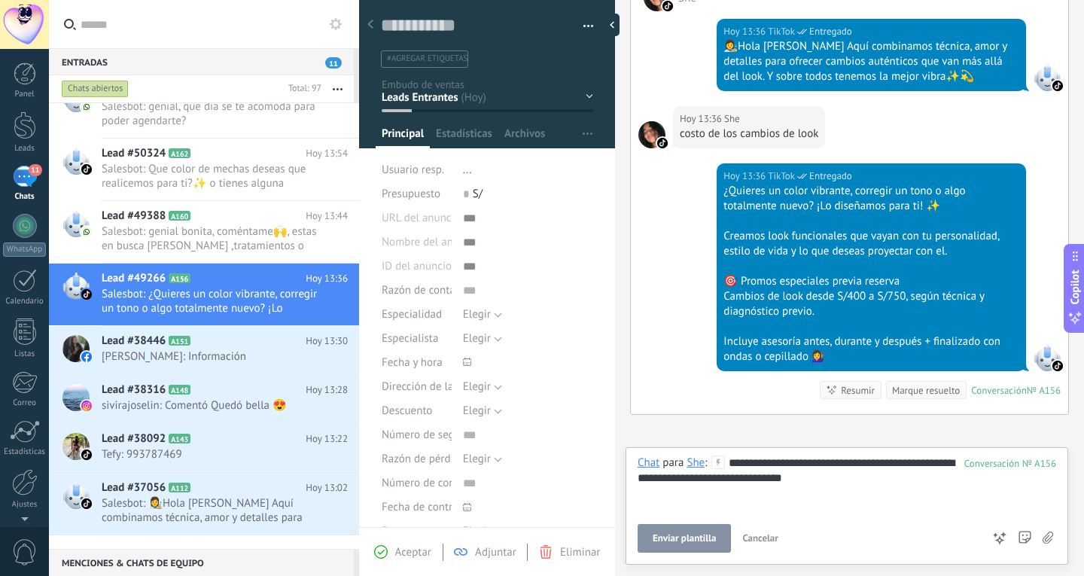
drag, startPoint x: 702, startPoint y: 541, endPoint x: 474, endPoint y: 450, distance: 245.0
click at [701, 541] on span "Enviar plantilla" at bounding box center [684, 538] width 63 height 11
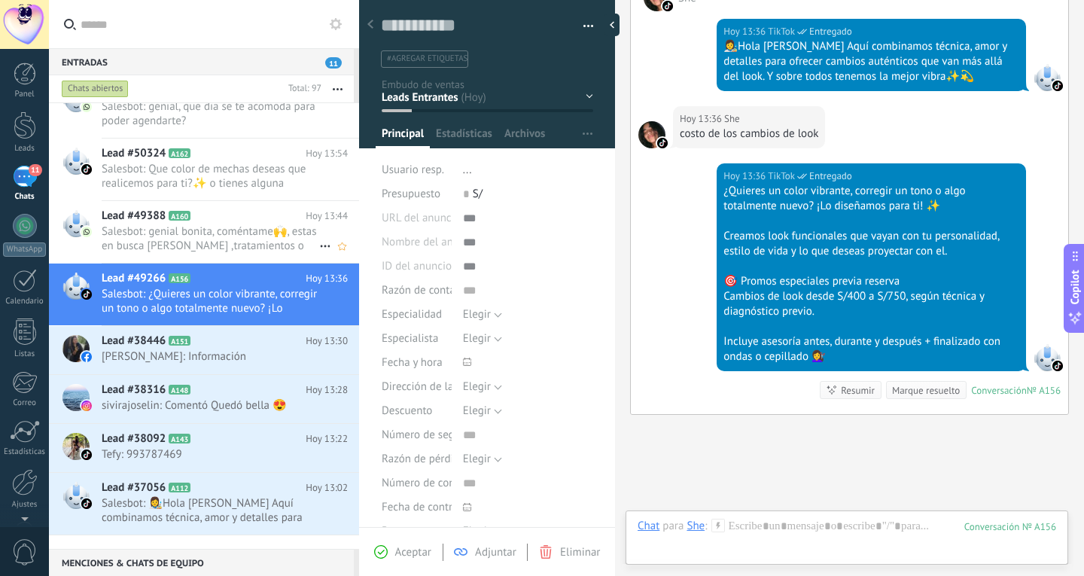
scroll to position [320, 0]
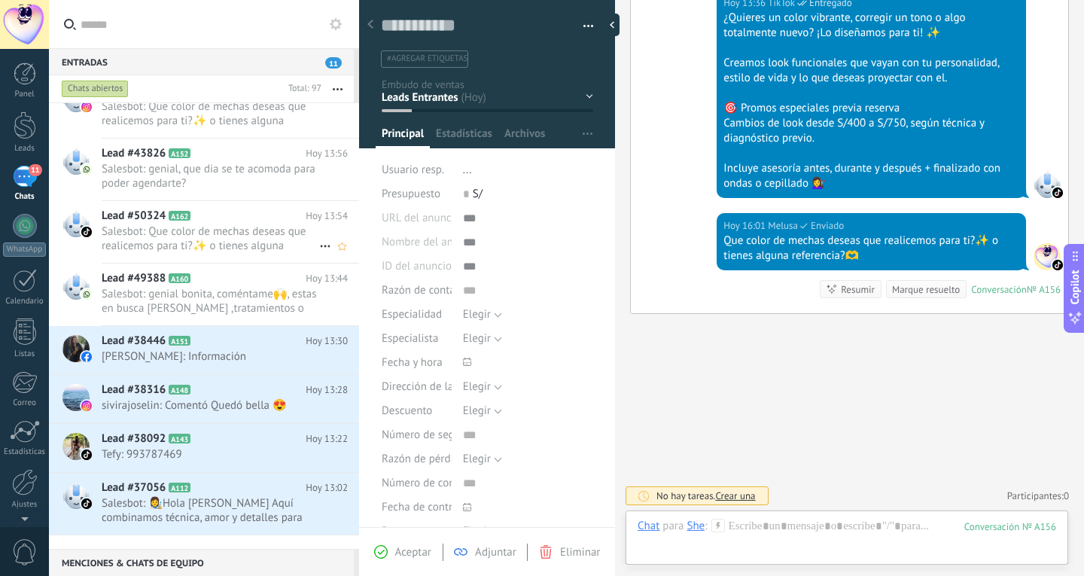
click at [221, 253] on span "Salesbot: Que color de mechas deseas que realicemos para ti?✨ o tienes alguna r…" at bounding box center [211, 238] width 218 height 29
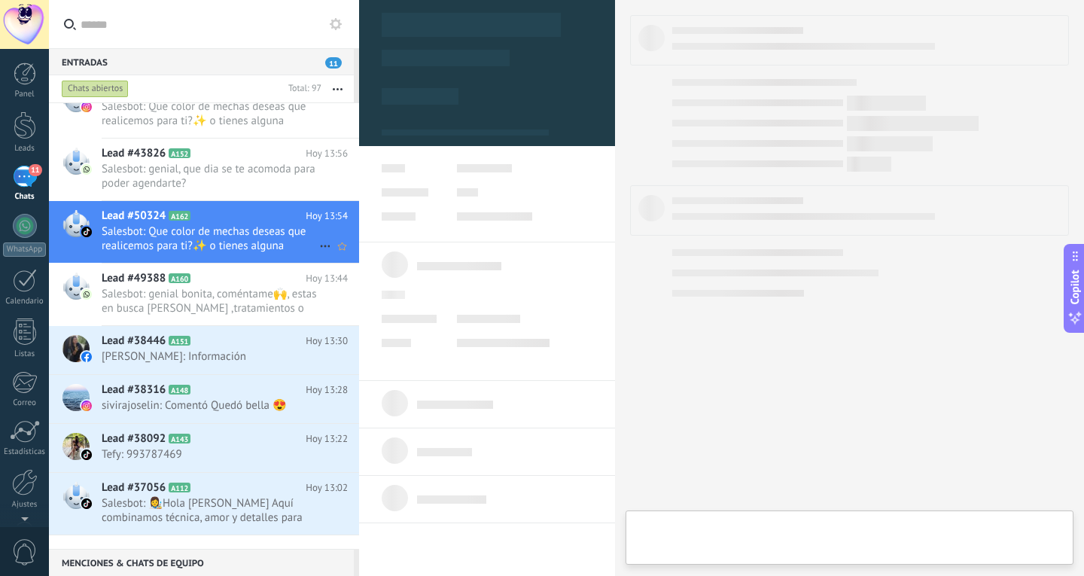
type textarea "**********"
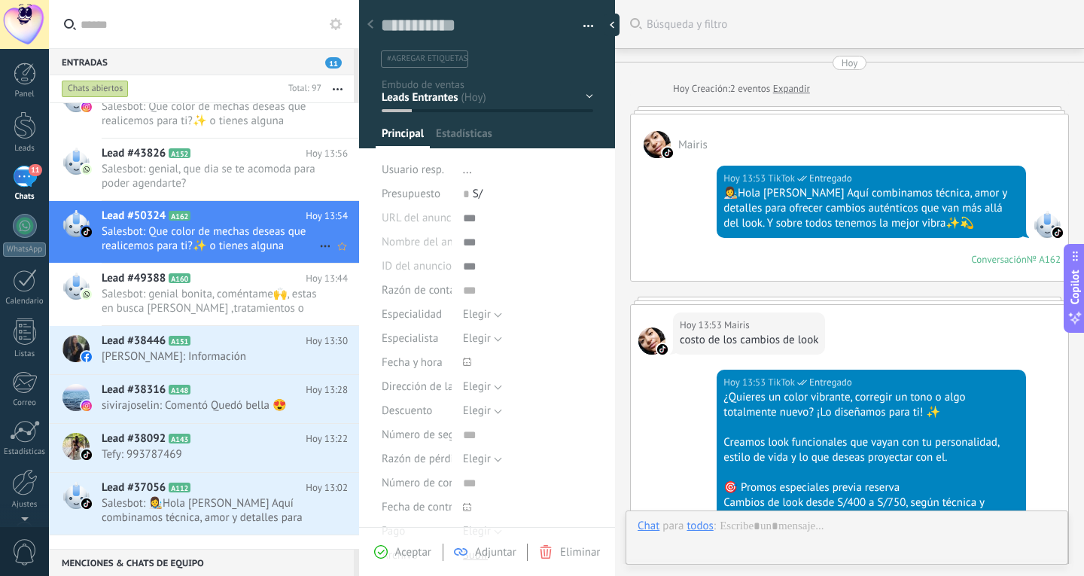
scroll to position [724, 0]
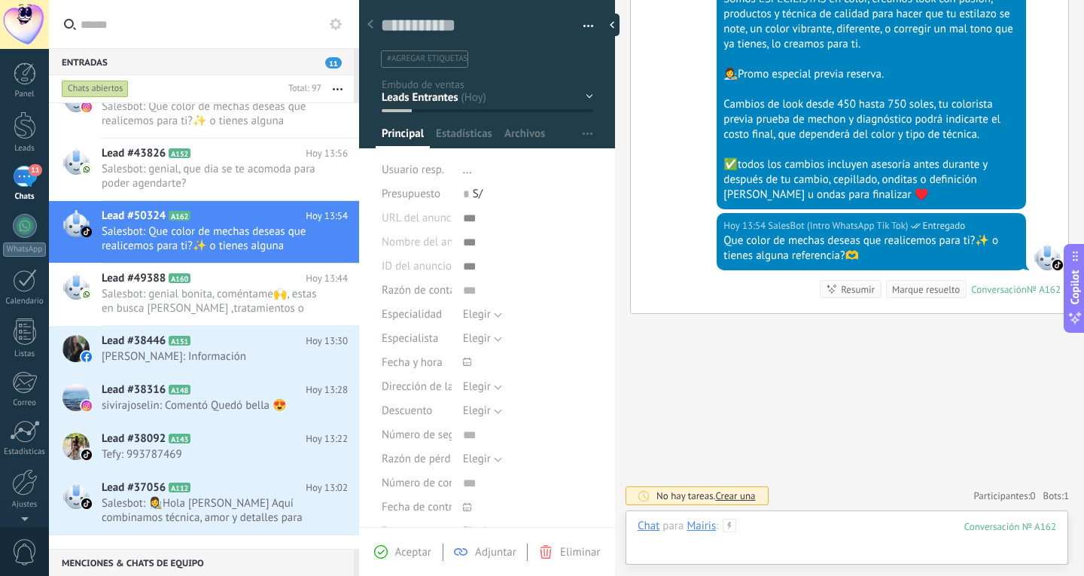
click at [803, 527] on div at bounding box center [847, 541] width 419 height 45
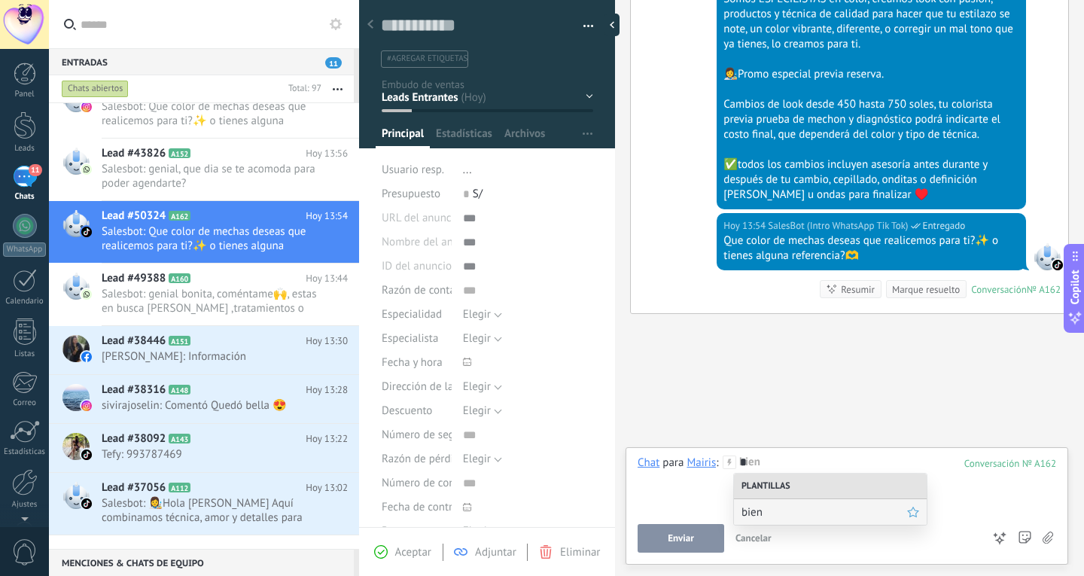
click at [797, 505] on span "bien" at bounding box center [825, 512] width 166 height 14
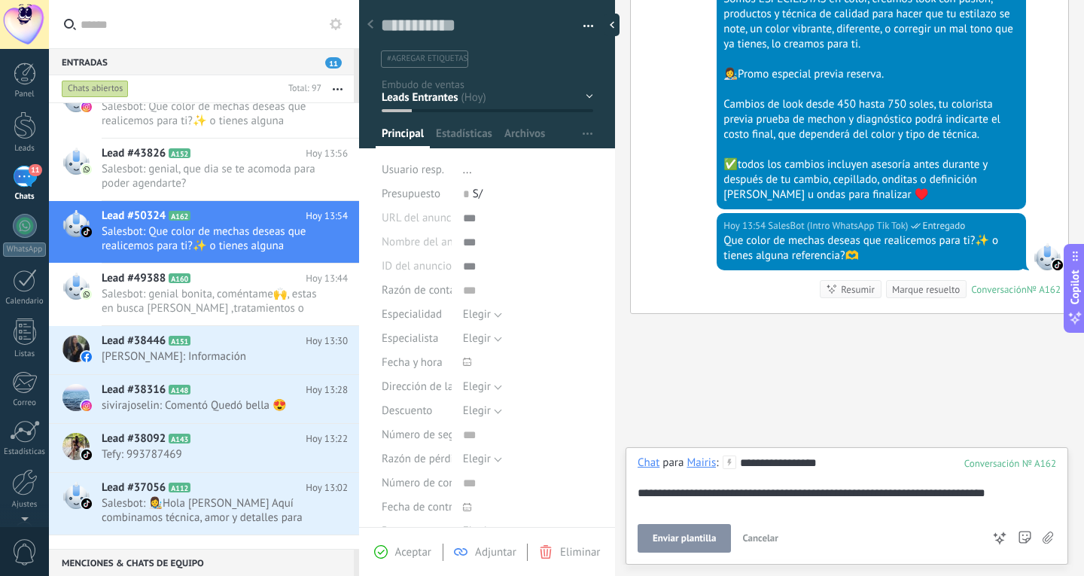
click at [693, 538] on span "Enviar plantilla" at bounding box center [684, 538] width 63 height 11
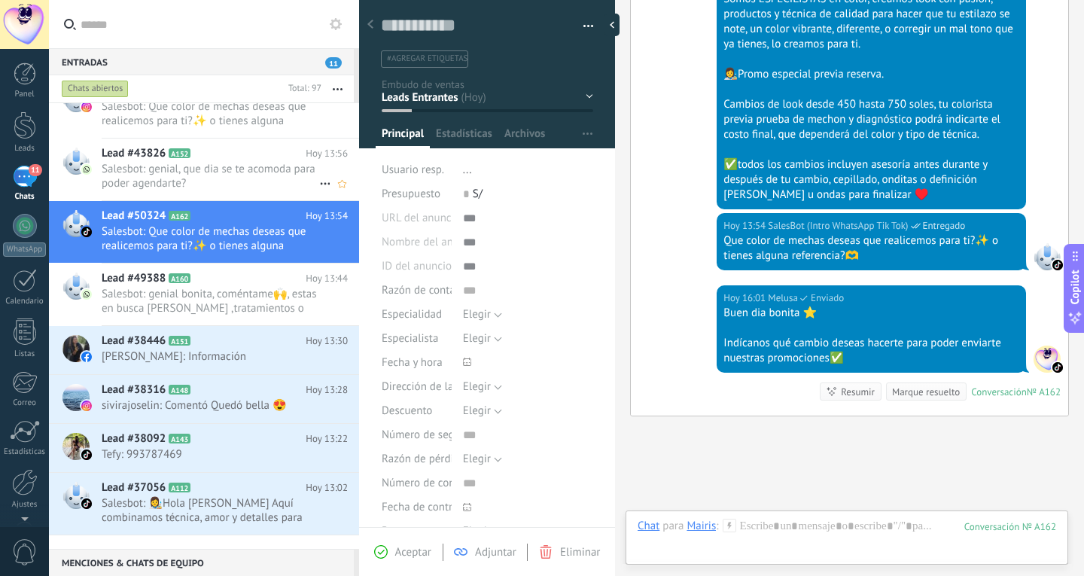
scroll to position [827, 0]
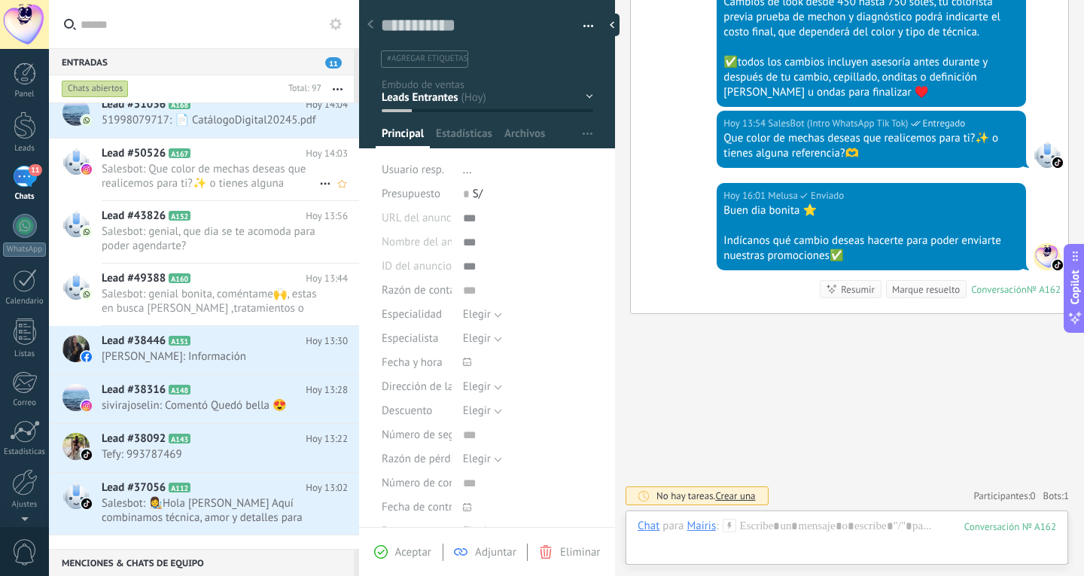
click at [258, 191] on span "Salesbot: Que color de mechas deseas que realicemos para ti?✨ o tienes alguna r…" at bounding box center [211, 176] width 218 height 29
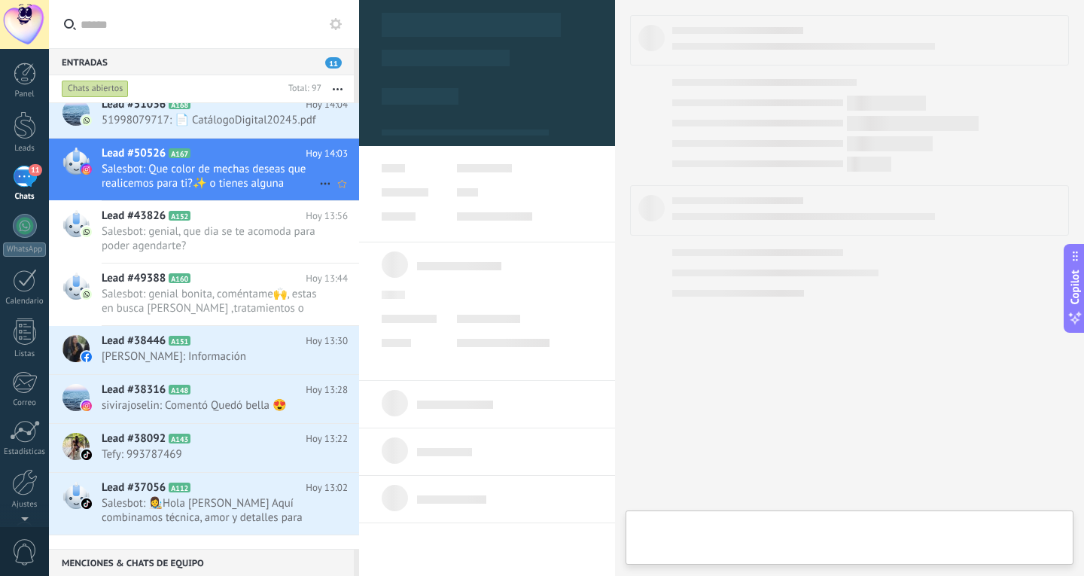
type textarea "**********"
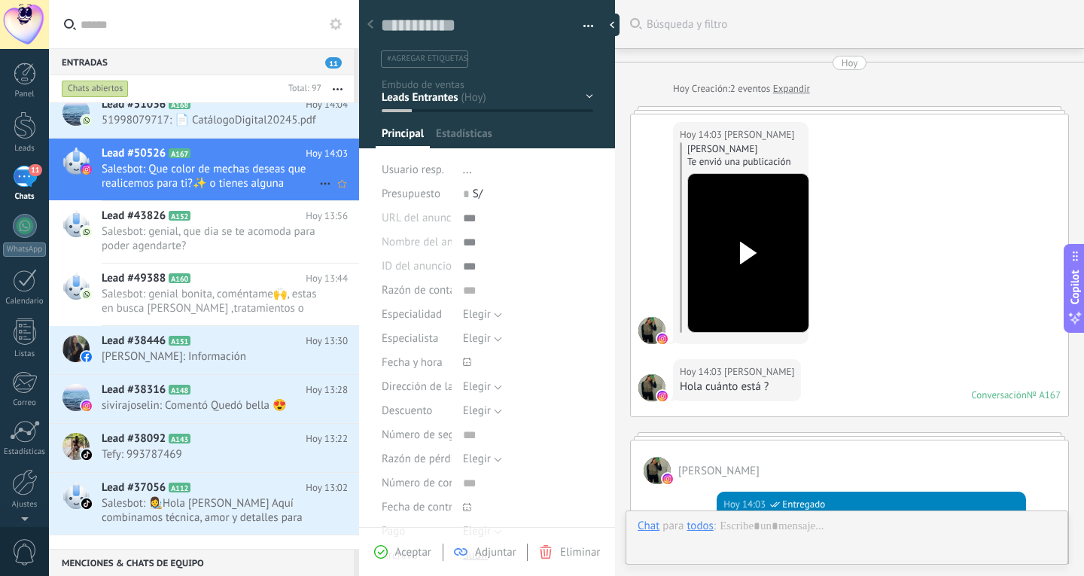
scroll to position [520, 0]
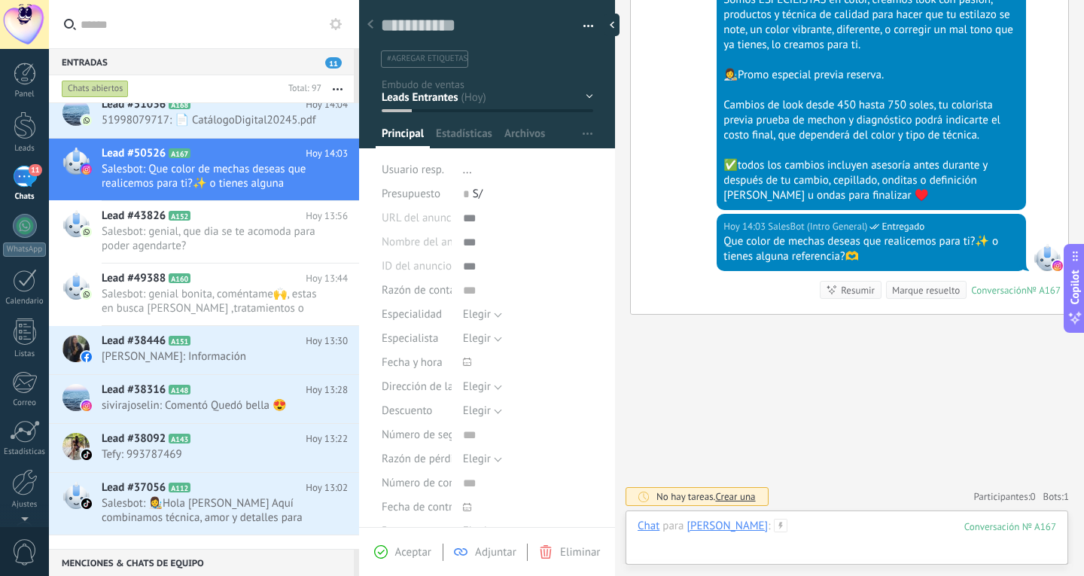
click at [895, 550] on div at bounding box center [847, 541] width 419 height 45
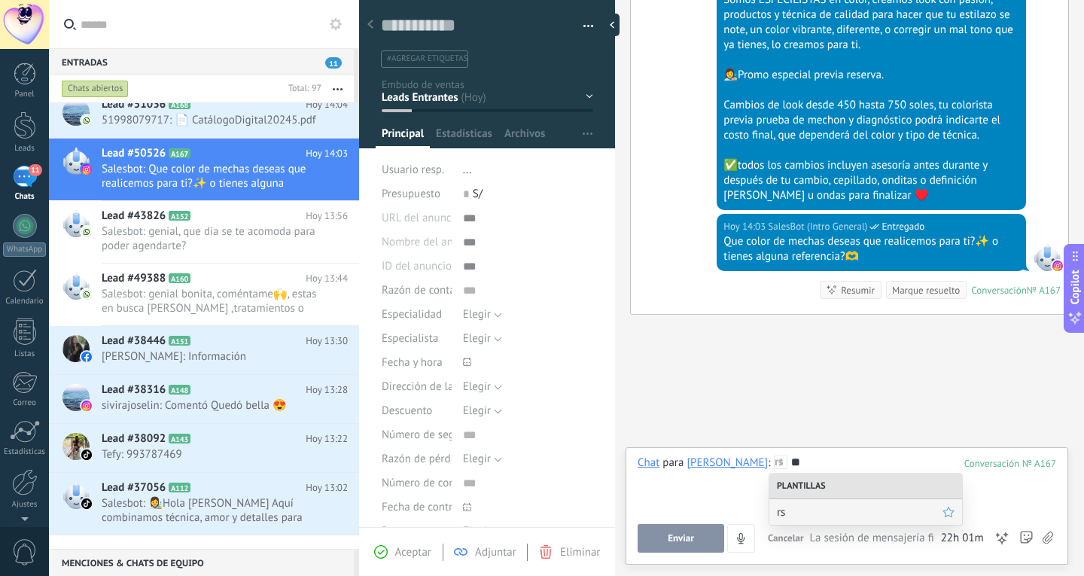
click at [898, 513] on span "rs" at bounding box center [860, 512] width 166 height 14
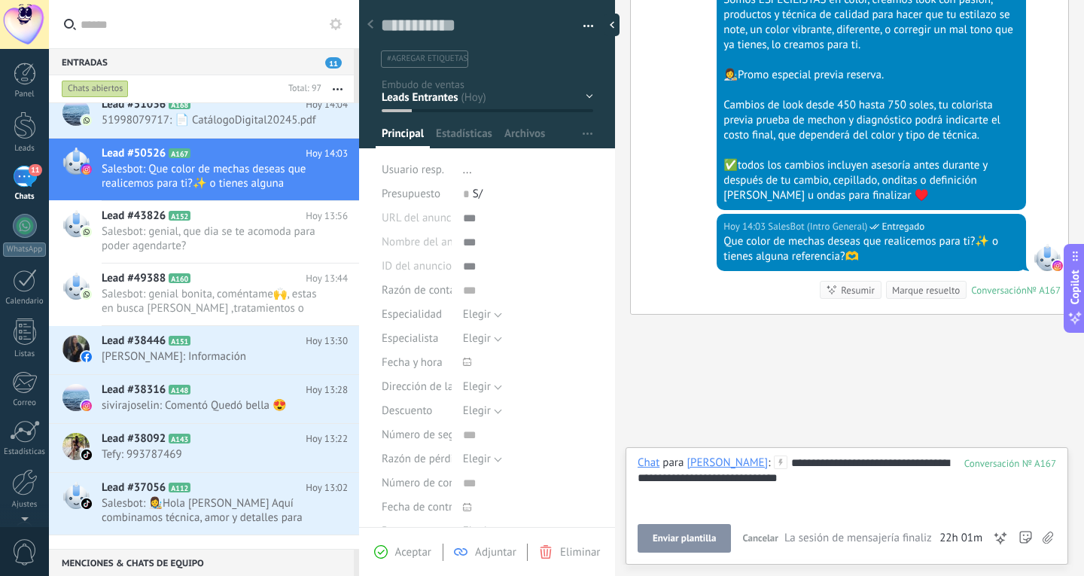
click at [674, 534] on span "Enviar plantilla" at bounding box center [684, 538] width 63 height 11
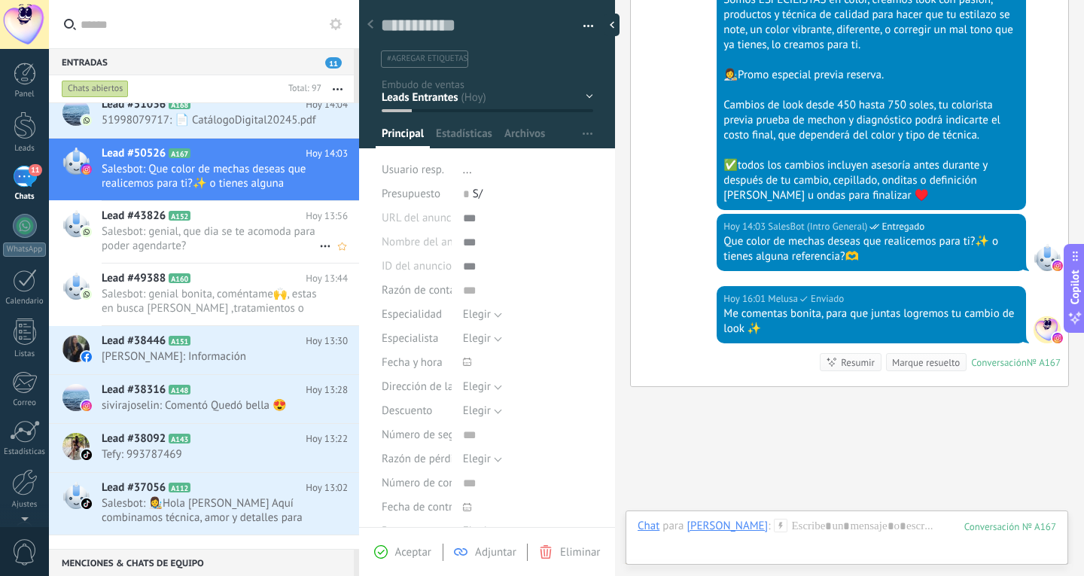
scroll to position [592, 0]
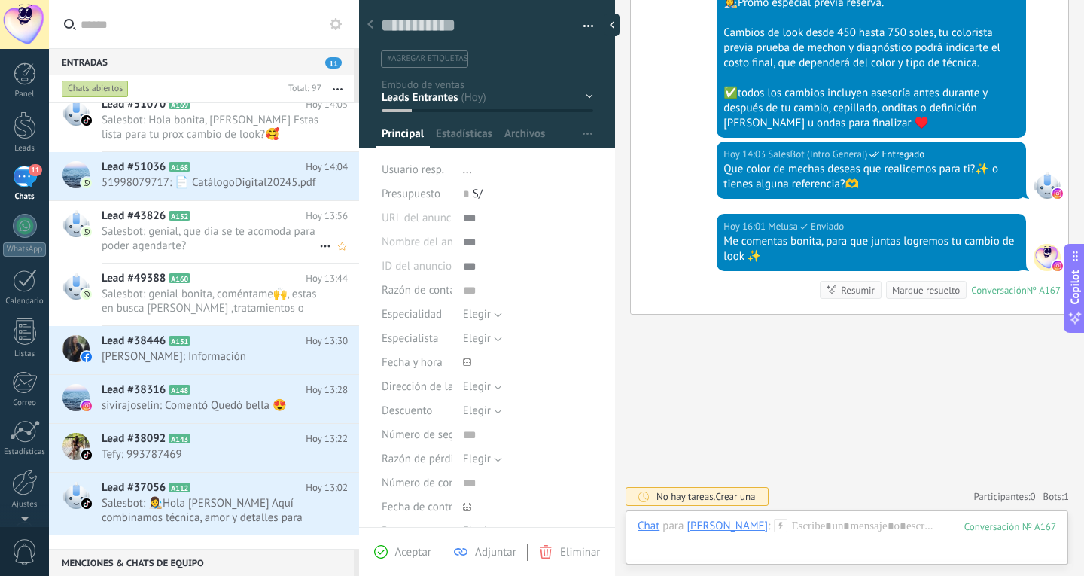
click at [181, 248] on span "Salesbot: genial, que dia se te acomoda para poder agendarte?" at bounding box center [211, 238] width 218 height 29
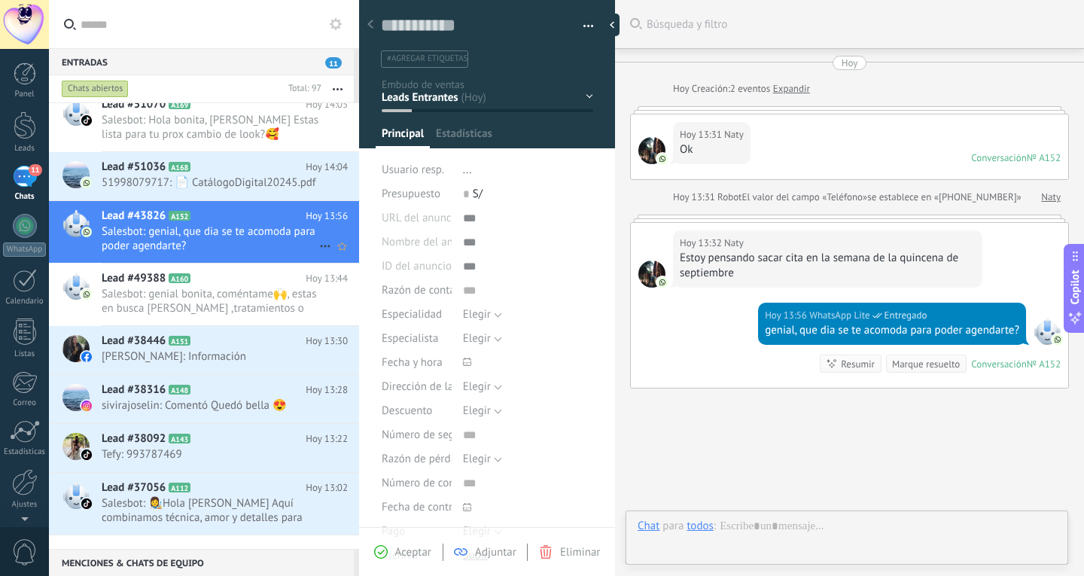
type textarea "**********"
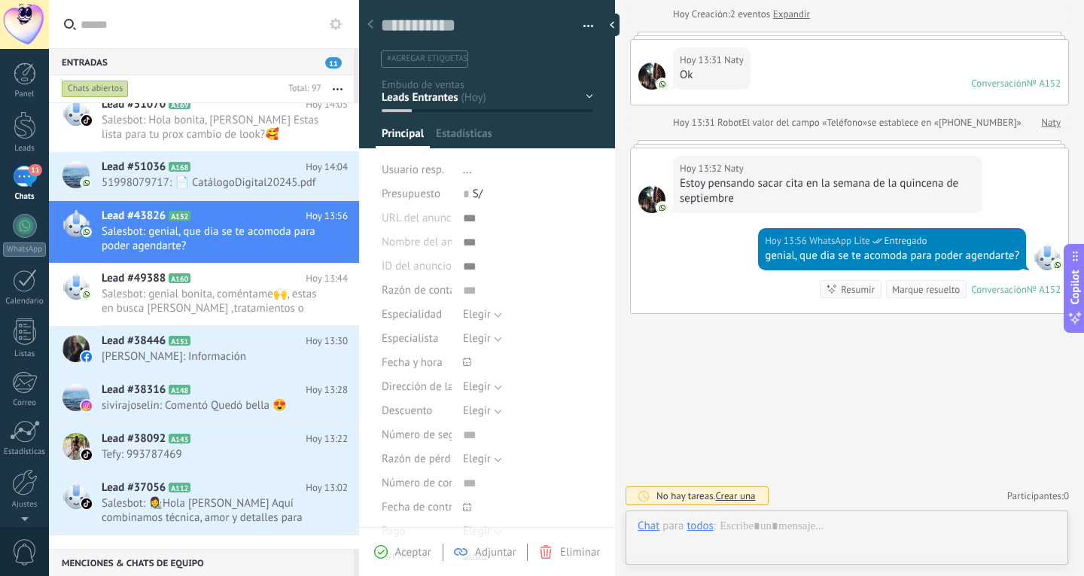
scroll to position [23, 0]
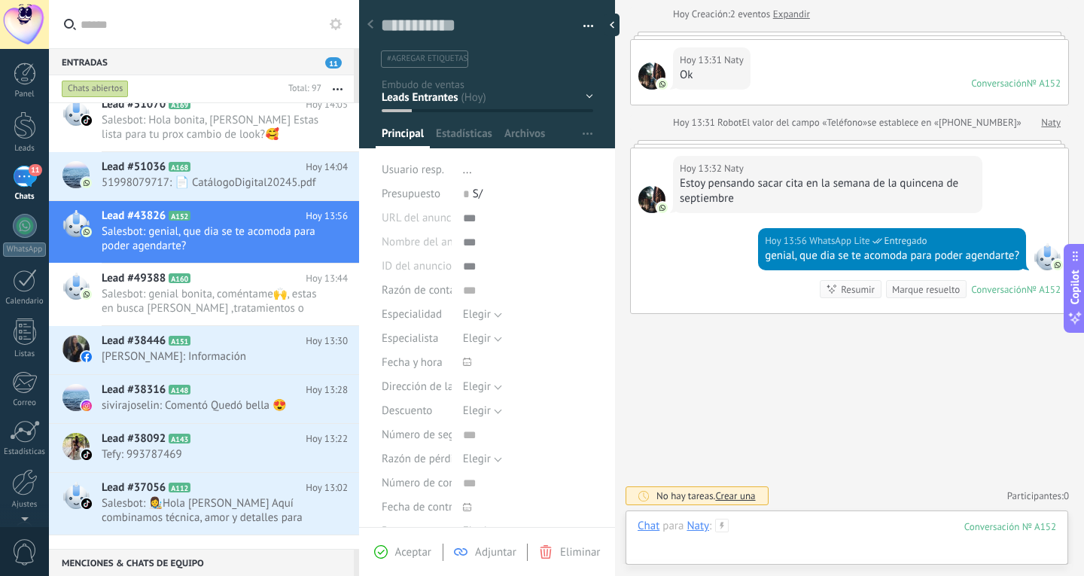
click at [816, 553] on div at bounding box center [847, 541] width 419 height 45
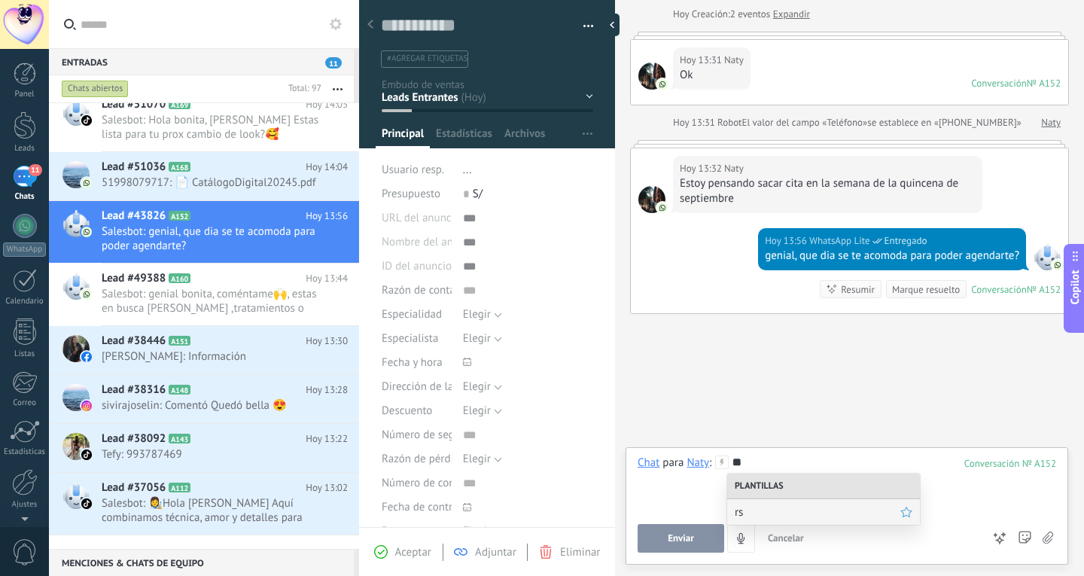
click at [815, 515] on span "rs" at bounding box center [818, 512] width 166 height 14
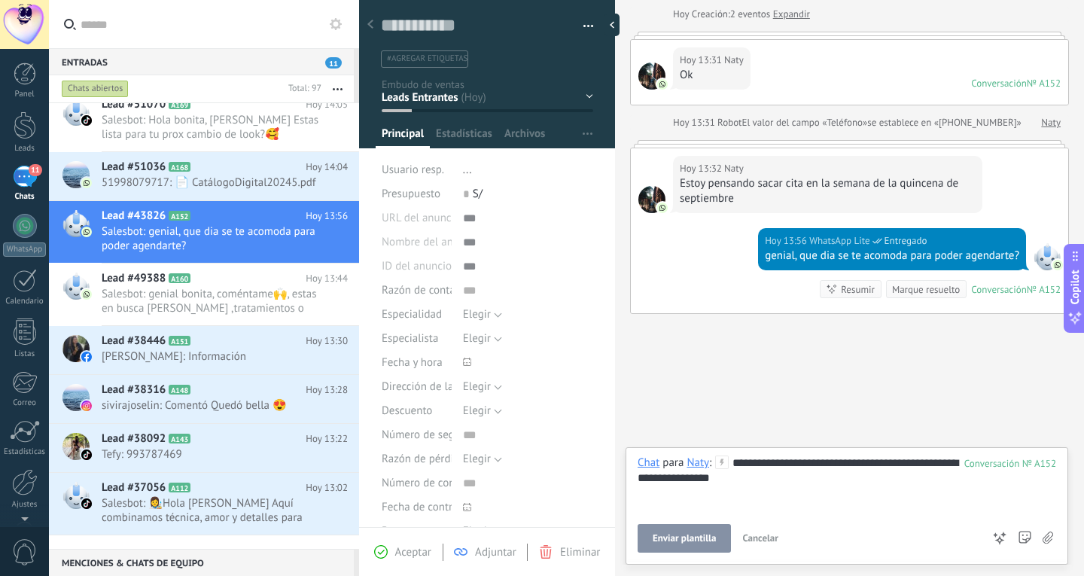
click at [710, 549] on button "Enviar plantilla" at bounding box center [684, 538] width 93 height 29
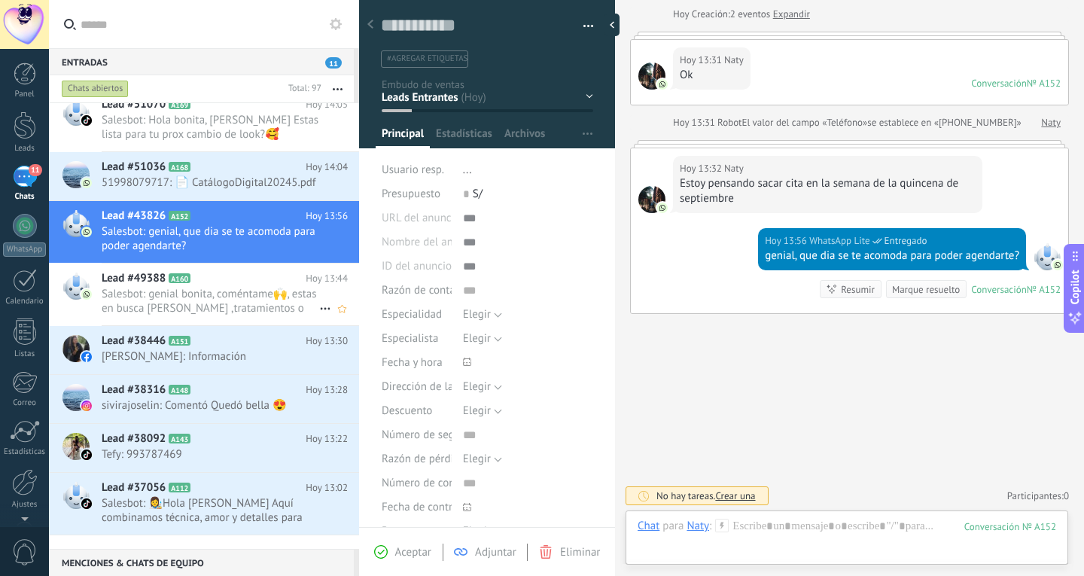
scroll to position [147, 0]
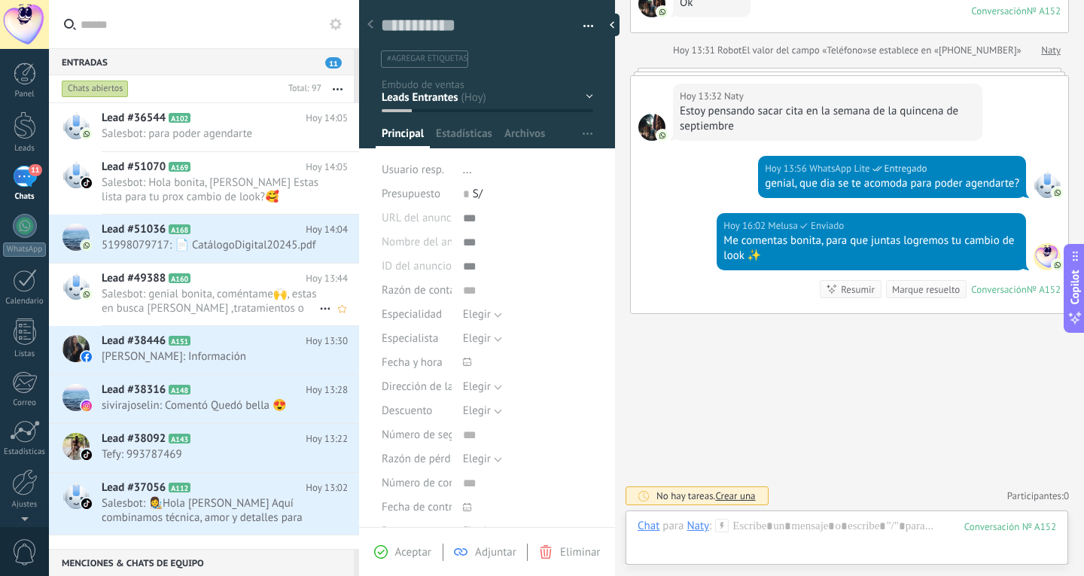
click at [228, 286] on h2 "Lead #49388 A160" at bounding box center [204, 278] width 204 height 15
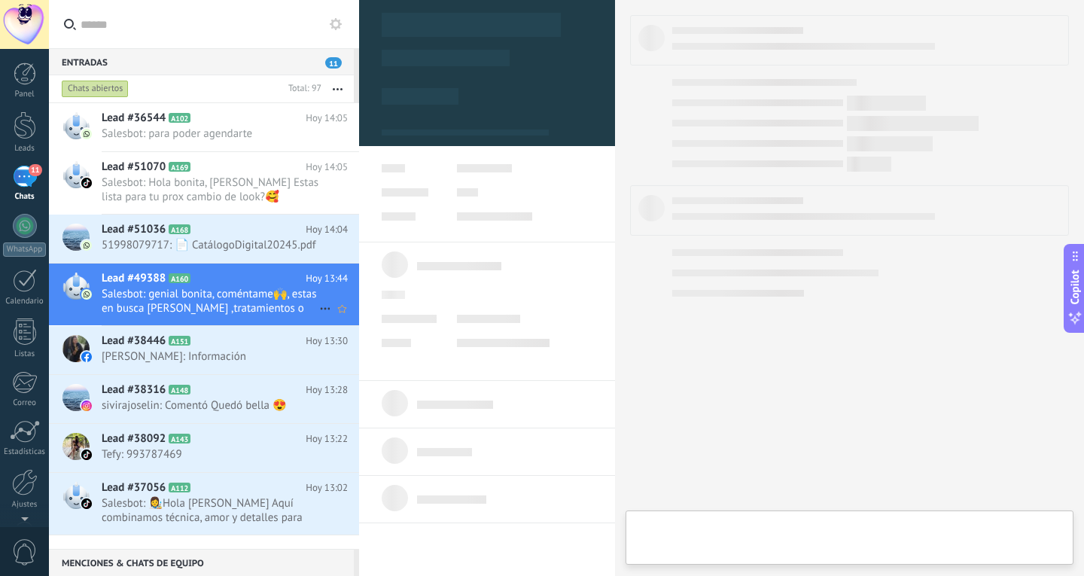
type textarea "**********"
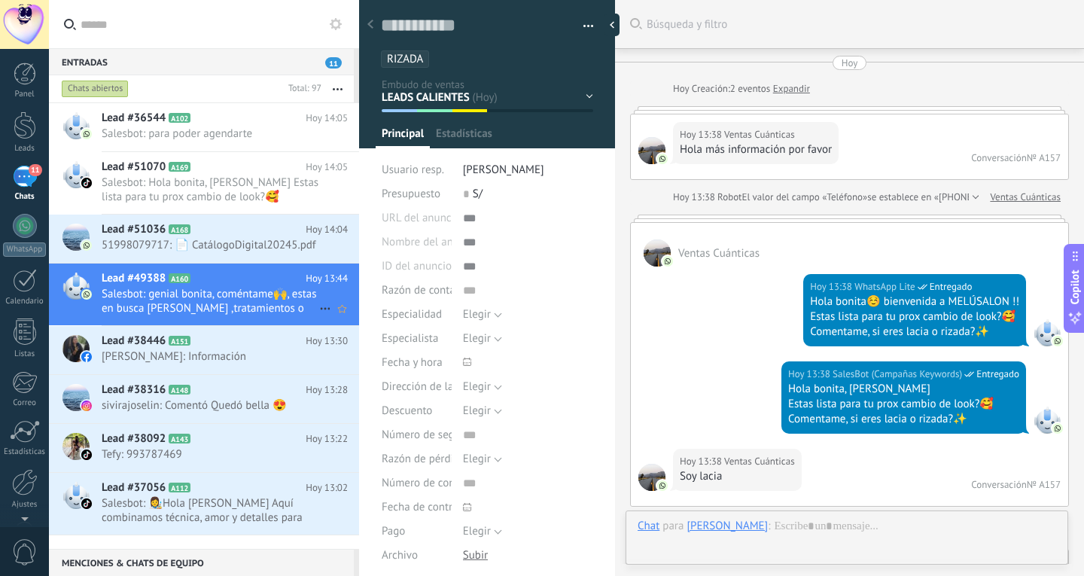
scroll to position [1395, 0]
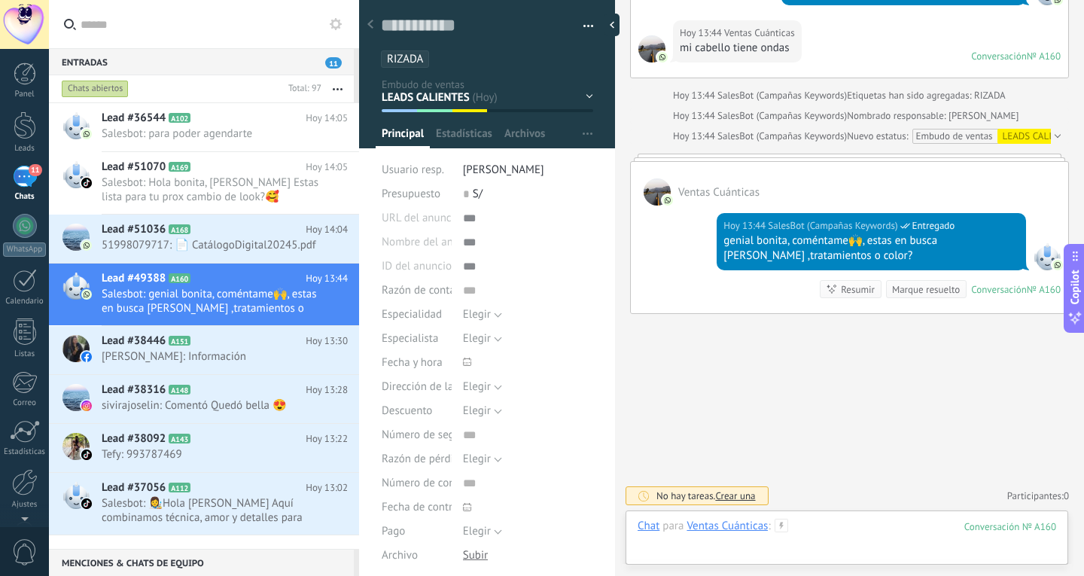
click at [800, 522] on div at bounding box center [847, 541] width 419 height 45
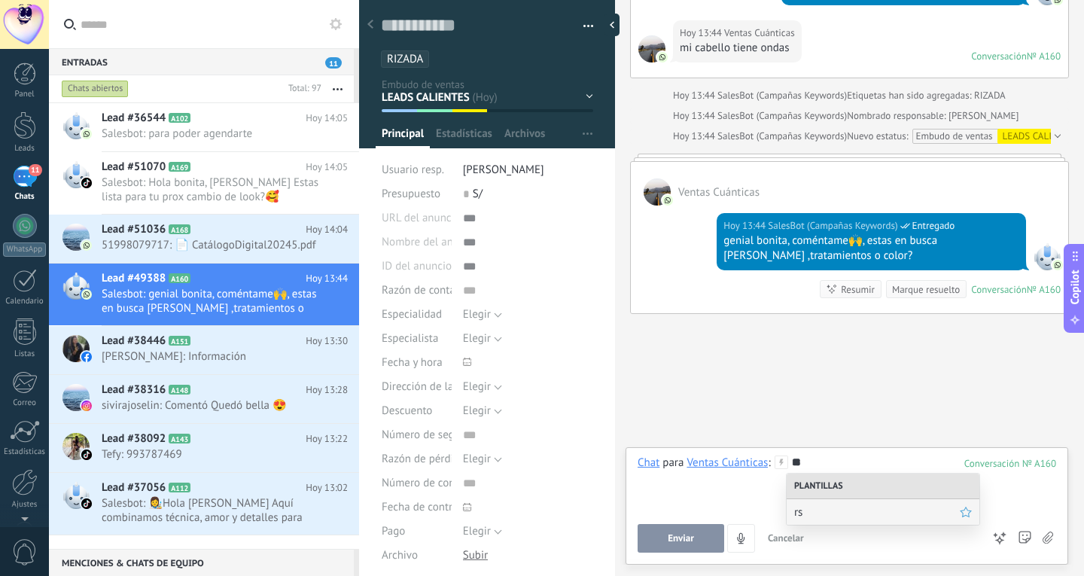
click at [875, 502] on div "rs" at bounding box center [883, 512] width 193 height 26
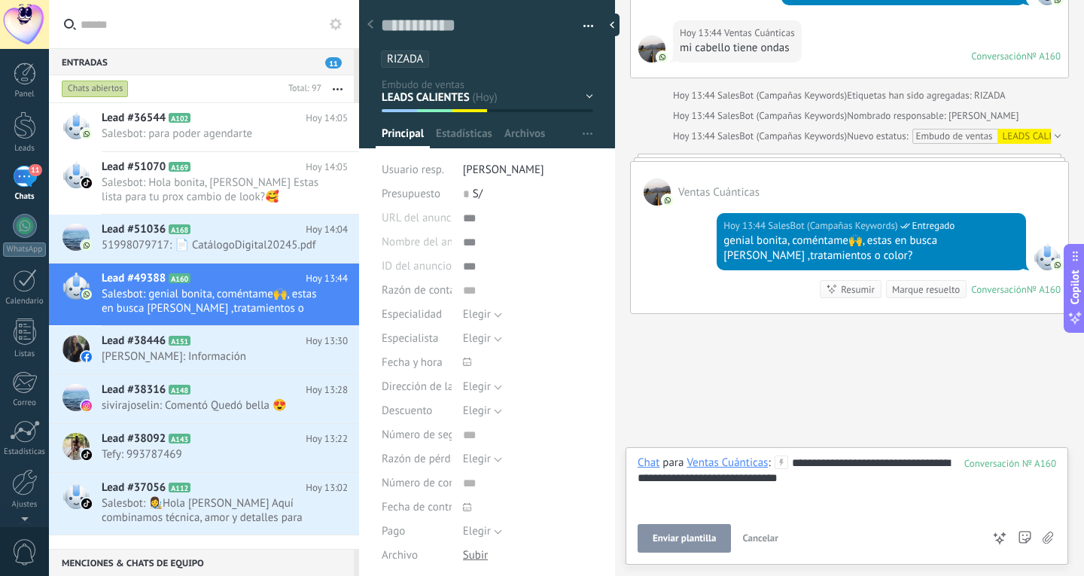
click at [706, 538] on span "Enviar plantilla" at bounding box center [684, 538] width 63 height 11
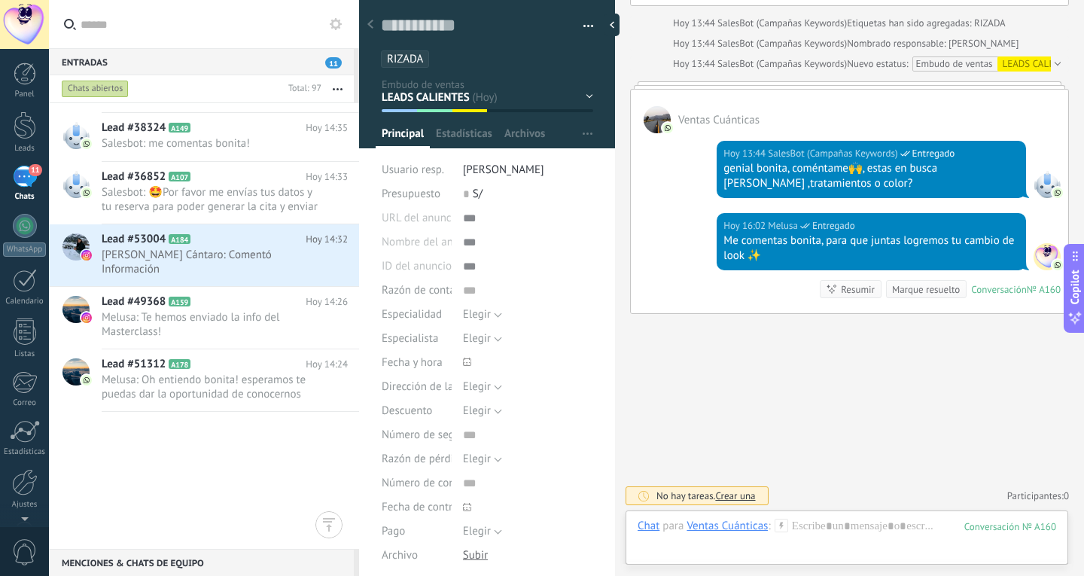
scroll to position [4072, 0]
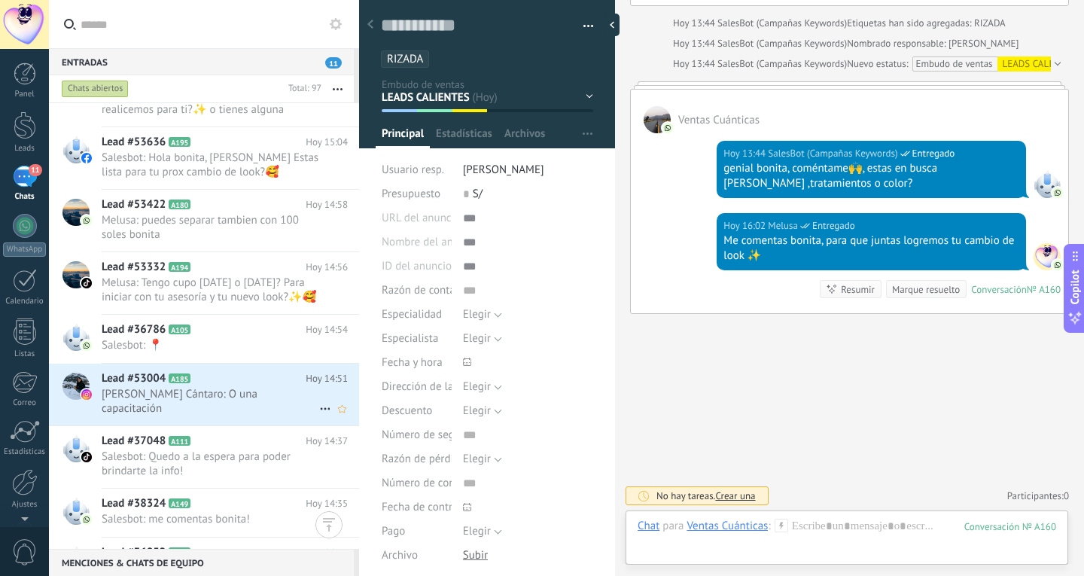
click at [210, 406] on div "Lead #53004 A185 [DATE] 14:51 [PERSON_NAME] Cántaro: O una capacitación" at bounding box center [231, 395] width 258 height 62
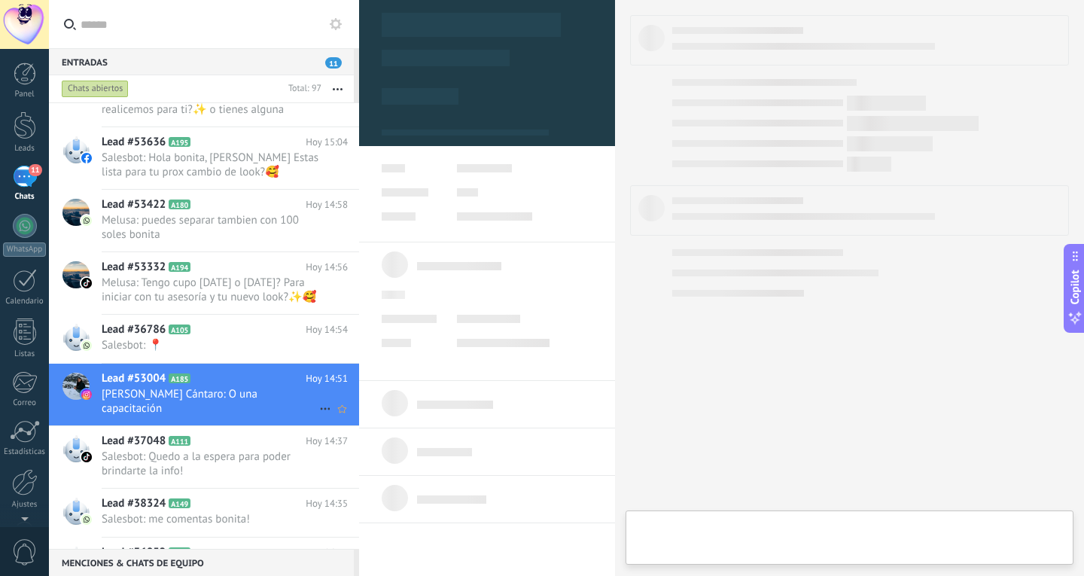
type textarea "**********"
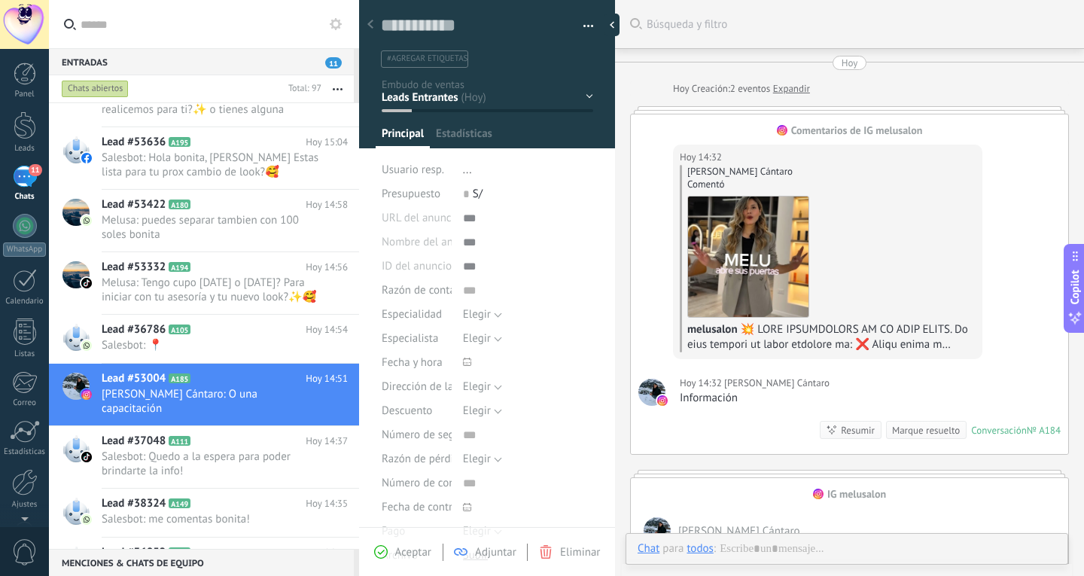
scroll to position [953, 0]
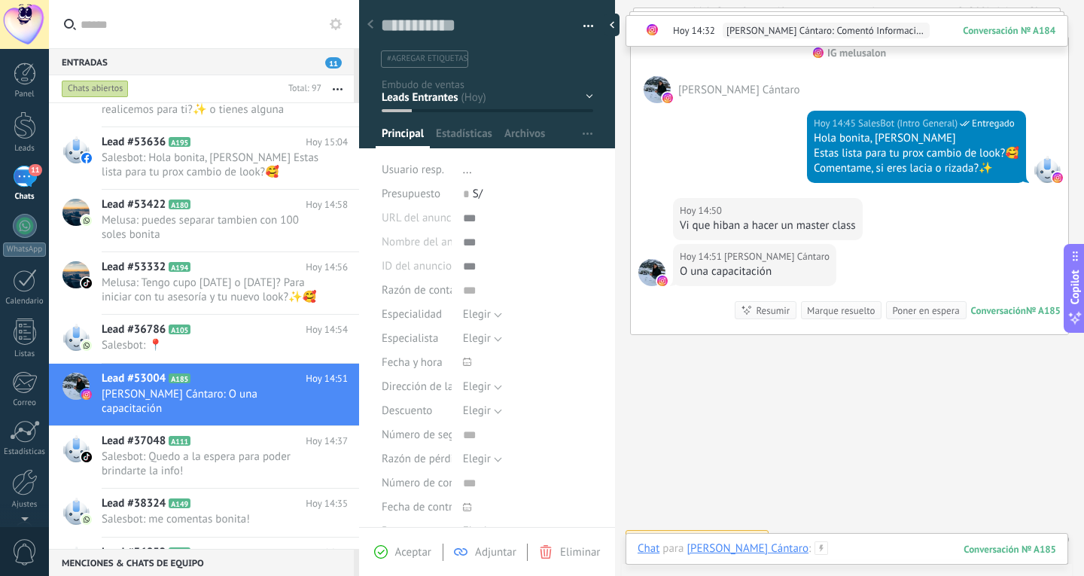
click at [868, 546] on div at bounding box center [847, 563] width 419 height 45
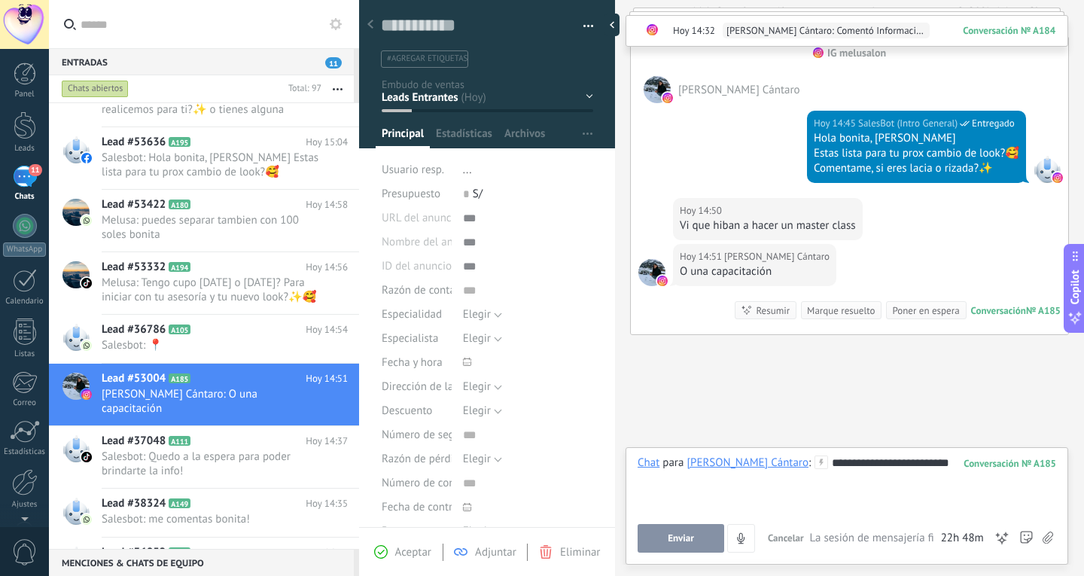
click at [706, 541] on button "Enviar" at bounding box center [681, 538] width 87 height 29
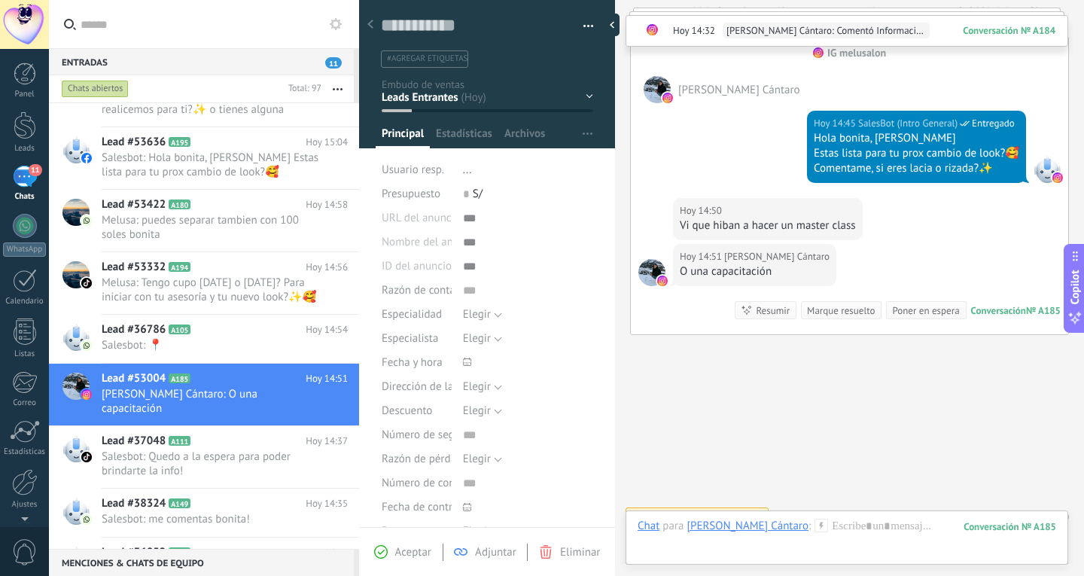
scroll to position [1026, 0]
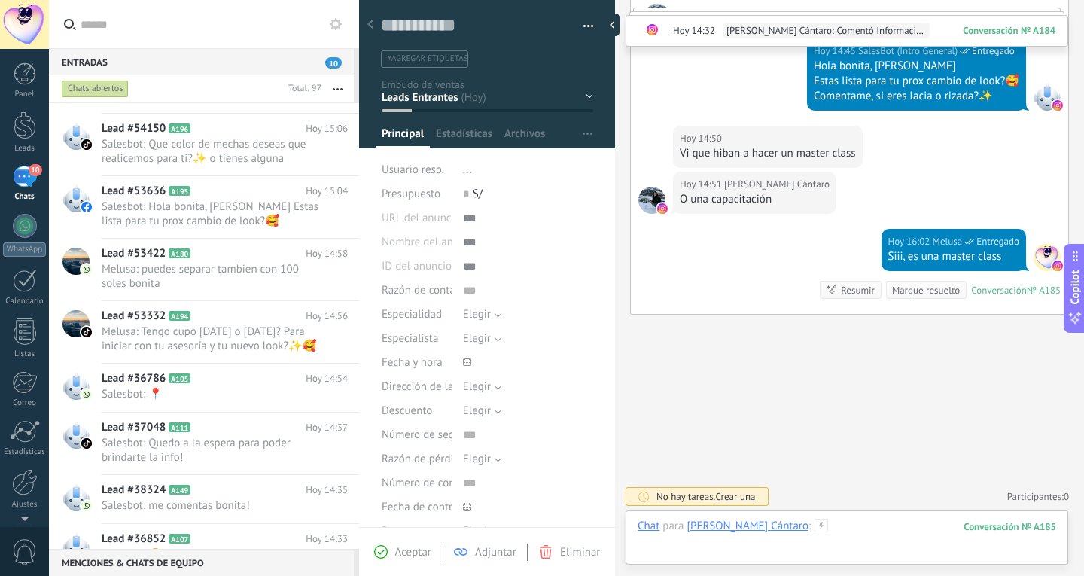
click at [854, 526] on div at bounding box center [847, 541] width 419 height 45
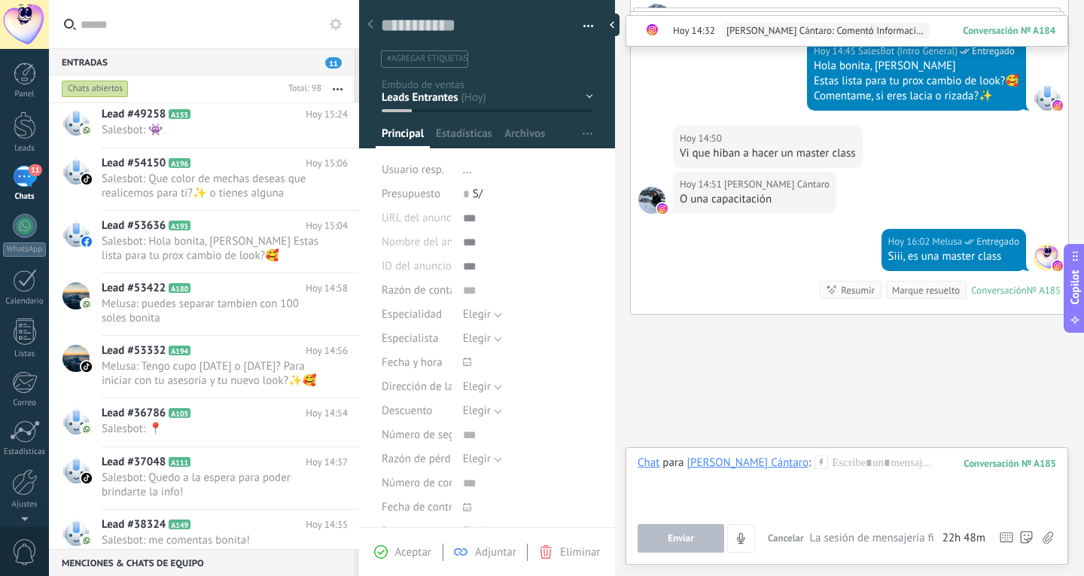
click at [883, 474] on div at bounding box center [847, 484] width 419 height 57
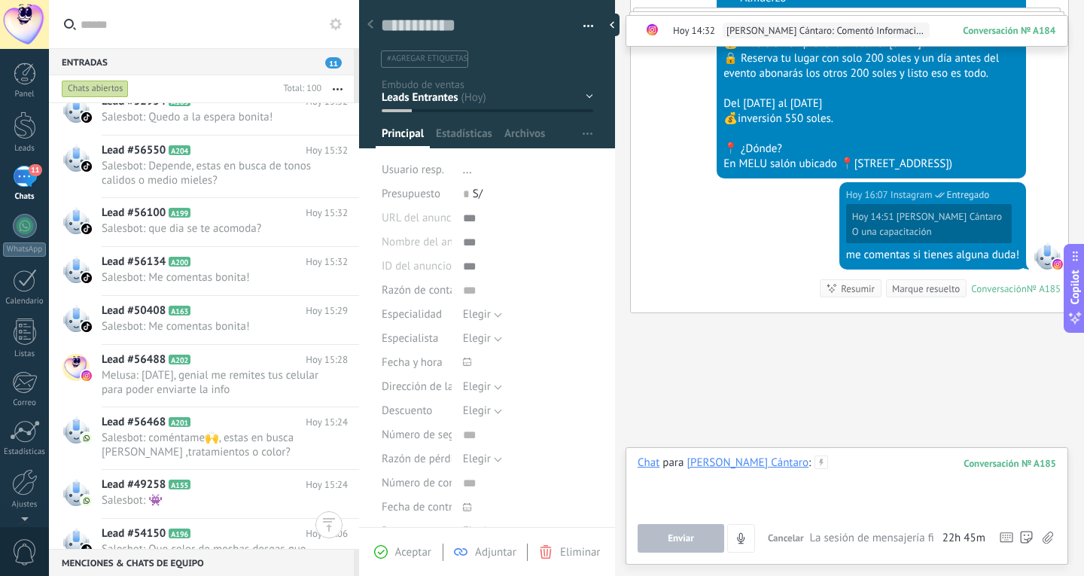
scroll to position [4148, 0]
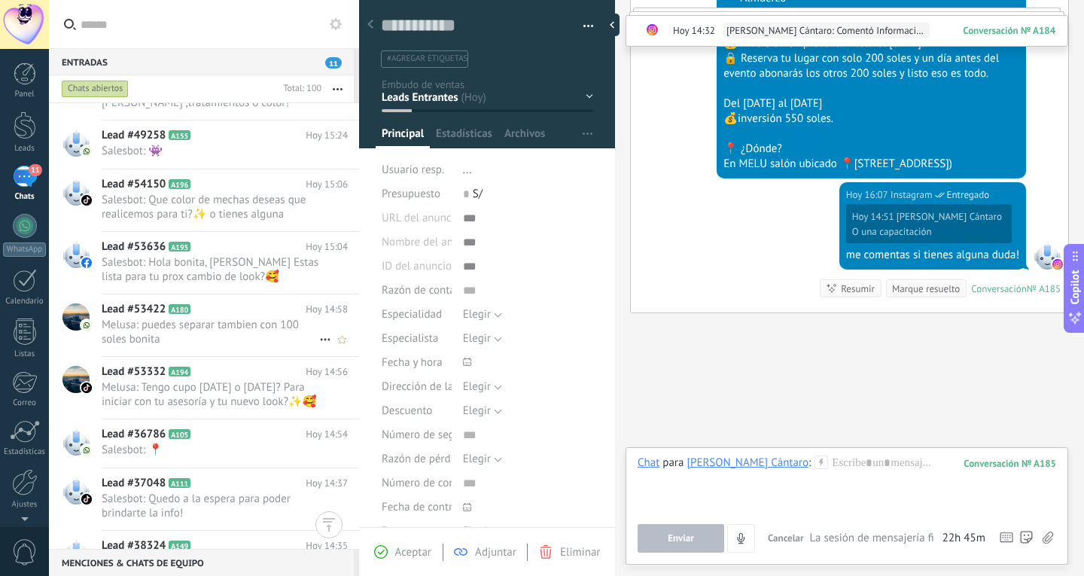
click at [248, 334] on span "Melusa: puedes separar tambien con 100 soles bonita" at bounding box center [211, 332] width 218 height 29
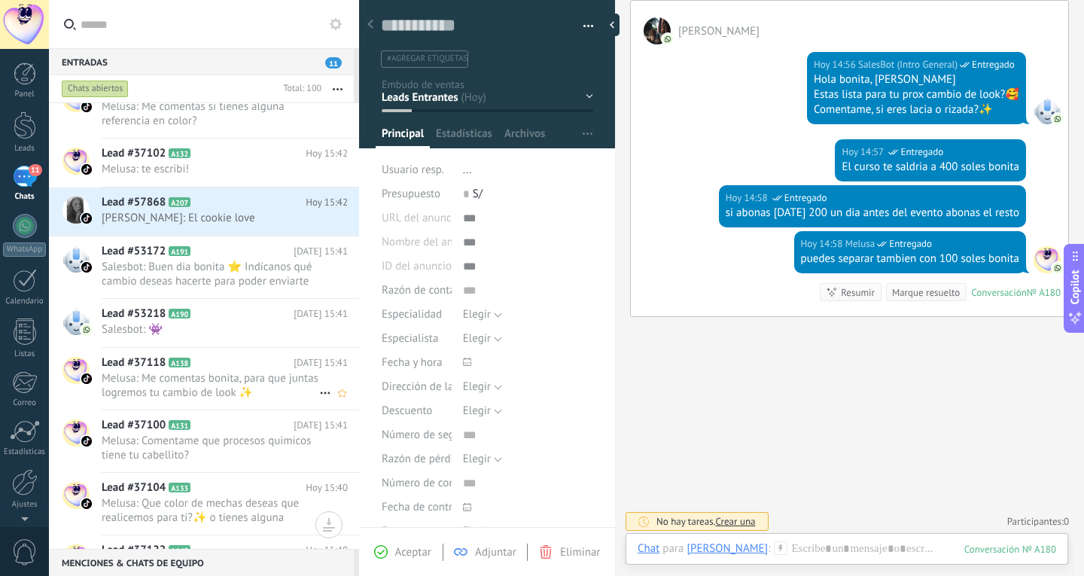
scroll to position [2717, 0]
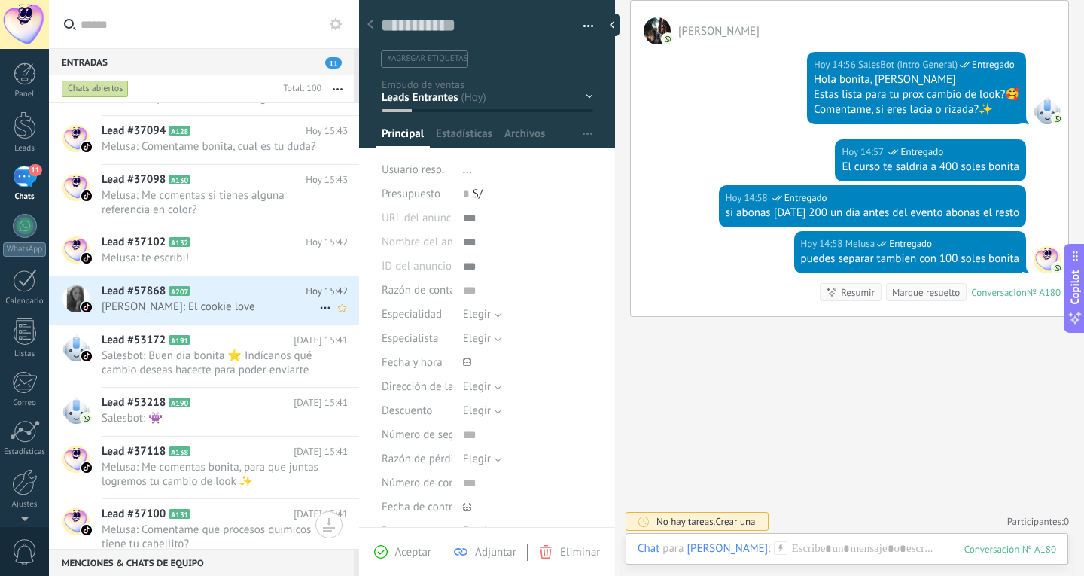
click at [232, 297] on div "Lead #57868 A207 [DATE] 15:42 [PERSON_NAME]: El cookie love" at bounding box center [231, 299] width 258 height 47
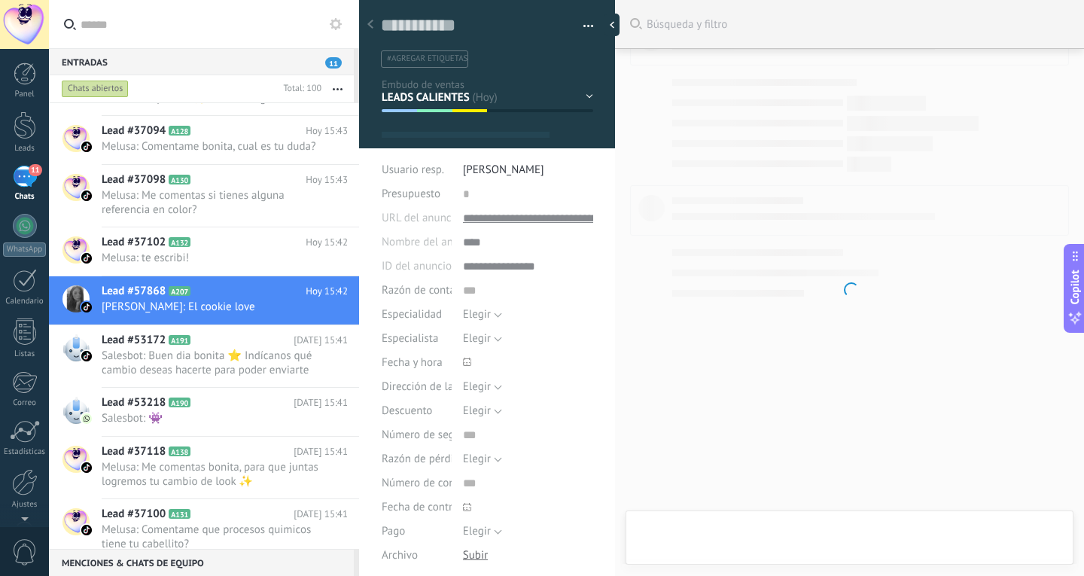
type textarea "**********"
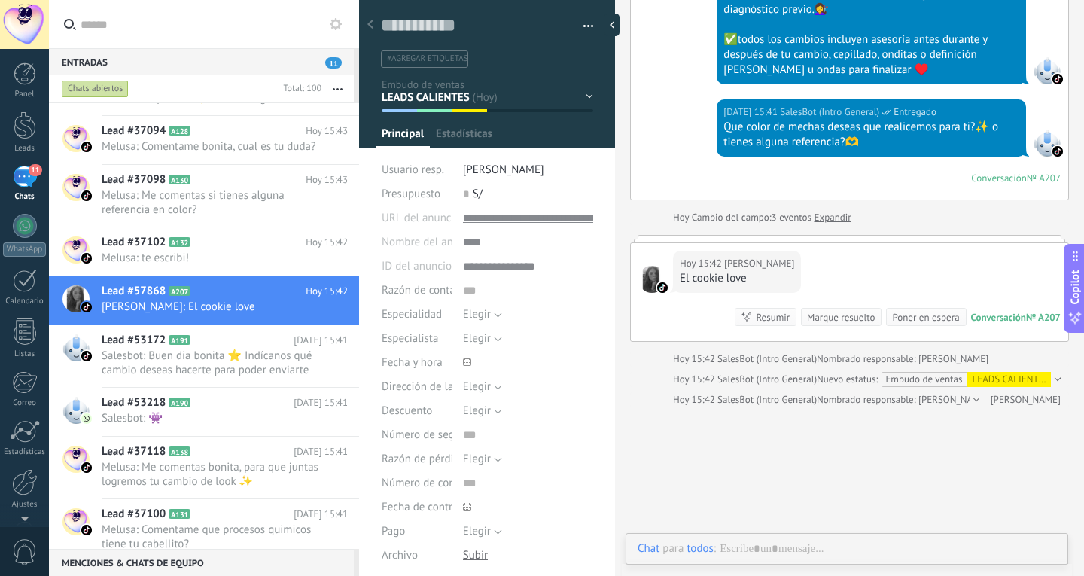
scroll to position [23, 0]
click at [823, 557] on div at bounding box center [847, 563] width 419 height 45
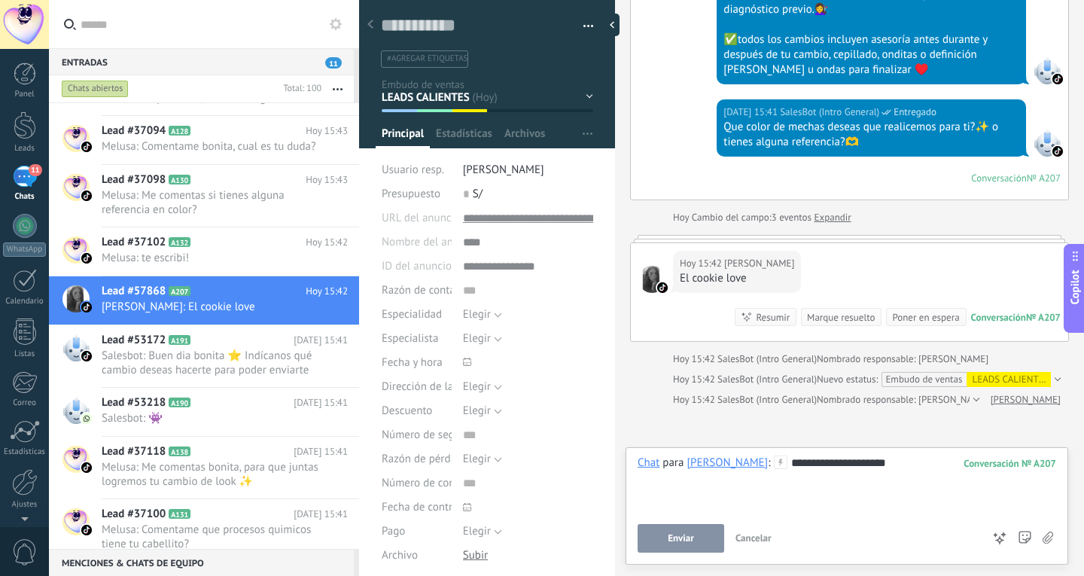
click at [663, 541] on button "Enviar" at bounding box center [681, 538] width 87 height 29
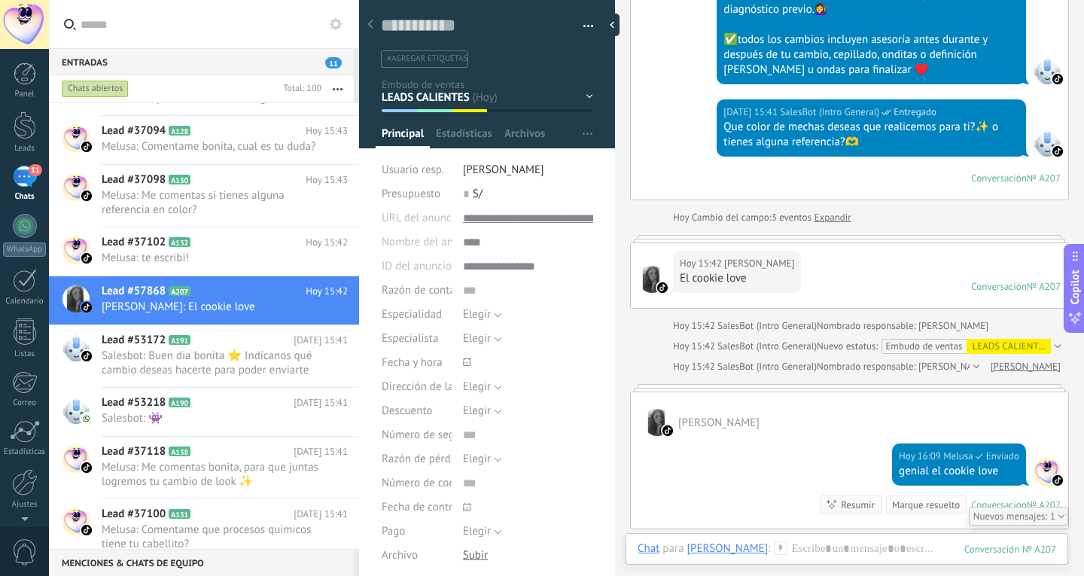
scroll to position [1050, 0]
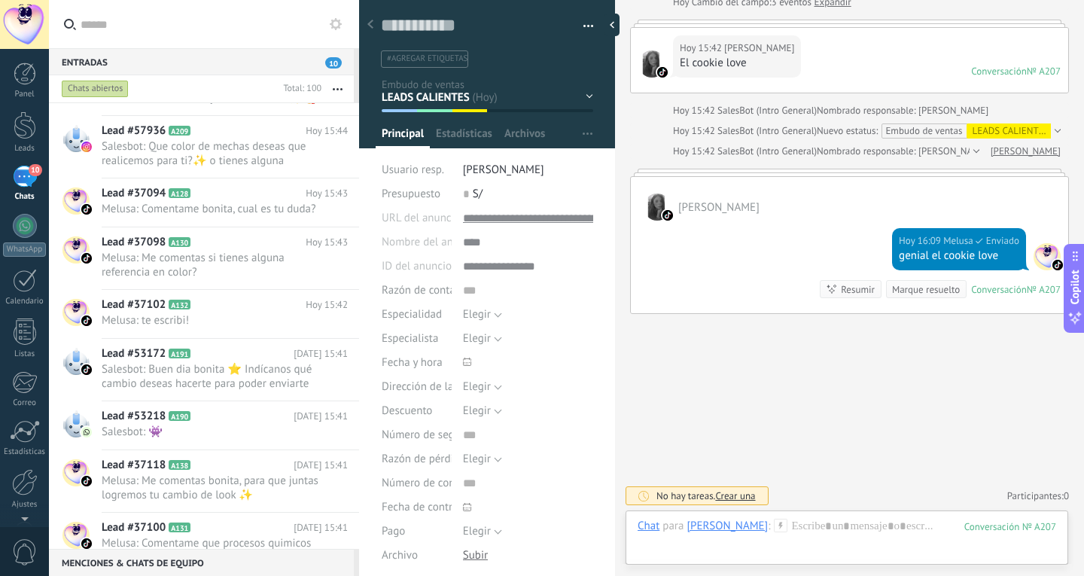
click at [837, 516] on div "Chat Correo Nota Tarea Chat para [PERSON_NAME] : 207 Enviar Cancelar Rastrear c…" at bounding box center [847, 538] width 443 height 54
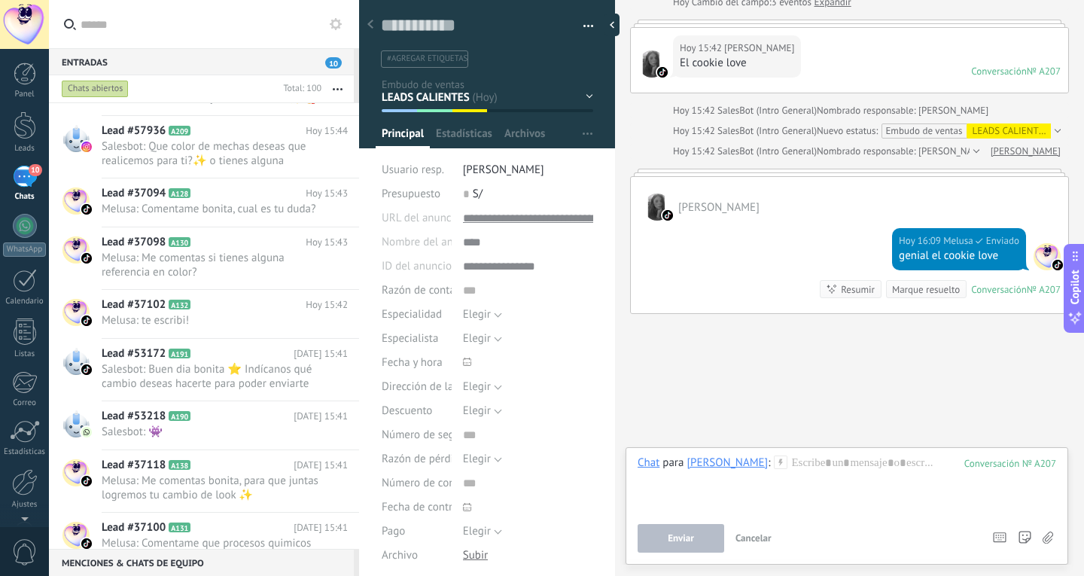
click at [837, 528] on div "Enviar Cancelar Rastrear clics en links ? Reducir links largos y rastrear clics…" at bounding box center [808, 538] width 341 height 29
click at [854, 471] on div at bounding box center [847, 484] width 419 height 57
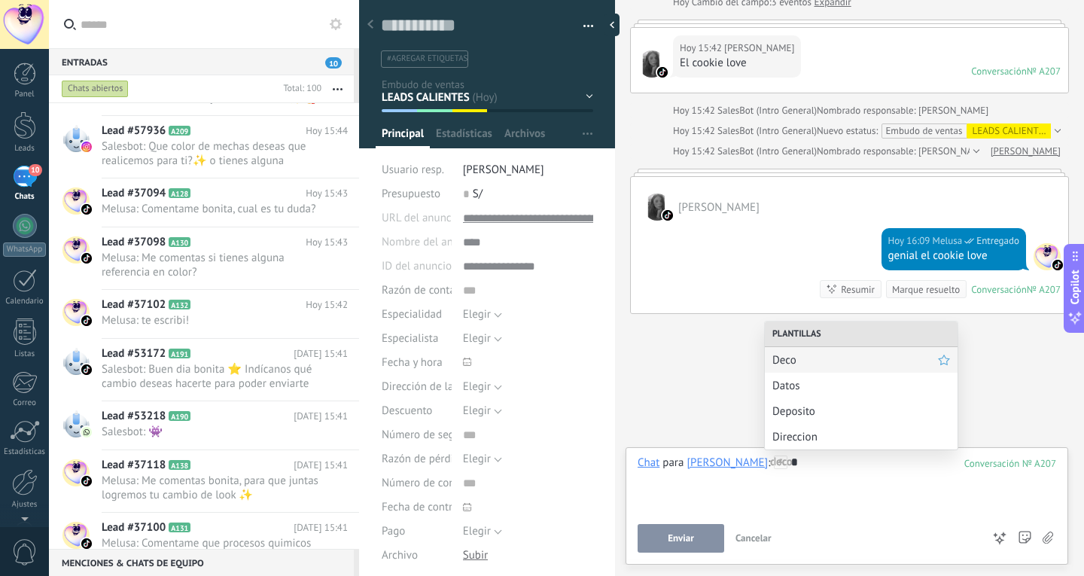
click at [809, 361] on span "Deco" at bounding box center [856, 360] width 166 height 14
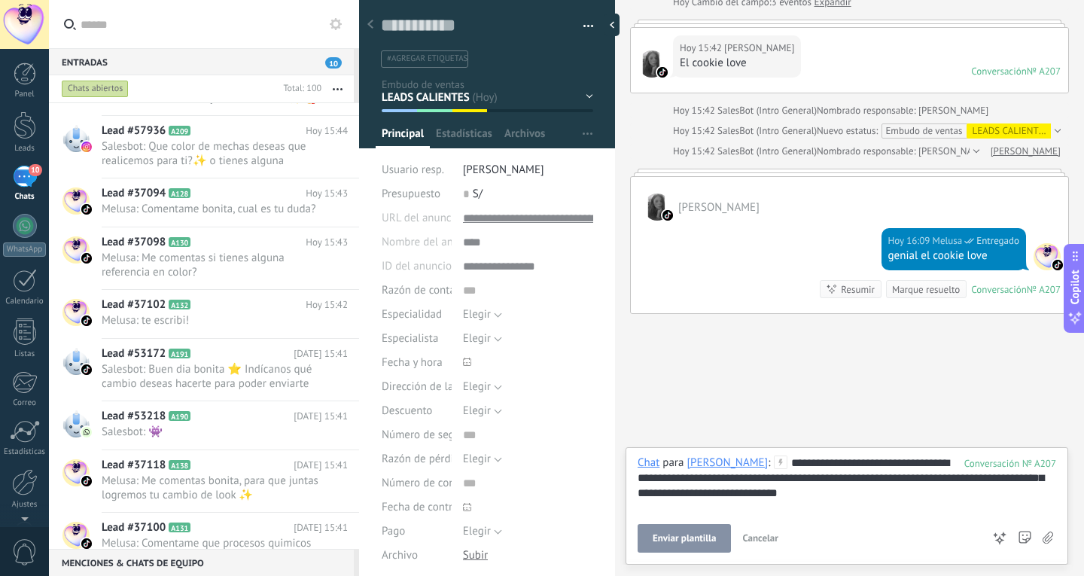
click at [702, 541] on span "Enviar plantilla" at bounding box center [684, 538] width 63 height 11
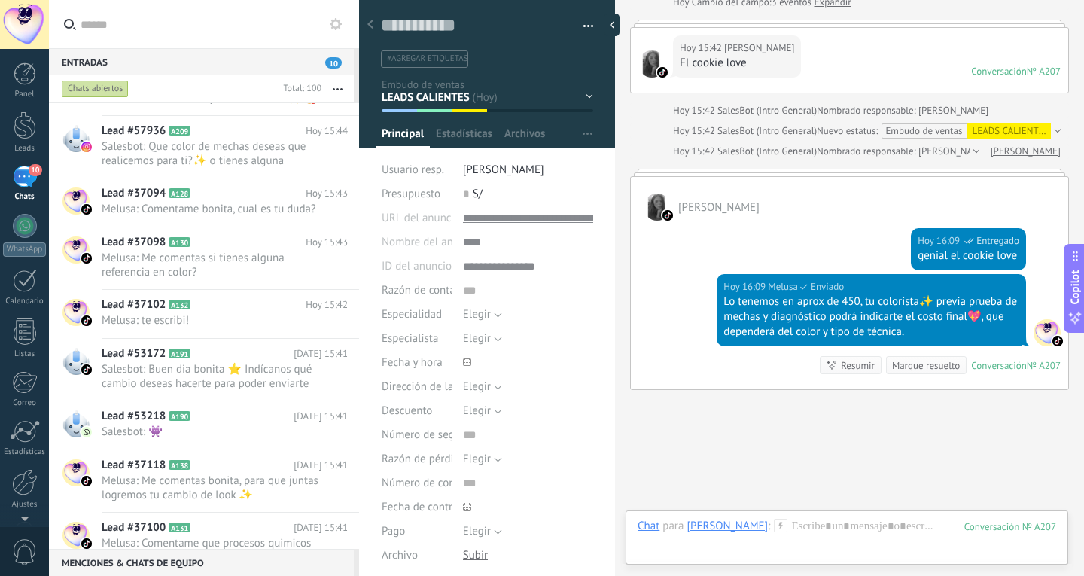
scroll to position [1126, 0]
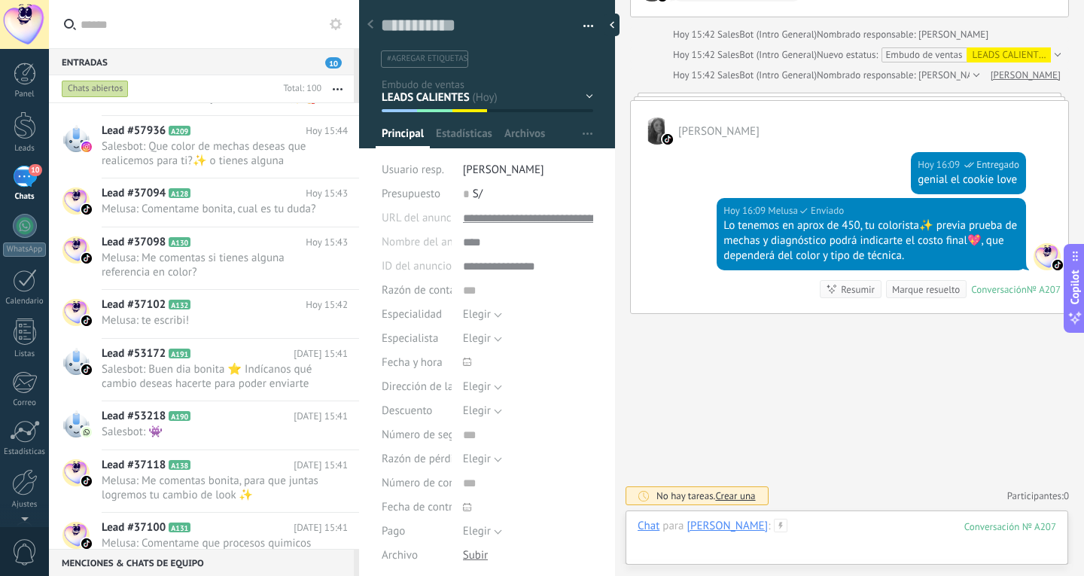
click at [853, 522] on div at bounding box center [847, 541] width 419 height 45
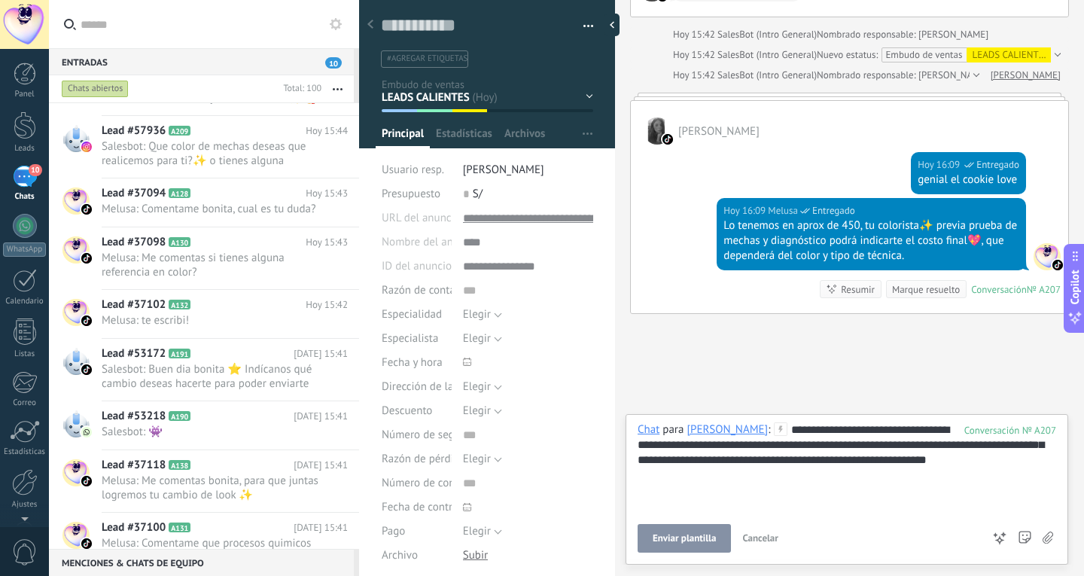
click at [680, 525] on button "Enviar plantilla" at bounding box center [684, 538] width 93 height 29
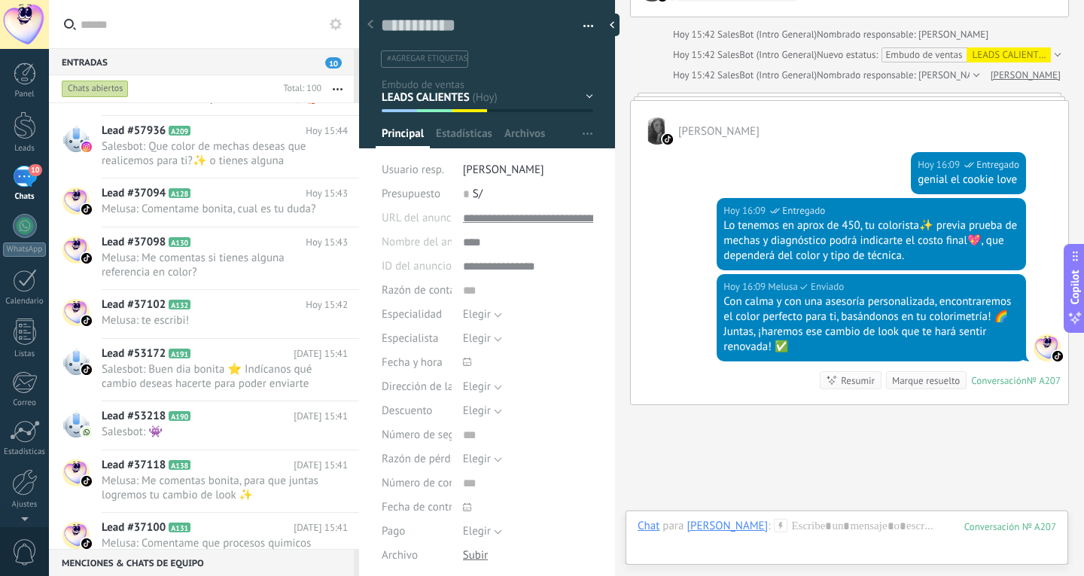
scroll to position [1217, 0]
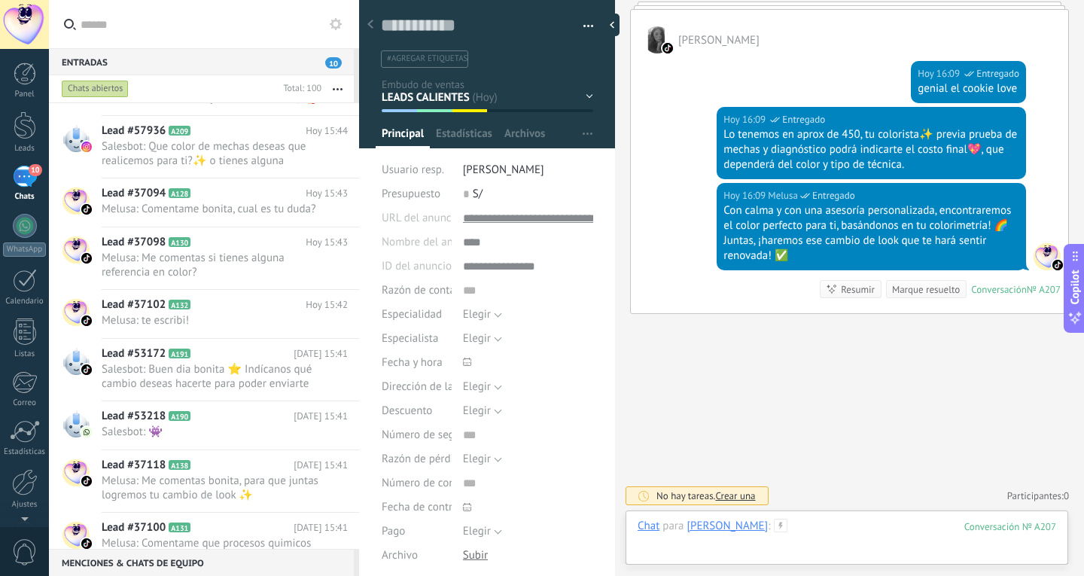
click at [833, 519] on div at bounding box center [847, 541] width 419 height 45
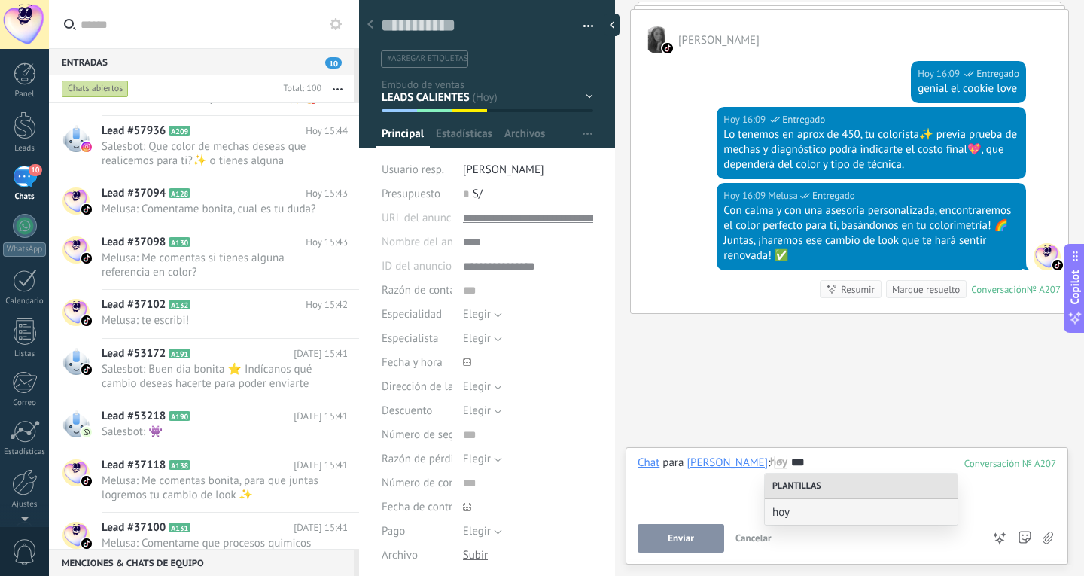
click at [833, 519] on span "hoy" at bounding box center [862, 512] width 178 height 14
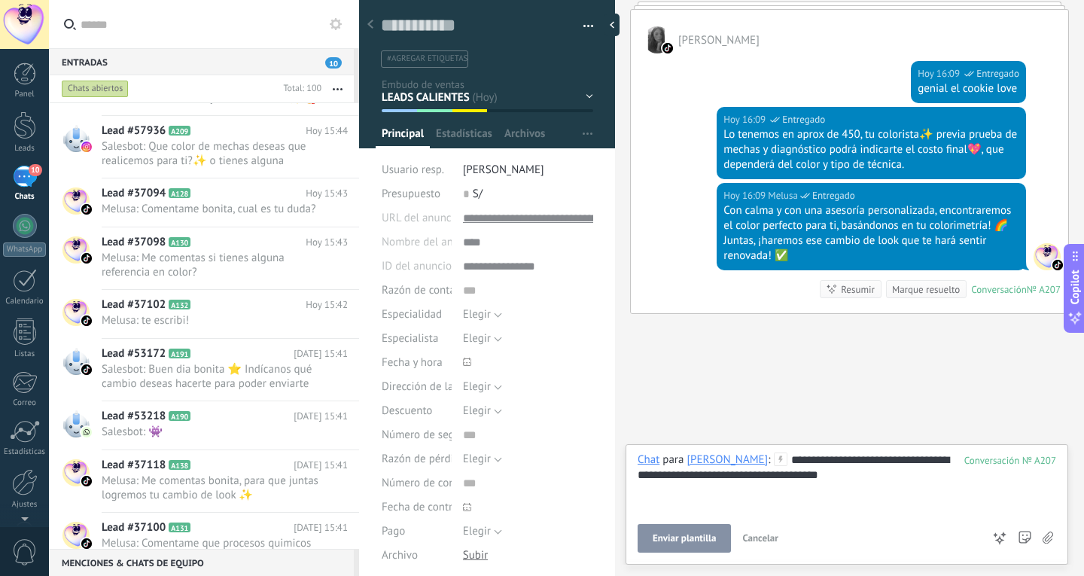
click at [694, 544] on span "Enviar plantilla" at bounding box center [684, 538] width 63 height 11
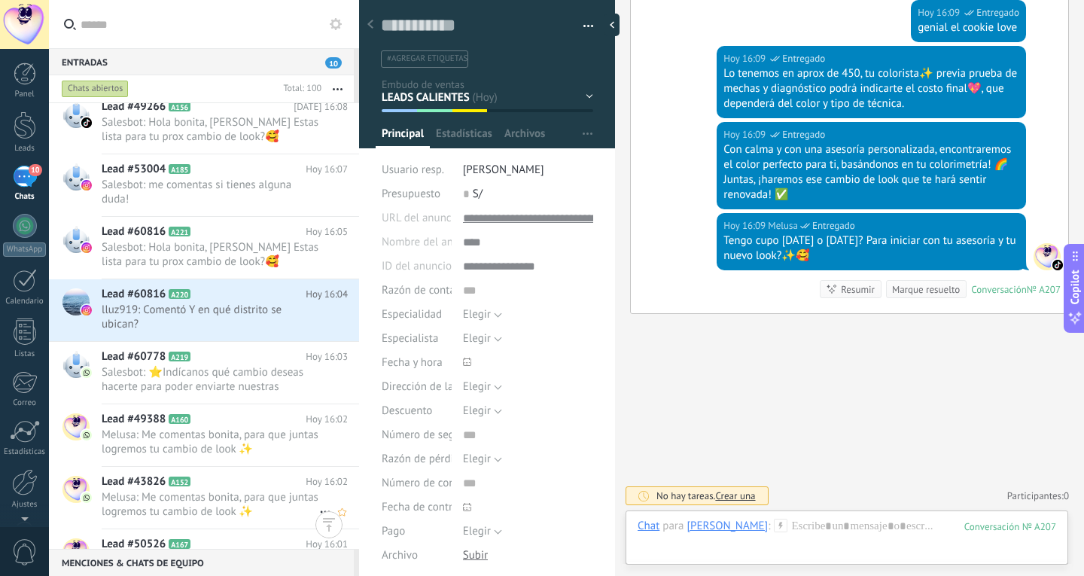
scroll to position [0, 0]
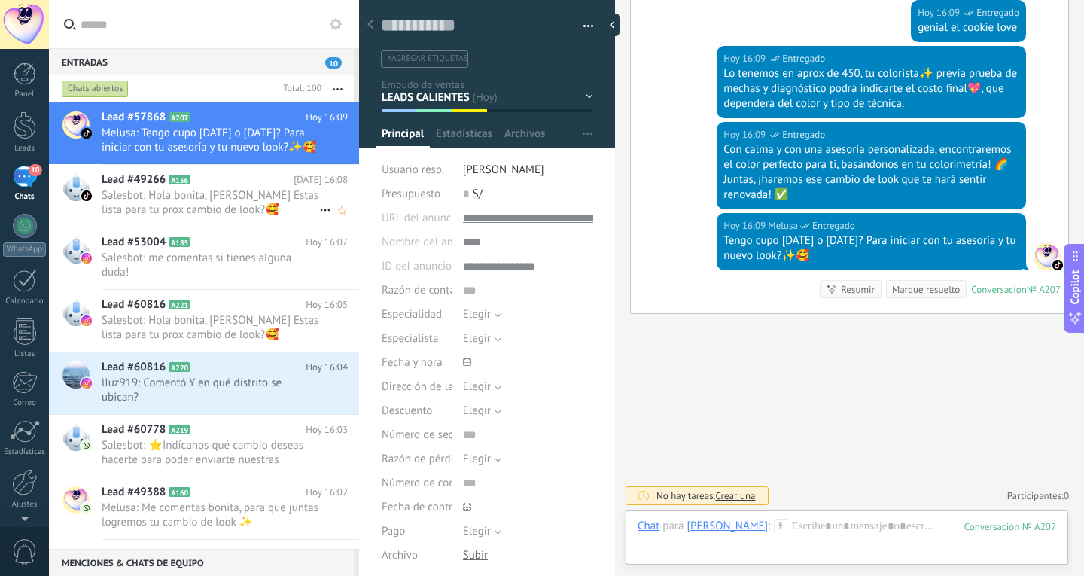
click at [214, 218] on div "Lead #49266 A156 [DATE] 16:08 Salesbot: Hola bonita, [PERSON_NAME] Estas lista …" at bounding box center [231, 196] width 258 height 62
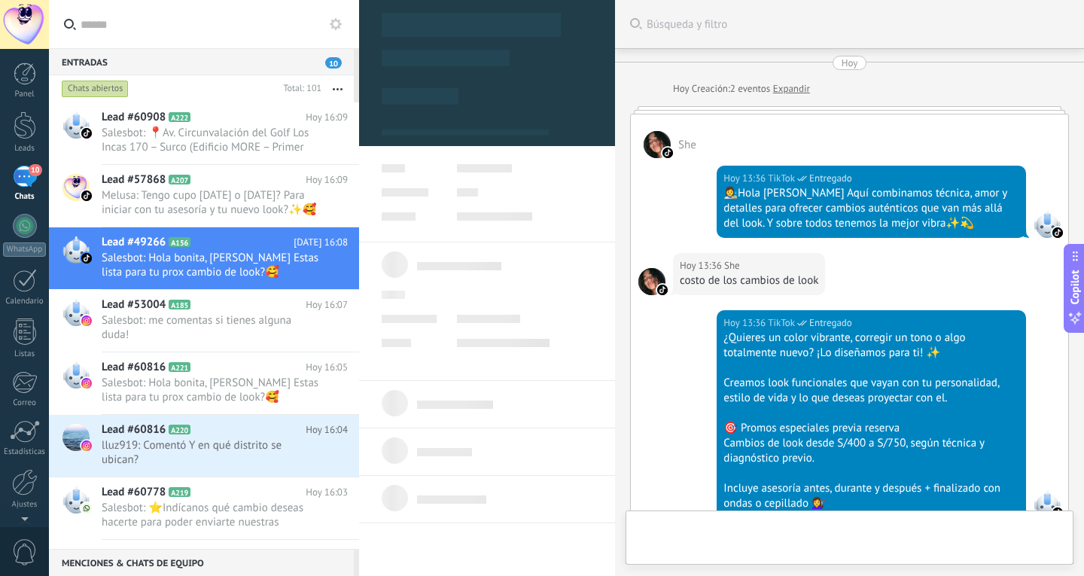
scroll to position [568, 0]
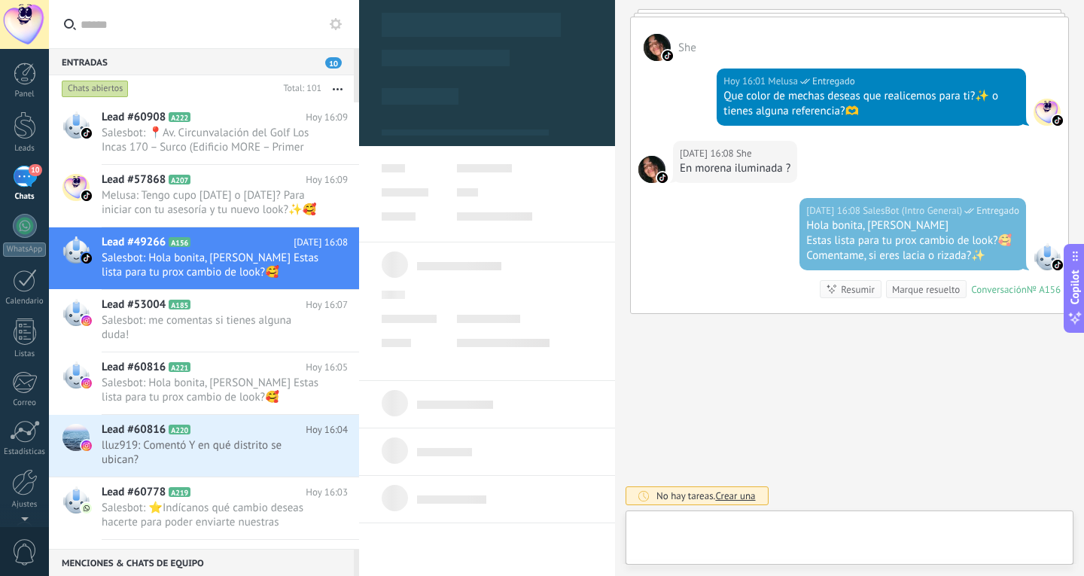
type textarea "**********"
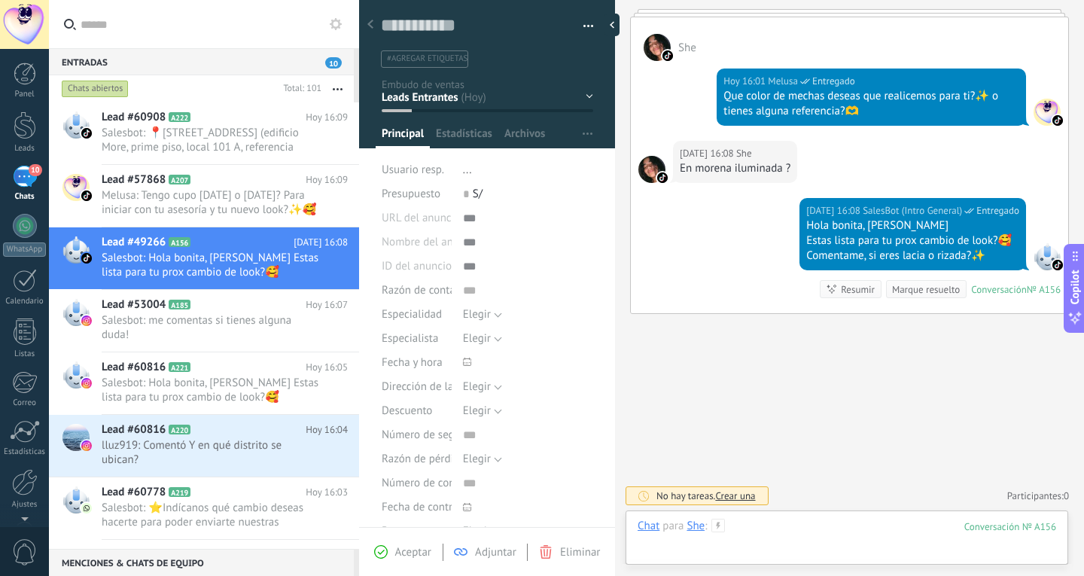
click at [879, 535] on div at bounding box center [847, 541] width 419 height 45
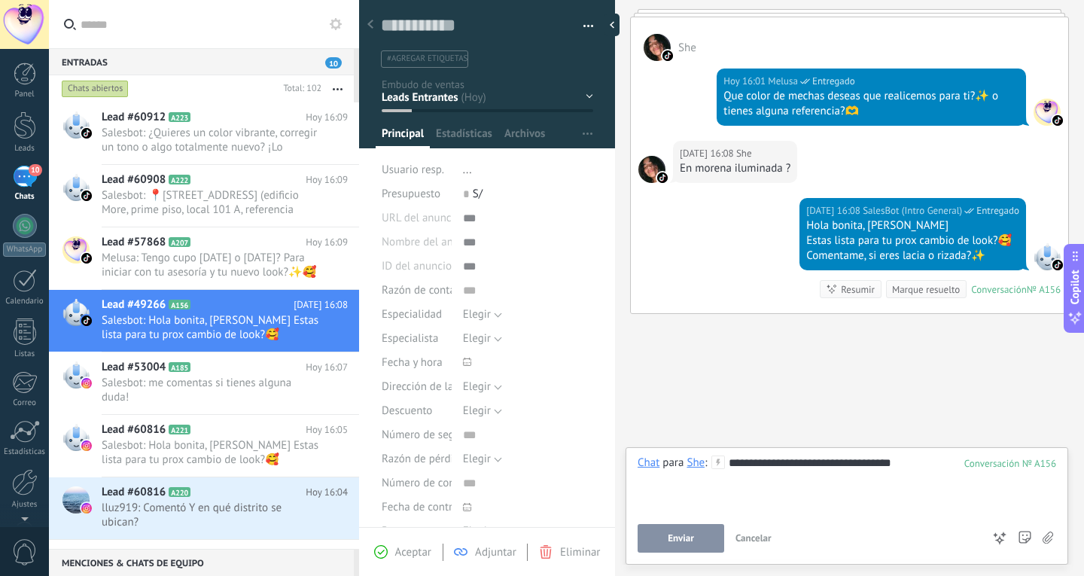
click at [688, 543] on span "Enviar" at bounding box center [681, 538] width 26 height 11
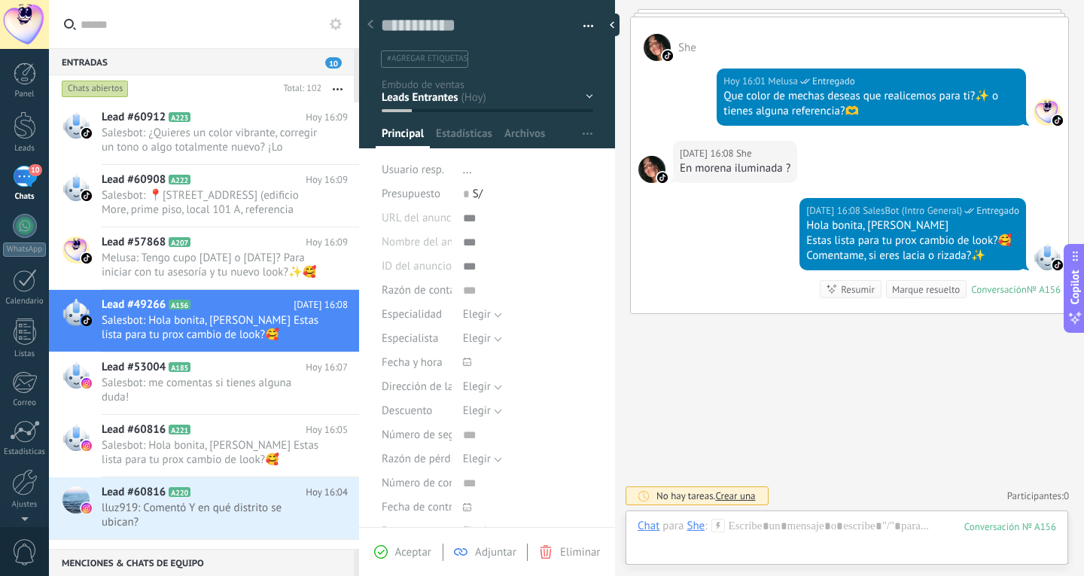
scroll to position [625, 0]
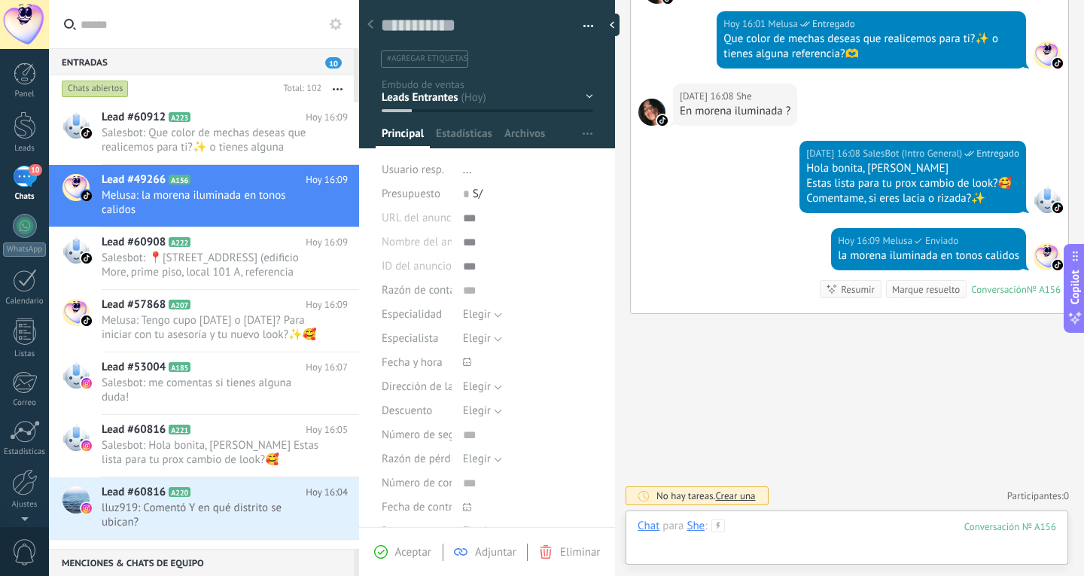
click at [840, 530] on div at bounding box center [847, 541] width 419 height 45
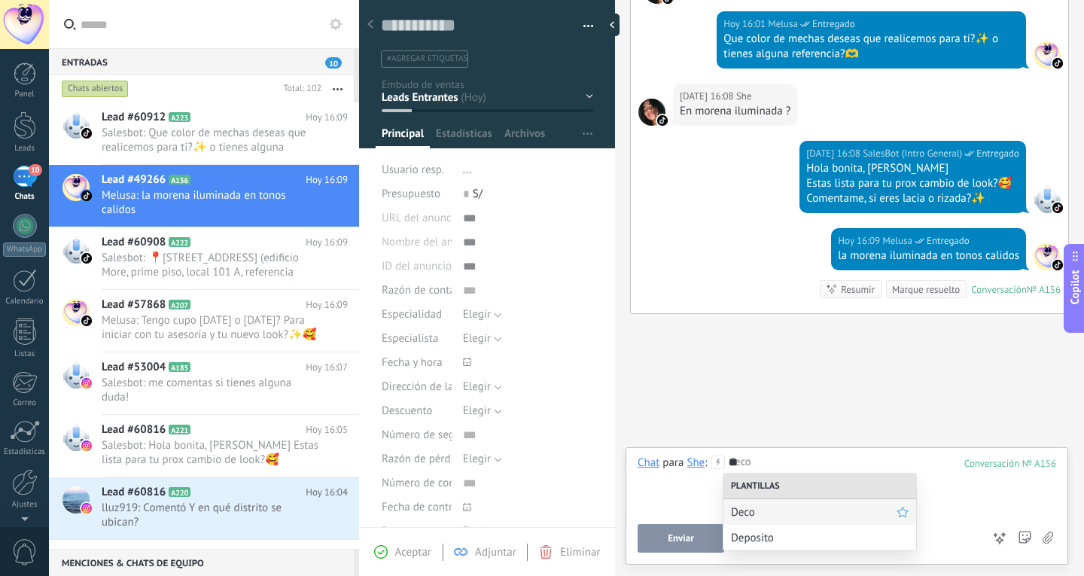
click at [816, 508] on span "Deco" at bounding box center [814, 512] width 166 height 14
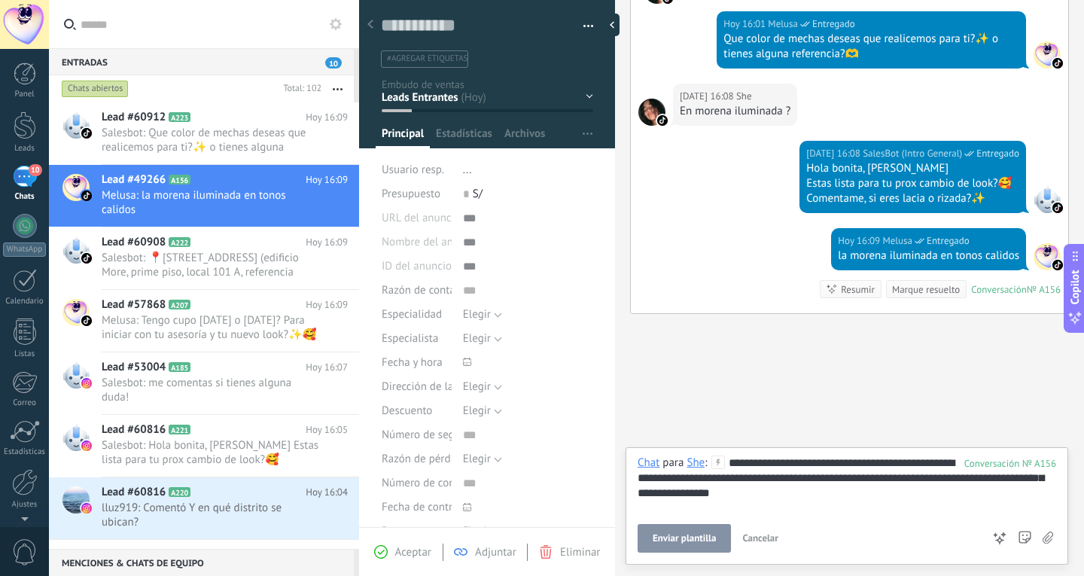
click at [704, 546] on button "Enviar plantilla" at bounding box center [684, 538] width 93 height 29
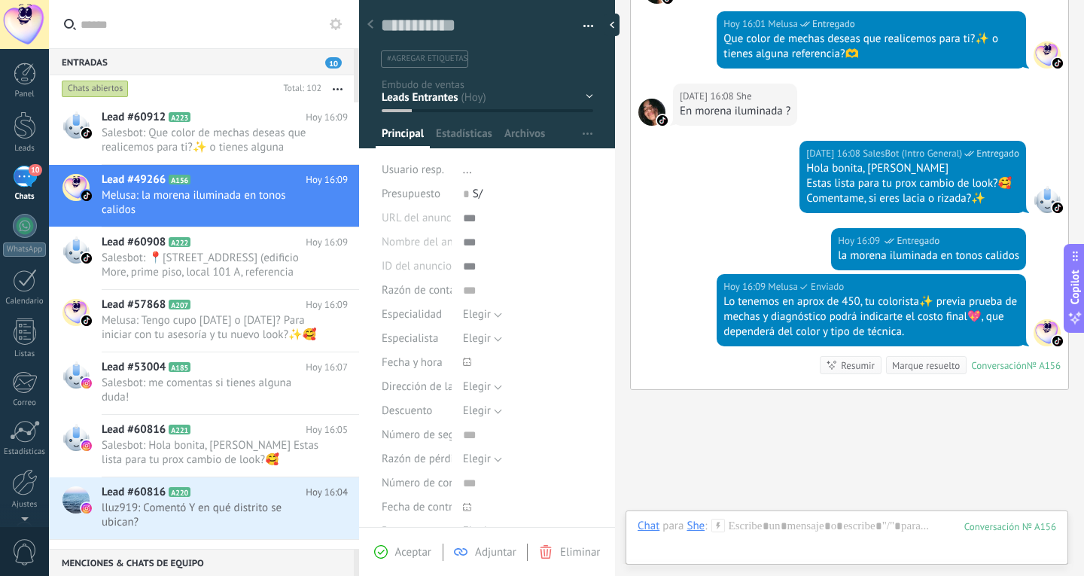
scroll to position [701, 0]
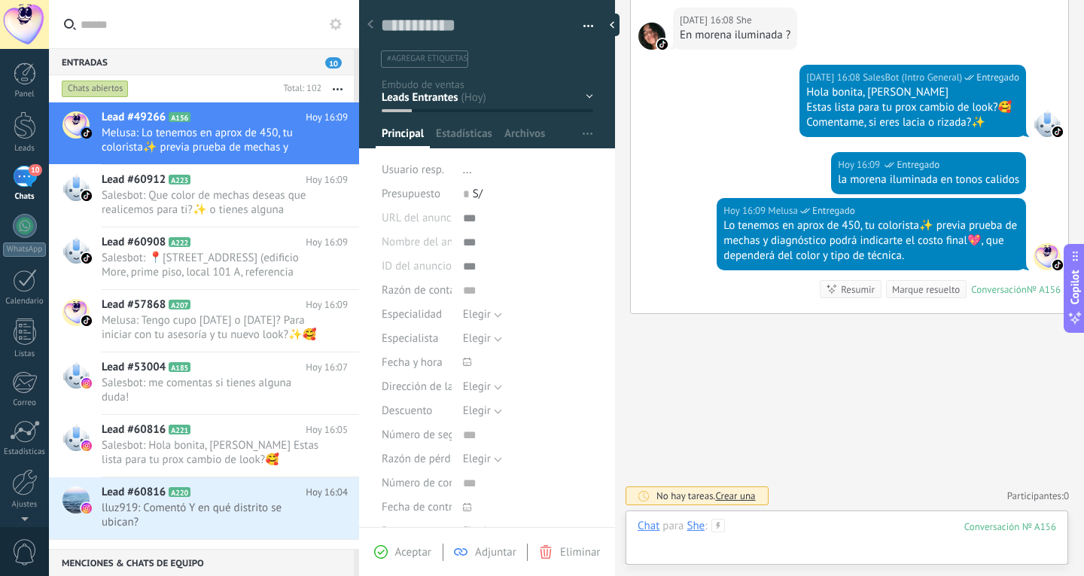
click at [758, 523] on div at bounding box center [847, 541] width 419 height 45
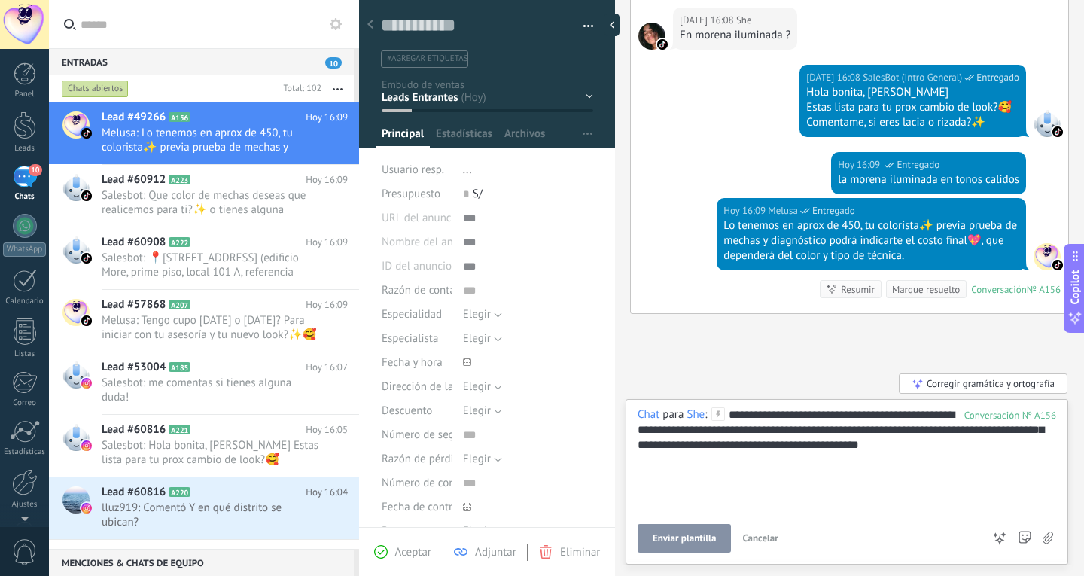
click at [708, 544] on button "Enviar plantilla" at bounding box center [684, 538] width 93 height 29
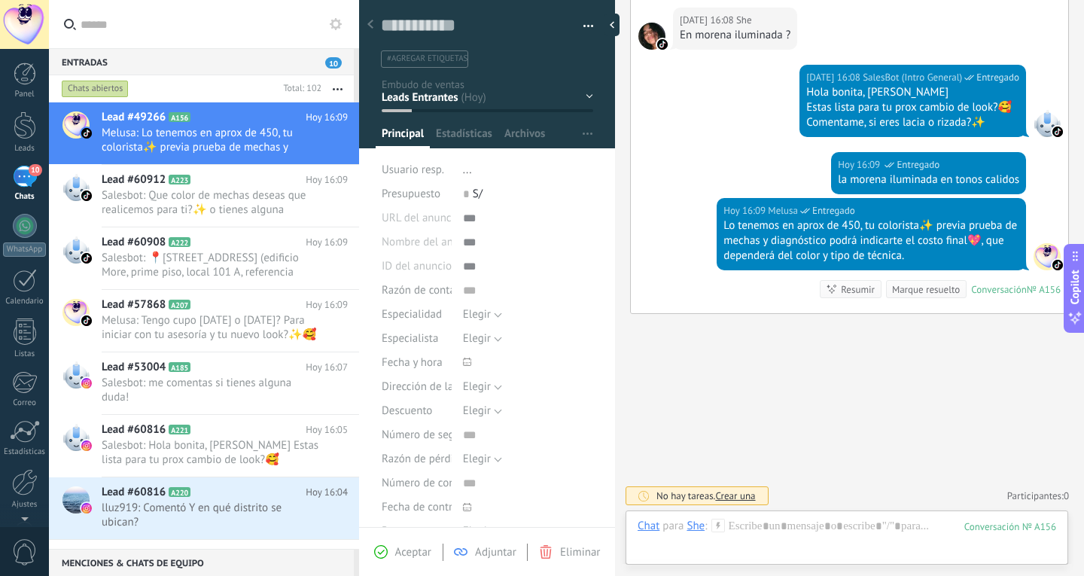
scroll to position [792, 0]
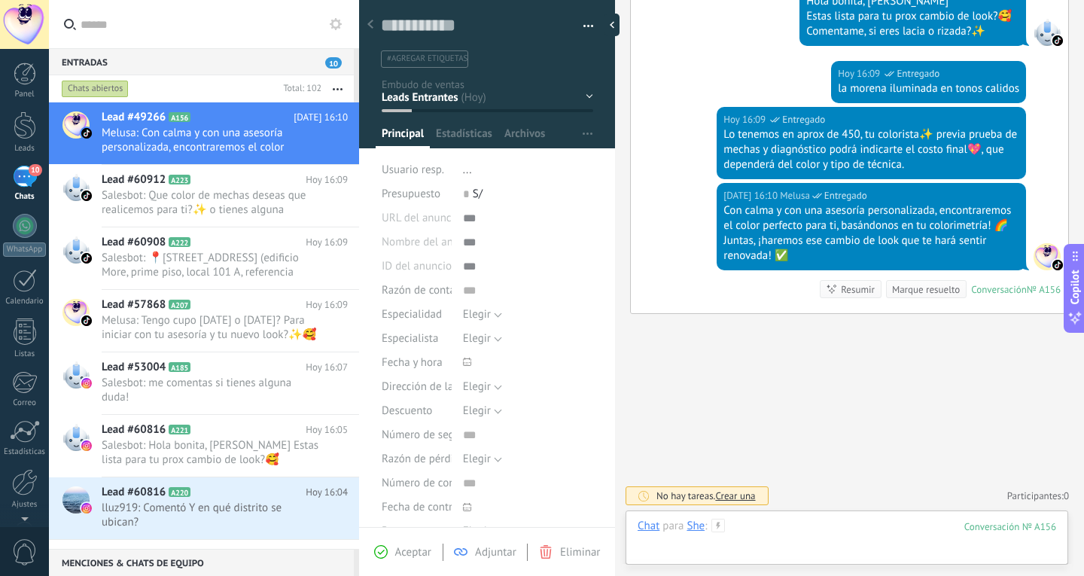
click at [778, 535] on div at bounding box center [847, 541] width 419 height 45
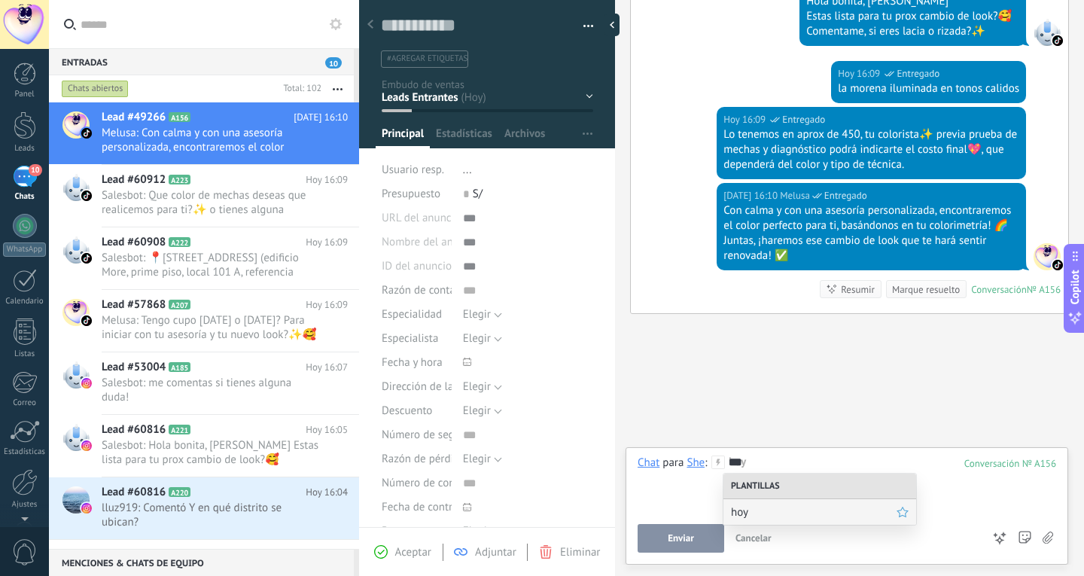
click at [788, 511] on span "hoy" at bounding box center [814, 512] width 166 height 14
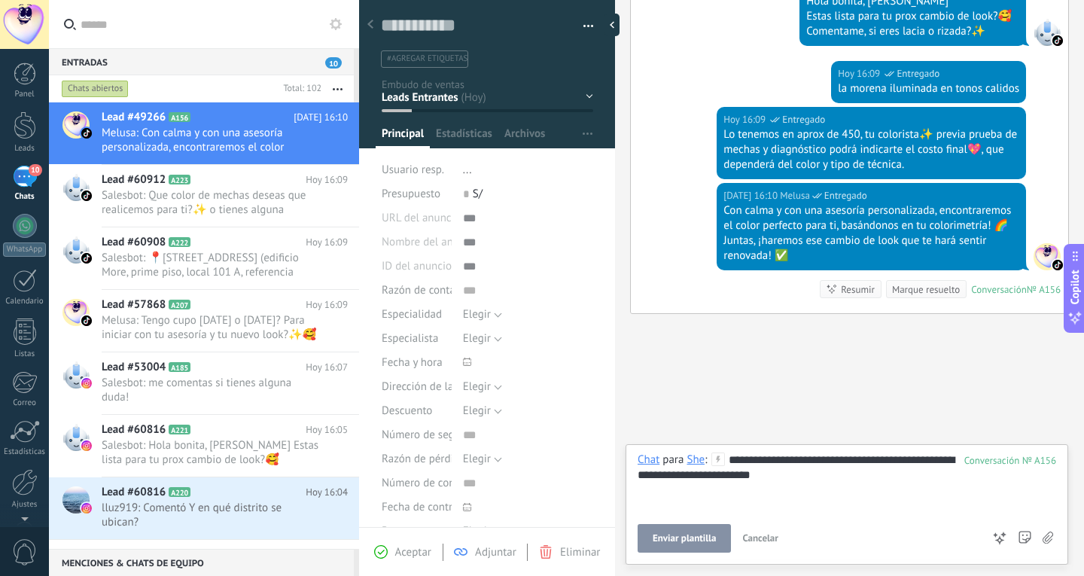
click at [710, 540] on span "Enviar plantilla" at bounding box center [684, 538] width 63 height 11
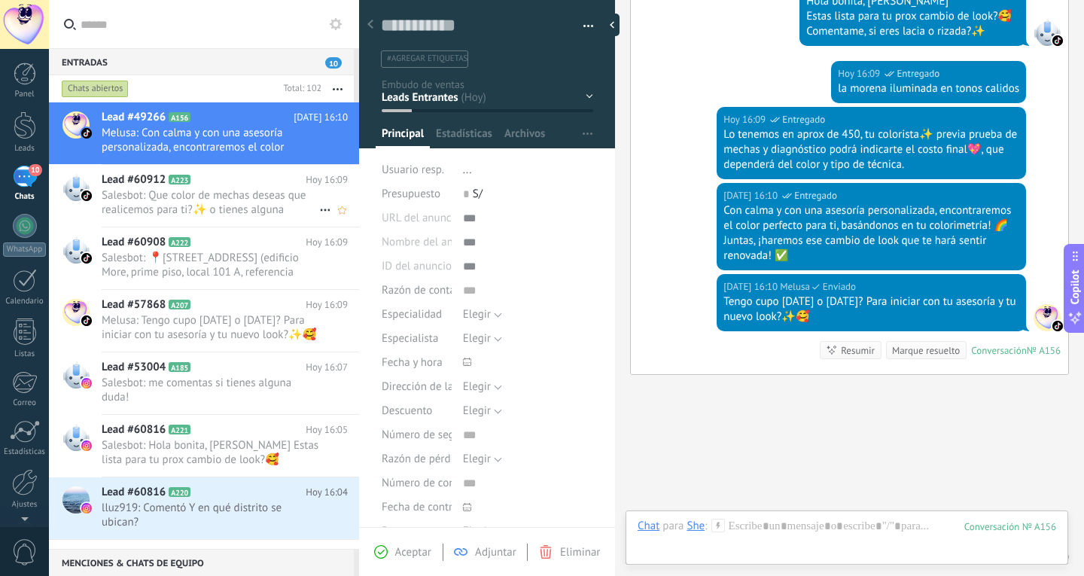
scroll to position [853, 0]
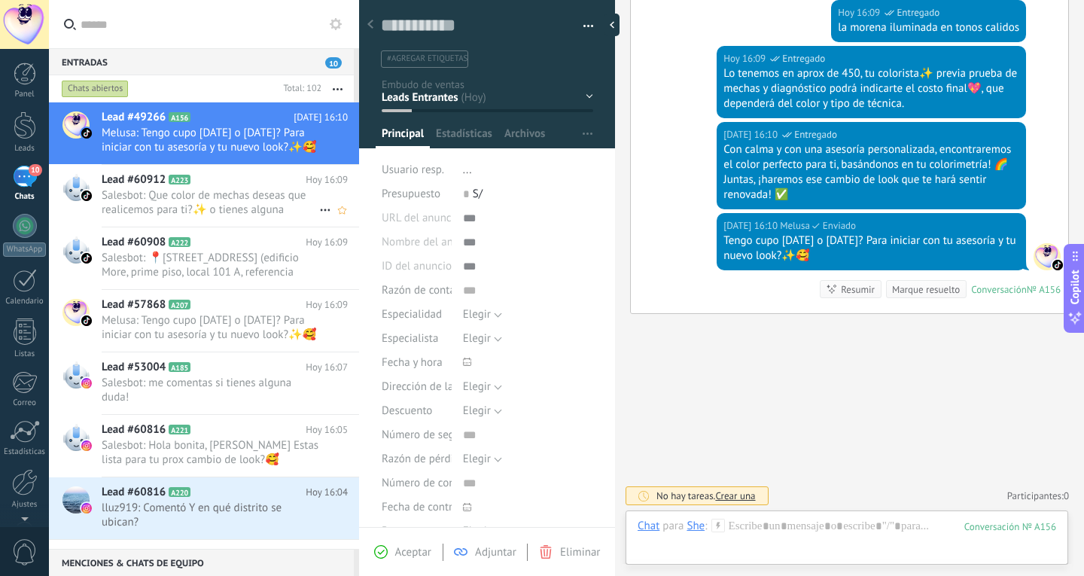
click at [172, 194] on span "Salesbot: Que color de mechas deseas que realicemos para ti?✨ o tienes alguna r…" at bounding box center [211, 202] width 218 height 29
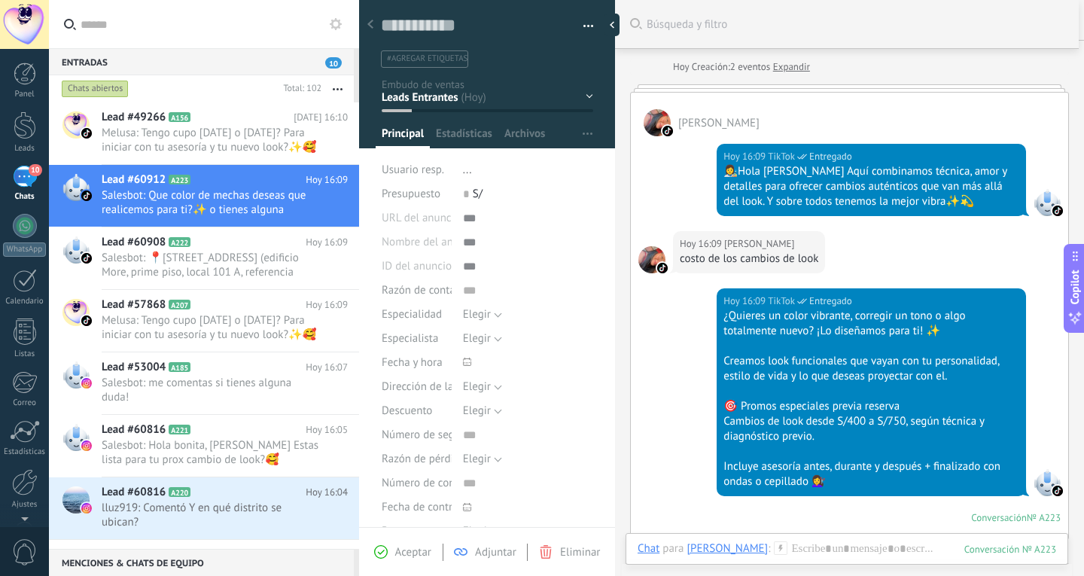
scroll to position [248, 0]
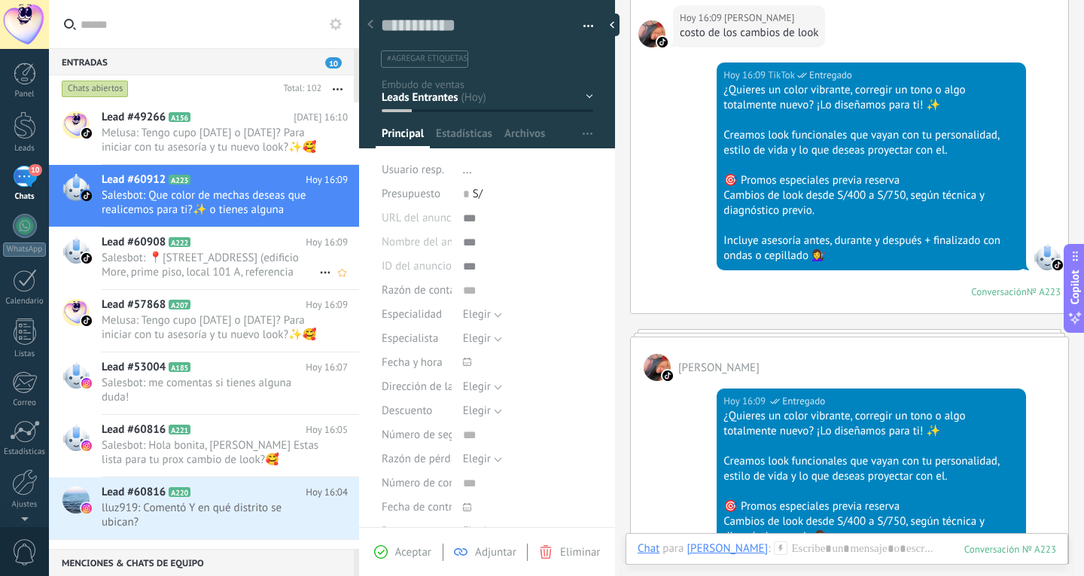
click at [237, 250] on div "Lead #60908 A222 [DATE] 16:09 Salesbot: 📍[STREET_ADDRESS] (edificio More, prime…" at bounding box center [231, 258] width 258 height 62
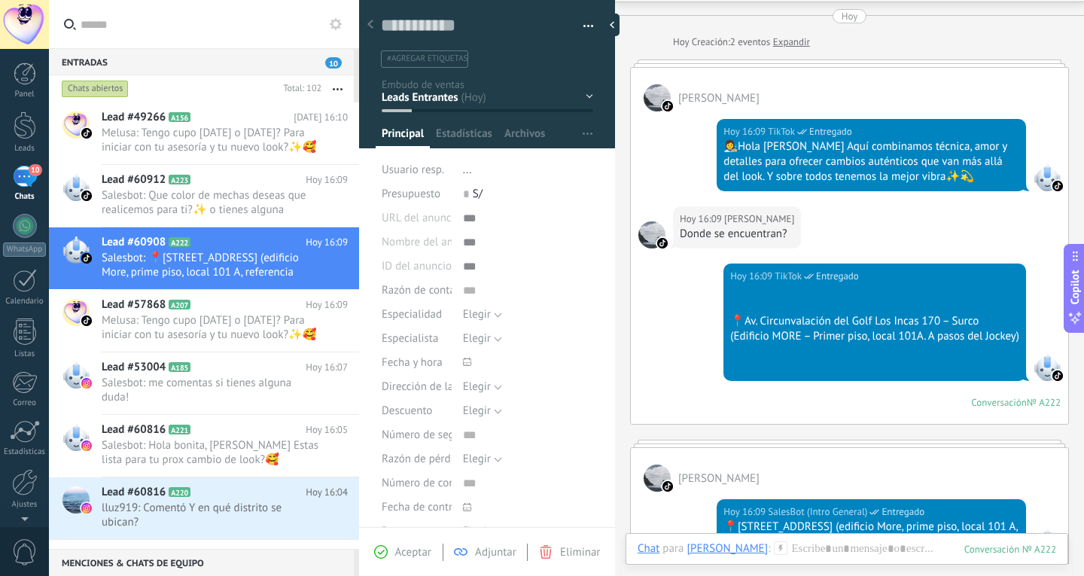
scroll to position [348, 0]
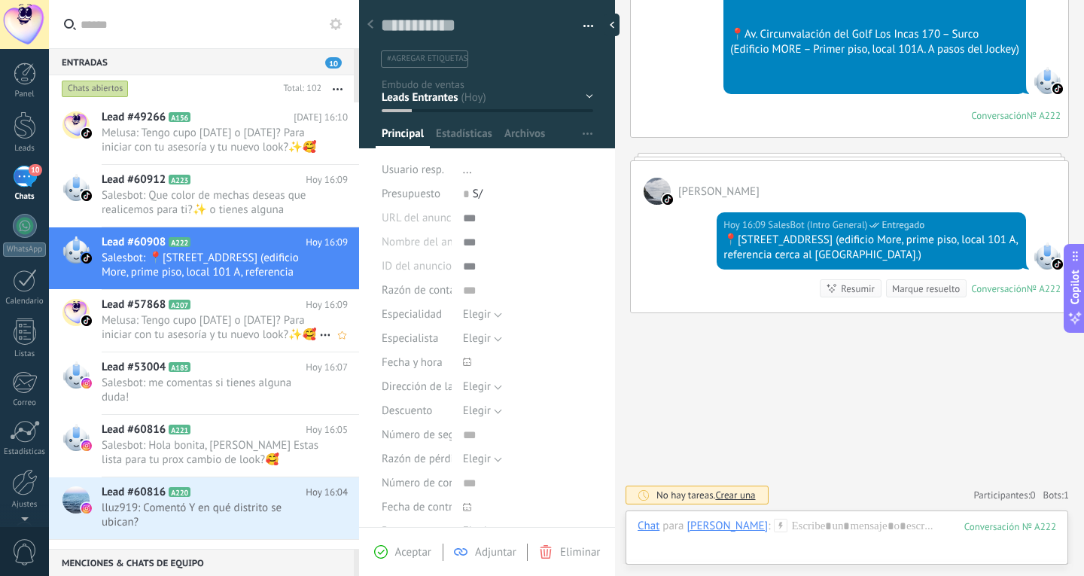
click at [217, 330] on span "Melusa: Tengo cupo [DATE] o [DATE]? Para iniciar con tu asesoría y tu nuevo loo…" at bounding box center [211, 327] width 218 height 29
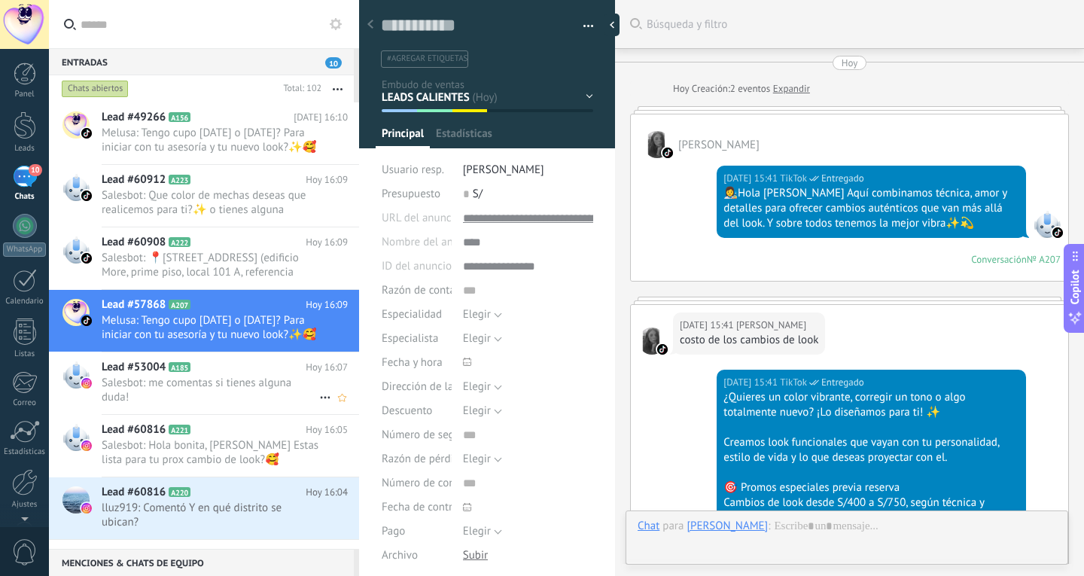
scroll to position [1278, 0]
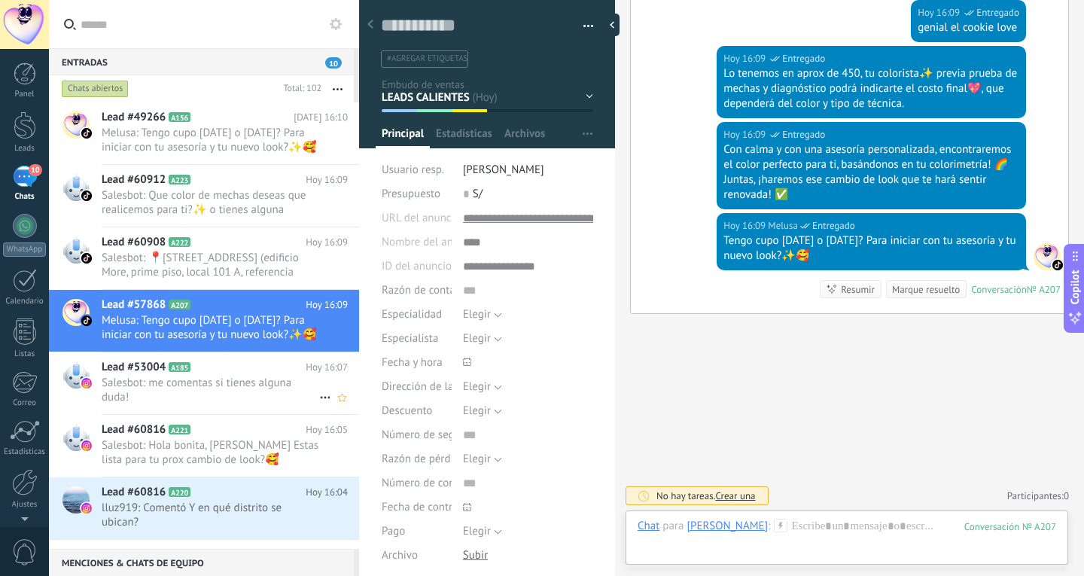
click at [220, 374] on h2 "Lead #53004 A185" at bounding box center [204, 367] width 204 height 15
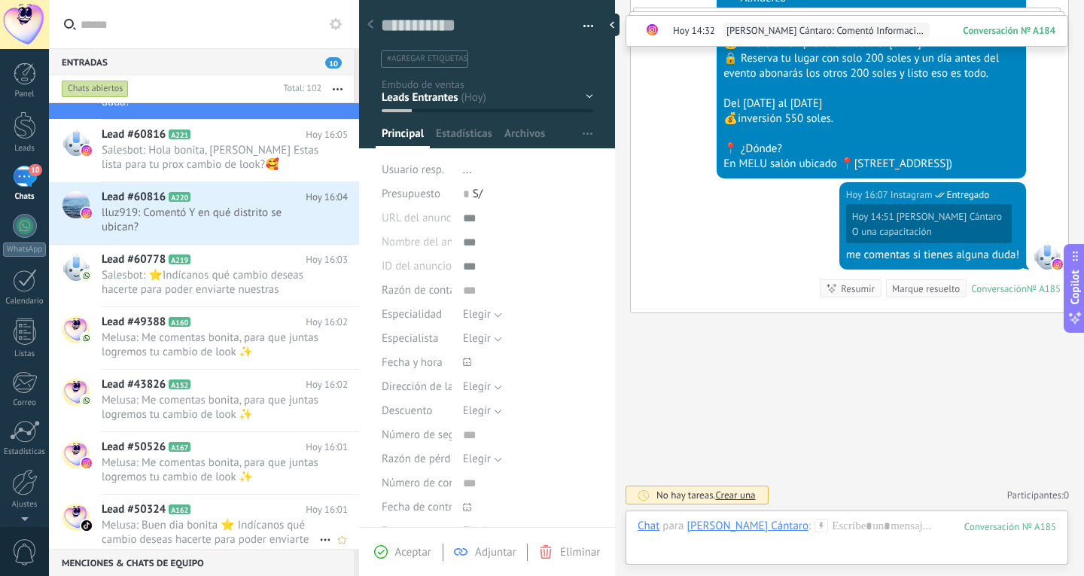
scroll to position [227, 0]
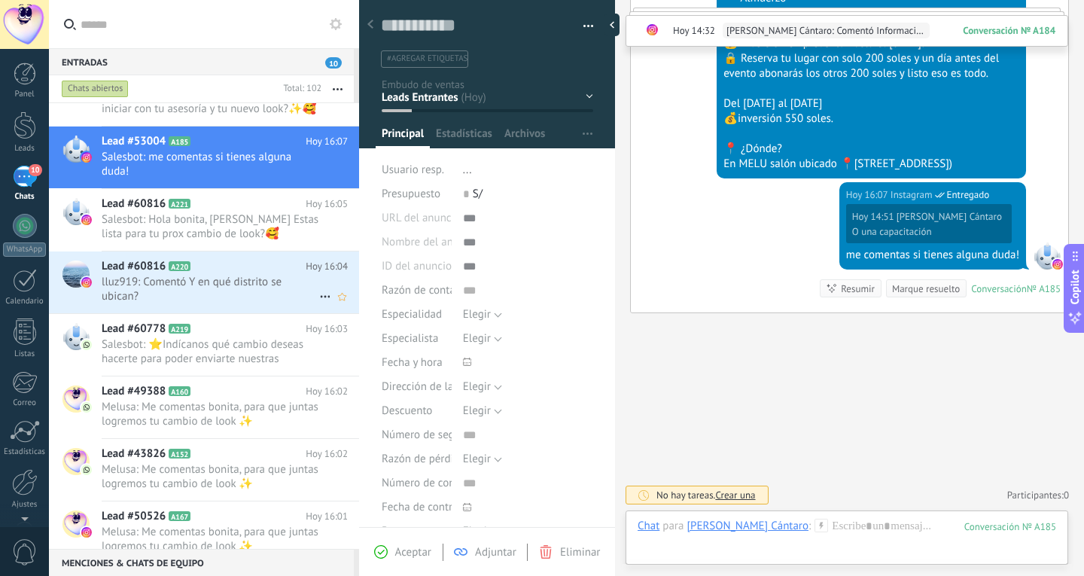
click at [211, 300] on span "lluz919: Comentó Y en qué distrito se ubican?" at bounding box center [211, 289] width 218 height 29
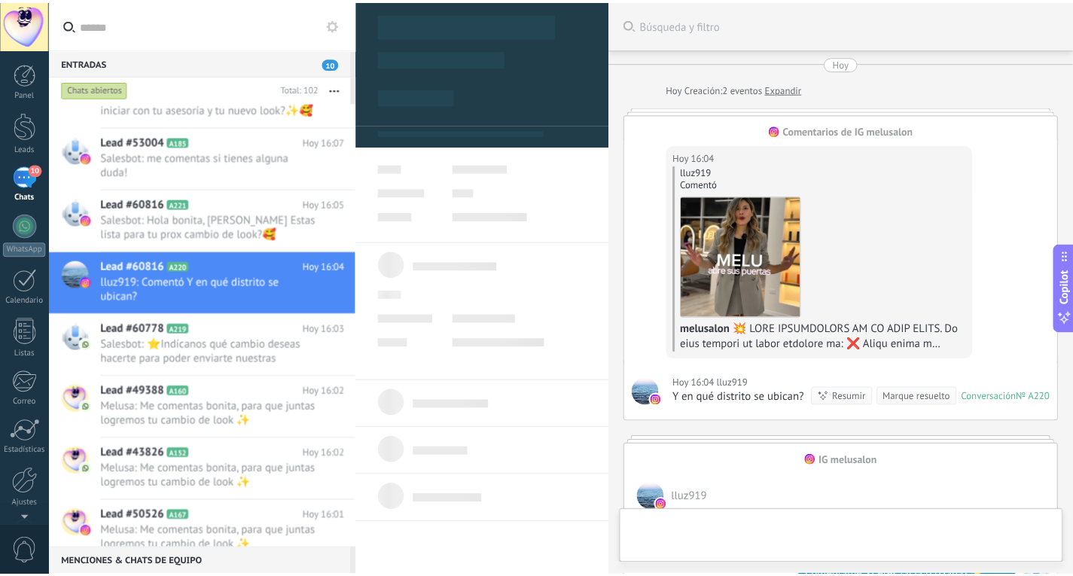
scroll to position [23, 0]
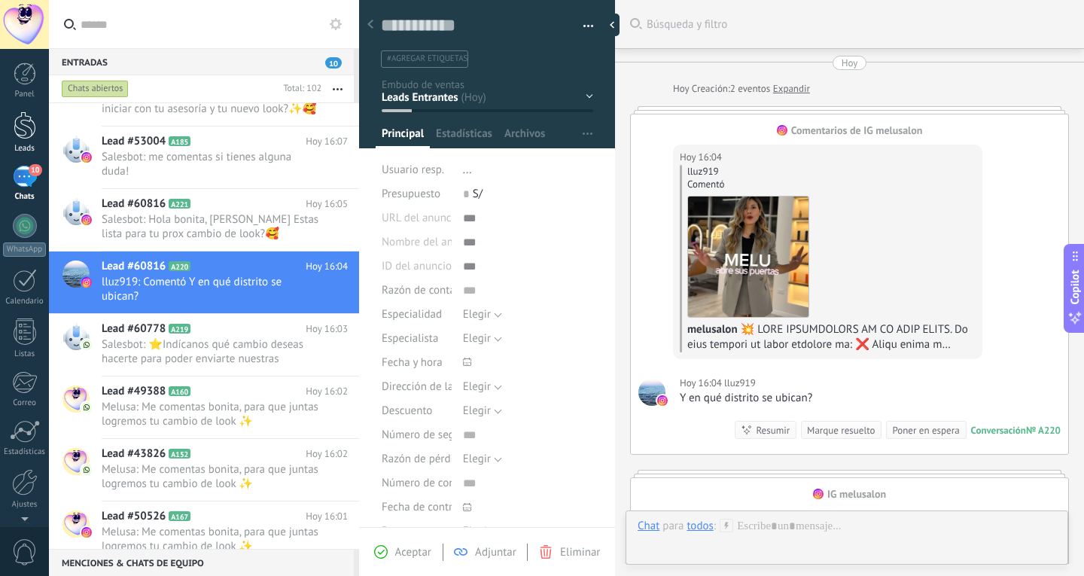
click at [23, 116] on div at bounding box center [25, 125] width 23 height 28
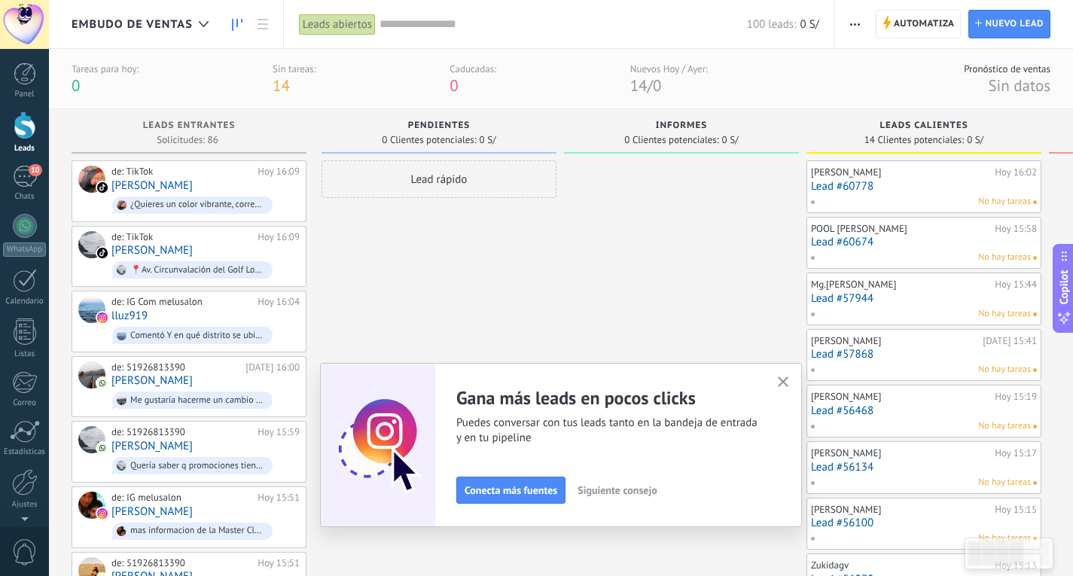
click at [788, 383] on use "button" at bounding box center [783, 382] width 11 height 11
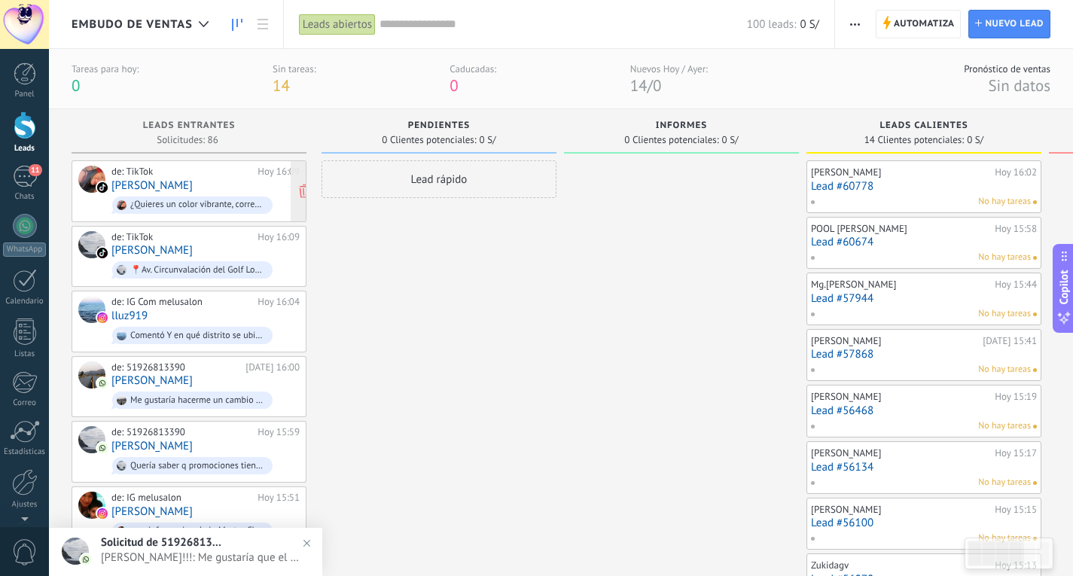
click at [202, 181] on div "de: TikTok [DATE] 16:09 [PERSON_NAME] ¿Quieres un color vibrante, corregir un t…" at bounding box center [205, 191] width 188 height 51
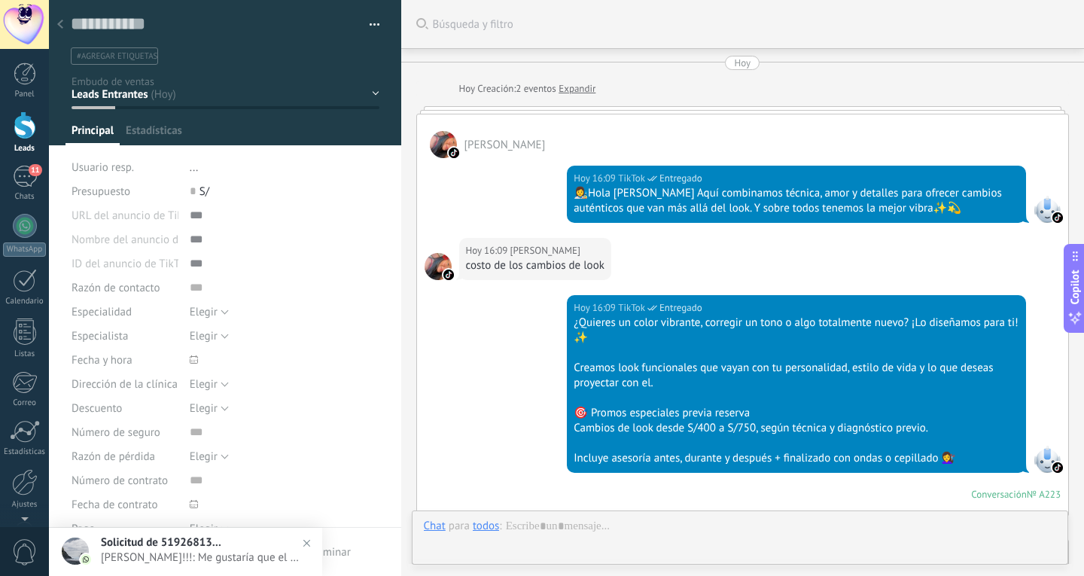
scroll to position [559, 0]
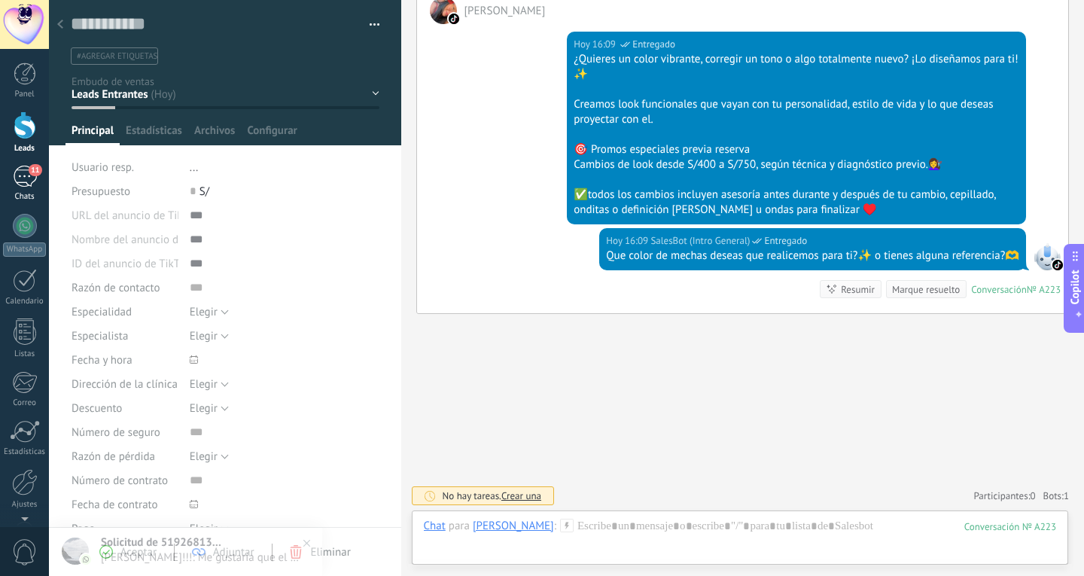
click at [37, 166] on span "11" at bounding box center [35, 170] width 13 height 12
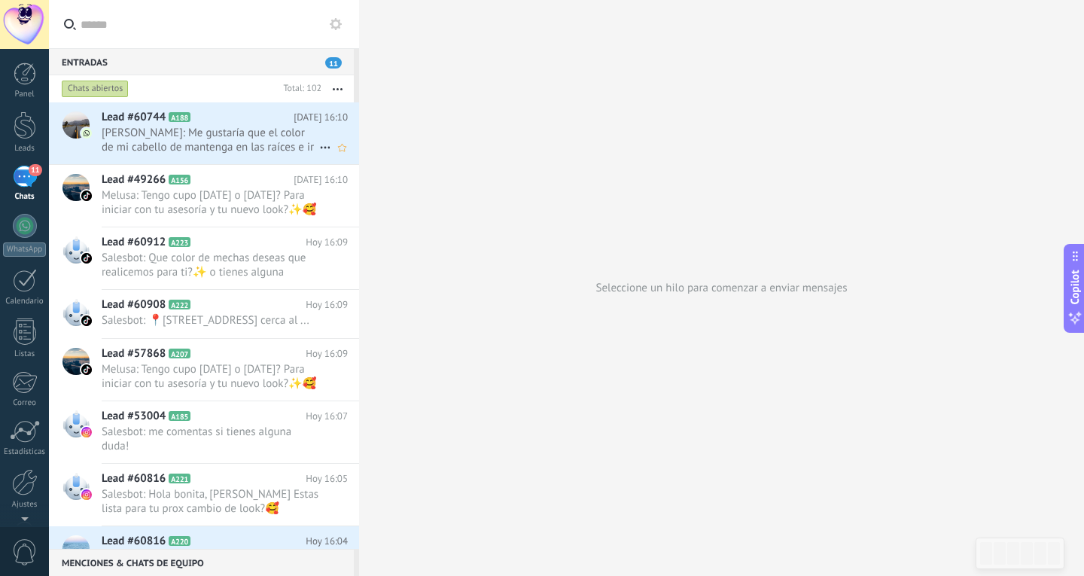
click at [240, 153] on span "[PERSON_NAME]: Me gustaría que el color de mi cabello de mantenga en las raíces…" at bounding box center [211, 140] width 218 height 29
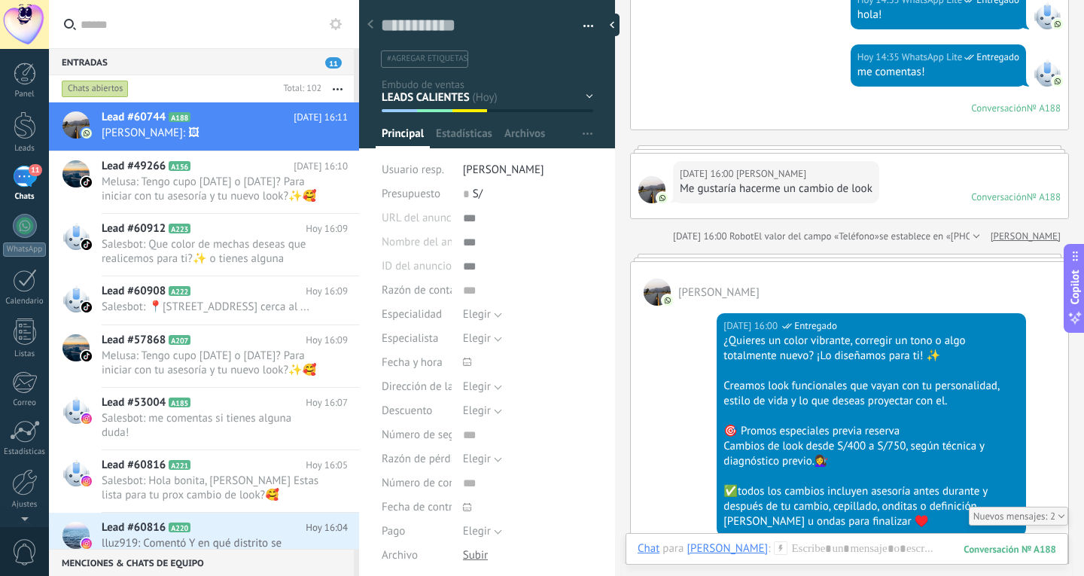
scroll to position [261, 0]
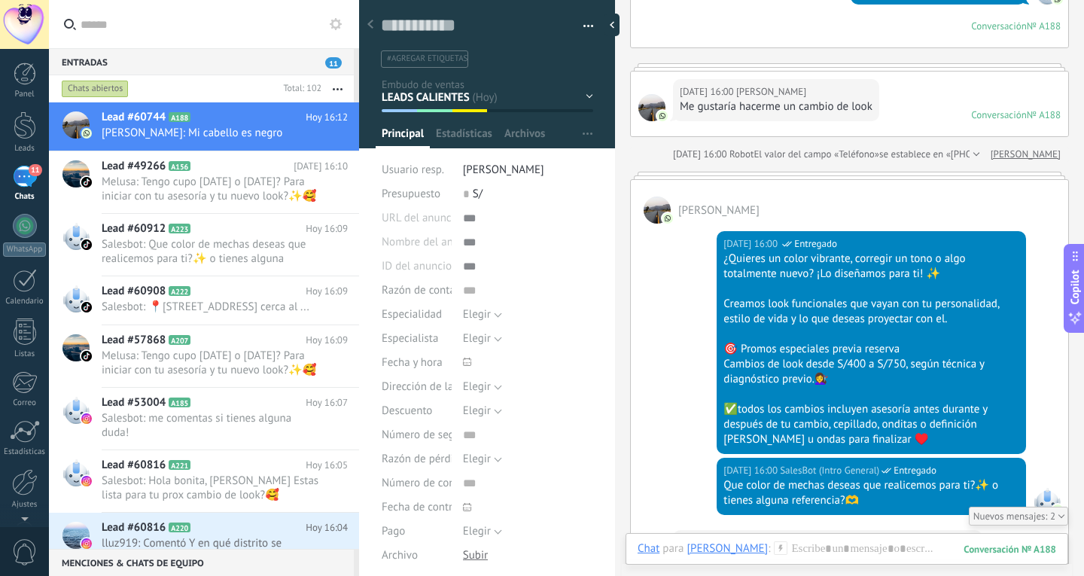
click at [658, 464] on div "[DATE] 16:00 SalesBot (Intro General) Entregado Que color de mechas deseas que …" at bounding box center [849, 494] width 437 height 72
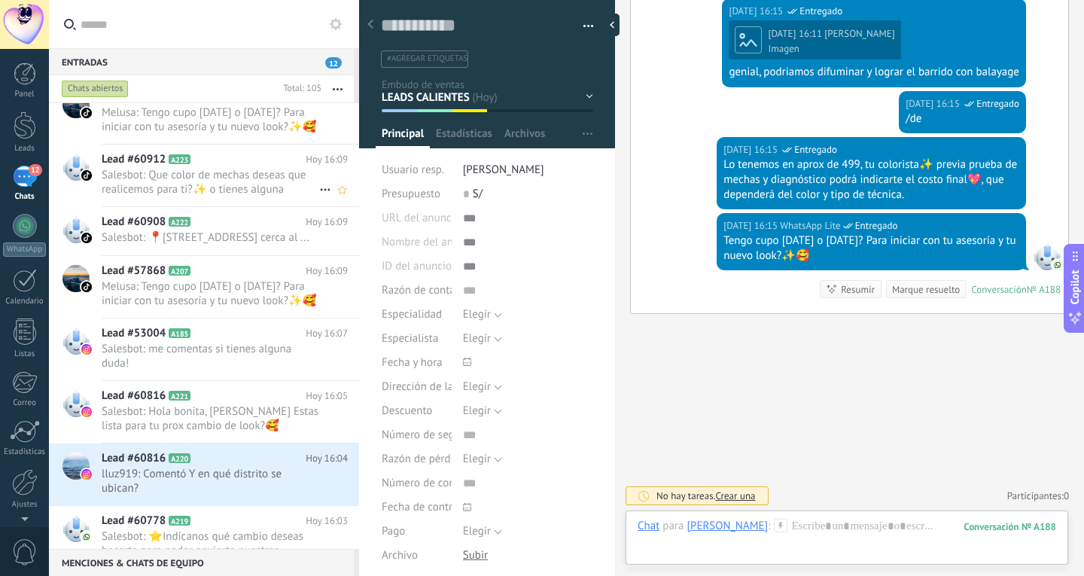
scroll to position [94, 0]
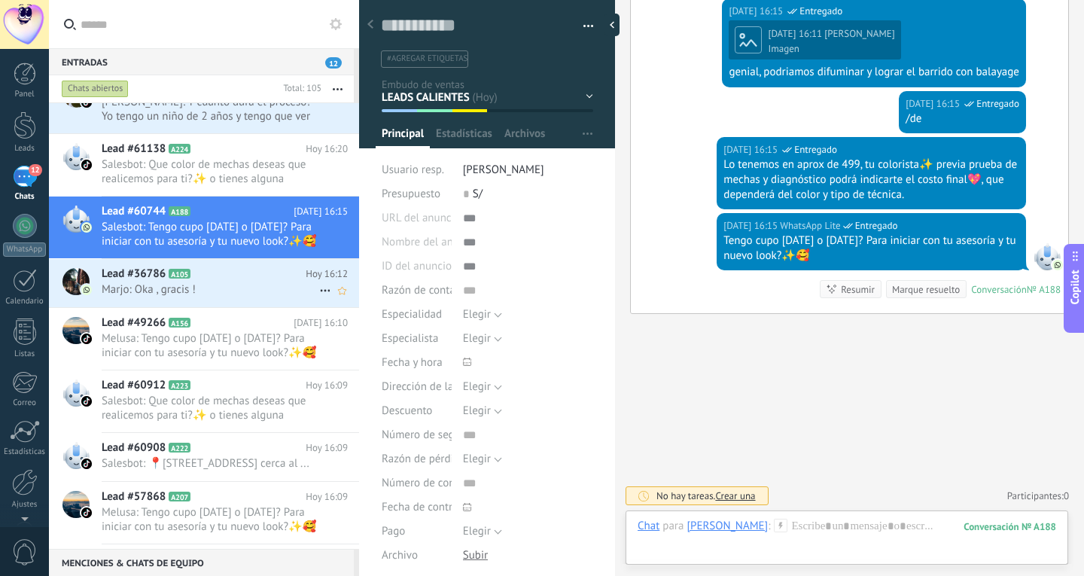
click at [211, 289] on span "Marjo: Oka , gracis !" at bounding box center [211, 289] width 218 height 14
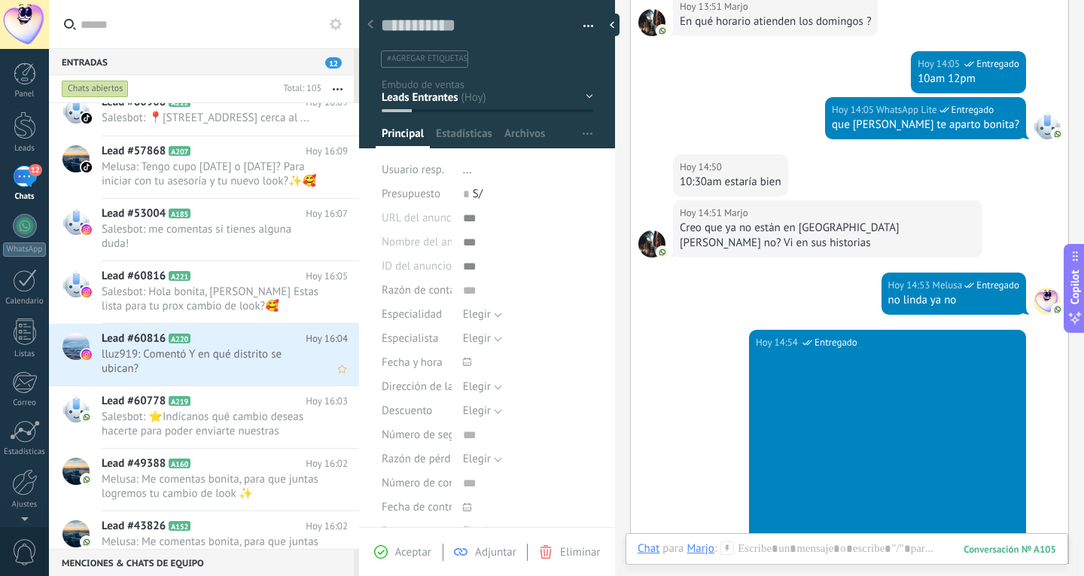
scroll to position [471, 0]
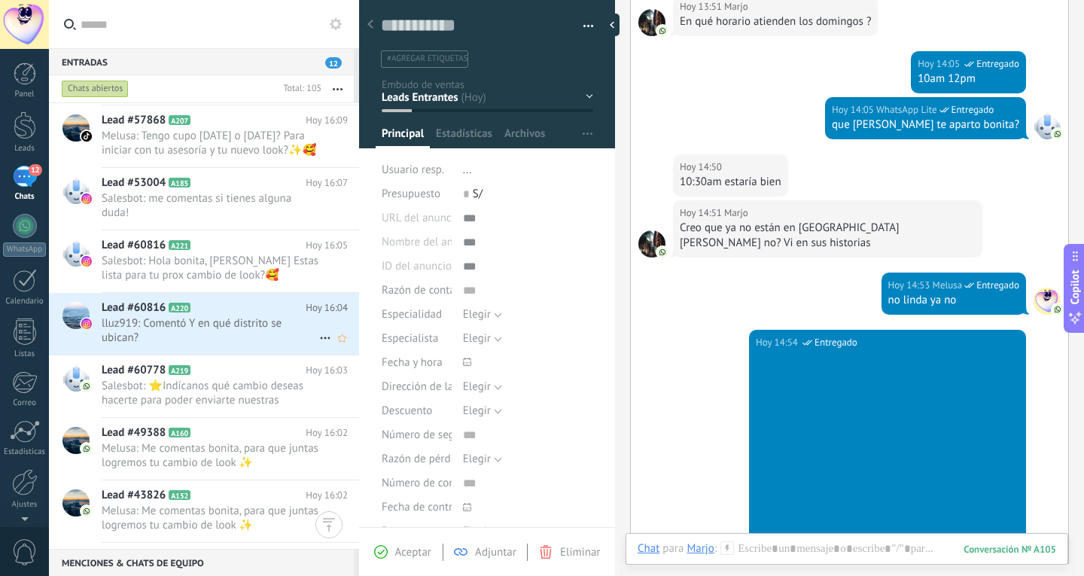
click at [234, 345] on span "lluz919: Comentó Y en qué distrito se ubican?" at bounding box center [211, 330] width 218 height 29
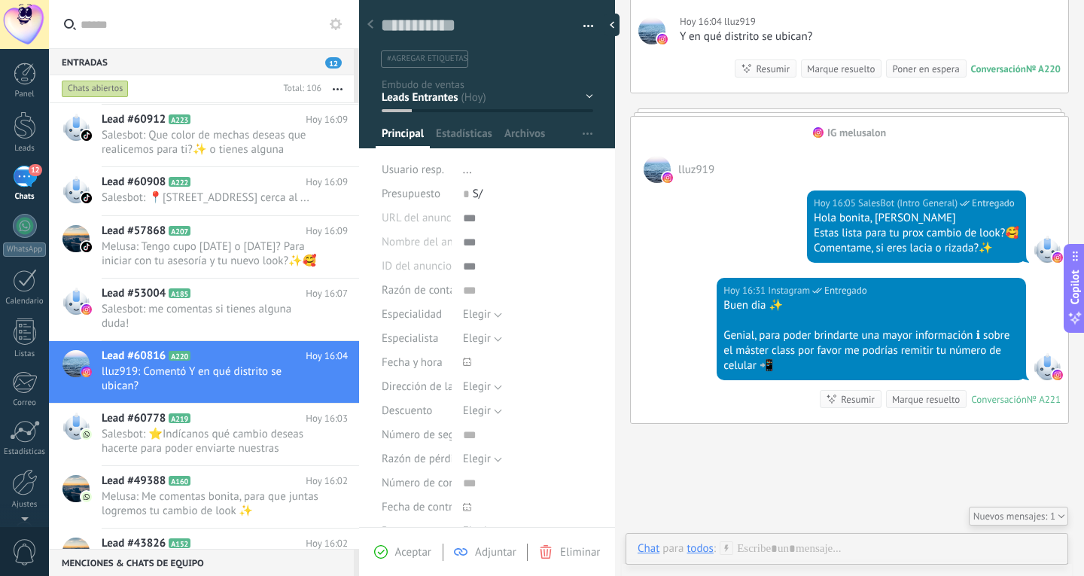
scroll to position [471, 0]
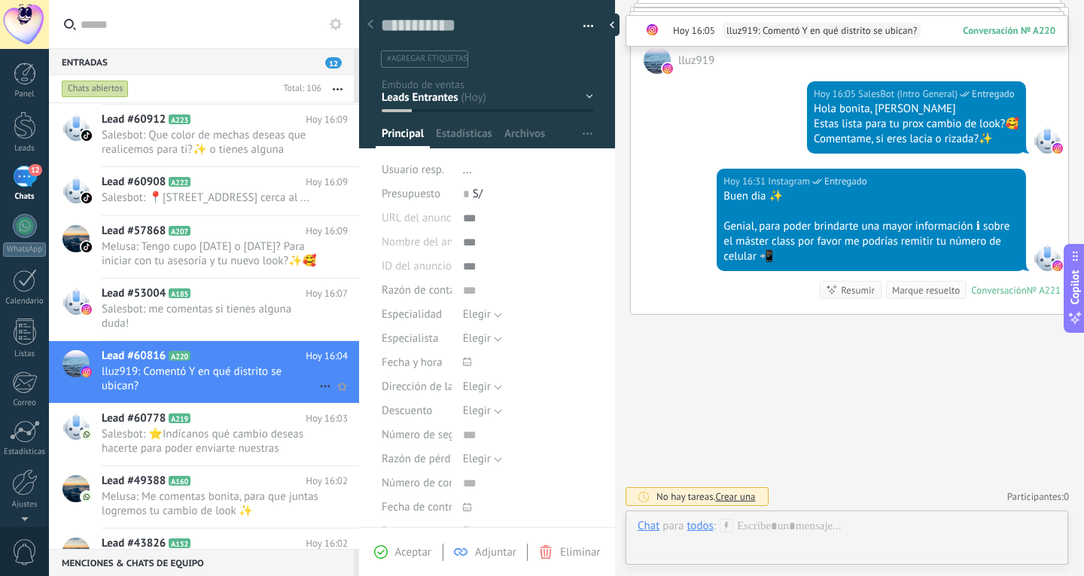
click at [252, 393] on span "lluz919: Comentó Y en qué distrito se ubican?" at bounding box center [211, 378] width 218 height 29
click at [242, 319] on span "Salesbot: me comentas si tienes alguna duda!" at bounding box center [211, 316] width 218 height 29
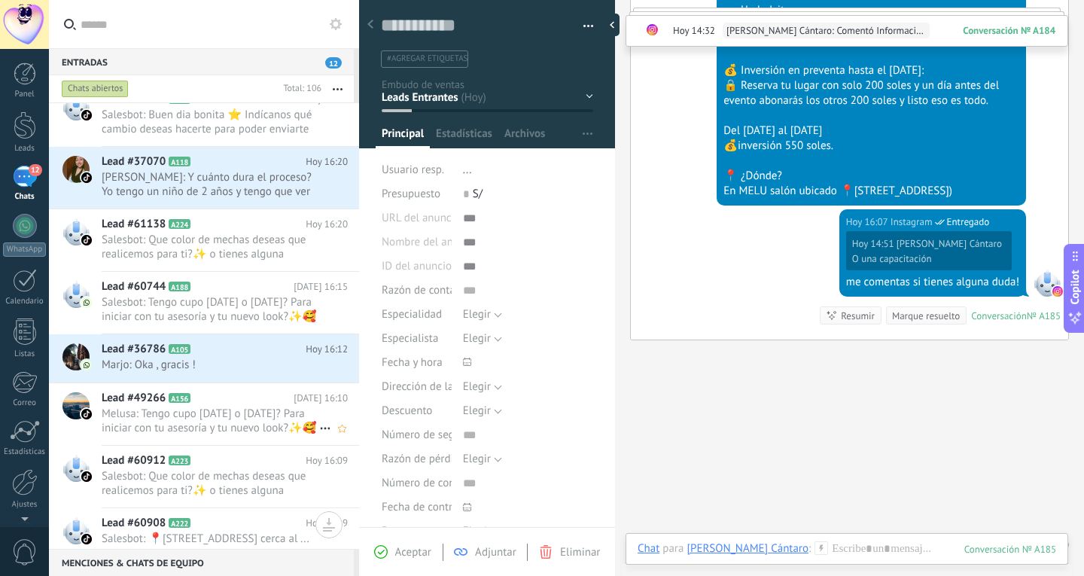
scroll to position [151, 0]
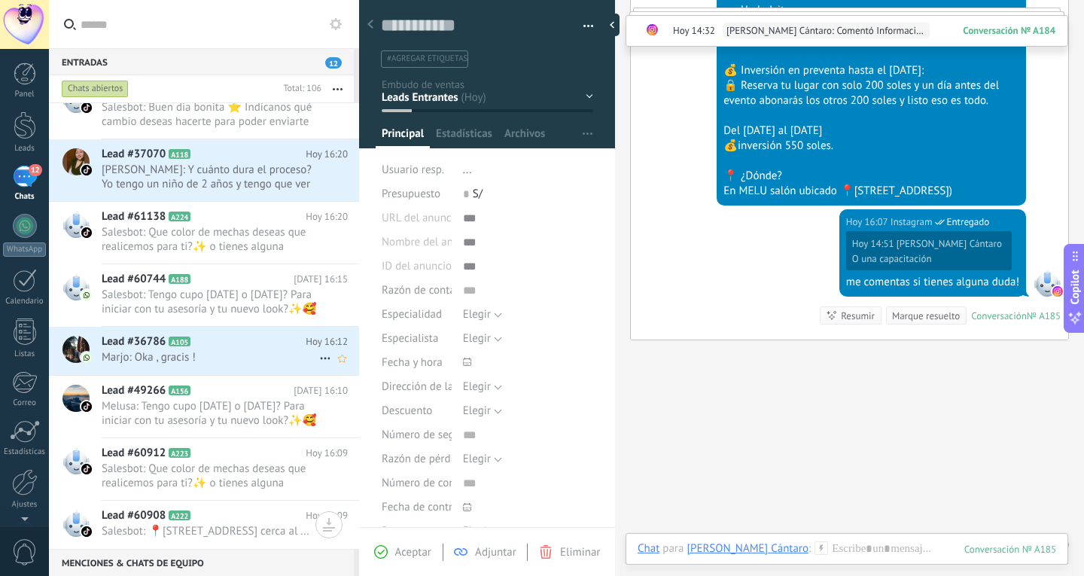
click at [230, 347] on h2 "Lead #36786 A105" at bounding box center [204, 341] width 204 height 15
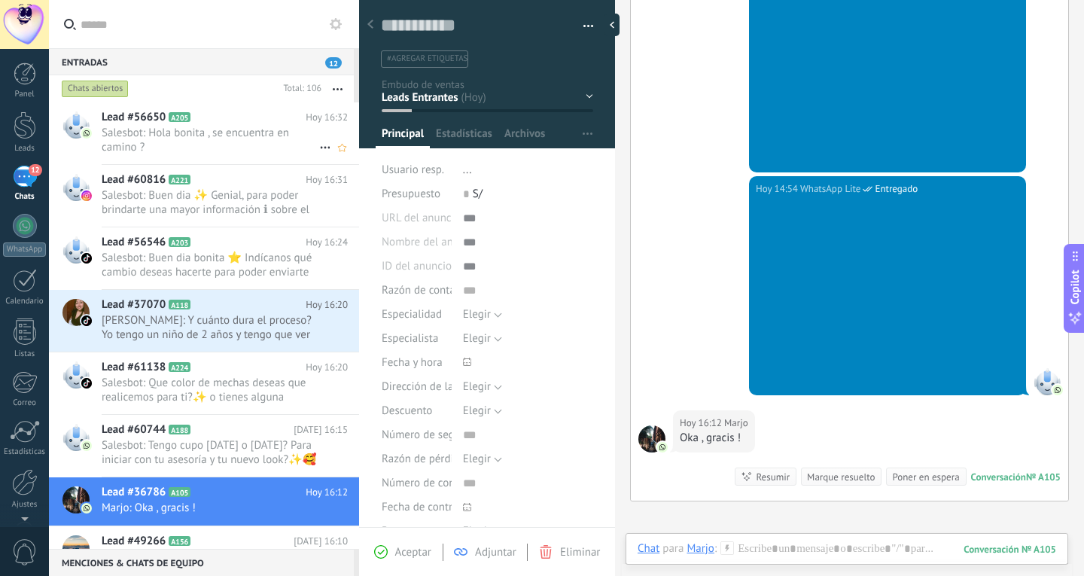
click at [218, 160] on div "Lead #56650 A205 [DATE] 16:32 Salesbot: Hola bonita , se encuentra en camino ?" at bounding box center [231, 133] width 258 height 62
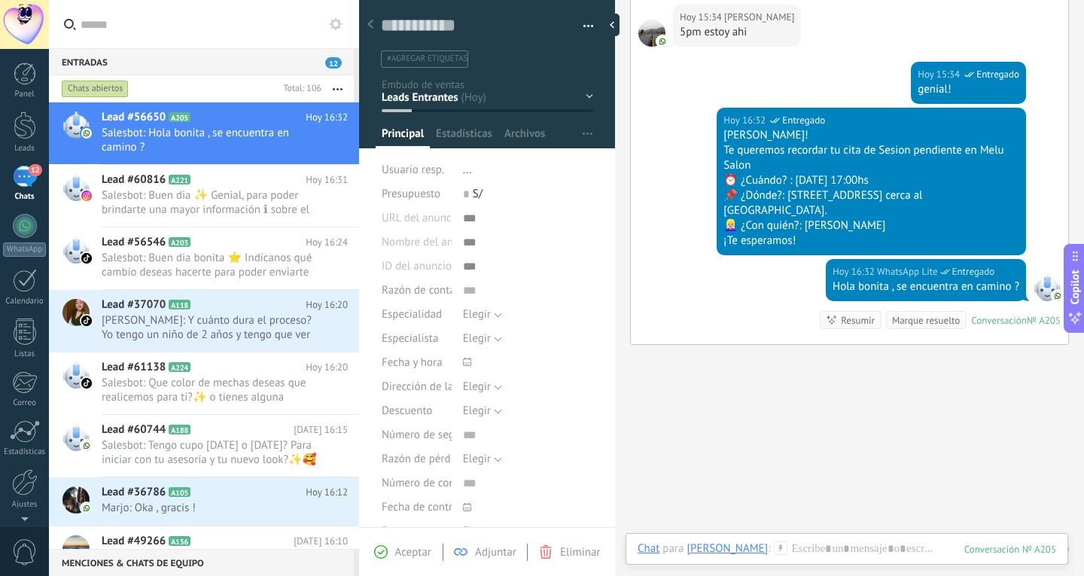
scroll to position [468, 0]
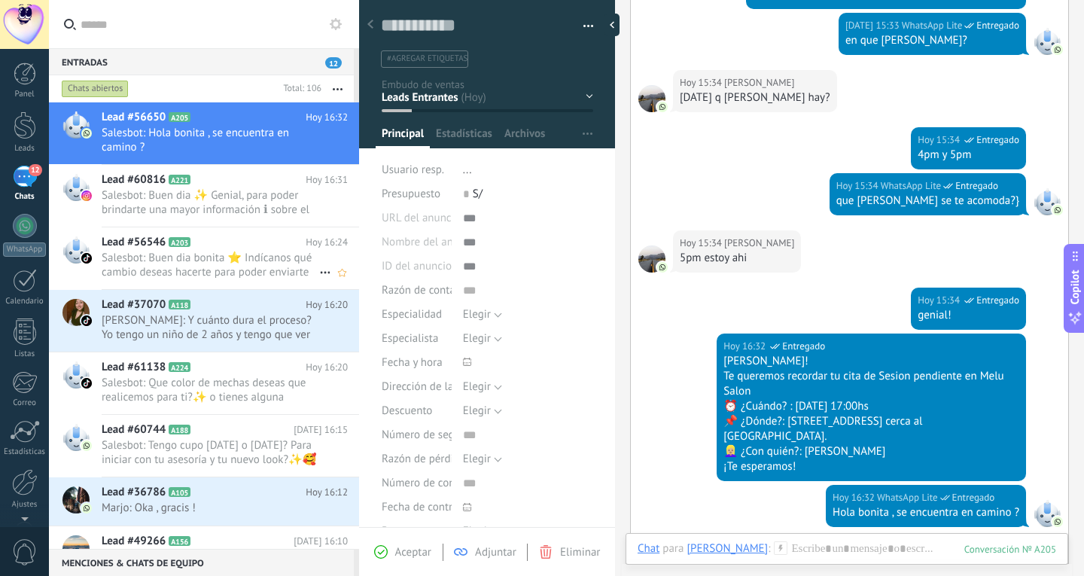
click at [233, 273] on span "Salesbot: Buen dia bonita ⭐ Indícanos qué cambio deseas hacerte para poder envi…" at bounding box center [211, 265] width 218 height 29
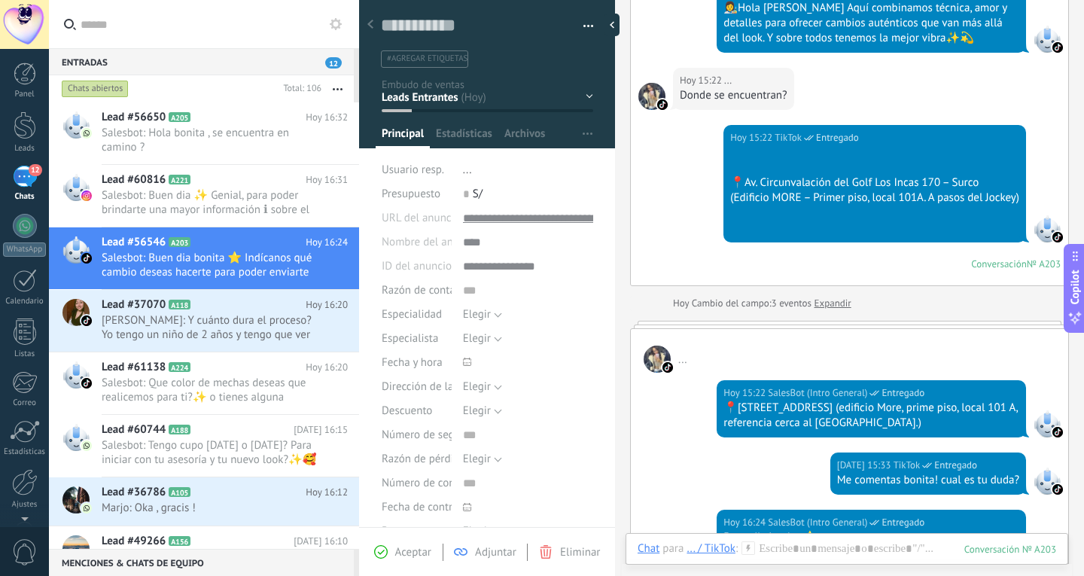
scroll to position [486, 0]
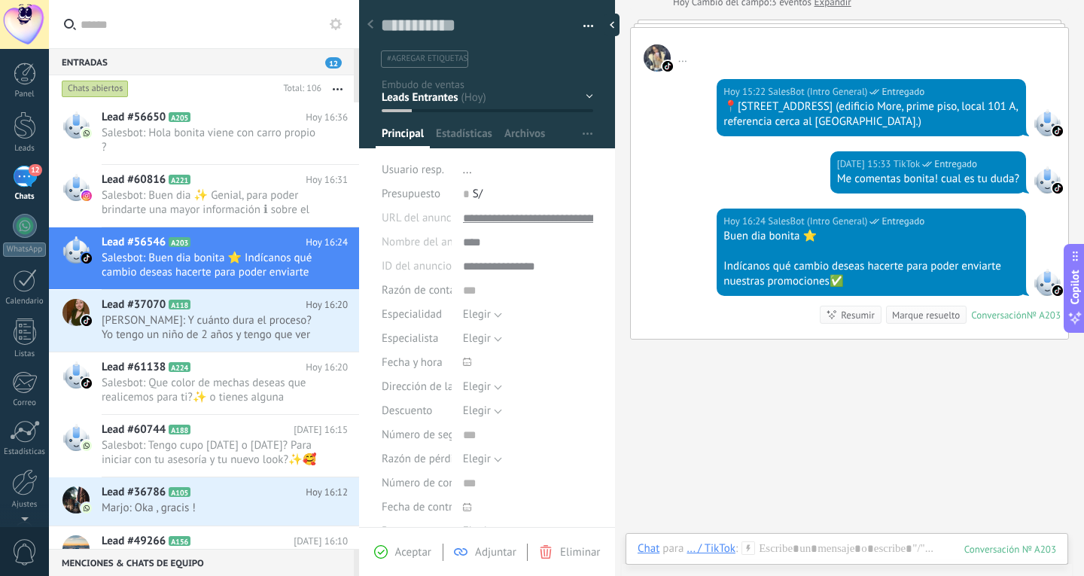
click at [919, 419] on div "Buscar Búsqueda y filtro Carga más [DATE] [DATE] Creación: 2 eventos Expandir .…" at bounding box center [849, 58] width 469 height 1089
click at [244, 306] on h2 "Lead #37070 A118" at bounding box center [204, 304] width 204 height 15
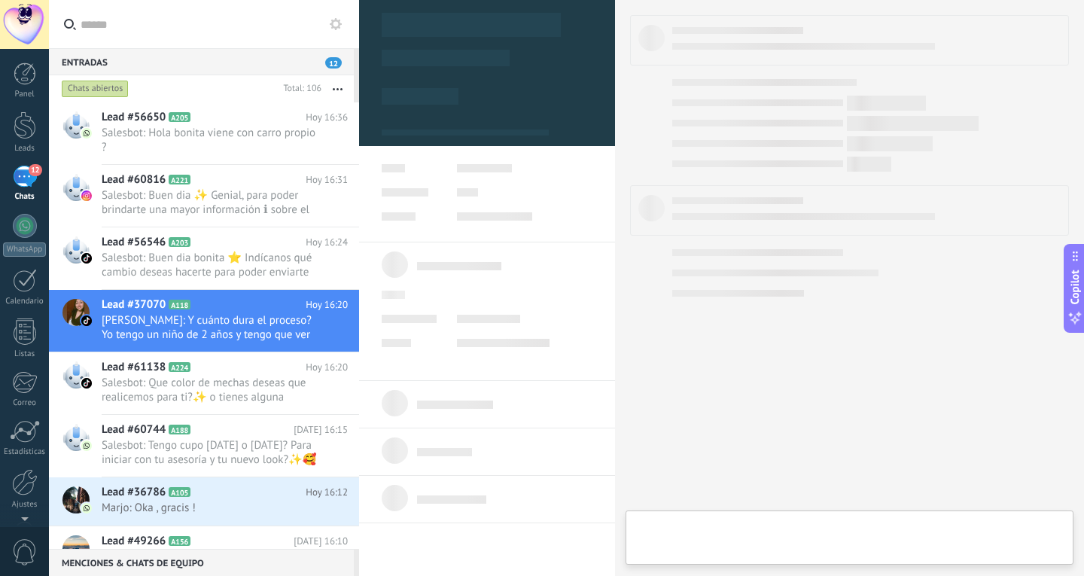
type textarea "**********"
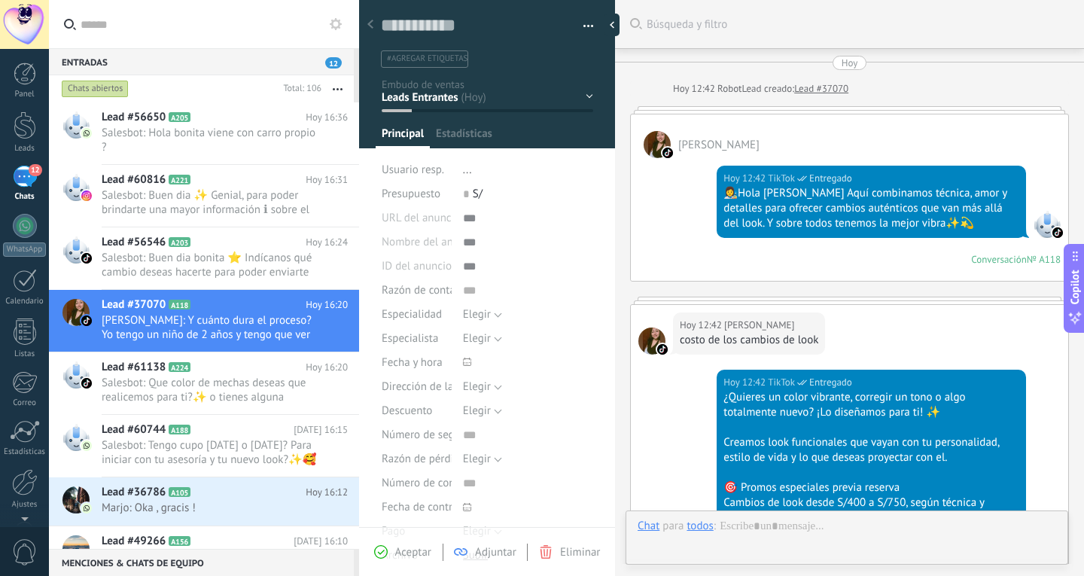
scroll to position [1102, 0]
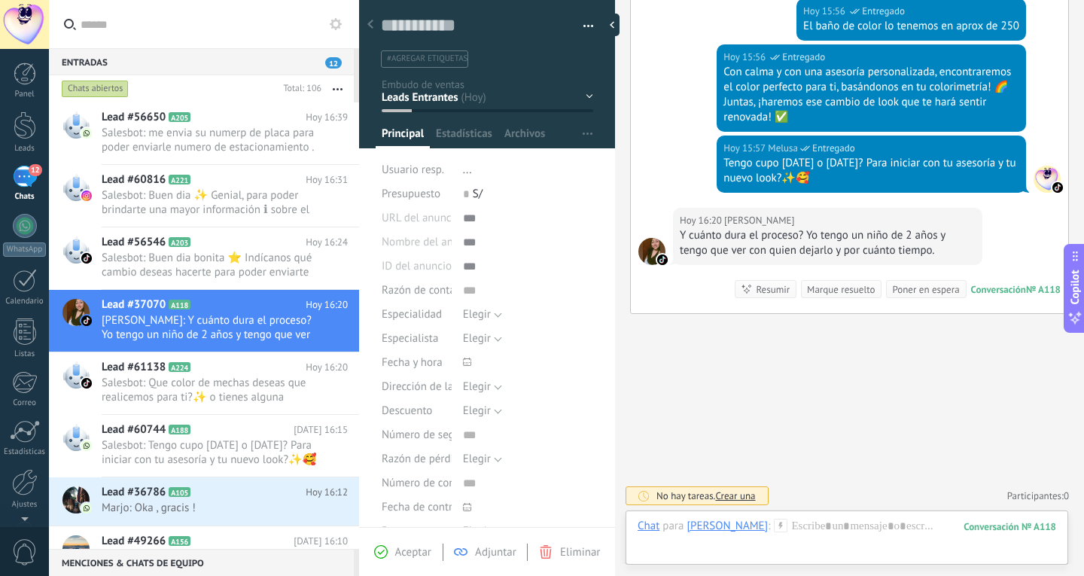
click at [779, 517] on div "Chat Correo Nota Tarea Chat para [PERSON_NAME] : 118 Enviar Cancelar Rastrear c…" at bounding box center [847, 538] width 443 height 54
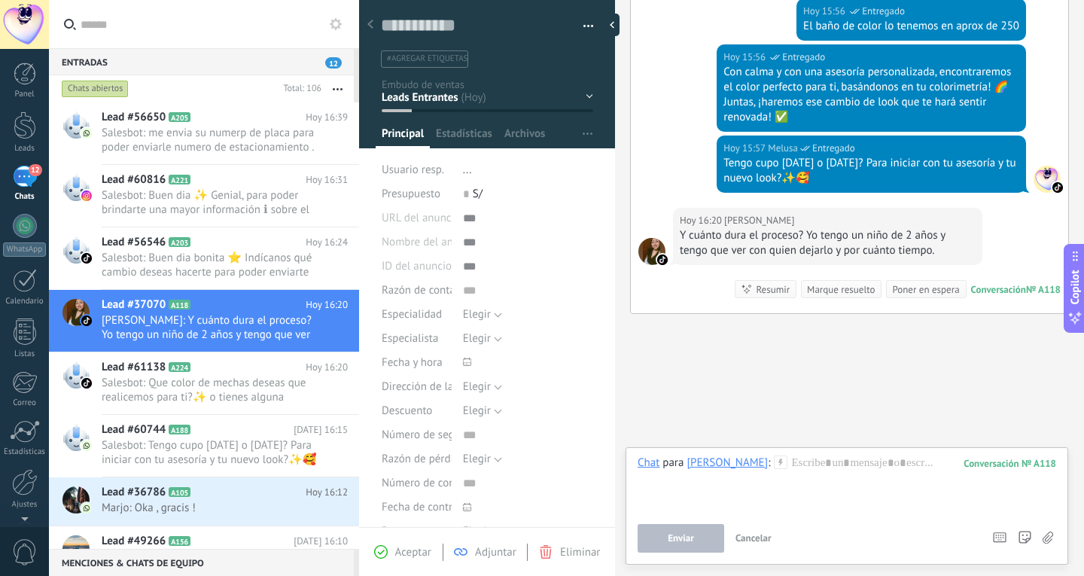
click at [783, 531] on div "Enviar Cancelar Rastrear clics en links ? Reducir links largos y rastrear clics…" at bounding box center [808, 538] width 341 height 29
click at [800, 473] on div at bounding box center [847, 484] width 419 height 57
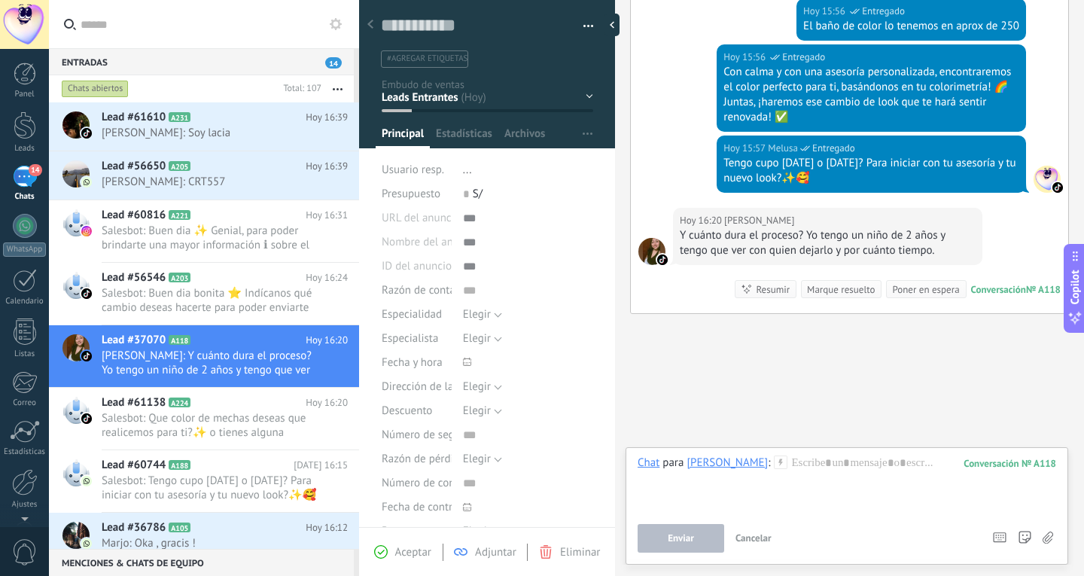
click at [871, 248] on div "Y cuánto dura el proceso? Yo tengo un niño de 2 años y tengo que ver con quien …" at bounding box center [828, 243] width 296 height 30
click at [815, 239] on div "Y cuánto dura el proceso? Yo tengo un niño de 2 años y tengo que ver con quien …" at bounding box center [828, 243] width 296 height 30
drag, startPoint x: 798, startPoint y: 232, endPoint x: 918, endPoint y: 253, distance: 121.6
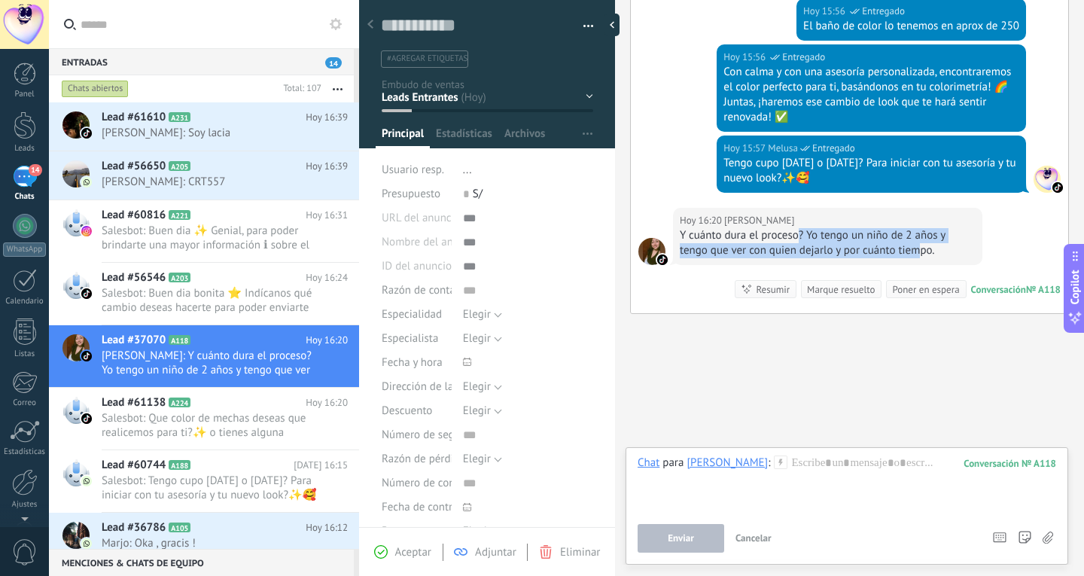
click at [921, 254] on div "Y cuánto dura el proceso? Yo tengo un niño de 2 años y tengo que ver con quien …" at bounding box center [828, 243] width 296 height 30
click at [867, 236] on div "Y cuánto dura el proceso? Yo tengo un niño de 2 años y tengo que ver con quien …" at bounding box center [828, 243] width 296 height 30
drag, startPoint x: 801, startPoint y: 234, endPoint x: 821, endPoint y: 239, distance: 20.3
click at [821, 239] on div "Y cuánto dura el proceso? Yo tengo un niño de 2 años y tengo que ver con quien …" at bounding box center [828, 243] width 296 height 30
click at [809, 236] on div "Y cuánto dura el proceso? Yo tengo un niño de 2 años y tengo que ver con quien …" at bounding box center [828, 243] width 296 height 30
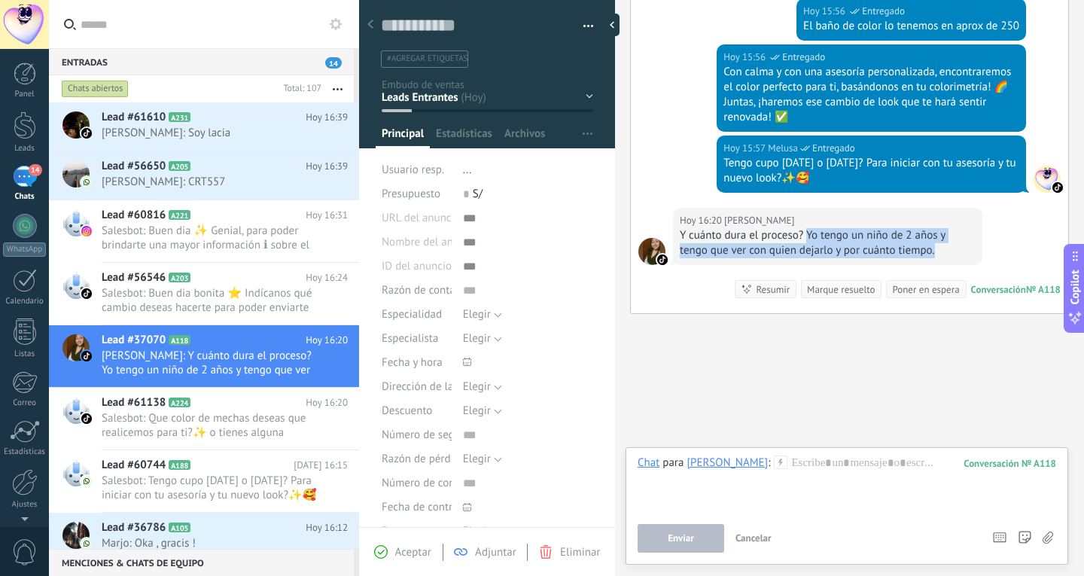
drag, startPoint x: 806, startPoint y: 234, endPoint x: 950, endPoint y: 256, distance: 146.2
click at [950, 256] on div "Y cuánto dura el proceso? Yo tengo un niño de 2 años y tengo que ver con quien …" at bounding box center [828, 243] width 296 height 30
click at [1024, 252] on div "[DATE] 16:20 [PERSON_NAME] Y cuánto dura el proceso? Yo tengo un niño de 2 años…" at bounding box center [849, 260] width 437 height 105
click at [788, 474] on div at bounding box center [847, 484] width 419 height 57
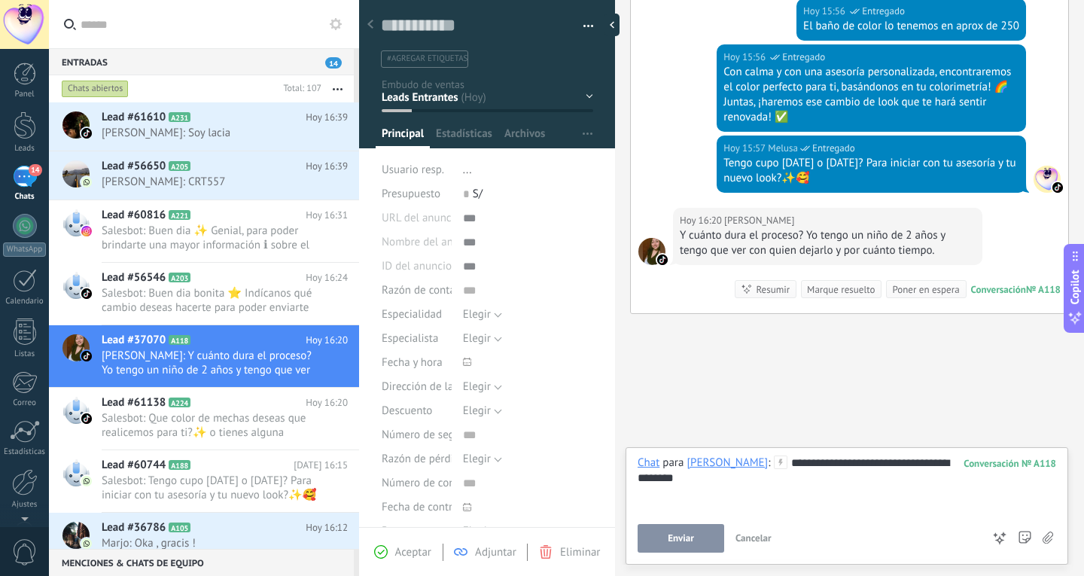
click at [714, 535] on button "Enviar" at bounding box center [681, 538] width 87 height 29
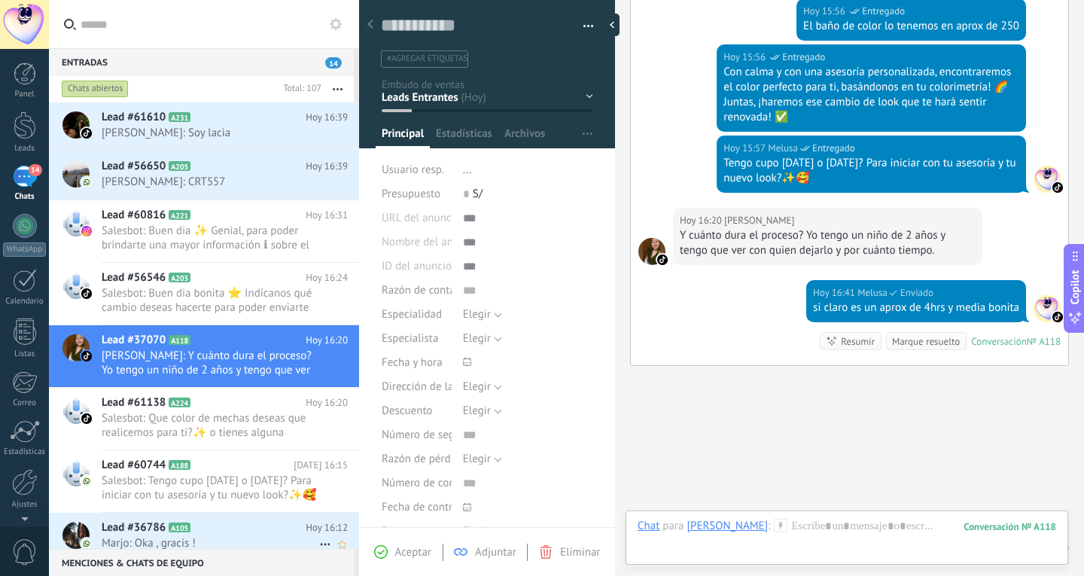
scroll to position [1154, 0]
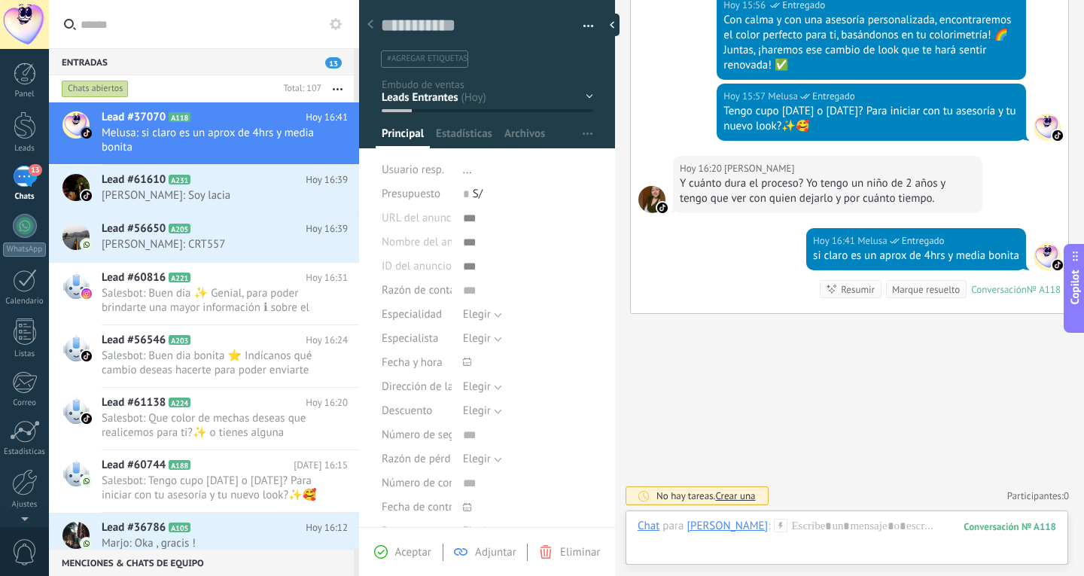
click at [864, 537] on div at bounding box center [847, 541] width 419 height 45
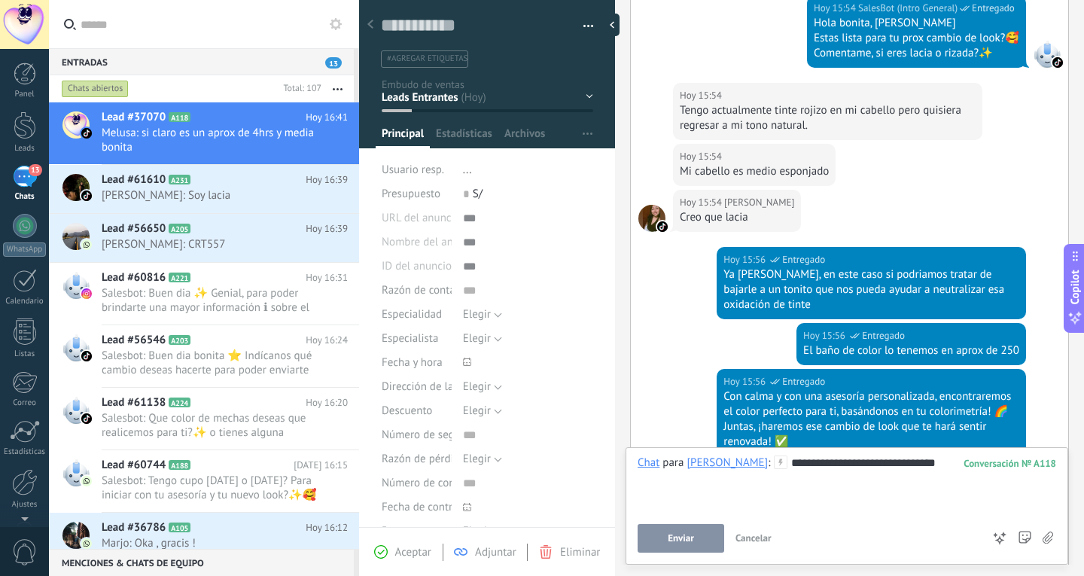
scroll to position [702, 0]
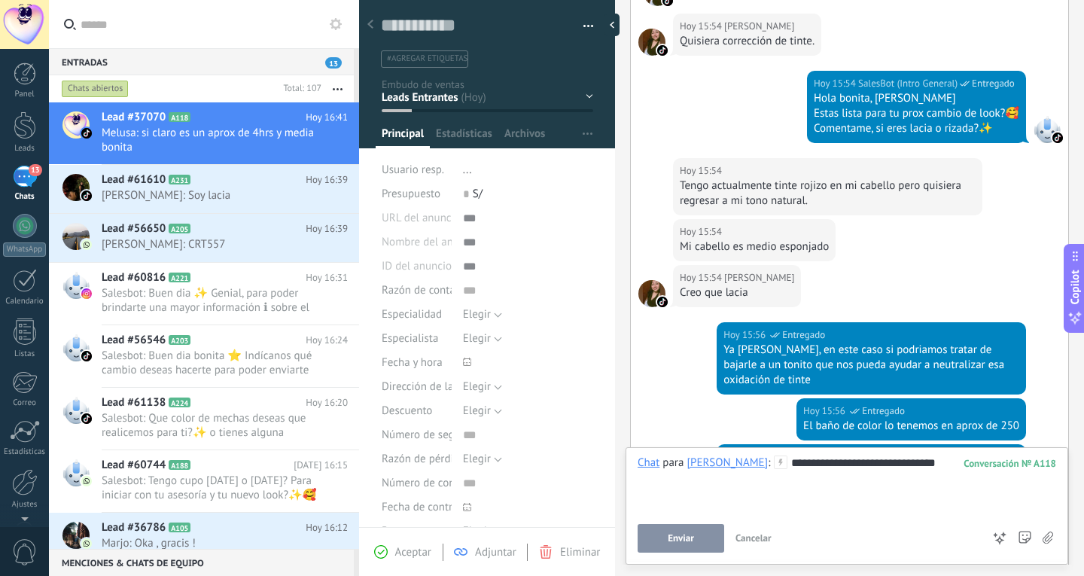
click at [886, 462] on div "**********" at bounding box center [847, 484] width 419 height 57
click at [699, 531] on button "Enviar" at bounding box center [681, 538] width 87 height 29
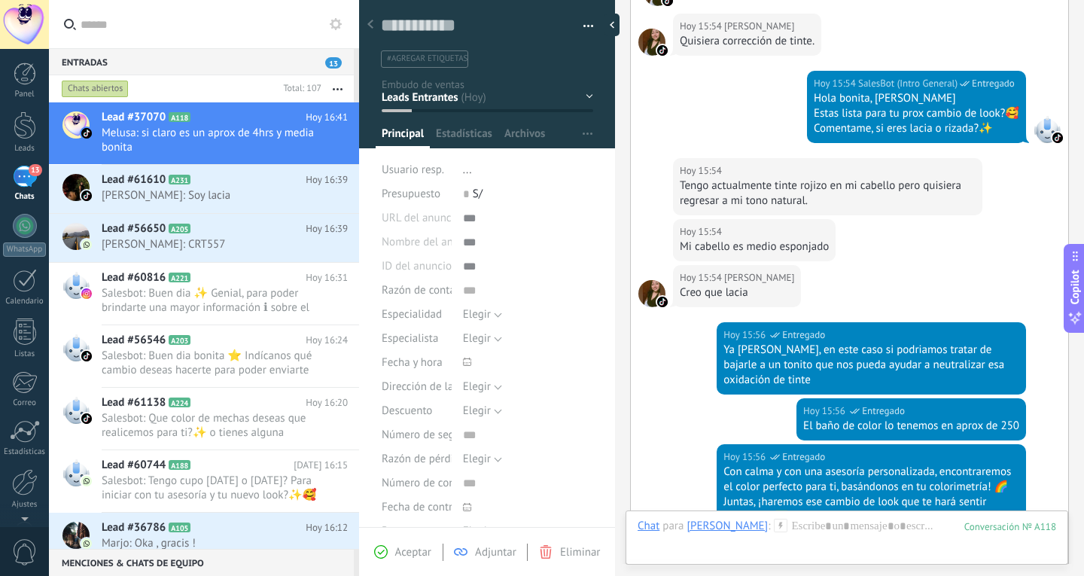
scroll to position [1200, 0]
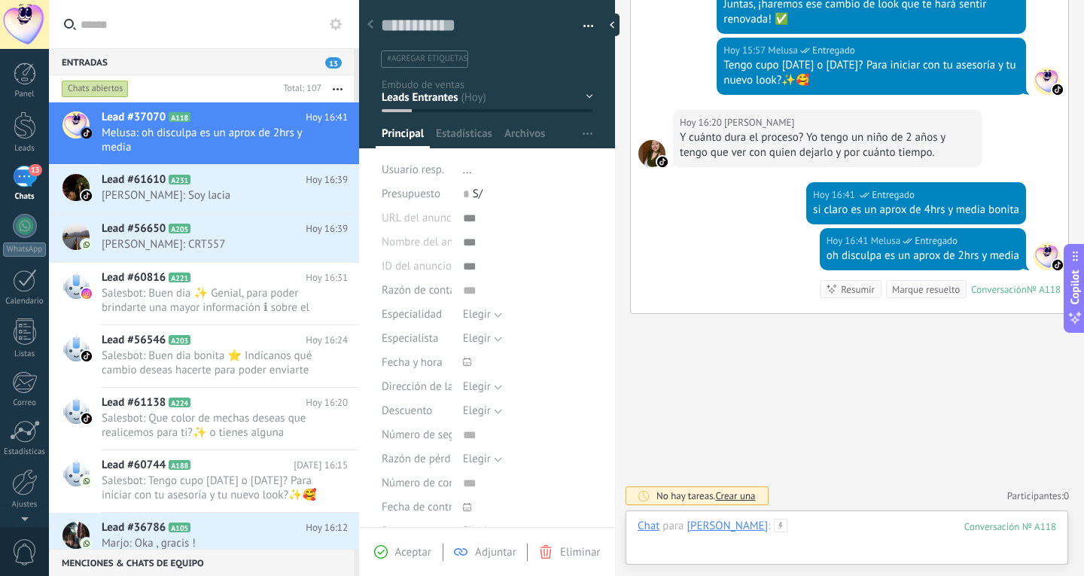
click at [825, 530] on div at bounding box center [847, 541] width 419 height 45
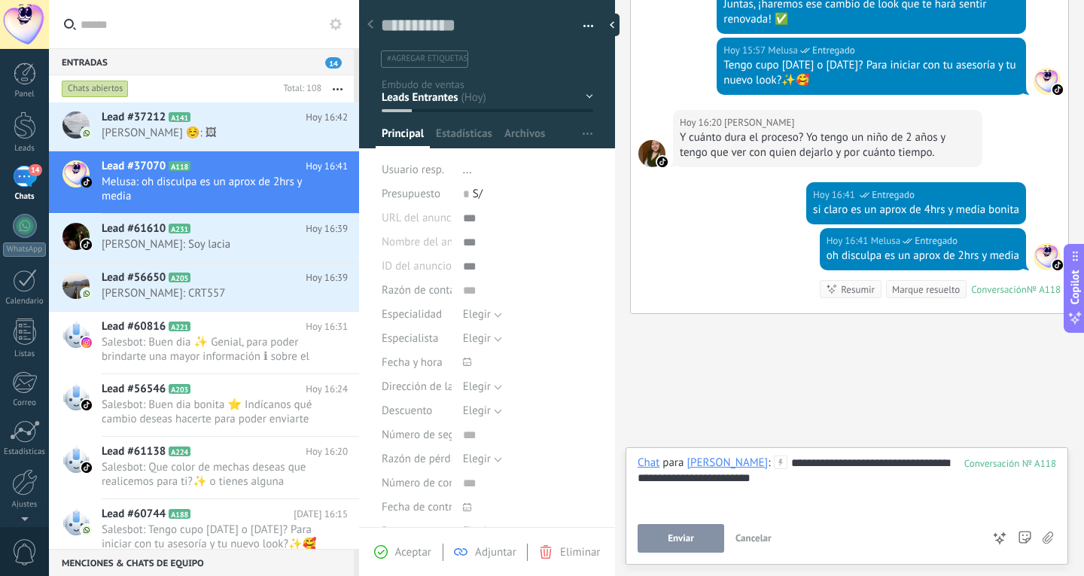
click at [691, 539] on span "Enviar" at bounding box center [681, 538] width 26 height 11
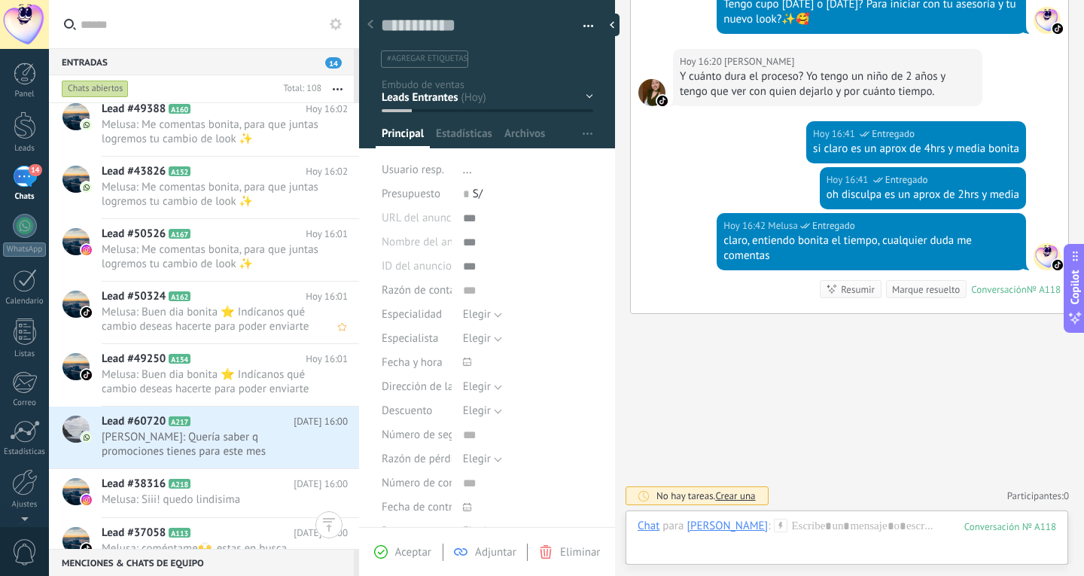
scroll to position [1055, 0]
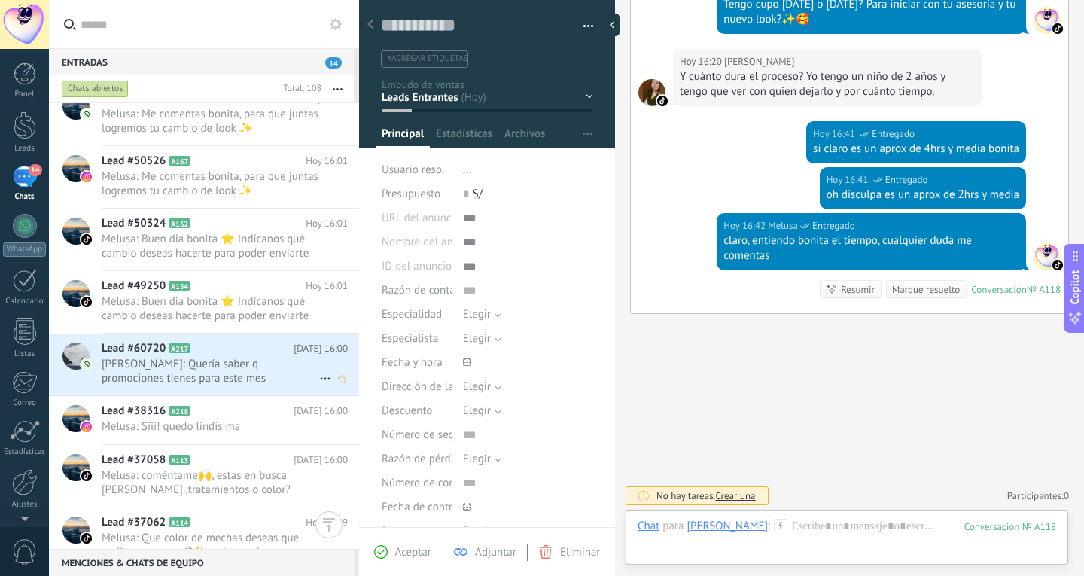
click at [238, 378] on span "[PERSON_NAME]: Quería saber q promociones tienes para este mes" at bounding box center [211, 371] width 218 height 29
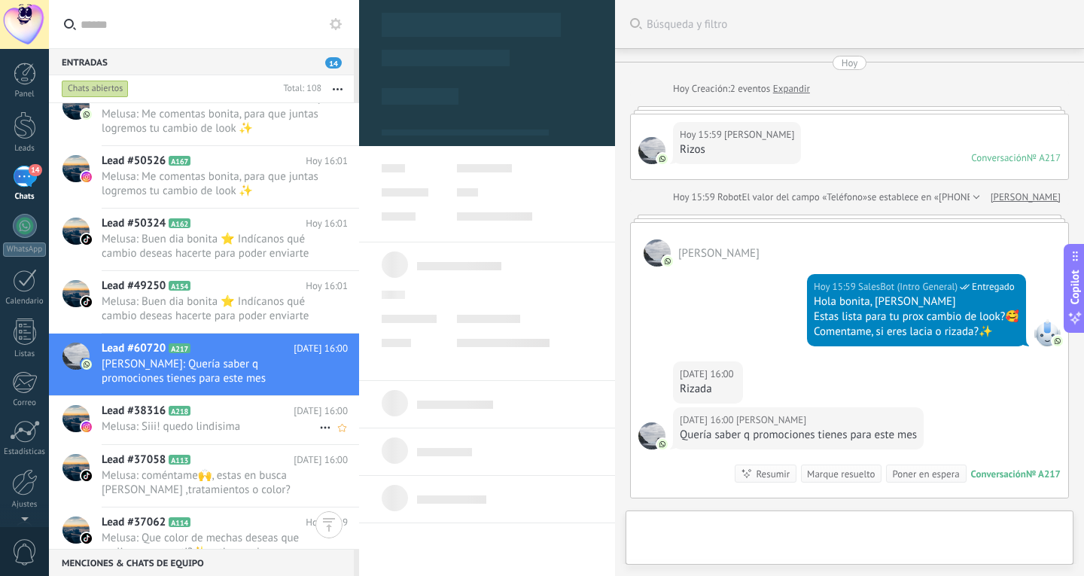
type textarea "**********"
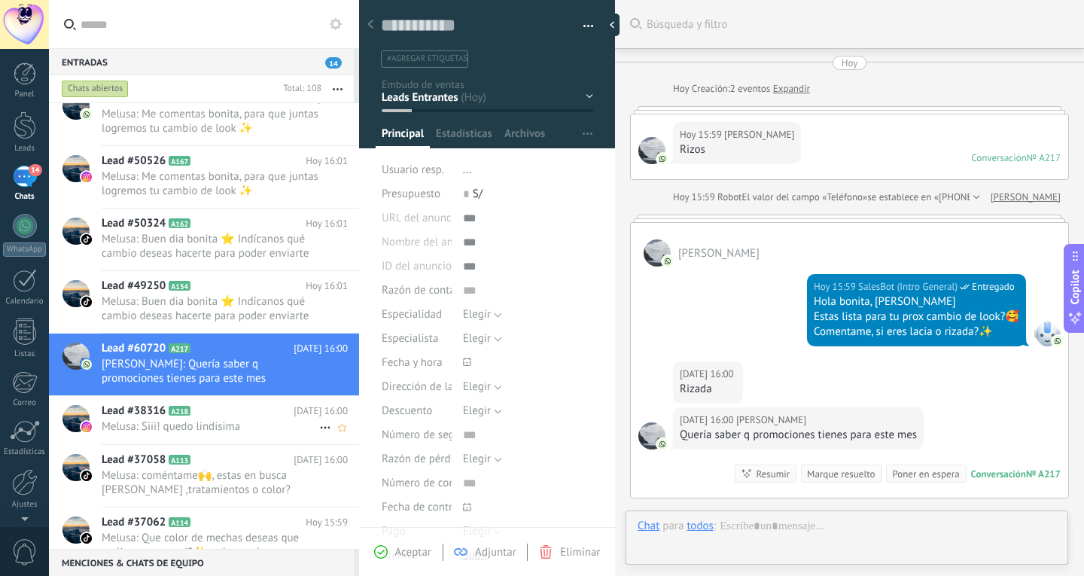
scroll to position [23, 0]
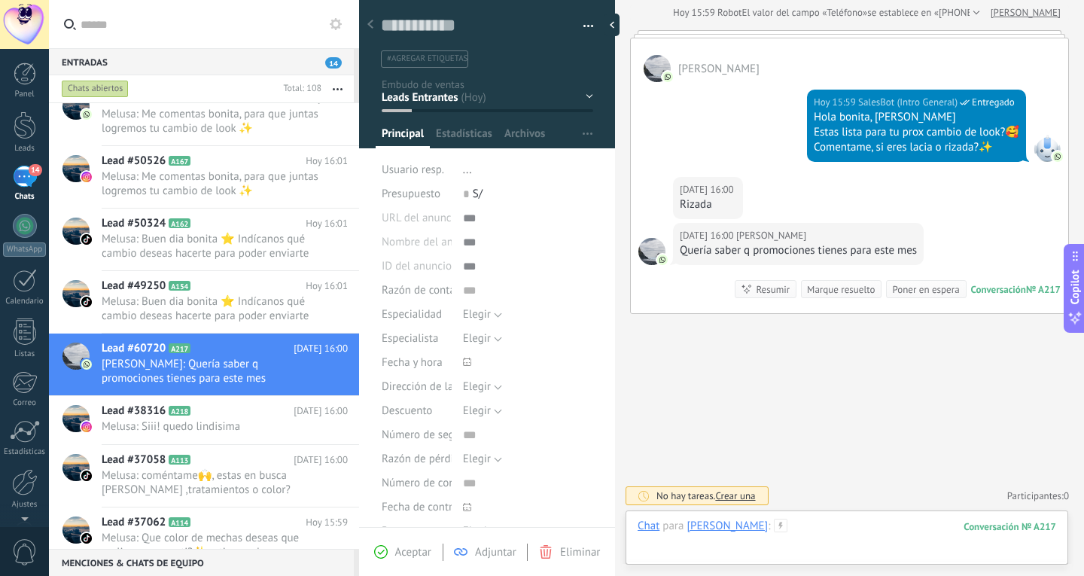
click at [819, 525] on div at bounding box center [847, 541] width 419 height 45
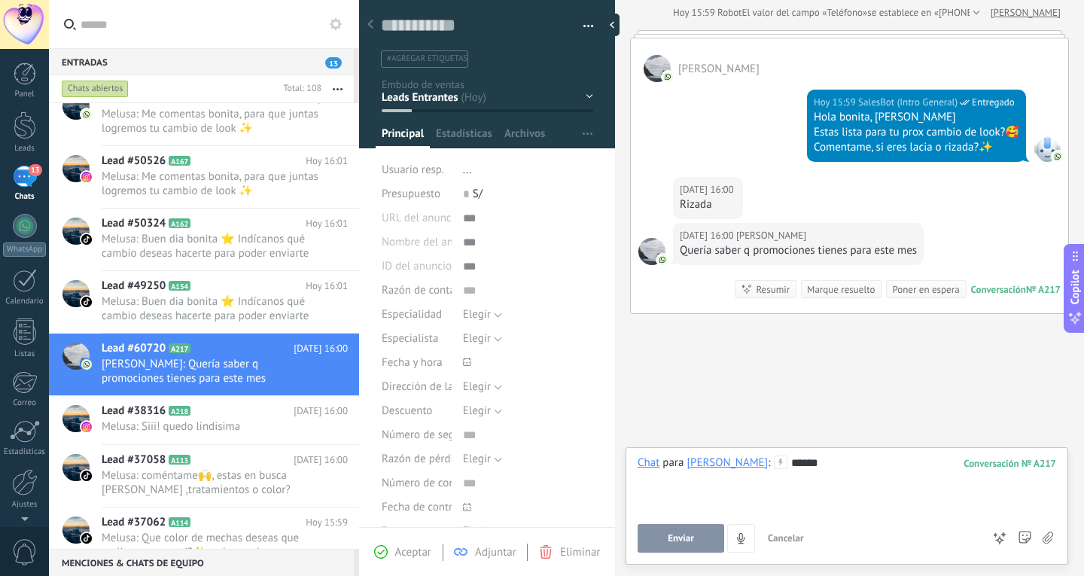
click at [719, 539] on button "Enviar" at bounding box center [681, 538] width 87 height 29
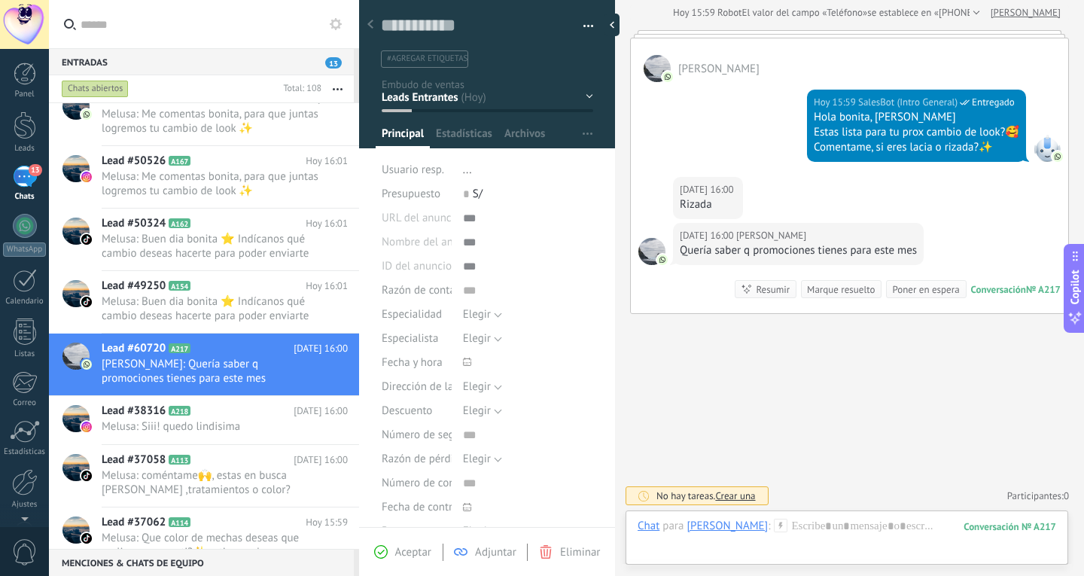
scroll to position [236, 0]
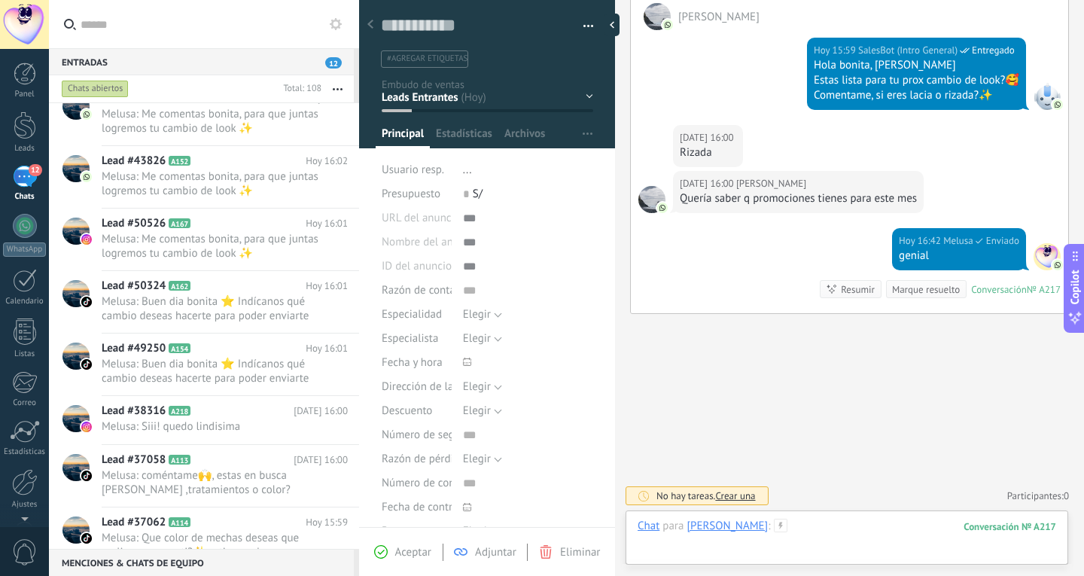
click at [861, 529] on div at bounding box center [847, 541] width 419 height 45
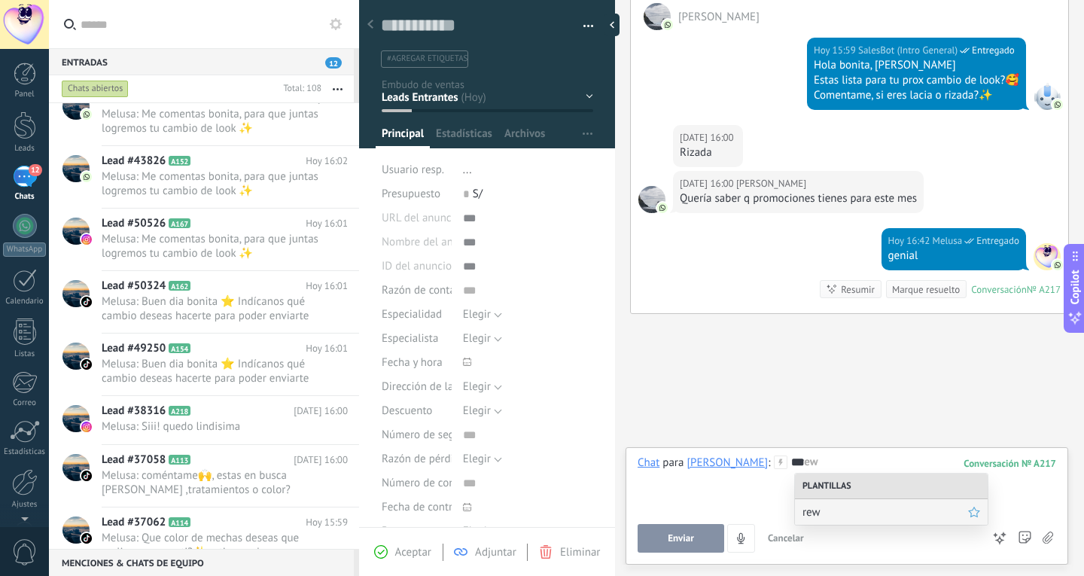
click at [861, 500] on div "rew" at bounding box center [891, 512] width 193 height 26
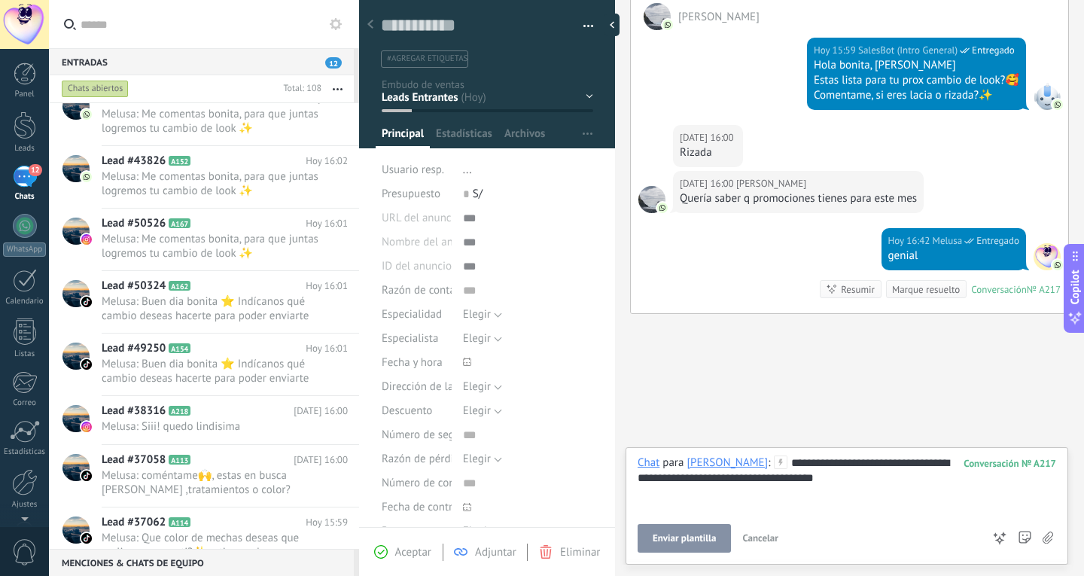
click at [686, 535] on span "Enviar plantilla" at bounding box center [684, 538] width 63 height 11
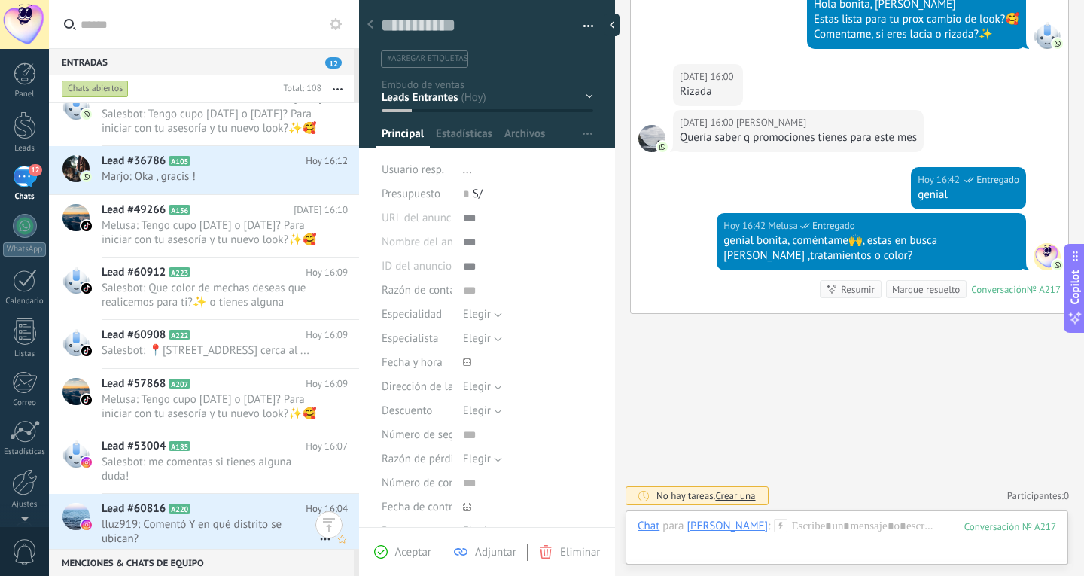
scroll to position [528, 0]
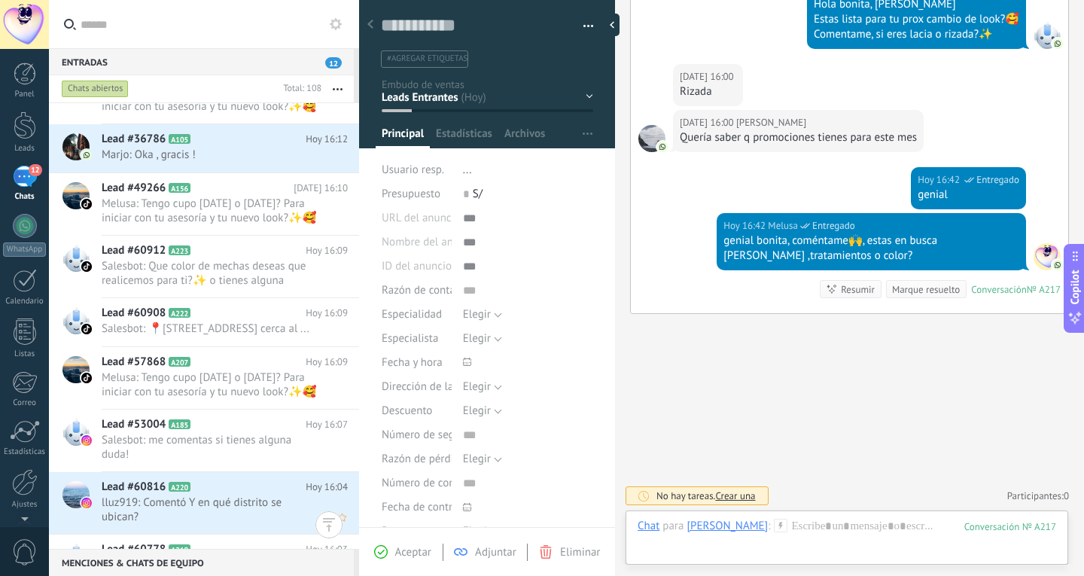
click at [267, 511] on span "lluz919: Comentó Y en qué distrito se ubican?" at bounding box center [211, 509] width 218 height 29
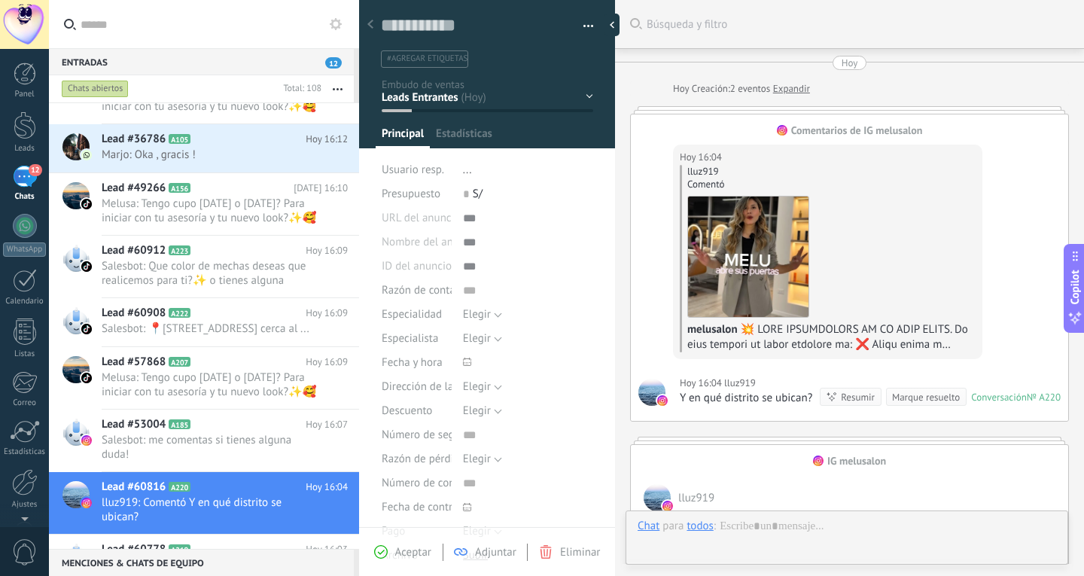
type textarea "**********"
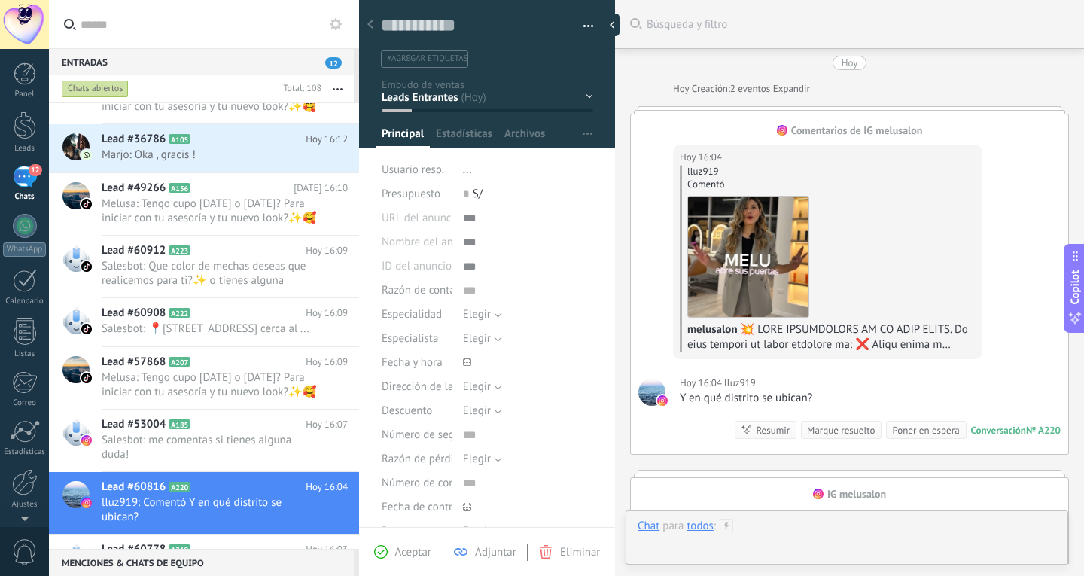
click at [745, 538] on div at bounding box center [847, 541] width 419 height 45
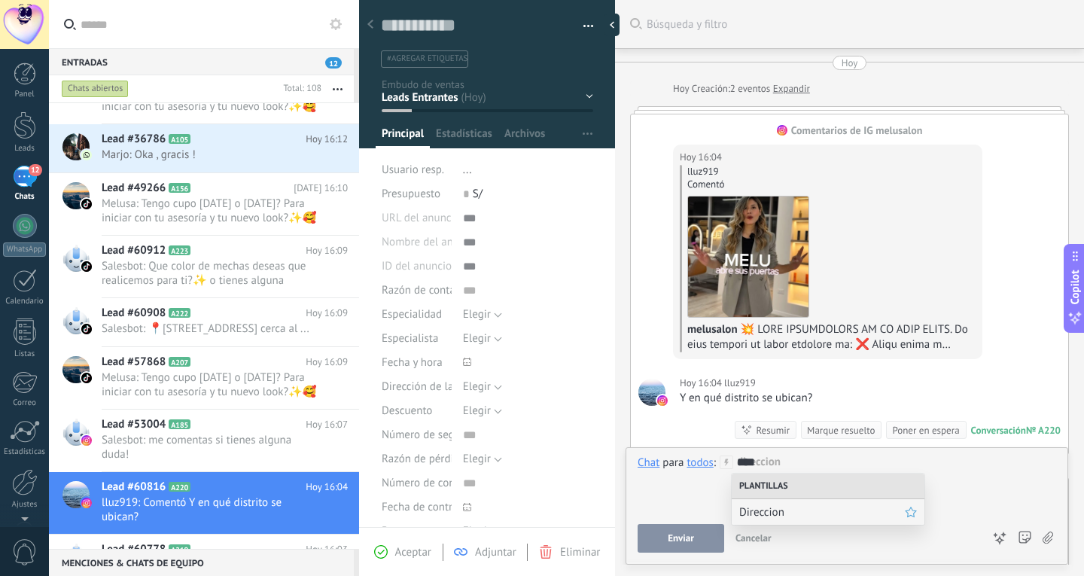
click at [772, 516] on span "Direccion" at bounding box center [822, 512] width 166 height 14
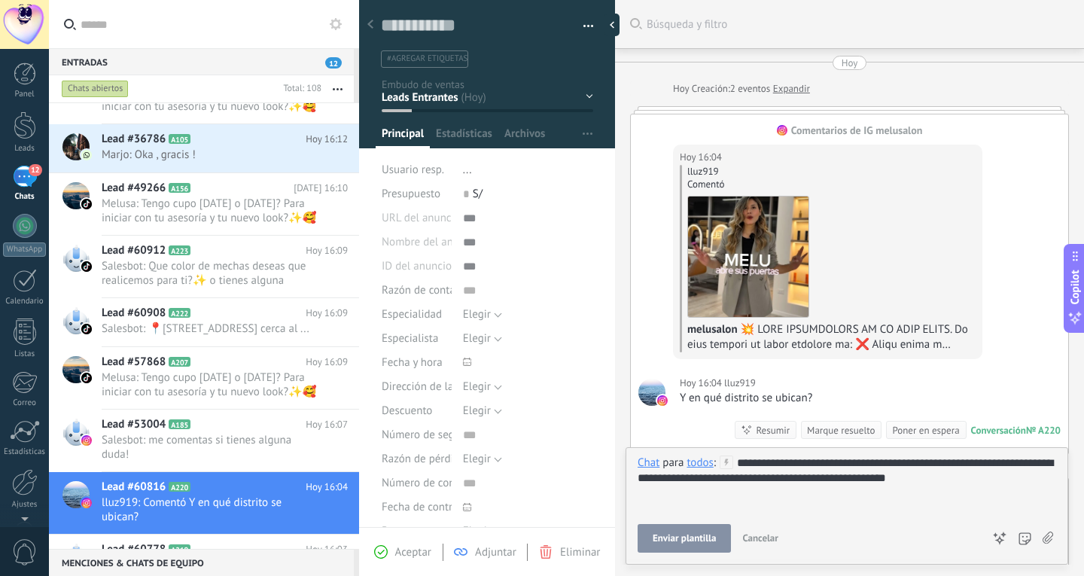
click at [712, 544] on span "Enviar plantilla" at bounding box center [684, 538] width 63 height 11
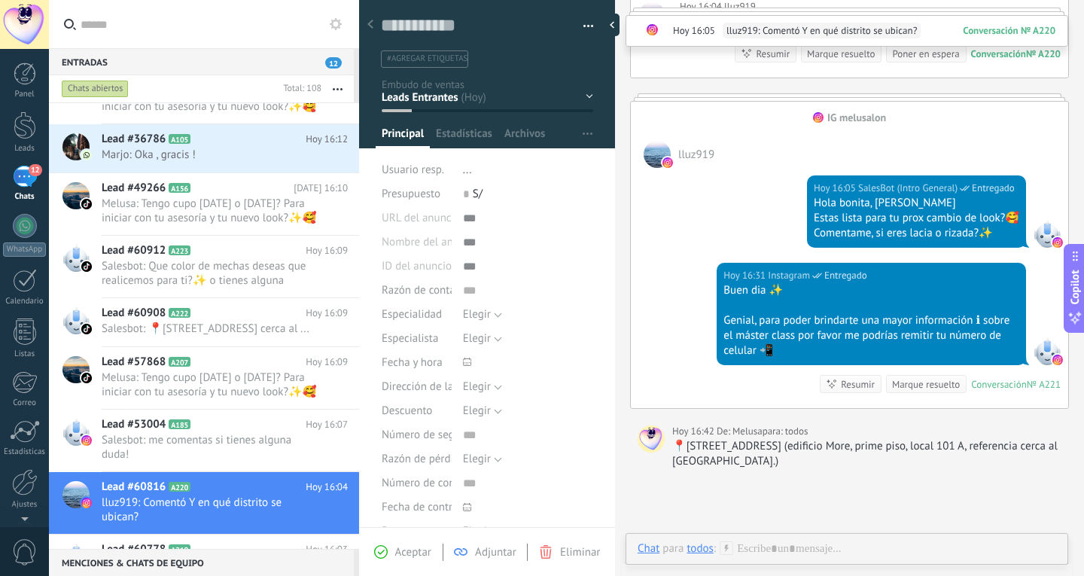
scroll to position [471, 0]
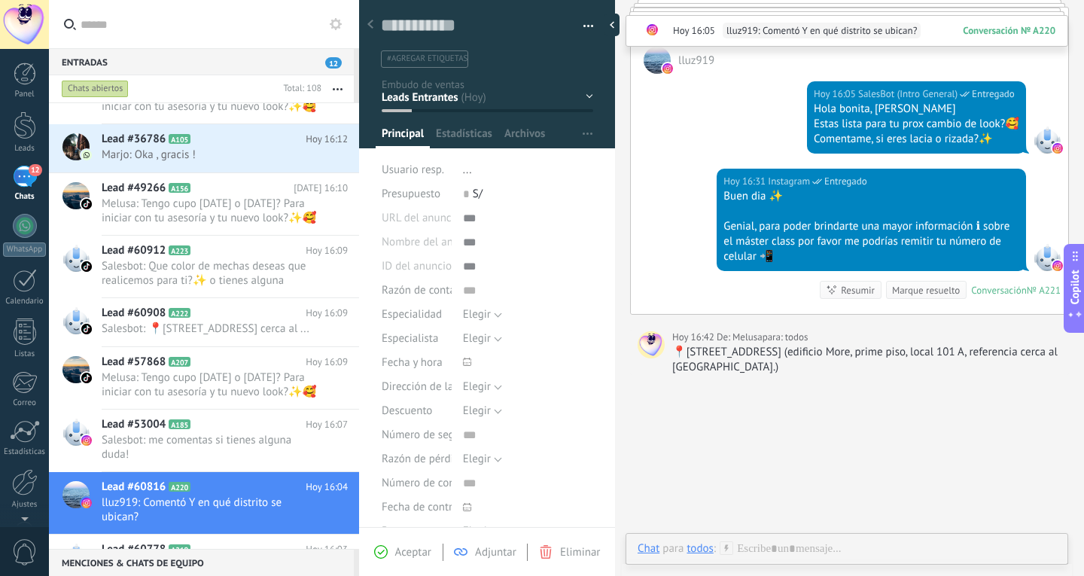
click at [805, 355] on div "📍[STREET_ADDRESS] (edificio More, prime piso, local 101 A, referencia cerca al …" at bounding box center [866, 360] width 389 height 30
click at [242, 462] on span "Salesbot: me comentas si tienes alguna duda!" at bounding box center [211, 447] width 218 height 29
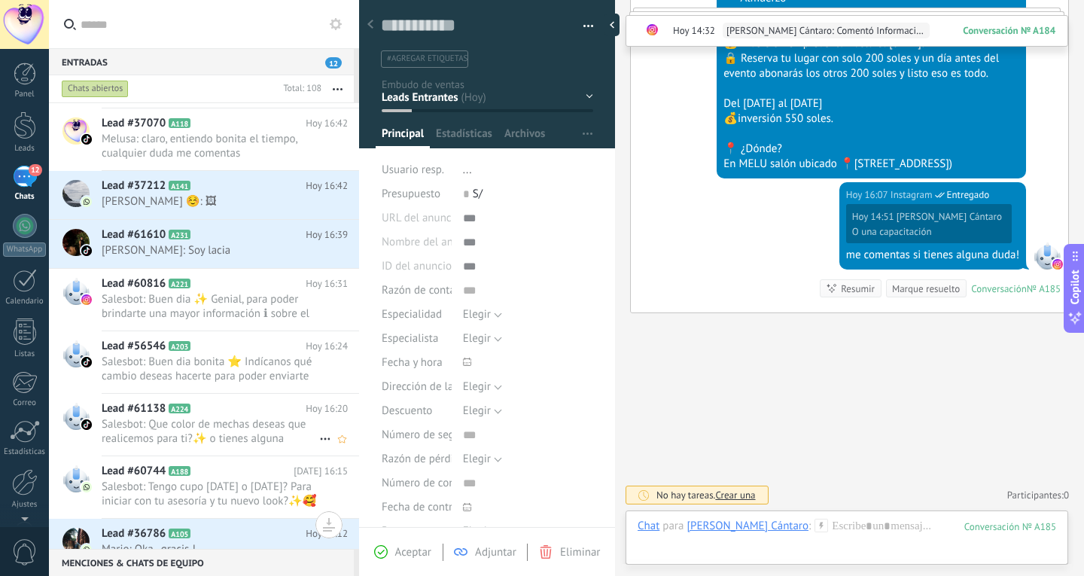
scroll to position [151, 0]
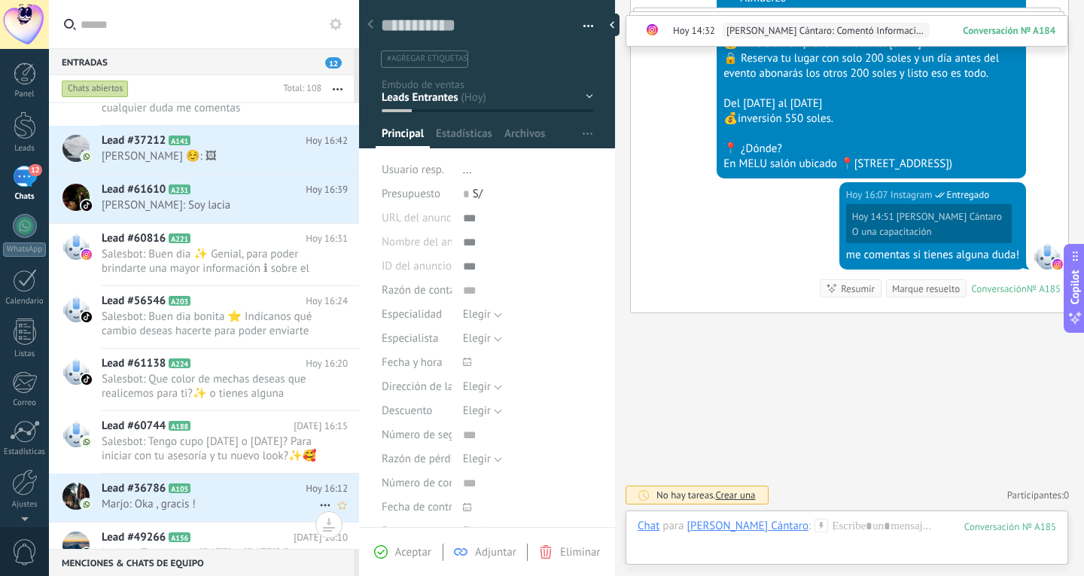
click at [214, 493] on h2 "Lead #36786 A105" at bounding box center [204, 488] width 204 height 15
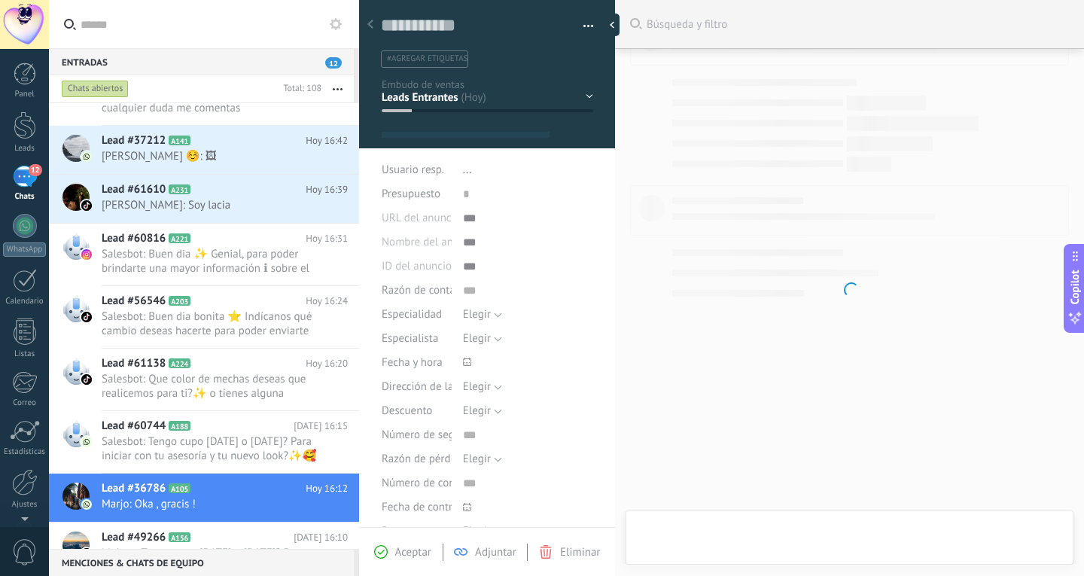
type textarea "**********"
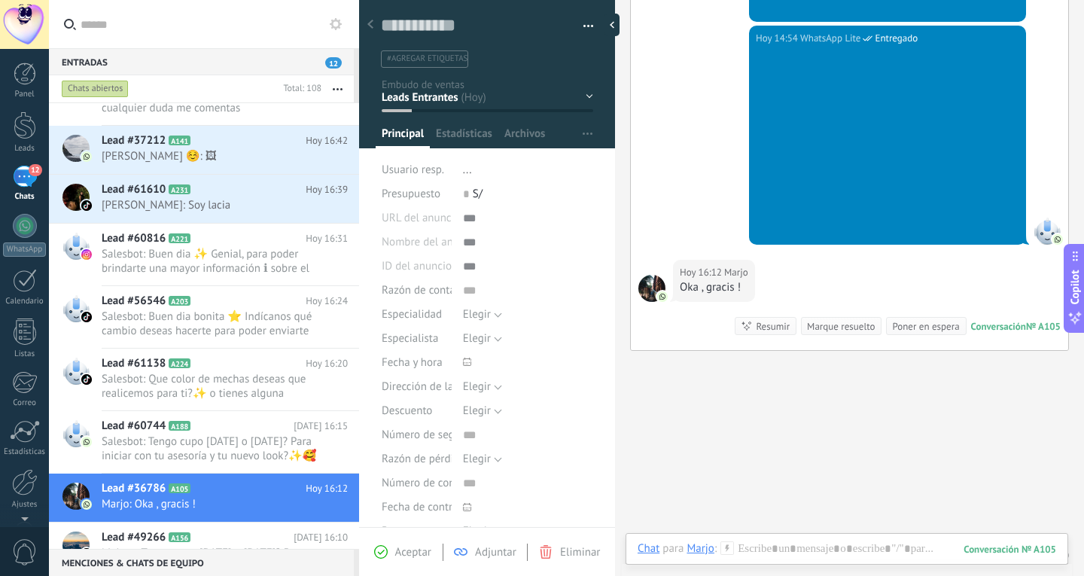
scroll to position [1001, 0]
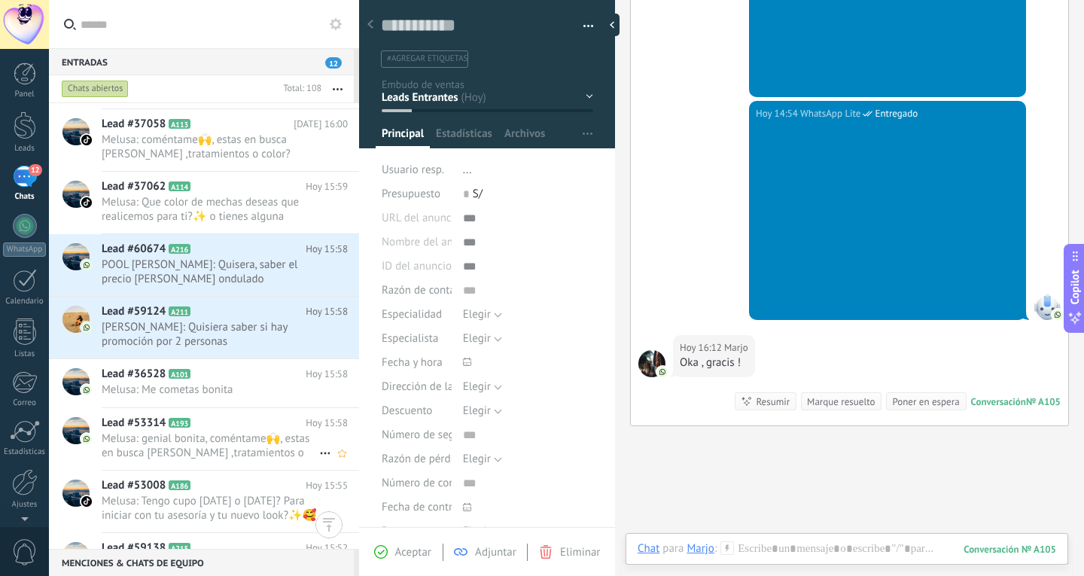
scroll to position [1356, 0]
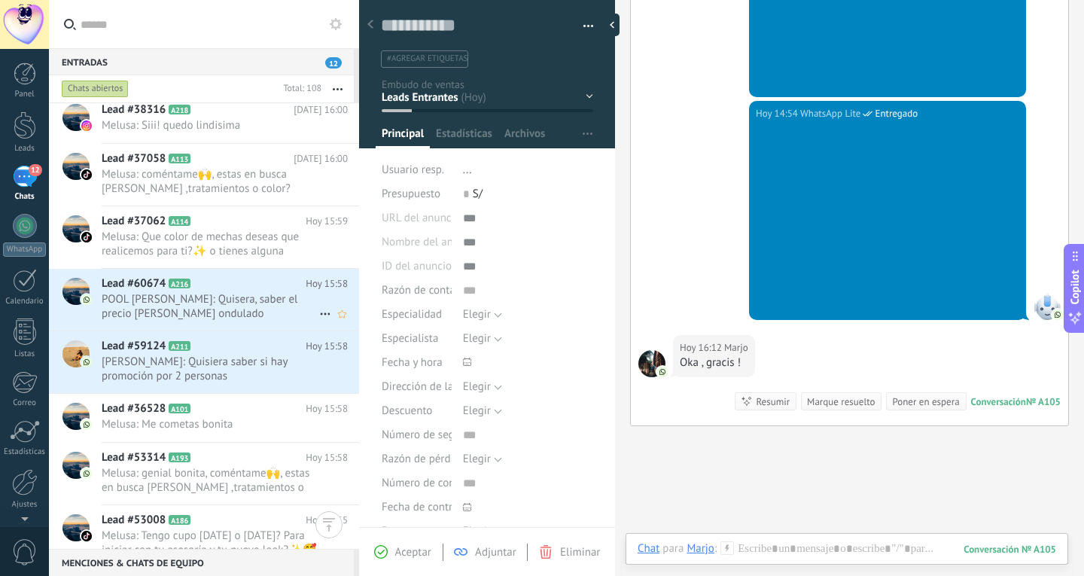
click at [202, 278] on h2 "Lead #60674 A216" at bounding box center [204, 283] width 204 height 15
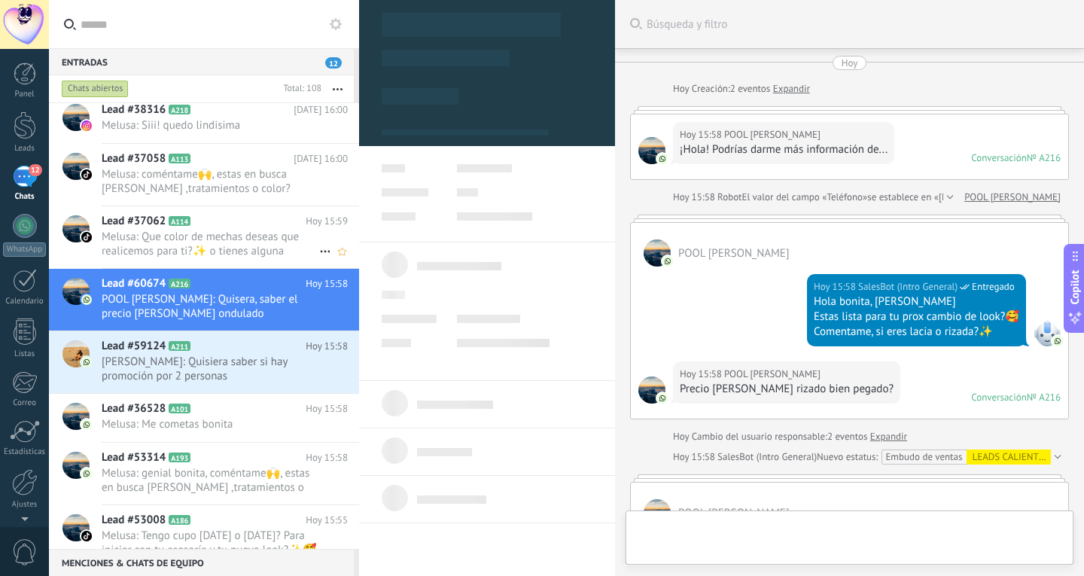
type textarea "**********"
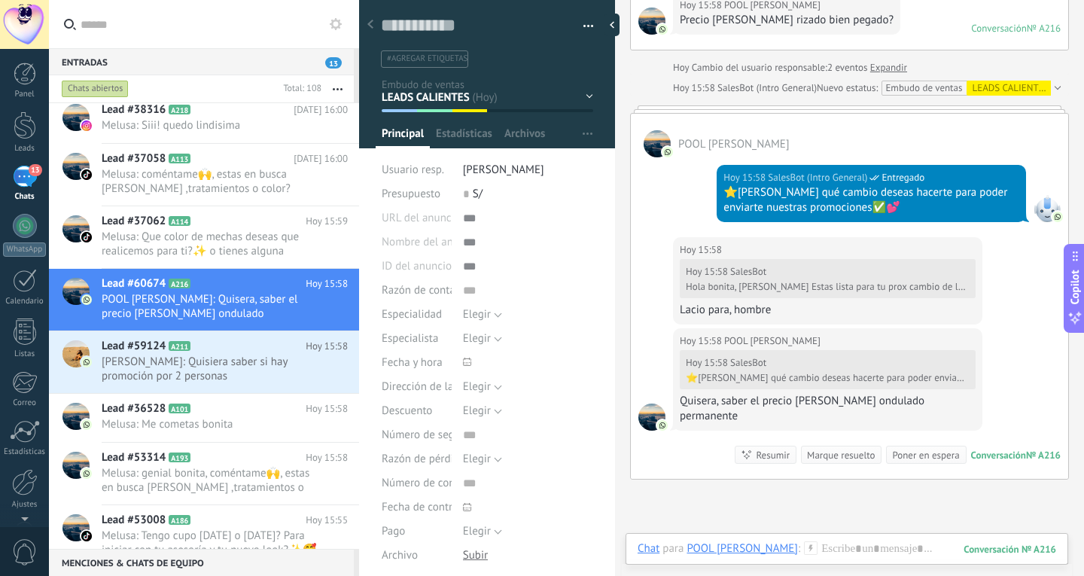
scroll to position [520, 0]
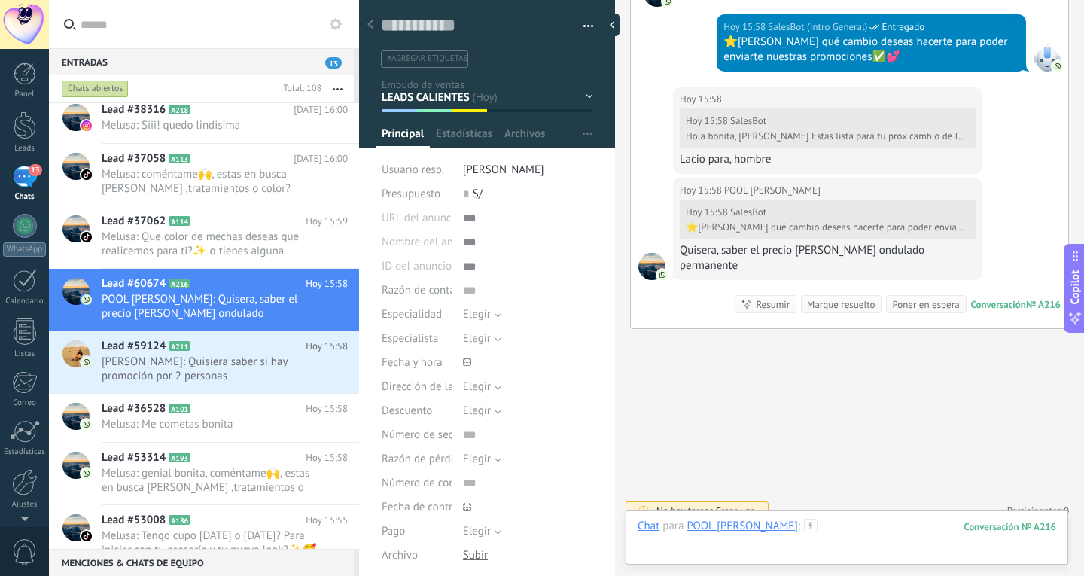
click at [830, 523] on div at bounding box center [847, 541] width 419 height 45
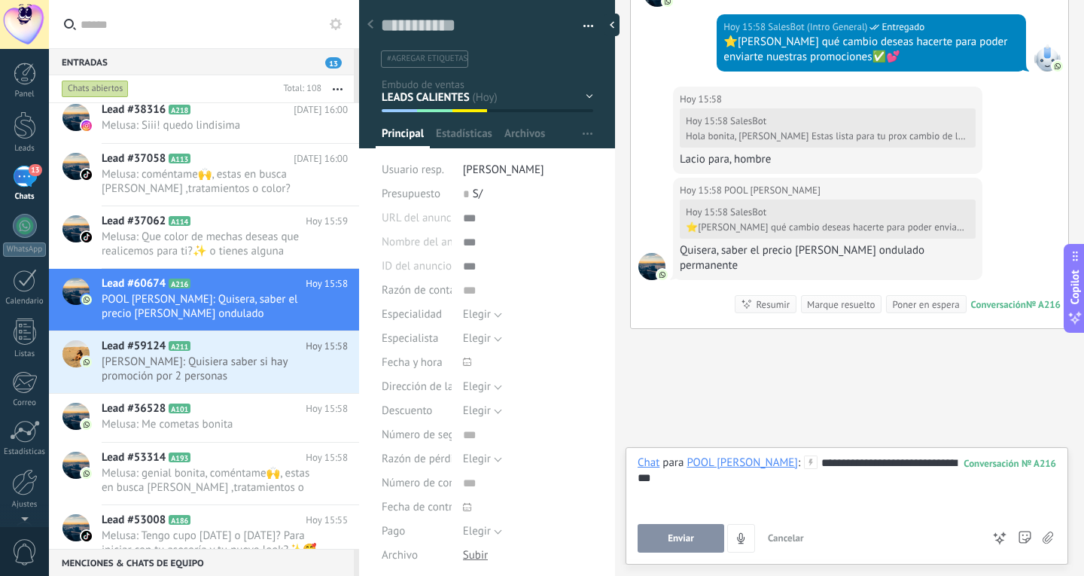
click at [679, 534] on span "Enviar" at bounding box center [681, 538] width 26 height 11
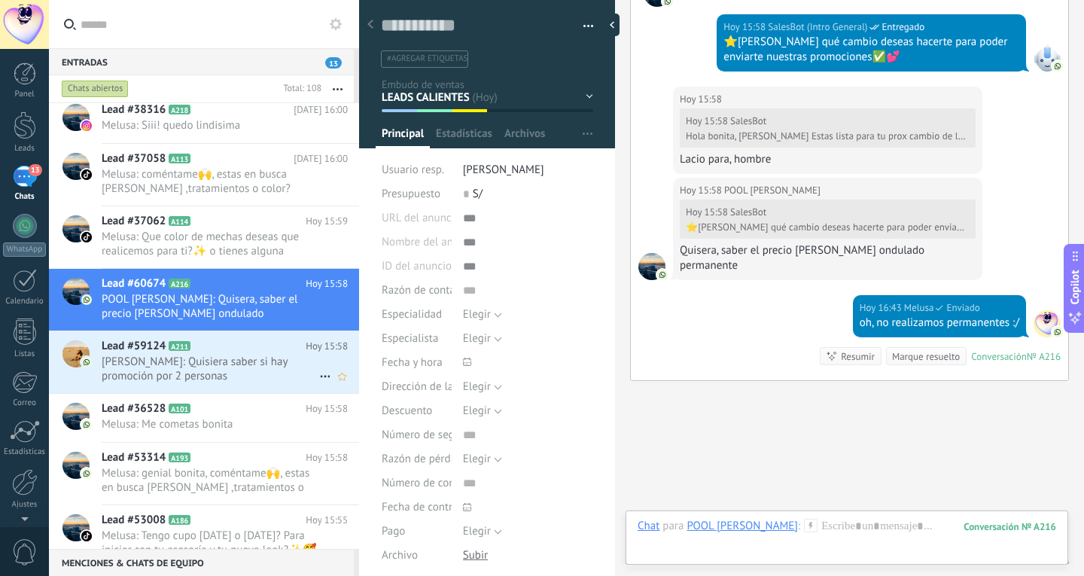
click at [250, 358] on span "[PERSON_NAME]: Quisiera saber si hay promoción por 2 personas" at bounding box center [211, 369] width 218 height 29
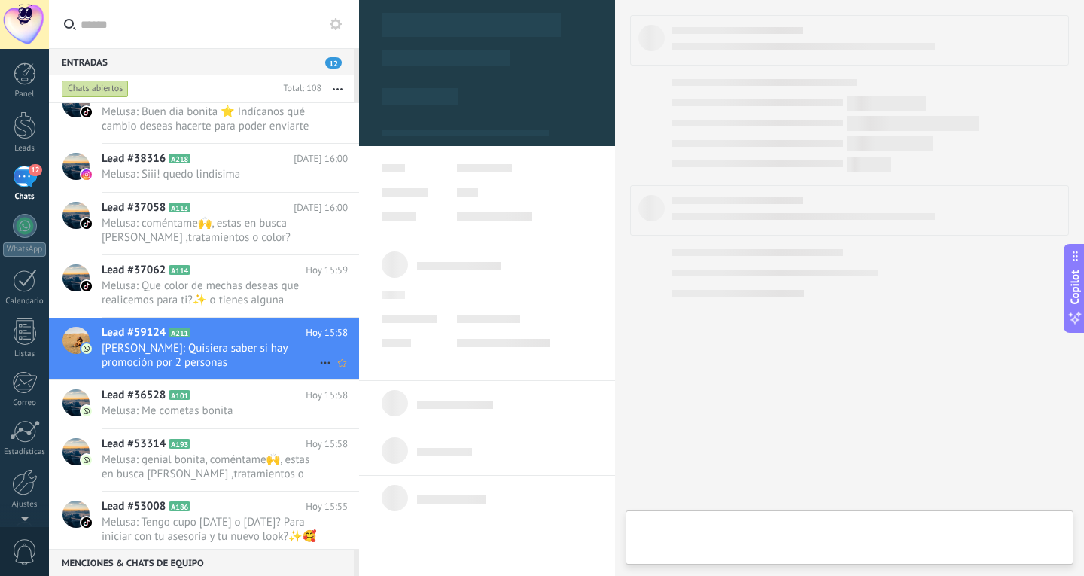
type textarea "**********"
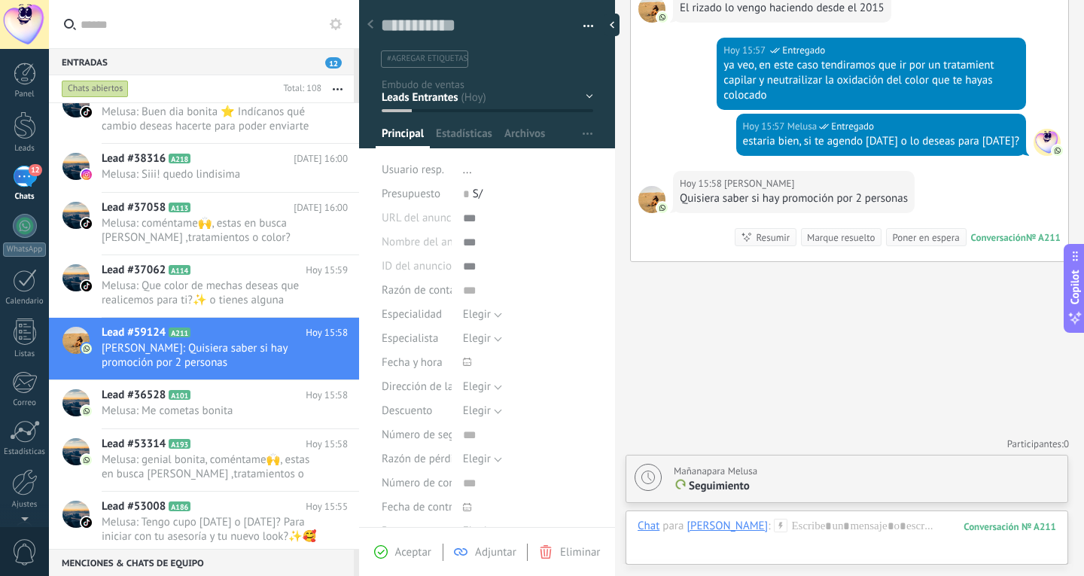
scroll to position [1102, 0]
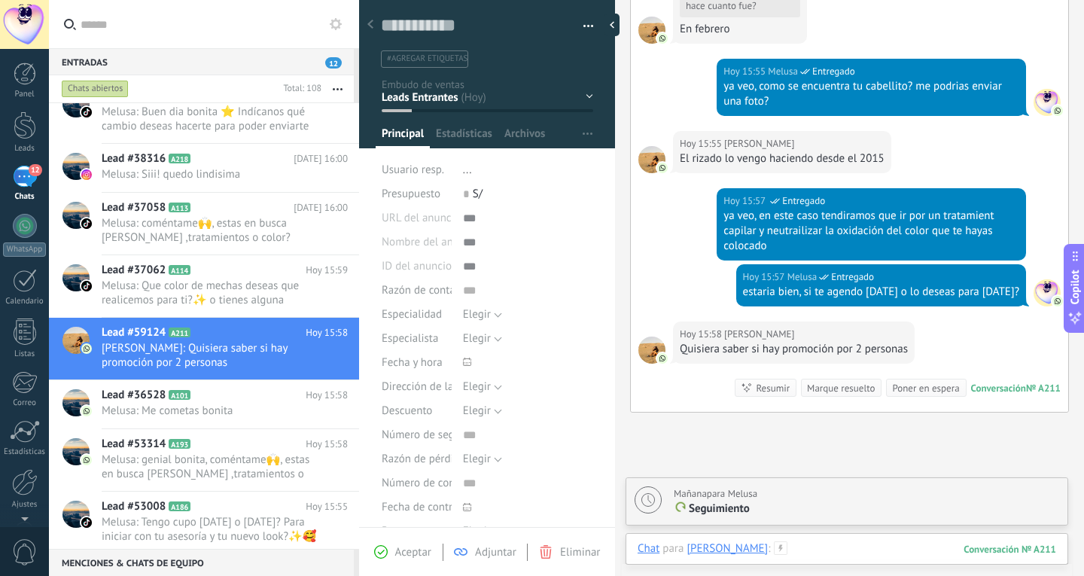
click at [868, 550] on div at bounding box center [847, 563] width 419 height 45
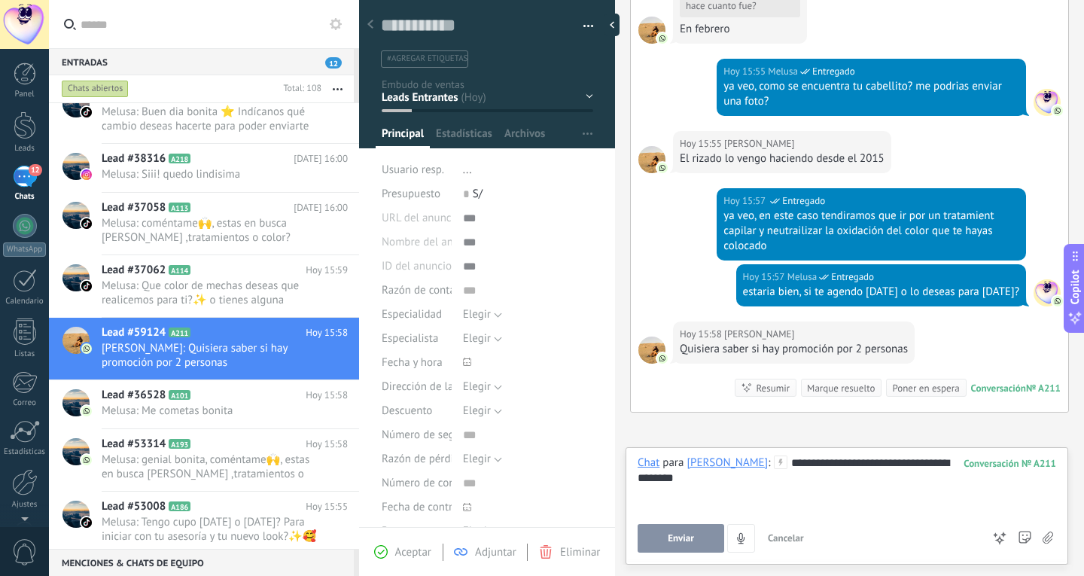
click at [688, 541] on span "Enviar" at bounding box center [681, 538] width 26 height 11
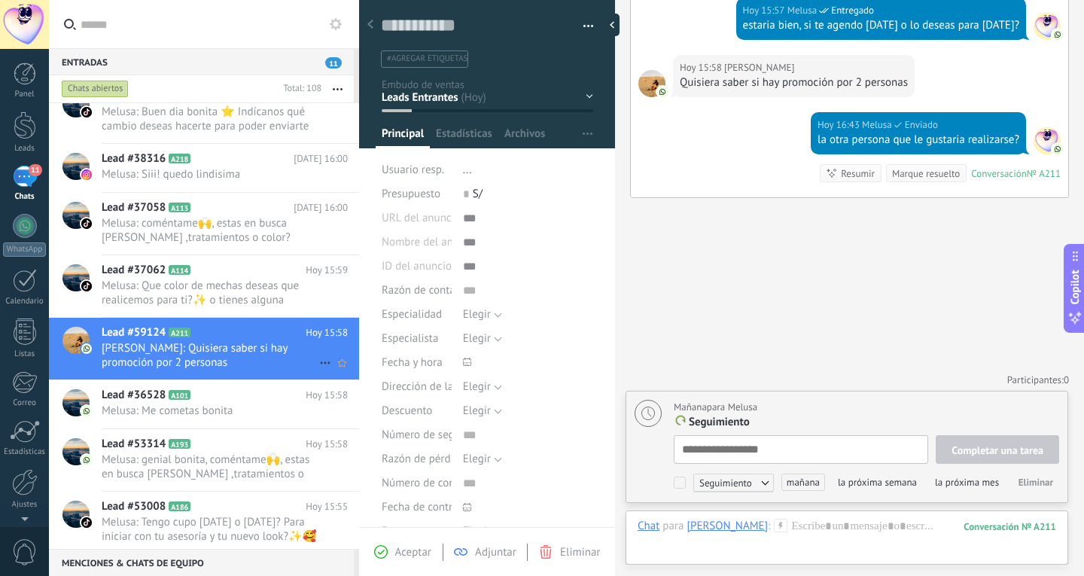
scroll to position [15, 0]
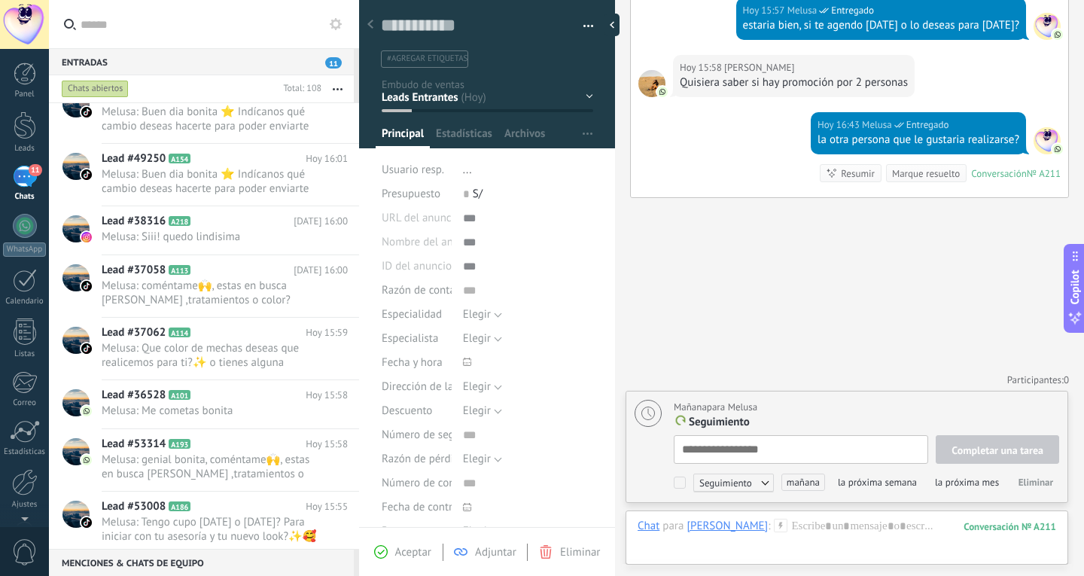
click at [1049, 480] on span "Eliminar" at bounding box center [1036, 482] width 35 height 13
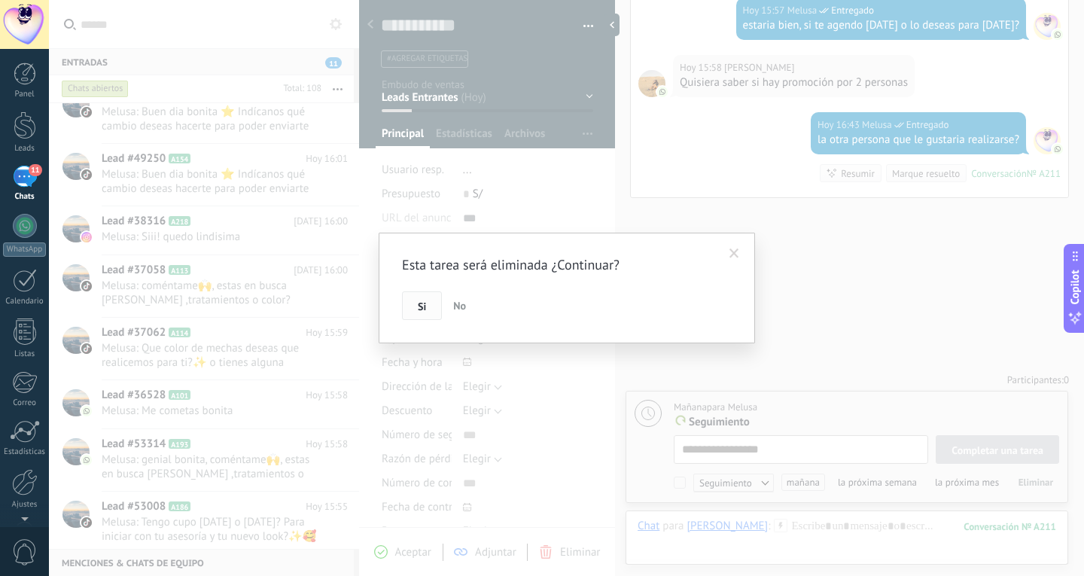
click at [427, 306] on button "Si" at bounding box center [422, 305] width 40 height 29
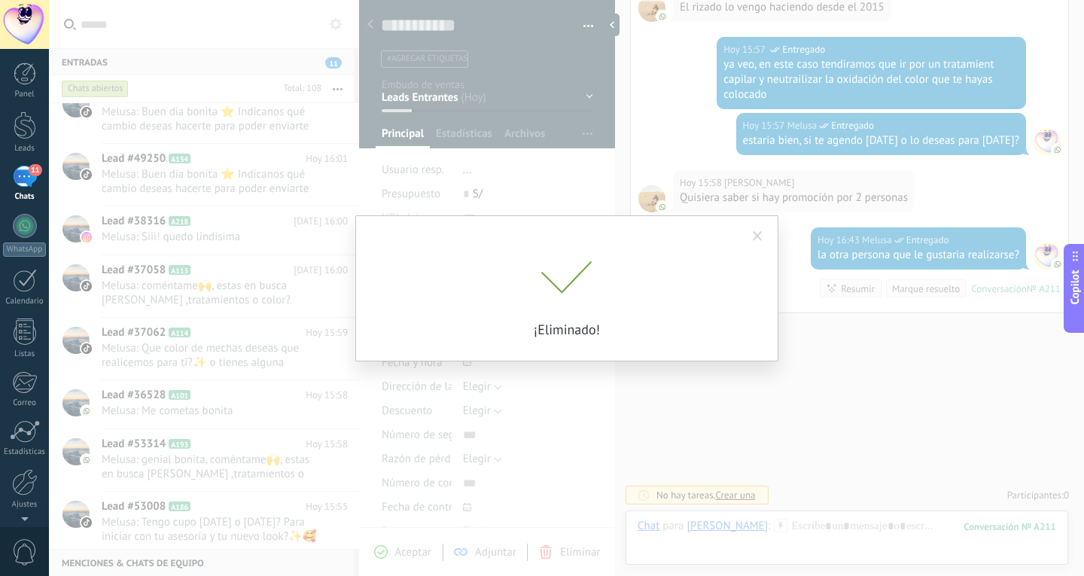
scroll to position [1252, 0]
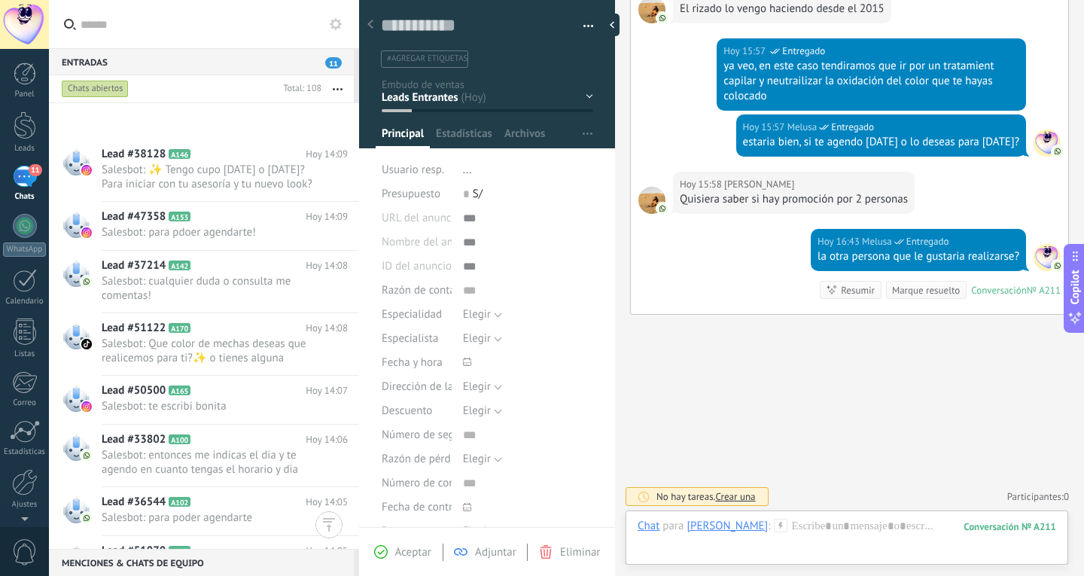
scroll to position [5536, 0]
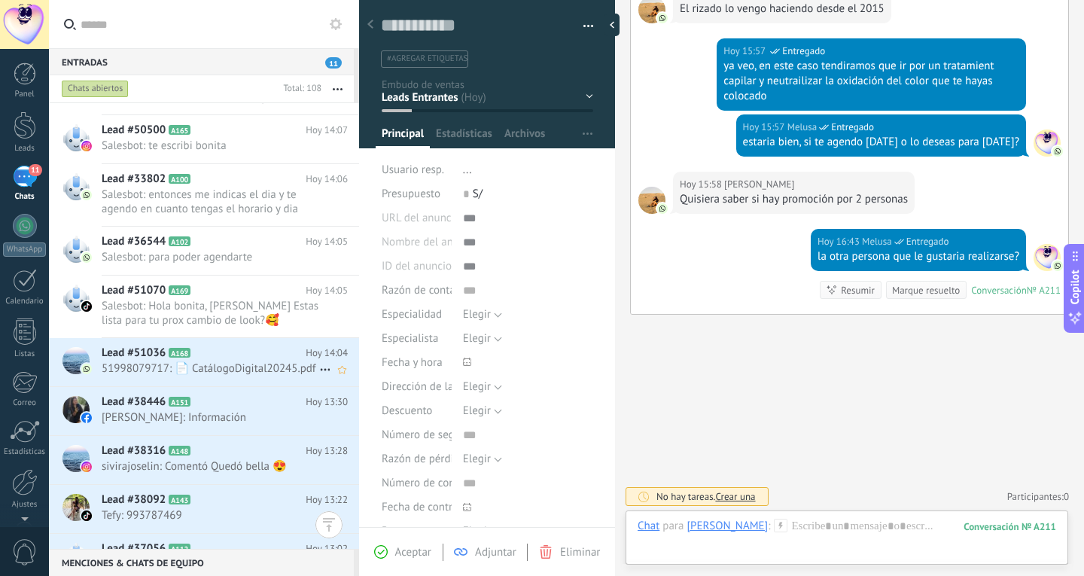
click at [246, 376] on span "51998079717: 📄 CatálogoDigital20245.pdf" at bounding box center [211, 368] width 218 height 14
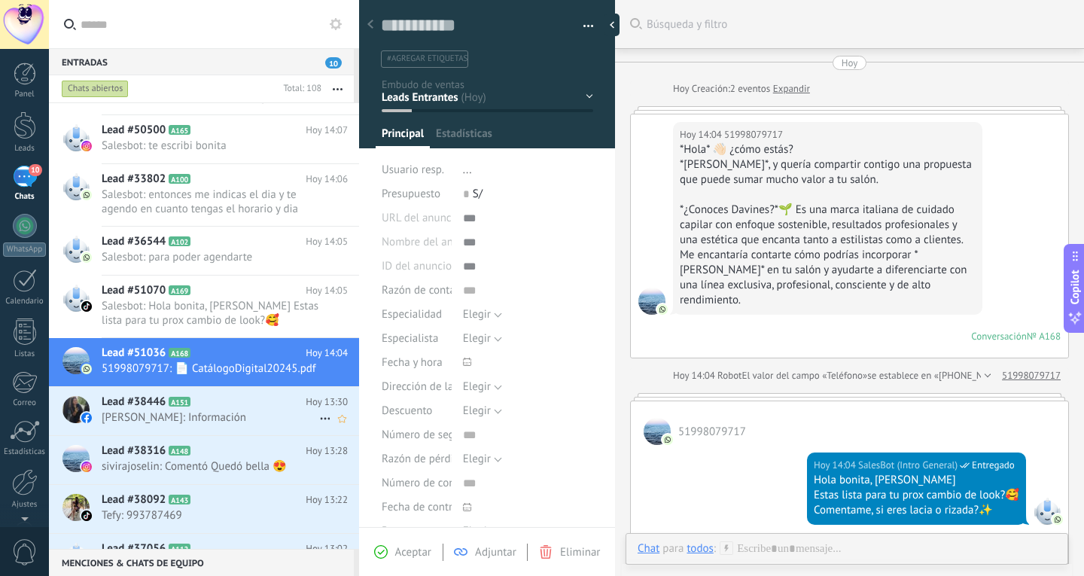
scroll to position [681, 0]
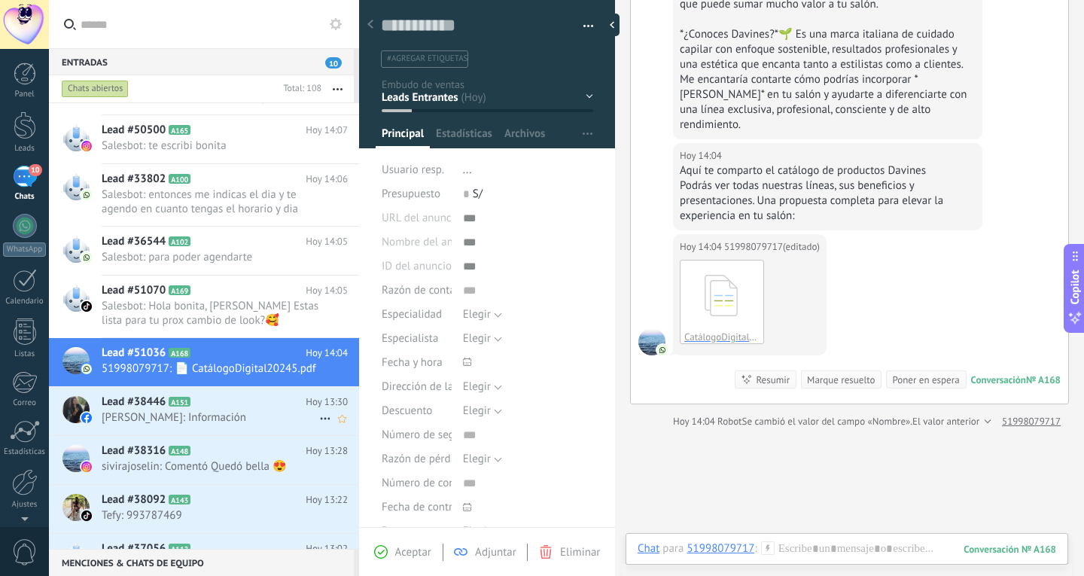
click at [242, 425] on span "[PERSON_NAME]: Información" at bounding box center [211, 417] width 218 height 14
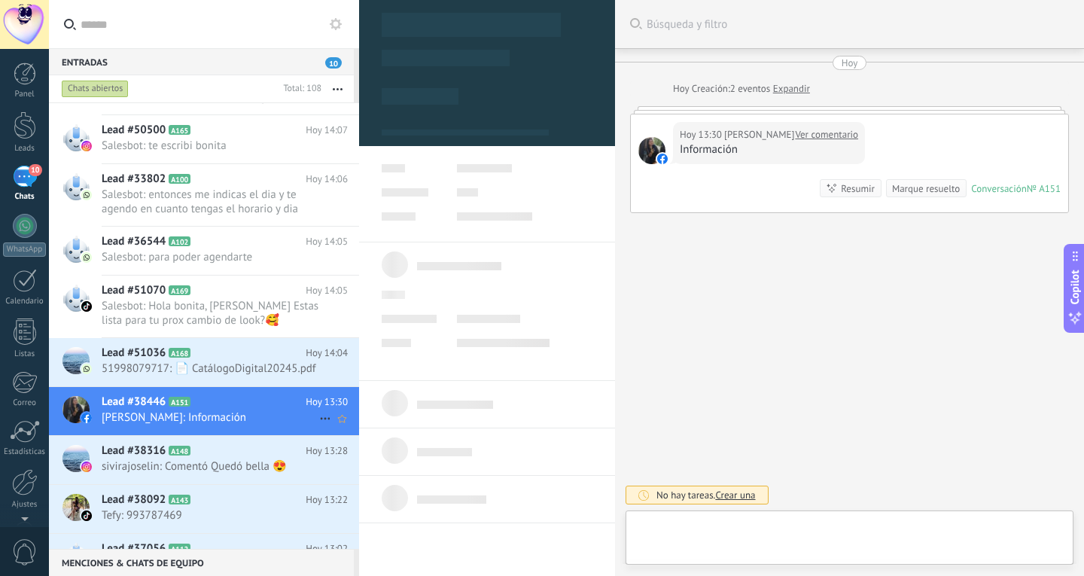
type textarea "**********"
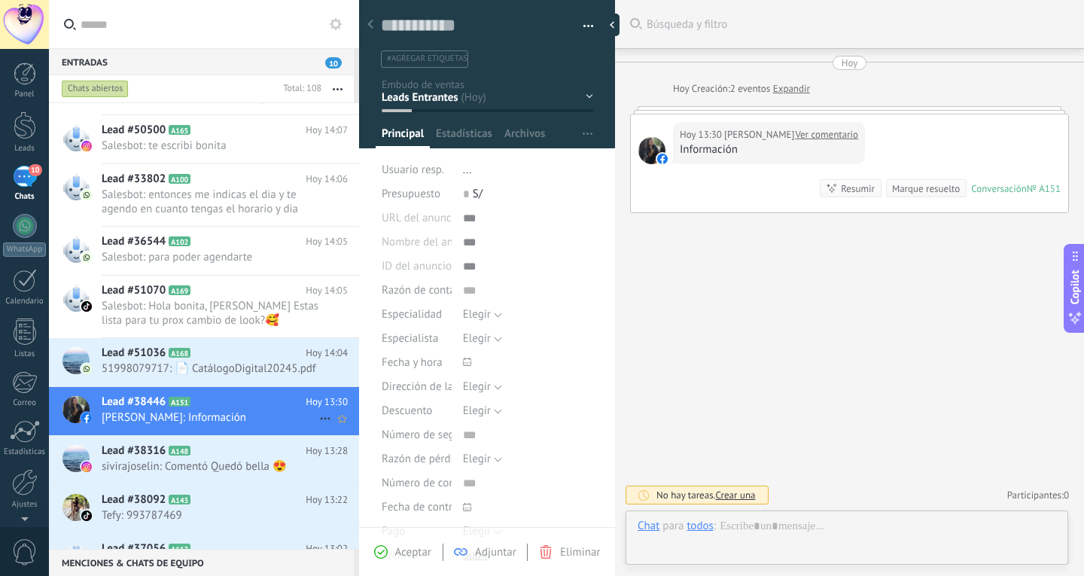
scroll to position [23, 0]
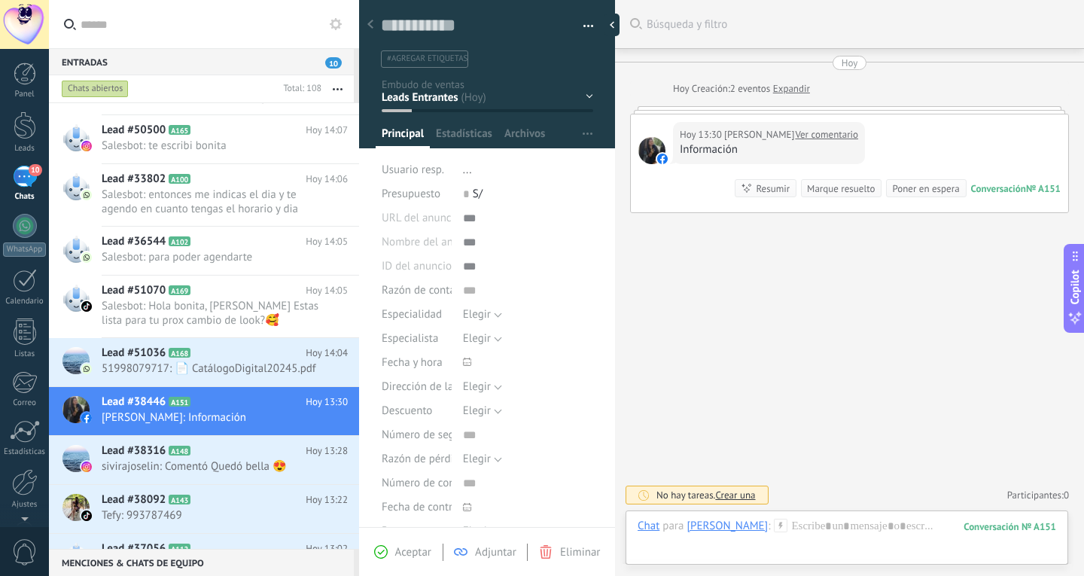
click at [825, 128] on link "Ver comentario" at bounding box center [826, 134] width 63 height 15
click at [788, 526] on div at bounding box center [847, 541] width 419 height 45
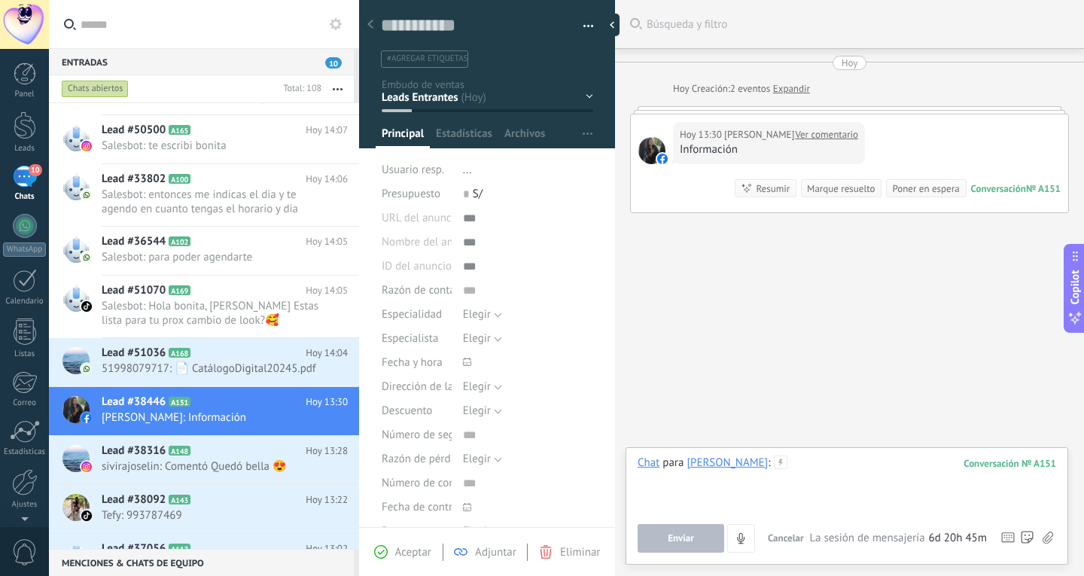
click at [867, 476] on div at bounding box center [847, 484] width 419 height 57
paste div
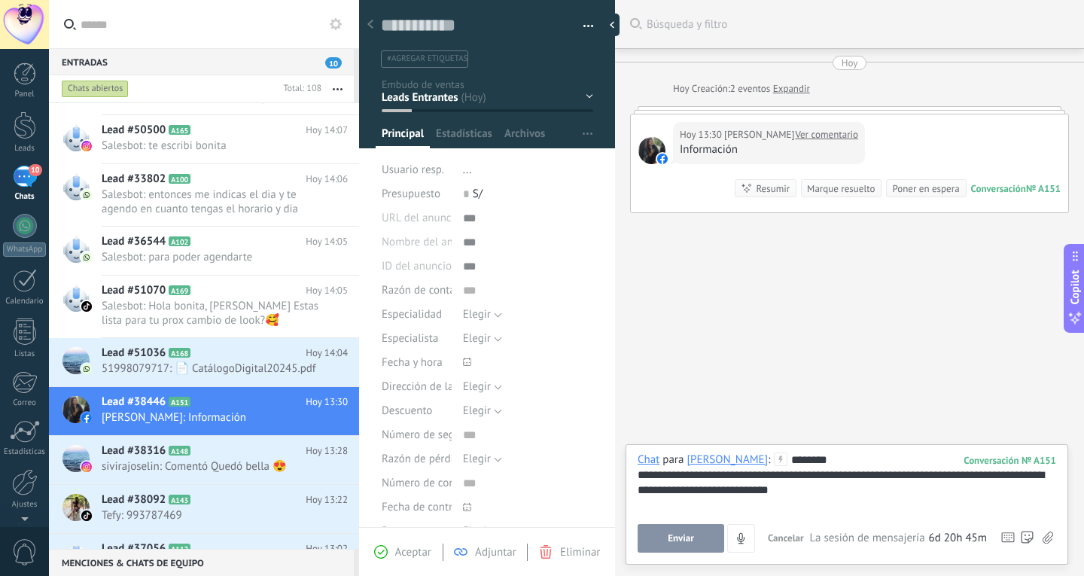
click at [698, 537] on button "Enviar" at bounding box center [681, 538] width 87 height 29
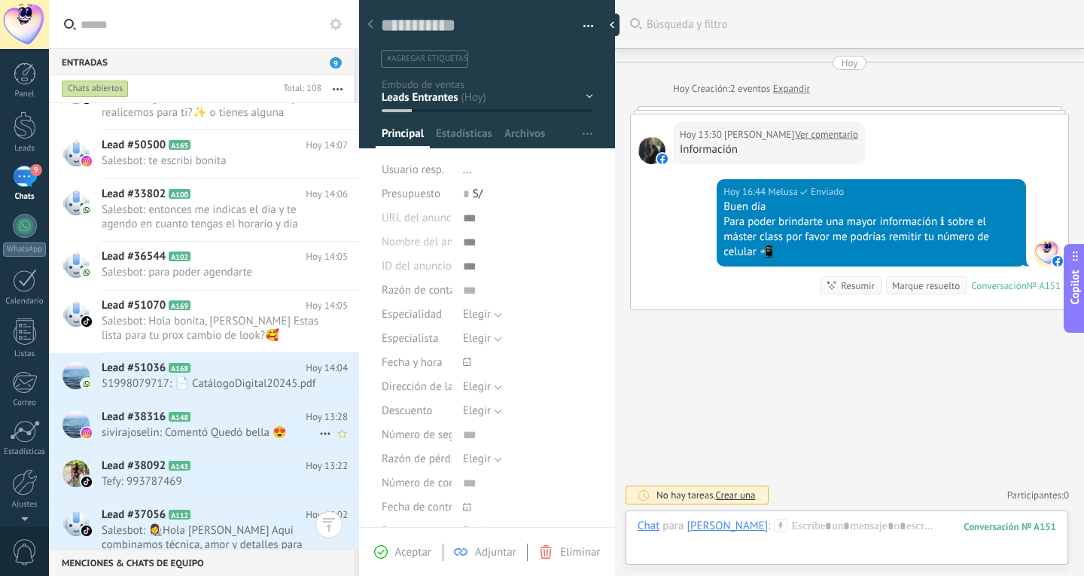
scroll to position [5597, 0]
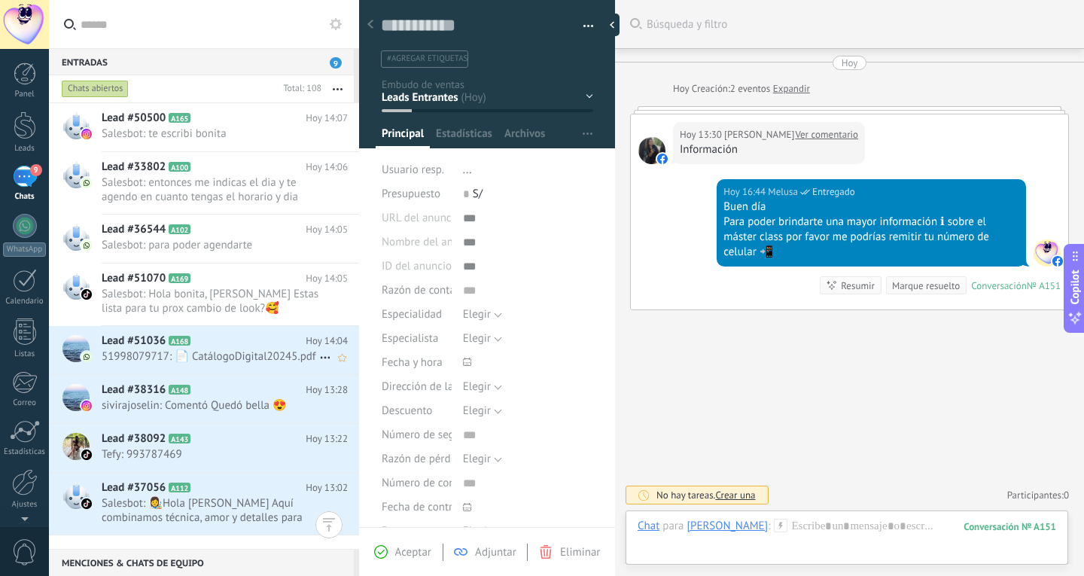
click at [215, 347] on h2 "Lead #51036 A168" at bounding box center [204, 341] width 204 height 15
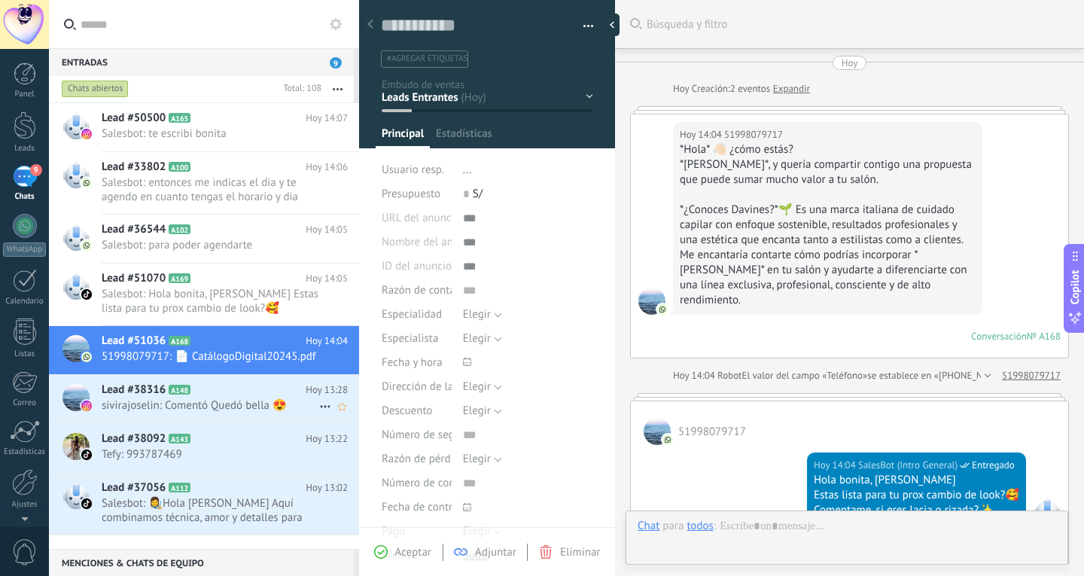
scroll to position [766, 0]
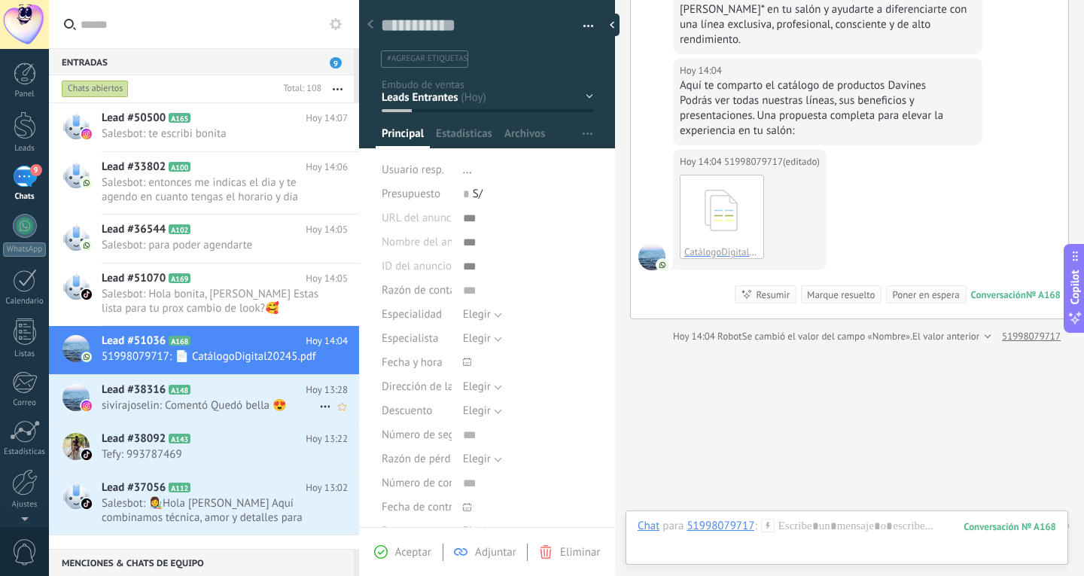
click at [219, 413] on span "sivirajoselin: Comentó Quedó bella 😍" at bounding box center [211, 405] width 218 height 14
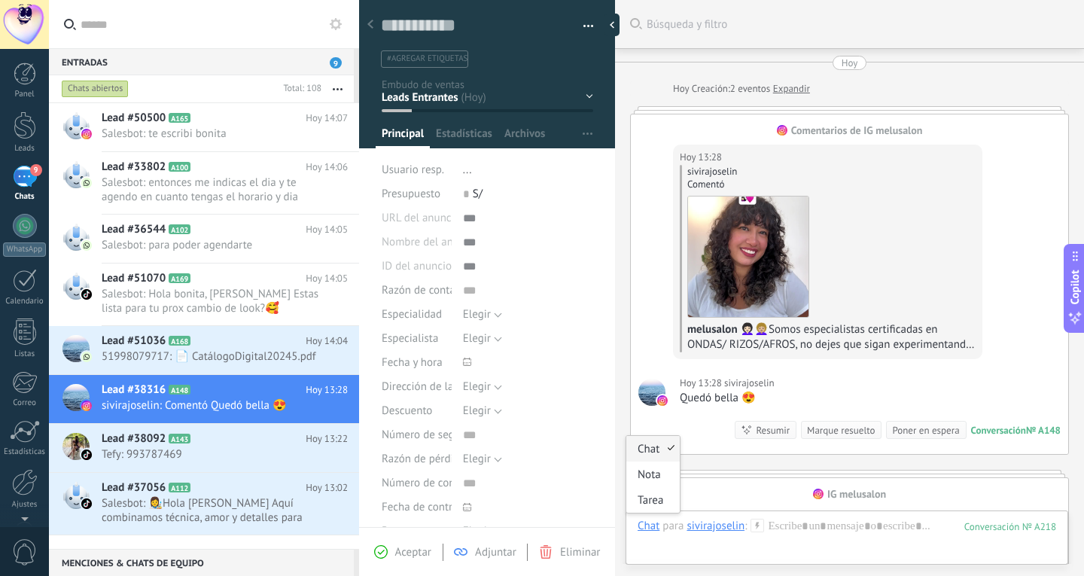
scroll to position [323, 0]
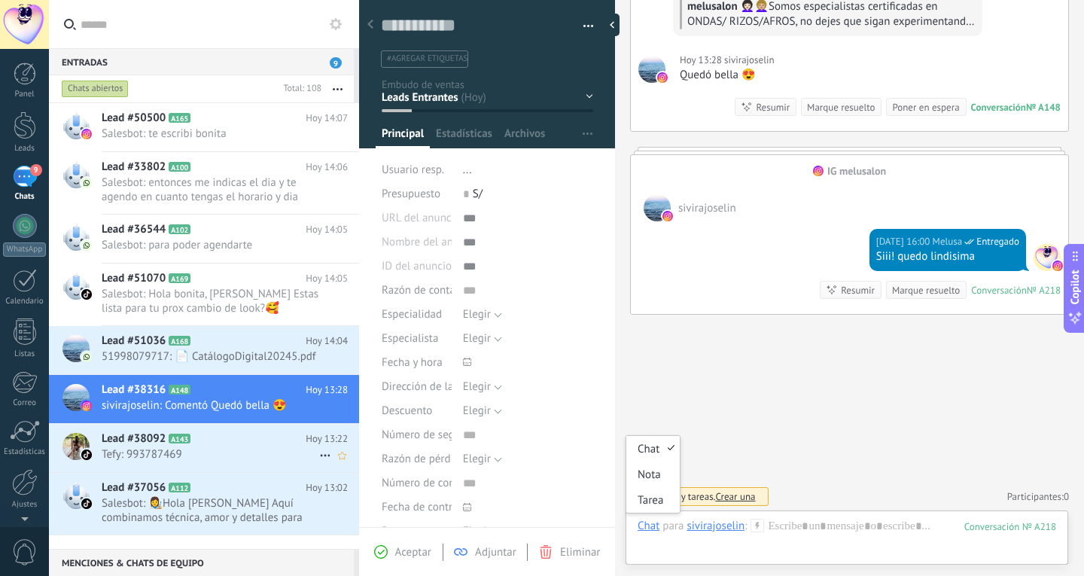
click at [239, 460] on div "Lead #38092 A143 [DATE] 13:22 Tefy: 993787469" at bounding box center [231, 447] width 258 height 47
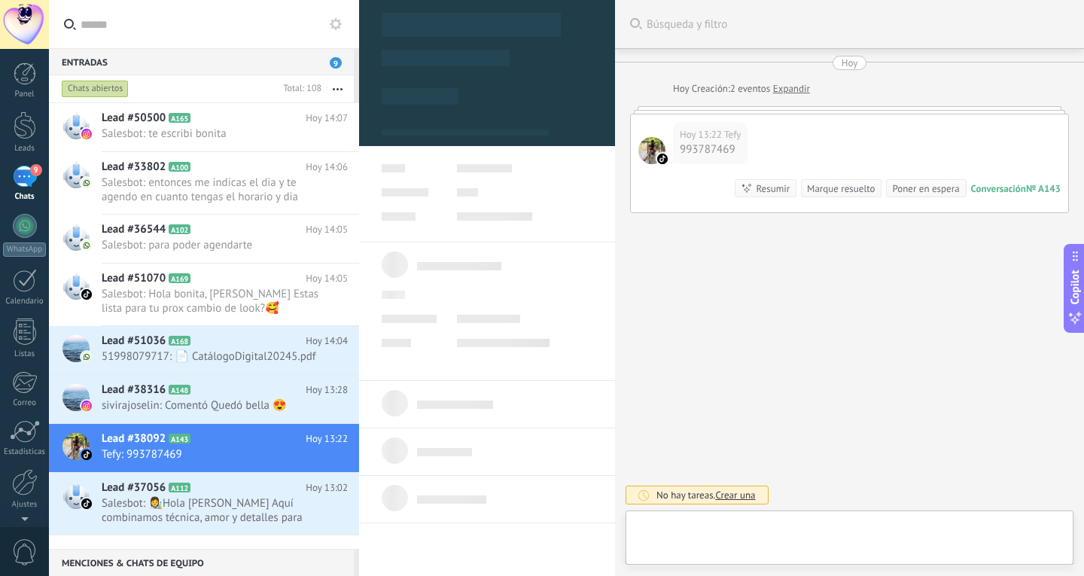
scroll to position [23, 0]
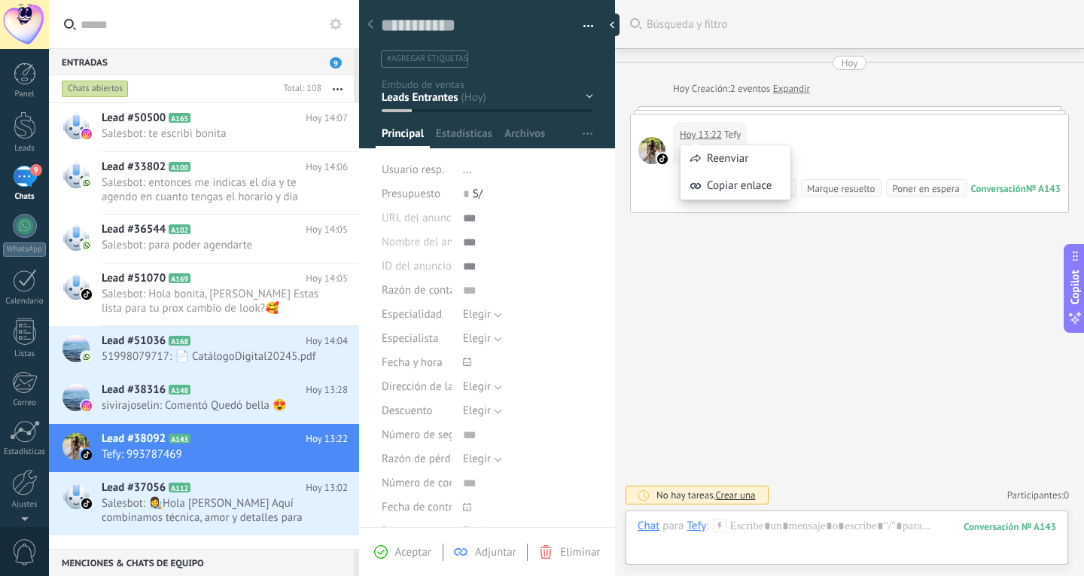
click at [717, 139] on div "Reenviar Copiar enlace" at bounding box center [735, 165] width 111 height 86
click at [766, 142] on div "Reenviar Copiar enlace" at bounding box center [735, 165] width 111 height 86
click at [791, 133] on div "Reenviar Copiar enlace" at bounding box center [735, 165] width 111 height 86
click at [883, 169] on div "[DATE] 13:22 Tefy 993787469 Conversación № A143 Conversación № A143 Resumir Res…" at bounding box center [849, 163] width 437 height 98
click at [701, 153] on div "993787469" at bounding box center [710, 149] width 61 height 15
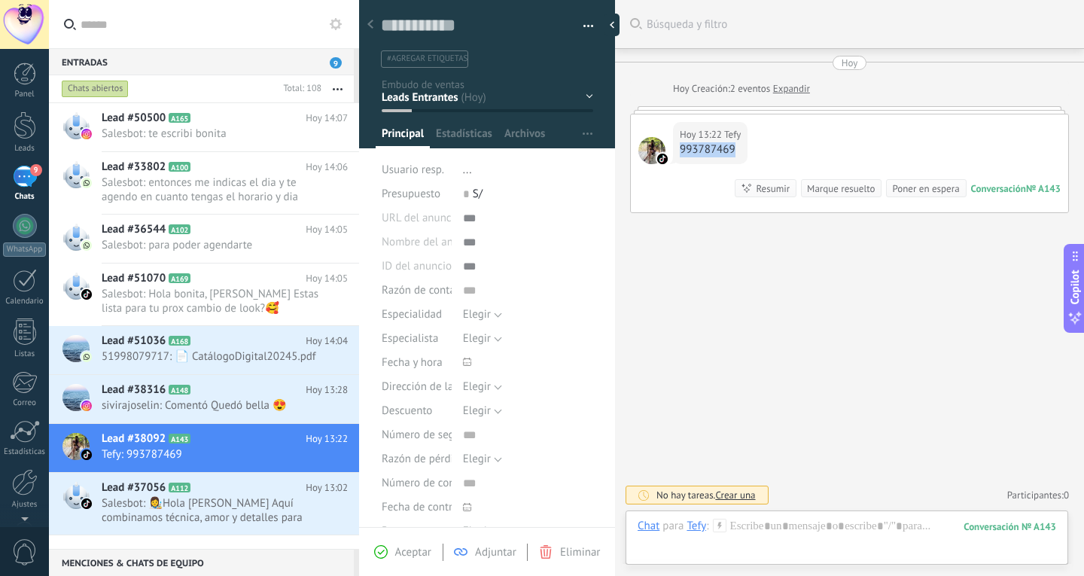
click at [701, 153] on div "993787469" at bounding box center [710, 149] width 61 height 15
copy div "993787469"
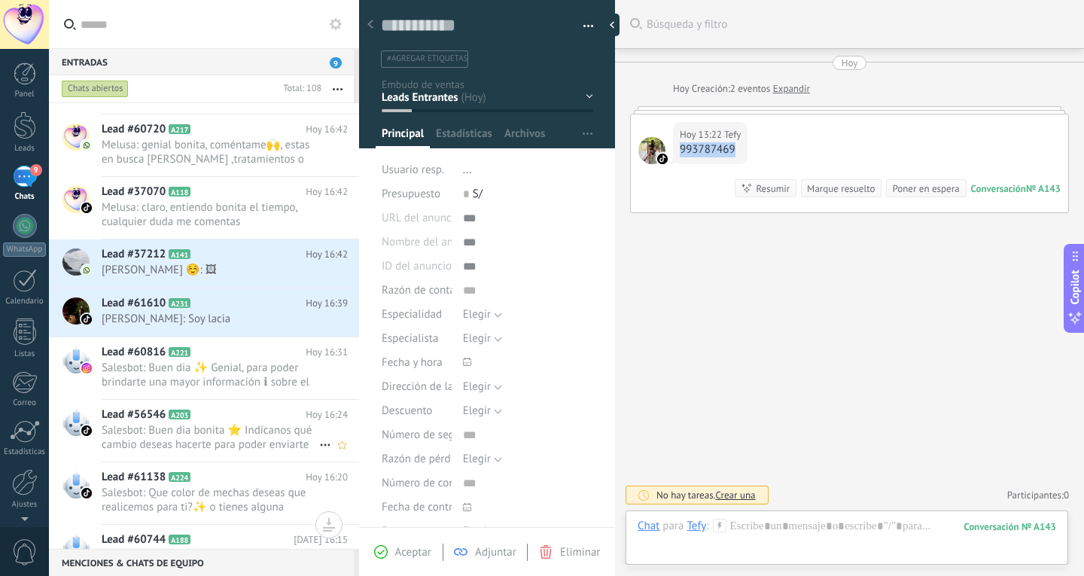
scroll to position [302, 0]
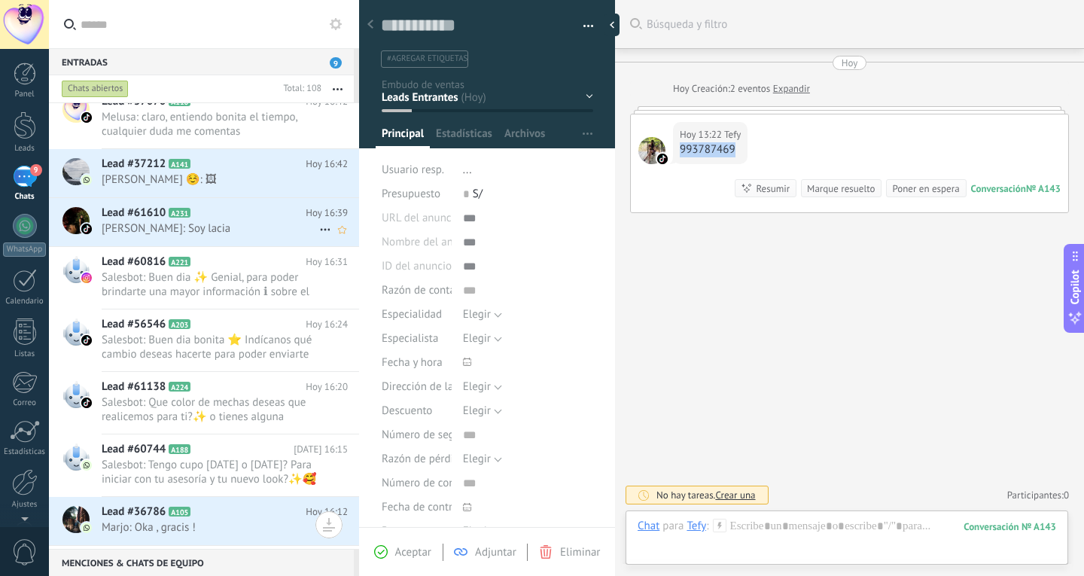
click at [252, 232] on span "[PERSON_NAME]: Soy lacia" at bounding box center [211, 228] width 218 height 14
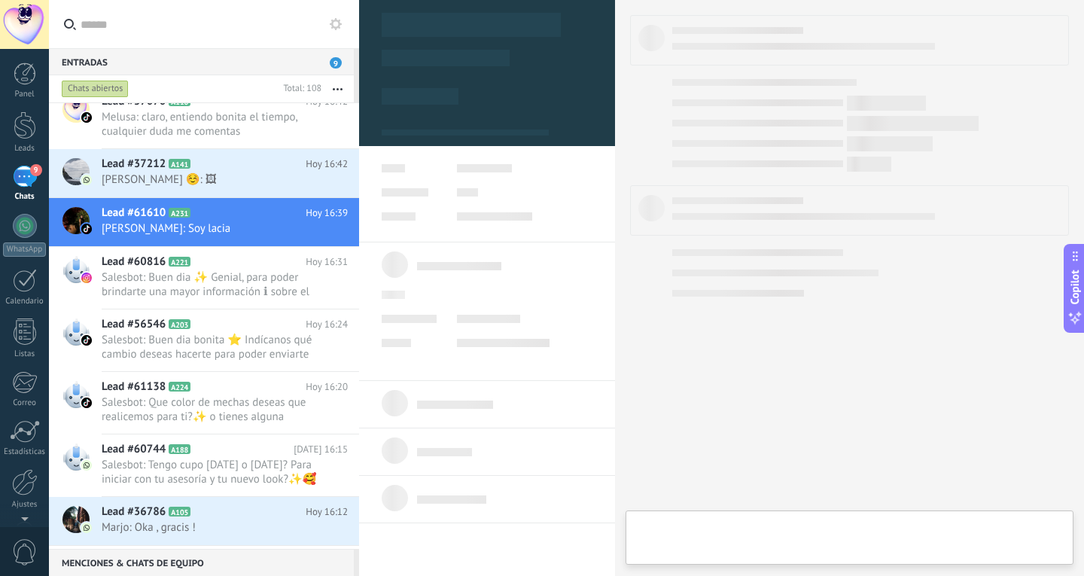
type textarea "**********"
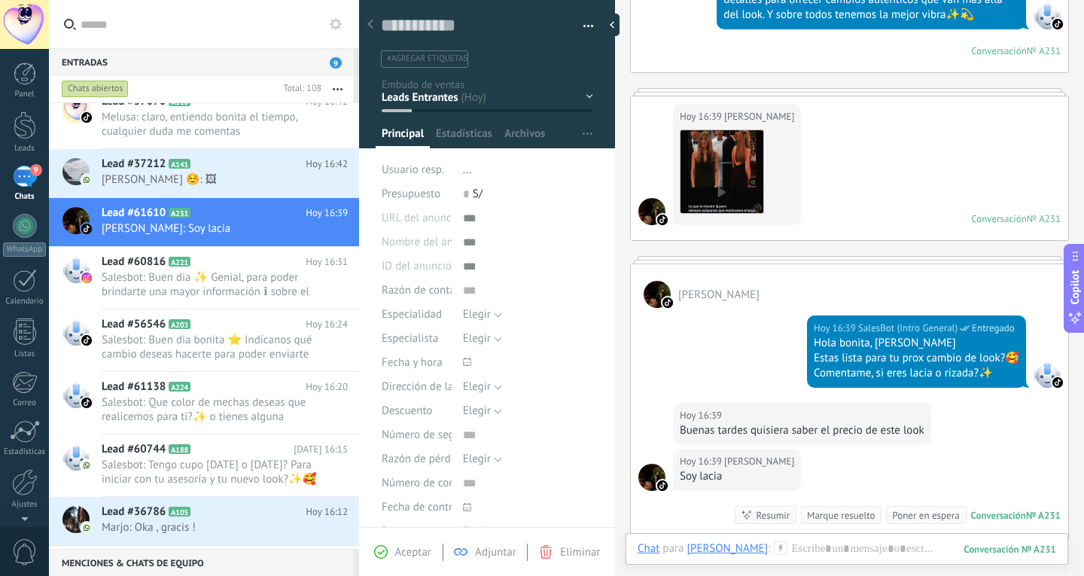
scroll to position [434, 0]
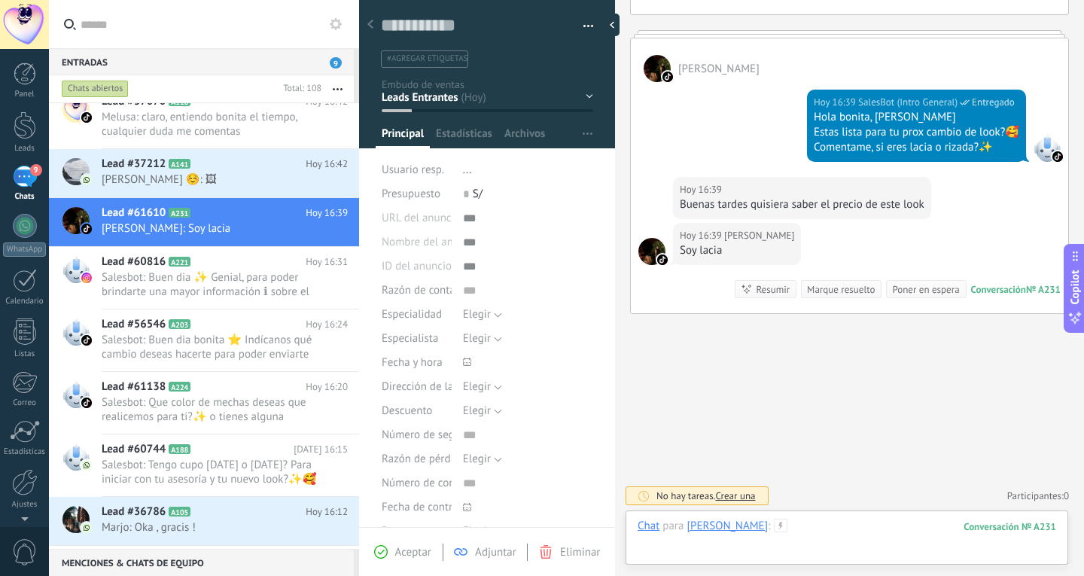
click at [877, 525] on div at bounding box center [847, 541] width 419 height 45
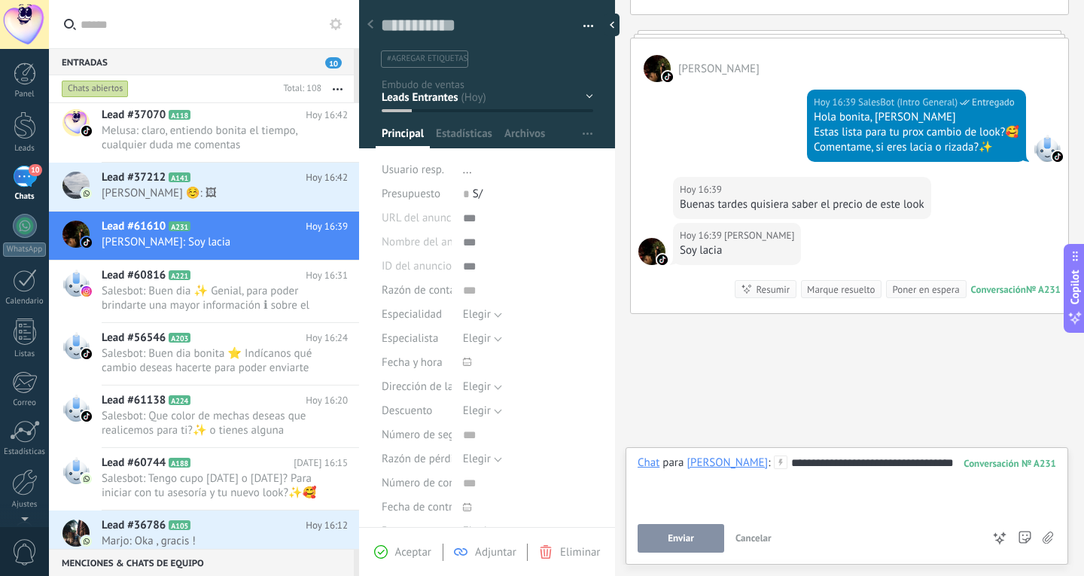
click at [707, 535] on button "Enviar" at bounding box center [681, 538] width 87 height 29
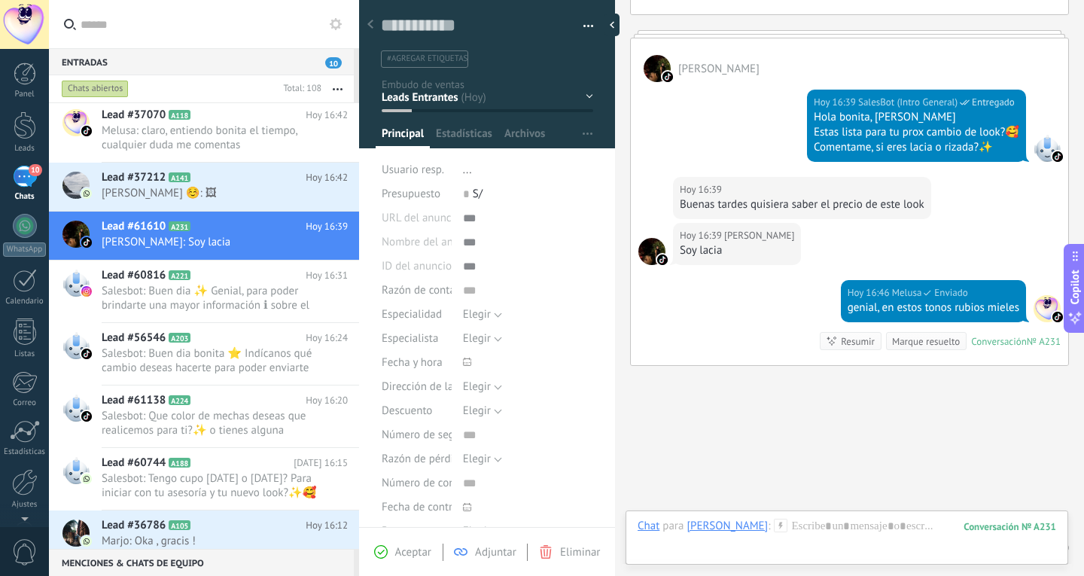
scroll to position [486, 0]
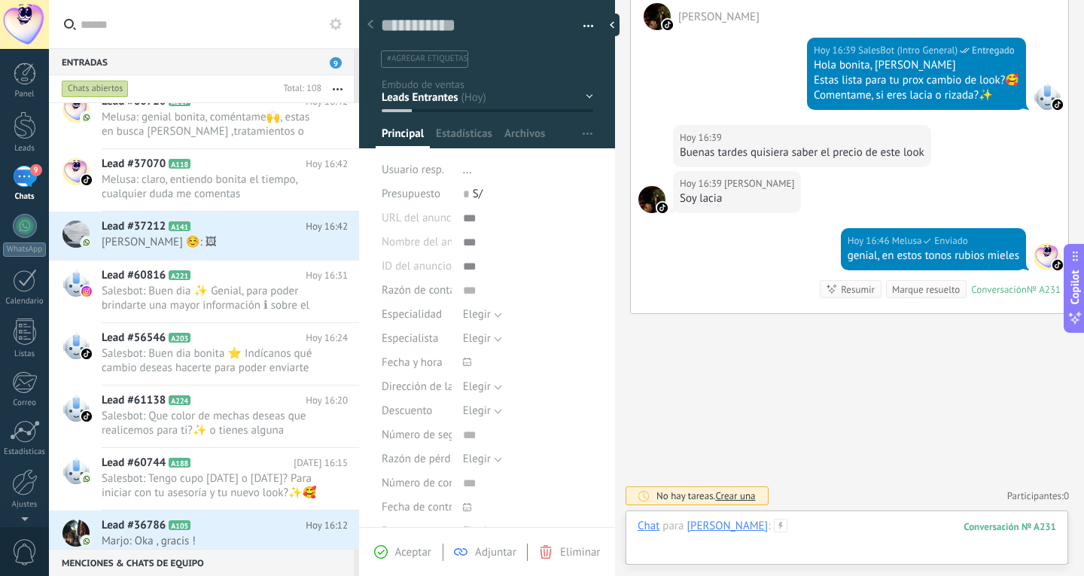
click at [823, 523] on div at bounding box center [847, 541] width 419 height 45
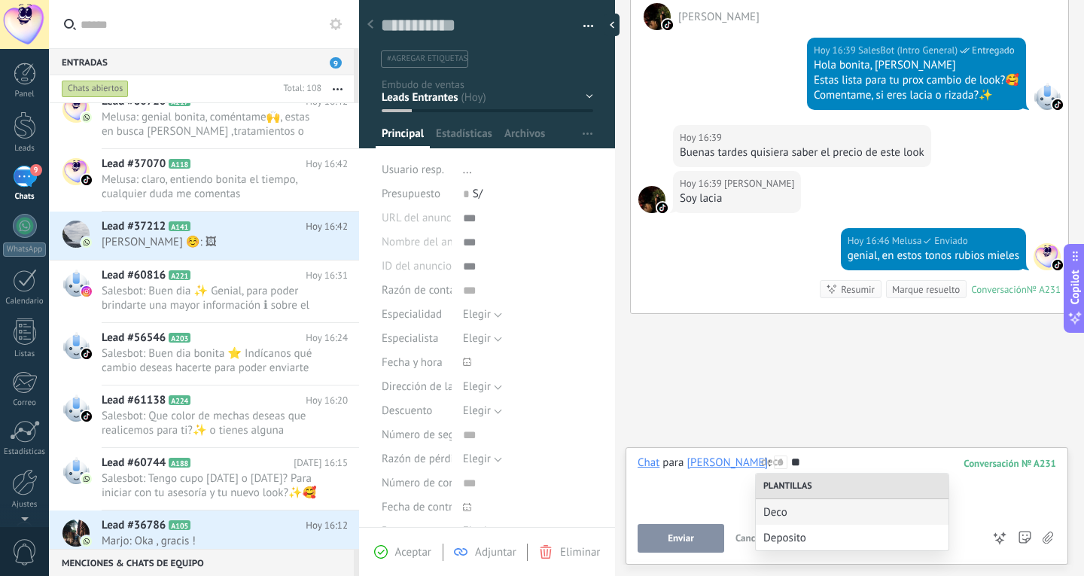
click at [823, 523] on div "Deco" at bounding box center [852, 512] width 193 height 26
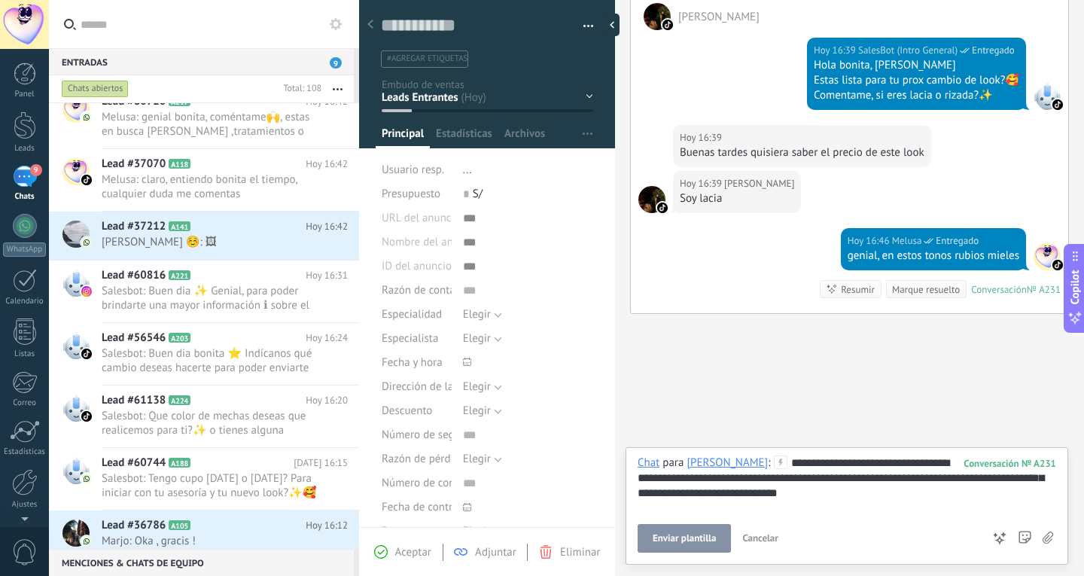
click at [893, 468] on div "**********" at bounding box center [847, 484] width 419 height 57
click at [715, 541] on button "Enviar" at bounding box center [681, 538] width 87 height 29
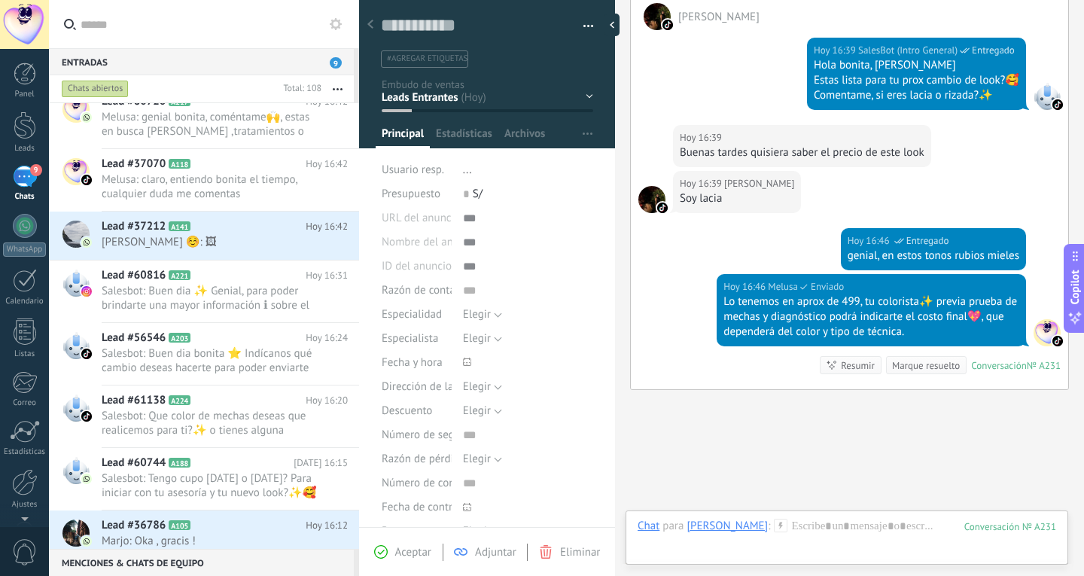
scroll to position [562, 0]
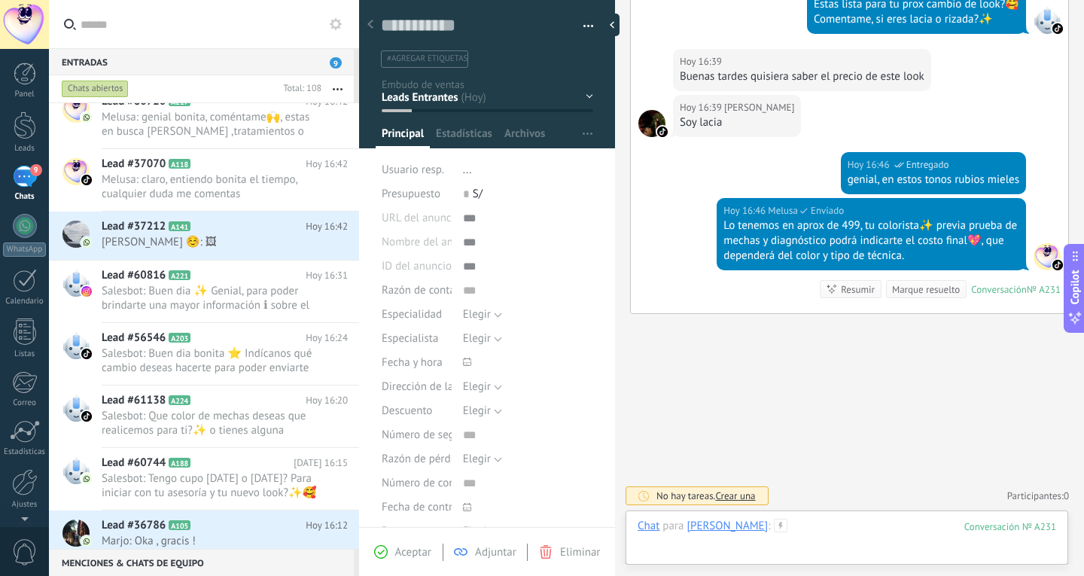
click at [858, 531] on div at bounding box center [847, 541] width 419 height 45
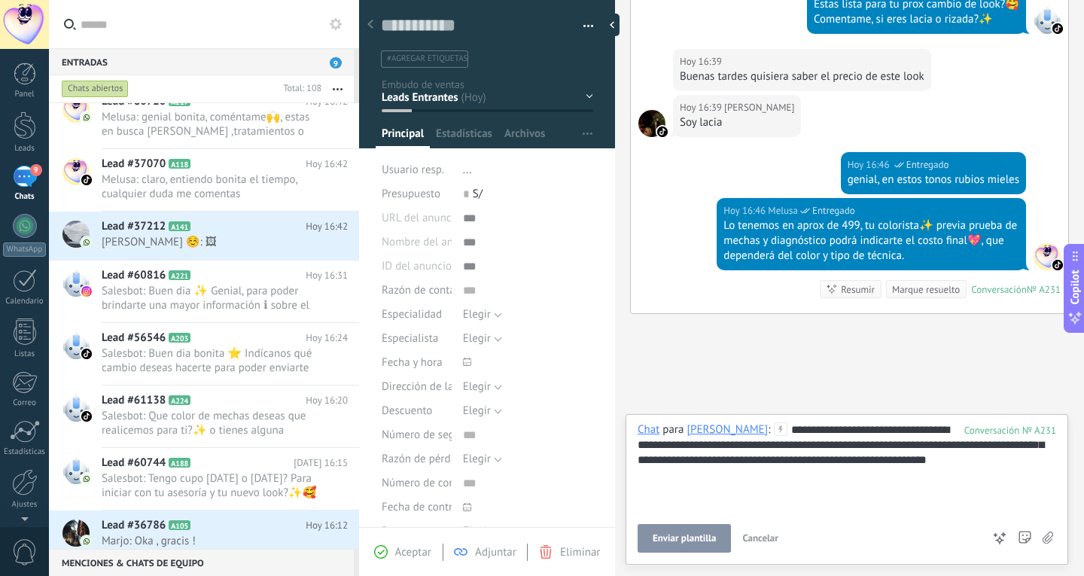
click at [713, 529] on button "Enviar plantilla" at bounding box center [684, 538] width 93 height 29
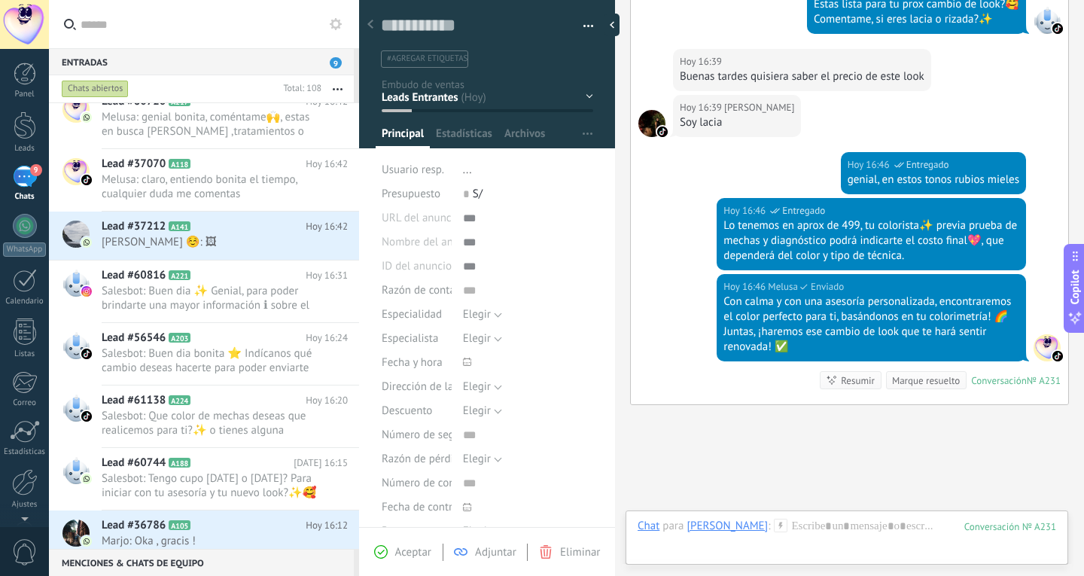
scroll to position [654, 0]
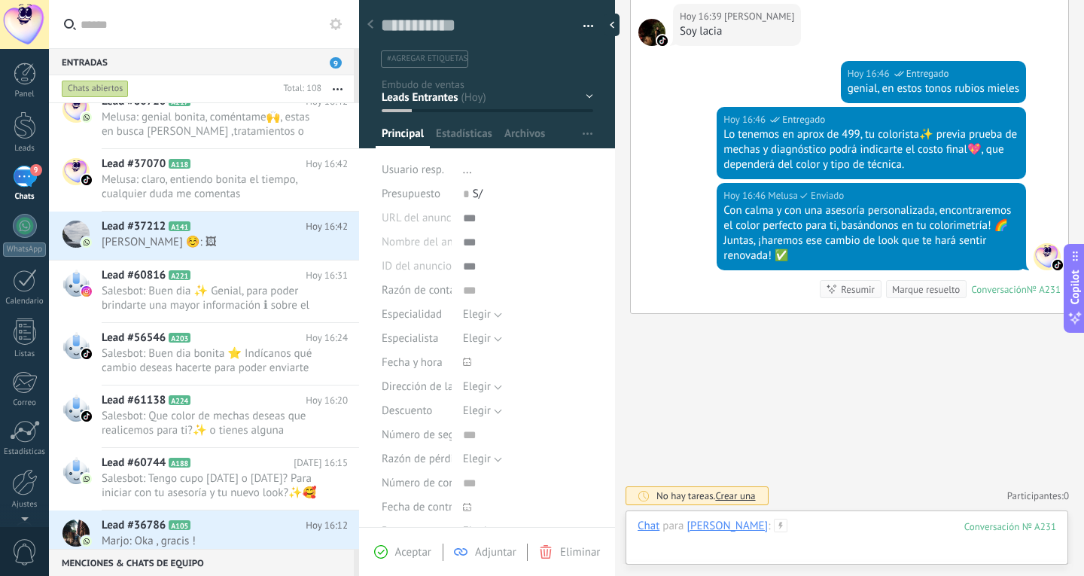
click at [828, 529] on div at bounding box center [847, 541] width 419 height 45
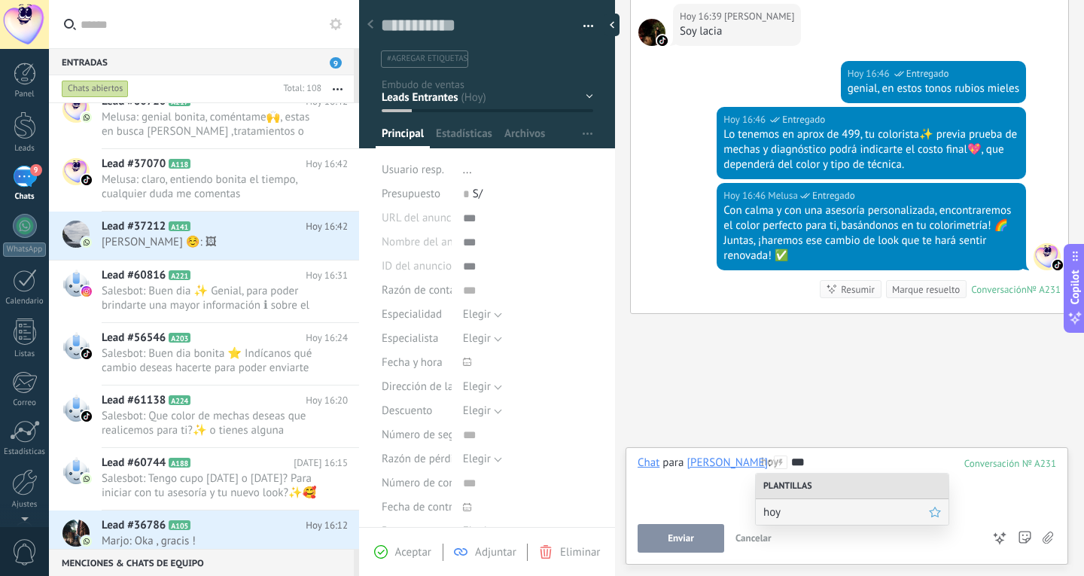
click at [835, 513] on span "hoy" at bounding box center [847, 512] width 166 height 14
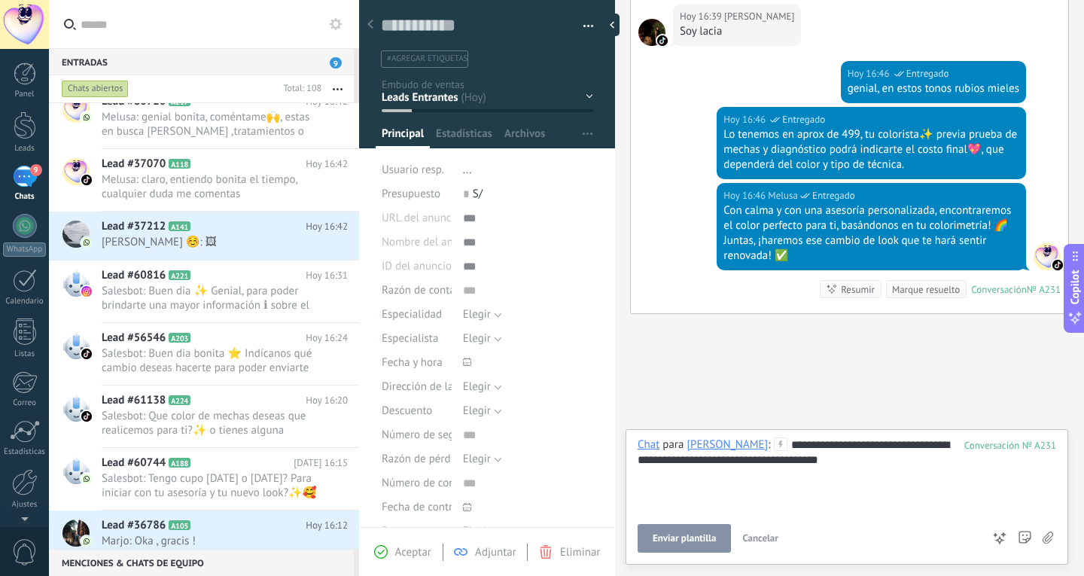
click at [695, 544] on span "Enviar plantilla" at bounding box center [684, 538] width 63 height 11
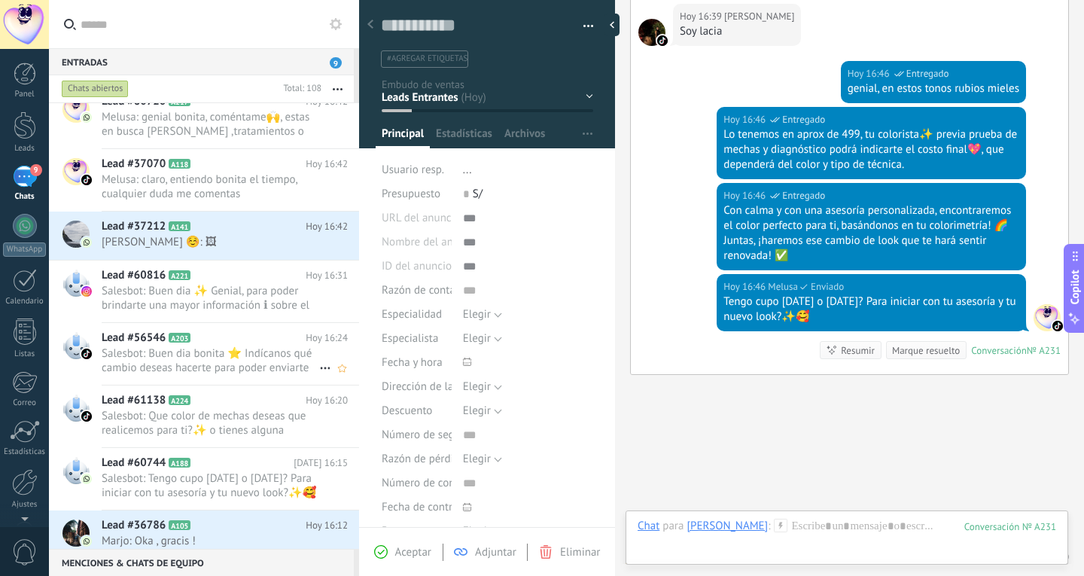
scroll to position [715, 0]
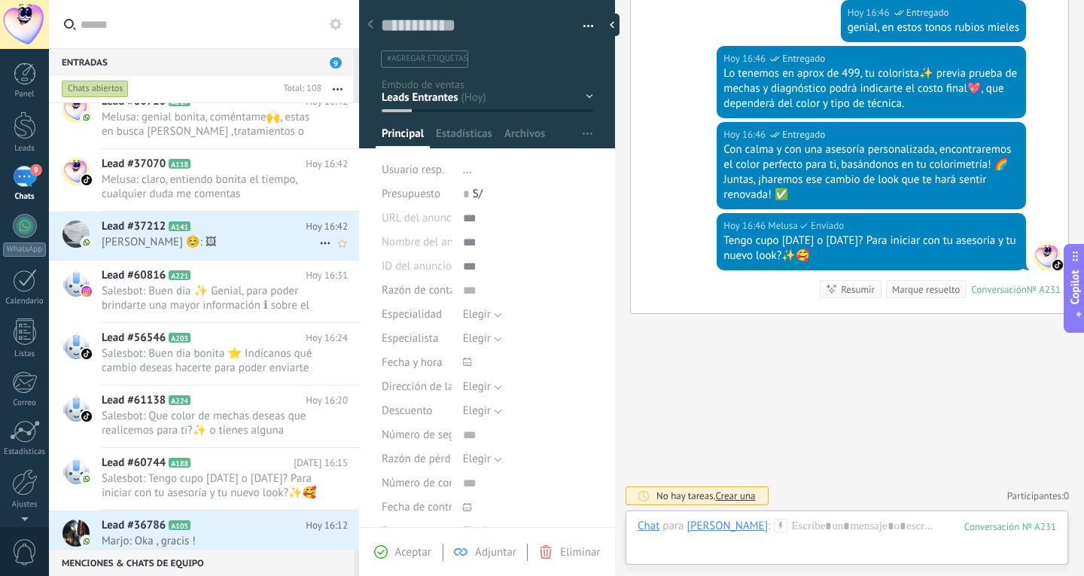
click at [202, 249] on div "Lead #37212 A141 [DATE] 16:42 [PERSON_NAME] ☺️: 🖼" at bounding box center [231, 235] width 258 height 47
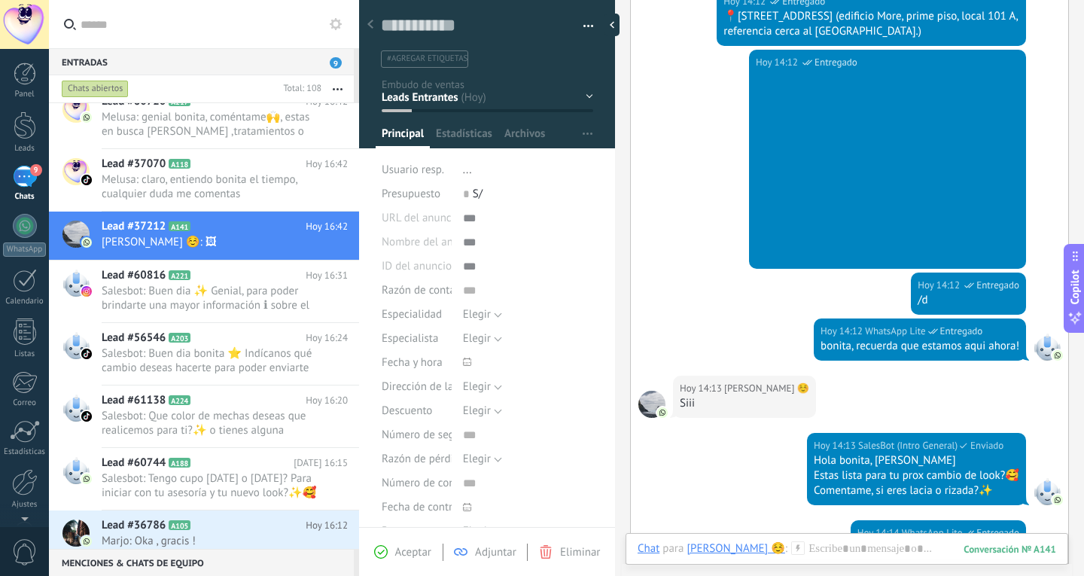
scroll to position [602, 0]
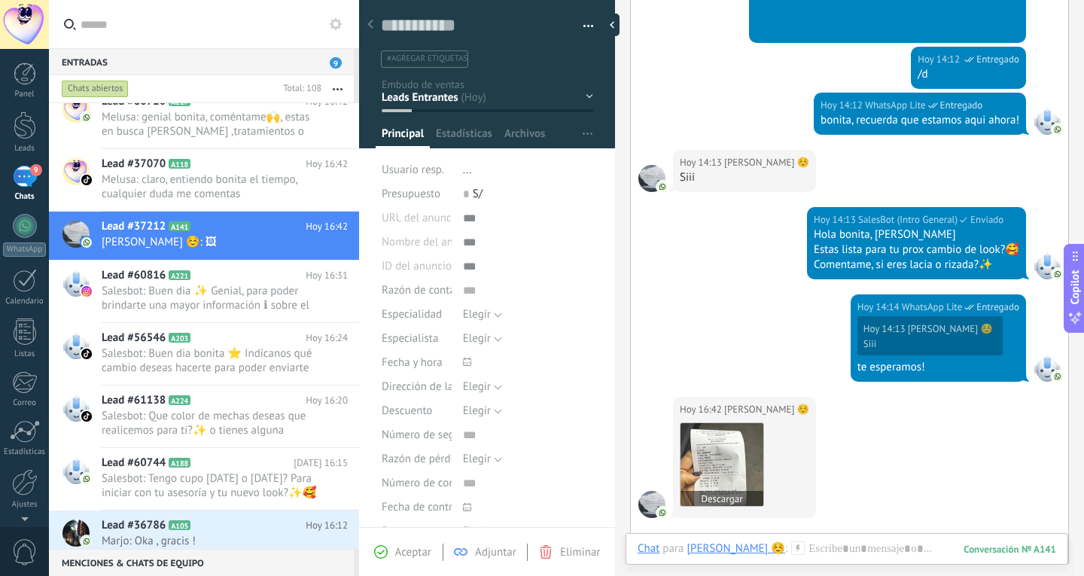
click at [730, 471] on img at bounding box center [722, 464] width 83 height 83
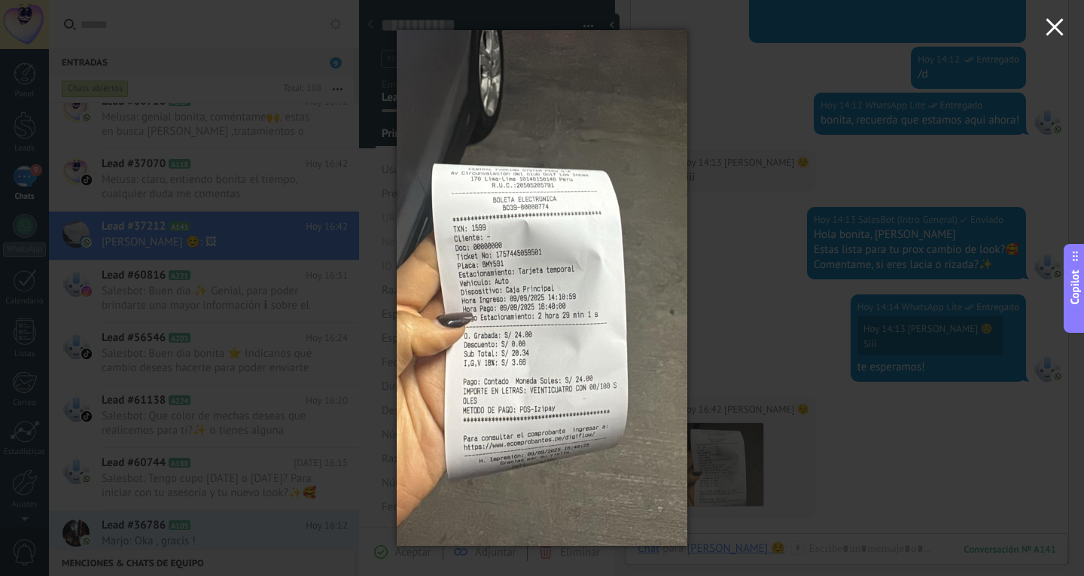
click at [1050, 36] on icon "button" at bounding box center [1055, 27] width 18 height 18
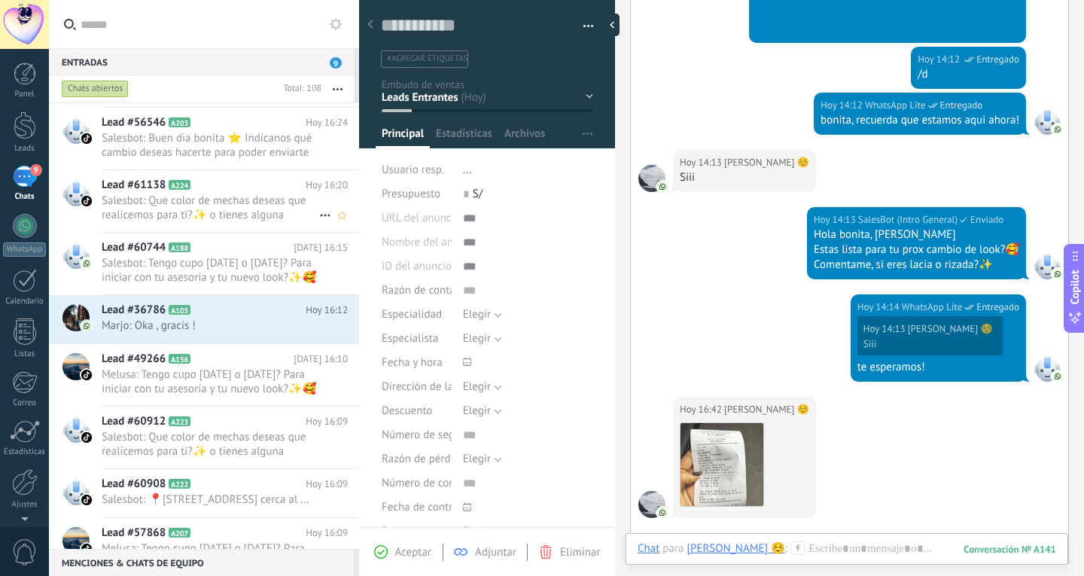
scroll to position [528, 0]
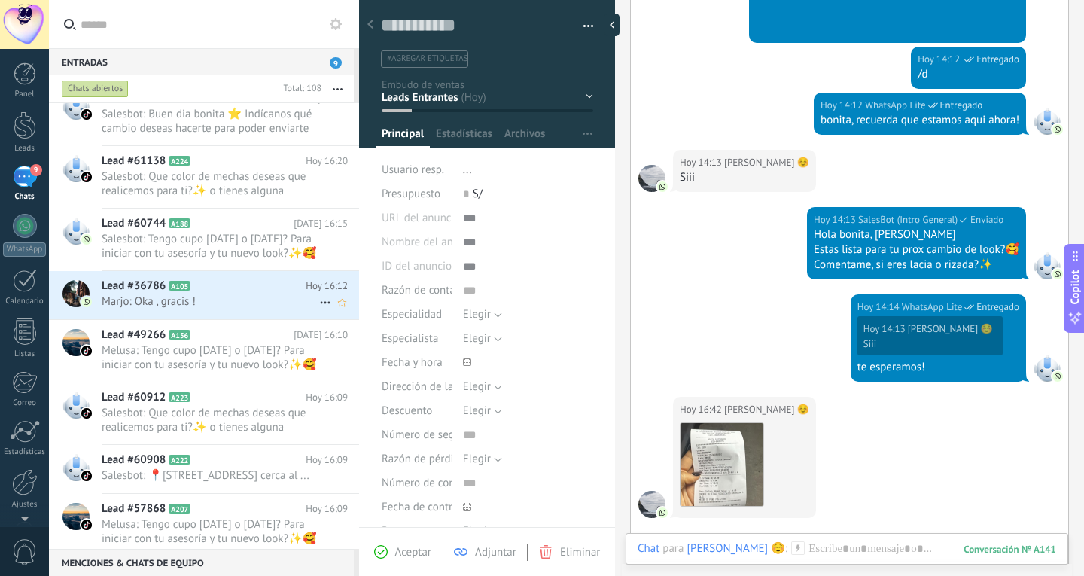
click at [221, 278] on div "Lead #36786 A105 [DATE] 16:12 Marjo: Oka , gracis !" at bounding box center [231, 294] width 258 height 47
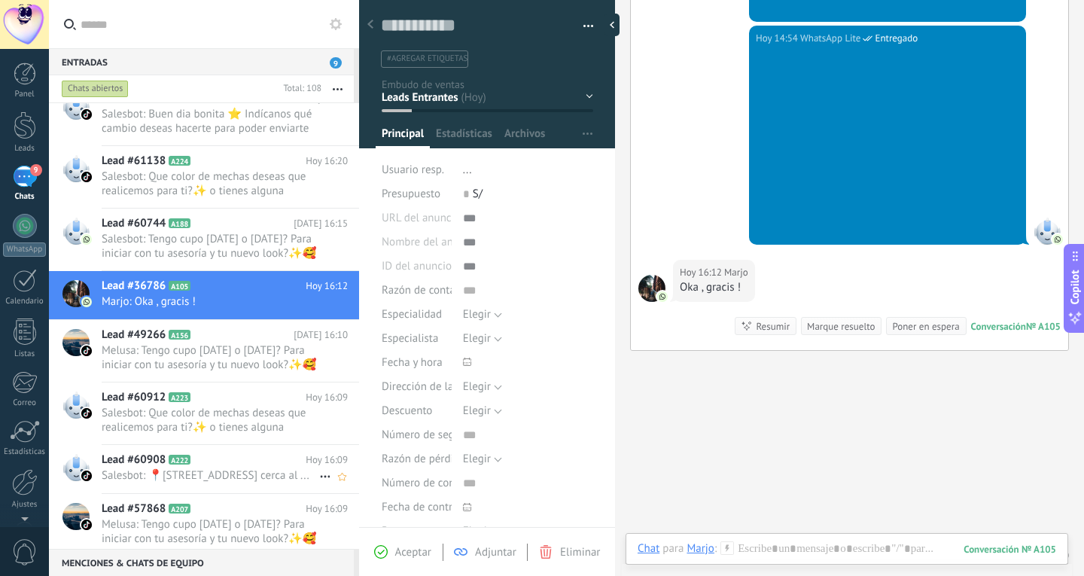
scroll to position [829, 0]
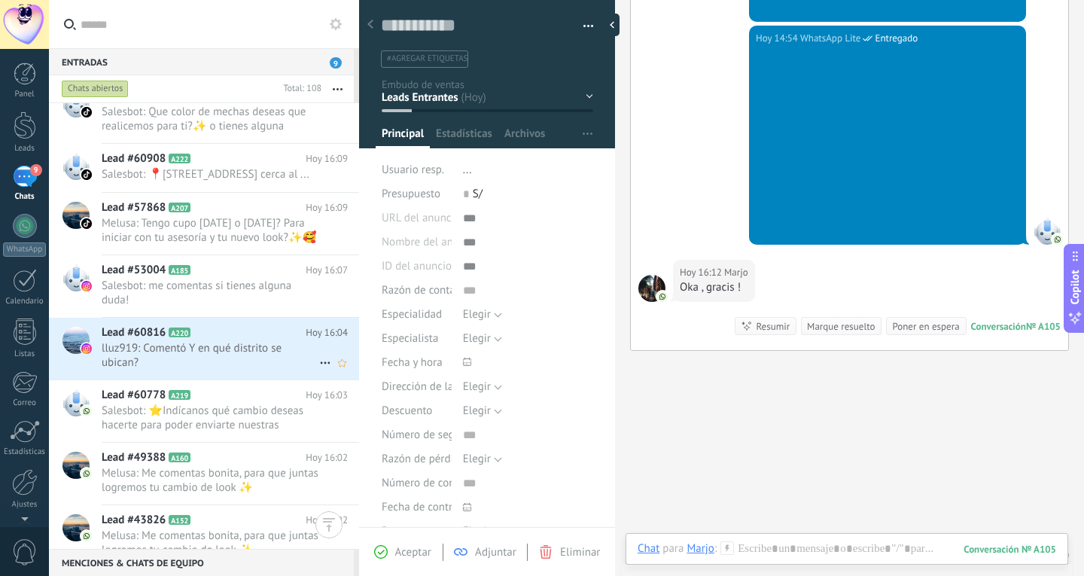
click at [234, 370] on span "lluz919: Comentó Y en qué distrito se ubican?" at bounding box center [211, 355] width 218 height 29
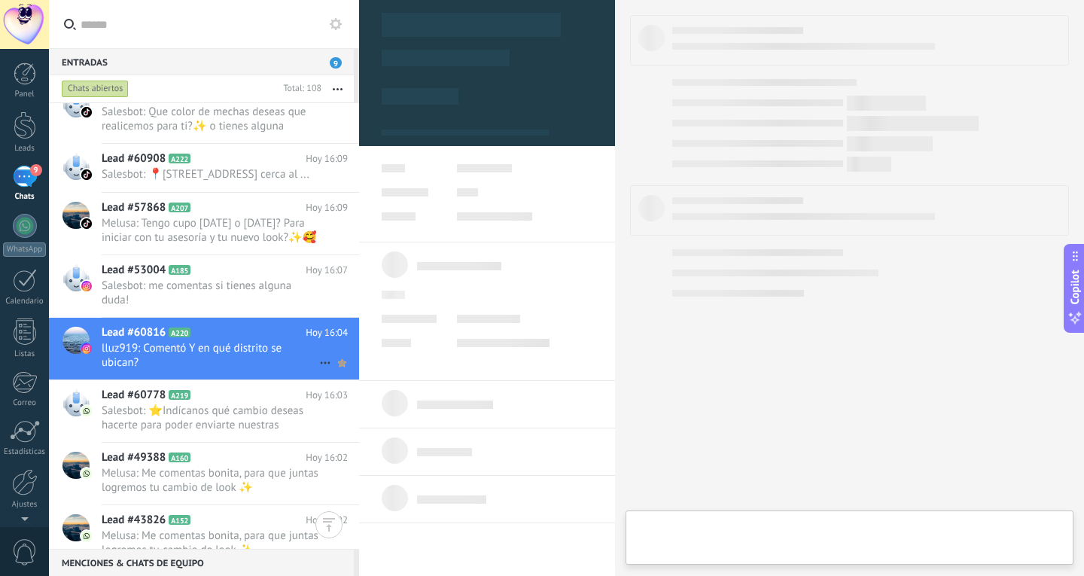
type textarea "**********"
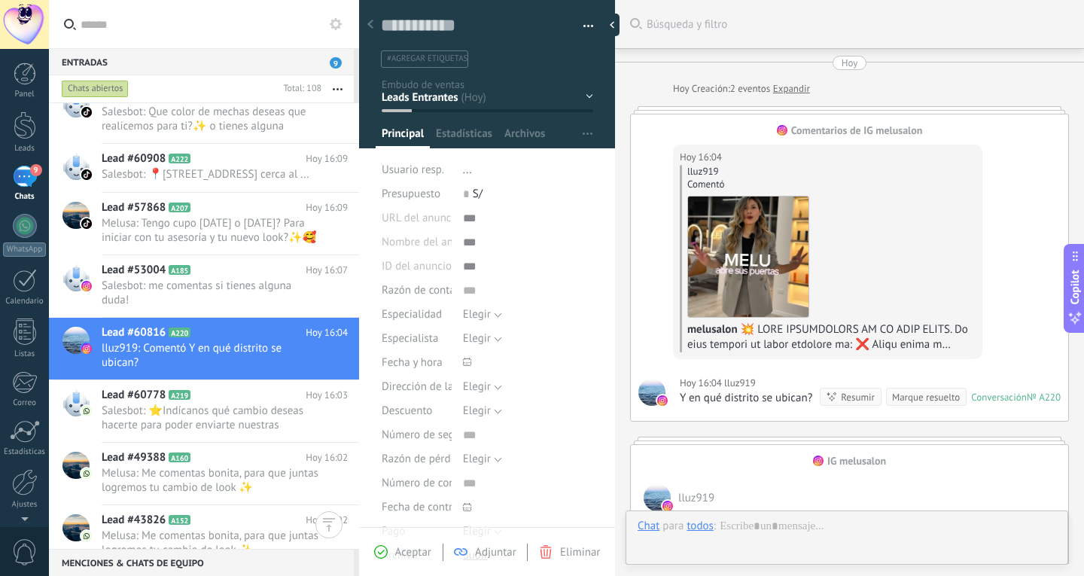
scroll to position [23, 0]
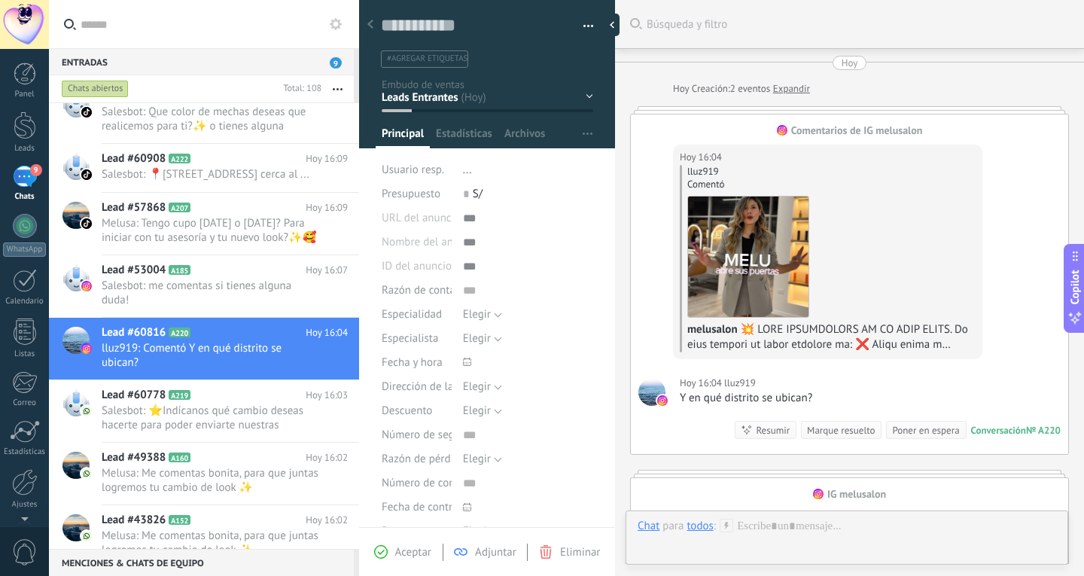
click at [696, 522] on div "todos" at bounding box center [700, 526] width 26 height 14
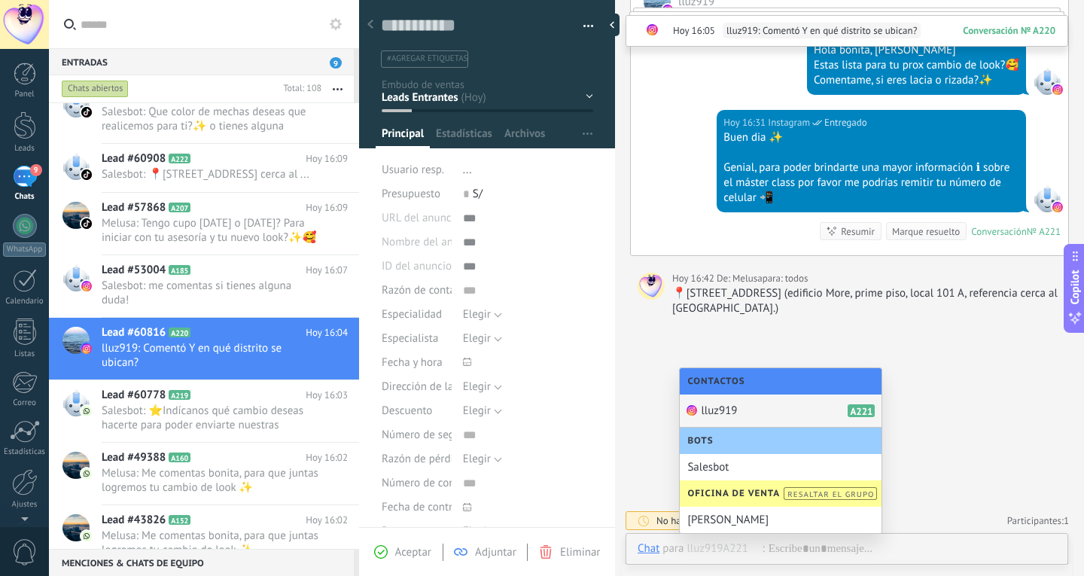
scroll to position [531, 0]
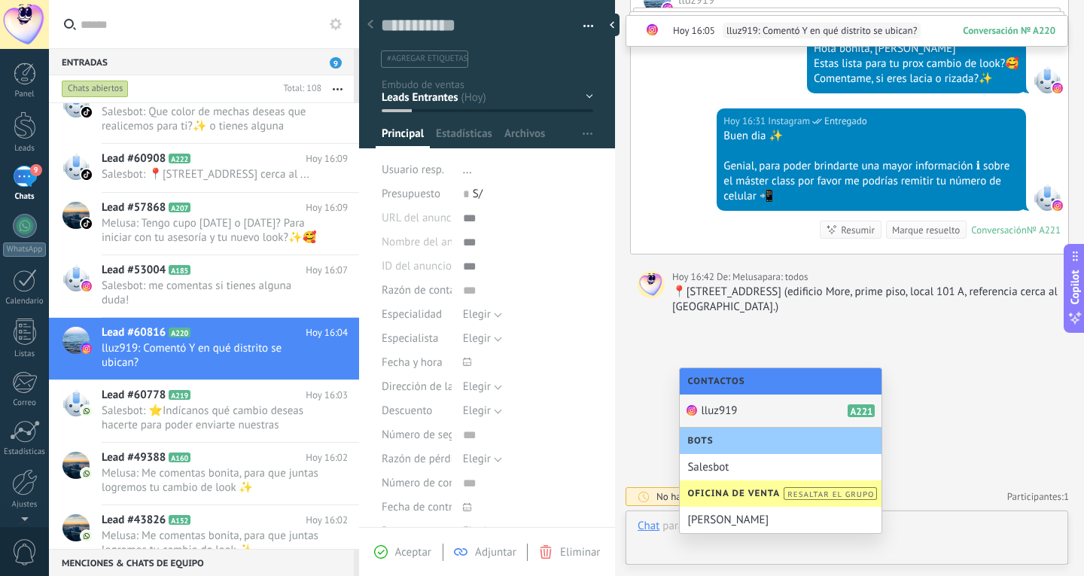
click at [774, 420] on div "lluz919 A221" at bounding box center [781, 411] width 202 height 33
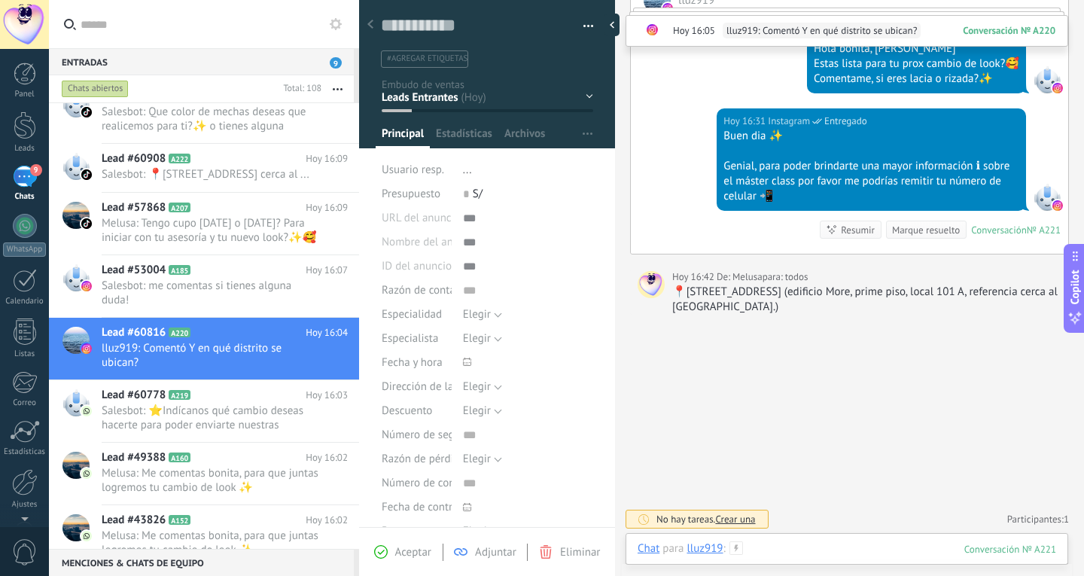
scroll to position [456, 0]
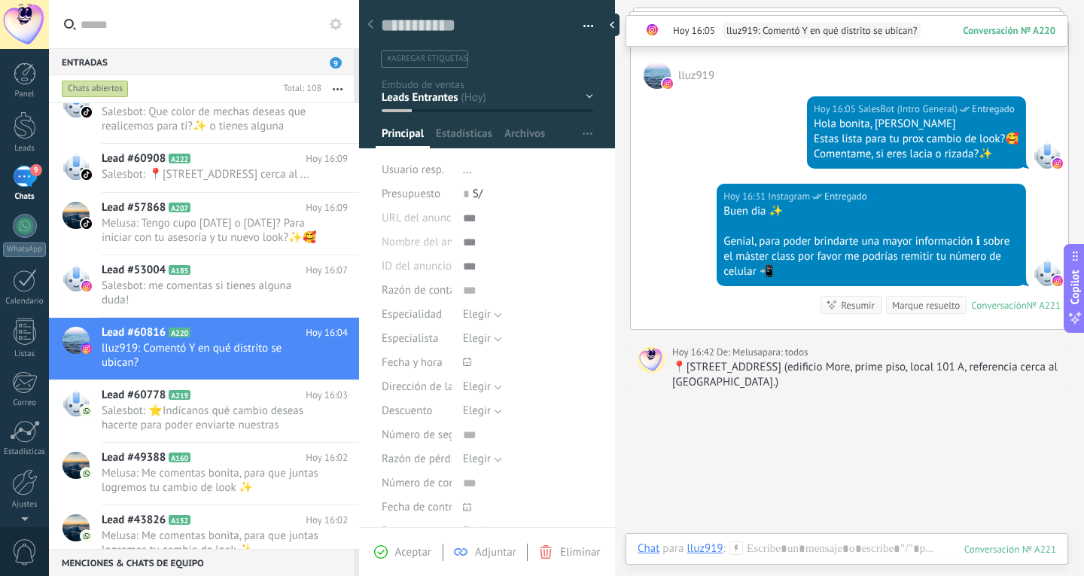
click at [803, 540] on div "Chat Correo Nota Tarea Chat para lluz919 : 221 Enviar Cancelar Rastrear clics e…" at bounding box center [847, 560] width 443 height 54
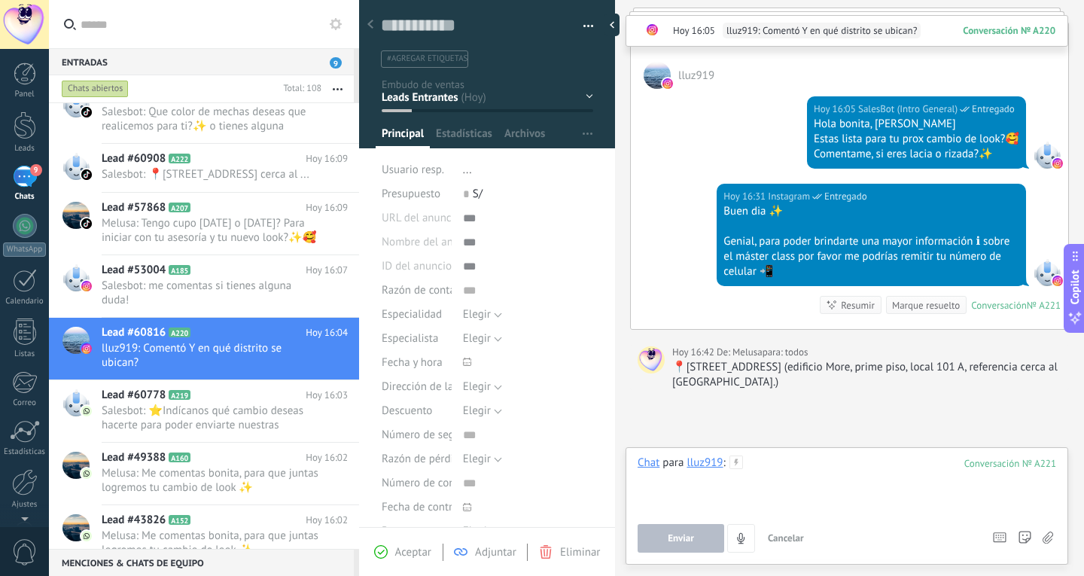
click at [809, 468] on div at bounding box center [847, 484] width 419 height 57
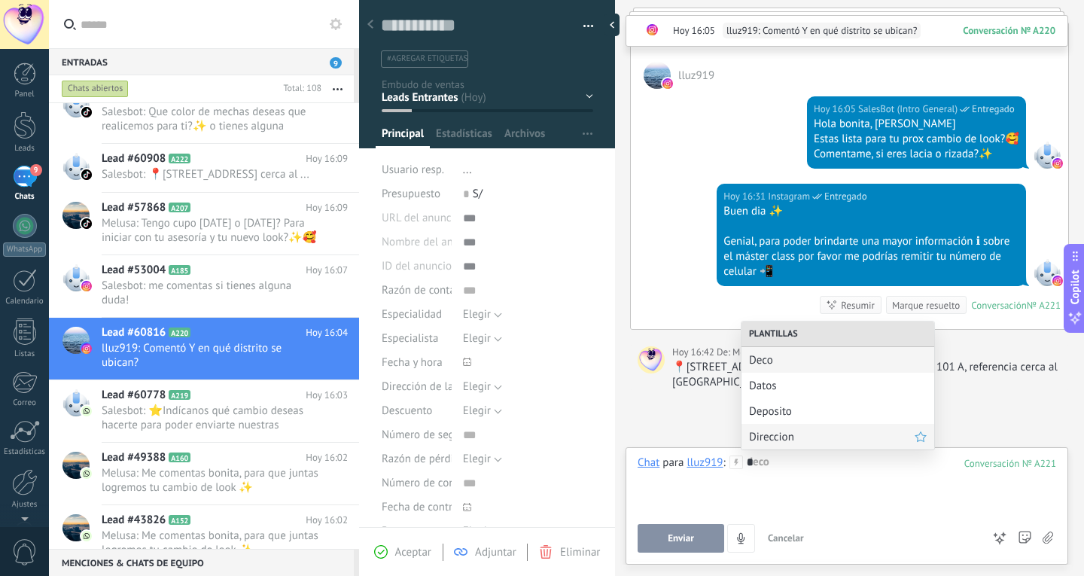
click at [842, 441] on span "Direccion" at bounding box center [832, 437] width 166 height 14
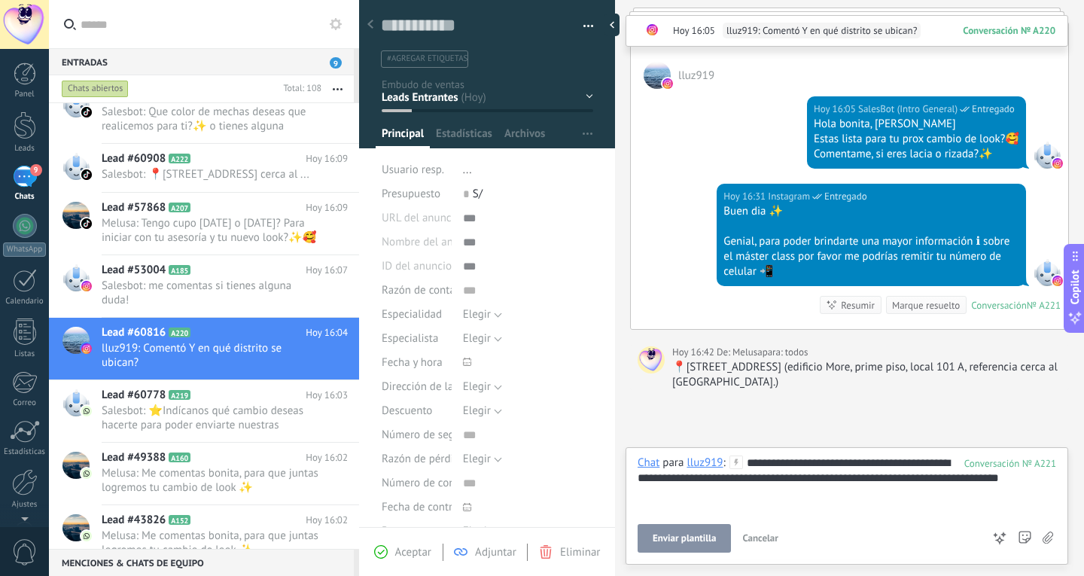
click at [678, 548] on button "Enviar plantilla" at bounding box center [684, 538] width 93 height 29
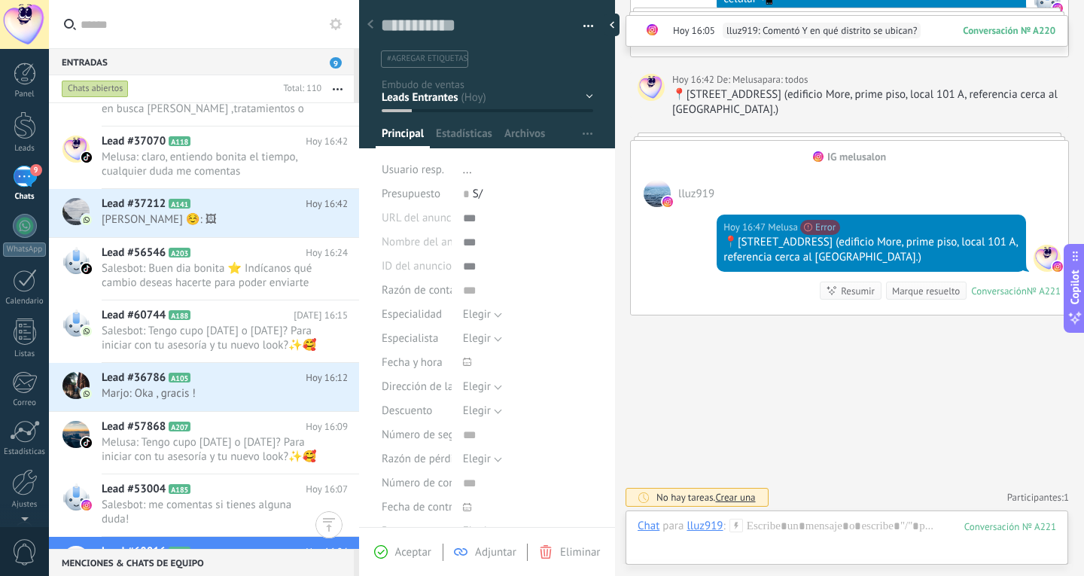
scroll to position [744, 0]
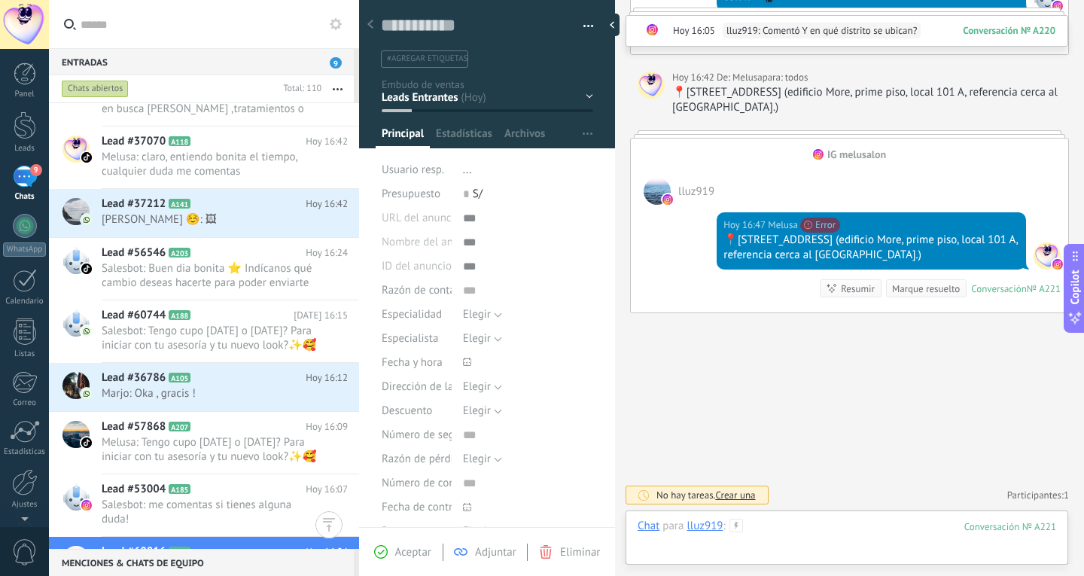
click at [799, 533] on div at bounding box center [847, 541] width 419 height 45
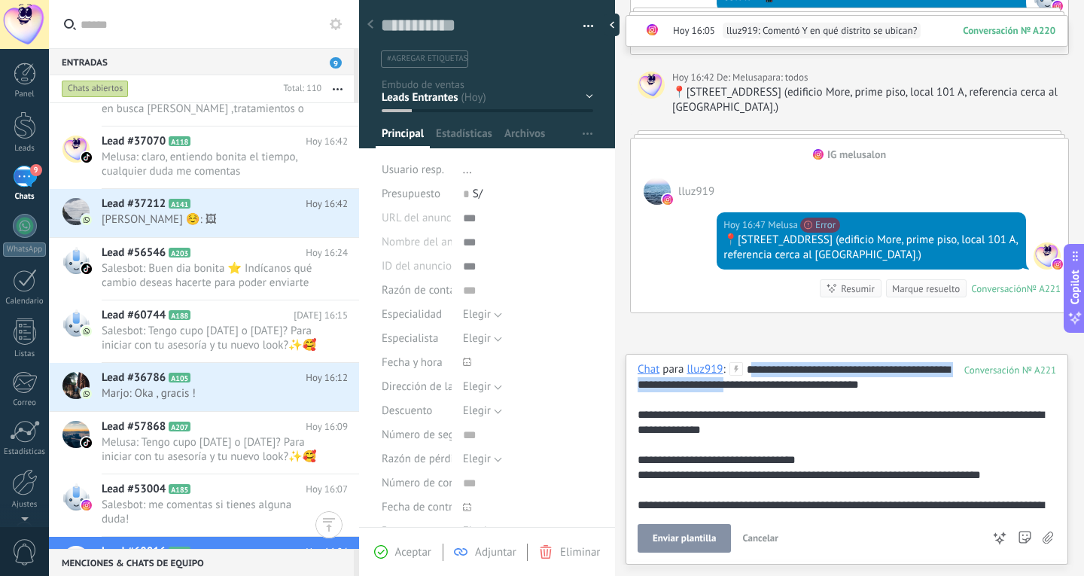
drag, startPoint x: 753, startPoint y: 370, endPoint x: 756, endPoint y: 383, distance: 13.2
click at [756, 383] on div "**********" at bounding box center [844, 445] width 413 height 166
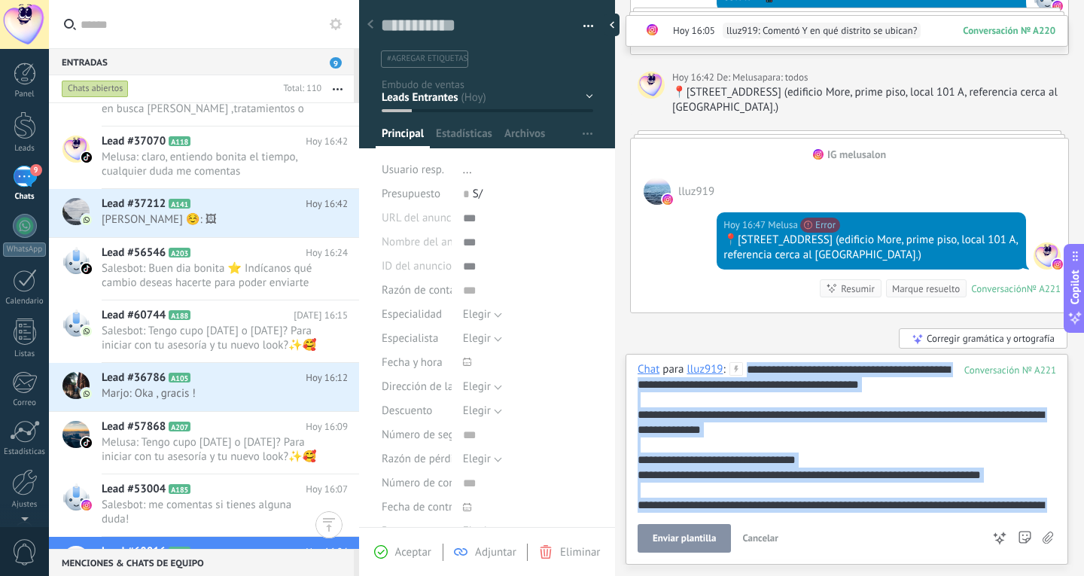
scroll to position [15, 0]
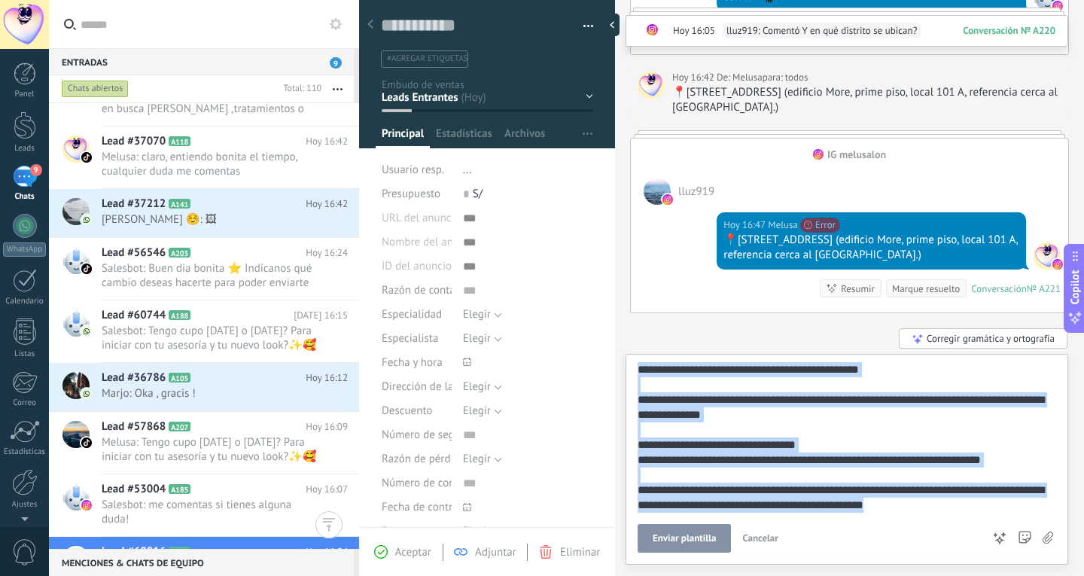
drag, startPoint x: 748, startPoint y: 373, endPoint x: 992, endPoint y: 611, distance: 340.8
click at [992, 575] on html ".abccls-1,.abccls-2{fill-rule:evenodd}.abccls-2{fill:#fff} .abfcls-1{fill:none}…" at bounding box center [542, 288] width 1084 height 576
copy div "**********"
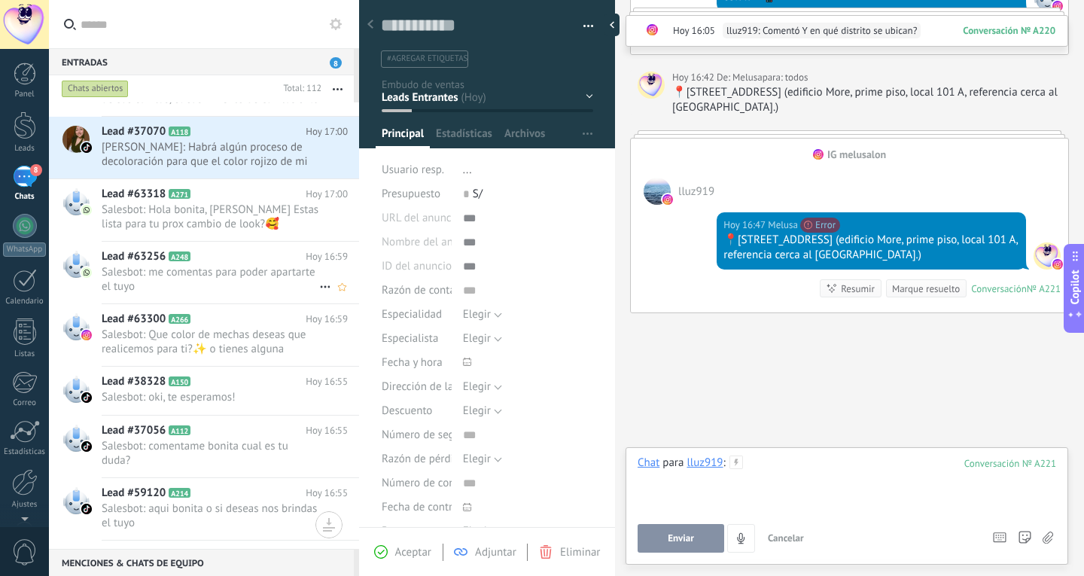
scroll to position [0, 0]
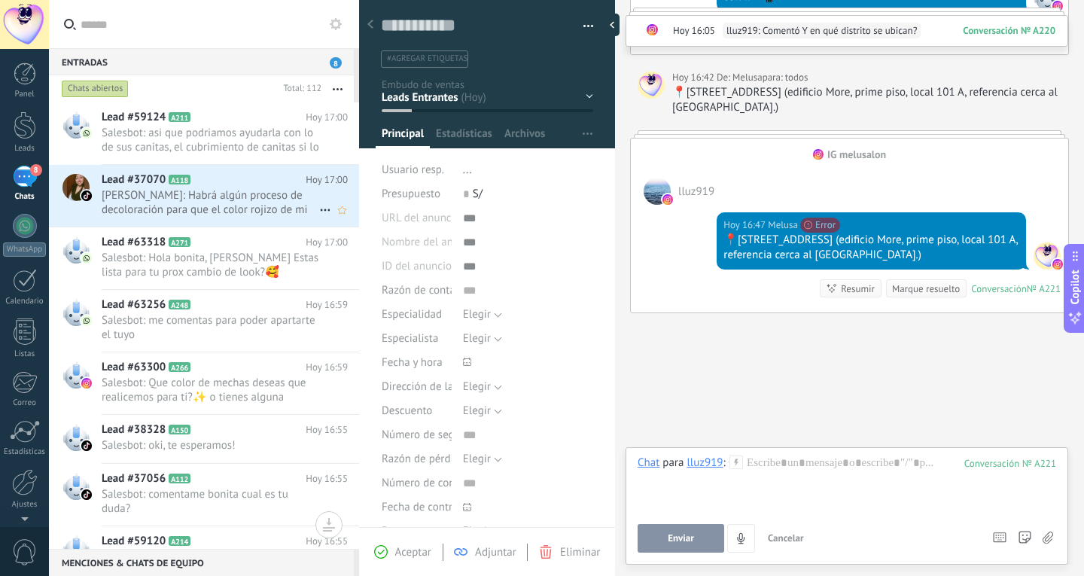
click at [182, 197] on span "[PERSON_NAME]: Habrá algún proceso de decoloración para que el color rojizo de …" at bounding box center [211, 202] width 218 height 29
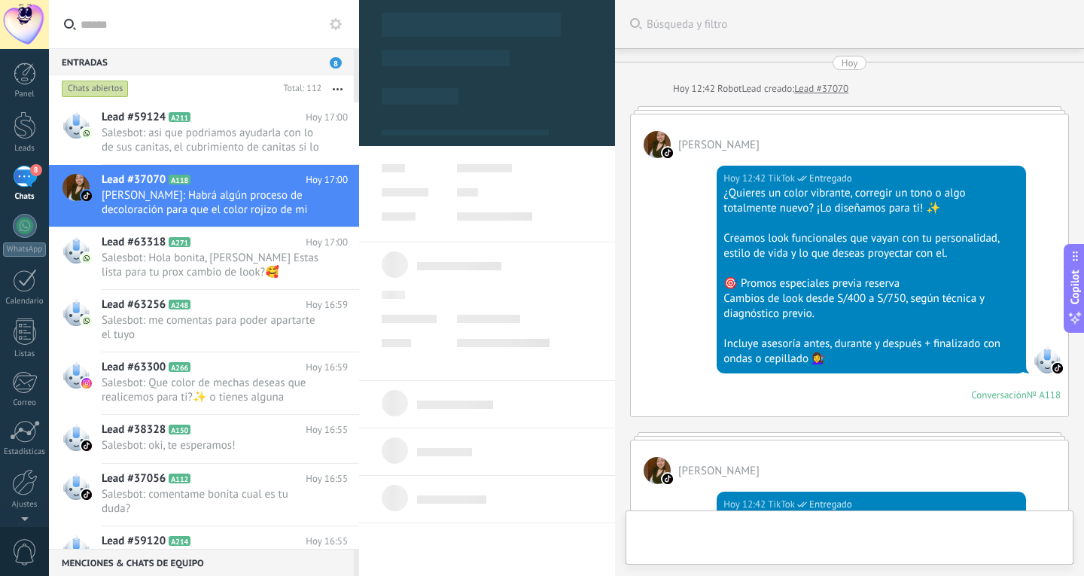
scroll to position [1102, 0]
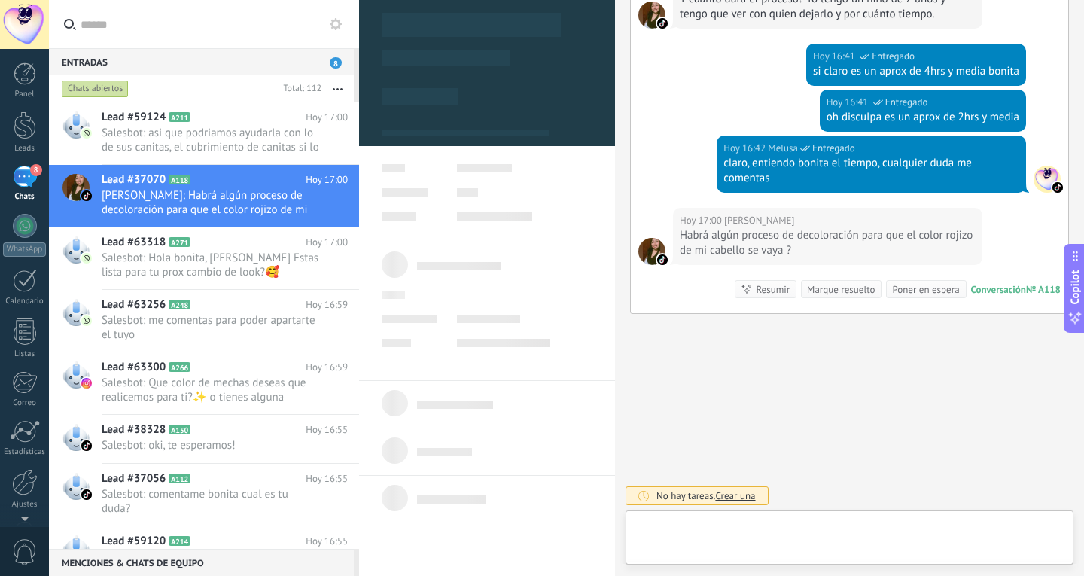
type textarea "**********"
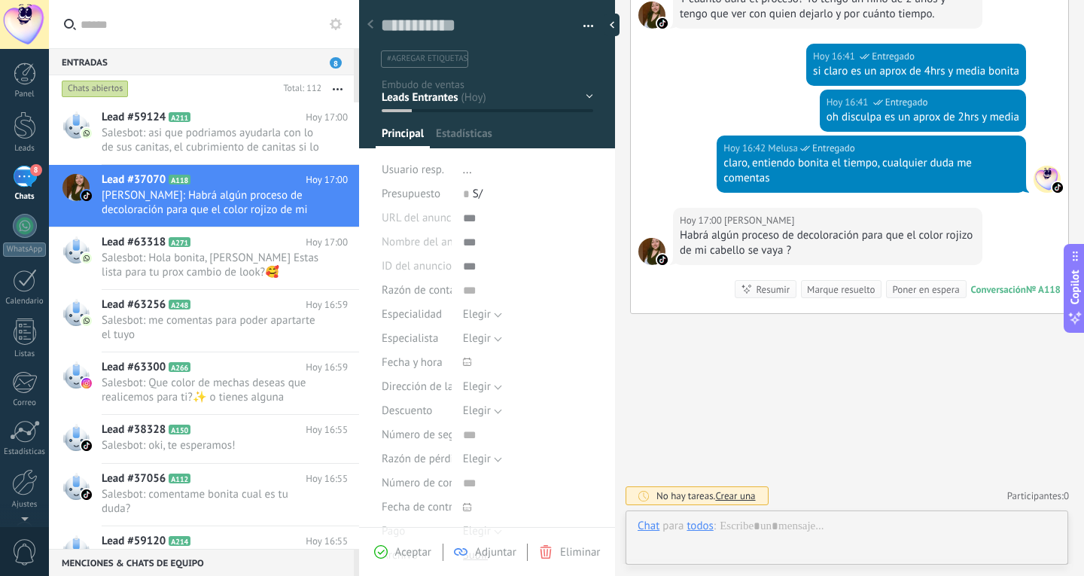
scroll to position [23, 0]
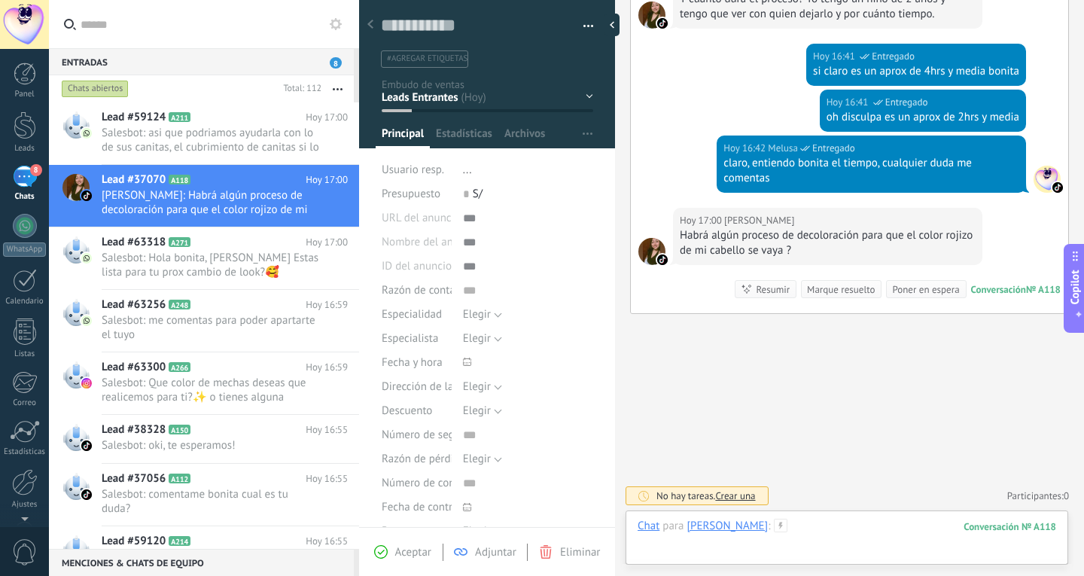
click at [821, 529] on div at bounding box center [847, 541] width 419 height 45
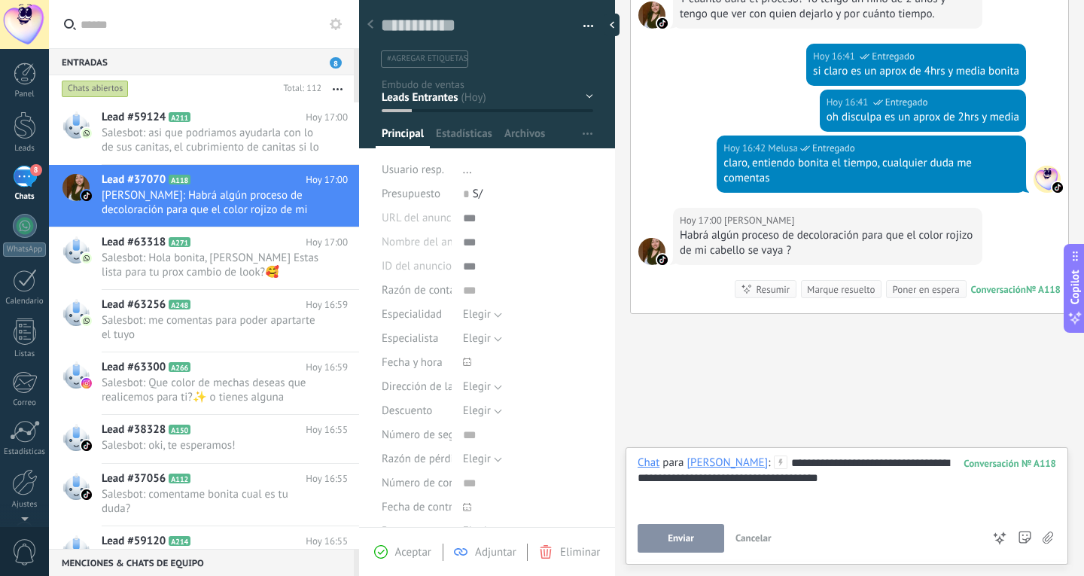
click at [678, 538] on span "Enviar" at bounding box center [681, 538] width 26 height 11
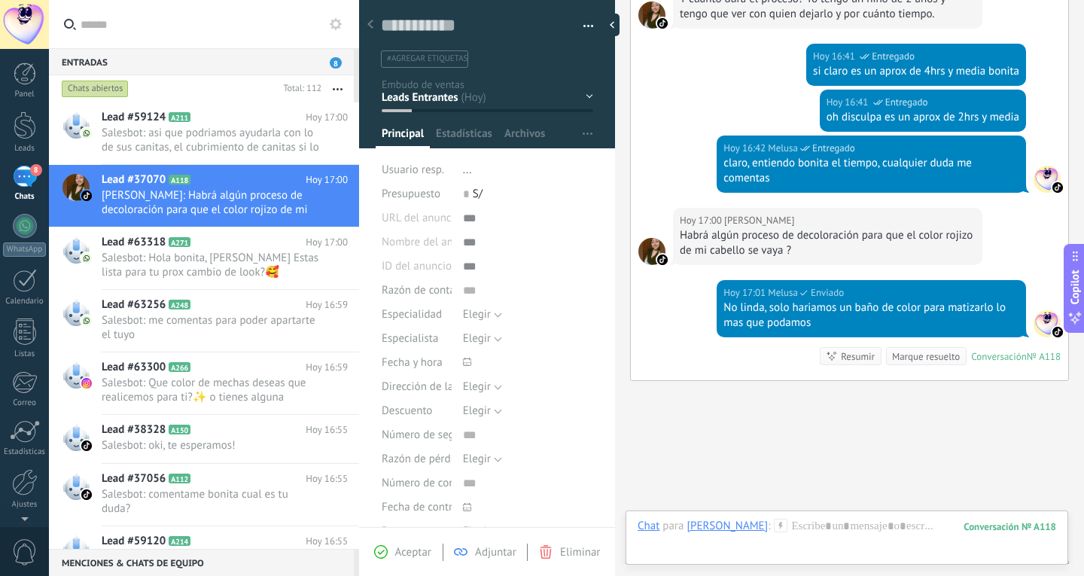
scroll to position [1169, 0]
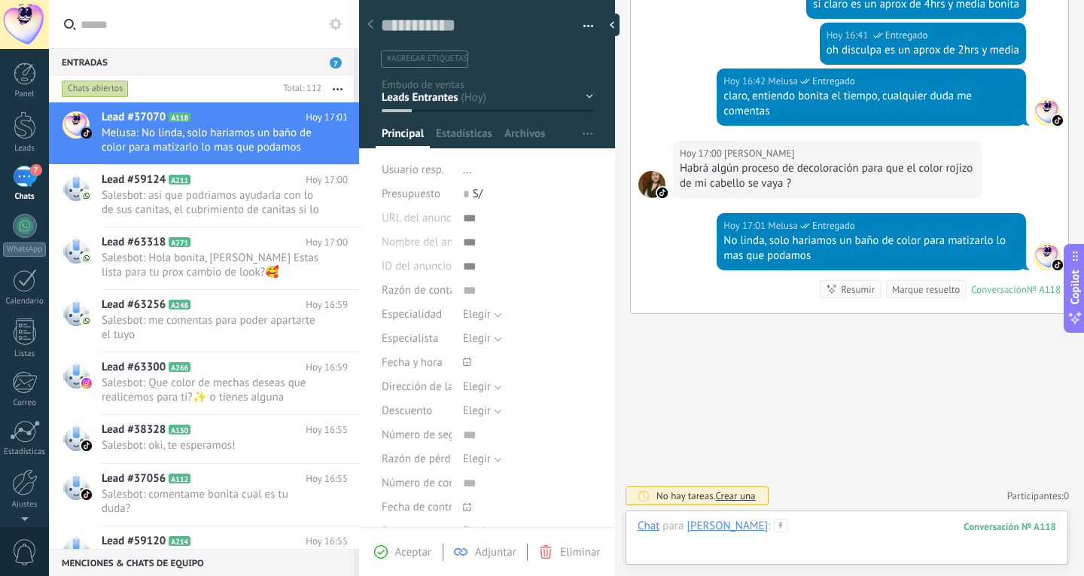
click at [795, 533] on div at bounding box center [847, 541] width 419 height 45
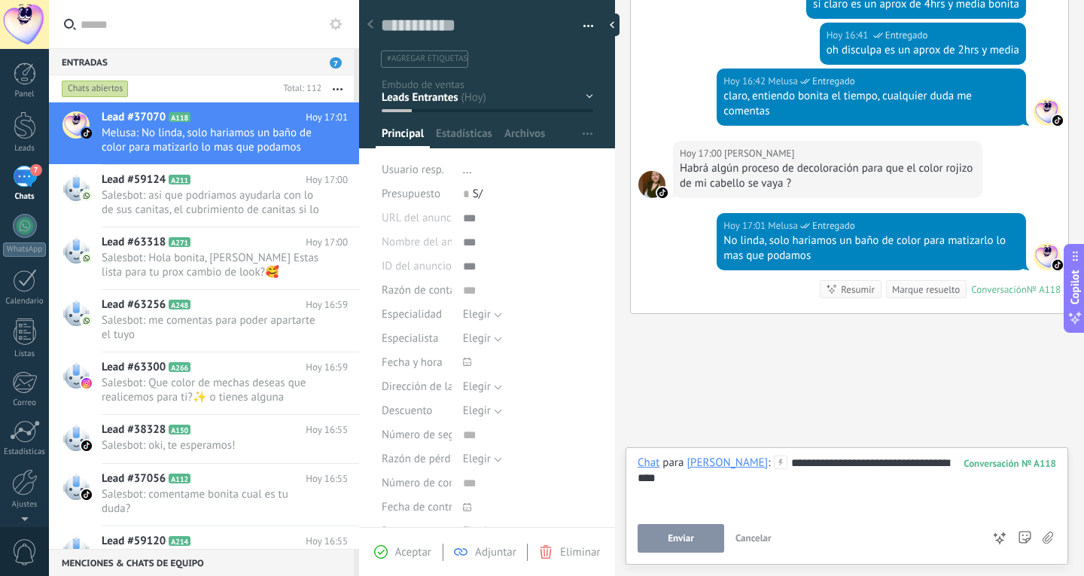
click at [706, 532] on button "Enviar" at bounding box center [681, 538] width 87 height 29
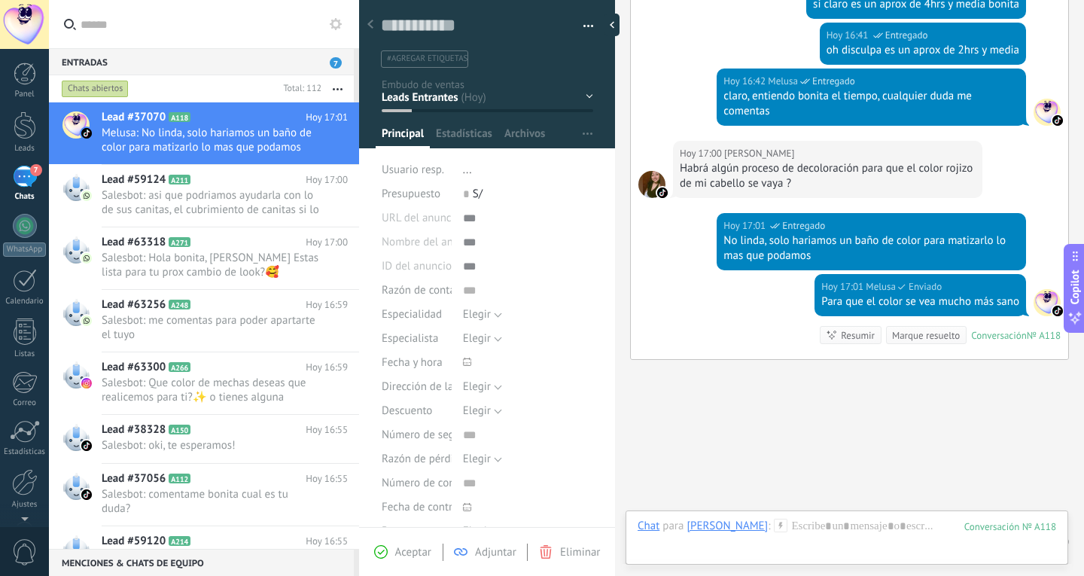
scroll to position [1215, 0]
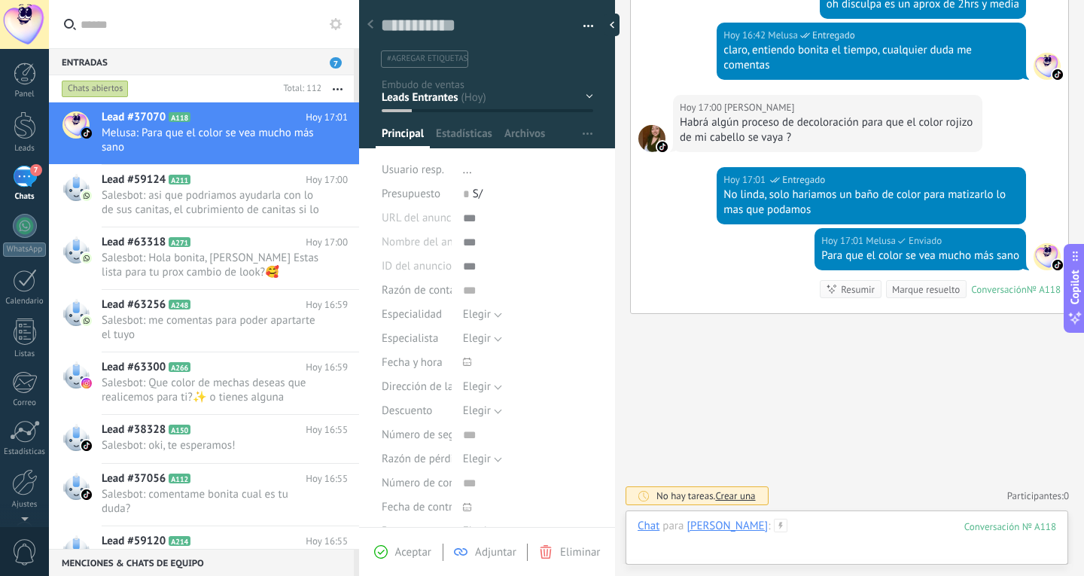
click at [822, 529] on div at bounding box center [847, 541] width 419 height 45
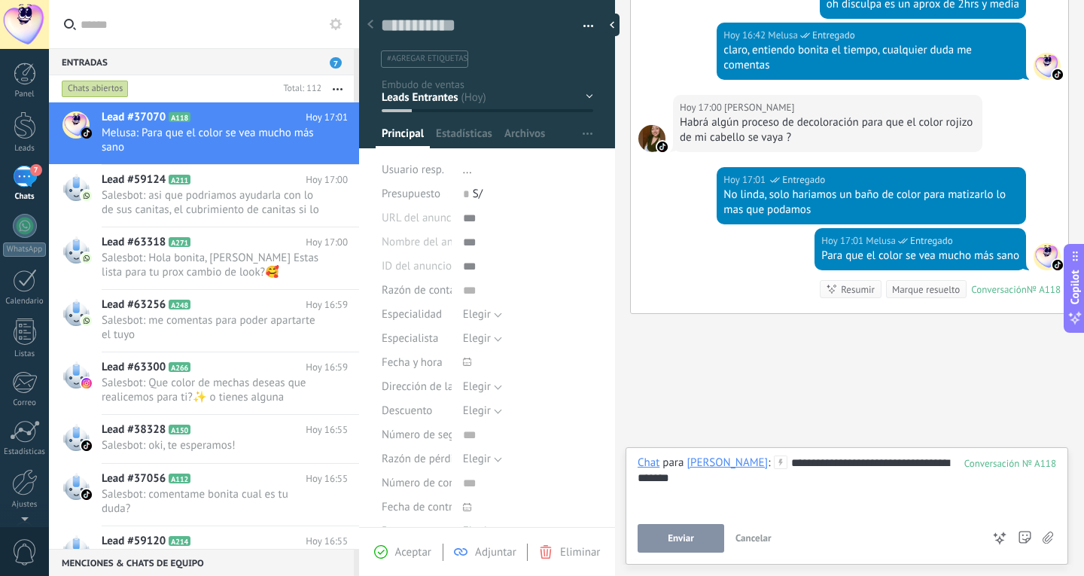
click at [672, 545] on button "Enviar" at bounding box center [681, 538] width 87 height 29
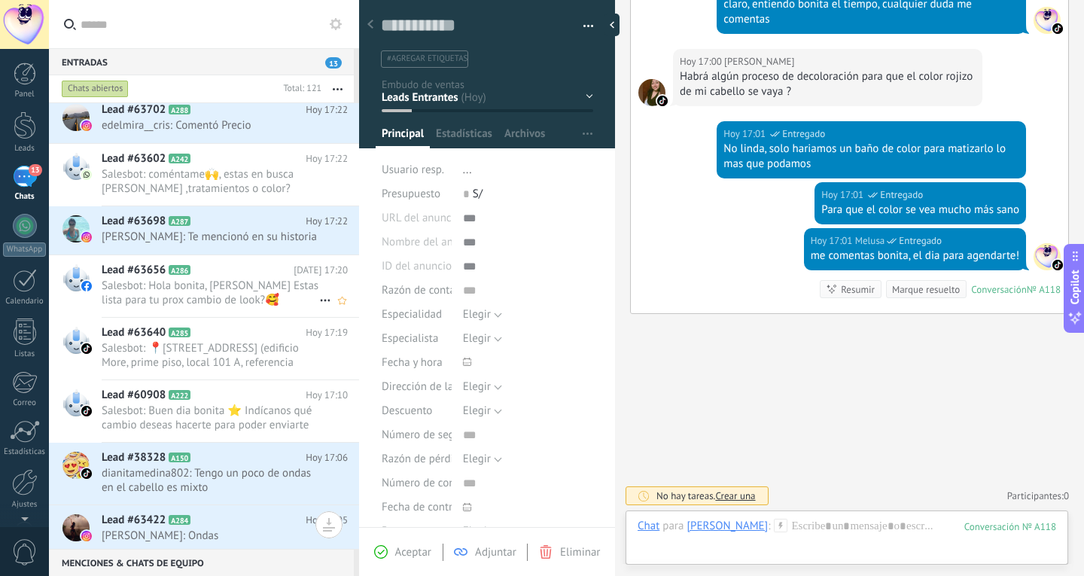
scroll to position [151, 0]
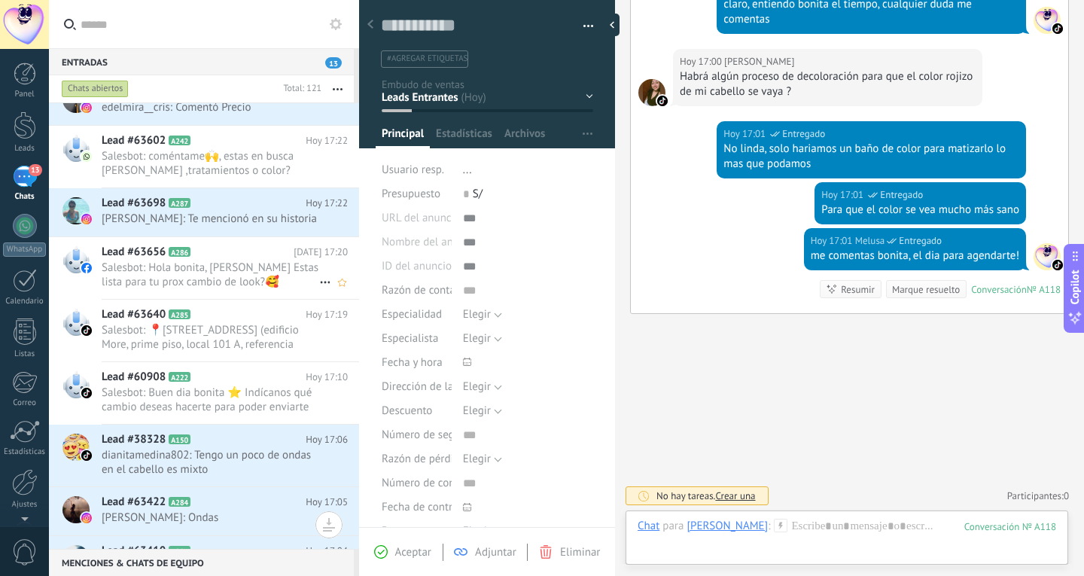
click at [245, 288] on span "Salesbot: Hola bonita, [PERSON_NAME] Estas lista para tu prox cambio de look?🥰 …" at bounding box center [211, 275] width 218 height 29
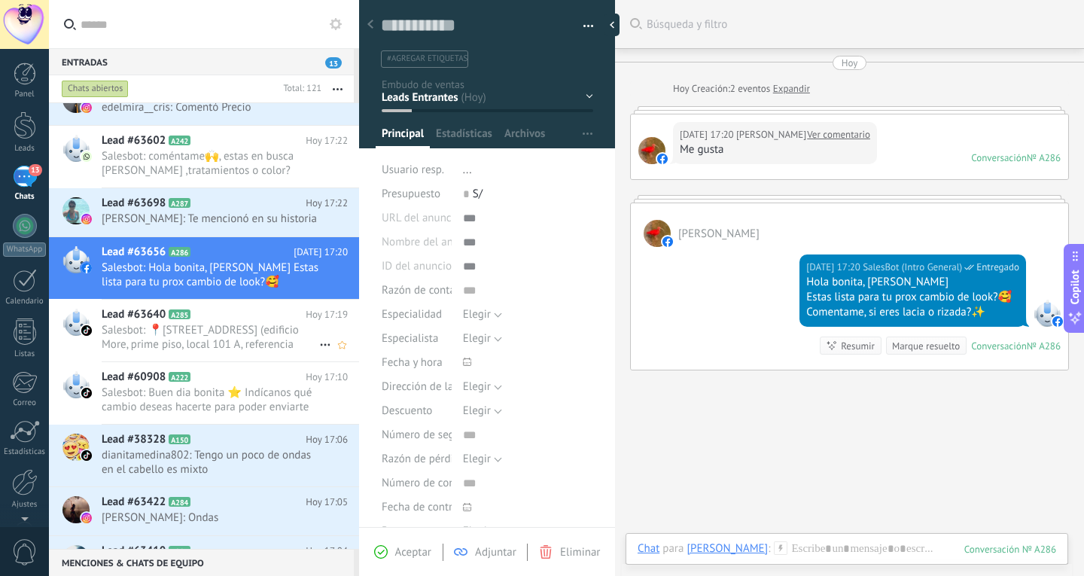
click at [236, 339] on span "Salesbot: 📍[STREET_ADDRESS] (edificio More, prime piso, local 101 A, referencia…" at bounding box center [211, 337] width 218 height 29
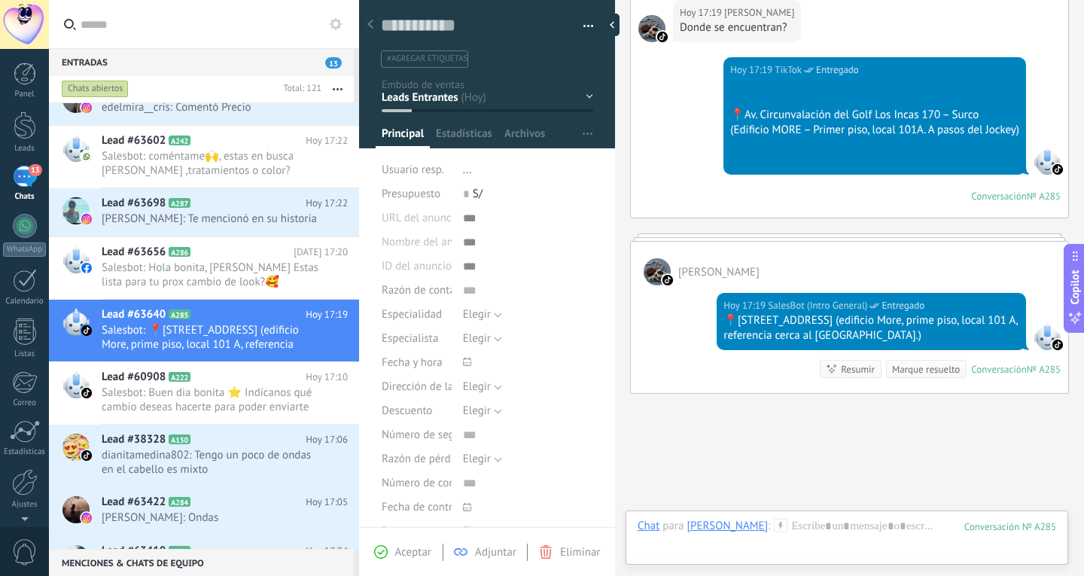
scroll to position [348, 0]
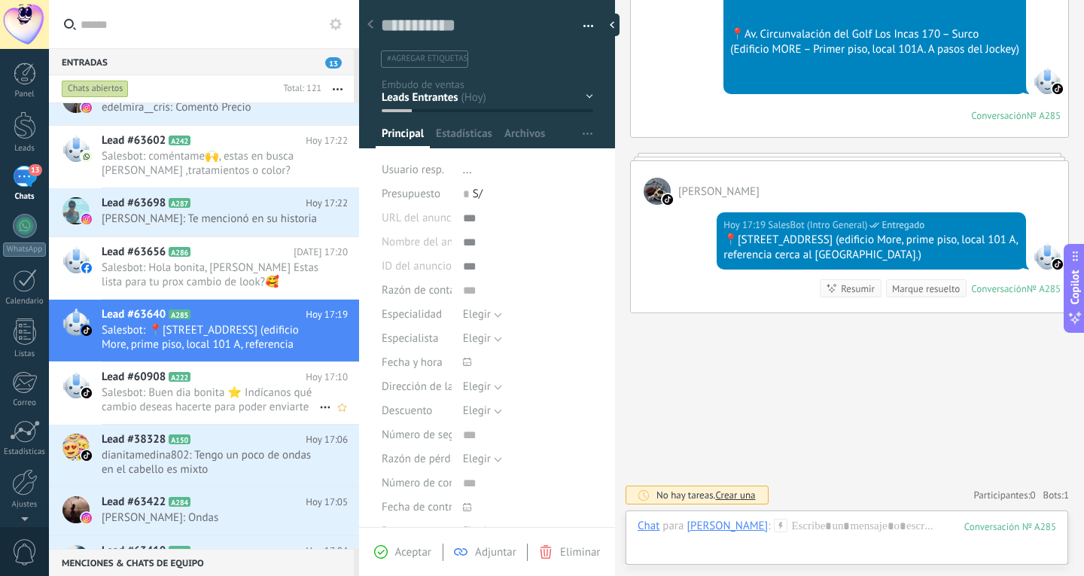
click at [300, 383] on h2 "Lead #60908 A222" at bounding box center [204, 377] width 204 height 15
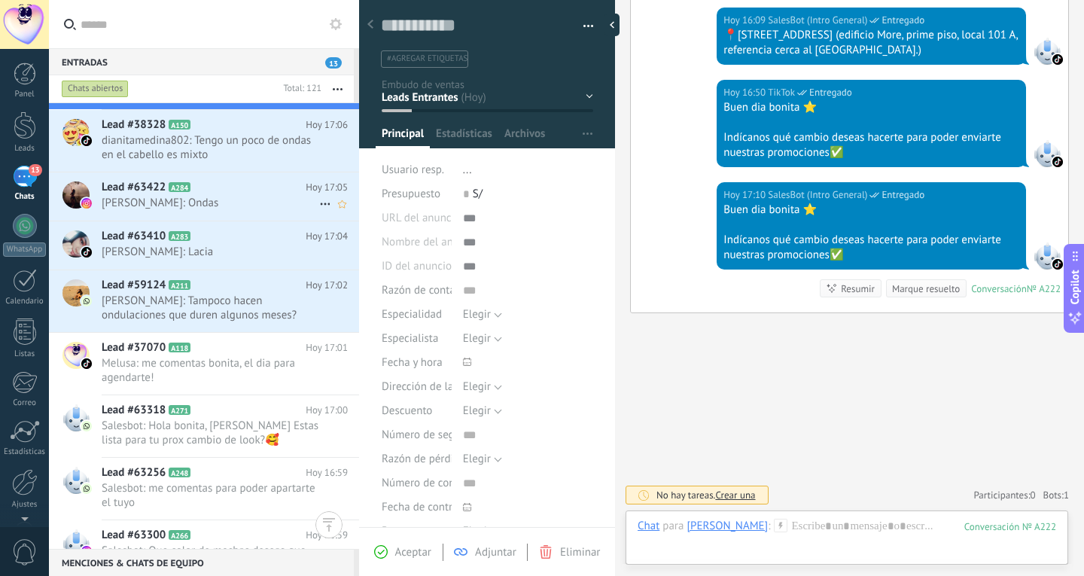
scroll to position [377, 0]
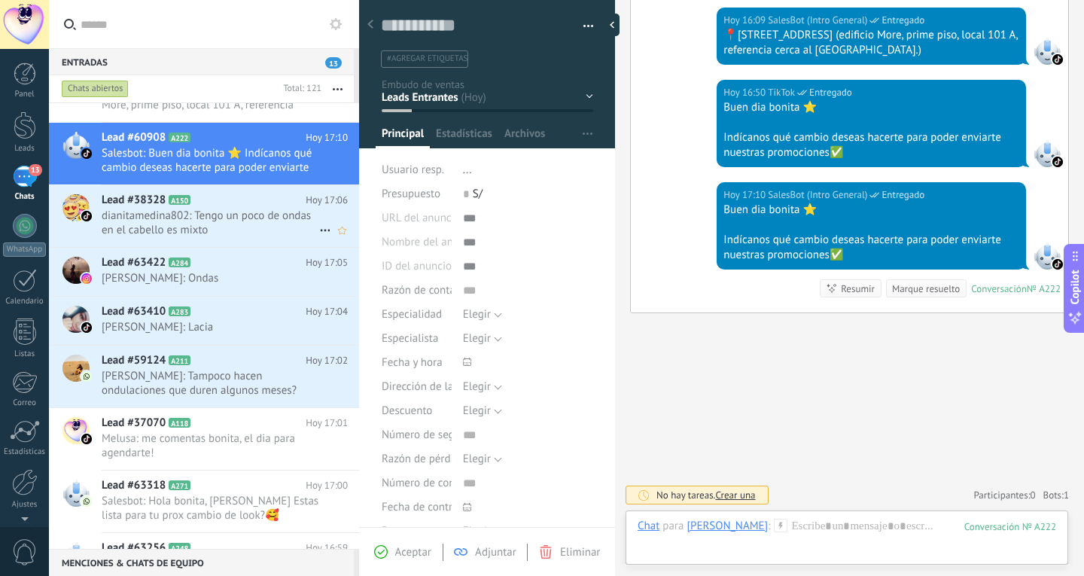
click at [258, 230] on span "dianitamedina802: Tengo un poco de ondas en el cabello es mixto" at bounding box center [211, 223] width 218 height 29
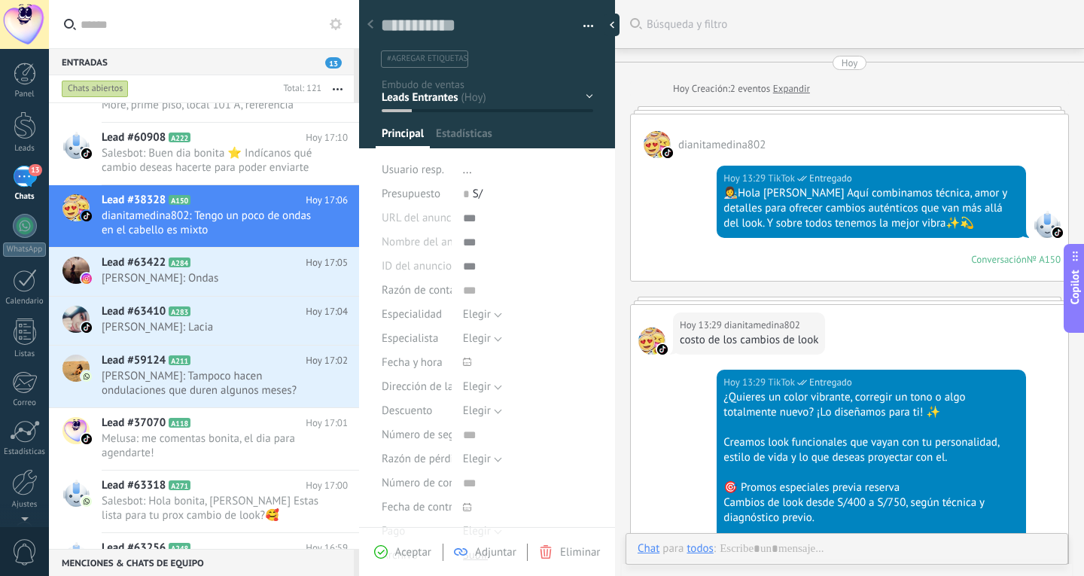
type textarea "**********"
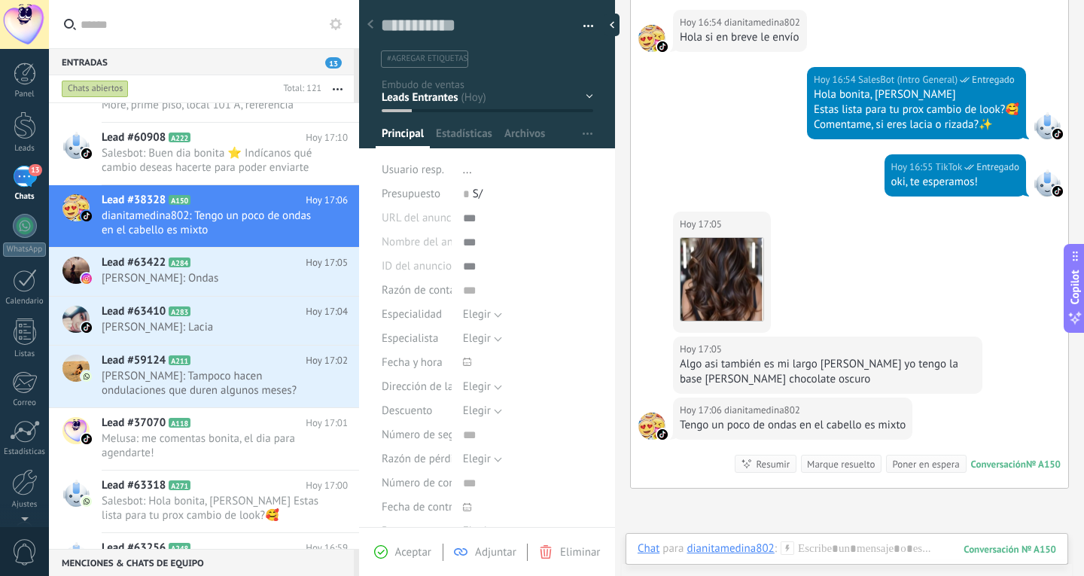
scroll to position [762, 0]
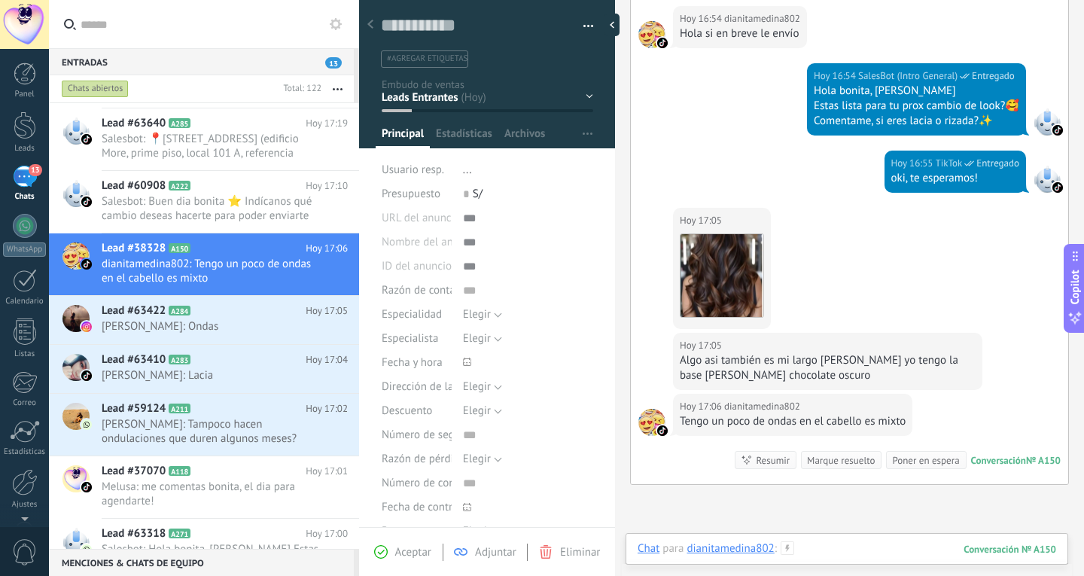
click at [887, 554] on div at bounding box center [847, 563] width 419 height 45
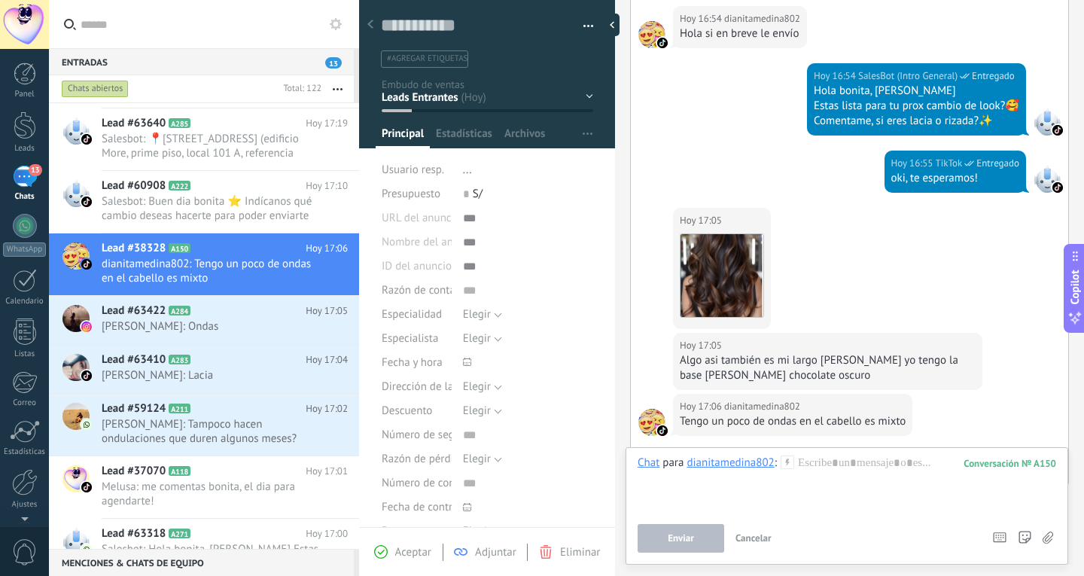
click at [994, 368] on div "[DATE] 17:05 dianitamedina802 Algo asi también es mi largo [PERSON_NAME] yo ten…" at bounding box center [849, 363] width 437 height 61
click at [880, 460] on div at bounding box center [847, 484] width 419 height 57
click at [706, 528] on button "Enviar" at bounding box center [681, 538] width 87 height 29
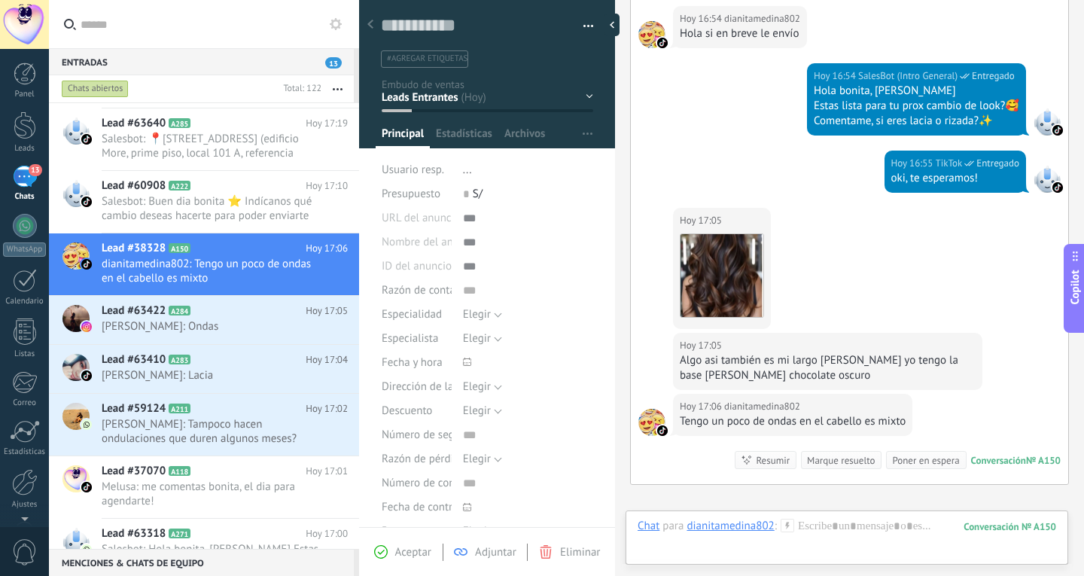
scroll to position [985, 0]
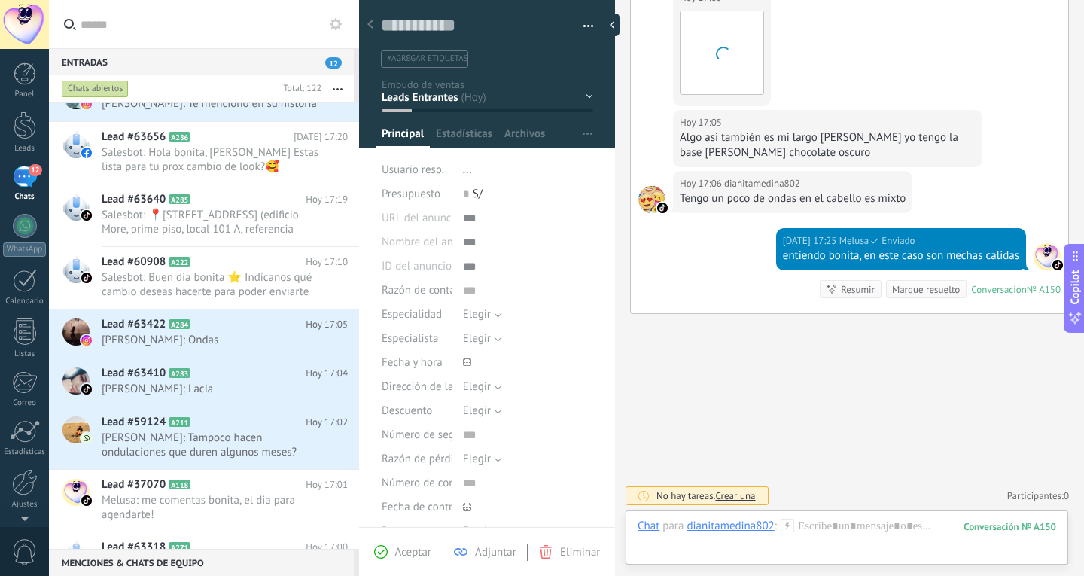
click at [825, 518] on div "Chat Correo Nota Tarea Chat para dianitamedina802 : 150 Enviar Cancelar Rastrea…" at bounding box center [847, 538] width 443 height 54
click at [0, 0] on div "Enviar Cancelar Rastrear clics en links ? Reducir links largos y rastrear clics…" at bounding box center [0, 0] width 0 height 0
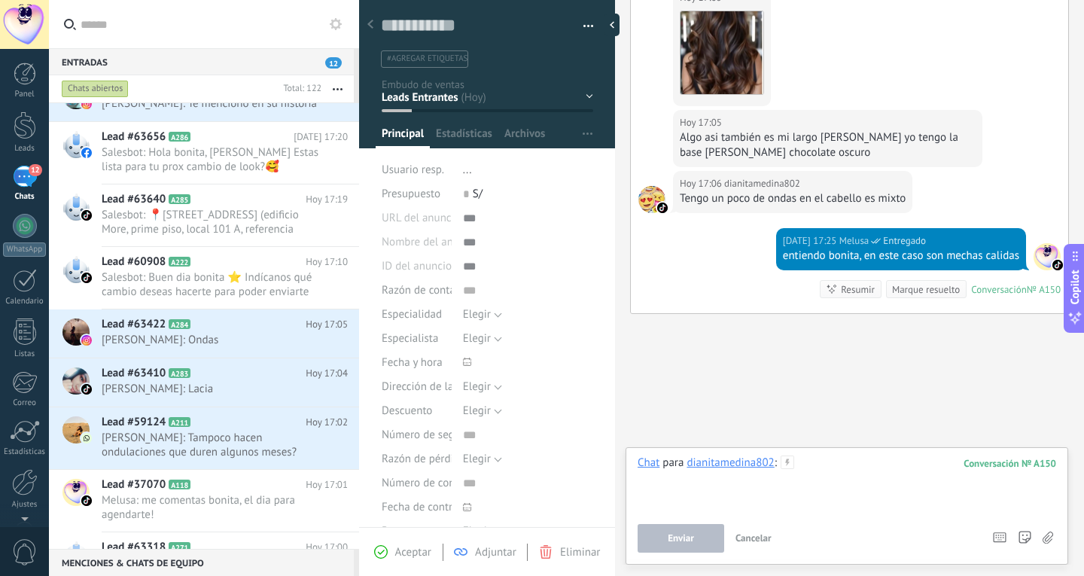
click at [846, 475] on div at bounding box center [847, 484] width 419 height 57
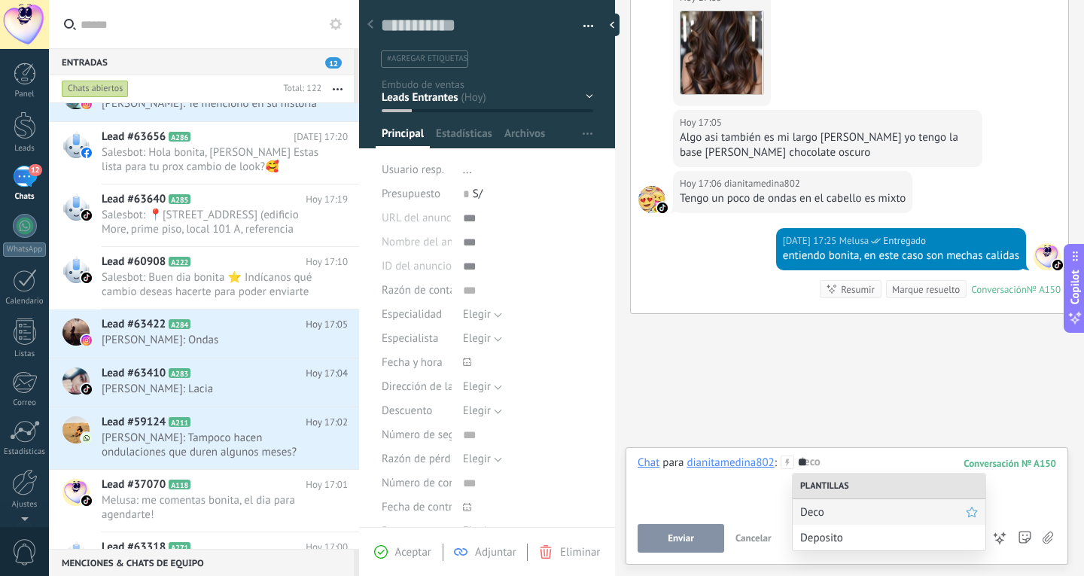
click at [851, 514] on span "Deco" at bounding box center [883, 512] width 166 height 14
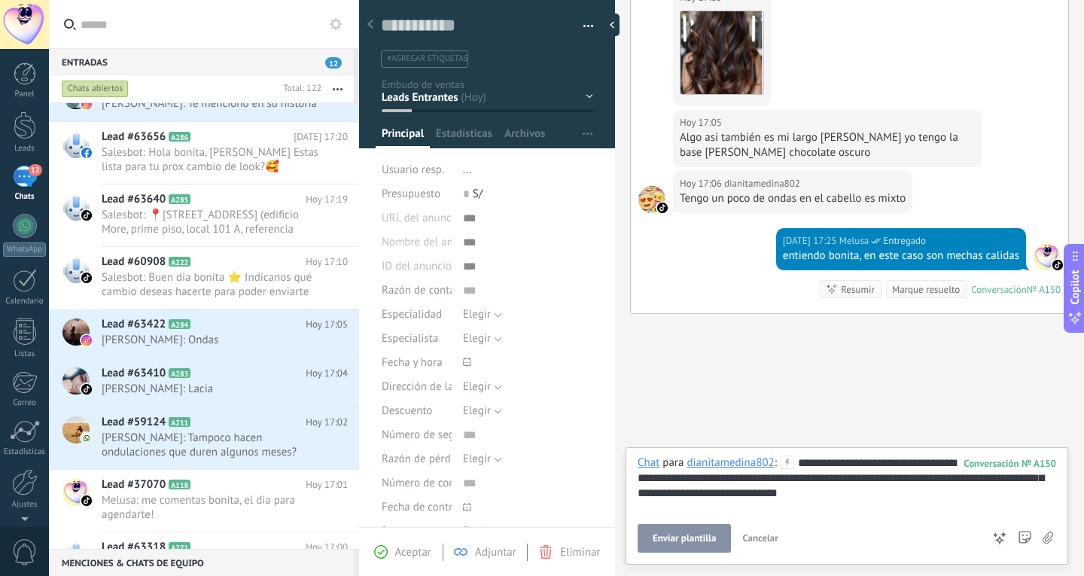
click at [705, 538] on span "Enviar plantilla" at bounding box center [684, 538] width 63 height 11
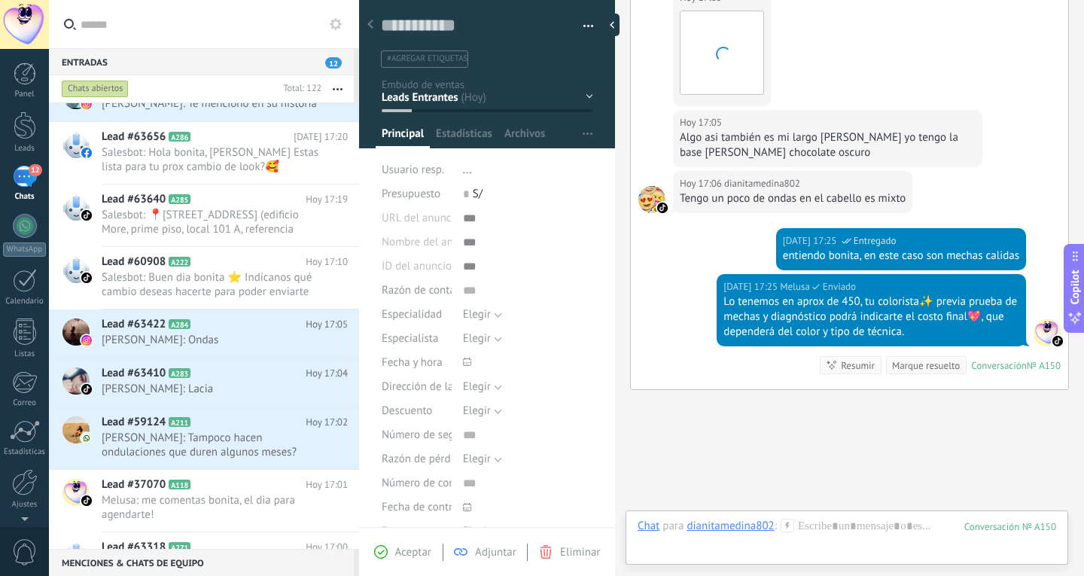
scroll to position [1061, 0]
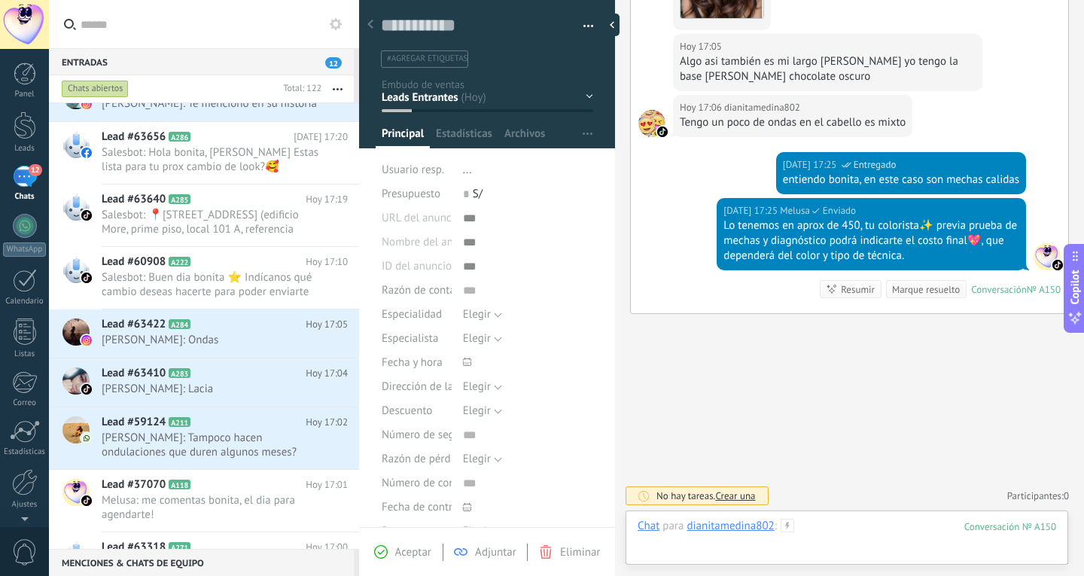
click at [836, 532] on div at bounding box center [847, 541] width 419 height 45
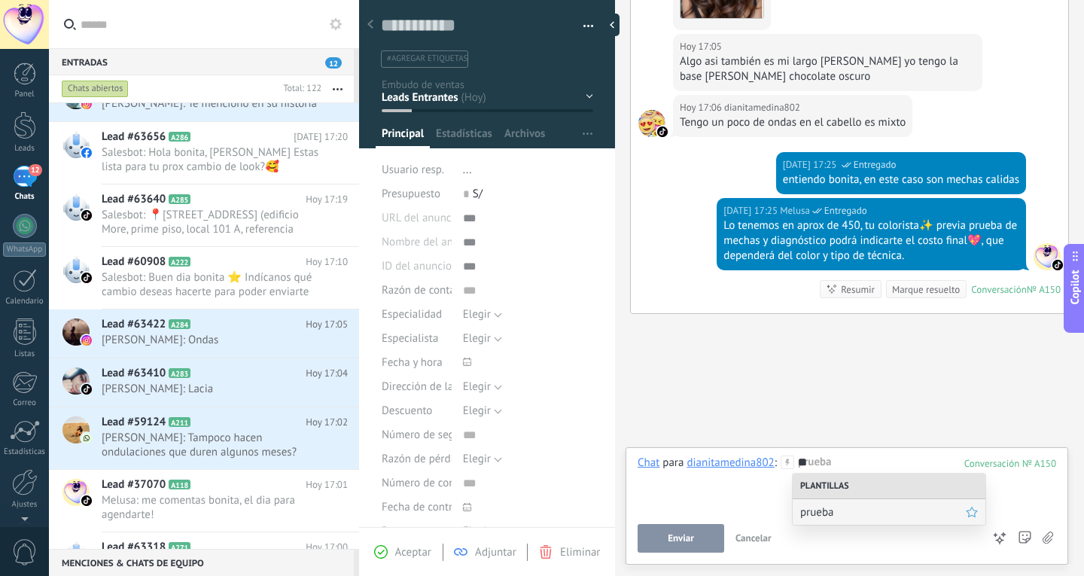
click at [859, 518] on span "prueba" at bounding box center [883, 512] width 166 height 14
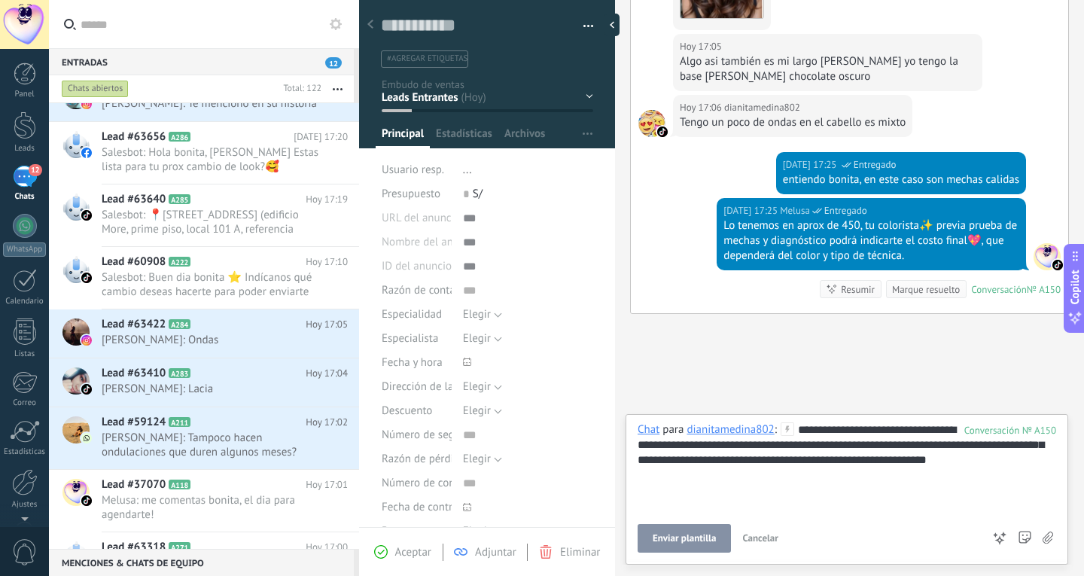
click at [672, 541] on span "Enviar plantilla" at bounding box center [684, 538] width 63 height 11
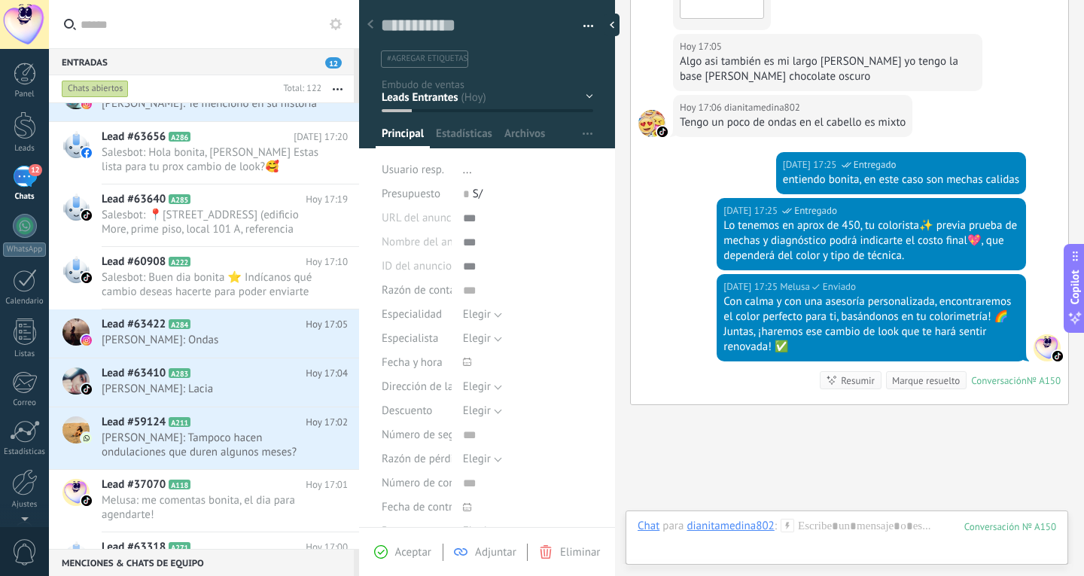
scroll to position [1152, 0]
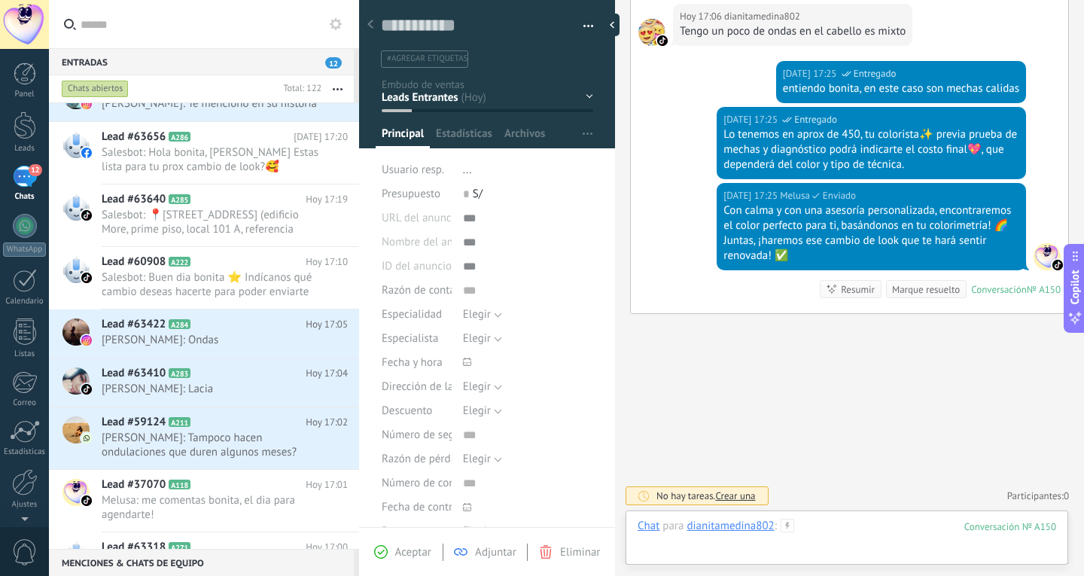
click at [848, 522] on div at bounding box center [847, 541] width 419 height 45
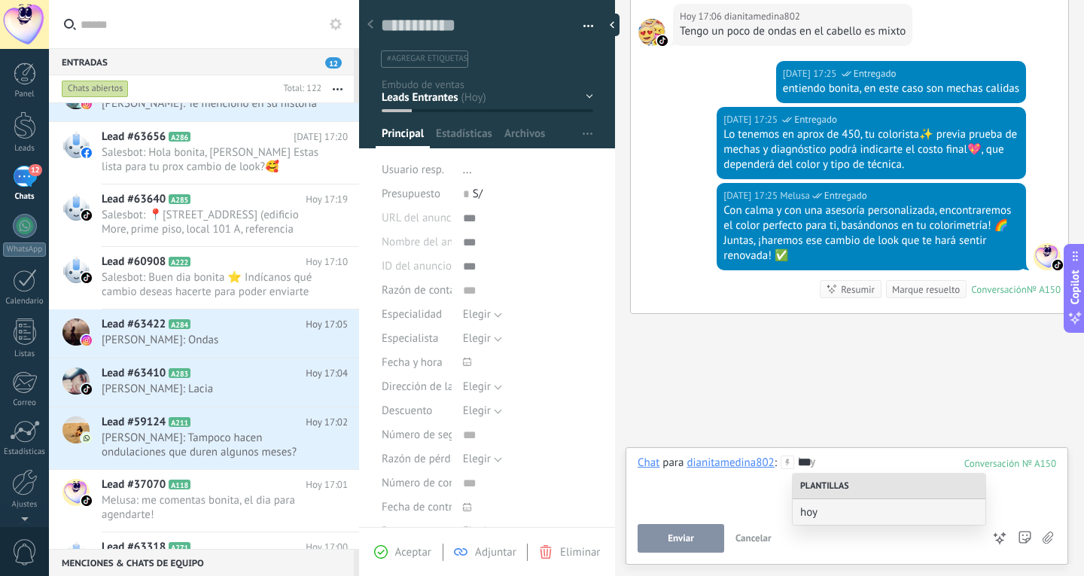
click at [848, 522] on div "hoy" at bounding box center [889, 512] width 193 height 26
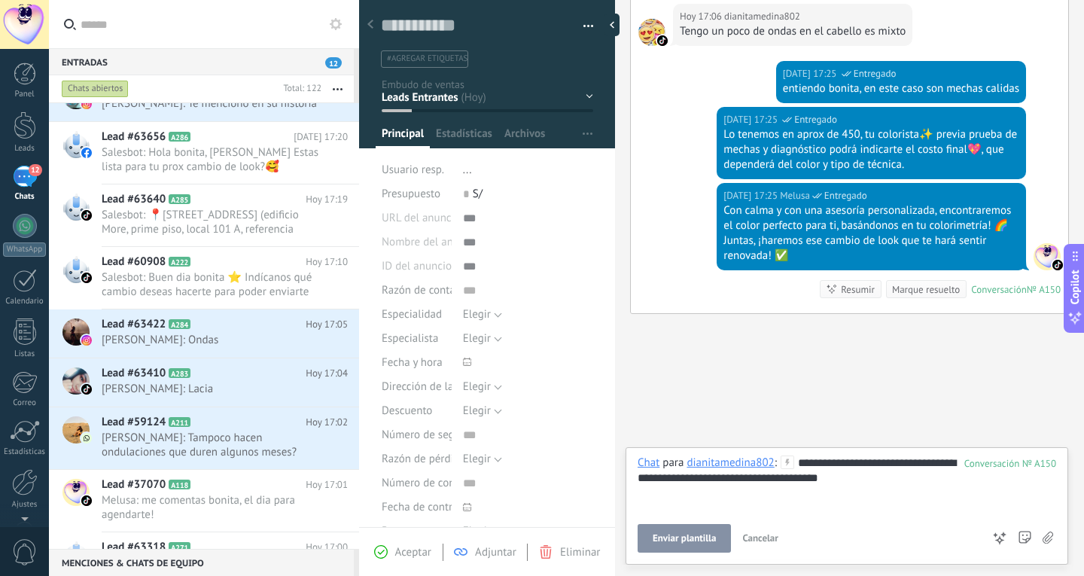
click at [709, 541] on span "Enviar plantilla" at bounding box center [684, 538] width 63 height 11
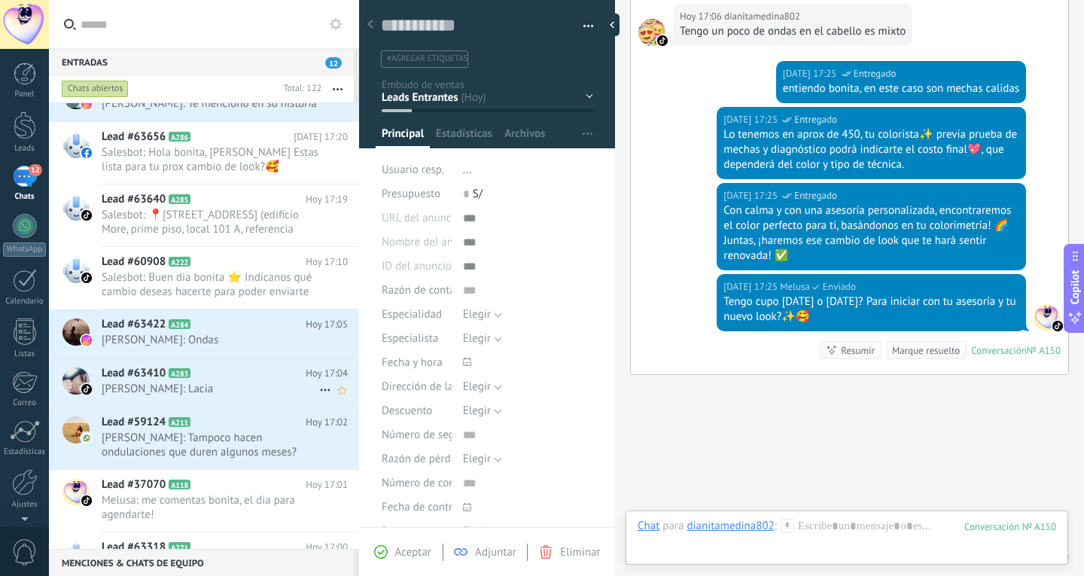
scroll to position [1213, 0]
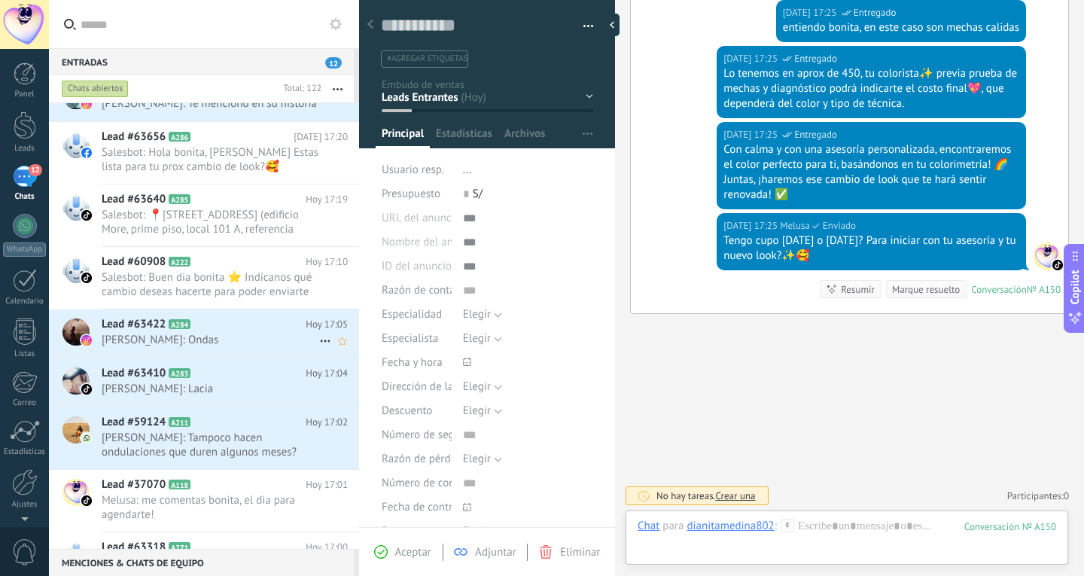
click at [261, 342] on span "[PERSON_NAME]: Ondas" at bounding box center [211, 340] width 218 height 14
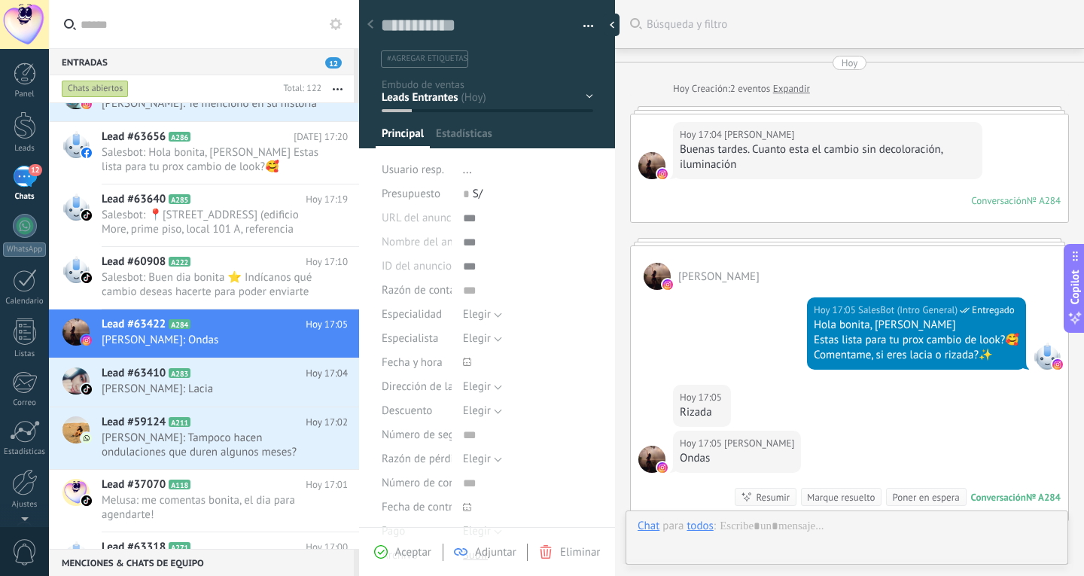
type textarea "**********"
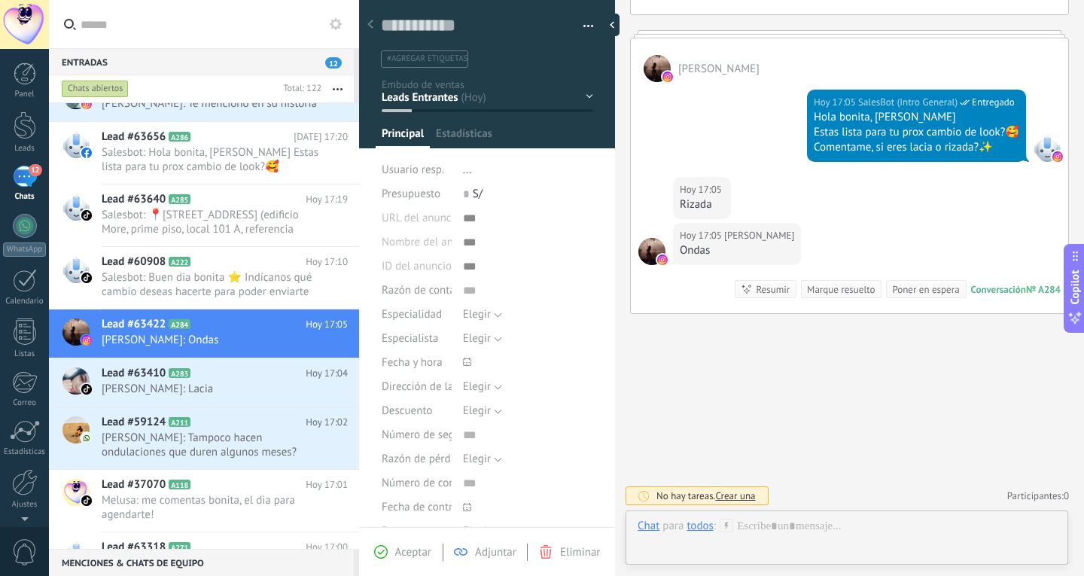
scroll to position [23, 0]
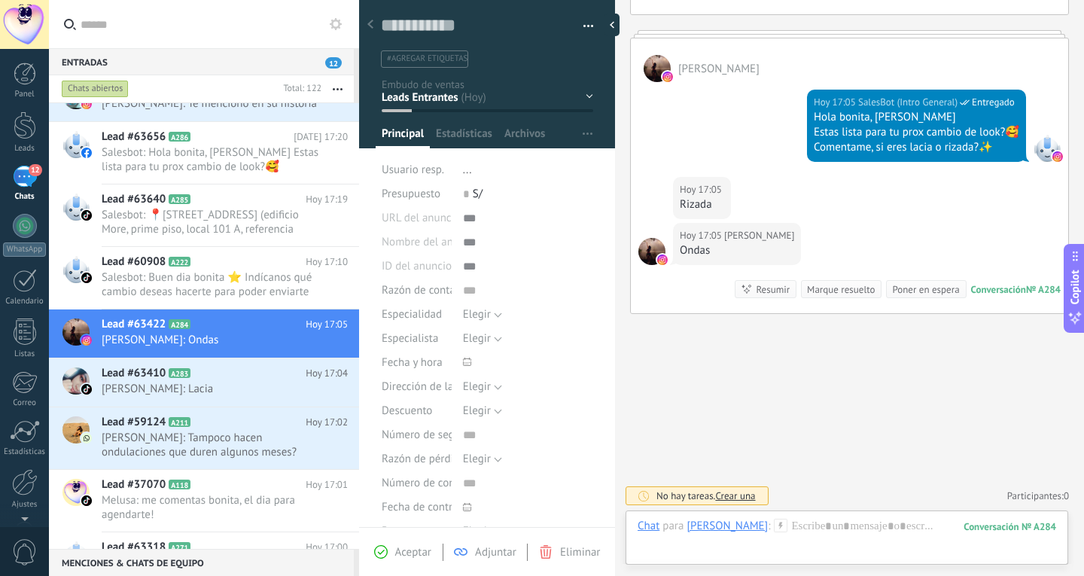
click at [768, 526] on div "[PERSON_NAME]" at bounding box center [727, 526] width 81 height 14
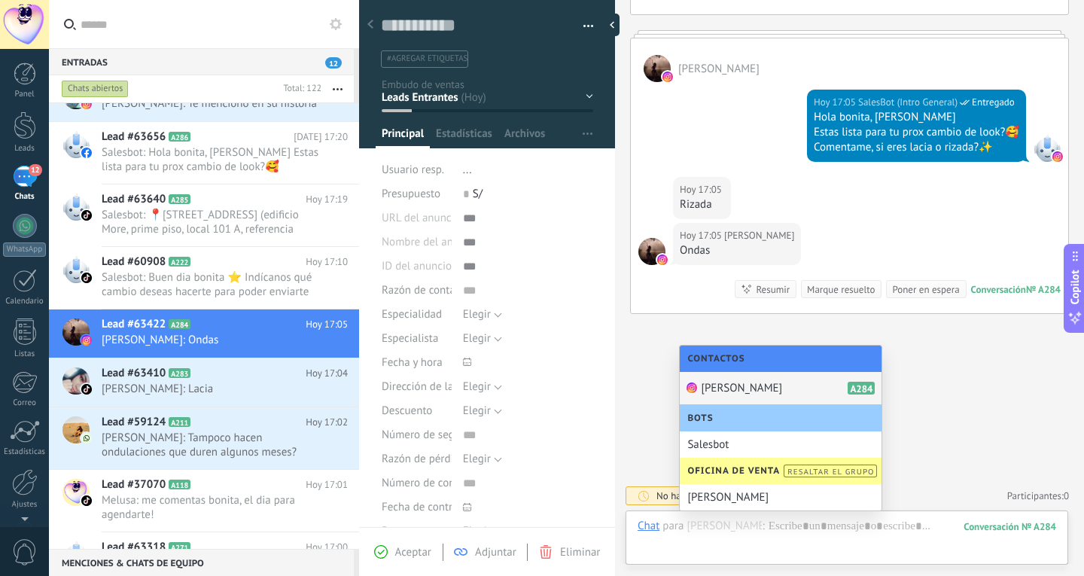
click at [779, 385] on span "[PERSON_NAME]" at bounding box center [741, 388] width 81 height 14
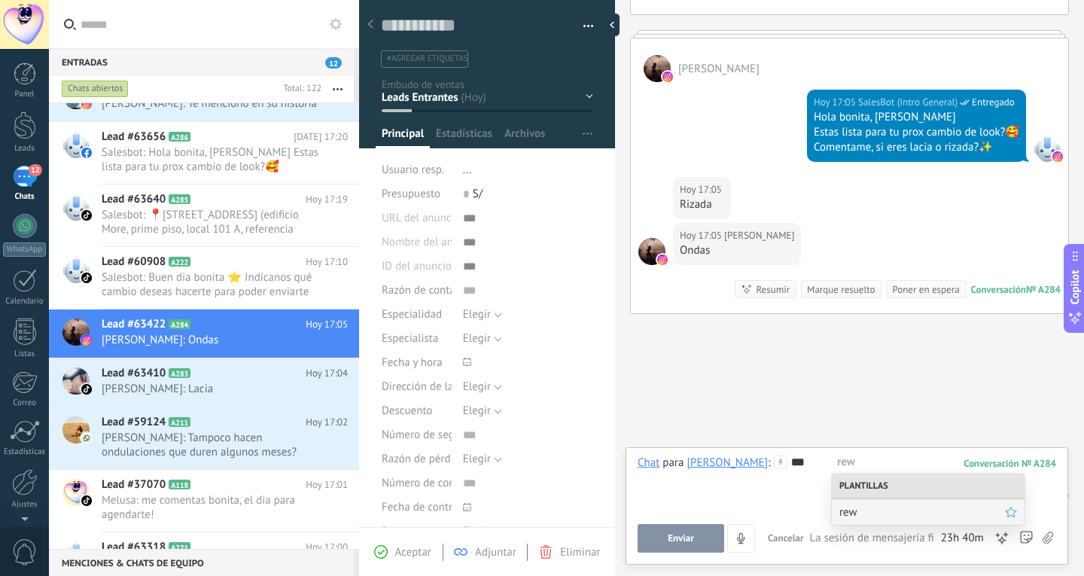
click at [864, 510] on span "rew" at bounding box center [923, 512] width 166 height 14
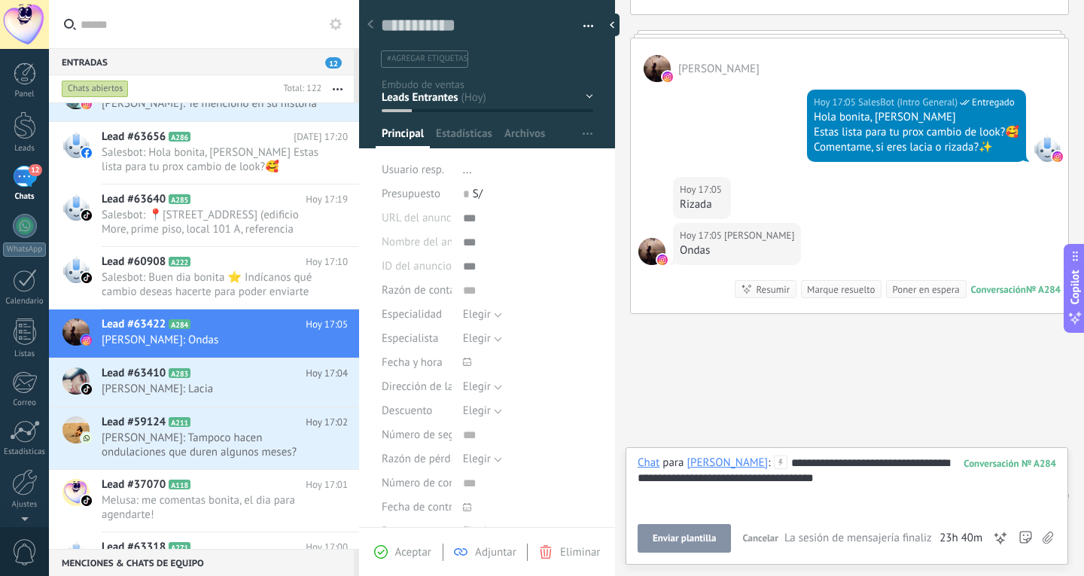
click at [703, 538] on span "Enviar plantilla" at bounding box center [684, 538] width 63 height 11
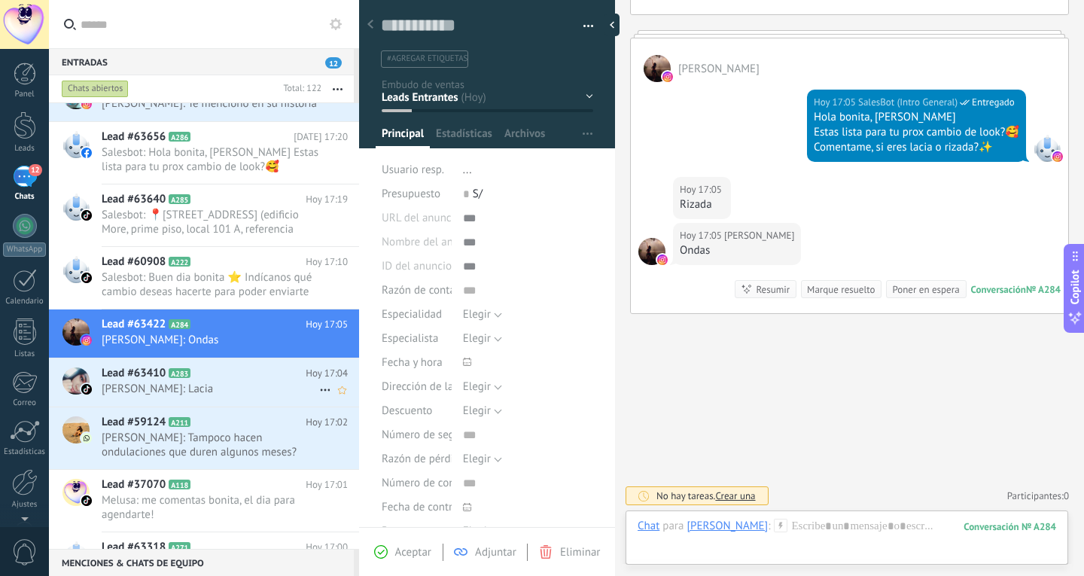
click at [183, 382] on span "[PERSON_NAME]: Lacia" at bounding box center [211, 389] width 218 height 14
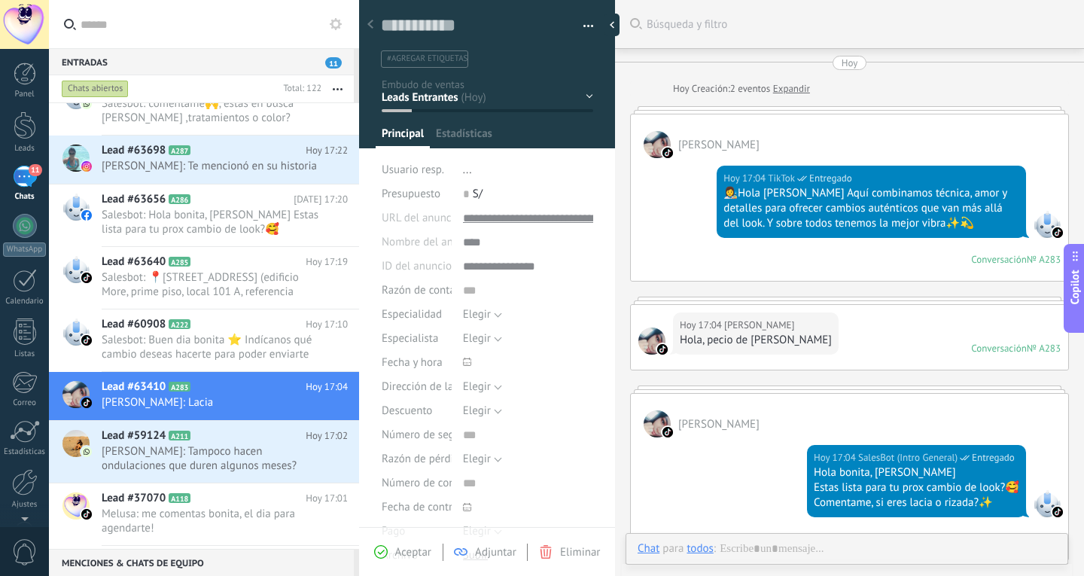
type textarea "**********"
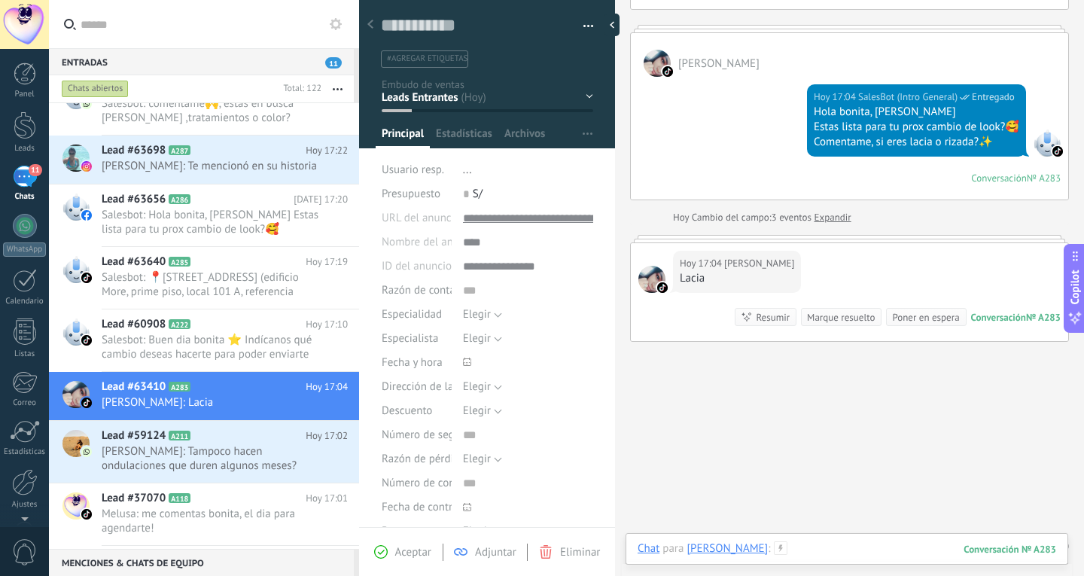
click at [813, 541] on div at bounding box center [847, 563] width 419 height 45
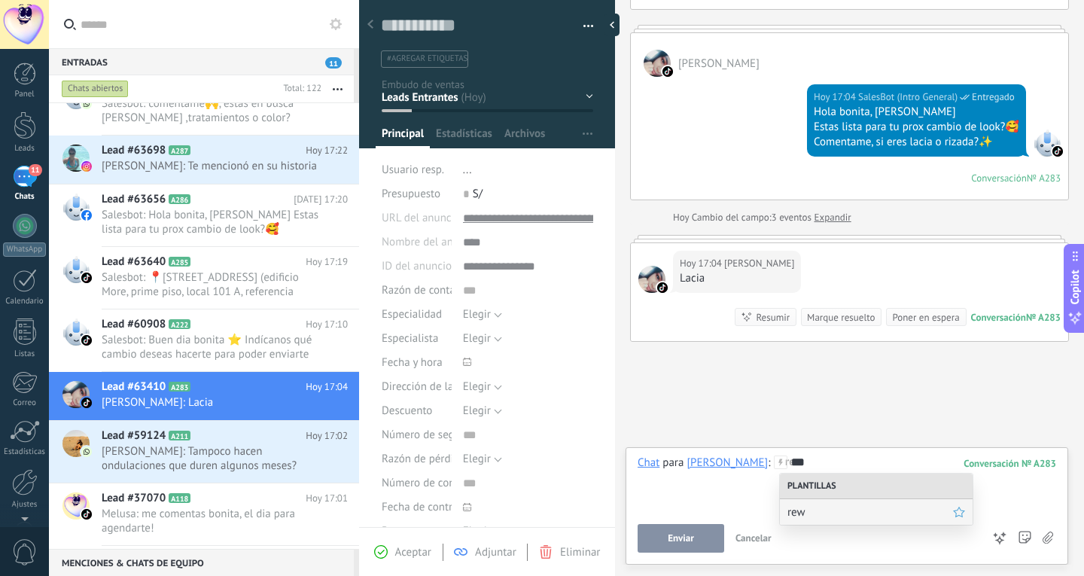
click at [818, 519] on span "rew" at bounding box center [871, 512] width 166 height 14
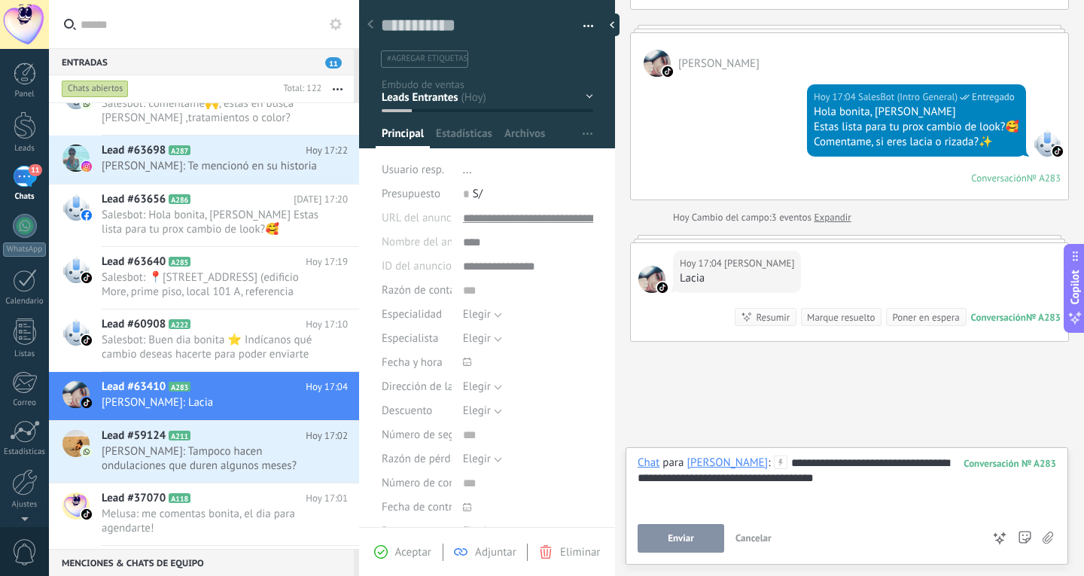
click at [679, 537] on span "Enviar" at bounding box center [681, 538] width 26 height 11
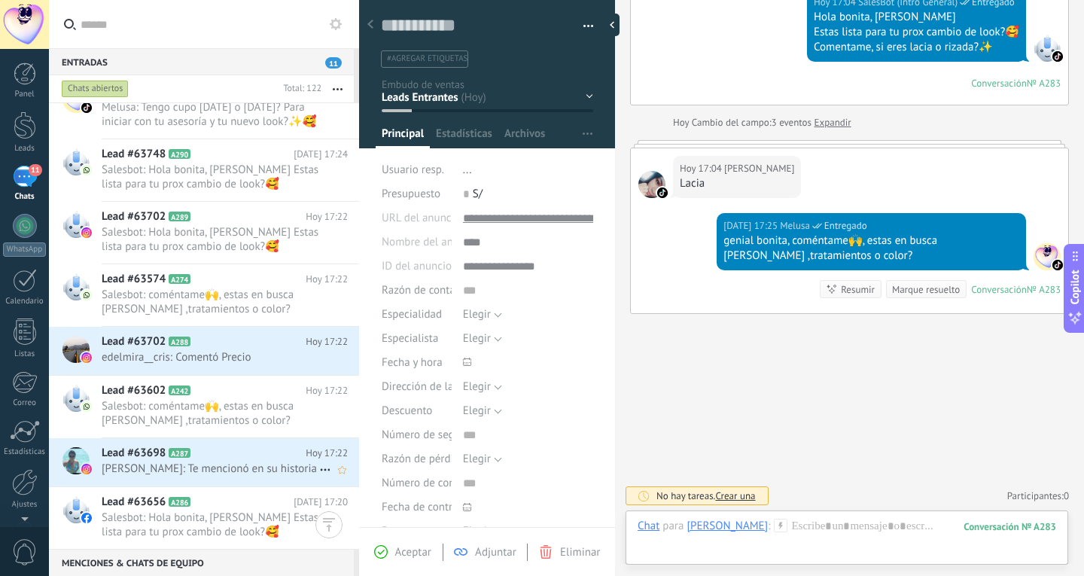
scroll to position [138, 0]
click at [803, 416] on div "Buscar Búsqueda y filtro Carga más [DATE] [DATE] Creación: 2 eventos Expandir […" at bounding box center [849, 60] width 469 height 1032
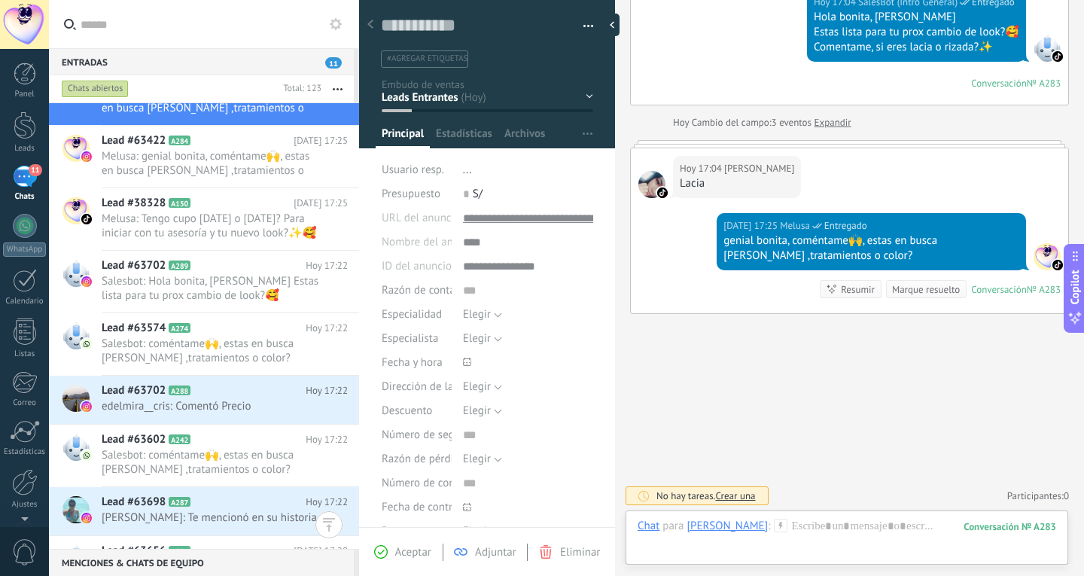
scroll to position [165, 0]
